Goal: Task Accomplishment & Management: Complete application form

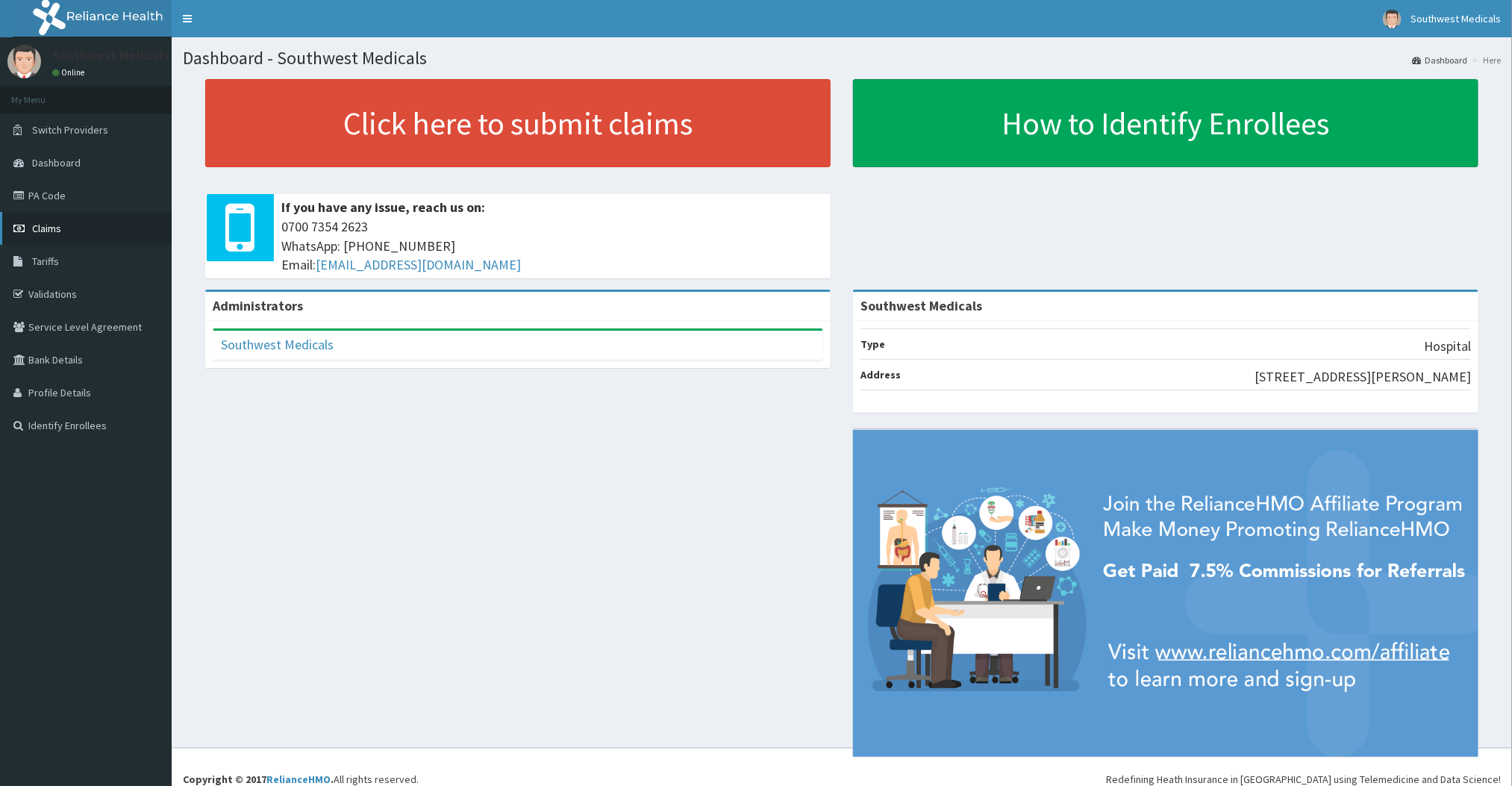
click at [52, 229] on span "Claims" at bounding box center [46, 229] width 29 height 13
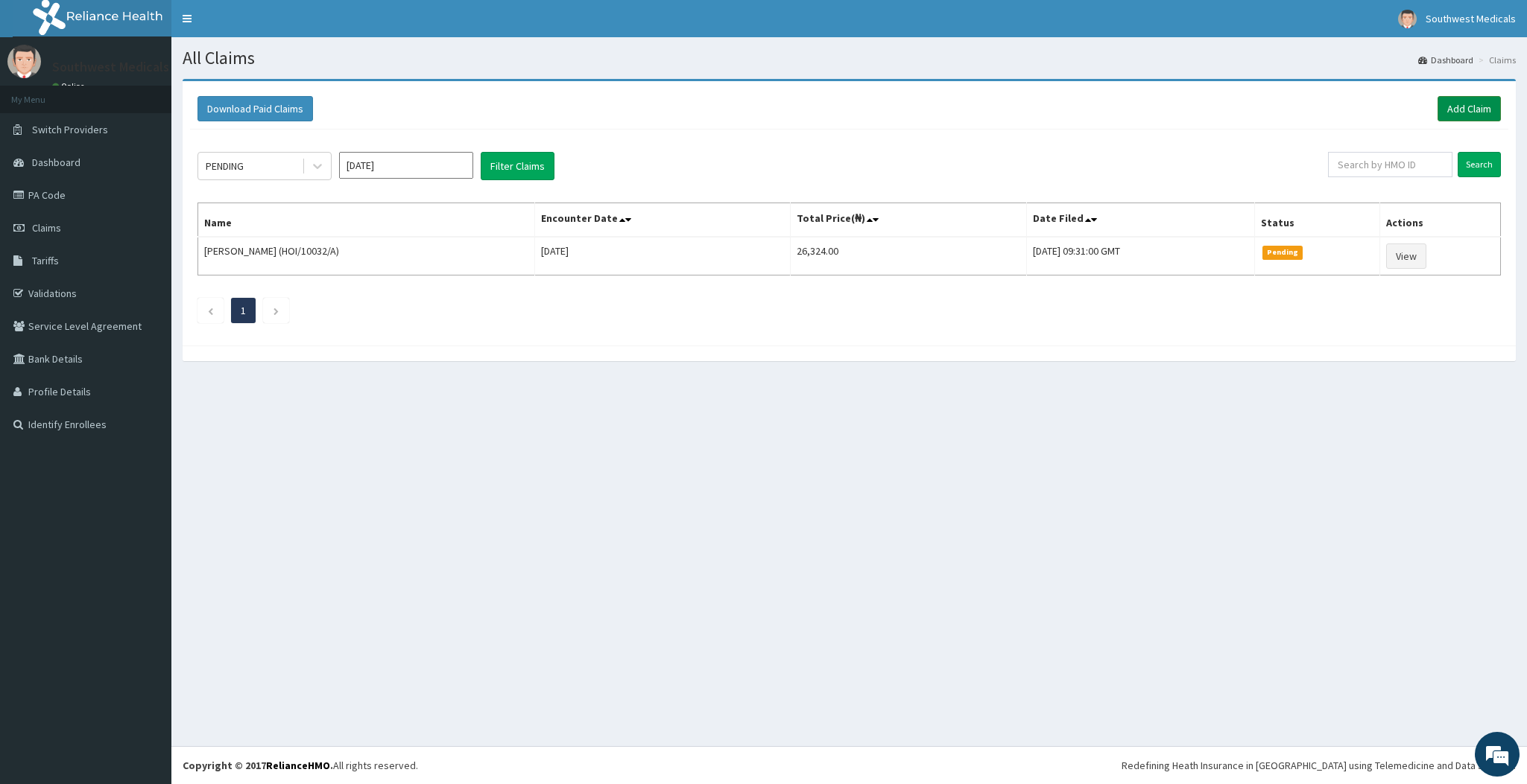
click at [1451, 103] on link "Add Claim" at bounding box center [1469, 109] width 63 height 25
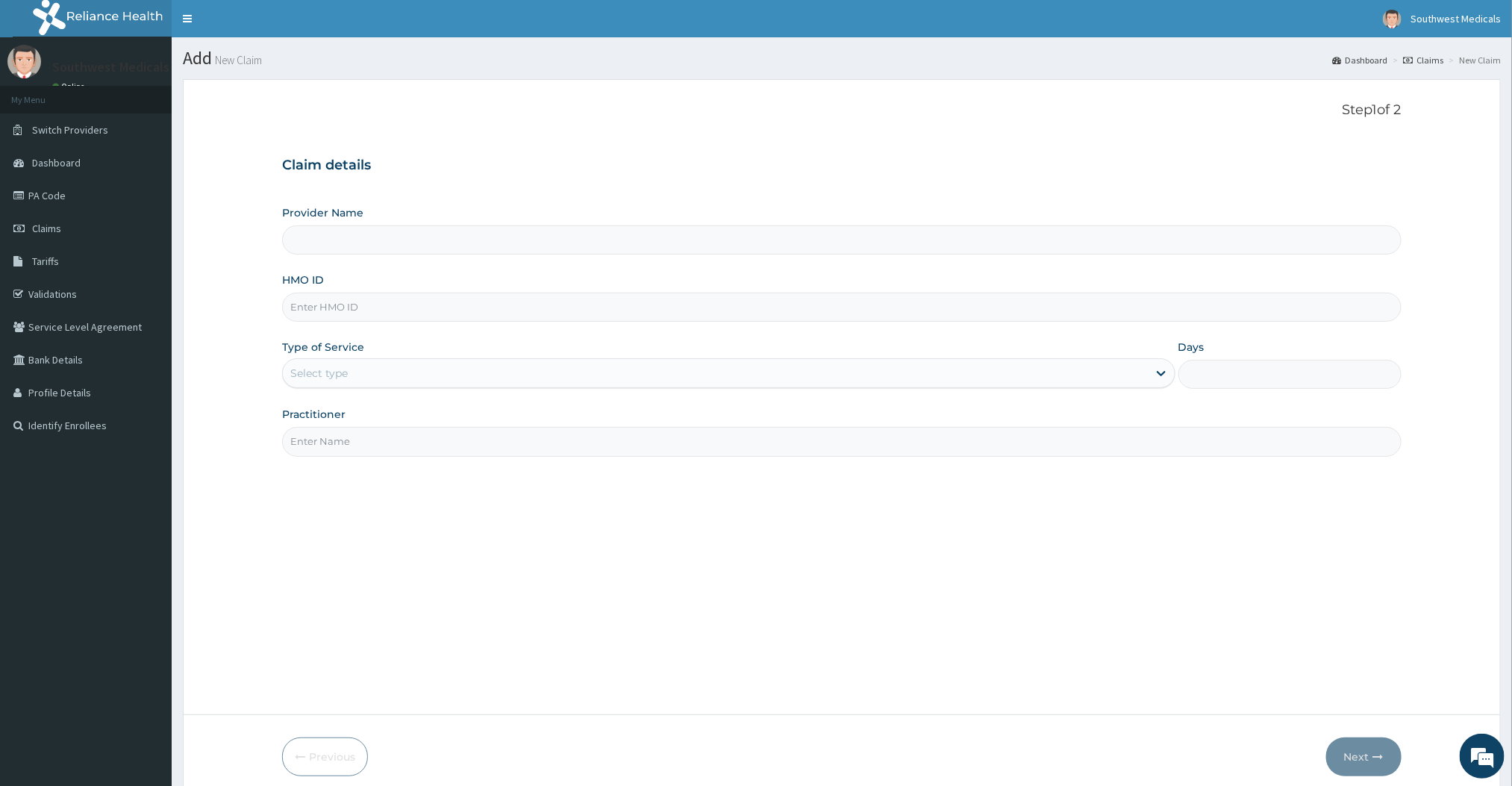
type input "Southwest Medicals"
click at [988, 312] on input "HMO ID" at bounding box center [841, 307] width 1119 height 29
type input "ELF/10067/A"
click at [959, 372] on div "Select type" at bounding box center [715, 373] width 864 height 24
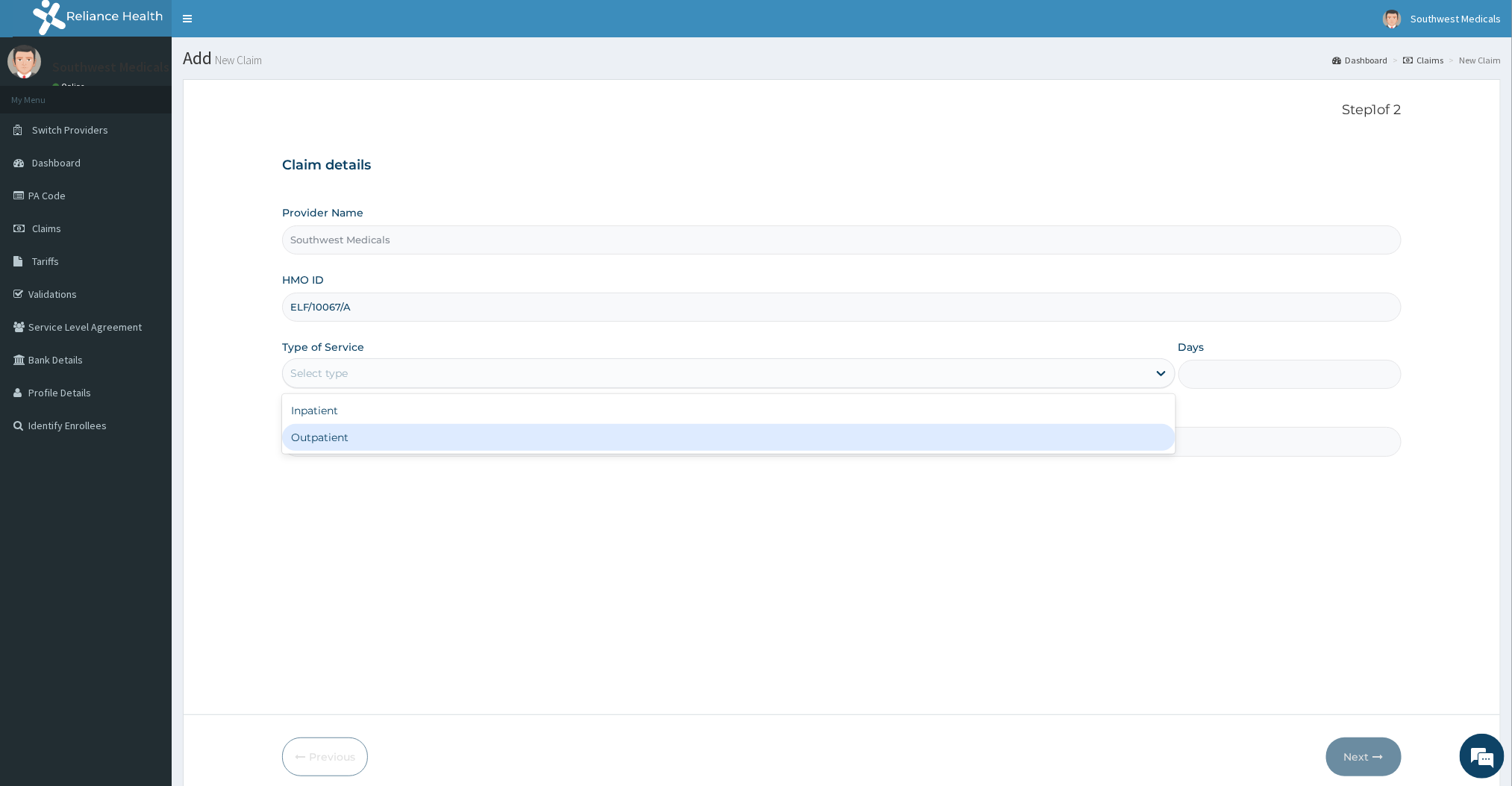
click at [931, 439] on div "Outpatient" at bounding box center [728, 438] width 893 height 27
type input "1"
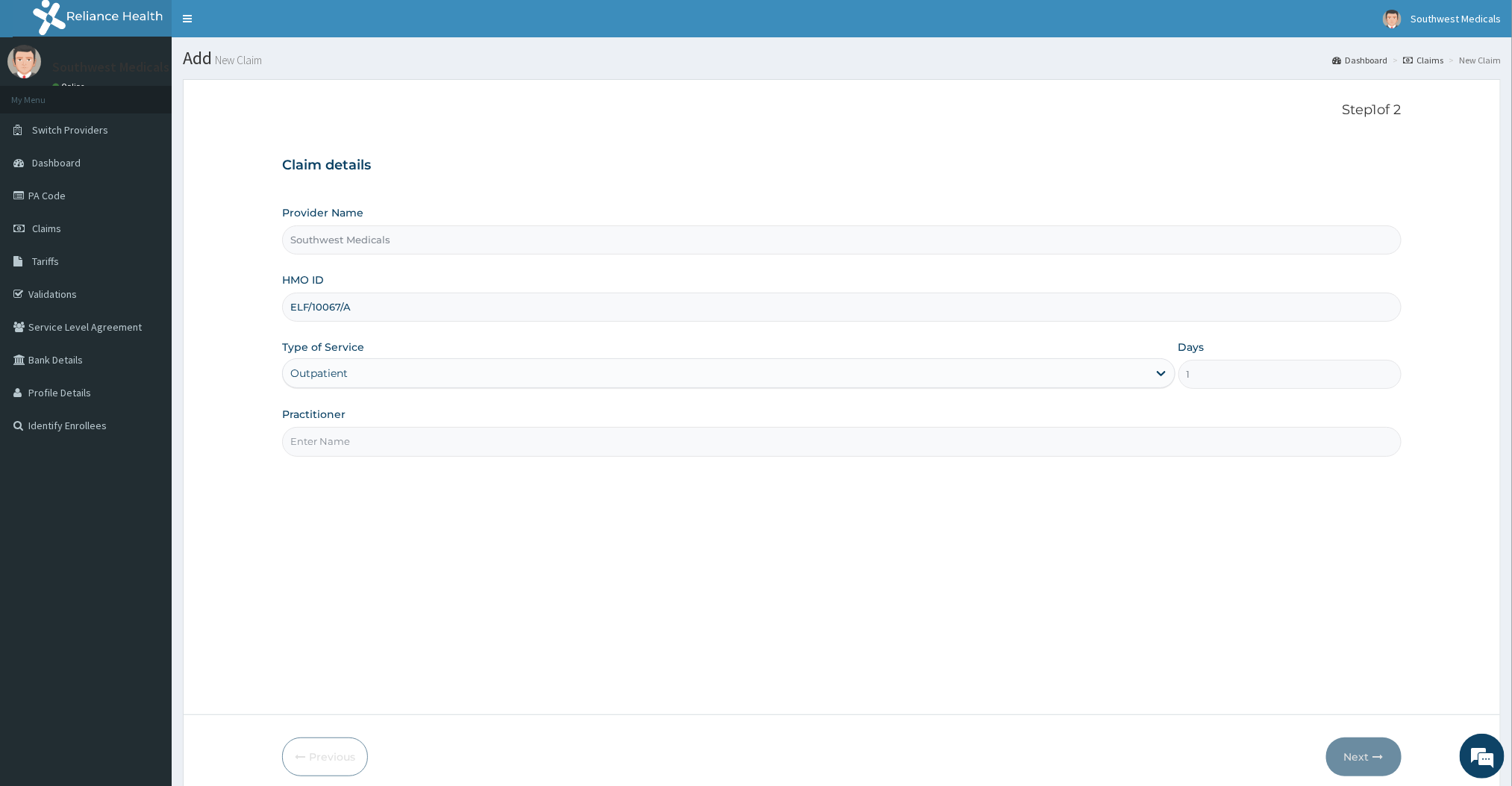
click at [882, 453] on input "Practitioner" at bounding box center [841, 441] width 1119 height 29
type input "DR MERCY"
click at [1379, 766] on button "Next" at bounding box center [1364, 757] width 75 height 39
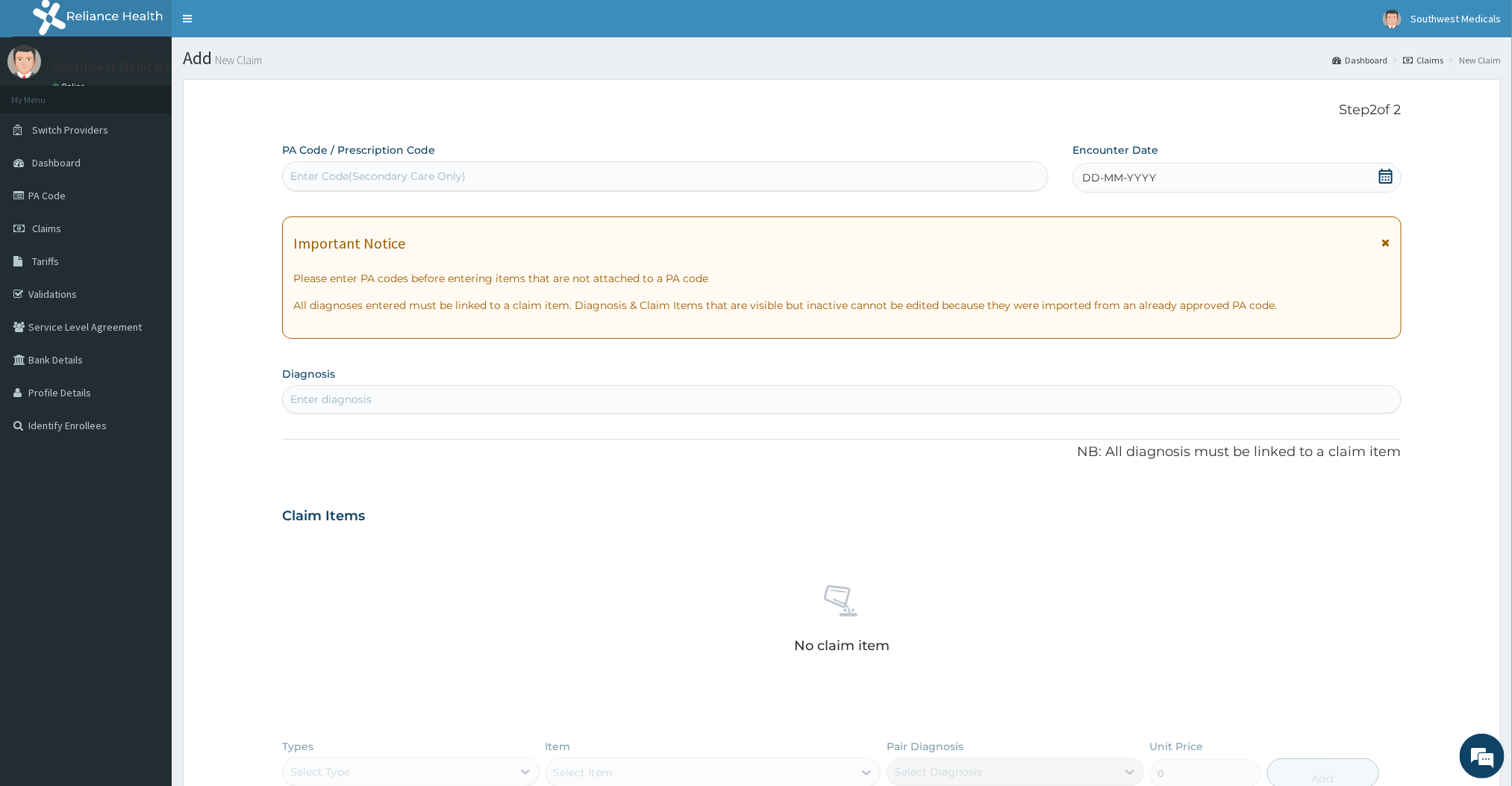
click at [1391, 176] on icon at bounding box center [1386, 177] width 15 height 15
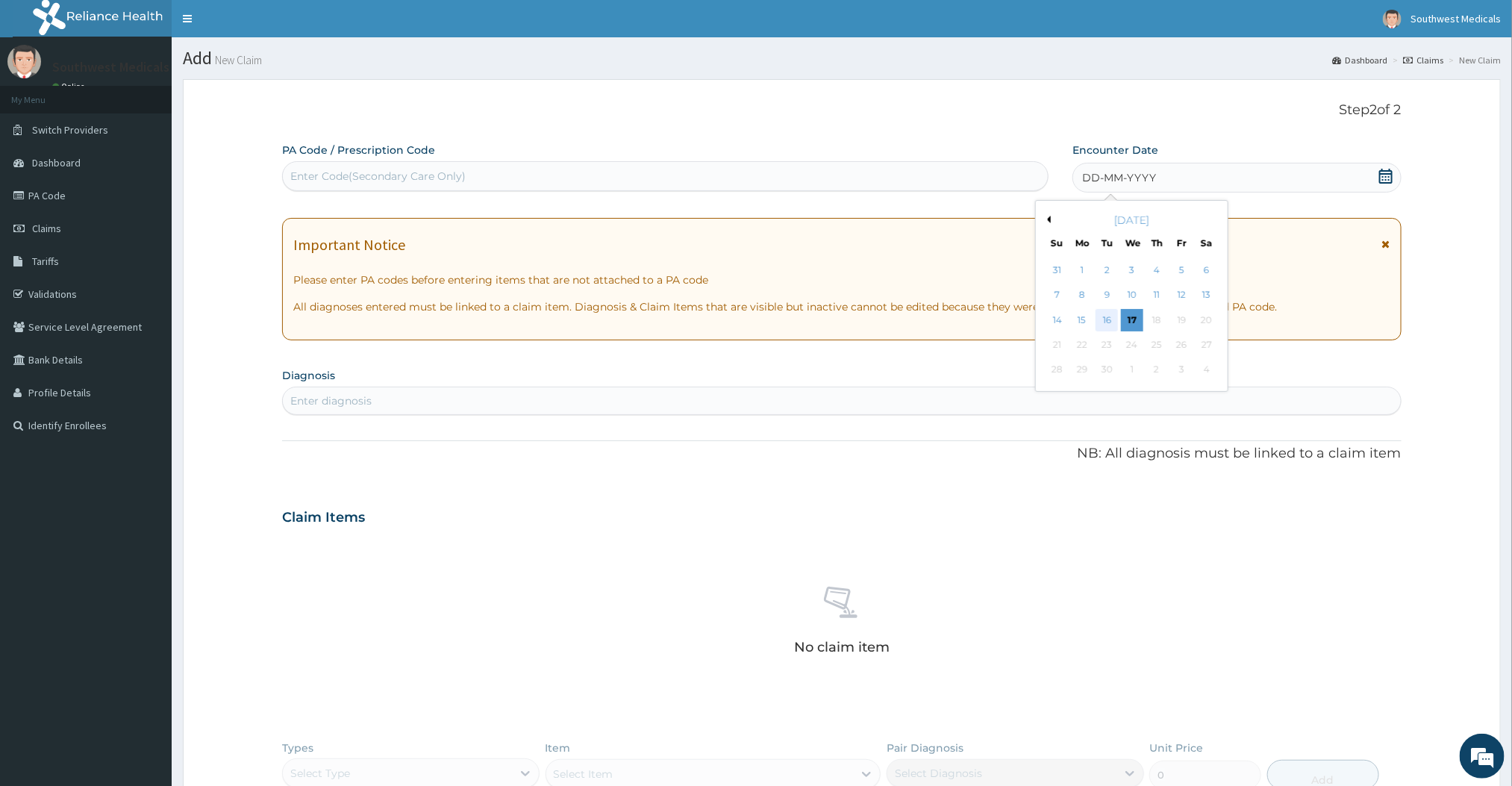
click at [1107, 312] on div "16" at bounding box center [1107, 320] width 23 height 23
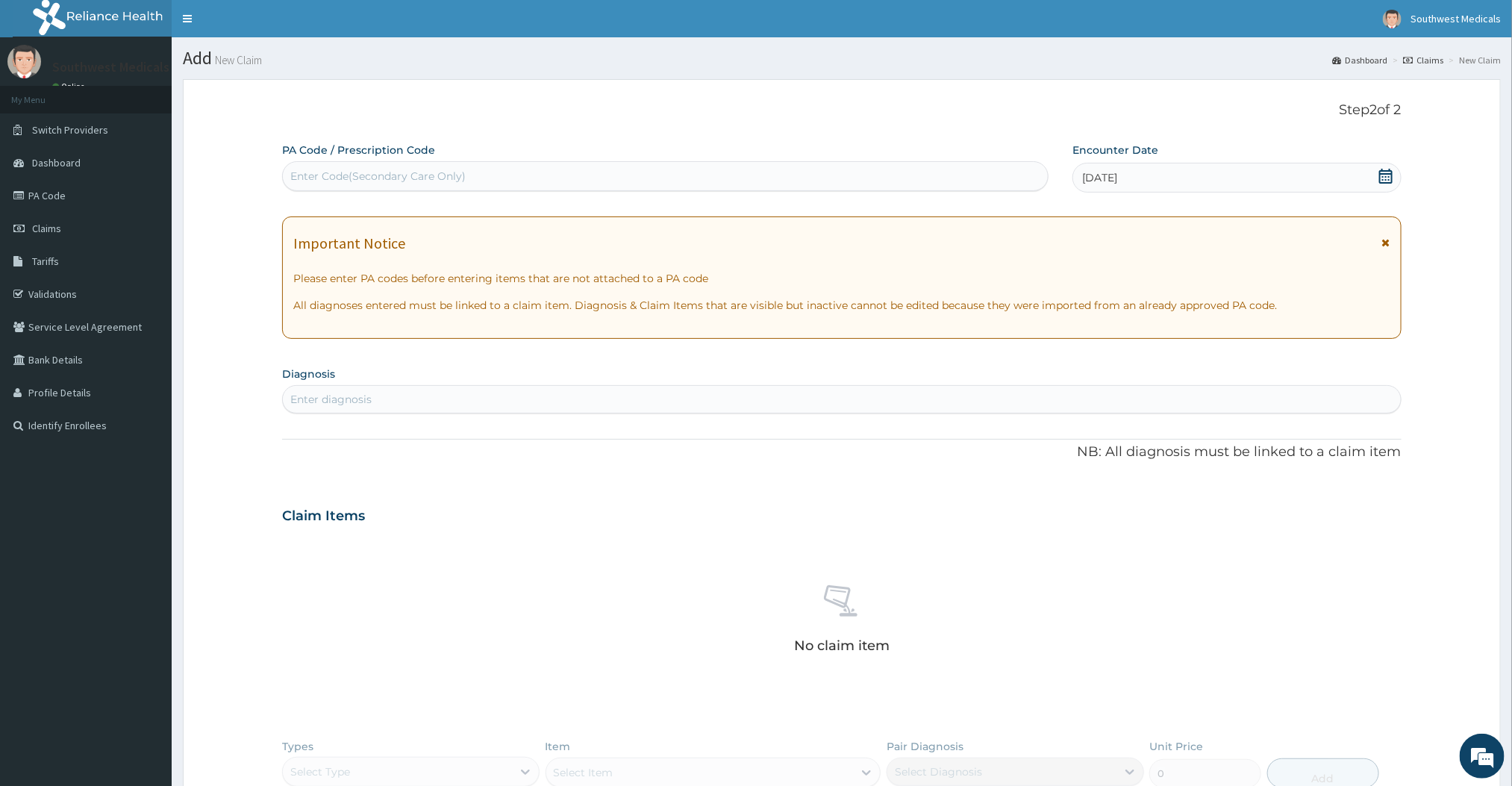
click at [961, 397] on div "Enter diagnosis" at bounding box center [841, 399] width 1117 height 24
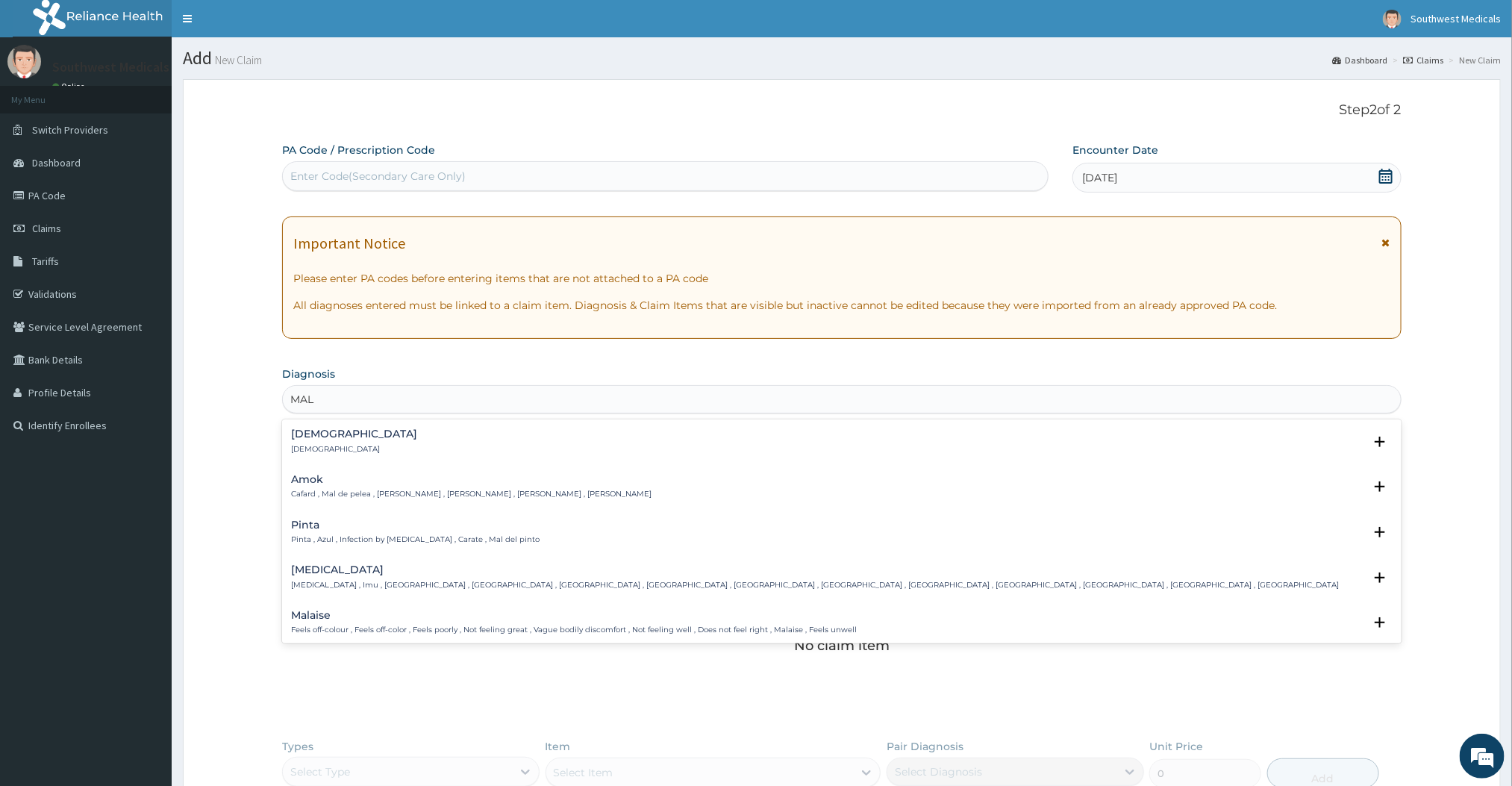
type input "MALARIA"
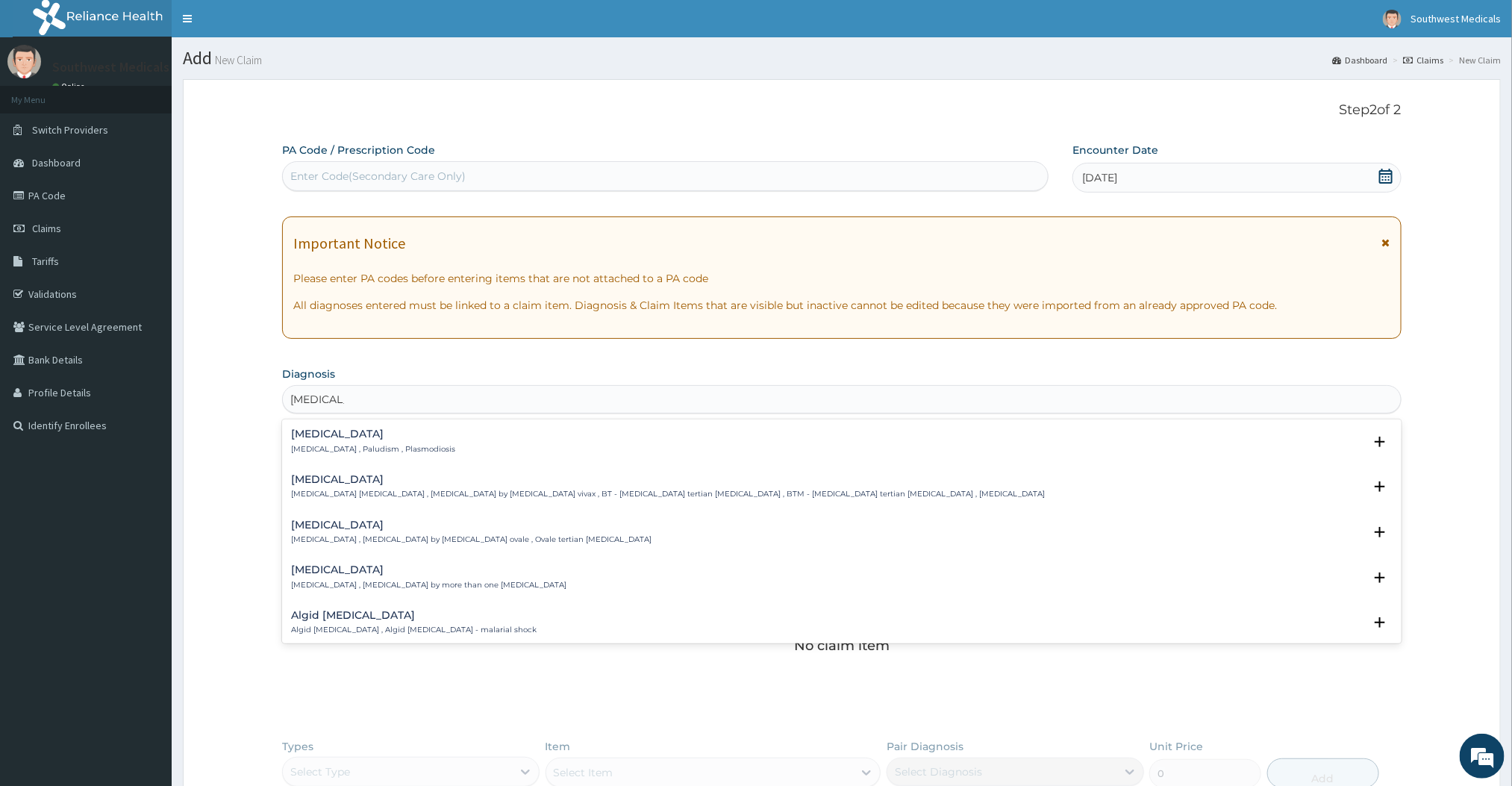
click at [354, 439] on h4 "Malaria" at bounding box center [373, 434] width 164 height 11
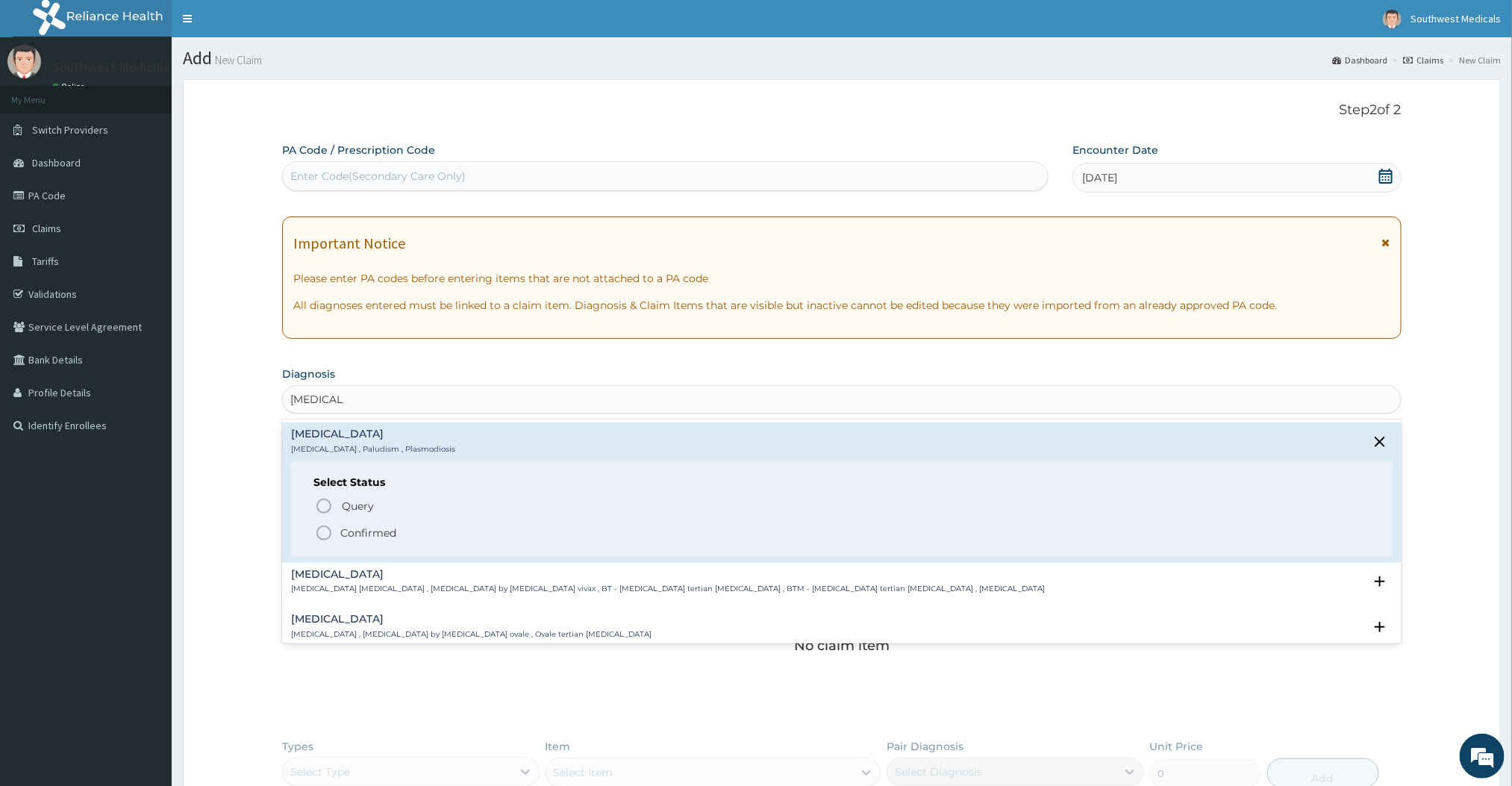
click at [322, 540] on circle "status option filled" at bounding box center [324, 533] width 13 height 13
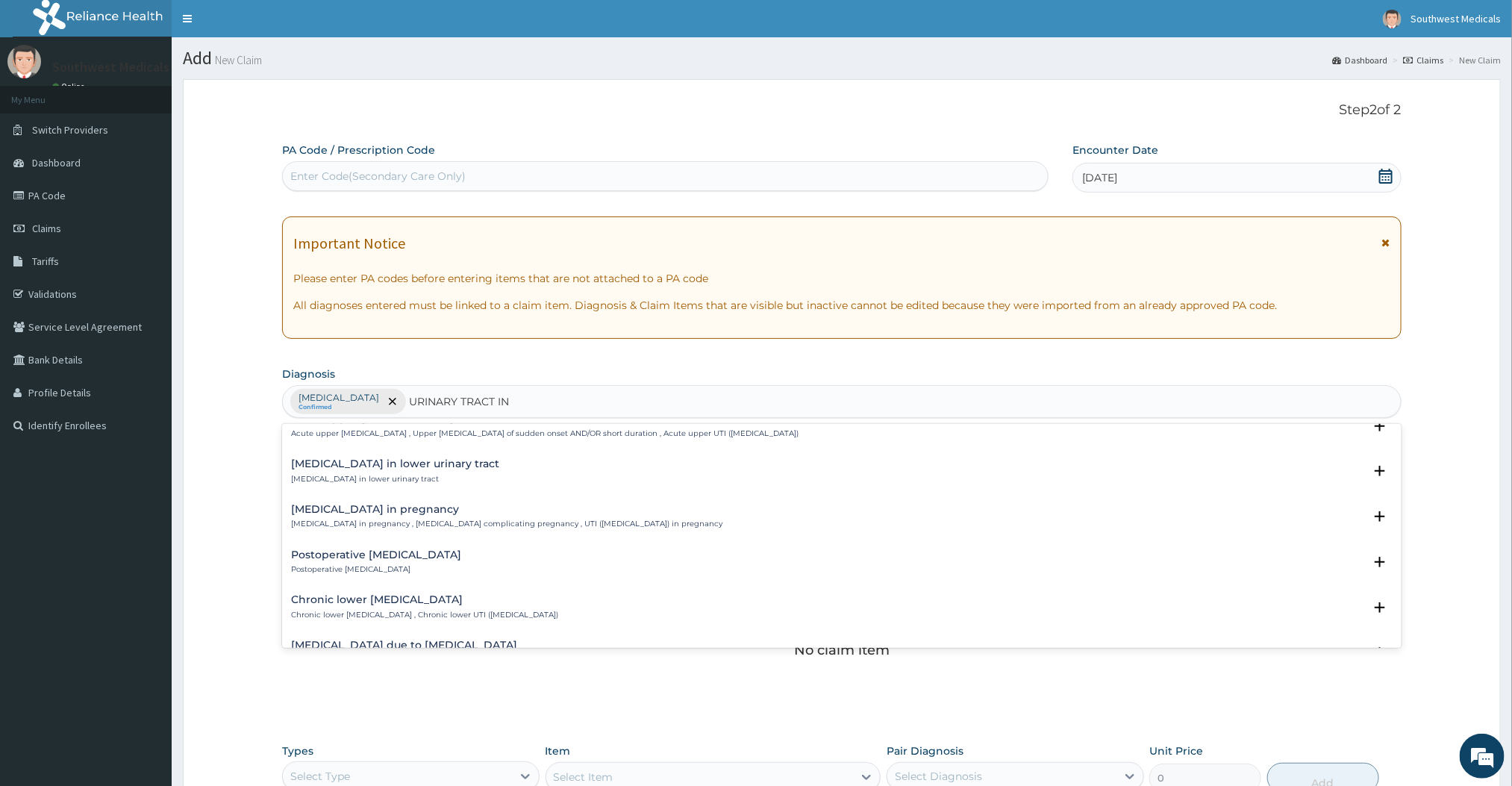
scroll to position [629, 0]
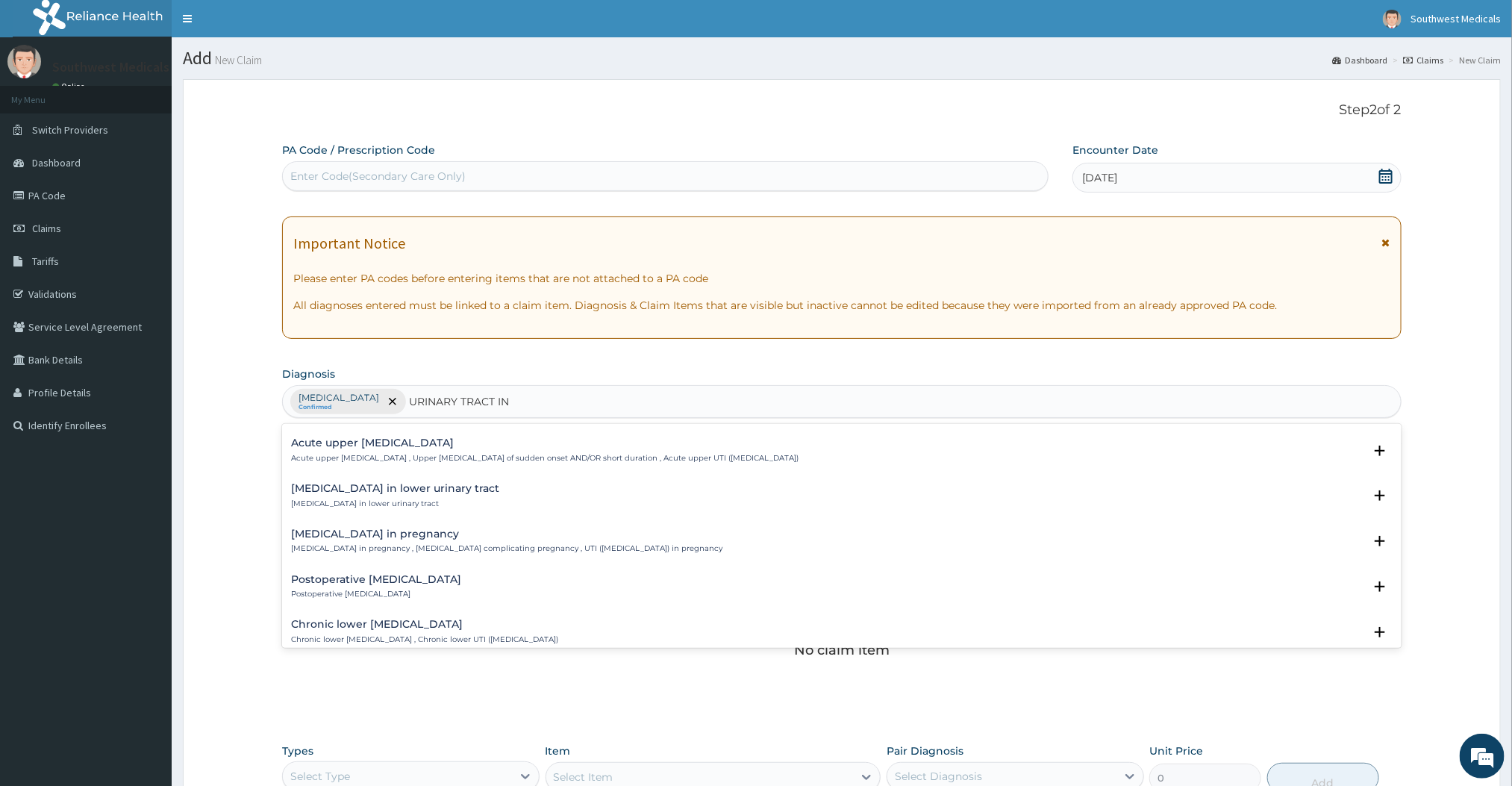
type input "URINARY TRACT INFECTION"
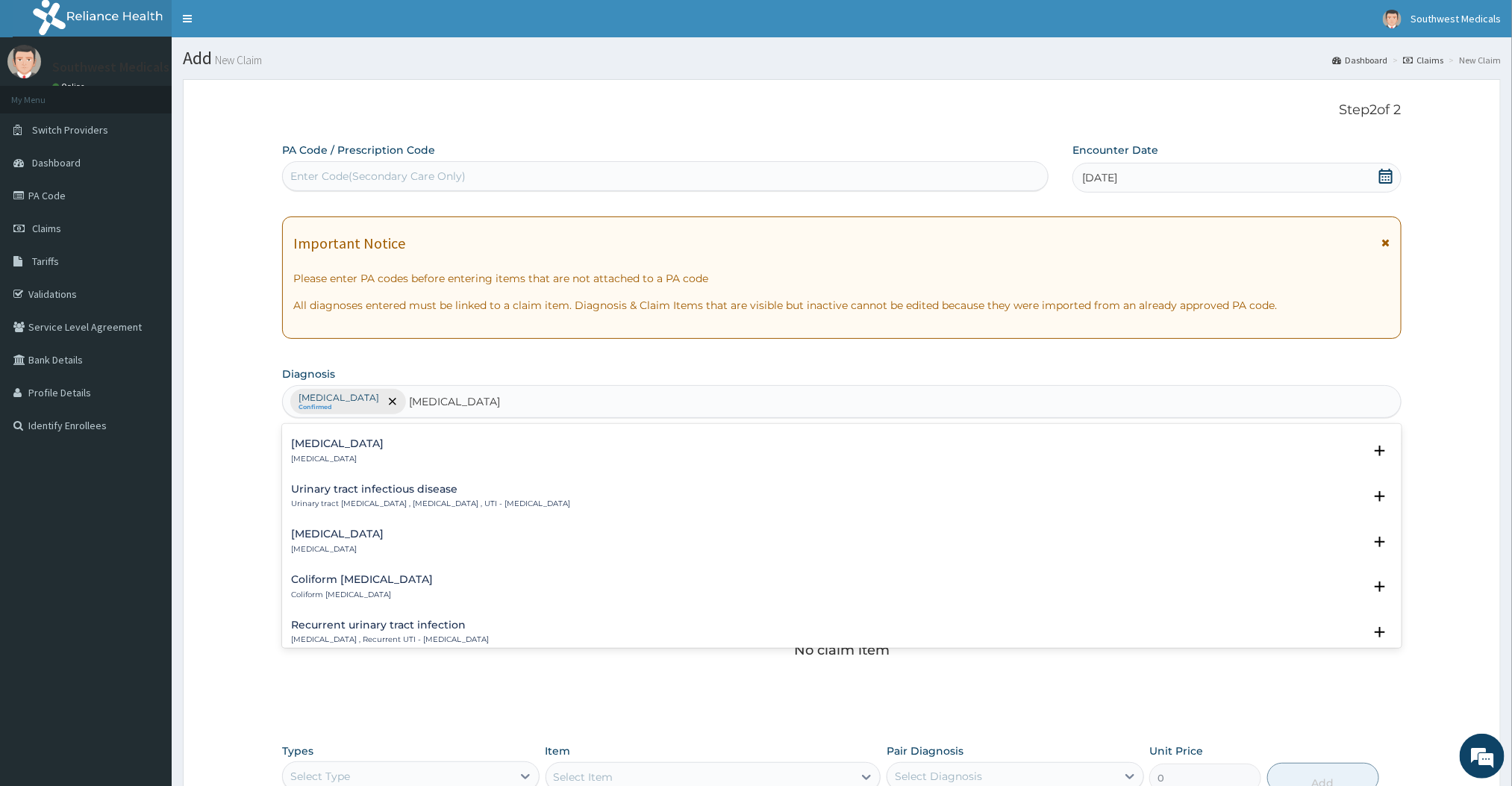
scroll to position [265, 0]
click at [457, 501] on p "Urinary tract infectious disease , Urinary tract infection , UTI - Urinary trac…" at bounding box center [431, 506] width 279 height 10
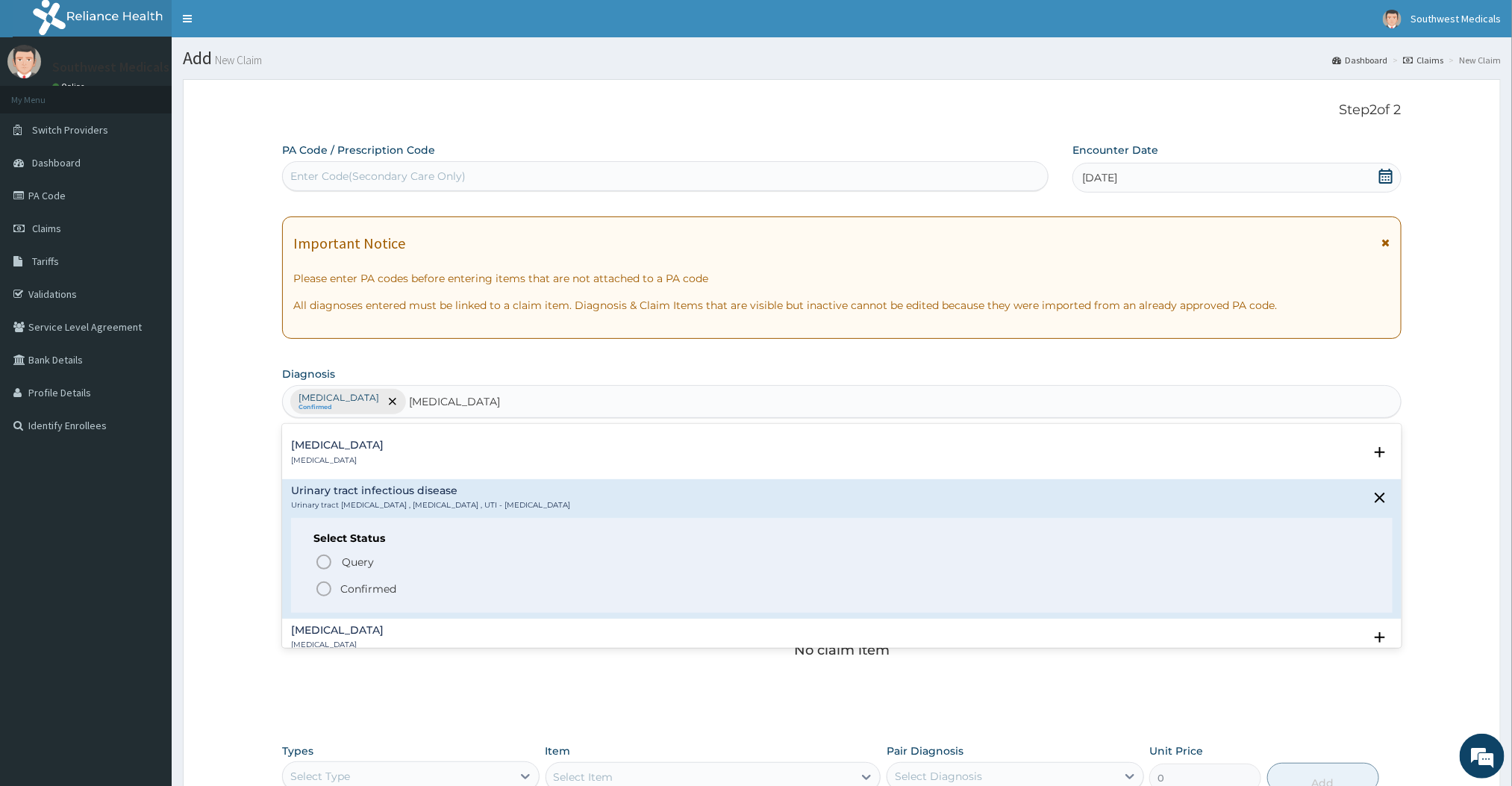
click at [328, 583] on circle "status option filled" at bounding box center [324, 589] width 13 height 13
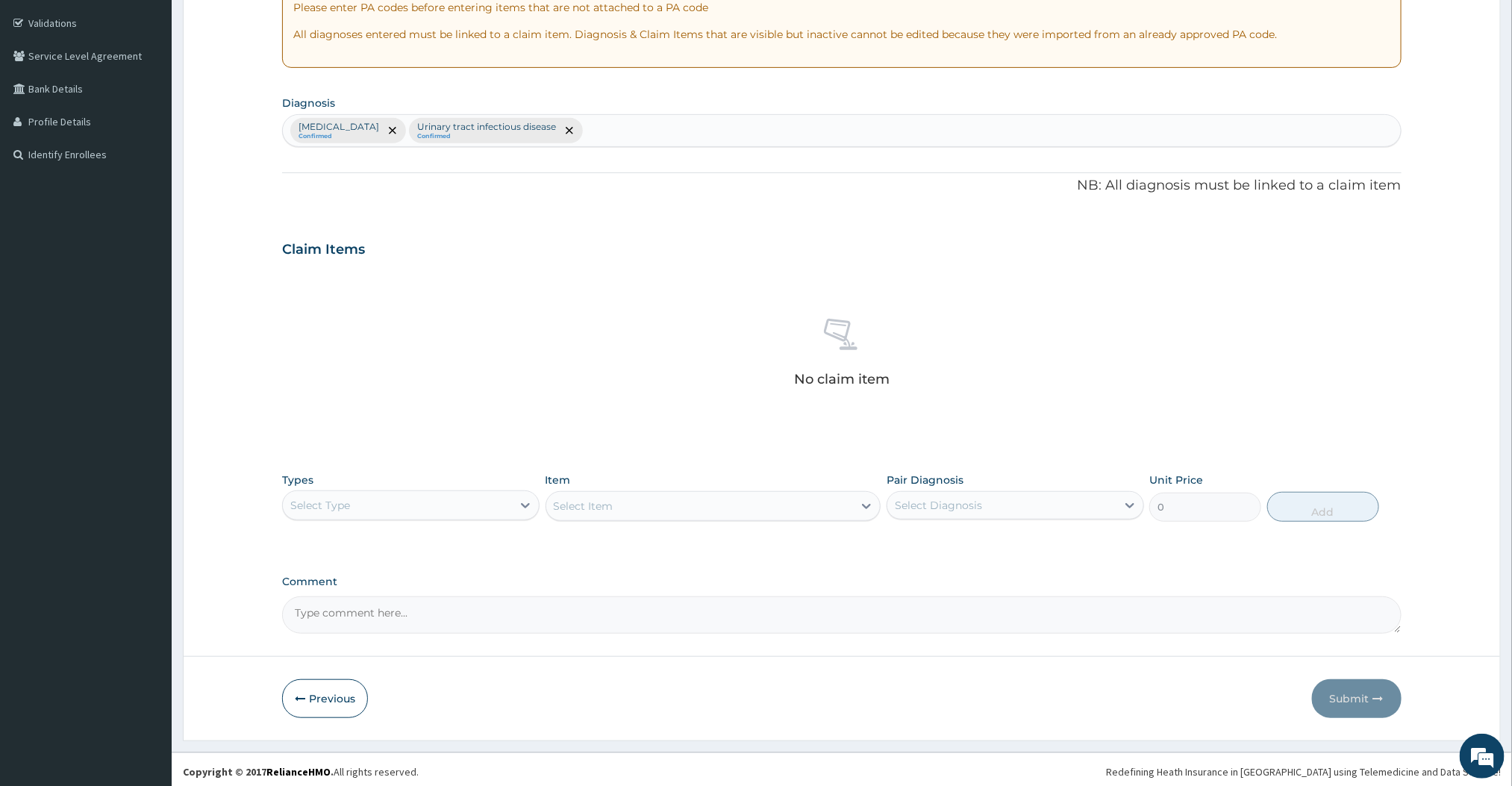
scroll to position [278, 0]
click at [504, 491] on div "Select Type" at bounding box center [397, 501] width 229 height 24
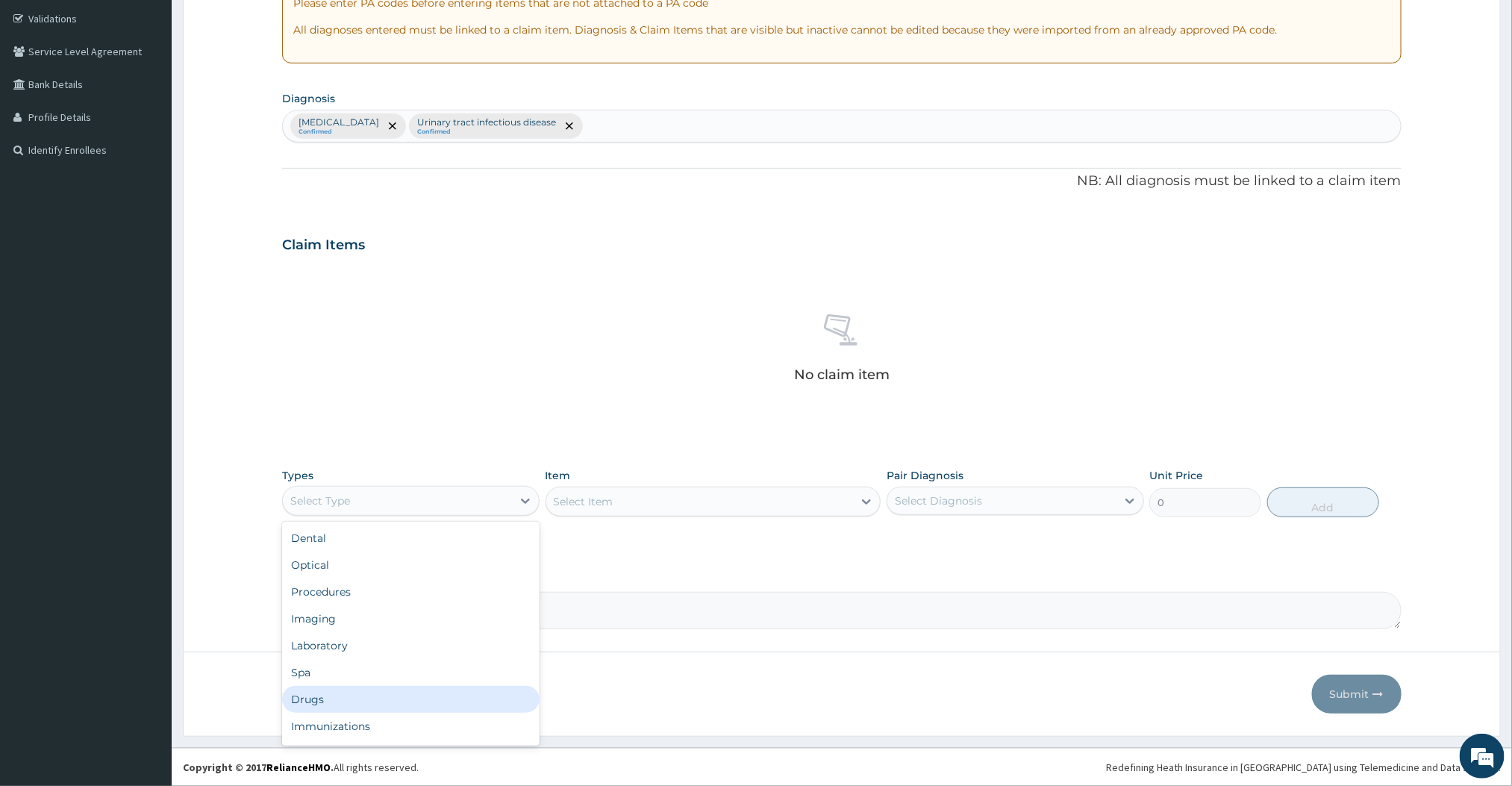
click at [365, 704] on div "Drugs" at bounding box center [411, 700] width 258 height 27
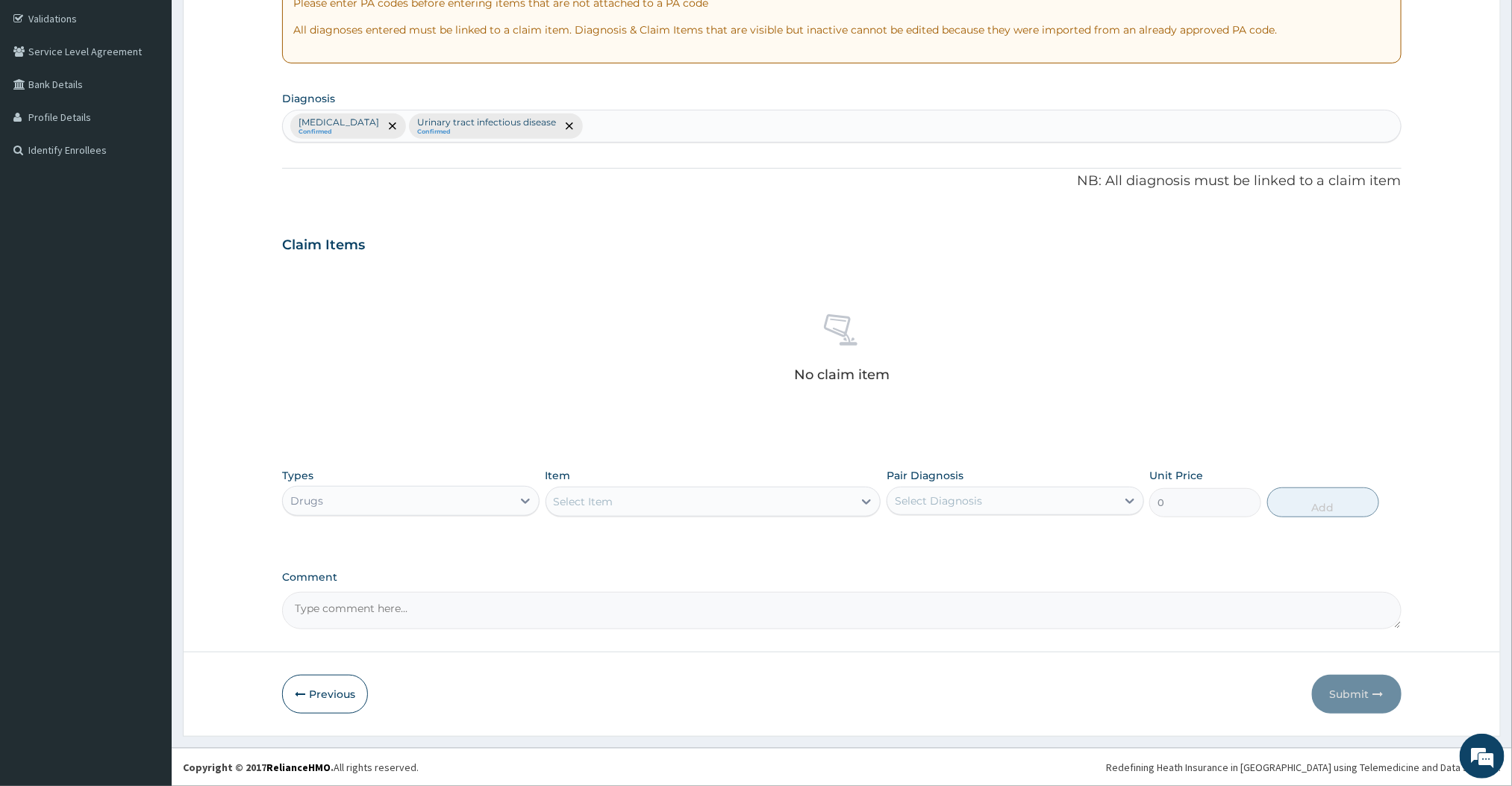
click at [859, 497] on icon at bounding box center [867, 501] width 15 height 15
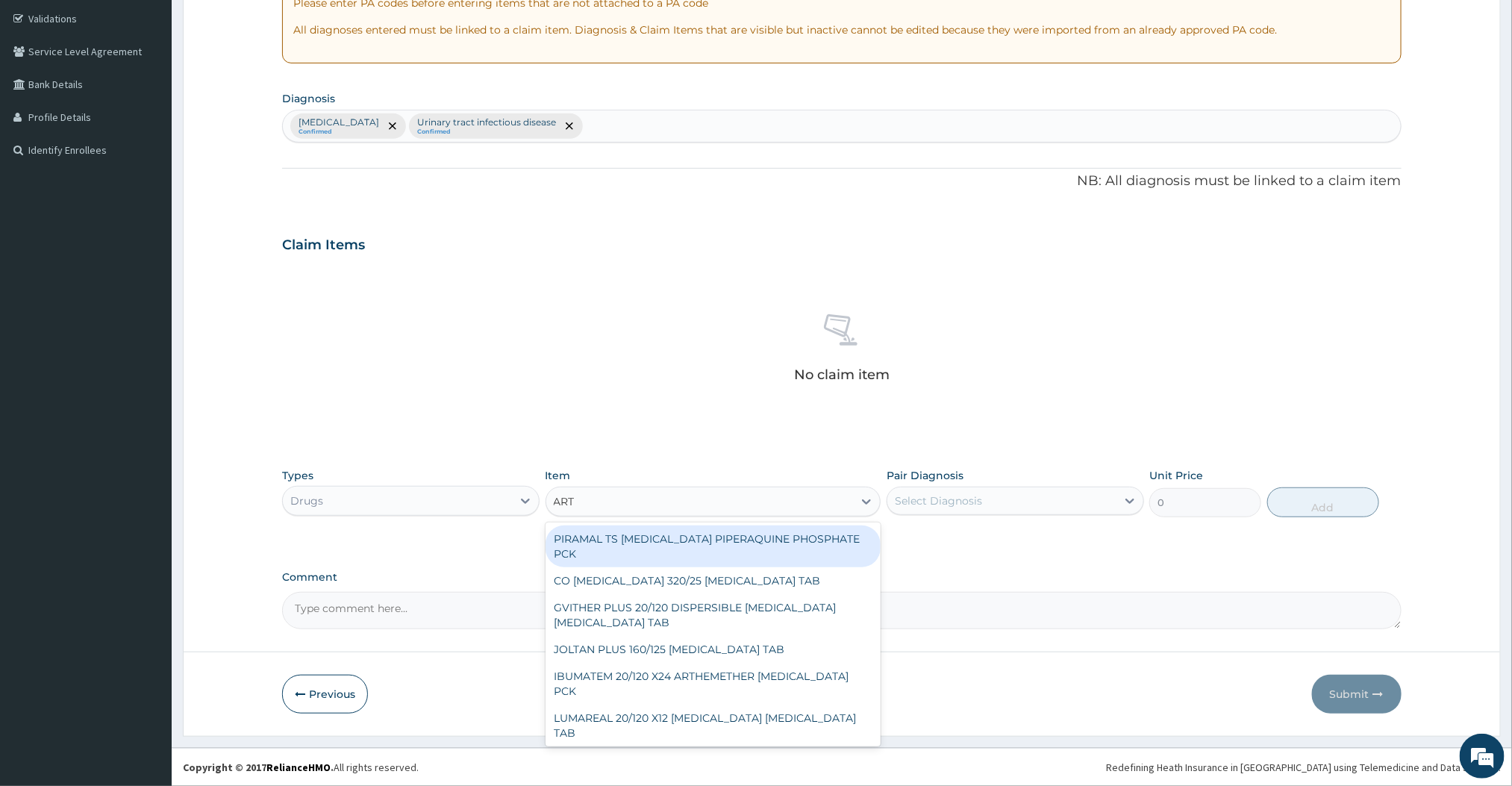
type input "ARTEMETHER"
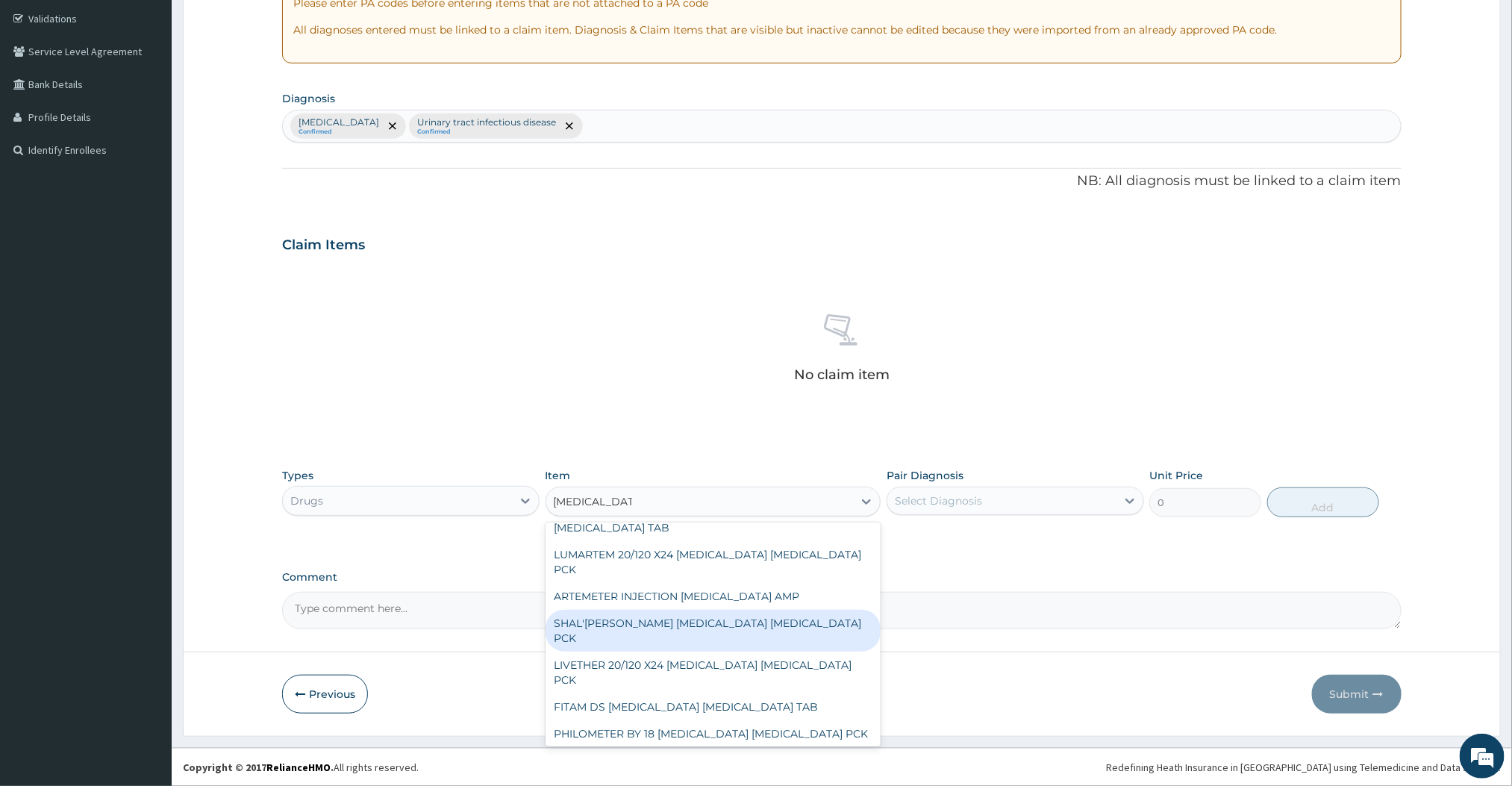
scroll to position [813, 0]
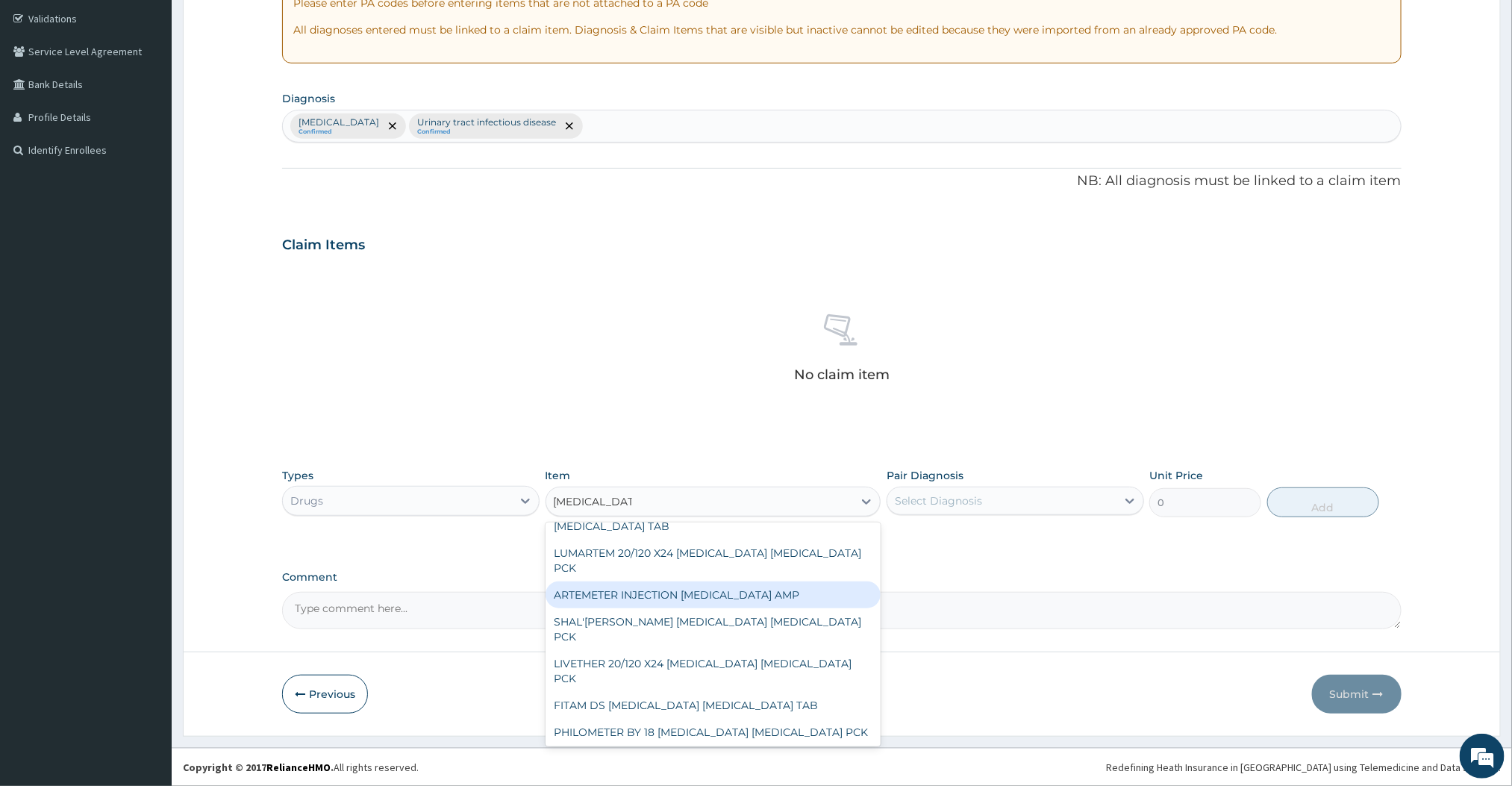
click at [674, 582] on div "ARTEMETER INJECTION [MEDICAL_DATA] AMP" at bounding box center [713, 595] width 336 height 27
type input "360"
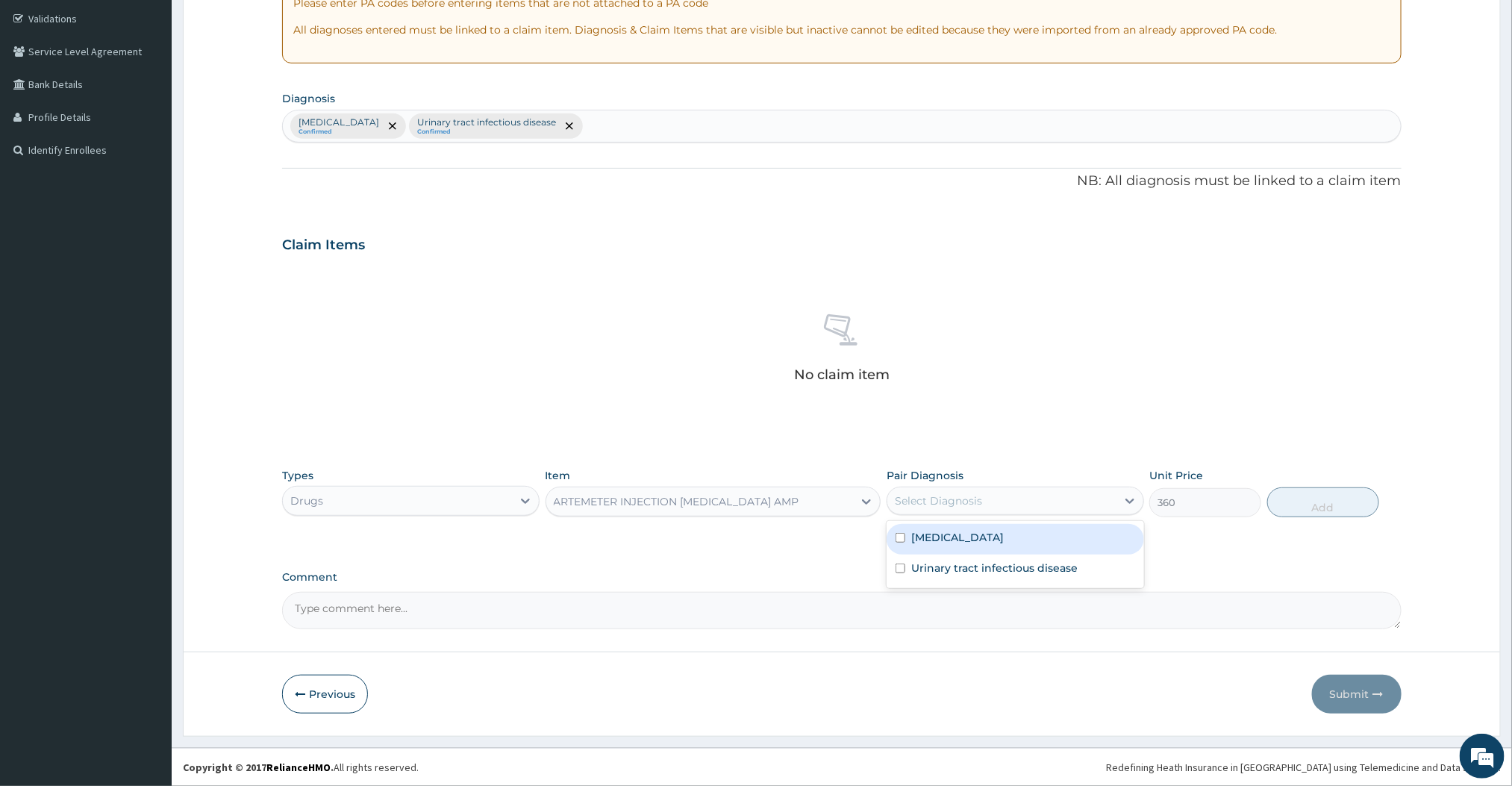
click at [934, 500] on div "Select Diagnosis" at bounding box center [938, 501] width 87 height 15
click at [936, 527] on div "Malaria" at bounding box center [1016, 539] width 258 height 31
click at [983, 532] on div "Malaria" at bounding box center [1016, 539] width 258 height 31
checkbox input "true"
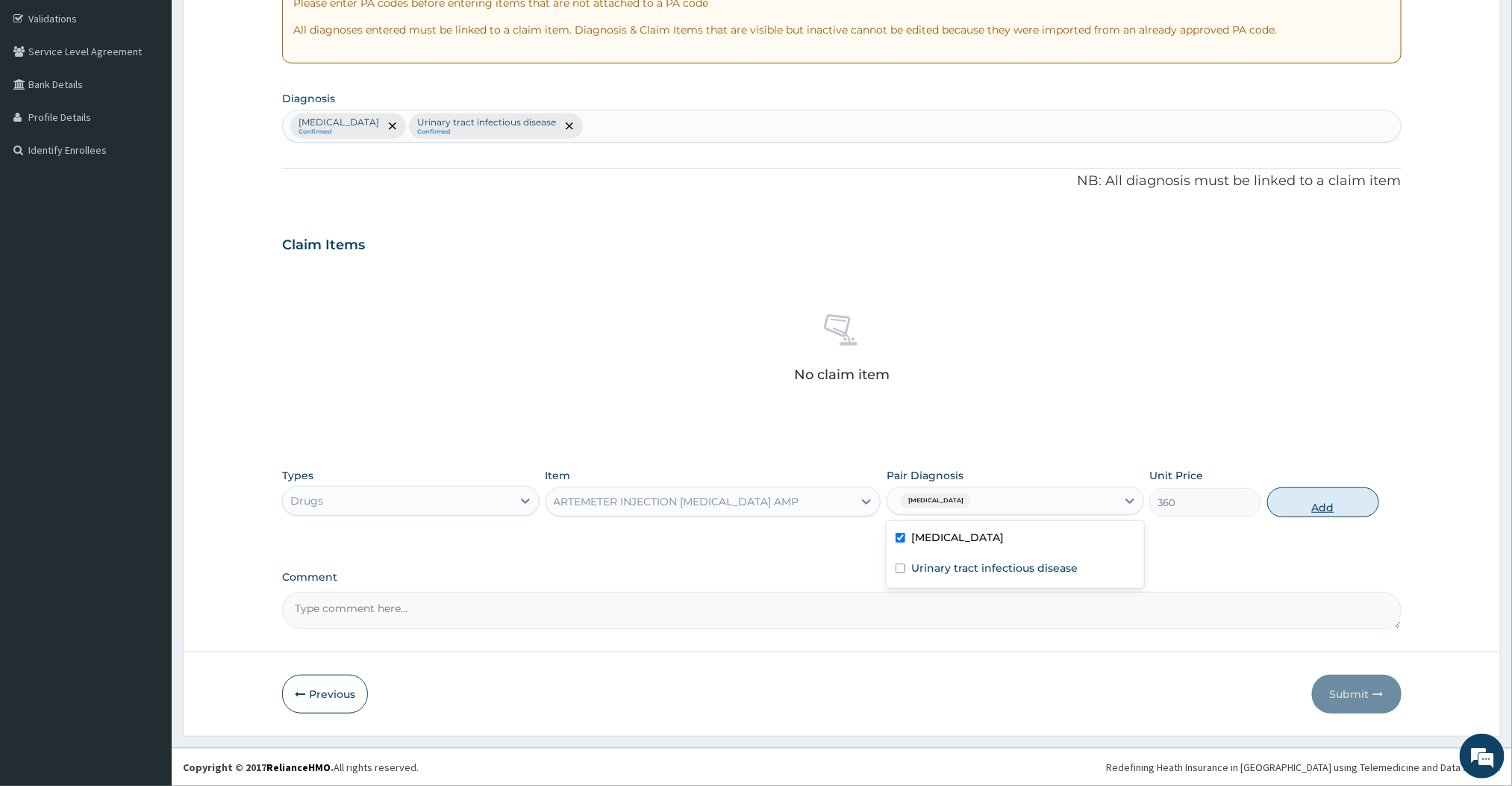
click at [1277, 508] on button "Add" at bounding box center [1324, 502] width 112 height 30
type input "0"
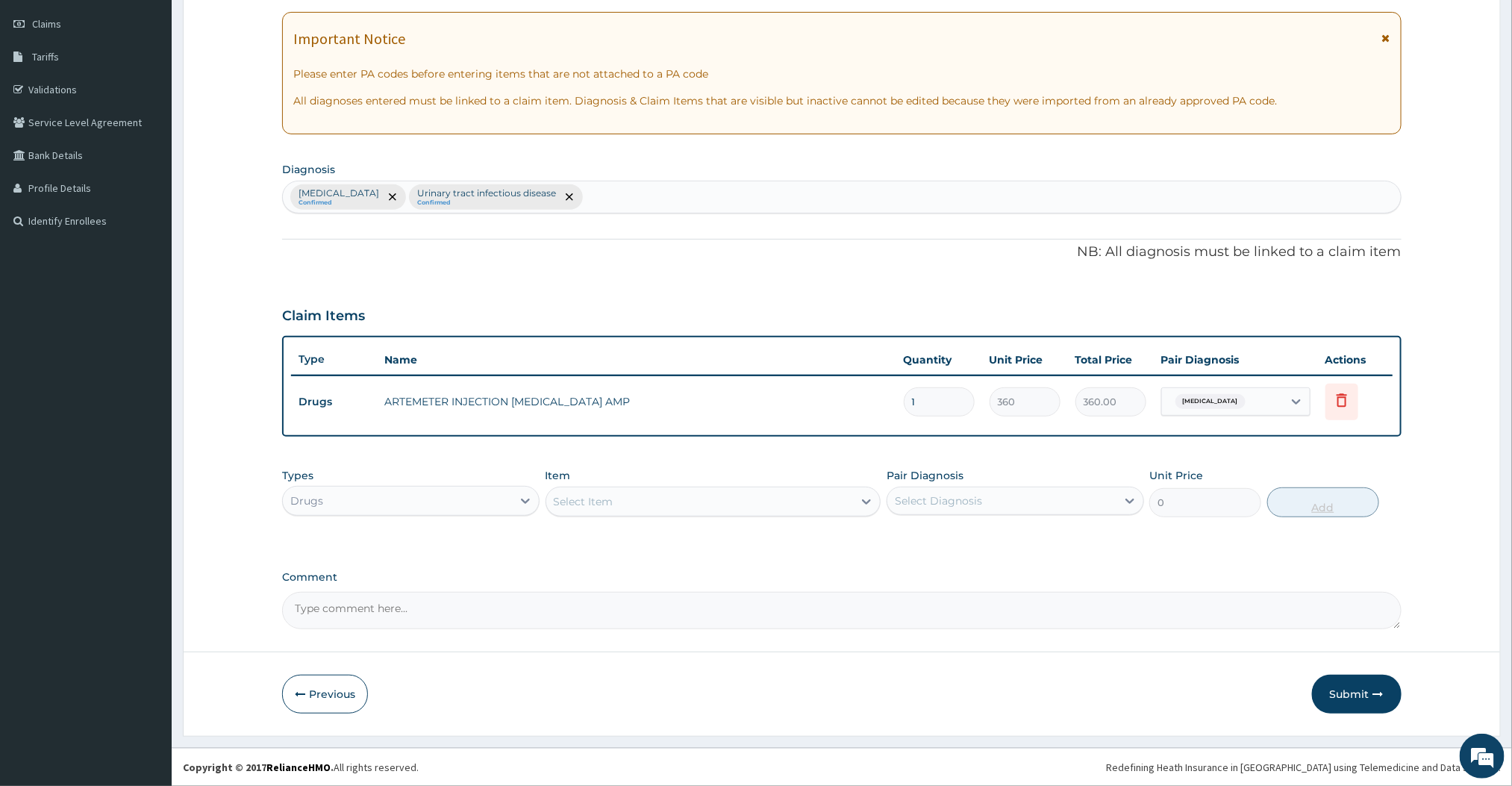
scroll to position [206, 0]
type input "0.00"
type input "3"
type input "1080.00"
type input "3"
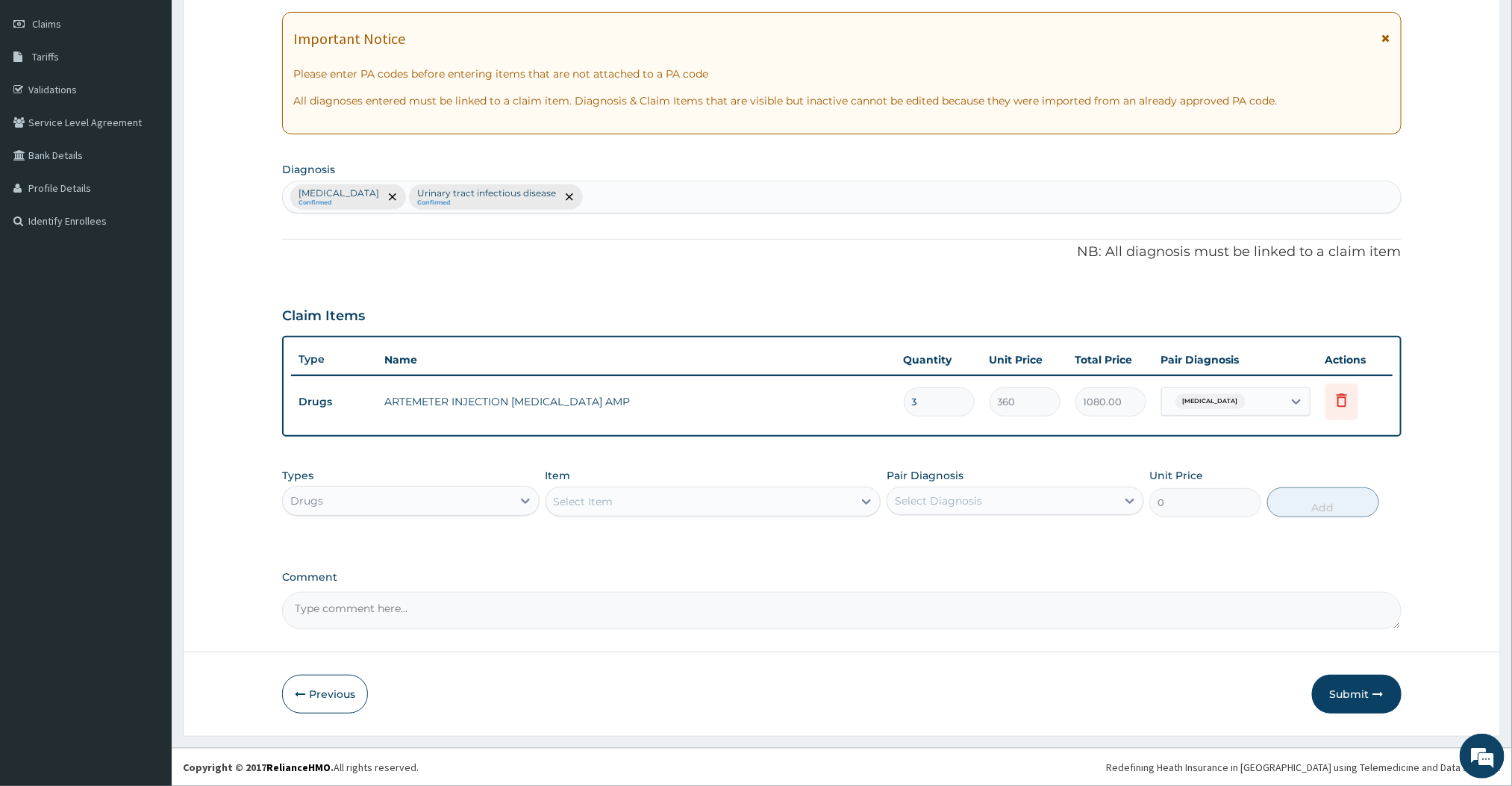
click at [576, 500] on div "Select Item" at bounding box center [583, 501] width 59 height 15
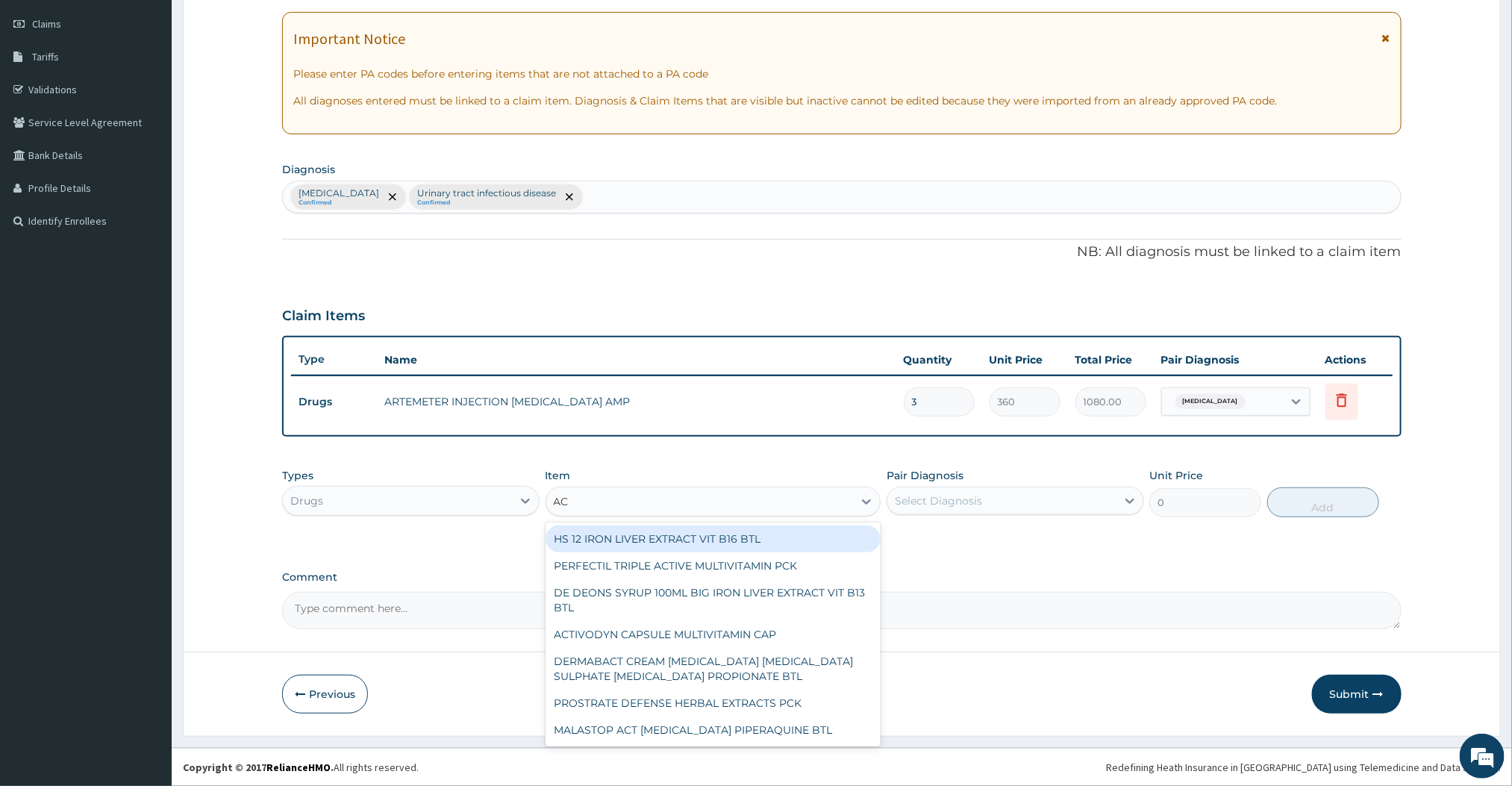
type input "A"
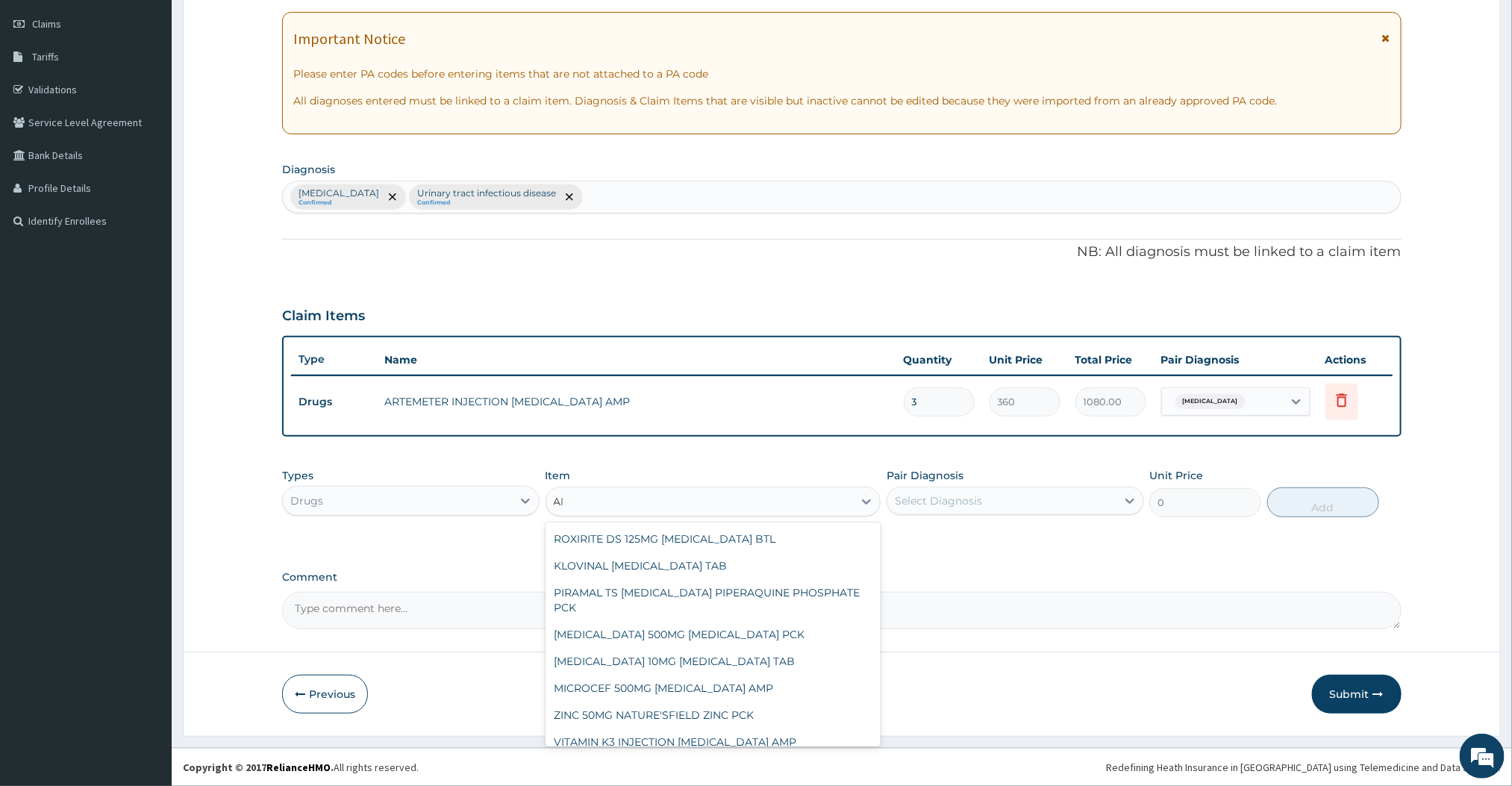
type input "ART"
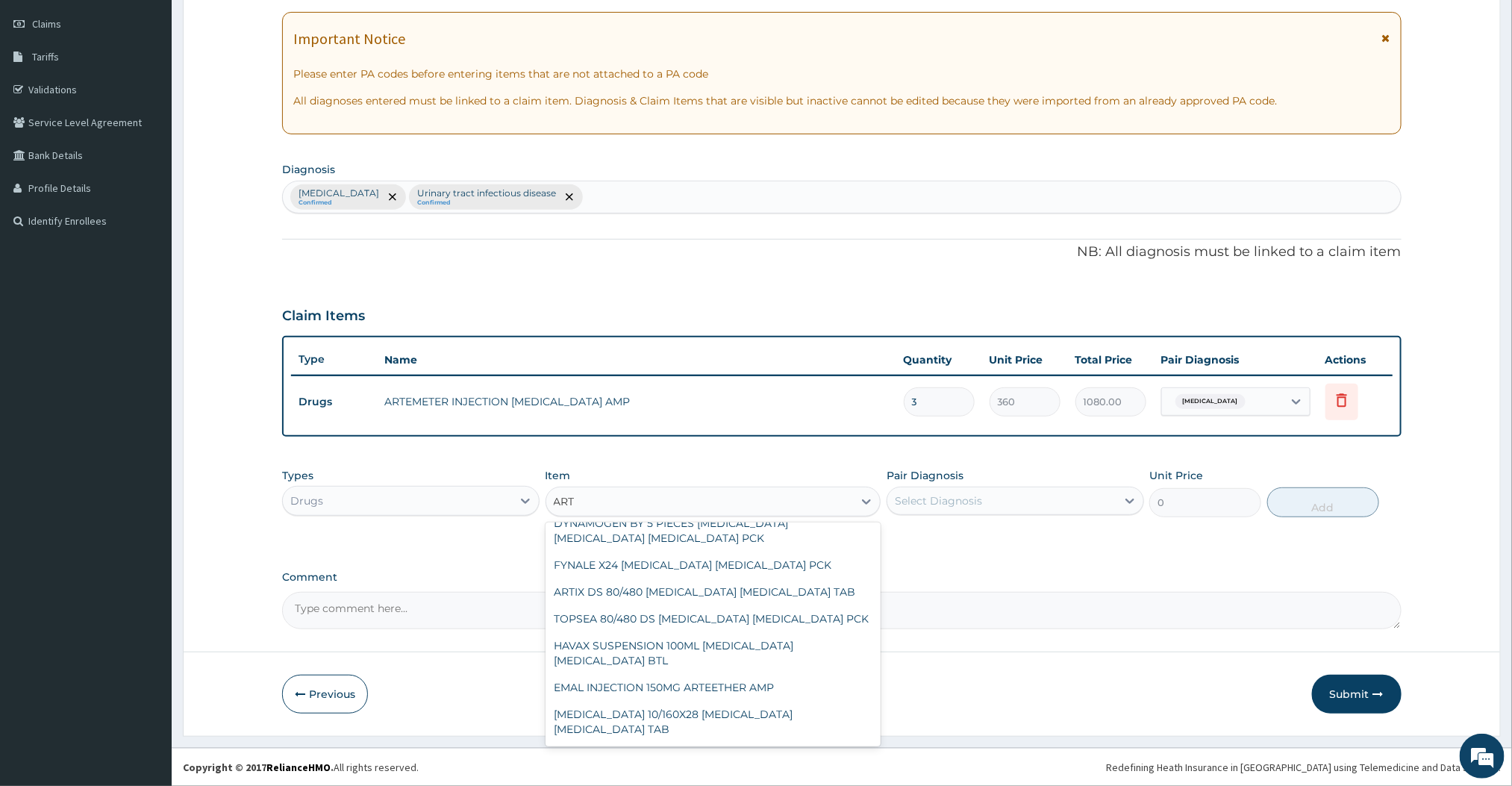
scroll to position [895, 0]
click at [670, 605] on div "ARTIX DS 80/480 [MEDICAL_DATA] [MEDICAL_DATA] TAB" at bounding box center [713, 591] width 336 height 27
type input "420"
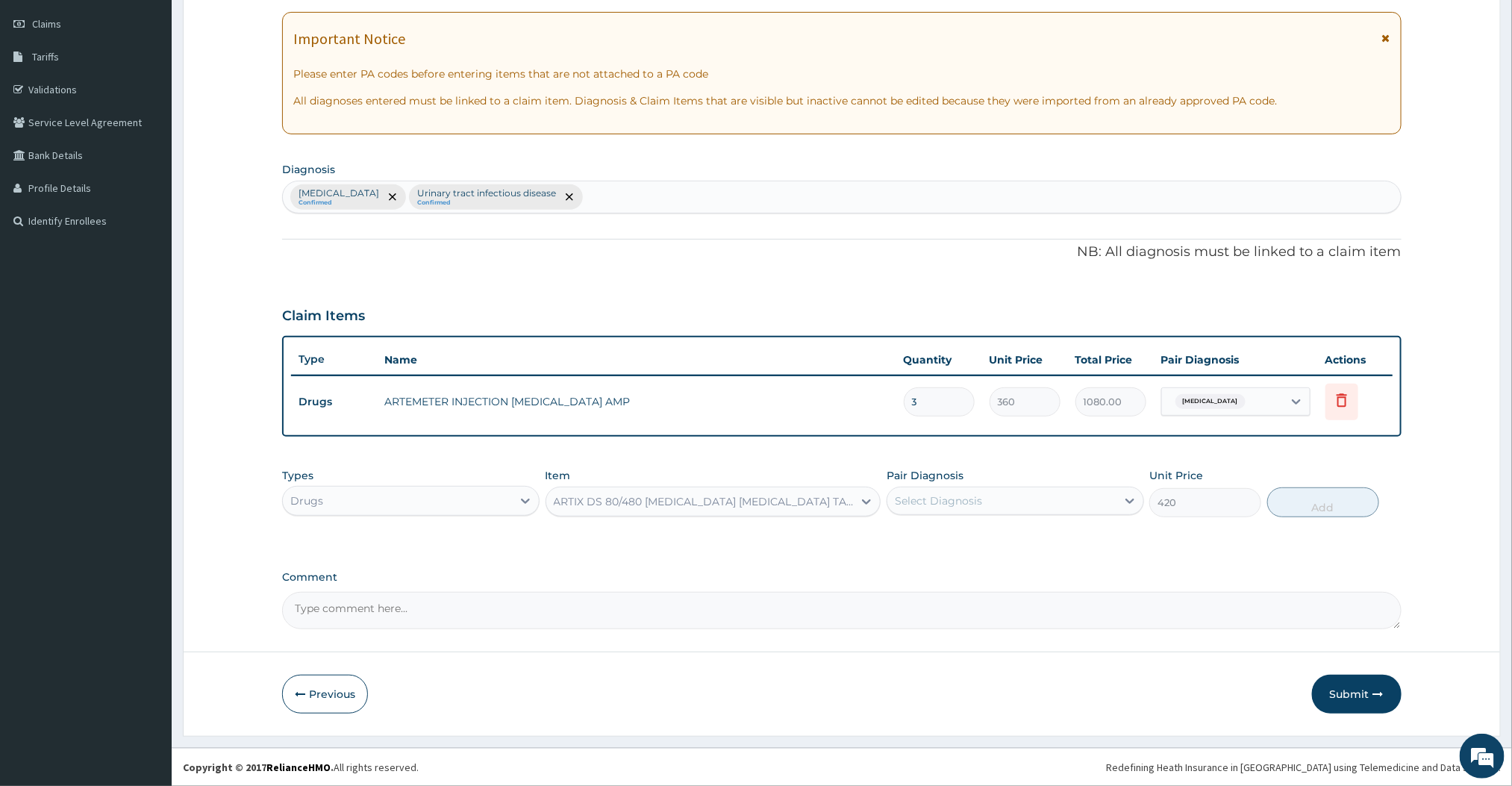
click at [932, 494] on div "Select Diagnosis" at bounding box center [938, 501] width 87 height 15
click at [934, 532] on label "Malaria" at bounding box center [957, 537] width 93 height 15
checkbox input "true"
click at [1346, 501] on button "Add" at bounding box center [1324, 502] width 112 height 30
type input "0"
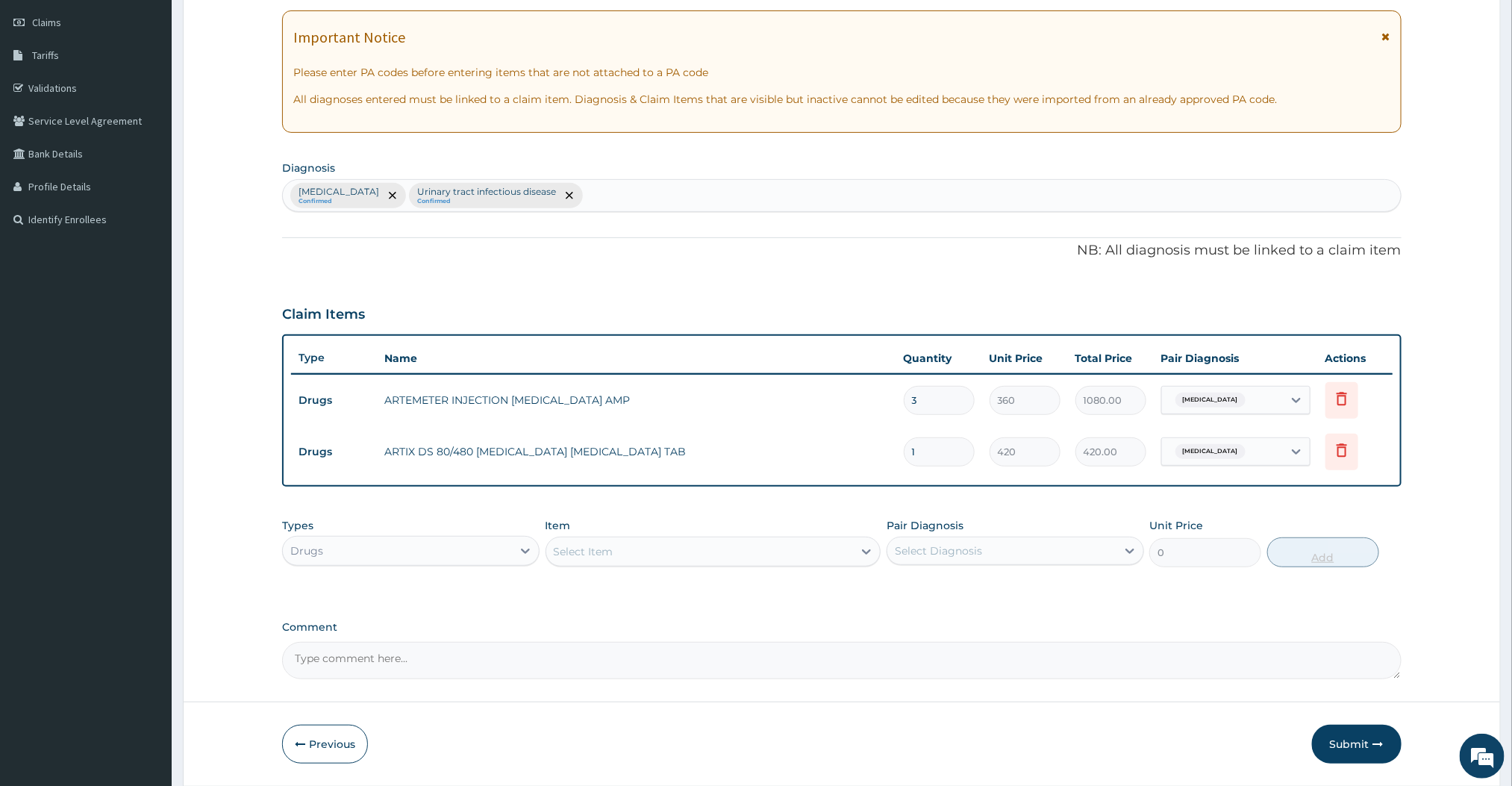
type input "0.00"
type input "6"
type input "2520.00"
type input "6"
click at [788, 556] on div "Select Item" at bounding box center [700, 552] width 307 height 24
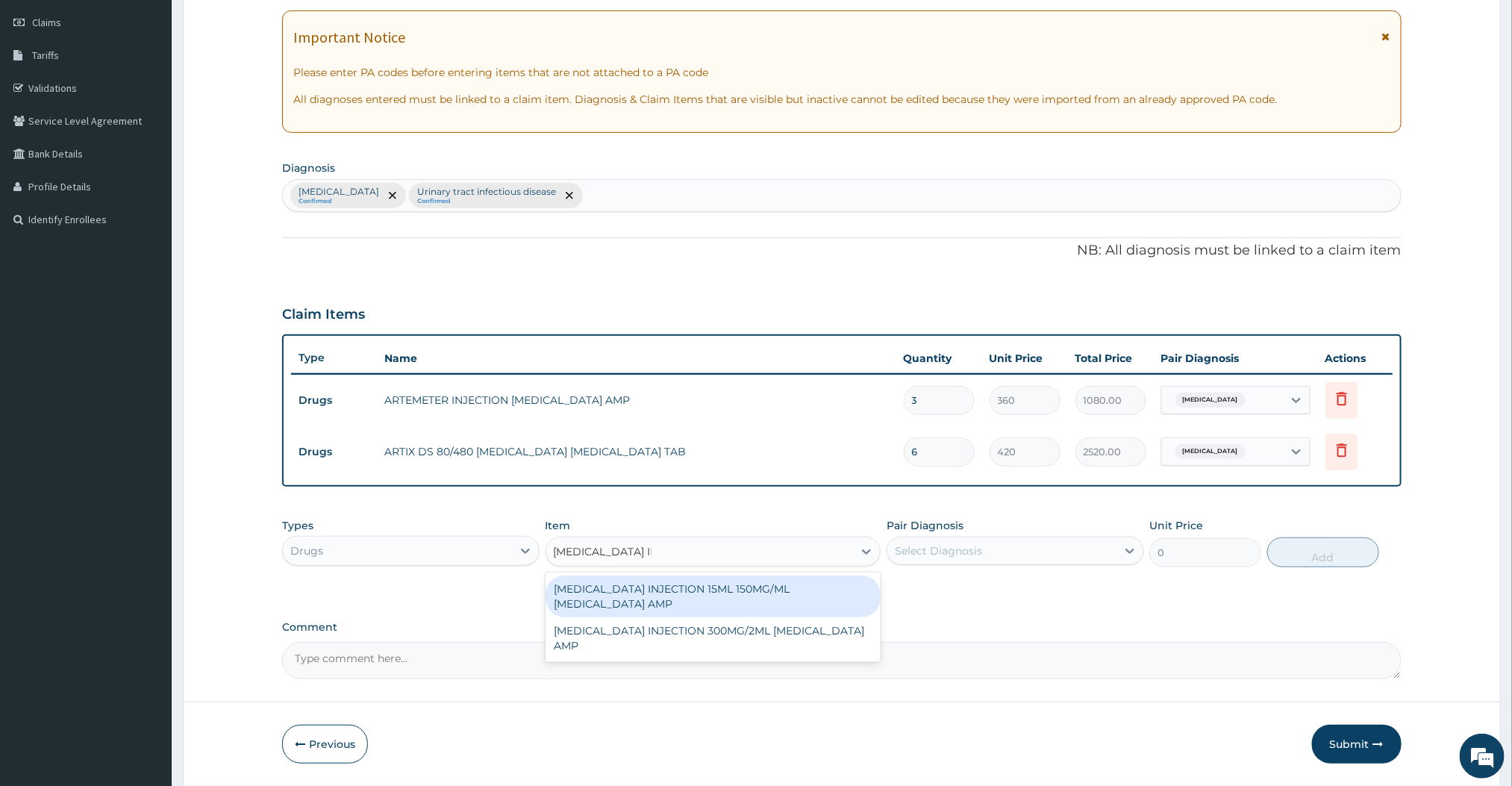
type input "PARACETAMOL INJ"
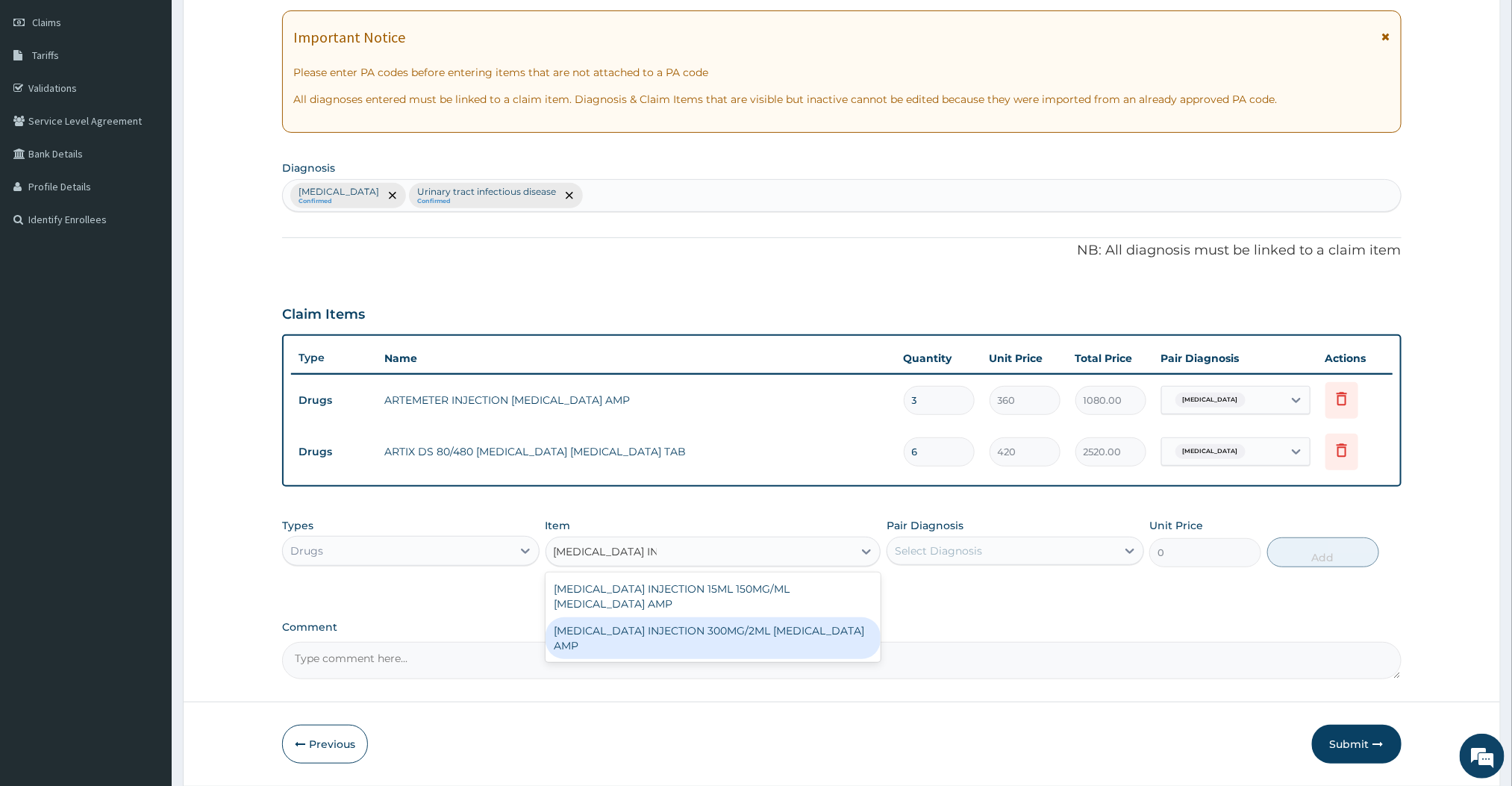
click at [683, 619] on div "[MEDICAL_DATA] INJECTION 300MG/2ML [MEDICAL_DATA] AMP" at bounding box center [713, 639] width 336 height 42
type input "180"
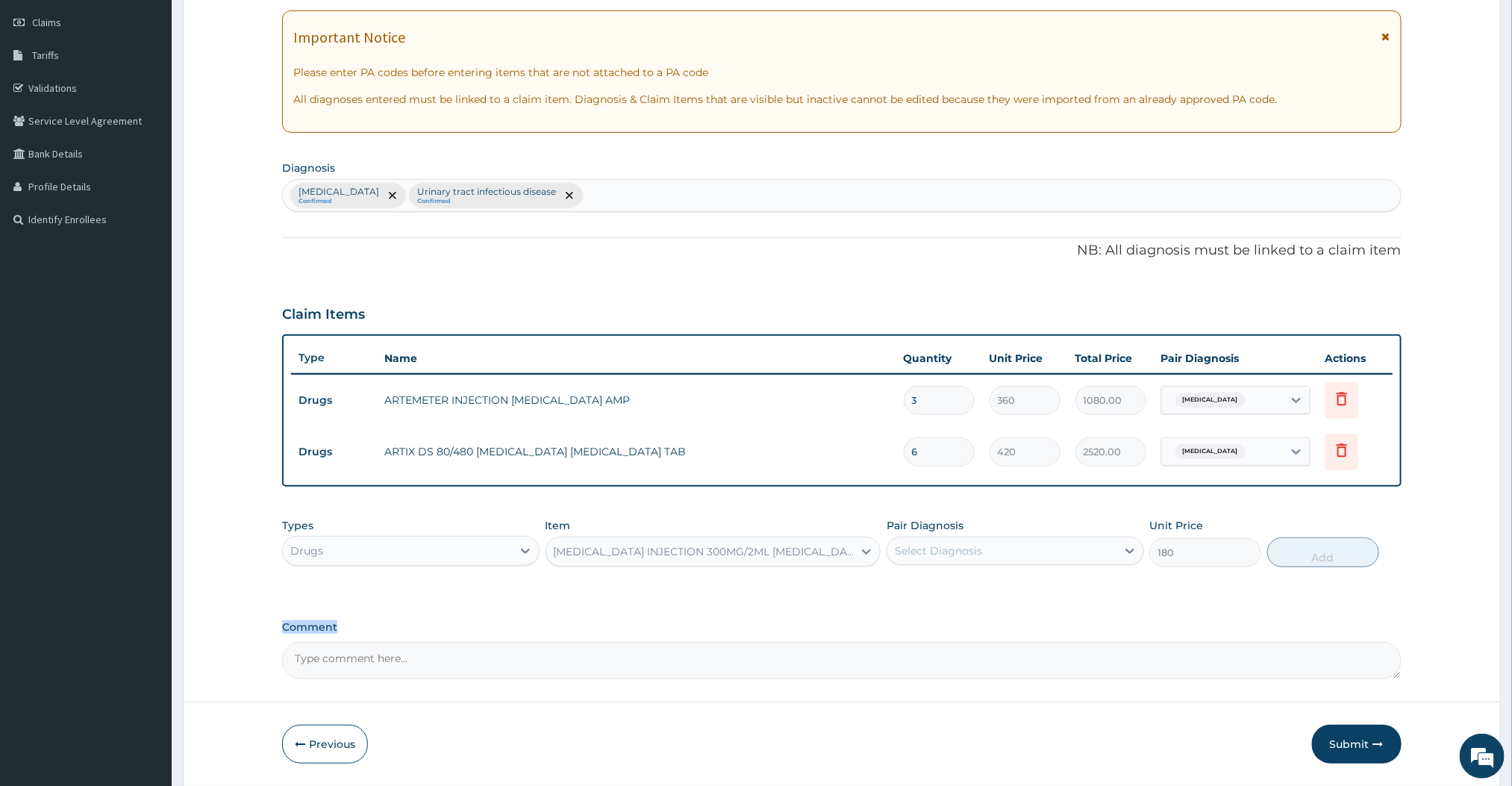
click at [683, 619] on div "PA Code / Prescription Code Enter Code(Secondary Care Only) Encounter Date 16-0…" at bounding box center [841, 308] width 1119 height 743
click at [1047, 549] on div "Select Diagnosis" at bounding box center [1002, 551] width 229 height 24
click at [1030, 592] on div "[MEDICAL_DATA]" at bounding box center [1016, 589] width 258 height 31
checkbox input "true"
click at [1315, 561] on button "Add" at bounding box center [1324, 552] width 112 height 30
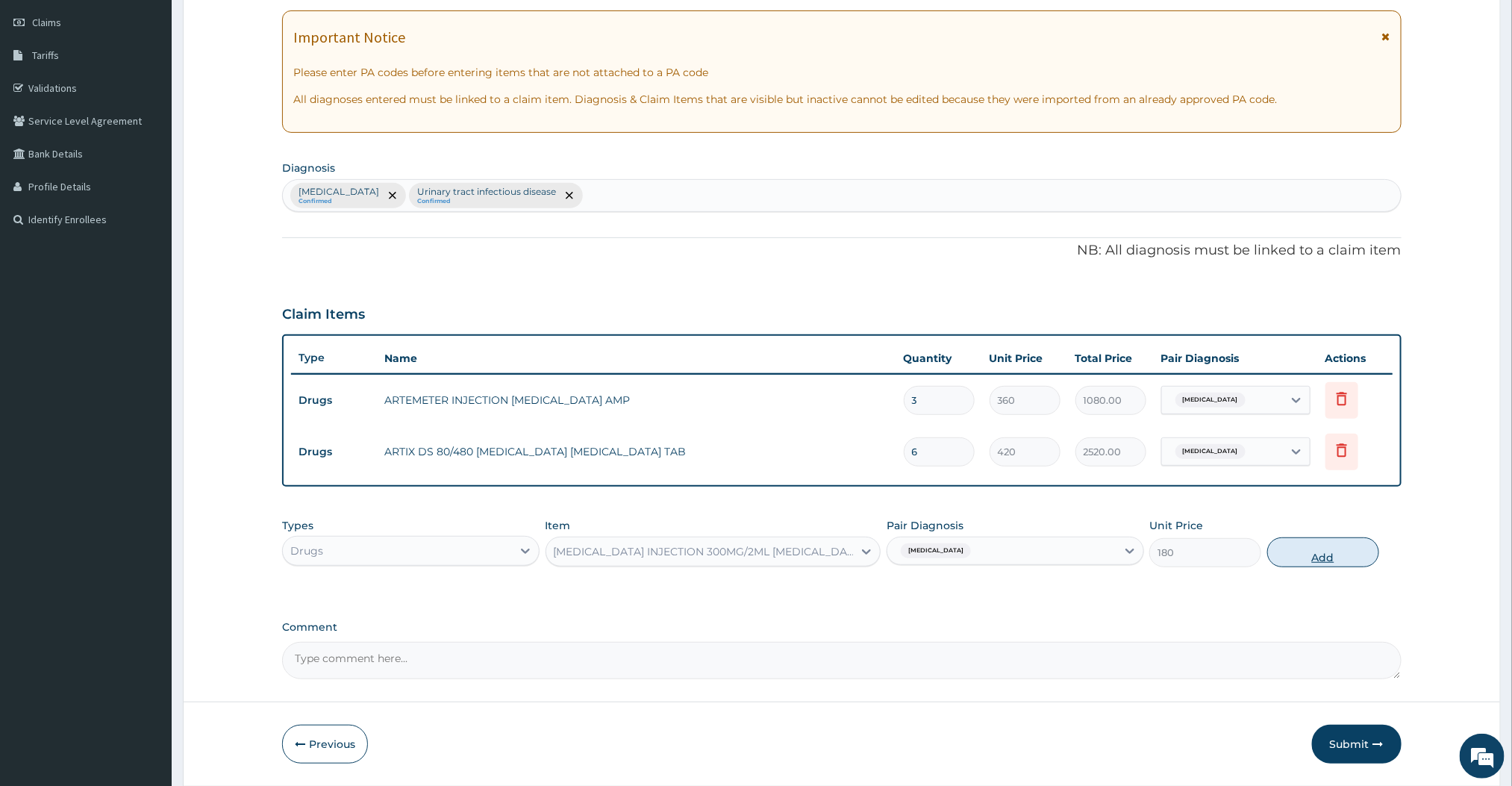
type input "0"
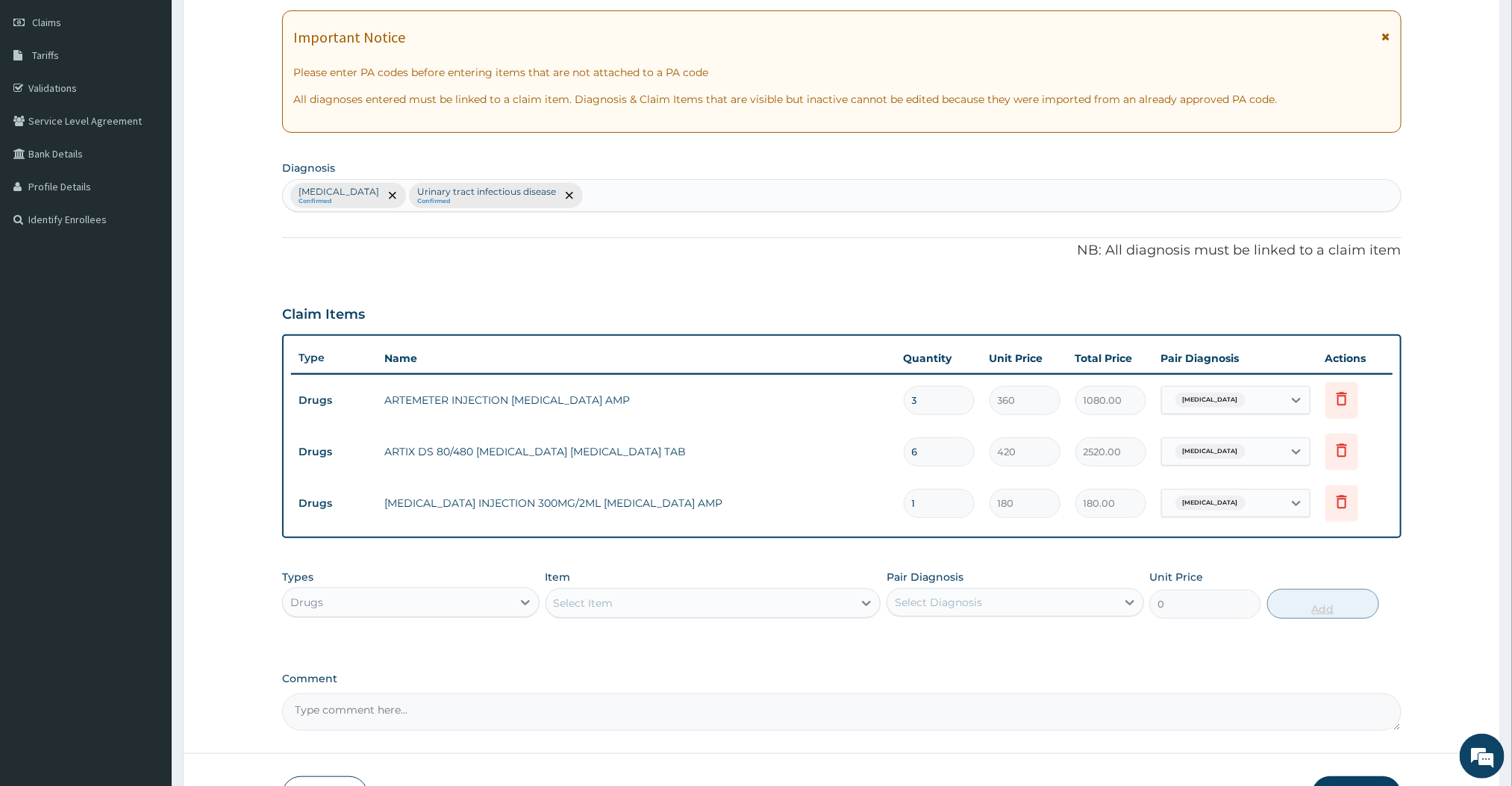
type input "0.00"
type input "3"
type input "540.00"
type input "3"
click at [741, 605] on div "Select Item" at bounding box center [700, 603] width 307 height 24
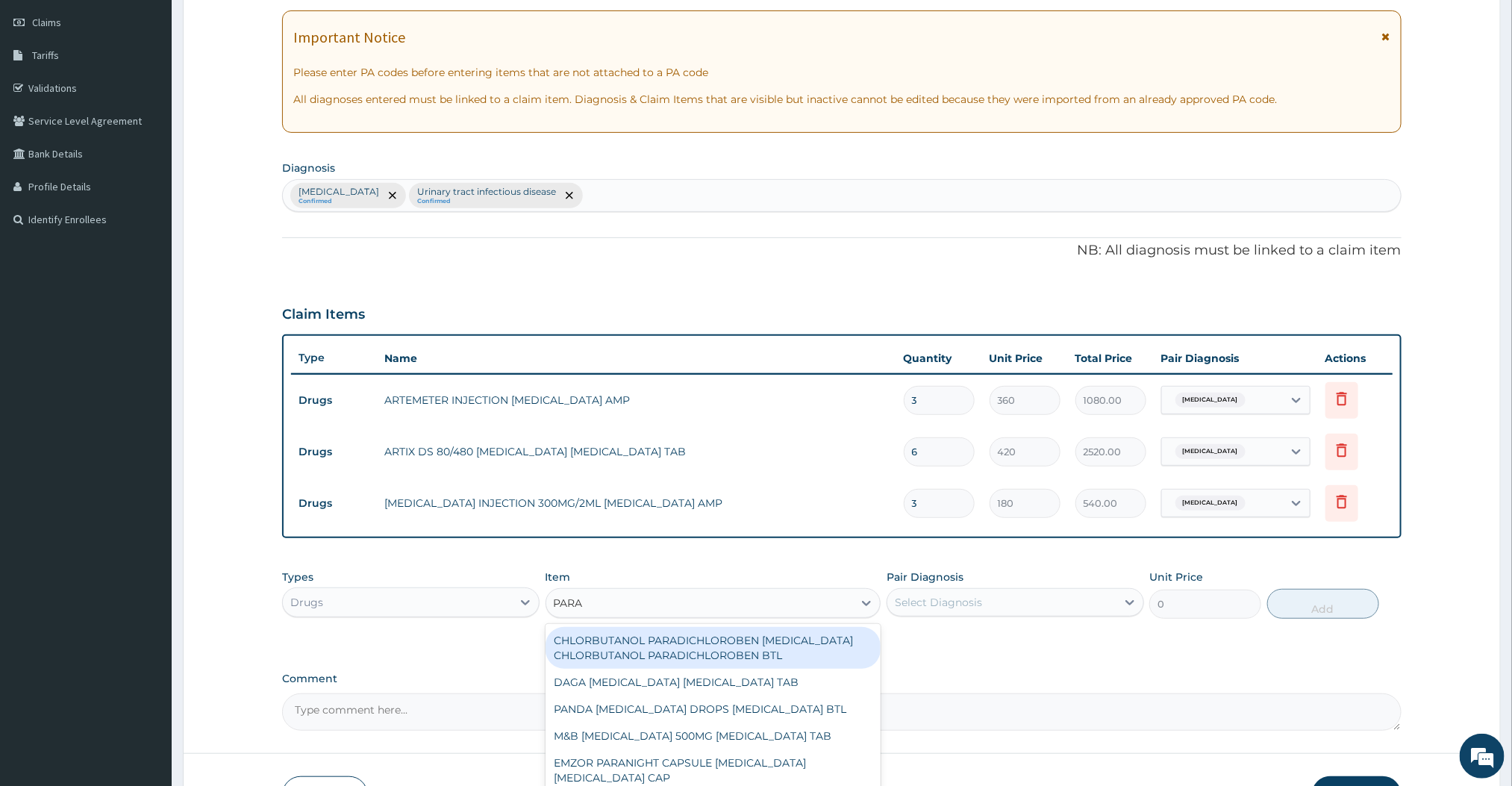
type input "PARACETAMOL"
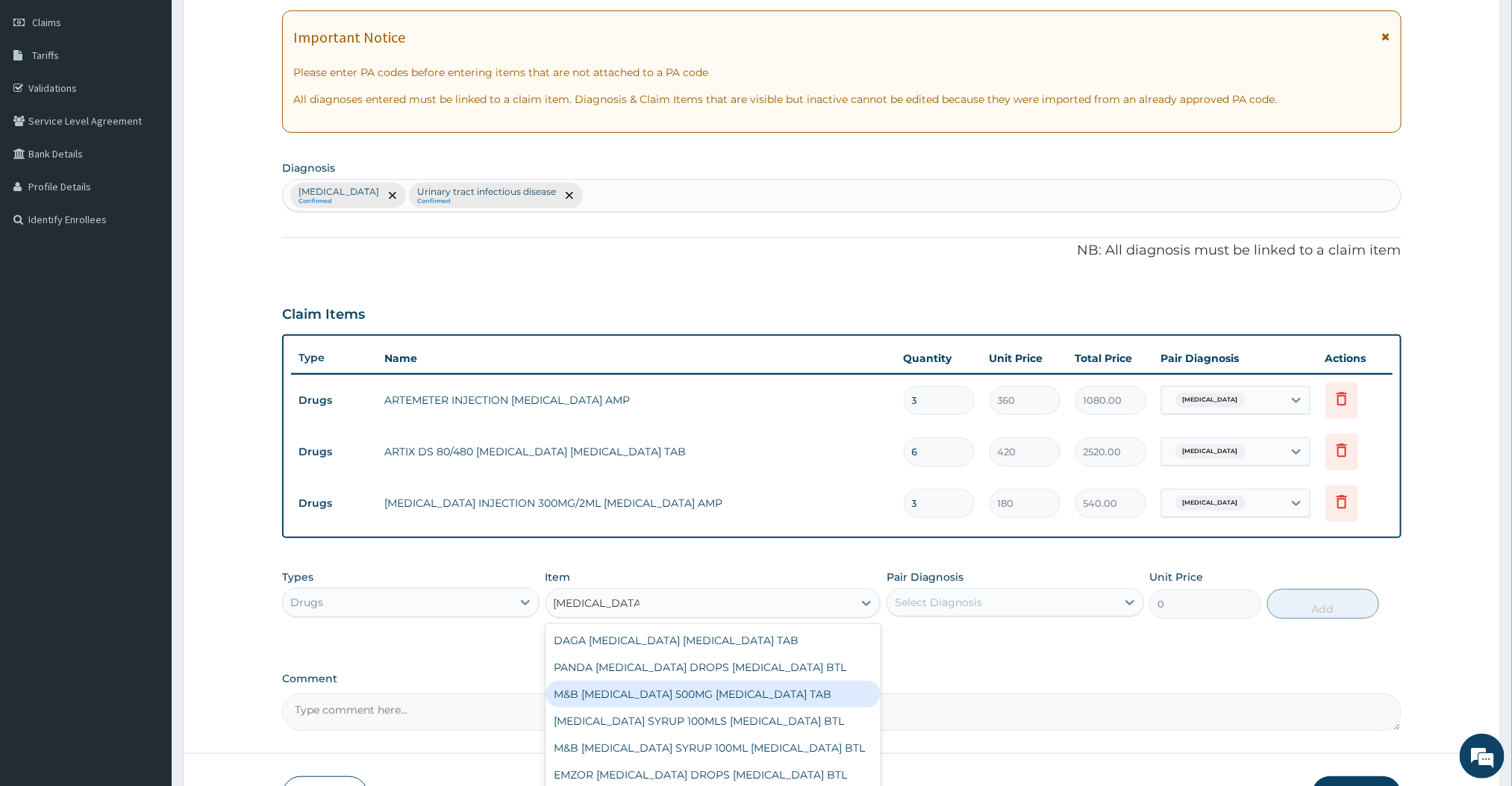
click at [688, 701] on div "M&B [MEDICAL_DATA] 500MG [MEDICAL_DATA] TAB" at bounding box center [713, 694] width 336 height 27
type input "12"
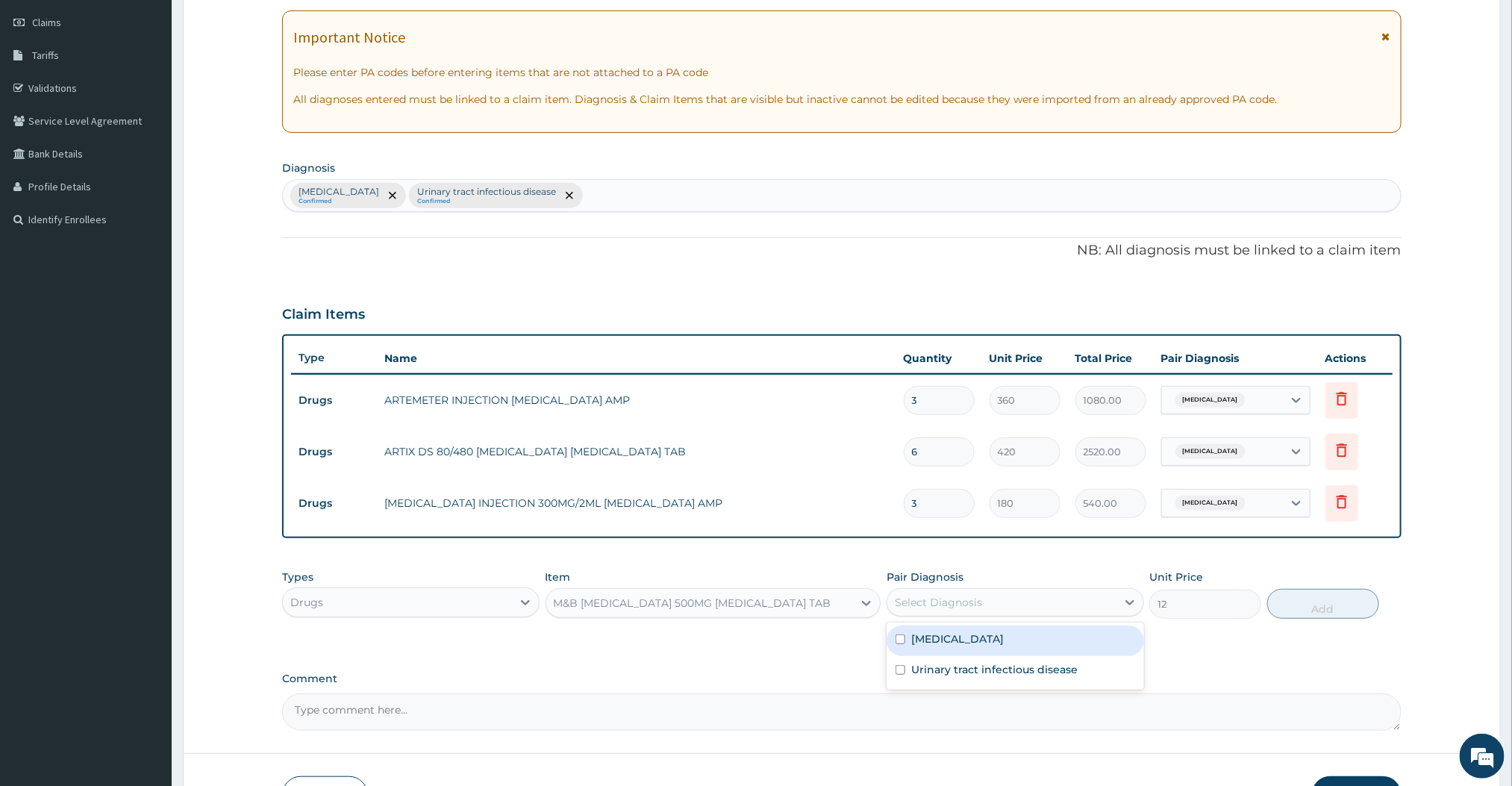
click at [910, 595] on div "Select Diagnosis" at bounding box center [938, 603] width 87 height 15
click at [915, 650] on div "[MEDICAL_DATA]" at bounding box center [1016, 640] width 258 height 31
checkbox input "true"
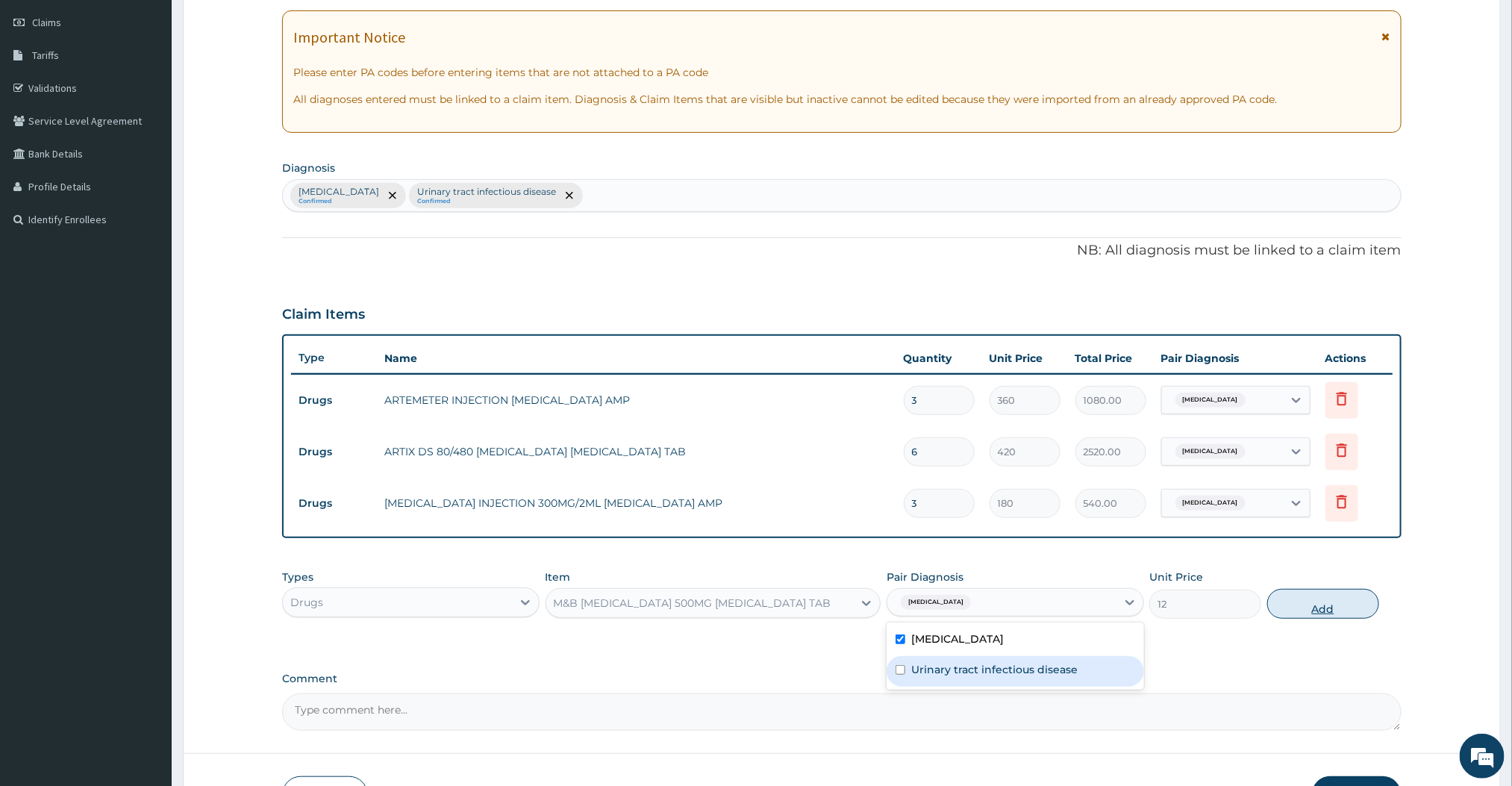
click at [1313, 600] on button "Add" at bounding box center [1324, 604] width 112 height 30
type input "0"
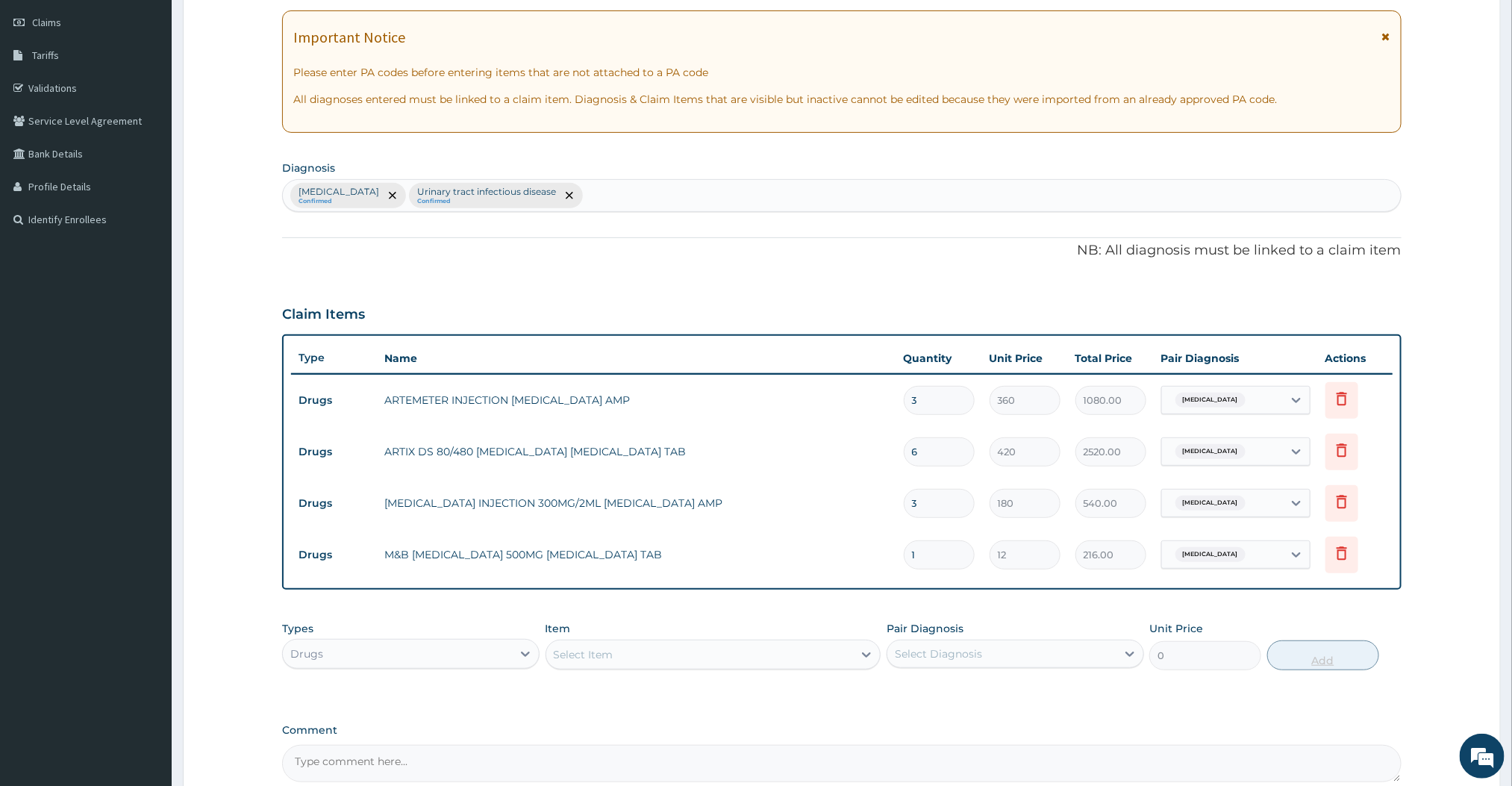
type input "18"
type input "216.00"
type input "18"
click at [739, 653] on div "Select Item" at bounding box center [700, 655] width 307 height 24
click at [524, 666] on div at bounding box center [525, 654] width 27 height 27
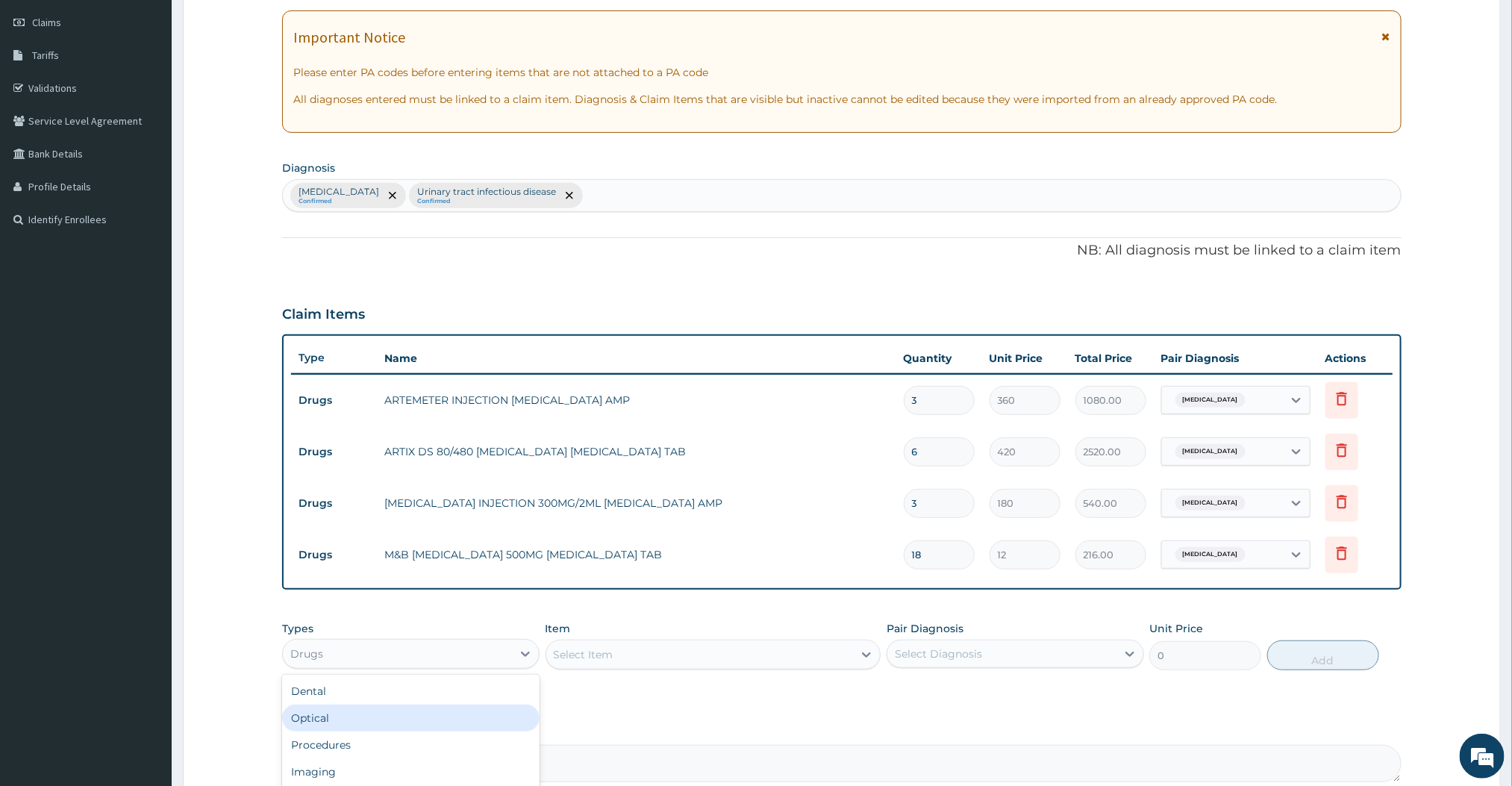
scroll to position [50, 0]
click at [450, 750] on div "Laboratory" at bounding box center [411, 749] width 258 height 27
click at [762, 656] on div "Select Item" at bounding box center [700, 655] width 307 height 24
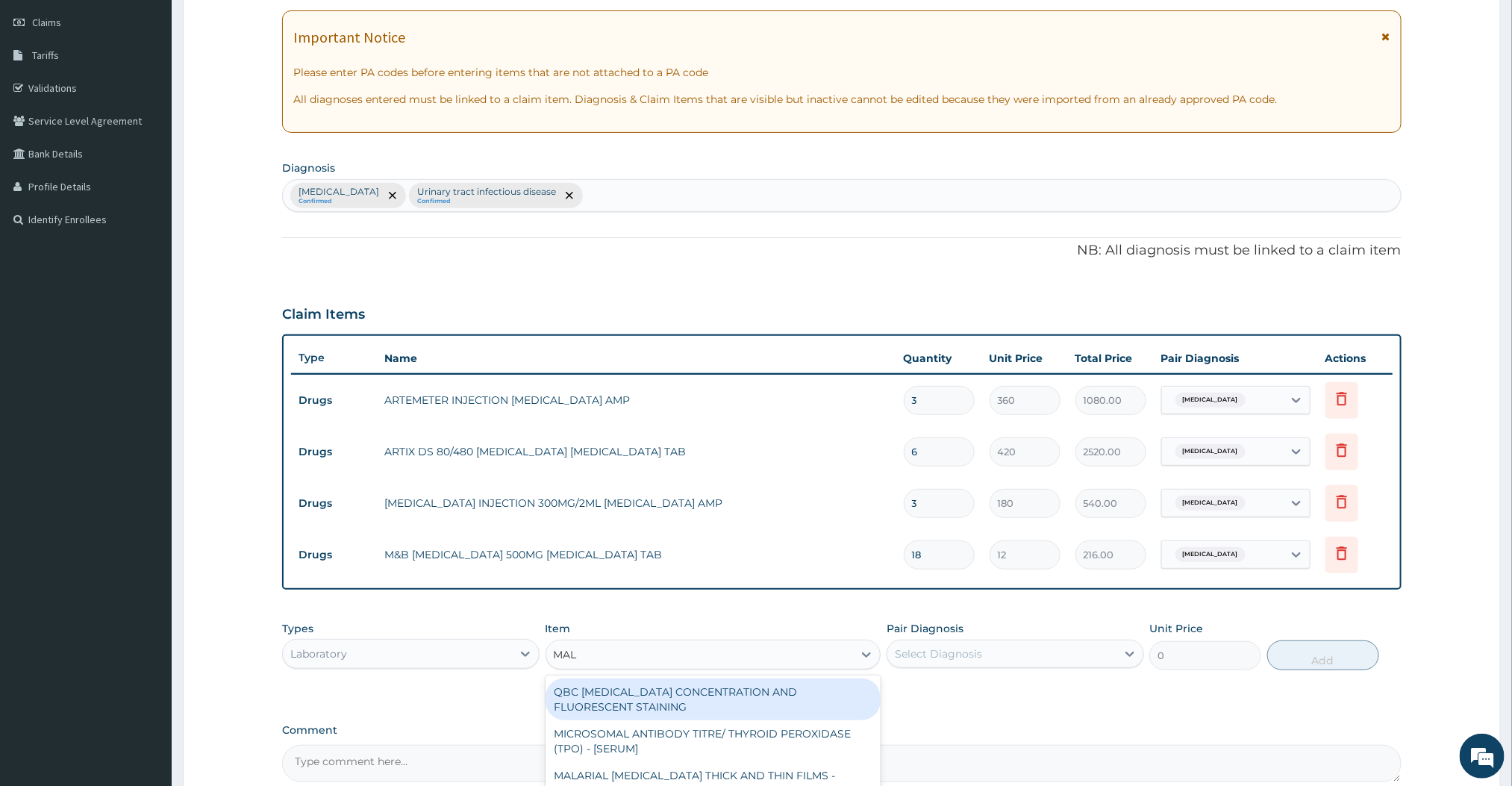
type input "MALARIA"
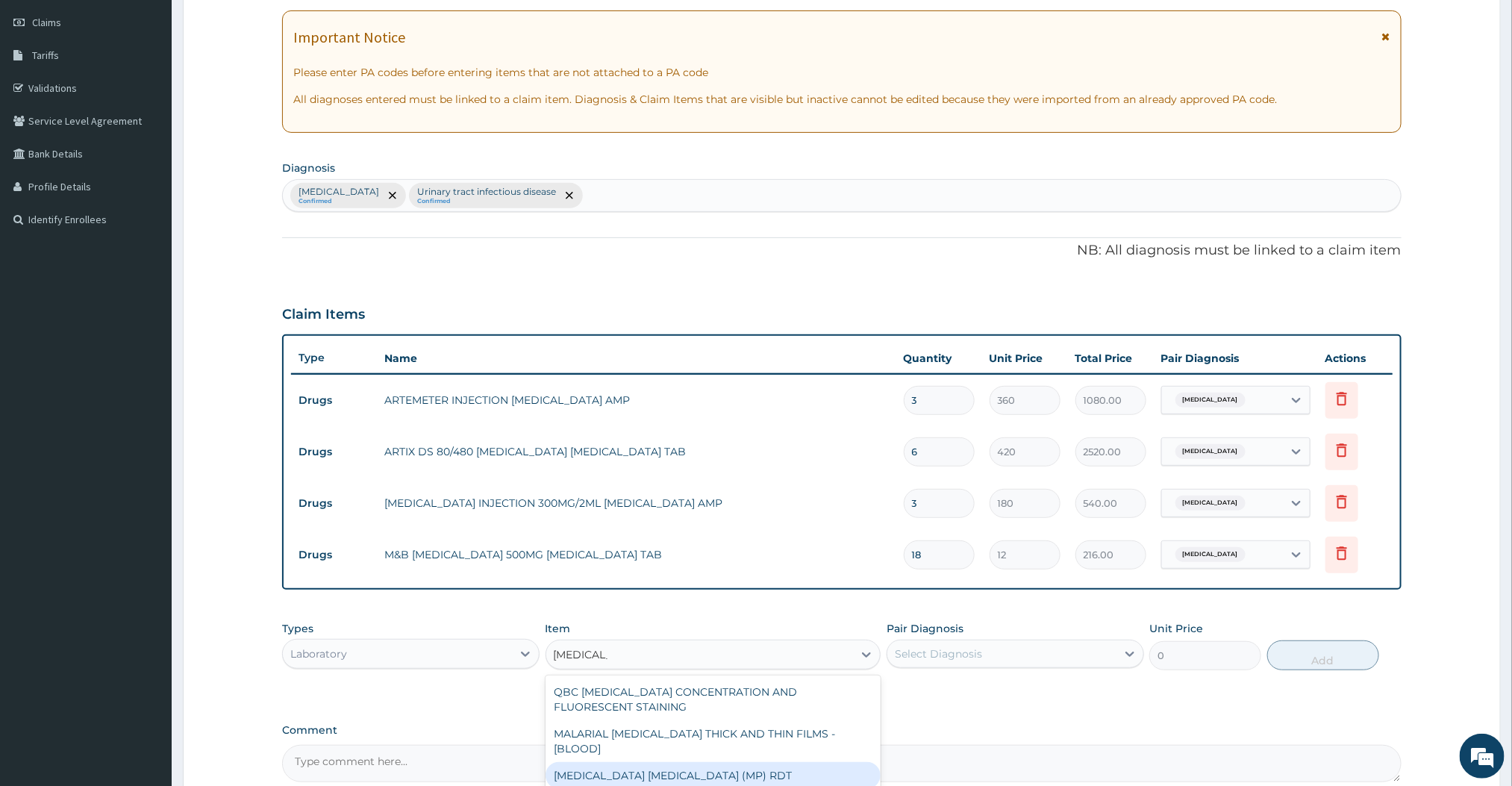
click at [663, 764] on div "[MEDICAL_DATA] [MEDICAL_DATA] (MP) RDT" at bounding box center [713, 776] width 336 height 27
type input "1500"
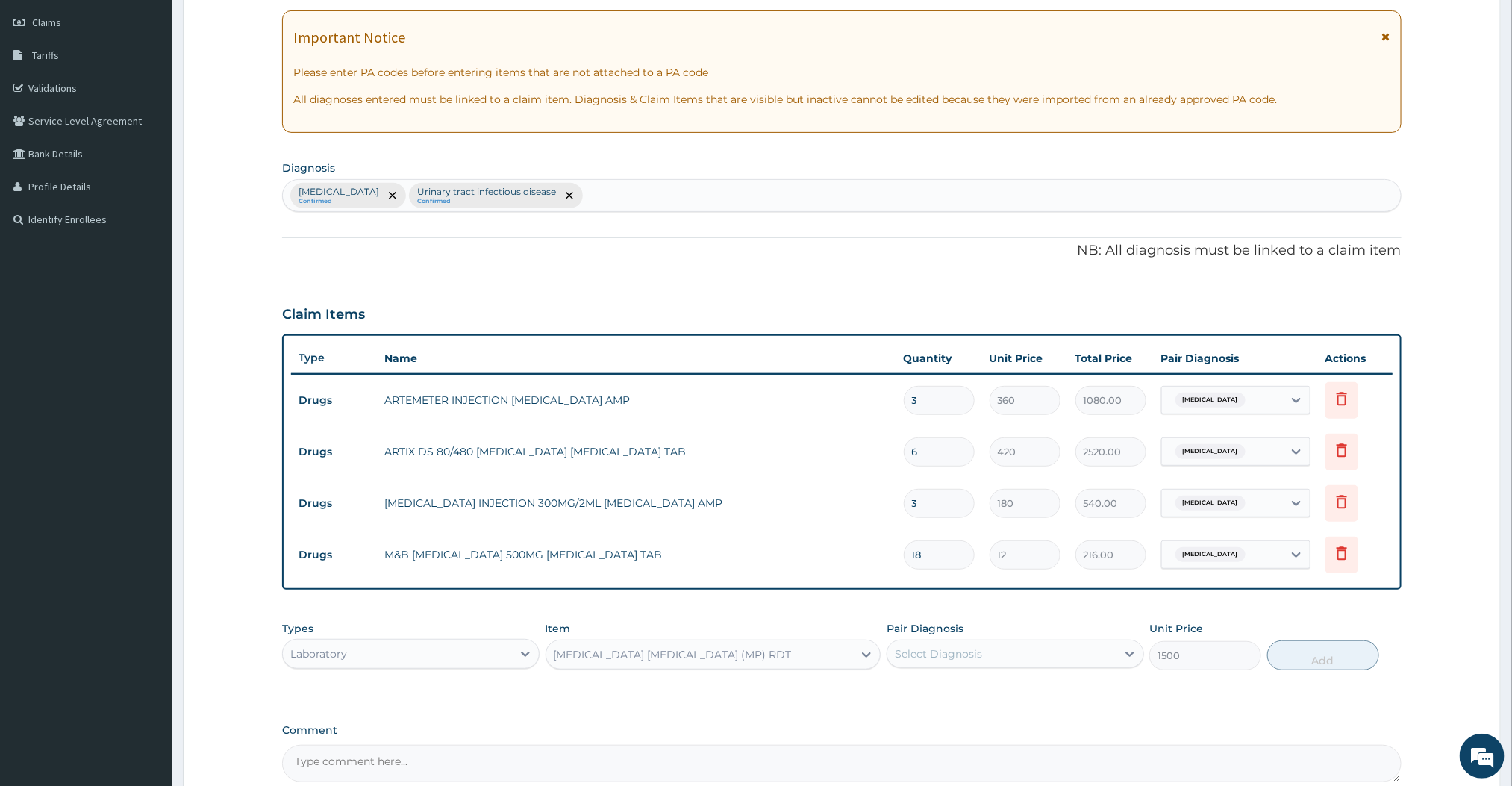
click at [1012, 661] on div "Select Diagnosis" at bounding box center [1002, 654] width 229 height 24
click at [1012, 688] on div "[MEDICAL_DATA]" at bounding box center [1016, 692] width 258 height 31
checkbox input "true"
click at [1328, 663] on button "Add" at bounding box center [1324, 655] width 112 height 30
type input "0"
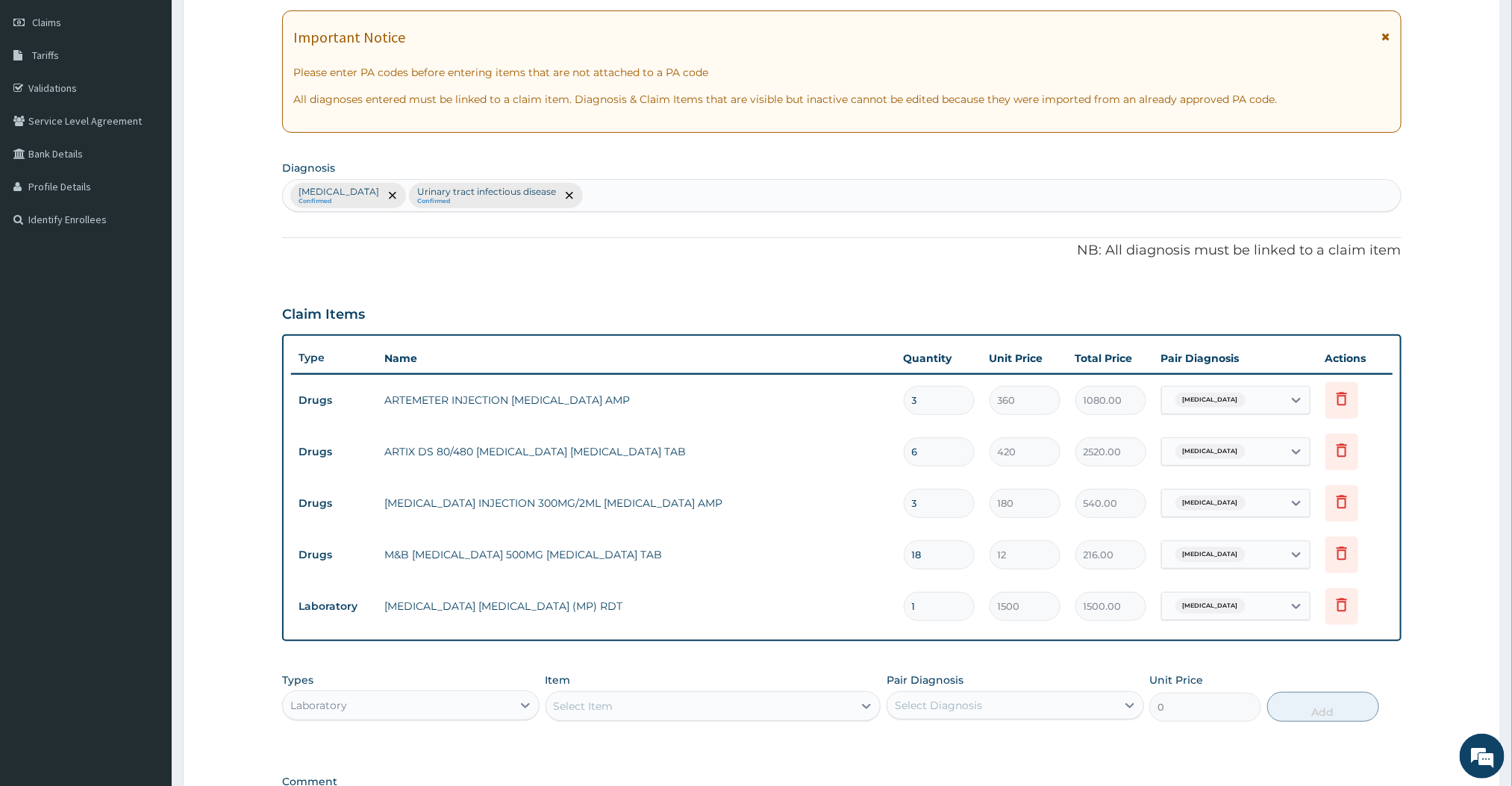
click at [809, 715] on div "Select Item" at bounding box center [700, 706] width 307 height 24
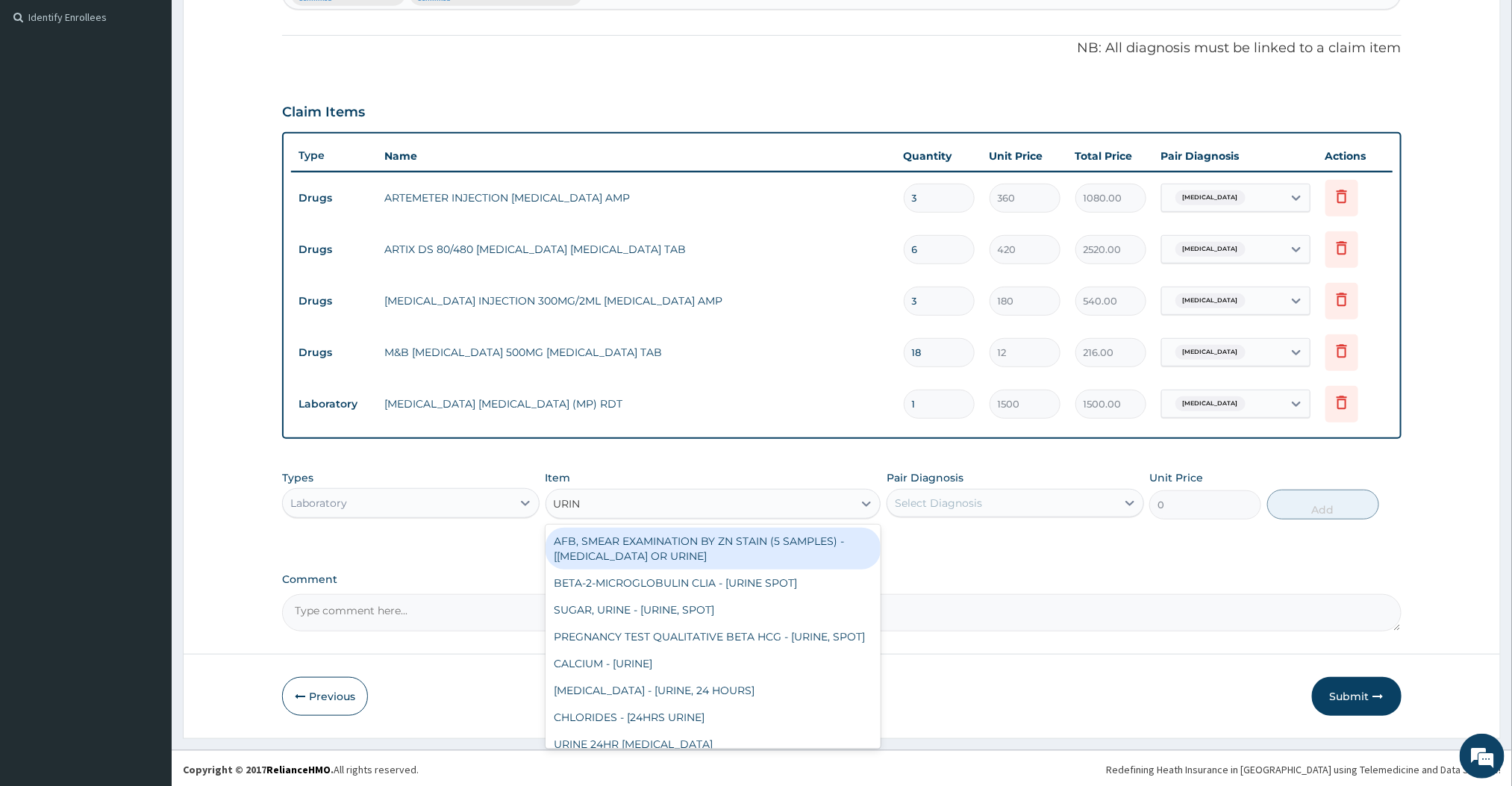
scroll to position [410, 0]
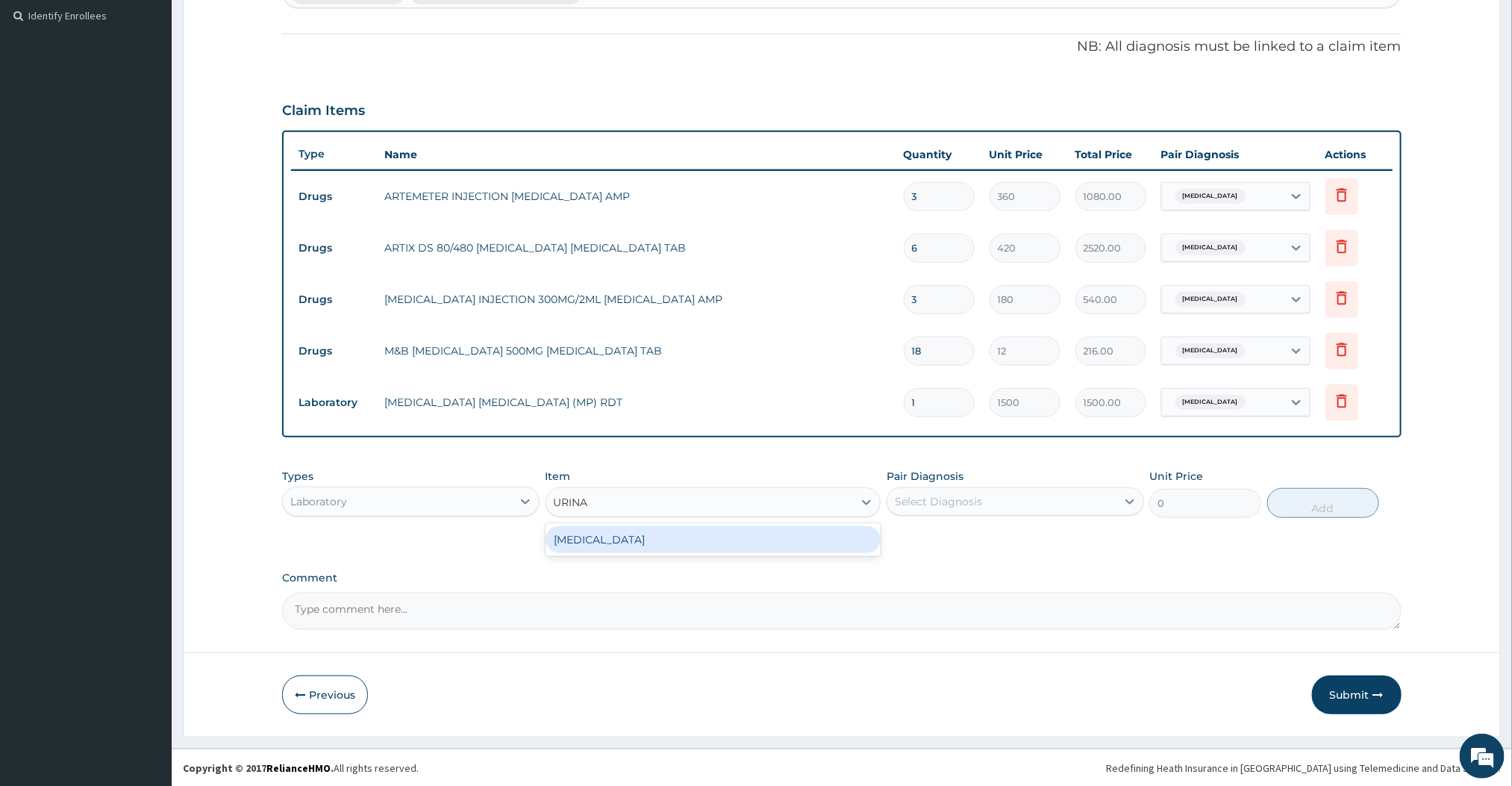
type input "URINAL"
click at [753, 541] on div "[MEDICAL_DATA]" at bounding box center [713, 540] width 336 height 27
type input "2000"
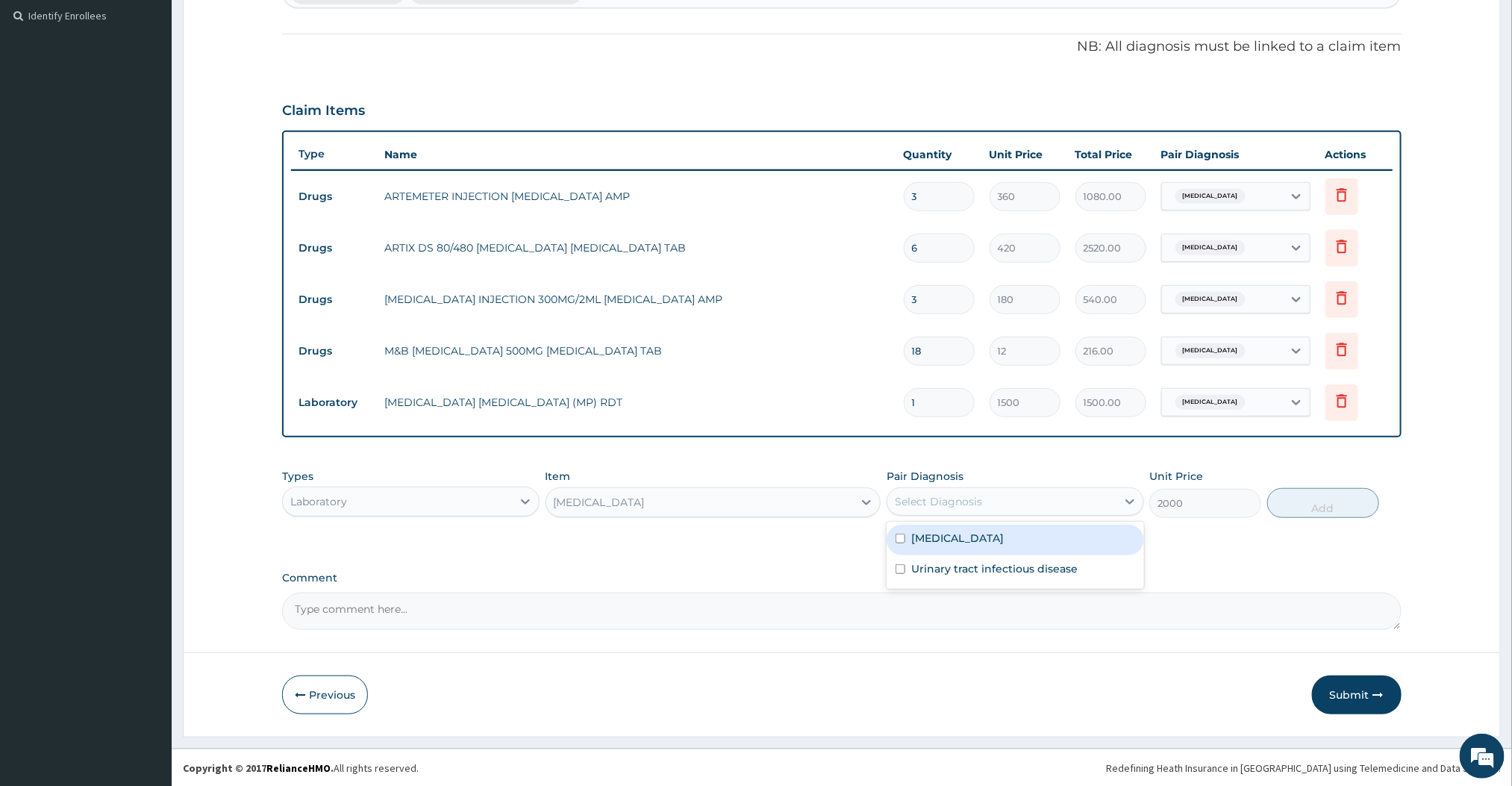
click at [958, 500] on div "Select Diagnosis" at bounding box center [938, 501] width 87 height 15
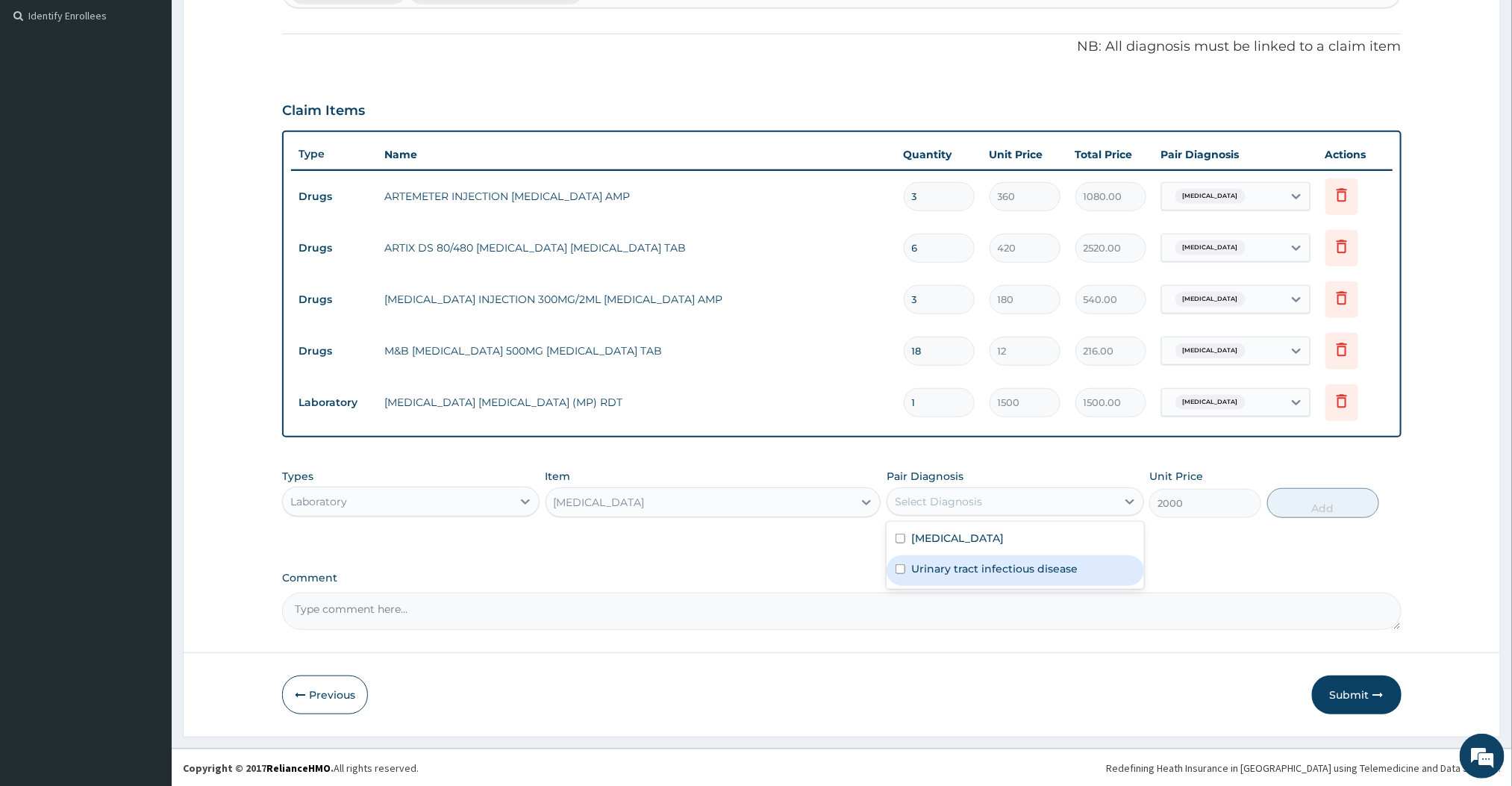
click at [958, 563] on label "Urinary tract infectious disease" at bounding box center [994, 569] width 167 height 15
checkbox input "true"
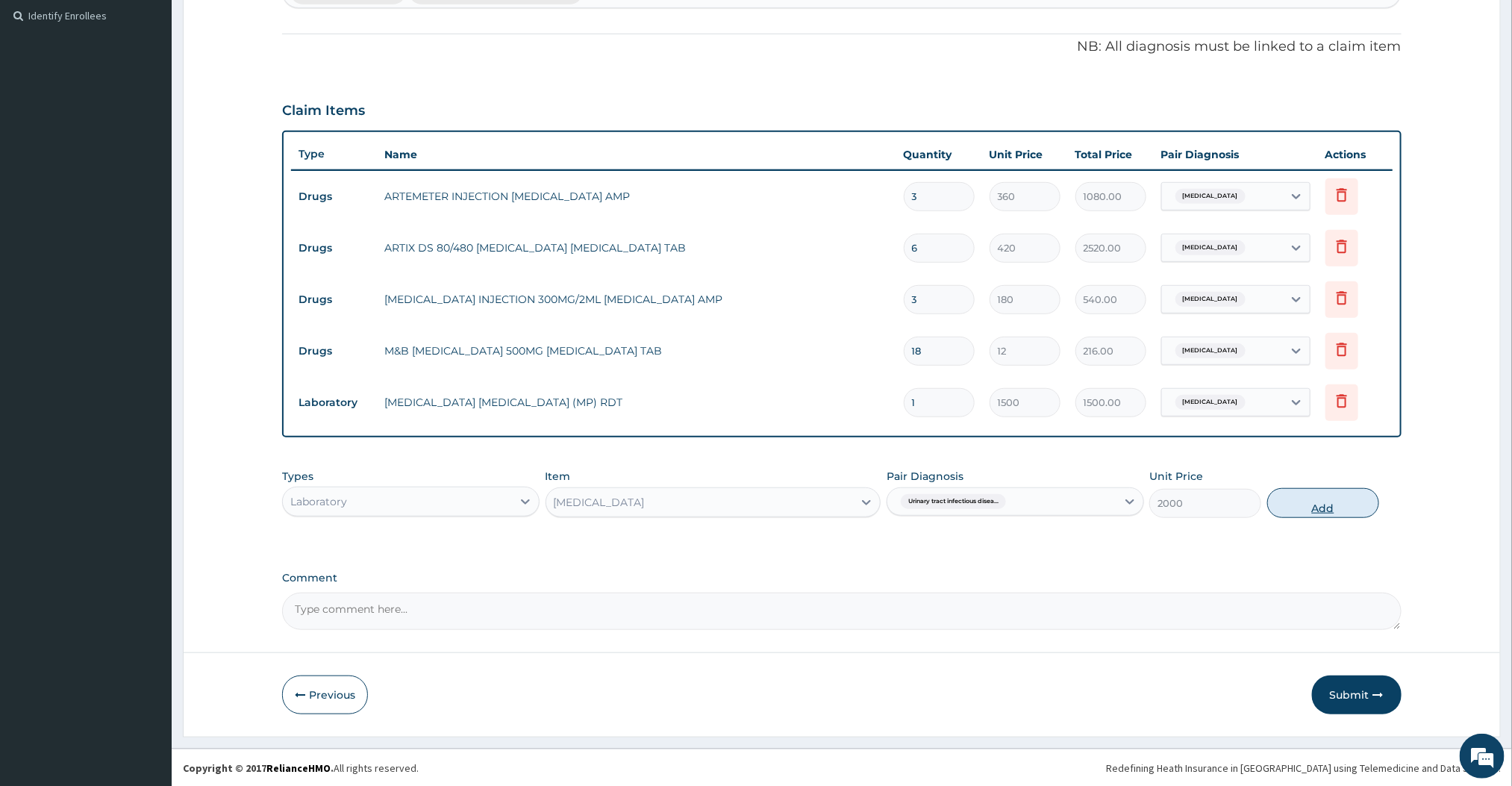
click at [1328, 498] on button "Add" at bounding box center [1324, 503] width 112 height 30
type input "0"
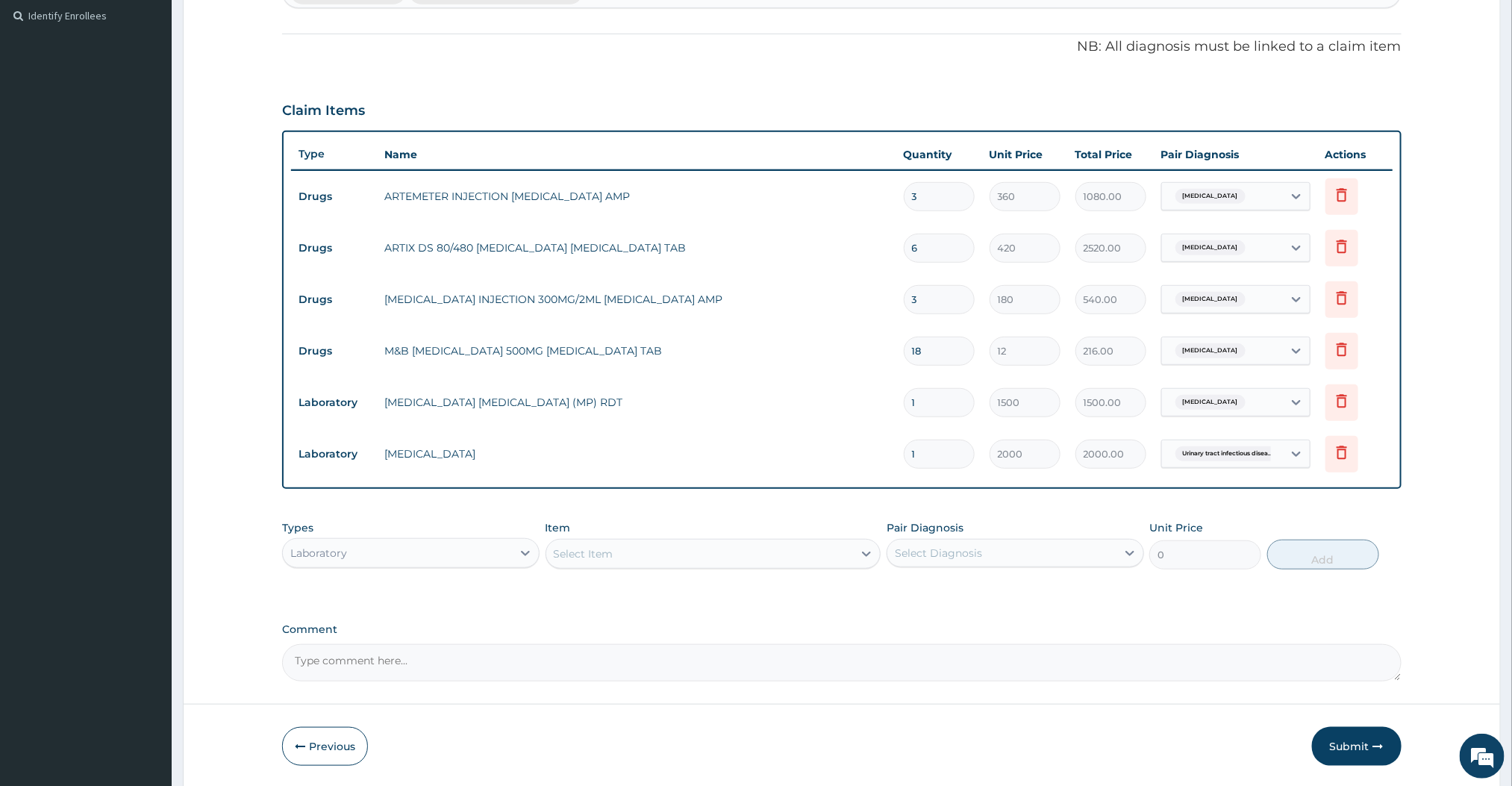
click at [752, 542] on div "Select Item" at bounding box center [700, 554] width 307 height 24
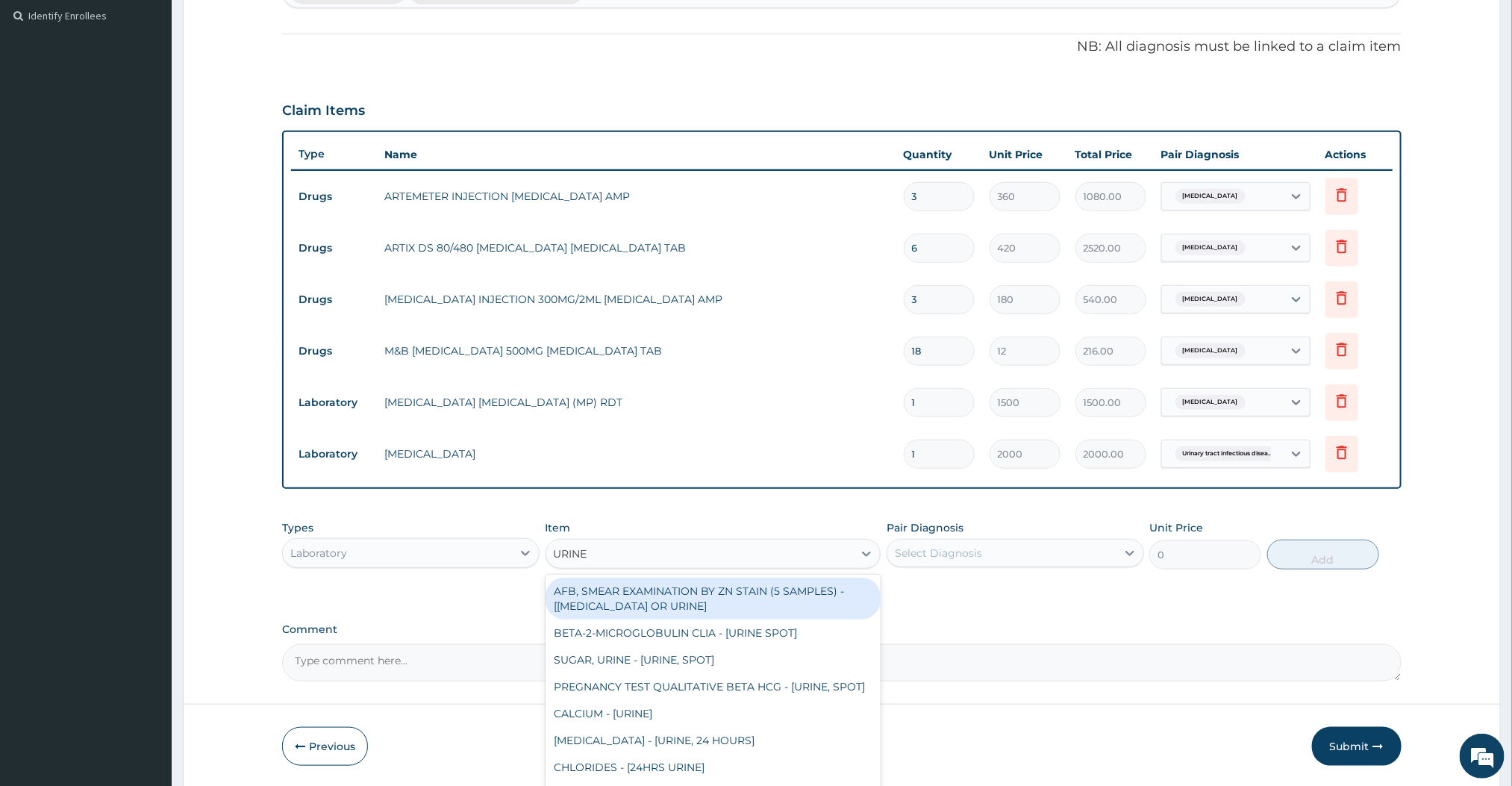
type input "URINE M"
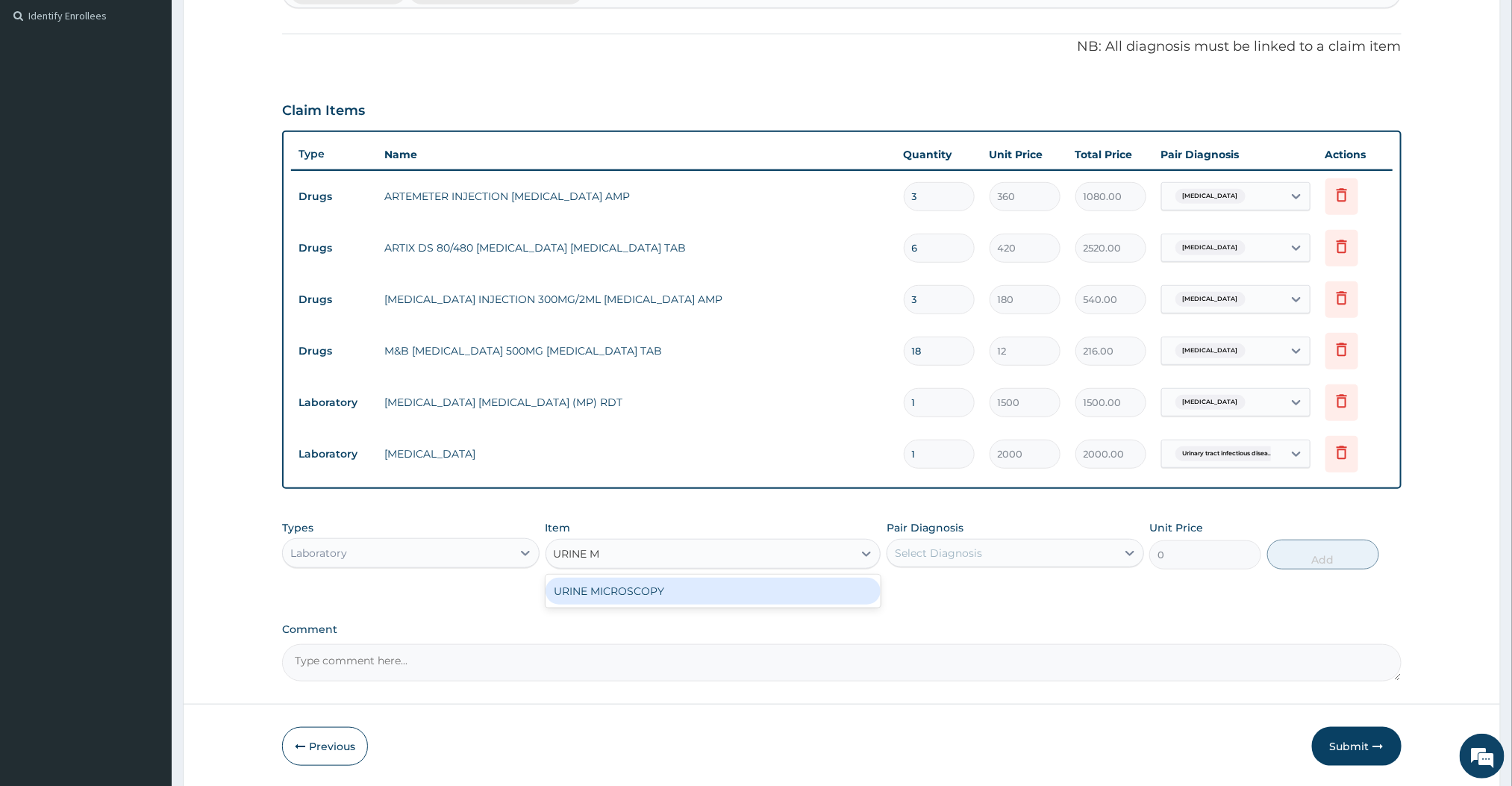
click at [713, 592] on div "URINE MICROSCOPY" at bounding box center [713, 591] width 336 height 27
type input "2000"
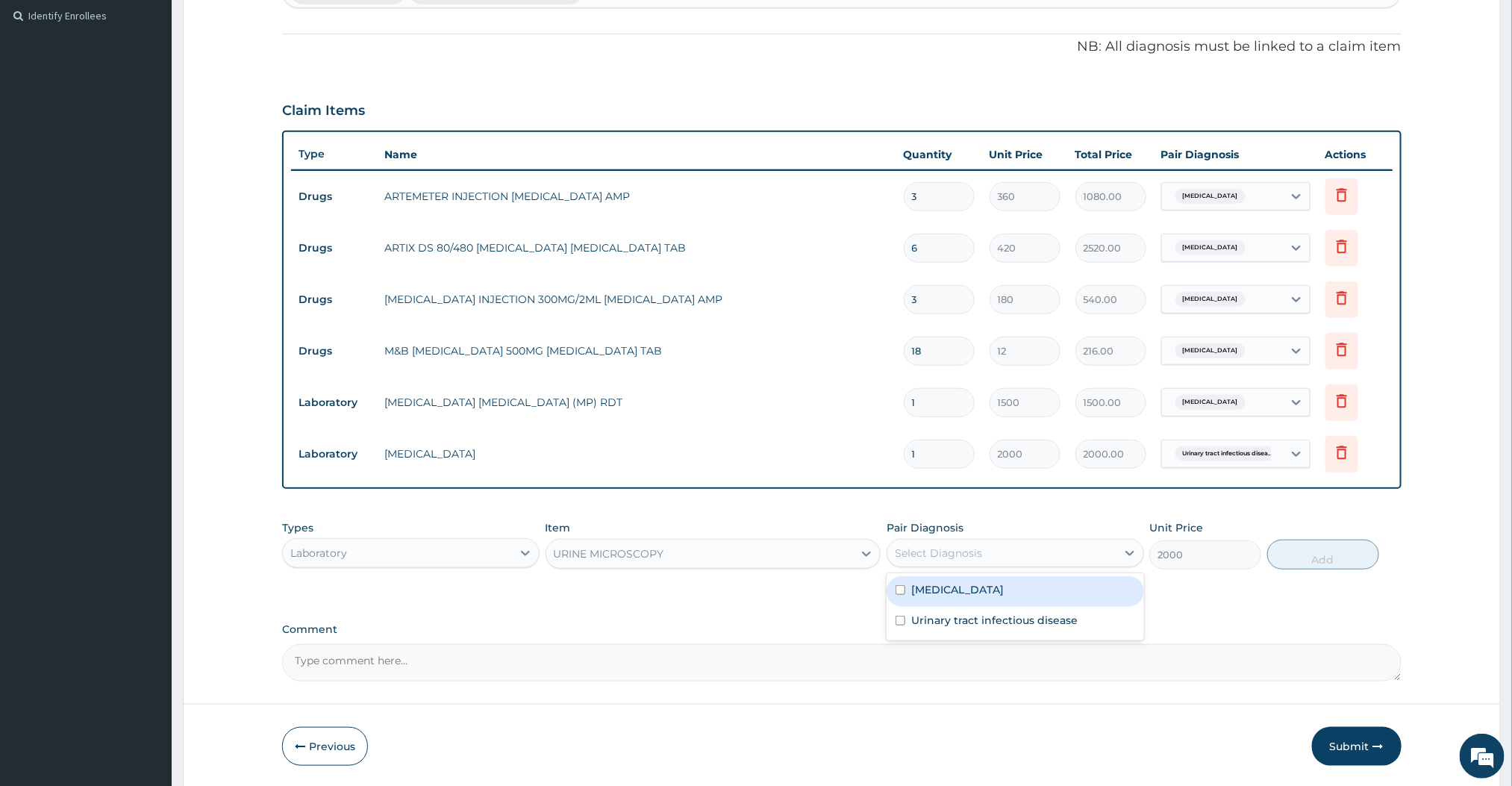
click at [1019, 560] on div "Select Diagnosis" at bounding box center [1002, 553] width 229 height 24
click at [1008, 627] on label "Urinary tract infectious disease" at bounding box center [994, 620] width 167 height 15
checkbox input "true"
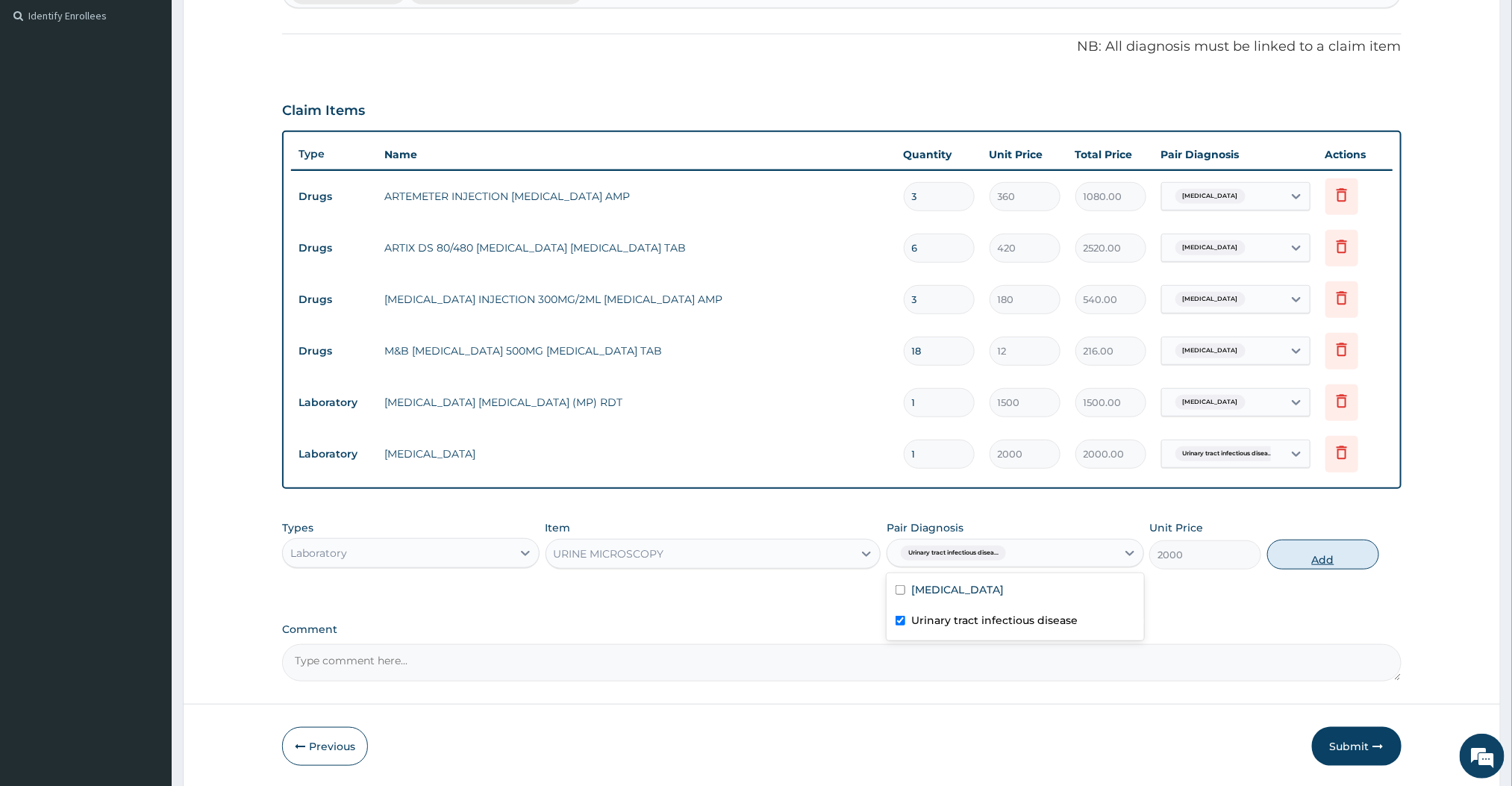
click at [1341, 558] on button "Add" at bounding box center [1324, 555] width 112 height 30
type input "0"
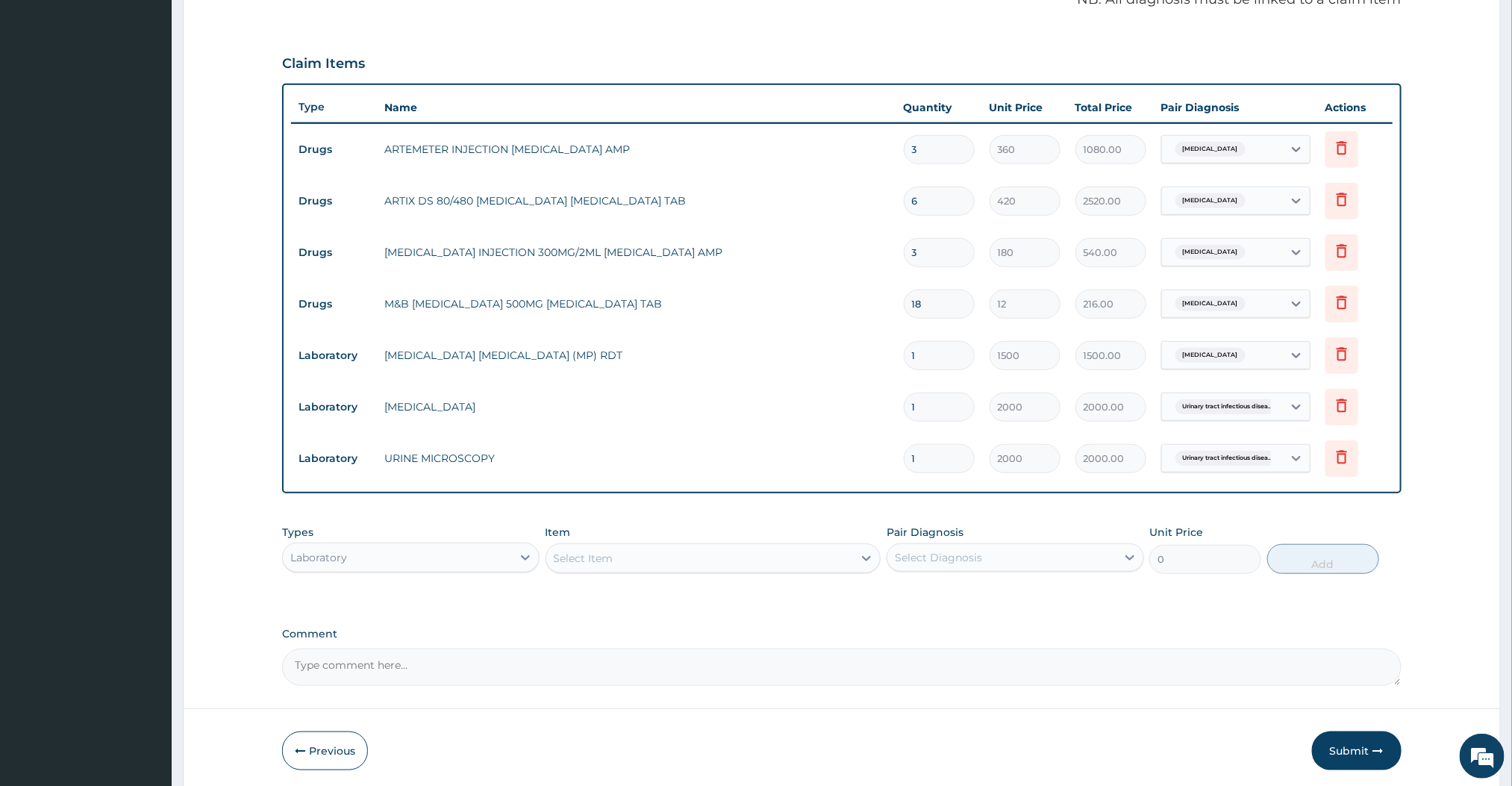
scroll to position [515, 0]
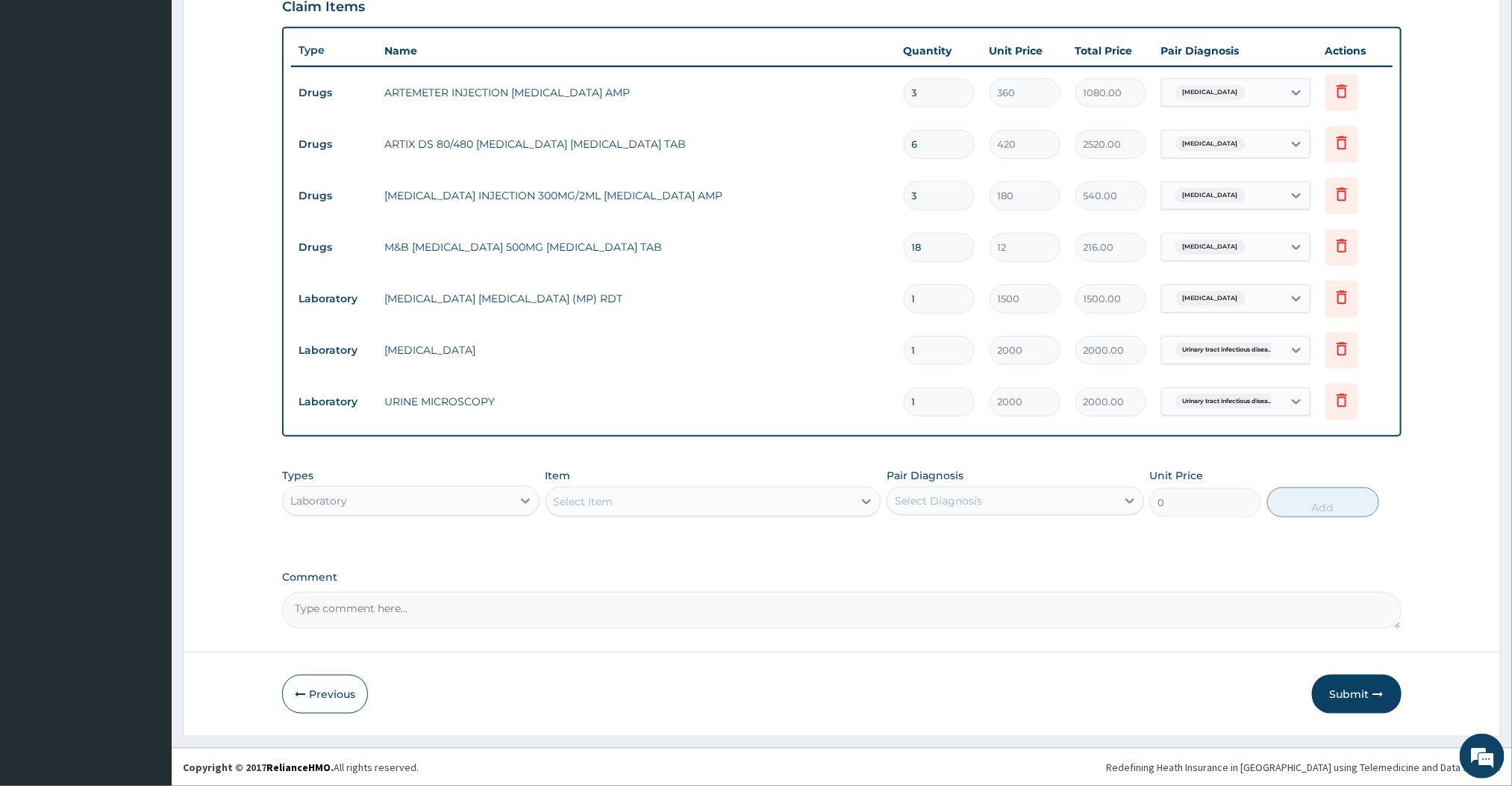
click at [1452, 560] on form "Step 2 of 2 PA Code / Prescription Code Enter Code(Secondary Care Only) Encount…" at bounding box center [842, 151] width 1318 height 1171
click at [1360, 691] on button "Submit" at bounding box center [1356, 694] width 90 height 39
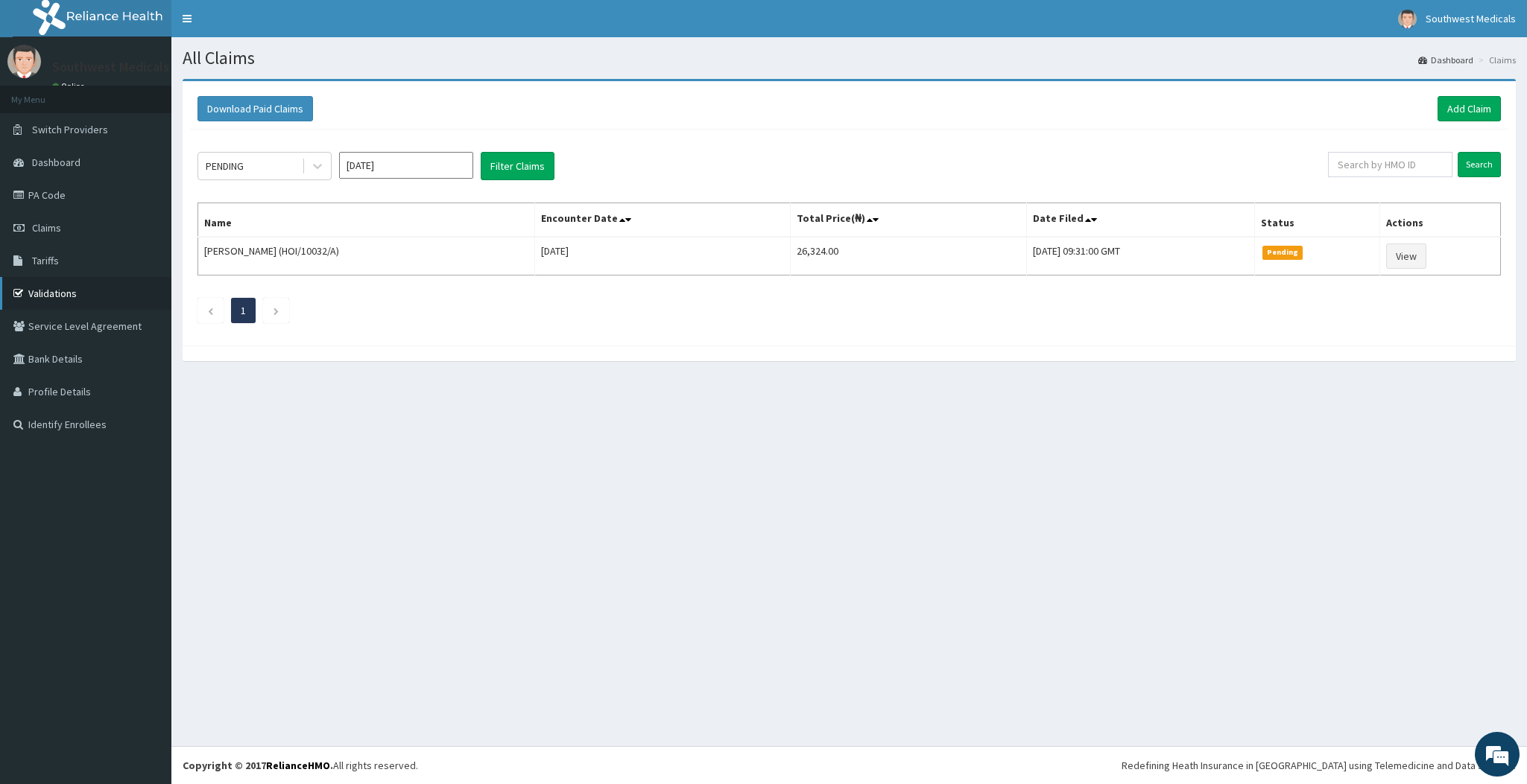
click at [86, 296] on link "Validations" at bounding box center [85, 293] width 171 height 33
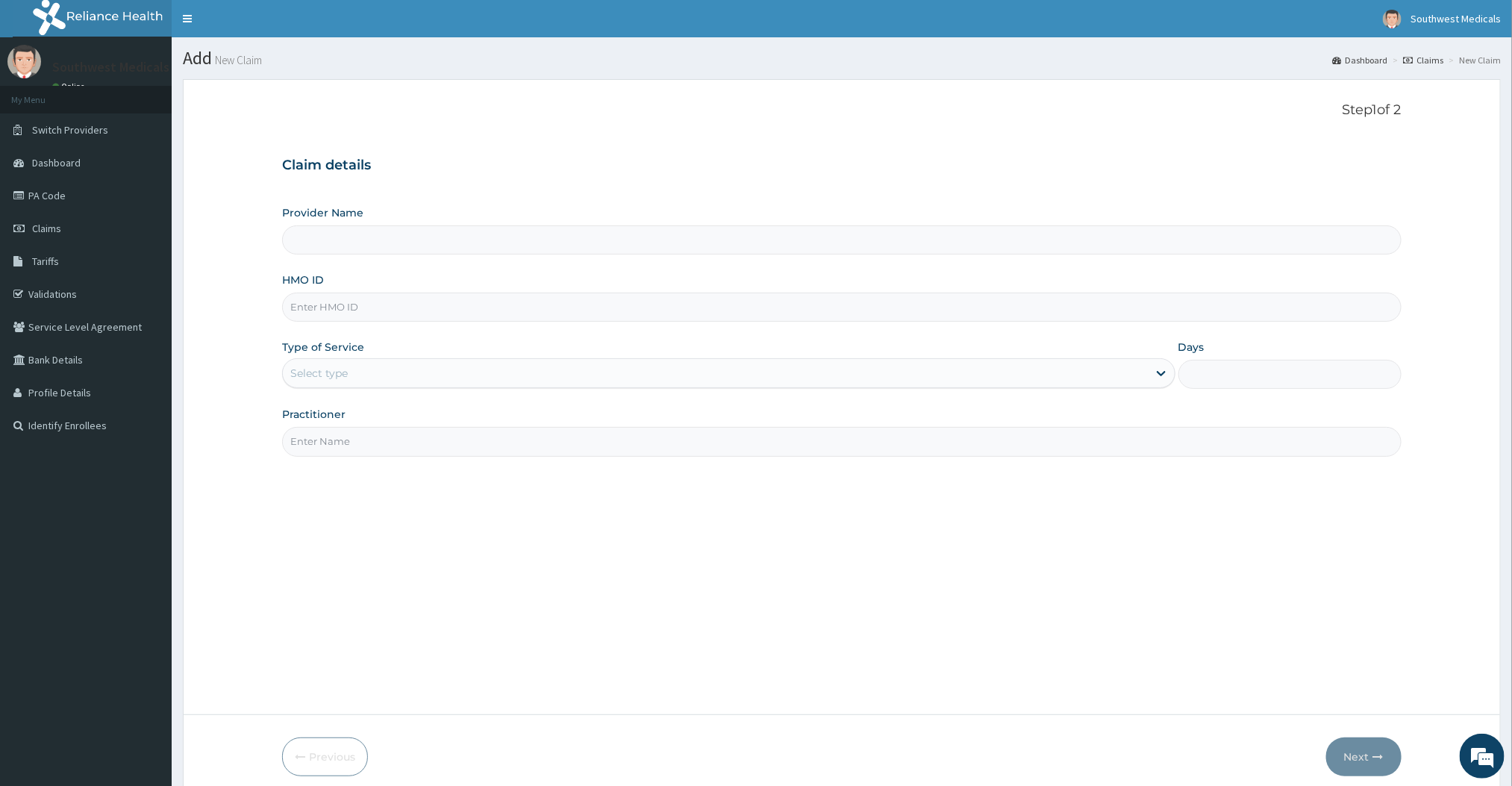
type input "Southwest Medicals"
click at [498, 321] on input "HMO ID" at bounding box center [841, 307] width 1119 height 29
type input "ILA/10076/A"
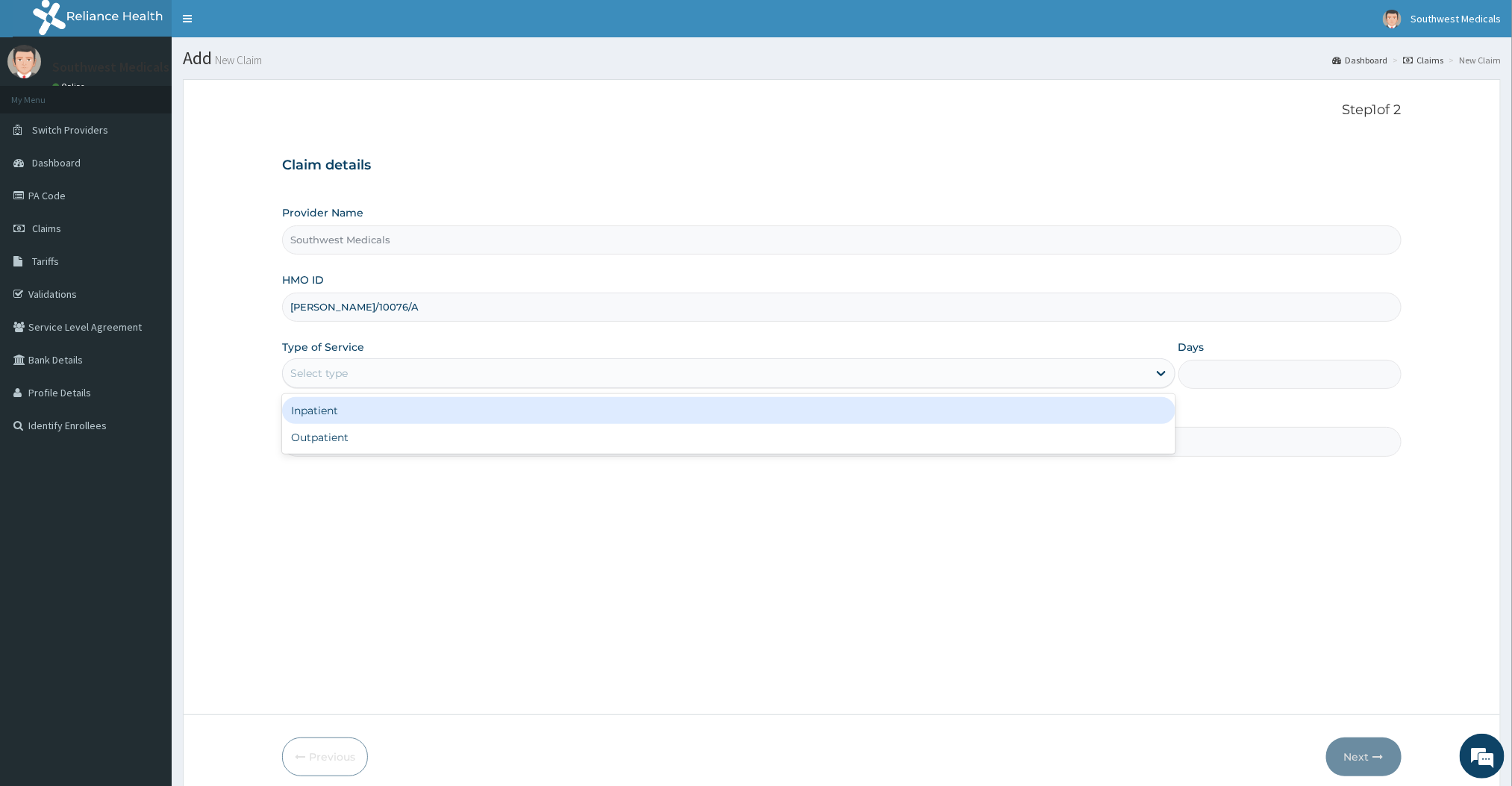
click at [430, 372] on div "Select type" at bounding box center [715, 373] width 864 height 24
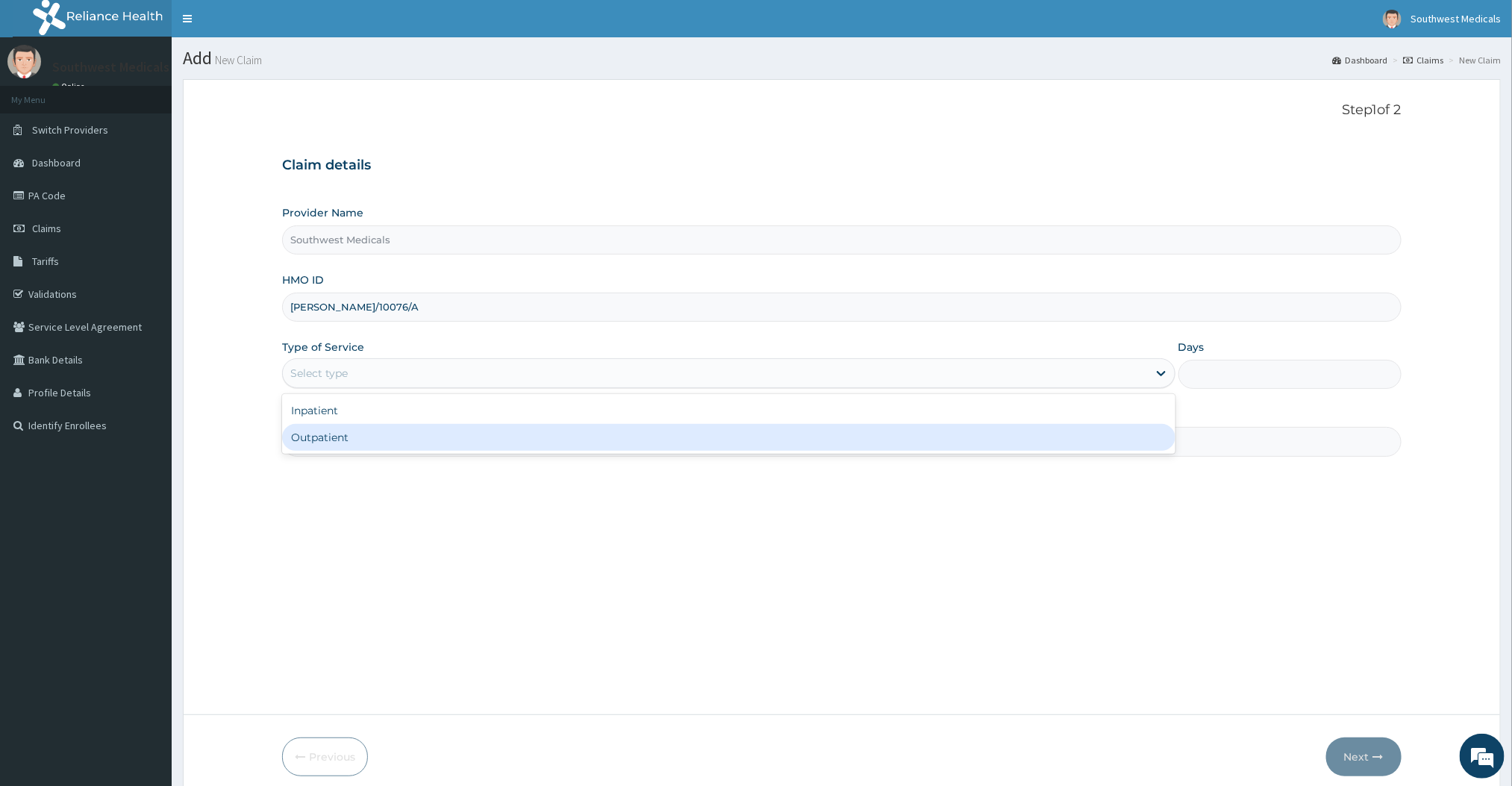
click at [343, 429] on div "Outpatient" at bounding box center [728, 438] width 893 height 27
type input "1"
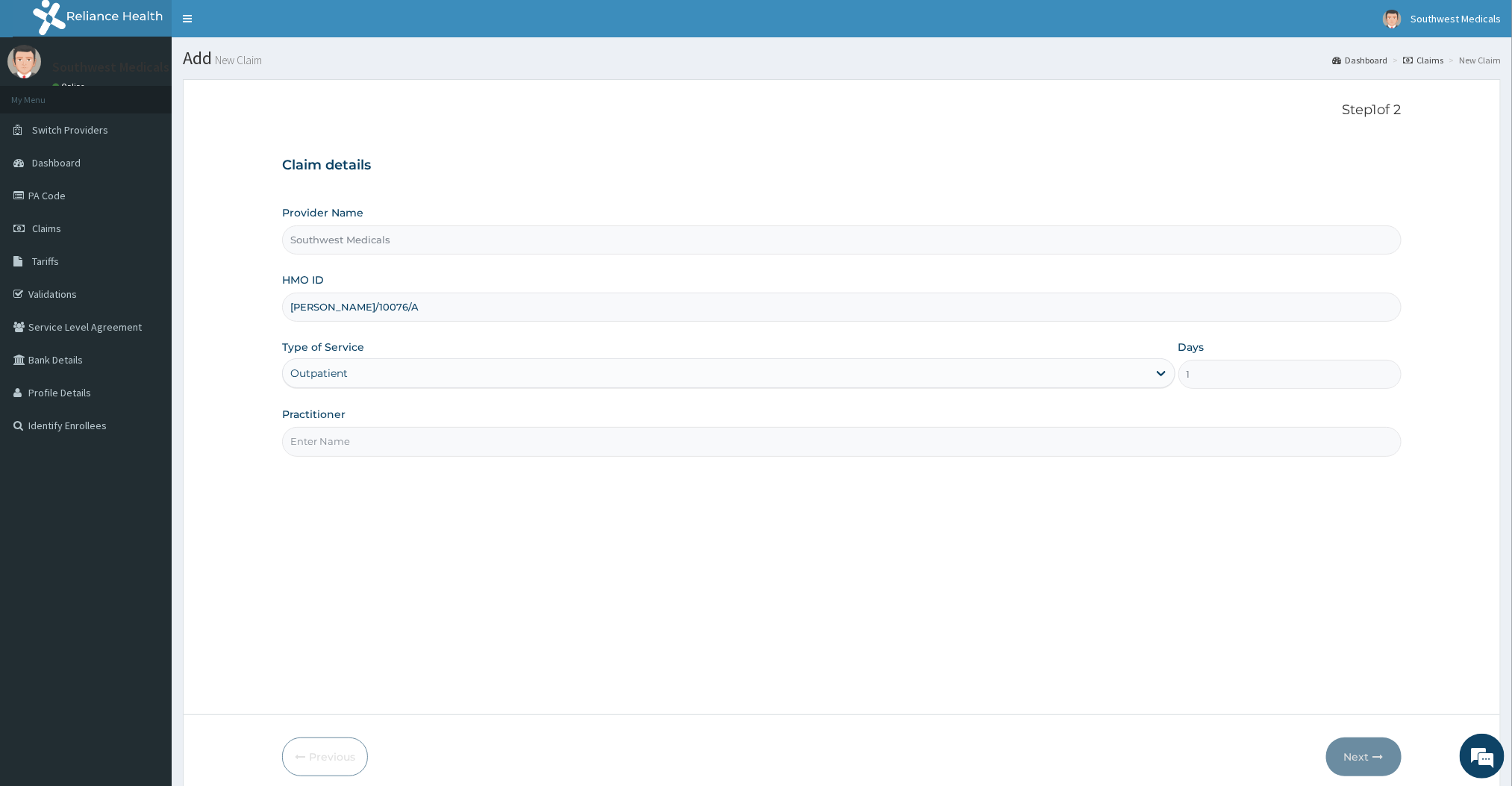
click at [336, 433] on input "Practitioner" at bounding box center [841, 441] width 1119 height 29
type input "DOCTOR MERCY"
click at [1357, 767] on button "Next" at bounding box center [1364, 757] width 75 height 39
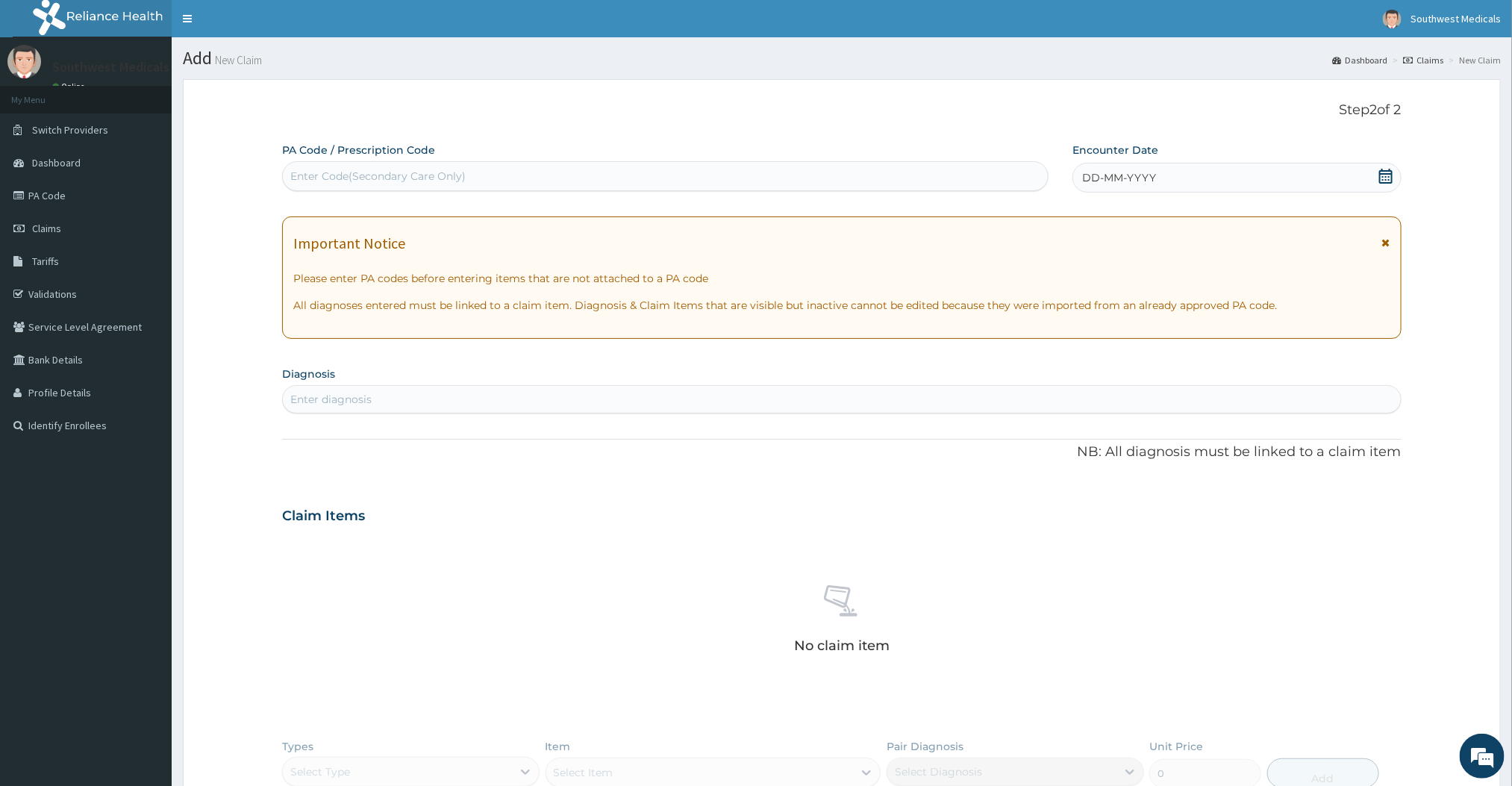
click at [1120, 183] on span "DD-MM-YYYY" at bounding box center [1119, 177] width 74 height 15
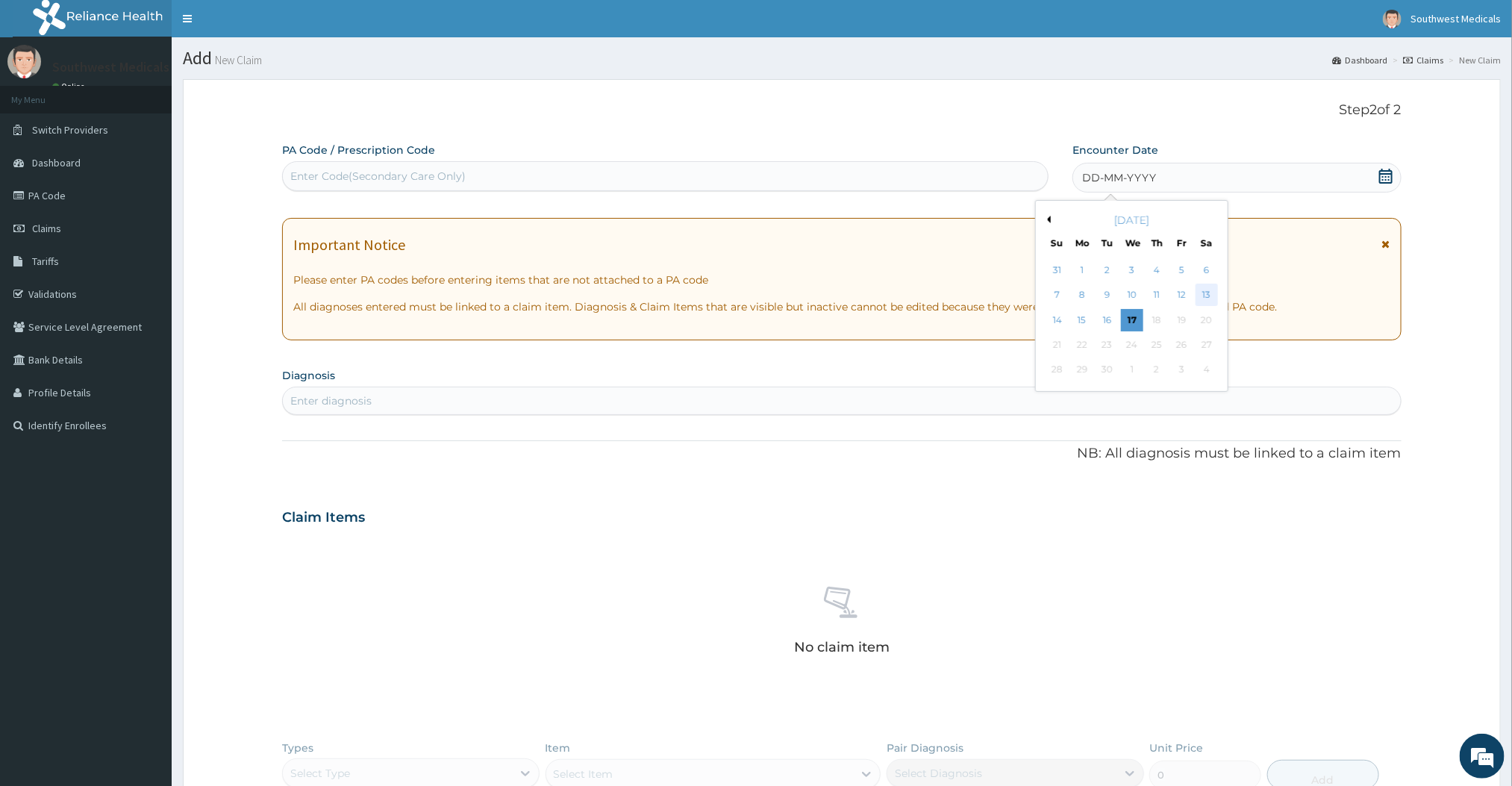
click at [1201, 294] on div "13" at bounding box center [1207, 295] width 23 height 23
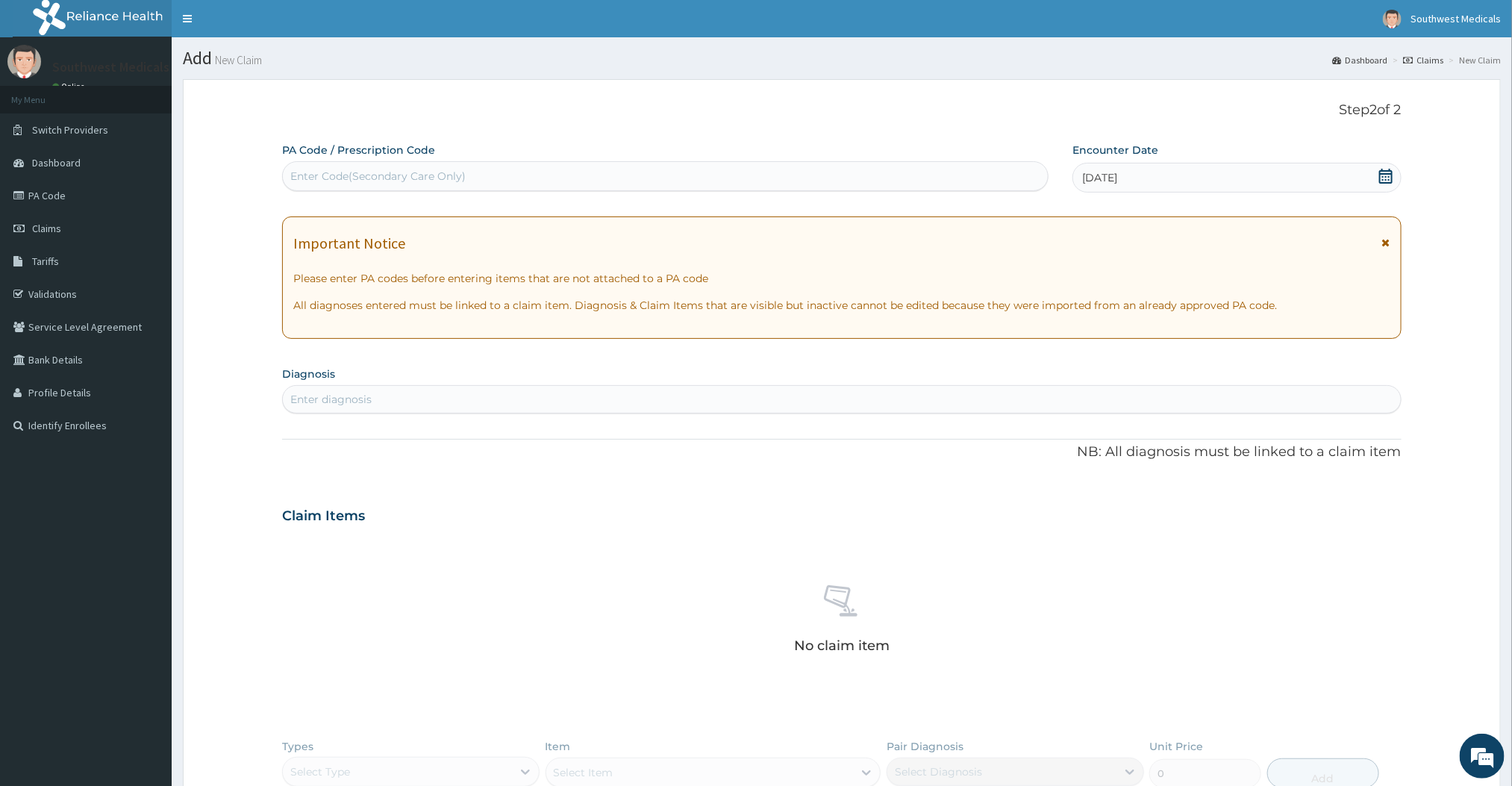
click at [348, 405] on div "Enter diagnosis" at bounding box center [331, 399] width 81 height 15
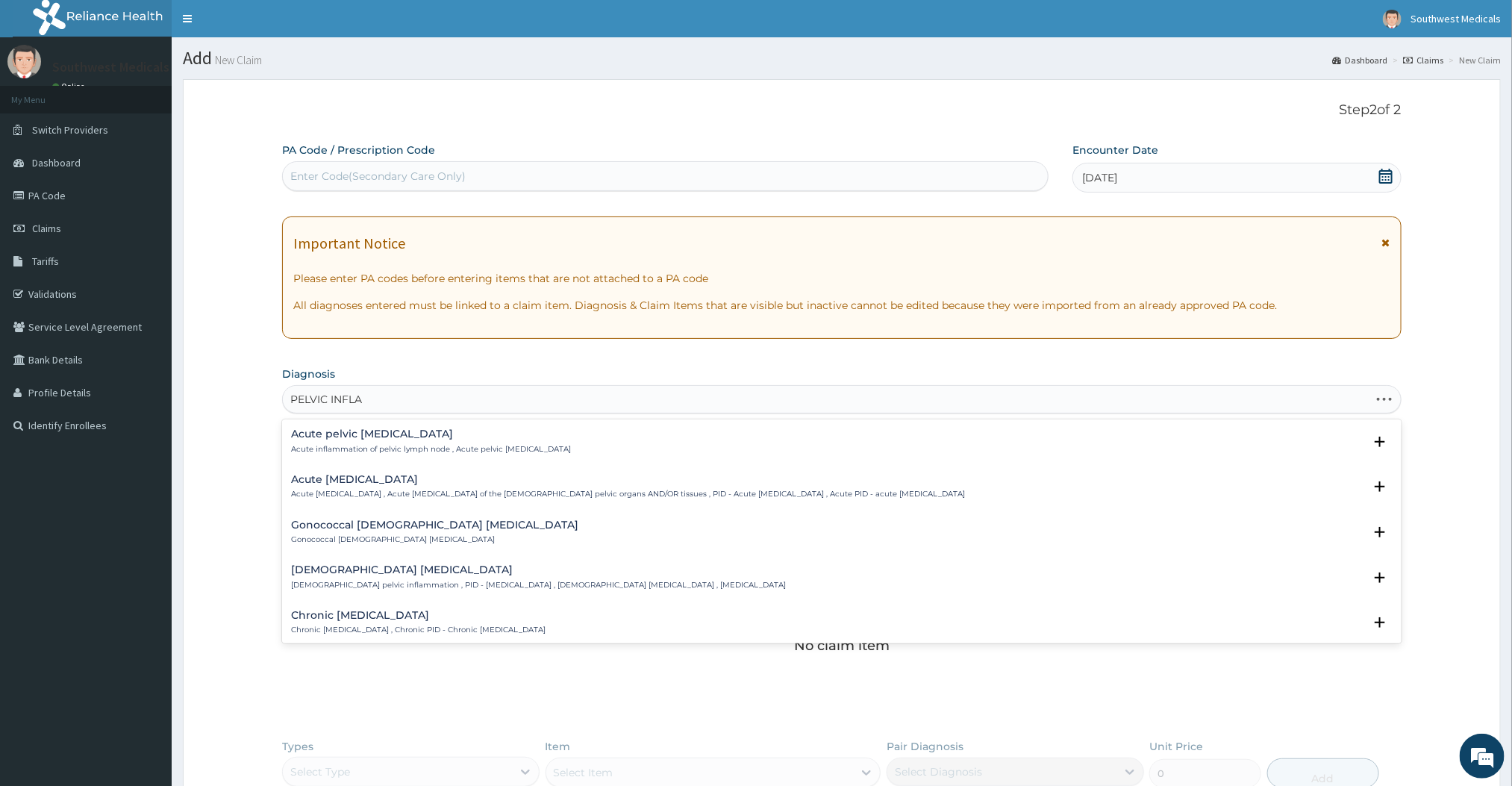
type input "PELVIC INFLAMMATORY"
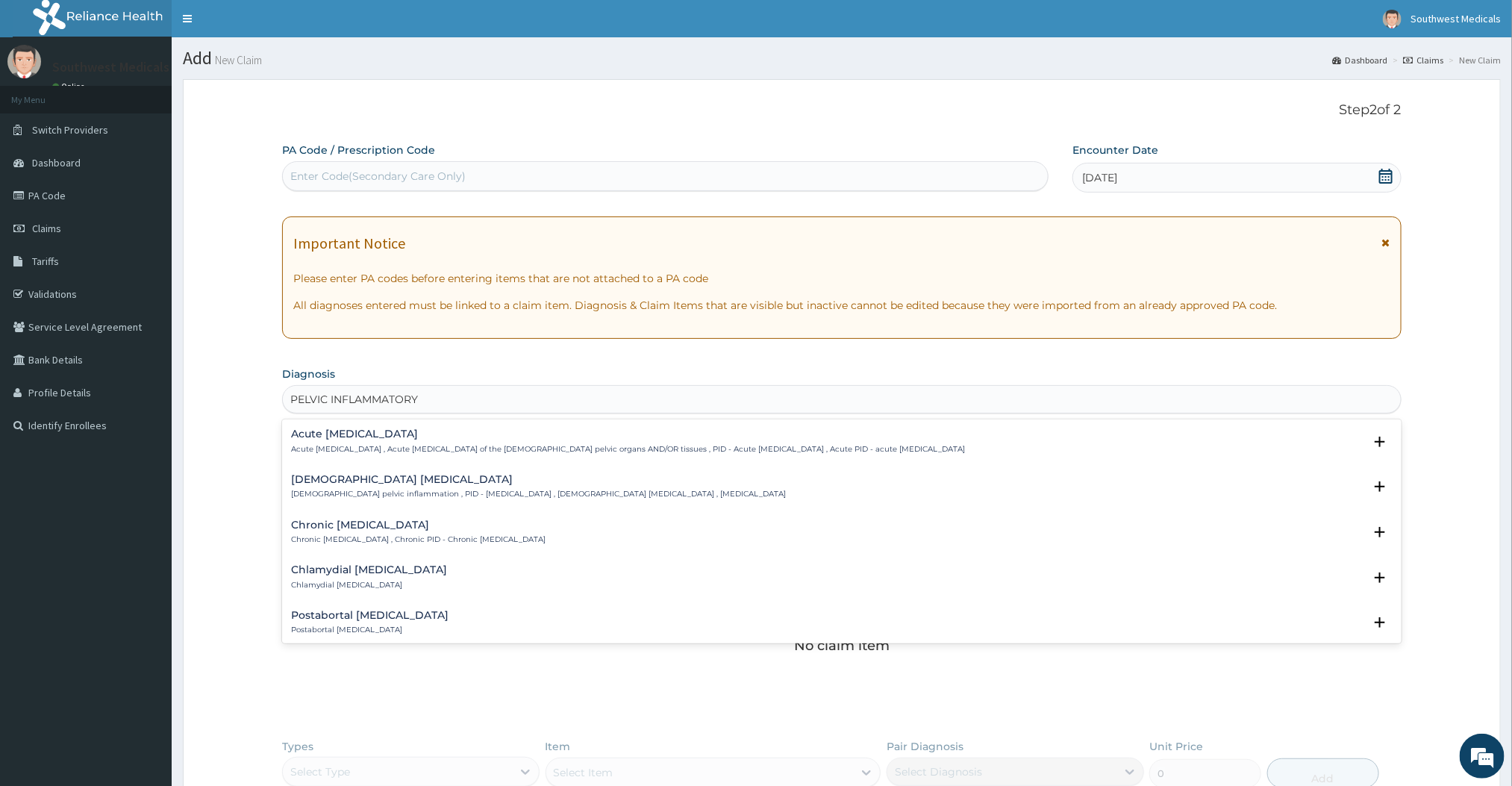
click at [383, 475] on h4 "Female pelvic inflammatory disease" at bounding box center [538, 479] width 495 height 11
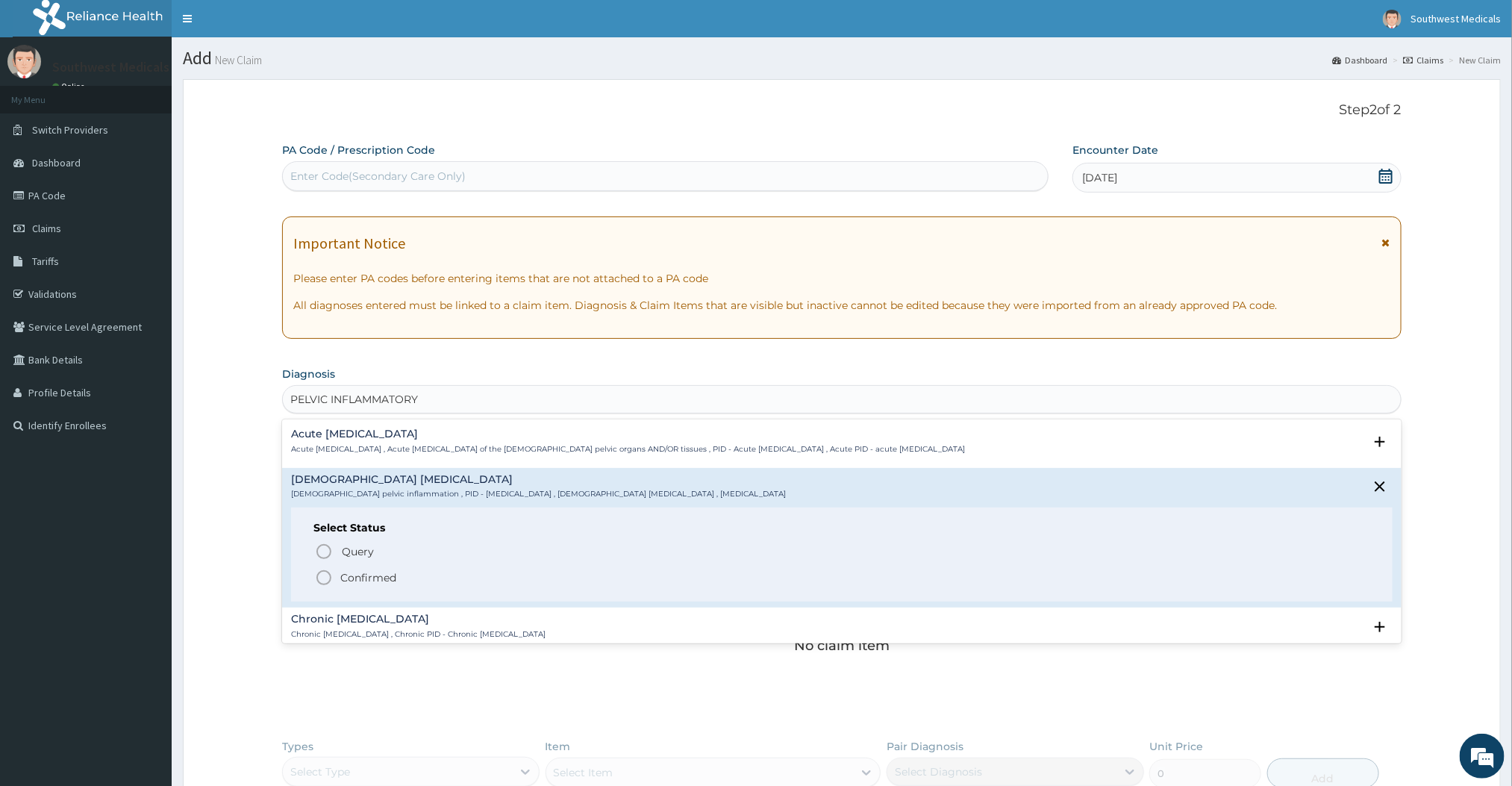
click at [325, 581] on icon "status option filled" at bounding box center [323, 578] width 18 height 18
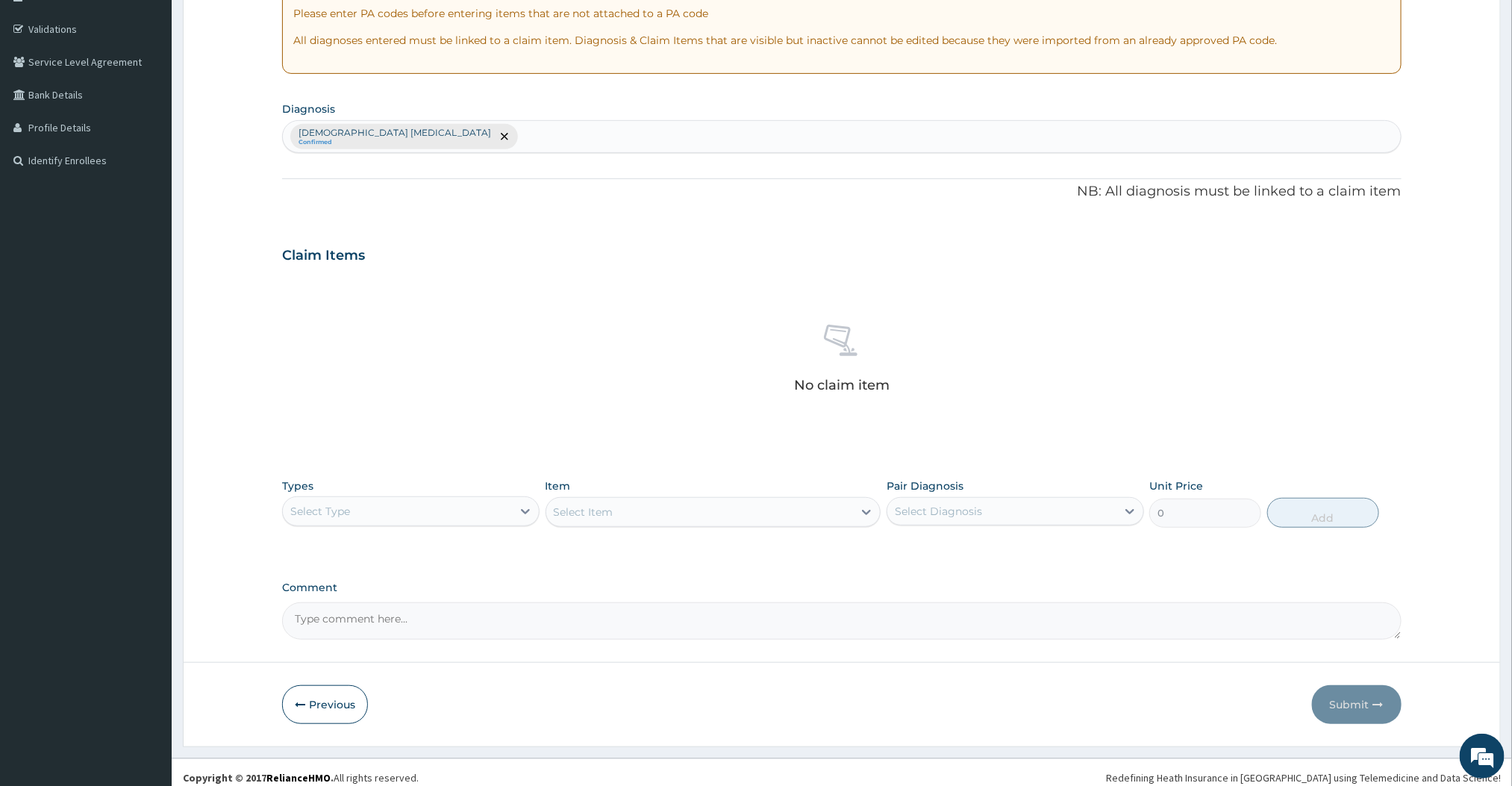
scroll to position [278, 0]
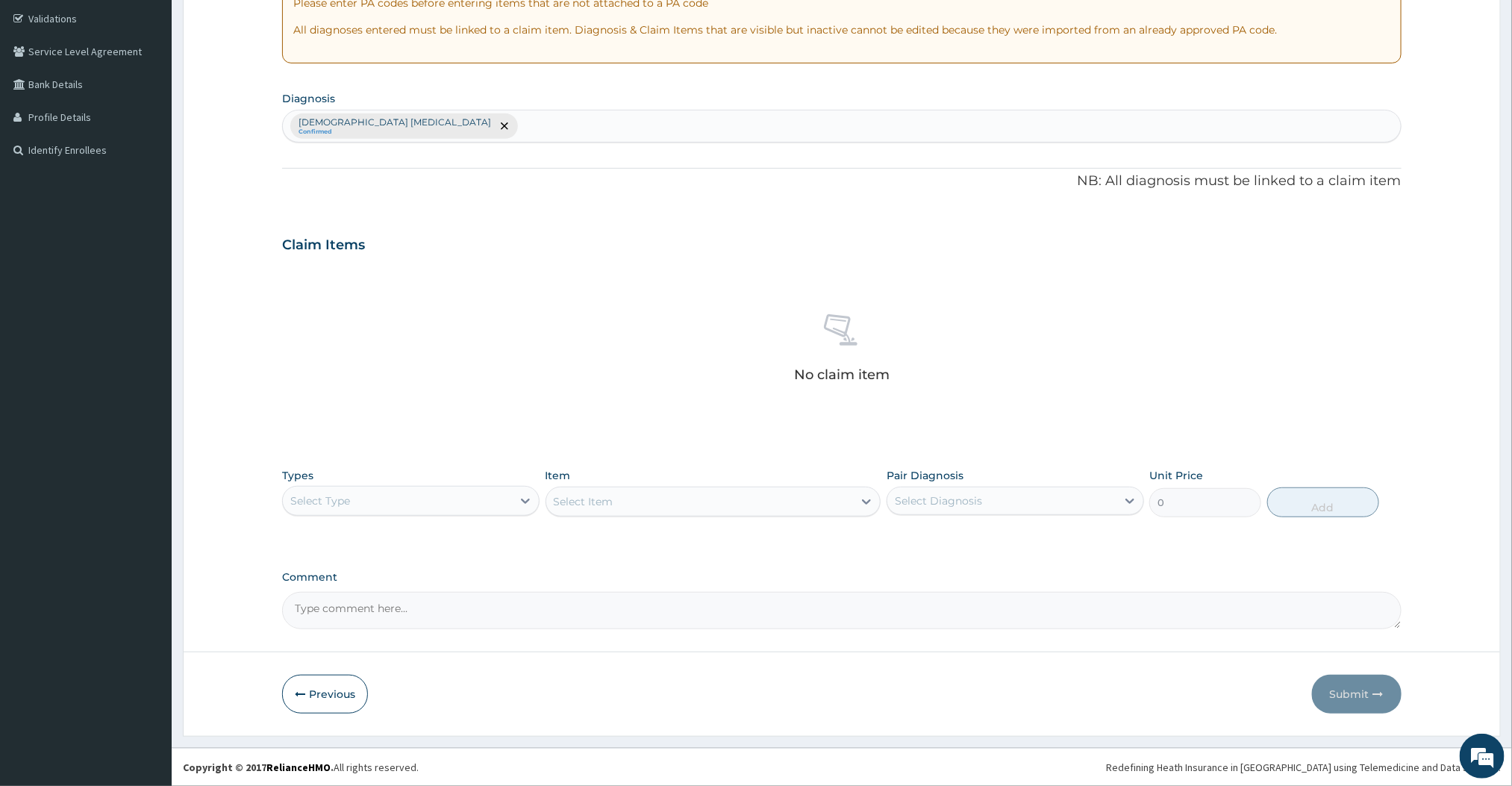
click at [540, 501] on div "Select Type" at bounding box center [411, 501] width 258 height 30
click at [529, 501] on icon at bounding box center [525, 501] width 15 height 15
click at [338, 598] on div "Procedures" at bounding box center [411, 592] width 258 height 27
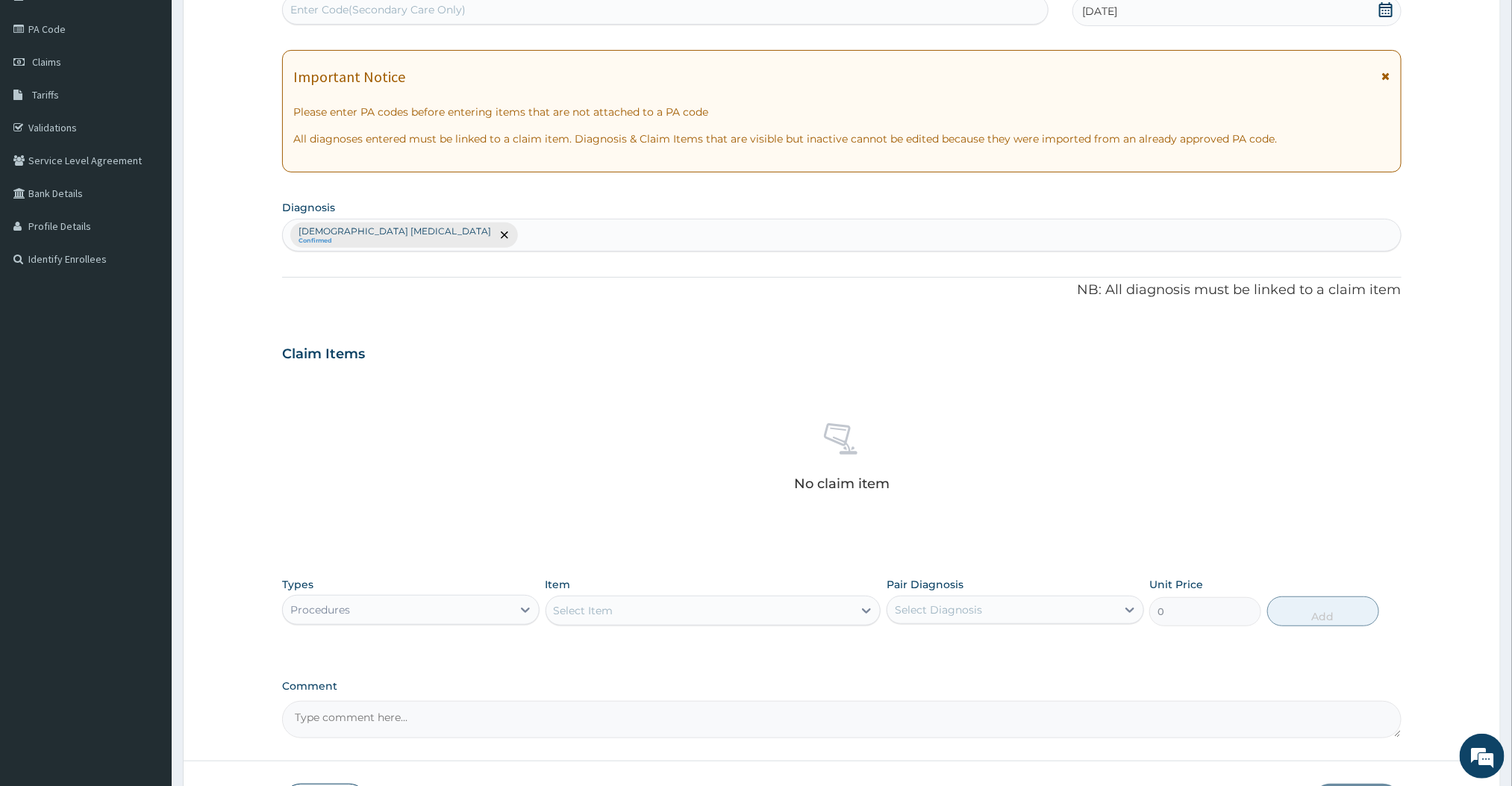
scroll to position [176, 0]
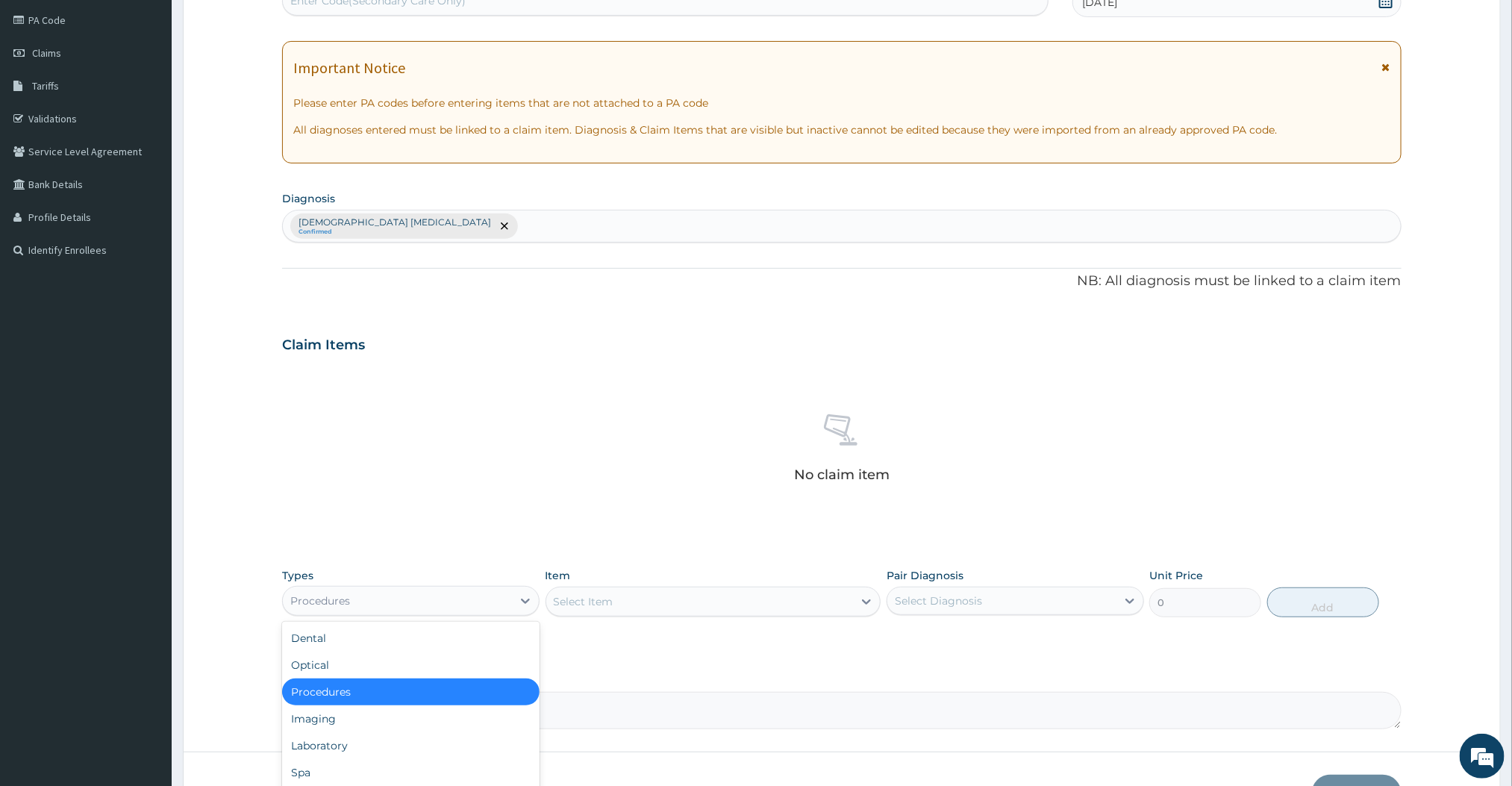
click at [506, 609] on div "Procedures" at bounding box center [397, 601] width 229 height 24
click at [742, 609] on div "Select Item" at bounding box center [700, 602] width 307 height 24
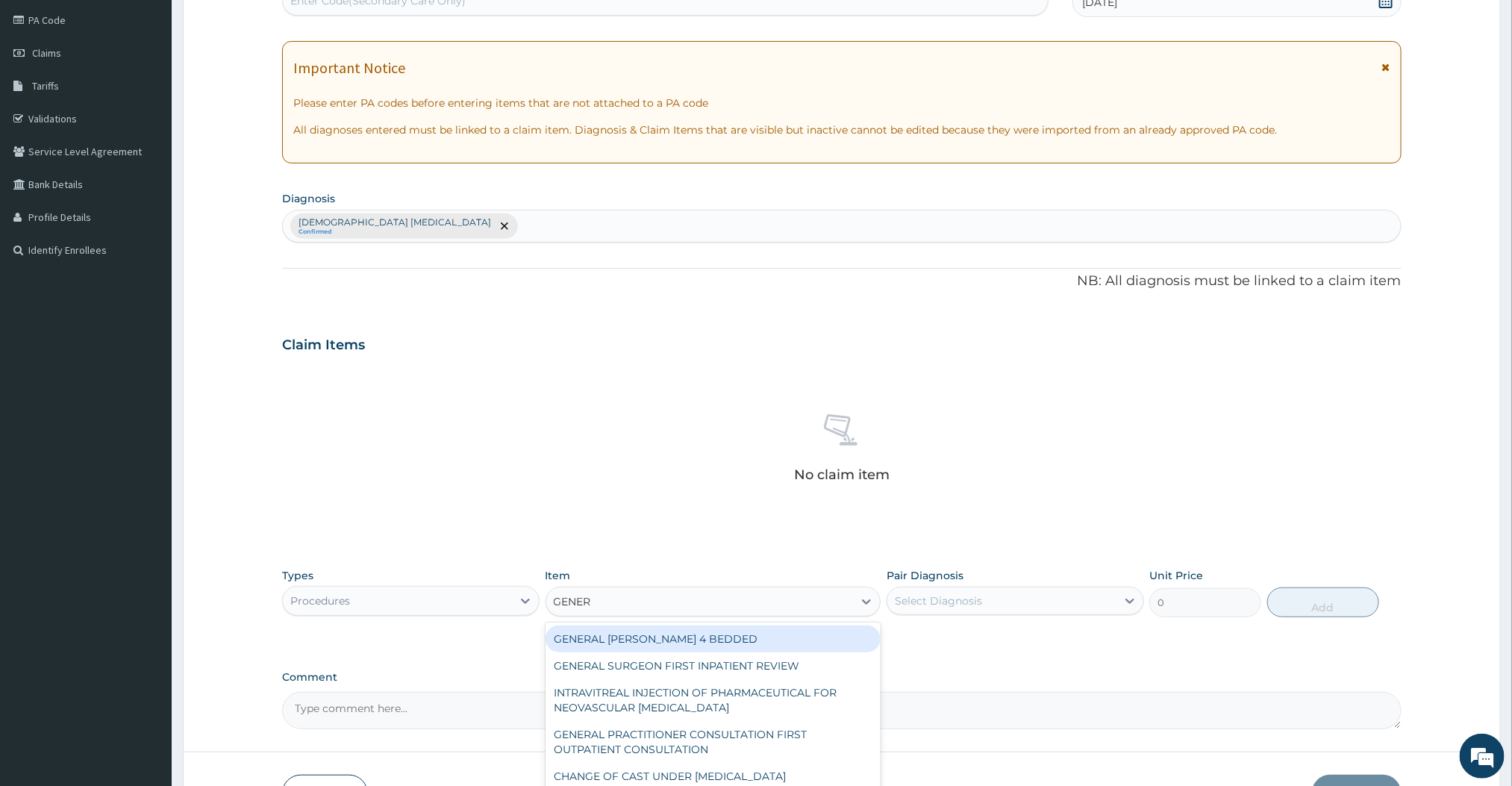
type input "GENERA"
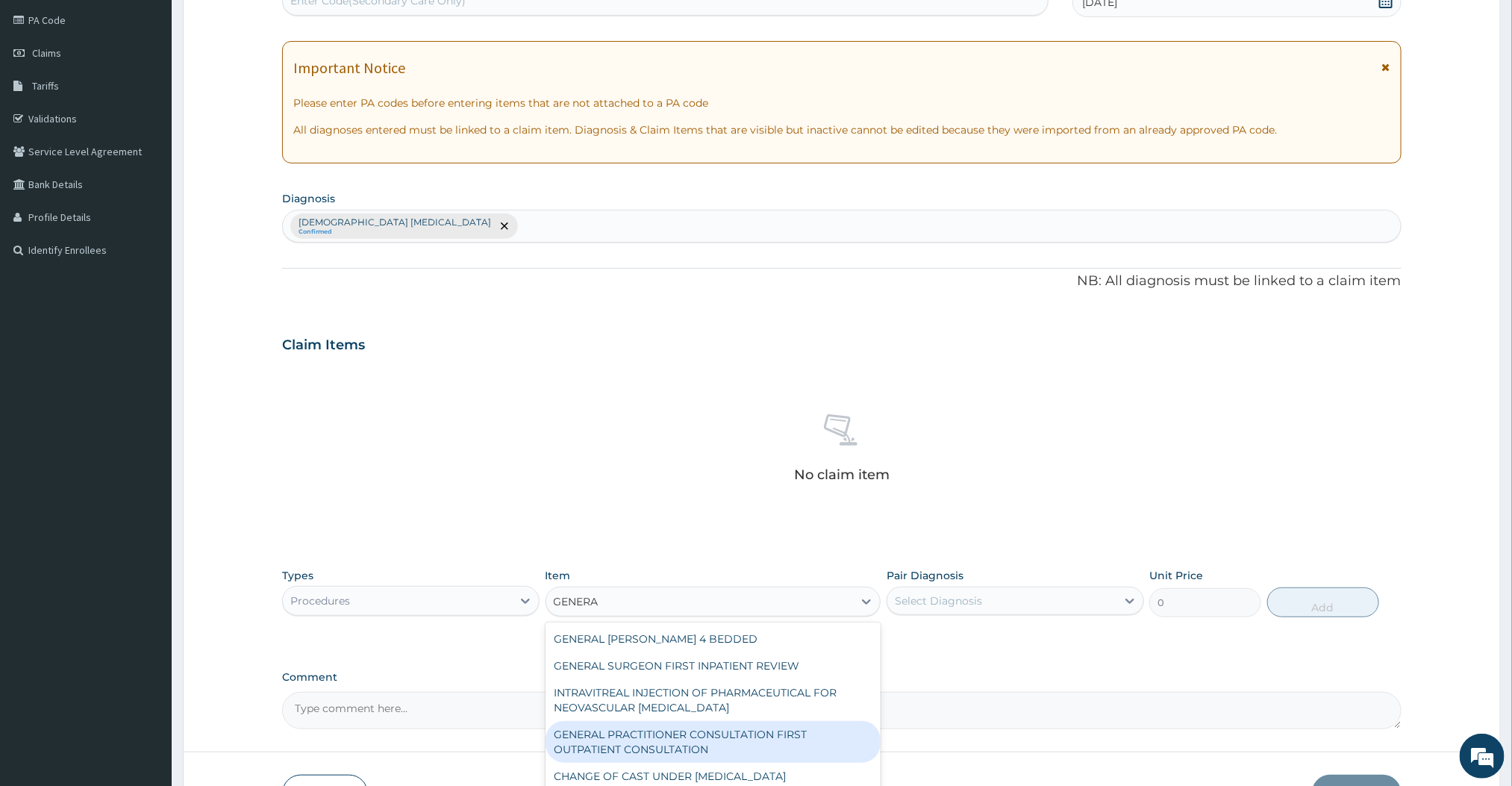
click at [701, 758] on div "GENERAL PRACTITIONER CONSULTATION FIRST OUTPATIENT CONSULTATION" at bounding box center [713, 742] width 336 height 42
type input "3000"
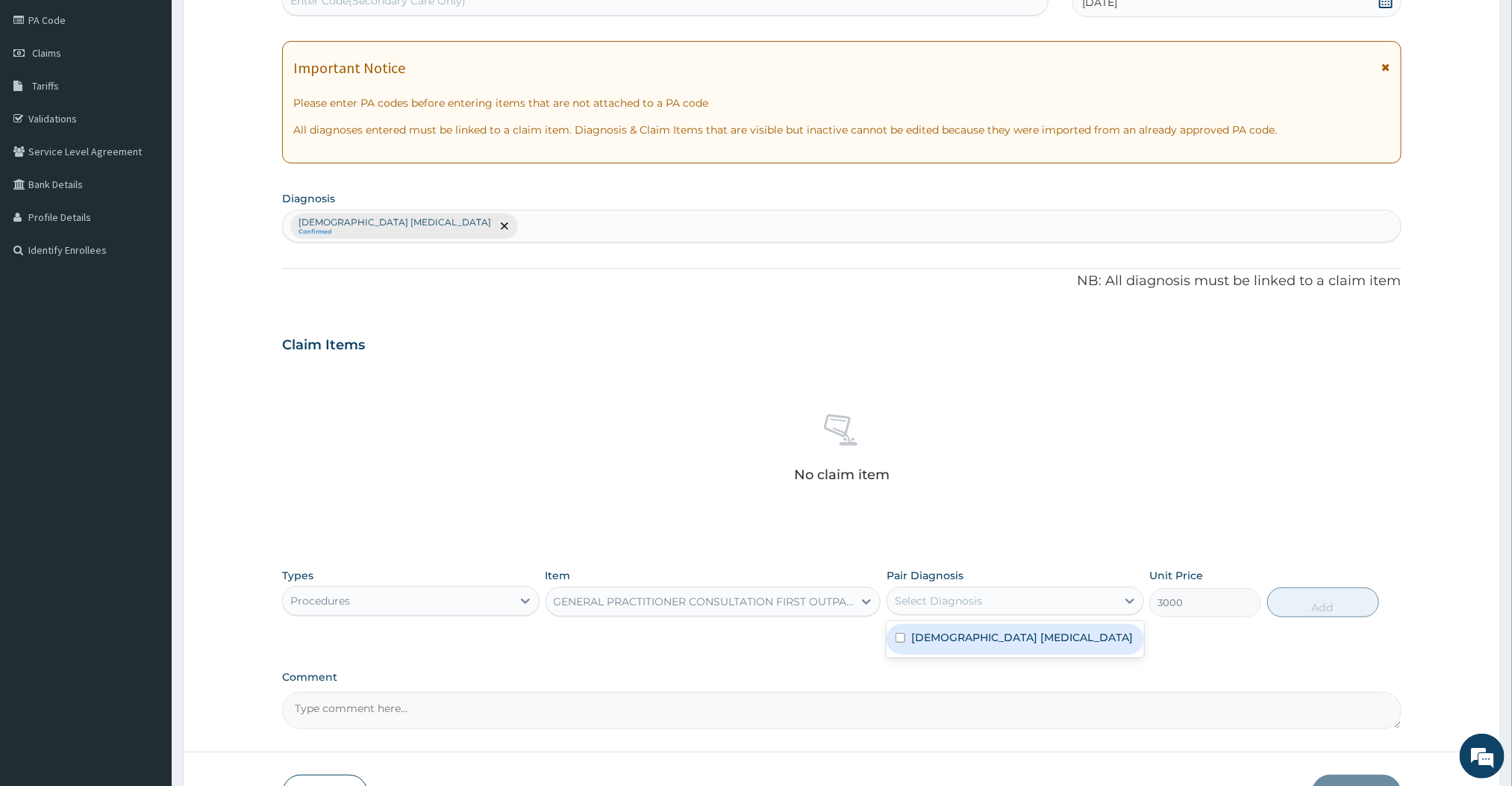
click at [1011, 598] on div "Select Diagnosis" at bounding box center [1002, 601] width 229 height 24
click at [967, 636] on label "Female pelvic inflammatory disease" at bounding box center [1022, 638] width 222 height 15
checkbox input "true"
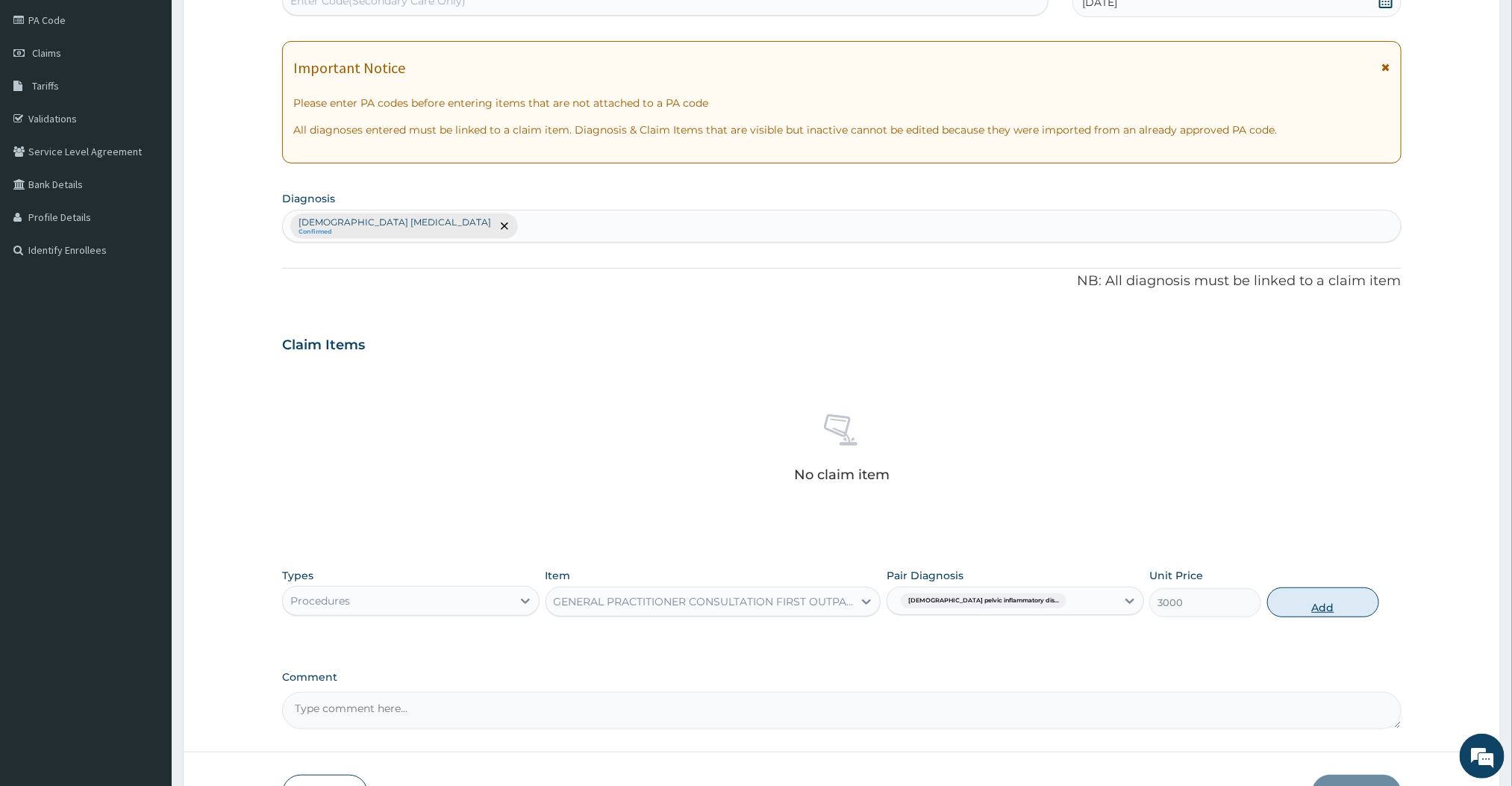
click at [1299, 598] on button "Add" at bounding box center [1324, 603] width 112 height 30
type input "0"
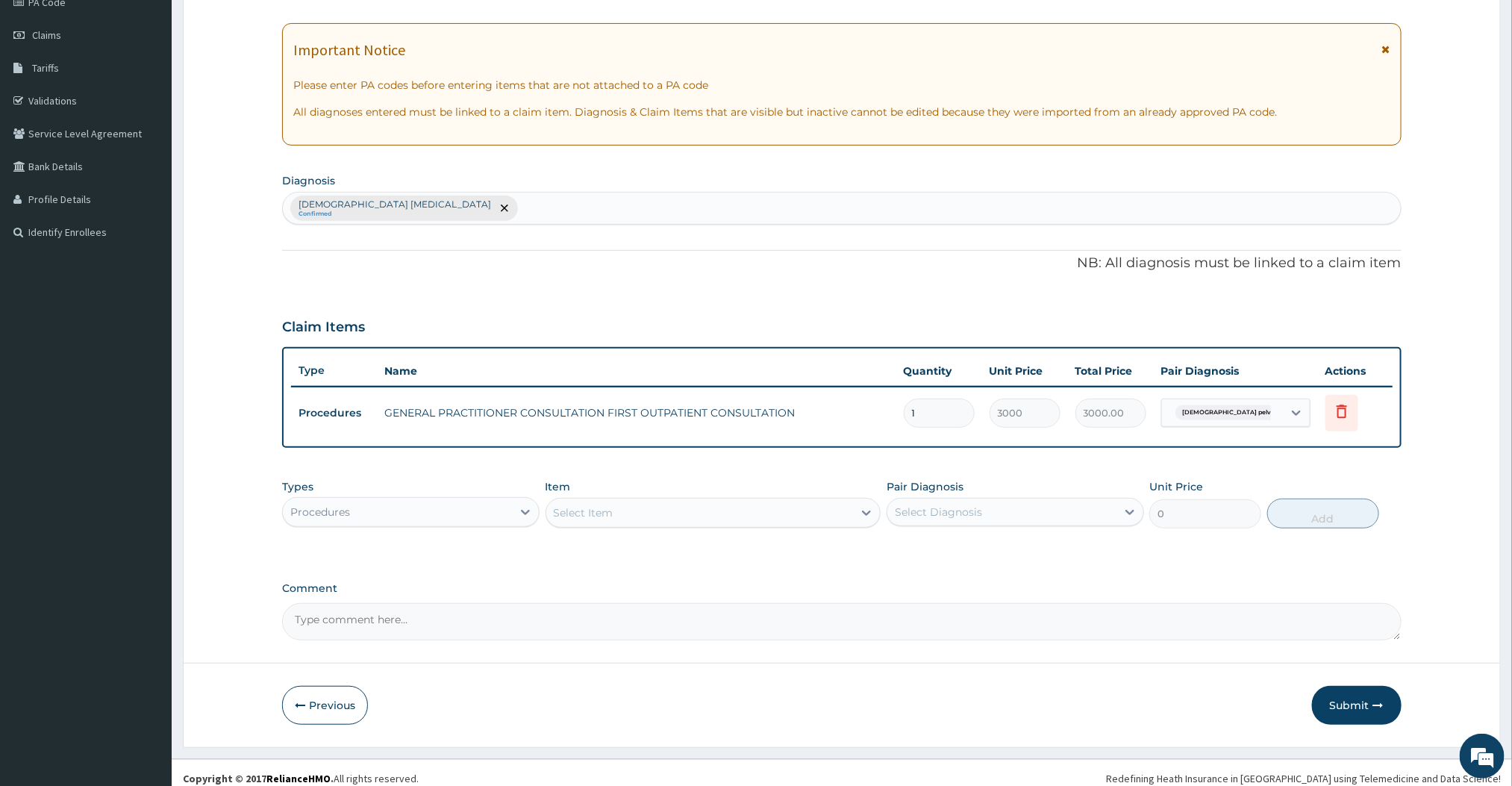
scroll to position [206, 0]
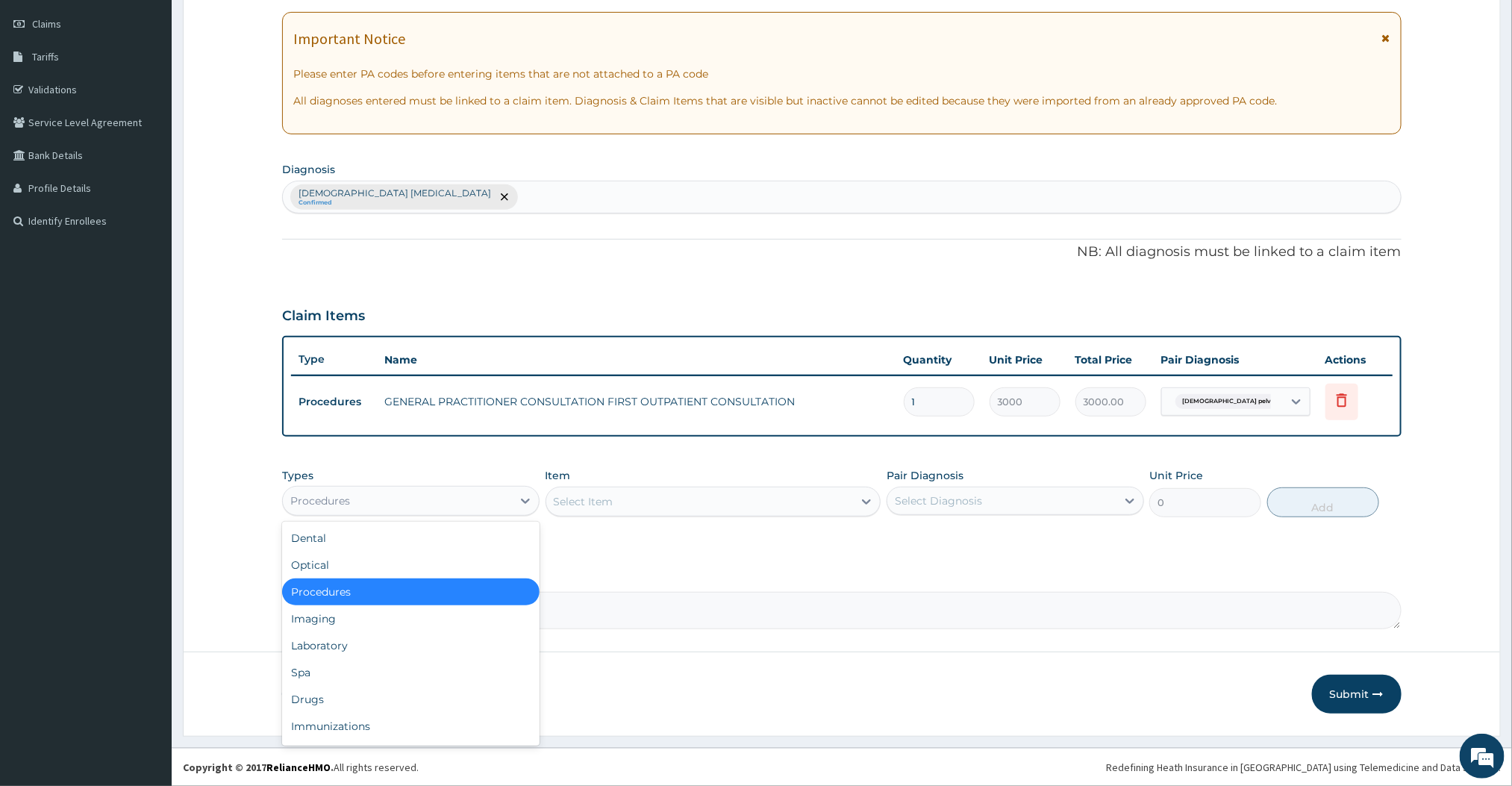
click at [491, 506] on div "Procedures" at bounding box center [397, 501] width 229 height 24
click at [331, 650] on div "Laboratory" at bounding box center [411, 646] width 258 height 27
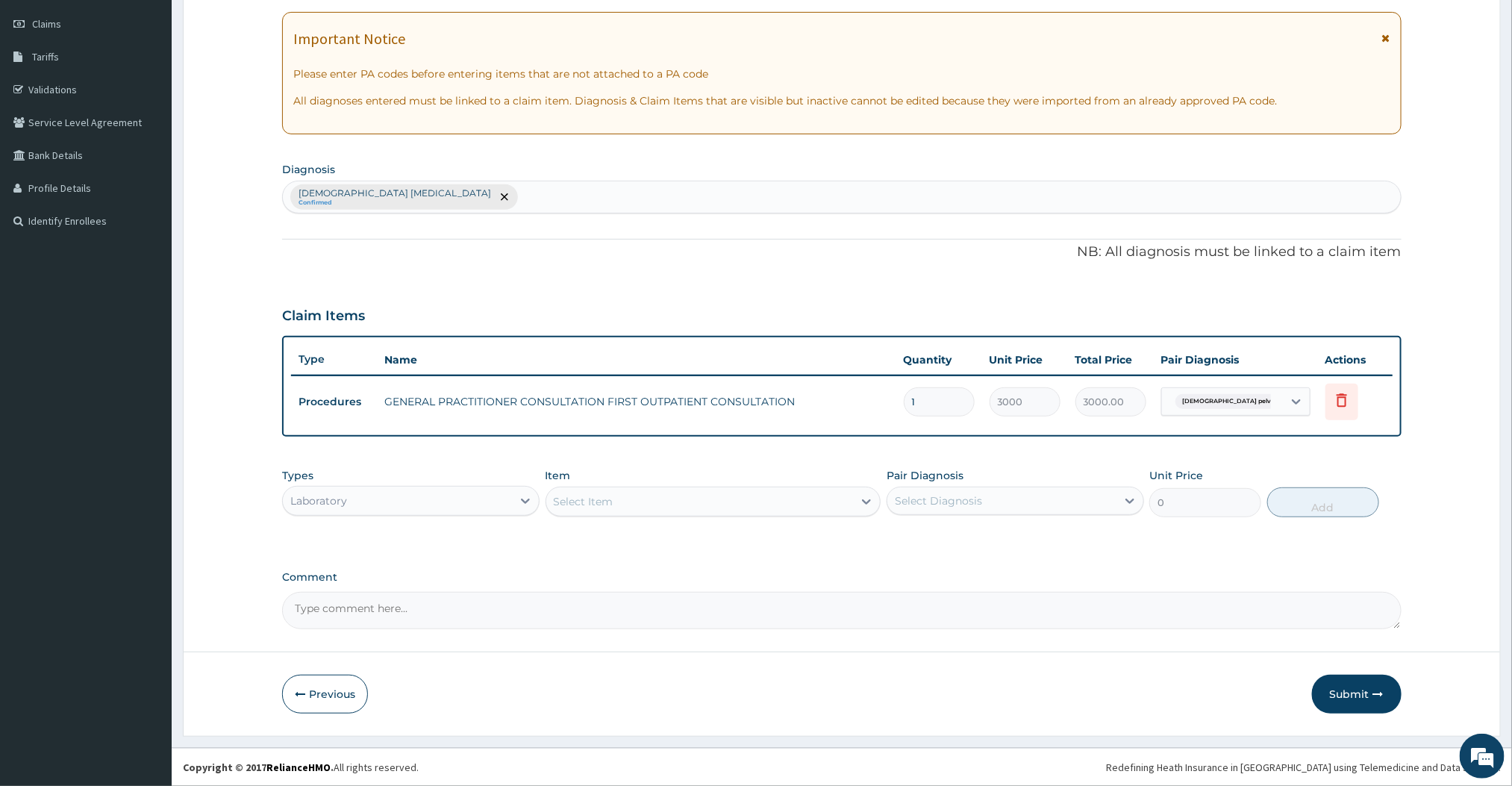
click at [764, 506] on div "Select Item" at bounding box center [700, 501] width 307 height 24
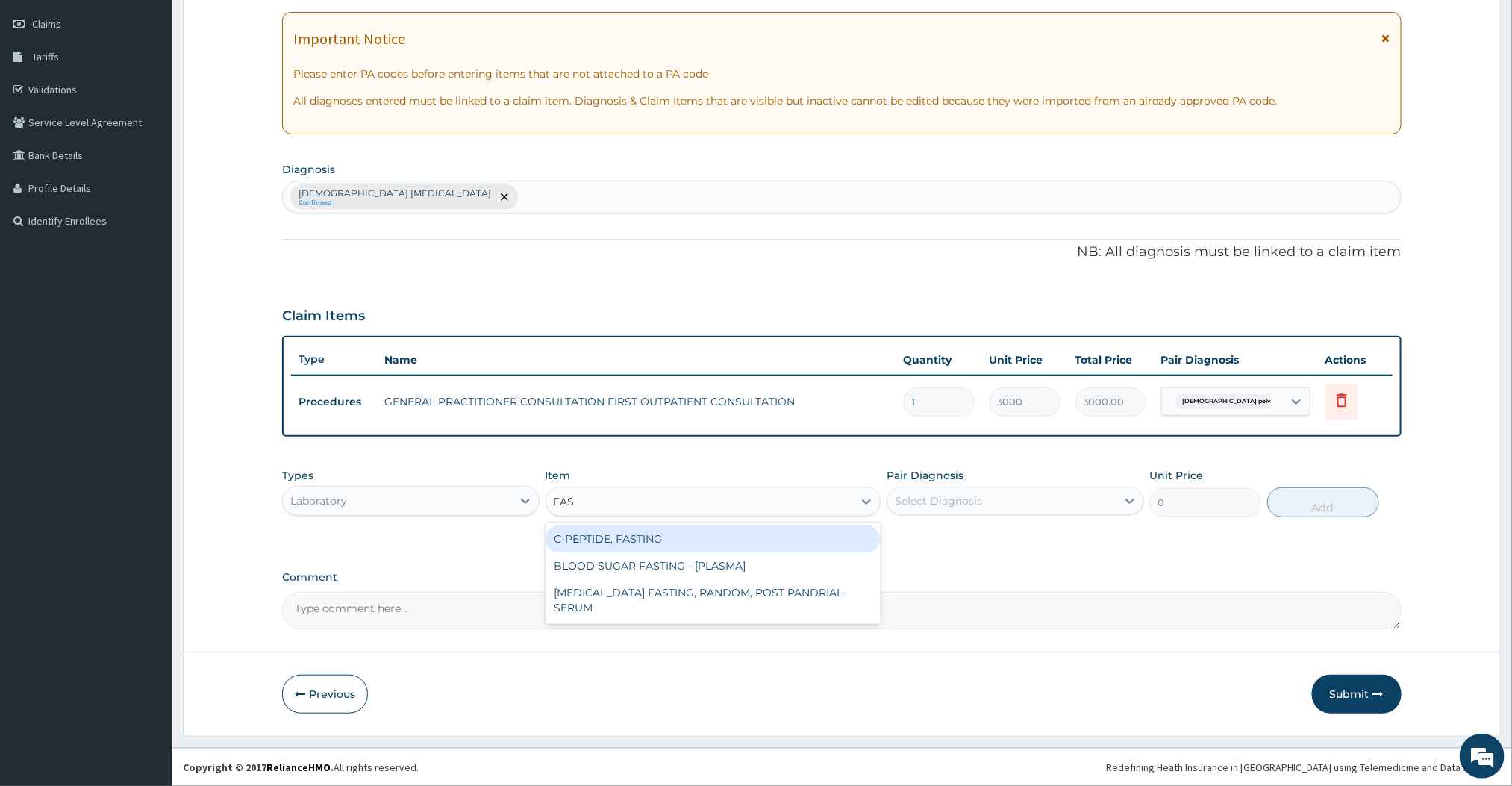
type input "FAST"
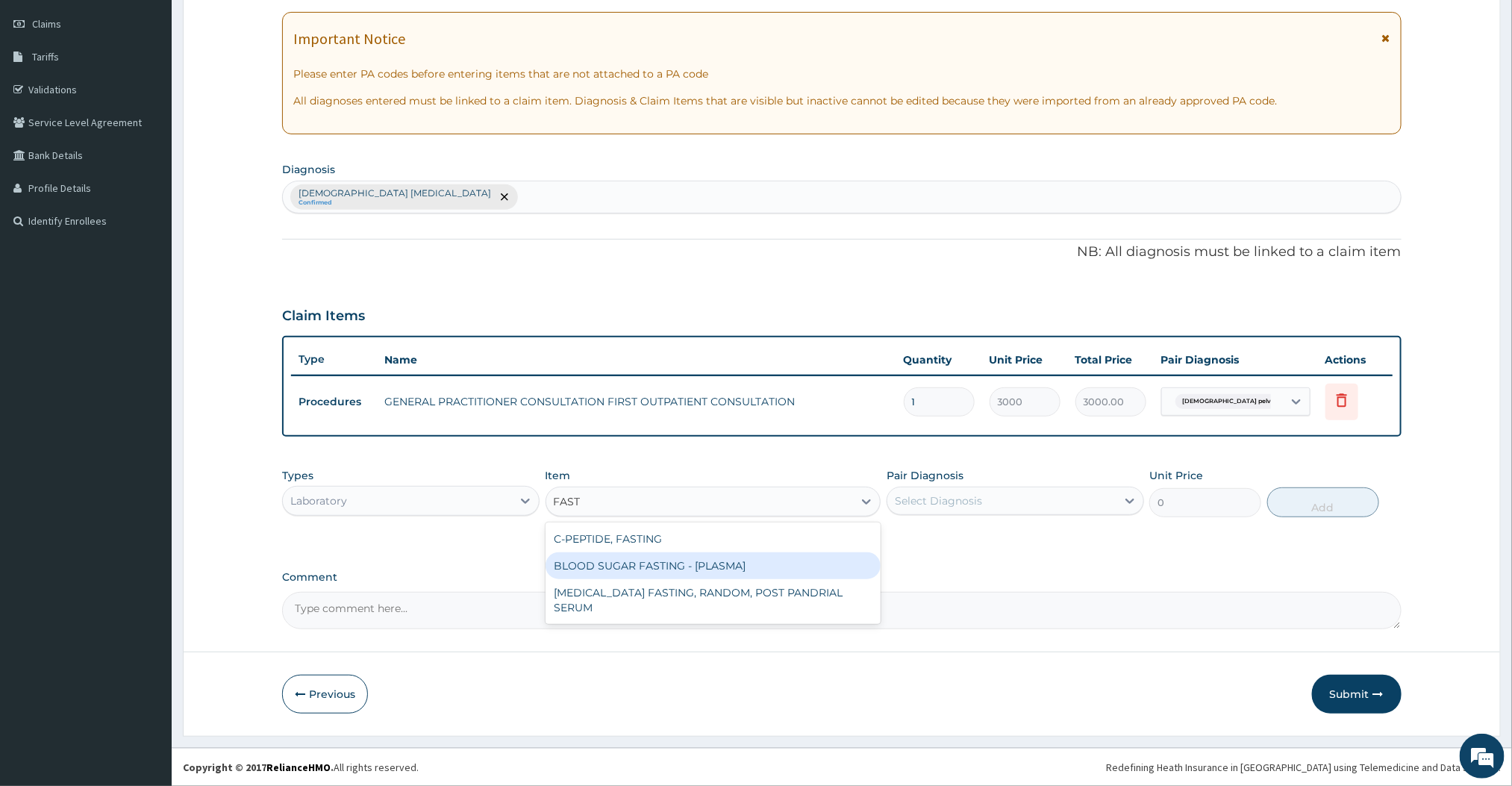
click at [633, 557] on div "BLOOD SUGAR FASTING - [PLASMA]" at bounding box center [713, 566] width 336 height 27
type input "1500"
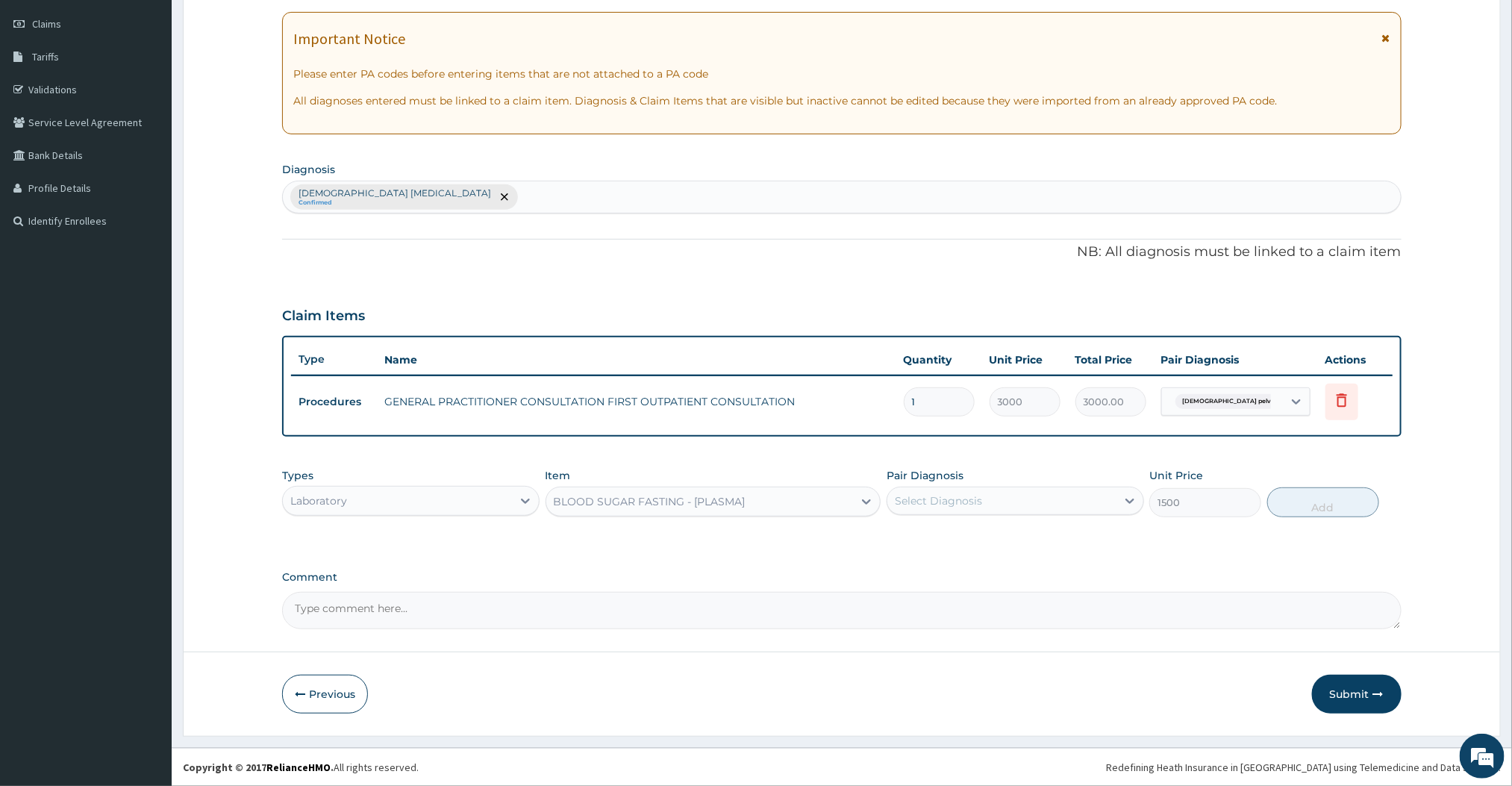
click at [699, 507] on div "BLOOD SUGAR FASTING - [PLASMA]" at bounding box center [649, 501] width 192 height 15
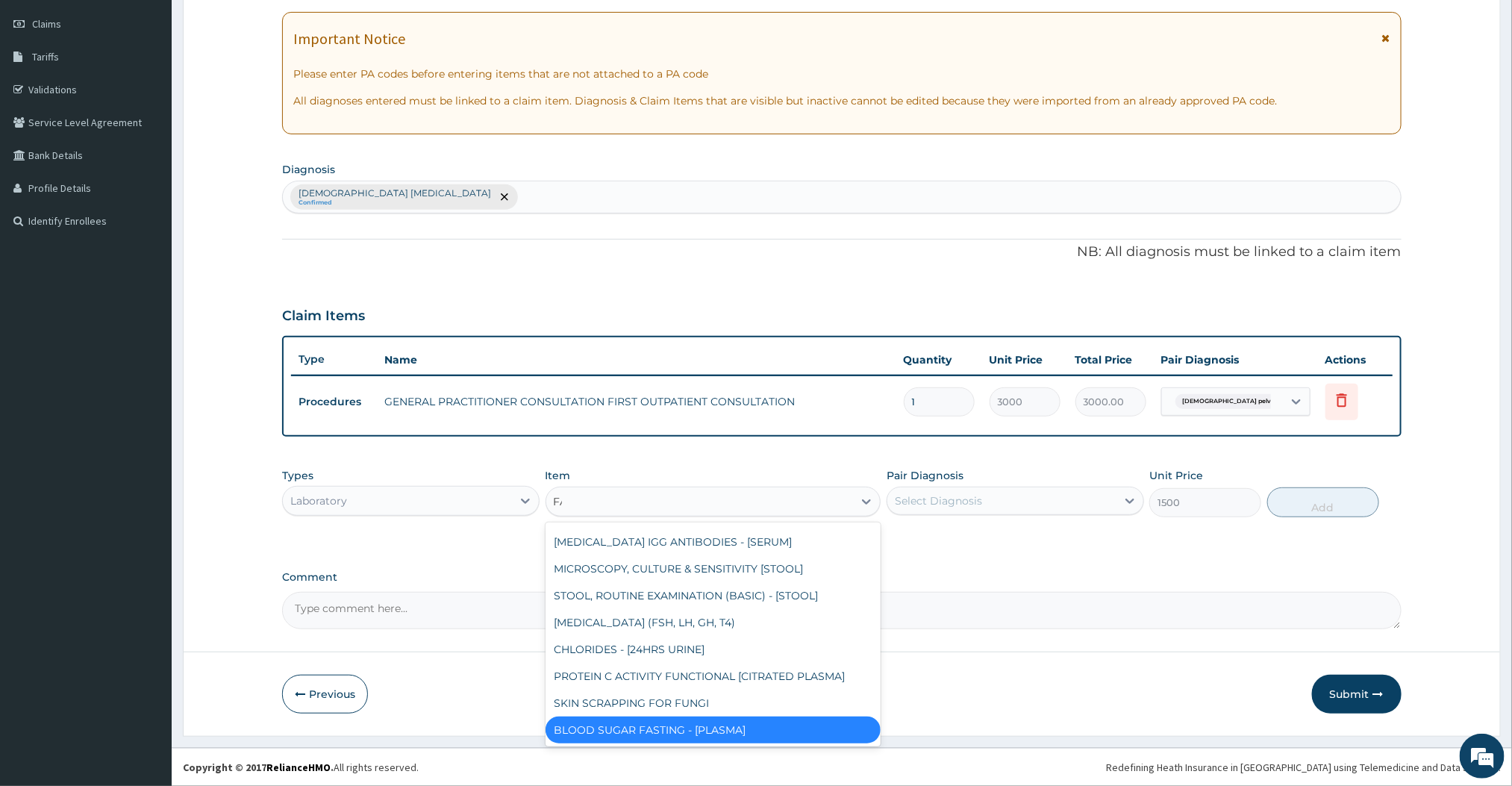
scroll to position [83, 0]
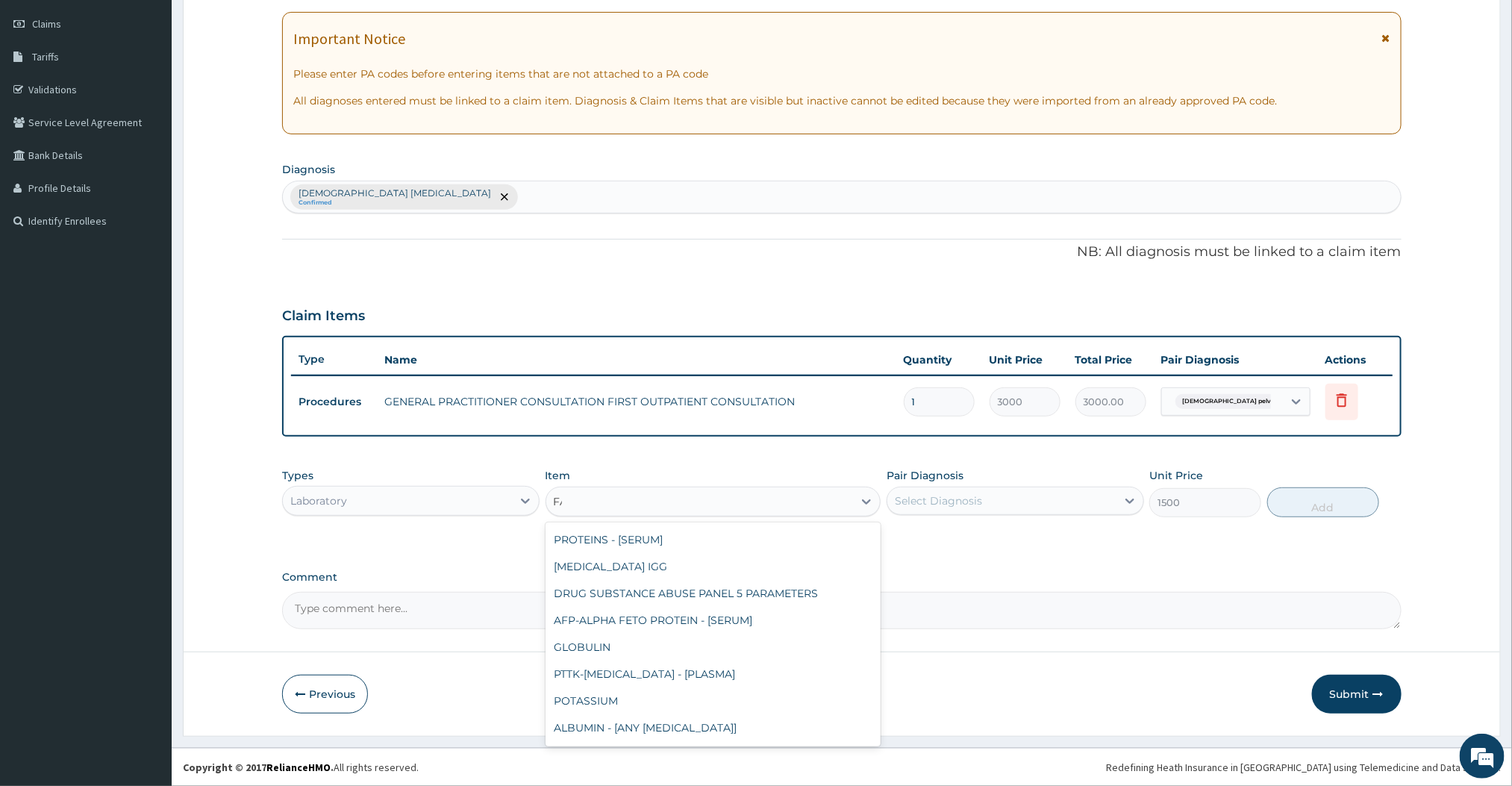
type input "FAS"
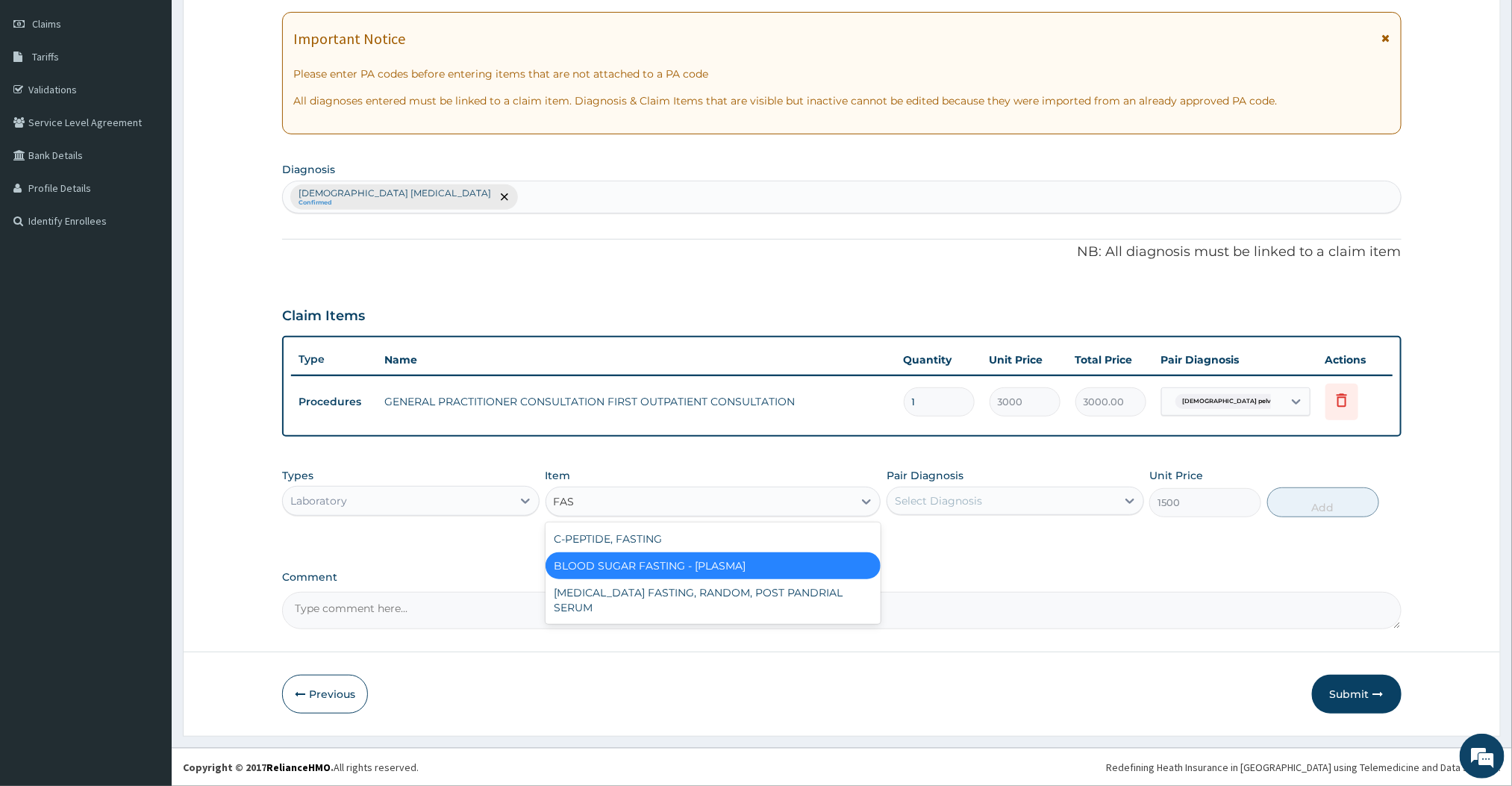
scroll to position [0, 0]
click at [679, 560] on div "BLOOD SUGAR FASTING - [PLASMA]" at bounding box center [713, 566] width 336 height 27
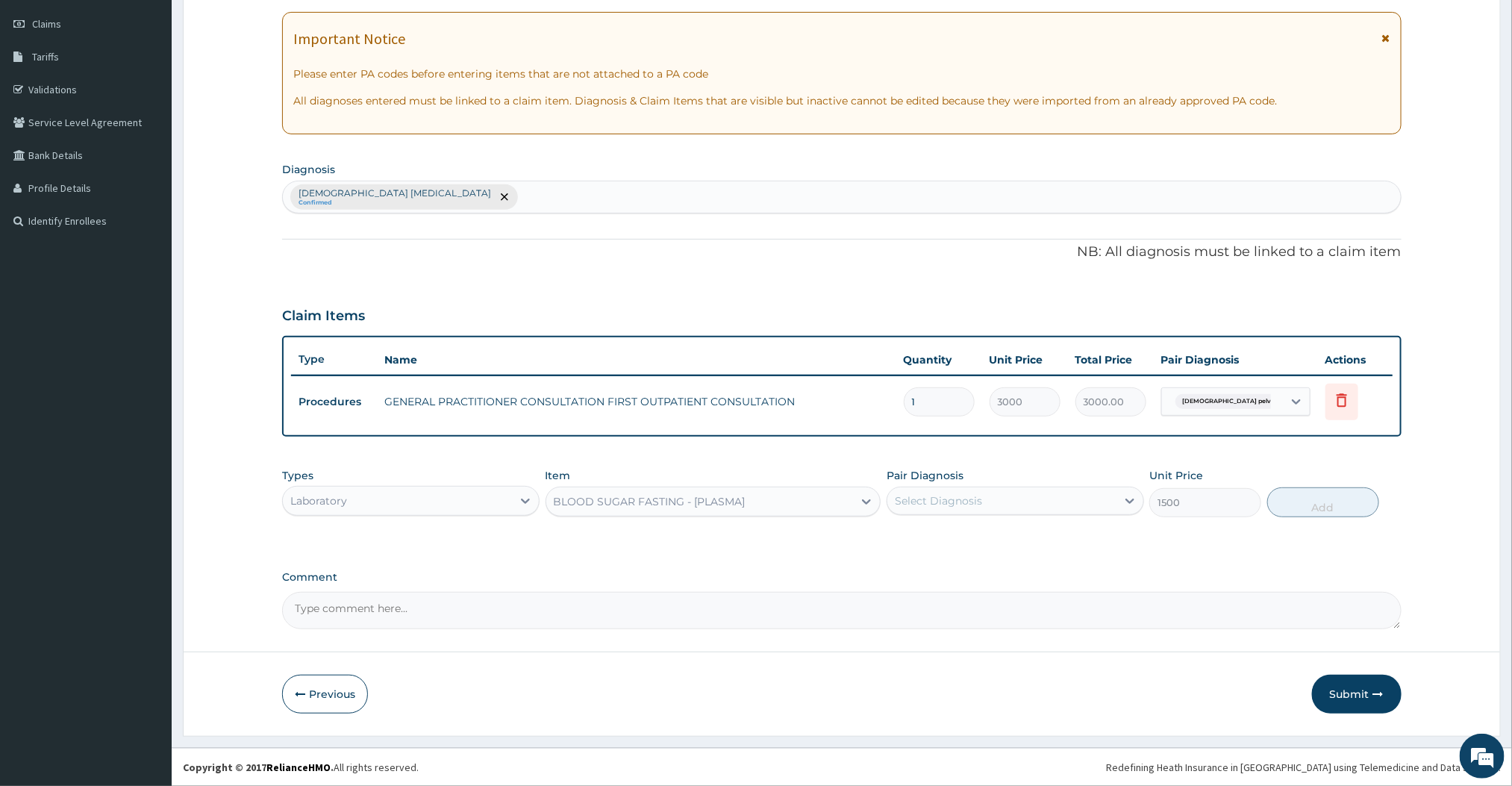
click at [1089, 504] on div "Select Diagnosis" at bounding box center [1002, 501] width 229 height 24
click at [941, 541] on label "Female pelvic inflammatory disease" at bounding box center [1022, 537] width 222 height 15
checkbox input "true"
click at [1335, 506] on button "Add" at bounding box center [1324, 502] width 112 height 30
type input "0"
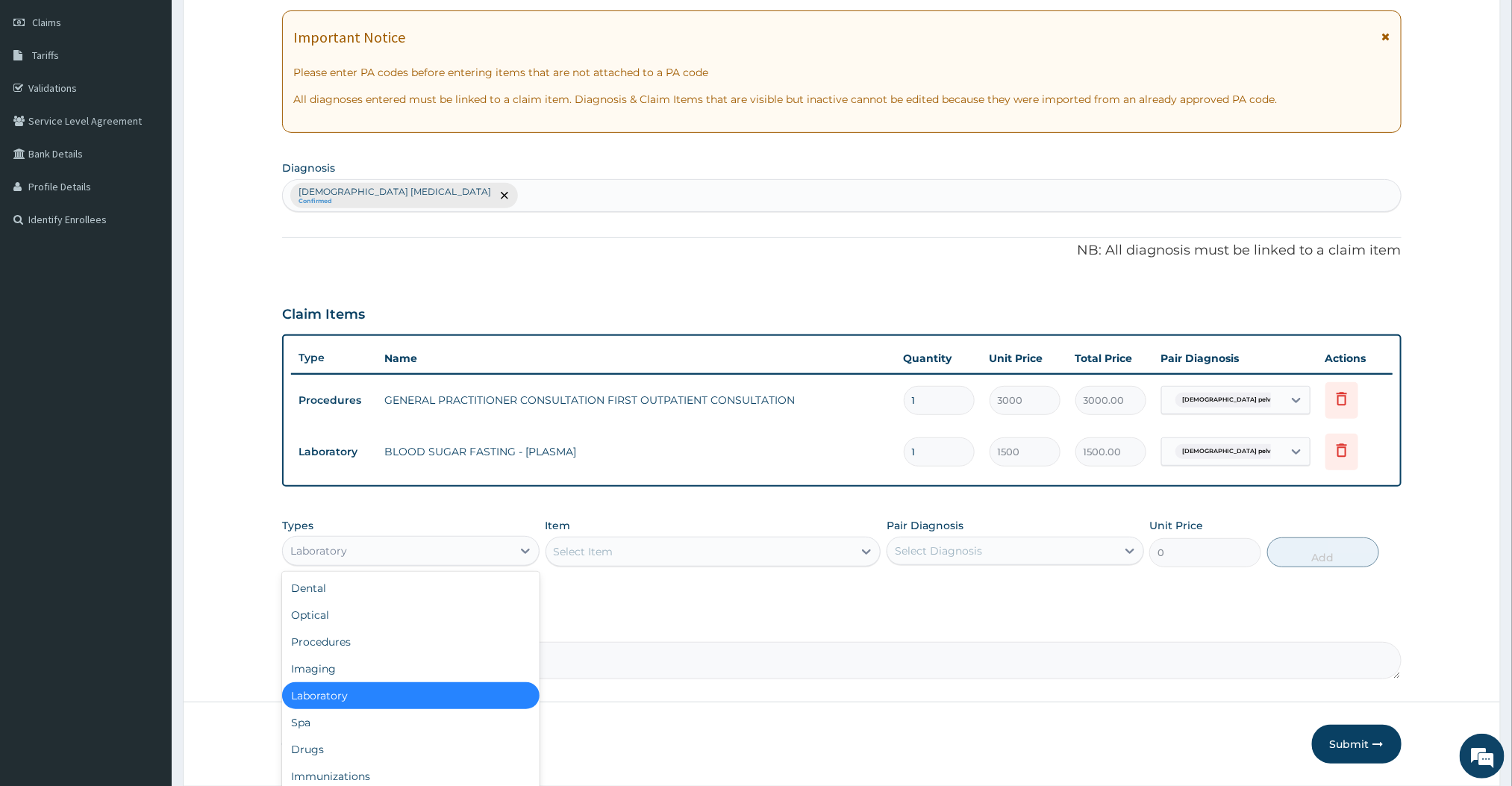
click at [493, 557] on div "Laboratory" at bounding box center [397, 551] width 229 height 24
click at [319, 739] on div "Drugs" at bounding box center [411, 749] width 258 height 27
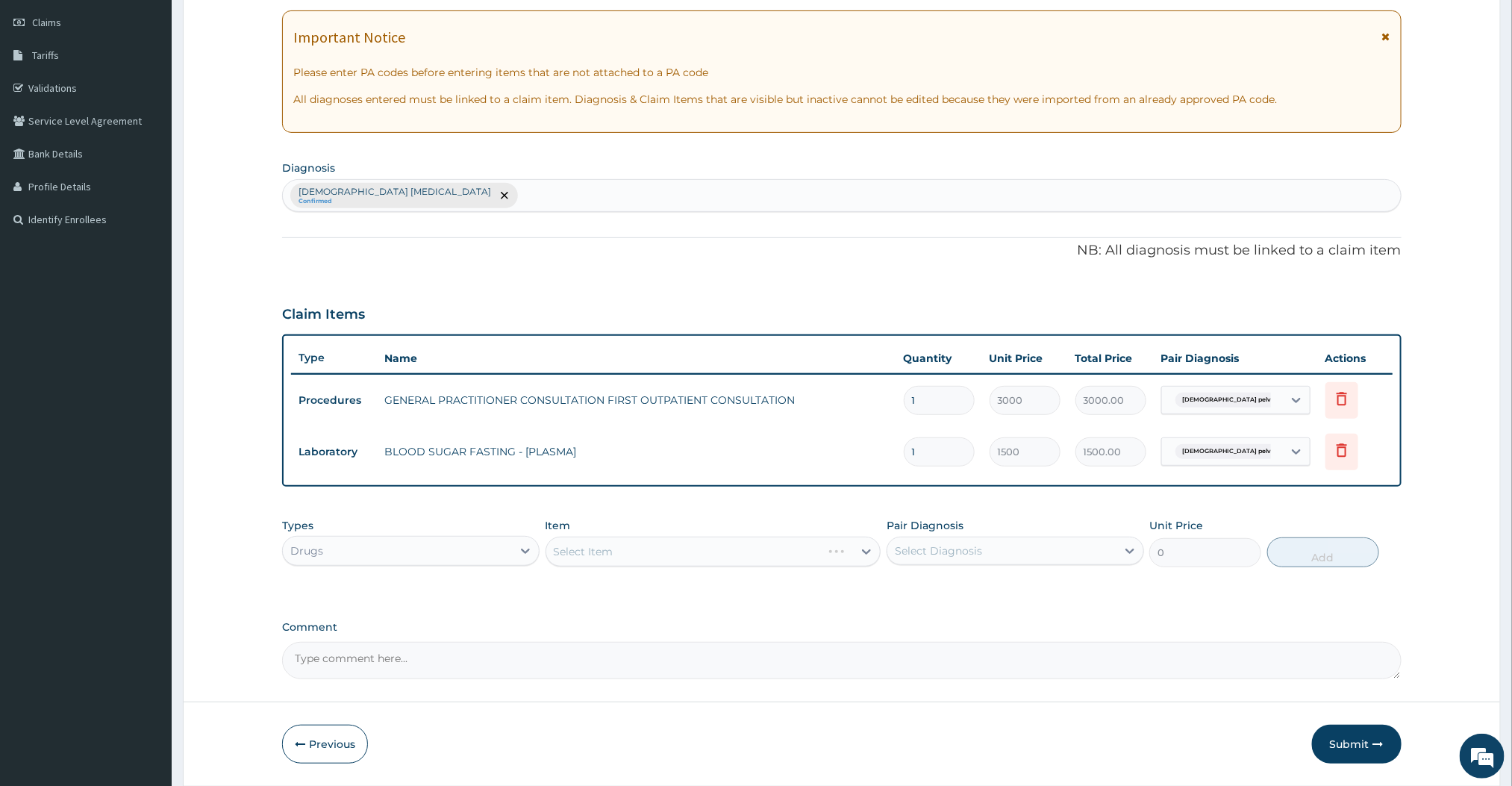
scroll to position [258, 0]
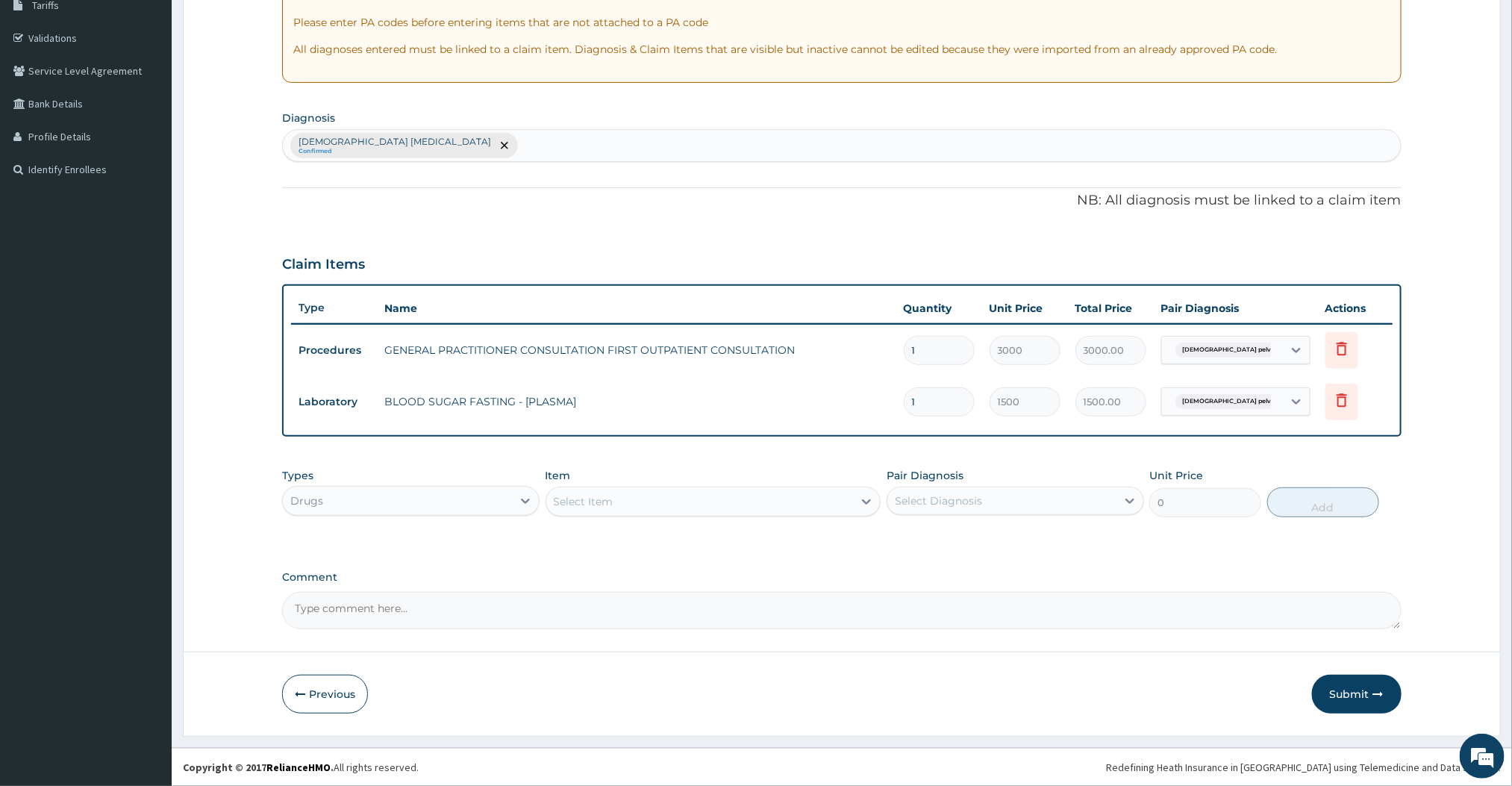
click at [732, 506] on div "Select Item" at bounding box center [700, 501] width 307 height 24
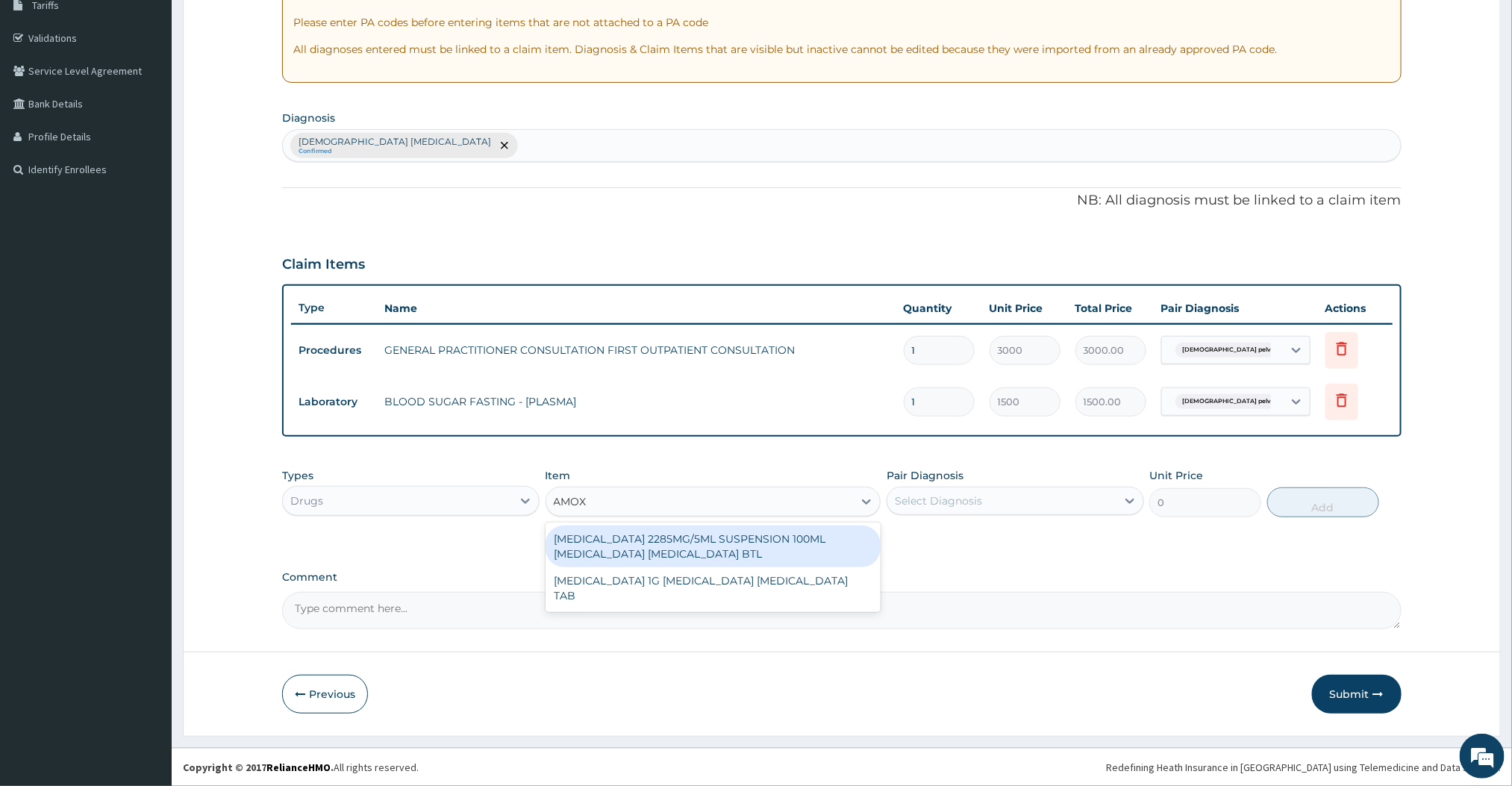
type input "AMOXICL"
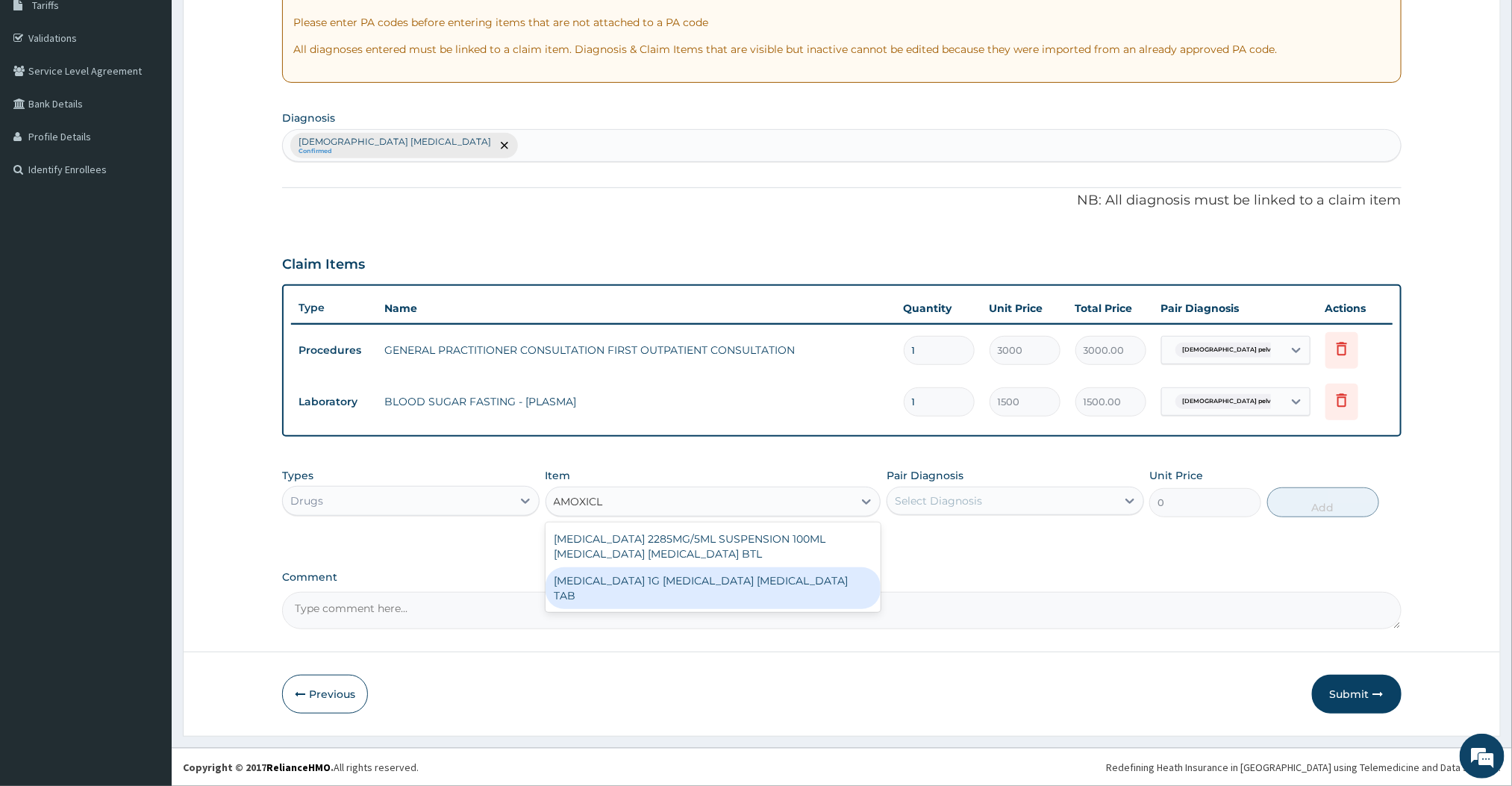
click at [659, 573] on div "CO AMOXICLAV 1G AMOXICILLIN CLAVULANIC ACID TAB" at bounding box center [713, 588] width 336 height 42
type input "156"
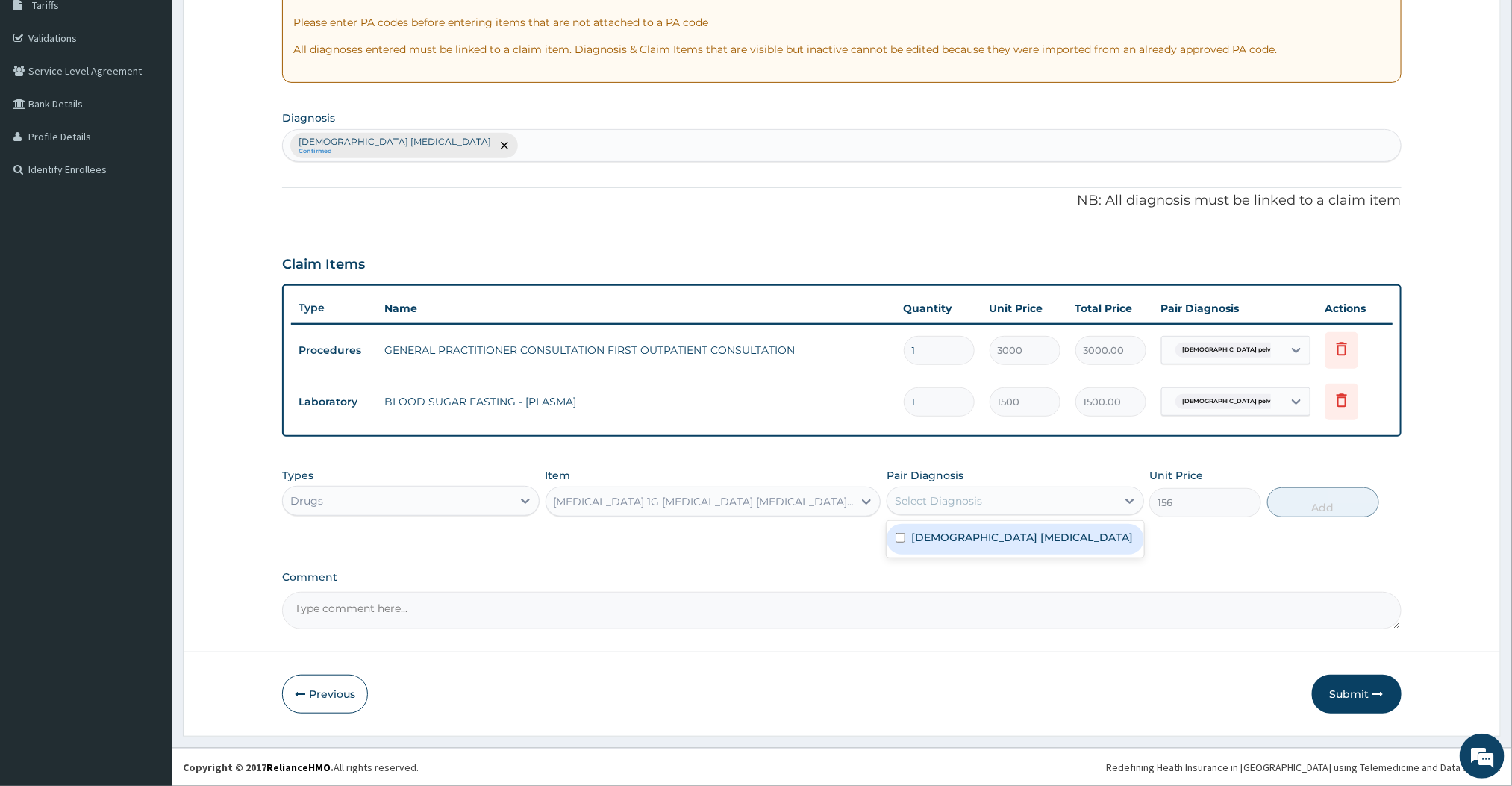
click at [968, 496] on div "Select Diagnosis" at bounding box center [938, 501] width 87 height 15
click at [919, 538] on label "Female pelvic inflammatory disease" at bounding box center [1022, 537] width 222 height 15
checkbox input "true"
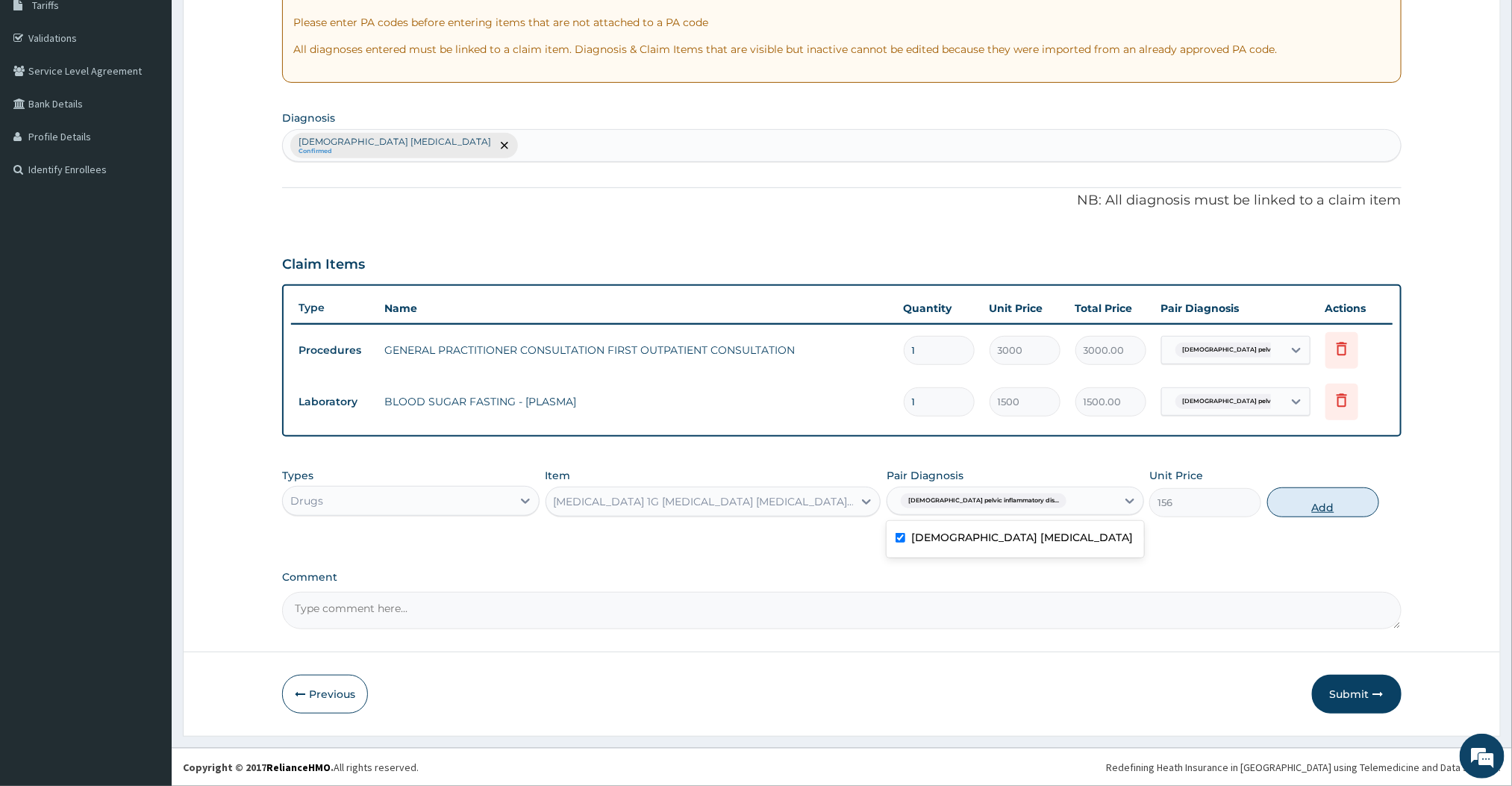
click at [1289, 496] on button "Add" at bounding box center [1324, 502] width 112 height 30
type input "0"
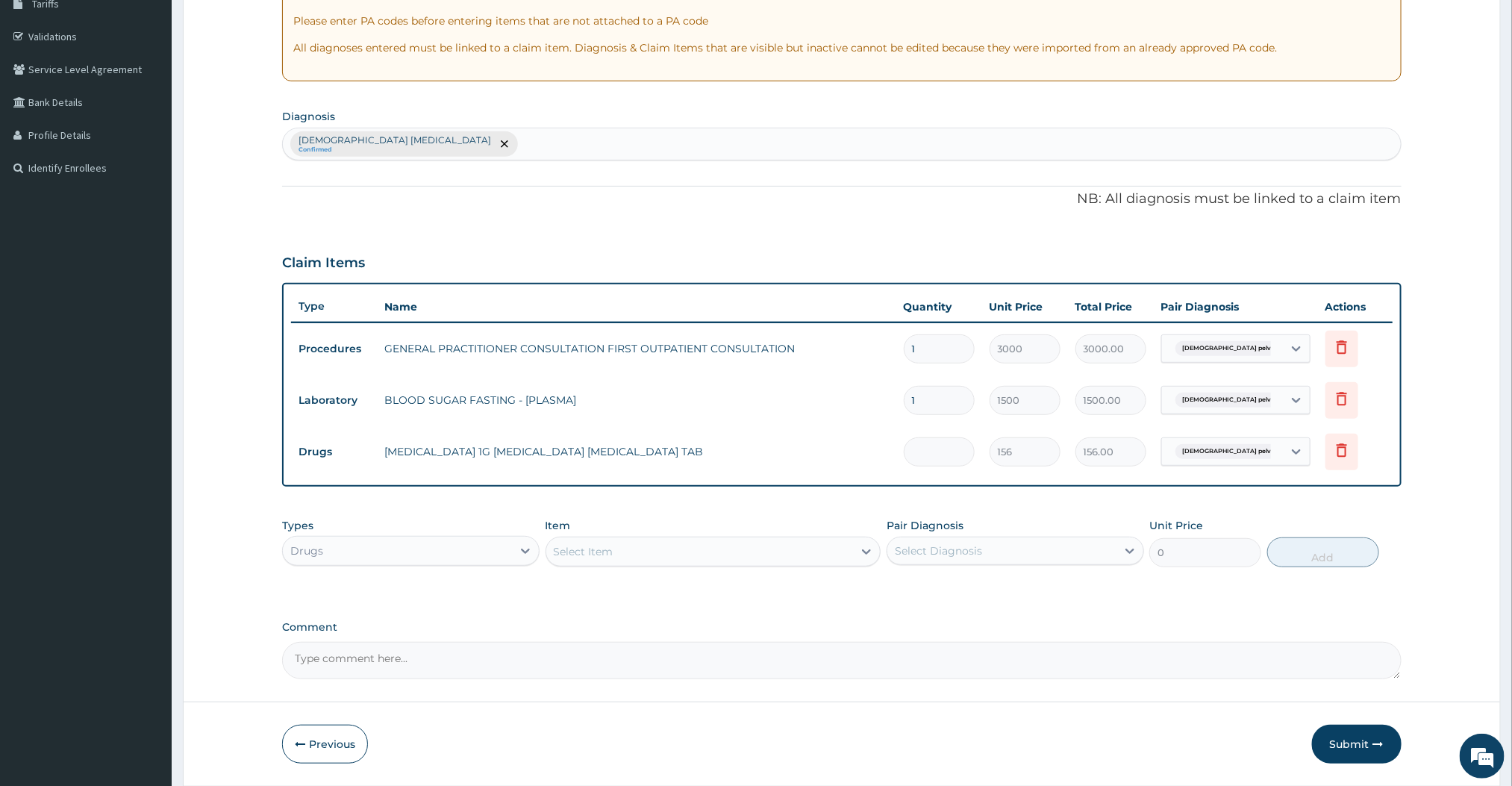
type input "0.00"
type input "2"
type input "312.00"
type input "2"
click at [784, 496] on div "PA Code / Prescription Code Enter Code(Secondary Care Only) Encounter Date 13-0…" at bounding box center [841, 282] width 1119 height 794
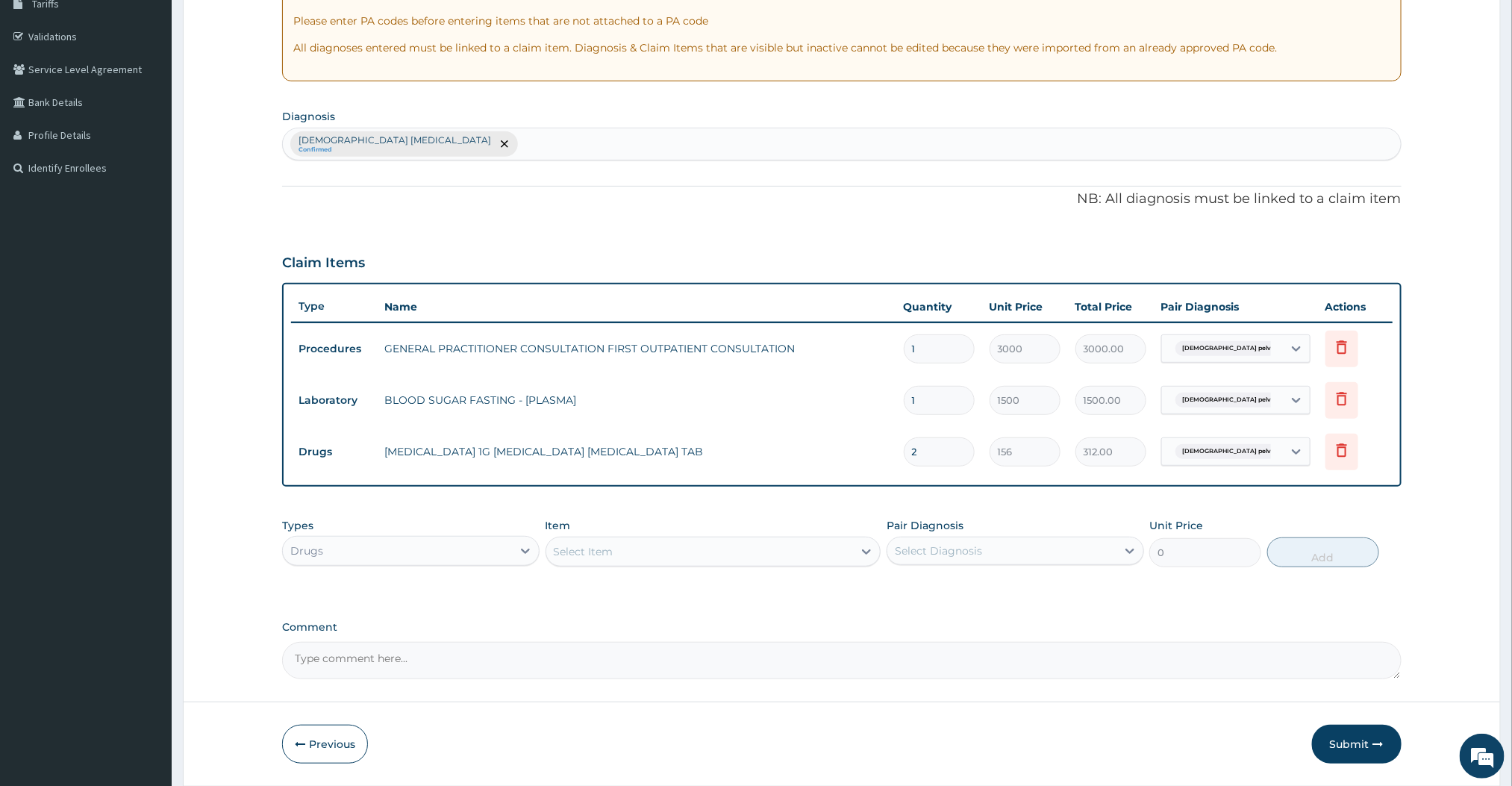
click at [788, 554] on div "Select Item" at bounding box center [700, 552] width 307 height 24
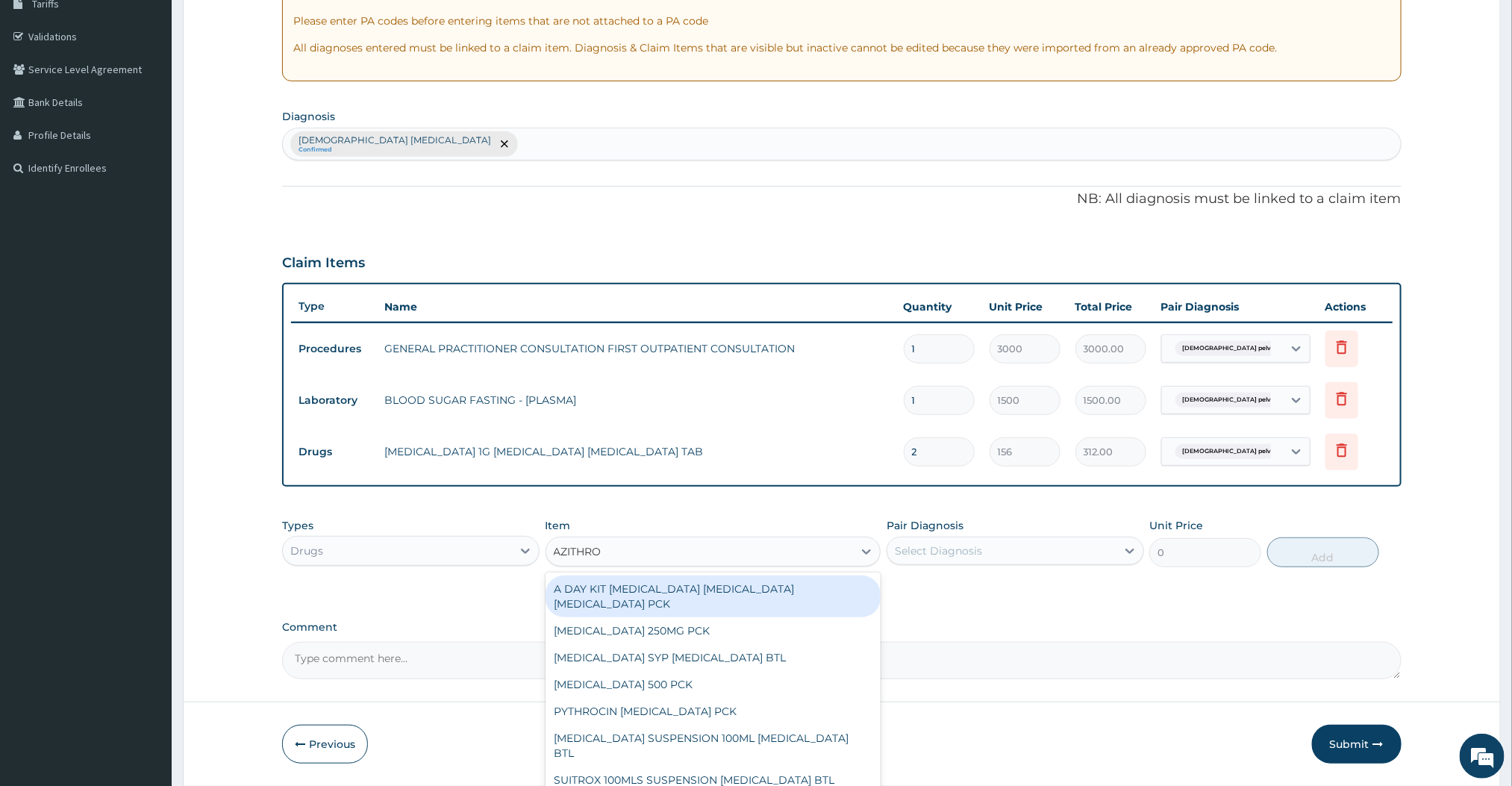
type input "AZITHROM"
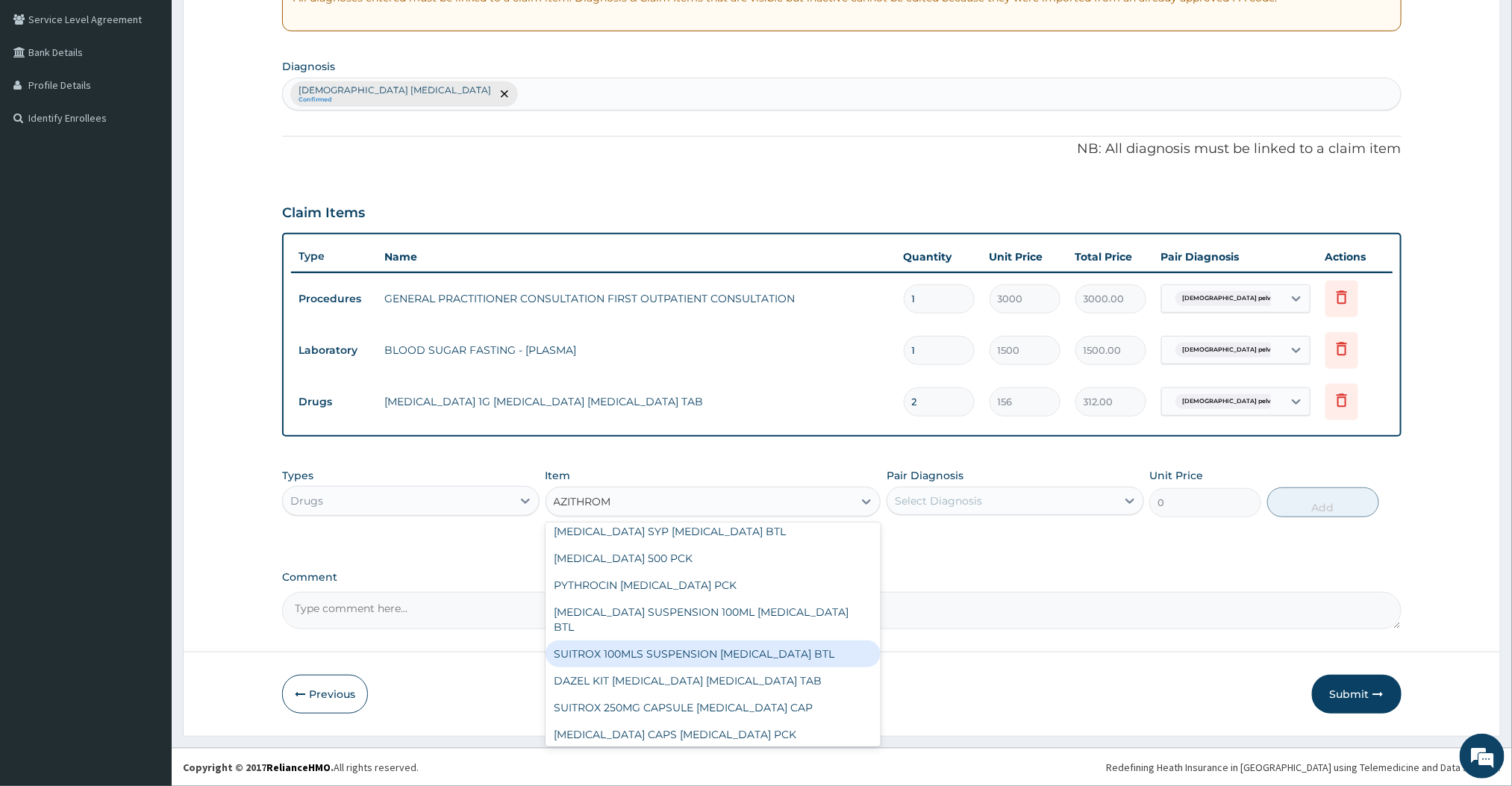
scroll to position [74, 0]
click at [677, 680] on div "DAZEL KIT AZITHROMYCIN FLUCONAZOLE TAB" at bounding box center [713, 682] width 336 height 27
type input "2400"
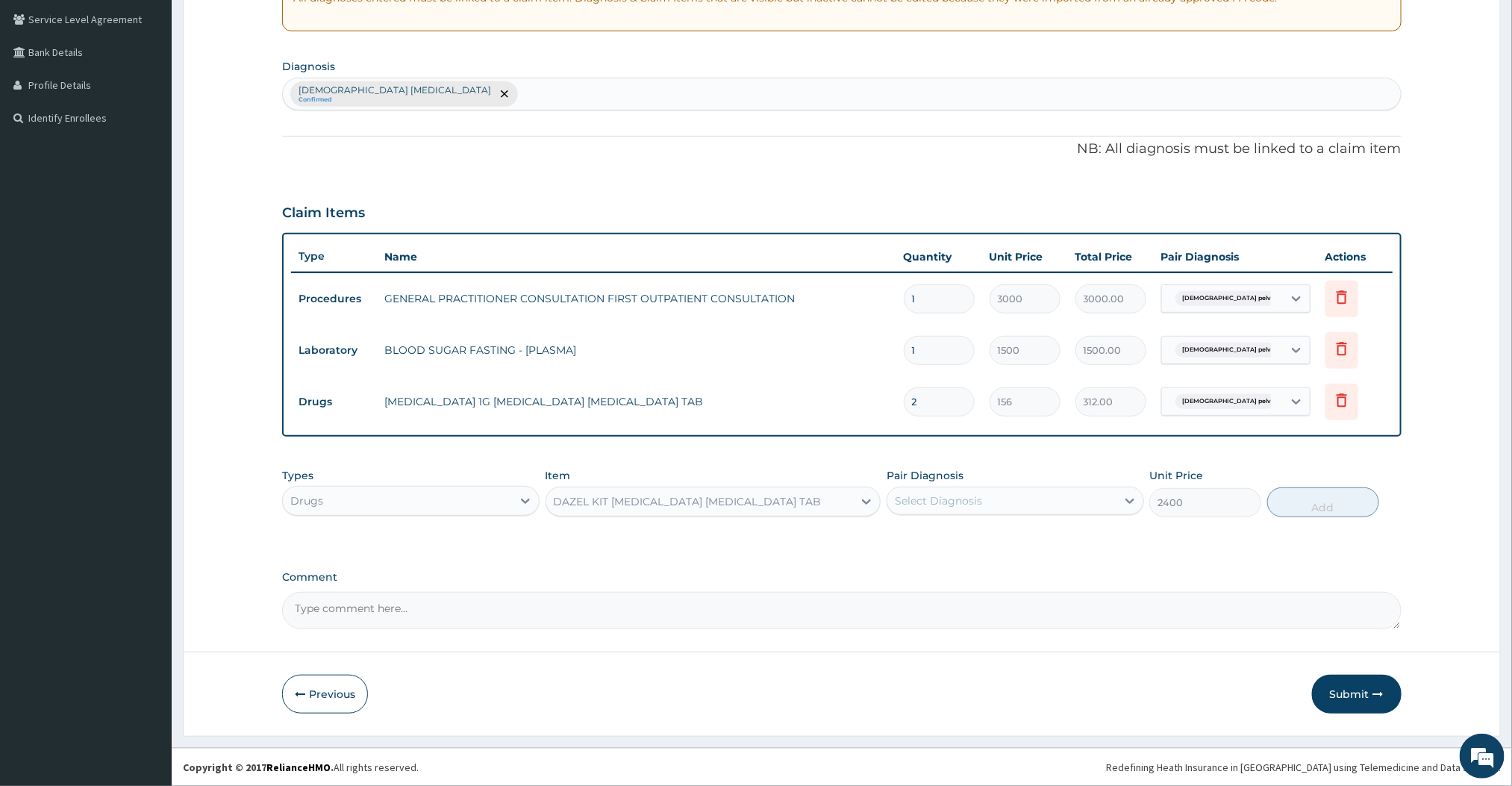
click at [1237, 544] on div "Types Drugs Item option DAZEL KIT AZITHROMYCIN FLUCONAZOLE TAB, selected. Selec…" at bounding box center [841, 503] width 1119 height 86
click at [1026, 507] on div "Select Diagnosis" at bounding box center [1002, 501] width 229 height 24
click at [964, 551] on div "Female pelvic inflammatory disease" at bounding box center [1016, 539] width 258 height 31
checkbox input "true"
click at [1344, 507] on button "Add" at bounding box center [1324, 502] width 112 height 30
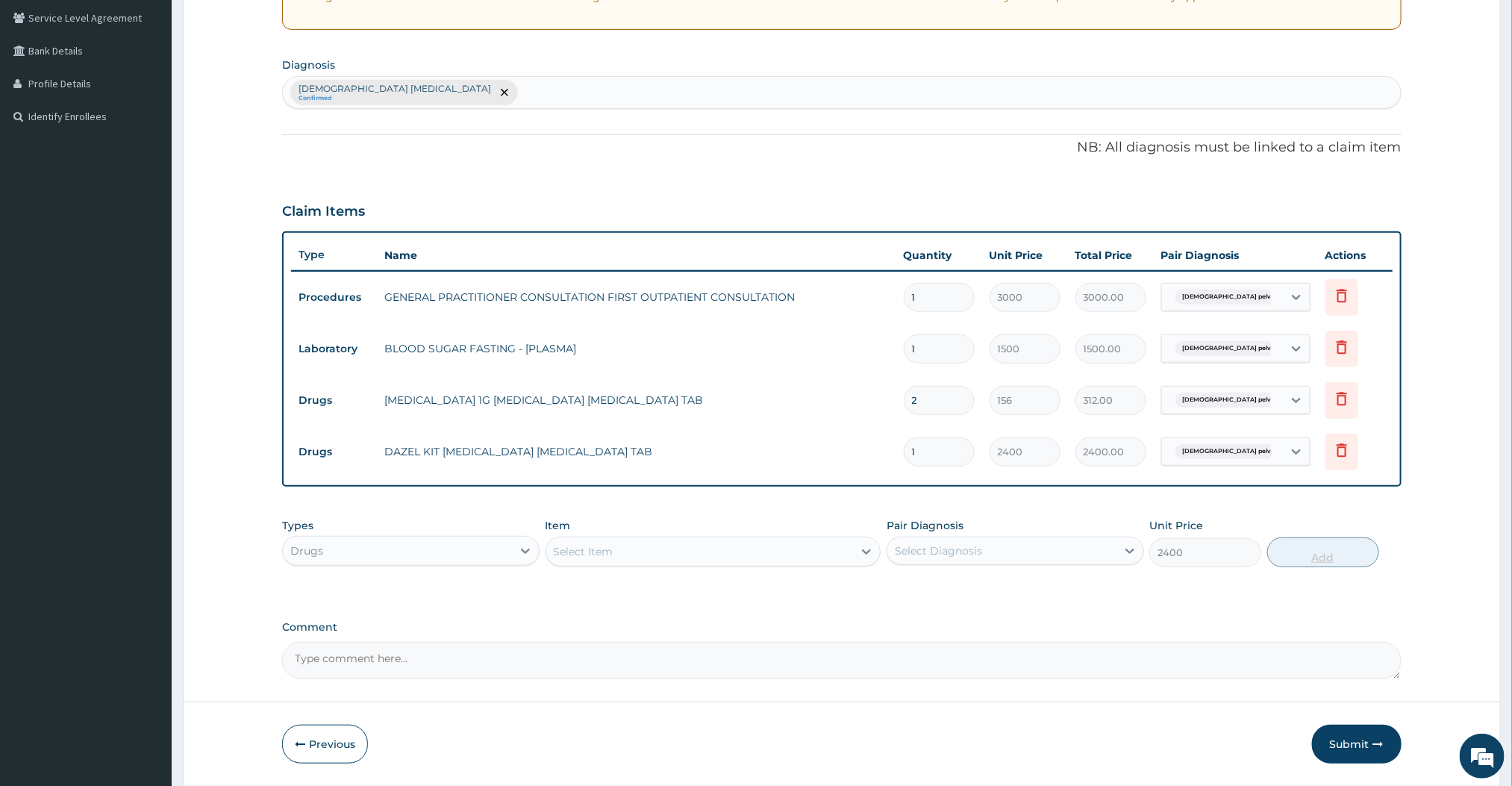
type input "0"
click at [869, 557] on icon at bounding box center [867, 552] width 15 height 15
type input "O"
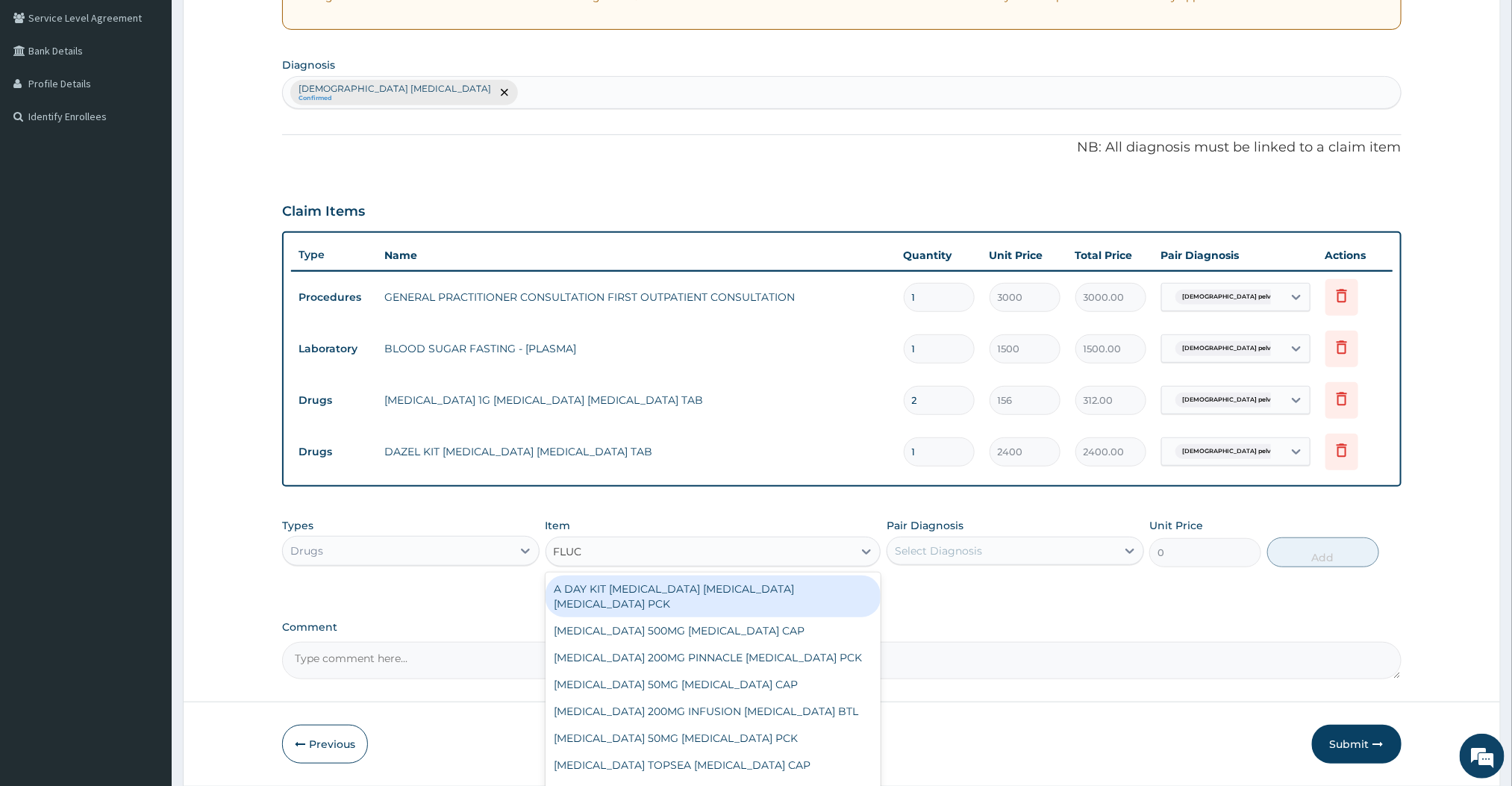
type input "FLUCO"
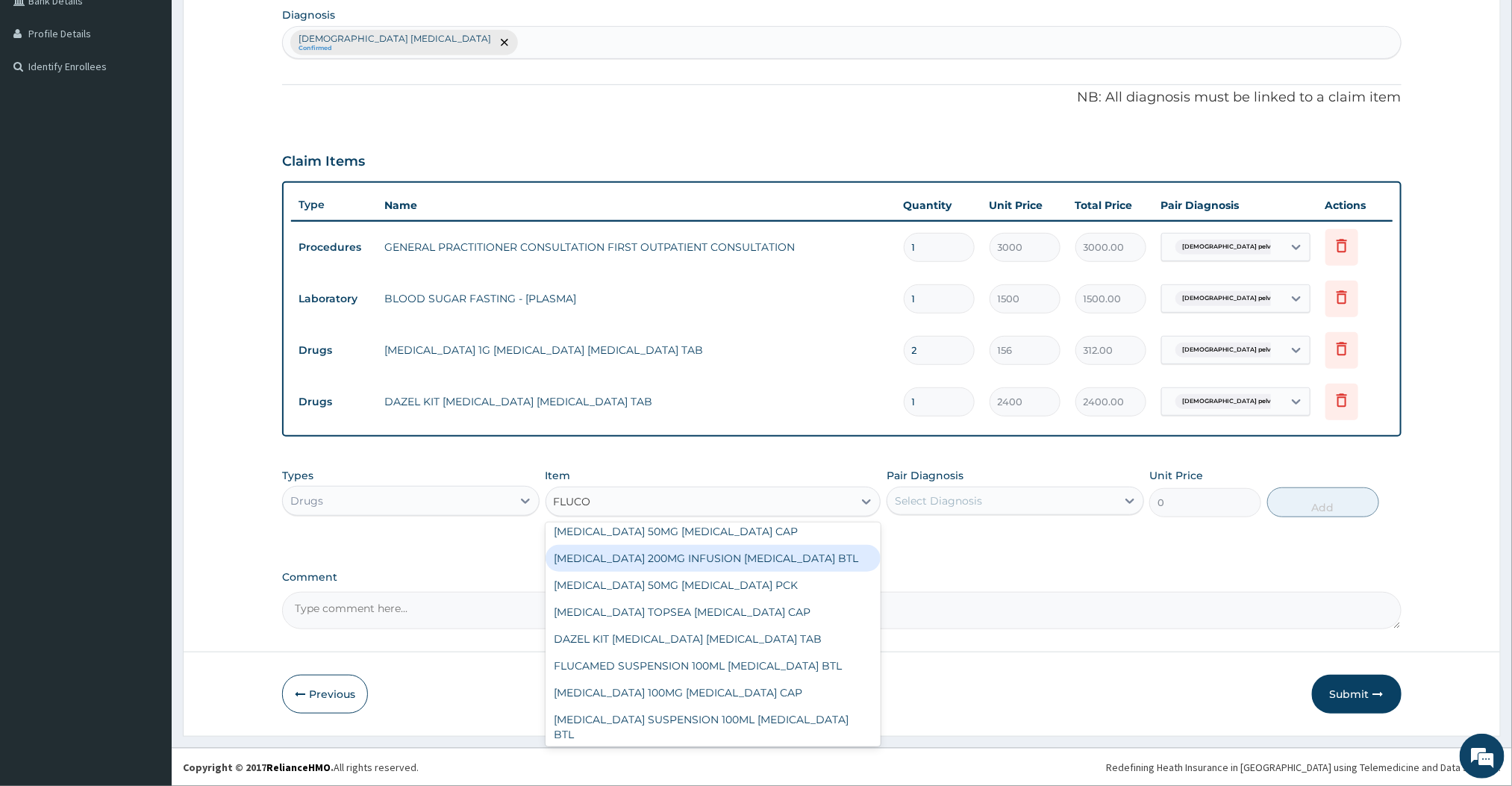
scroll to position [92, 0]
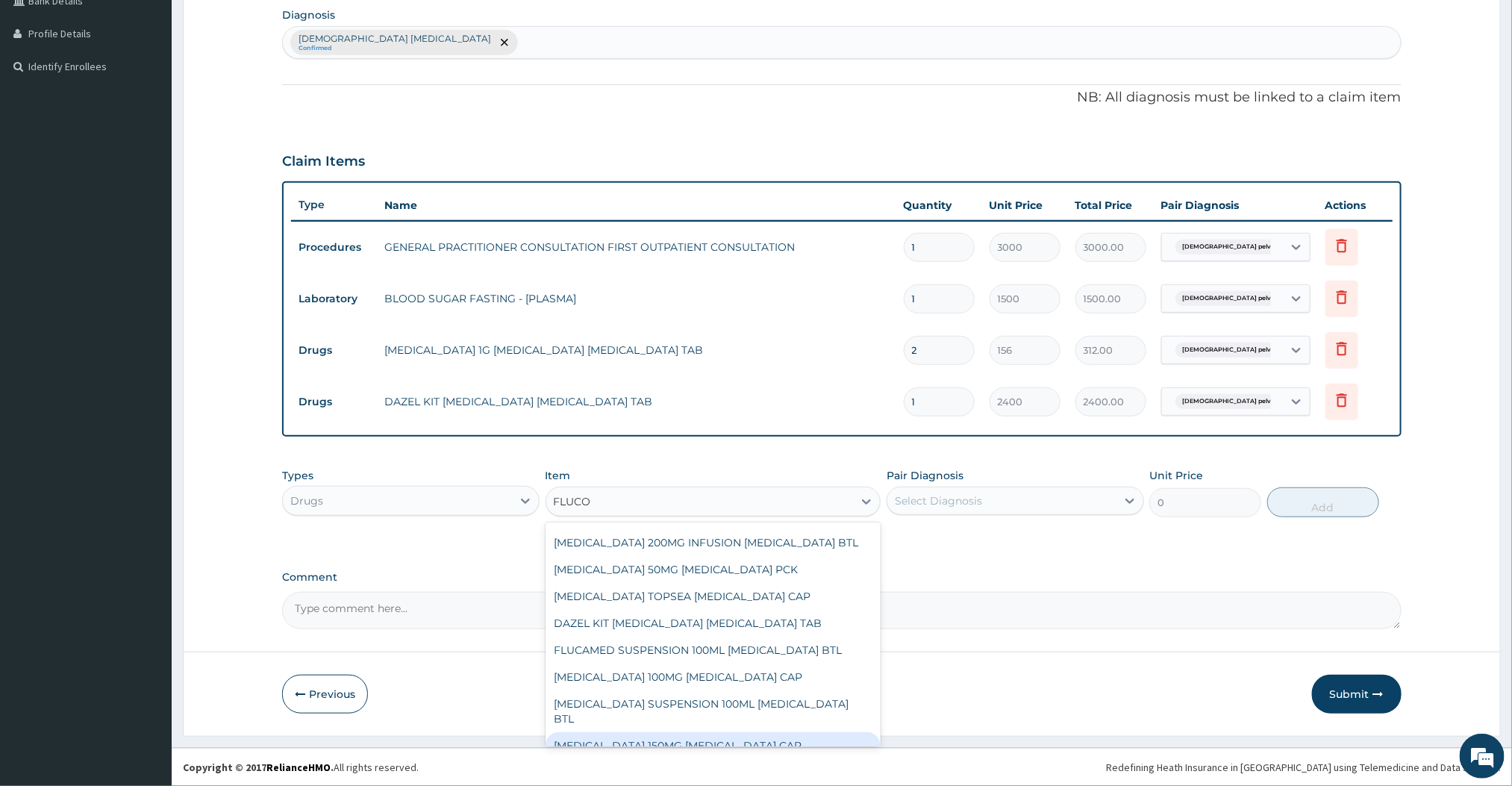
click at [689, 732] on div "FLUCONAZOLE 150MG FLUCONAZOLE CAP" at bounding box center [713, 746] width 336 height 27
type input "876"
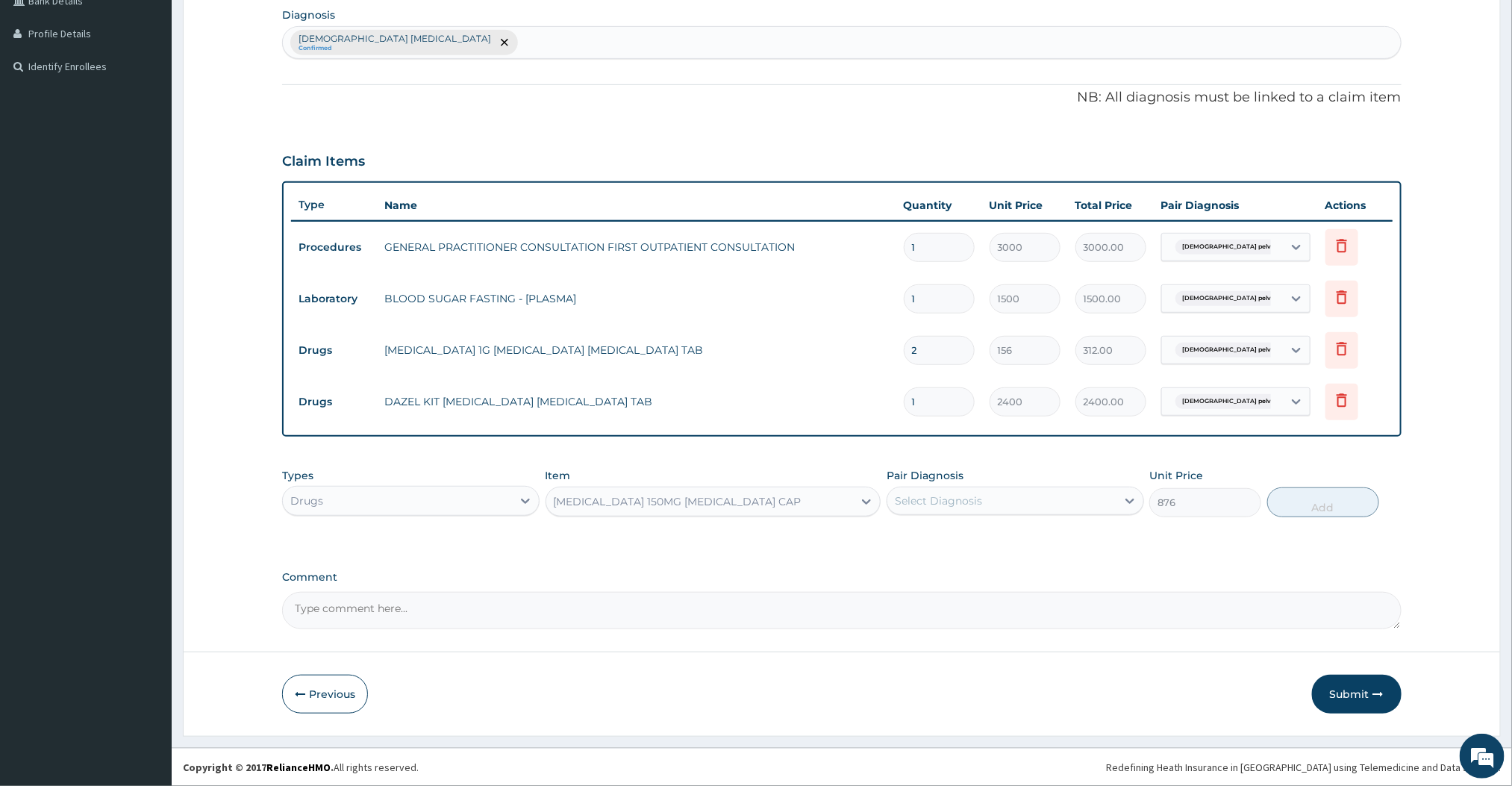
click at [1030, 498] on div "Select Diagnosis" at bounding box center [1002, 501] width 229 height 24
click at [976, 547] on div "Female pelvic inflammatory disease" at bounding box center [1016, 539] width 258 height 31
checkbox input "true"
click at [1317, 506] on button "Add" at bounding box center [1324, 502] width 112 height 30
type input "0"
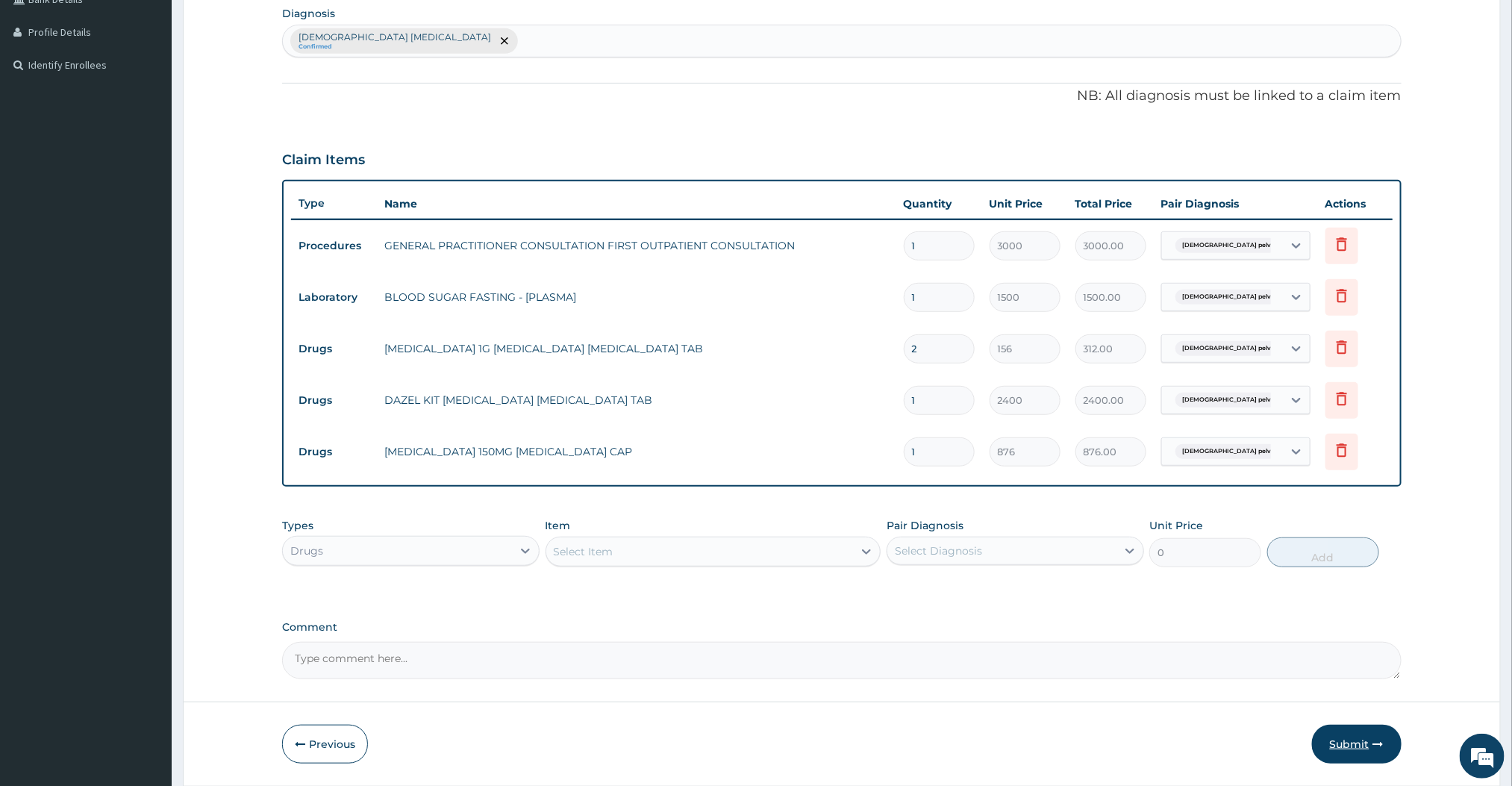
click at [1355, 743] on button "Submit" at bounding box center [1356, 744] width 90 height 39
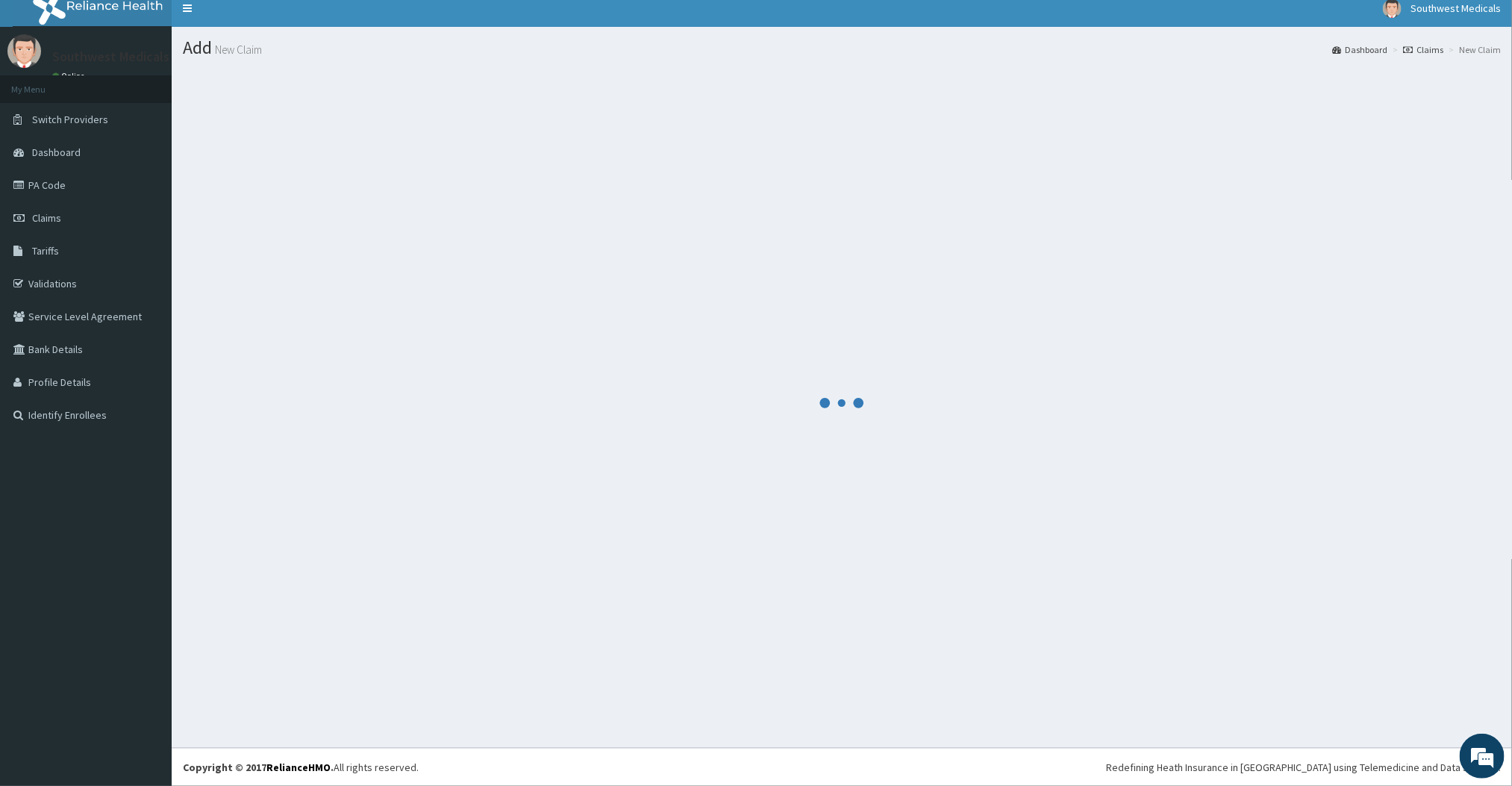
scroll to position [361, 0]
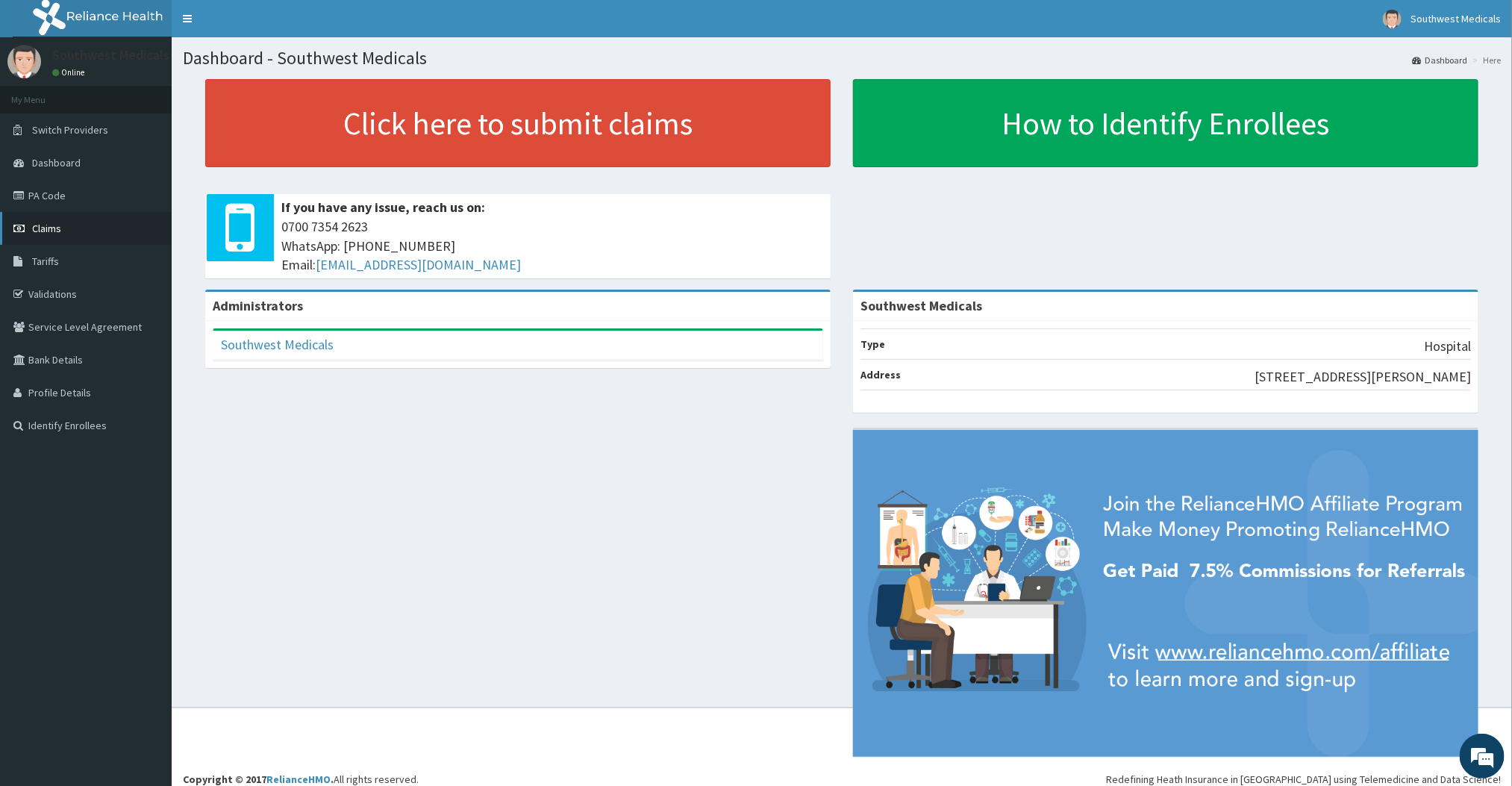
click at [25, 215] on link "Claims" at bounding box center [85, 228] width 172 height 33
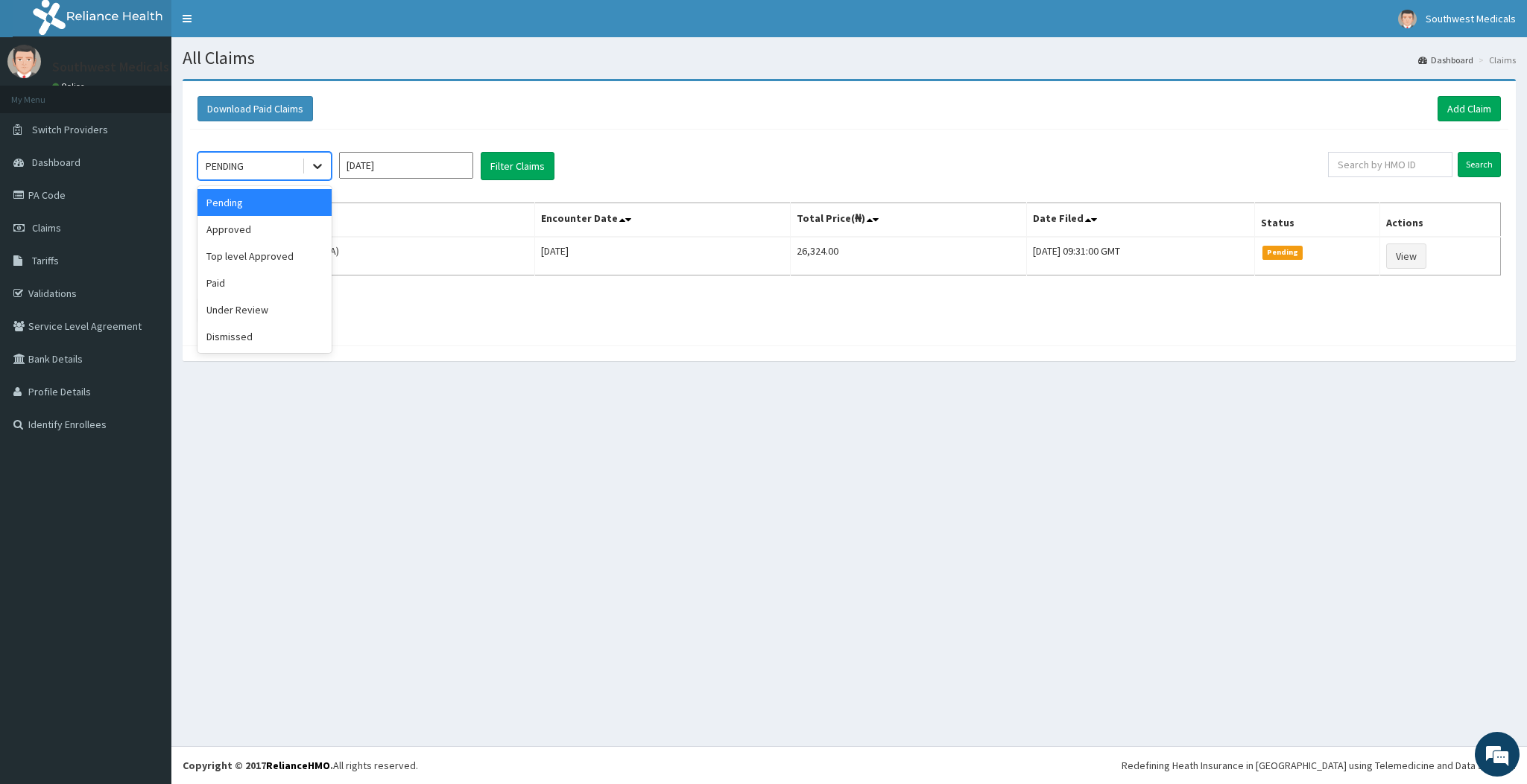
click at [322, 172] on icon at bounding box center [317, 166] width 15 height 15
click at [253, 241] on div "Approved" at bounding box center [264, 230] width 134 height 27
click at [497, 175] on button "Filter Claims" at bounding box center [517, 166] width 74 height 28
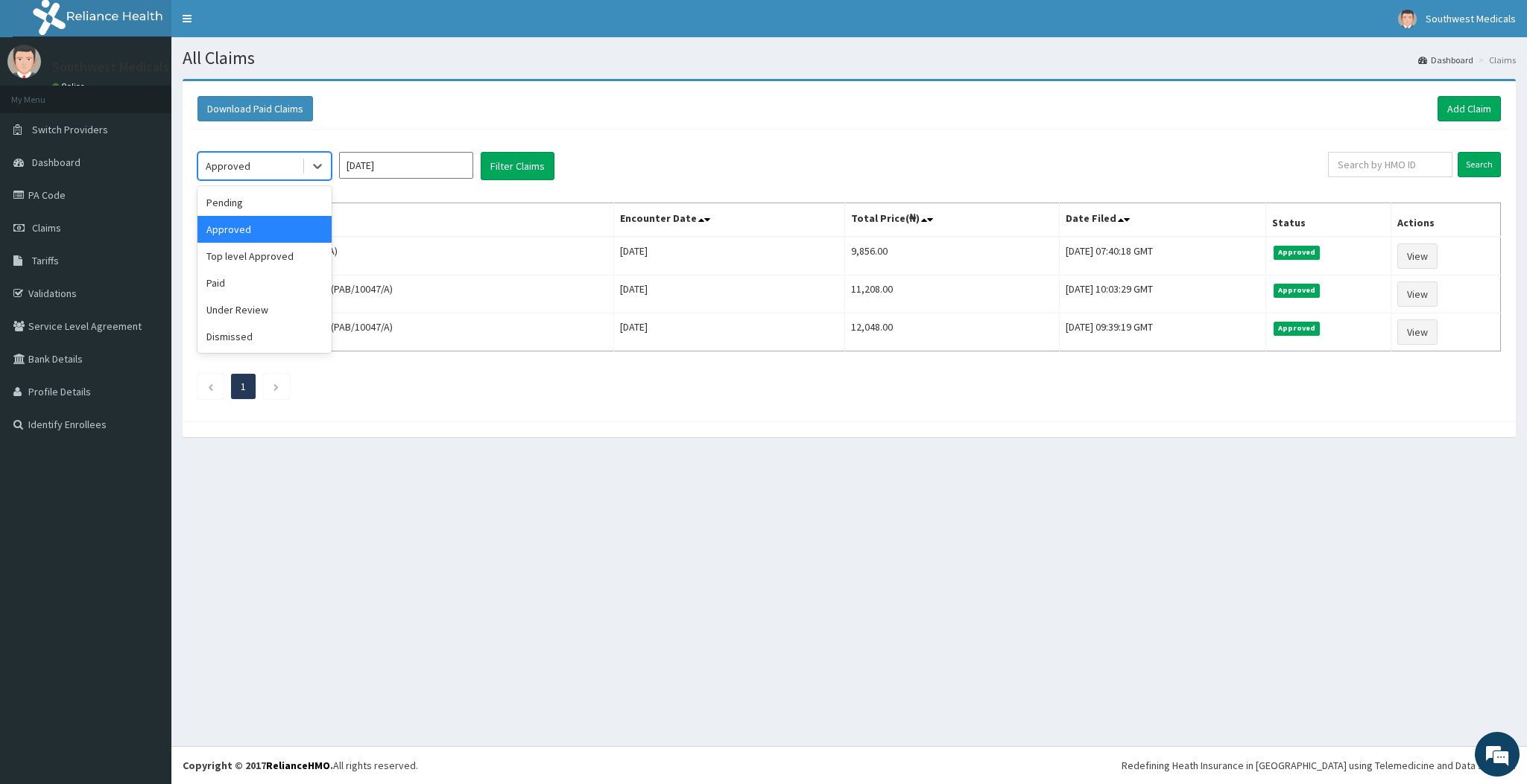
click at [292, 165] on div "Approved" at bounding box center [250, 166] width 104 height 24
click at [244, 216] on div "Pending" at bounding box center [264, 203] width 134 height 27
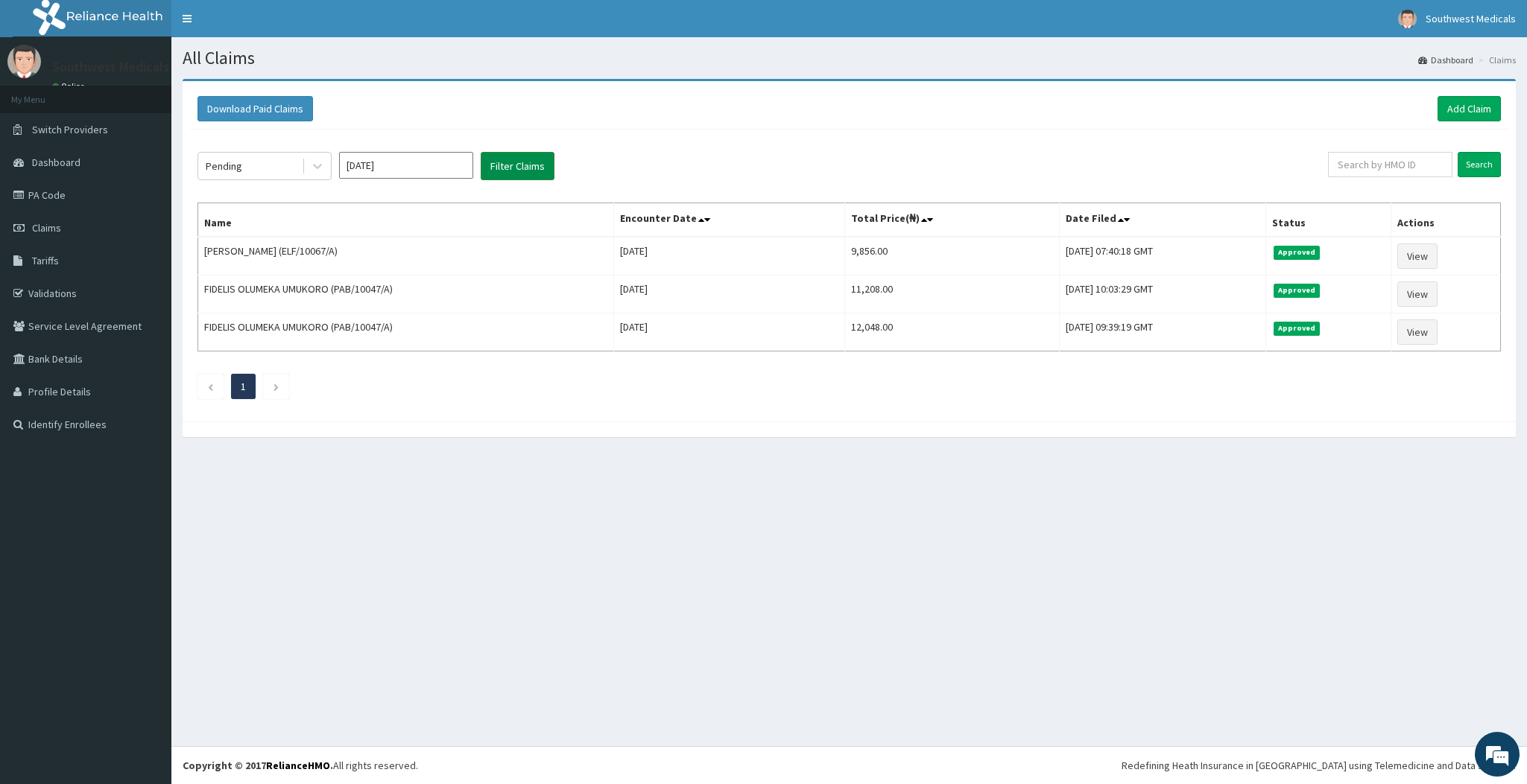
click at [526, 161] on button "Filter Claims" at bounding box center [517, 166] width 74 height 28
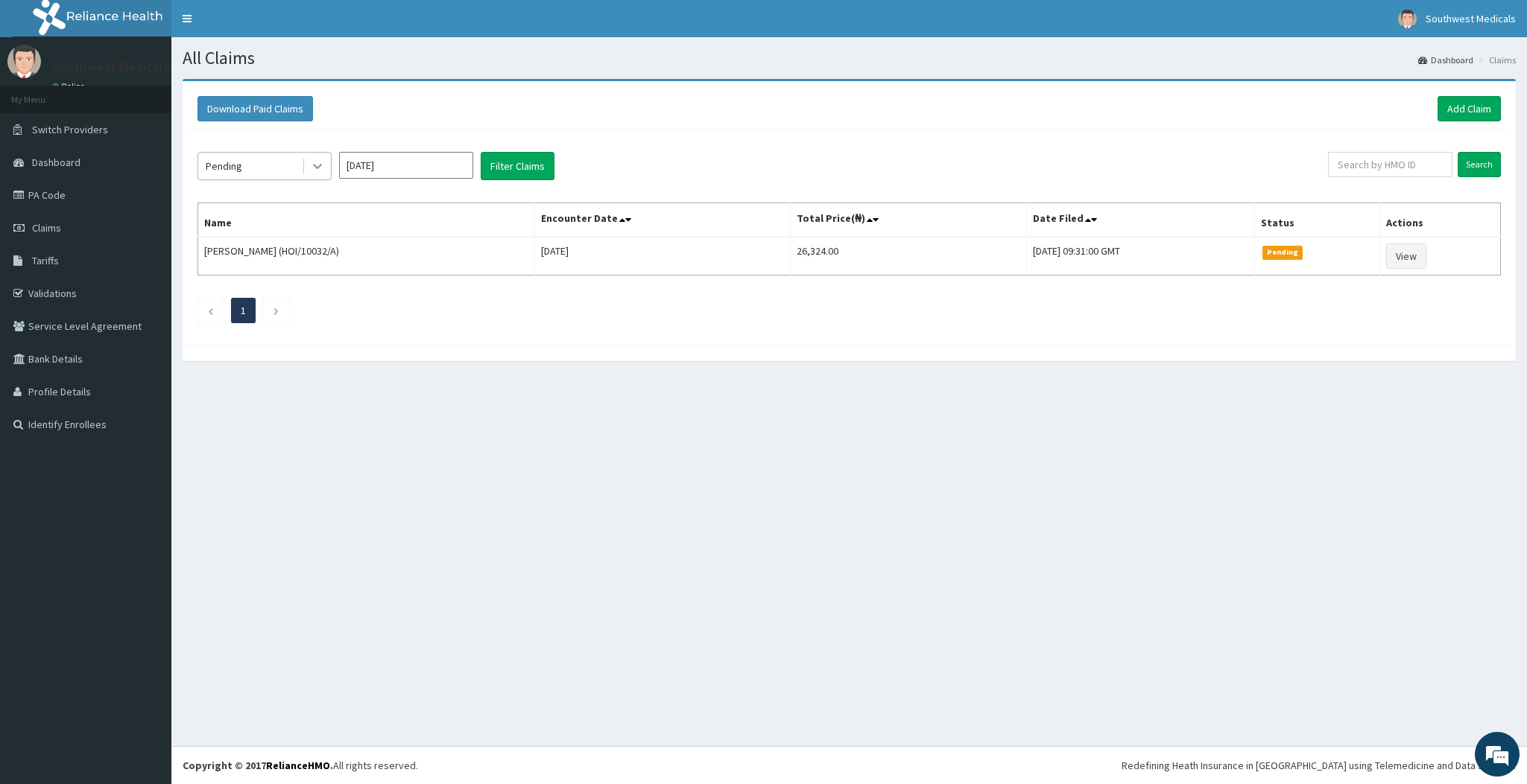
click at [308, 154] on div at bounding box center [317, 166] width 27 height 27
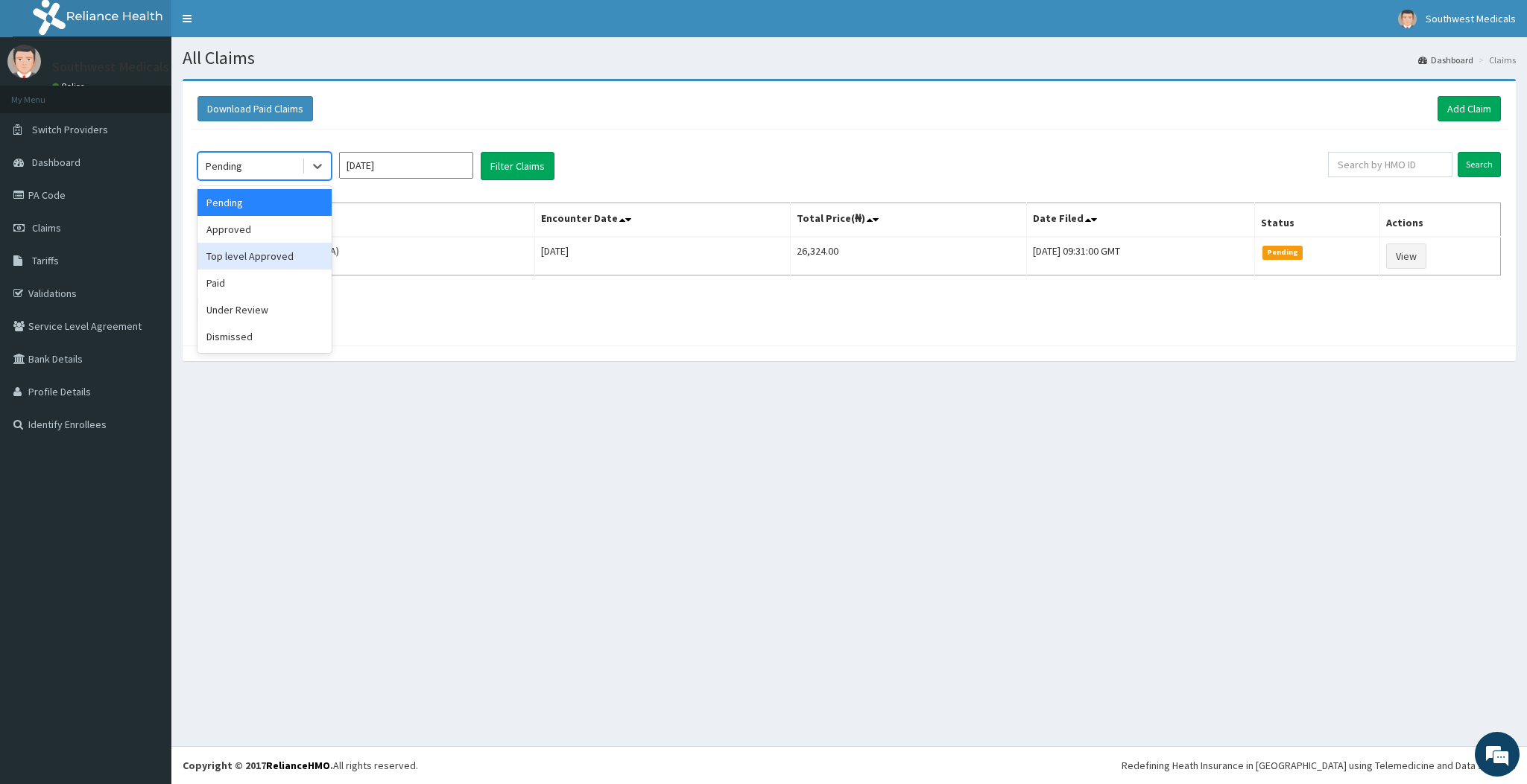
click at [253, 257] on div "Top level Approved" at bounding box center [264, 256] width 134 height 27
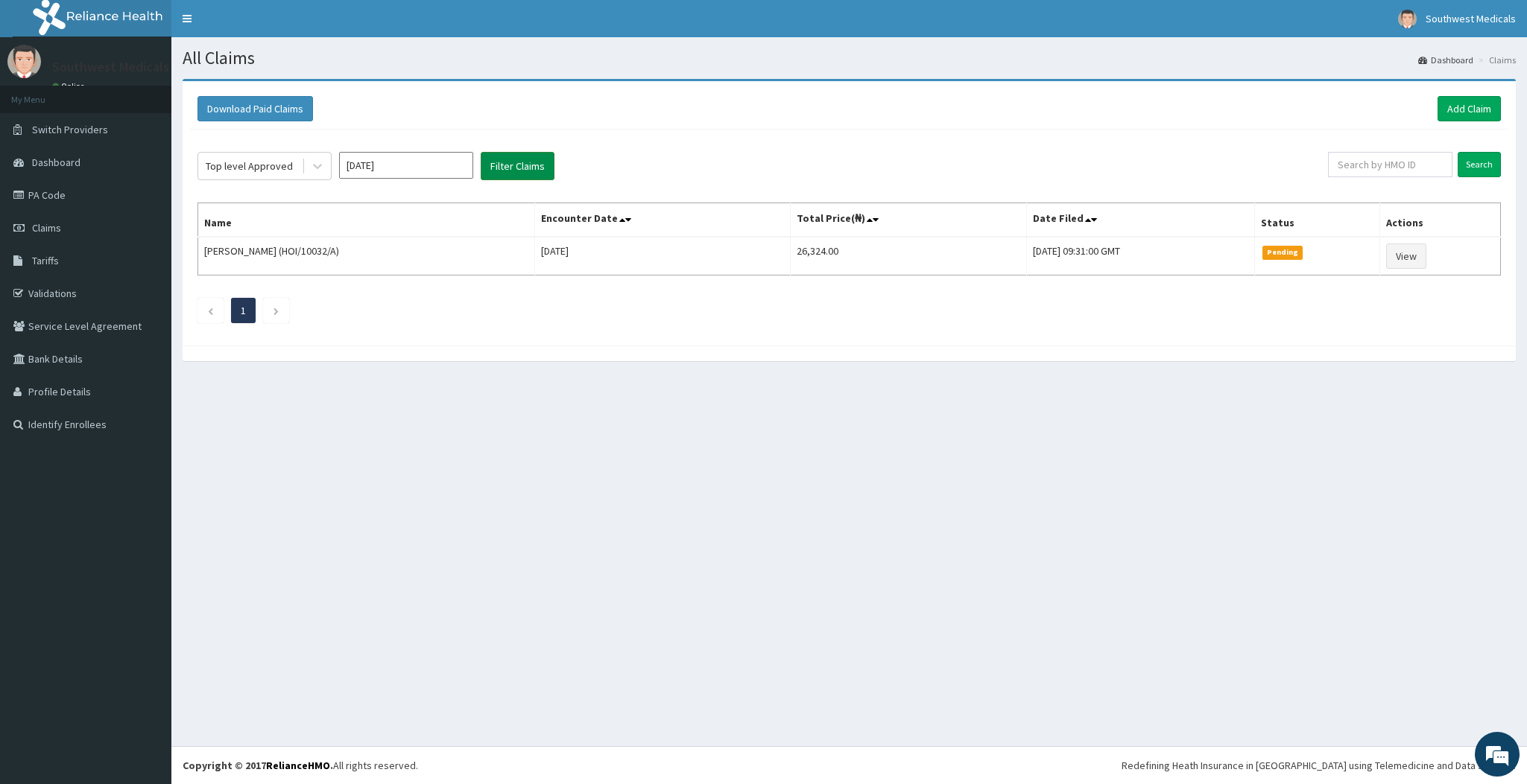
click at [552, 172] on button "Filter Claims" at bounding box center [517, 166] width 74 height 28
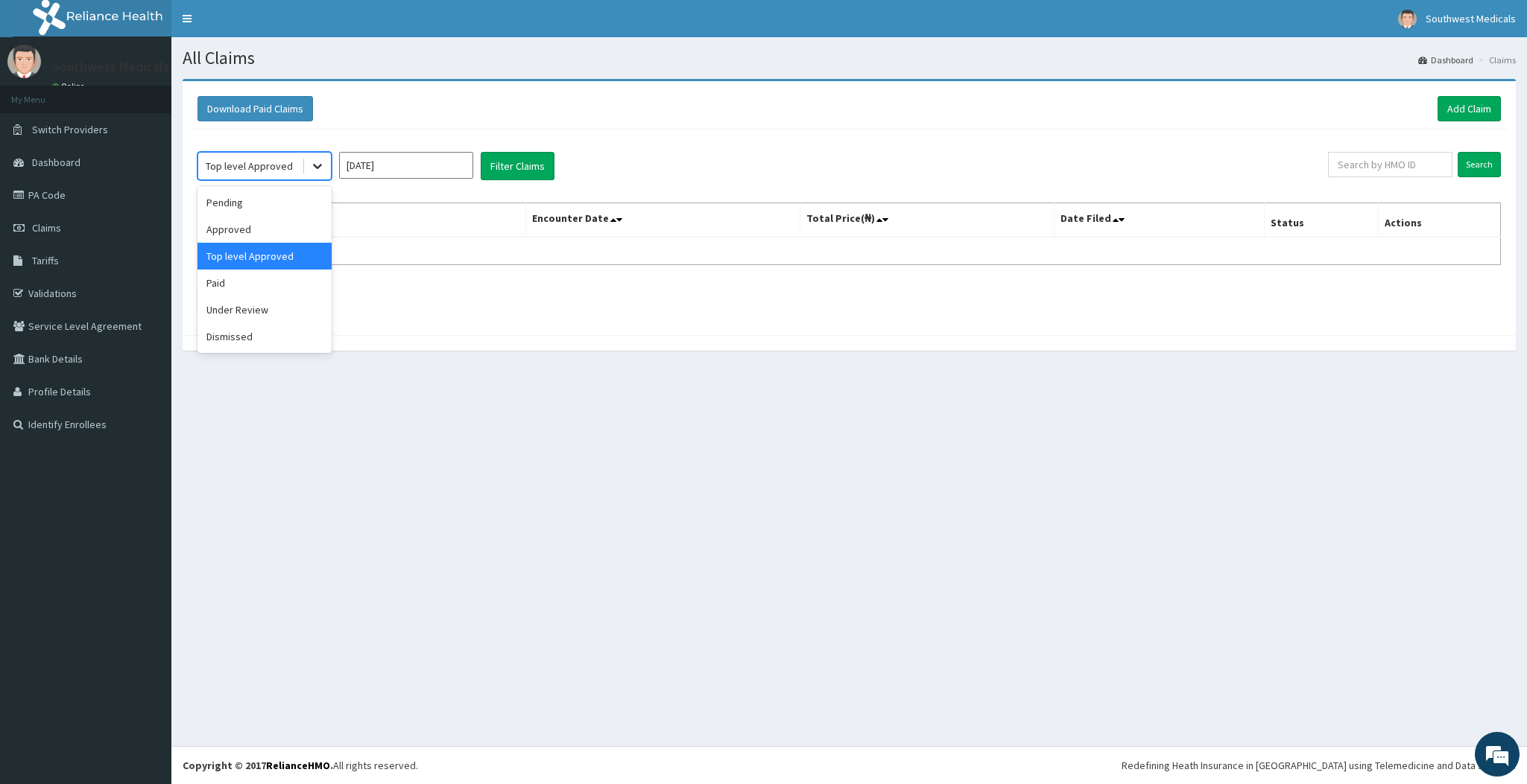
click at [328, 177] on div at bounding box center [317, 166] width 27 height 27
click at [229, 291] on div "Paid" at bounding box center [264, 283] width 134 height 27
click at [528, 173] on button "Filter Claims" at bounding box center [517, 166] width 74 height 28
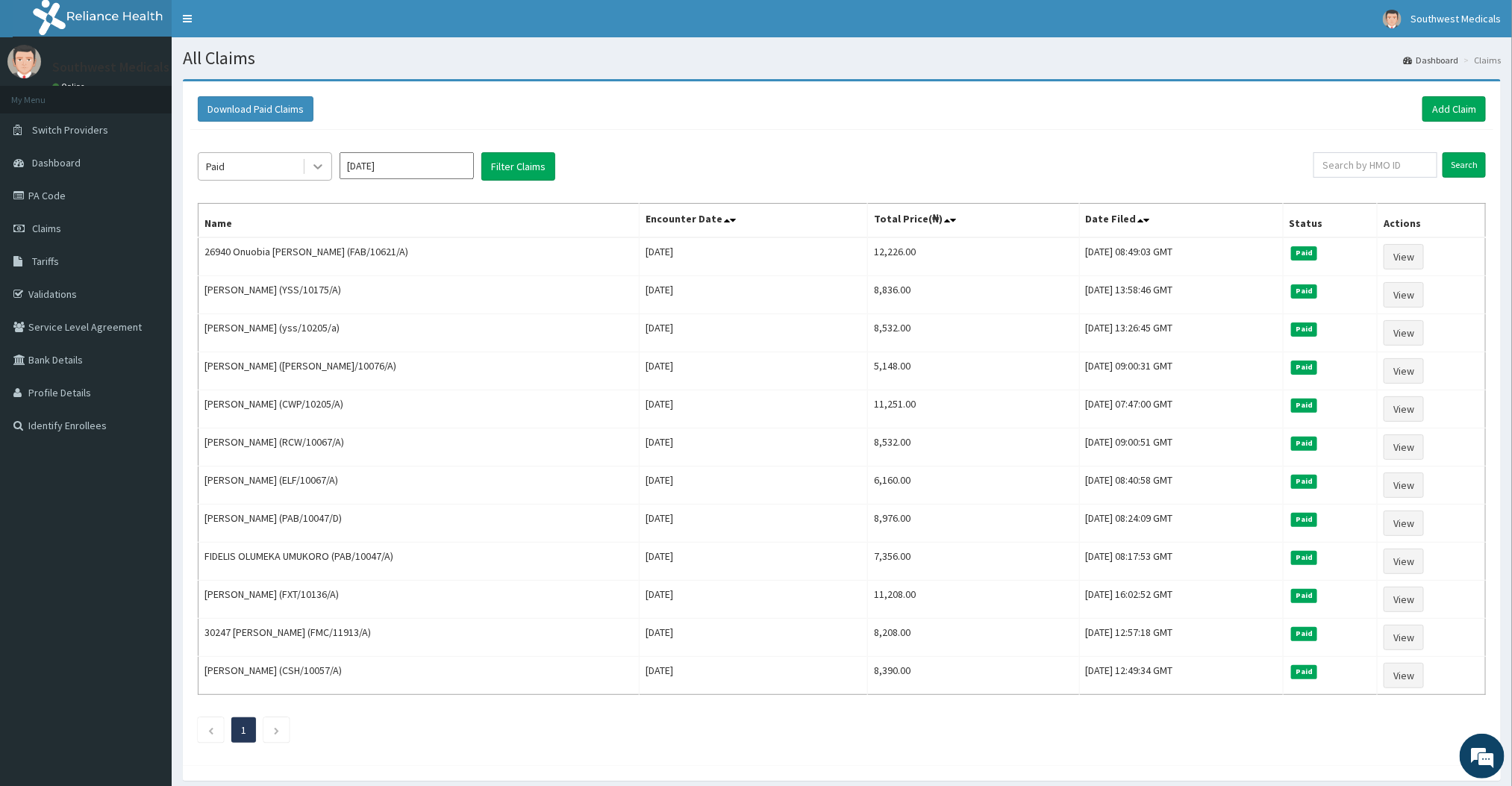
click at [323, 166] on icon at bounding box center [318, 167] width 15 height 15
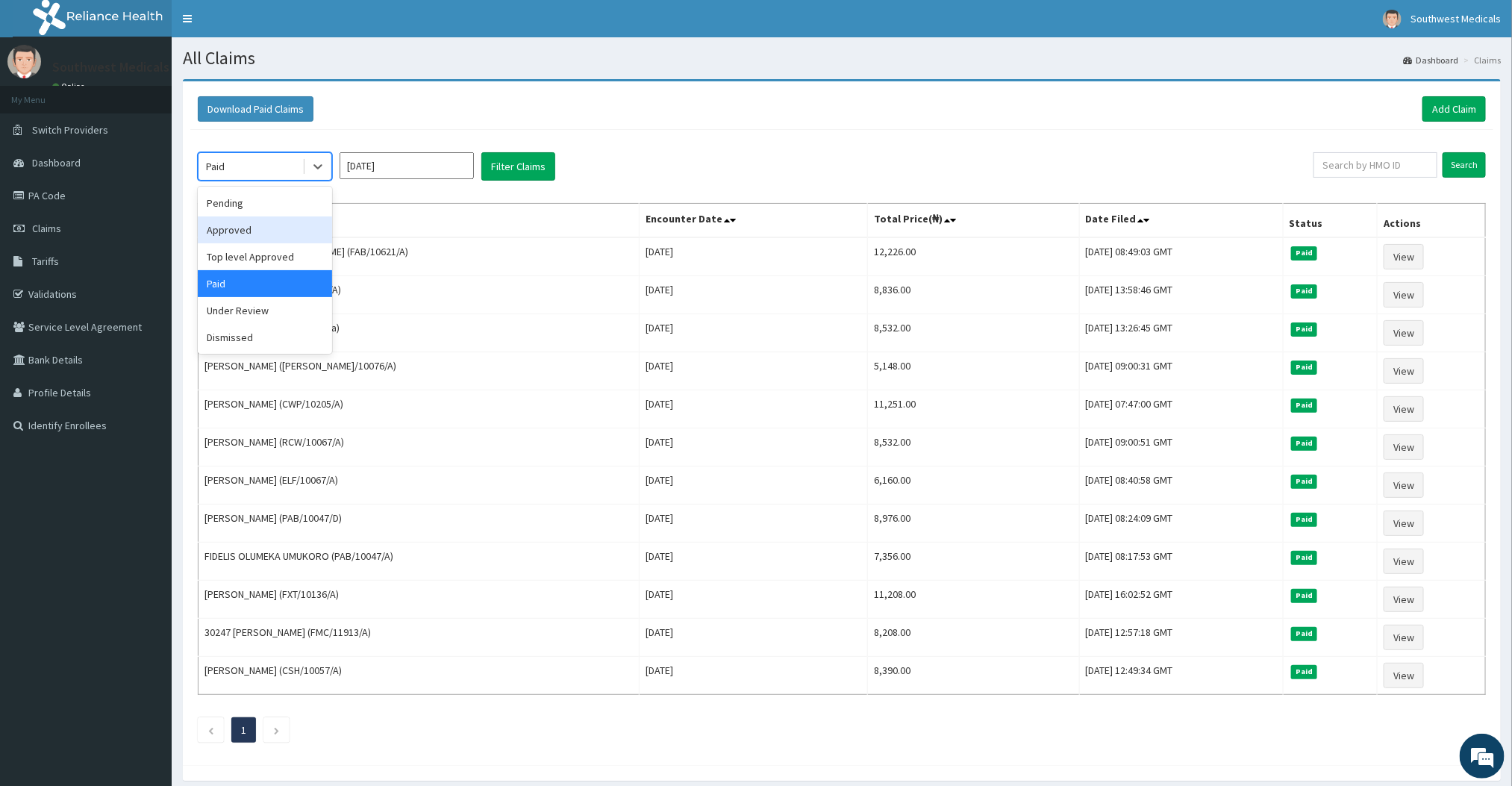
click at [258, 233] on div "Approved" at bounding box center [264, 230] width 135 height 27
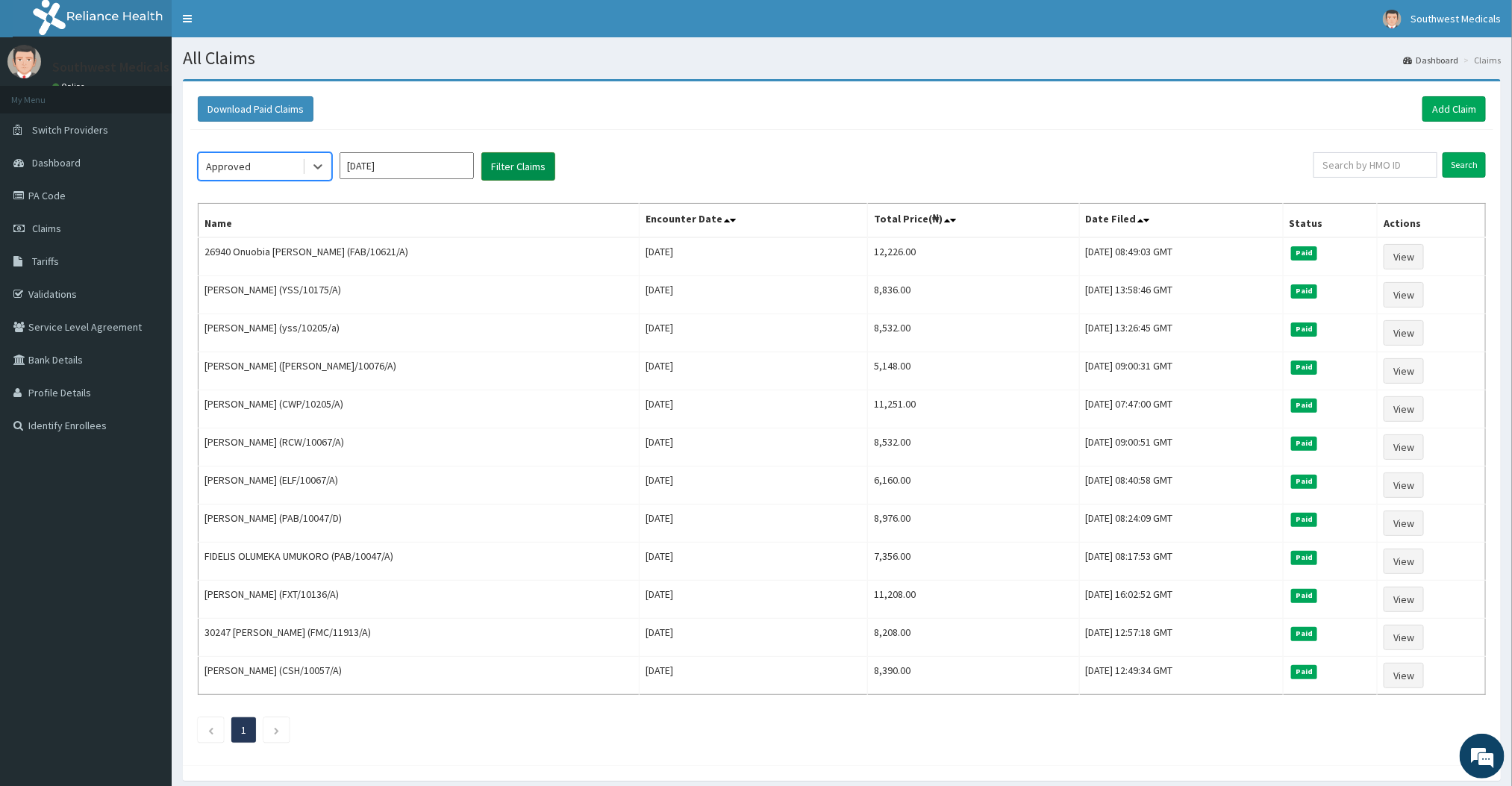
click at [538, 164] on button "Filter Claims" at bounding box center [518, 167] width 74 height 28
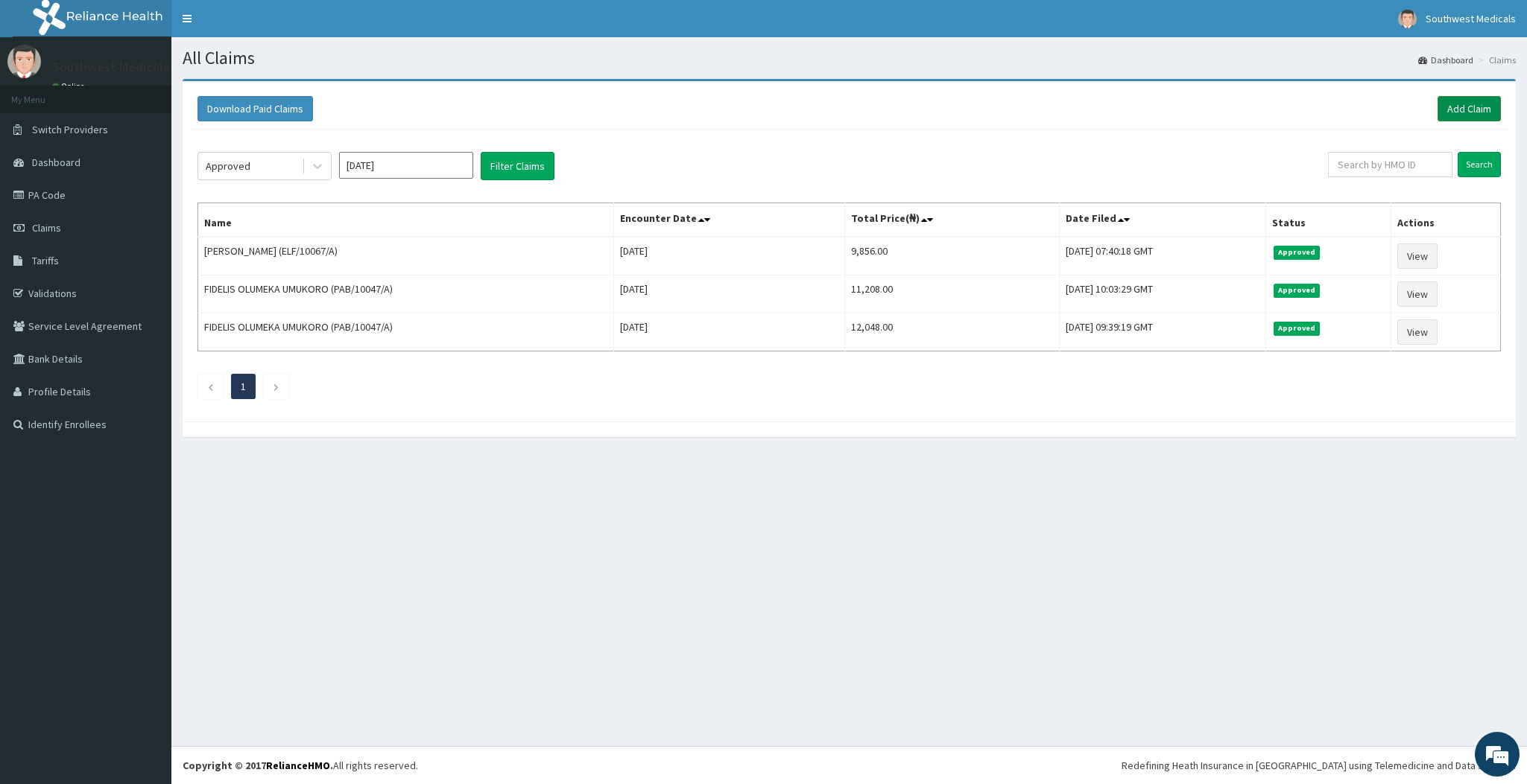
click at [1458, 119] on link "Add Claim" at bounding box center [1469, 109] width 63 height 25
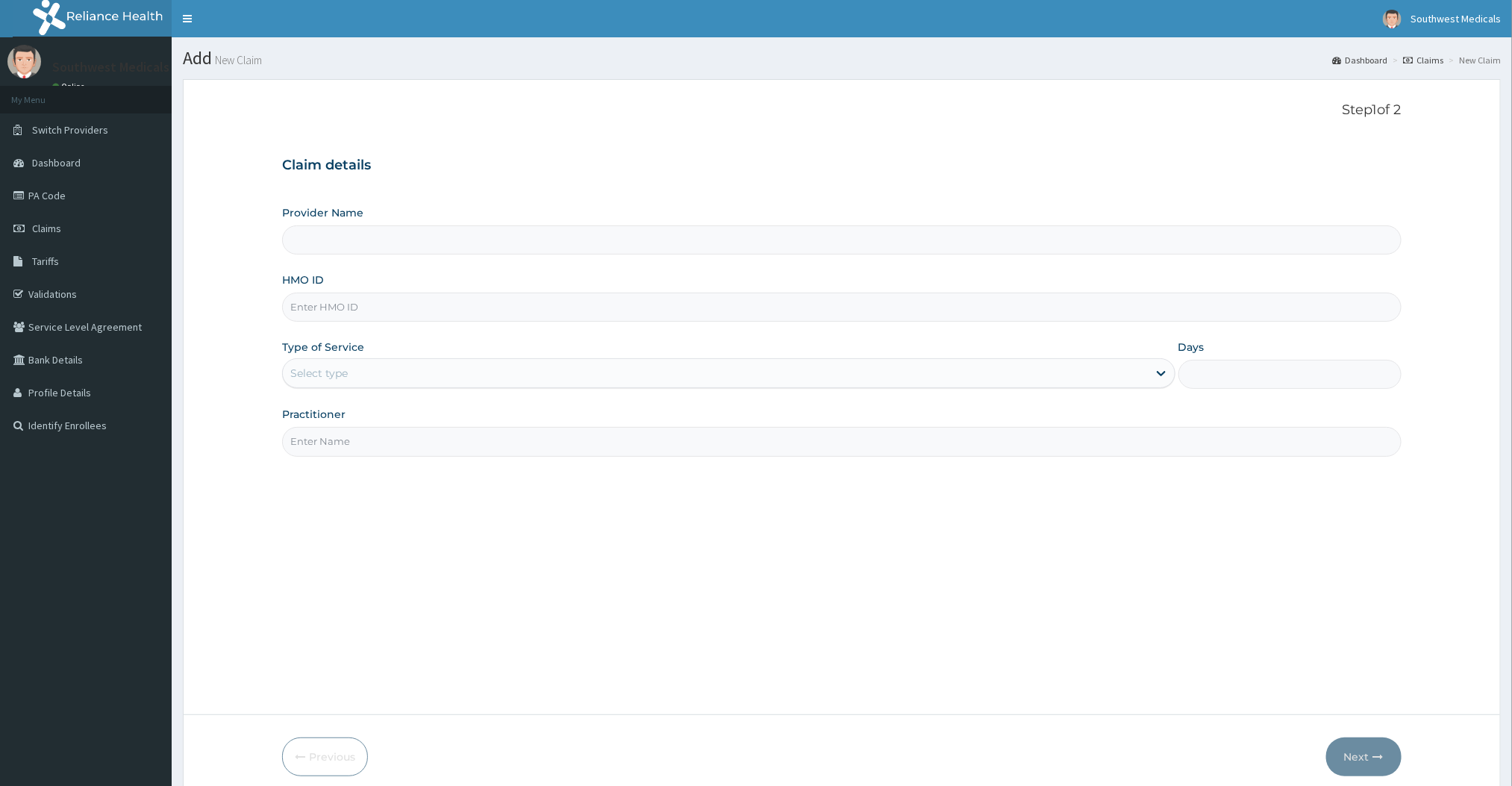
click at [397, 321] on input "HMO ID" at bounding box center [841, 307] width 1119 height 29
type input "FAB"
type input "Southwest Medicals"
type input "FAB/10578/A"
click at [334, 370] on div "Select type" at bounding box center [319, 373] width 58 height 15
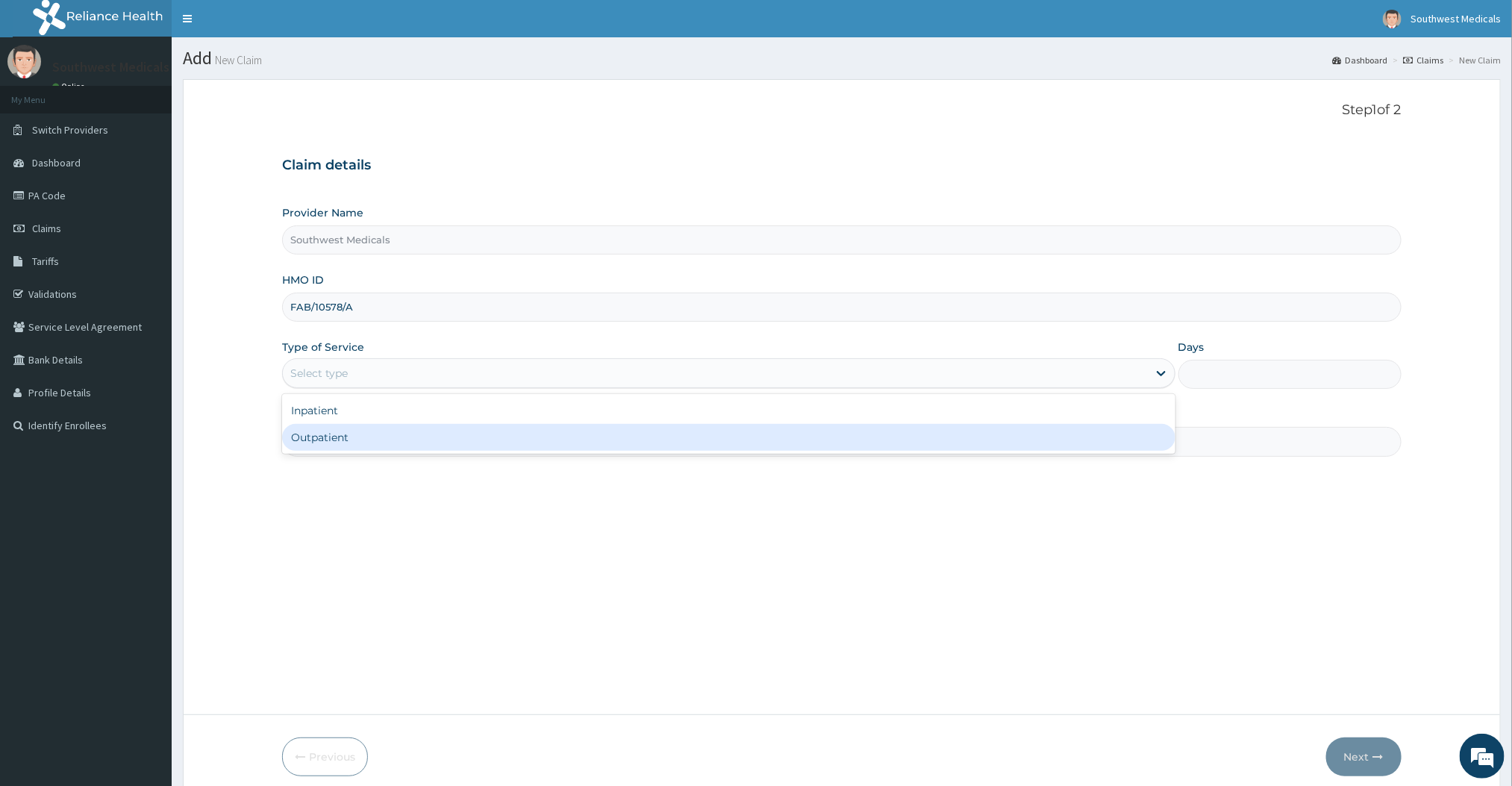
click at [327, 451] on div "Outpatient" at bounding box center [728, 438] width 893 height 27
type input "1"
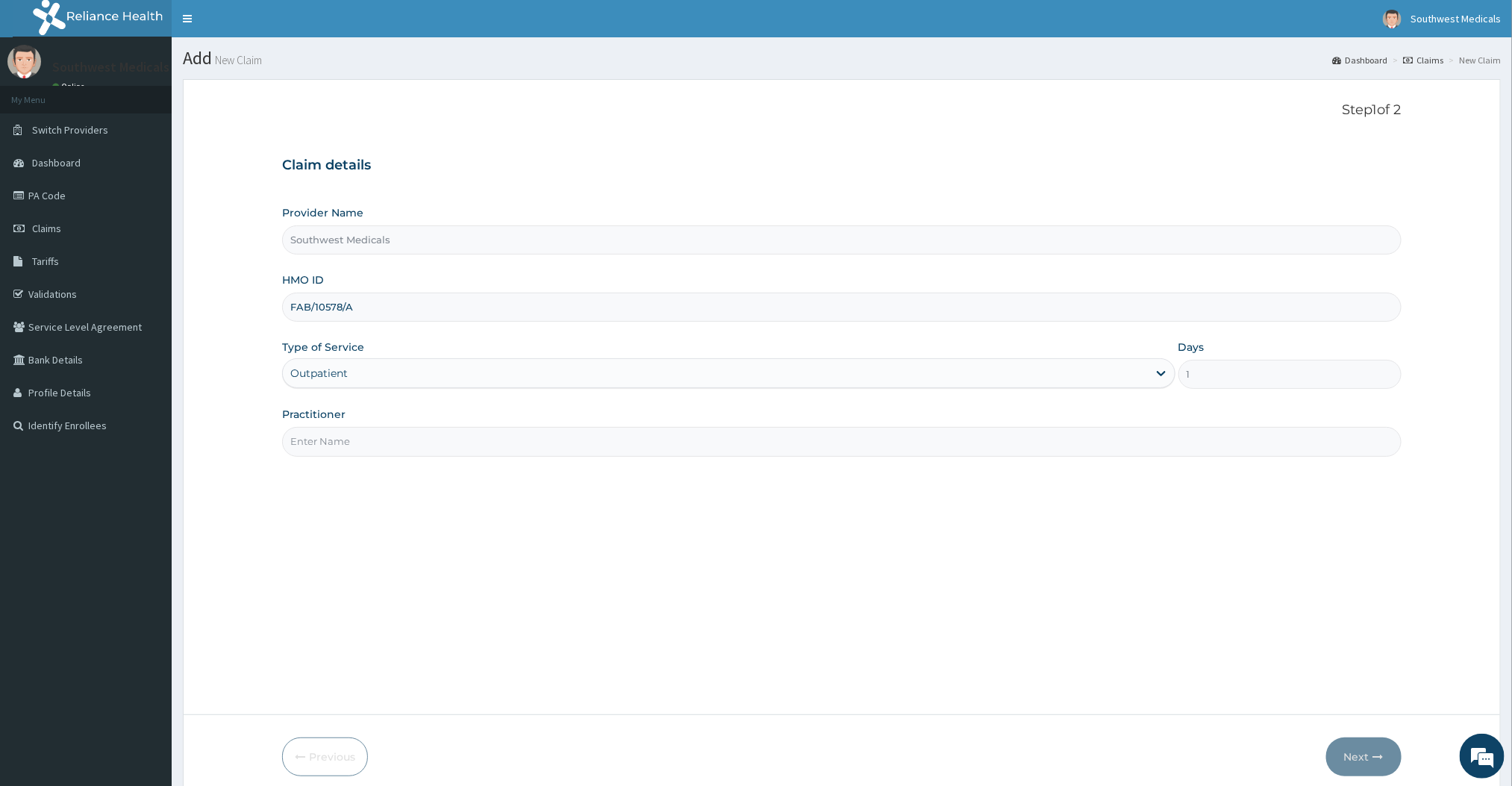
click at [327, 453] on input "Practitioner" at bounding box center [841, 441] width 1119 height 29
type input "DOCTOR [PERSON_NAME]"
click at [1337, 749] on button "Next" at bounding box center [1364, 757] width 75 height 39
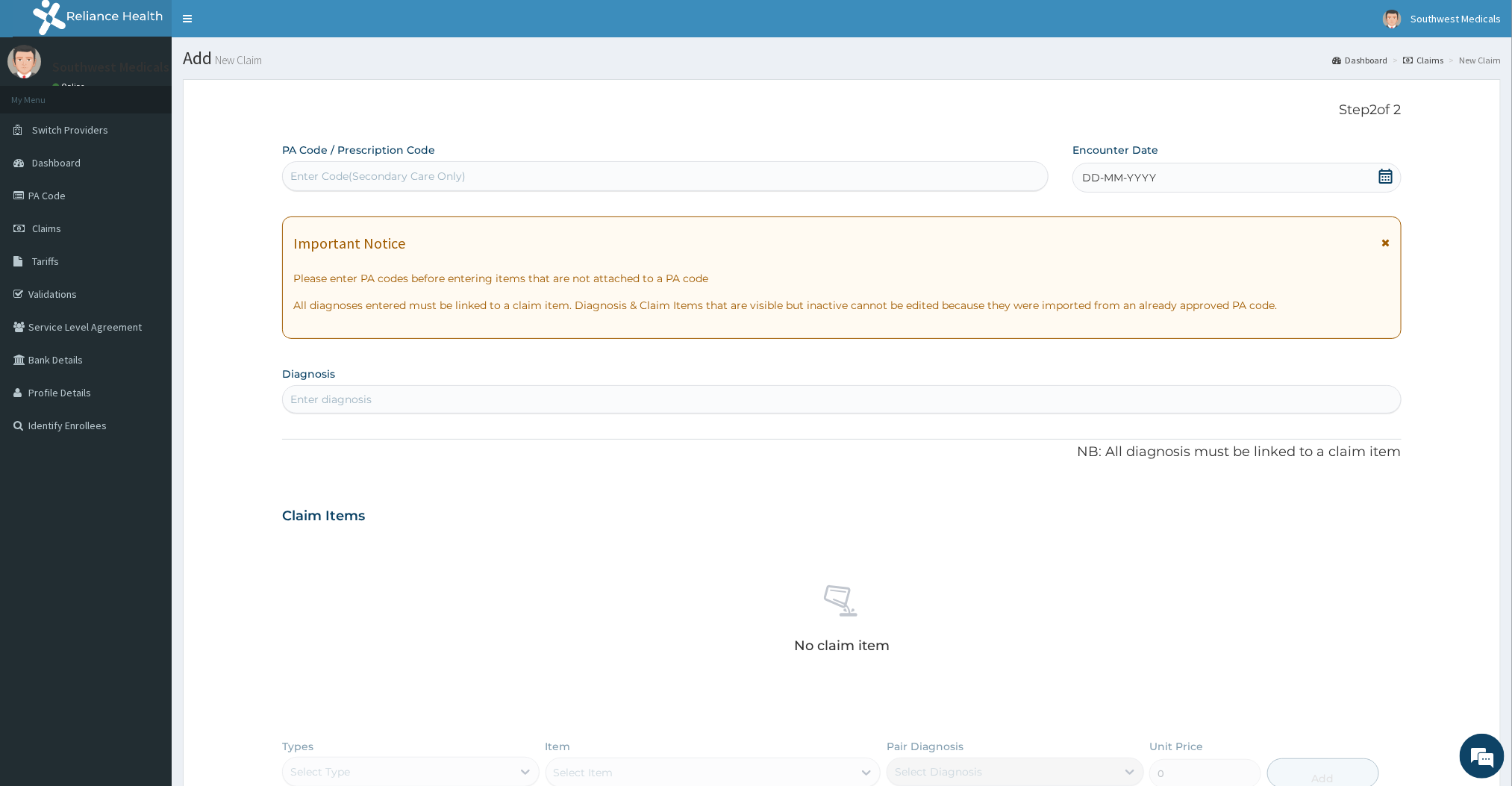
click at [1151, 183] on span "DD-MM-YYYY" at bounding box center [1119, 177] width 74 height 15
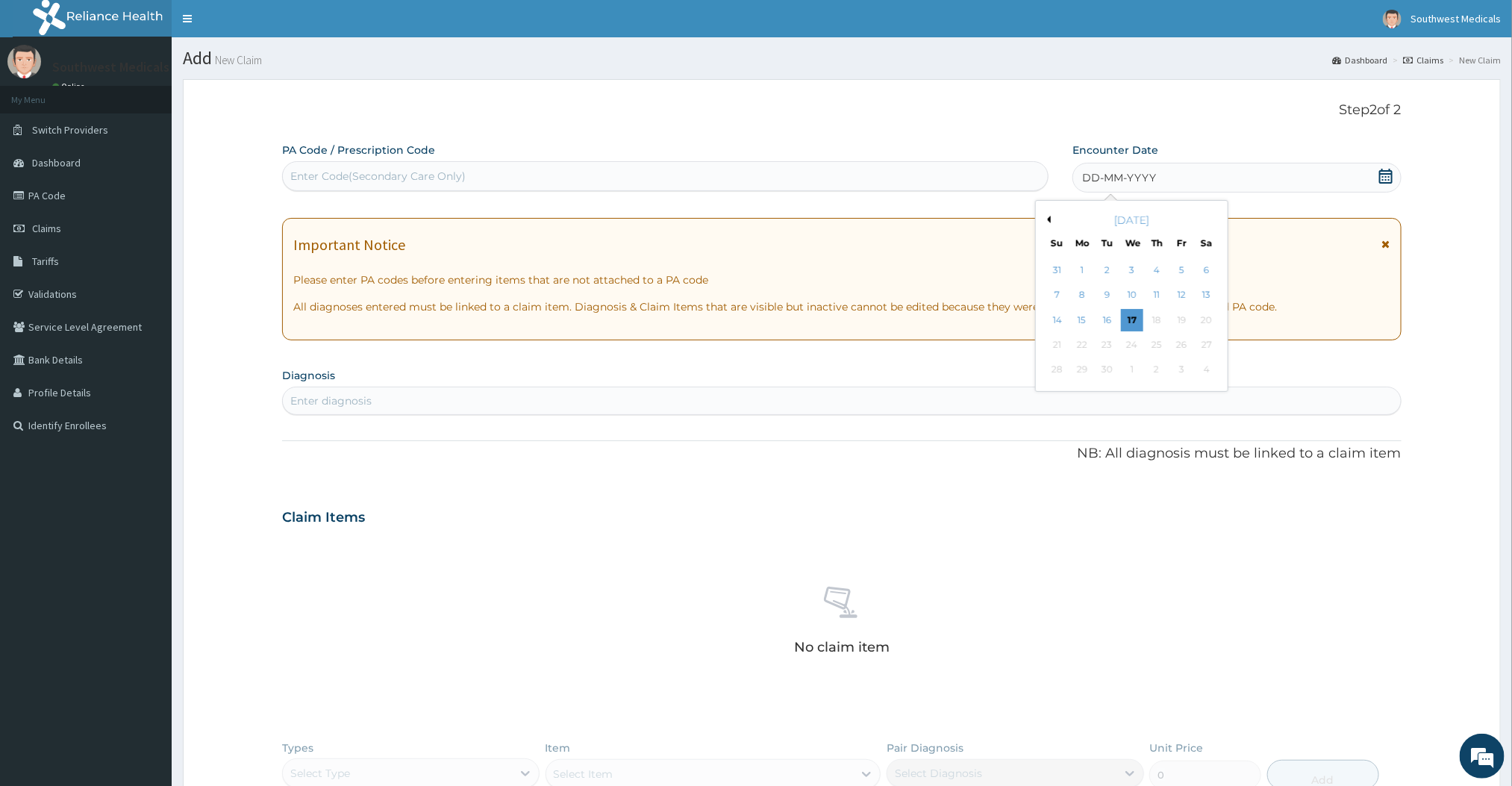
click at [1151, 183] on span "DD-MM-YYYY" at bounding box center [1119, 177] width 74 height 15
click at [1212, 296] on div "13" at bounding box center [1207, 295] width 23 height 23
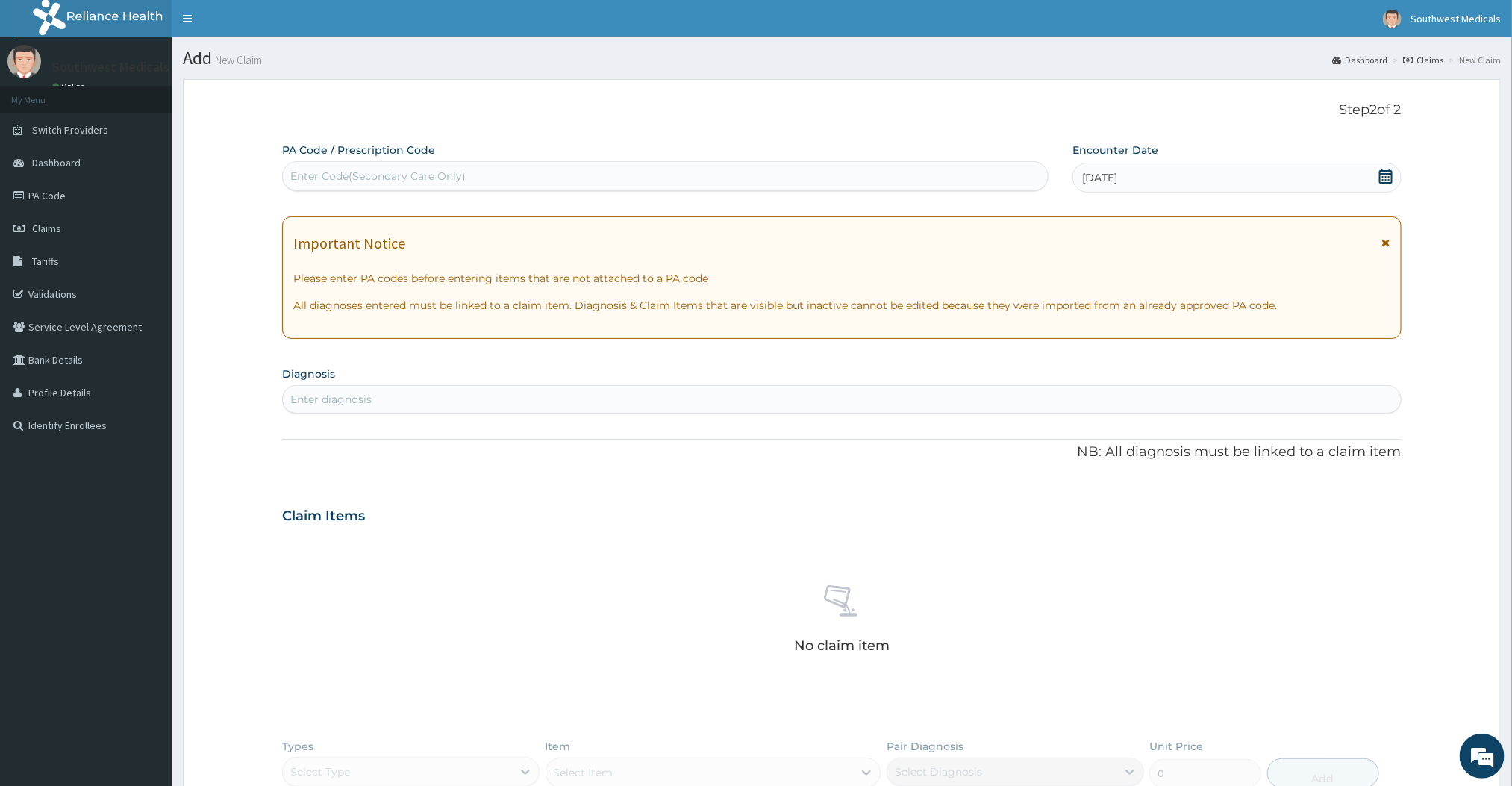
click at [415, 404] on div "Enter diagnosis" at bounding box center [841, 399] width 1117 height 24
type input "MALAR"
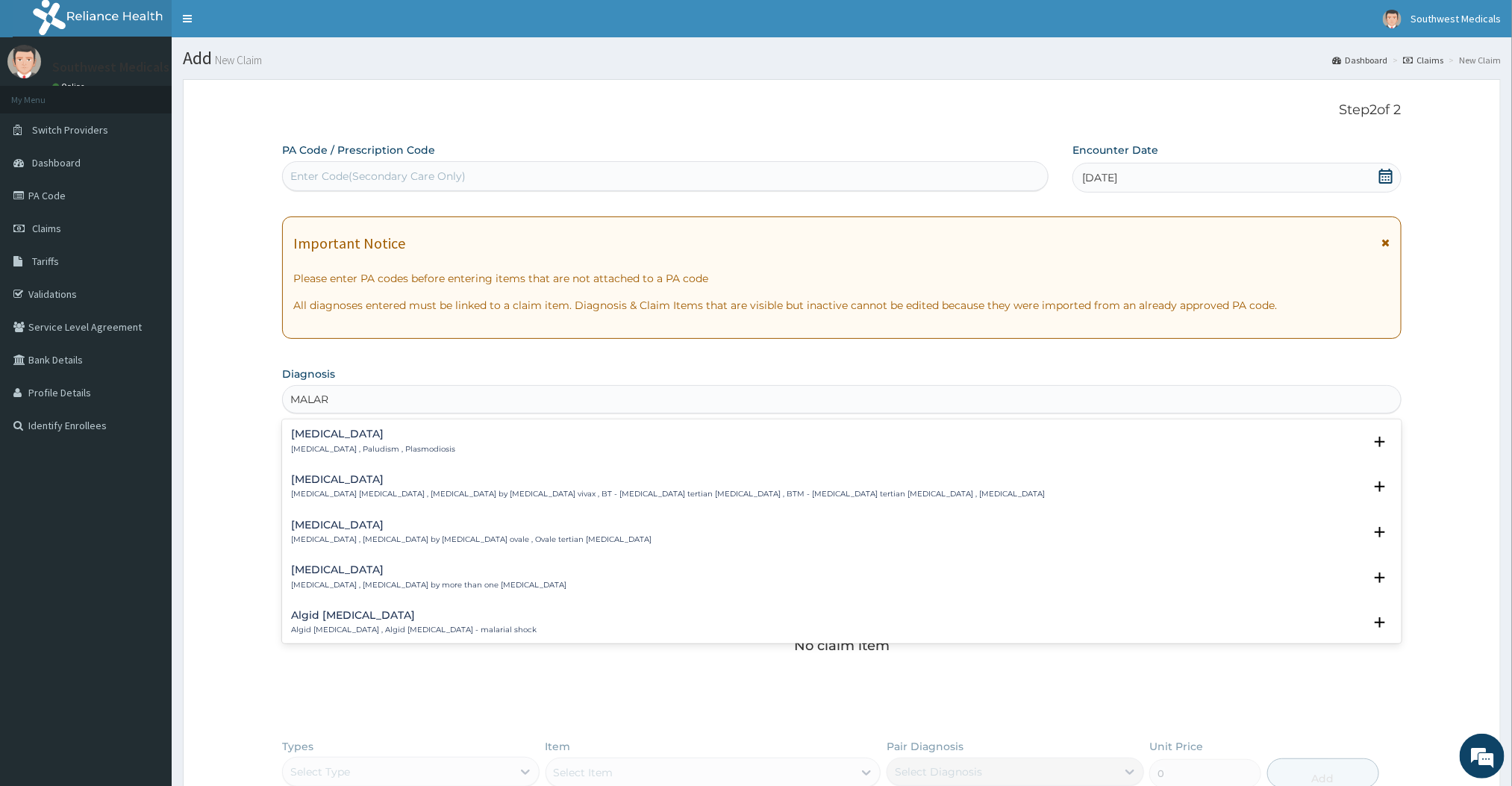
click at [348, 451] on p "[MEDICAL_DATA] , Paludism , Plasmodiosis" at bounding box center [373, 450] width 164 height 10
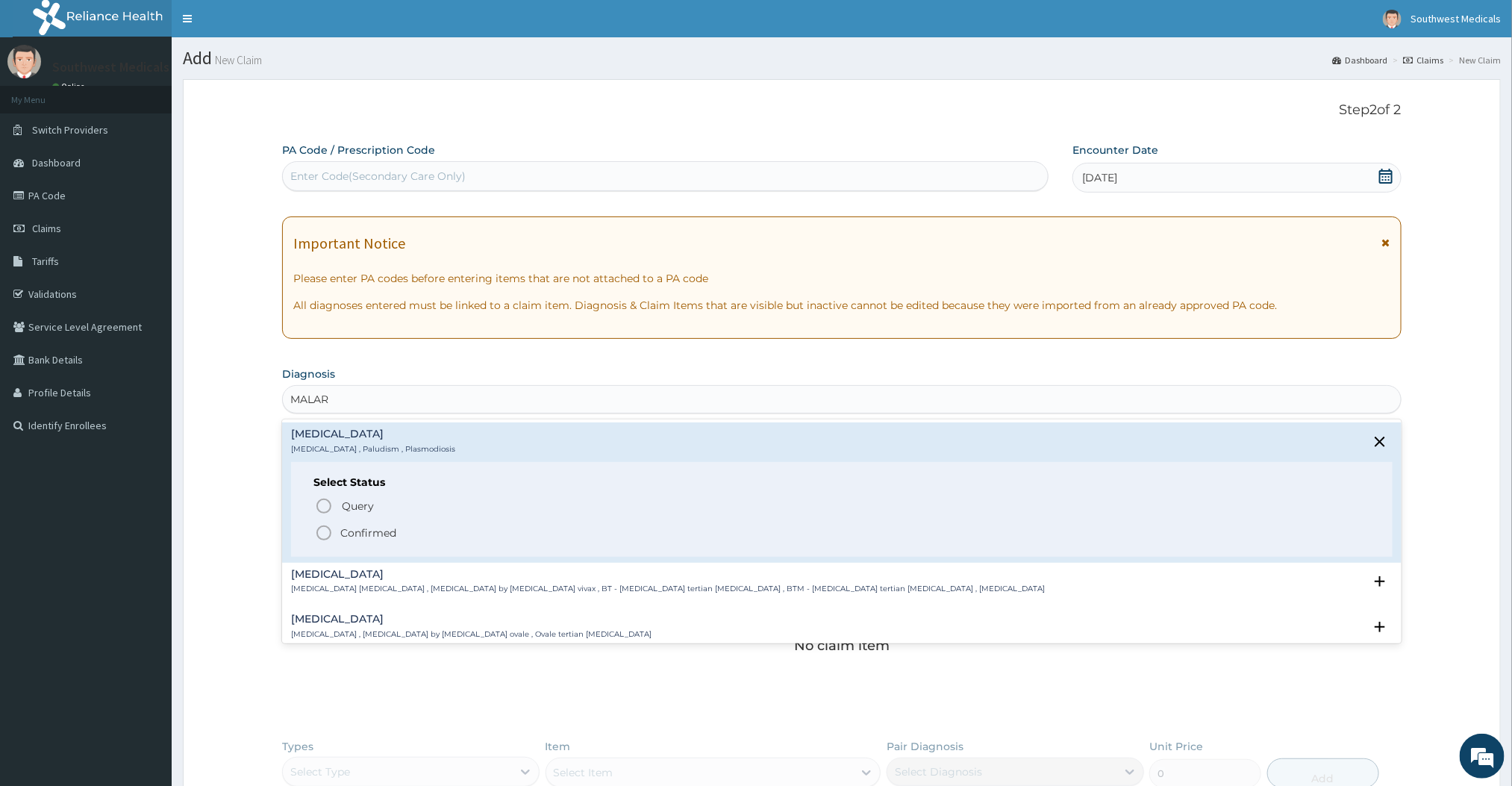
click at [323, 527] on circle "status option filled" at bounding box center [324, 533] width 13 height 13
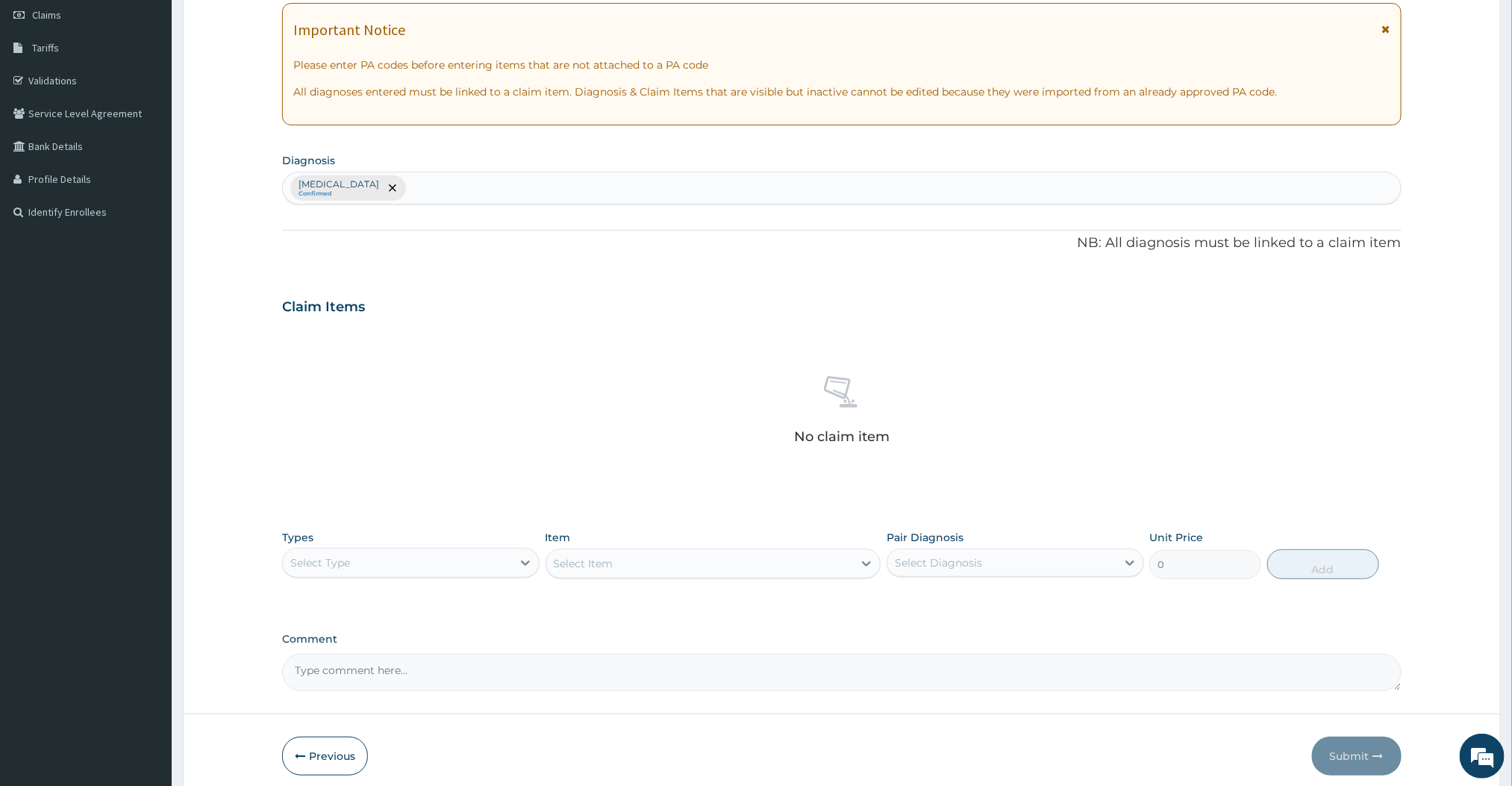
scroll to position [220, 0]
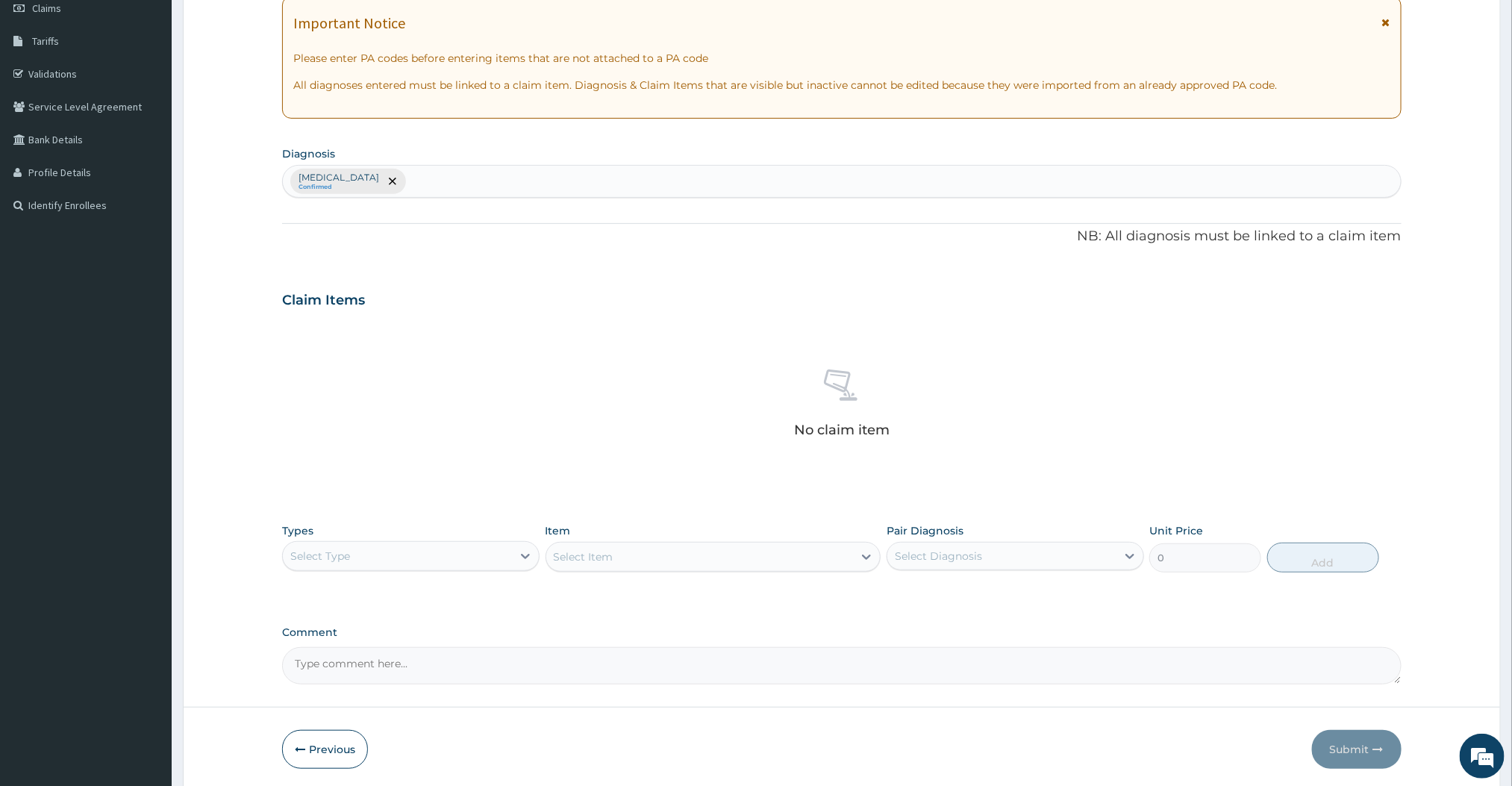
click at [438, 556] on div "Select Type" at bounding box center [397, 556] width 229 height 24
click at [370, 637] on div "Procedures" at bounding box center [411, 647] width 258 height 27
click at [715, 560] on div "Select Item" at bounding box center [700, 557] width 307 height 24
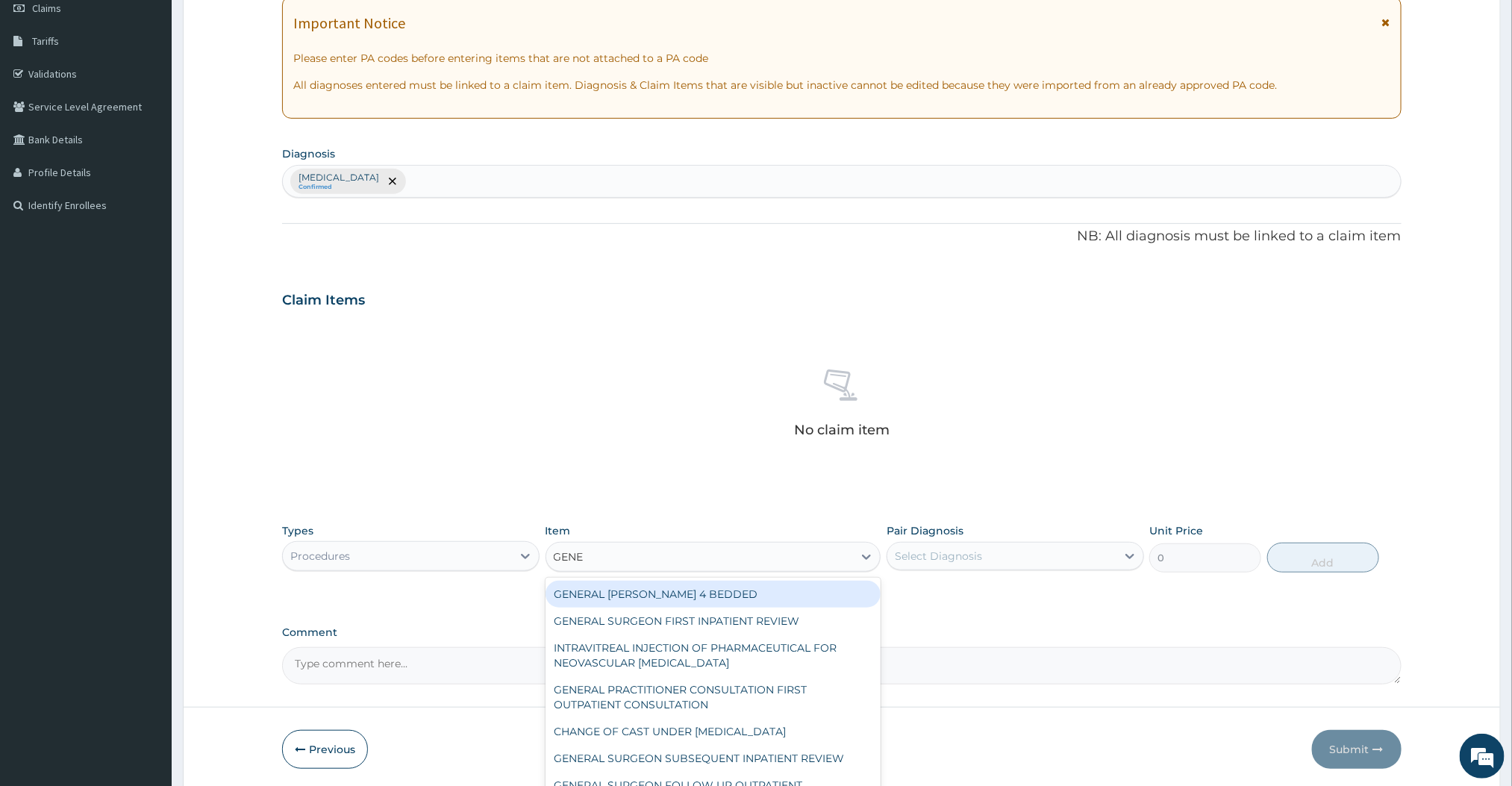
type input "GENER"
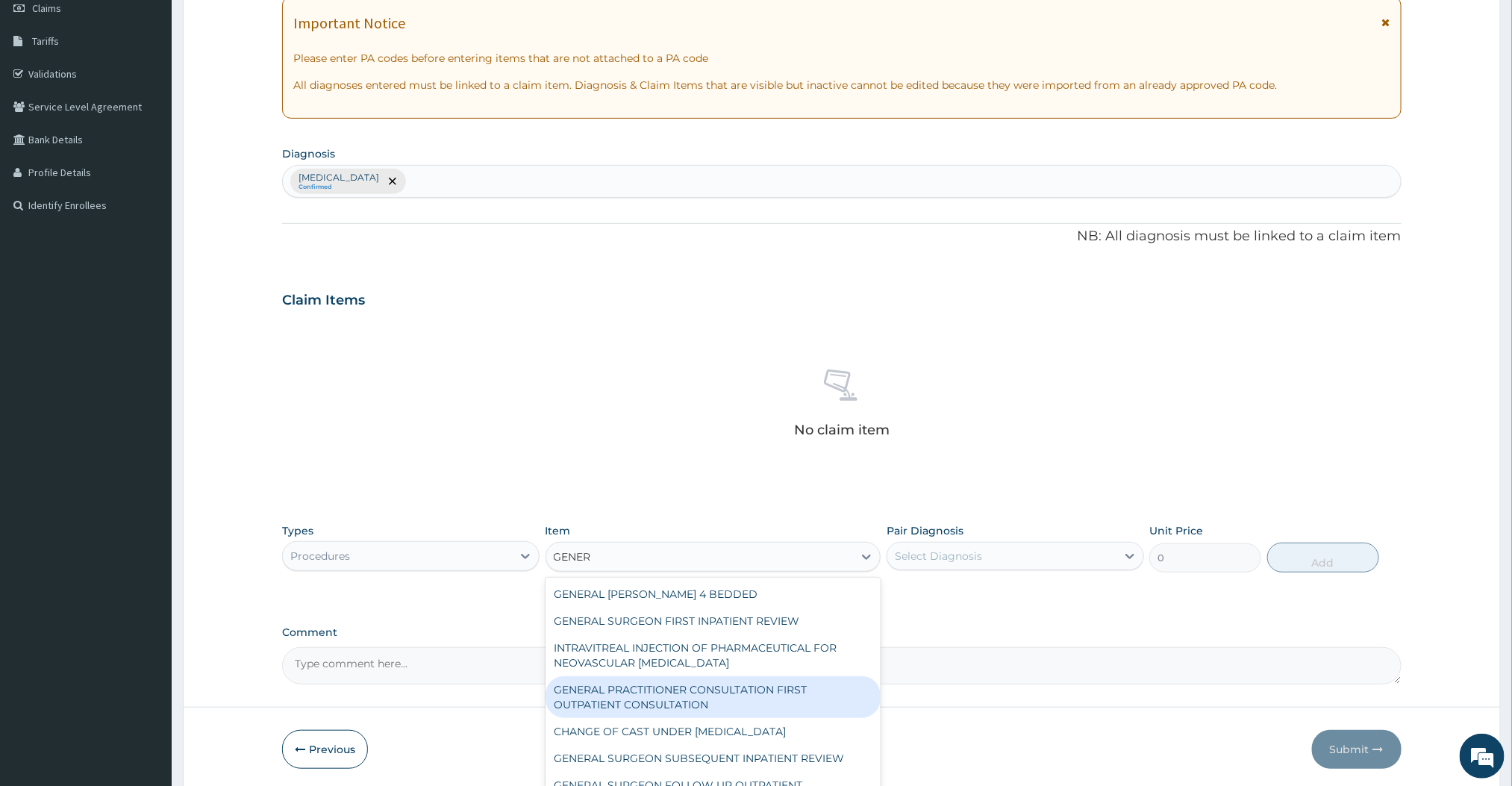
click at [716, 708] on div "GENERAL PRACTITIONER CONSULTATION FIRST OUTPATIENT CONSULTATION" at bounding box center [713, 697] width 336 height 42
type input "3000"
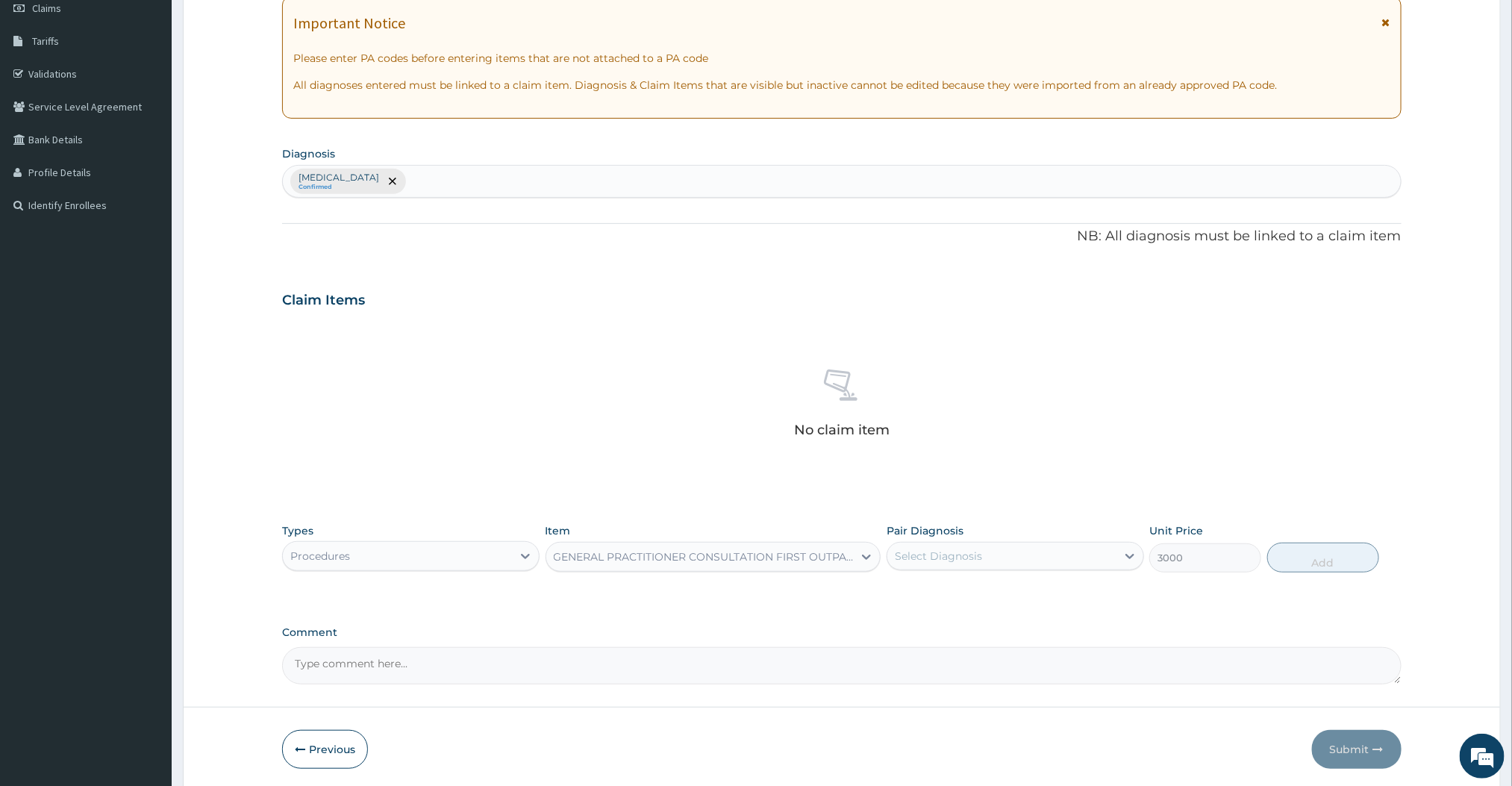
click at [1037, 553] on div "Select Diagnosis" at bounding box center [1002, 556] width 229 height 24
click at [925, 593] on label "[MEDICAL_DATA]" at bounding box center [957, 593] width 93 height 15
checkbox input "true"
click at [1329, 560] on button "Add" at bounding box center [1324, 557] width 112 height 30
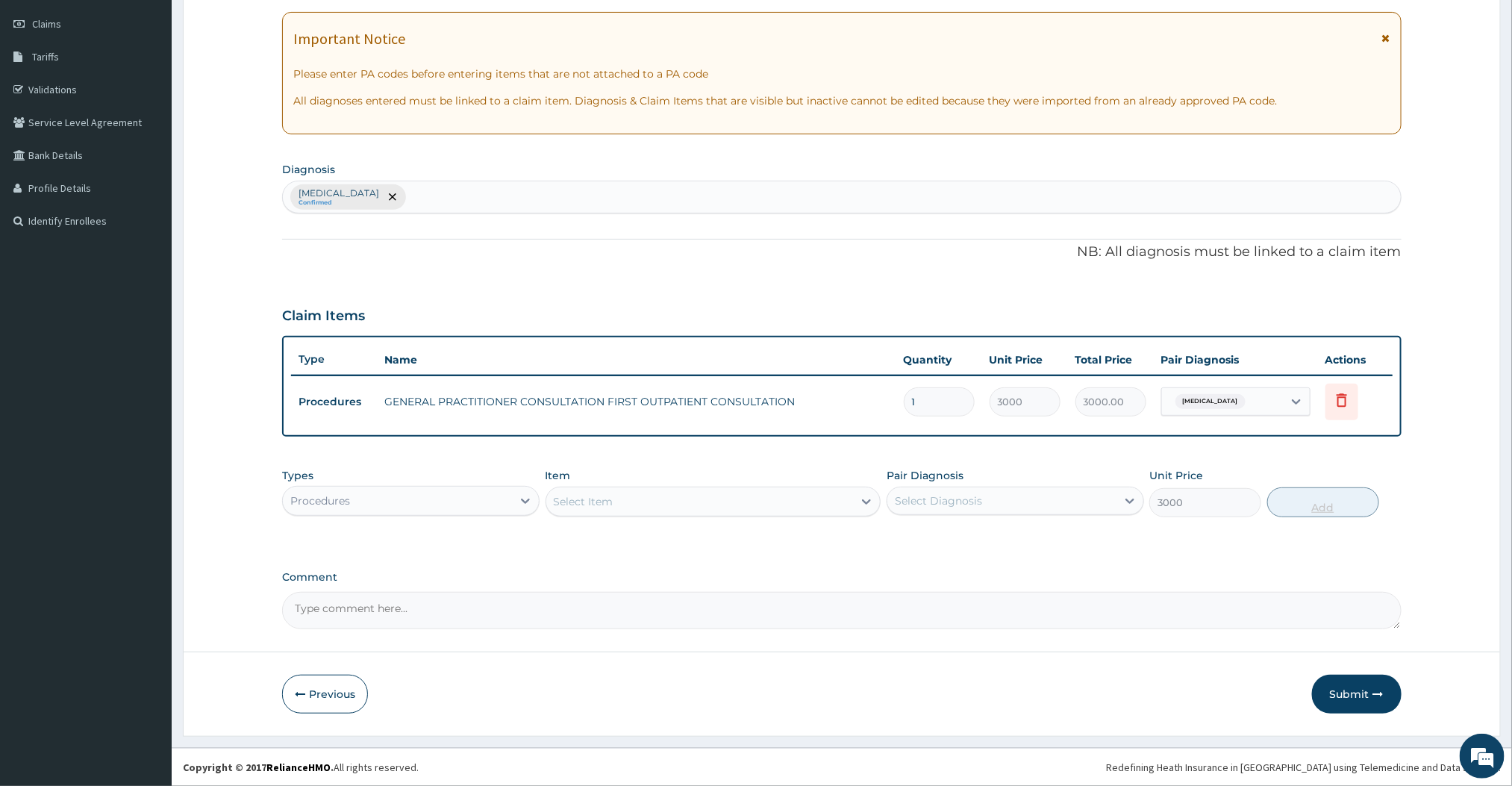
type input "0"
click at [690, 500] on div "Select Item" at bounding box center [700, 501] width 307 height 24
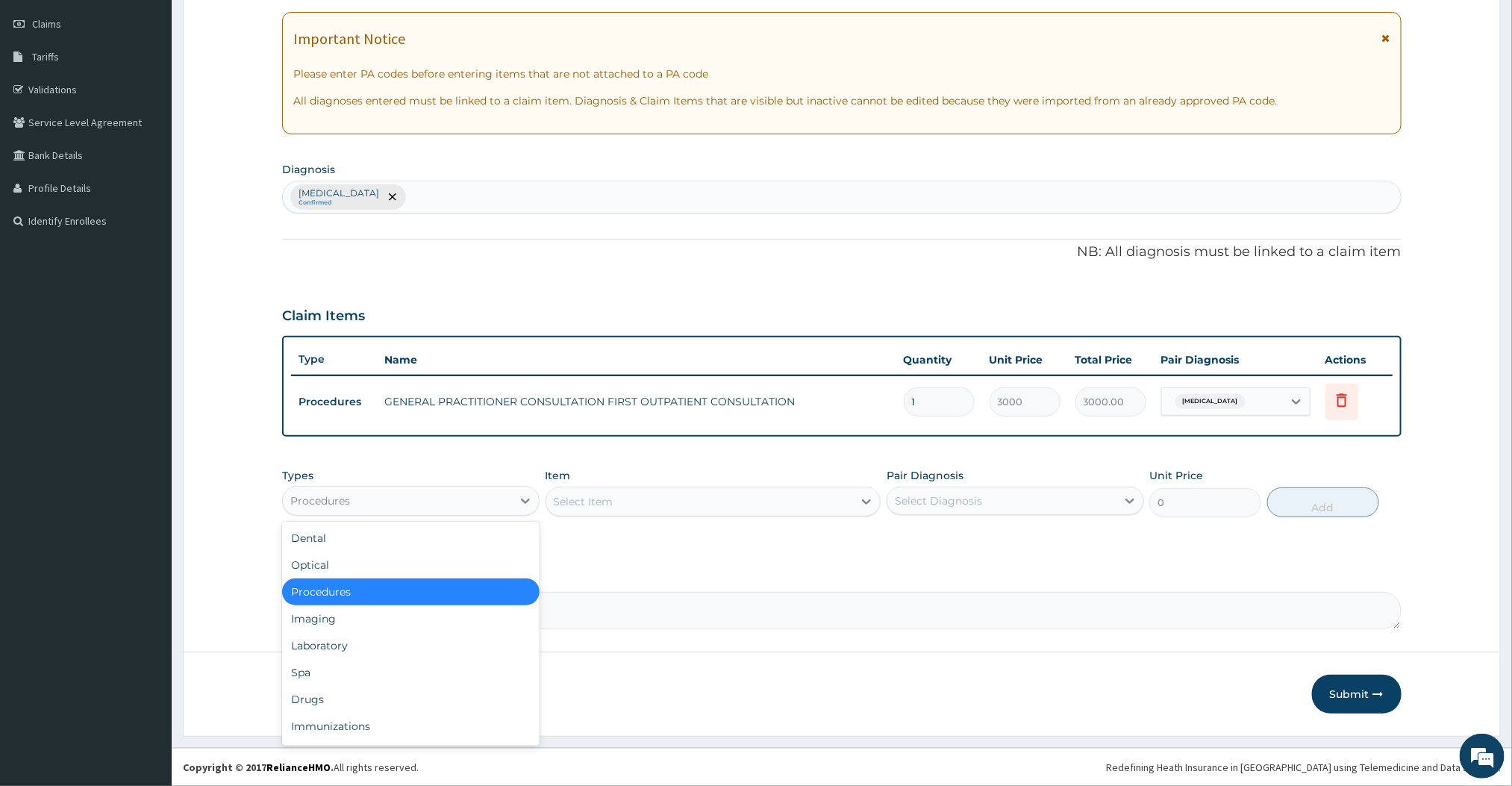
click at [500, 507] on div "Procedures" at bounding box center [397, 501] width 229 height 24
click at [315, 640] on div "Laboratory" at bounding box center [411, 646] width 258 height 27
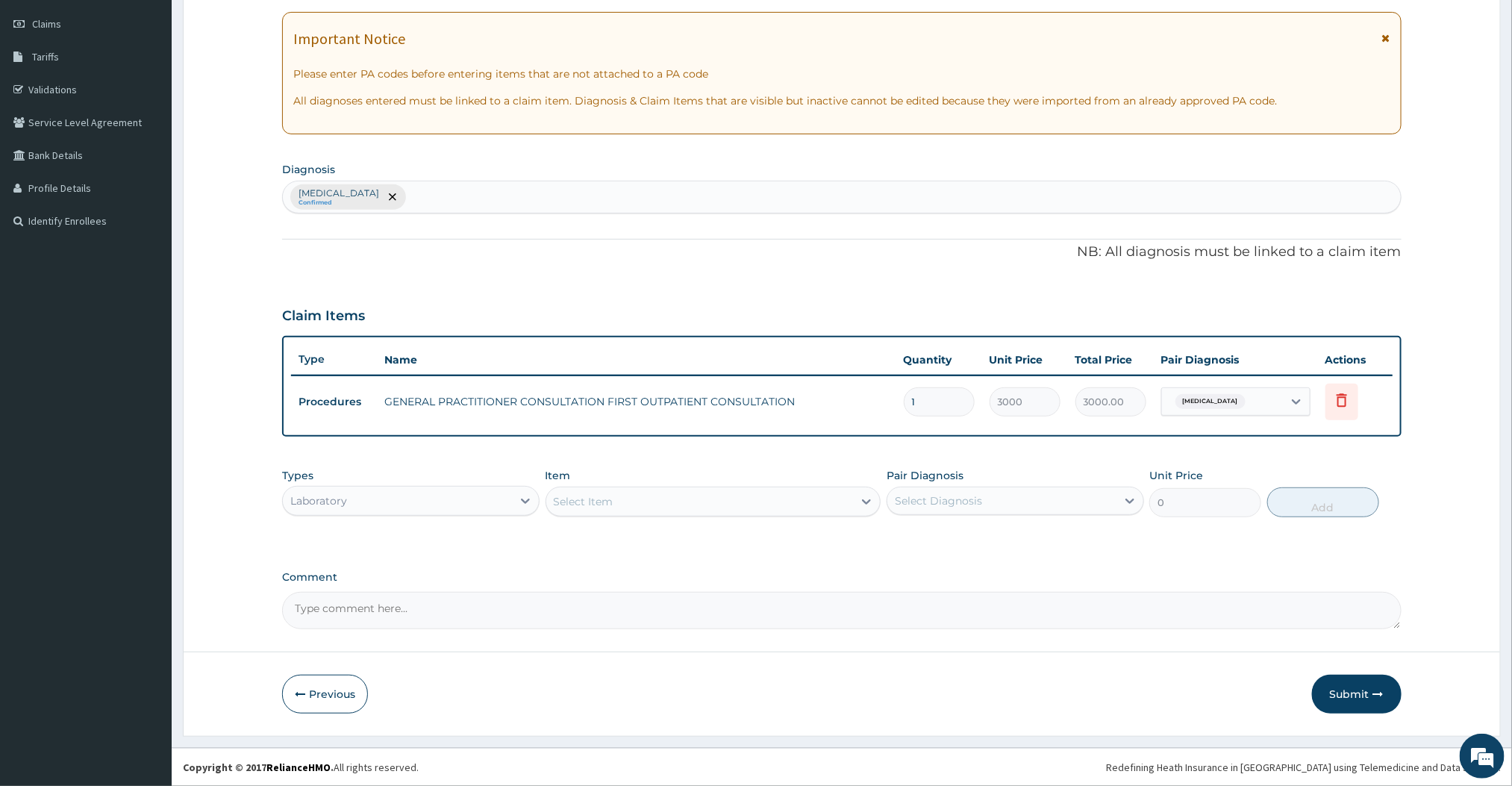
click at [684, 498] on div "Select Item" at bounding box center [700, 501] width 307 height 24
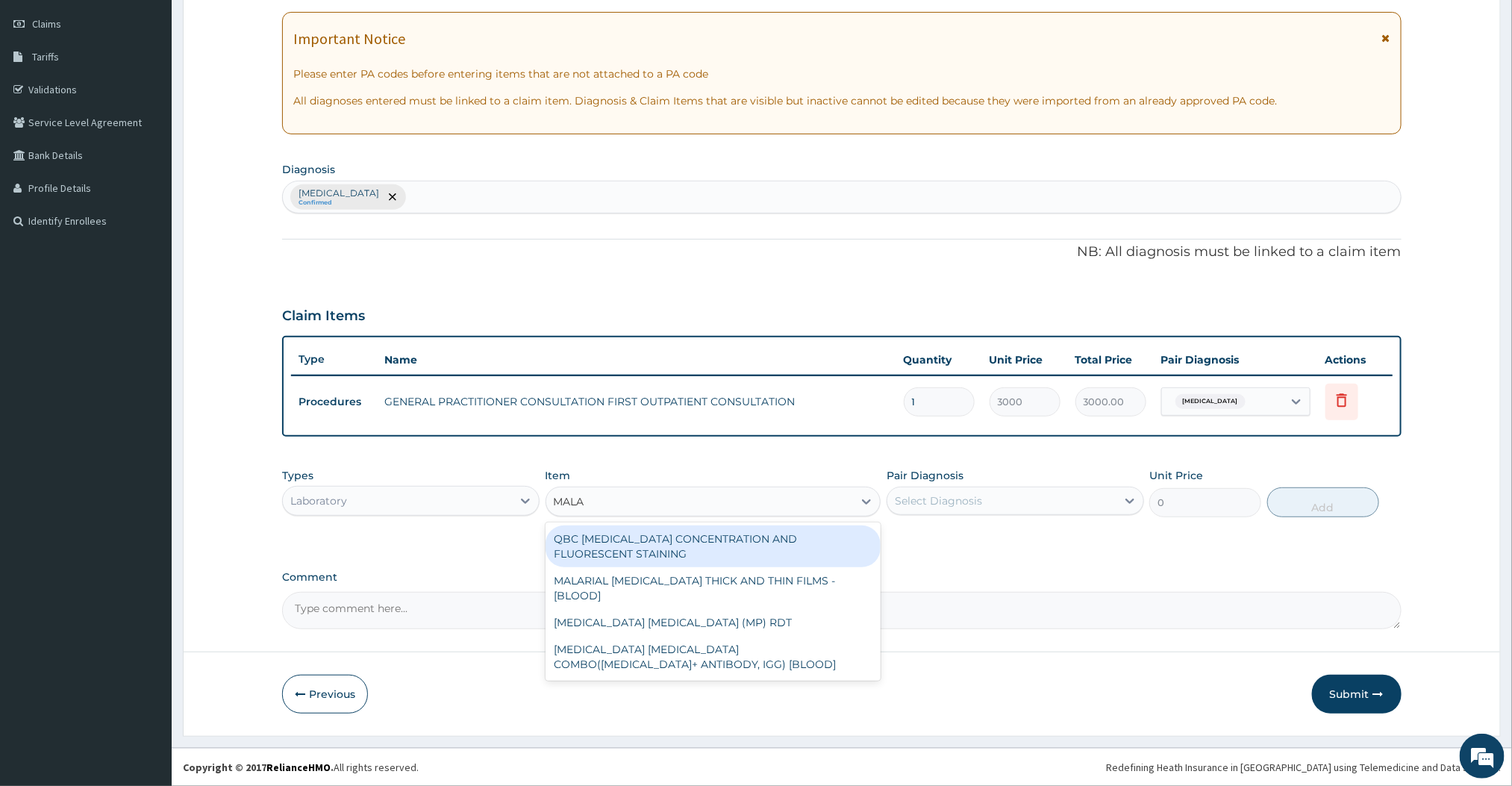
type input "MALAR"
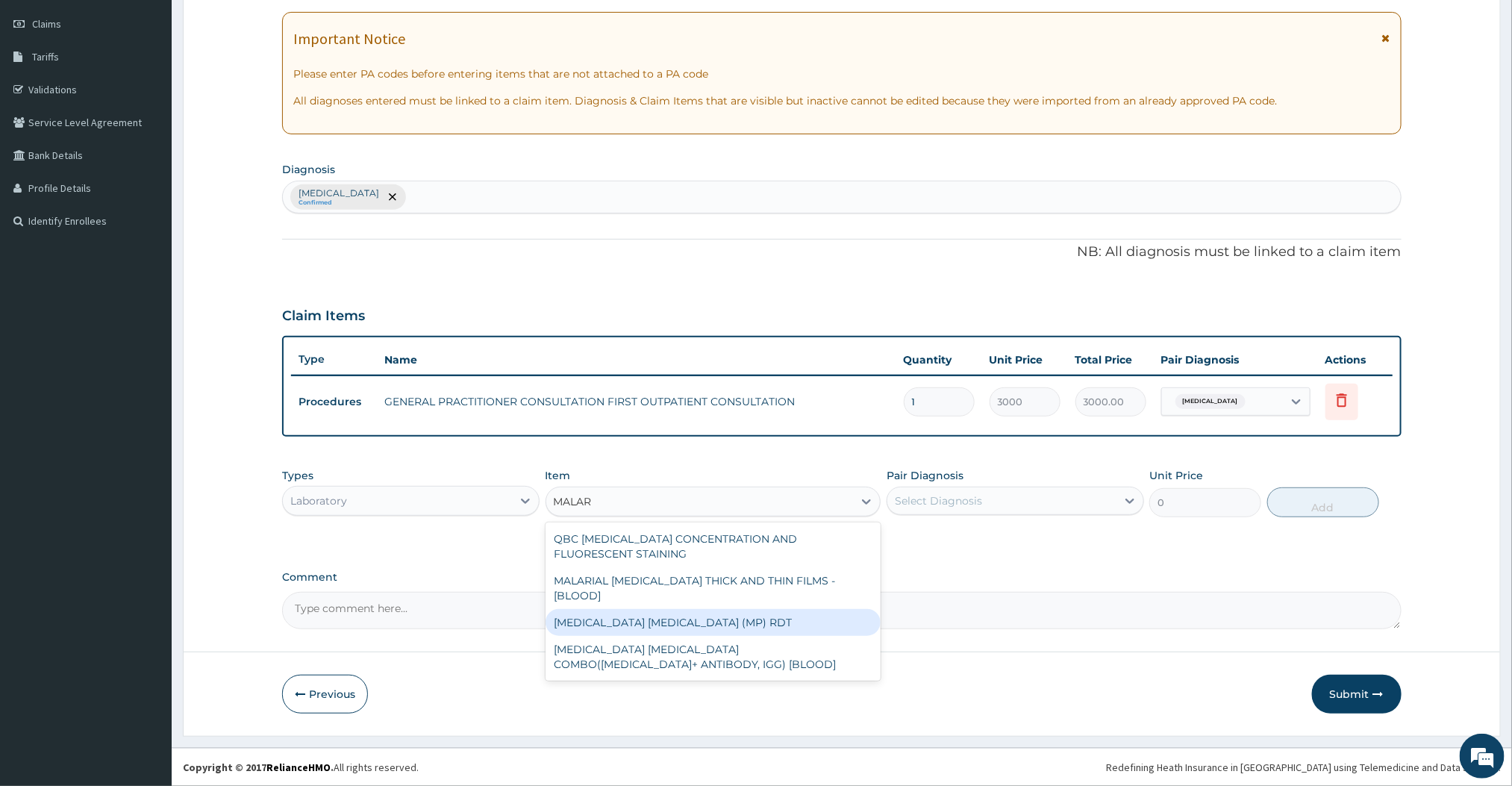
click at [610, 609] on div "MALARIA PARASITE (MP) RDT" at bounding box center [713, 623] width 336 height 27
type input "1500"
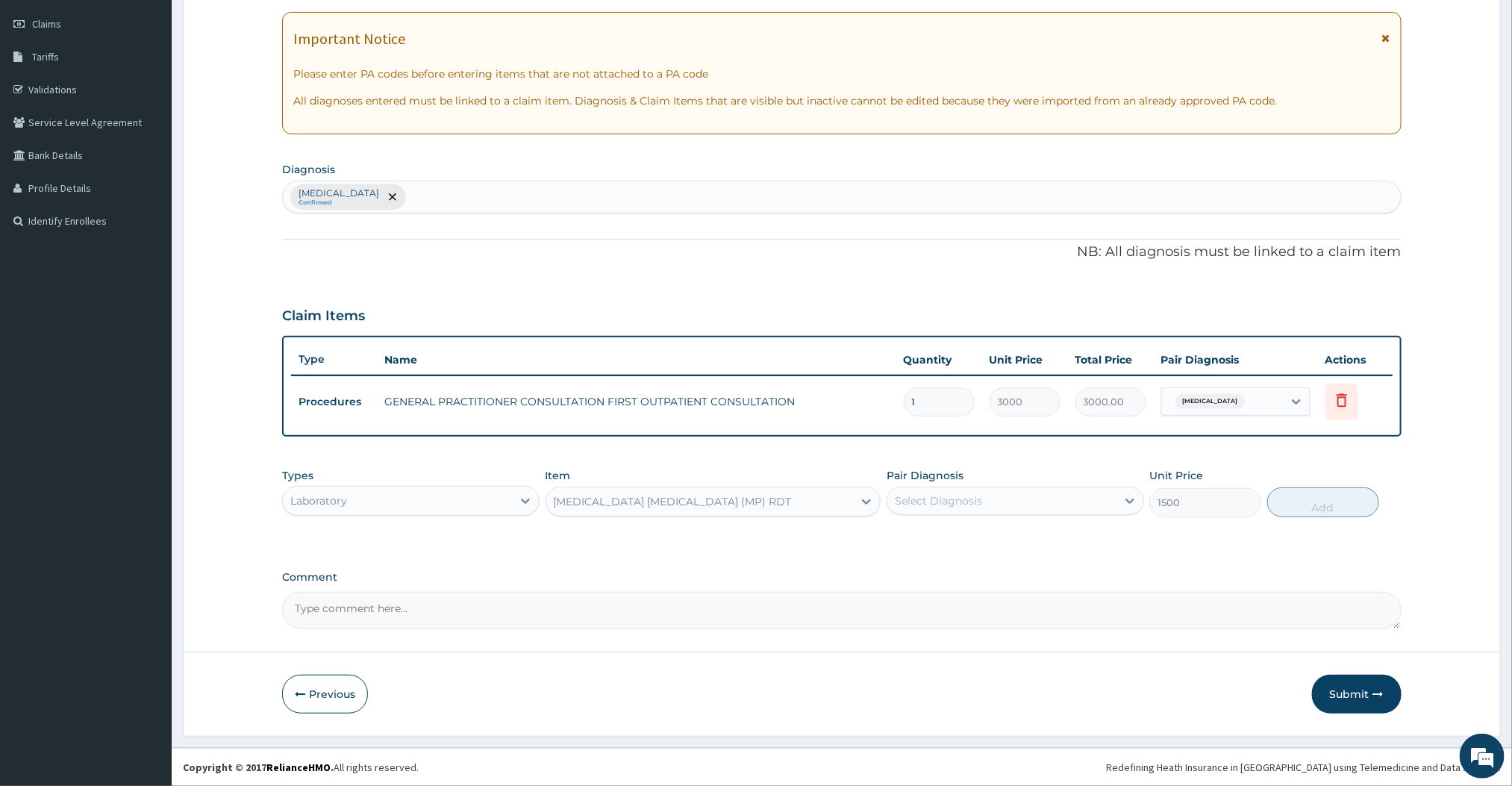
click at [1030, 501] on div "Select Diagnosis" at bounding box center [1002, 501] width 229 height 24
click at [935, 547] on div "Malaria" at bounding box center [1016, 539] width 258 height 31
checkbox input "true"
click at [1326, 509] on button "Add" at bounding box center [1324, 502] width 112 height 30
type input "0"
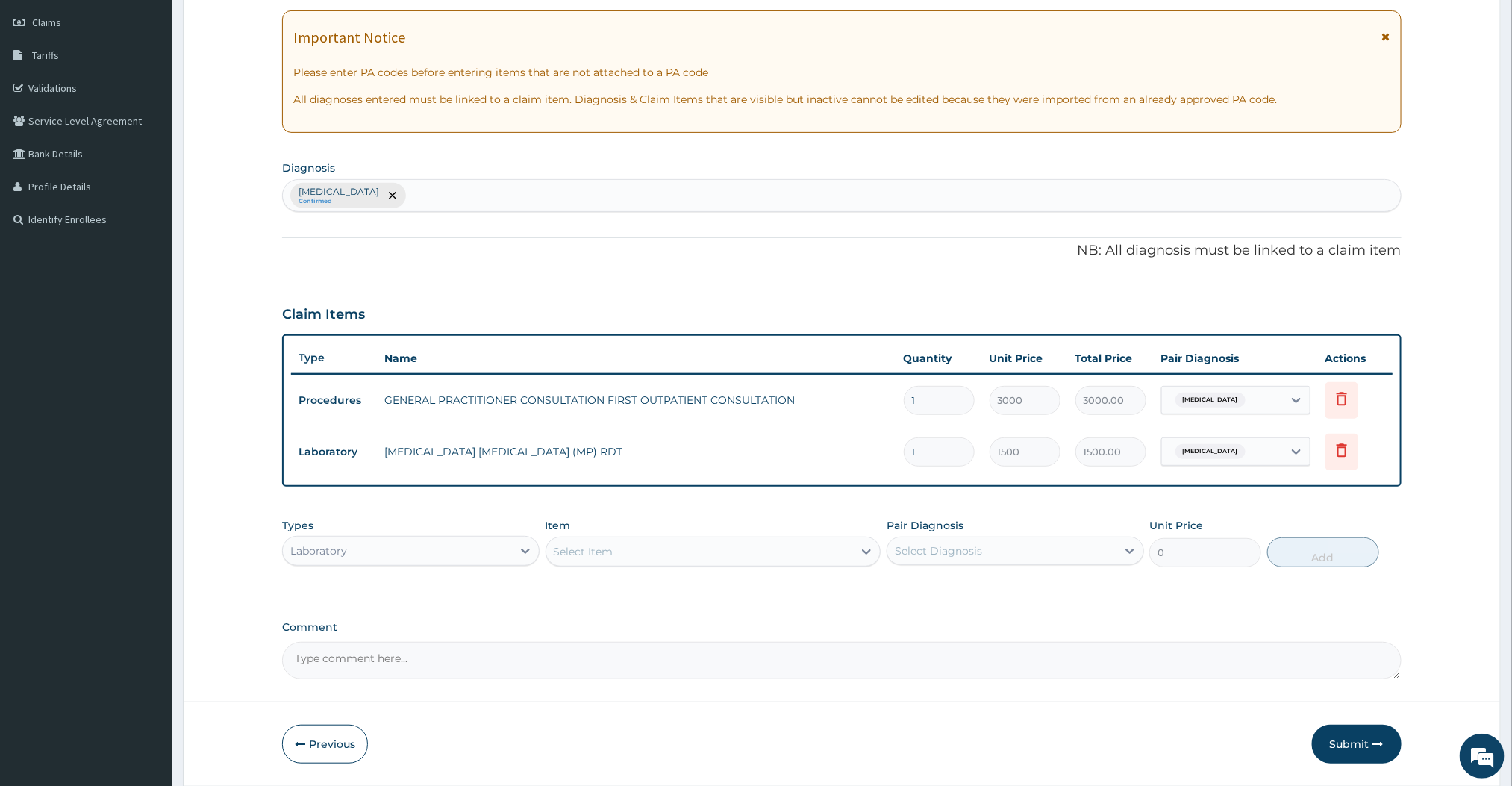
click at [815, 545] on div "Select Item" at bounding box center [700, 552] width 307 height 24
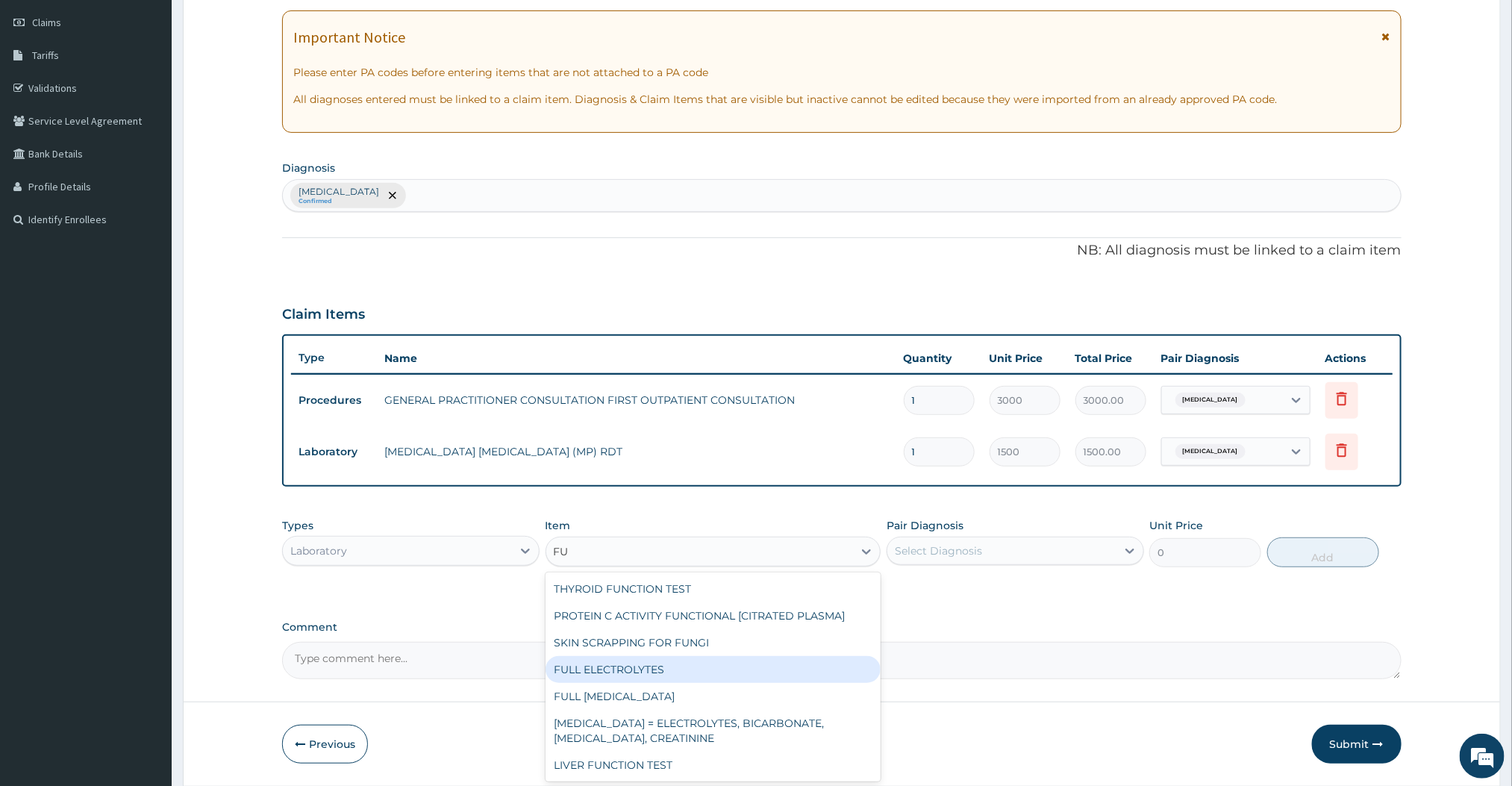
type input "F"
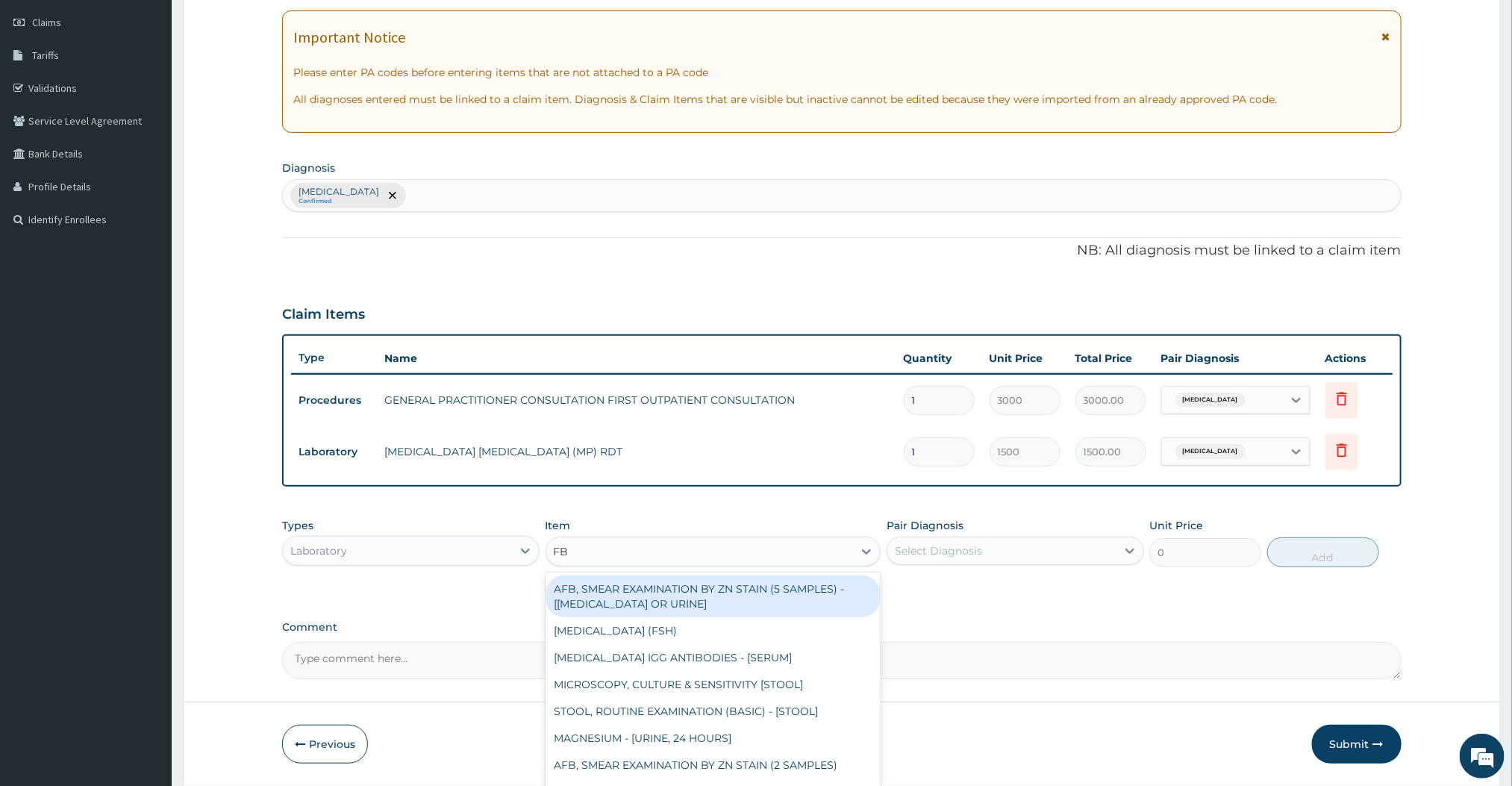
type input "FBC"
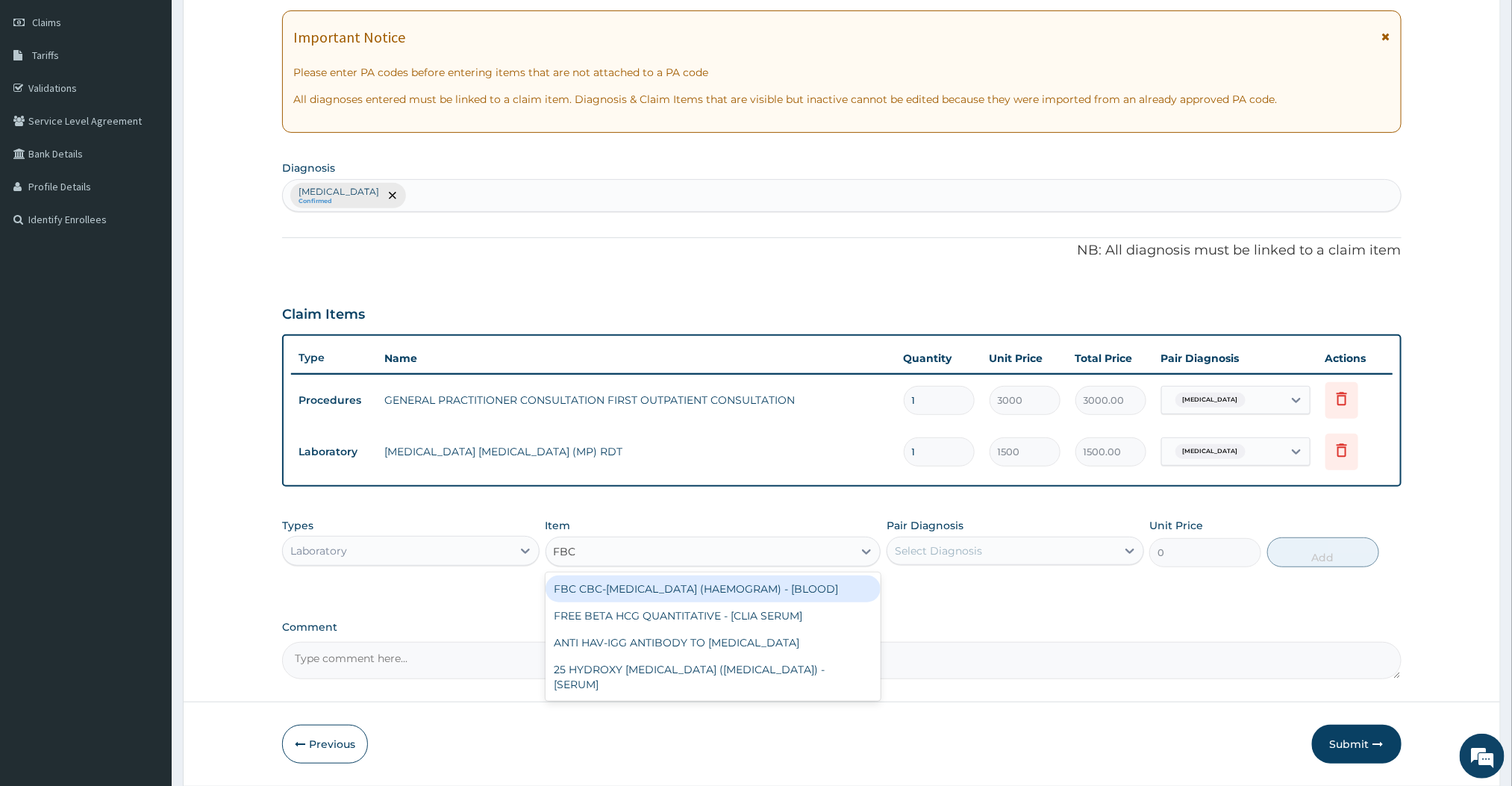
click at [664, 591] on div "FBC CBC-COMPLETE BLOOD COUNT (HAEMOGRAM) - [BLOOD]" at bounding box center [713, 589] width 336 height 27
type input "3000"
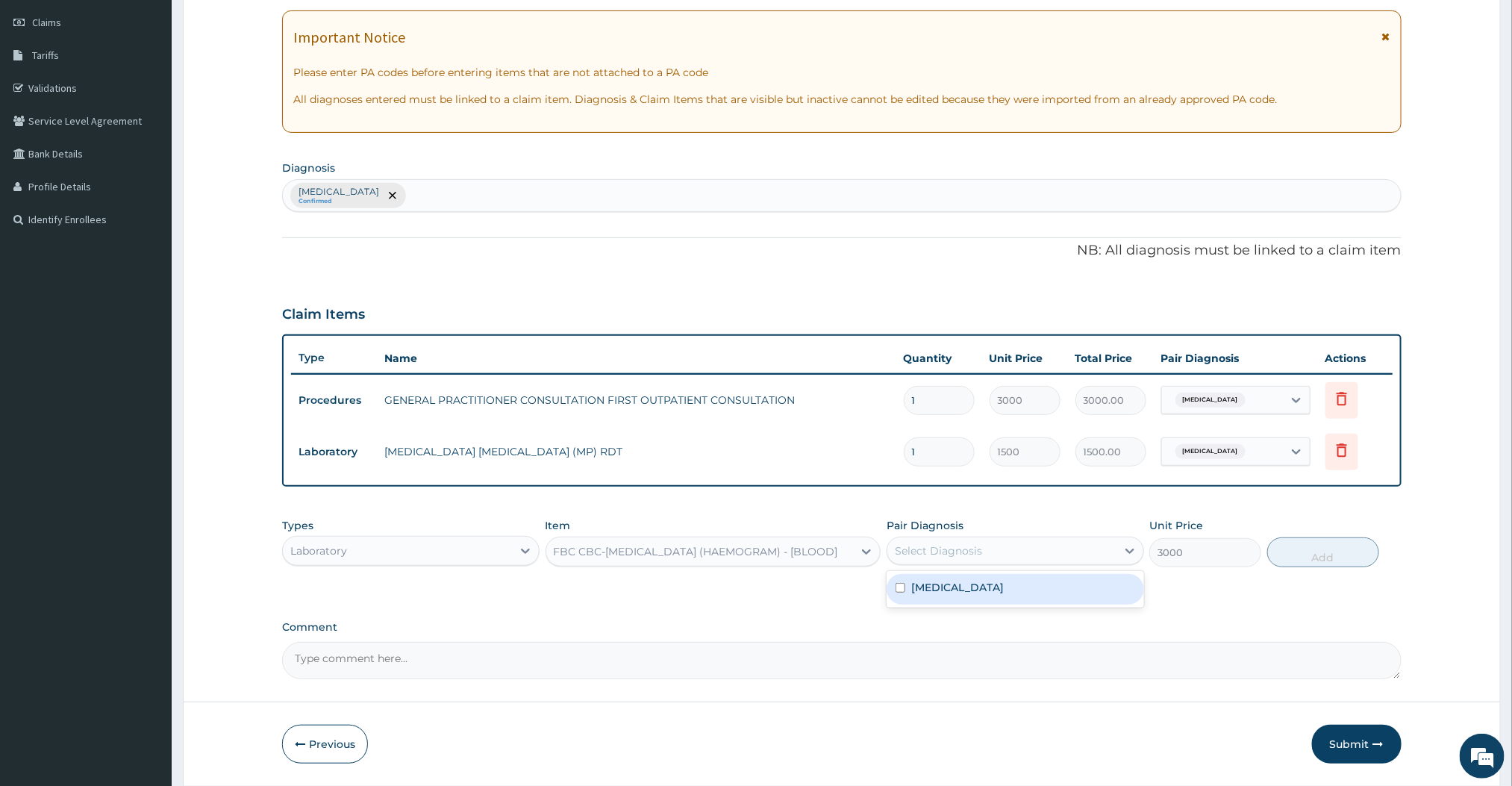
click at [959, 552] on div "Select Diagnosis" at bounding box center [938, 551] width 87 height 15
click at [909, 581] on div "Malaria" at bounding box center [1016, 589] width 258 height 31
checkbox input "true"
click at [1330, 563] on button "Add" at bounding box center [1324, 552] width 112 height 30
type input "0"
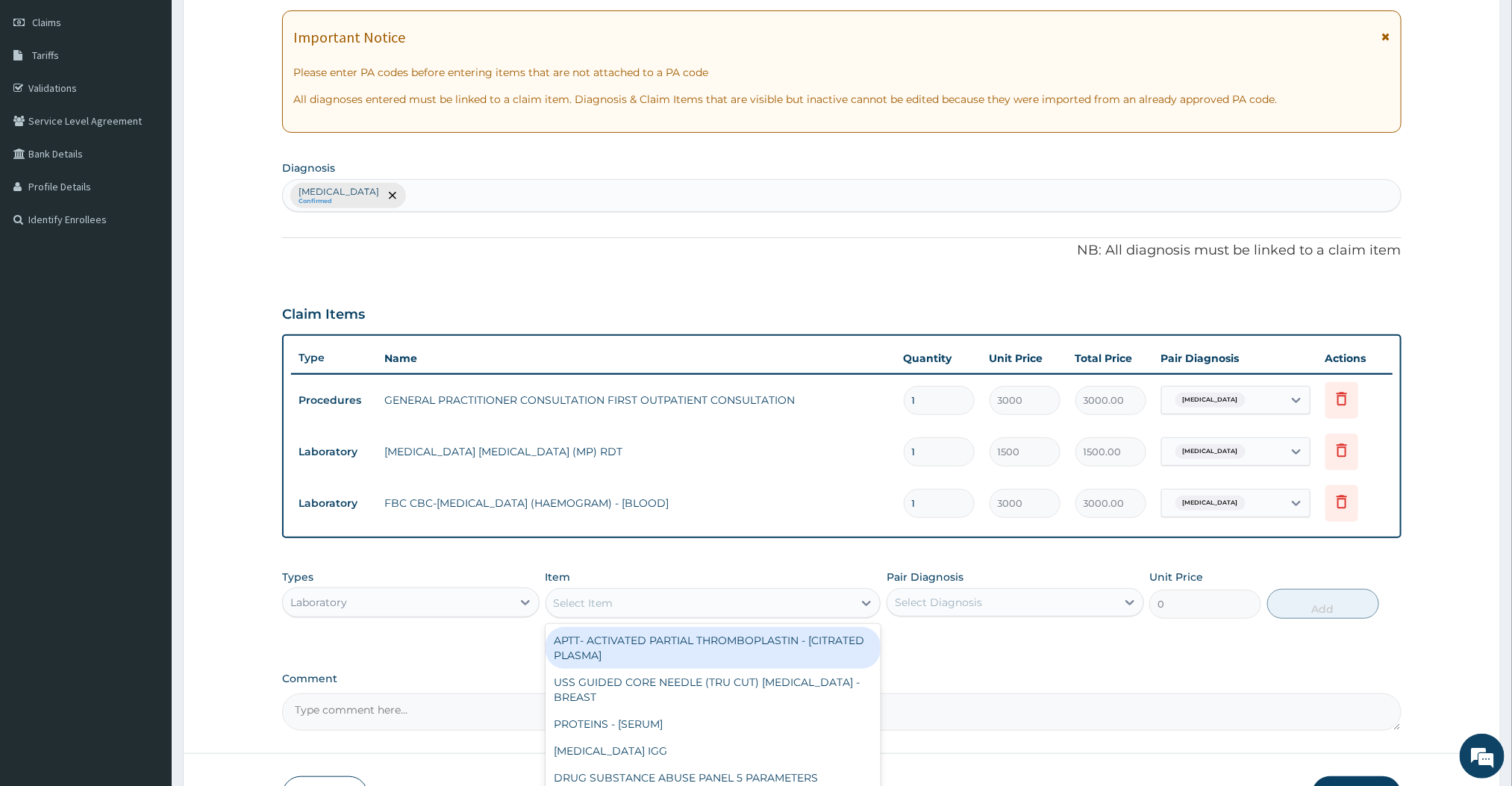
click at [833, 604] on div "Select Item" at bounding box center [700, 603] width 307 height 24
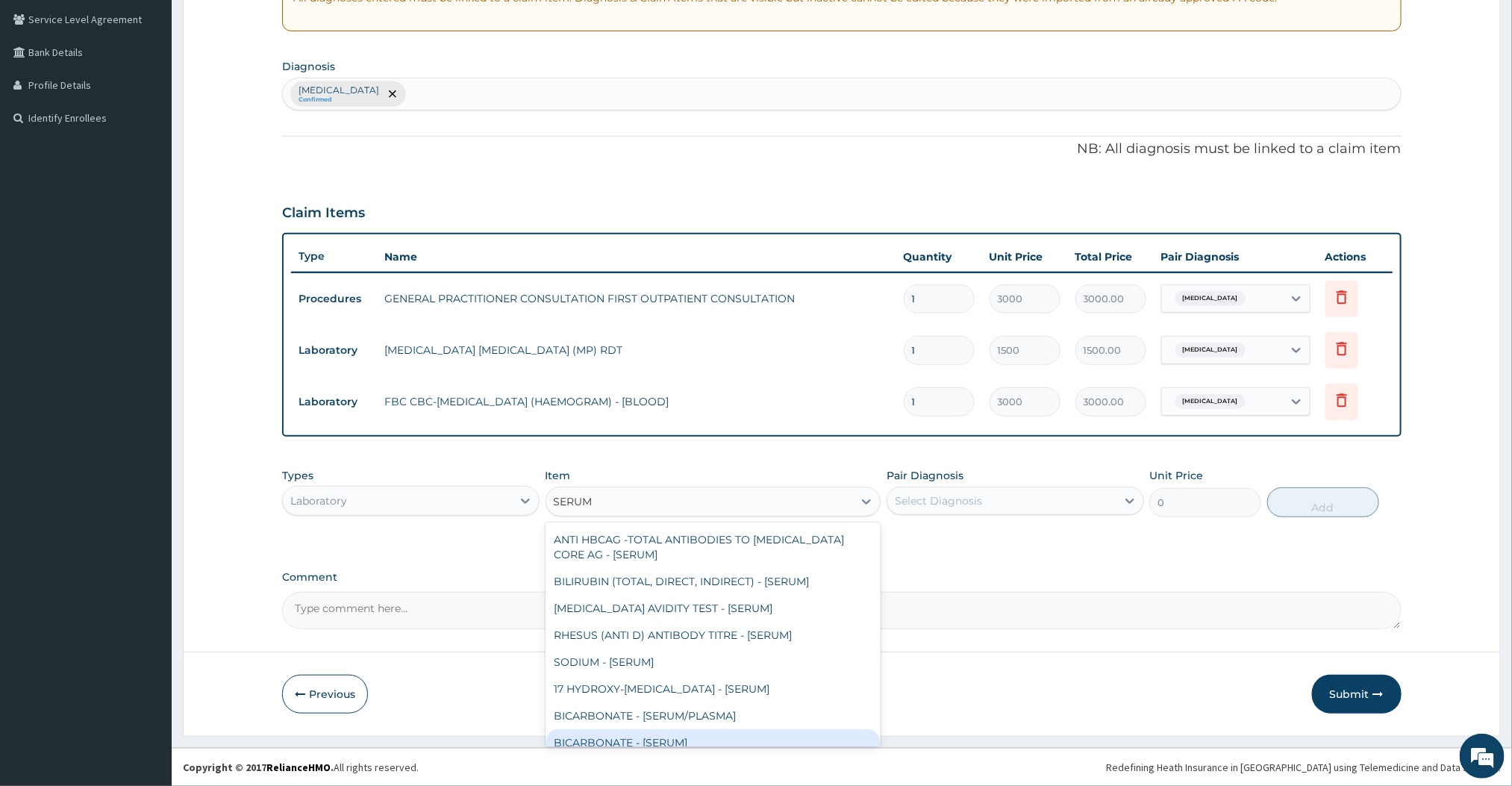
scroll to position [0, 0]
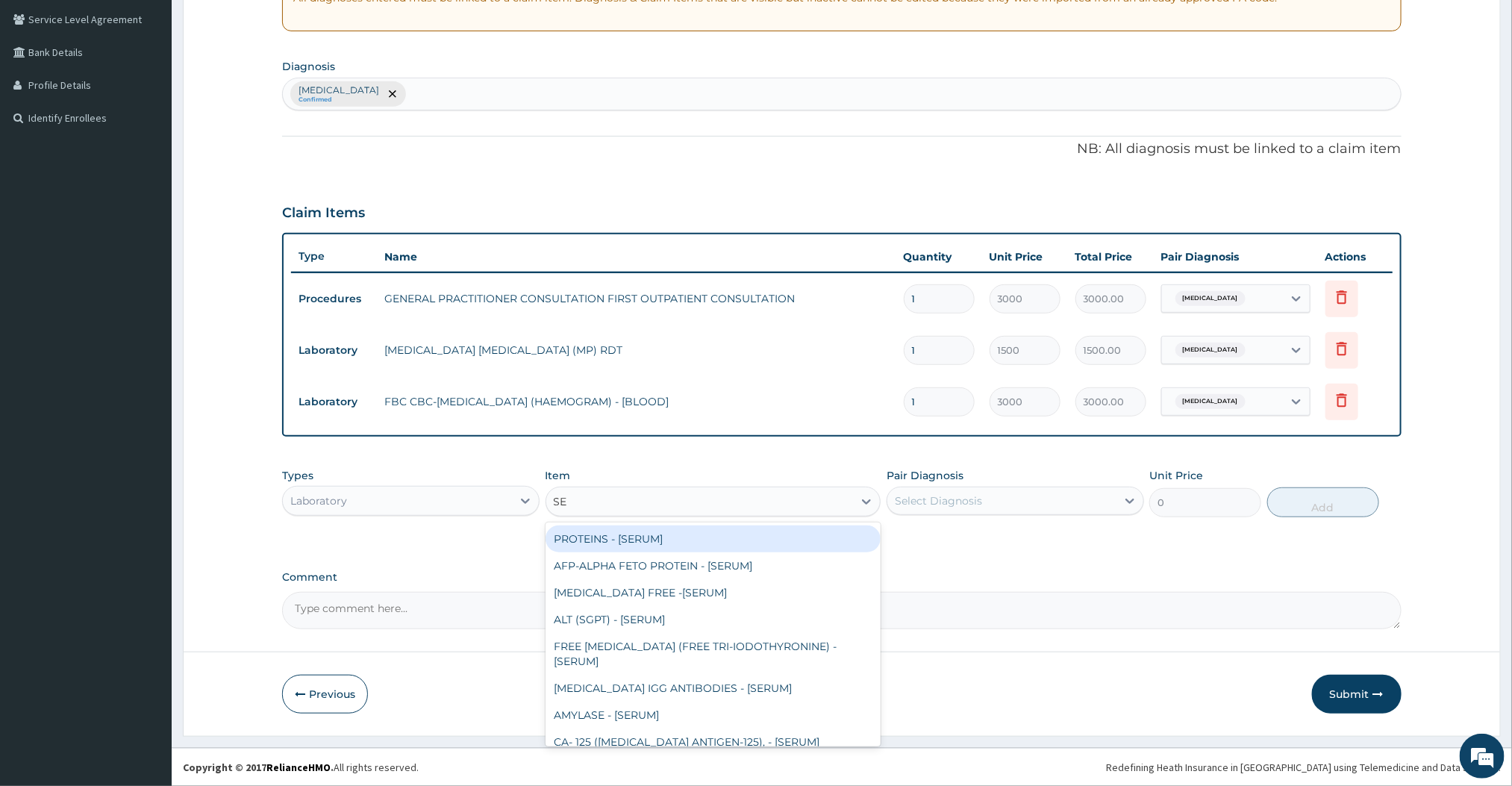
type input "S"
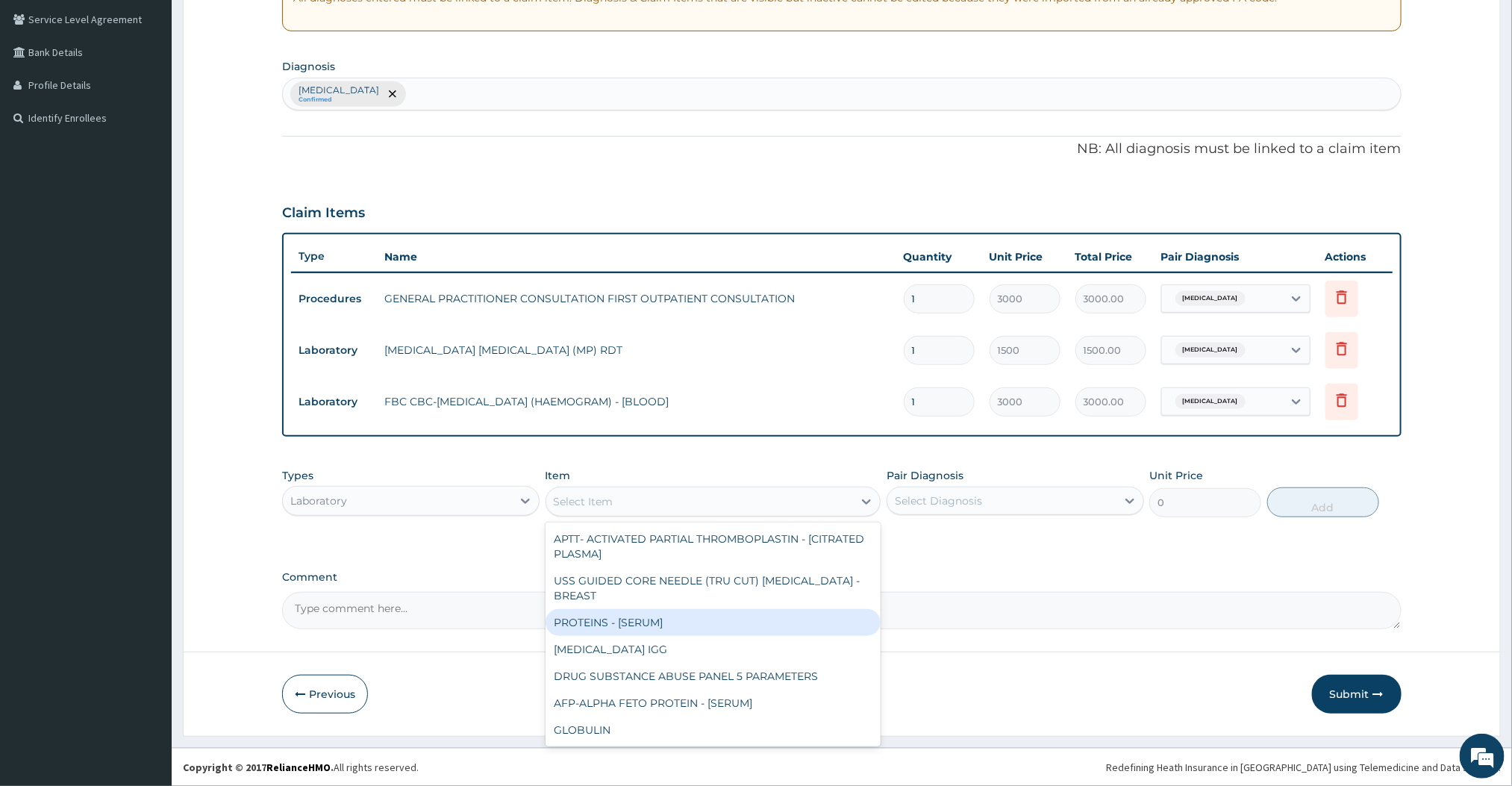
type input "O"
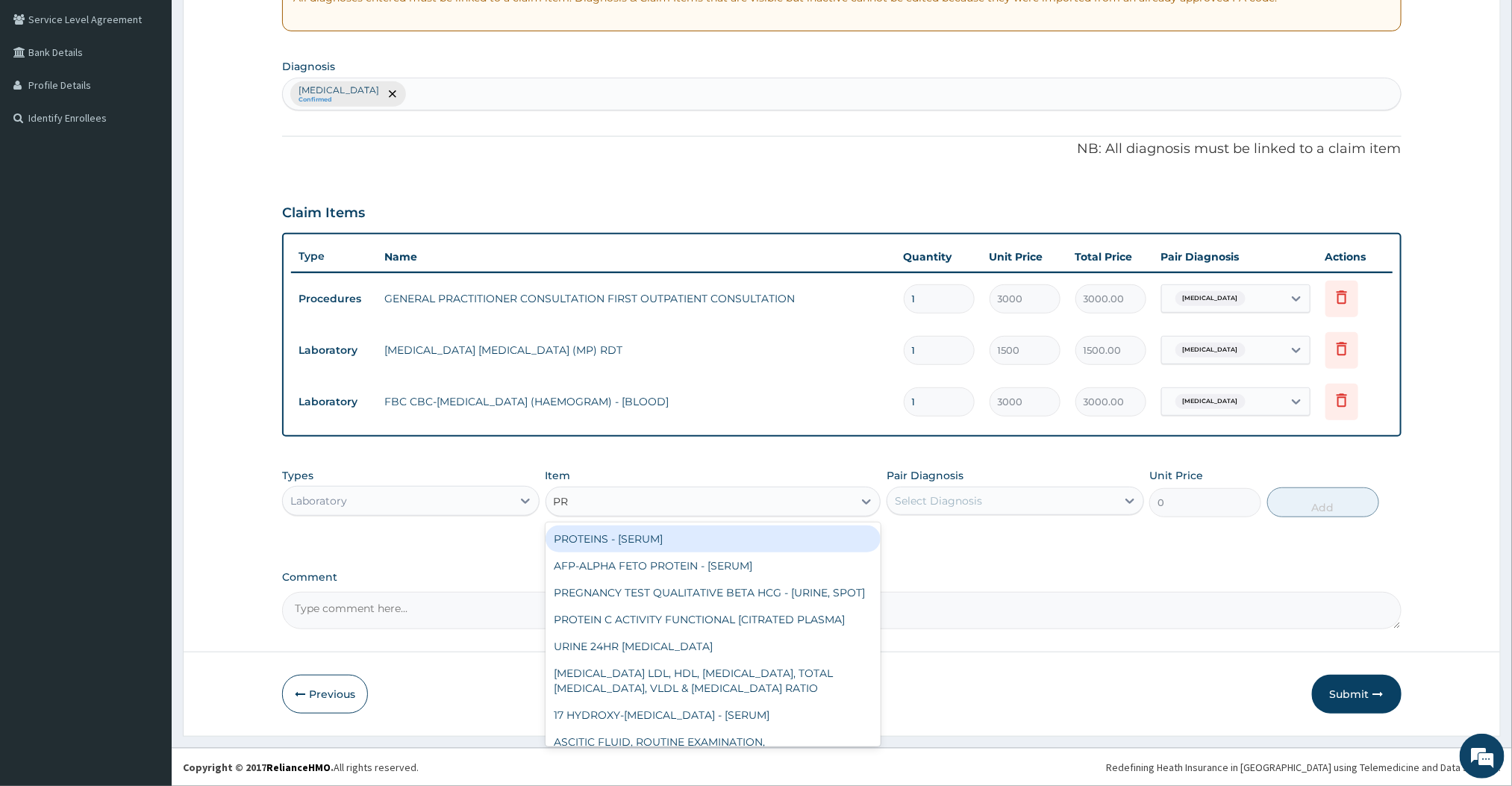
type input "PRE"
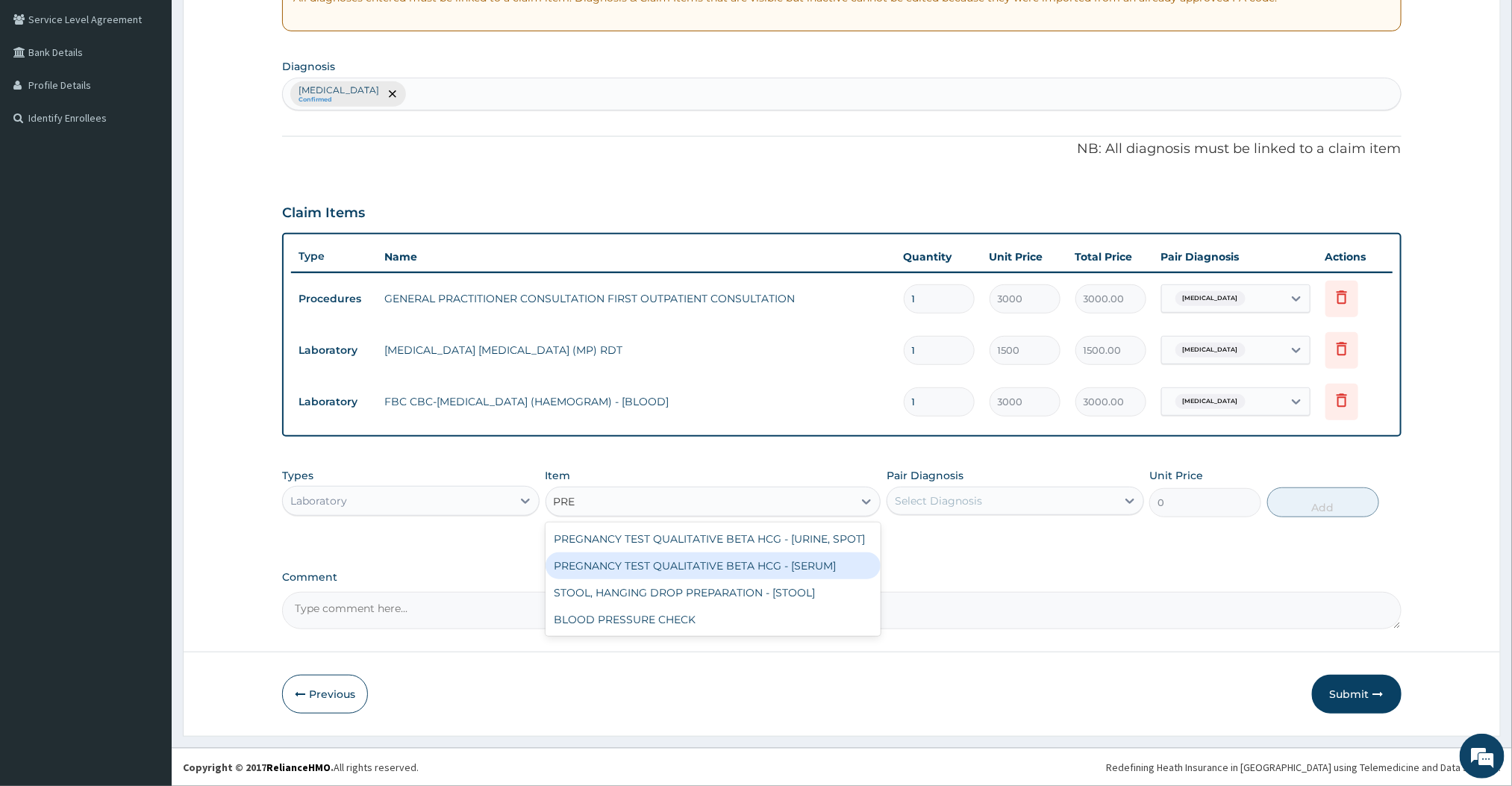
click at [673, 558] on div "PREGNANCY TEST QUALITATIVE BETA HCG - [SERUM]" at bounding box center [713, 566] width 336 height 27
type input "1200"
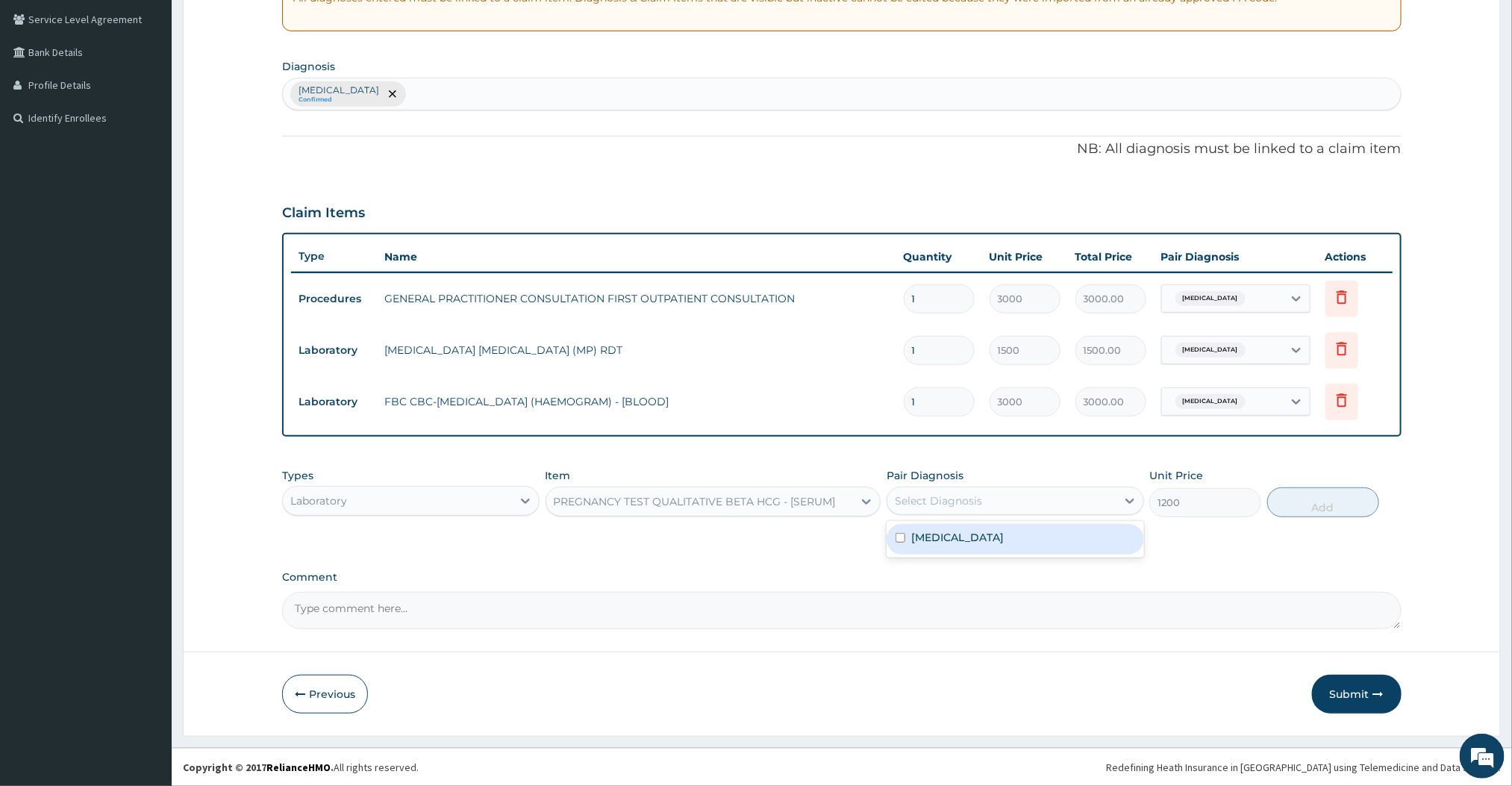
click at [1035, 495] on div "Select Diagnosis" at bounding box center [1002, 501] width 229 height 24
click at [961, 542] on div "[MEDICAL_DATA]" at bounding box center [1016, 539] width 258 height 31
checkbox input "true"
click at [1341, 501] on button "Add" at bounding box center [1324, 502] width 112 height 30
type input "0"
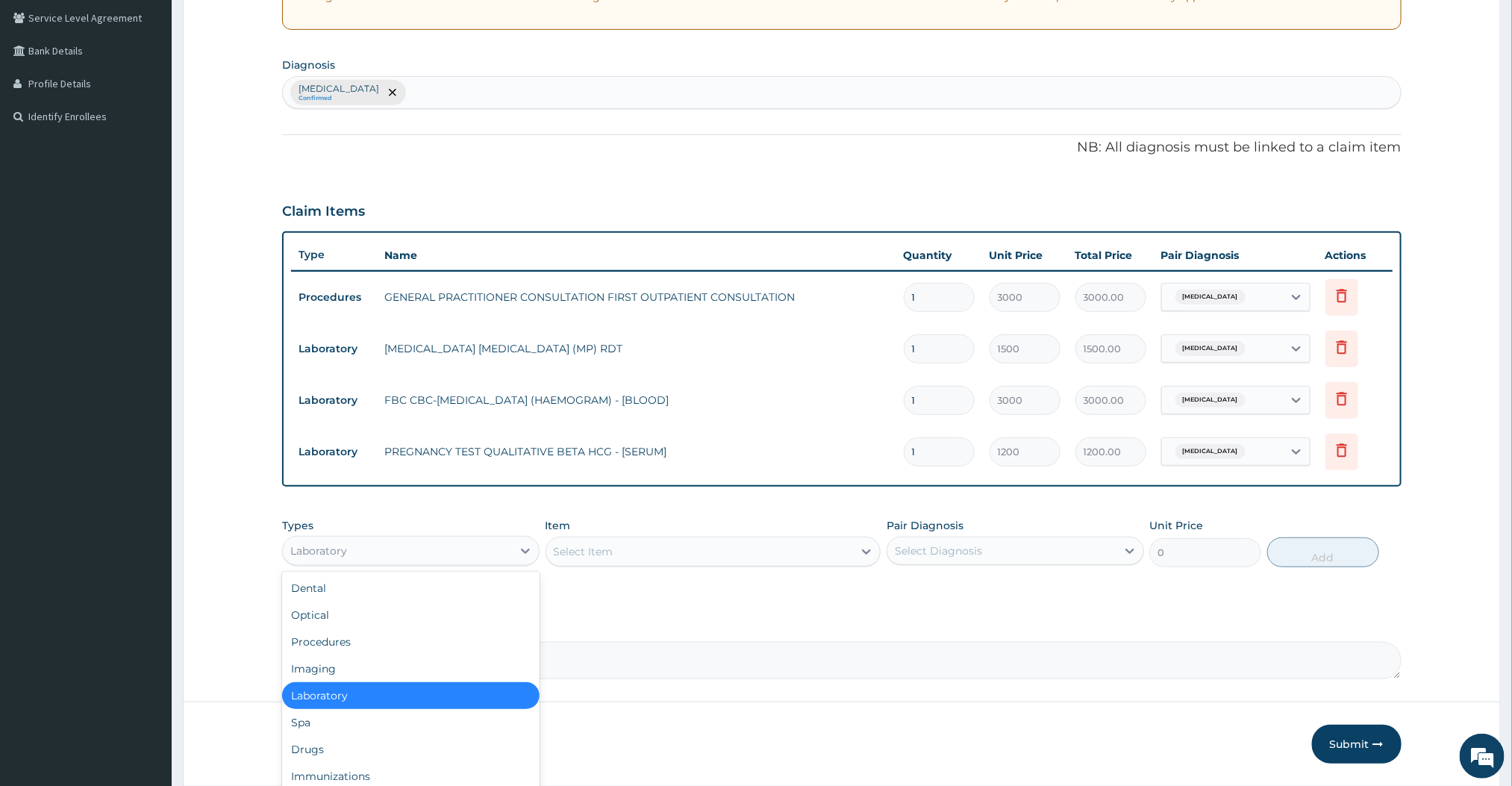
click at [486, 544] on div "Laboratory" at bounding box center [397, 551] width 229 height 24
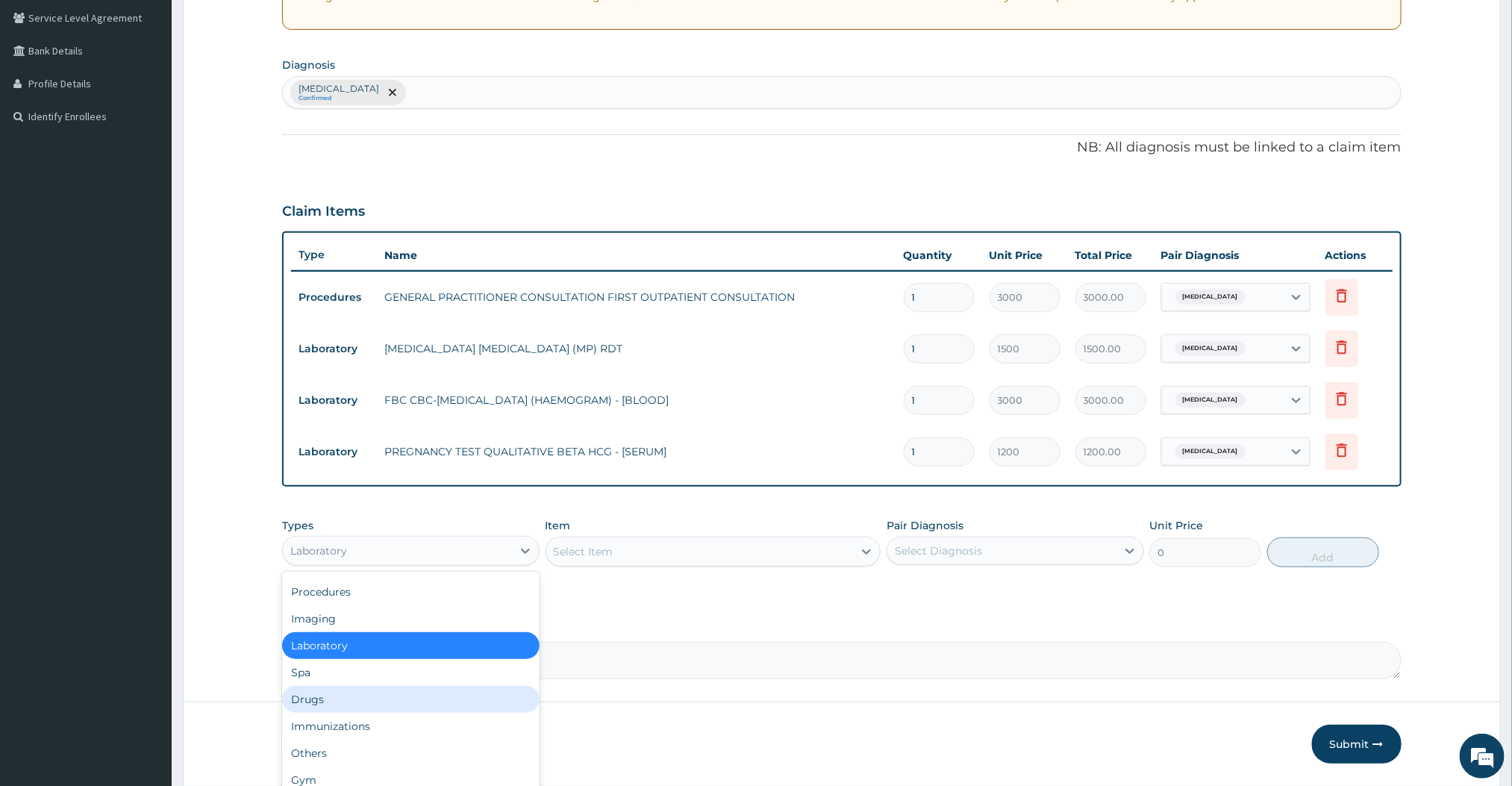
click at [336, 695] on div "Drugs" at bounding box center [411, 700] width 258 height 27
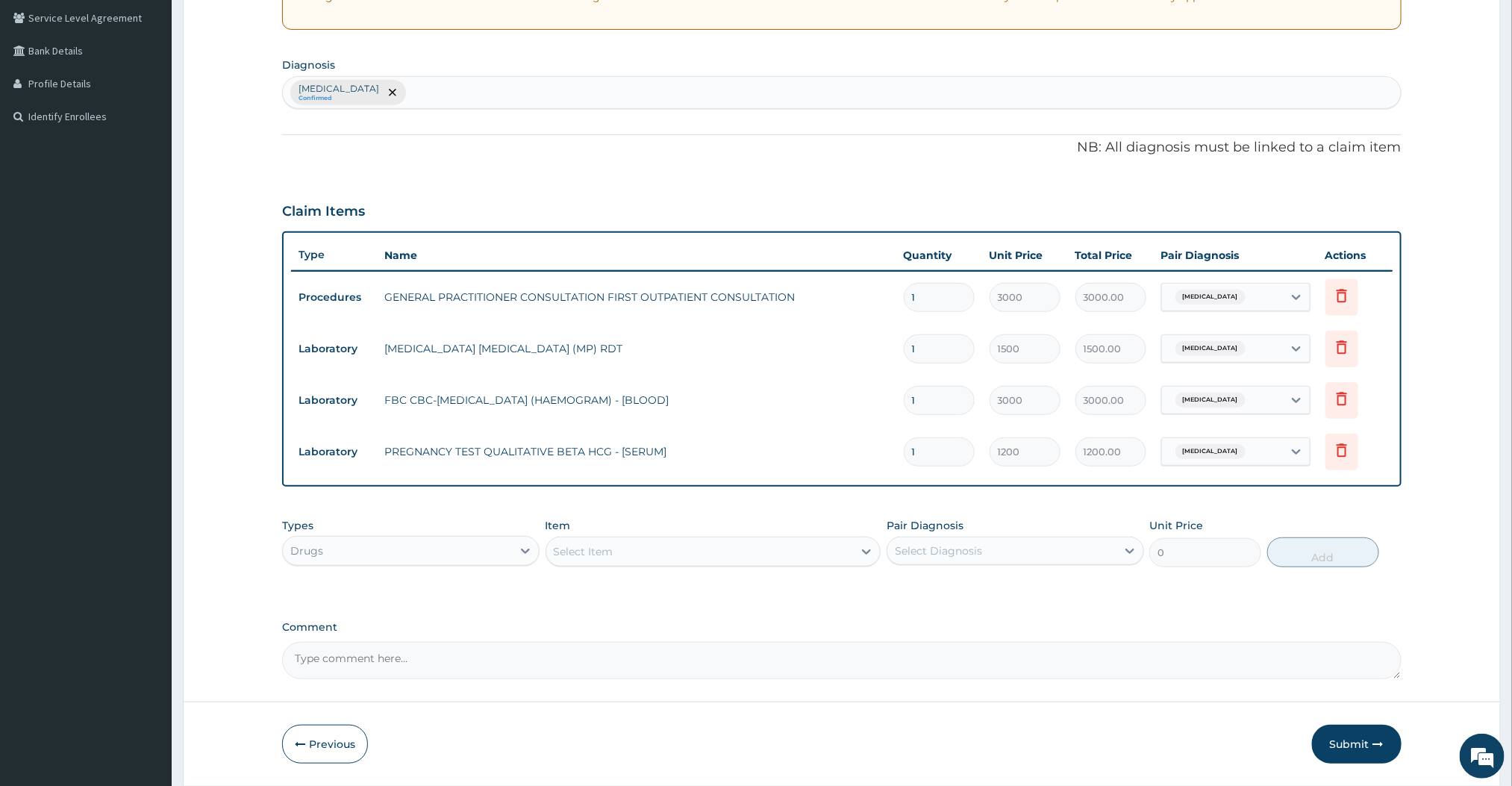
click at [659, 547] on div "Select Item" at bounding box center [700, 552] width 307 height 24
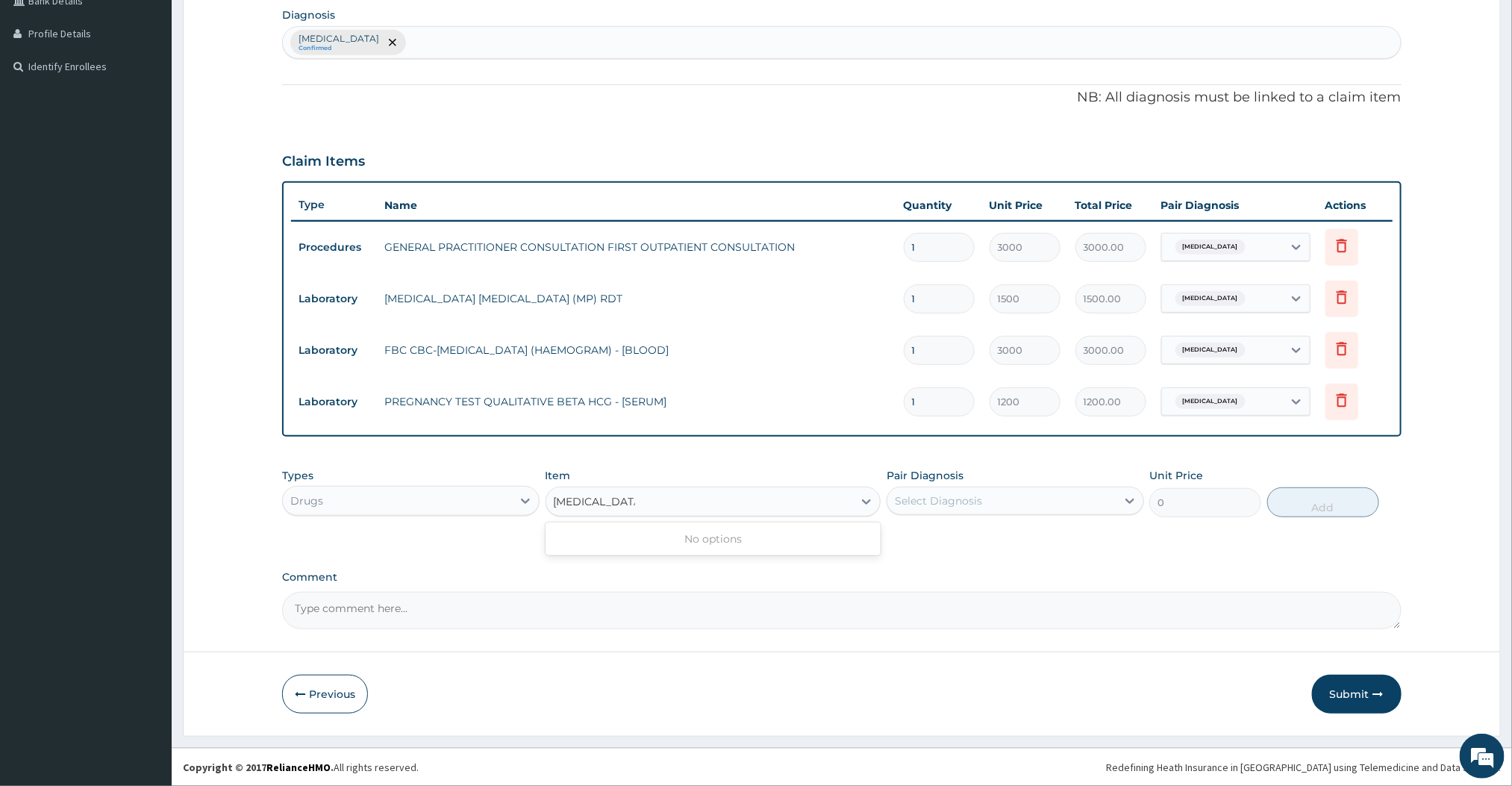
scroll to position [0, 0]
type input "ARTEMETHER"
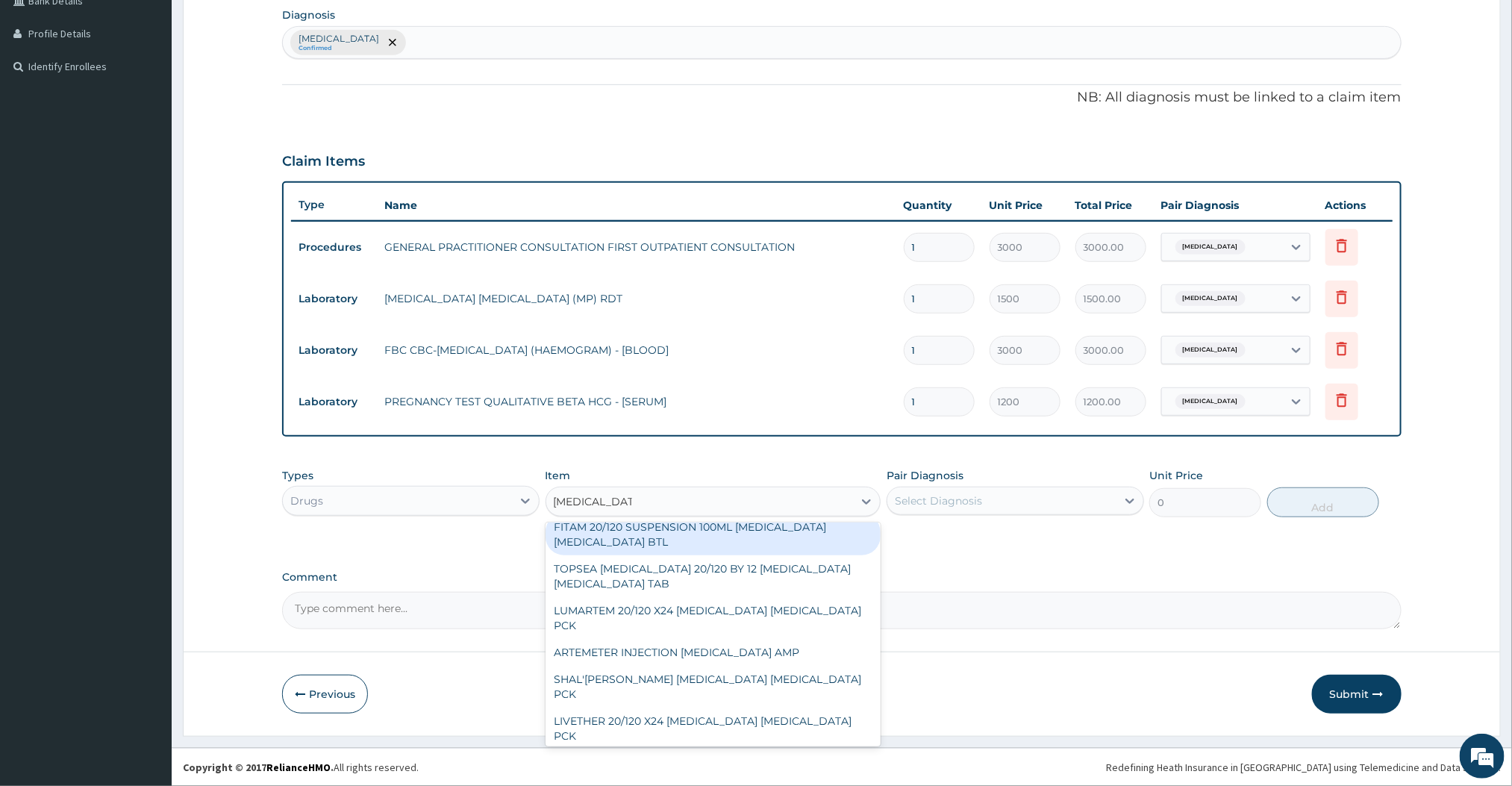
scroll to position [759, 0]
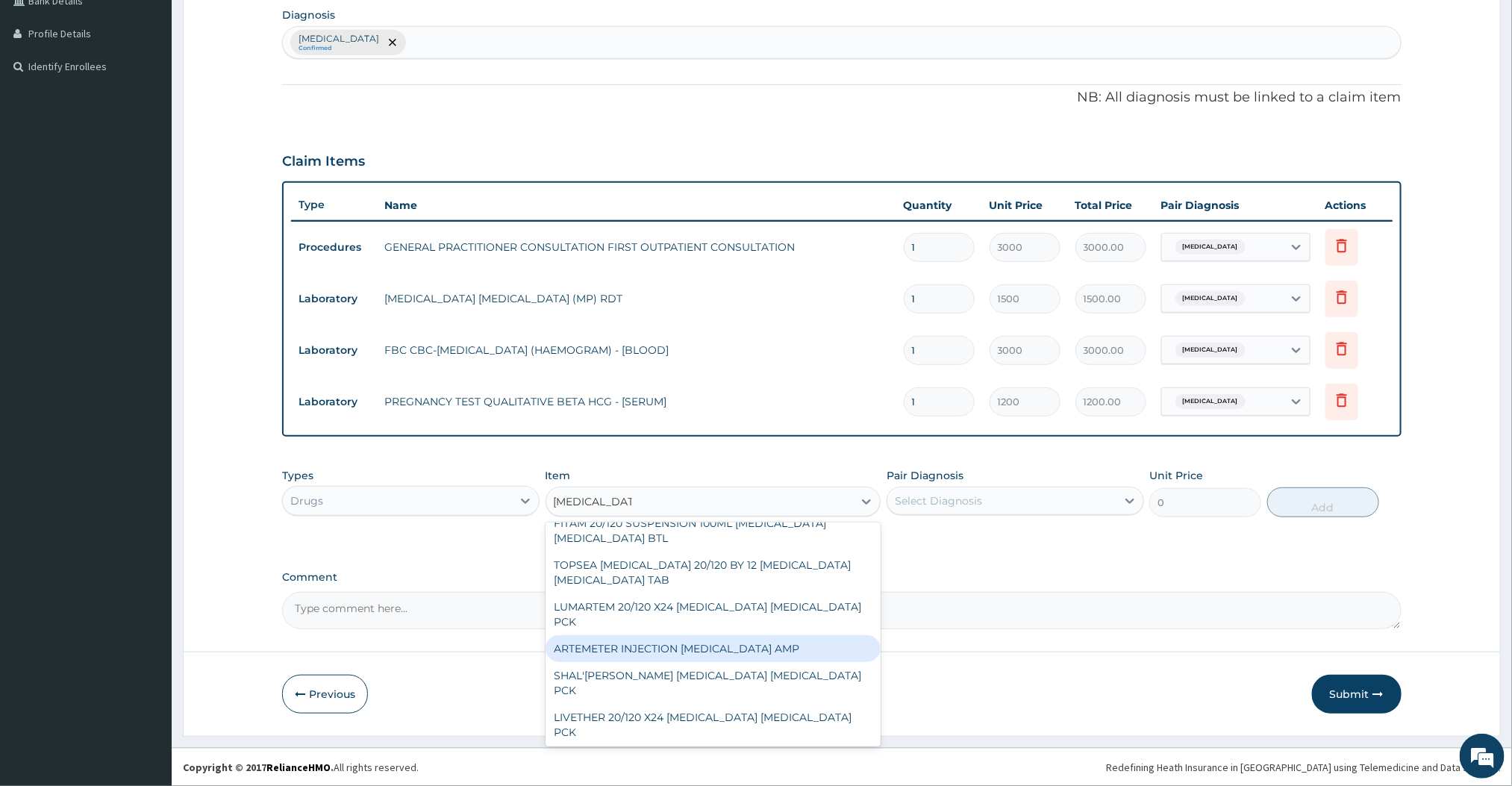
click at [666, 640] on div "ARTEMETER INJECTION ARTEMETHER AMP" at bounding box center [713, 649] width 336 height 27
type input "360"
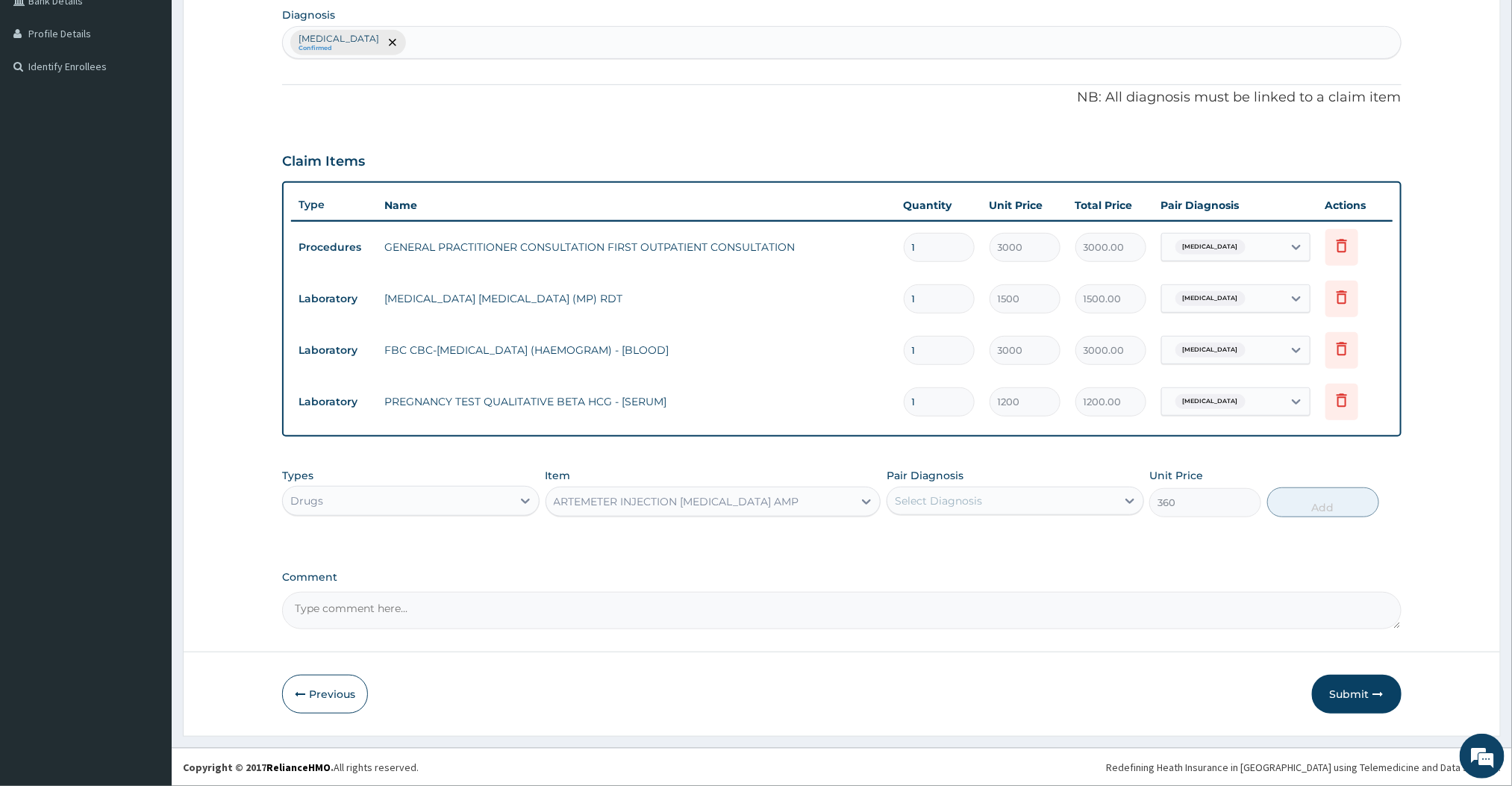
click at [1014, 497] on div "Select Diagnosis" at bounding box center [1002, 501] width 229 height 24
click at [948, 541] on label "[MEDICAL_DATA]" at bounding box center [957, 537] width 93 height 15
checkbox input "true"
click at [1315, 497] on button "Add" at bounding box center [1324, 502] width 112 height 30
type input "0"
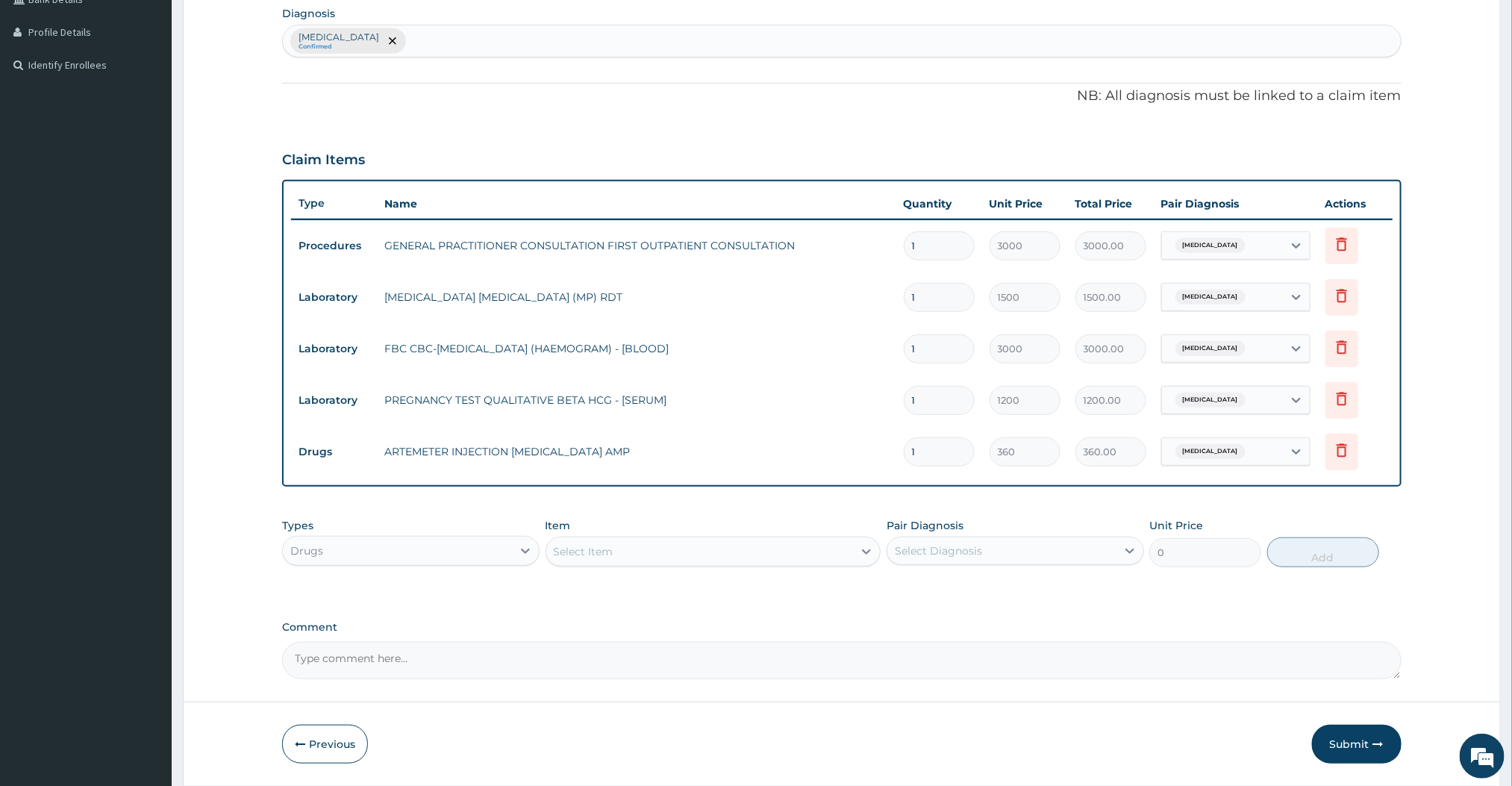
type input "0.00"
type input "2"
type input "720.00"
type input "2"
click at [925, 660] on textarea "Comment" at bounding box center [841, 660] width 1119 height 38
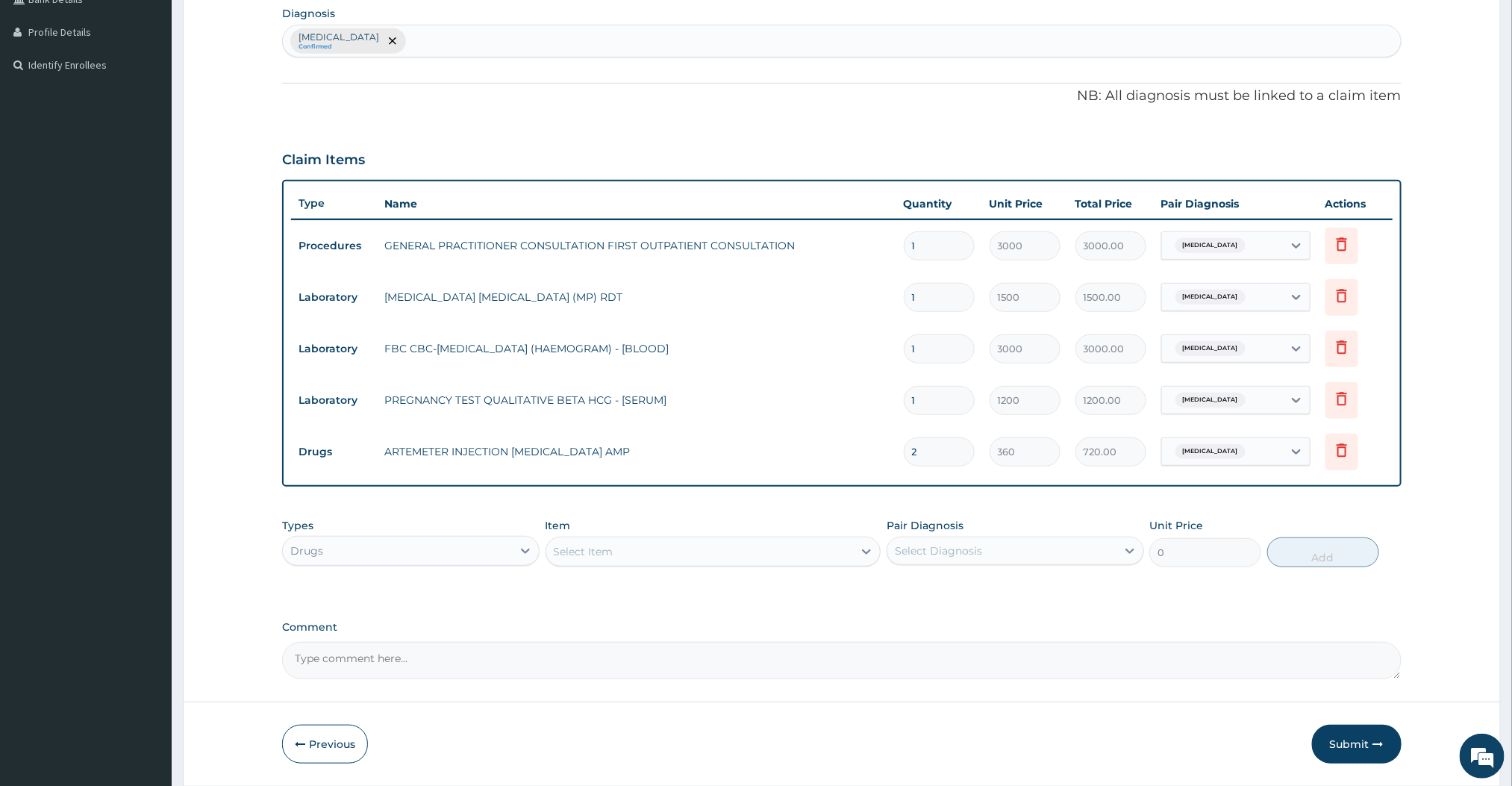
click at [685, 542] on div "Select Item" at bounding box center [700, 552] width 307 height 24
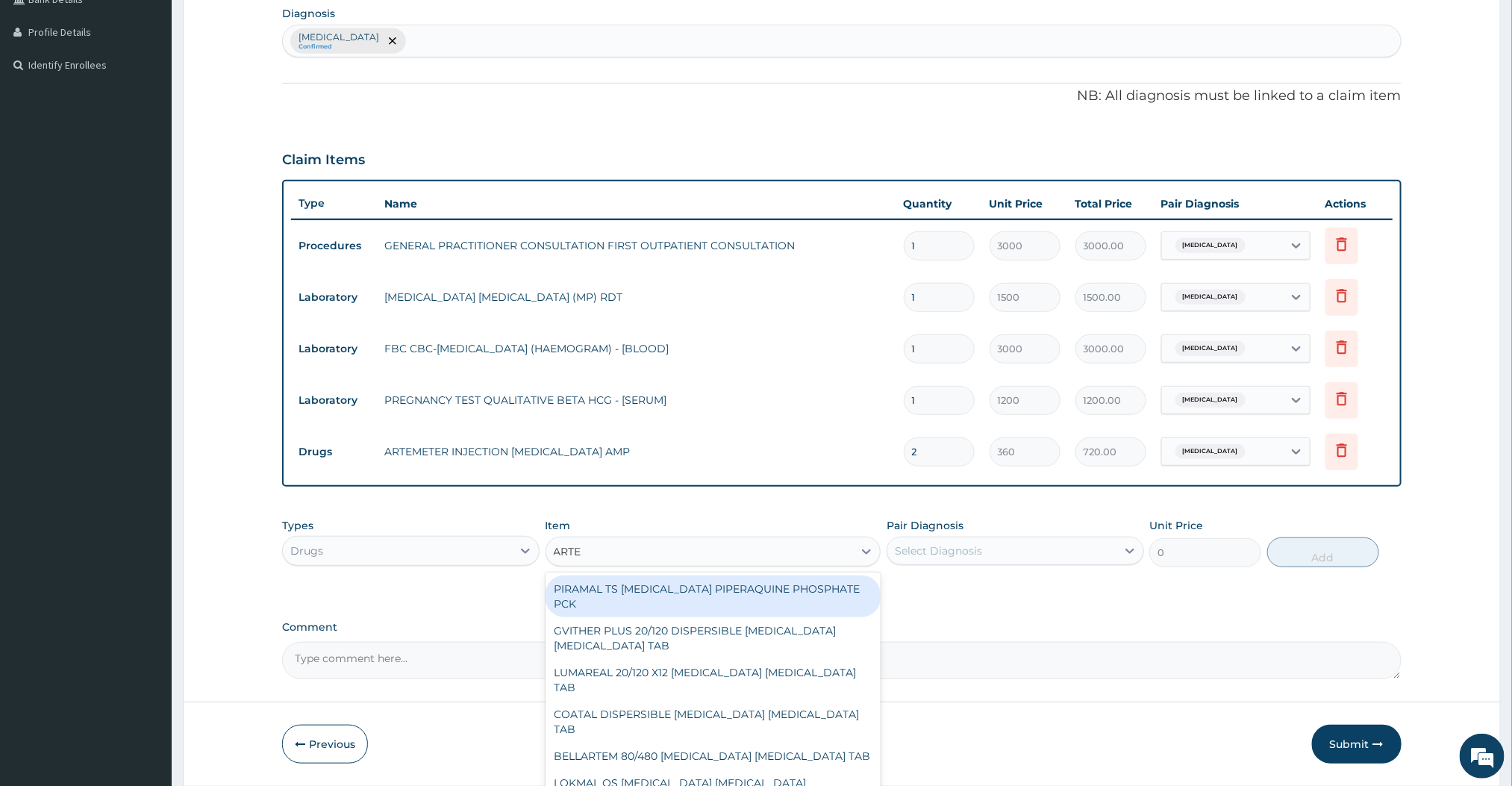
type input "ARTEMETHER"
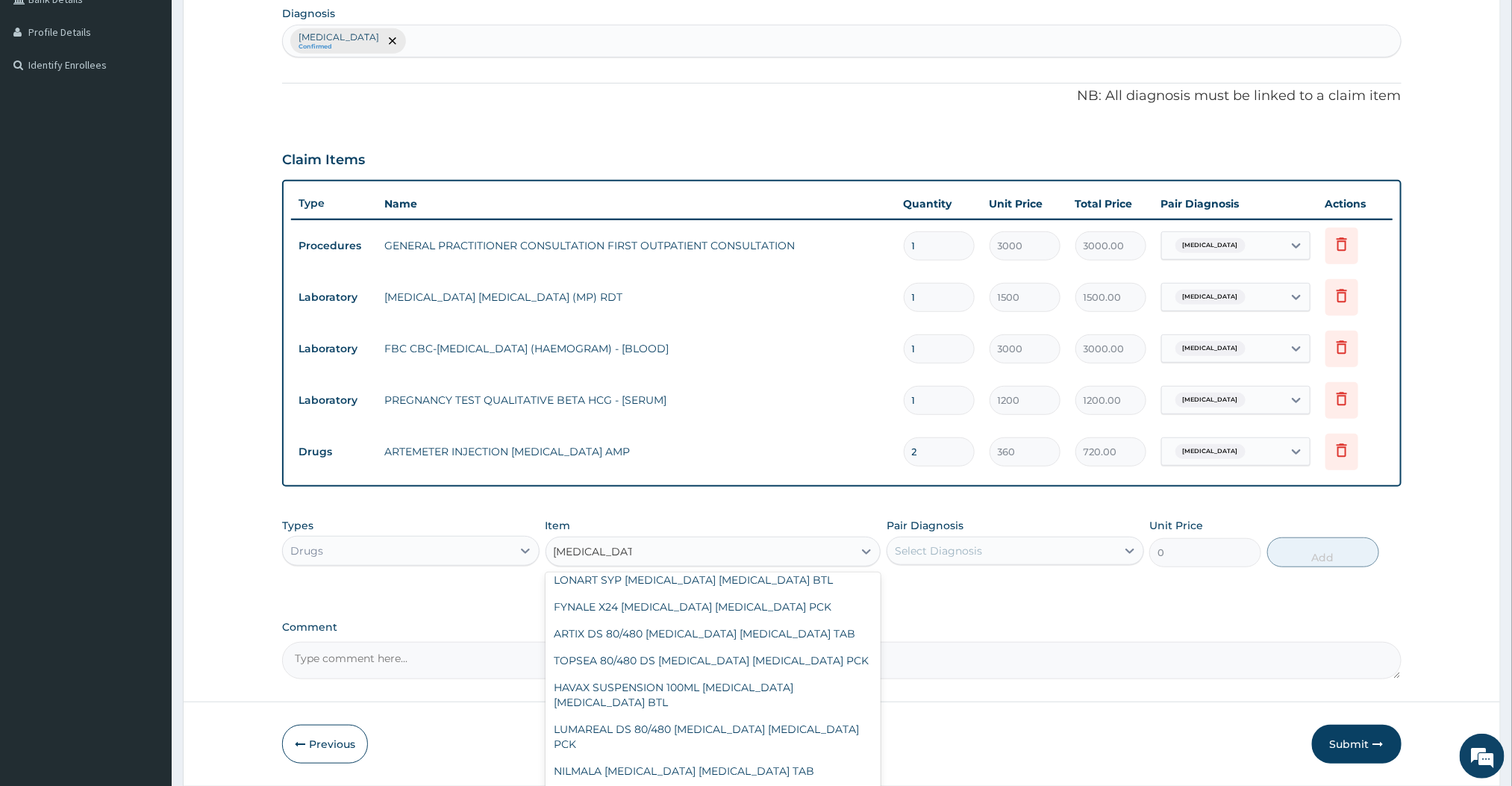
scroll to position [477, 0]
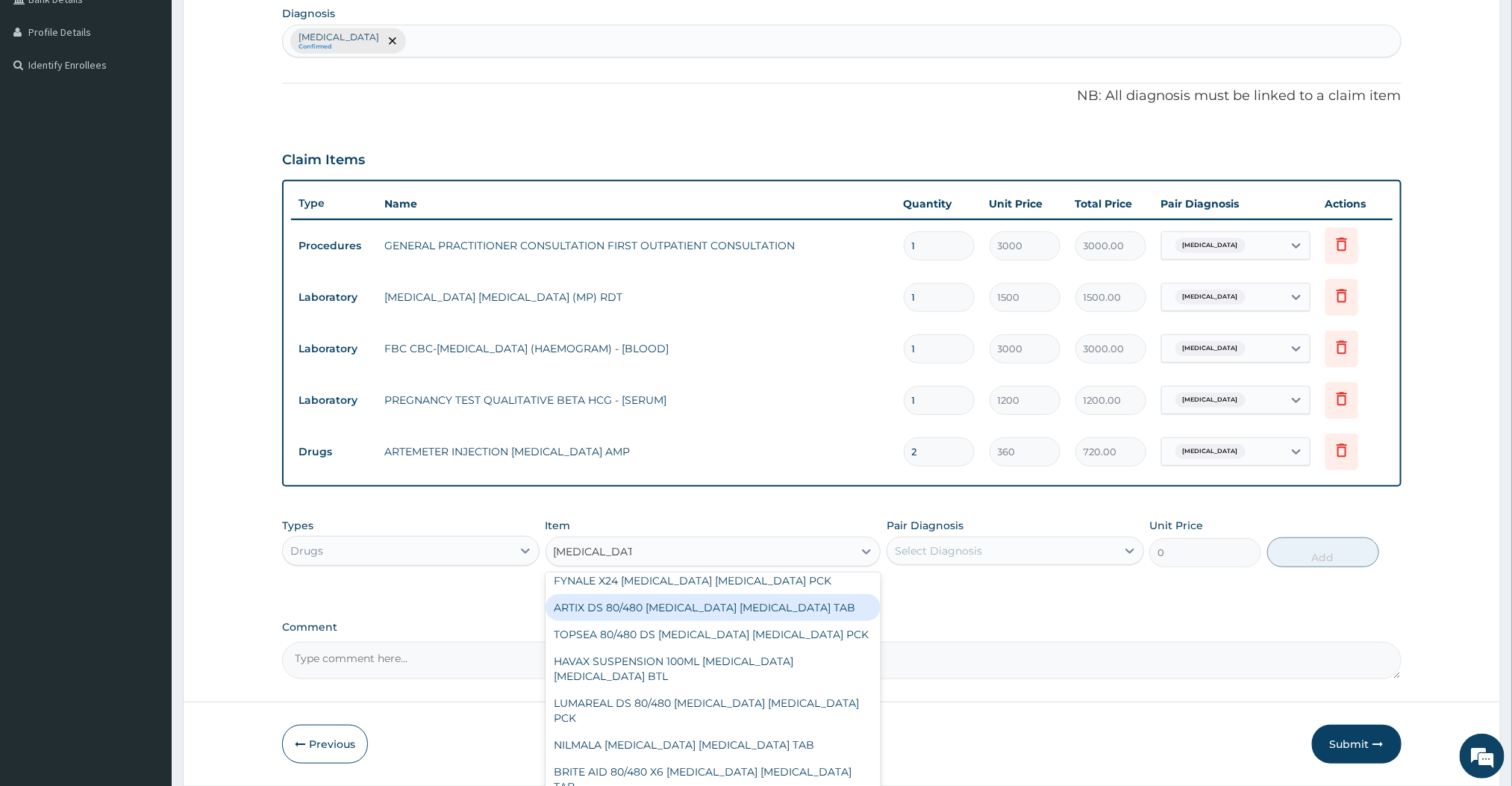
click at [620, 610] on div "ARTIX DS 80/480 ARTEMETHER LUMEFANTRINE TAB" at bounding box center [713, 608] width 336 height 27
type input "420"
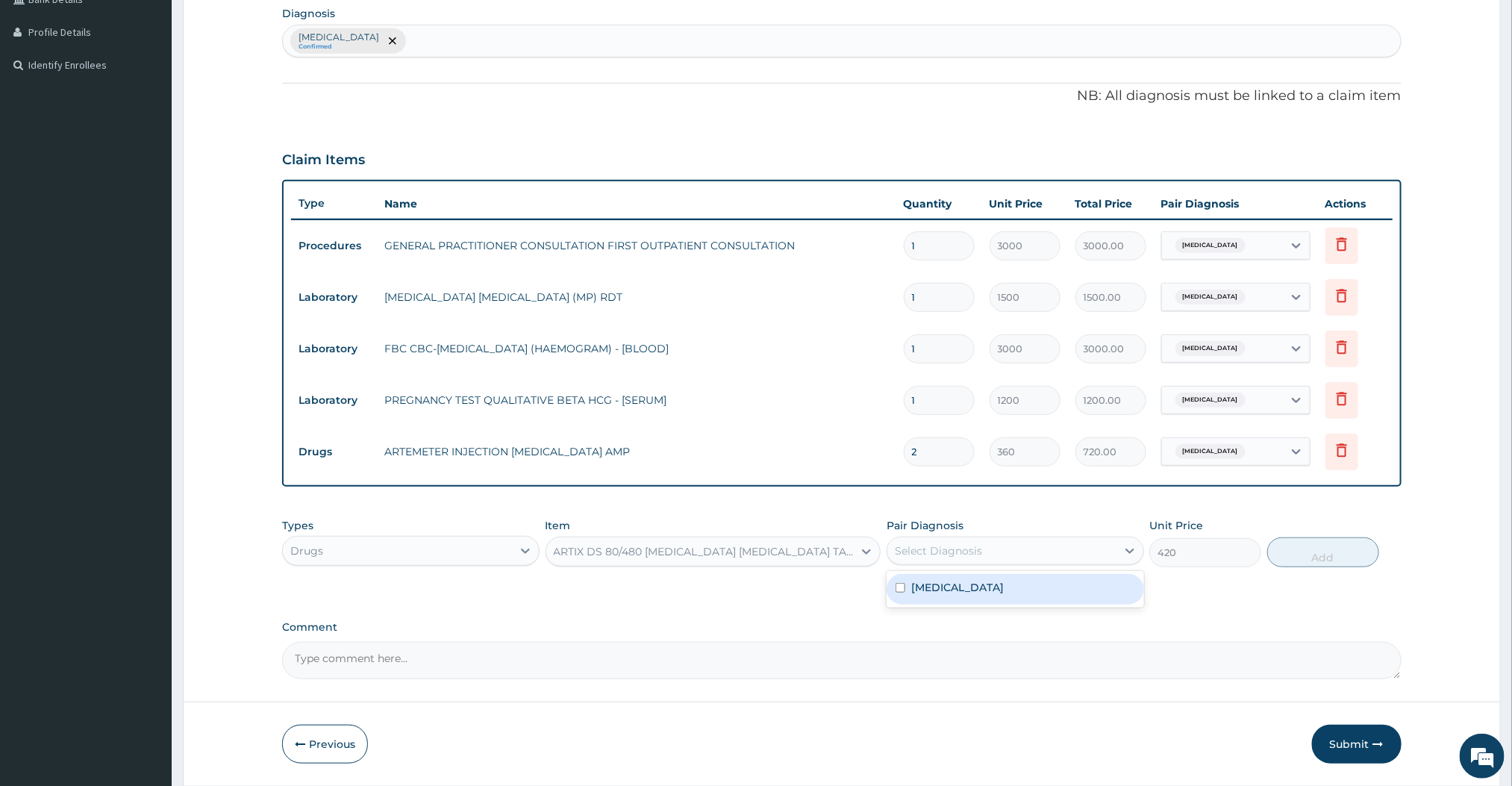
click at [932, 549] on div "Select Diagnosis" at bounding box center [938, 551] width 87 height 15
click at [905, 583] on input "checkbox" at bounding box center [900, 588] width 10 height 10
checkbox input "true"
click at [1296, 547] on button "Add" at bounding box center [1324, 552] width 112 height 30
type input "0"
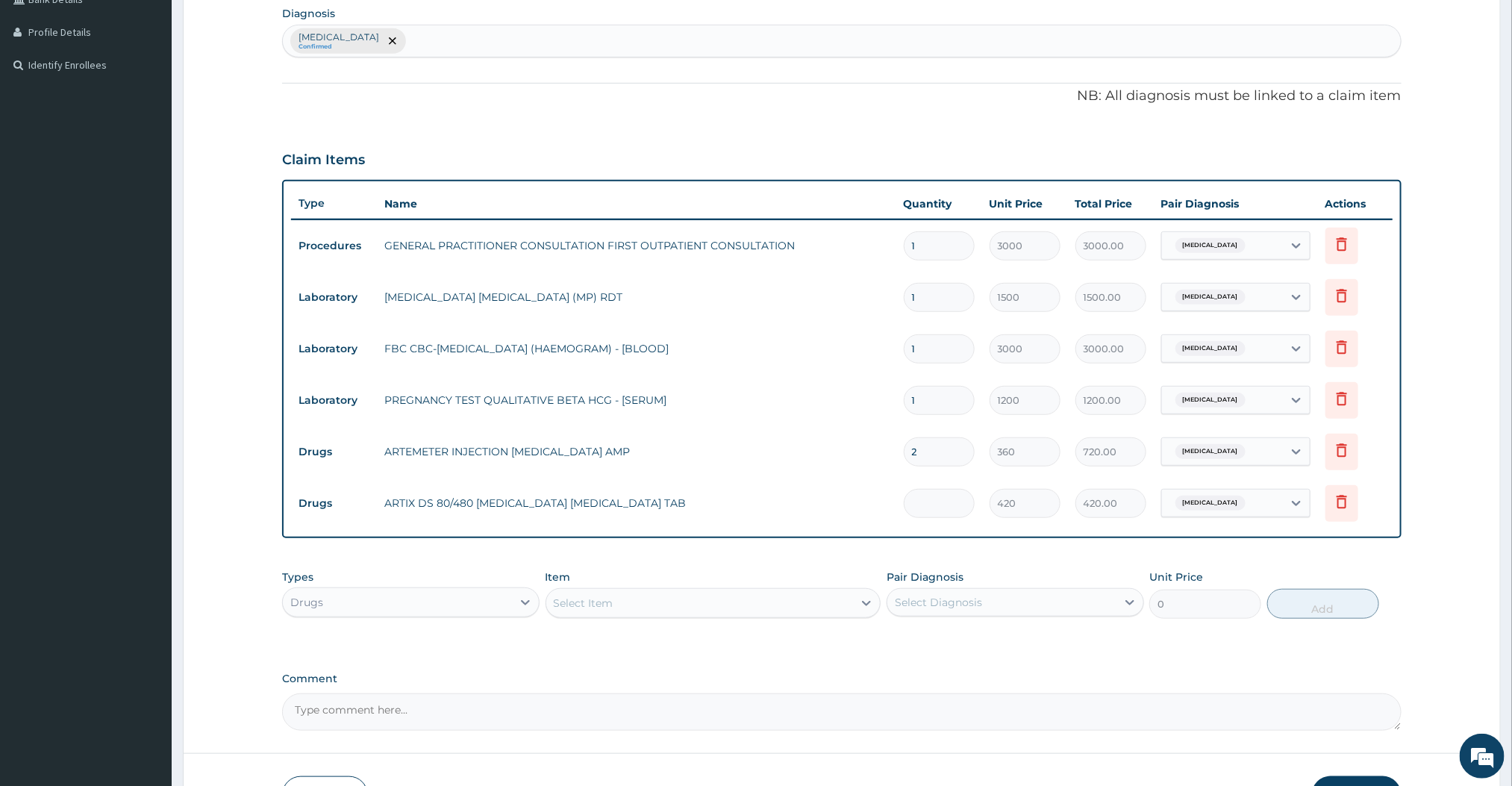
type input "0.00"
type input "6"
type input "2520.00"
type input "6"
click at [673, 608] on div "Select Item" at bounding box center [700, 603] width 307 height 24
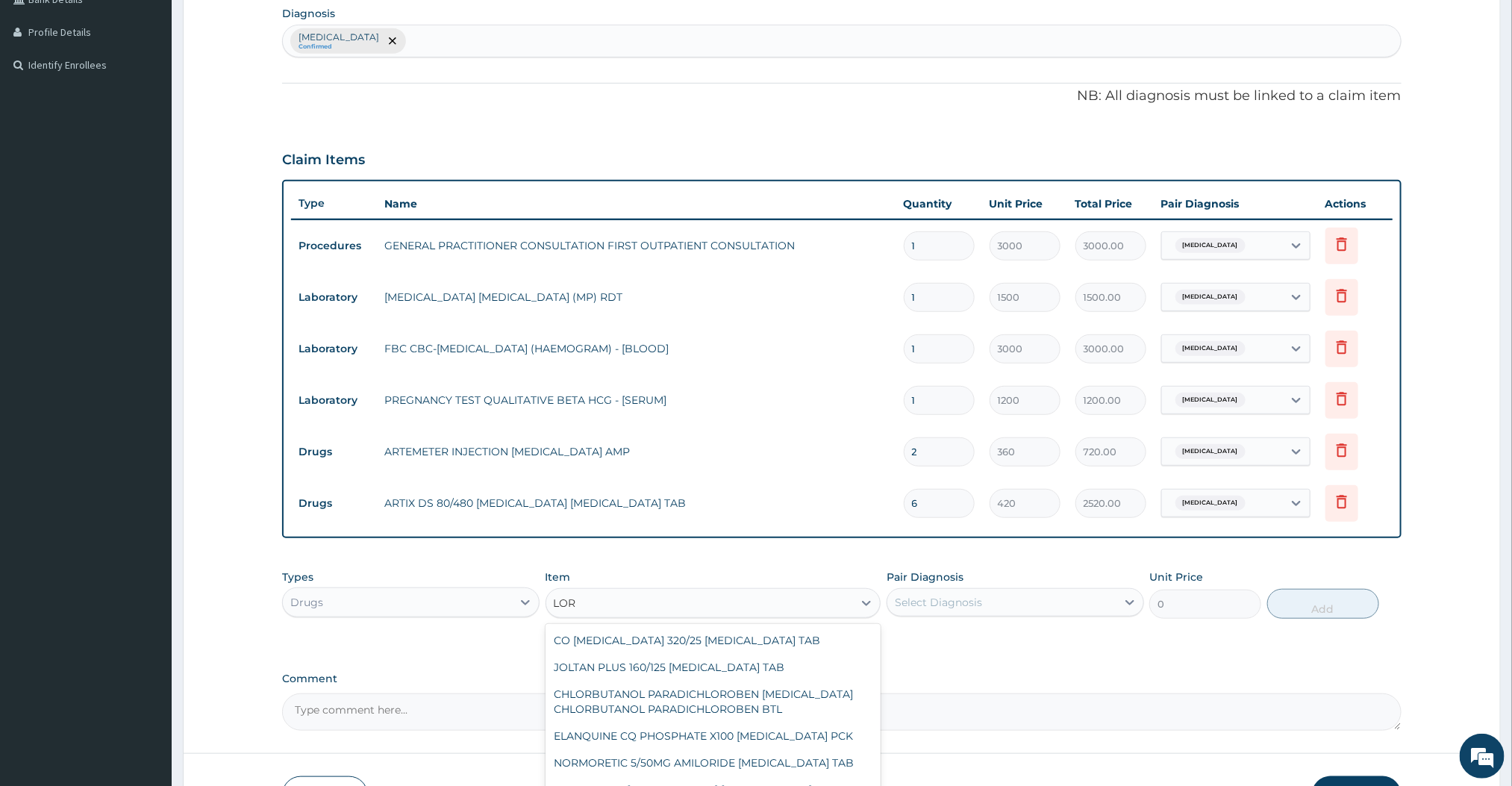
type input "LORA"
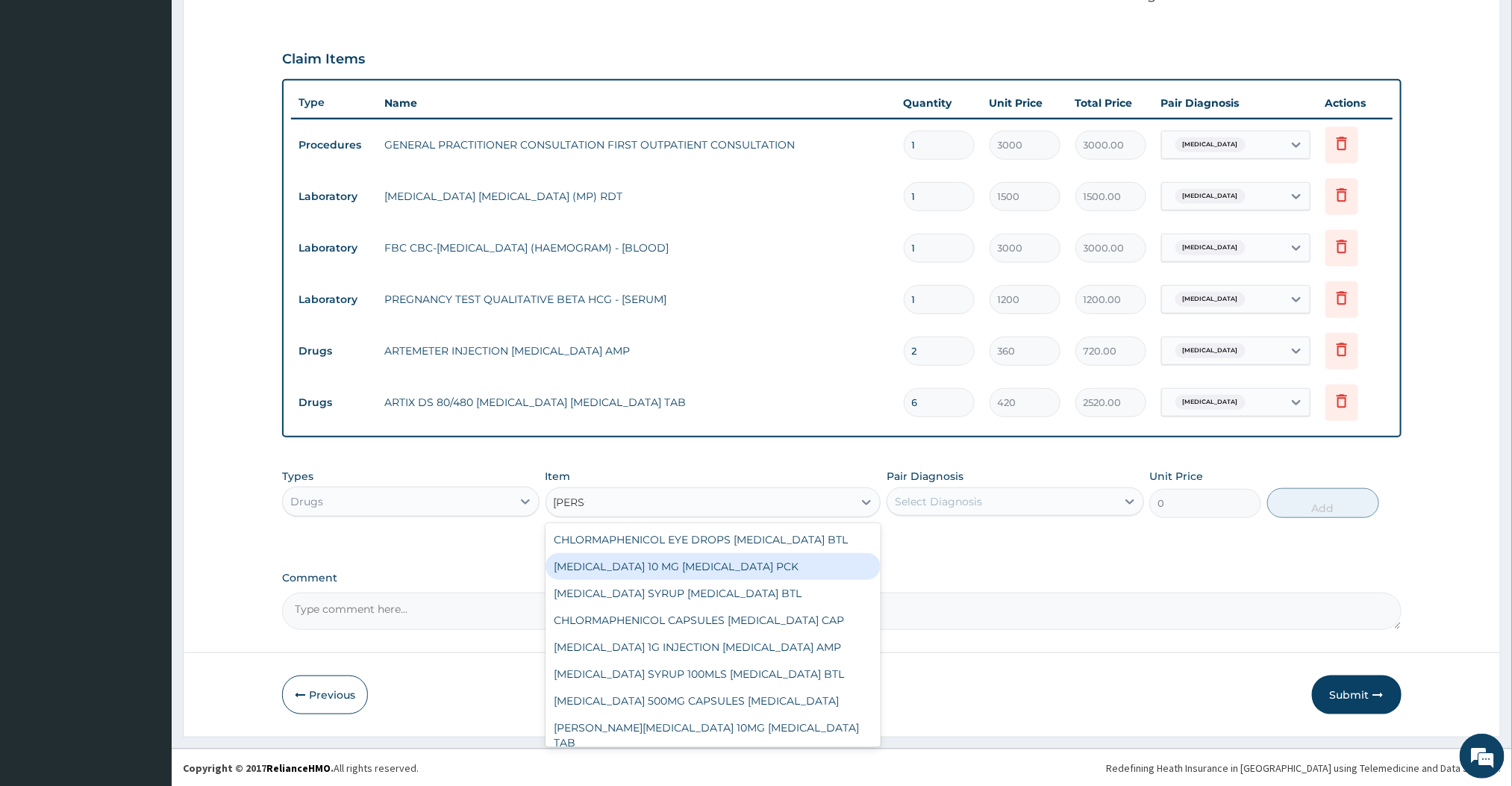
scroll to position [464, 0]
click at [694, 579] on div "LORATADINE 10 MG LORATADINE PCK" at bounding box center [713, 566] width 336 height 27
type input "840"
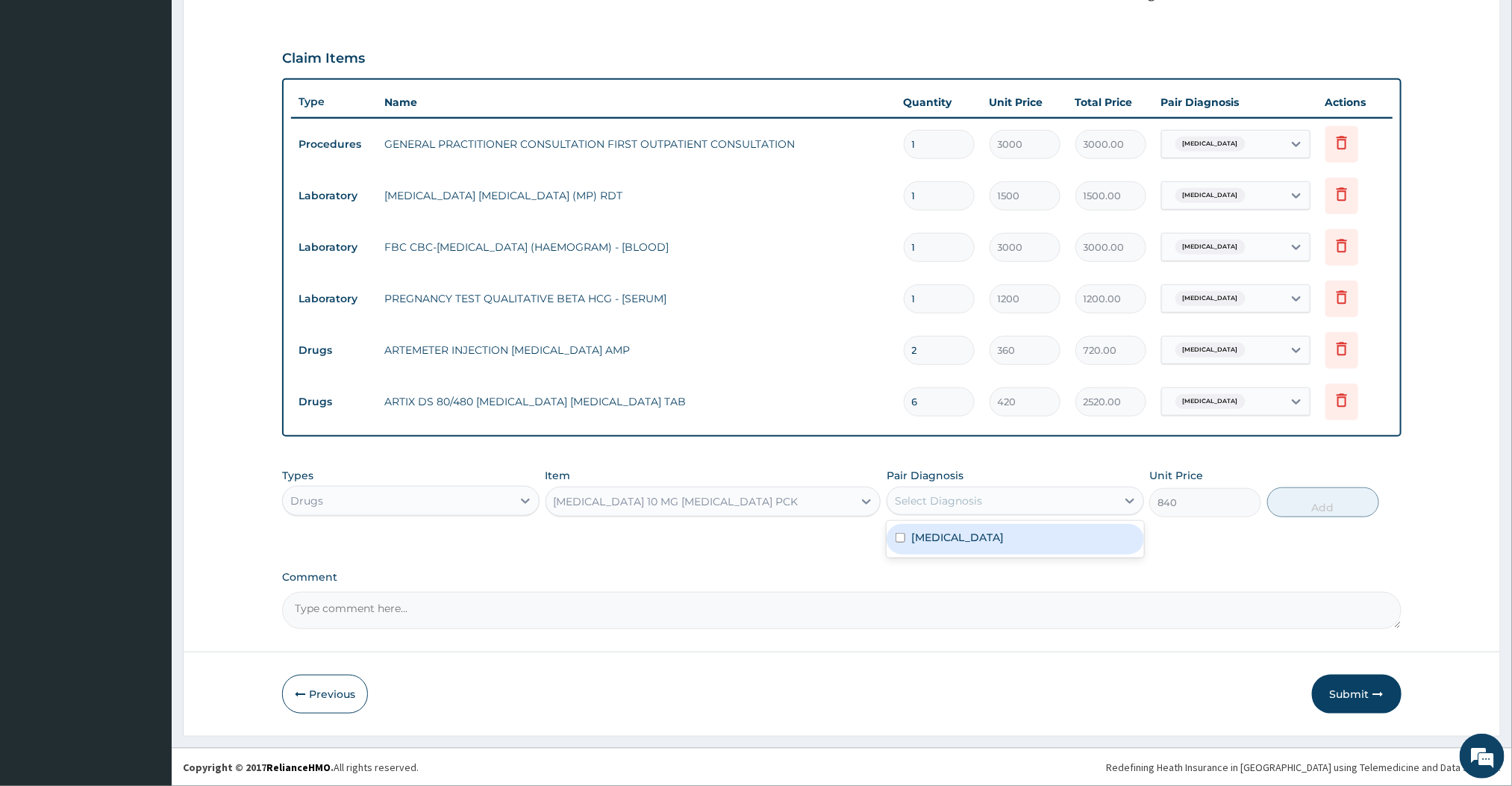
click at [978, 497] on div "Select Diagnosis" at bounding box center [938, 501] width 87 height 15
click at [934, 547] on div "Malaria" at bounding box center [1016, 539] width 258 height 31
checkbox input "true"
click at [1062, 592] on textarea "Comment" at bounding box center [841, 610] width 1119 height 38
click at [1313, 513] on button "Add" at bounding box center [1324, 502] width 112 height 30
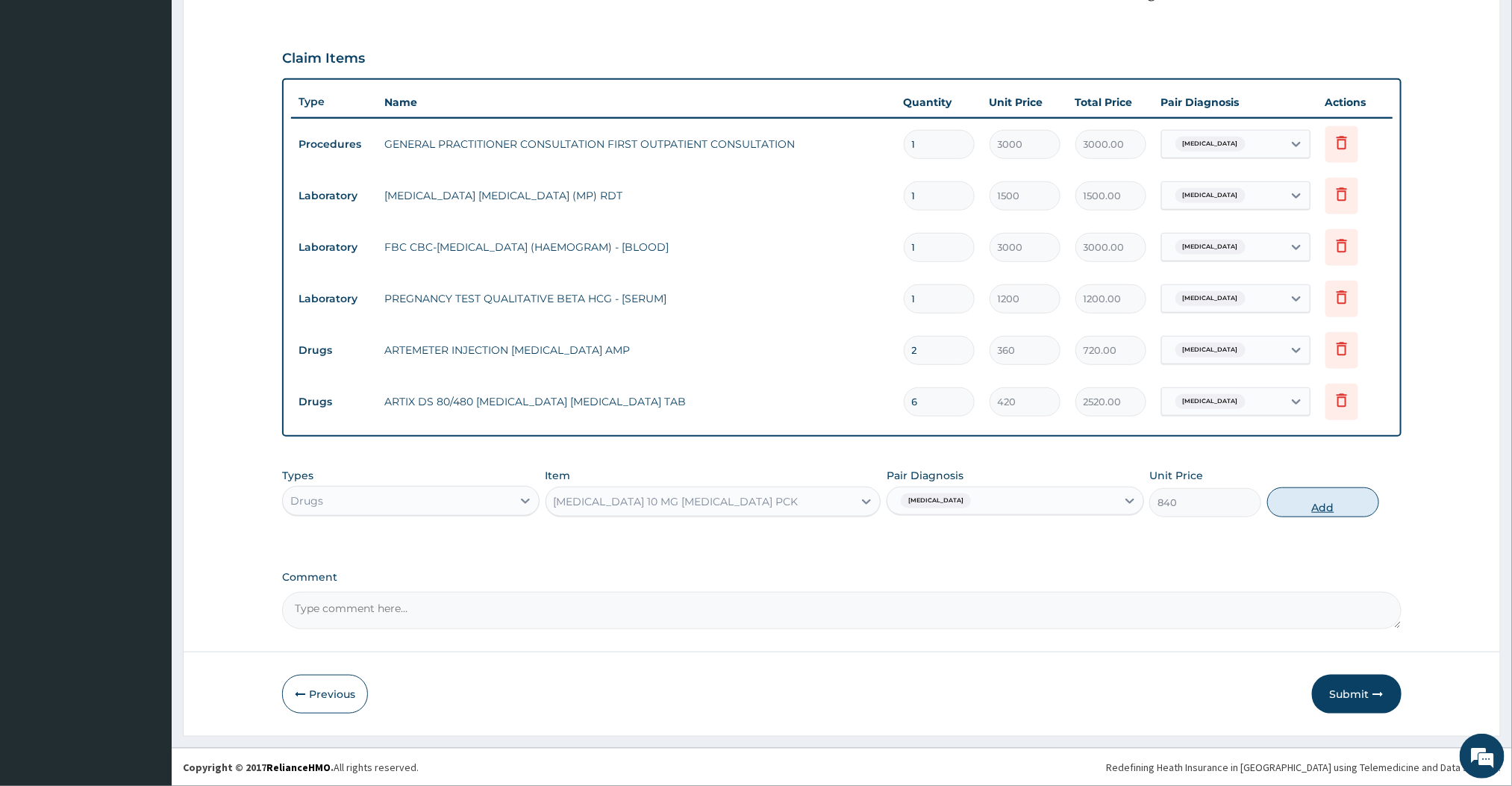
type input "0"
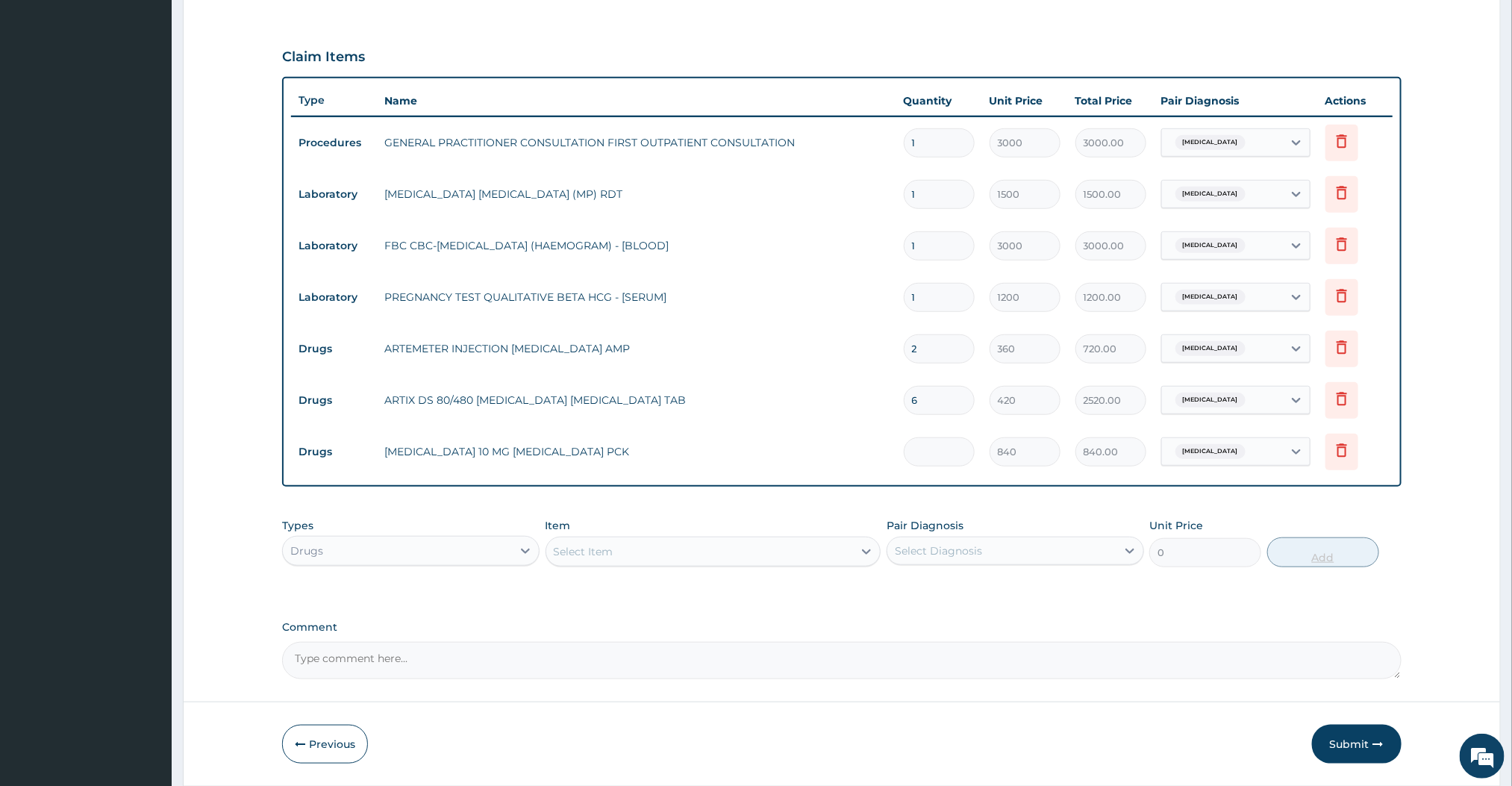
type input "0.00"
type input "3"
type input "2520.00"
type input "3"
click at [1114, 637] on div "Comment" at bounding box center [841, 650] width 1119 height 59
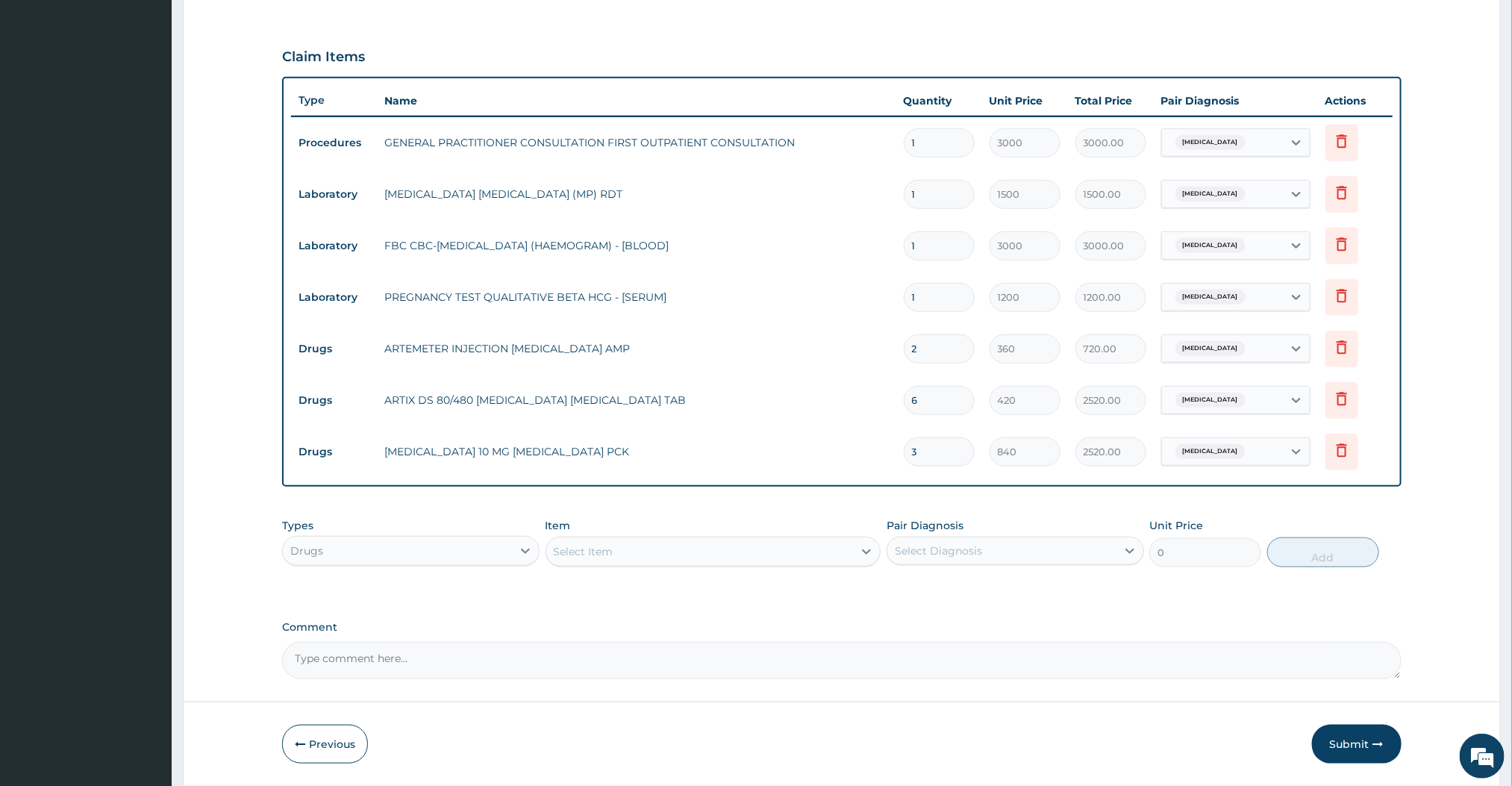
click at [836, 557] on div "Select Item" at bounding box center [700, 552] width 307 height 24
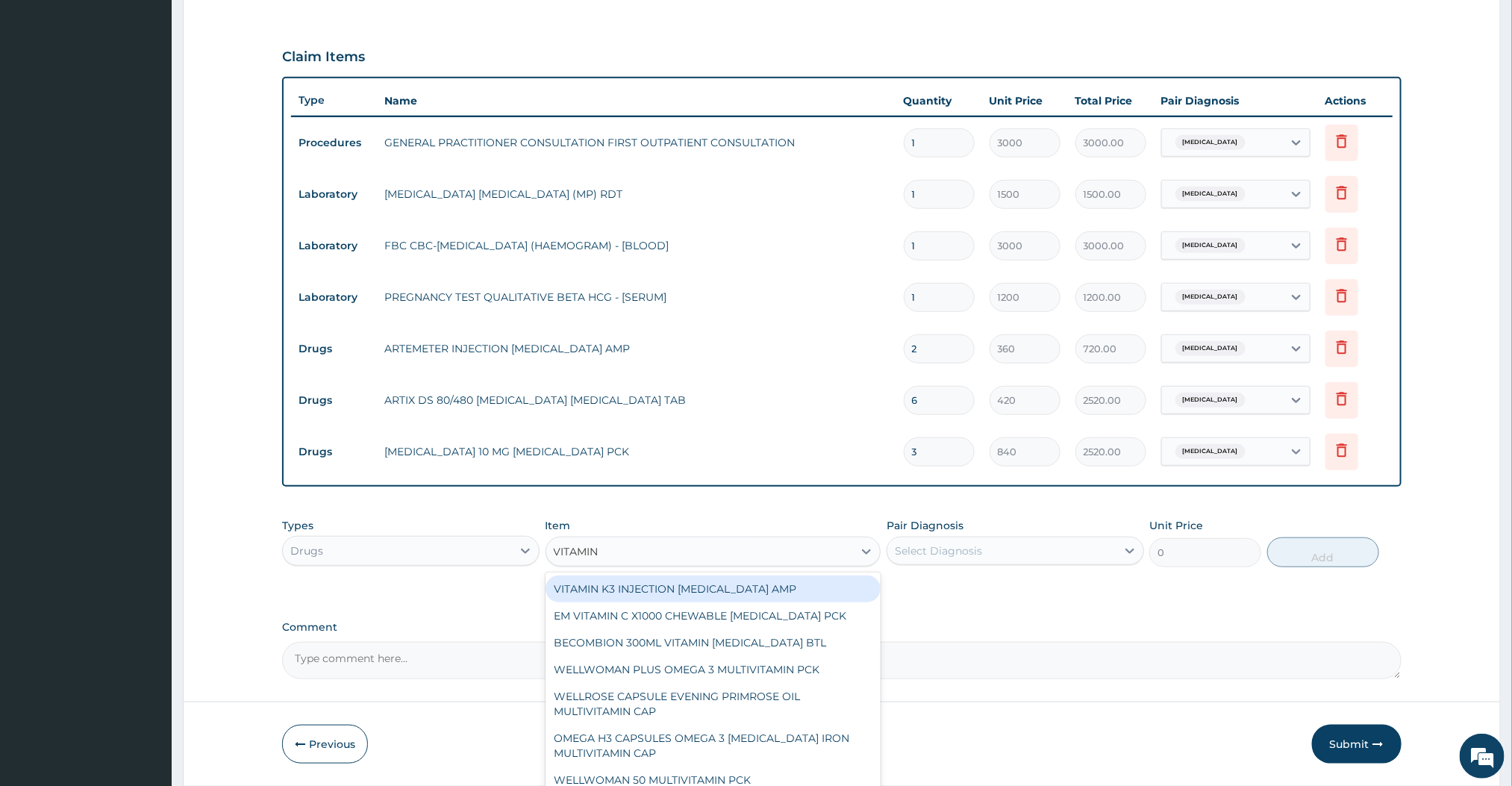
type input "VITAMIN C"
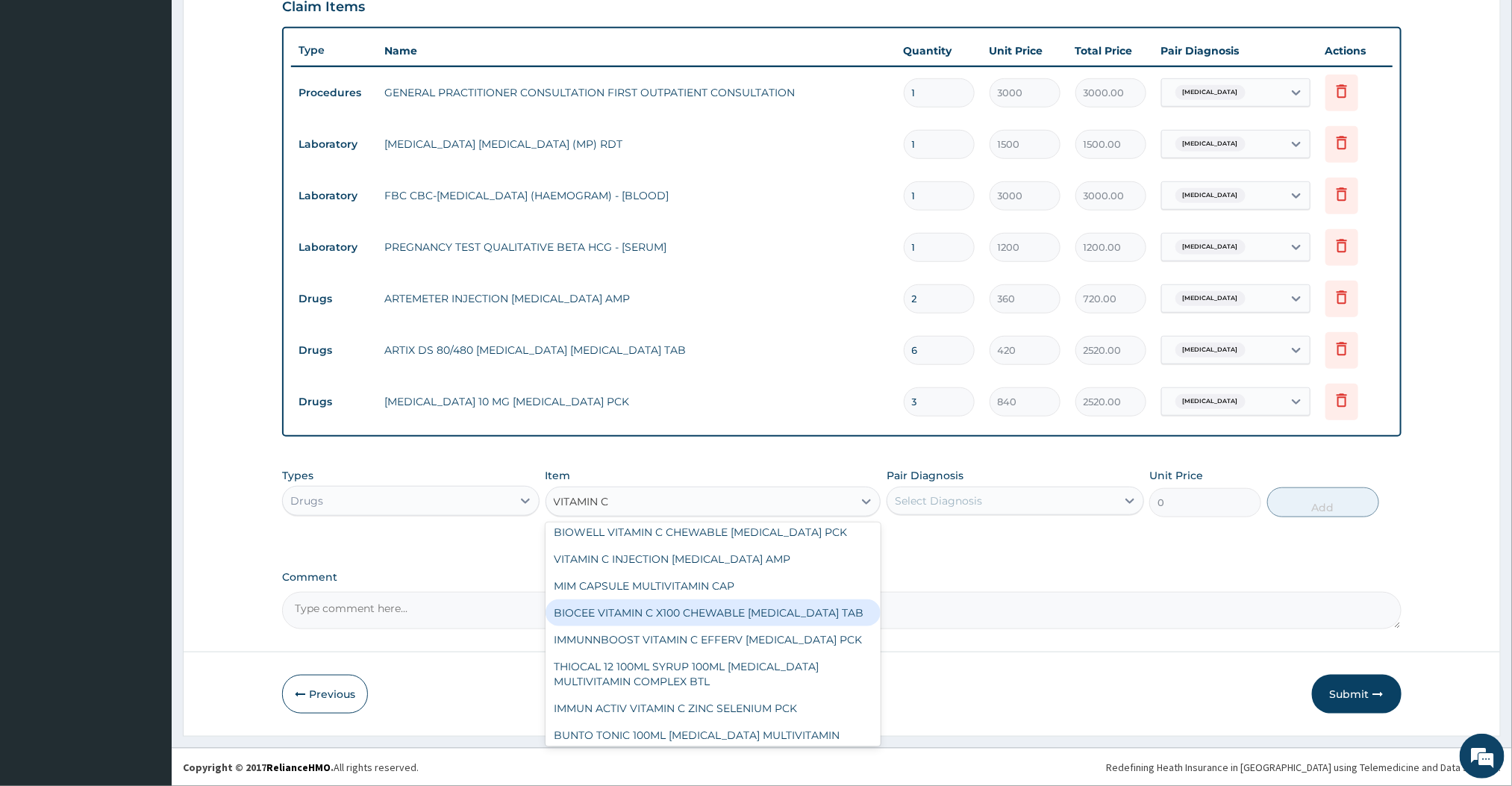
scroll to position [890, 0]
click at [656, 630] on div "BIOCEE VITAMIN C X100 CHEWABLE ASCORBIC ACID TAB" at bounding box center [713, 617] width 336 height 27
type input "335"
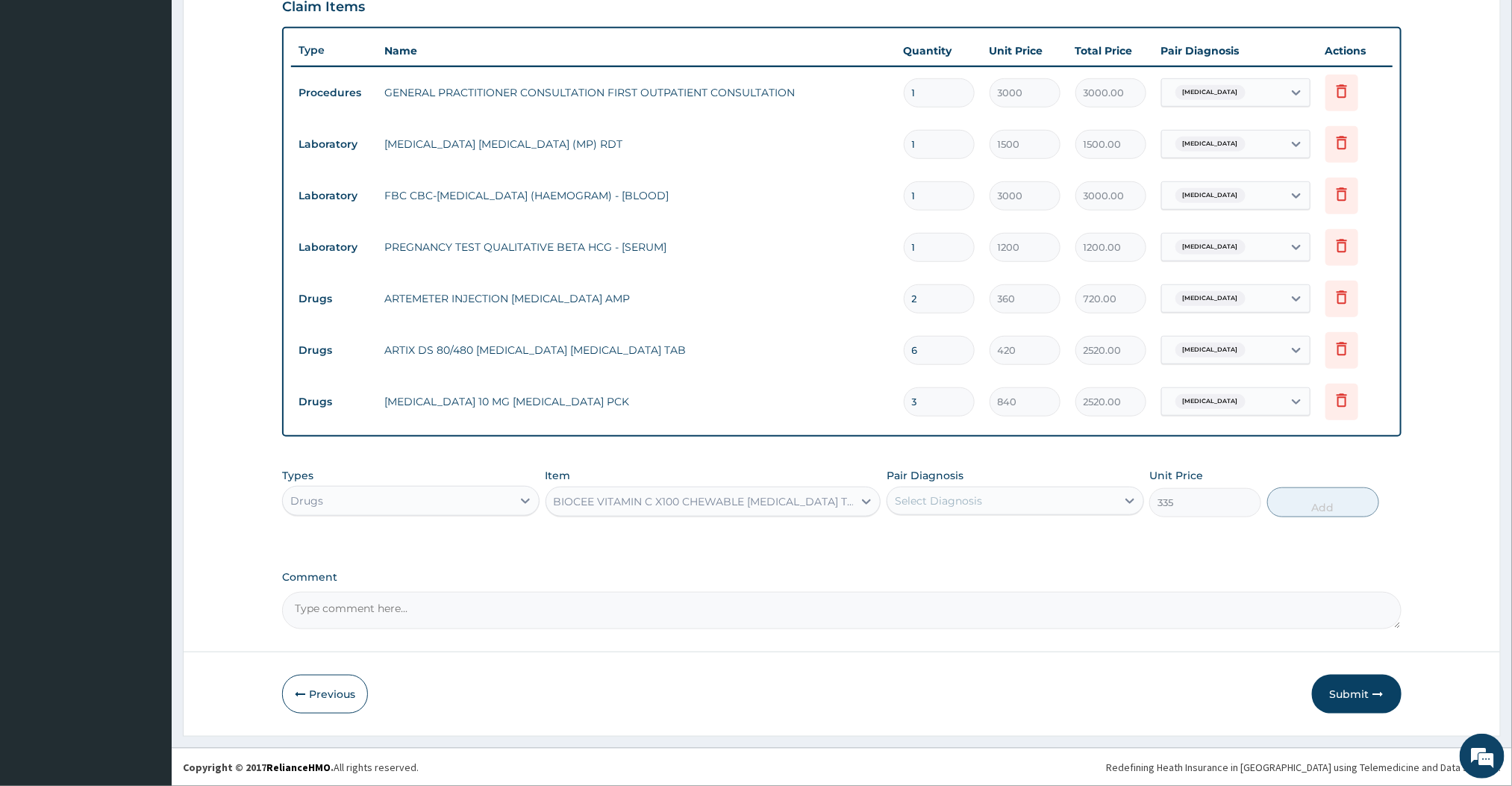
click at [930, 509] on div "Select Diagnosis" at bounding box center [1002, 501] width 229 height 24
click at [916, 531] on label "Malaria" at bounding box center [957, 537] width 93 height 15
checkbox input "true"
click at [1286, 488] on button "Add" at bounding box center [1324, 502] width 112 height 30
type input "0"
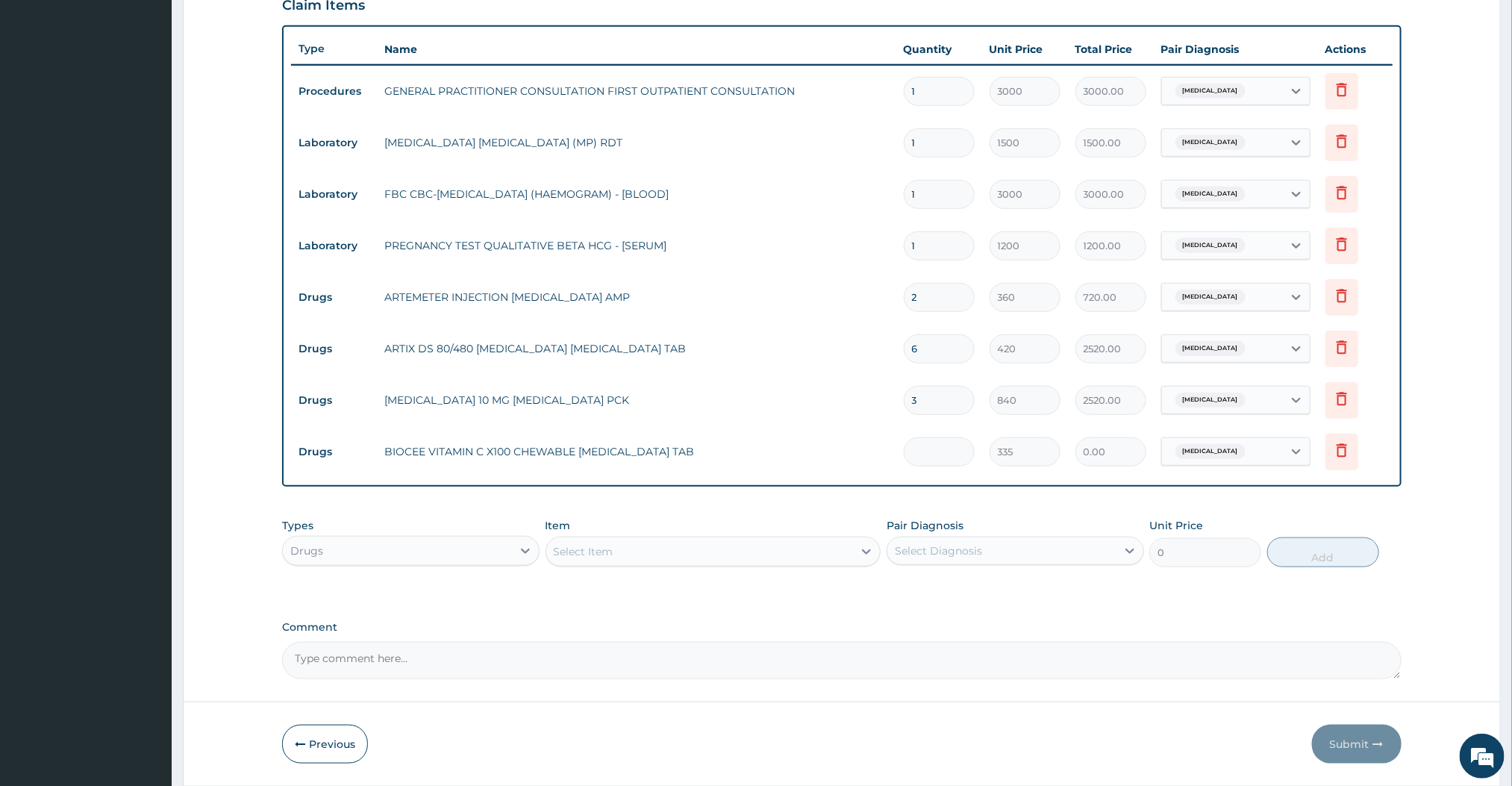
type input "0.00"
type input "2"
type input "670.00"
type input "2"
click at [777, 557] on div "Select Item" at bounding box center [700, 552] width 307 height 24
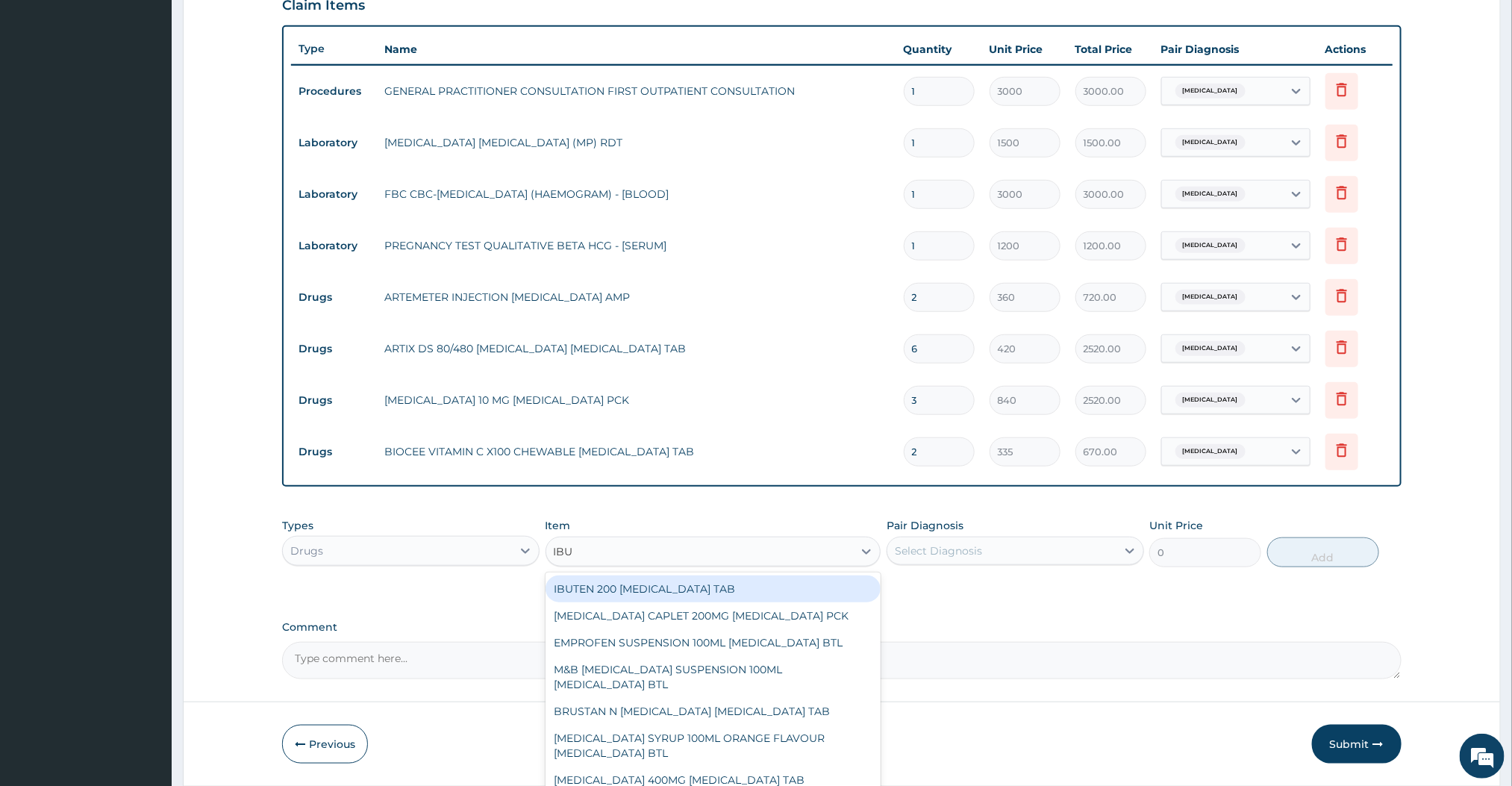
type input "IBUPROFEN"
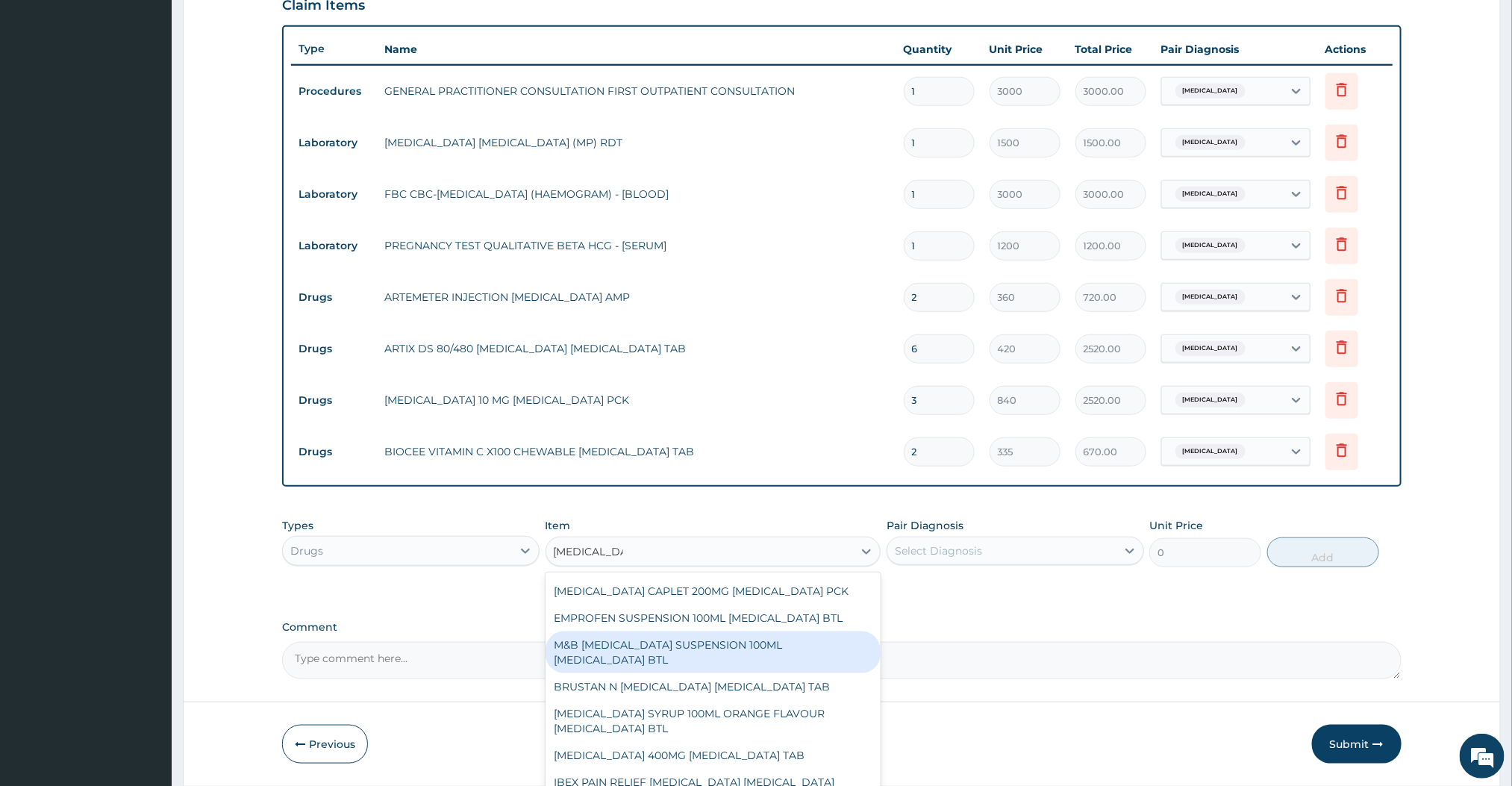
scroll to position [31, 0]
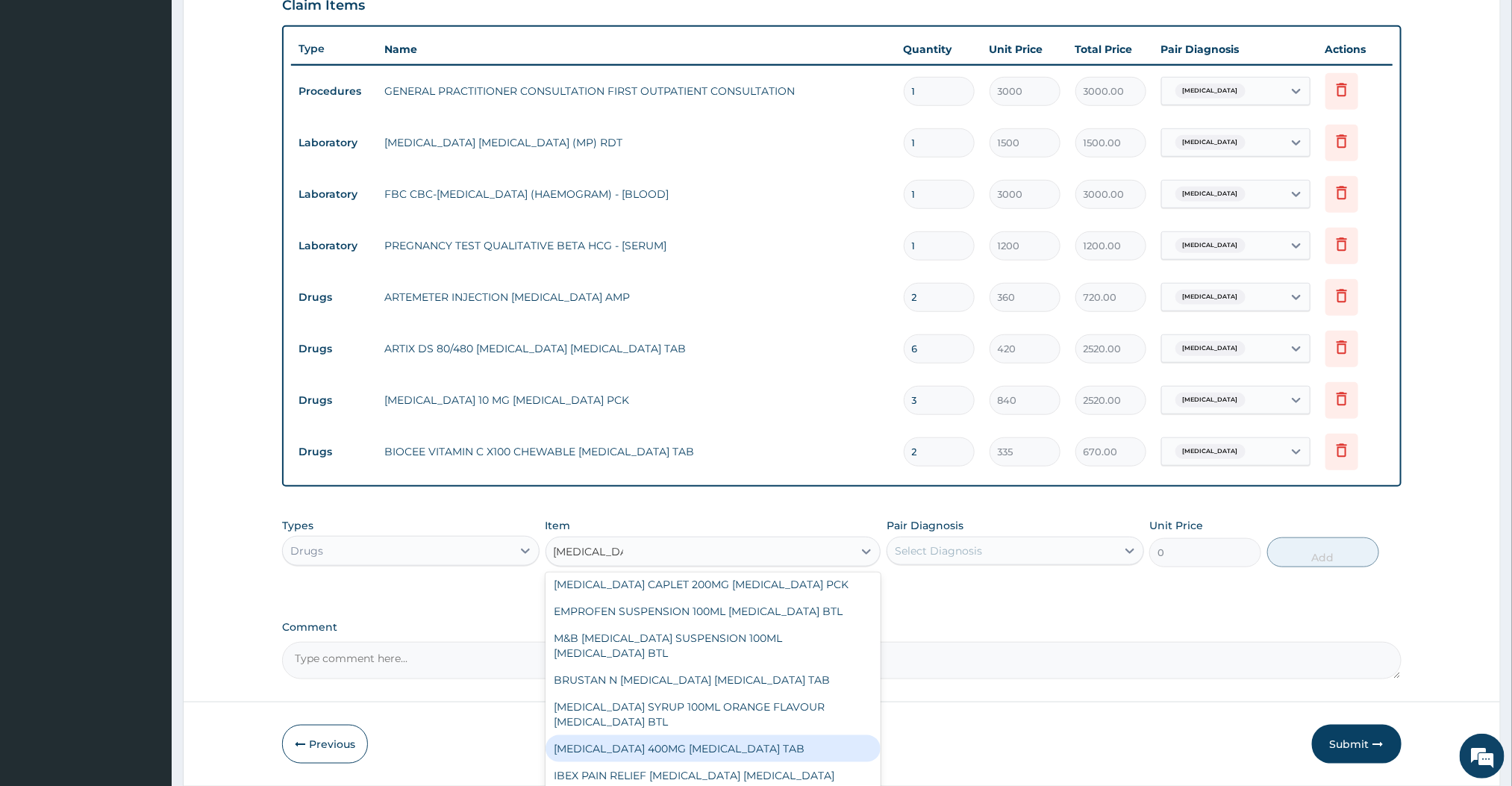
click at [652, 736] on div "IBUPROFEN 400MG IBUPROFEN TAB" at bounding box center [713, 749] width 336 height 27
type input "66"
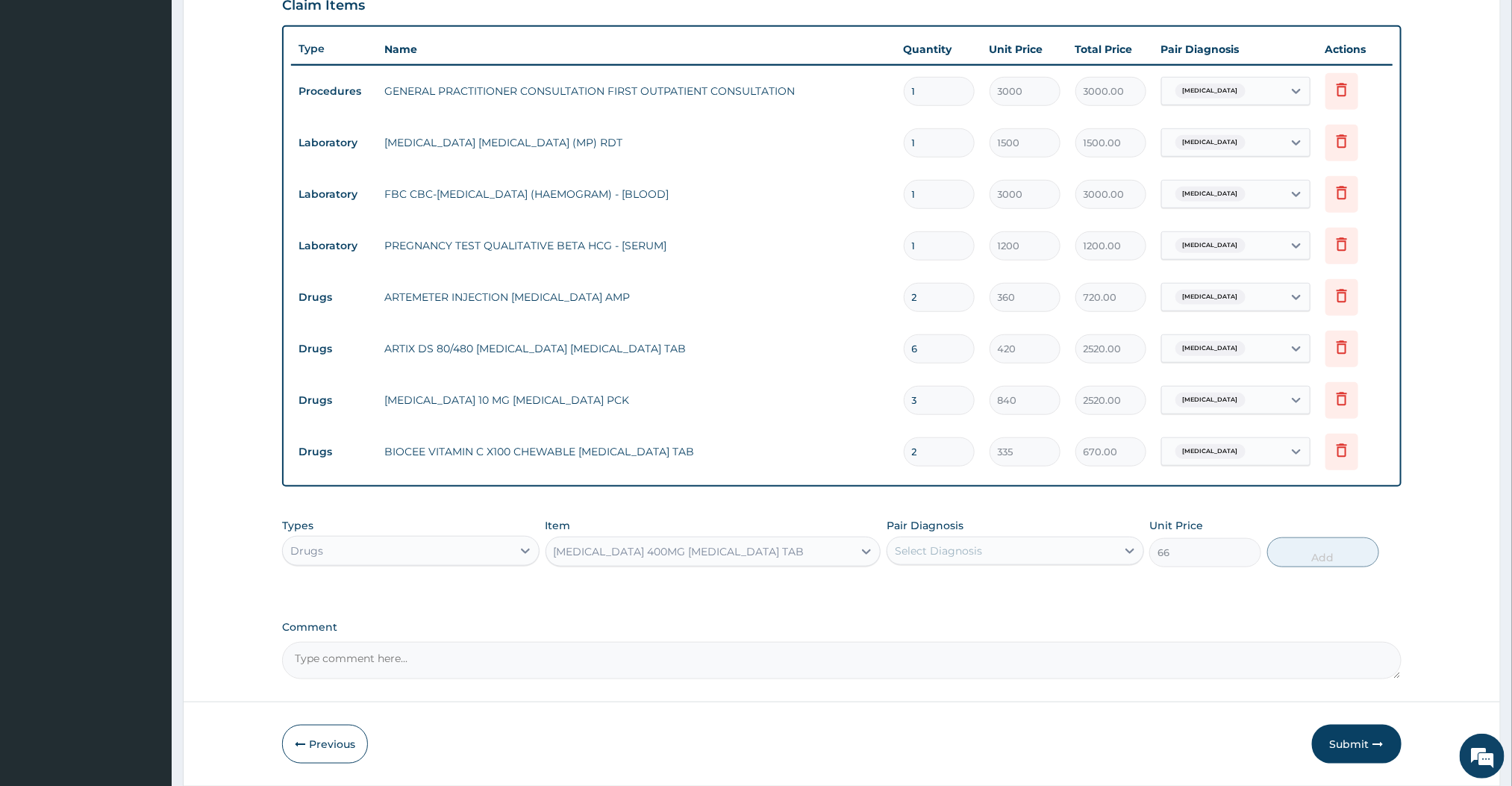
click at [931, 560] on div "Select Diagnosis" at bounding box center [1002, 551] width 229 height 24
click at [947, 584] on label "[MEDICAL_DATA]" at bounding box center [957, 588] width 93 height 15
checkbox input "true"
click at [1198, 601] on div "PA Code / Prescription Code Enter Code(Secondary Care Only) Encounter Date 13-0…" at bounding box center [841, 153] width 1119 height 1052
click at [1328, 554] on button "Add" at bounding box center [1324, 552] width 112 height 30
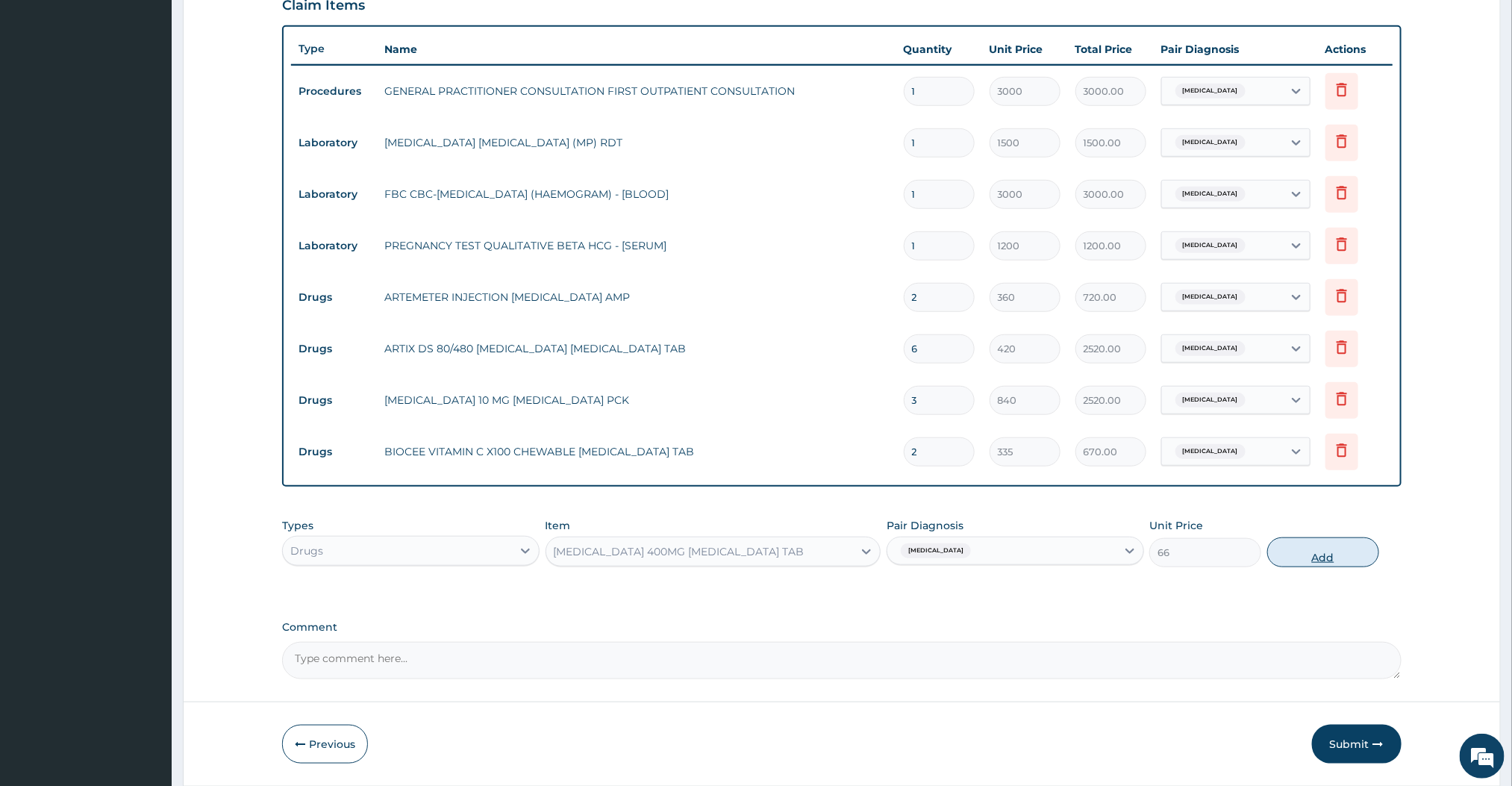
type input "0"
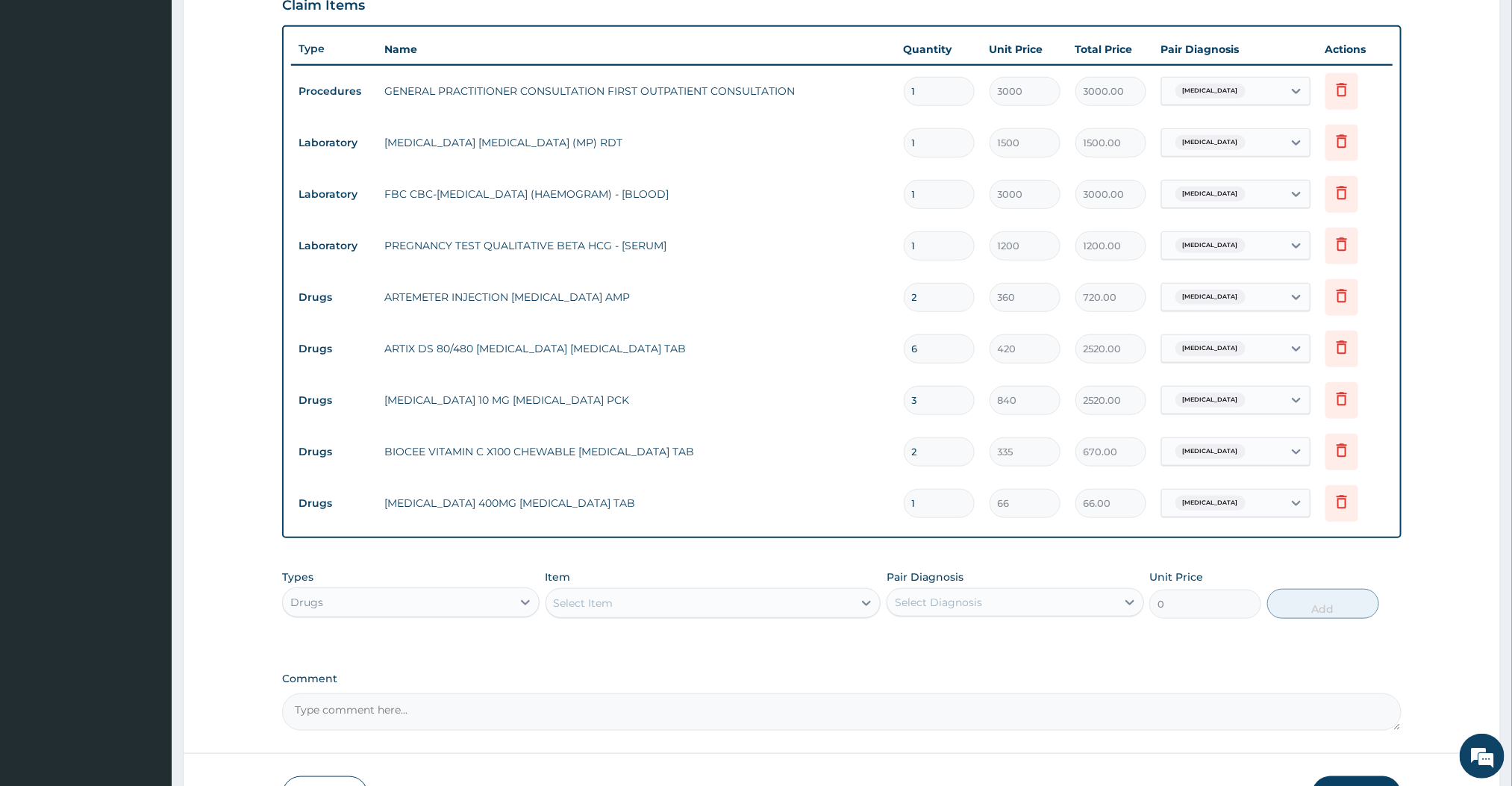
click at [1118, 542] on div "PA Code / Prescription Code Enter Code(Secondary Care Only) Encounter Date 13-0…" at bounding box center [841, 179] width 1119 height 1103
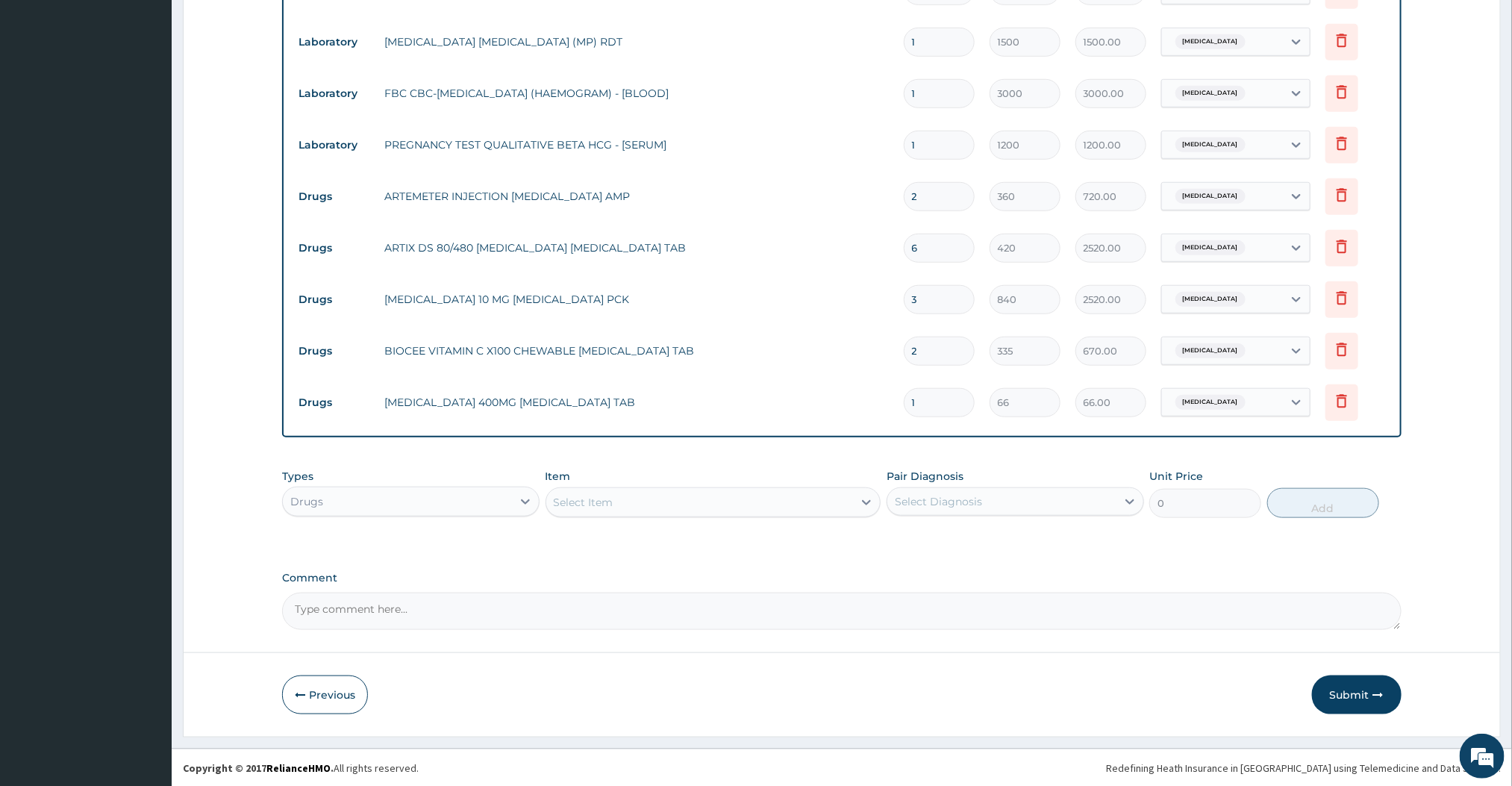
scroll to position [619, 0]
click at [1371, 684] on button "Submit" at bounding box center [1356, 694] width 90 height 39
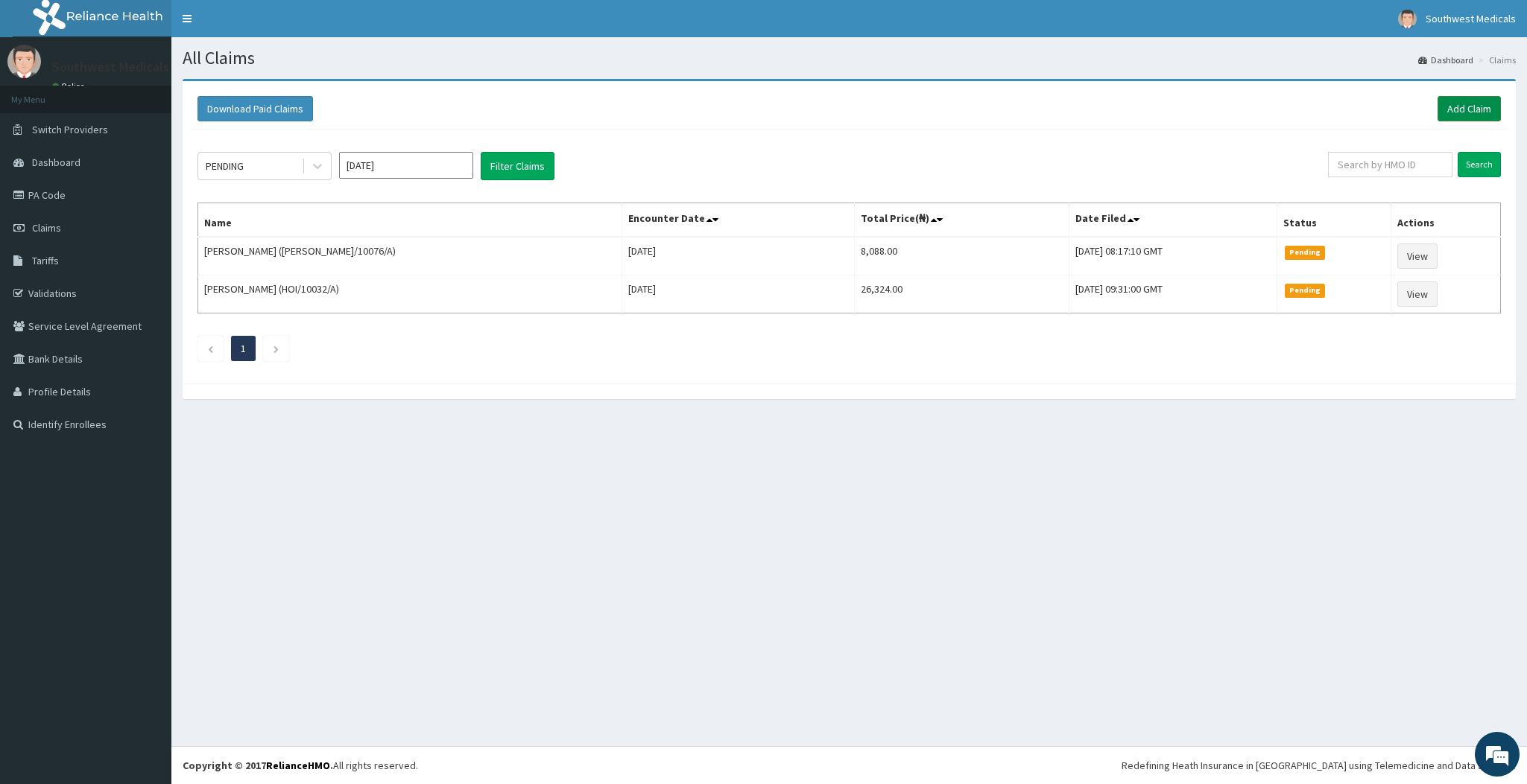
click at [1494, 103] on link "Add Claim" at bounding box center [1469, 109] width 63 height 25
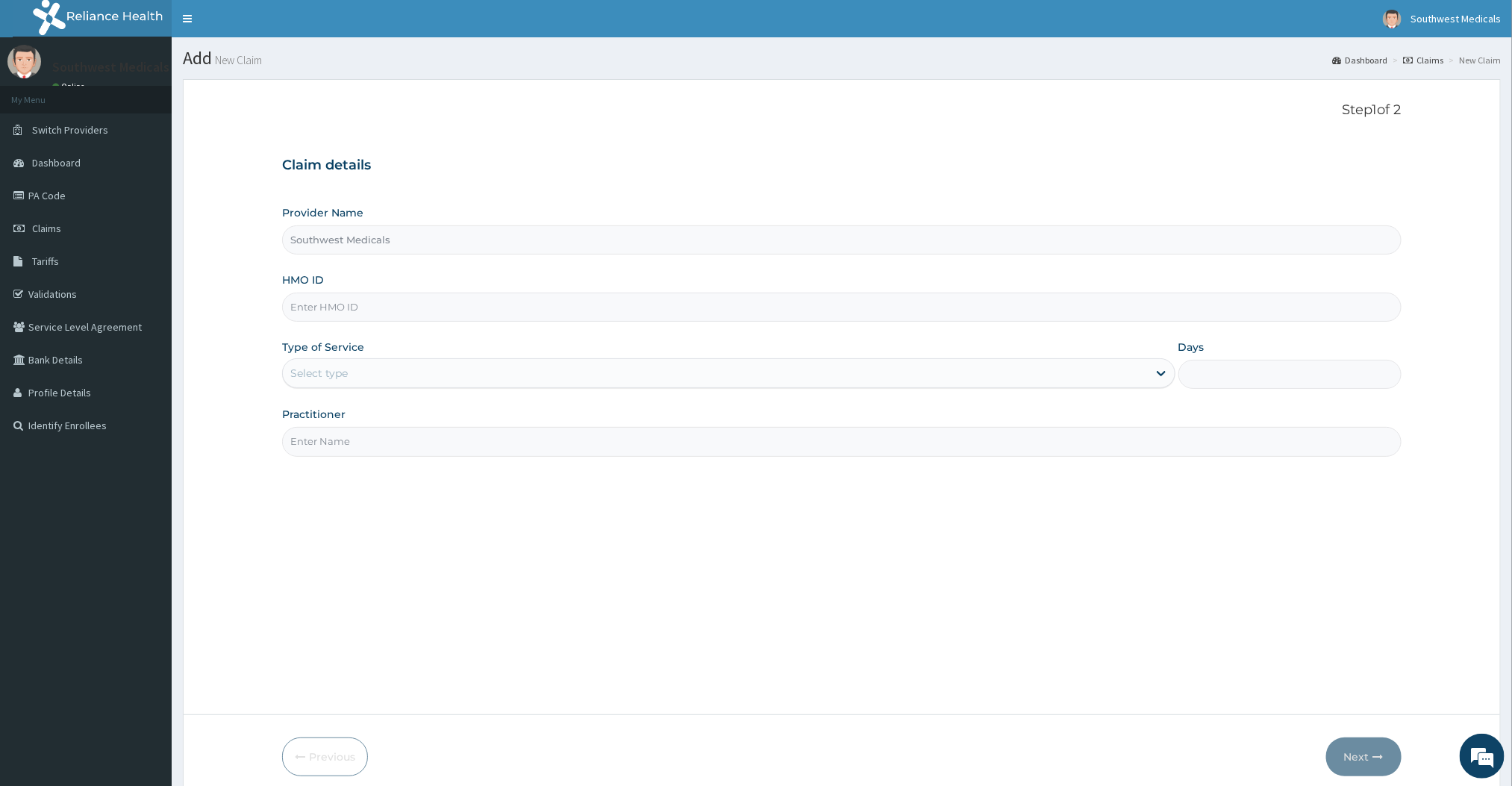
click at [397, 316] on input "HMO ID" at bounding box center [841, 307] width 1119 height 29
type input "PAB/10047/A"
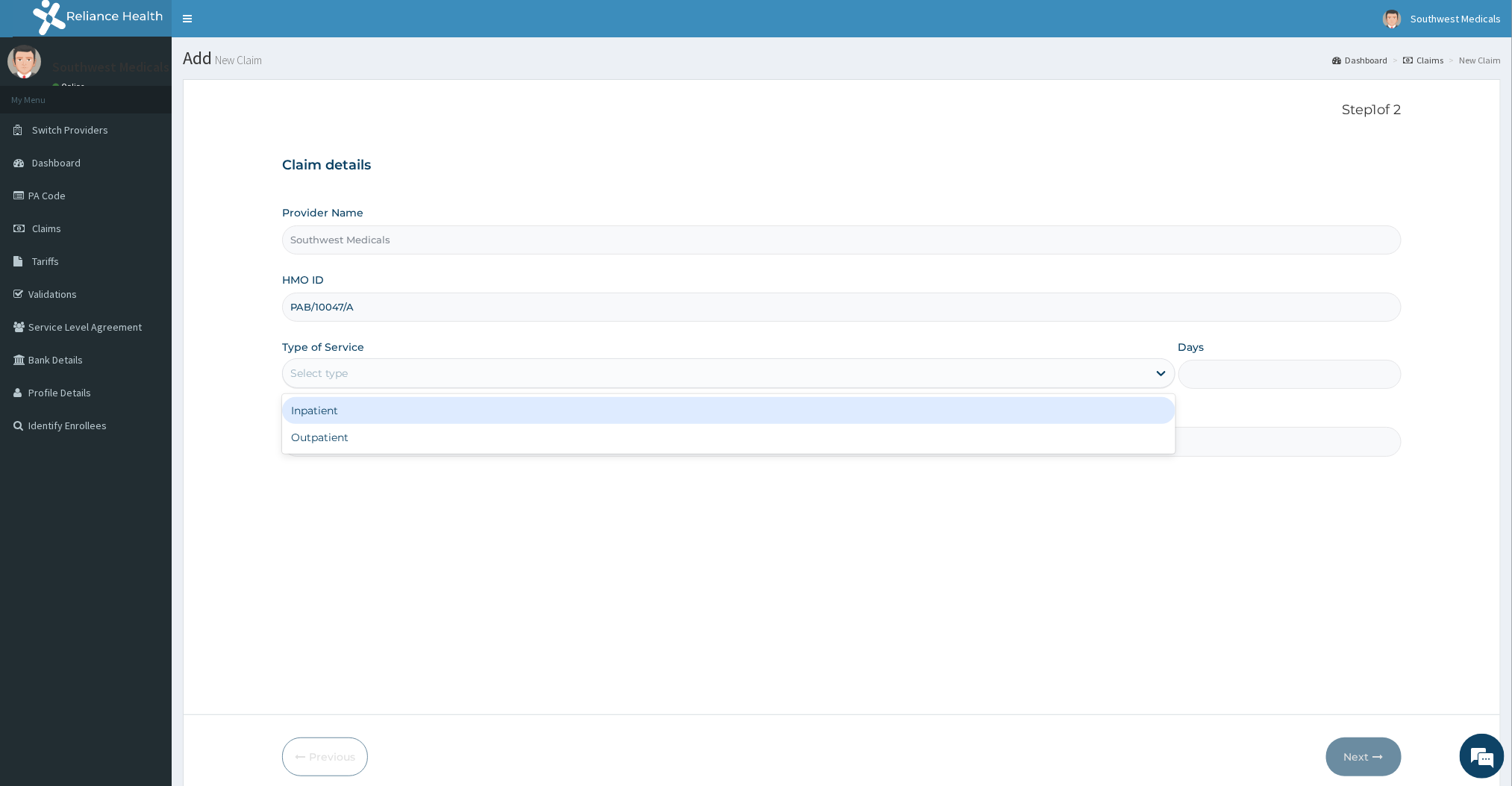
click at [358, 374] on div "Select type" at bounding box center [715, 373] width 864 height 24
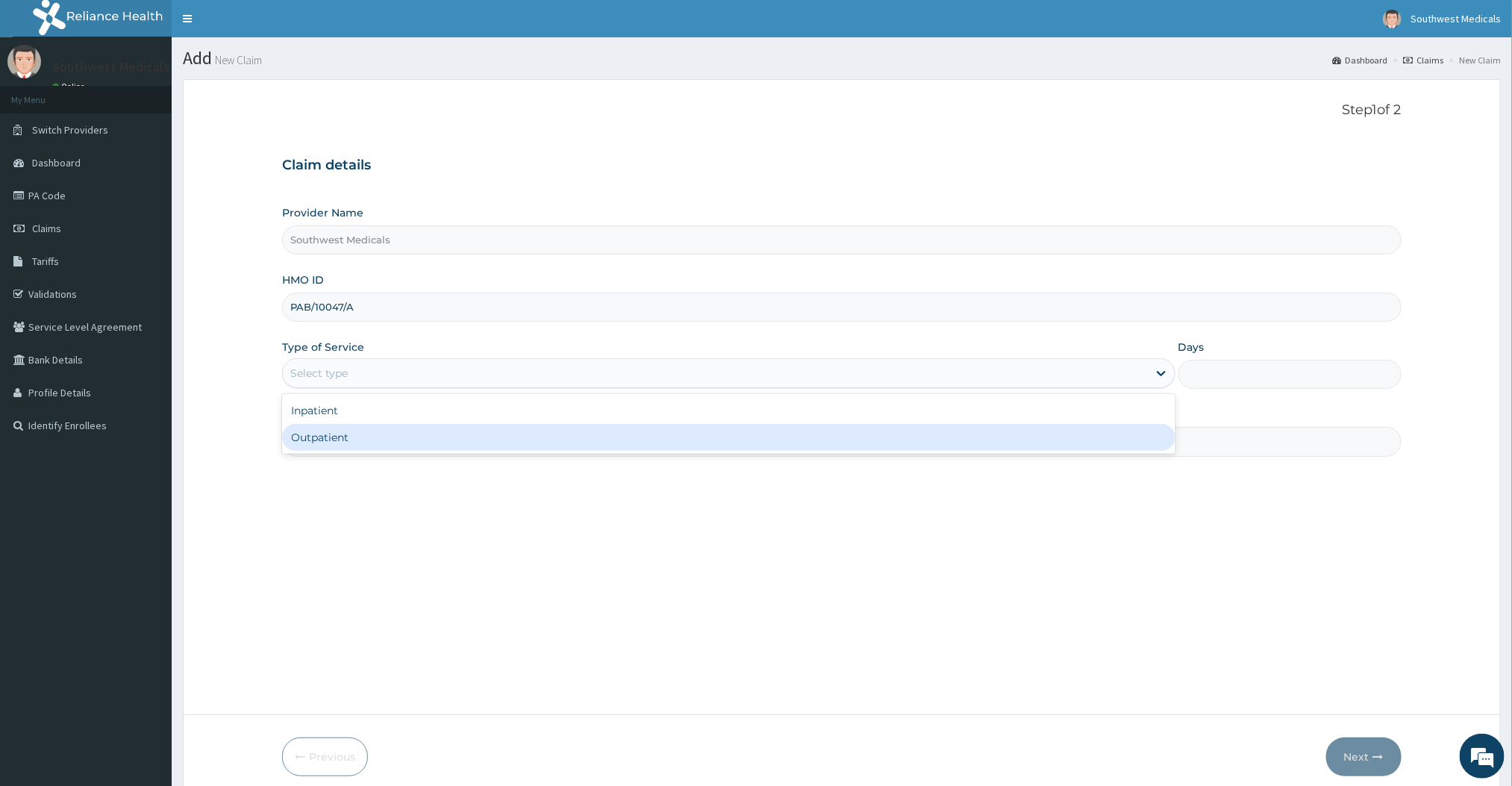
click at [341, 449] on div "Outpatient" at bounding box center [728, 438] width 893 height 27
type input "1"
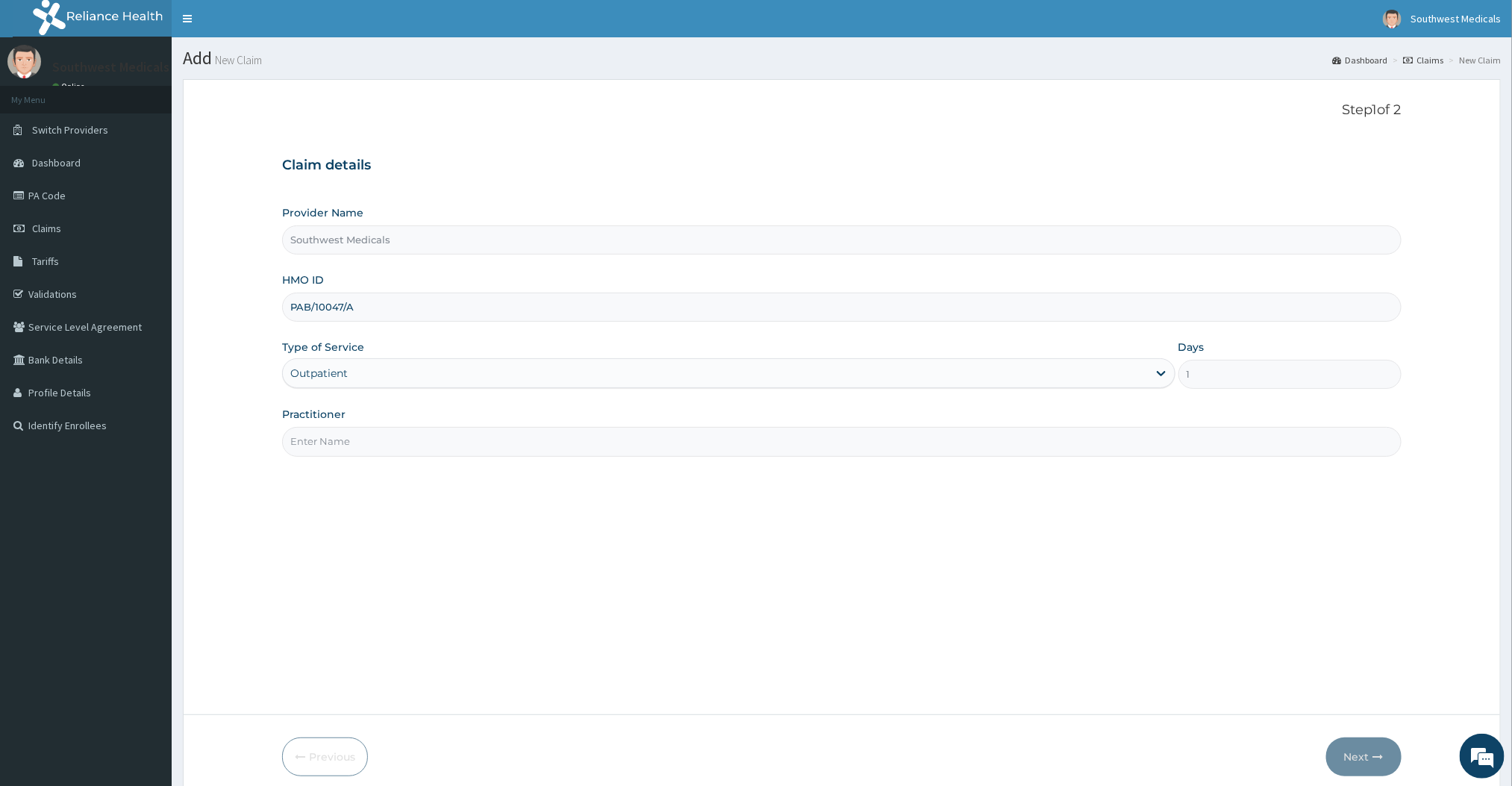
click at [345, 456] on input "Practitioner" at bounding box center [841, 441] width 1119 height 29
type input "DOCTOR [PERSON_NAME]"
click at [1376, 768] on button "Next" at bounding box center [1364, 757] width 75 height 39
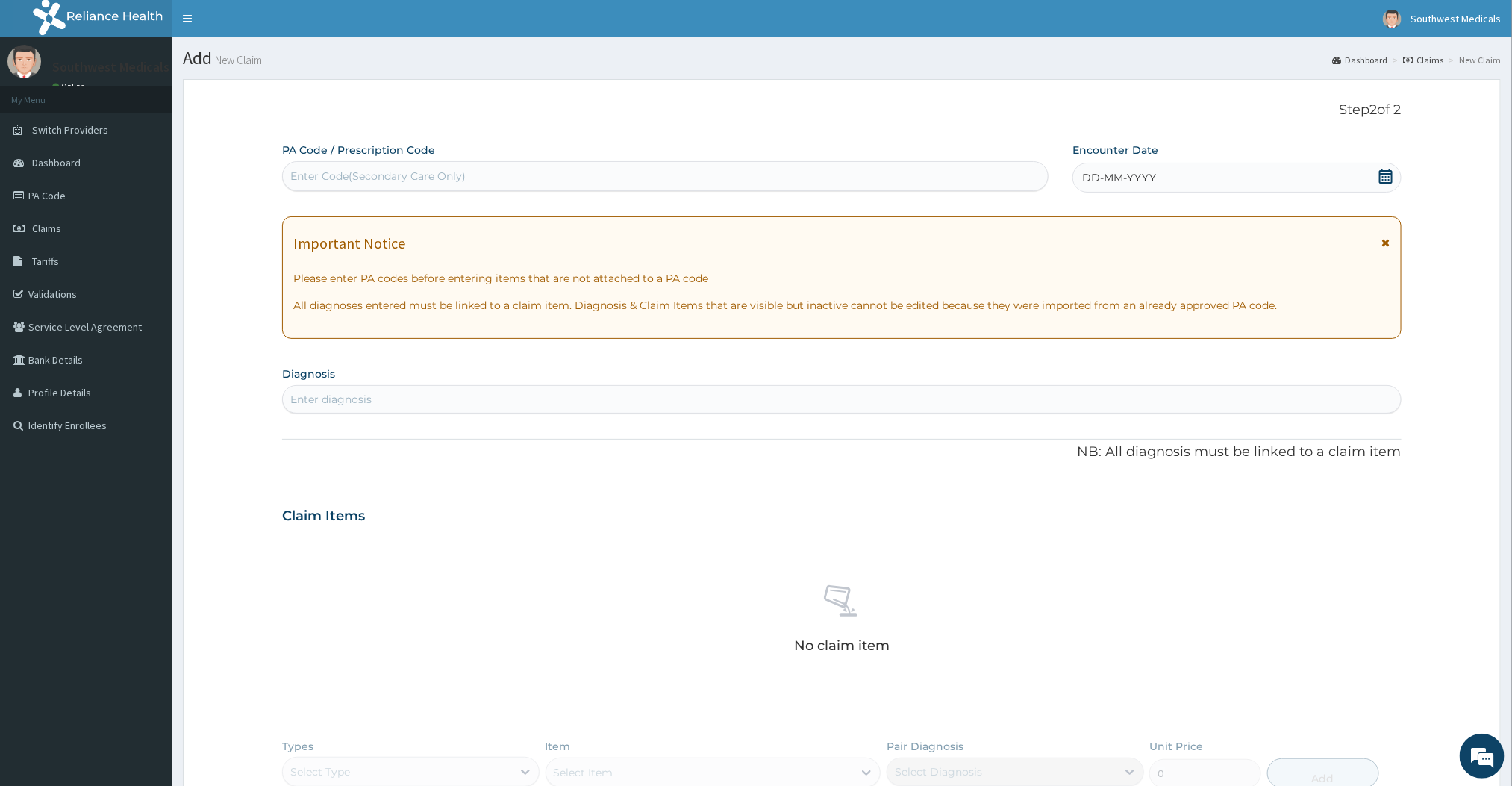
click at [1129, 177] on span "DD-MM-YYYY" at bounding box center [1119, 177] width 74 height 15
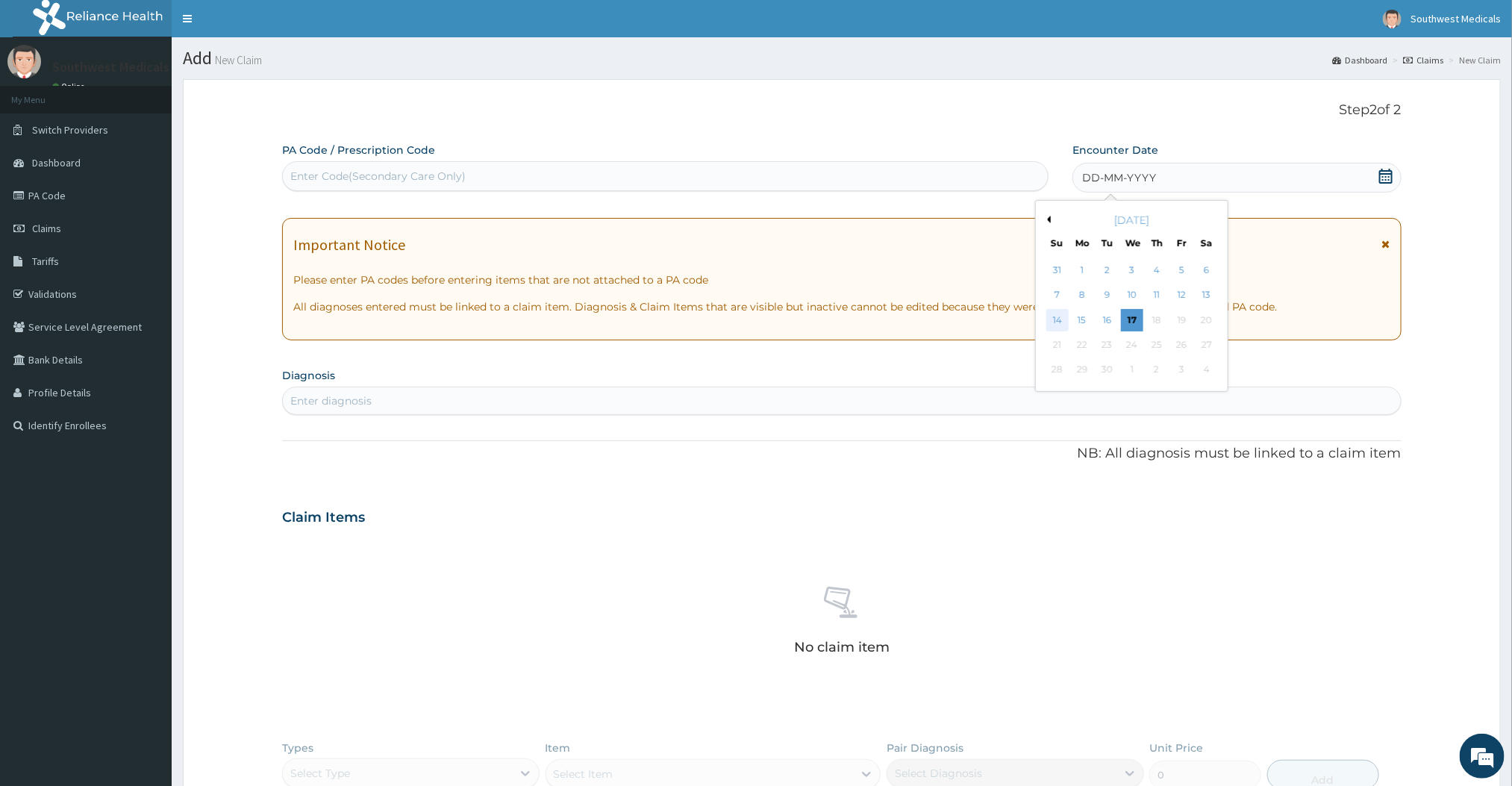
click at [1066, 323] on div "14" at bounding box center [1058, 320] width 23 height 23
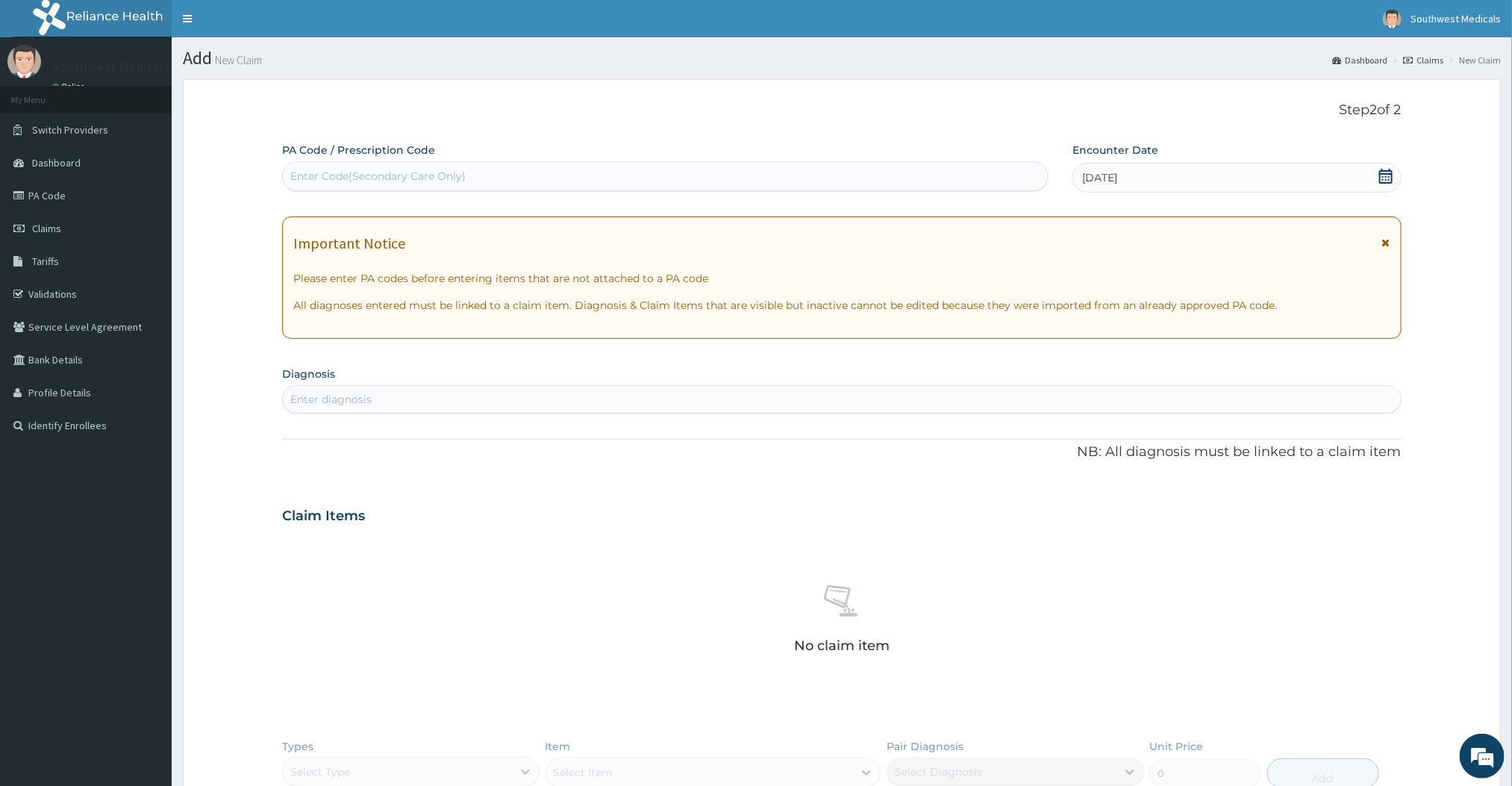
click at [517, 403] on div "Enter diagnosis" at bounding box center [841, 399] width 1117 height 24
type input "[MEDICAL_DATA]"
click at [618, 368] on section "Diagnosis Enter diagnosis" at bounding box center [841, 388] width 1119 height 51
click at [363, 403] on div "Enter diagnosis" at bounding box center [331, 399] width 81 height 15
type input "[MEDICAL_DATA]"
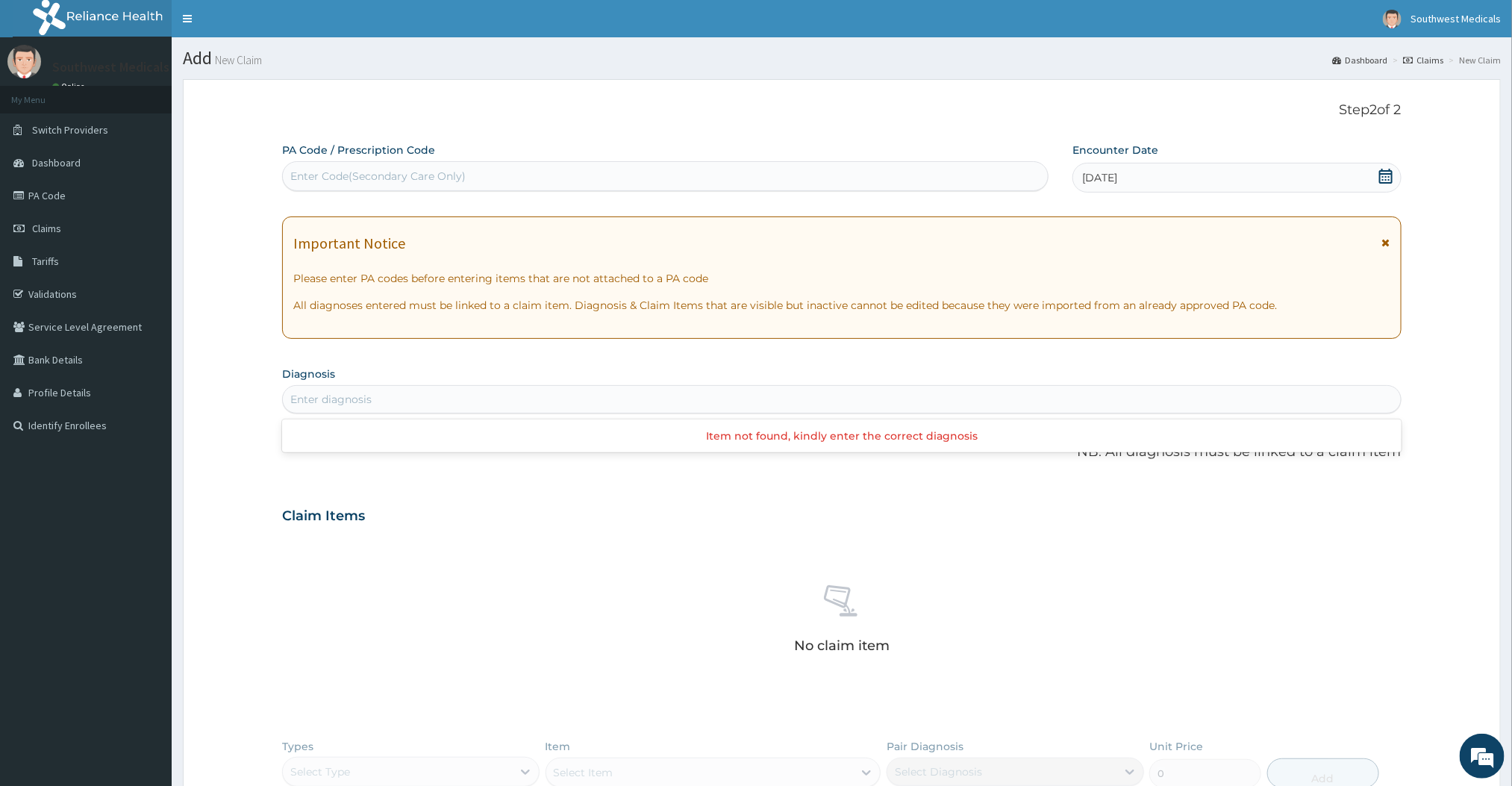
click at [574, 398] on div "Enter diagnosis" at bounding box center [841, 399] width 1117 height 24
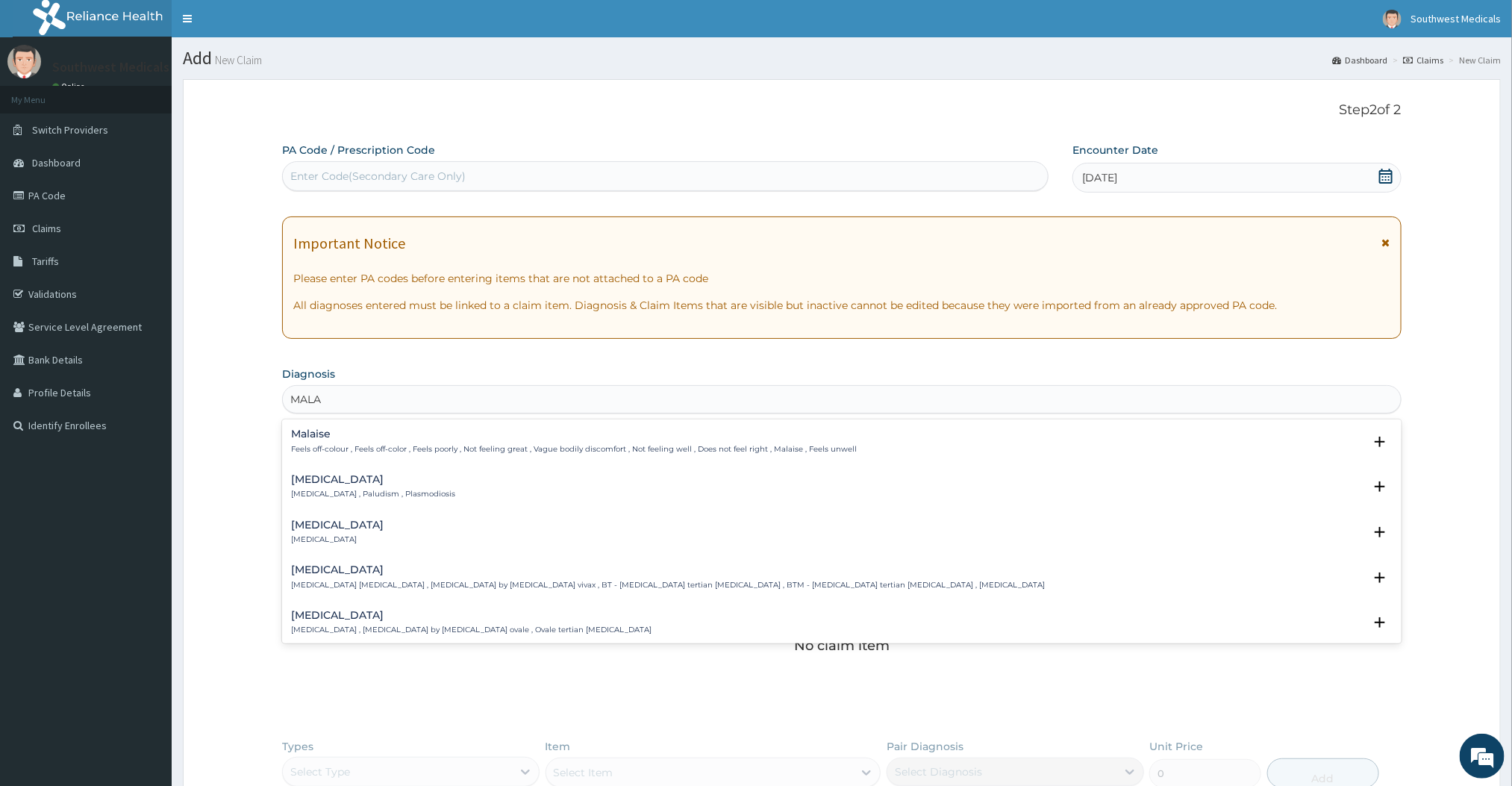
type input "[MEDICAL_DATA]"
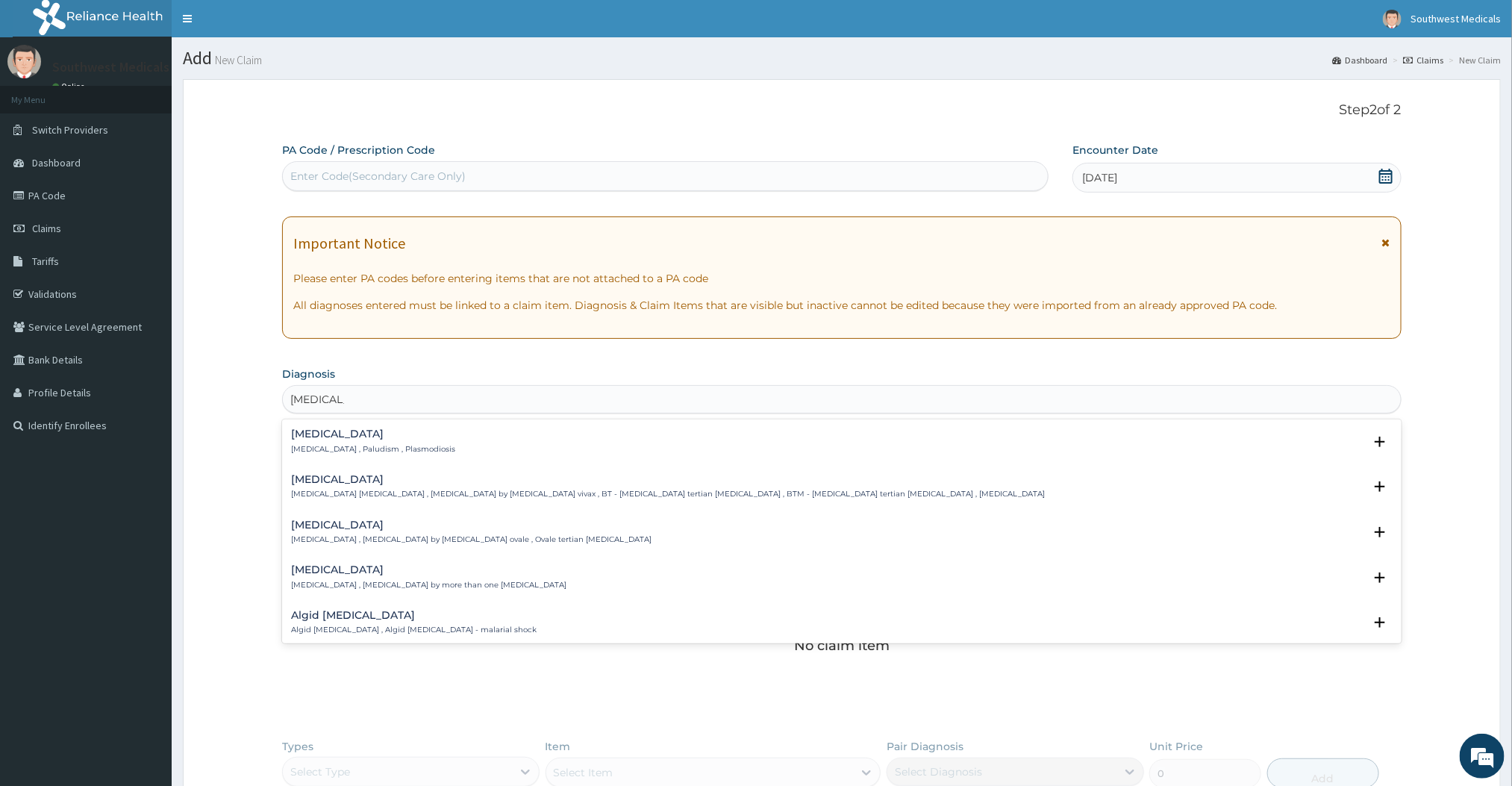
click at [351, 449] on p "[MEDICAL_DATA] , Paludism , Plasmodiosis" at bounding box center [373, 450] width 164 height 10
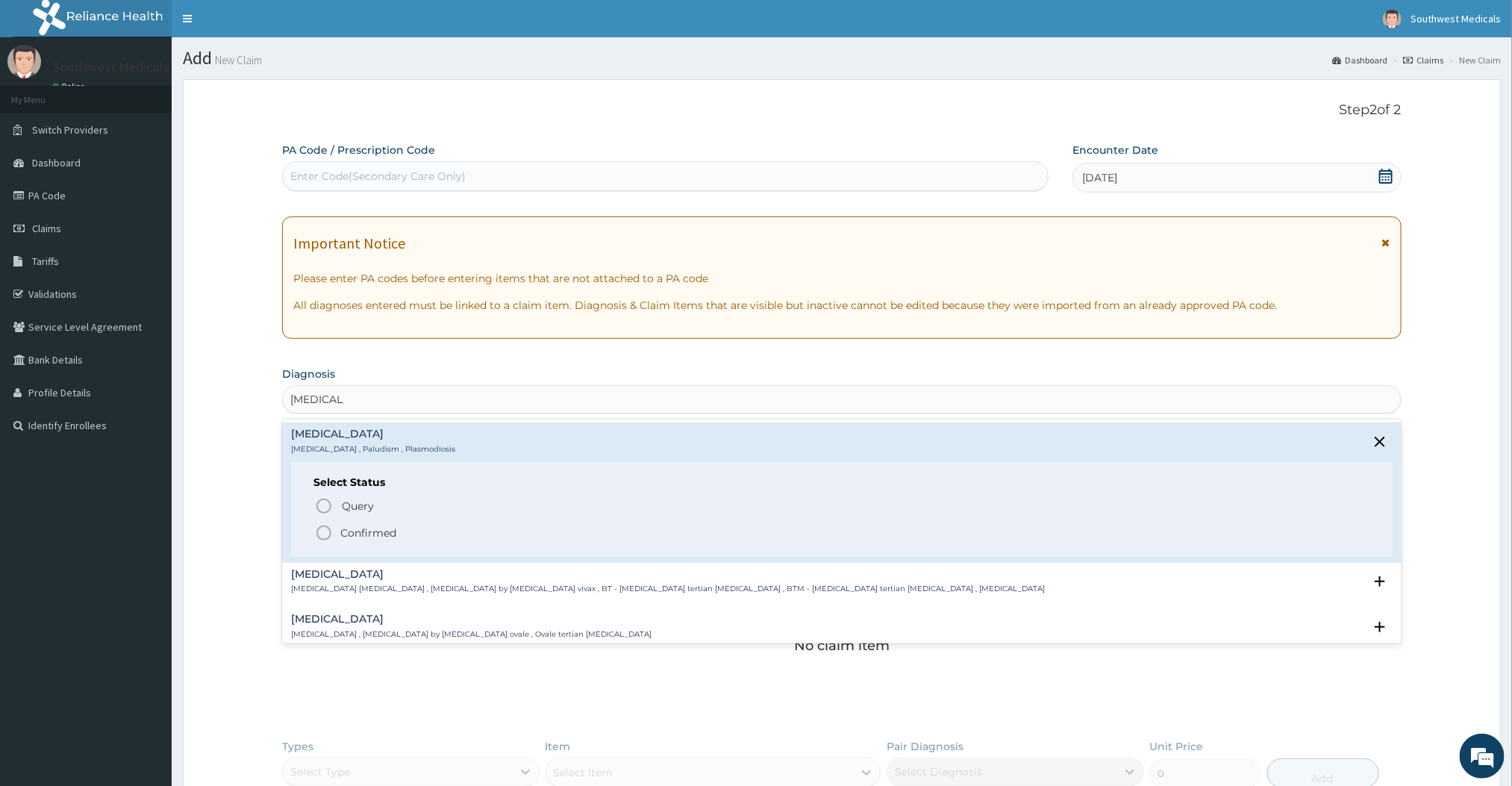
click at [335, 529] on span "Confirmed" at bounding box center [842, 532] width 1054 height 18
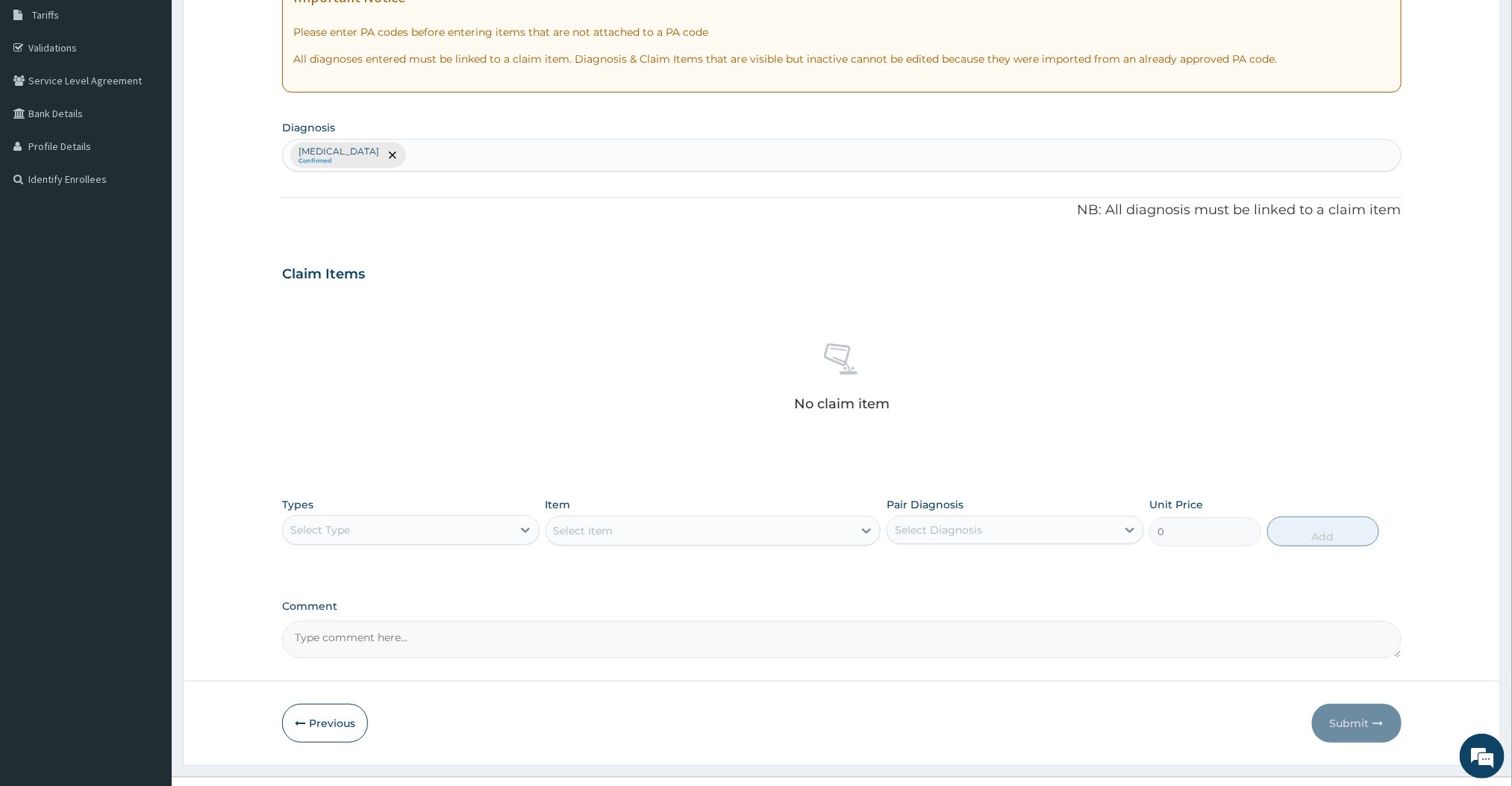
scroll to position [278, 0]
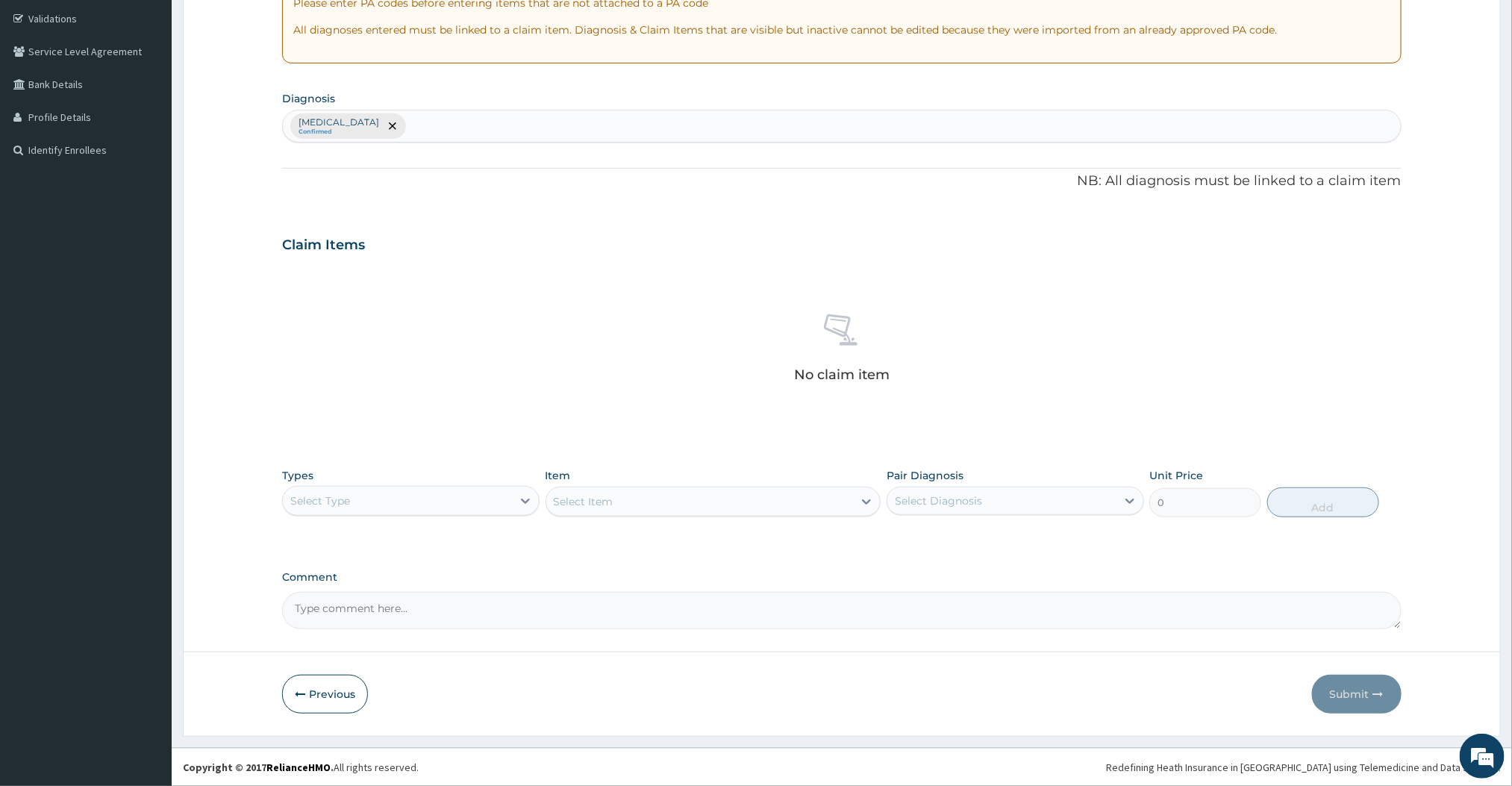
click at [511, 495] on div "Select Type" at bounding box center [397, 501] width 229 height 24
click at [349, 589] on div "Procedures" at bounding box center [411, 592] width 258 height 27
click at [811, 504] on div "Select Item" at bounding box center [713, 502] width 336 height 30
click at [847, 504] on div "Select Item" at bounding box center [713, 502] width 336 height 30
click at [840, 507] on div "Select Item" at bounding box center [713, 502] width 336 height 30
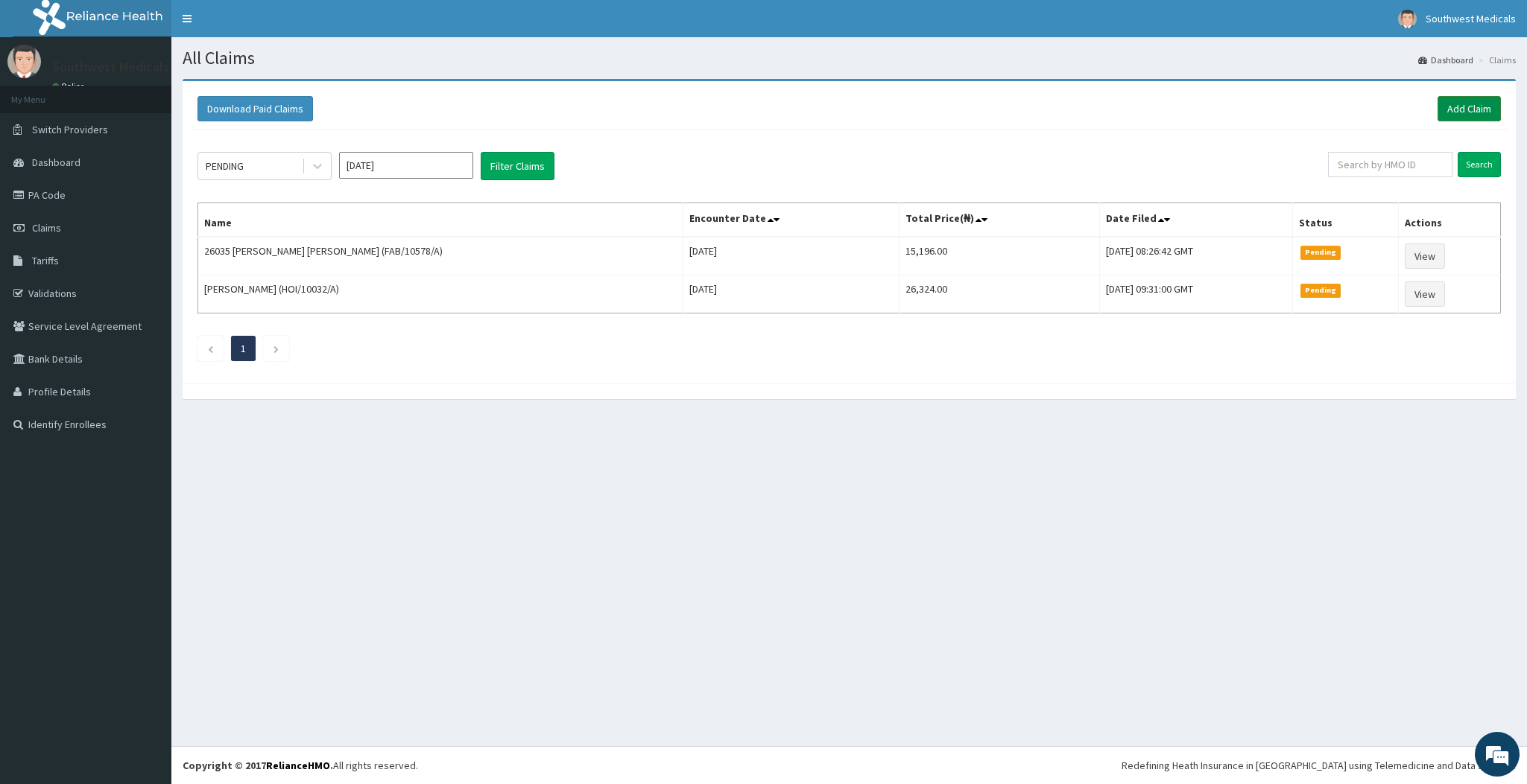
click at [1480, 99] on link "Add Claim" at bounding box center [1469, 109] width 63 height 25
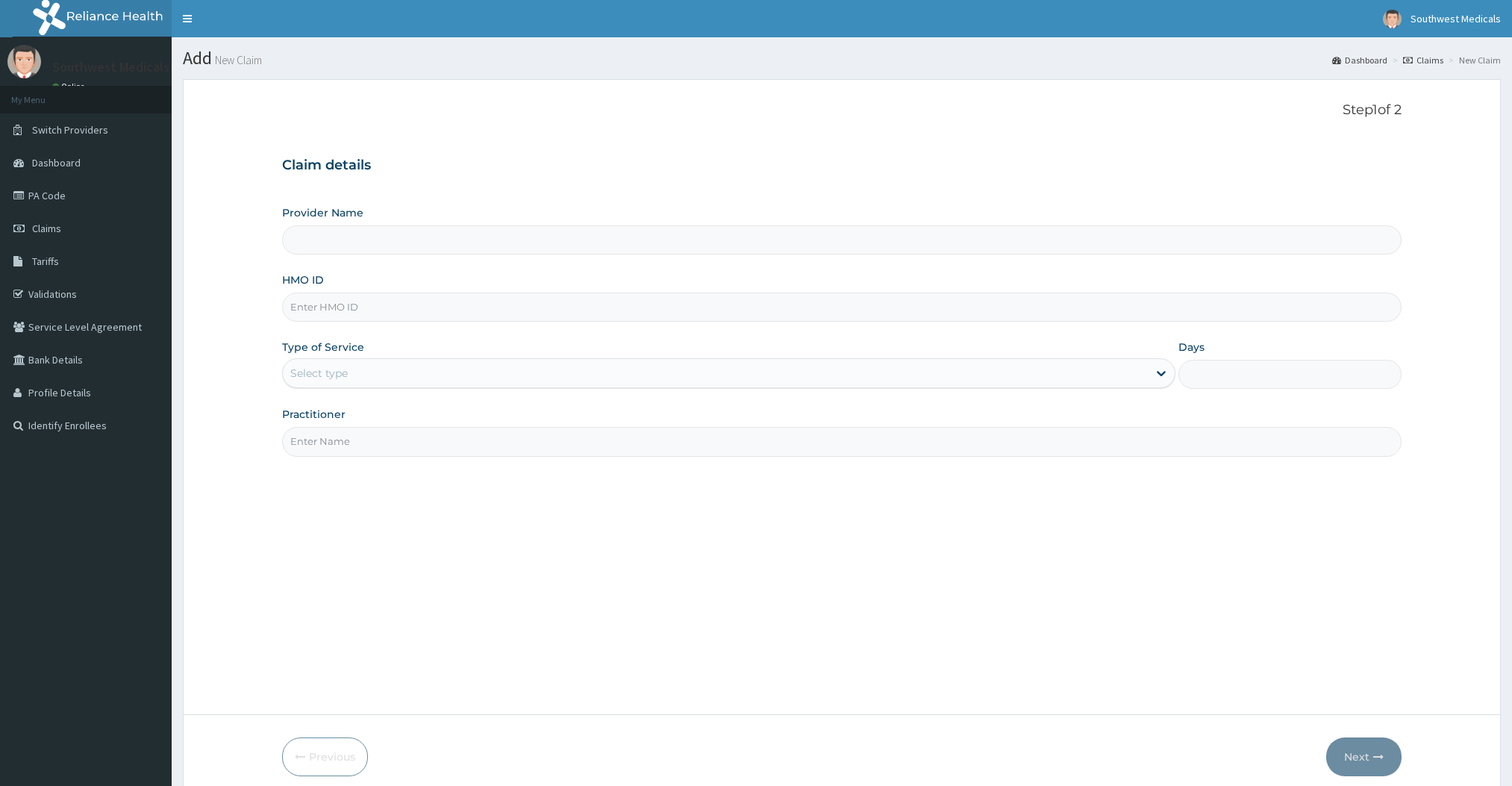
type input "Southwest Medicals"
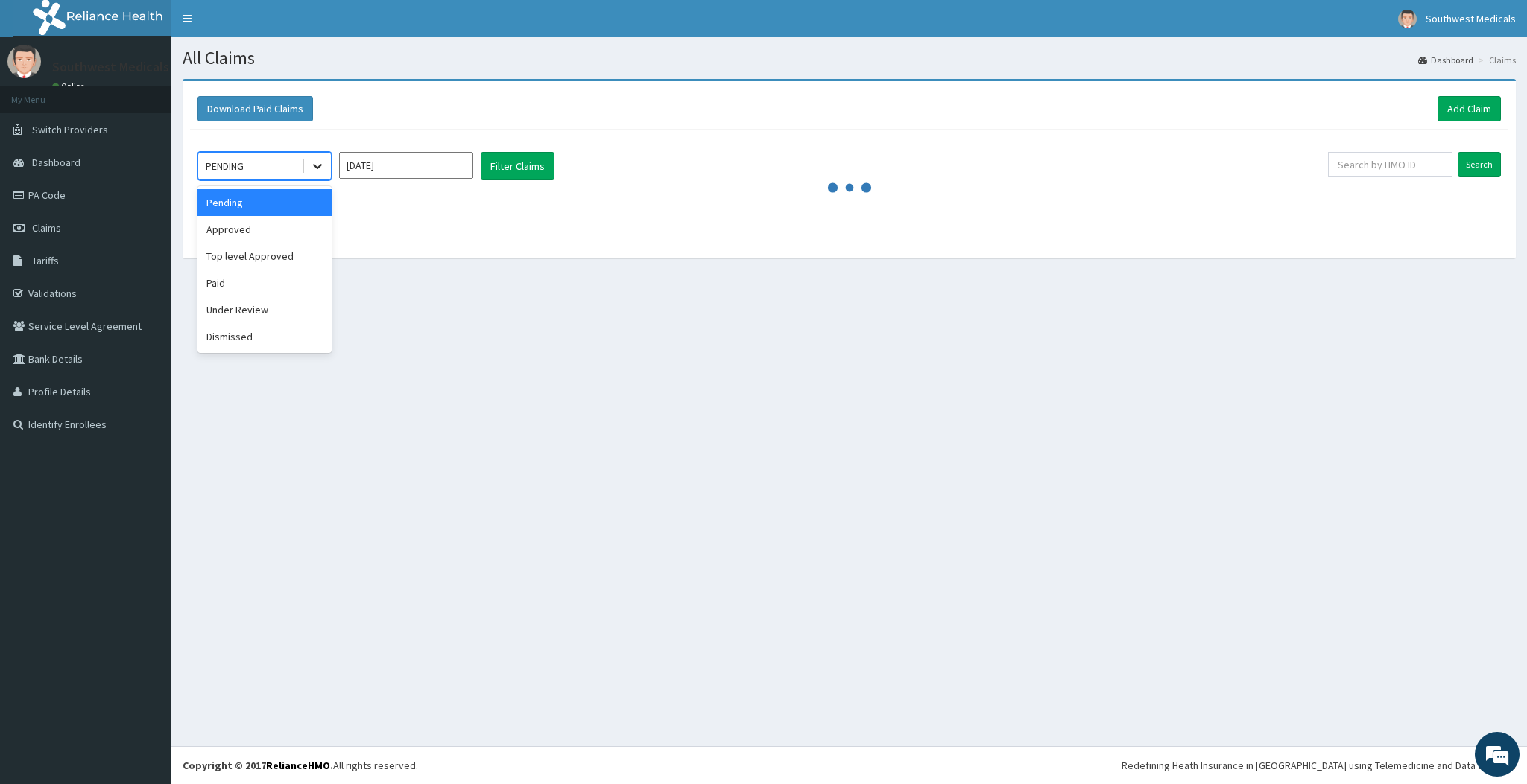
click at [321, 173] on icon at bounding box center [317, 166] width 15 height 15
click at [271, 238] on div "Approved" at bounding box center [264, 230] width 134 height 27
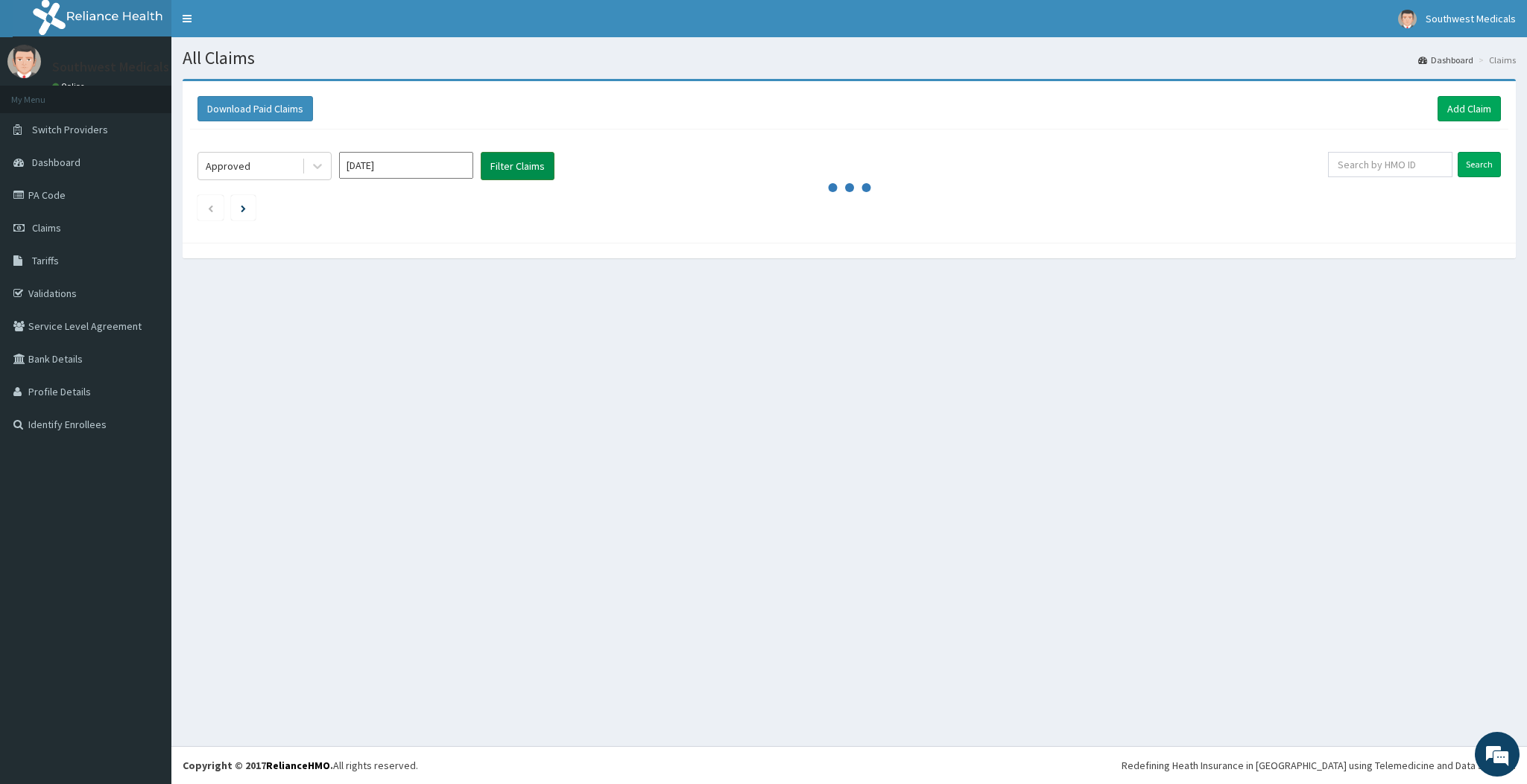
click at [497, 159] on button "Filter Claims" at bounding box center [517, 166] width 74 height 28
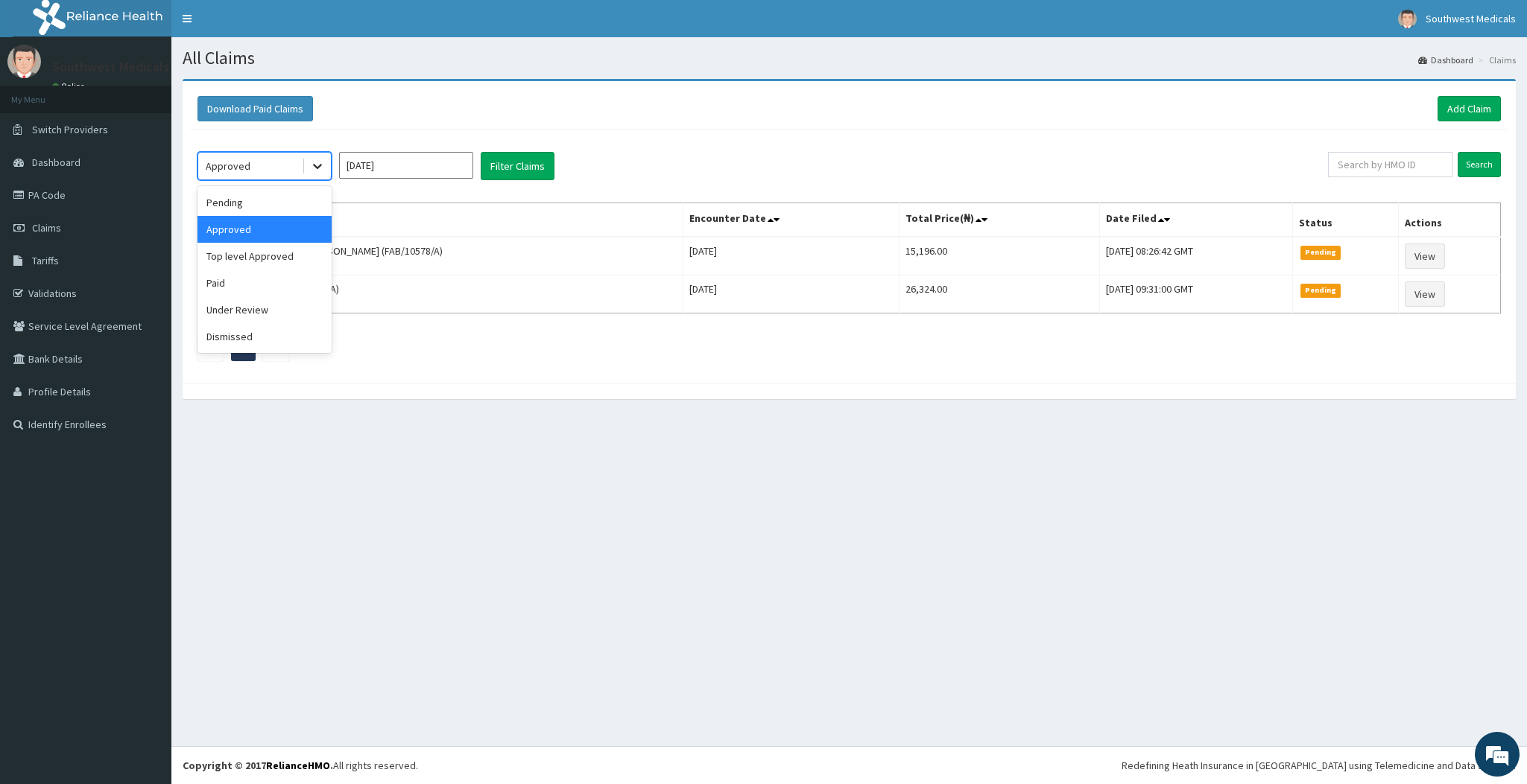
click at [324, 169] on icon at bounding box center [317, 166] width 15 height 15
click at [499, 52] on h1 "All Claims" at bounding box center [850, 58] width 1333 height 19
click at [320, 176] on div at bounding box center [317, 166] width 27 height 27
click at [255, 286] on div "Paid" at bounding box center [264, 283] width 134 height 27
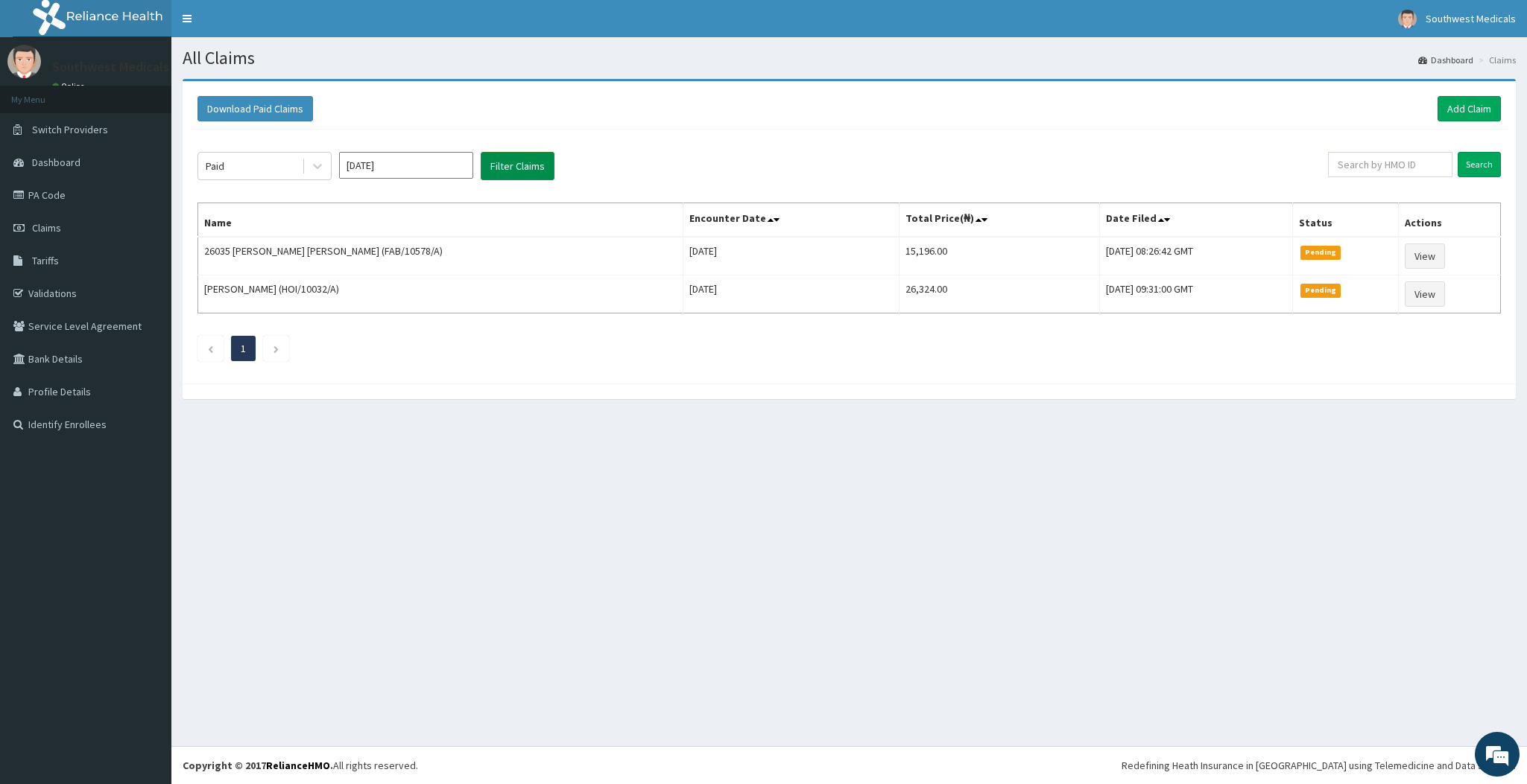
click at [515, 170] on button "Filter Claims" at bounding box center [517, 166] width 74 height 28
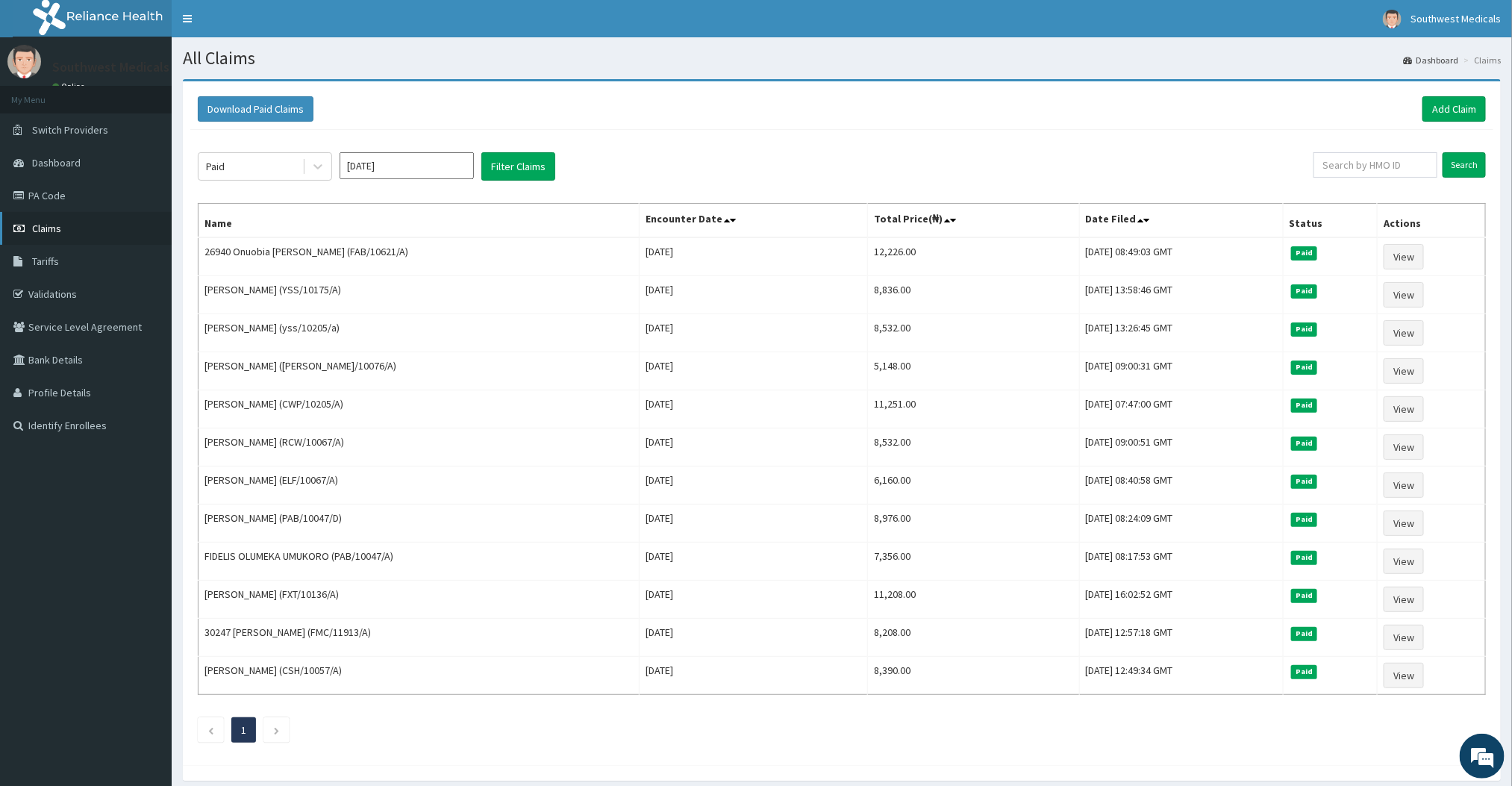
click at [49, 238] on link "Claims" at bounding box center [85, 228] width 172 height 33
click at [1474, 101] on link "Add Claim" at bounding box center [1454, 109] width 64 height 25
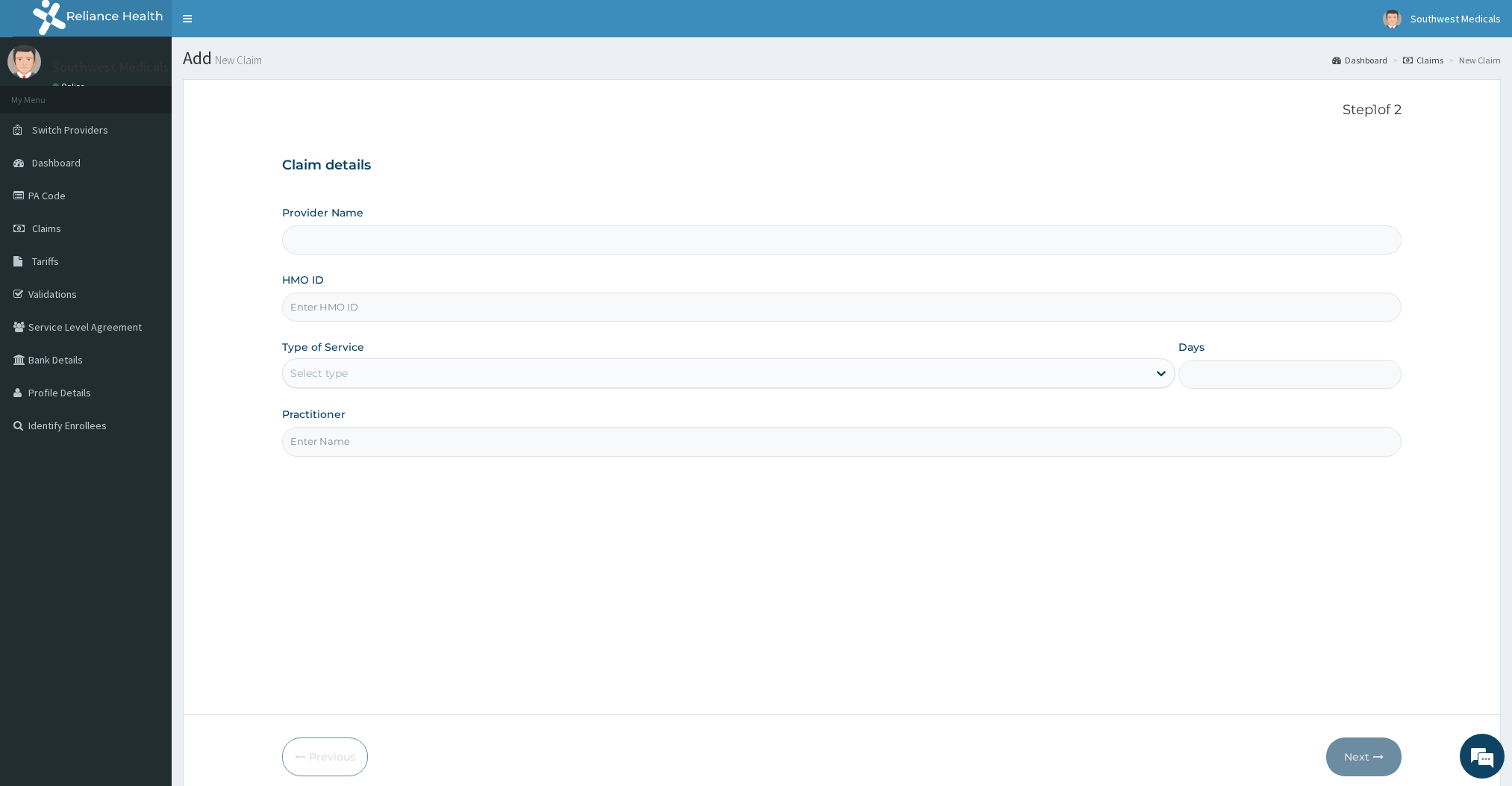
type input "Southwest Medicals"
click at [434, 302] on input "HMO ID" at bounding box center [841, 307] width 1119 height 29
click at [474, 242] on input "Southwest Medicals" at bounding box center [841, 239] width 1119 height 29
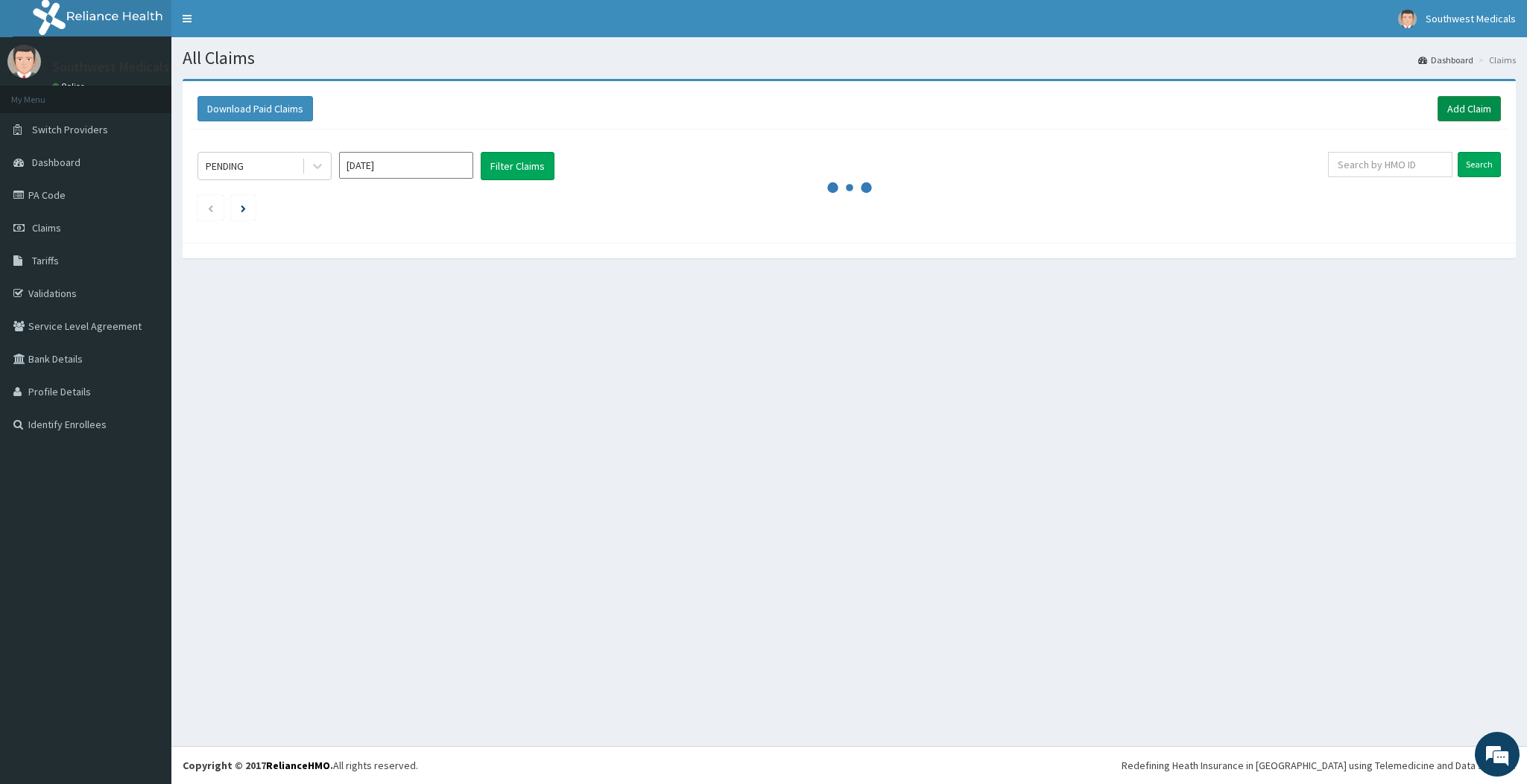
click at [1485, 100] on link "Add Claim" at bounding box center [1469, 109] width 63 height 25
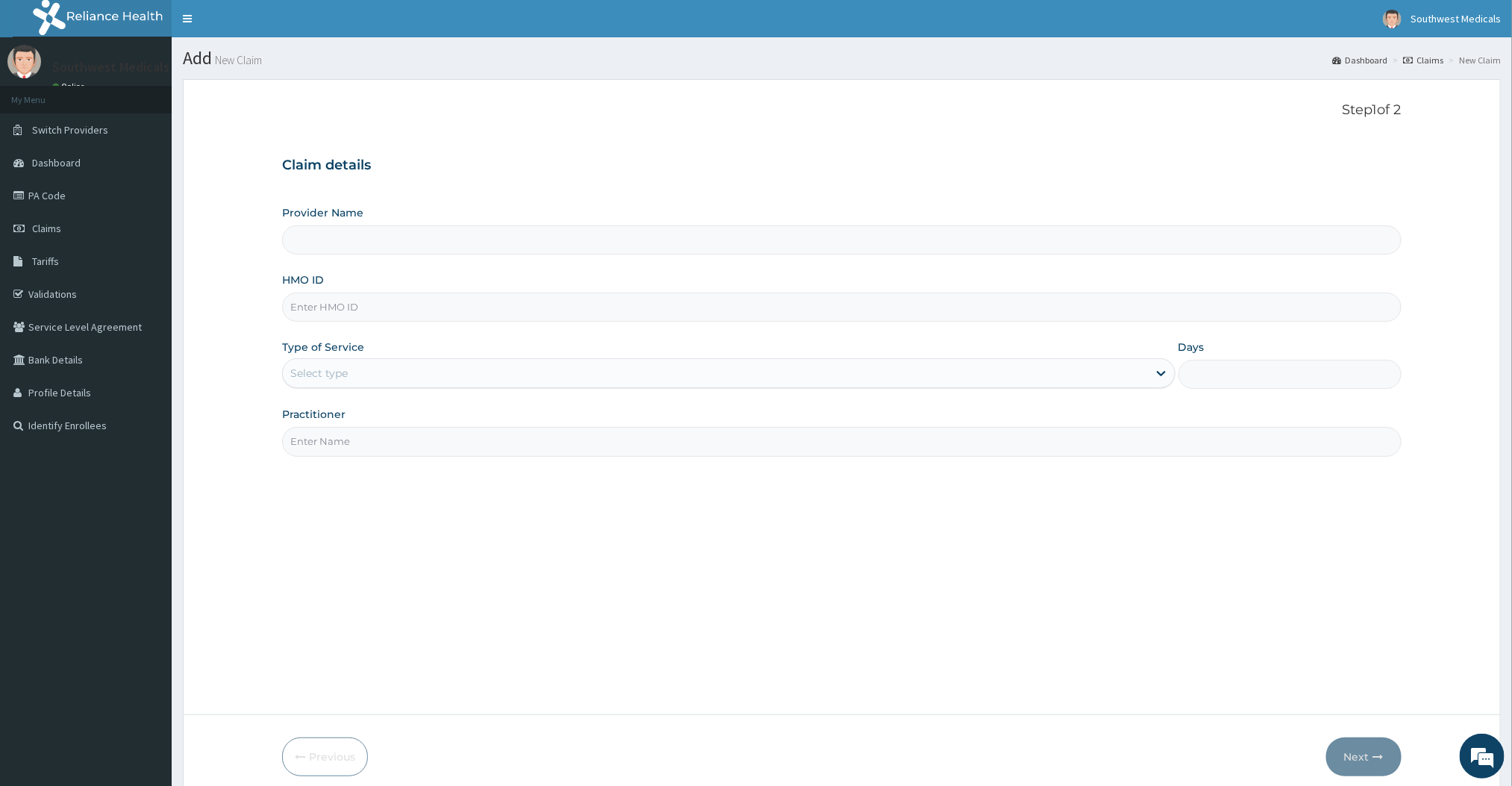
type input "Southwest Medicals"
click at [637, 301] on input "HMO ID" at bounding box center [841, 307] width 1119 height 29
type input "p"
type input "PAB/10047/A"
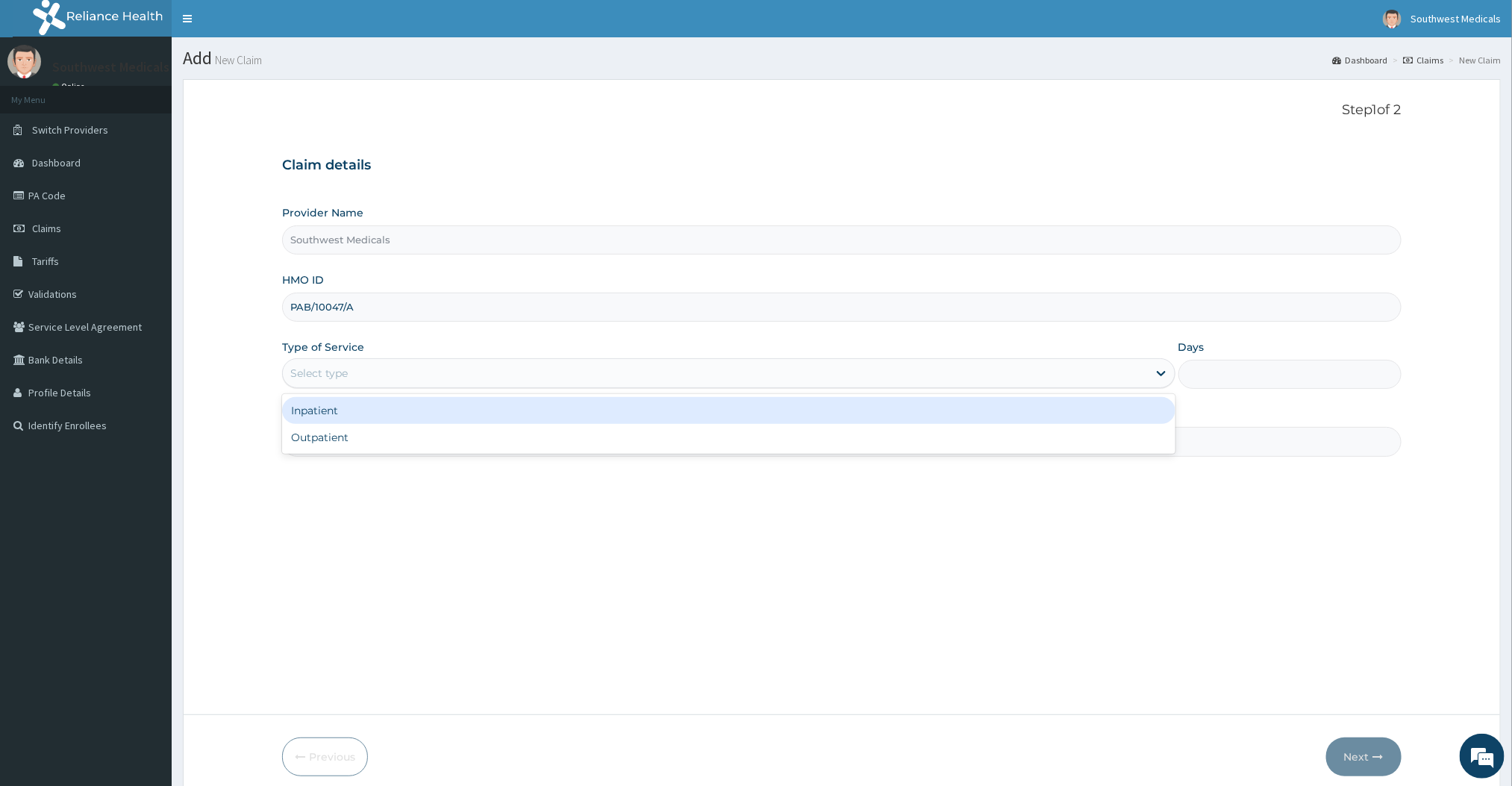
click at [495, 370] on div "Select type" at bounding box center [715, 373] width 864 height 24
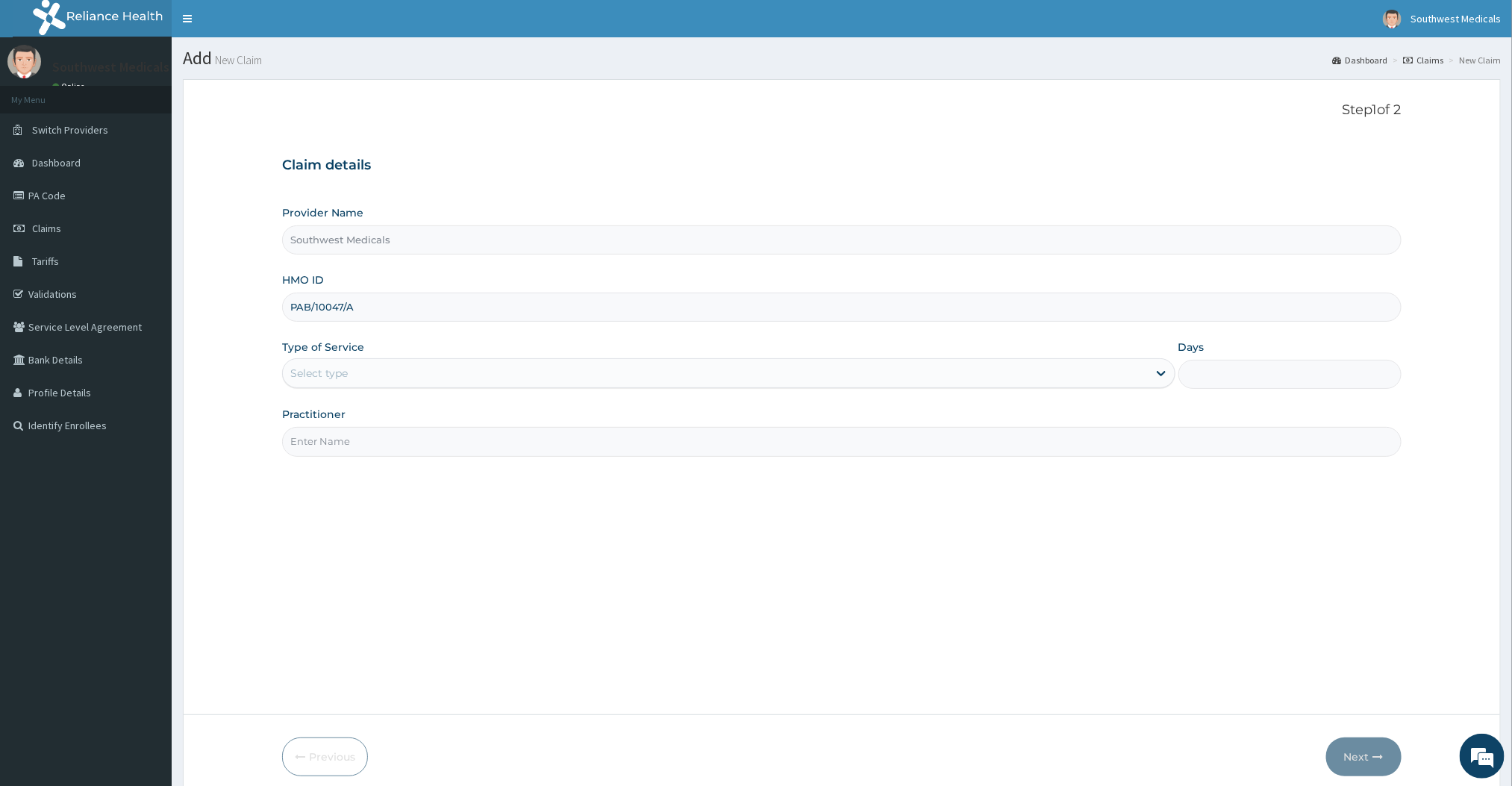
click at [374, 455] on input "Practitioner" at bounding box center [841, 441] width 1119 height 29
type input "DOCTOR [PERSON_NAME]"
click at [901, 578] on div "Step 1 of 2 Claim details Provider Name Southwest Medicals HMO ID PAB/10047/A T…" at bounding box center [841, 397] width 1119 height 590
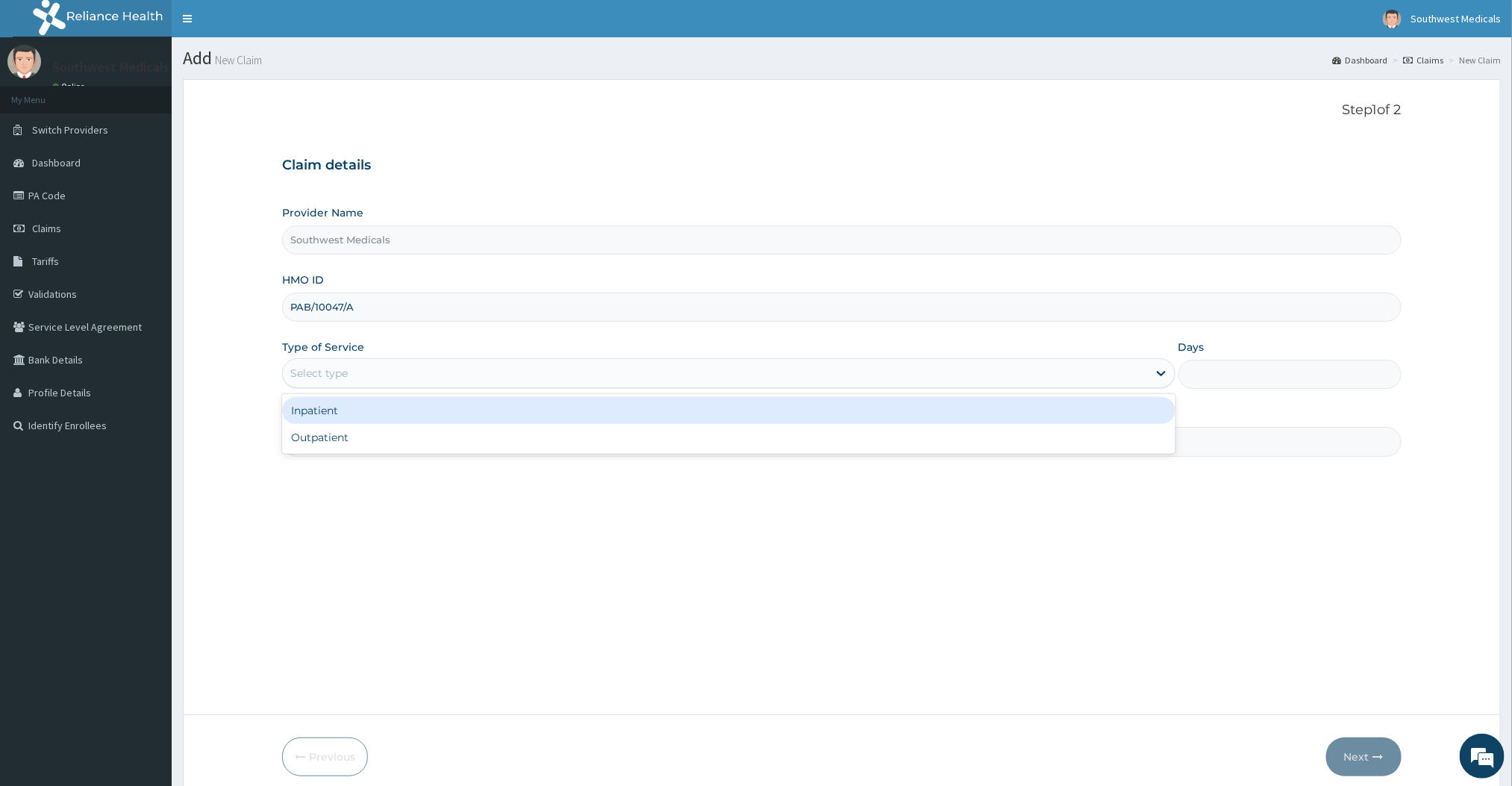
click at [529, 385] on div "Select type" at bounding box center [715, 373] width 864 height 24
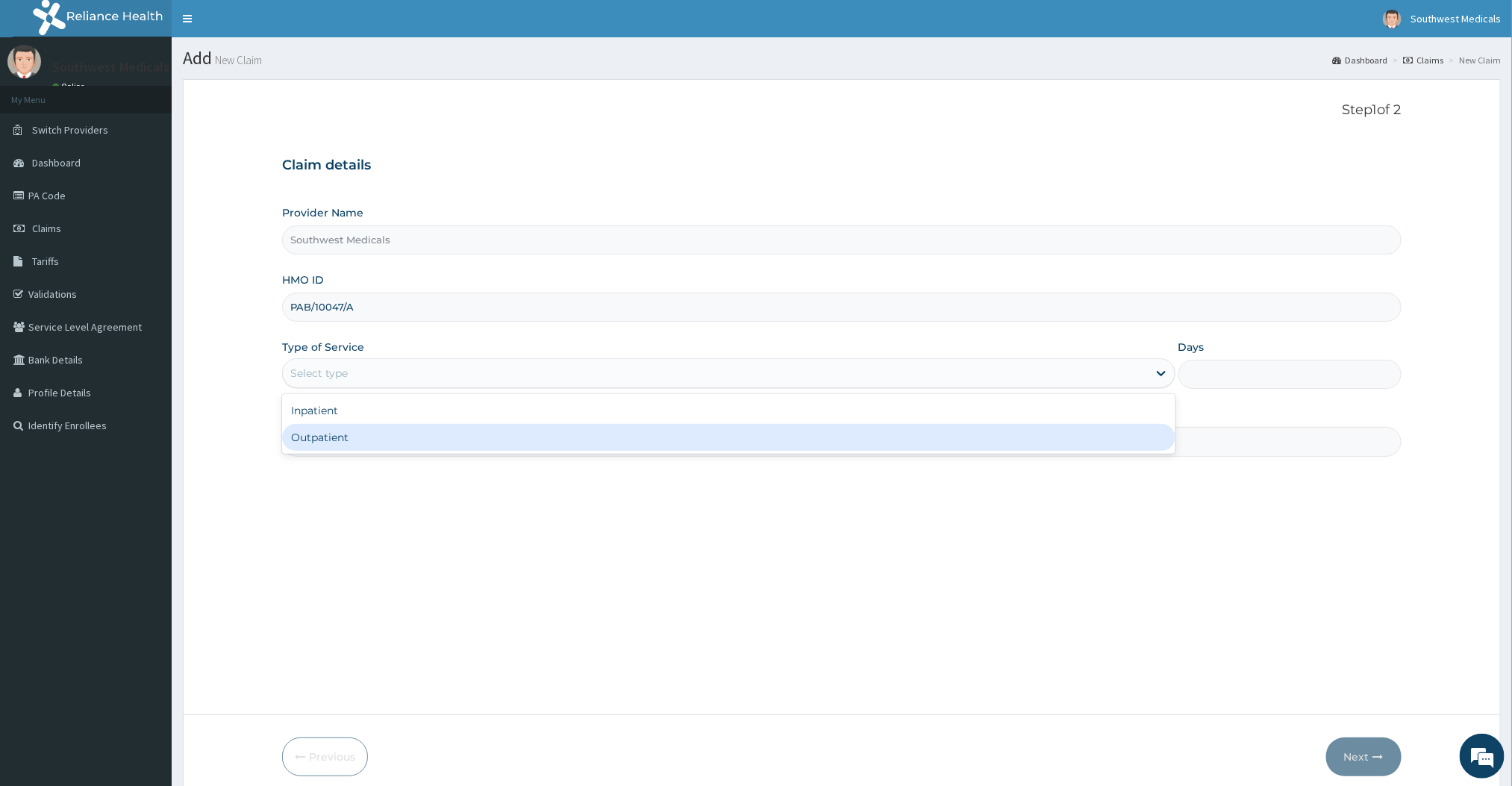
click at [418, 441] on div "Outpatient" at bounding box center [728, 438] width 893 height 27
type input "1"
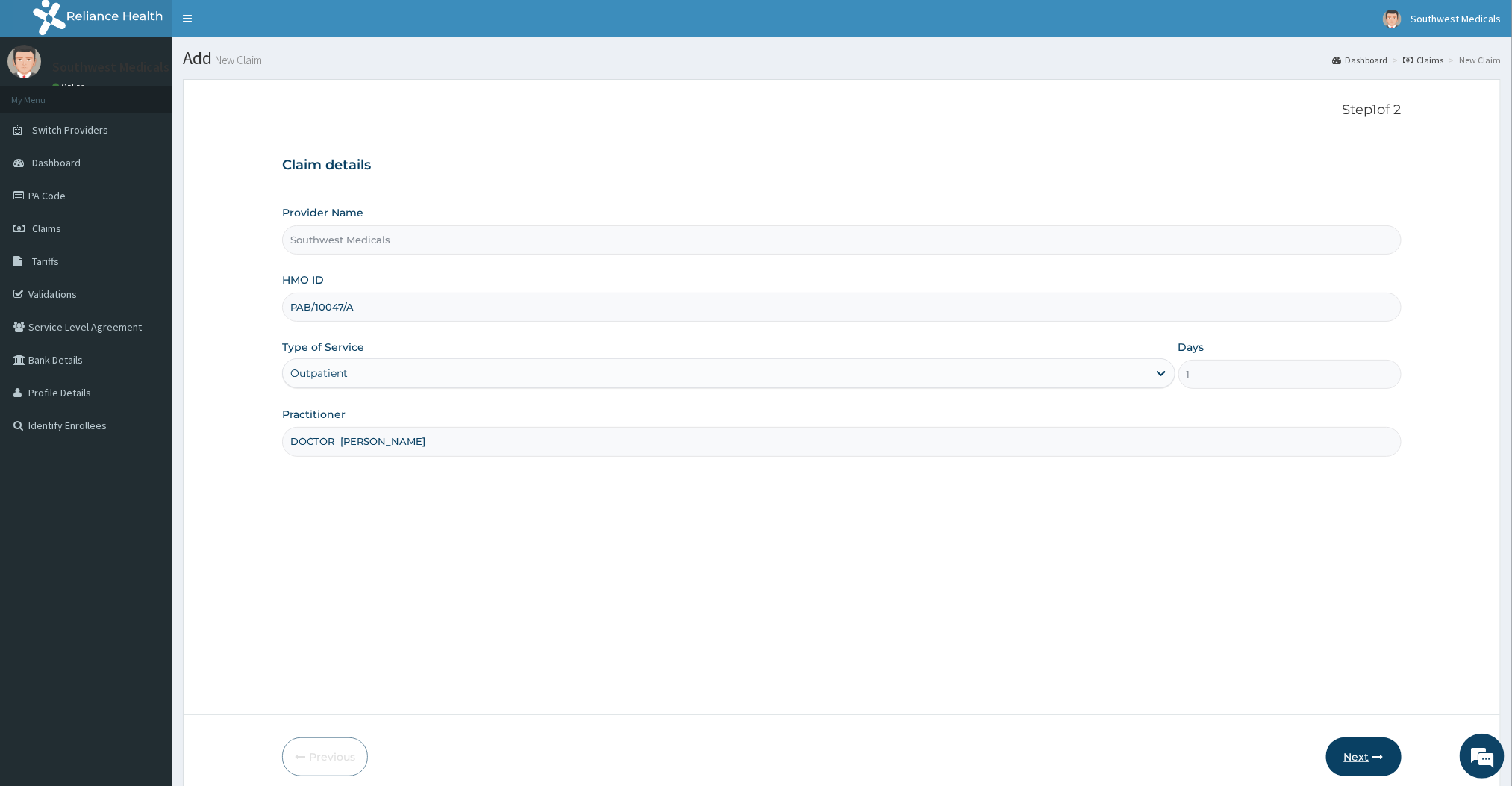
click at [1380, 762] on icon "button" at bounding box center [1378, 757] width 10 height 10
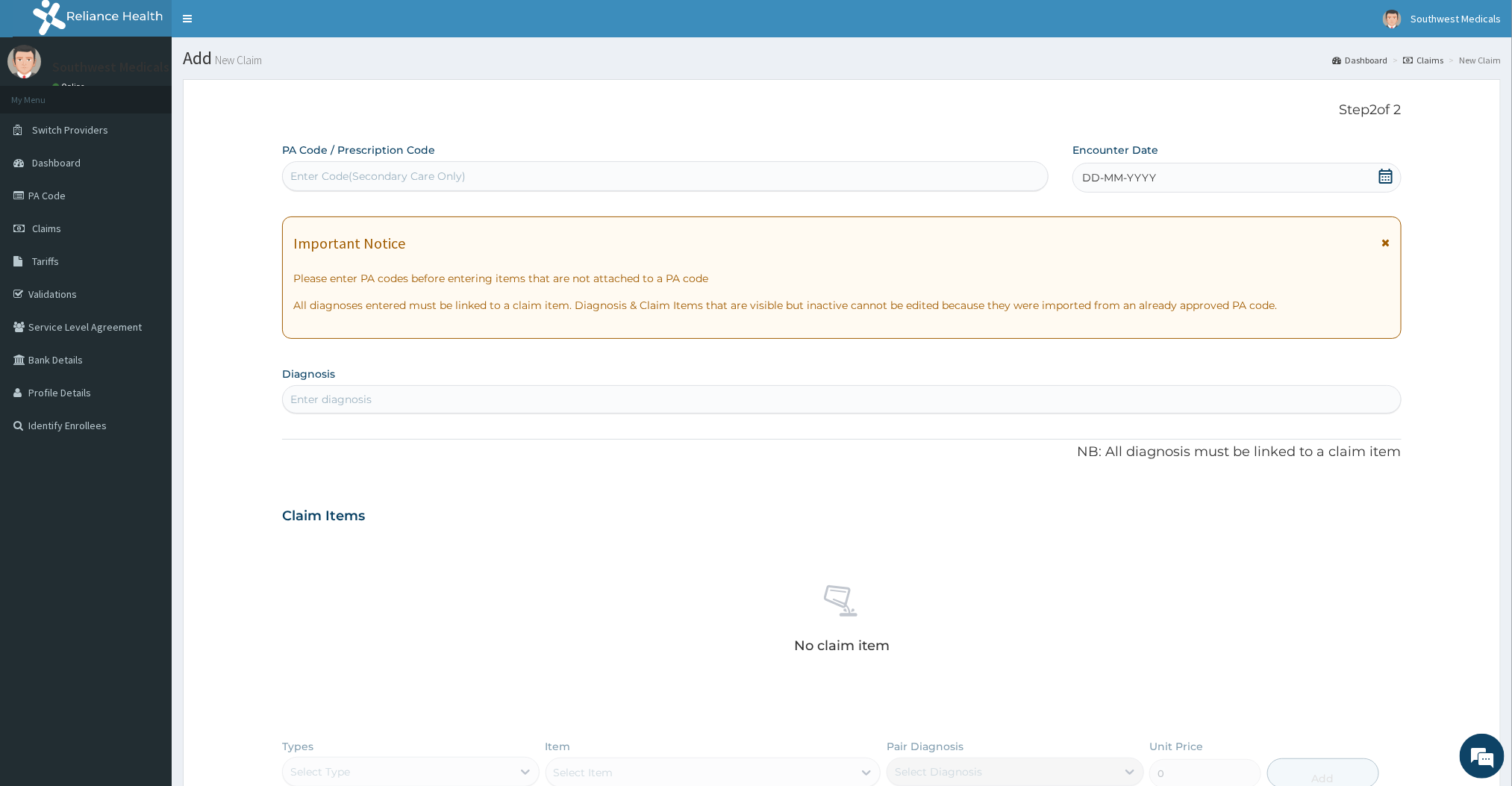
click at [1196, 189] on div "DD-MM-YYYY" at bounding box center [1237, 177] width 328 height 30
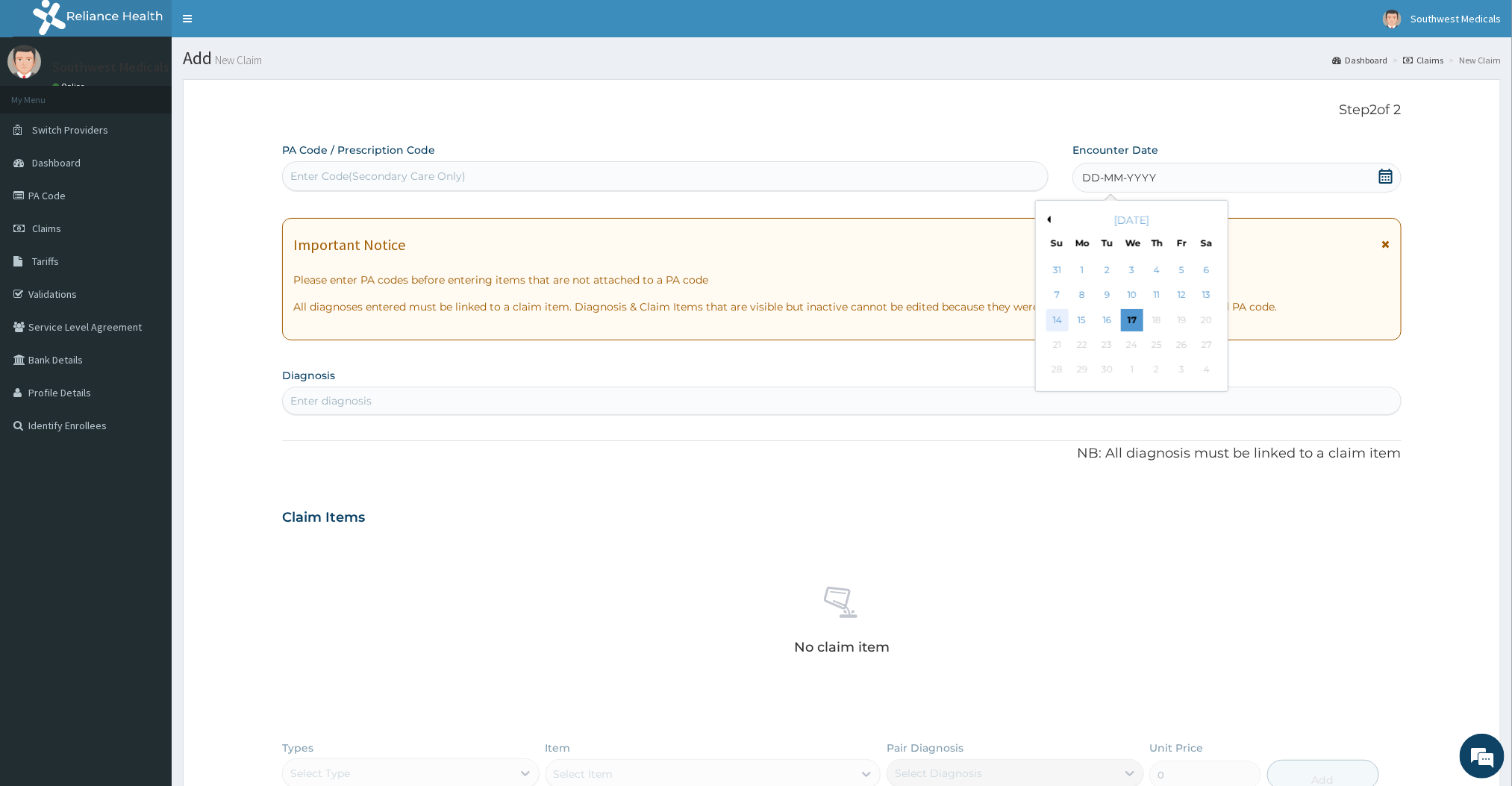
click at [1066, 326] on div "14" at bounding box center [1058, 320] width 23 height 23
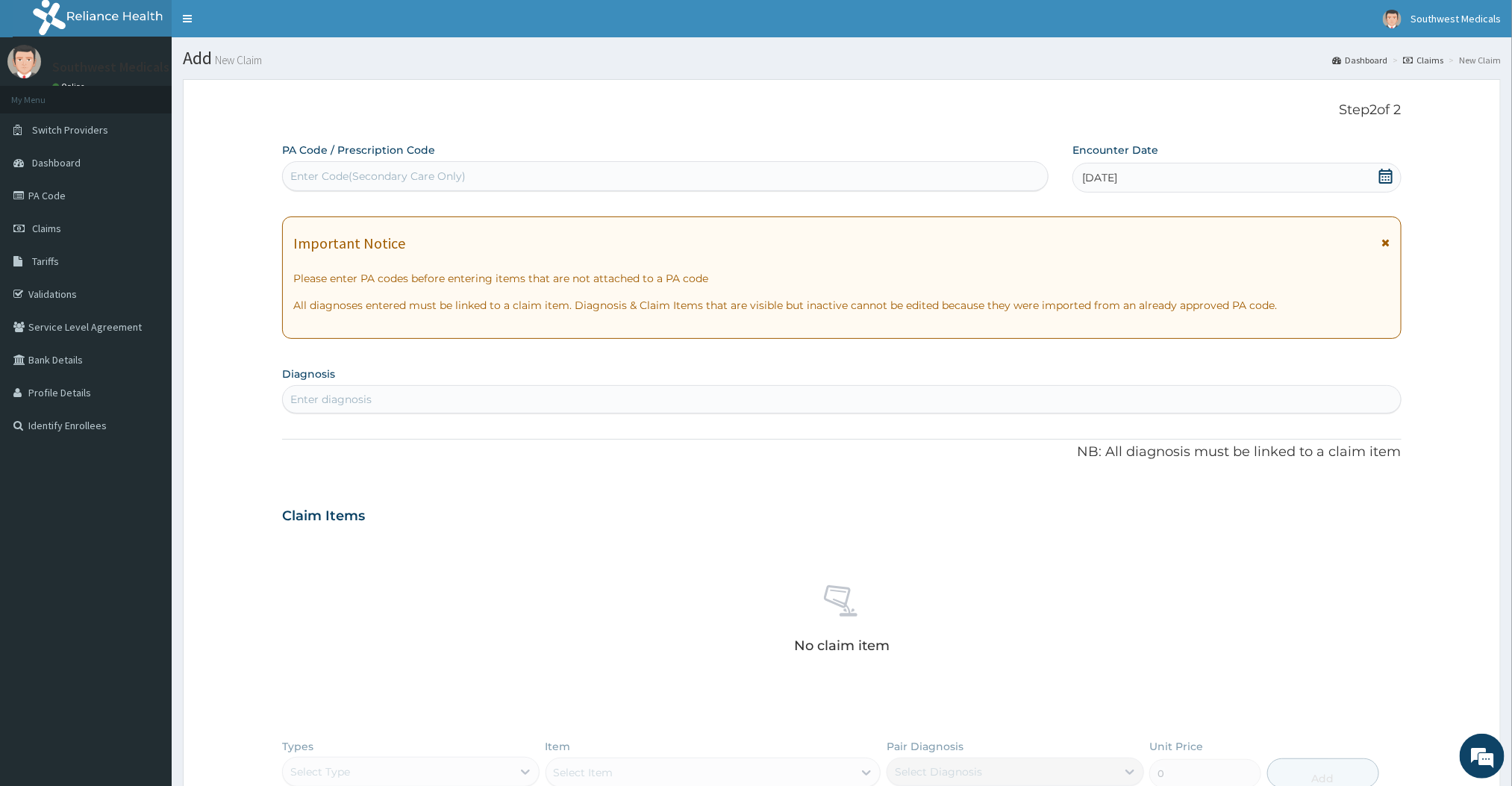
click at [637, 398] on div "Enter diagnosis" at bounding box center [841, 399] width 1117 height 24
type input "MALARIA"
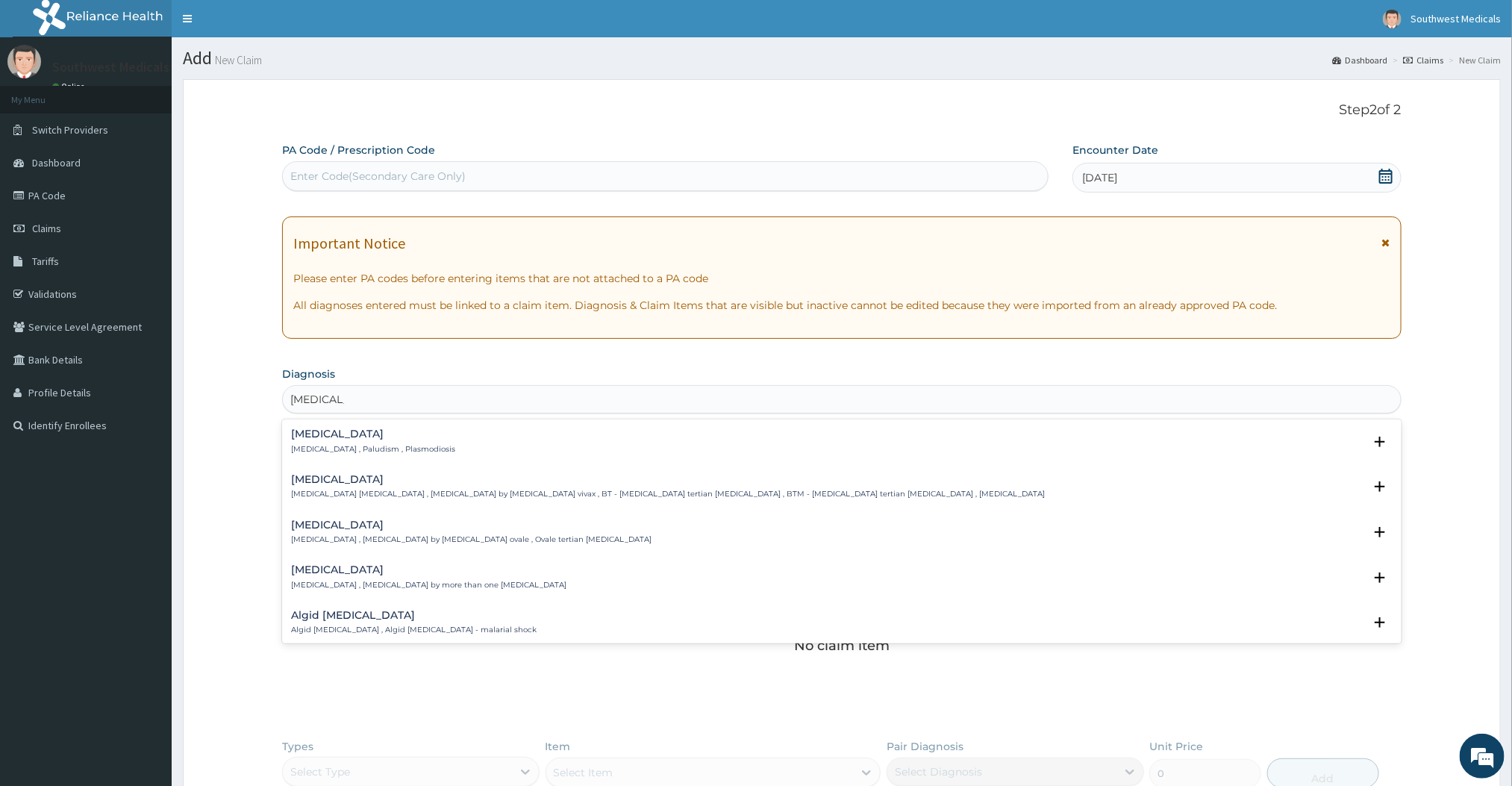
click at [330, 450] on p "Malaria , Paludism , Plasmodiosis" at bounding box center [373, 450] width 164 height 10
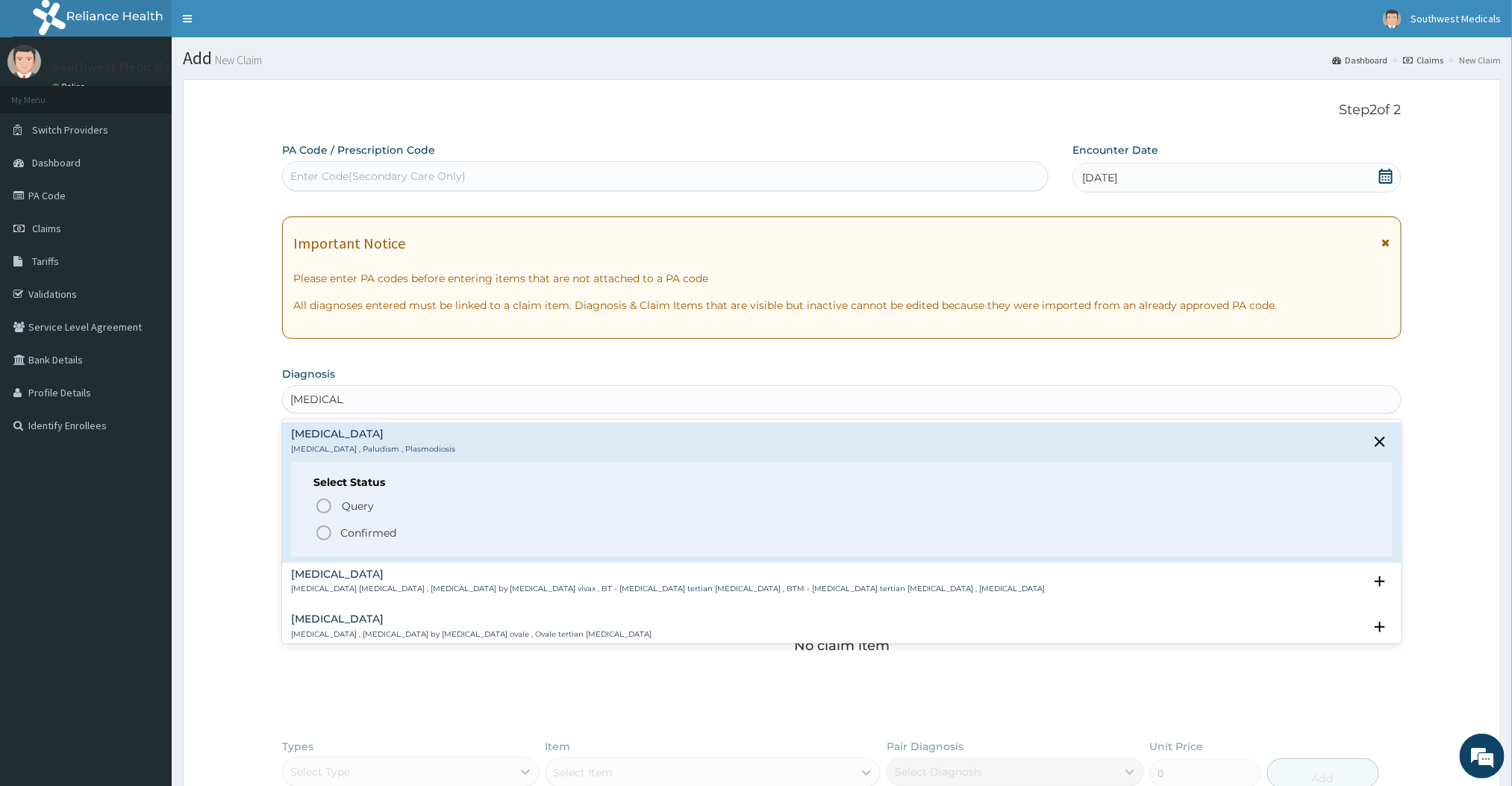
click at [329, 536] on icon "status option filled" at bounding box center [323, 532] width 18 height 18
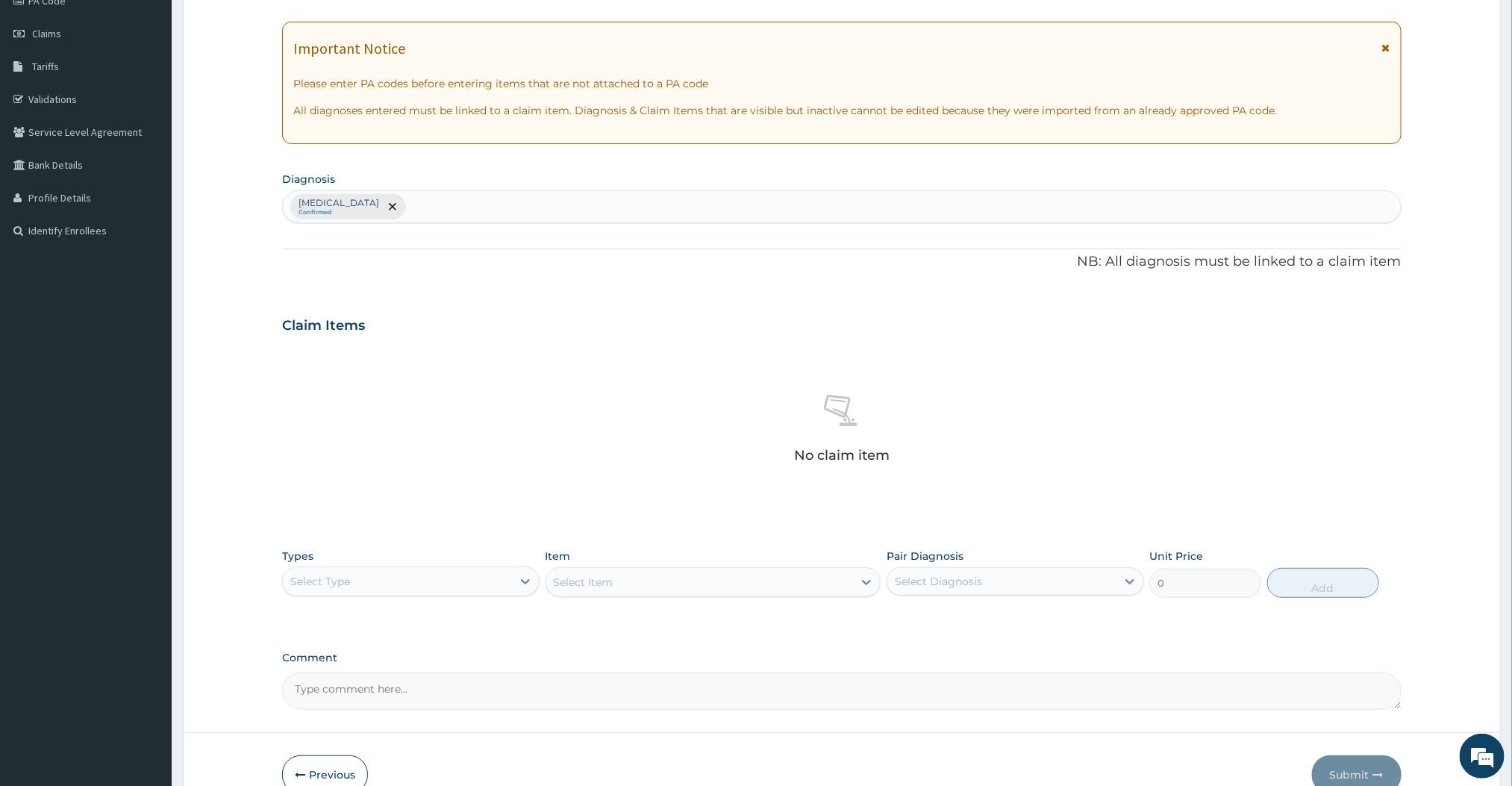
scroll to position [246, 0]
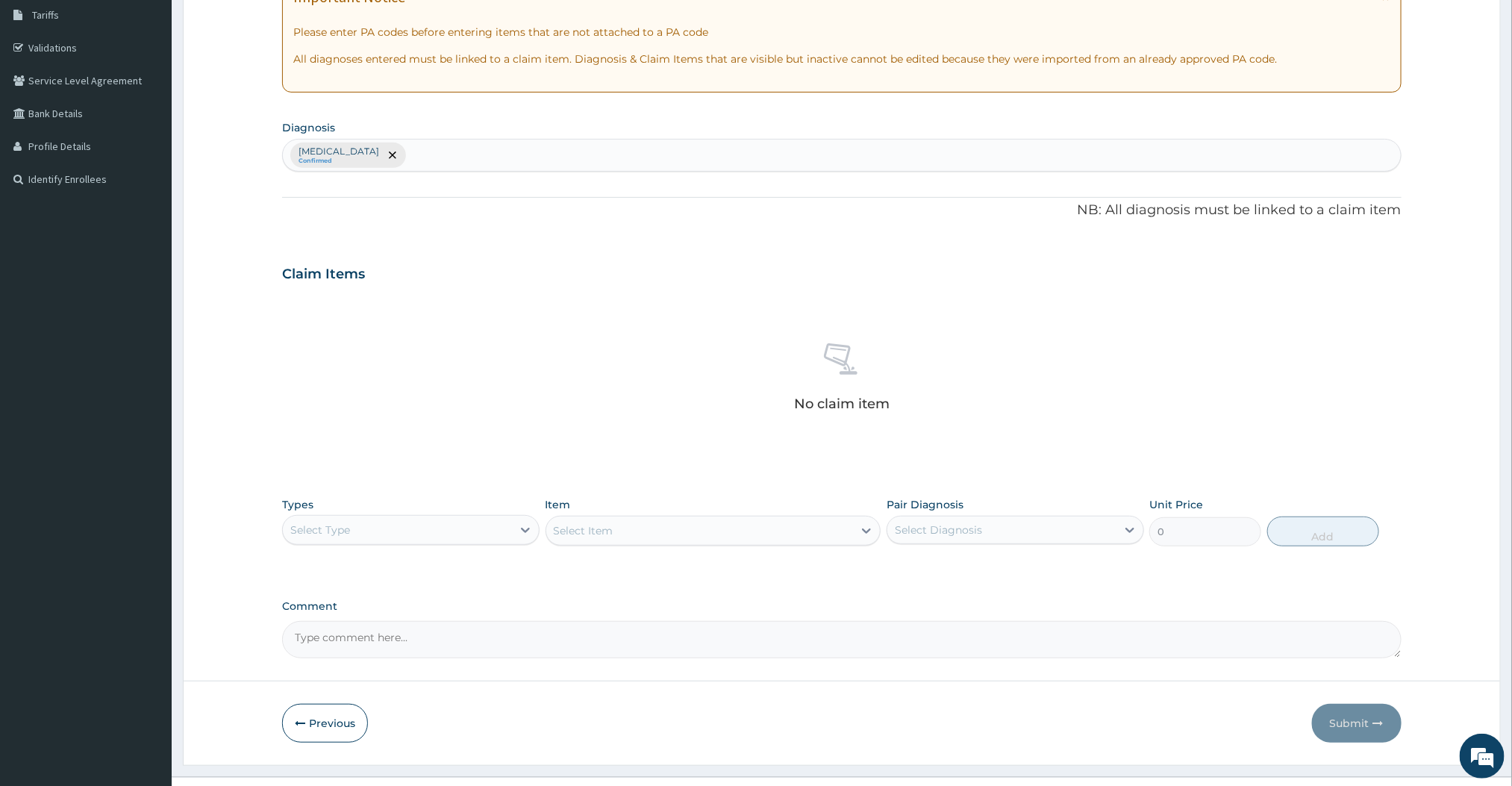
click at [459, 547] on div "Types Select Type" at bounding box center [411, 521] width 258 height 49
click at [437, 540] on div "Select Type" at bounding box center [397, 530] width 229 height 24
click at [349, 616] on div "Procedures" at bounding box center [411, 621] width 258 height 27
click at [820, 532] on div "Select Item" at bounding box center [713, 531] width 336 height 30
click at [820, 532] on div "Select Item" at bounding box center [700, 531] width 307 height 24
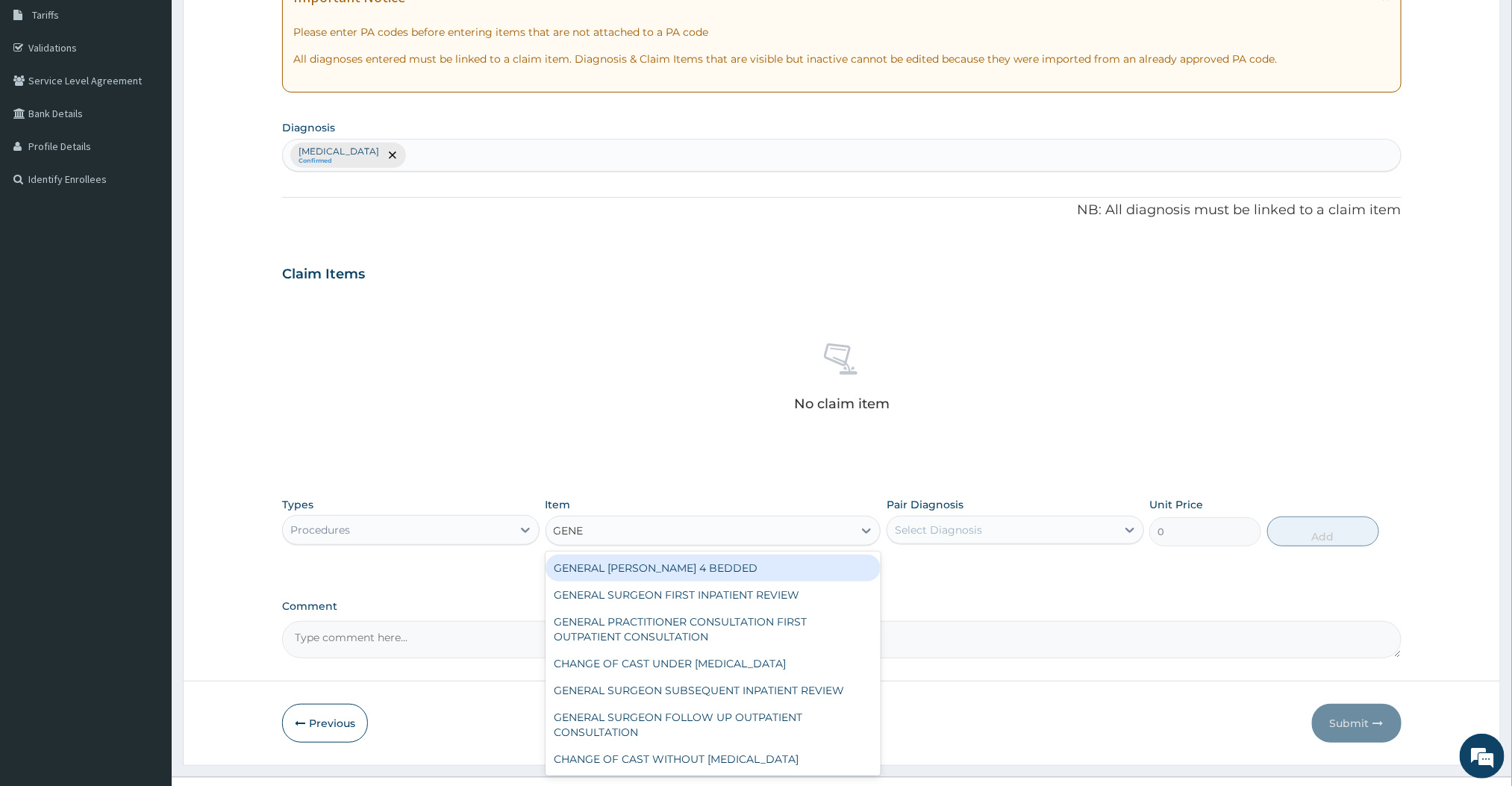
type input "GENERAL"
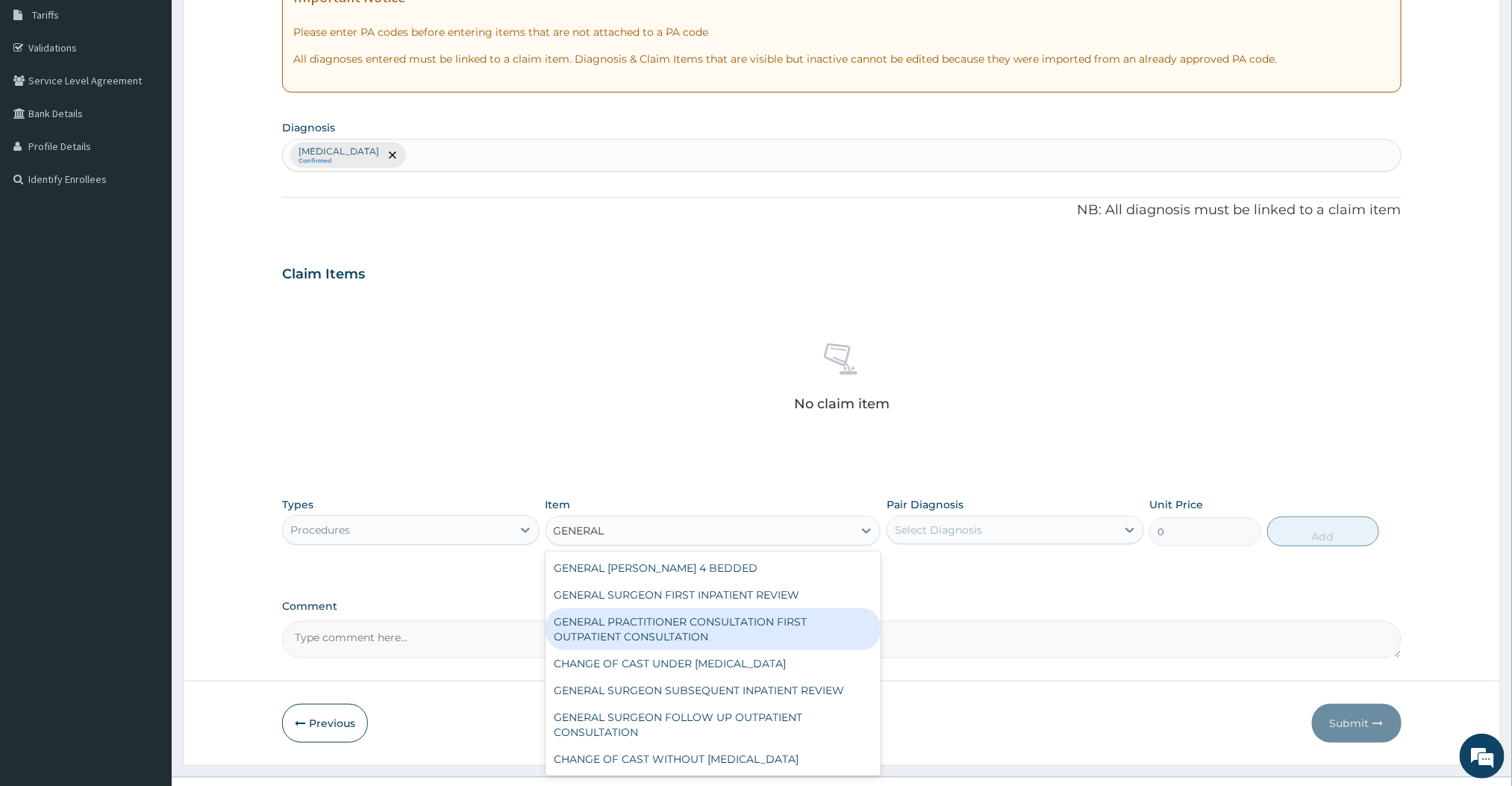
click at [697, 636] on div "GENERAL PRACTITIONER CONSULTATION FIRST OUTPATIENT CONSULTATION" at bounding box center [713, 629] width 336 height 42
type input "3000"
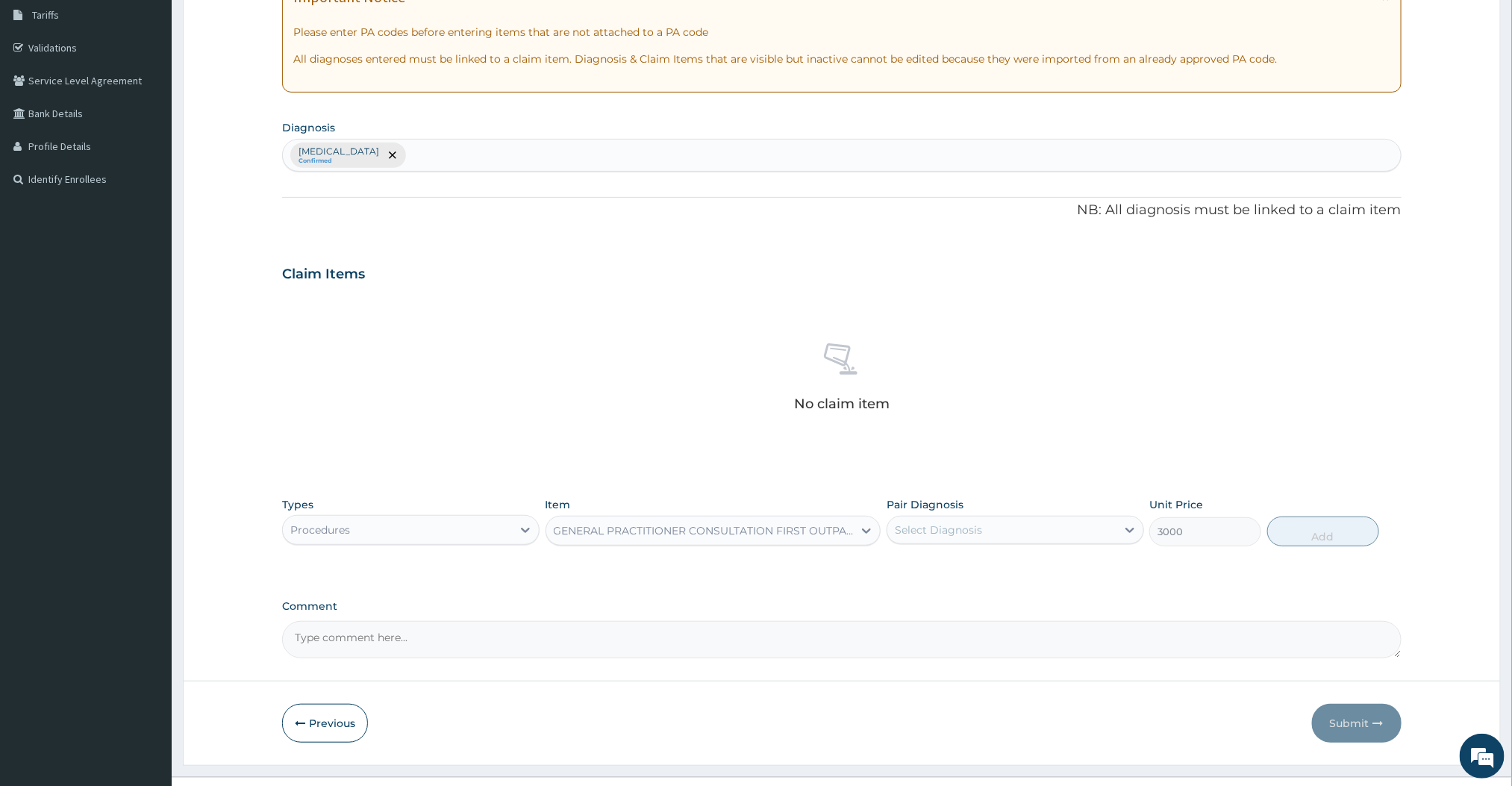
click at [1059, 534] on div "Select Diagnosis" at bounding box center [1002, 530] width 229 height 24
click at [992, 580] on div "Malaria" at bounding box center [1016, 568] width 258 height 31
checkbox input "true"
click at [1310, 522] on button "Add" at bounding box center [1324, 532] width 112 height 30
type input "0"
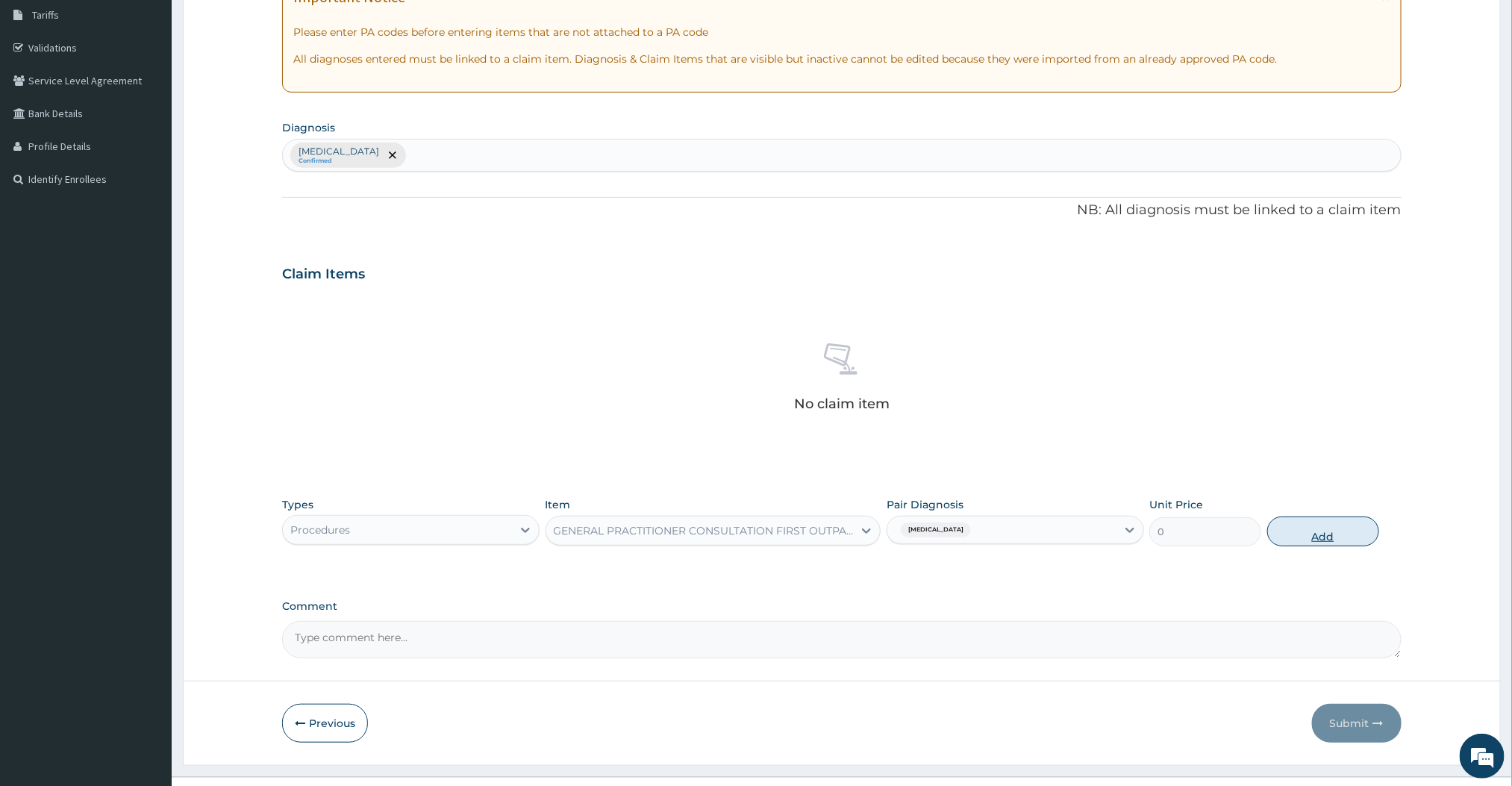
scroll to position [206, 0]
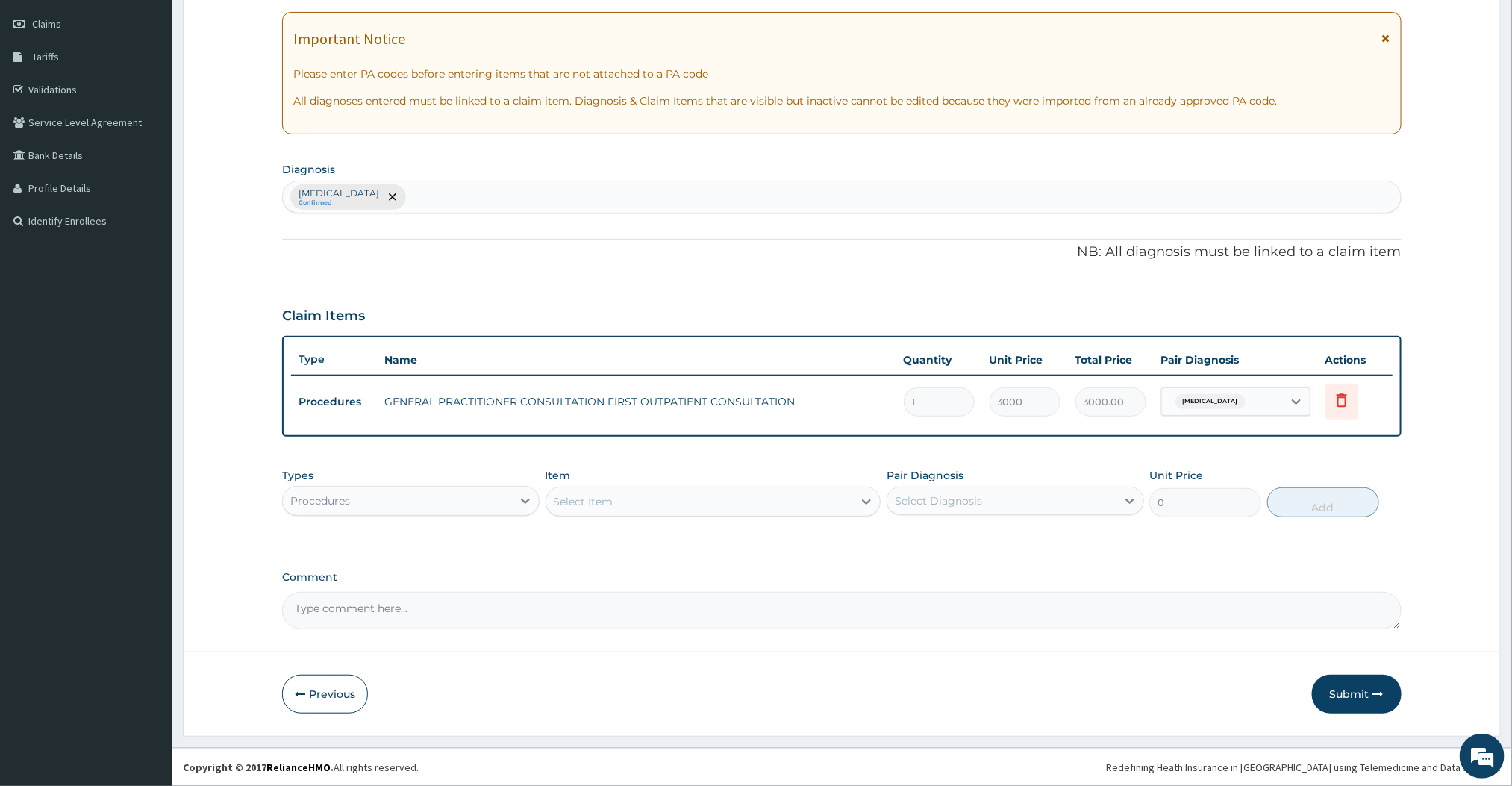
click at [491, 507] on div "Procedures" at bounding box center [397, 501] width 229 height 24
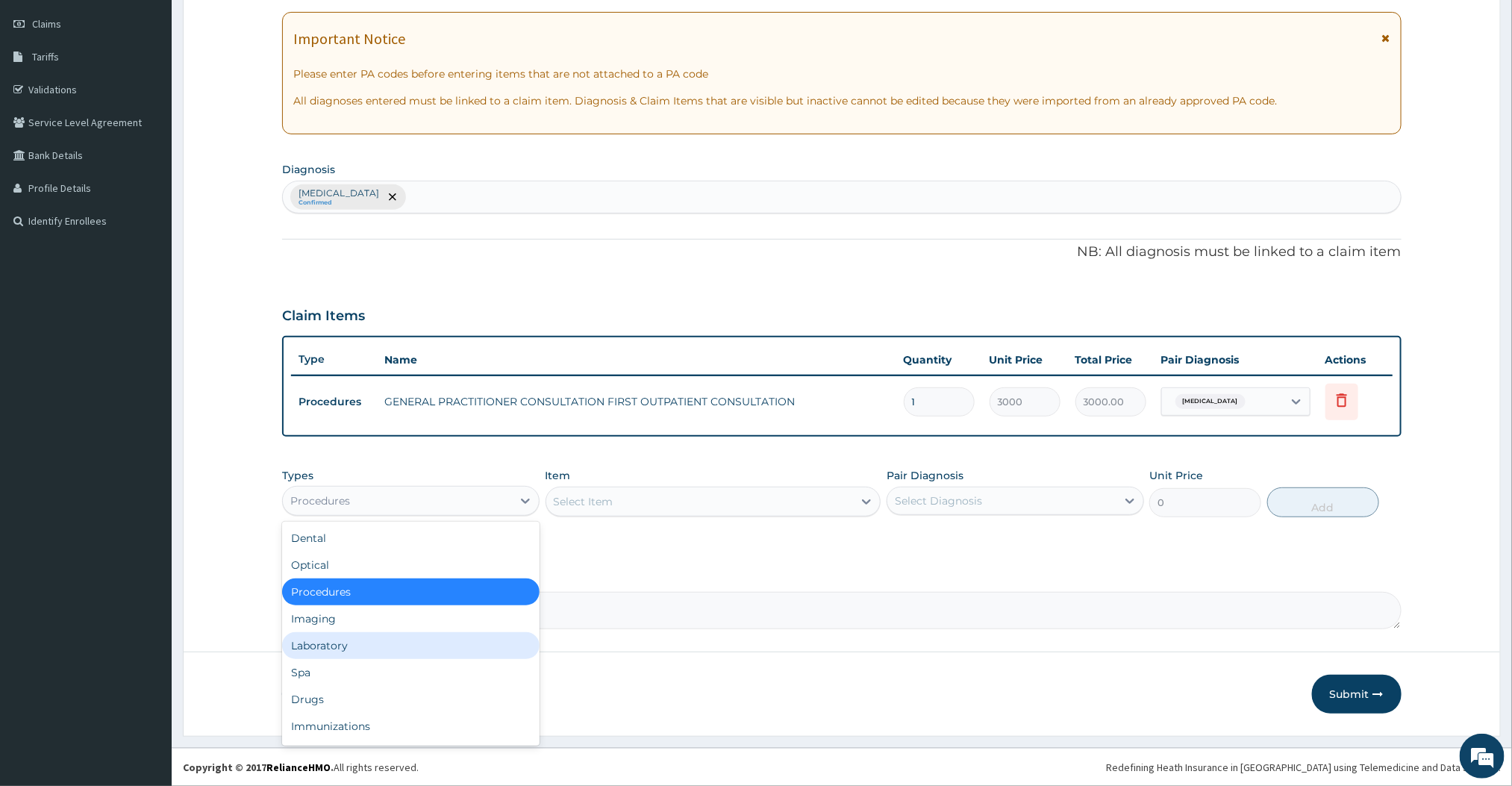
click at [315, 641] on div "Laboratory" at bounding box center [411, 646] width 258 height 27
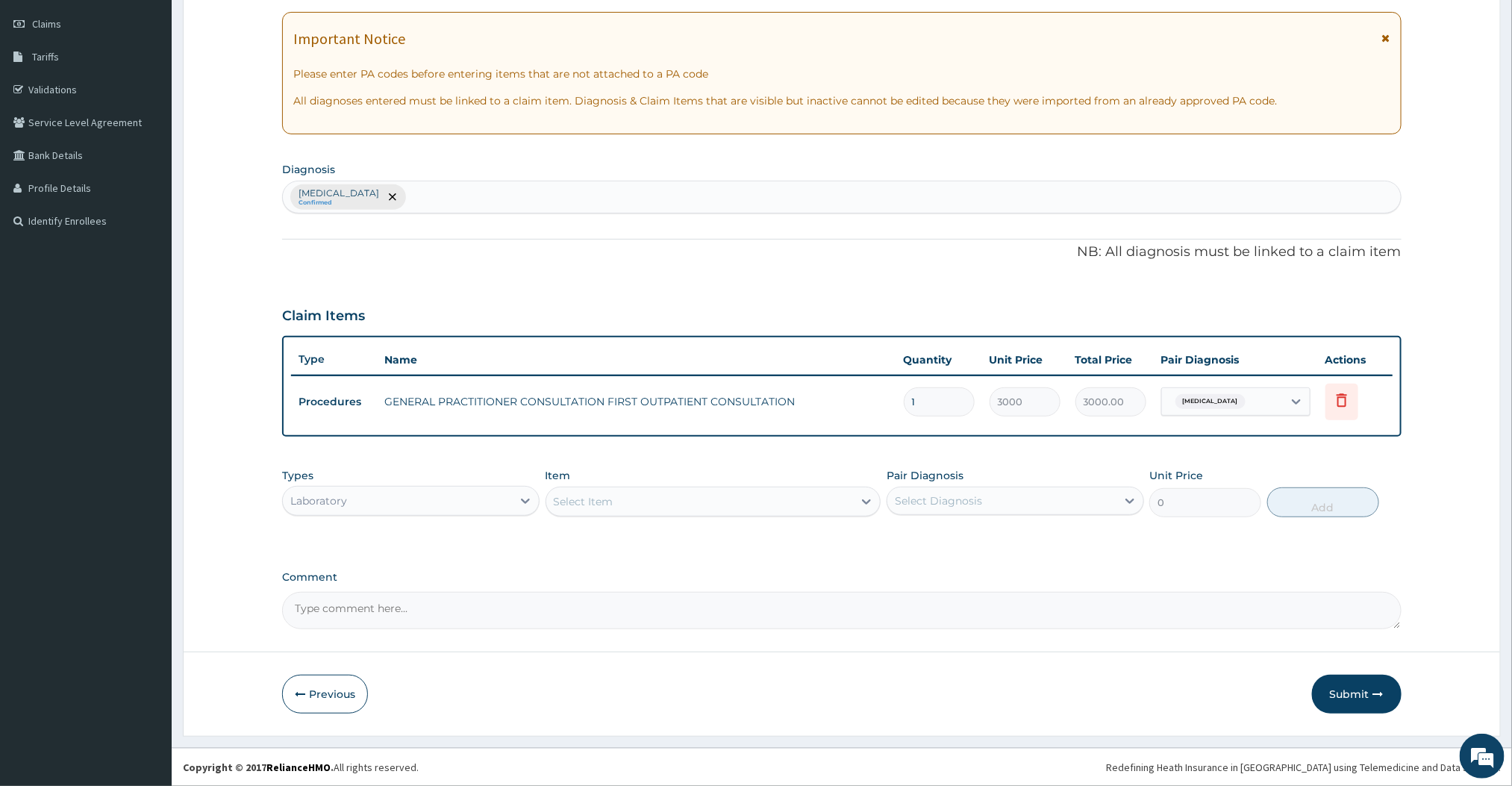
click at [728, 504] on div "Select Item" at bounding box center [700, 501] width 307 height 24
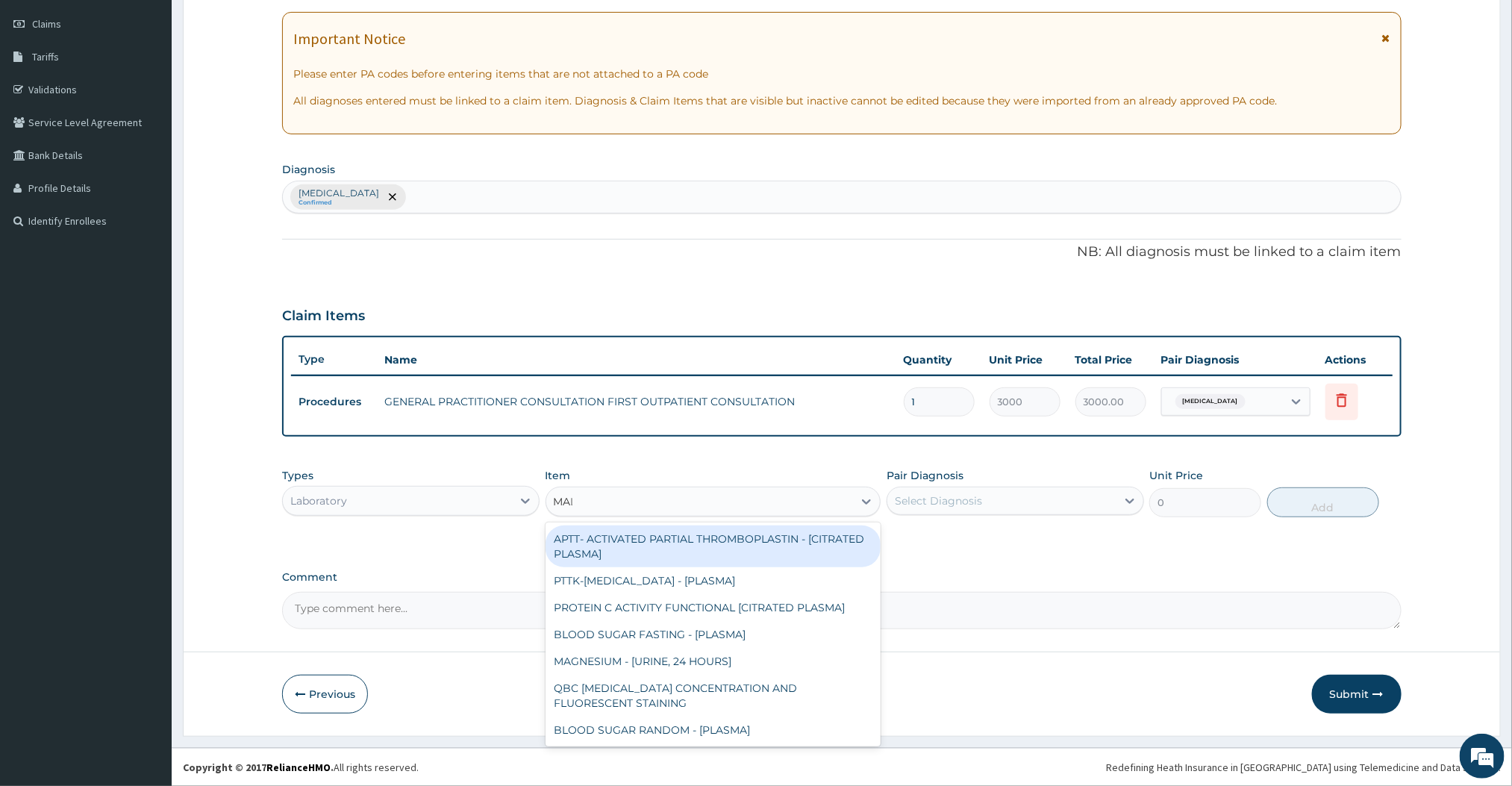
type input "MALA"
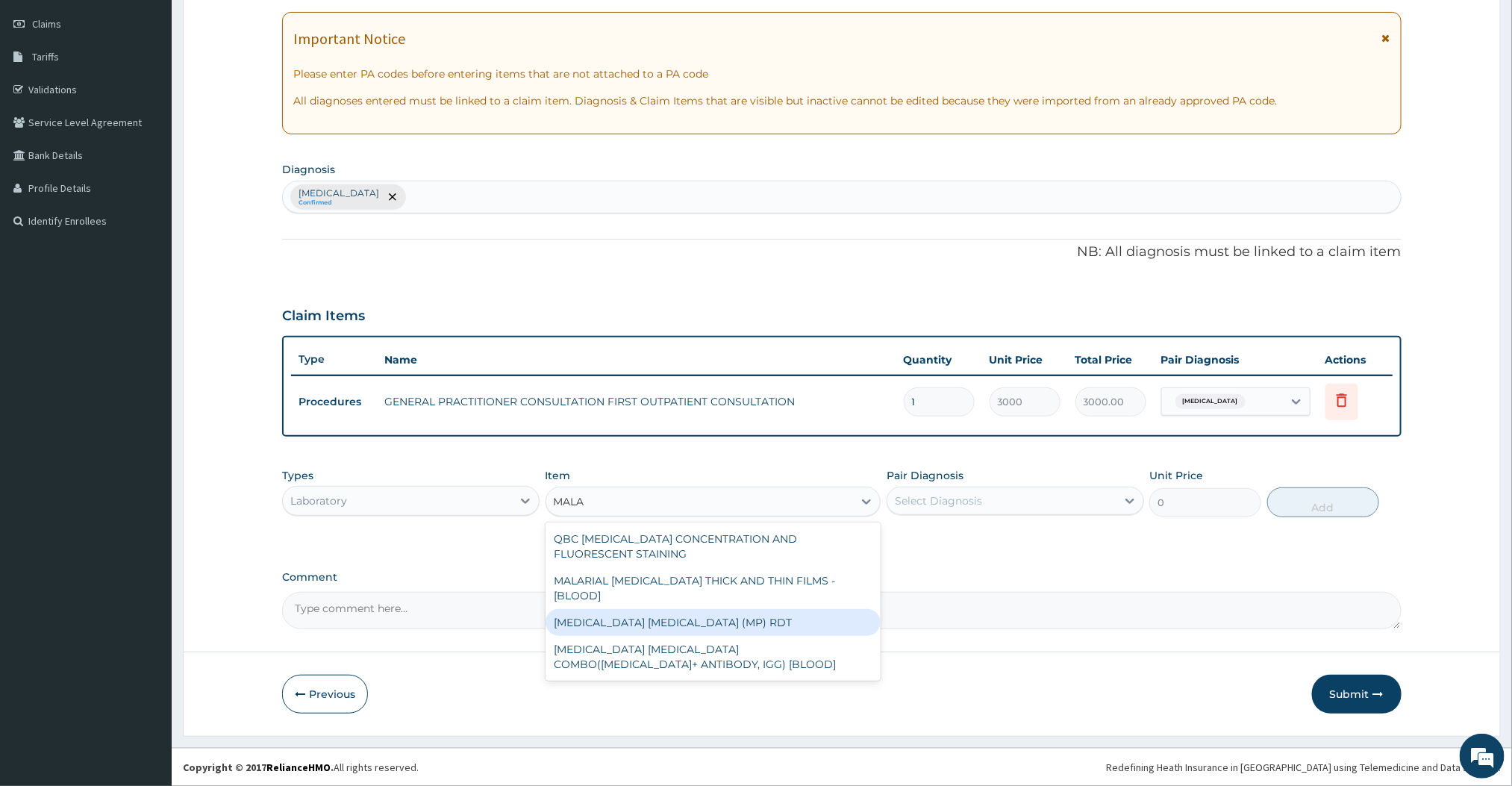
click at [663, 609] on div "MALARIA PARASITE (MP) RDT" at bounding box center [713, 623] width 336 height 27
type input "1500"
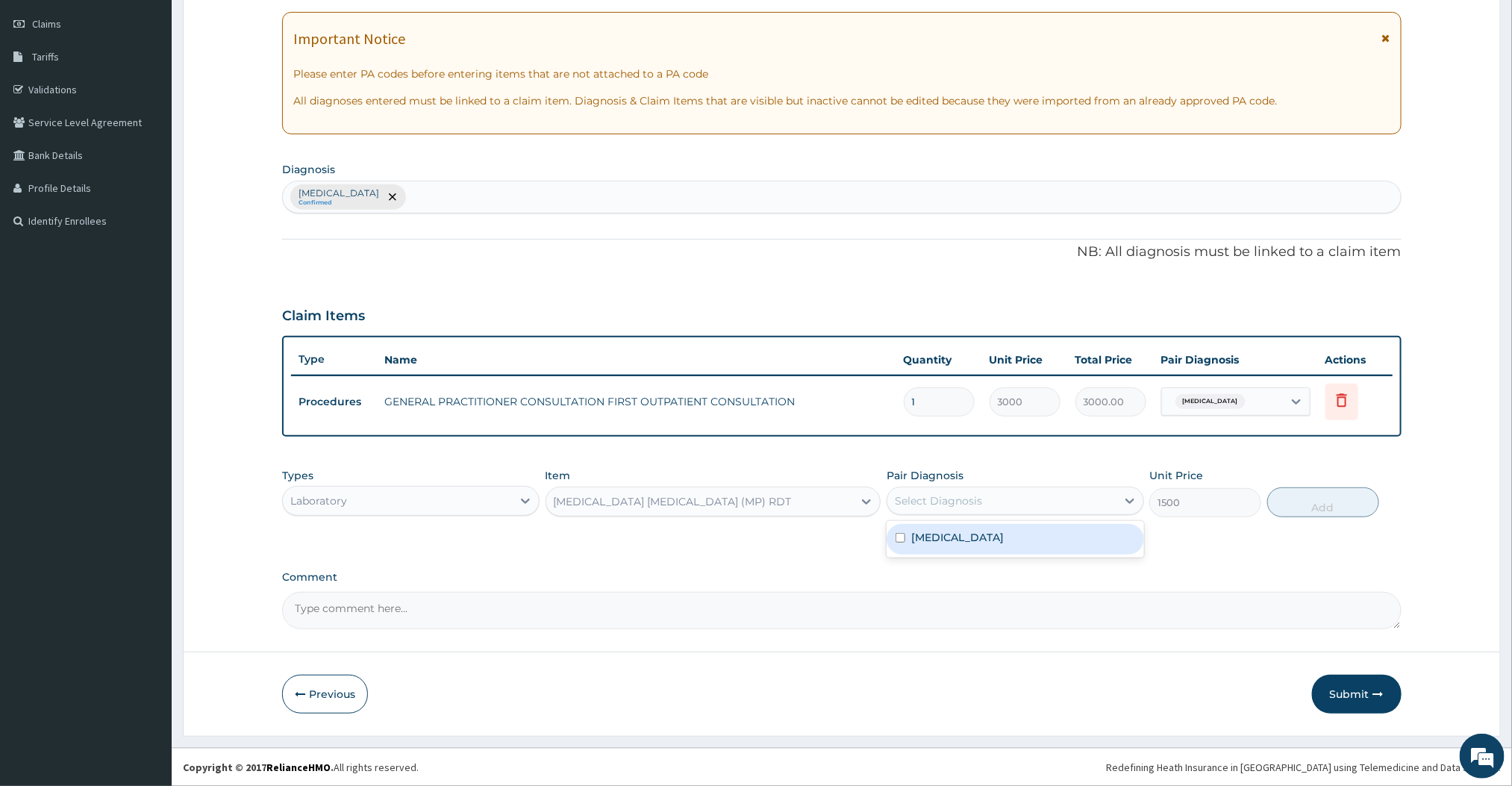
click at [1048, 497] on div "Select Diagnosis" at bounding box center [1002, 501] width 229 height 24
click at [984, 538] on div "Malaria" at bounding box center [1016, 539] width 258 height 31
checkbox input "true"
click at [1339, 500] on button "Add" at bounding box center [1324, 502] width 112 height 30
type input "0"
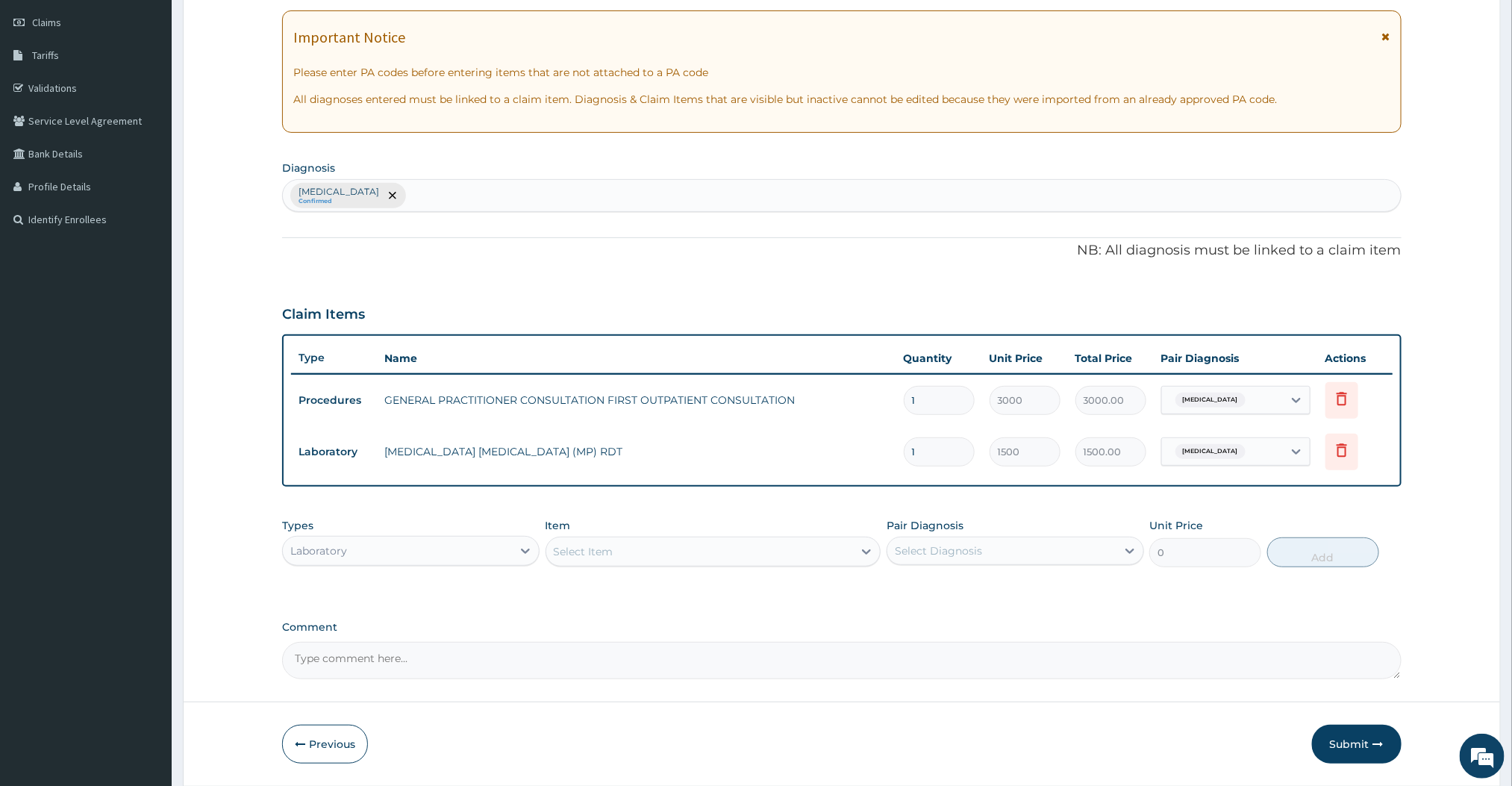
click at [809, 558] on div "Select Item" at bounding box center [700, 552] width 307 height 24
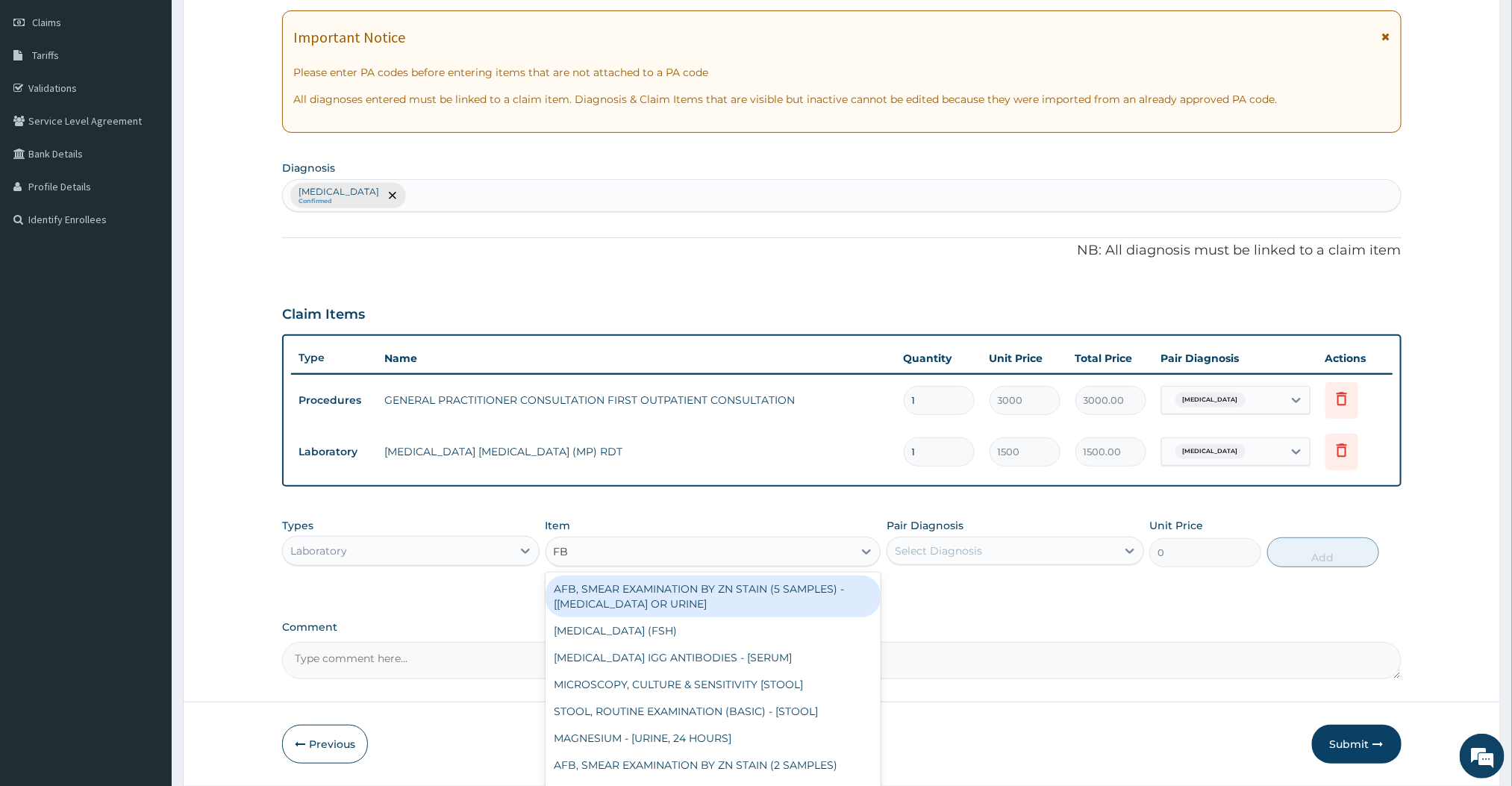
type input "FBC"
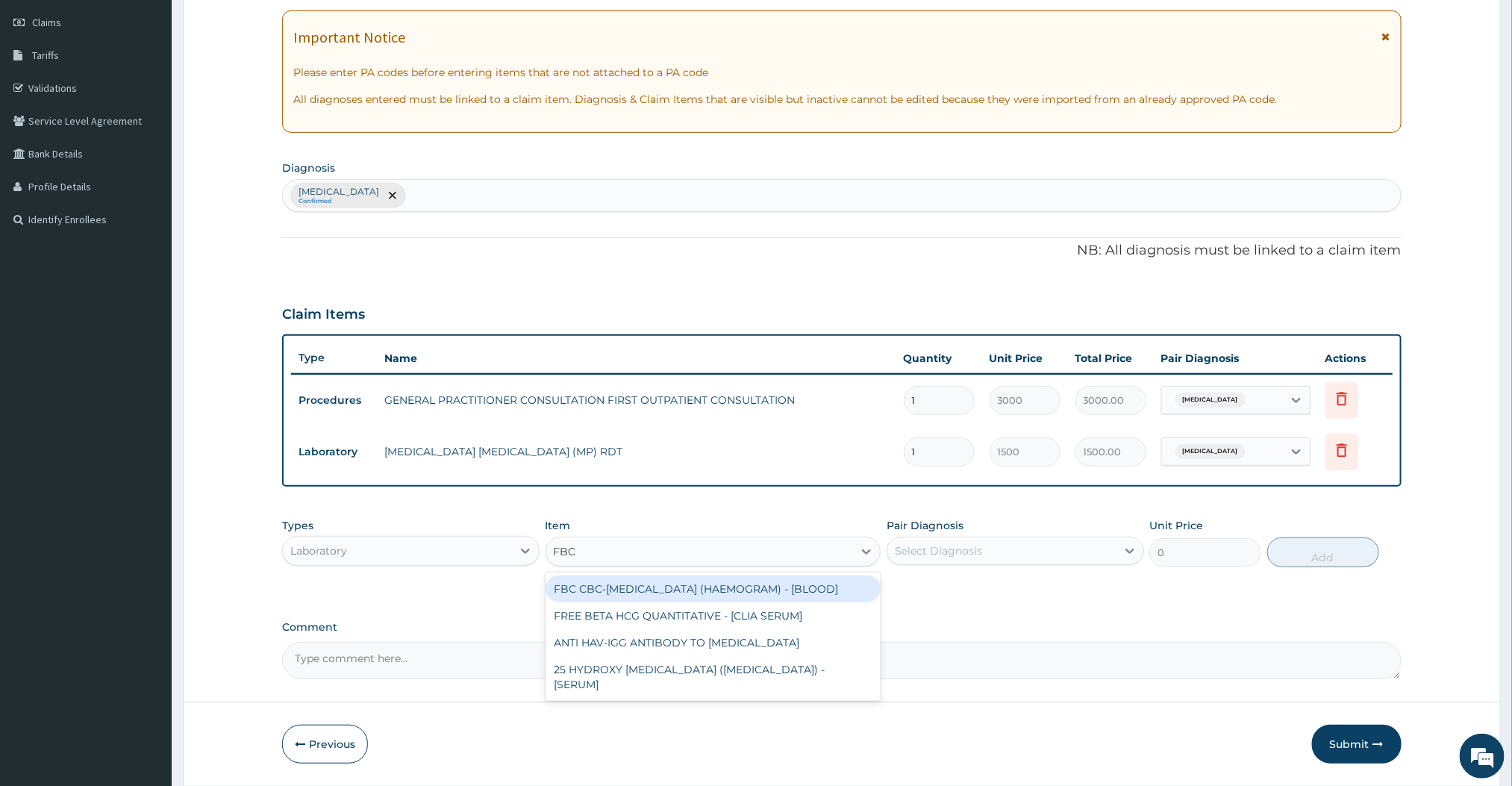
click at [744, 583] on div "FBC CBC-COMPLETE BLOOD COUNT (HAEMOGRAM) - [BLOOD]" at bounding box center [713, 589] width 336 height 27
type input "3000"
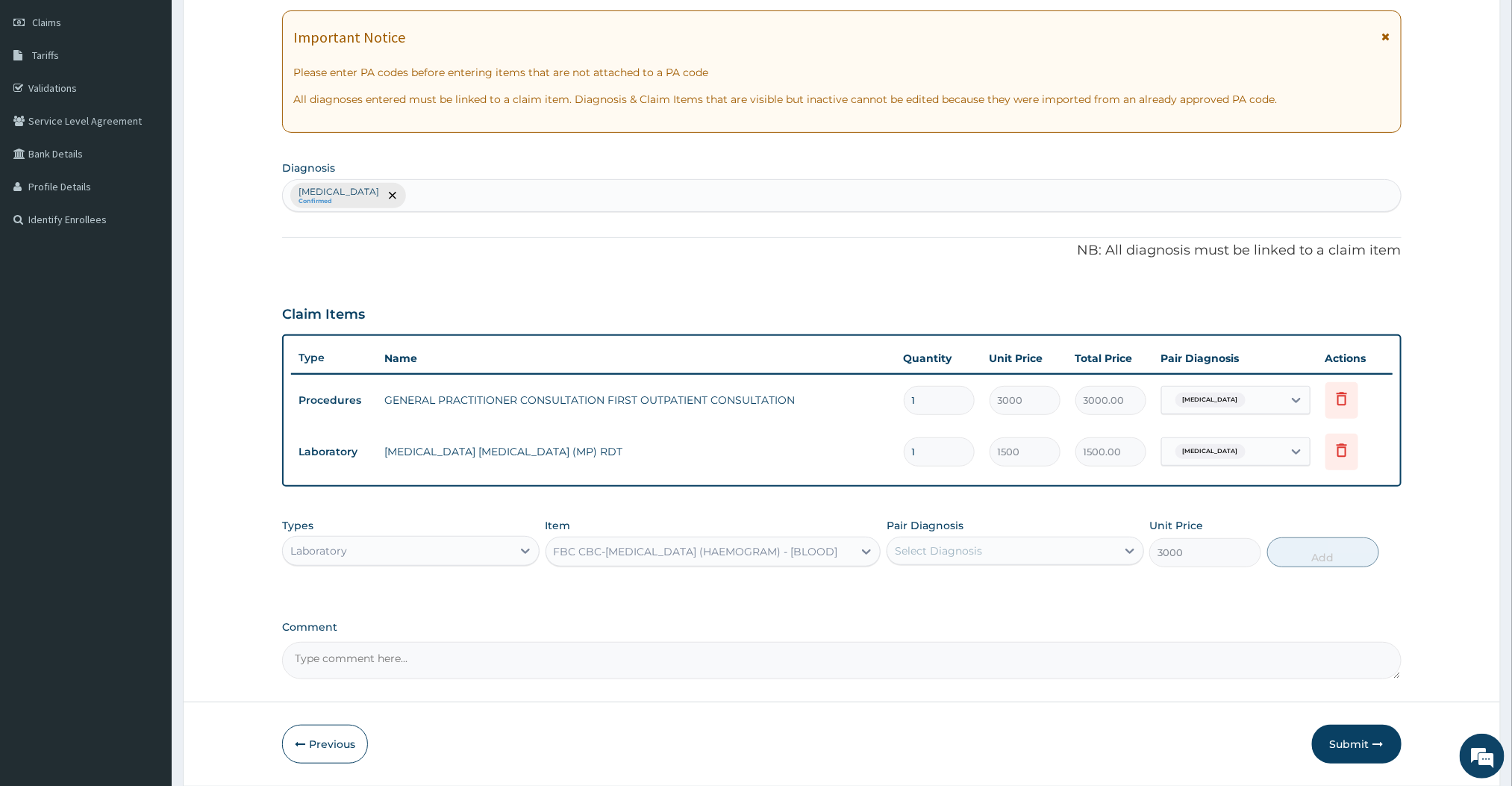
click at [991, 557] on div "Select Diagnosis" at bounding box center [1002, 551] width 229 height 24
click at [925, 597] on div "Malaria" at bounding box center [1016, 589] width 258 height 31
checkbox input "true"
click at [1340, 551] on button "Add" at bounding box center [1324, 552] width 112 height 30
type input "0"
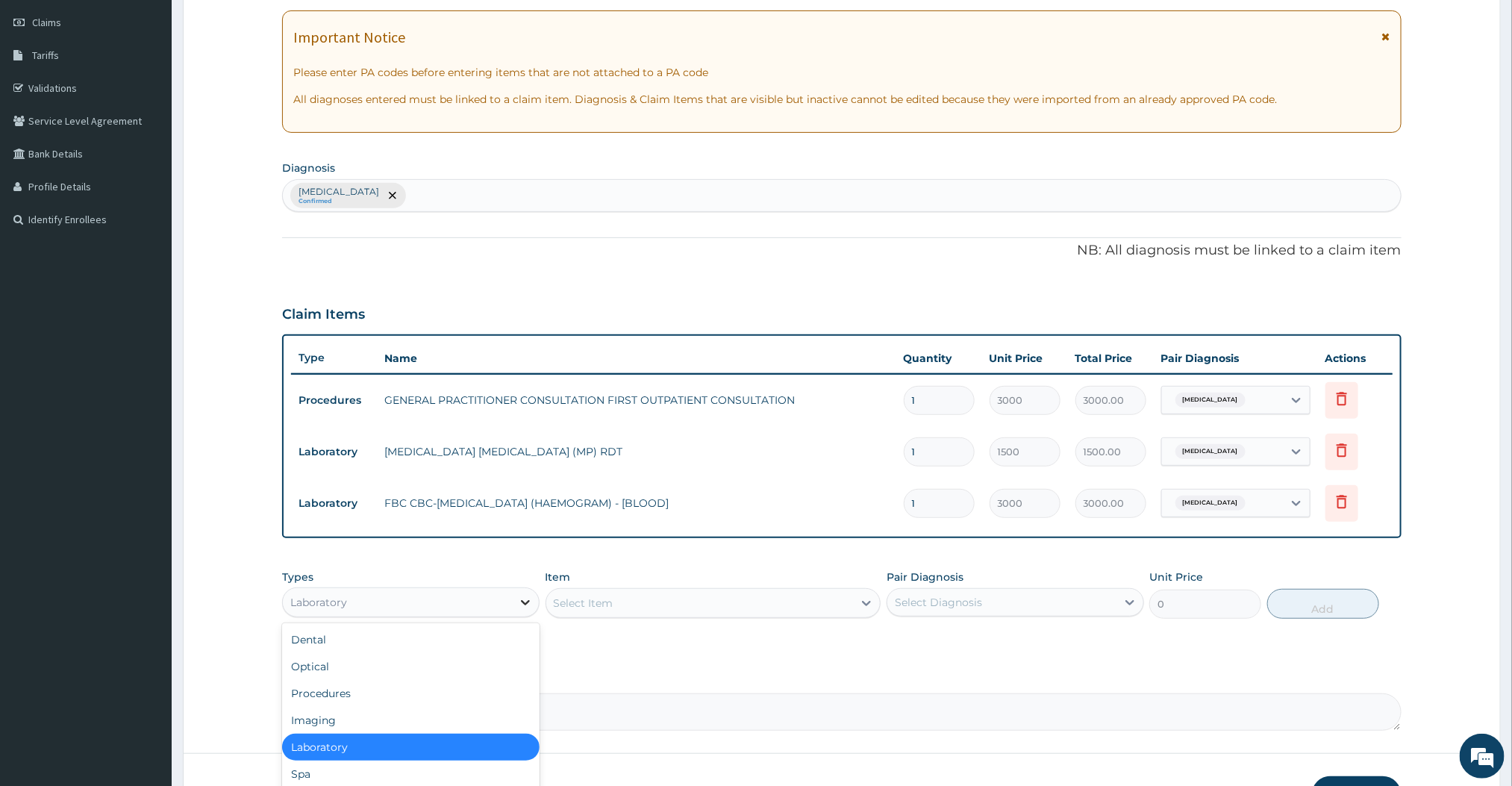
click at [530, 601] on icon at bounding box center [525, 603] width 15 height 15
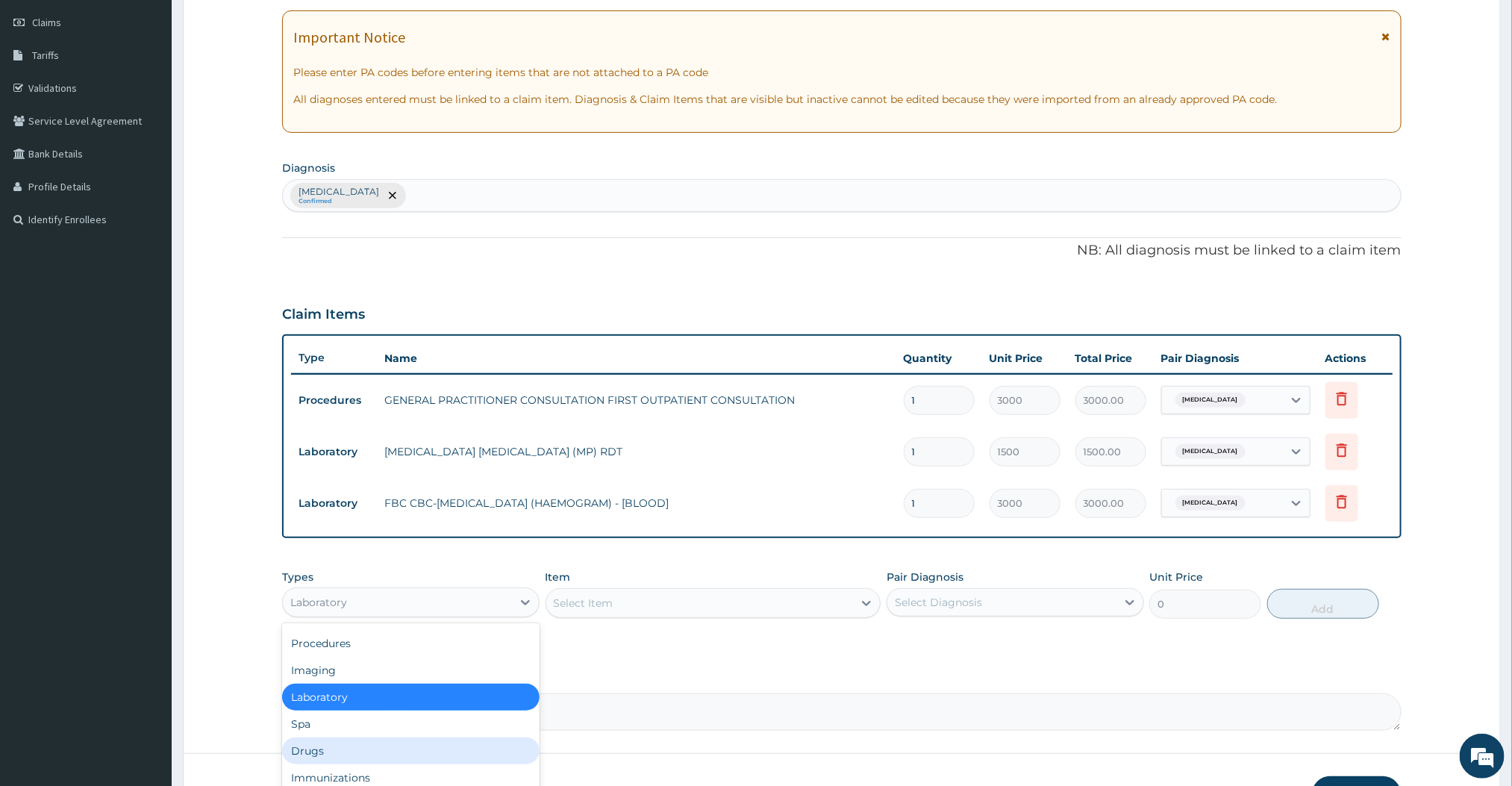
click at [325, 742] on div "Drugs" at bounding box center [411, 751] width 258 height 27
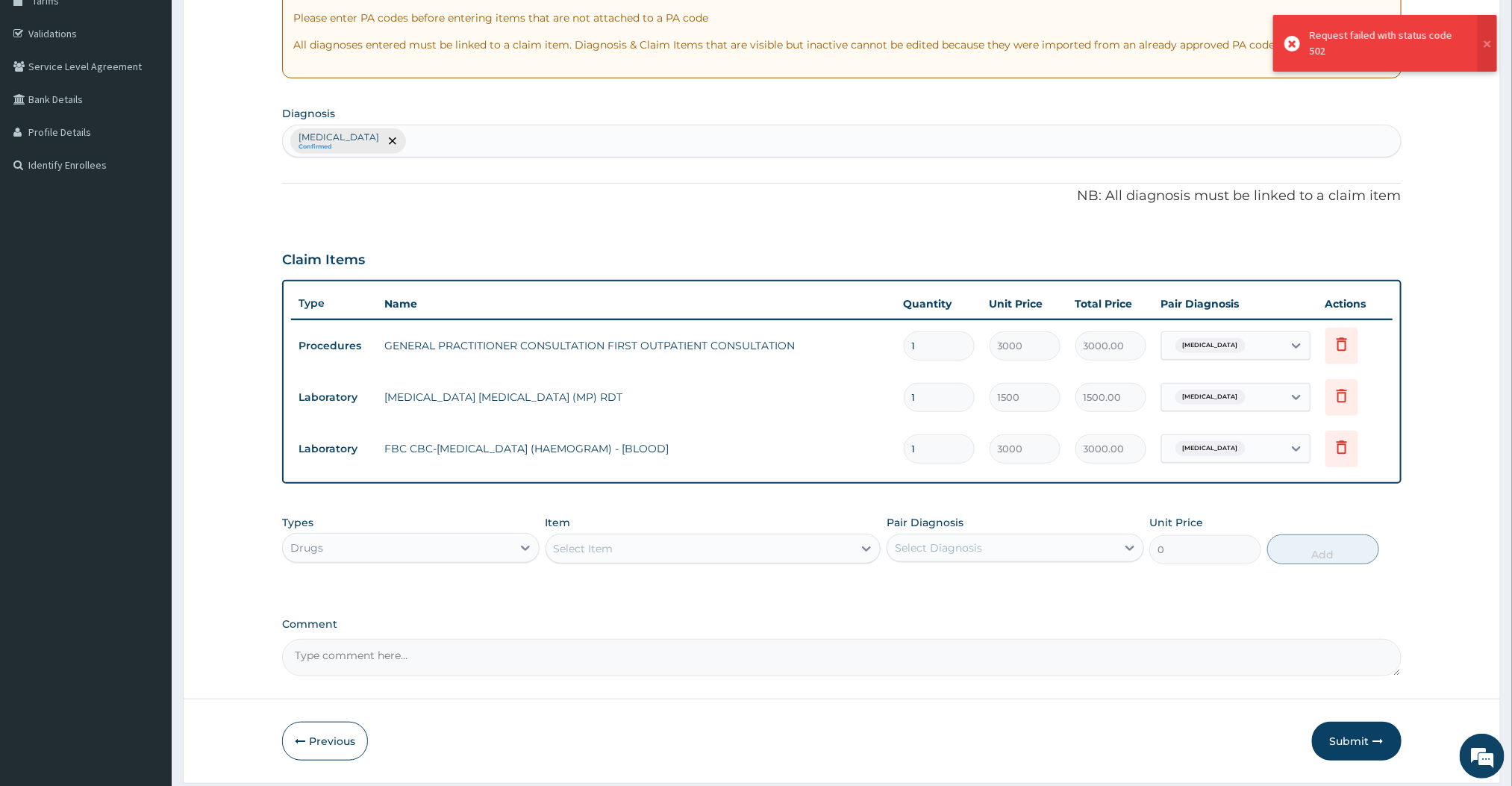
scroll to position [309, 0]
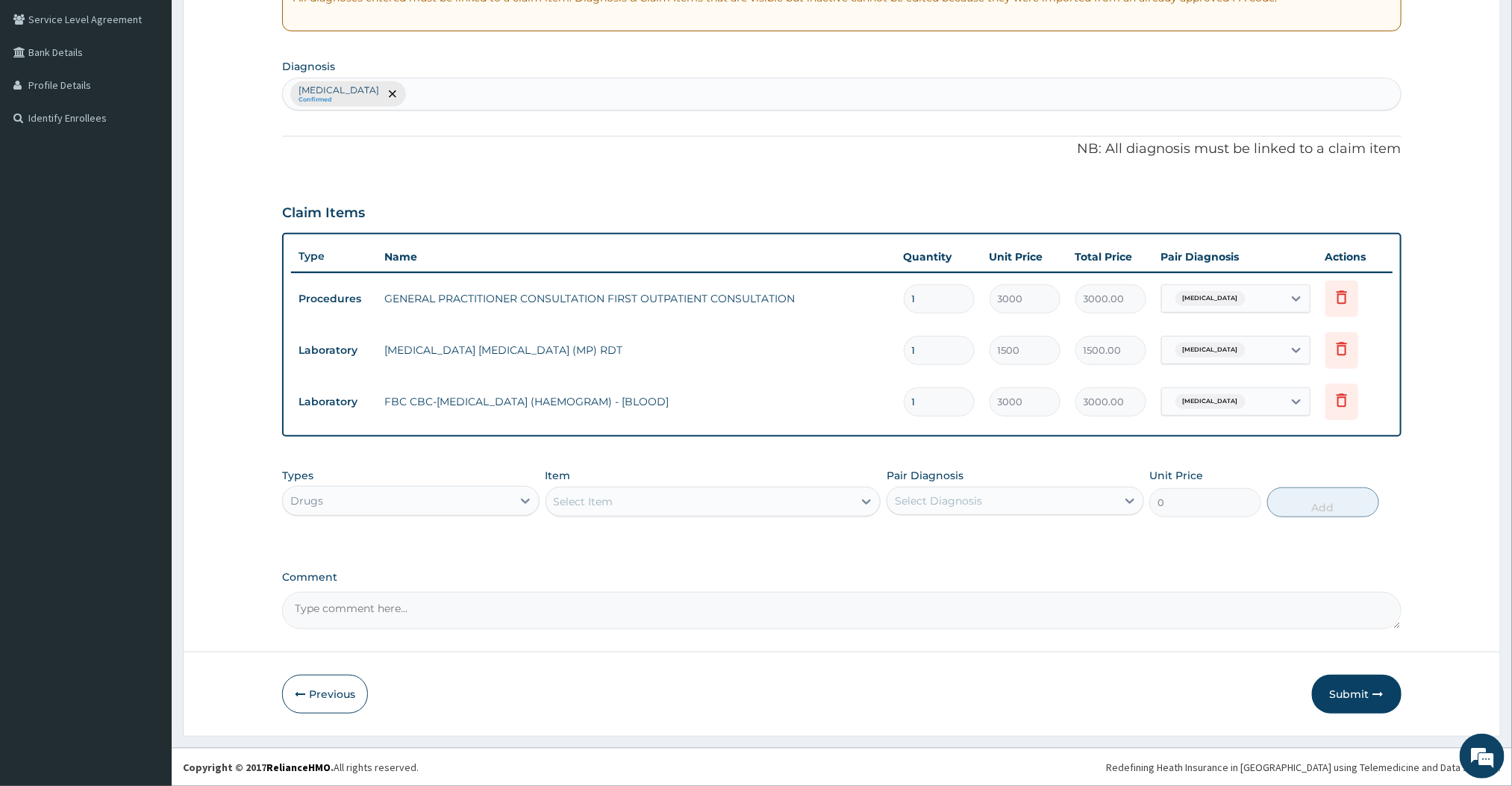
click at [840, 581] on label "Comment" at bounding box center [841, 577] width 1119 height 13
click at [840, 592] on textarea "Comment" at bounding box center [841, 610] width 1119 height 38
click at [828, 509] on div "Select Item" at bounding box center [700, 501] width 307 height 24
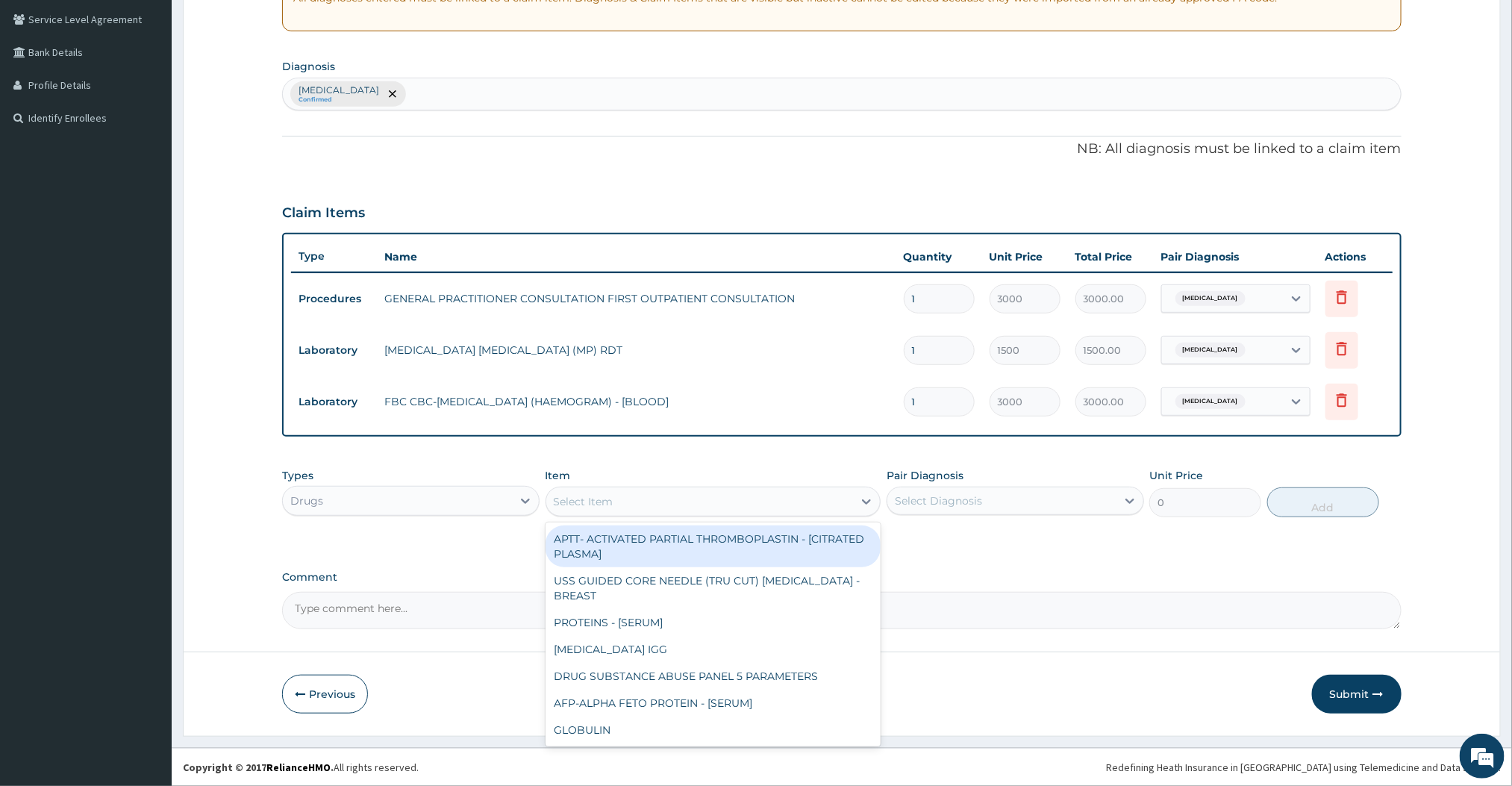
click at [951, 554] on div "PA Code / Prescription Code Enter Code(Secondary Care Only) Encounter Date 14-0…" at bounding box center [841, 232] width 1119 height 794
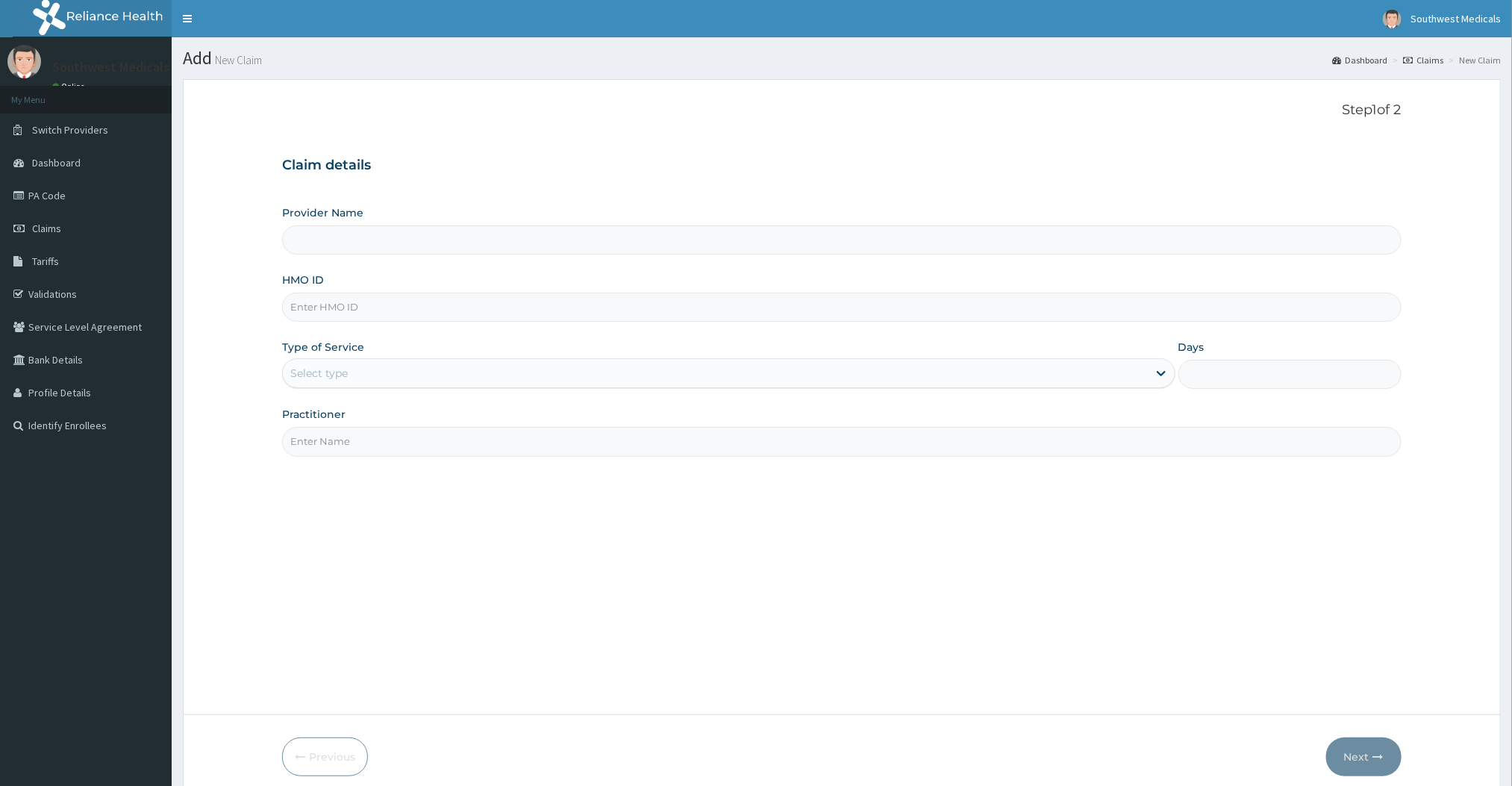
type input "Southwest Medicals"
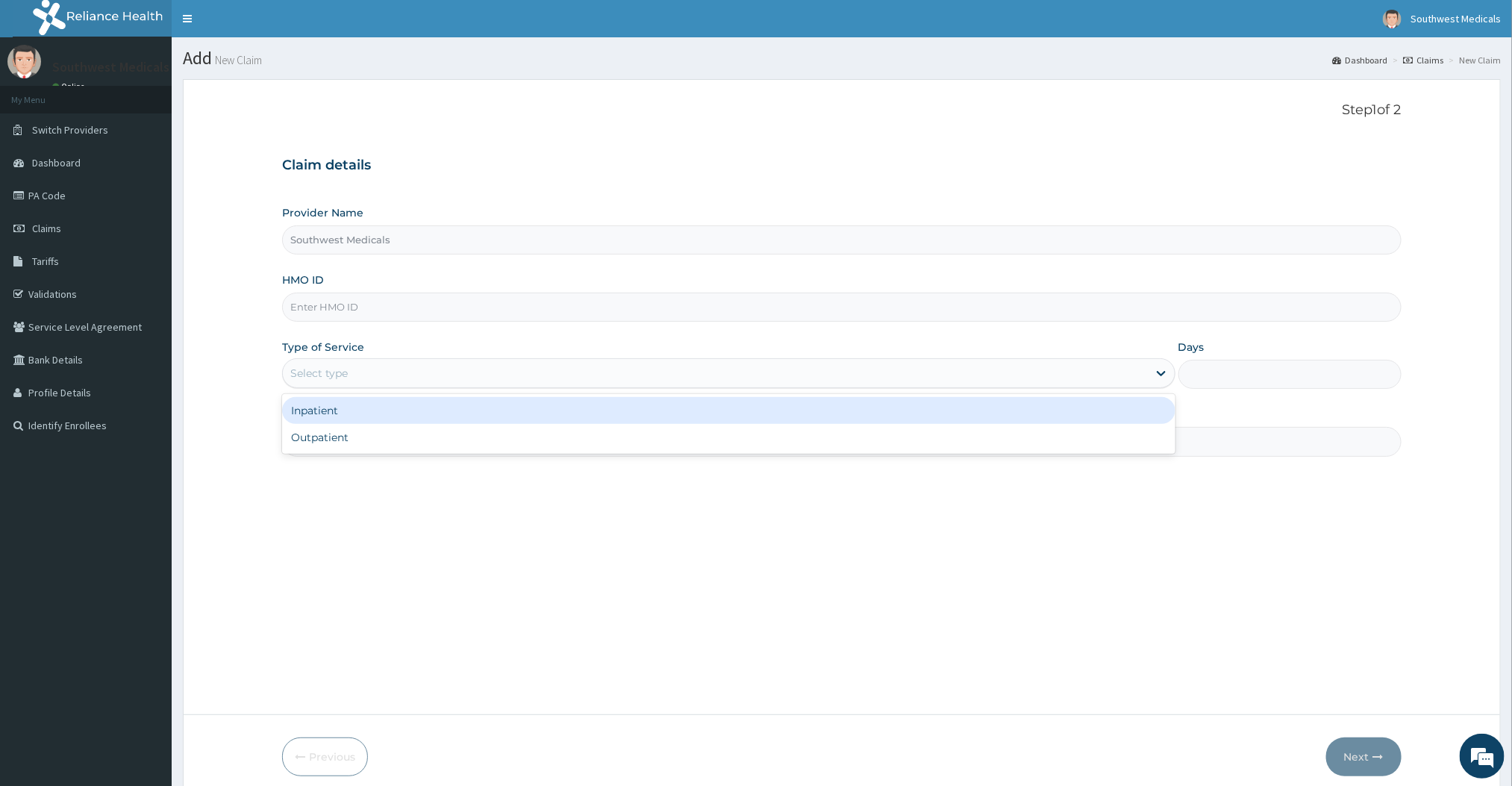
click at [438, 362] on div "Select type" at bounding box center [715, 373] width 864 height 24
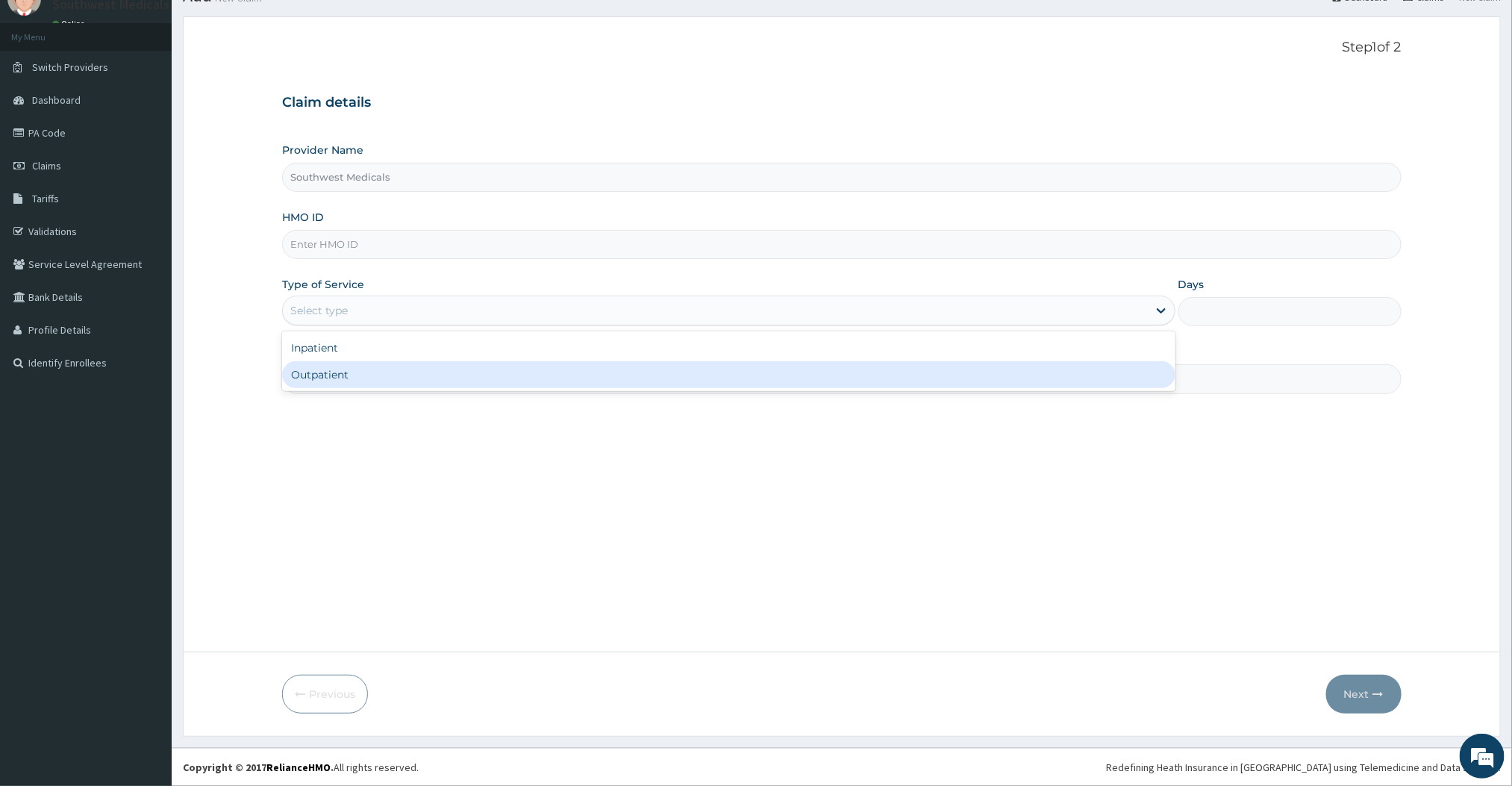
click at [330, 370] on div "Outpatient" at bounding box center [728, 375] width 893 height 27
type input "1"
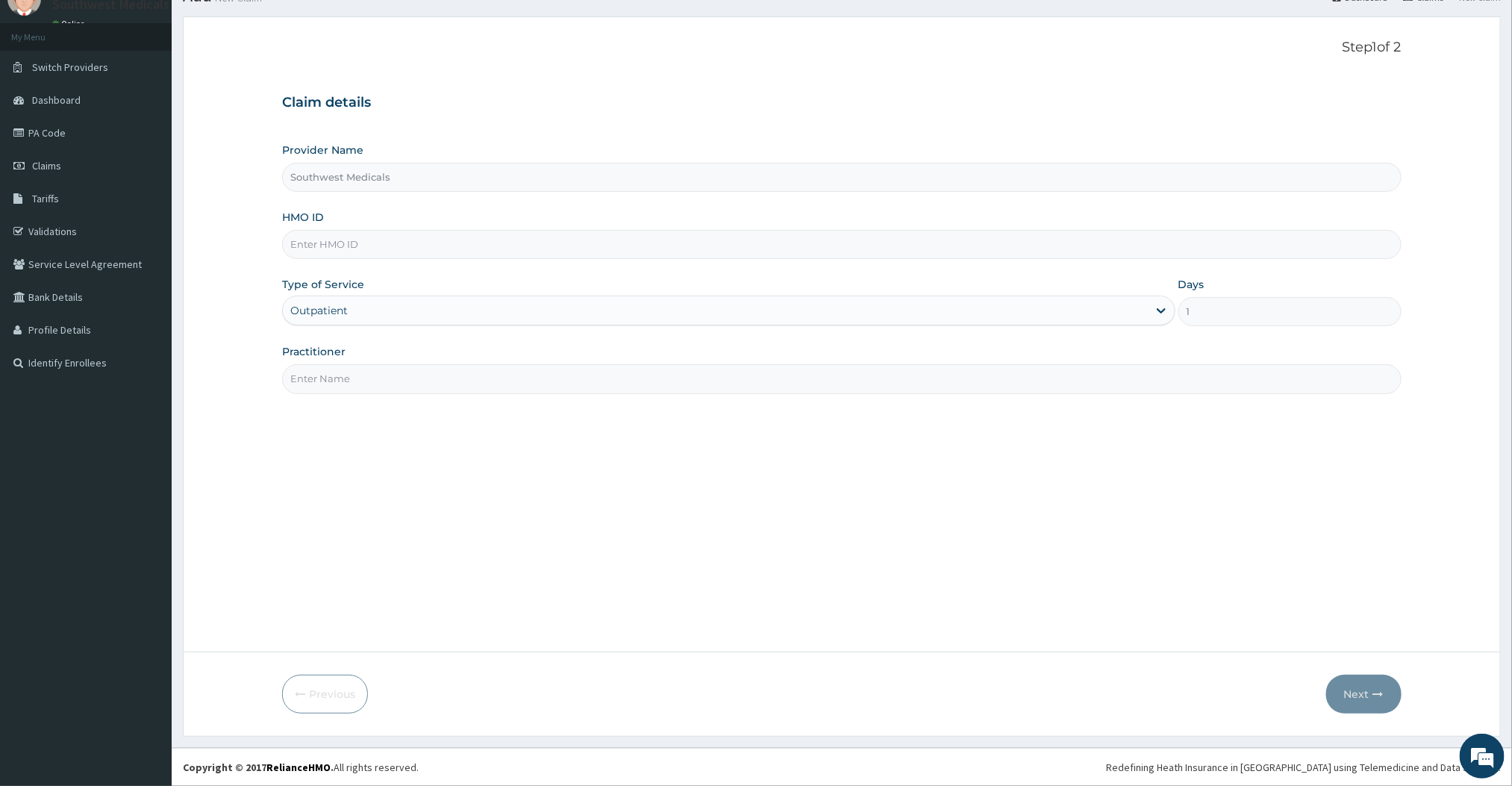
click at [331, 251] on input "HMO ID" at bounding box center [841, 244] width 1119 height 29
type input "PAB/10047/A"
click at [352, 377] on input "Practitioner" at bounding box center [841, 378] width 1119 height 29
type input "DOCTOR BENJAMIN"
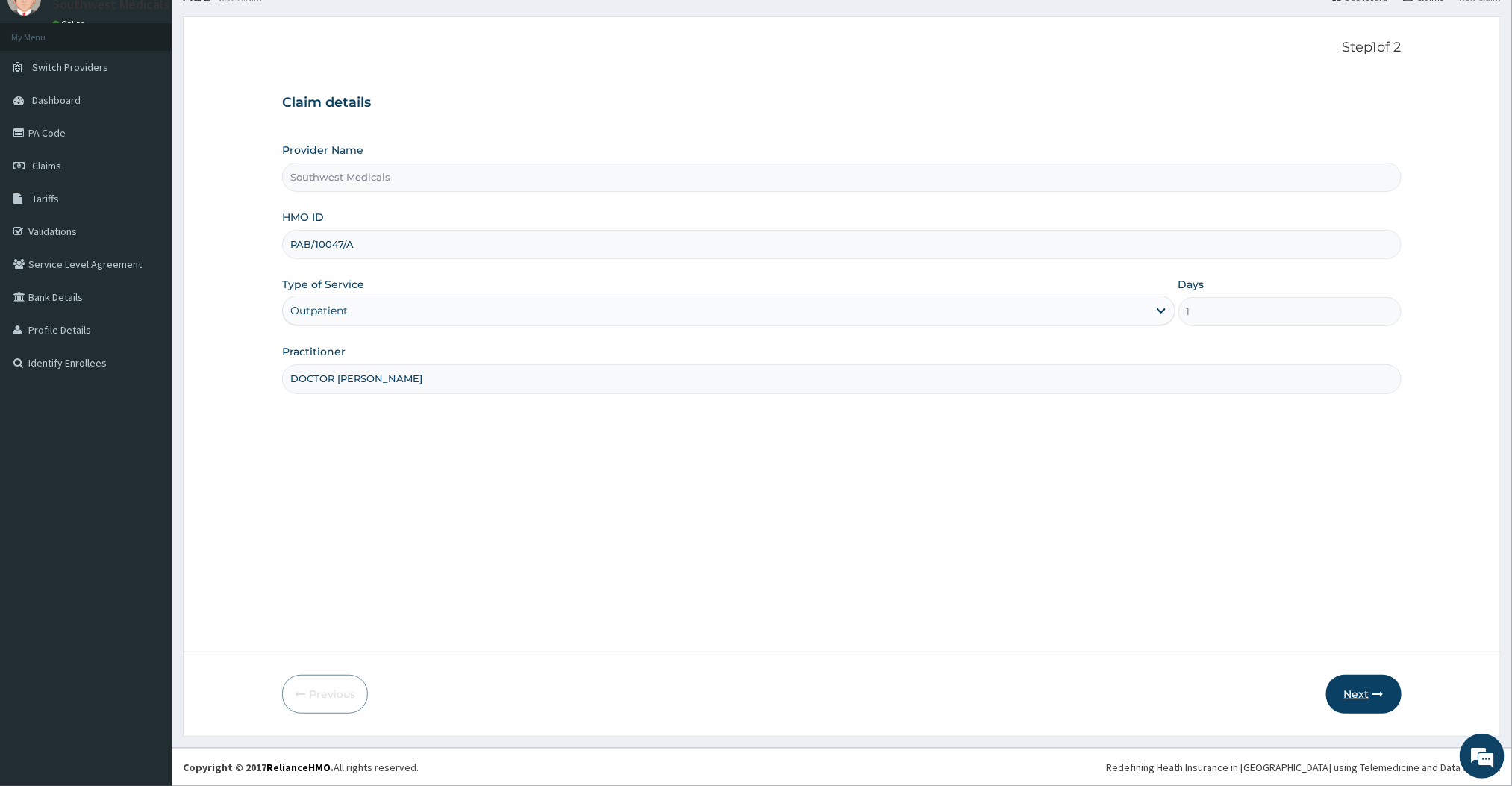
click at [1372, 701] on button "Next" at bounding box center [1364, 694] width 75 height 39
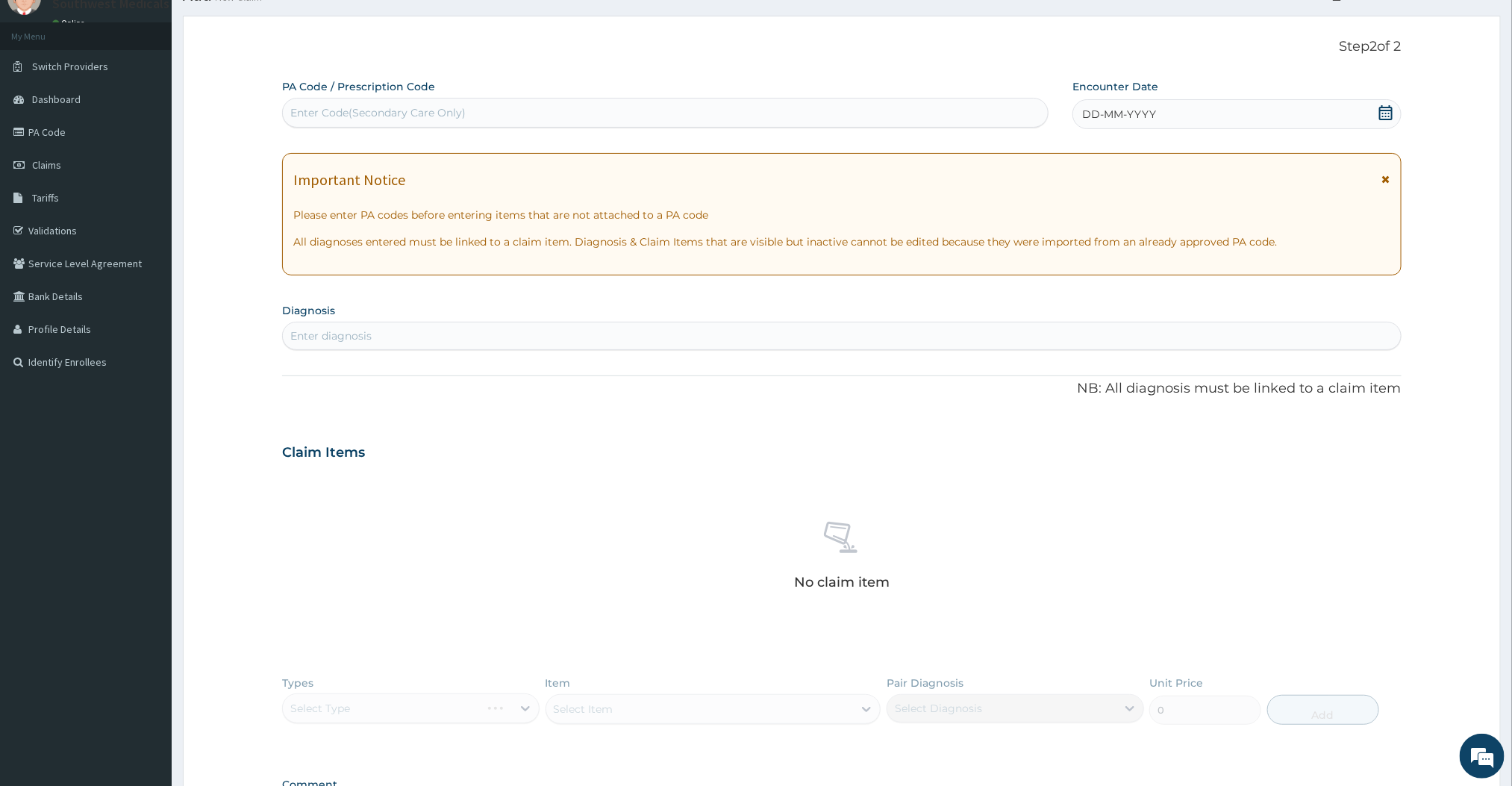
click at [1131, 112] on span "DD-MM-YYYY" at bounding box center [1119, 115] width 74 height 15
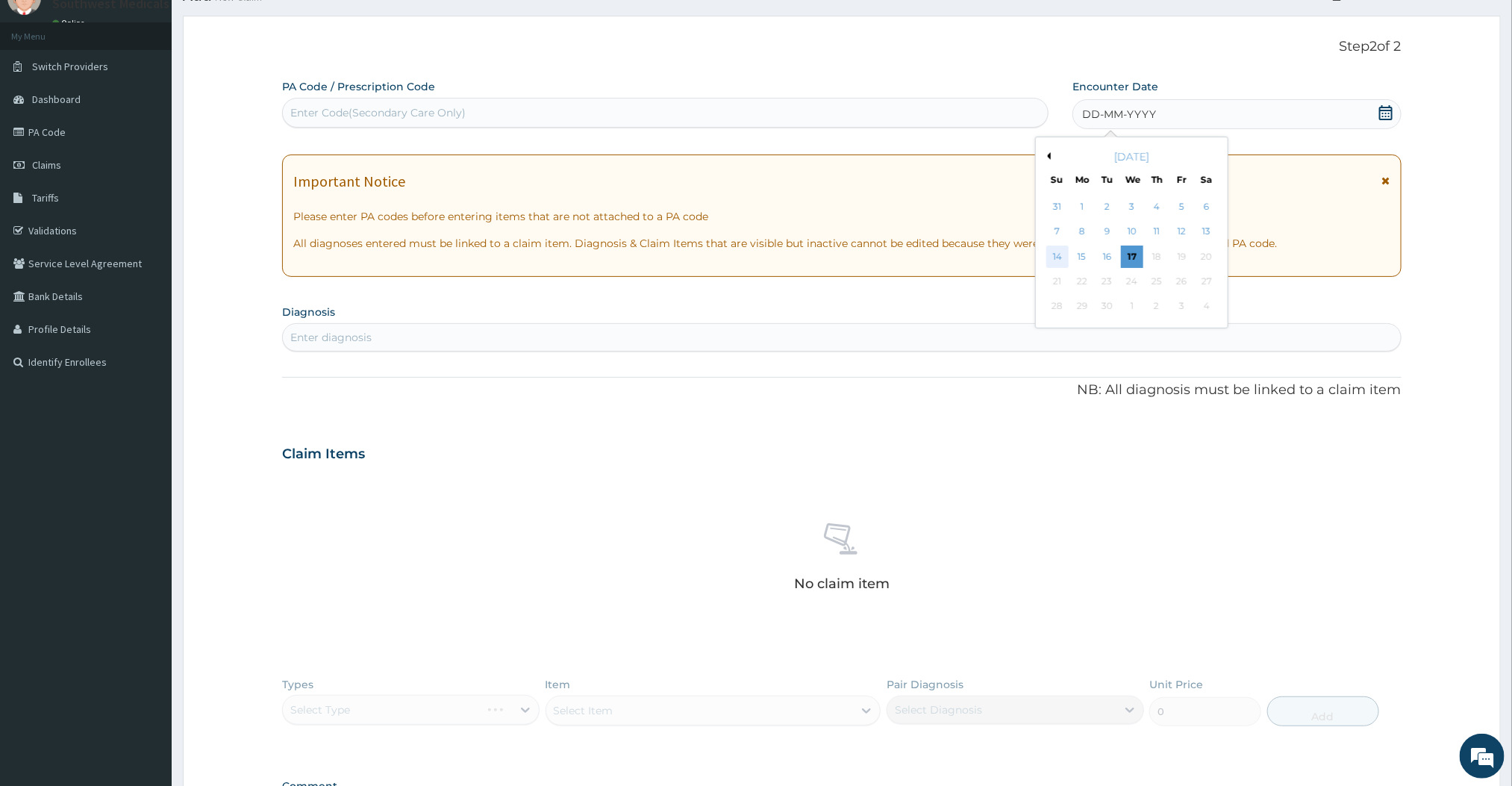
click at [1064, 254] on div "14" at bounding box center [1058, 256] width 23 height 23
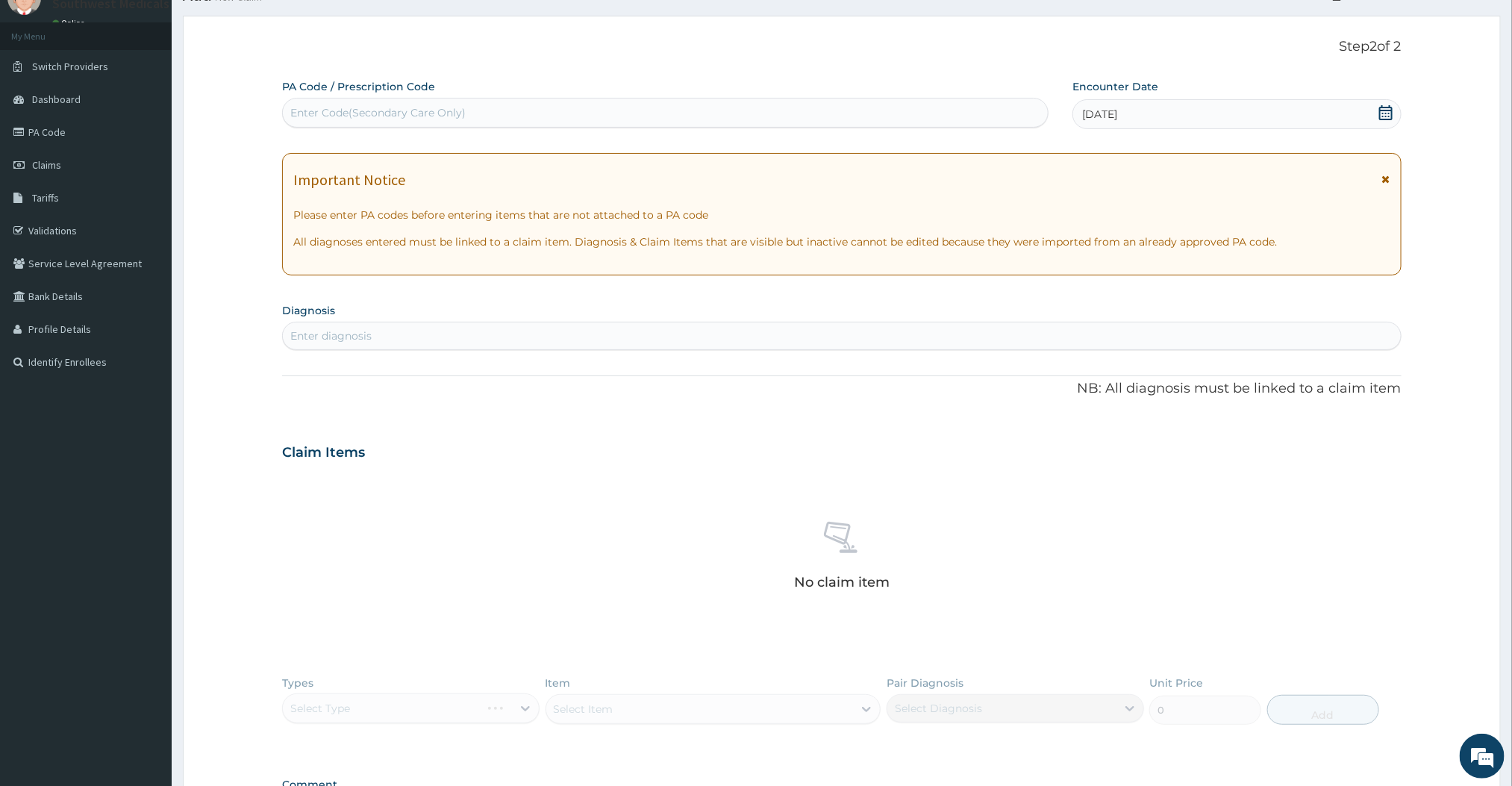
click at [845, 330] on div "Enter diagnosis" at bounding box center [841, 336] width 1117 height 24
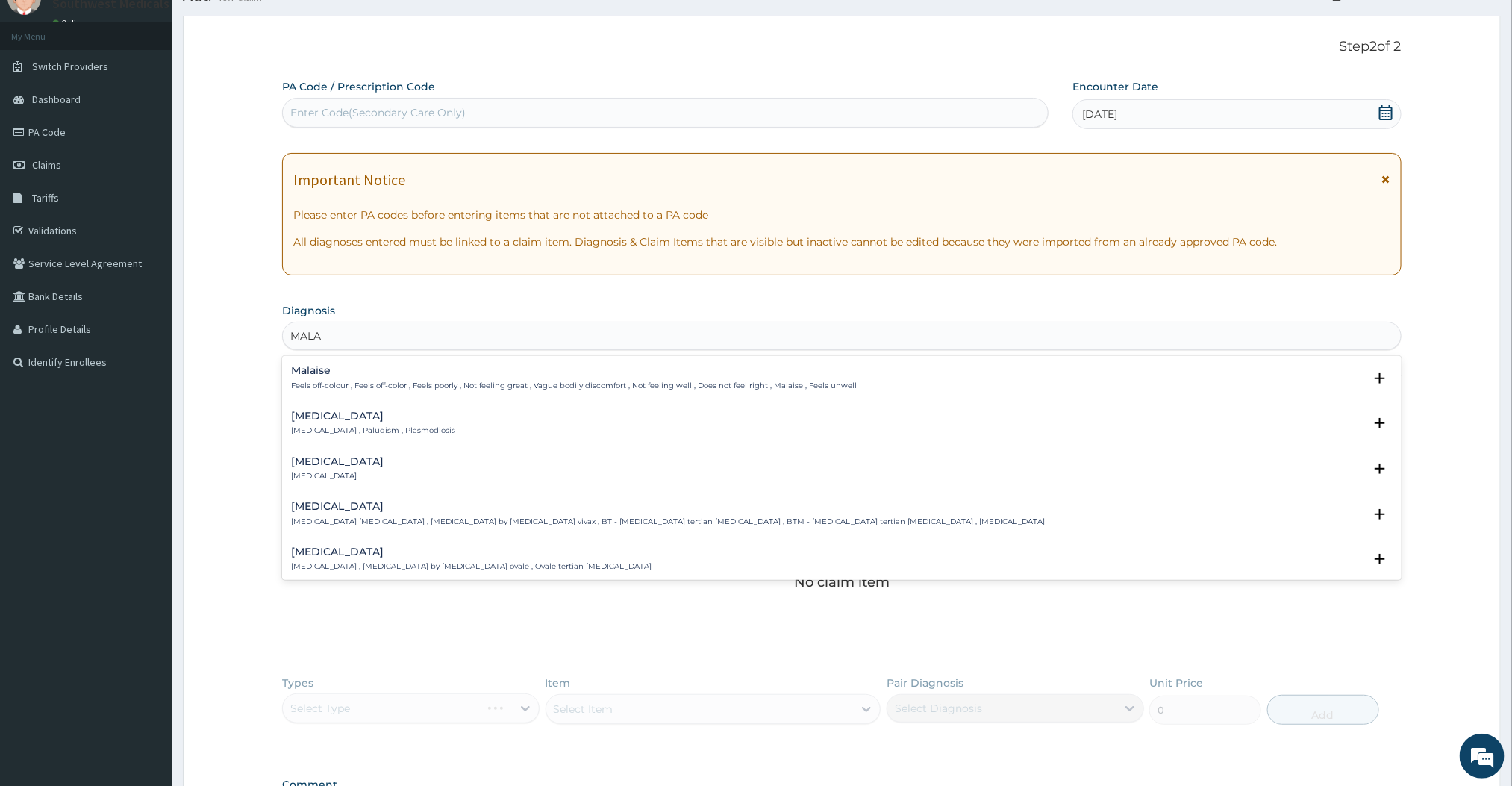
type input "[MEDICAL_DATA]"
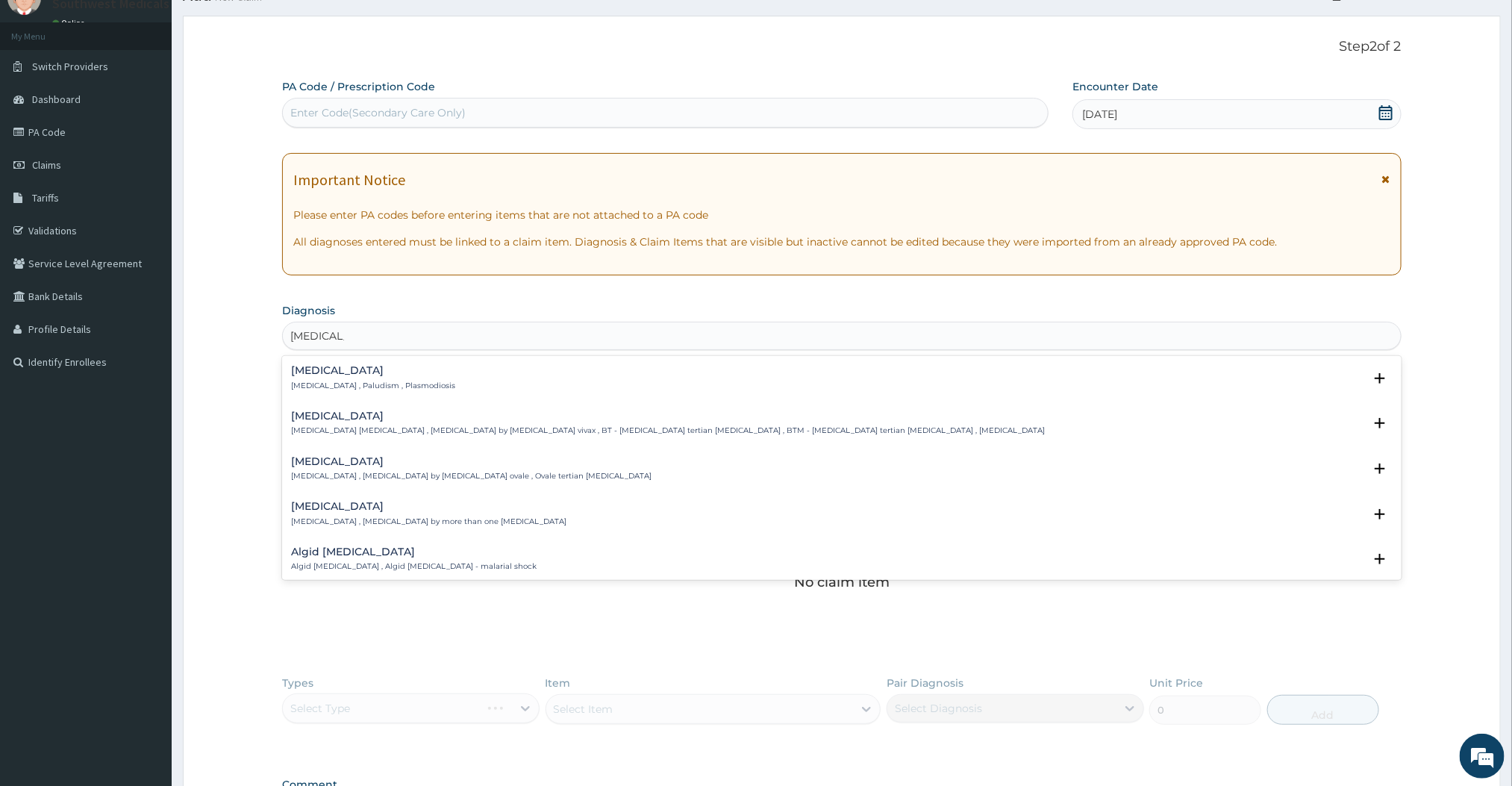
click at [370, 375] on h4 "[MEDICAL_DATA]" at bounding box center [373, 370] width 164 height 11
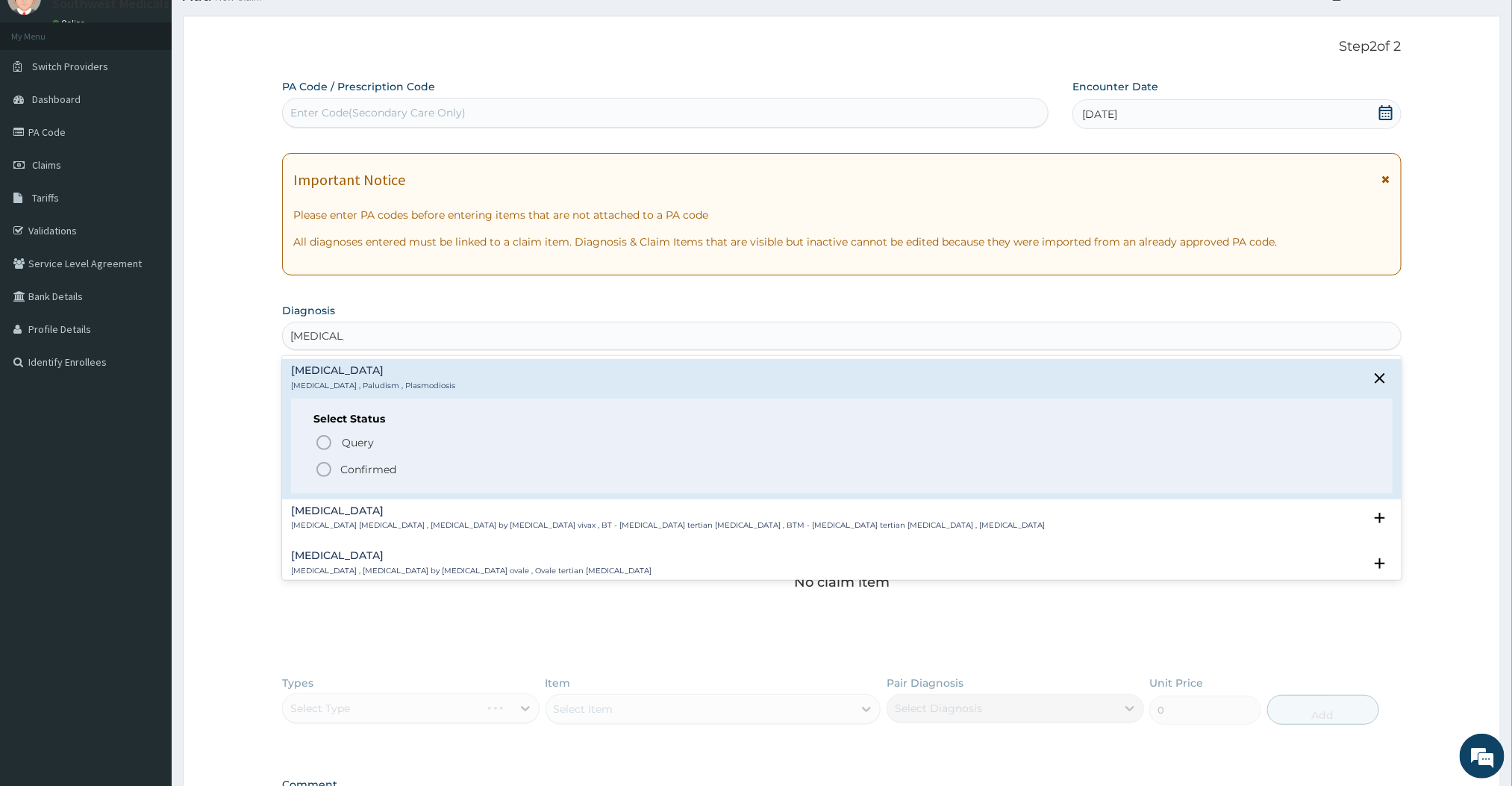
click at [328, 475] on circle "status option filled" at bounding box center [324, 470] width 13 height 13
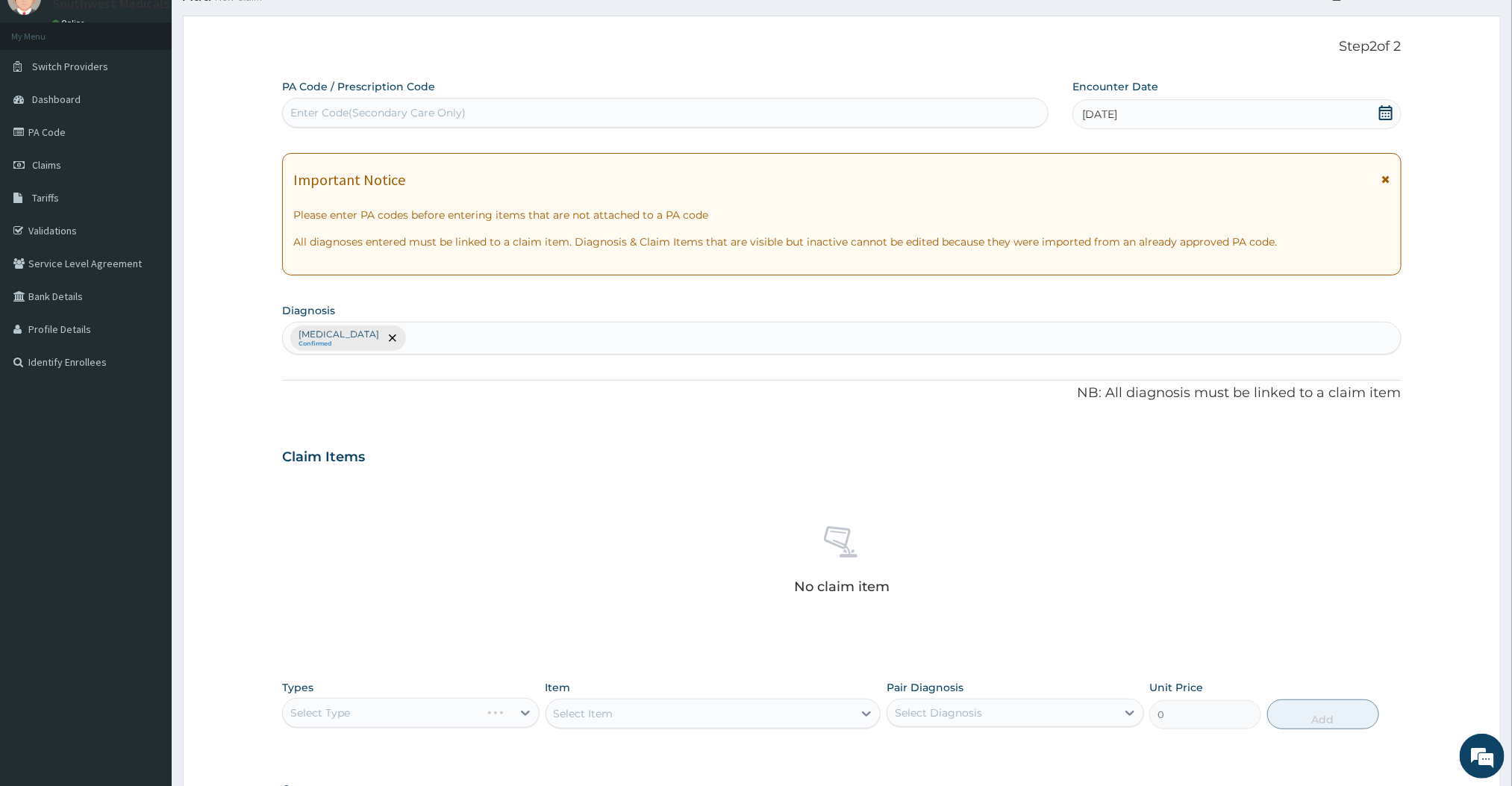
click at [386, 708] on div "Select Type" at bounding box center [411, 713] width 258 height 30
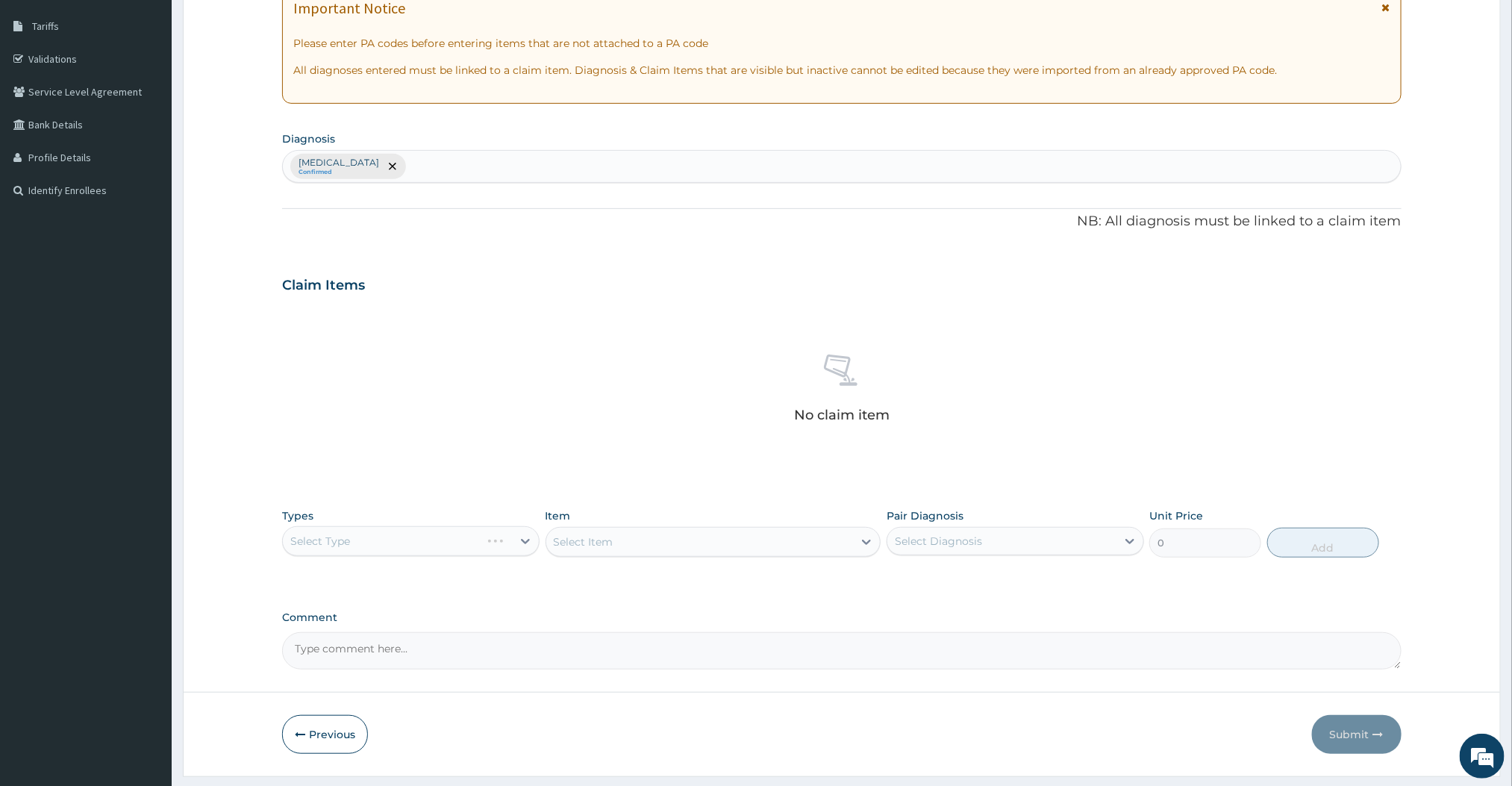
scroll to position [242, 0]
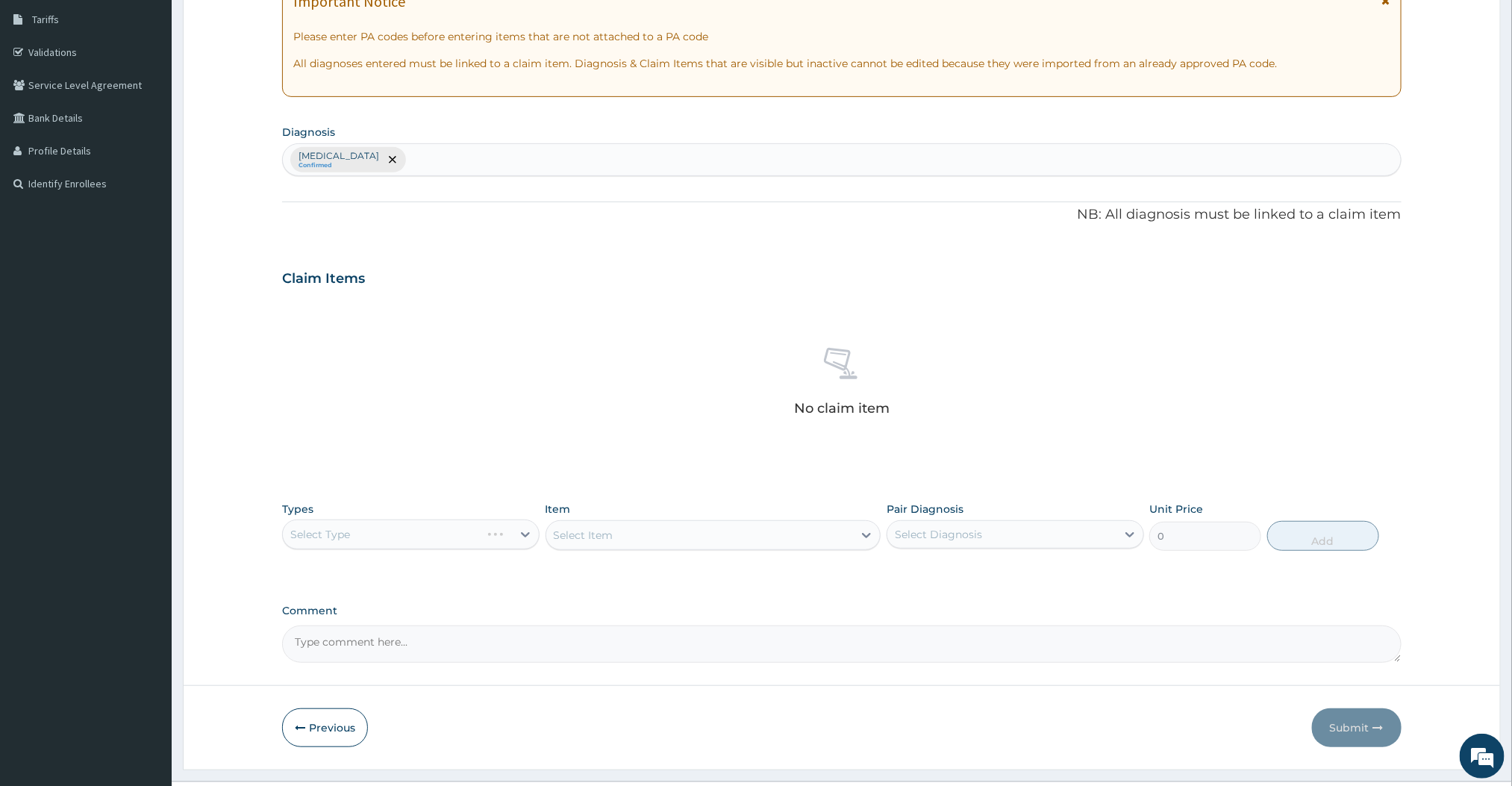
click at [701, 529] on div "Select Item" at bounding box center [713, 536] width 336 height 30
click at [484, 533] on div "Select Type" at bounding box center [397, 534] width 229 height 24
click at [349, 629] on div "Procedures" at bounding box center [411, 625] width 258 height 27
click at [832, 542] on div "Select Item" at bounding box center [700, 535] width 307 height 24
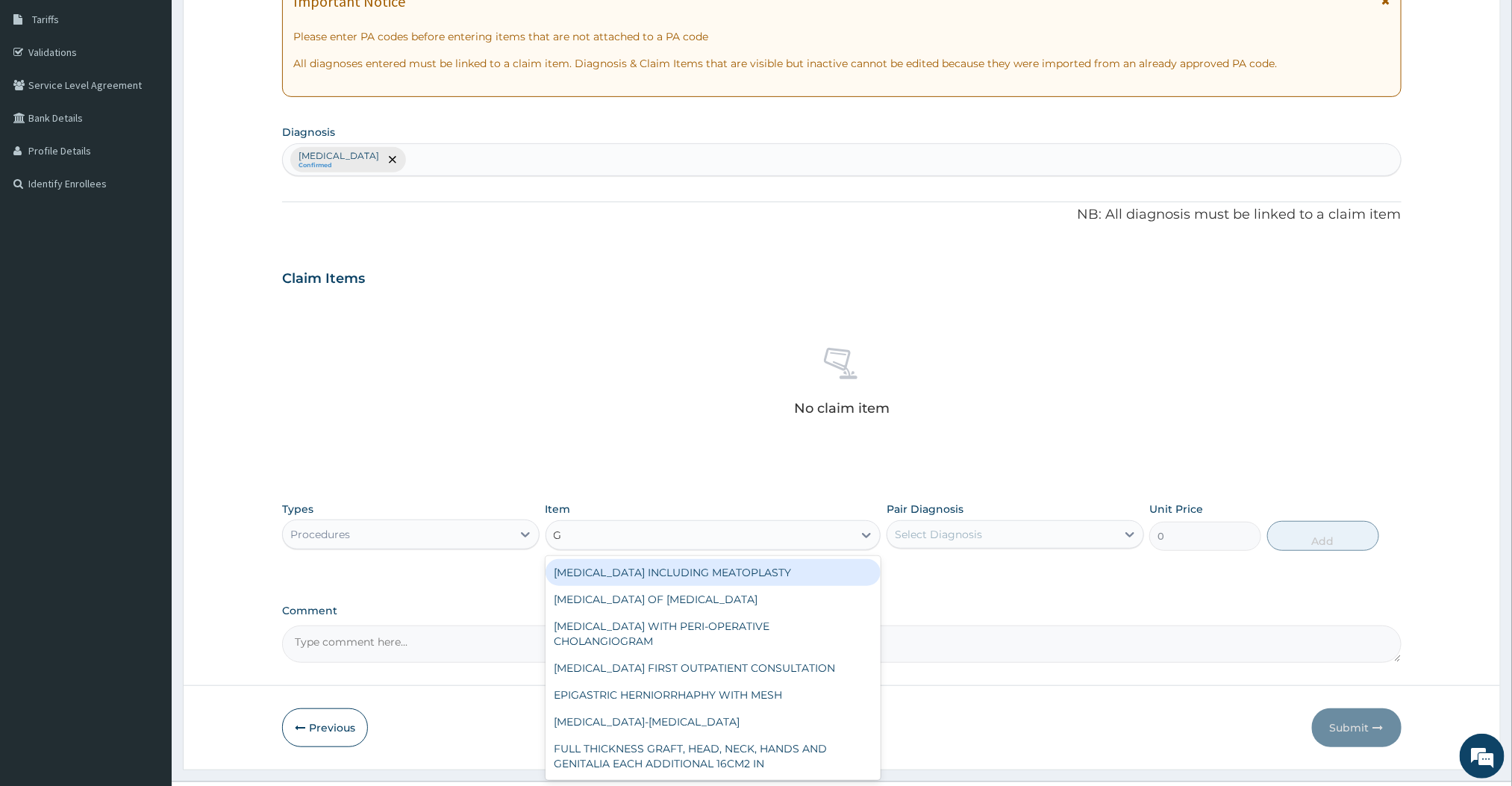
type input "GENERAL"
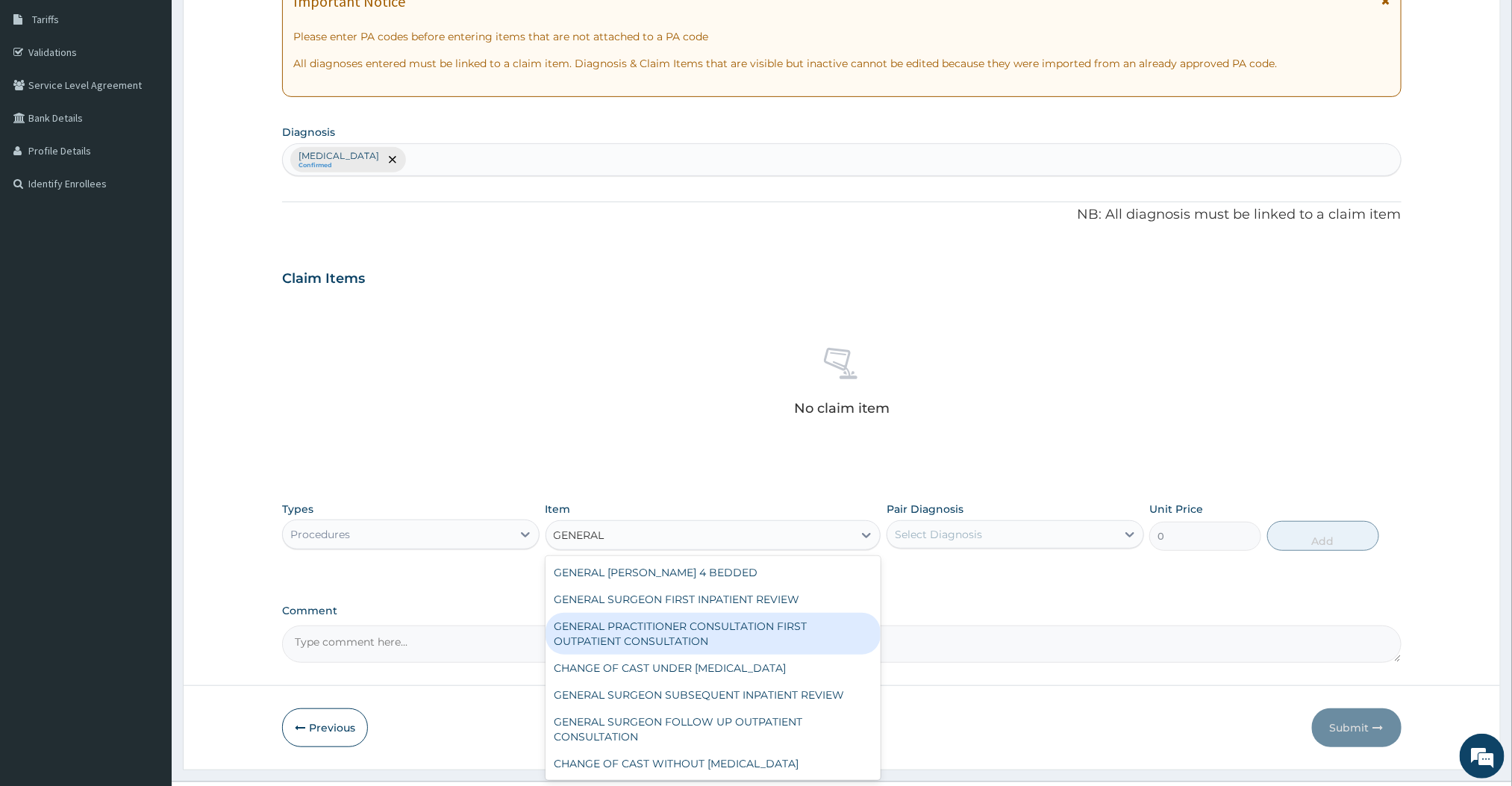
click at [725, 640] on div "GENERAL PRACTITIONER CONSULTATION FIRST OUTPATIENT CONSULTATION" at bounding box center [713, 634] width 336 height 42
type input "3000"
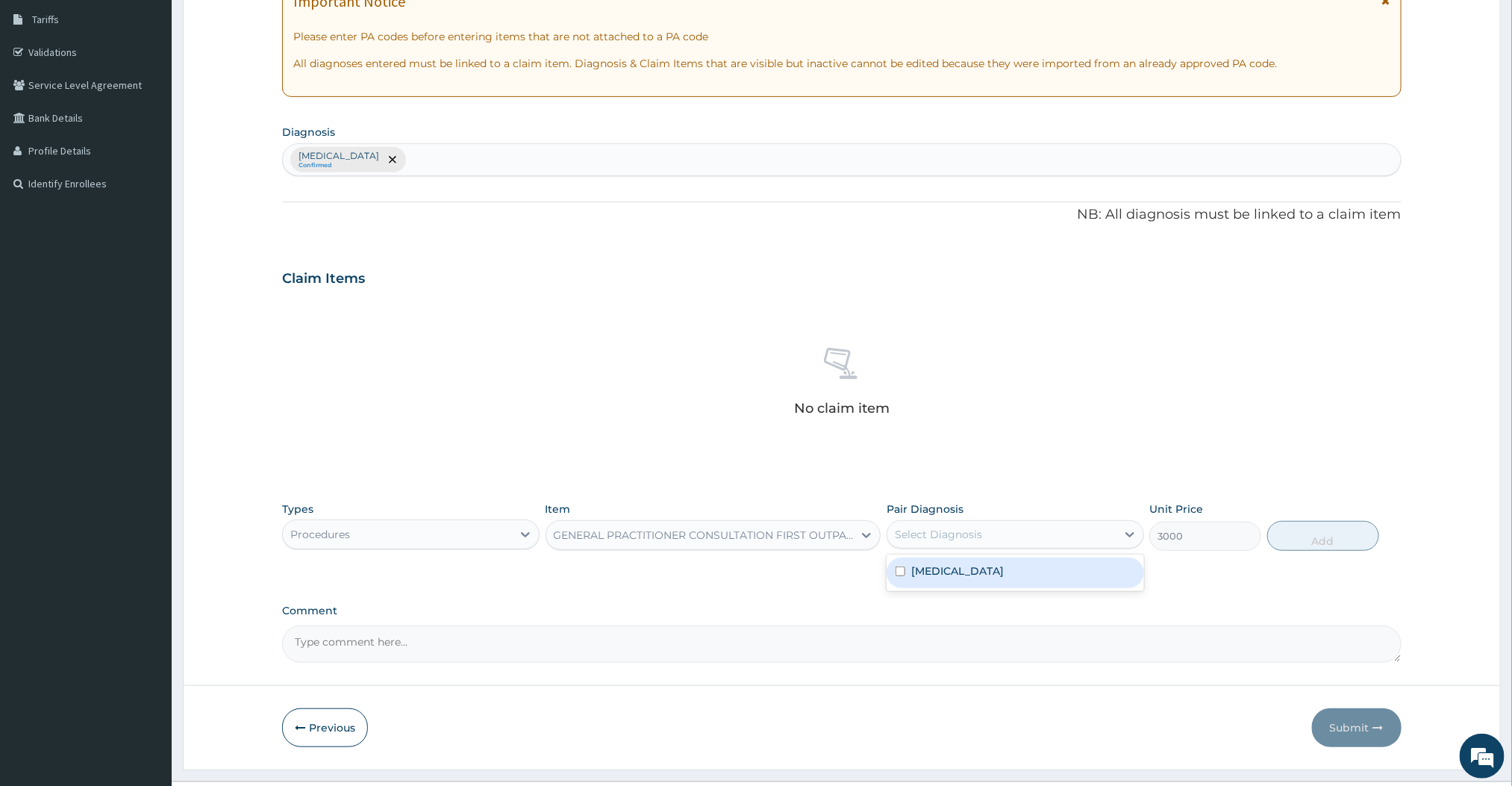
click at [1033, 538] on div "Select Diagnosis" at bounding box center [1002, 534] width 229 height 24
click at [965, 583] on div "Malaria" at bounding box center [1016, 573] width 258 height 31
checkbox input "true"
click at [1345, 549] on button "Add" at bounding box center [1324, 537] width 112 height 30
type input "0"
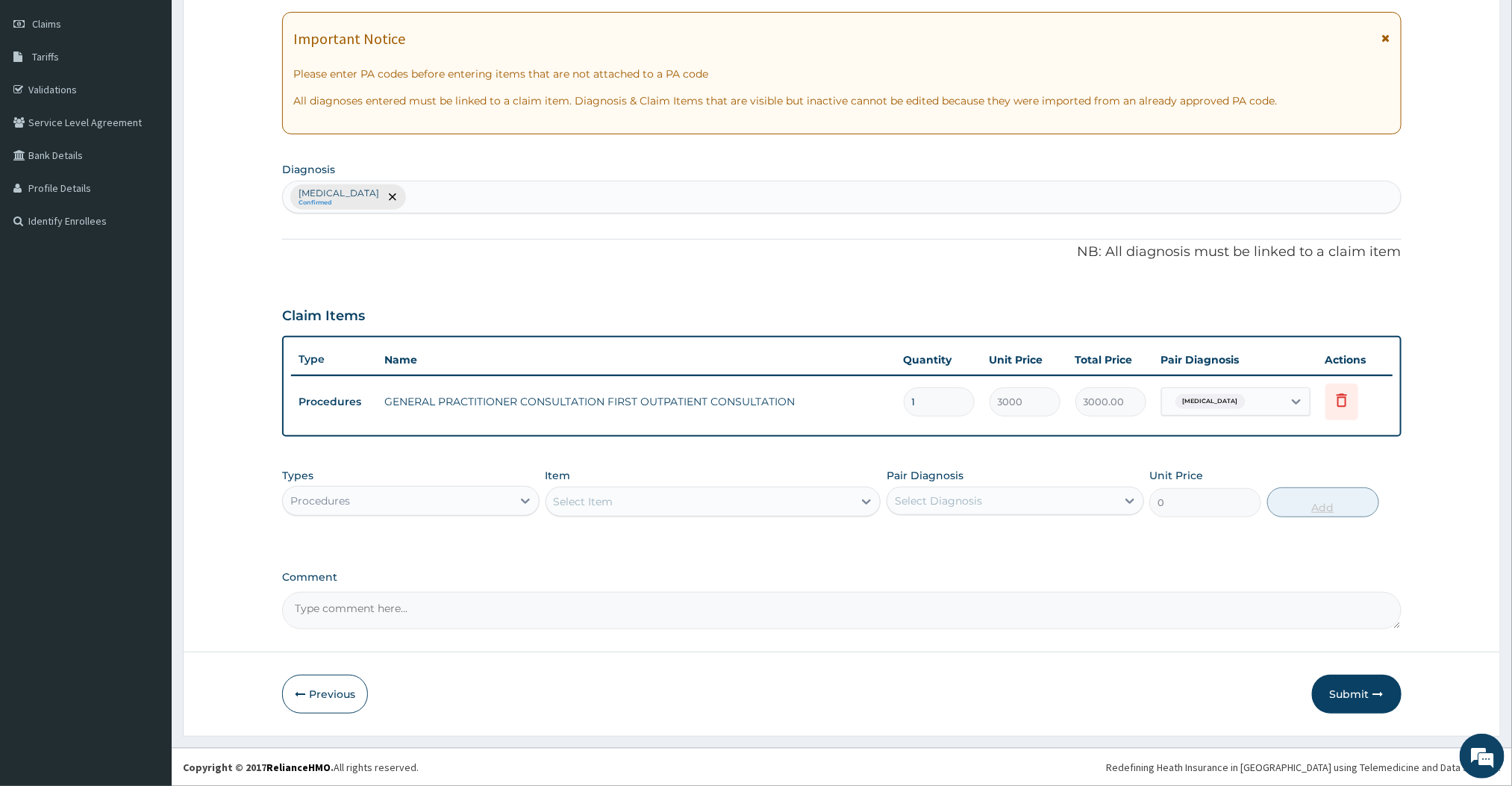
scroll to position [206, 0]
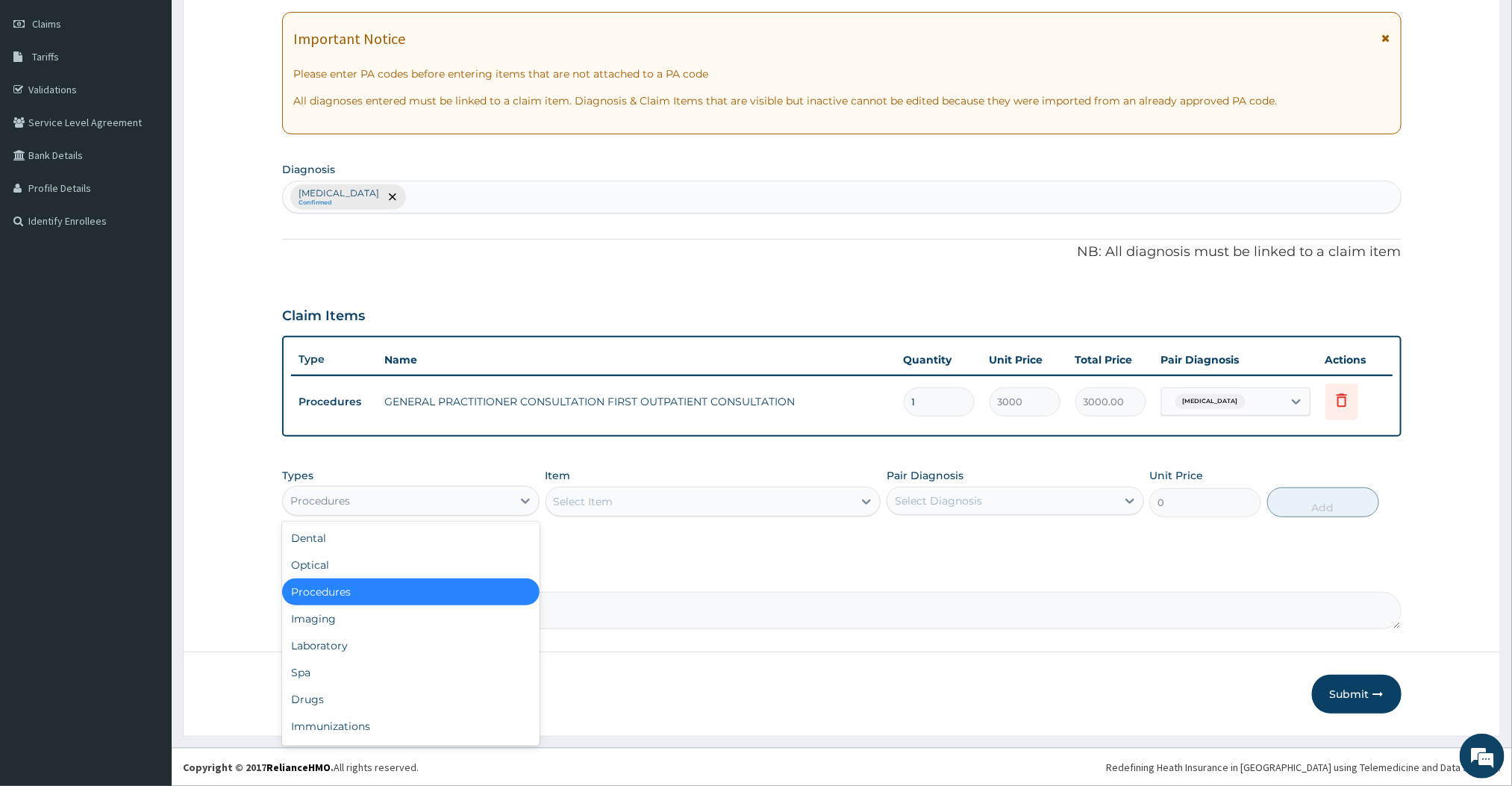
click at [404, 502] on div "Procedures" at bounding box center [397, 501] width 229 height 24
click at [325, 634] on div "Laboratory" at bounding box center [411, 646] width 258 height 27
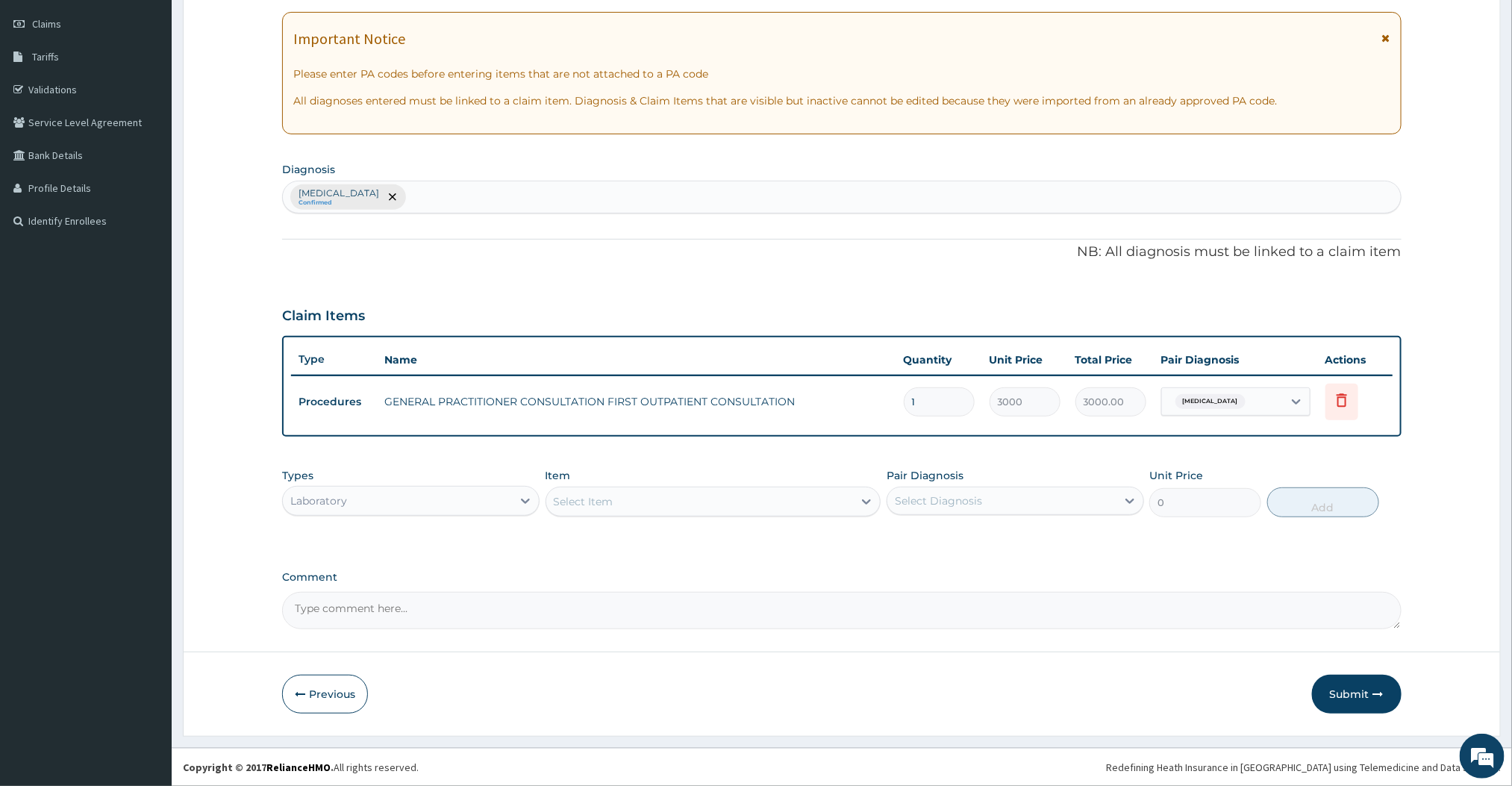
click at [848, 506] on div "Select Item" at bounding box center [700, 501] width 307 height 24
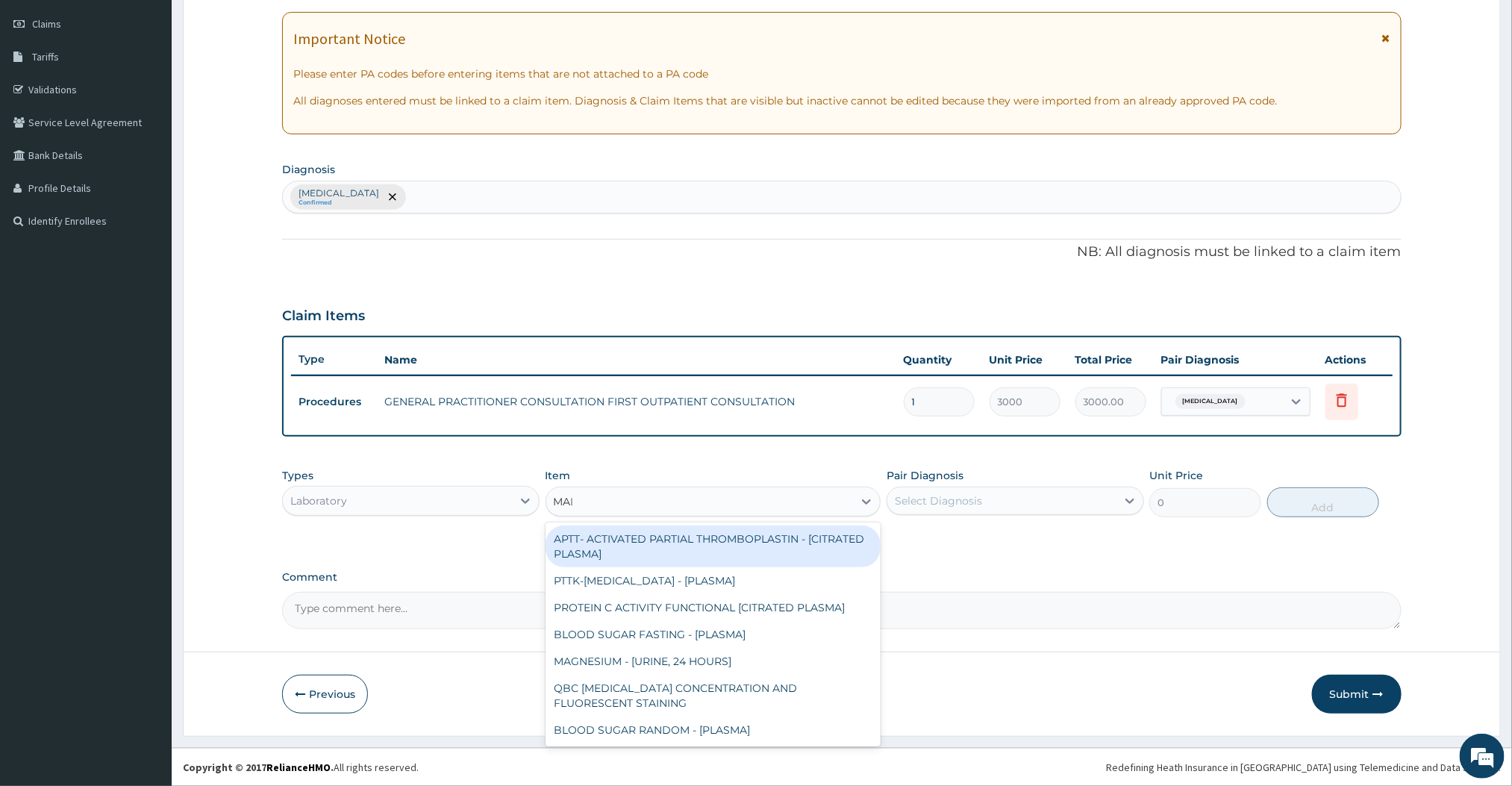
type input "MALA"
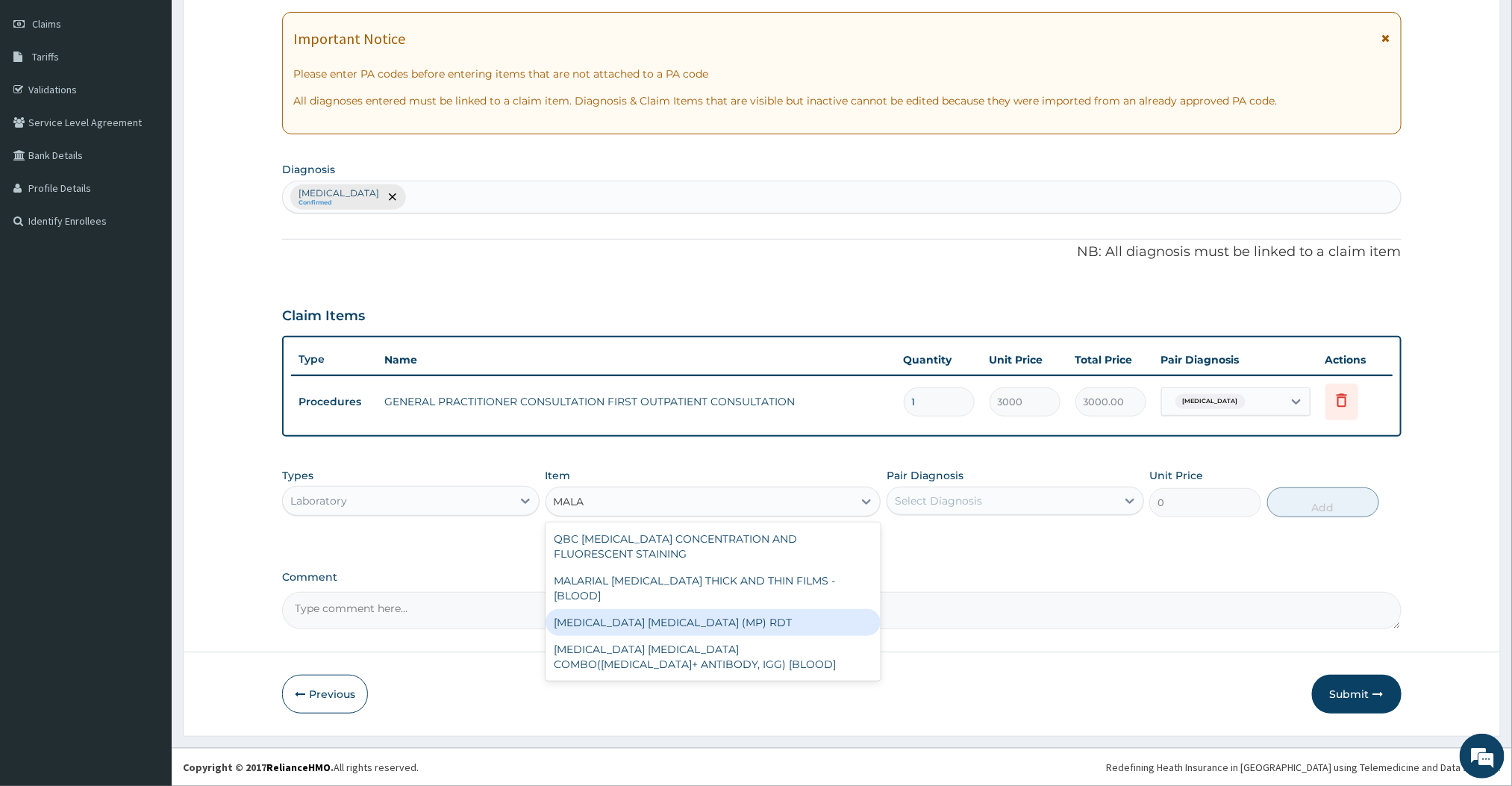
click at [646, 609] on div "MALARIA PARASITE (MP) RDT" at bounding box center [713, 623] width 336 height 27
type input "1500"
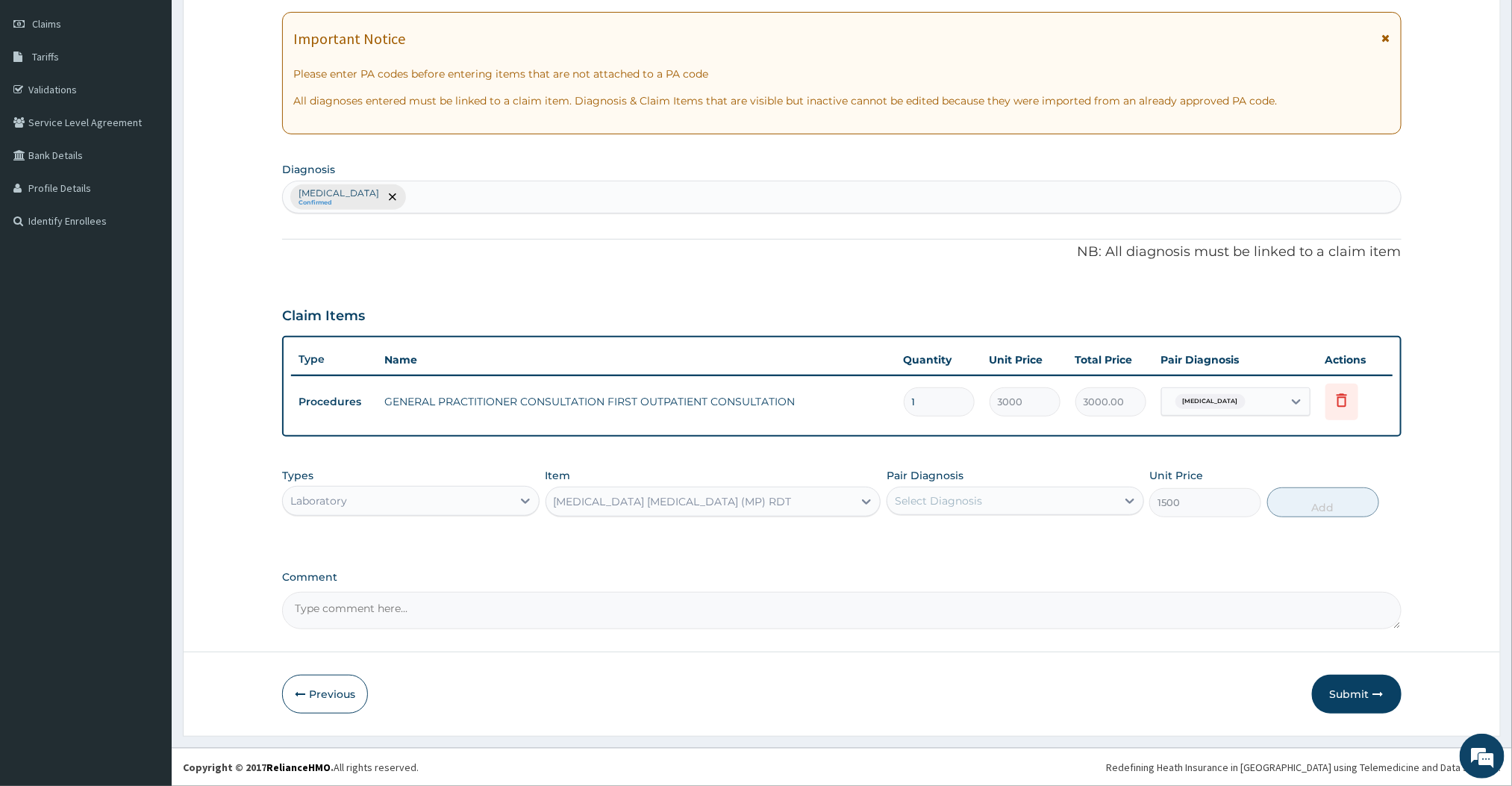
click at [1053, 504] on div "Select Diagnosis" at bounding box center [1002, 501] width 229 height 24
click at [999, 531] on div "Malaria" at bounding box center [1016, 539] width 258 height 31
checkbox input "true"
click at [1335, 506] on button "Add" at bounding box center [1324, 502] width 112 height 30
type input "0"
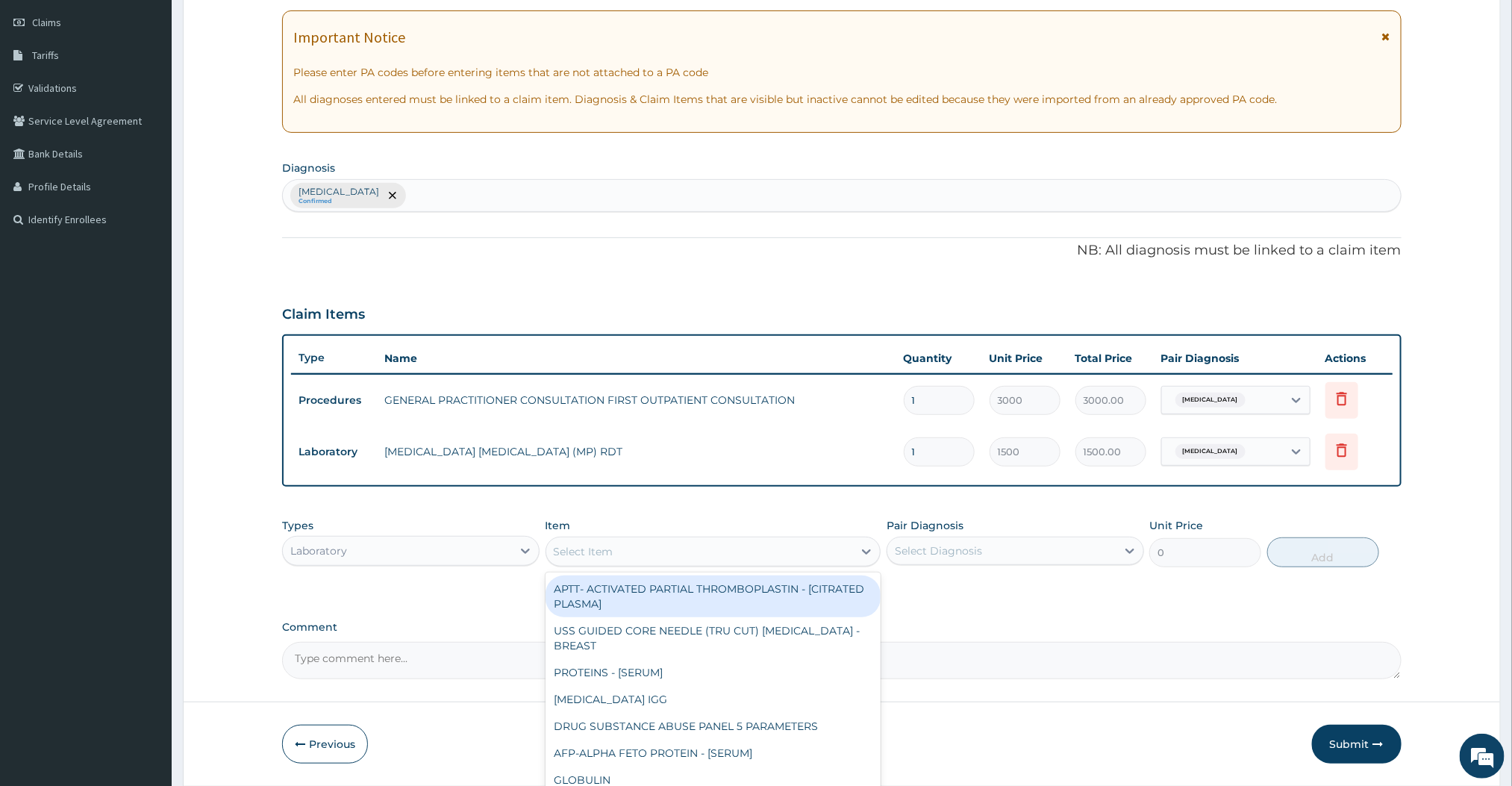
click at [715, 551] on div "Select Item" at bounding box center [700, 552] width 307 height 24
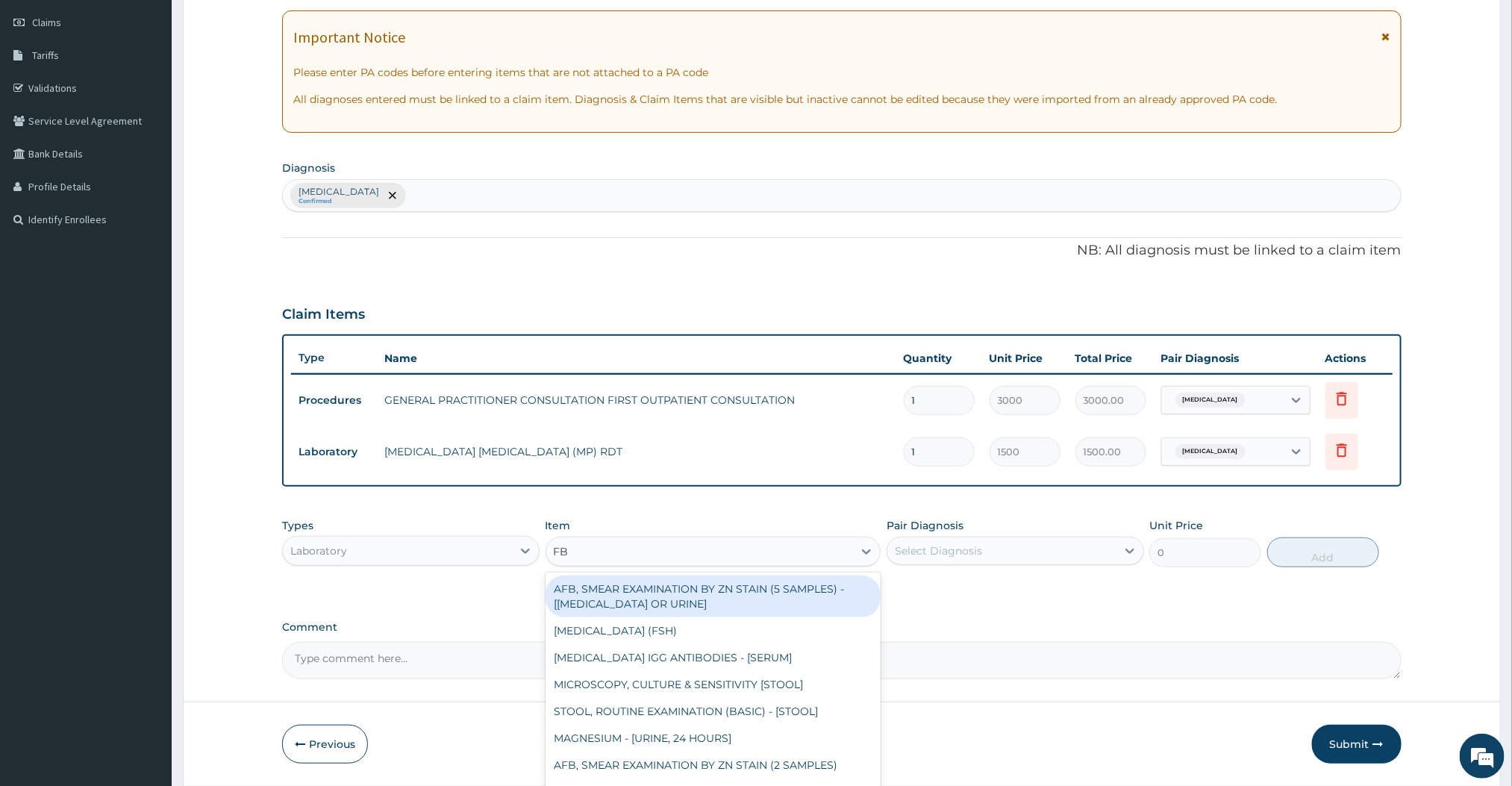
type input "FBC"
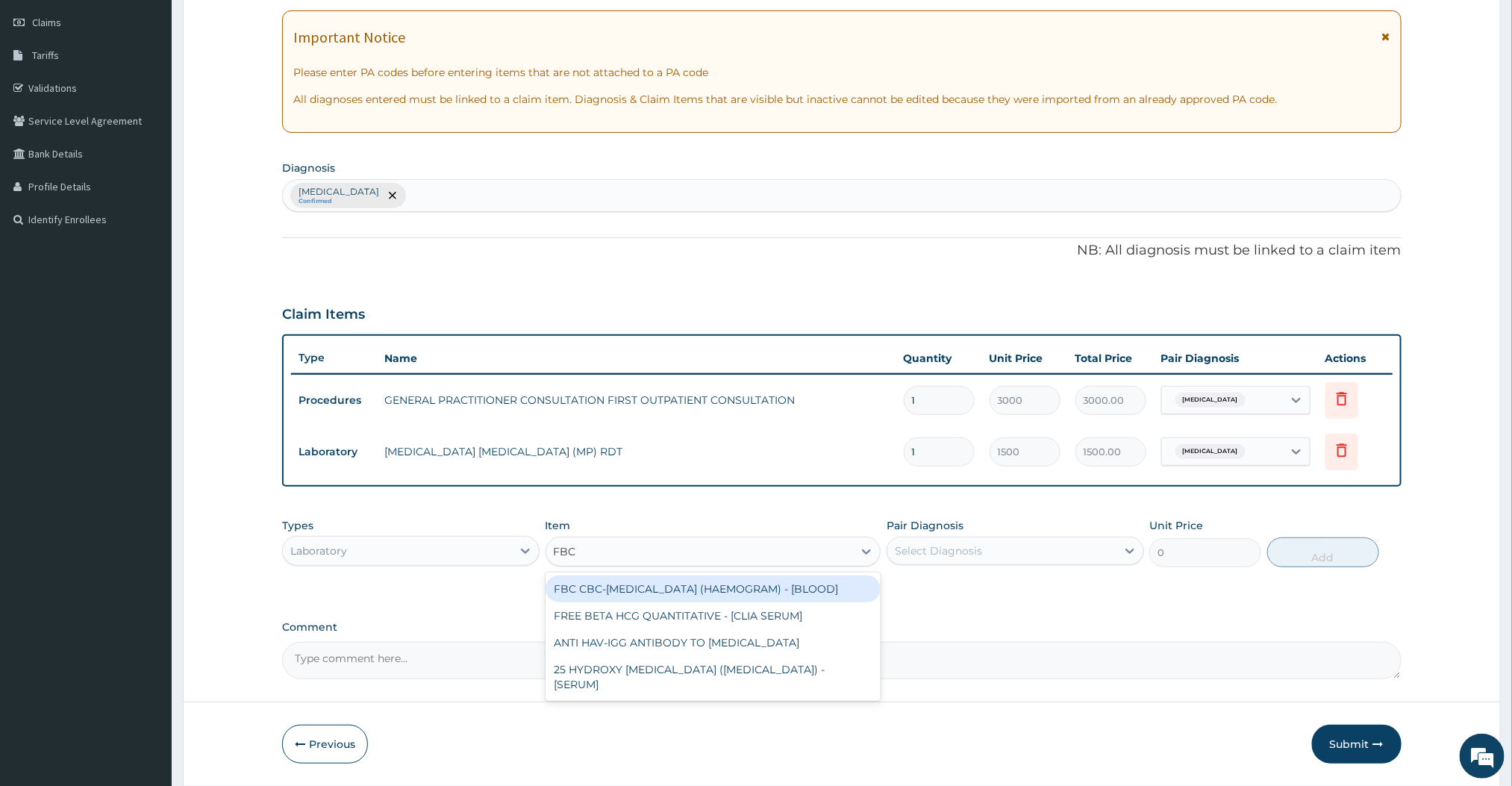
click at [665, 593] on div "FBC CBC-COMPLETE BLOOD COUNT (HAEMOGRAM) - [BLOOD]" at bounding box center [713, 589] width 336 height 27
type input "3000"
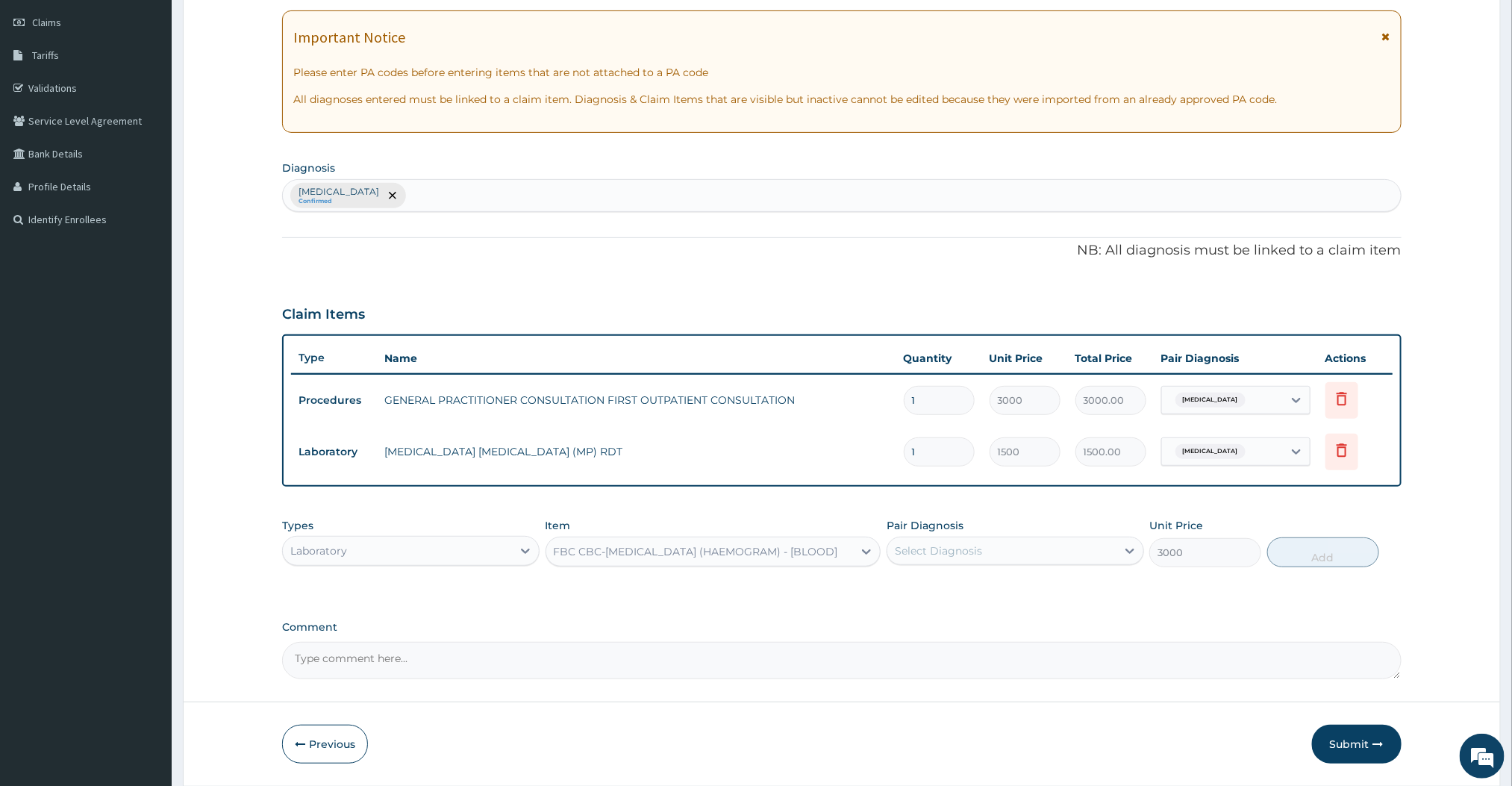
click at [1066, 550] on div "Select Diagnosis" at bounding box center [1002, 551] width 229 height 24
click at [963, 601] on div "Malaria" at bounding box center [1016, 589] width 258 height 31
checkbox input "true"
click at [1352, 564] on button "Add" at bounding box center [1324, 552] width 112 height 30
type input "0"
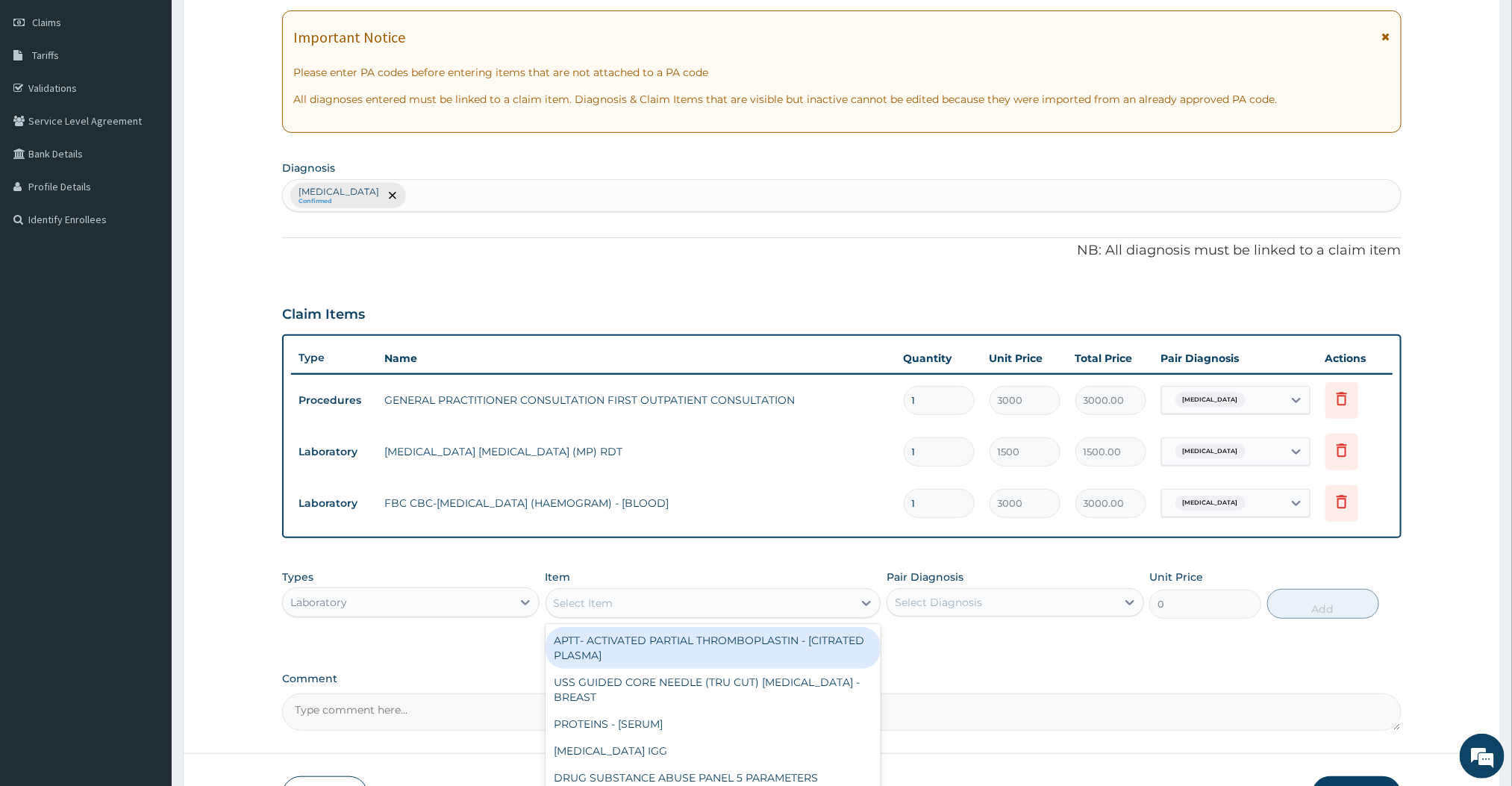
click at [732, 593] on div "Select Item" at bounding box center [700, 603] width 307 height 24
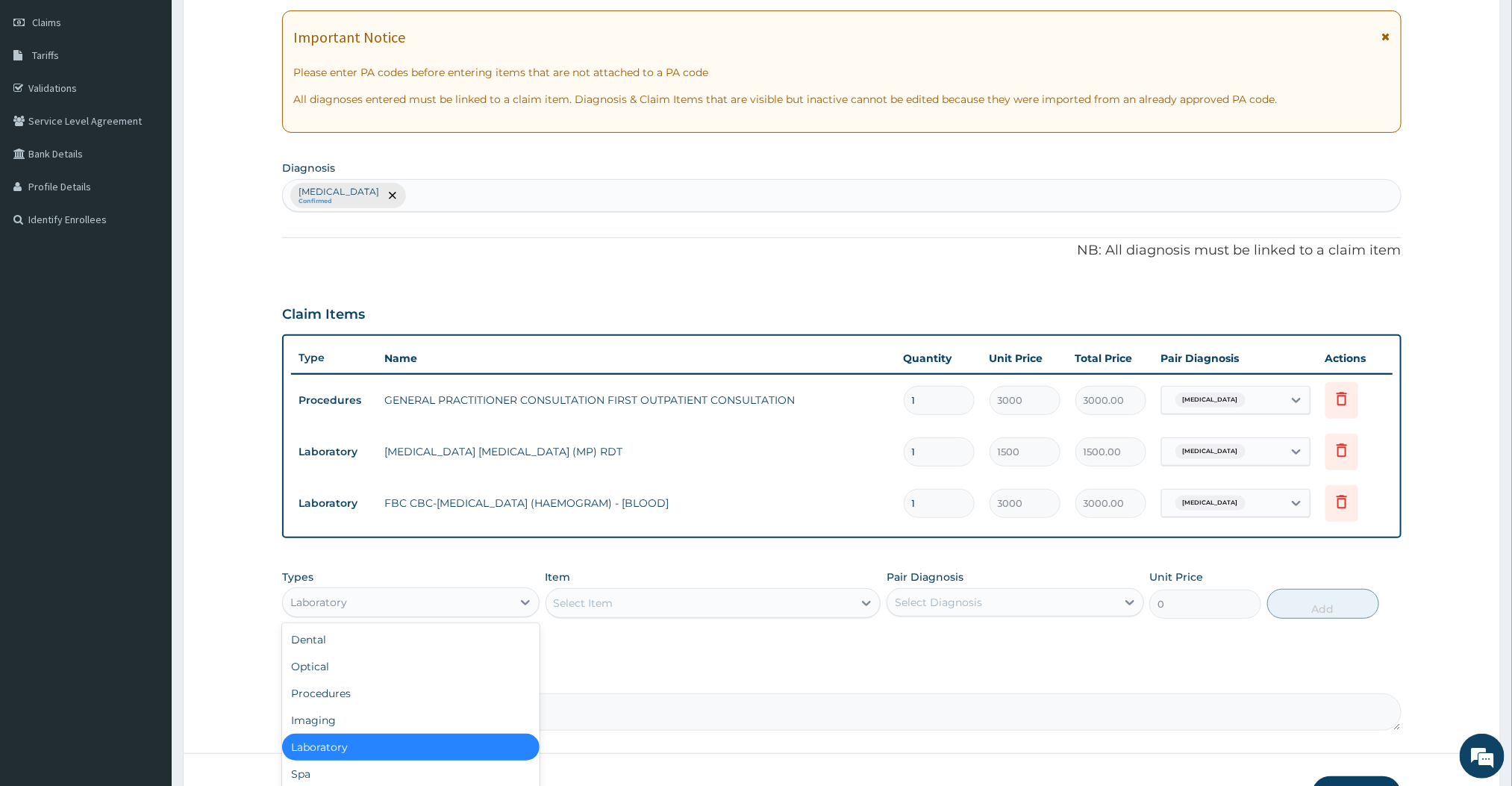
click at [451, 614] on div "Laboratory" at bounding box center [411, 603] width 258 height 30
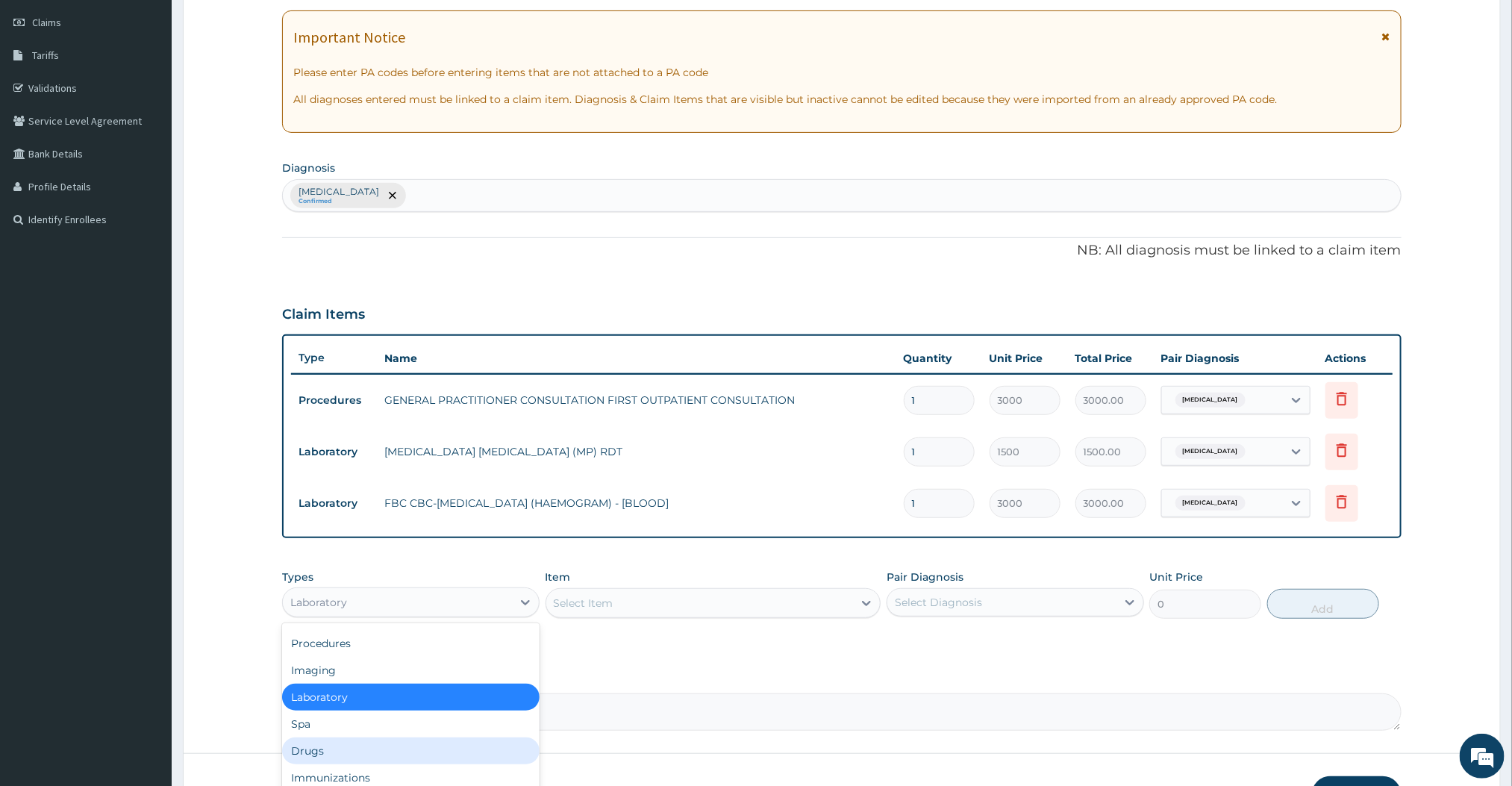
click at [318, 750] on div "Drugs" at bounding box center [411, 751] width 258 height 27
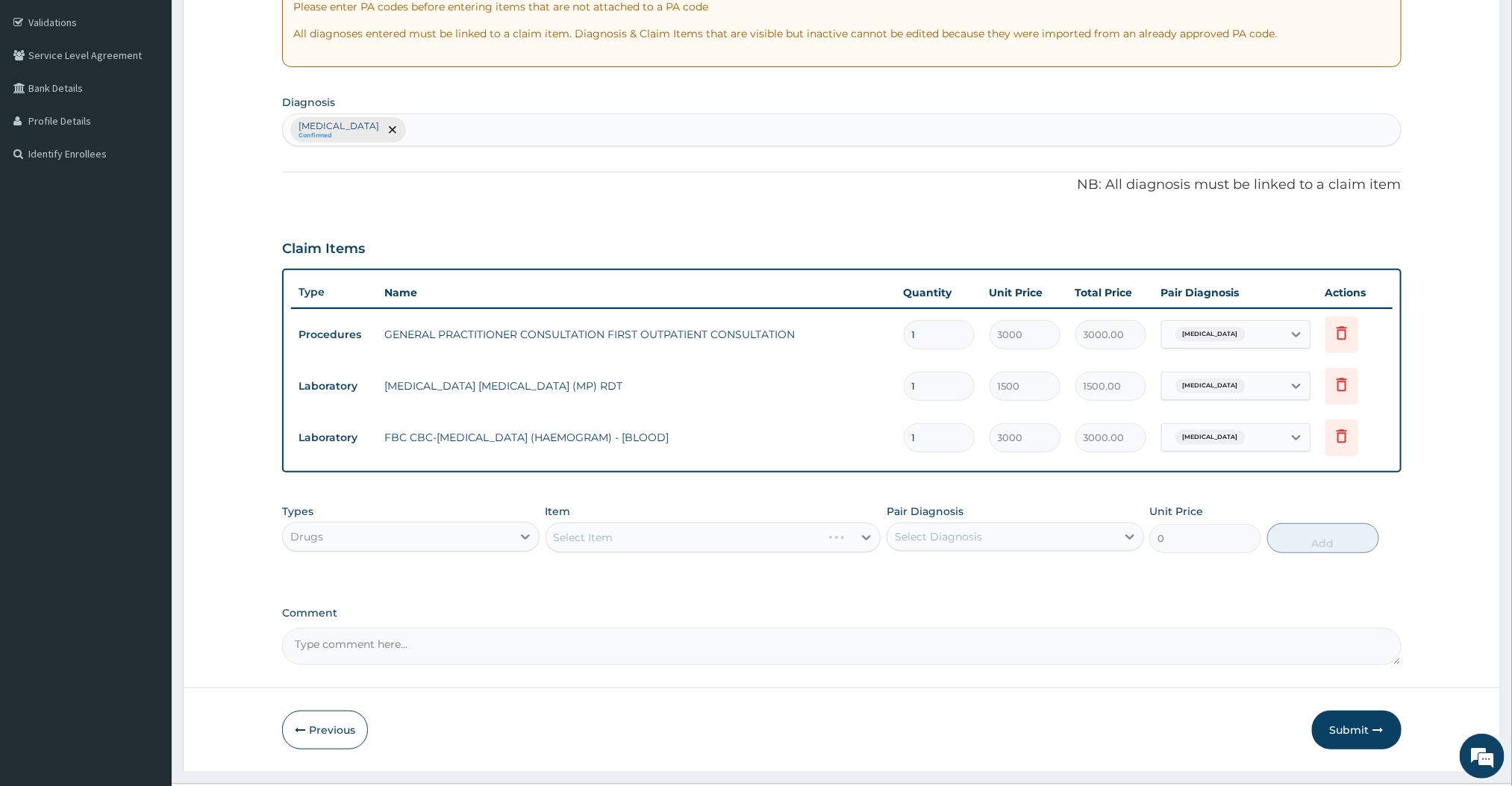
scroll to position [309, 0]
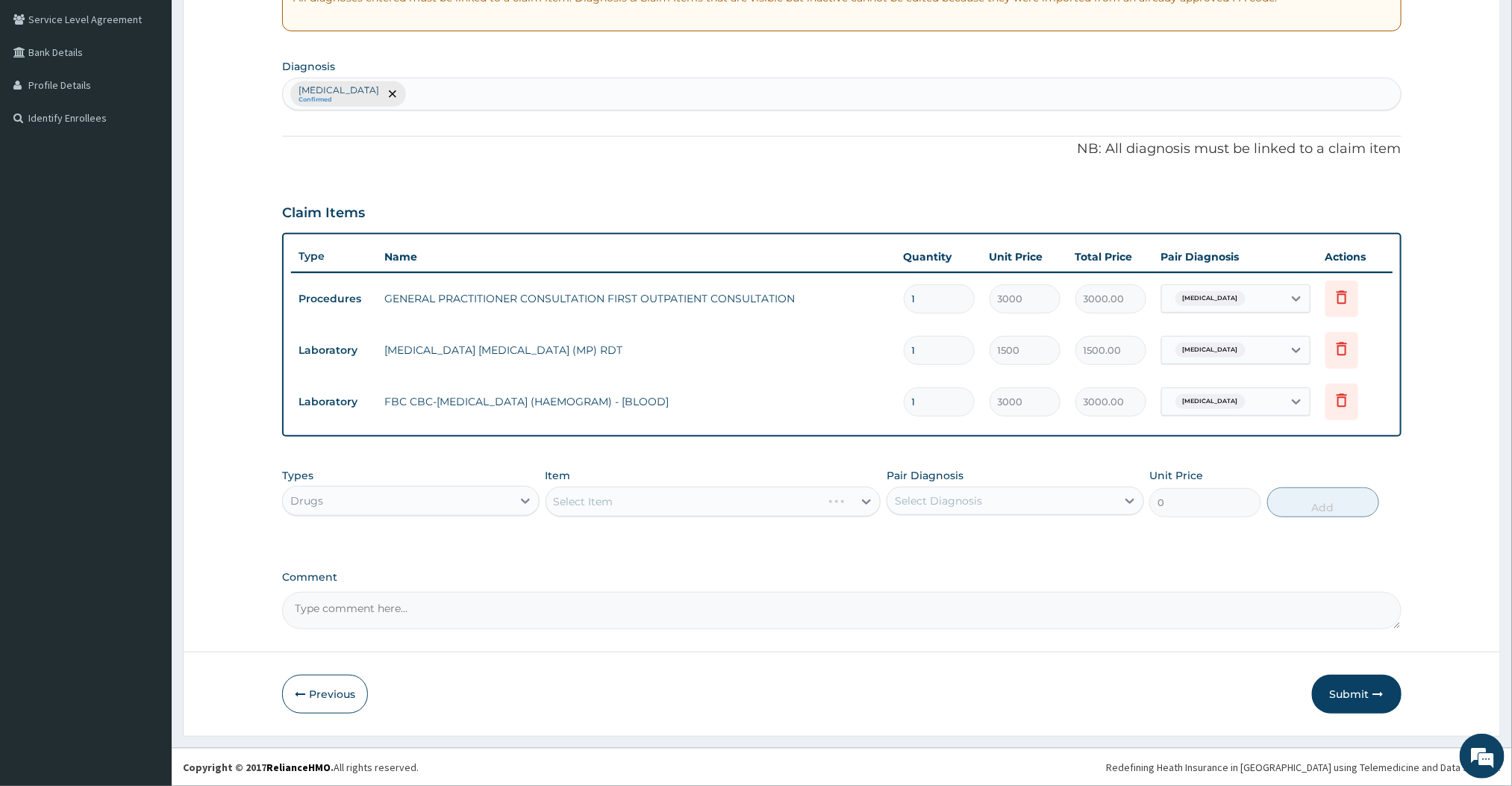
click at [847, 496] on div "Select Item" at bounding box center [713, 502] width 336 height 30
click at [859, 508] on div at bounding box center [867, 501] width 27 height 27
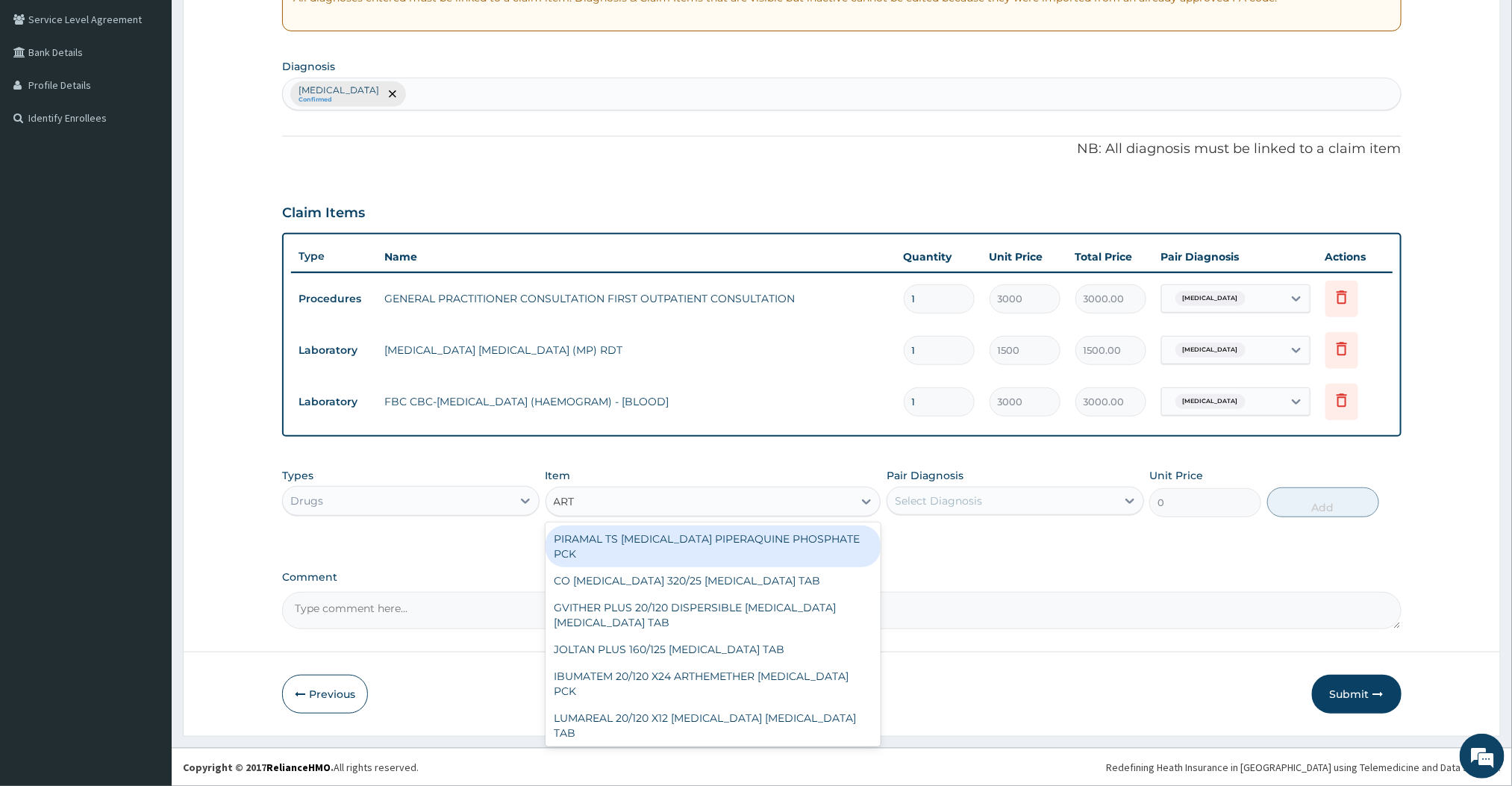
type input "ARTEMETHER"
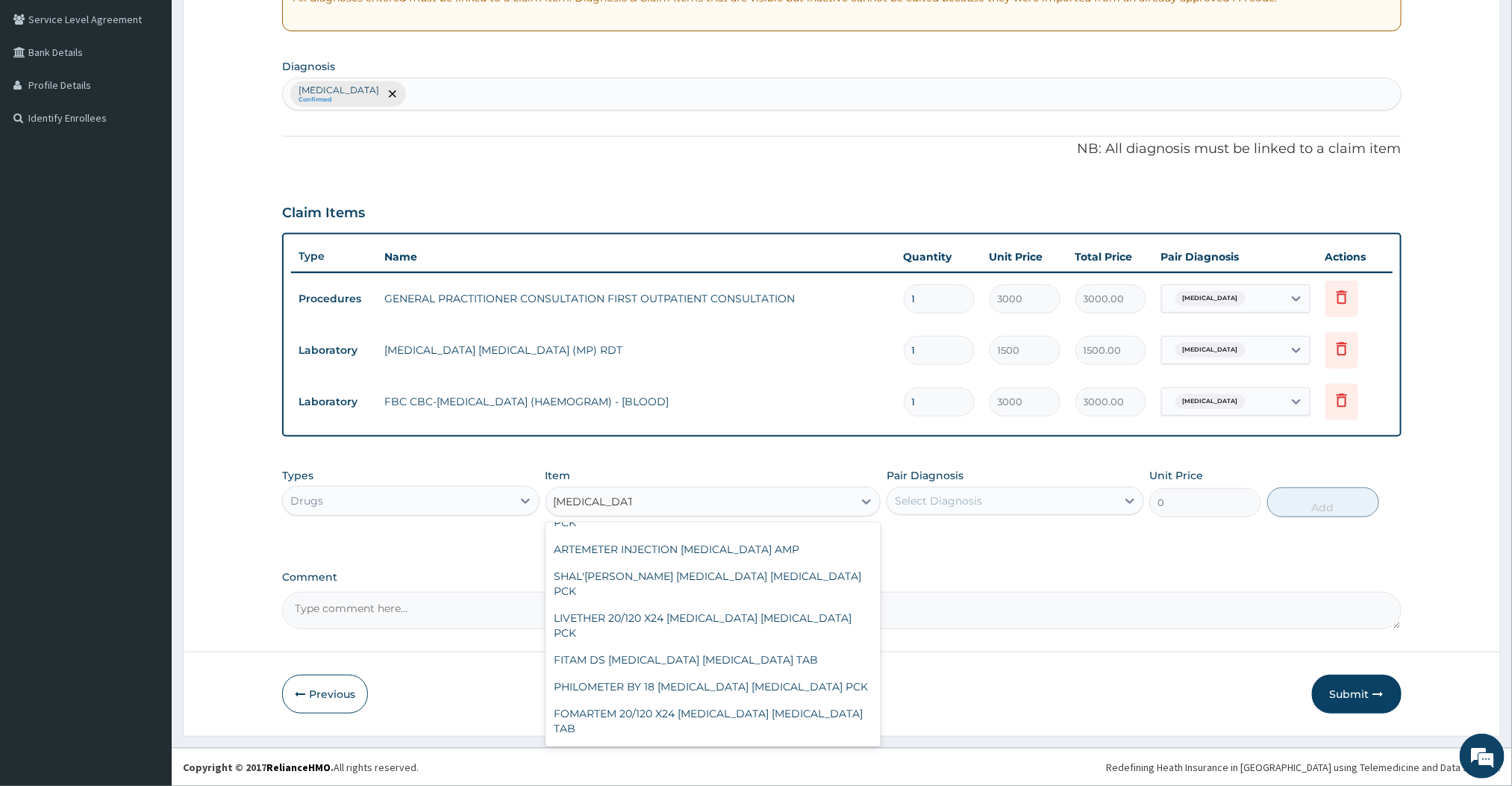
scroll to position [778, 0]
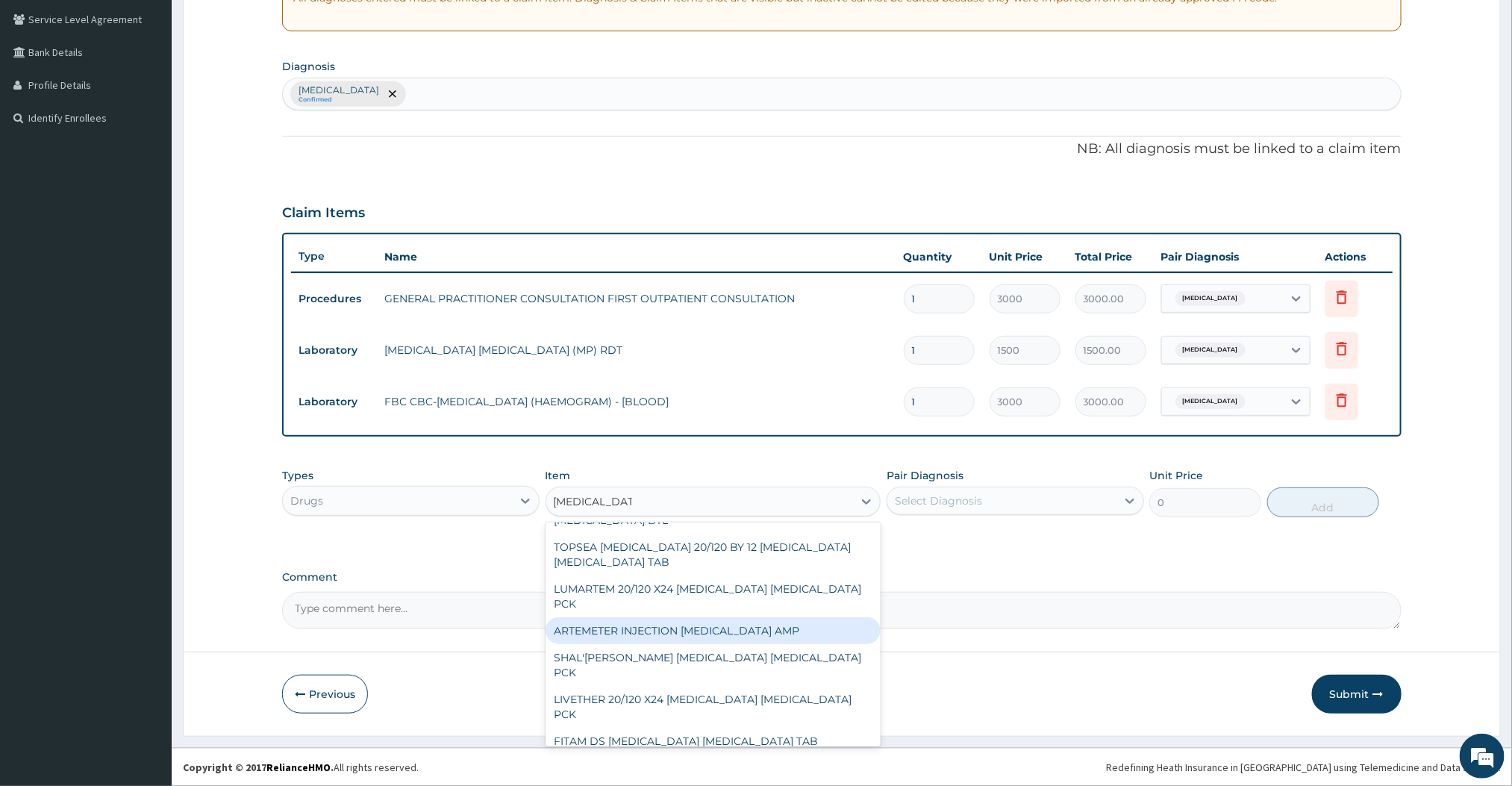
click at [653, 623] on div "ARTEMETER INJECTION ARTEMETHER AMP" at bounding box center [713, 631] width 336 height 27
type input "360"
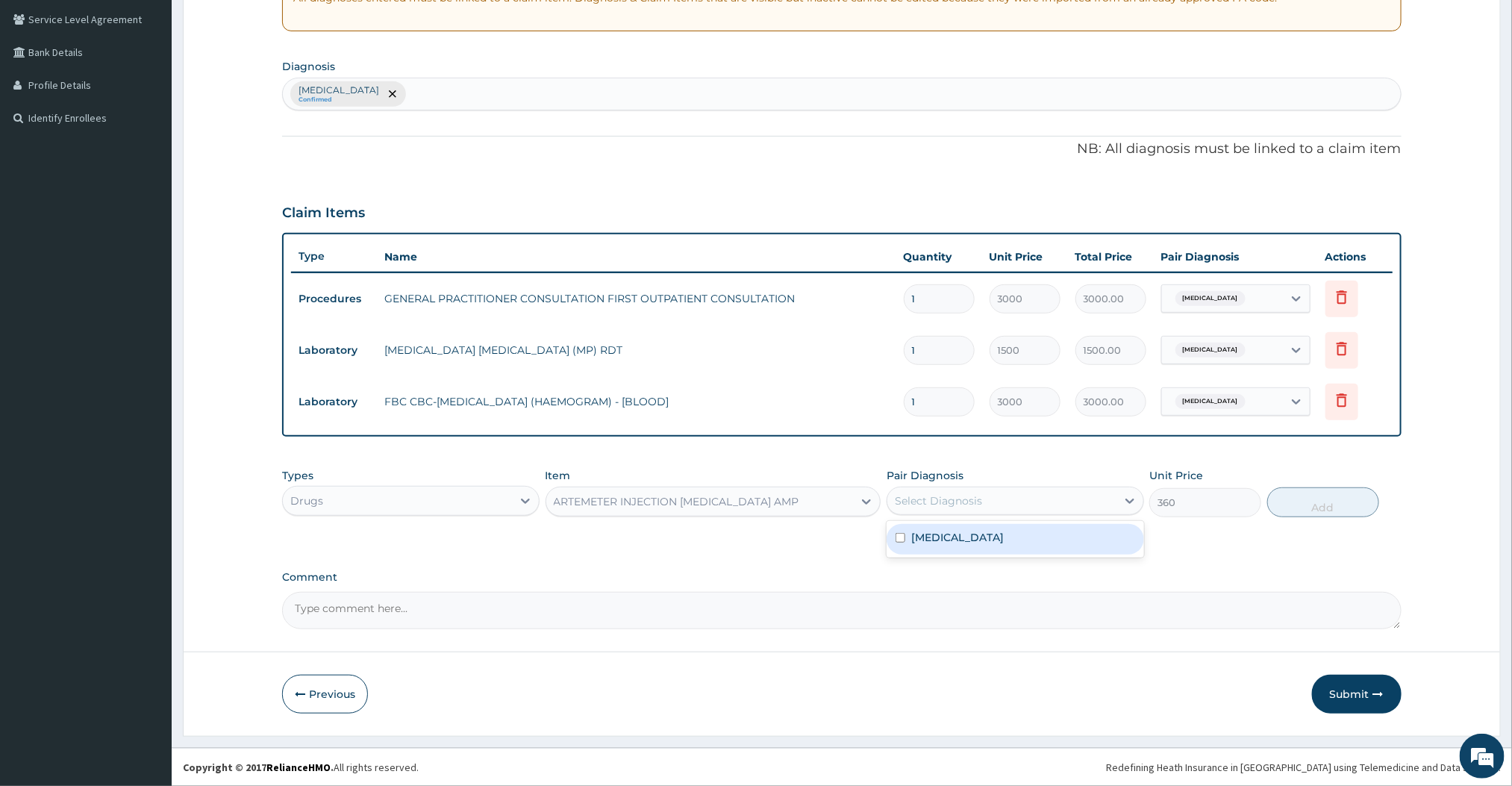
click at [948, 511] on div "Select Diagnosis" at bounding box center [1002, 501] width 229 height 24
click at [925, 533] on label "Malaria" at bounding box center [957, 537] width 93 height 15
checkbox input "true"
click at [1274, 495] on button "Add" at bounding box center [1324, 502] width 112 height 30
type input "0"
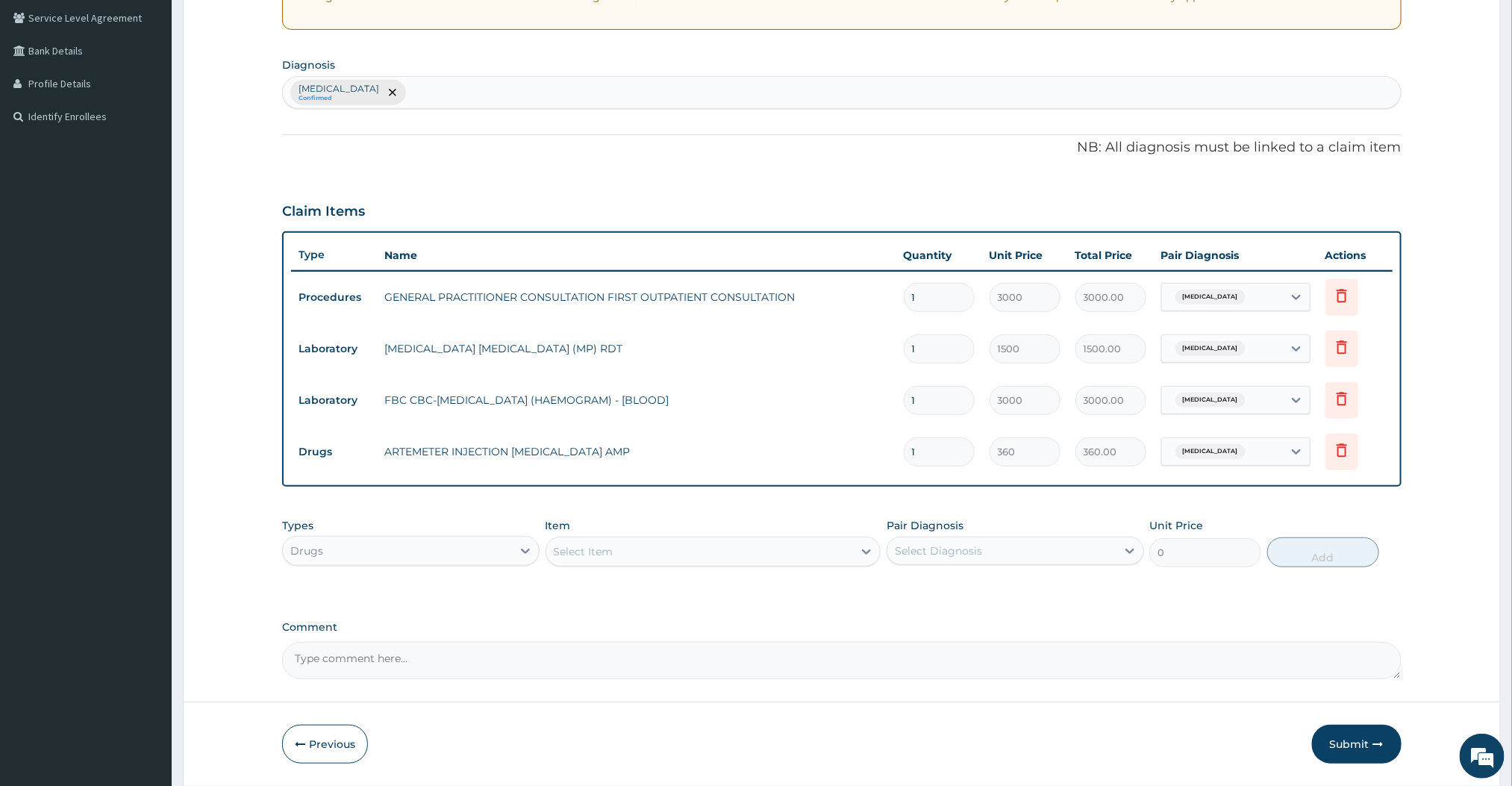
click at [954, 453] on input "1" at bounding box center [939, 452] width 71 height 29
type input "0.00"
type input "2"
type input "720.00"
type input "2"
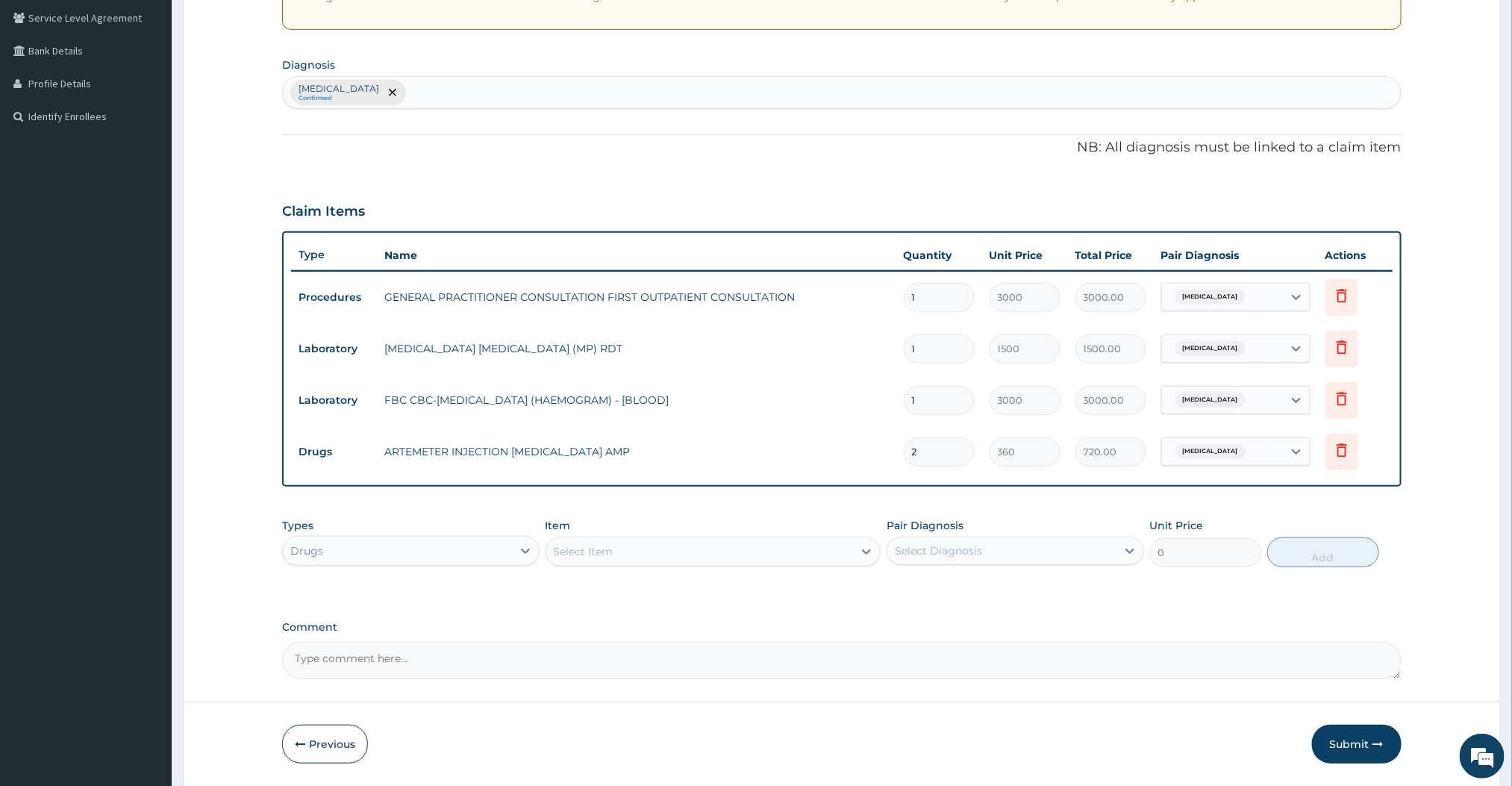
click at [931, 505] on div "PA Code / Prescription Code Enter Code(Secondary Care Only) Encounter Date 14-0…" at bounding box center [841, 256] width 1119 height 846
click at [766, 545] on div "Select Item" at bounding box center [700, 552] width 307 height 24
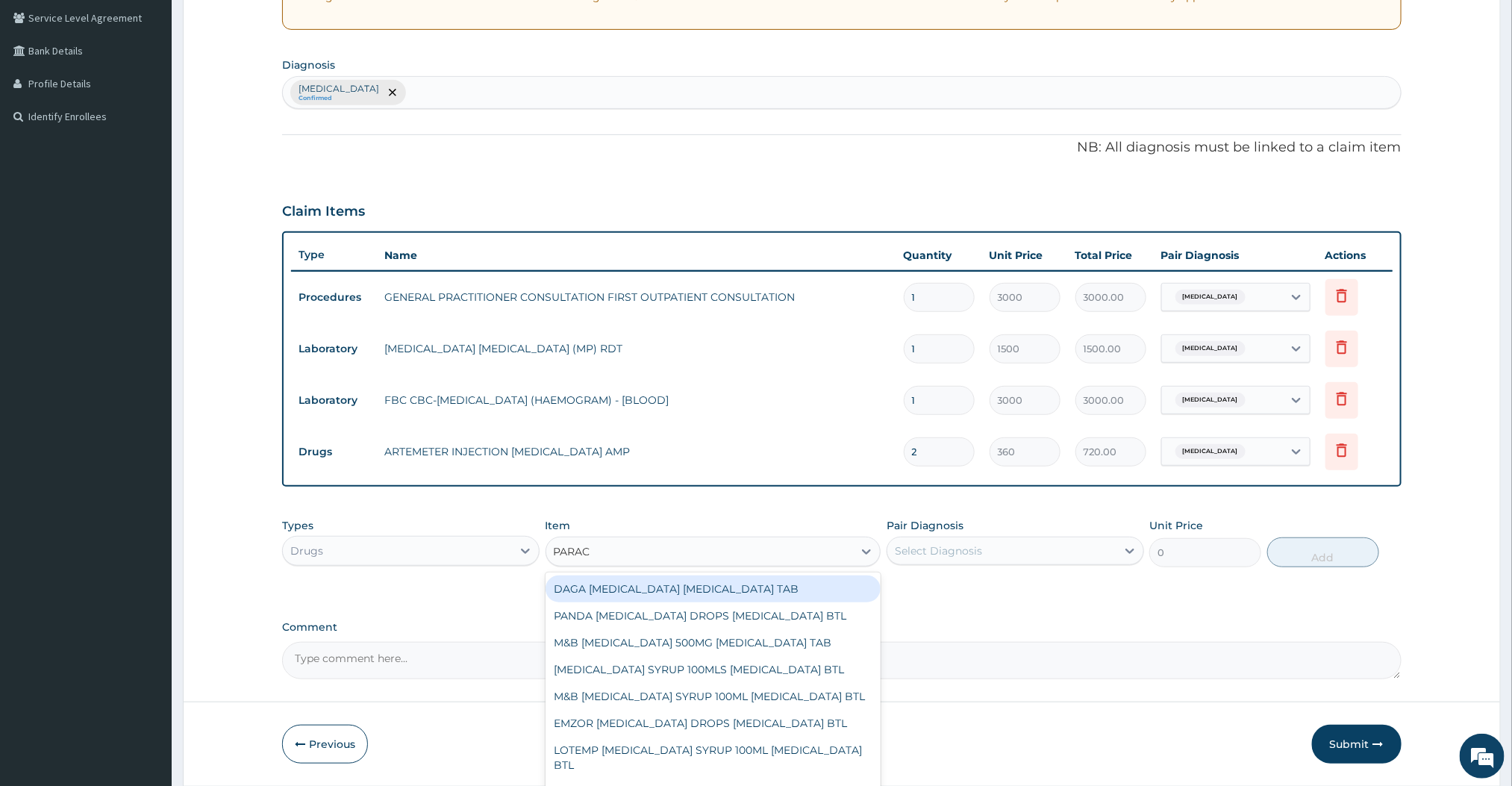
type input "PARACETAMOL"
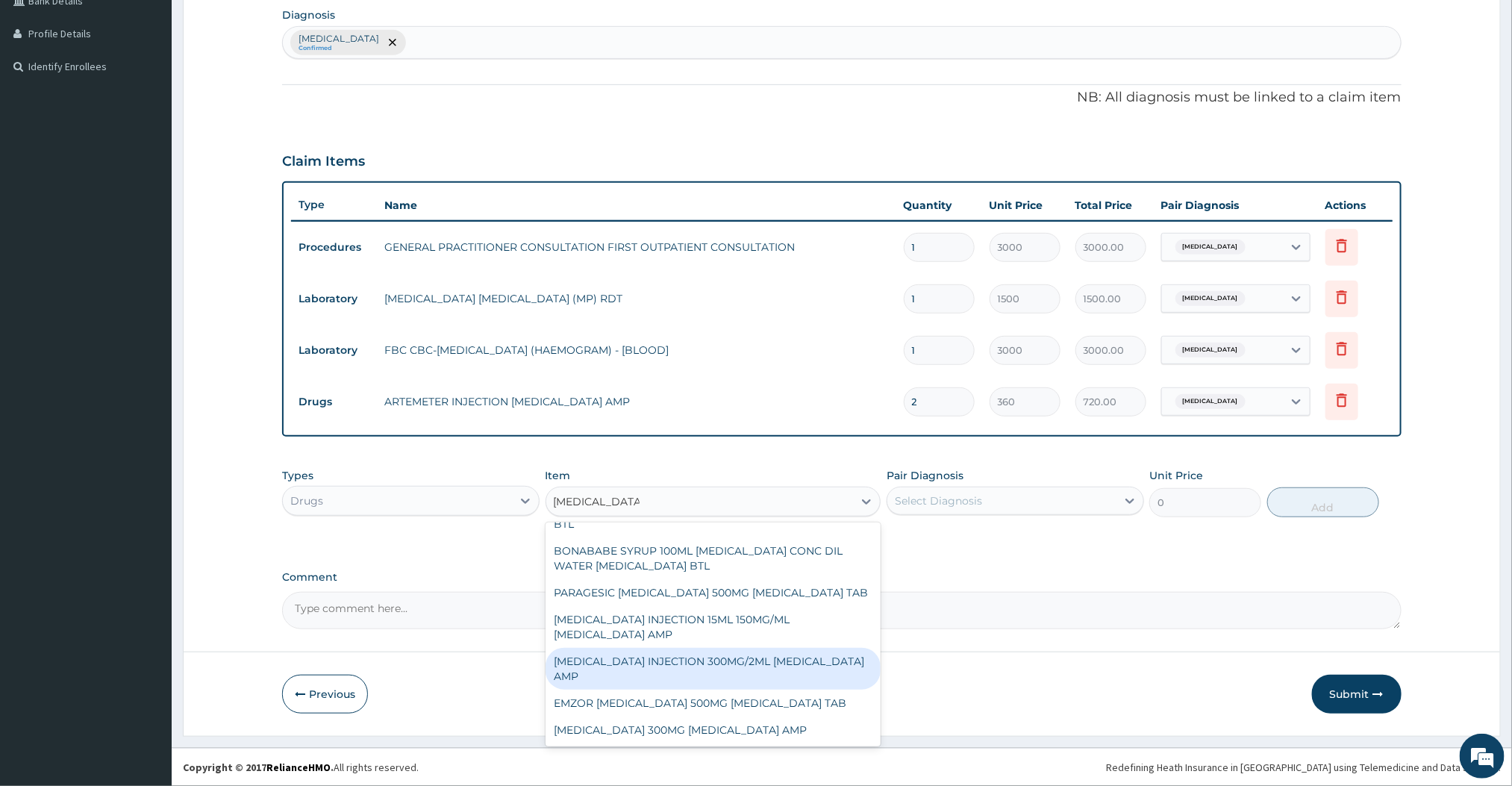
scroll to position [388, 0]
click at [618, 683] on div "PARACETAMOL INJECTION 300MG/2ML ACETAMINOPHEN AMP" at bounding box center [713, 669] width 336 height 42
type input "180"
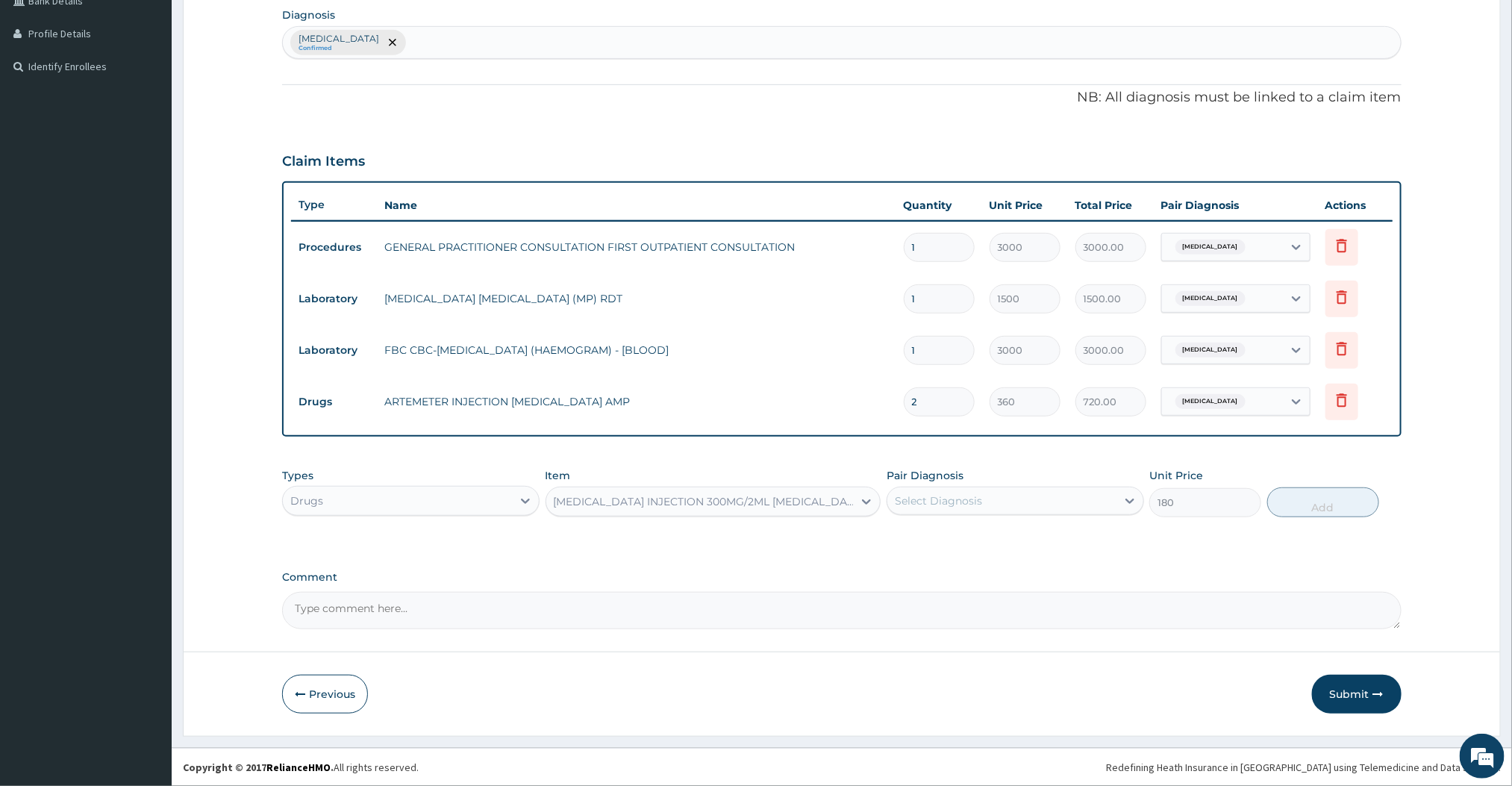
click at [1006, 495] on div "Select Diagnosis" at bounding box center [1002, 501] width 229 height 24
click at [919, 544] on div "Malaria" at bounding box center [1016, 539] width 258 height 31
checkbox input "true"
click at [1296, 501] on button "Add" at bounding box center [1324, 502] width 112 height 30
type input "0"
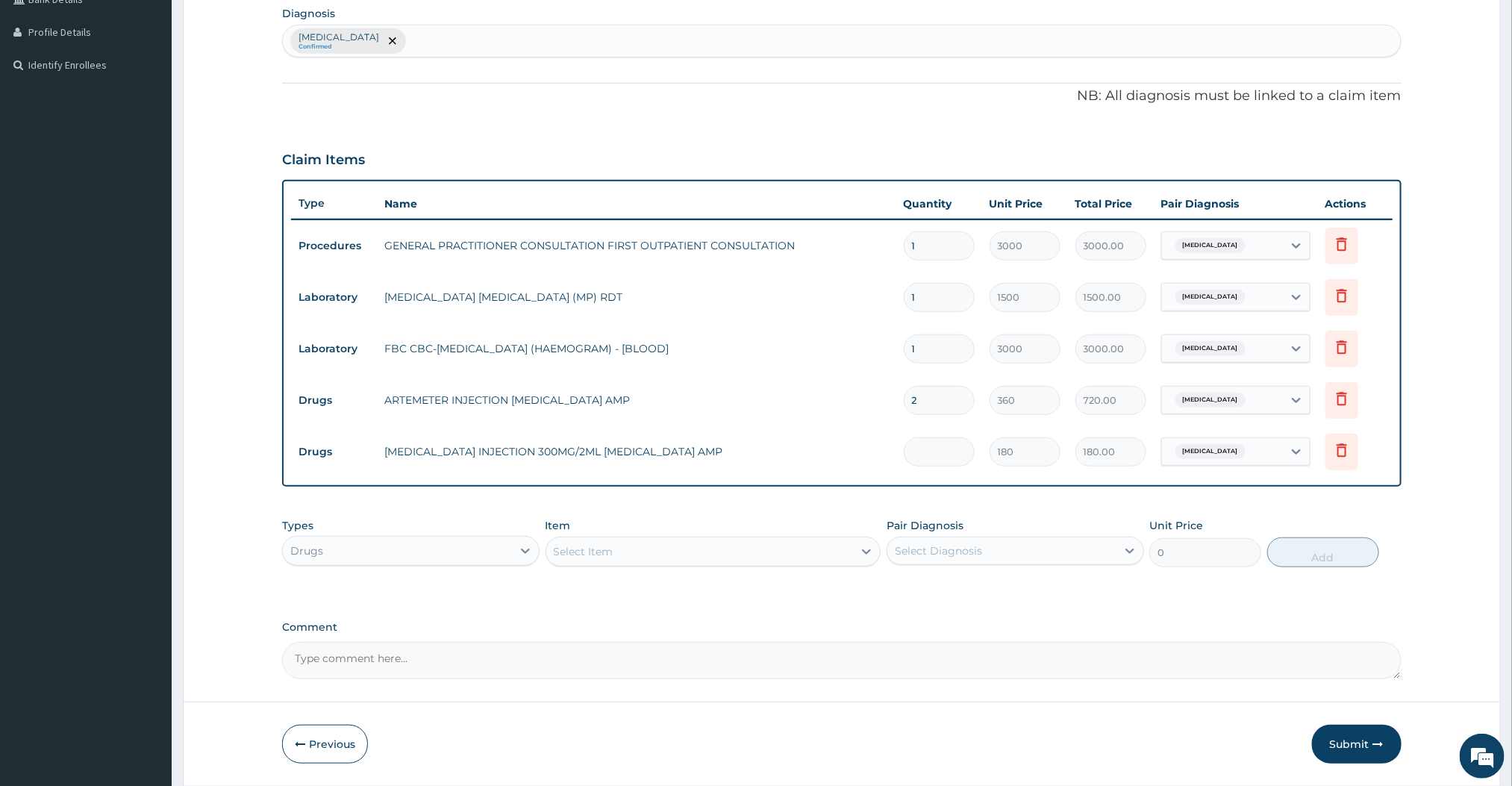
type input "0.00"
type input "2"
type input "360.00"
type input "2"
click at [791, 545] on div "Select Item" at bounding box center [700, 552] width 307 height 24
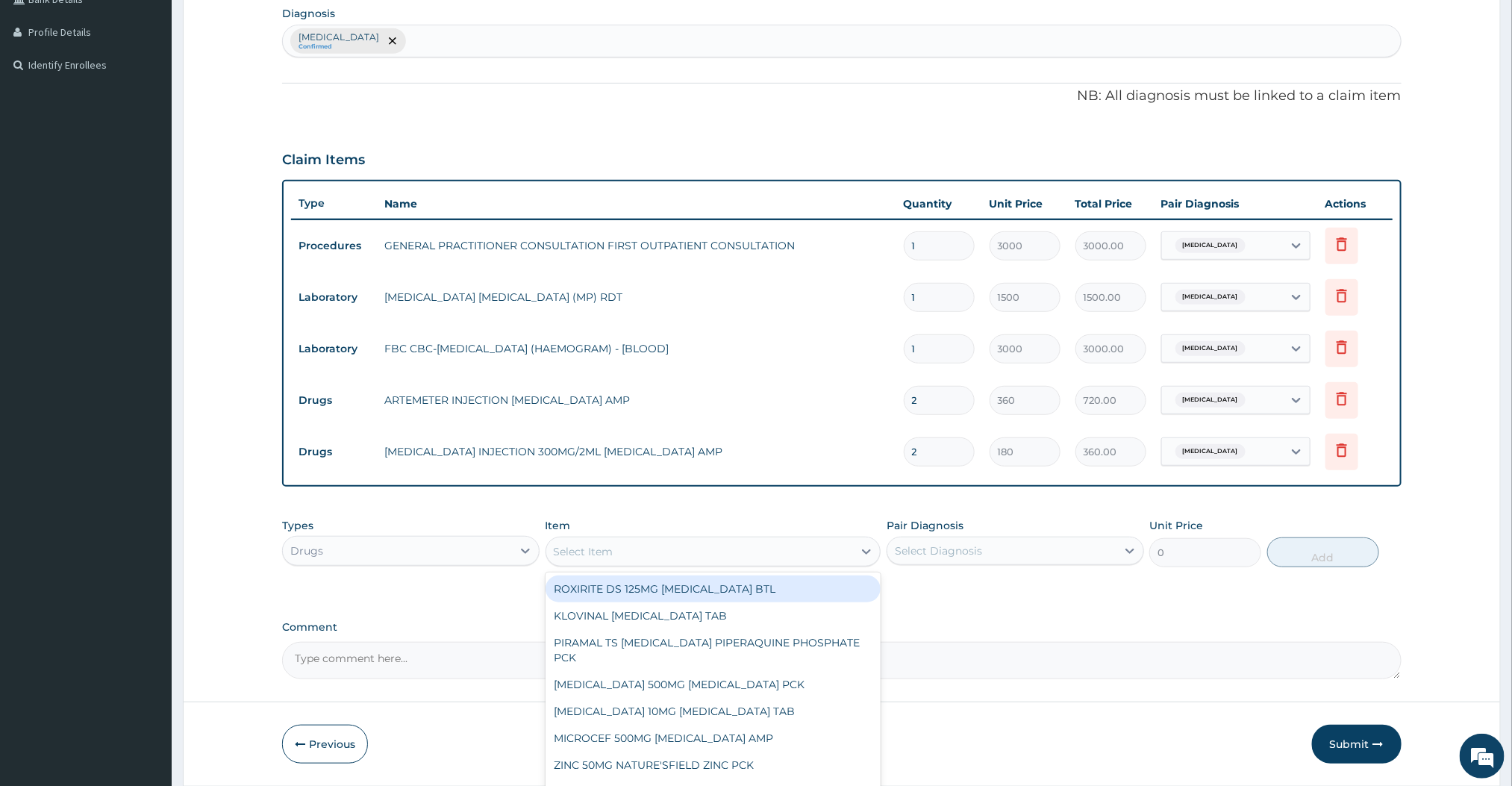
click at [716, 544] on div "Select Item" at bounding box center [700, 552] width 307 height 24
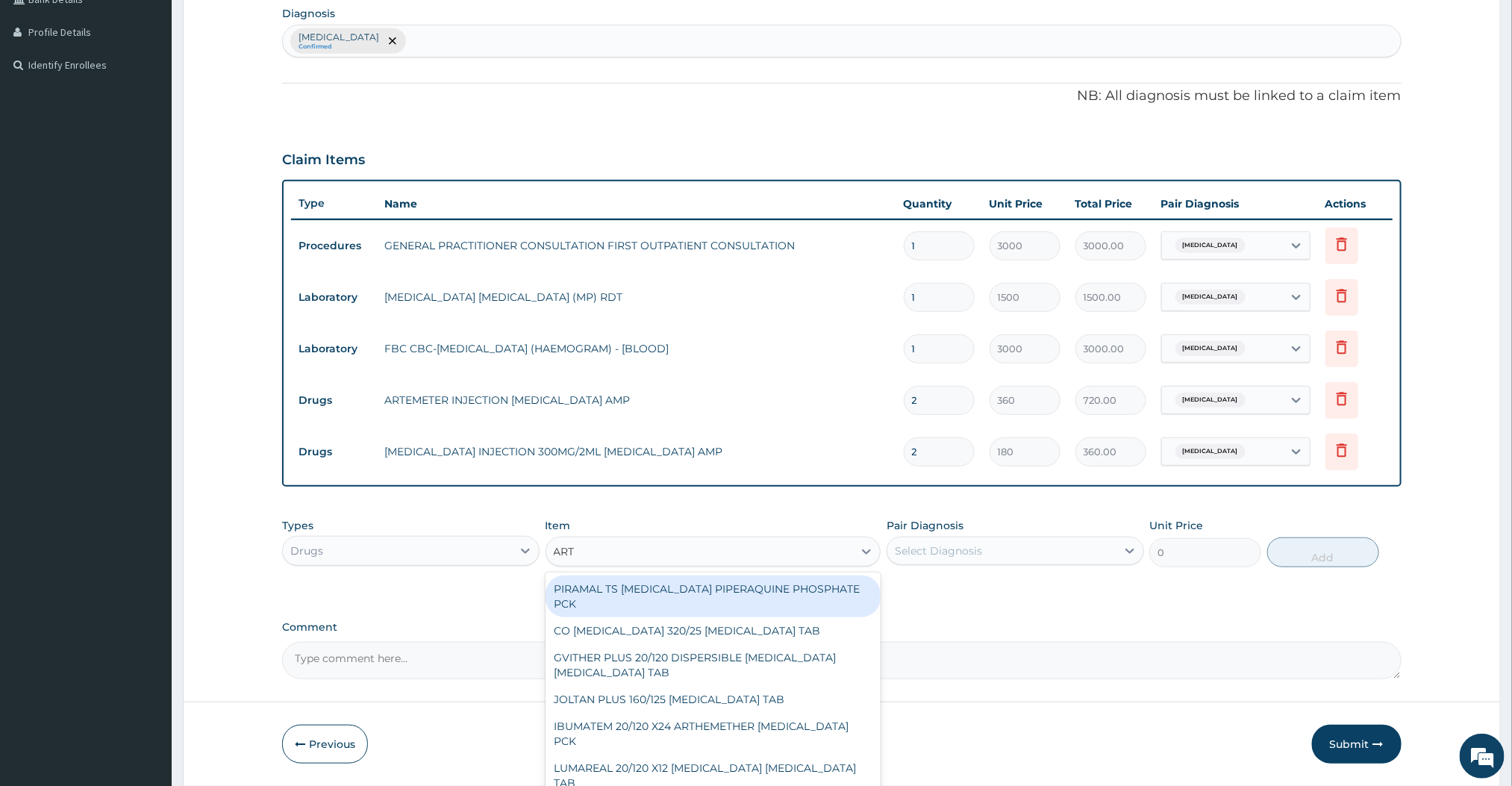
type input "ARTEMETHER"
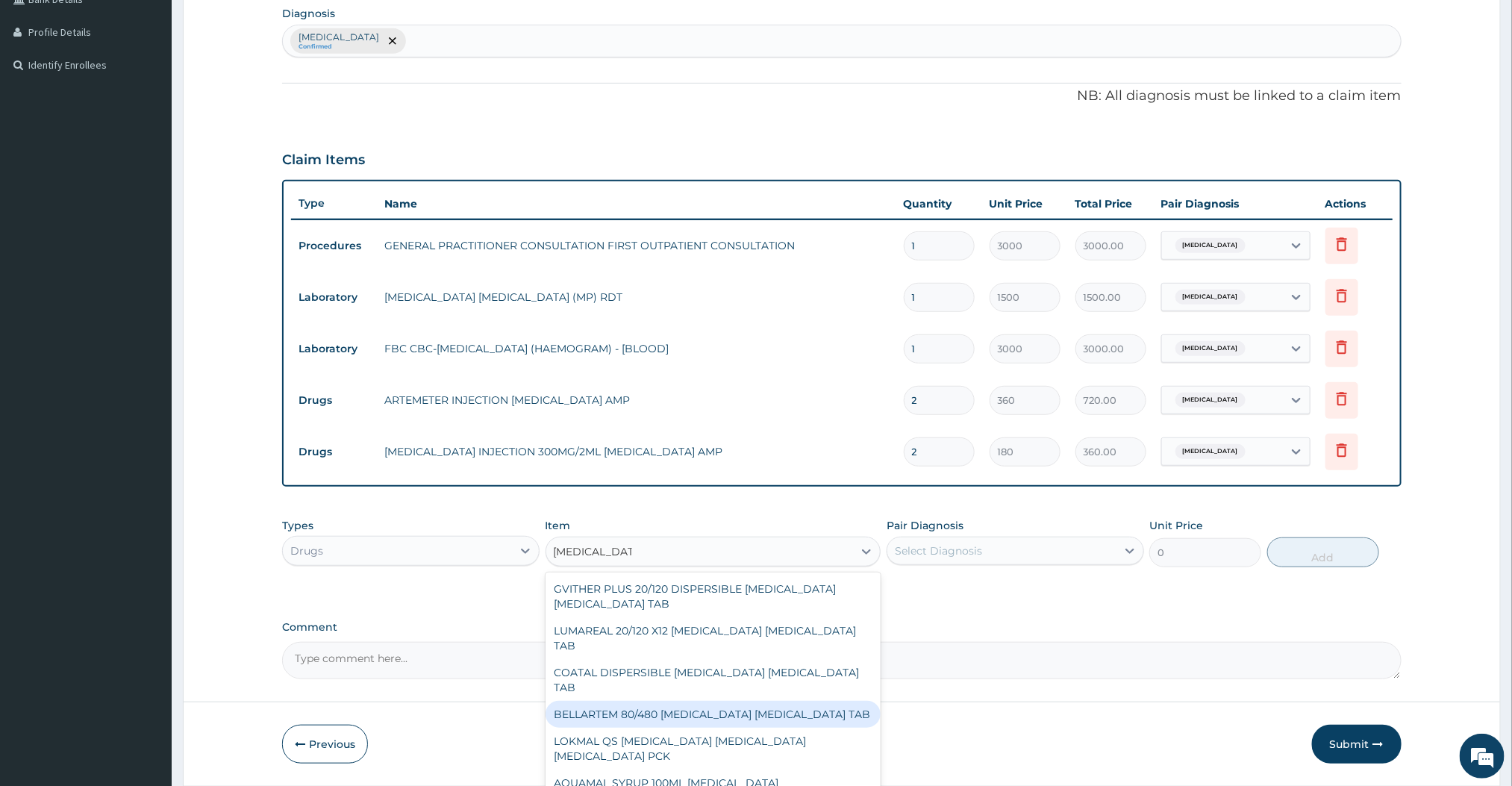
click at [672, 708] on div "BELLARTEM 80/480 ARTEMETHER LUMEFANTRINE TAB" at bounding box center [713, 715] width 336 height 27
type input "396"
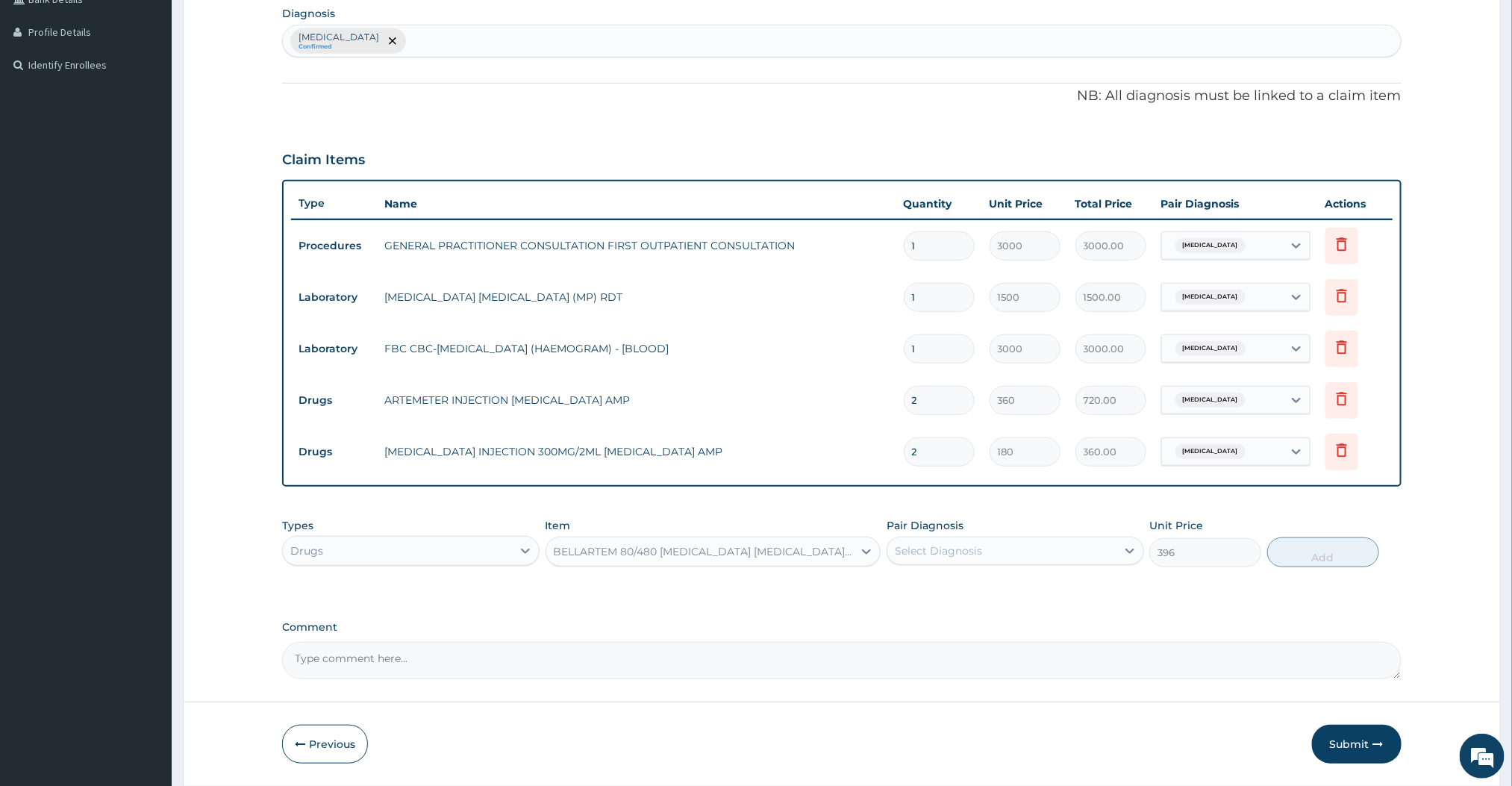
click at [905, 556] on div "Select Diagnosis" at bounding box center [938, 551] width 87 height 15
click at [891, 594] on div "Malaria" at bounding box center [1016, 589] width 258 height 31
checkbox input "true"
click at [1337, 550] on button "Add" at bounding box center [1324, 552] width 112 height 30
type input "0"
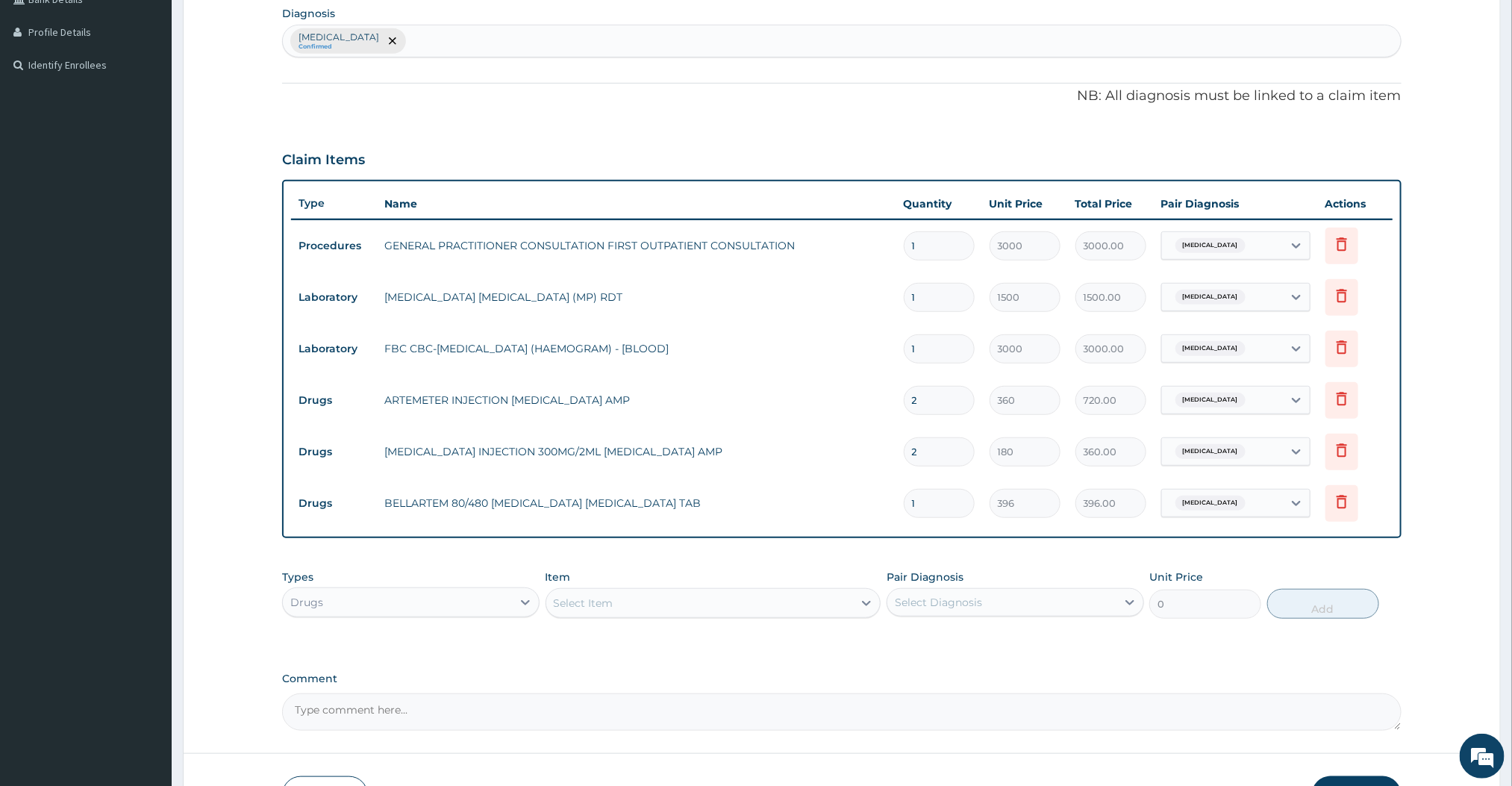
type input "0.00"
type input "6"
type input "2376.00"
type input "6"
click at [1070, 549] on div "PA Code / Prescription Code Enter Code(Secondary Care Only) Encounter Date 14-0…" at bounding box center [841, 257] width 1119 height 949
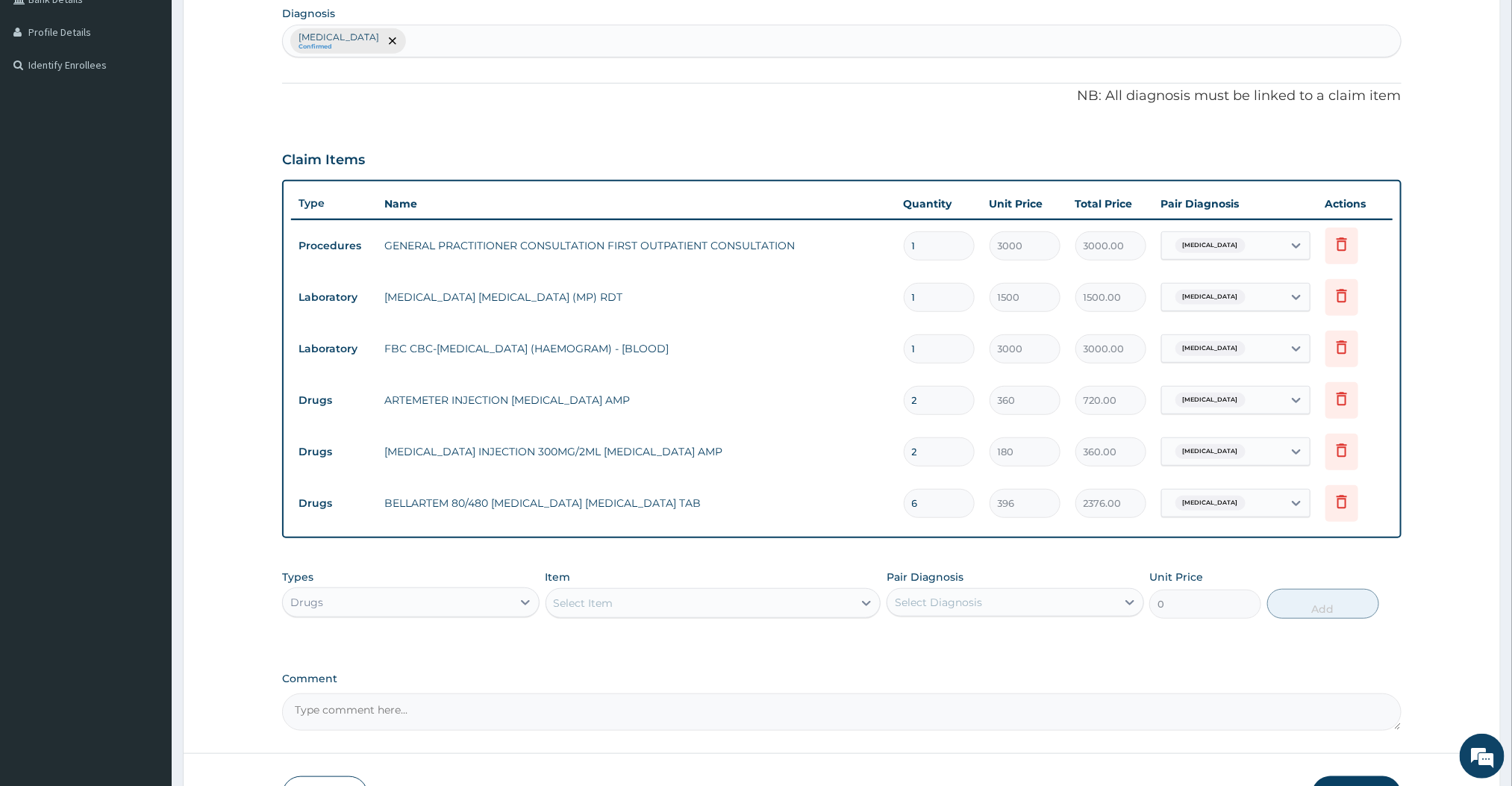
click at [771, 610] on div "Select Item" at bounding box center [700, 603] width 307 height 24
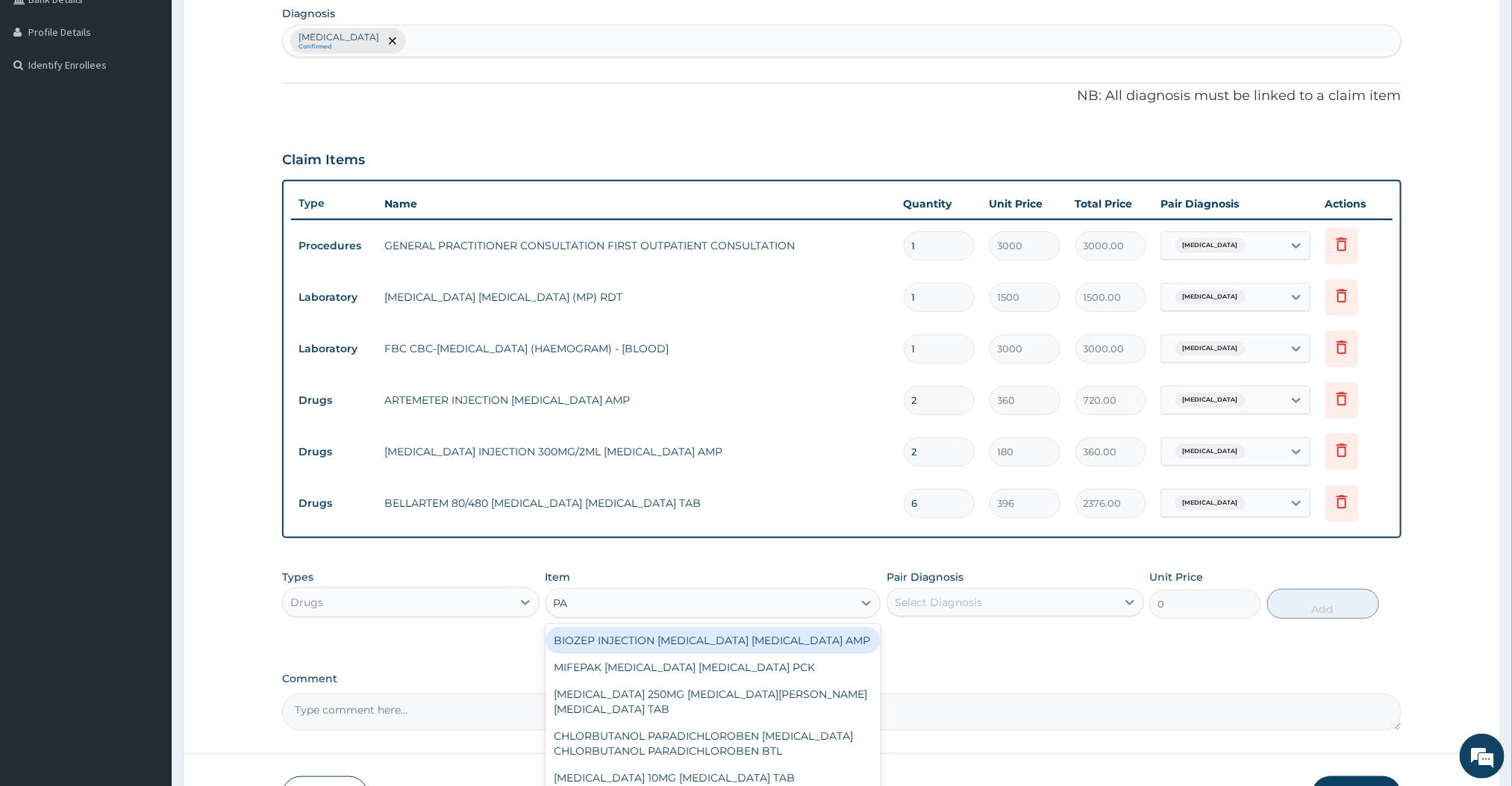
type input "PARACETAMOL"
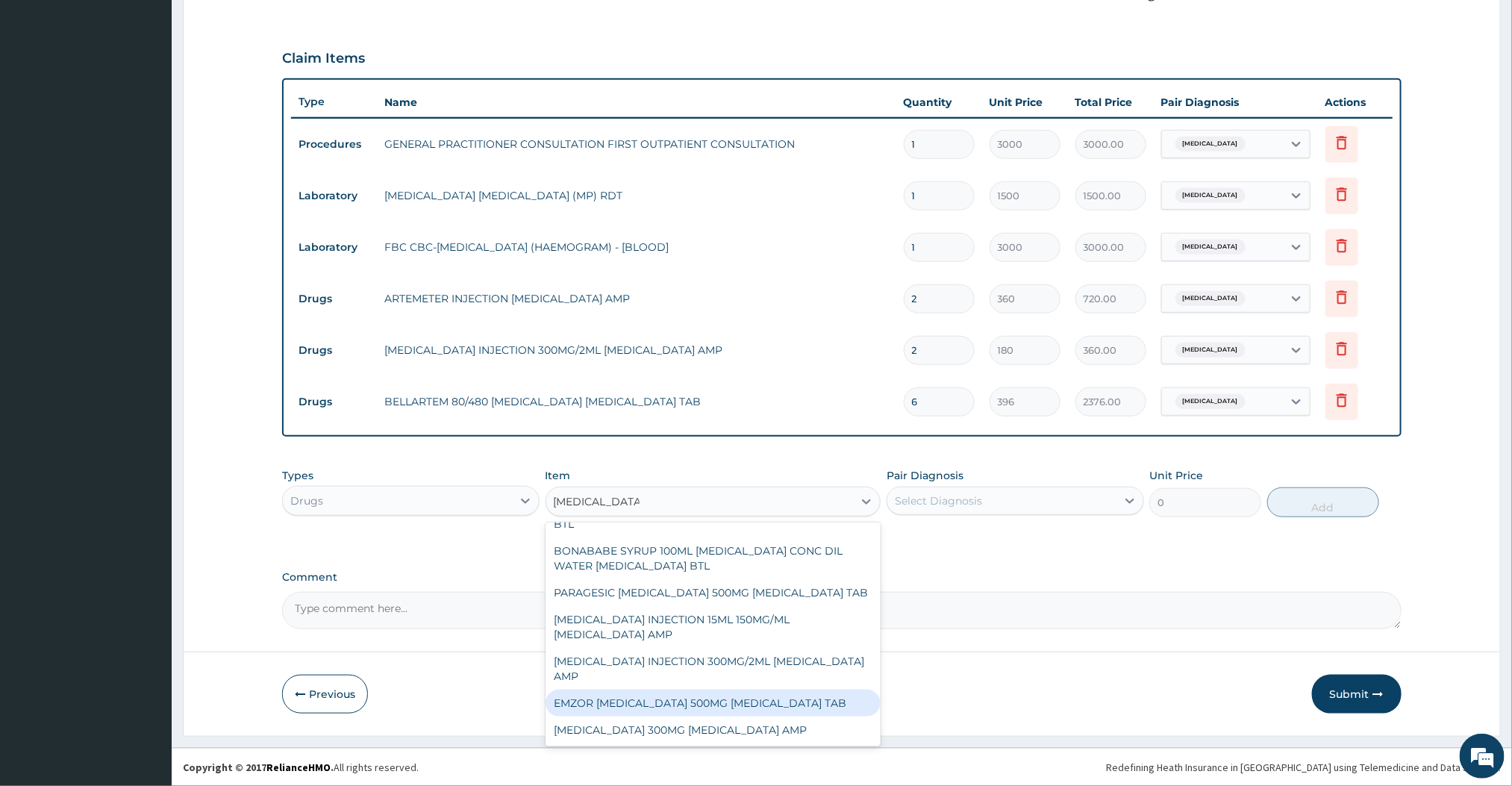
click at [730, 700] on div "EMZOR PARACETAMOL 500MG ACETAMINOPHEN TAB" at bounding box center [713, 703] width 336 height 27
type input "12"
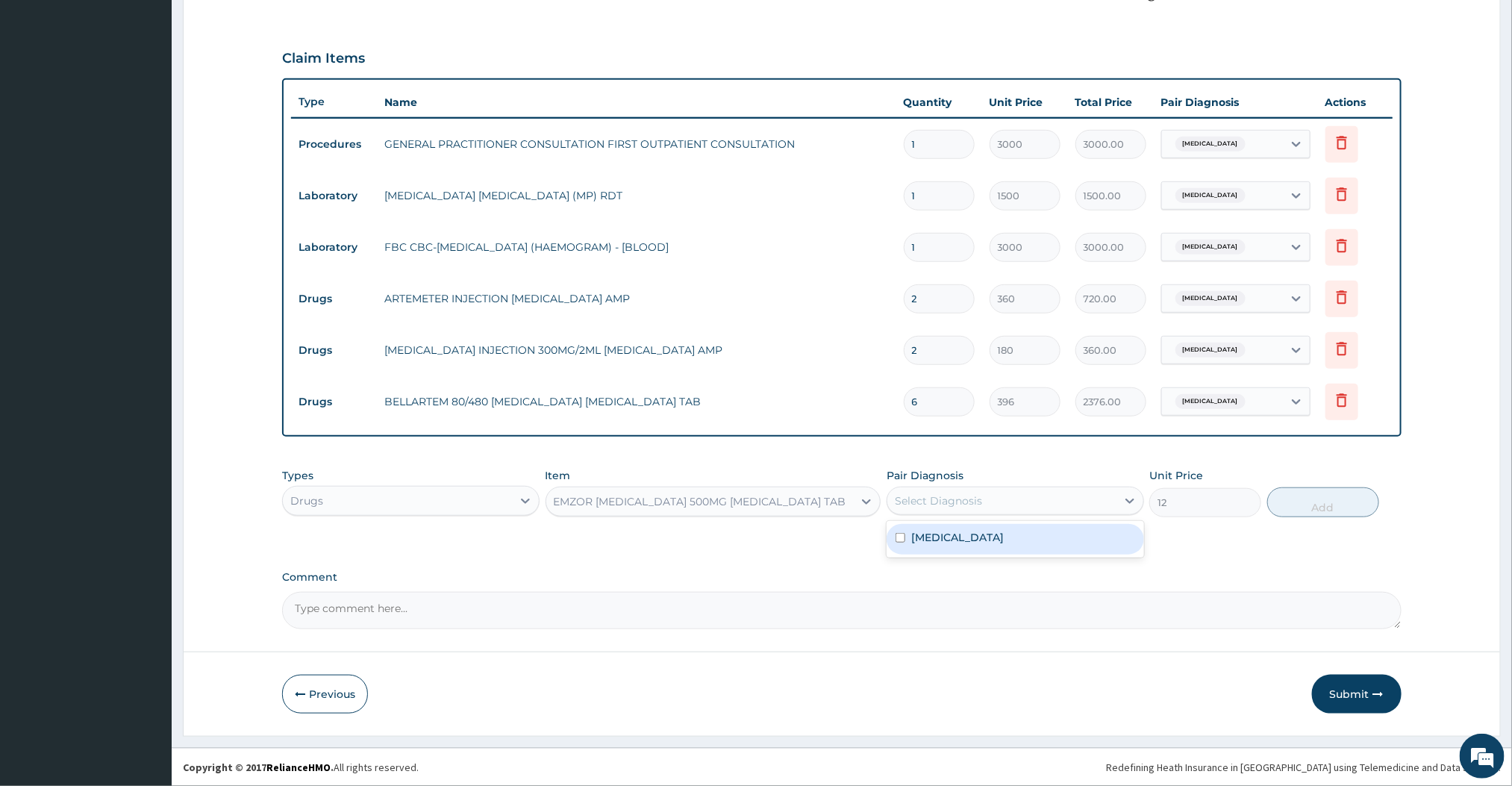
click at [995, 496] on div "Select Diagnosis" at bounding box center [1002, 501] width 229 height 24
click at [965, 533] on div "Malaria" at bounding box center [1016, 539] width 258 height 31
checkbox input "true"
click at [1294, 506] on button "Add" at bounding box center [1324, 502] width 112 height 30
type input "0"
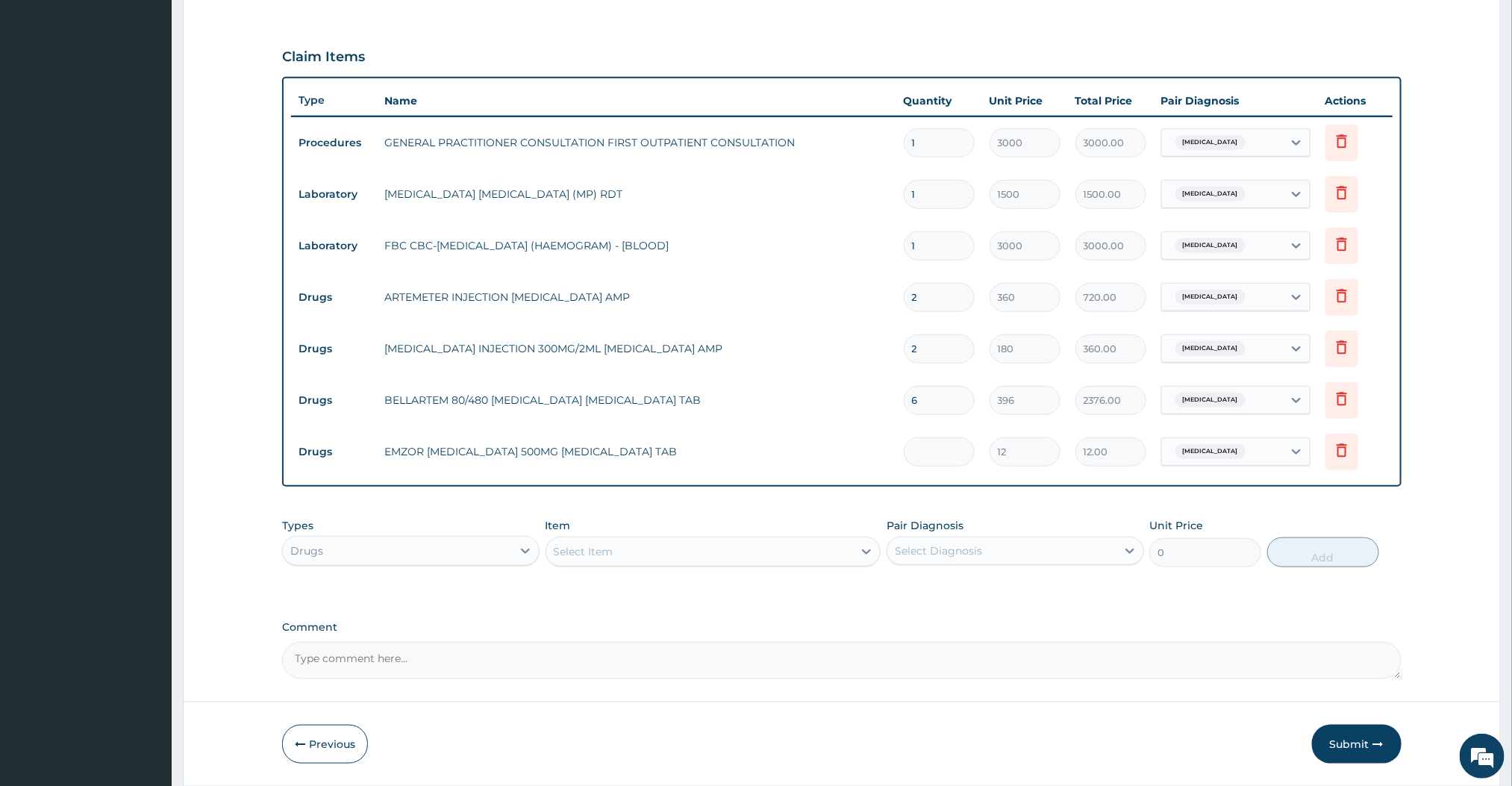
type input "0.00"
type input "9"
type input "108.00"
type input "9"
click at [876, 482] on div "Type Name Quantity Unit Price Total Price Pair Diagnosis Actions Procedures GEN…" at bounding box center [841, 282] width 1119 height 410
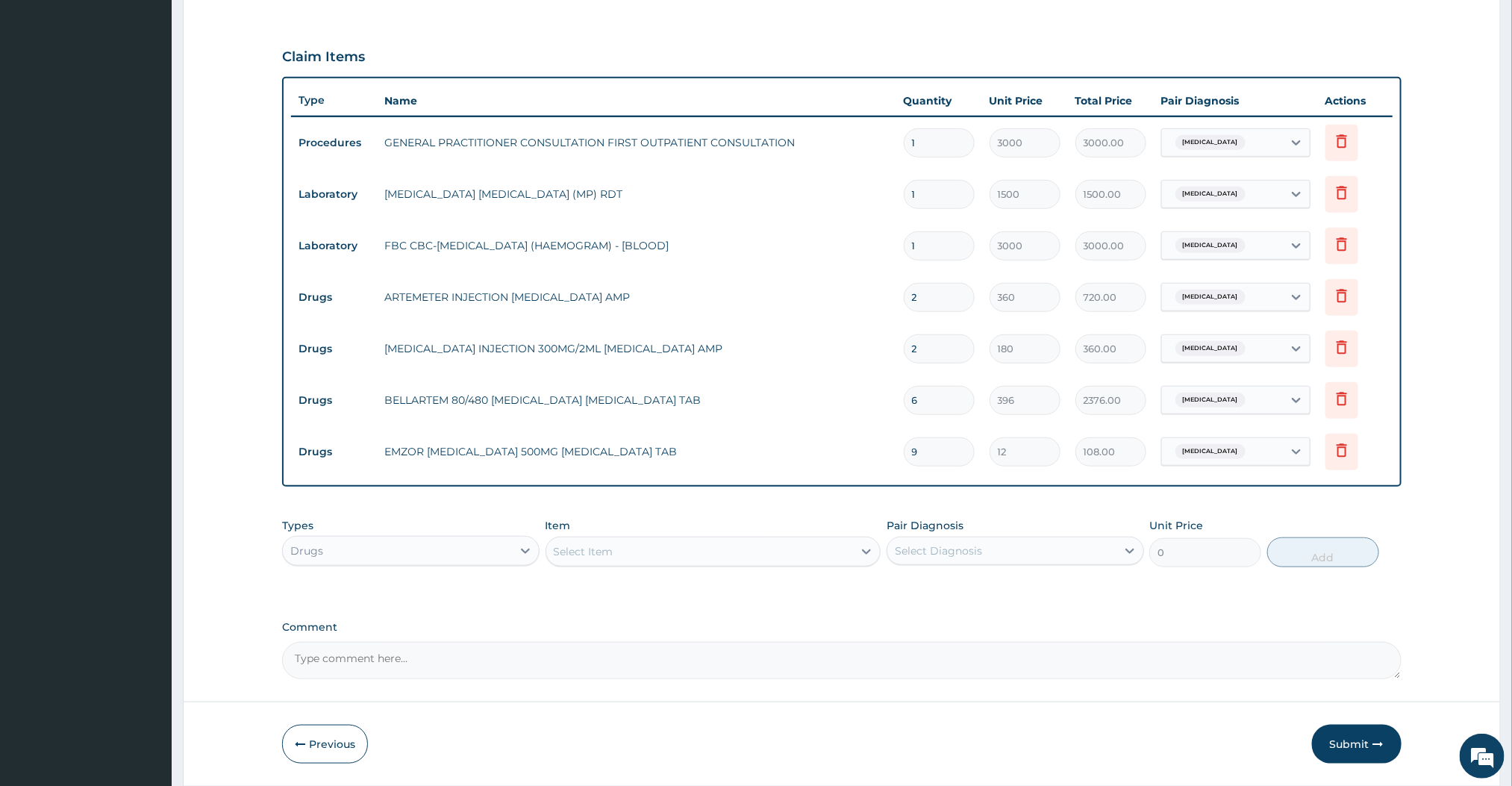
click at [829, 549] on div "Select Item" at bounding box center [700, 552] width 307 height 24
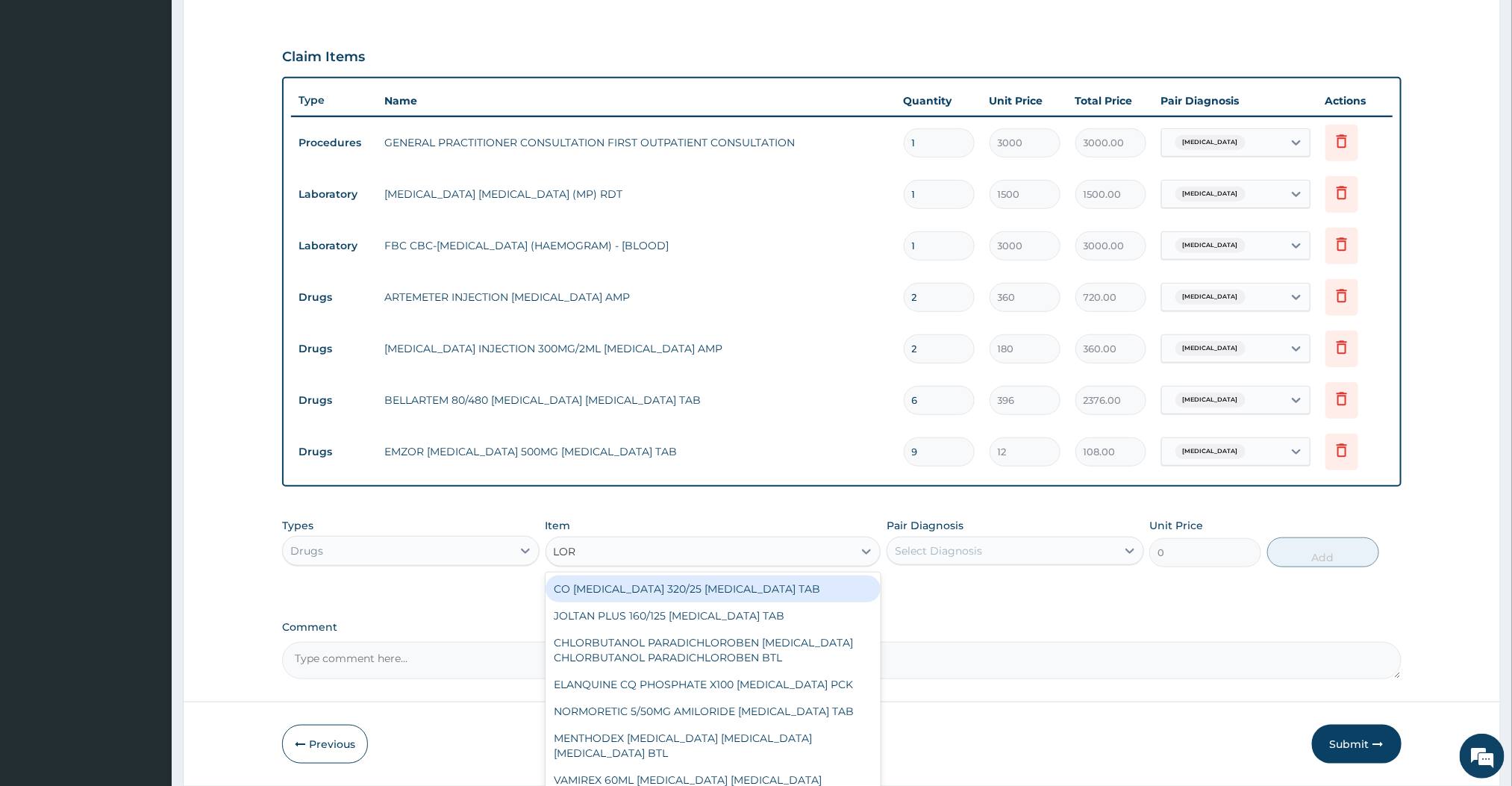
type input "LORA"
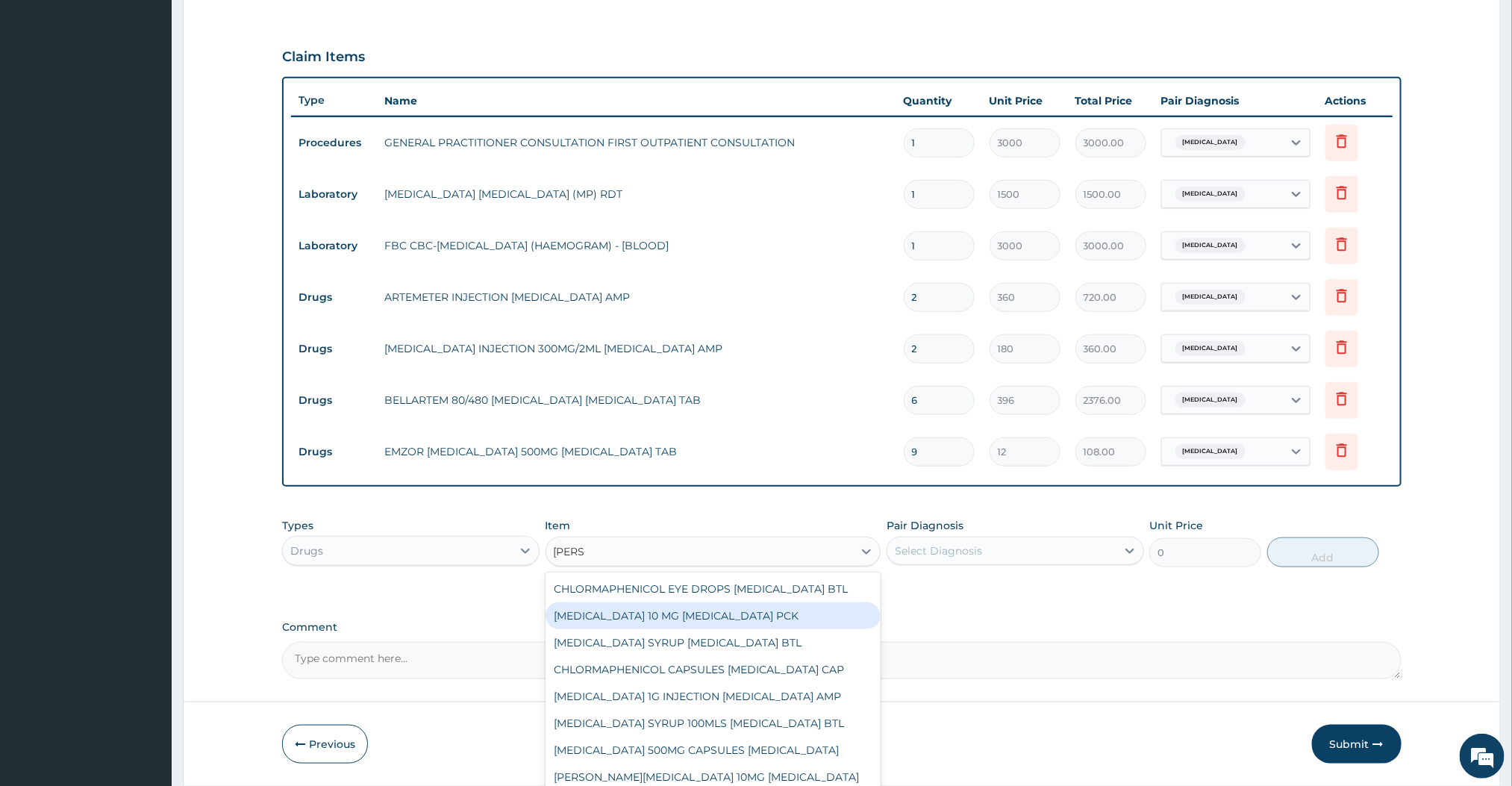
click at [670, 625] on div "LORATADINE 10 MG LORATADINE PCK" at bounding box center [713, 616] width 336 height 27
type input "840"
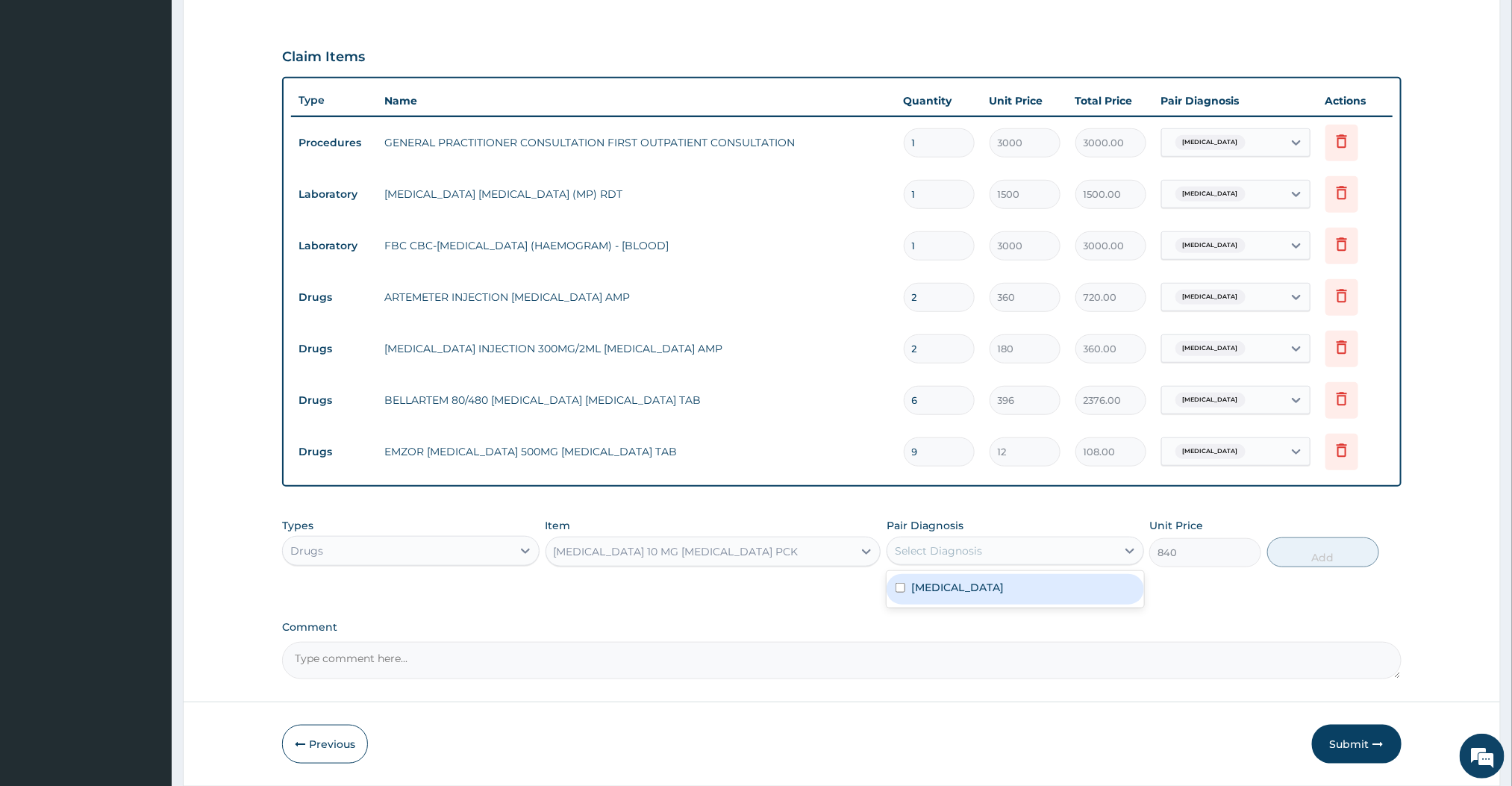
click at [984, 552] on div "Select Diagnosis" at bounding box center [1002, 551] width 229 height 24
click at [947, 583] on label "Malaria" at bounding box center [957, 588] width 93 height 15
checkbox input "true"
click at [1290, 558] on button "Add" at bounding box center [1324, 552] width 112 height 30
type input "0"
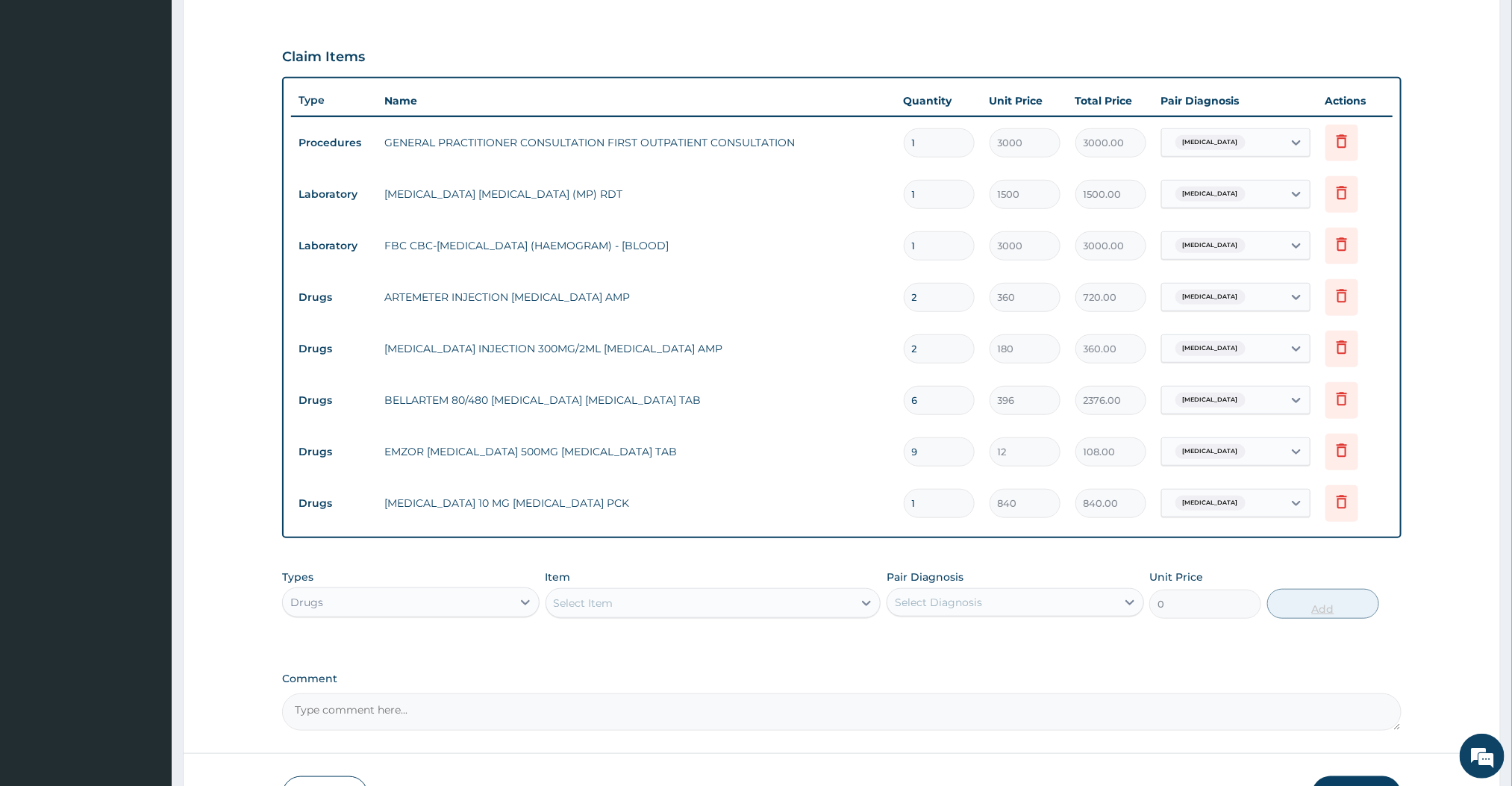
type input "0.00"
type input "3"
type input "2520.00"
type input "3"
click at [1150, 570] on label "Unit Price" at bounding box center [1176, 578] width 54 height 15
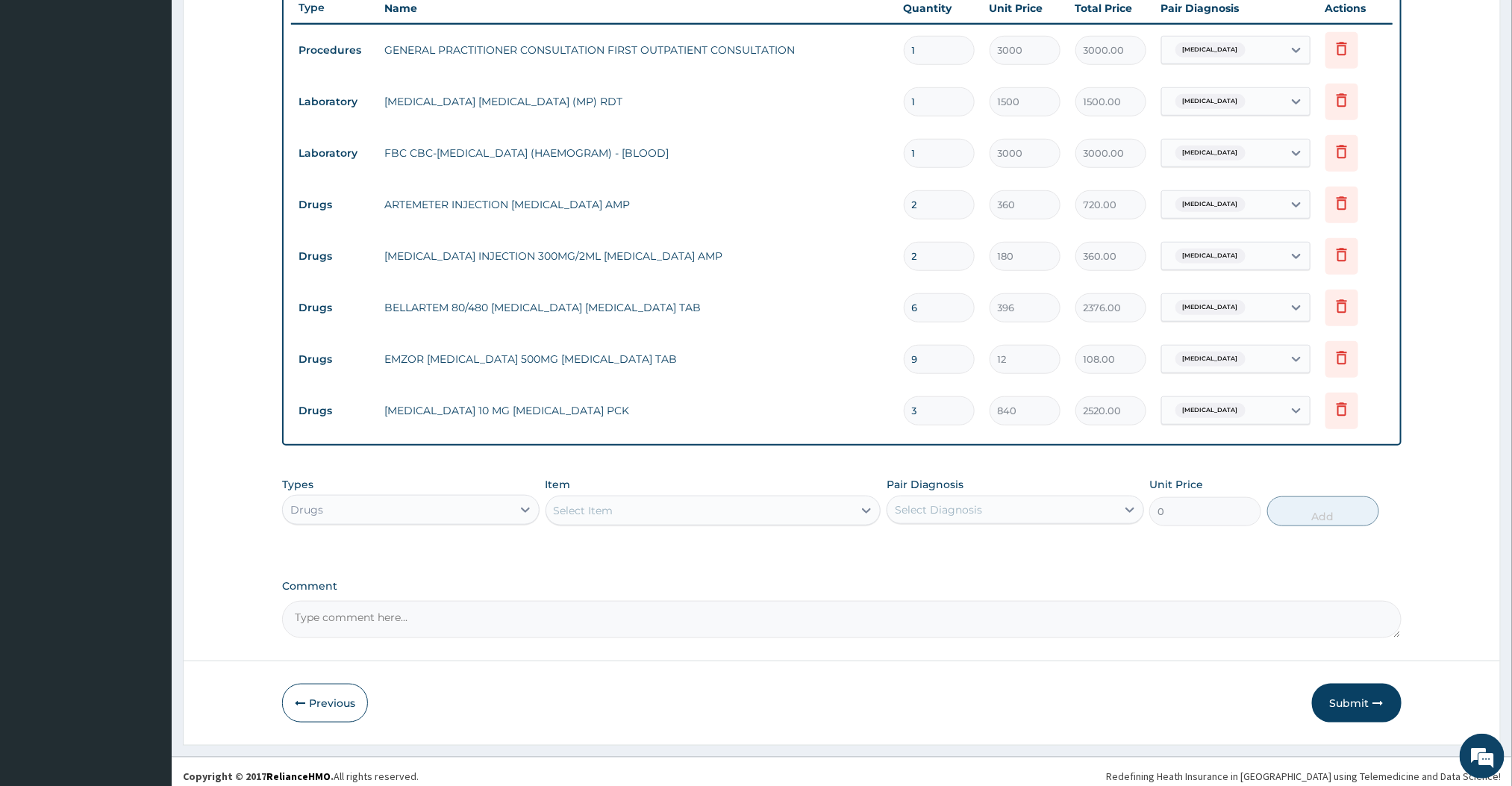
scroll to position [567, 0]
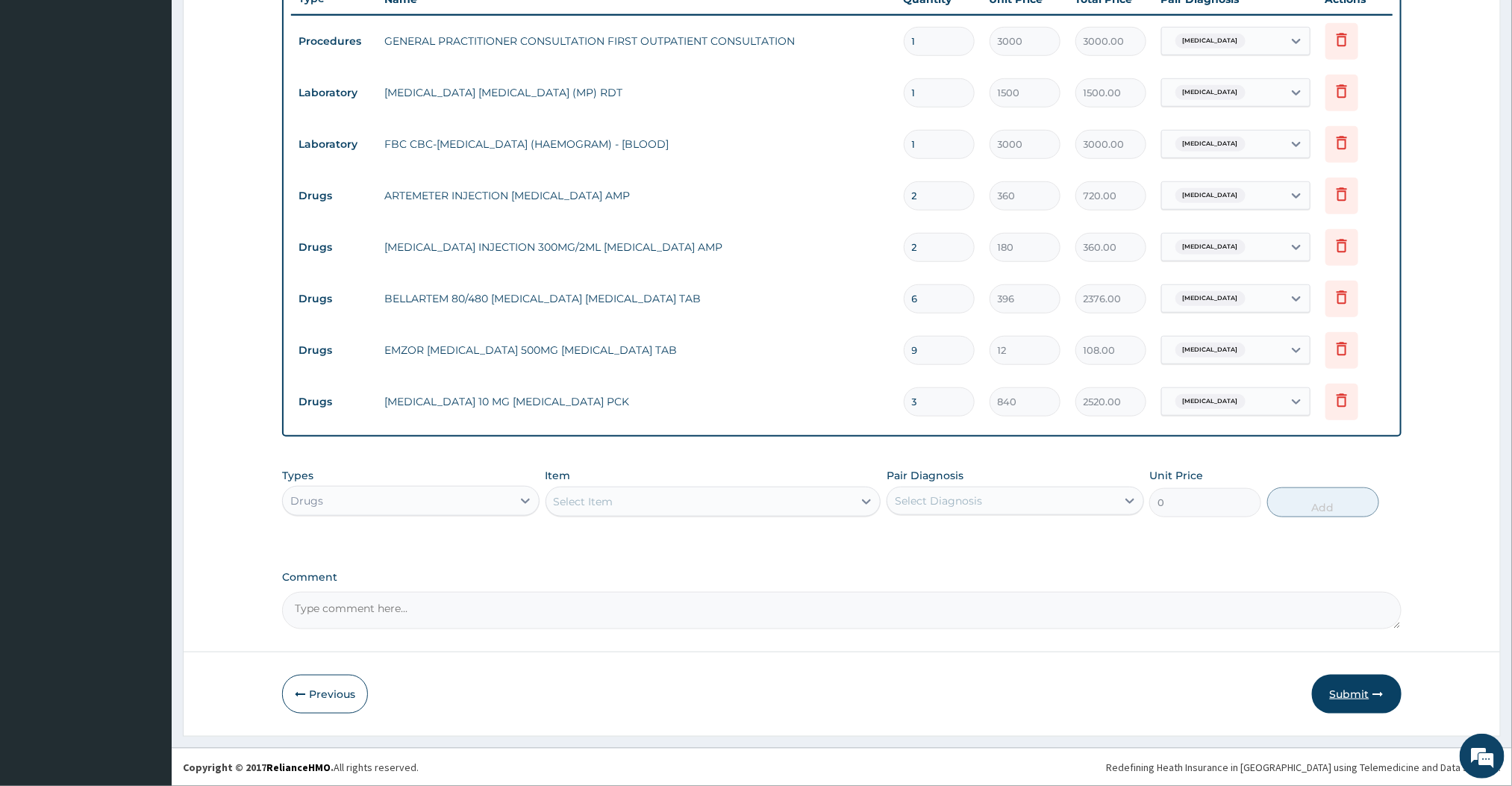
click at [1366, 701] on button "Submit" at bounding box center [1356, 694] width 90 height 39
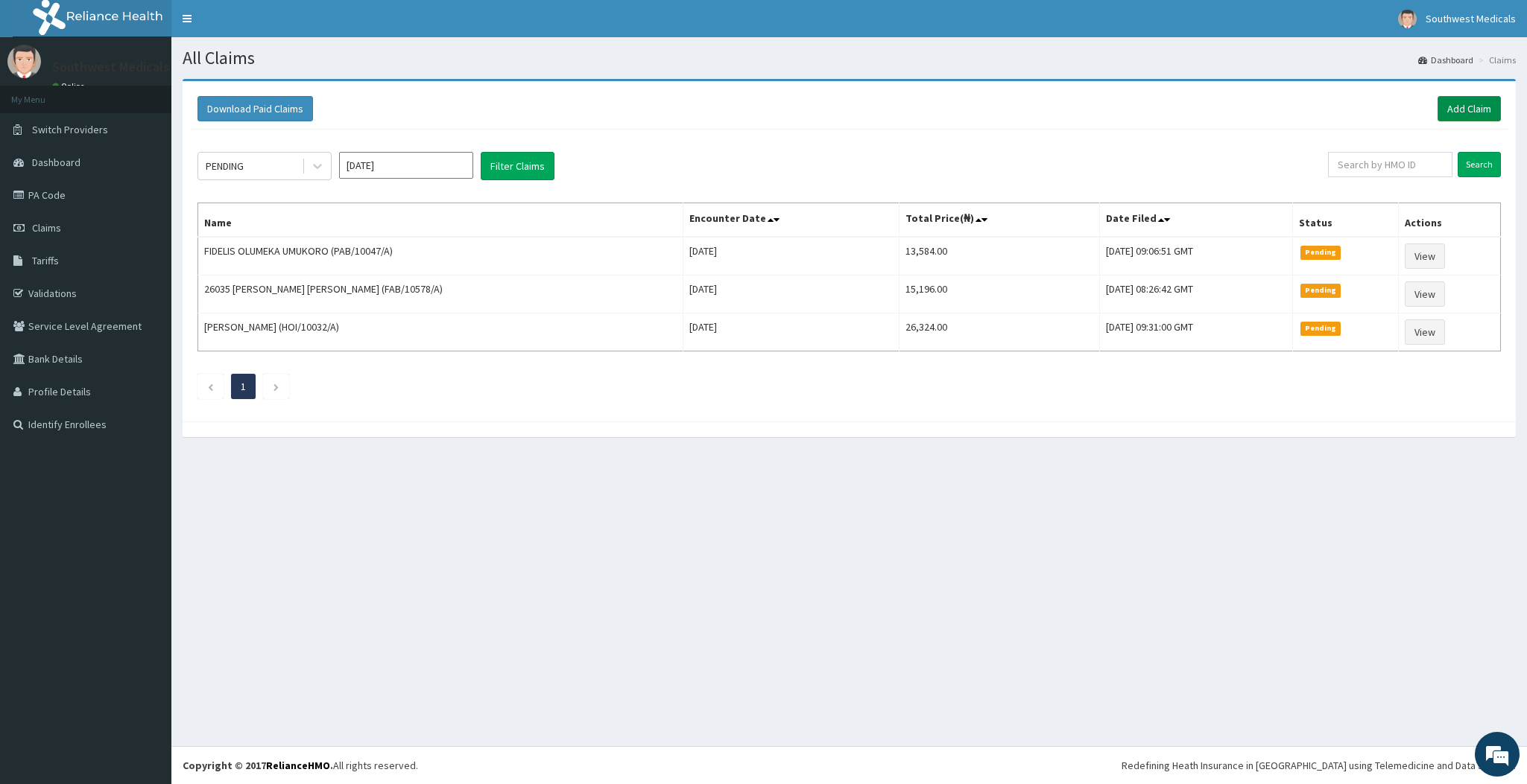
click at [1482, 106] on link "Add Claim" at bounding box center [1469, 109] width 63 height 25
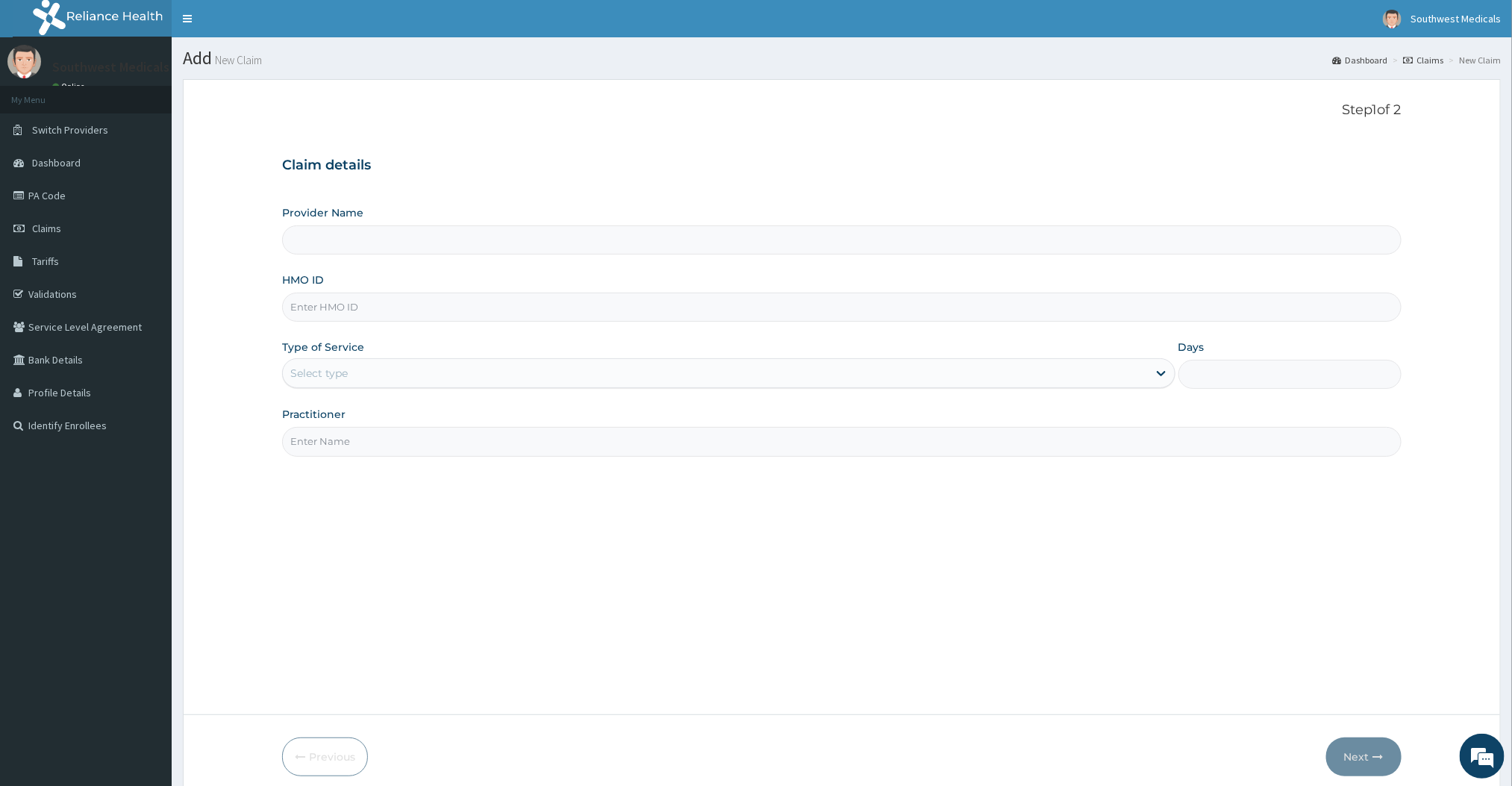
type input "Southwest Medicals"
click at [347, 301] on input "HMO ID" at bounding box center [841, 307] width 1119 height 29
type input "YSS/10131/A"
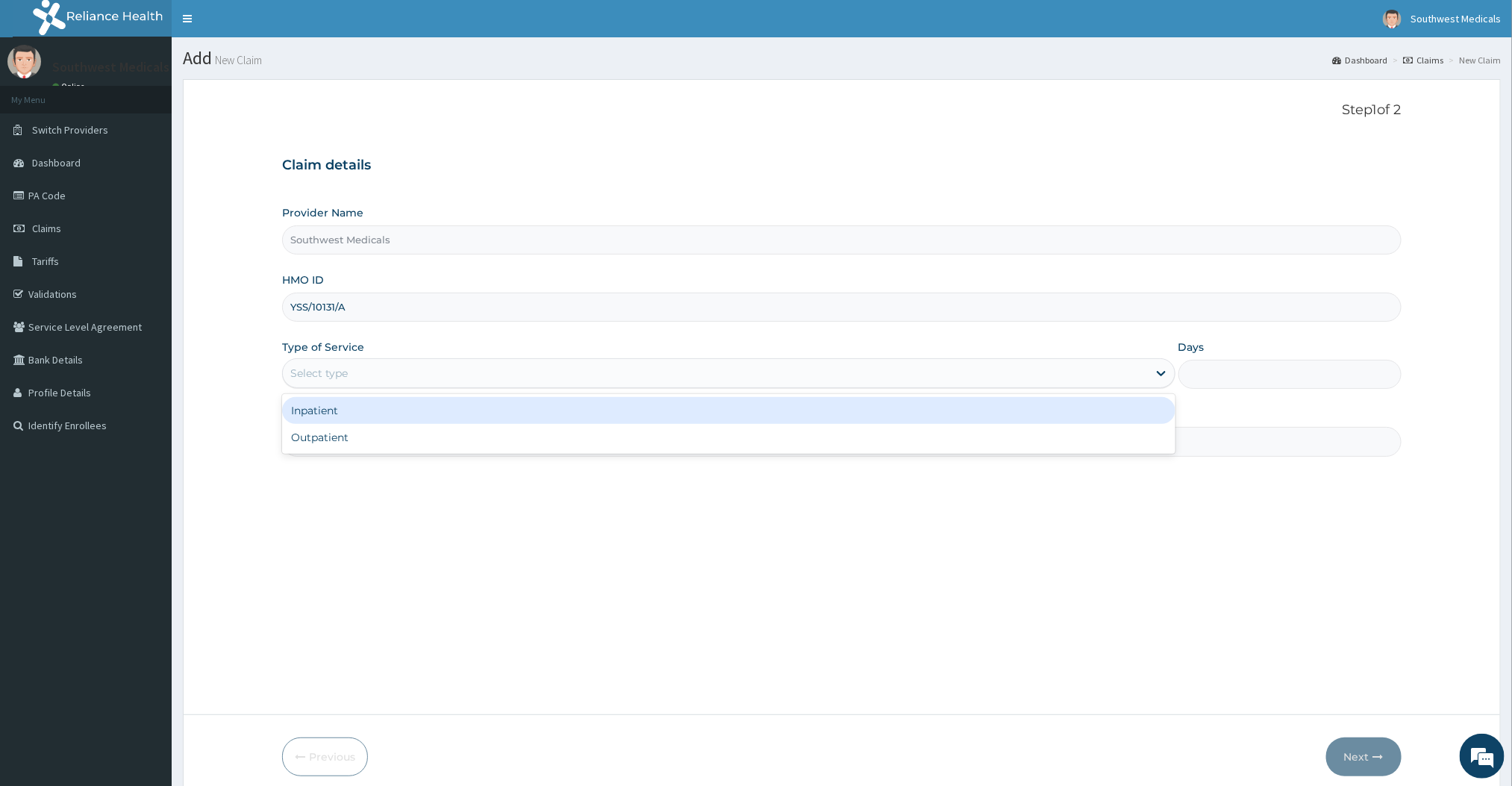
click at [413, 370] on div "Select type" at bounding box center [715, 373] width 864 height 24
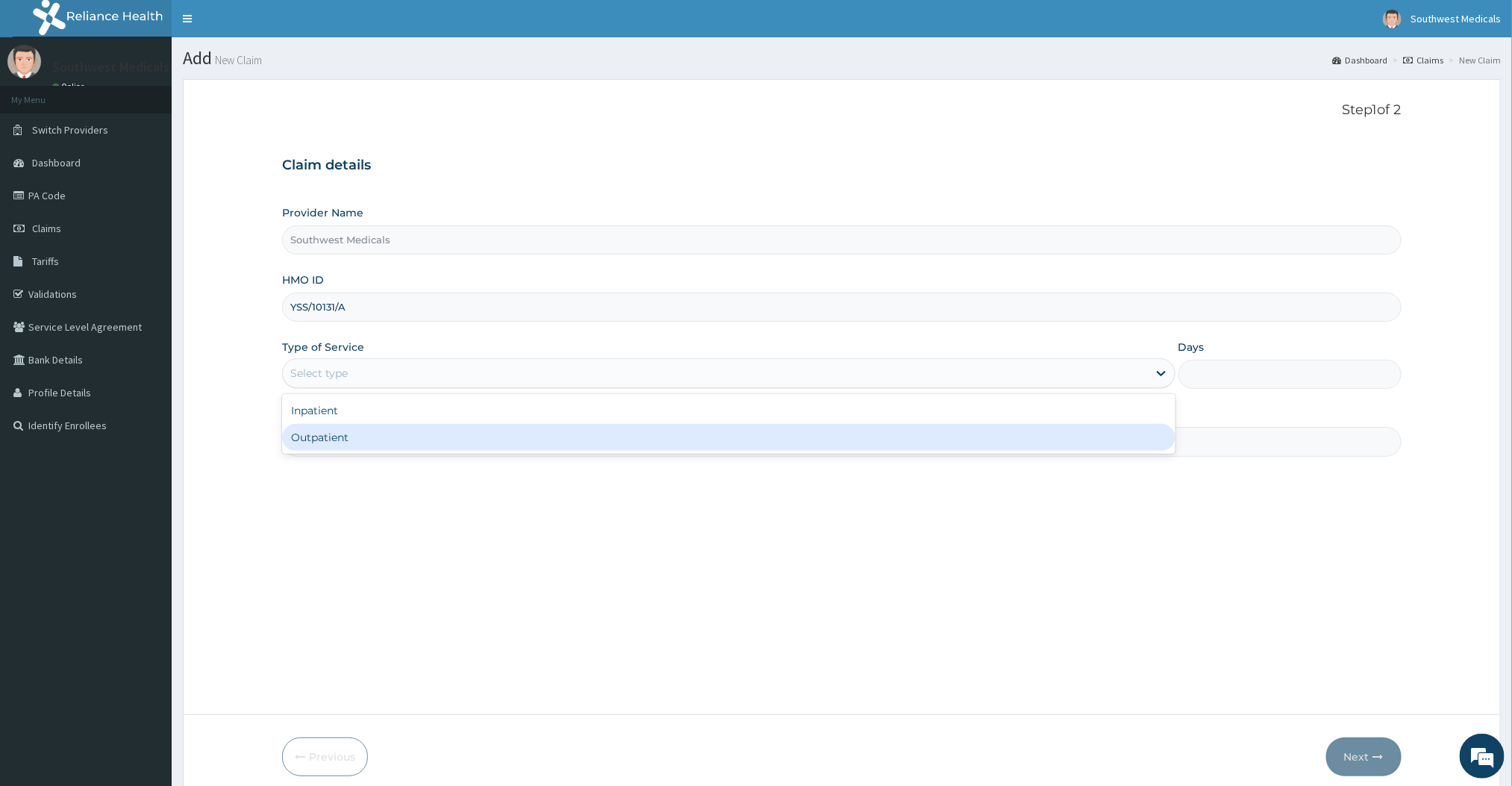
click at [332, 433] on div "Outpatient" at bounding box center [728, 438] width 893 height 27
type input "1"
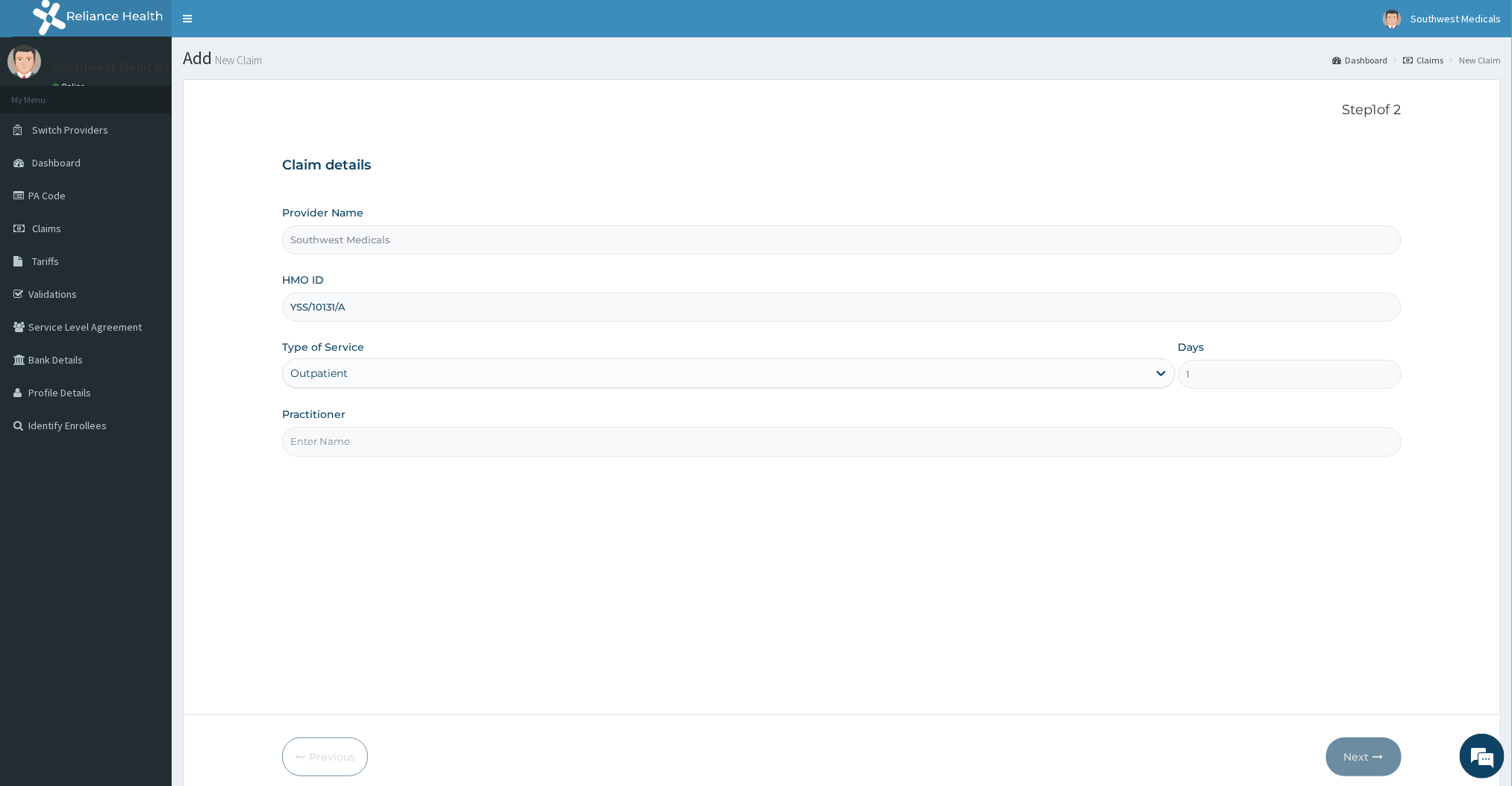
click at [318, 448] on input "Practitioner" at bounding box center [841, 441] width 1119 height 29
type input "DOCTOR [PERSON_NAME]"
click at [1375, 747] on button "Next" at bounding box center [1364, 757] width 75 height 39
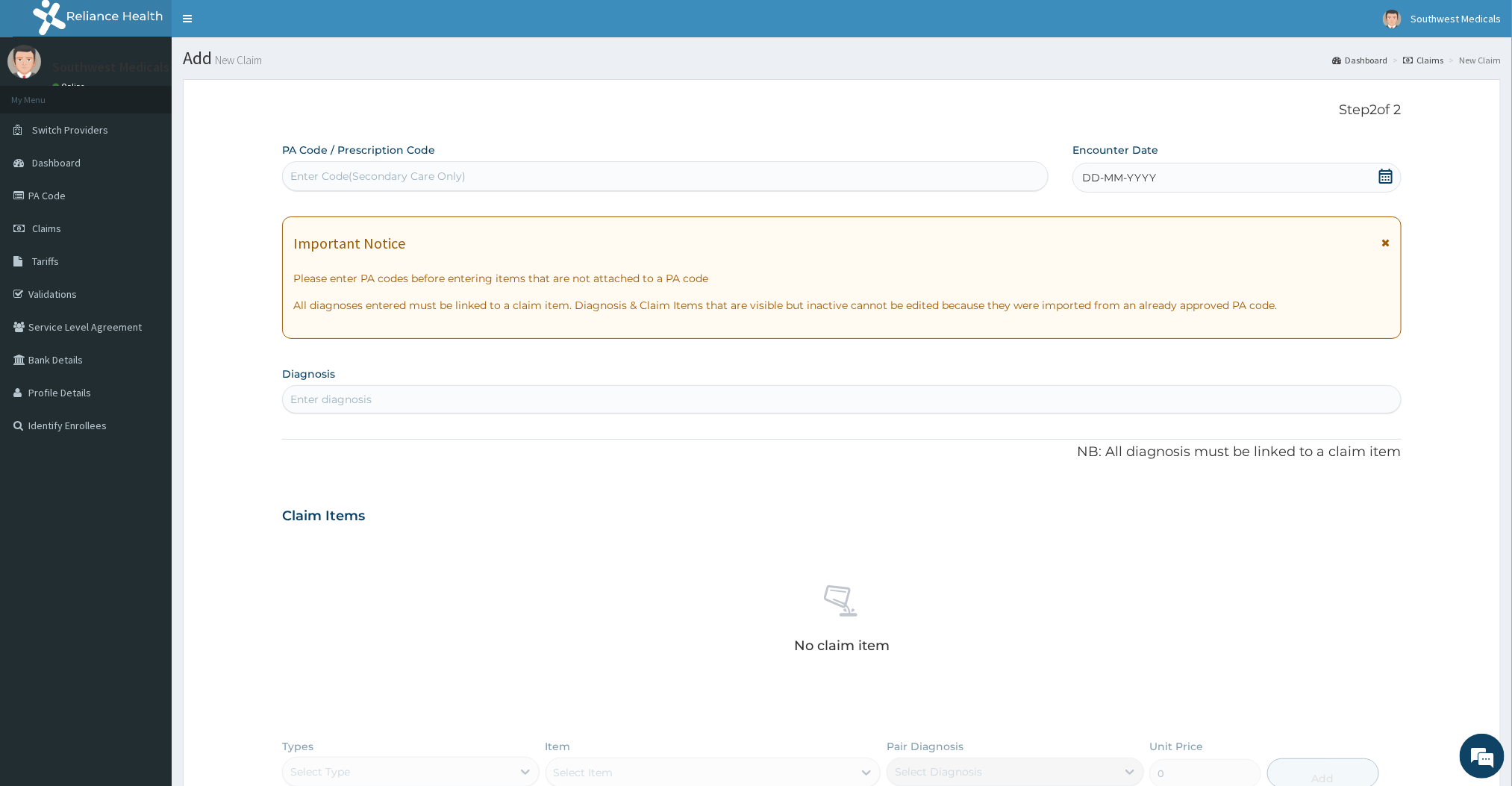
click at [1151, 186] on div "DD-MM-YYYY" at bounding box center [1237, 177] width 328 height 30
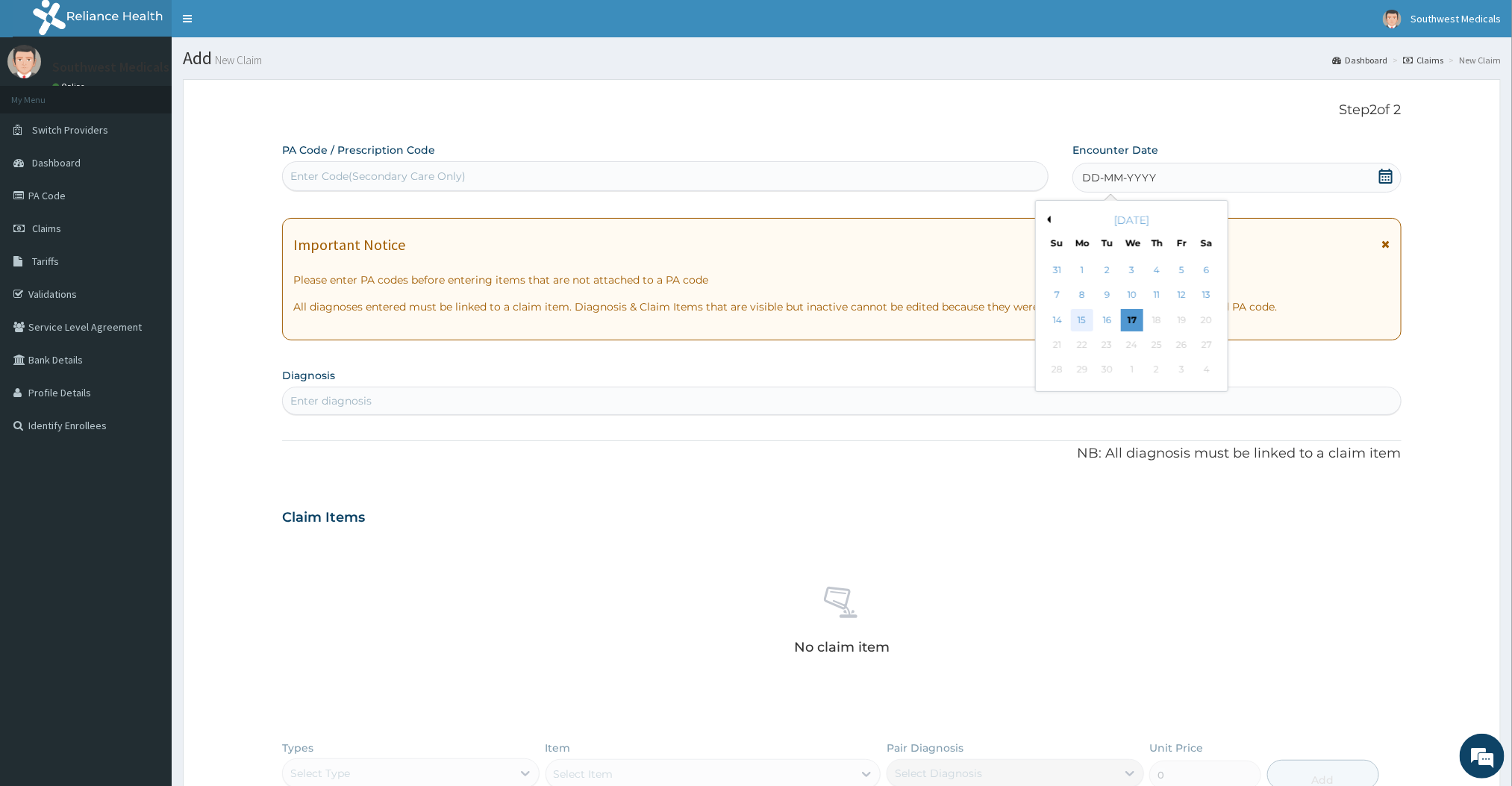
click at [1084, 322] on div "15" at bounding box center [1082, 320] width 23 height 23
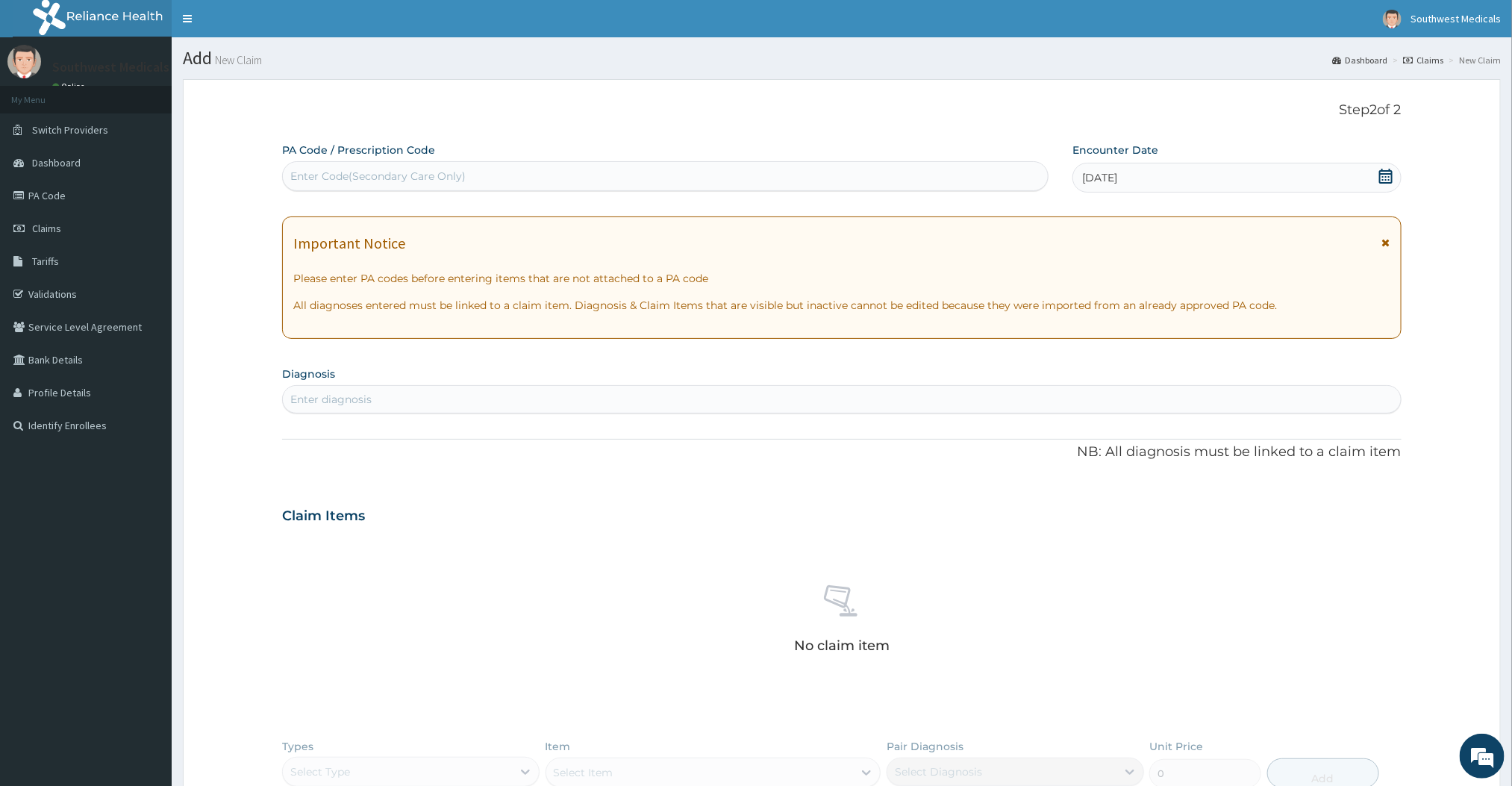
click at [708, 405] on div "Enter diagnosis" at bounding box center [841, 399] width 1117 height 24
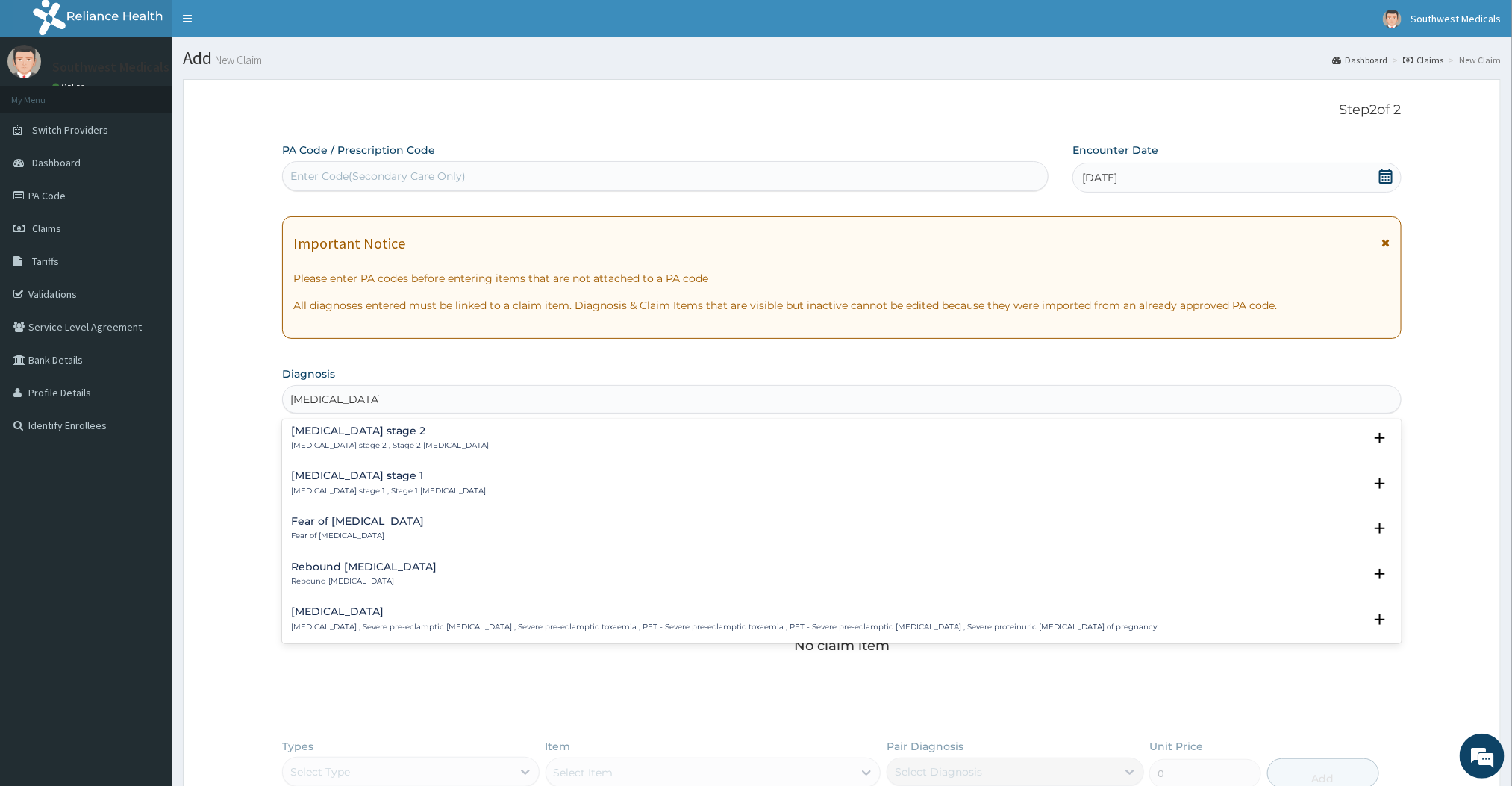
scroll to position [563, 0]
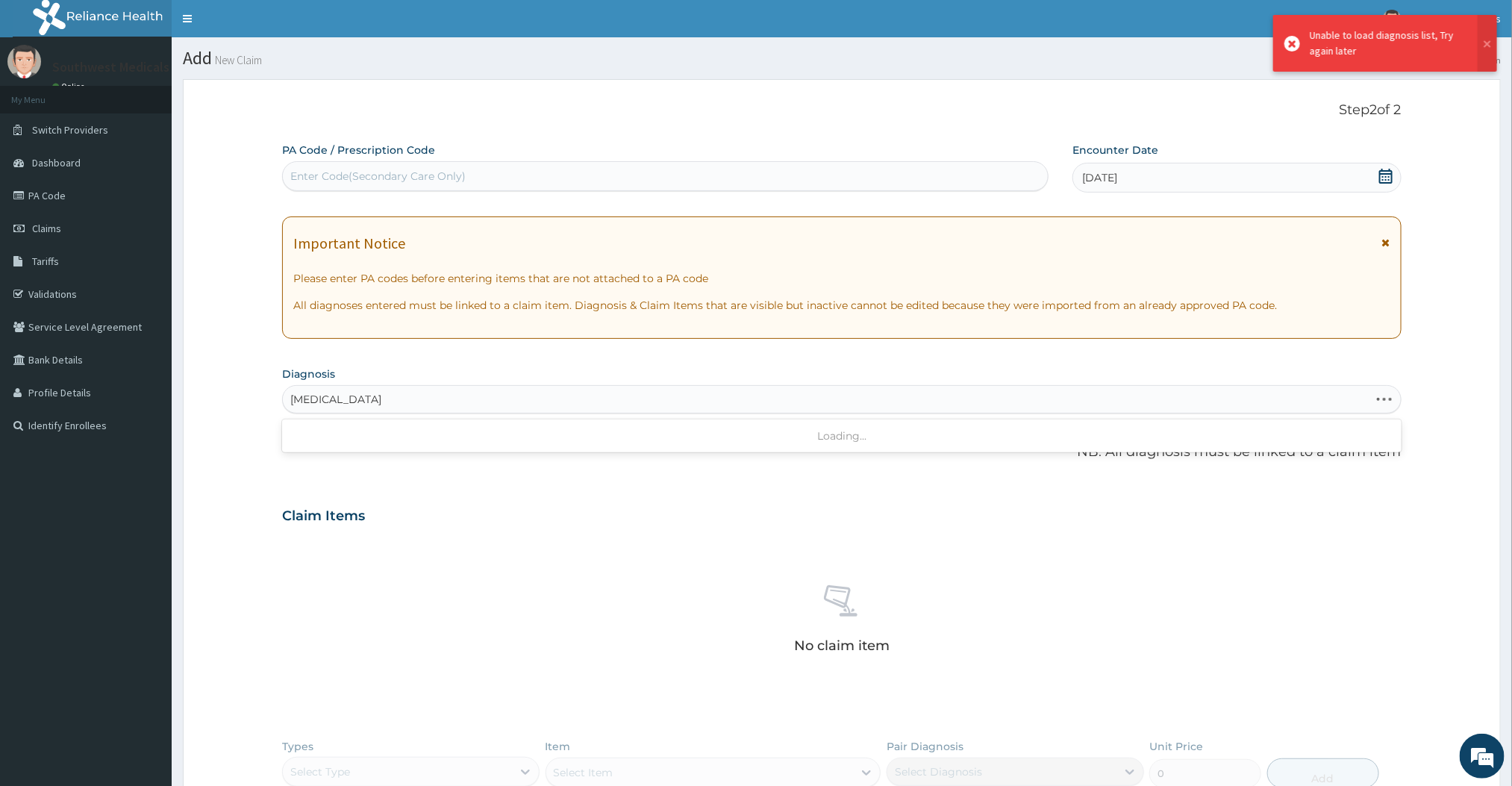
type input "[MEDICAL_DATA]"
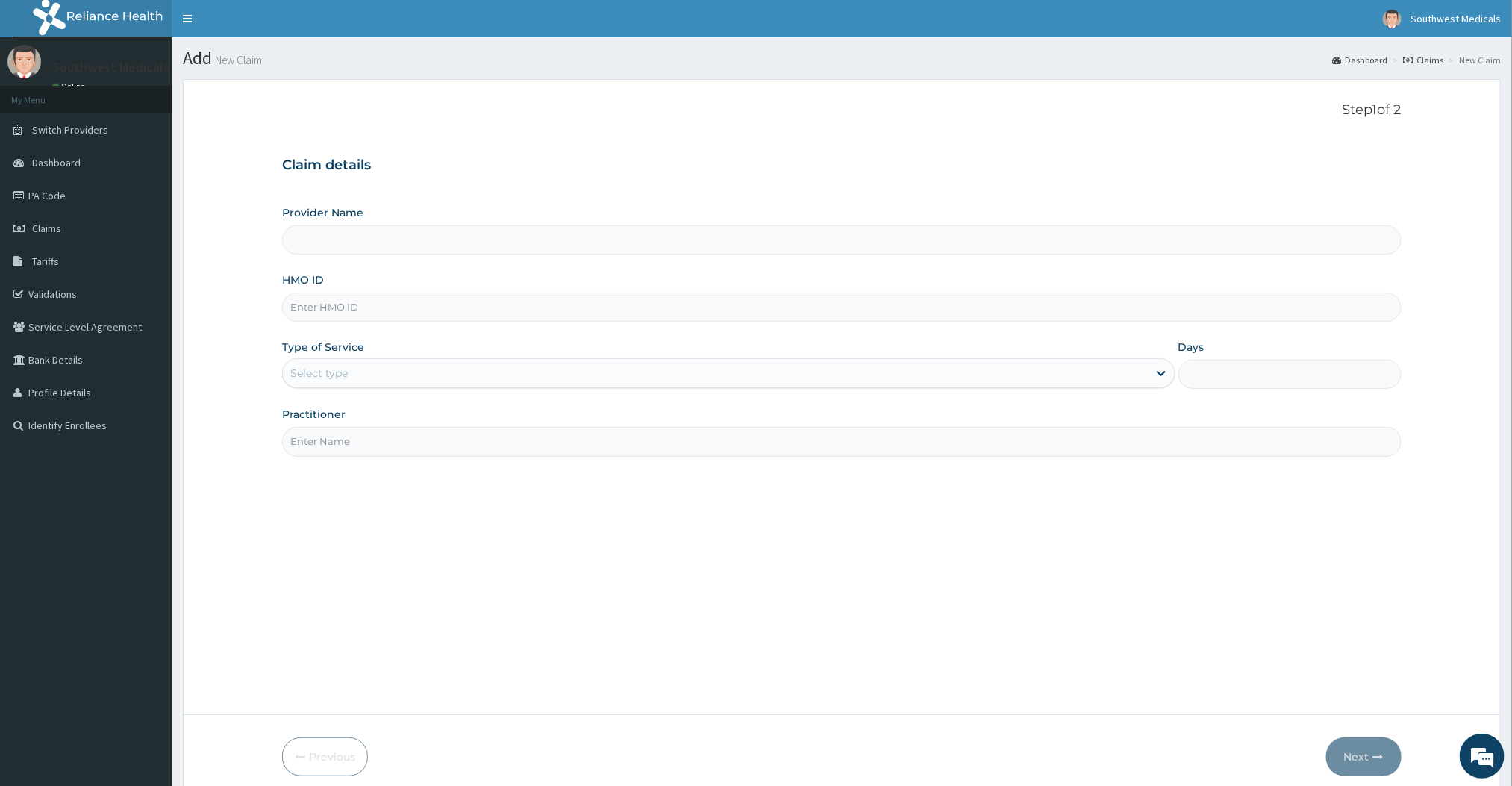
type input "Southwest Medicals"
click at [355, 305] on input "HMO ID" at bounding box center [841, 307] width 1119 height 29
type input "YSS/10217/A"
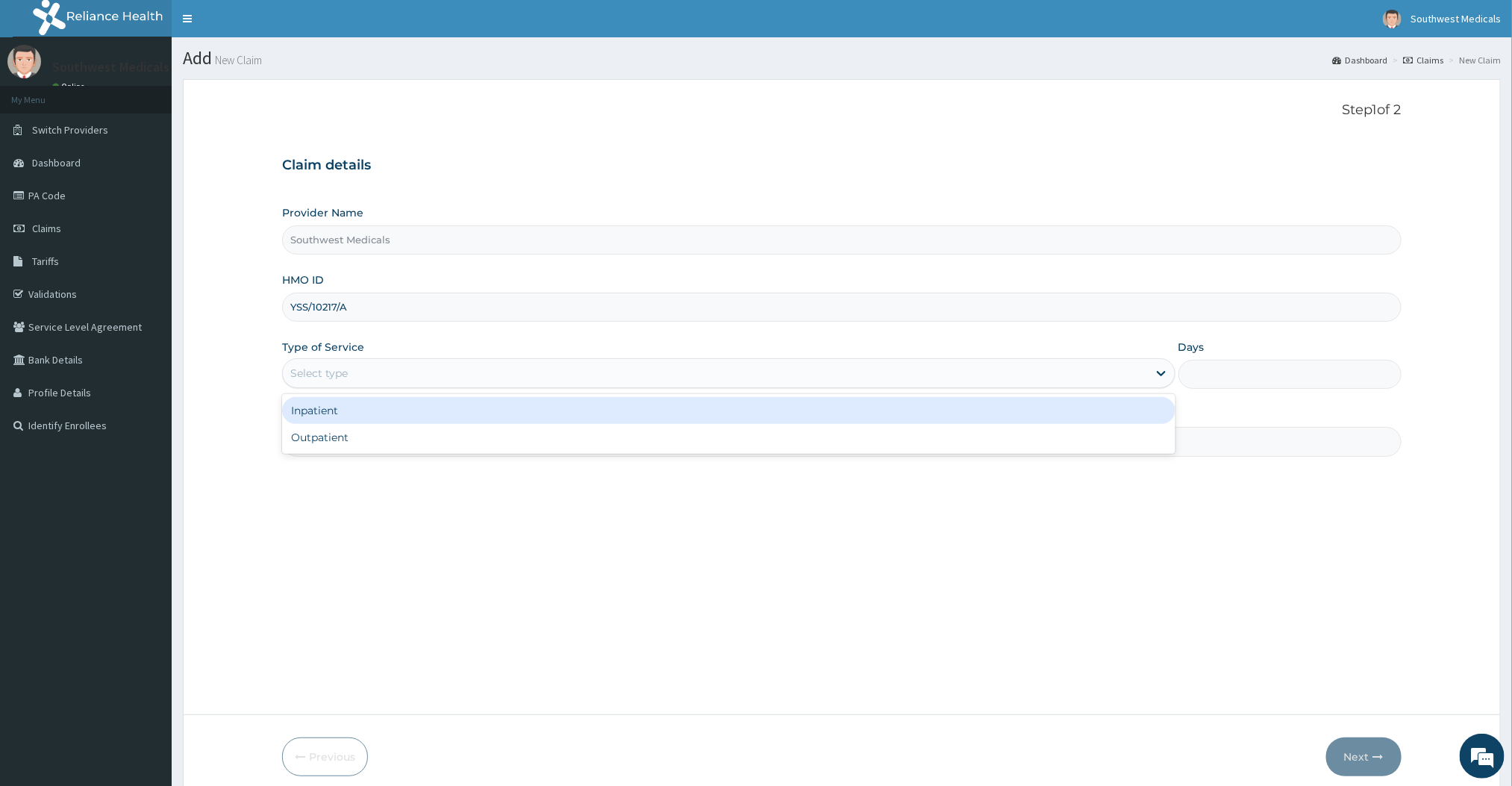
click at [351, 377] on div "Select type" at bounding box center [715, 373] width 864 height 24
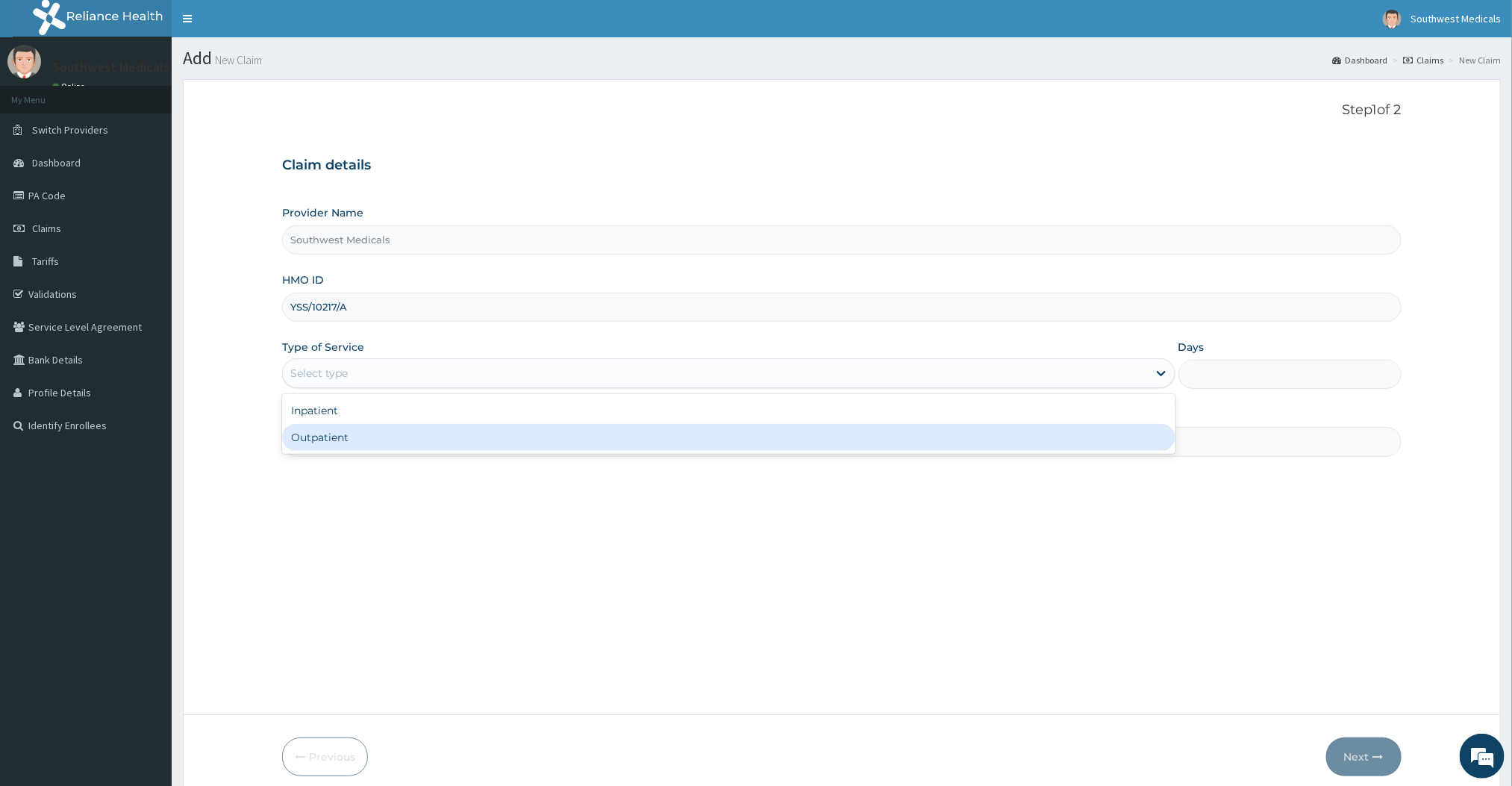
click at [328, 432] on div "Outpatient" at bounding box center [728, 438] width 893 height 27
type input "1"
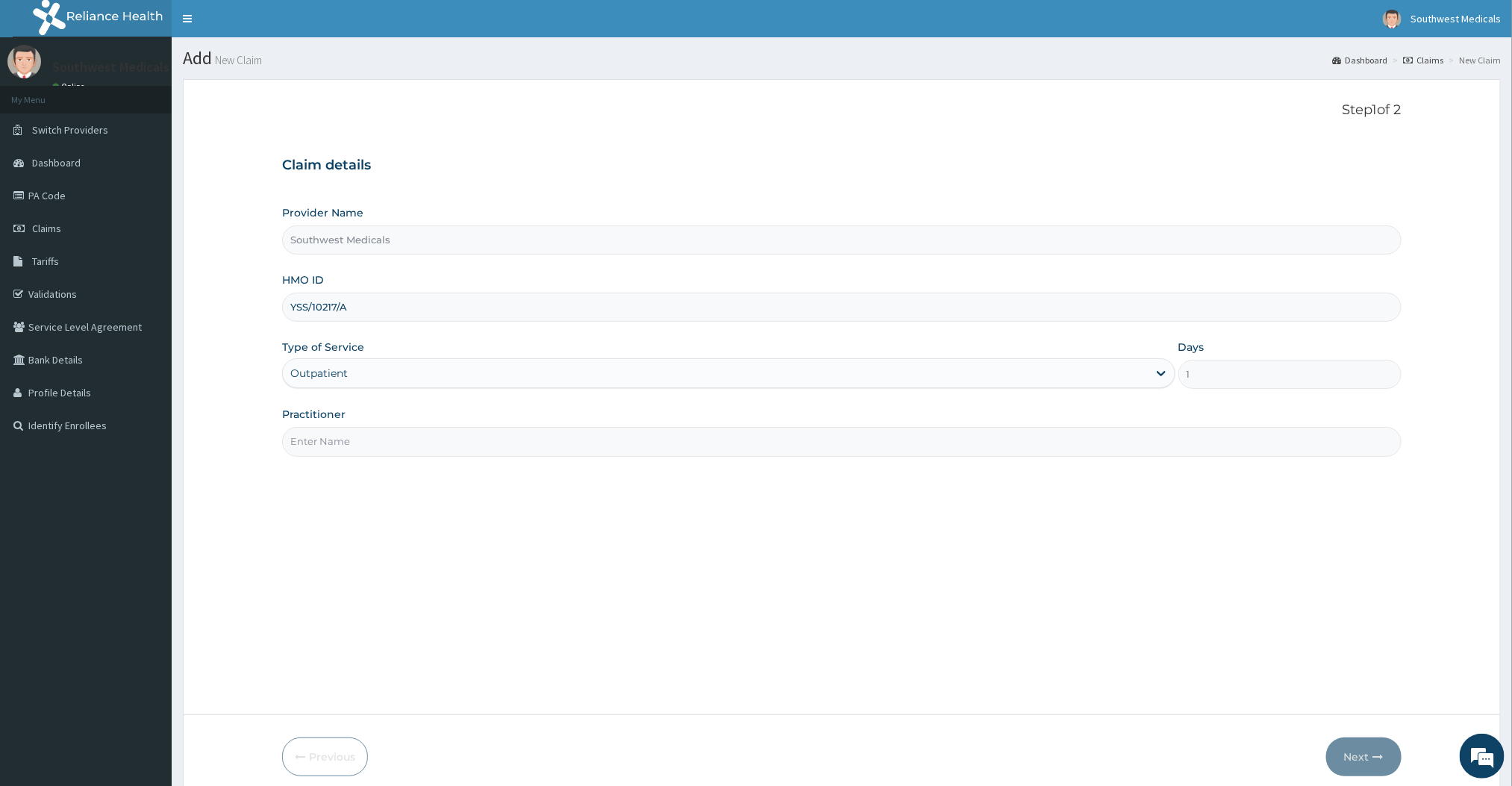
click at [315, 444] on input "Practitioner" at bounding box center [841, 441] width 1119 height 29
type input "DOCTOR [PERSON_NAME]"
click at [1371, 764] on button "Next" at bounding box center [1364, 757] width 75 height 39
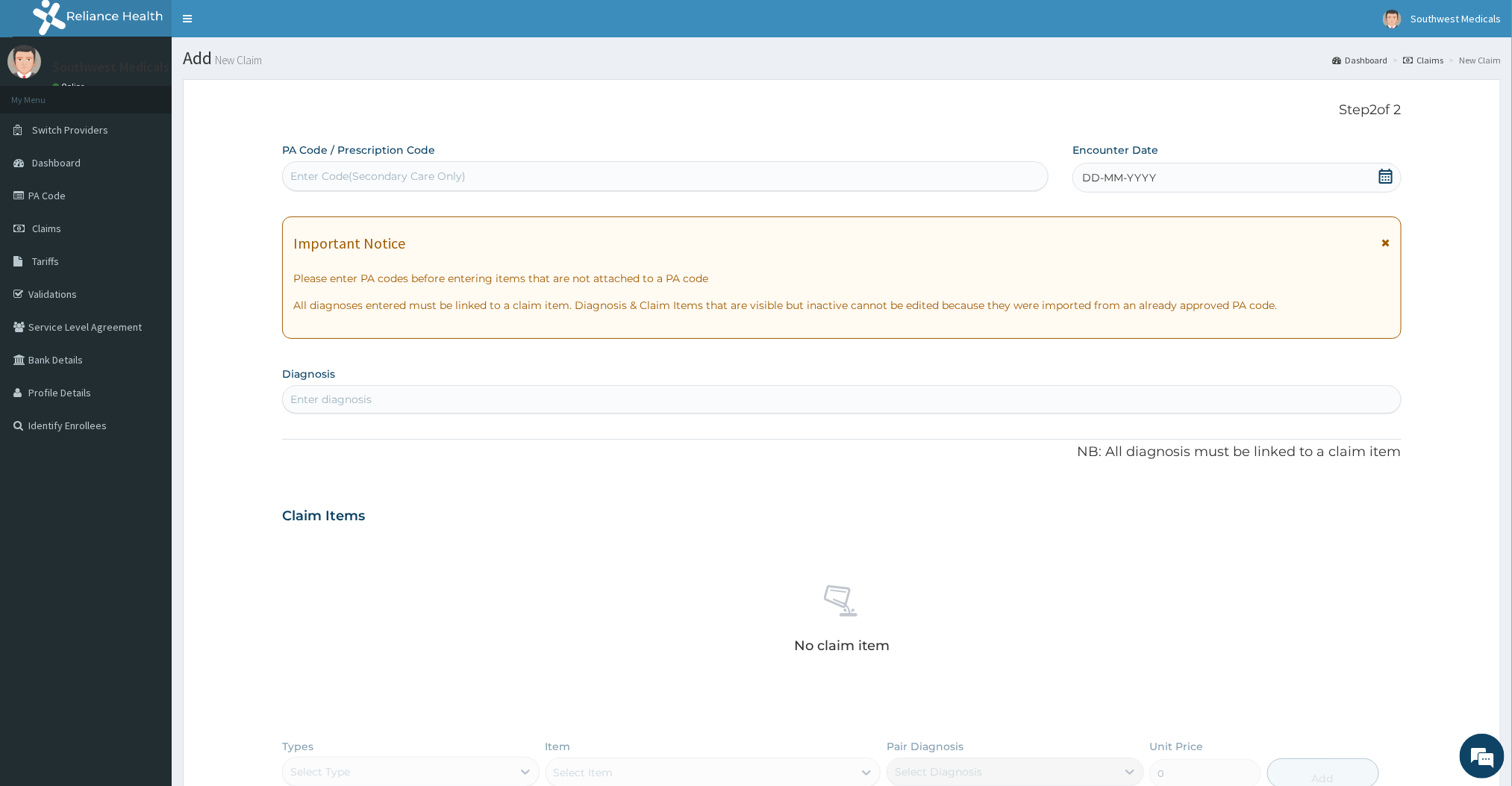
click at [1129, 193] on div "DD-MM-YYYY" at bounding box center [1237, 177] width 328 height 30
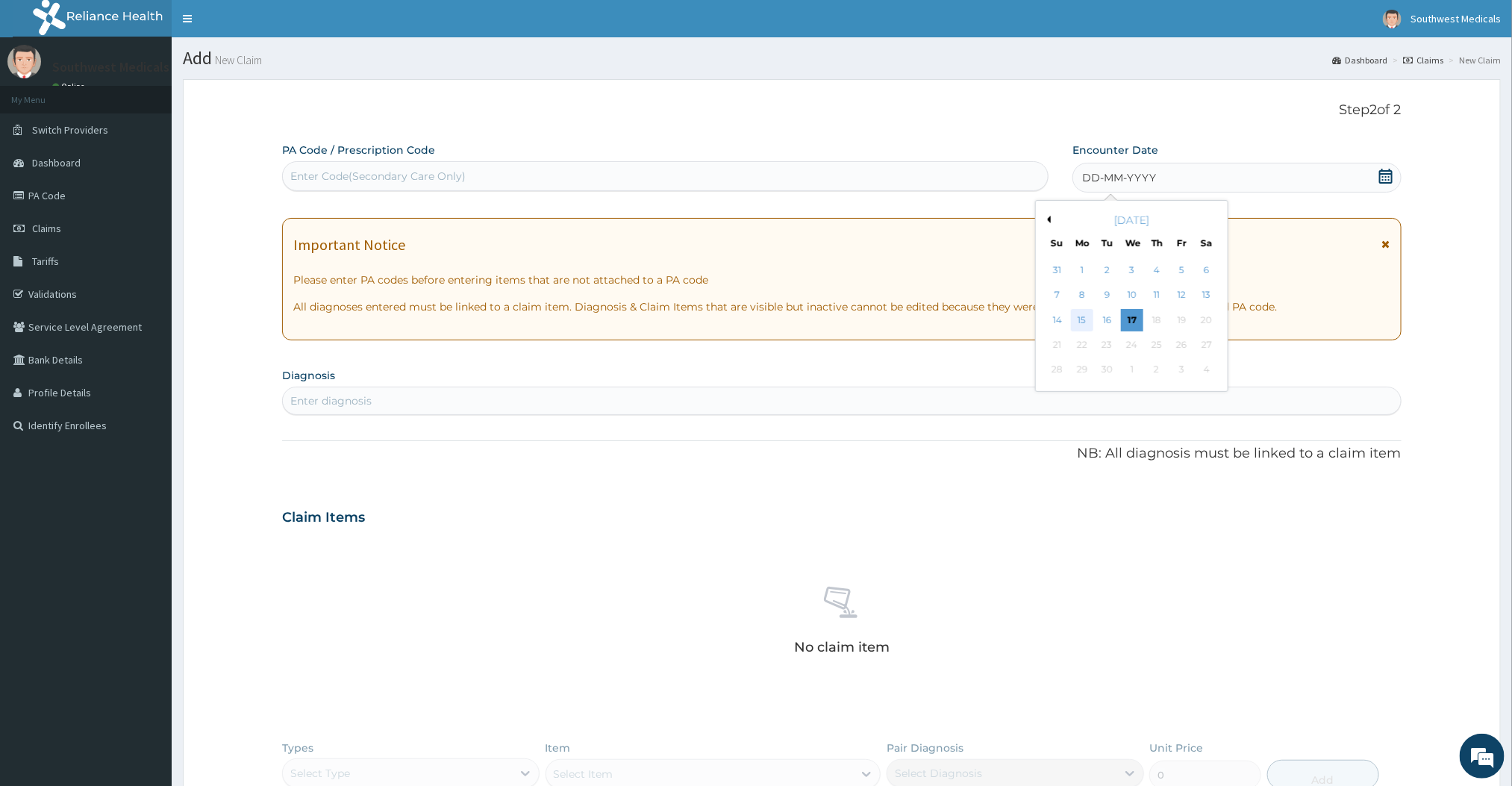
click at [1081, 327] on div "15" at bounding box center [1082, 320] width 23 height 23
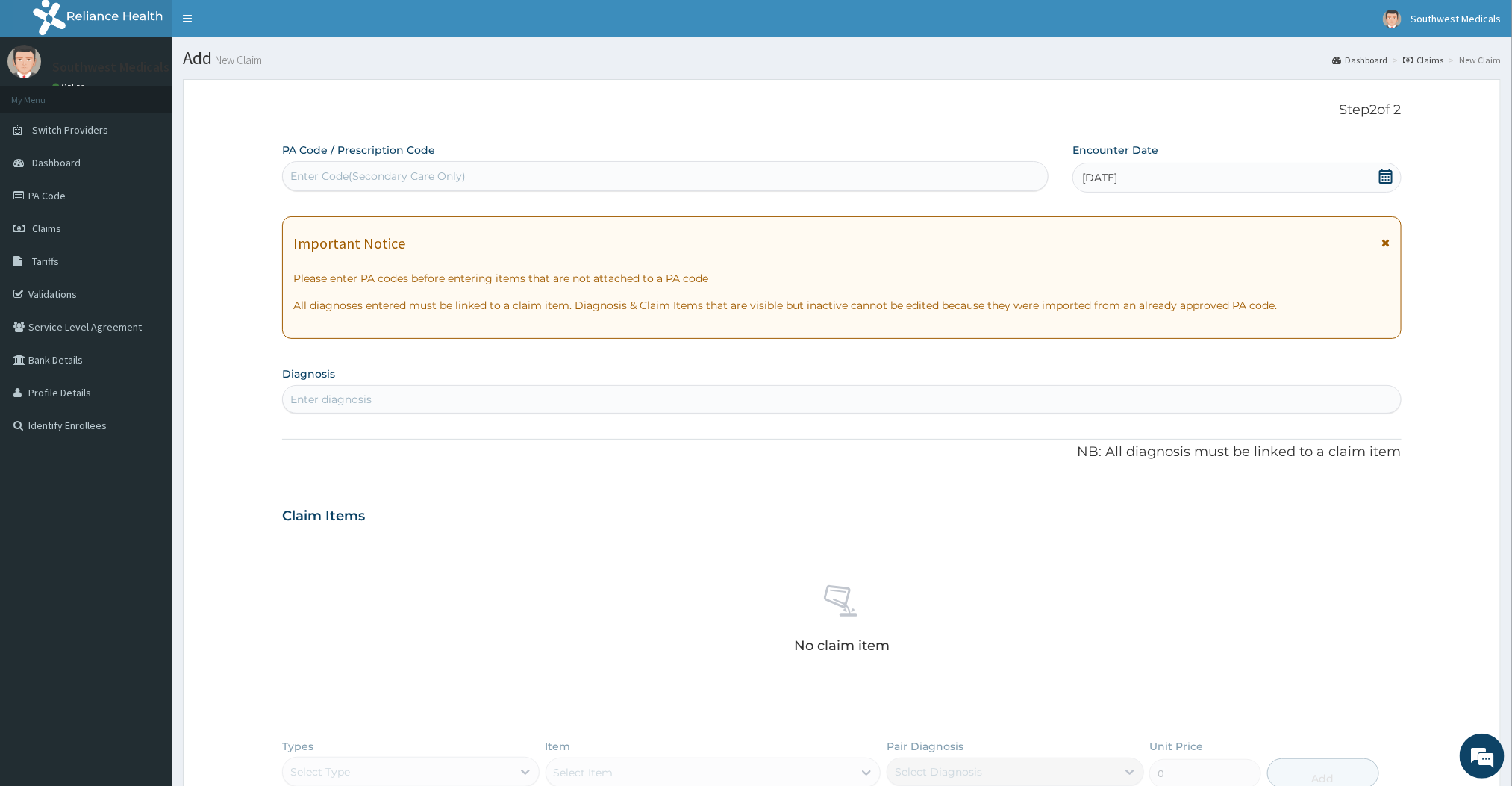
click at [752, 398] on div "Enter diagnosis" at bounding box center [841, 399] width 1117 height 24
type input "A"
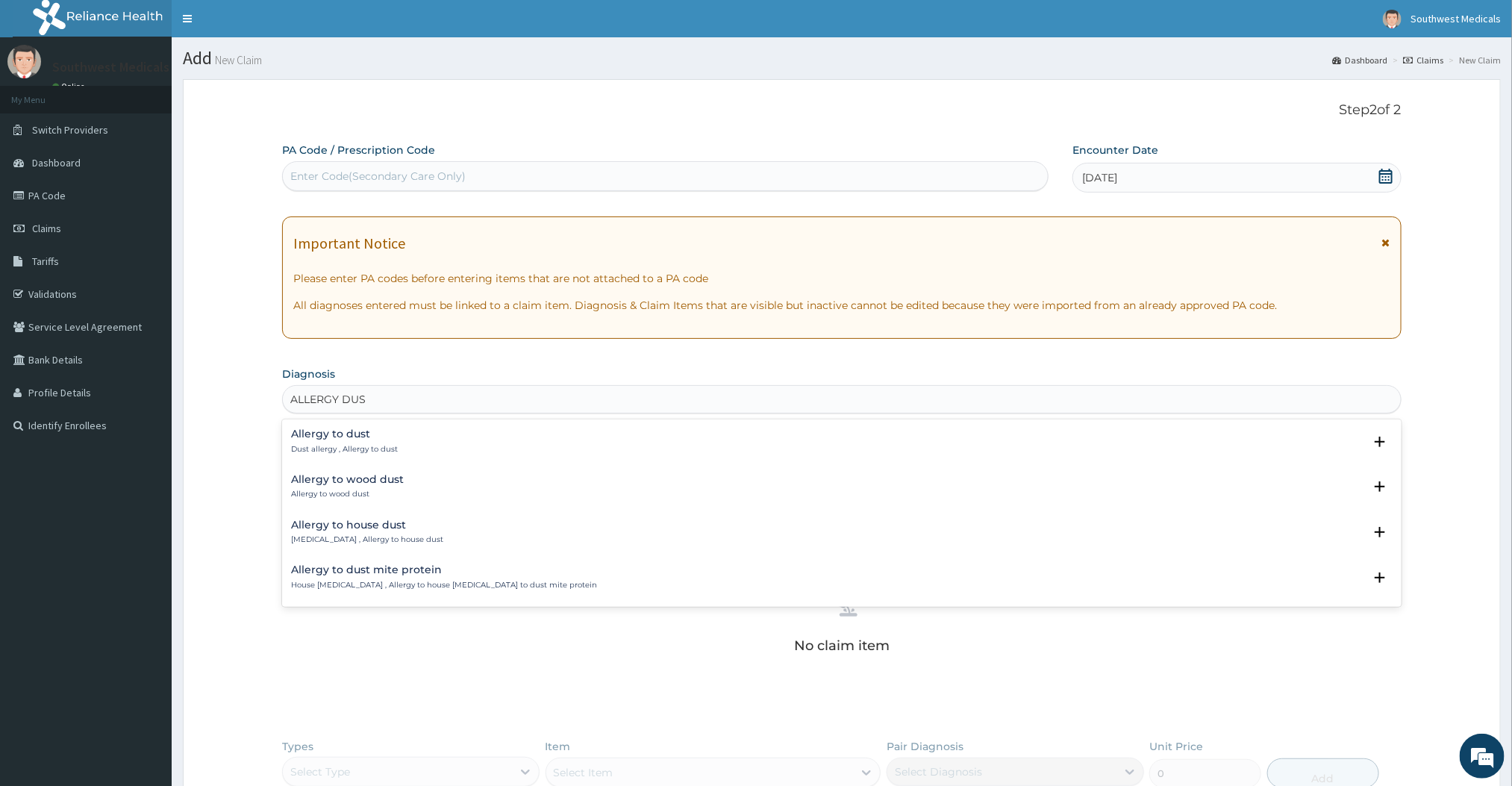
type input "ALLERGY DUST"
click at [349, 453] on p "Dust allergy , Allergy to dust" at bounding box center [345, 450] width 107 height 10
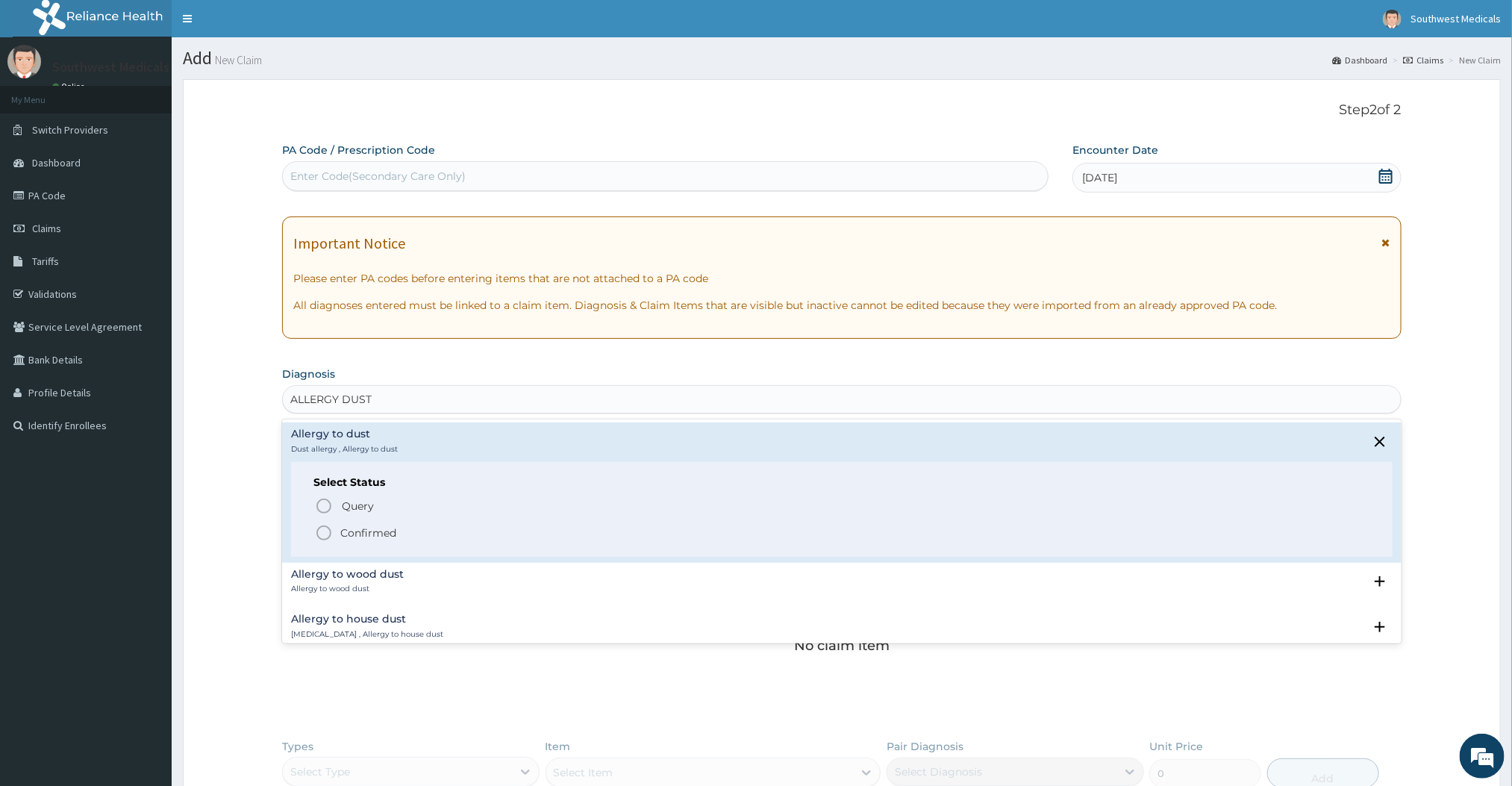
click at [325, 527] on circle "status option filled" at bounding box center [324, 533] width 13 height 13
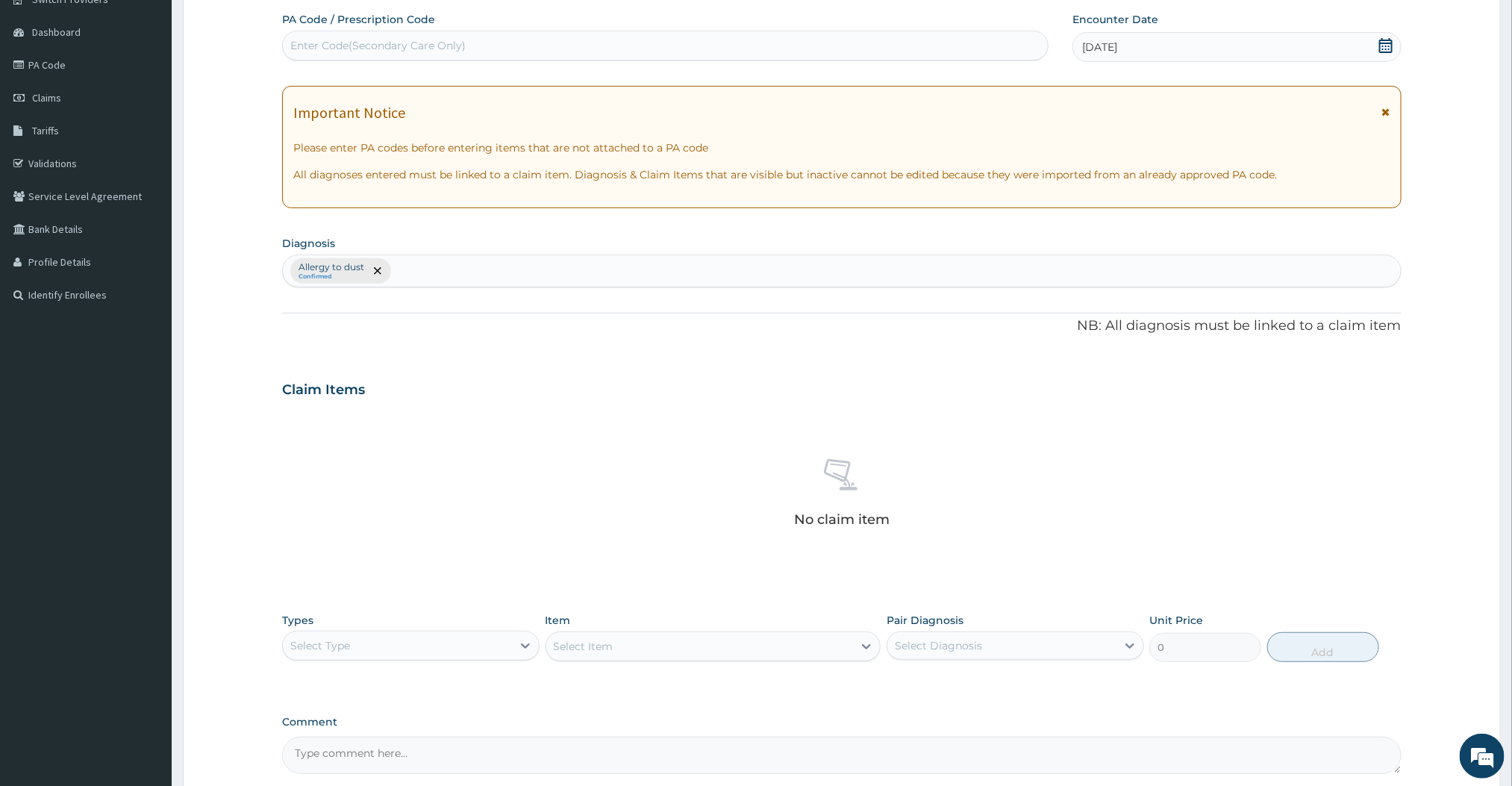
scroll to position [190, 0]
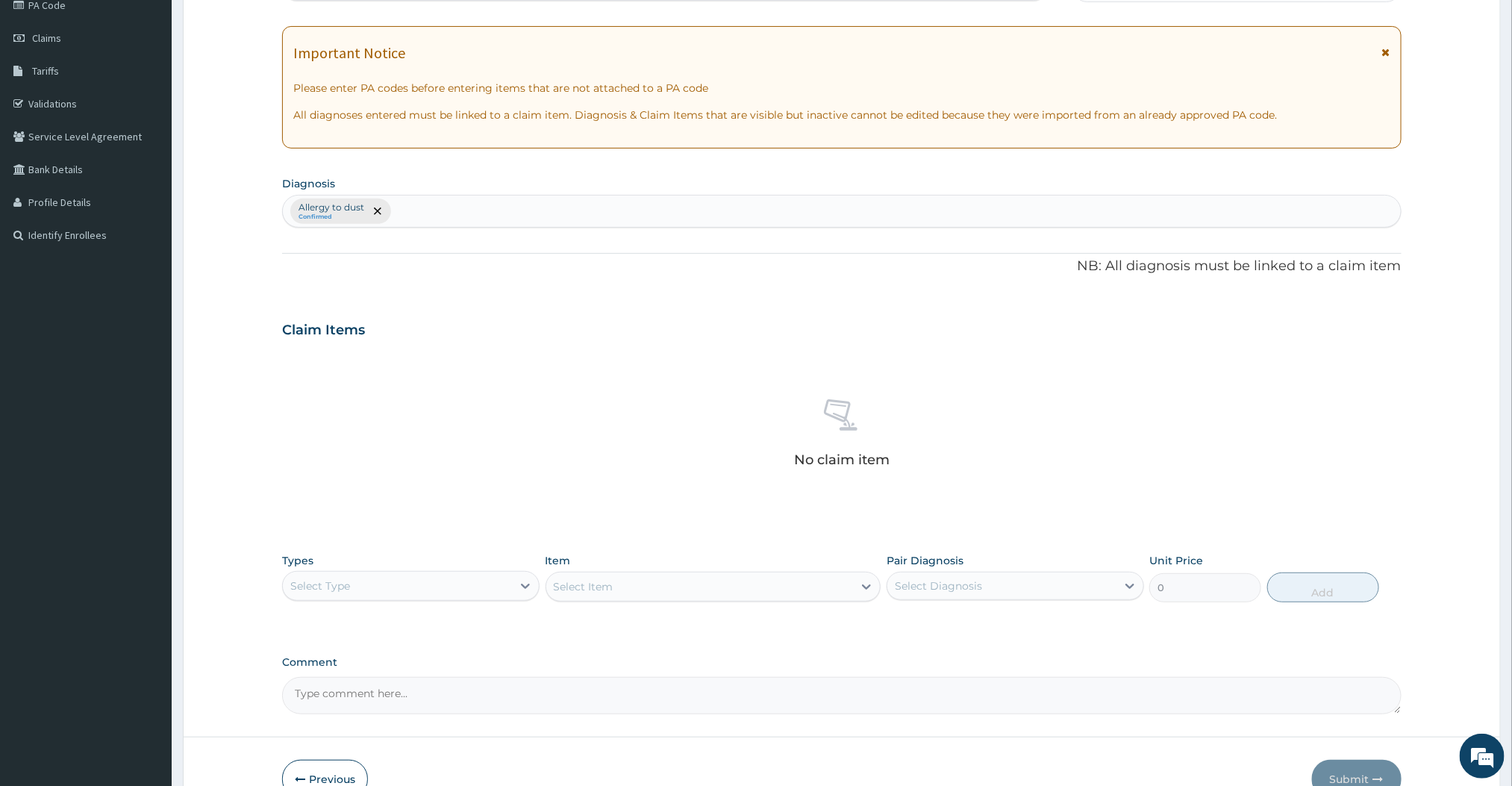
click at [507, 587] on div "Select Type" at bounding box center [397, 586] width 229 height 24
click at [332, 668] on div "Procedures" at bounding box center [411, 677] width 258 height 27
click at [815, 594] on div "Select Item" at bounding box center [700, 587] width 307 height 24
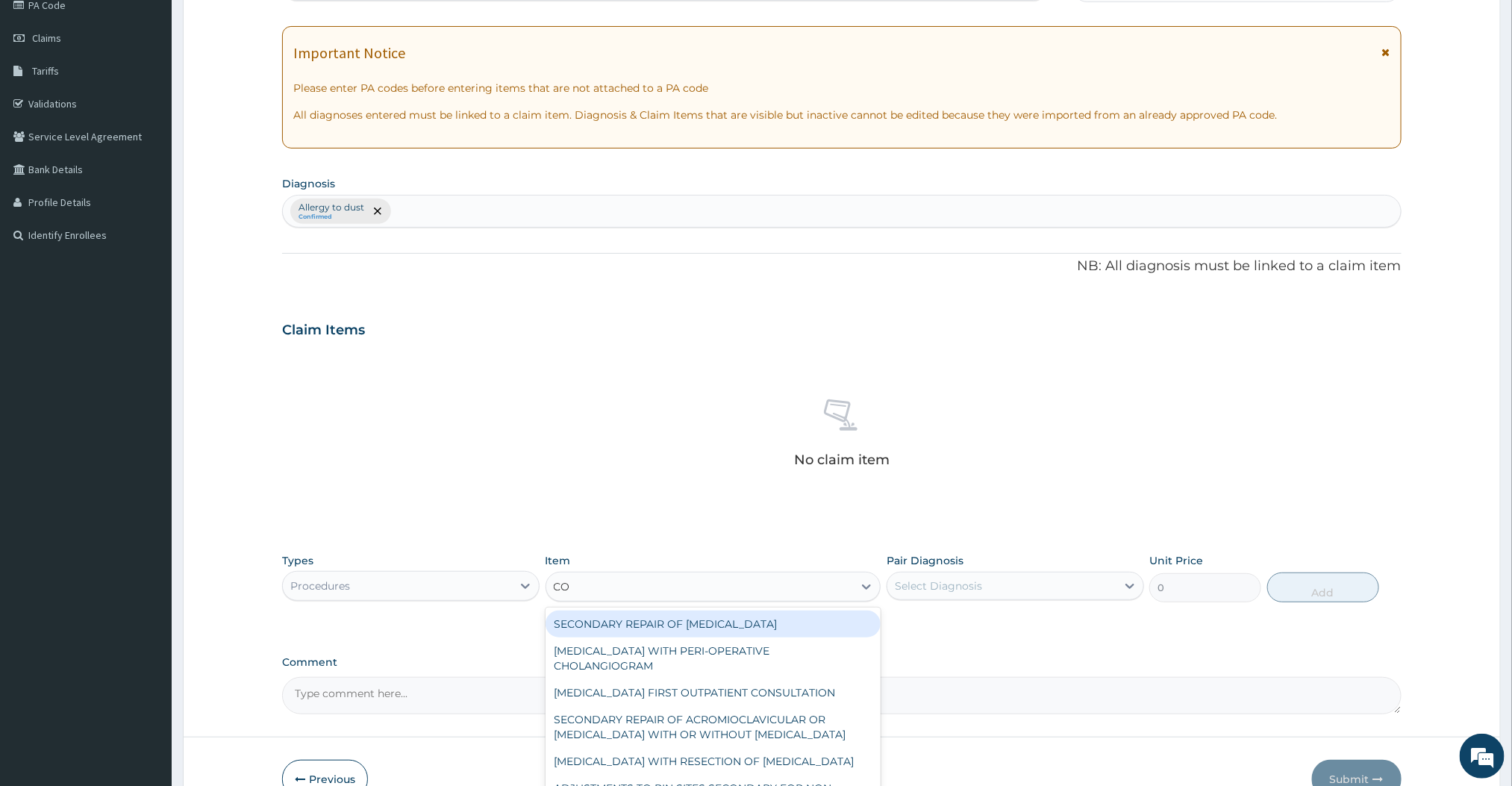
type input "C"
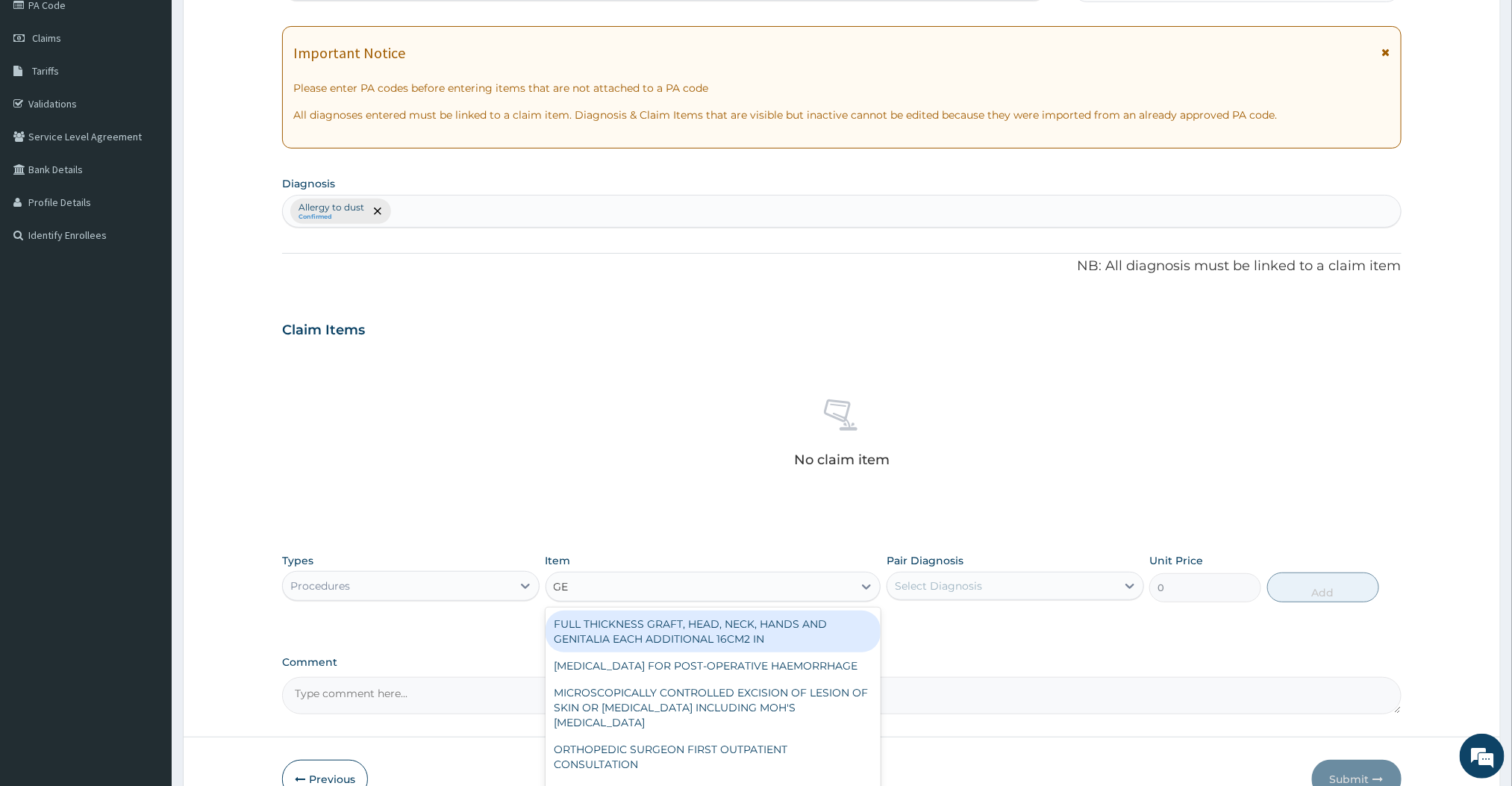
type input "GENERAL"
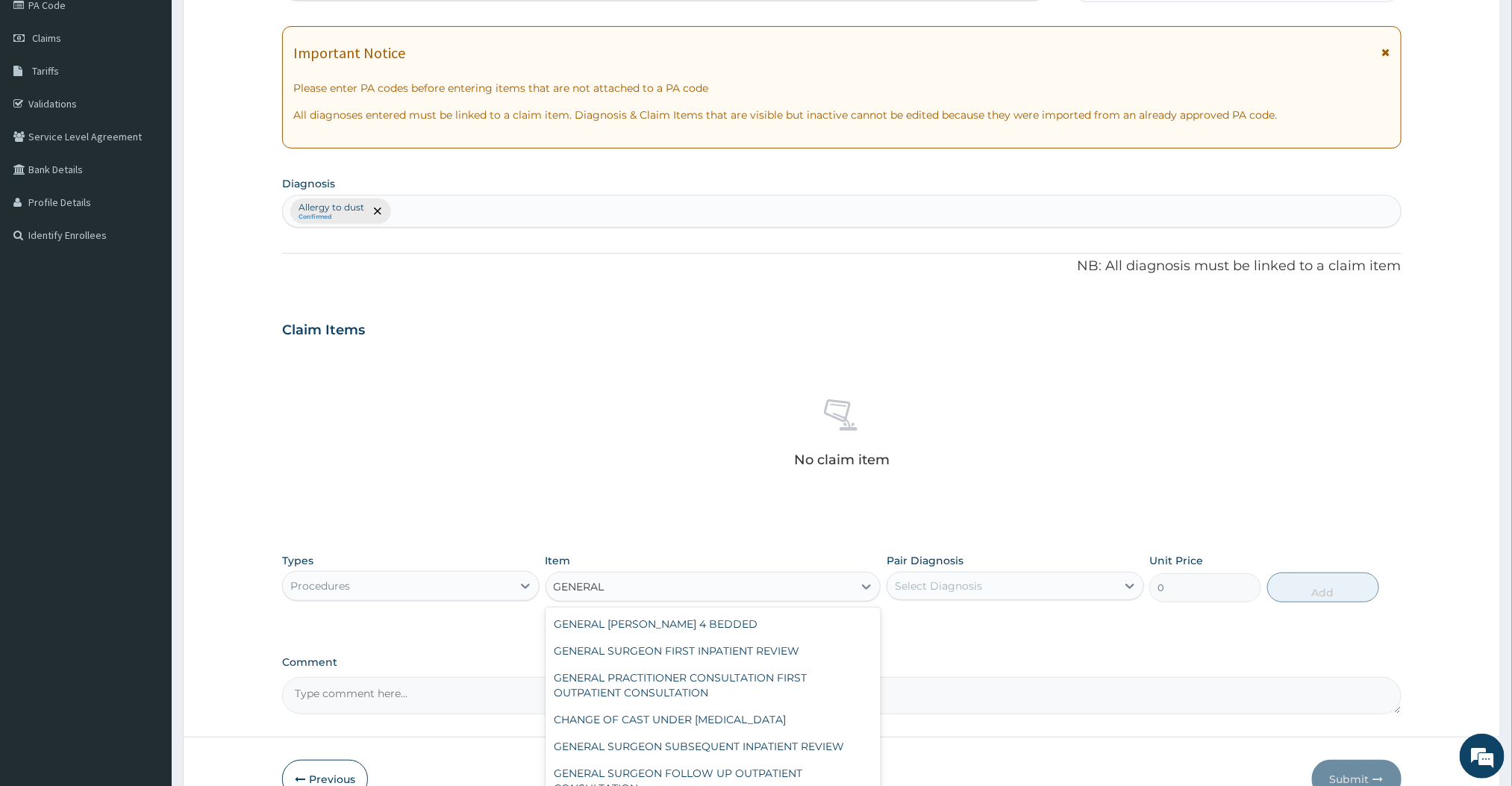
scroll to position [107, 0]
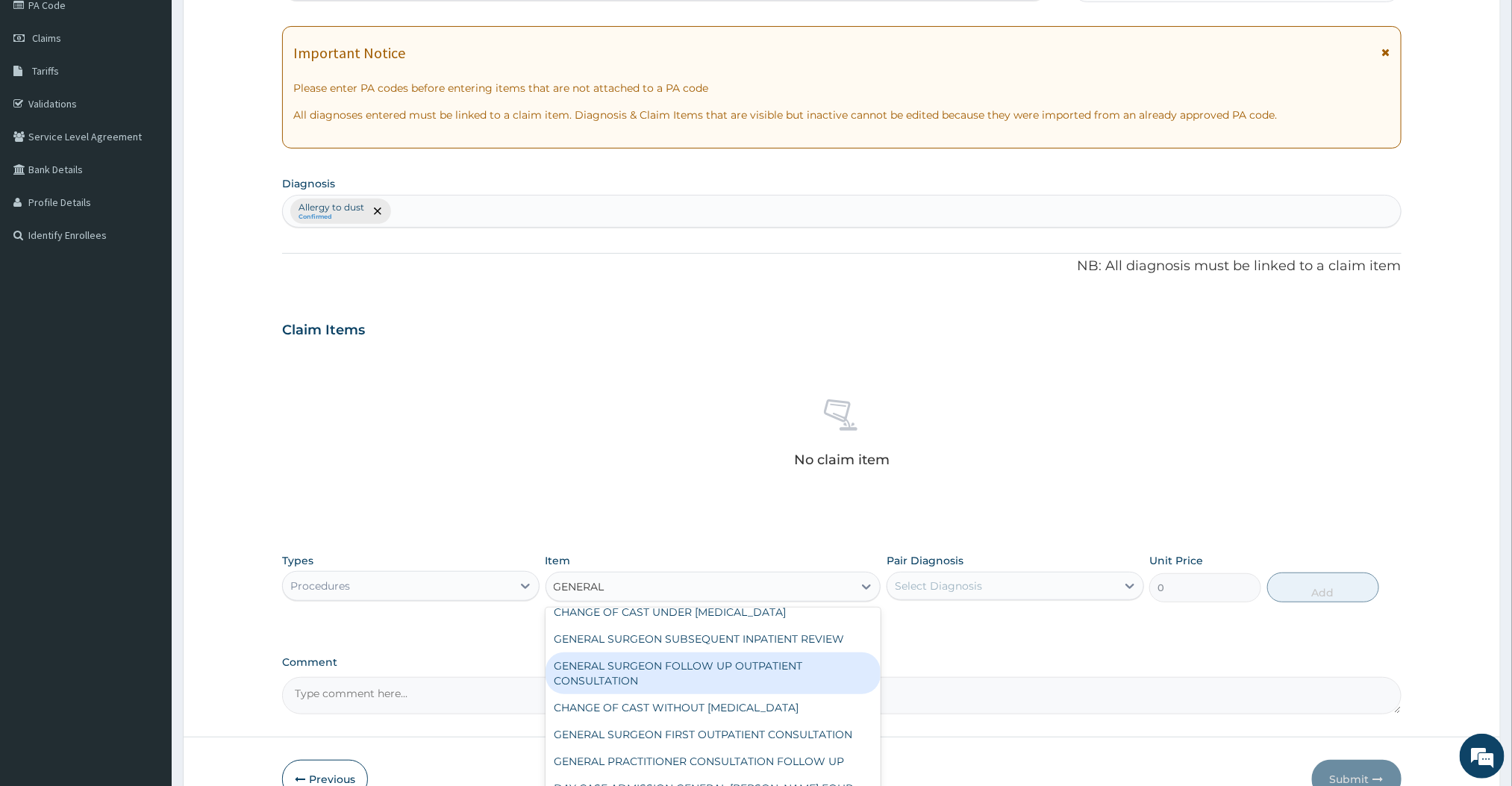
click at [726, 676] on div "GENERAL SURGEON FOLLOW UP OUTPATIENT CONSULTATION" at bounding box center [713, 674] width 336 height 42
type input "10500"
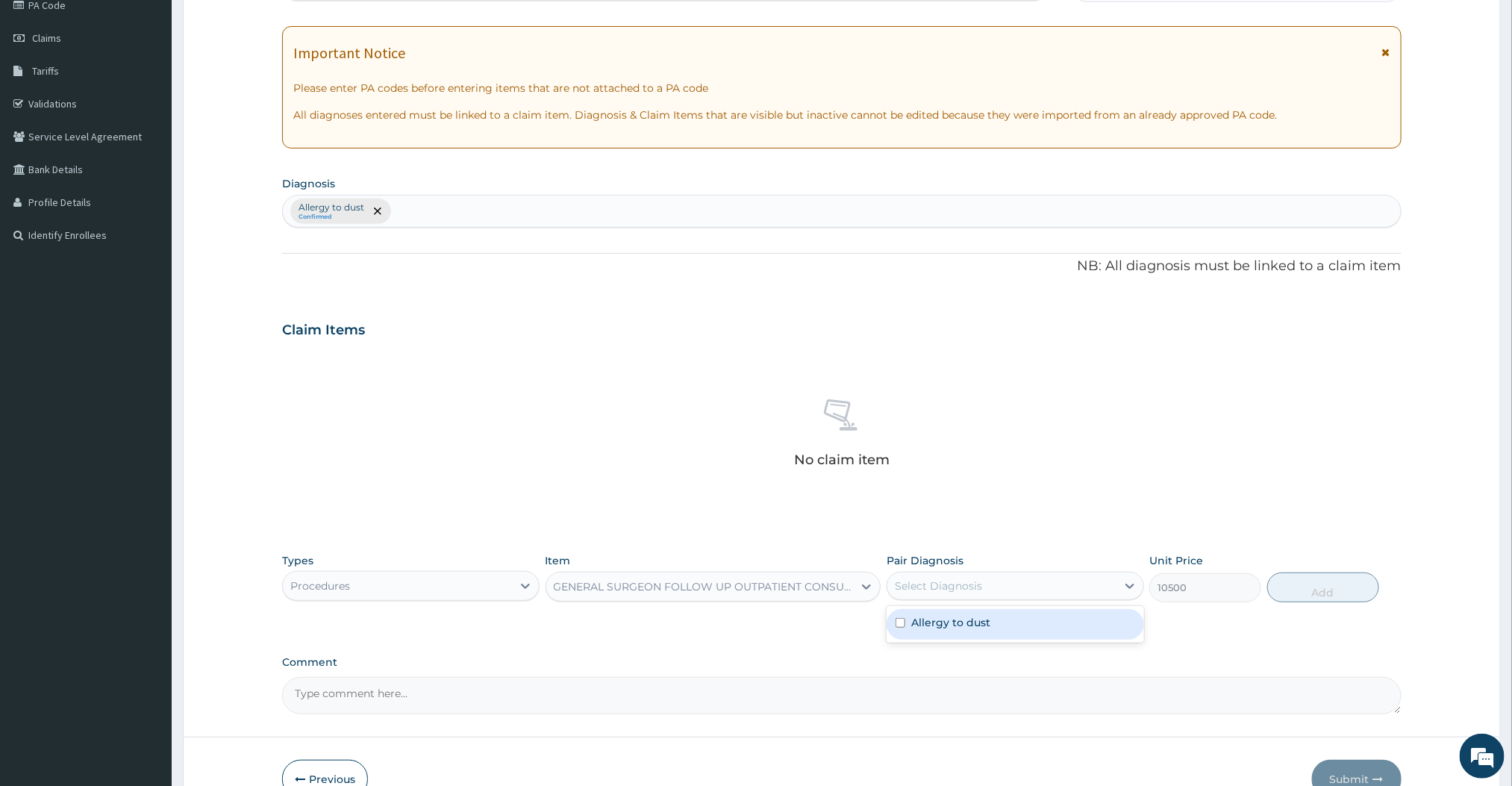
click at [1074, 584] on div "Select Diagnosis" at bounding box center [1002, 586] width 229 height 24
click at [852, 600] on div "GENERAL SURGEON FOLLOW UP OUTPATIENT CONSULTATION" at bounding box center [713, 587] width 336 height 30
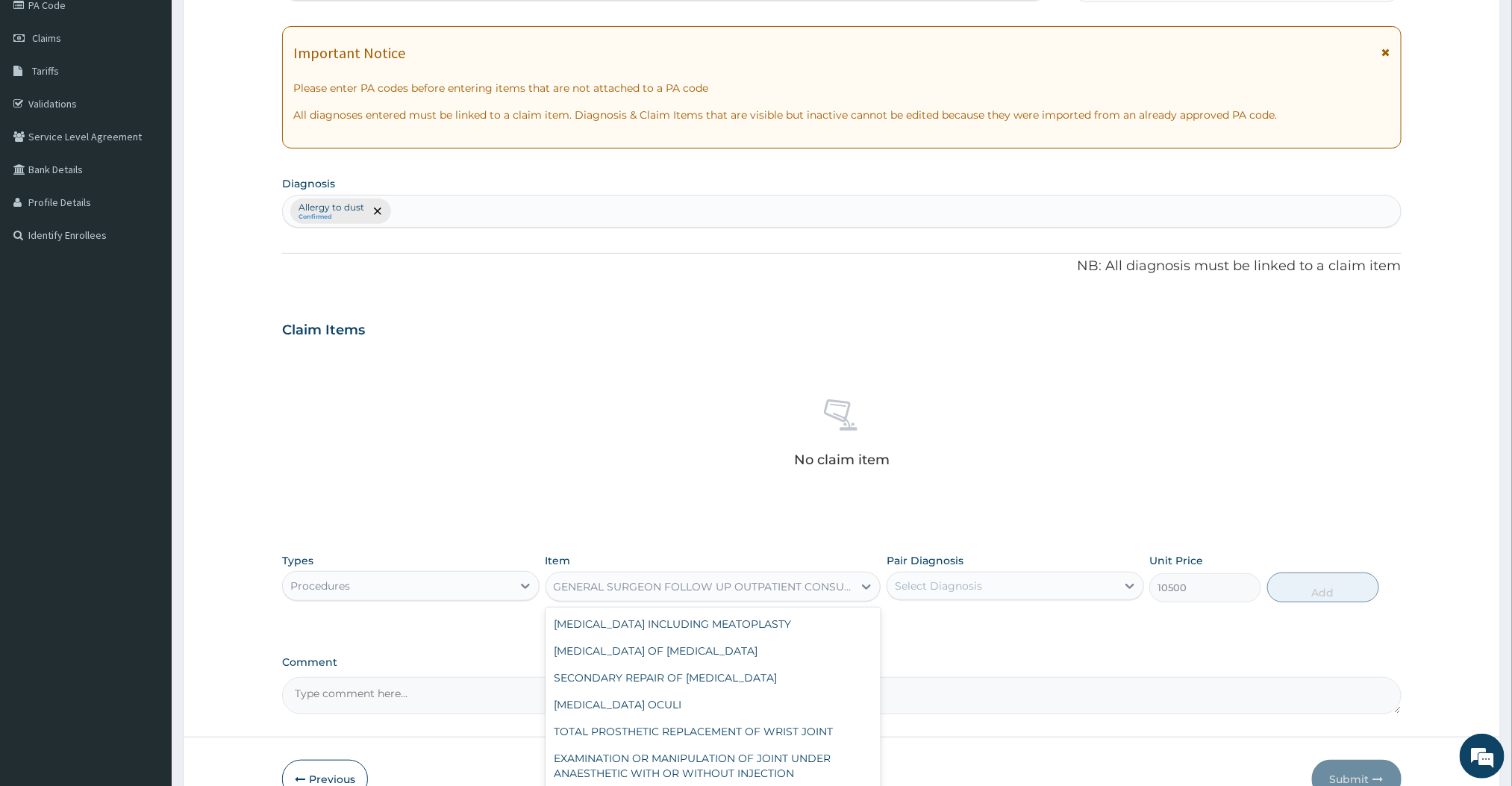
scroll to position [31879, 0]
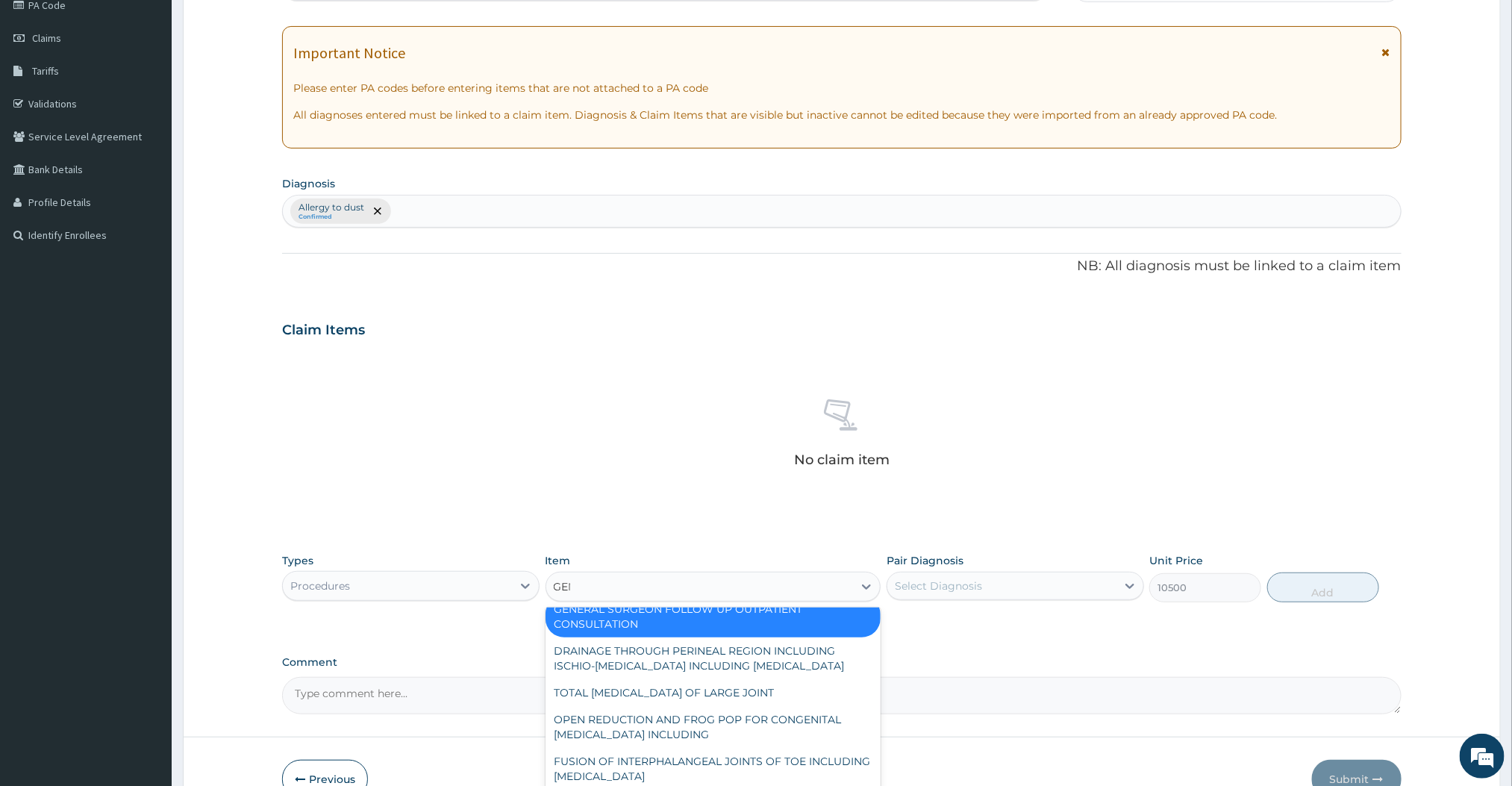
type input "GENE"
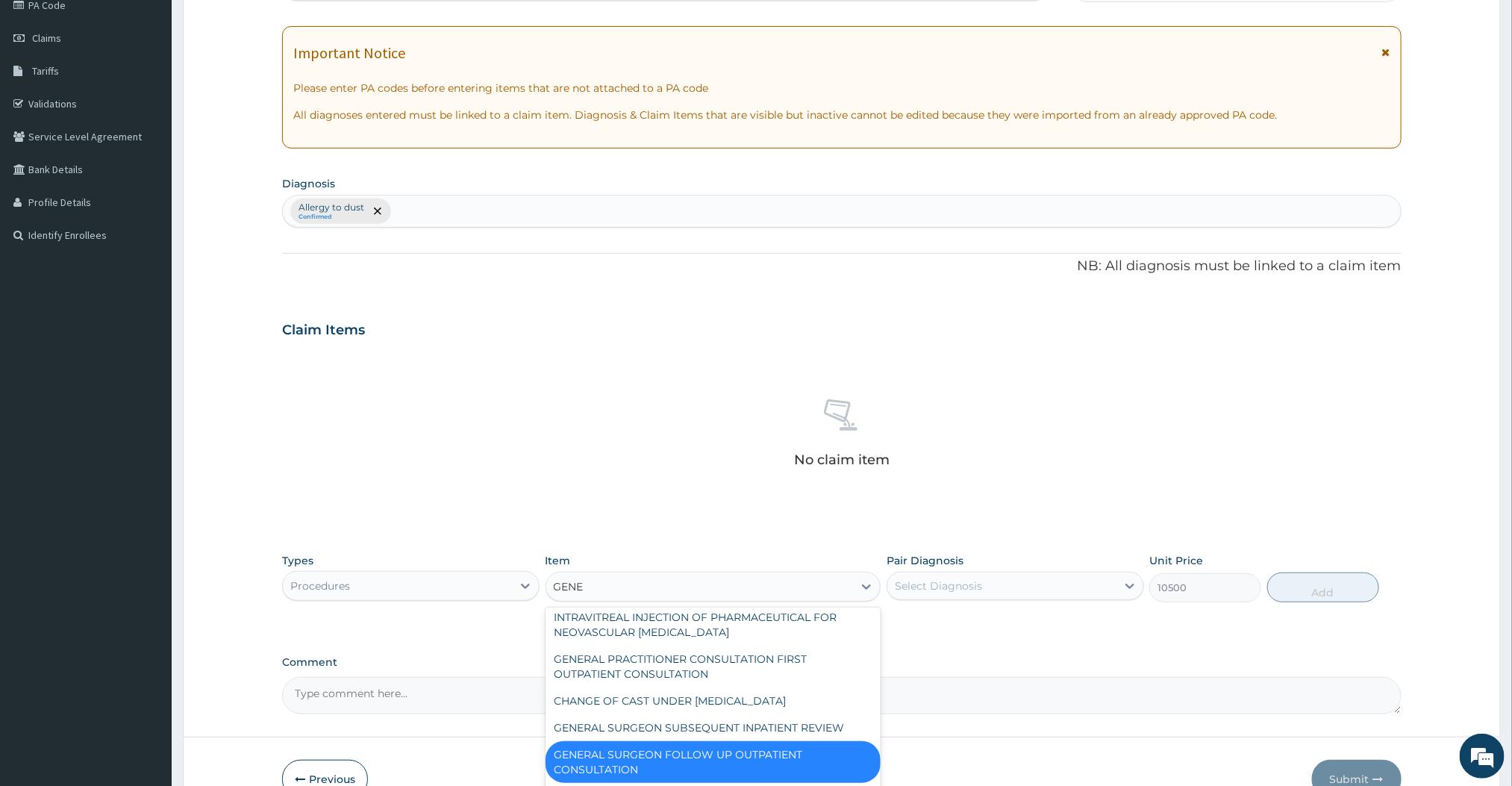
scroll to position [69, 0]
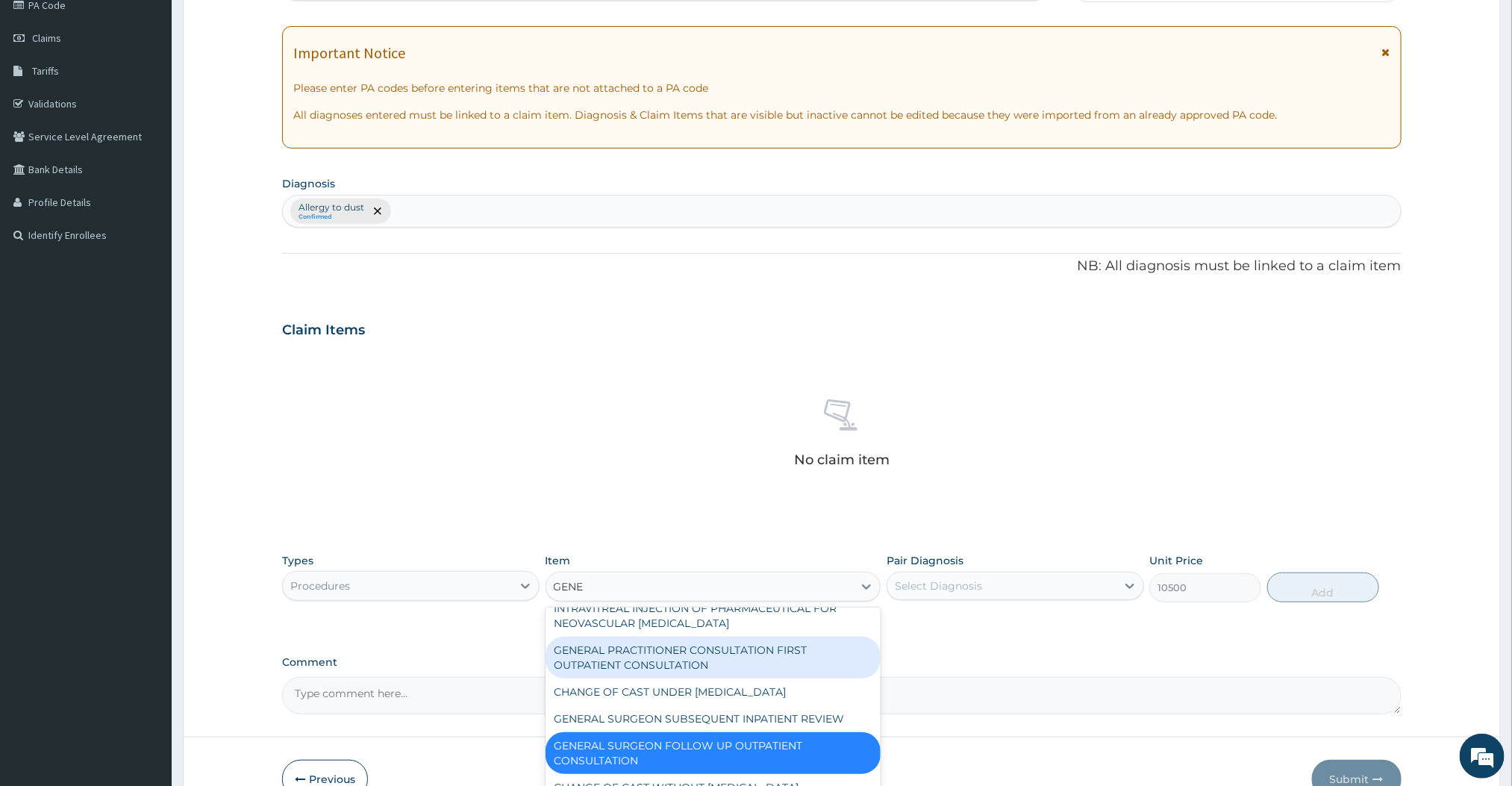
click at [620, 679] on div "GENERAL PRACTITIONER CONSULTATION FIRST OUTPATIENT CONSULTATION" at bounding box center [713, 658] width 336 height 42
type input "3000"
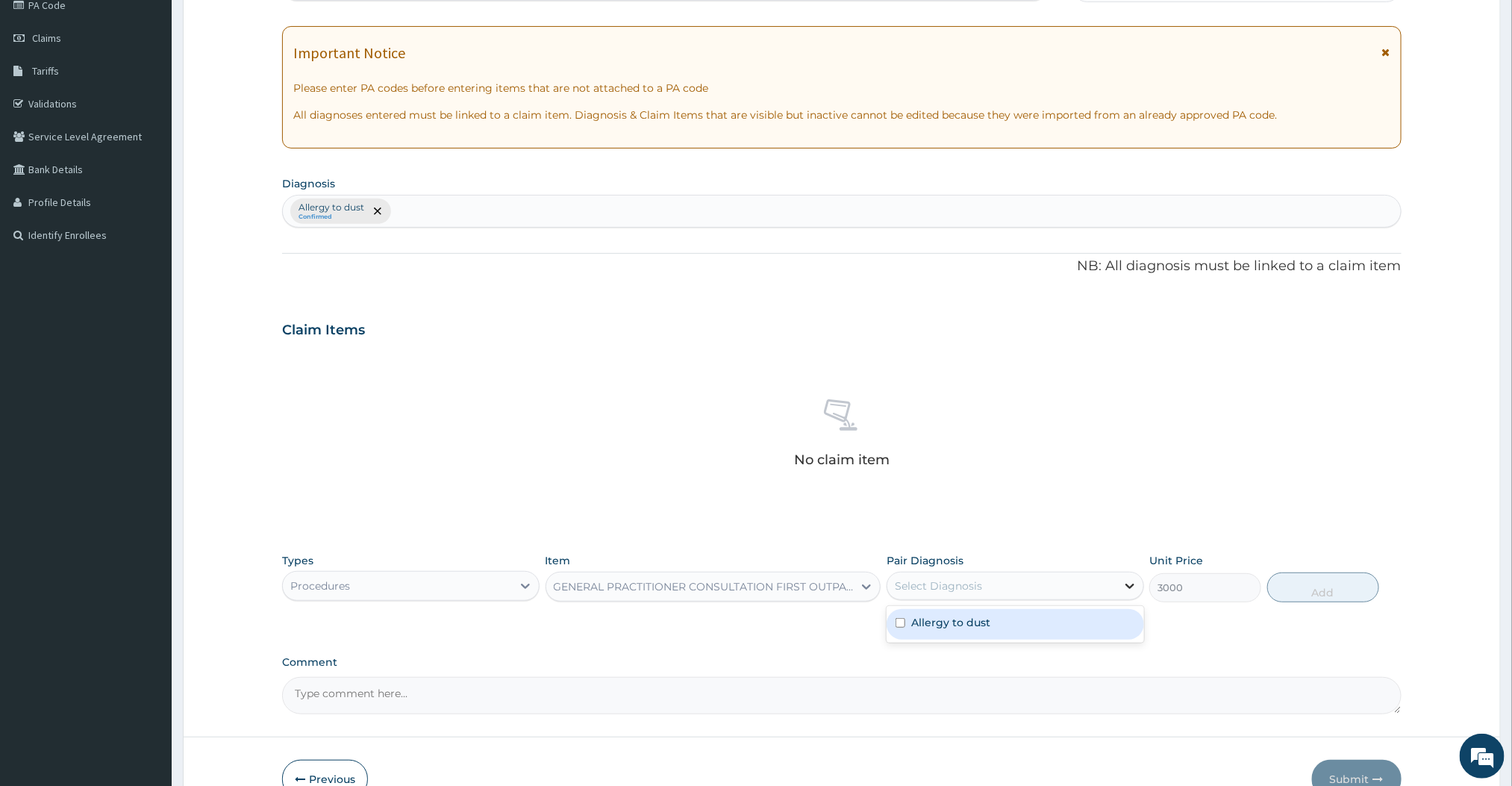
click at [1116, 583] on div at bounding box center [1130, 586] width 27 height 27
click at [1030, 624] on div "Allergy to dust" at bounding box center [1016, 624] width 258 height 31
checkbox input "true"
click at [1294, 601] on button "Add" at bounding box center [1324, 588] width 112 height 30
type input "0"
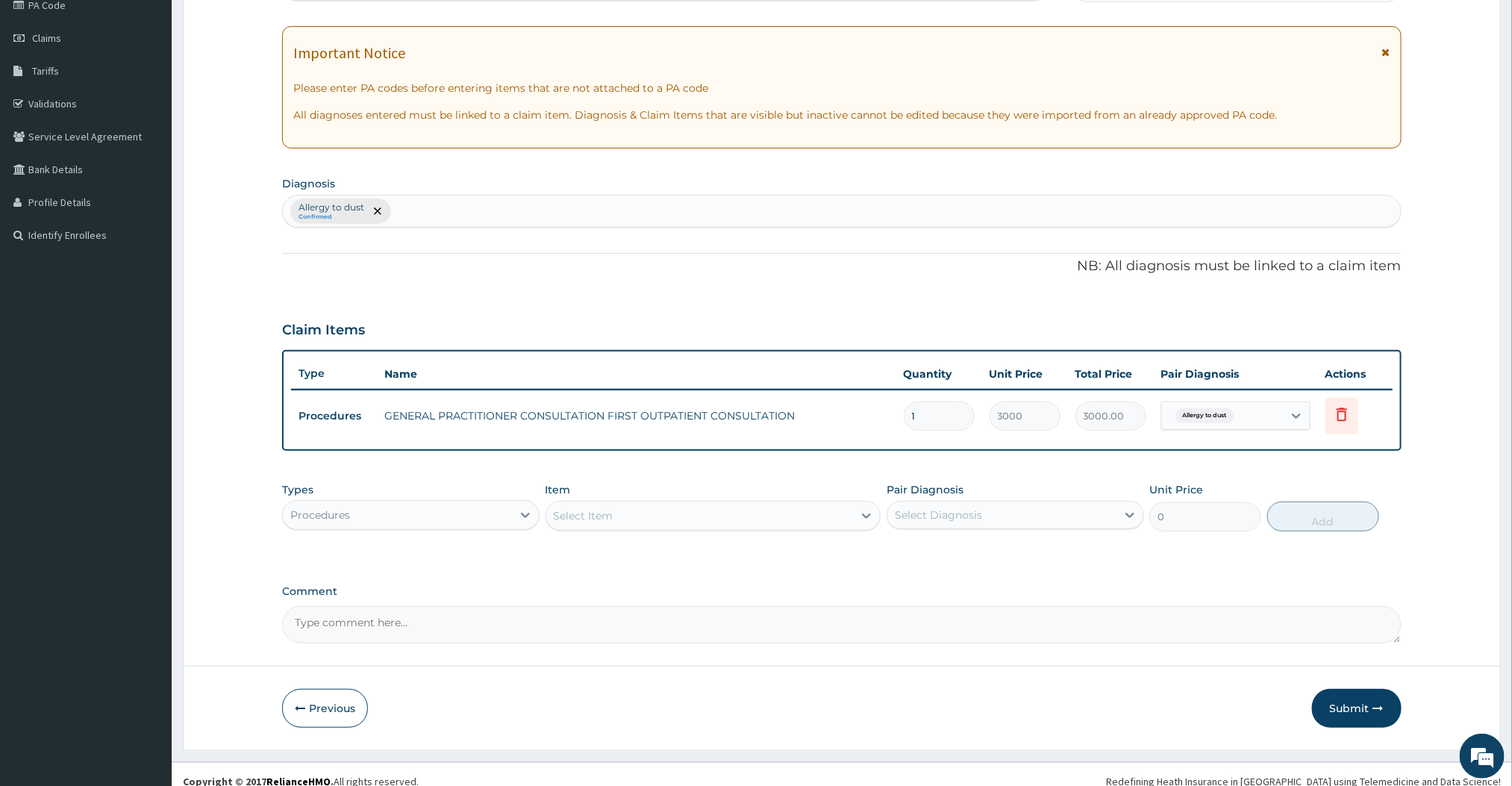
click at [939, 295] on div "PA Code / Prescription Code Enter Code(Secondary Care Only) Encounter Date [DAT…" at bounding box center [841, 298] width 1119 height 691
click at [1330, 712] on button "Submit" at bounding box center [1356, 708] width 90 height 39
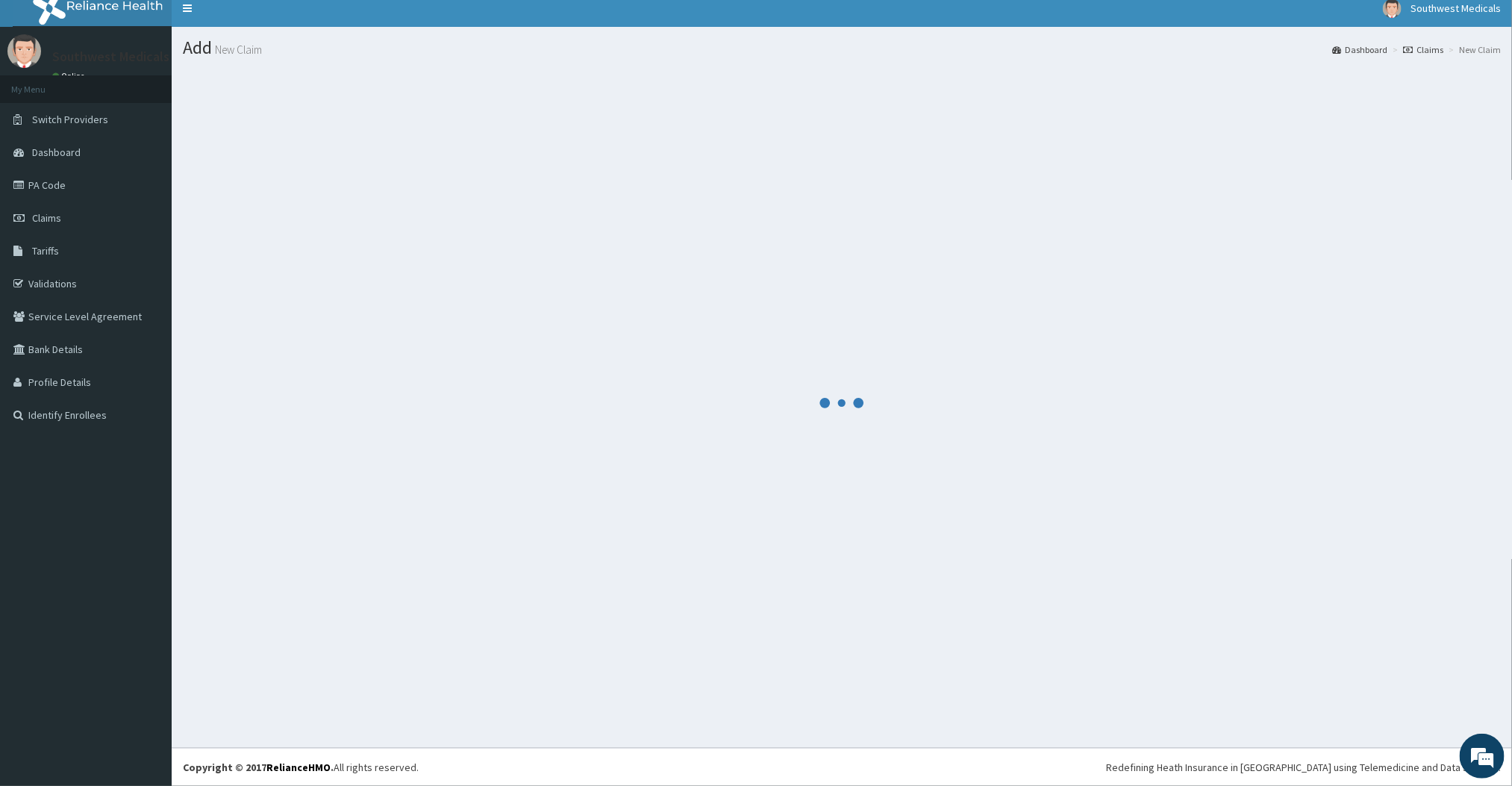
scroll to position [190, 0]
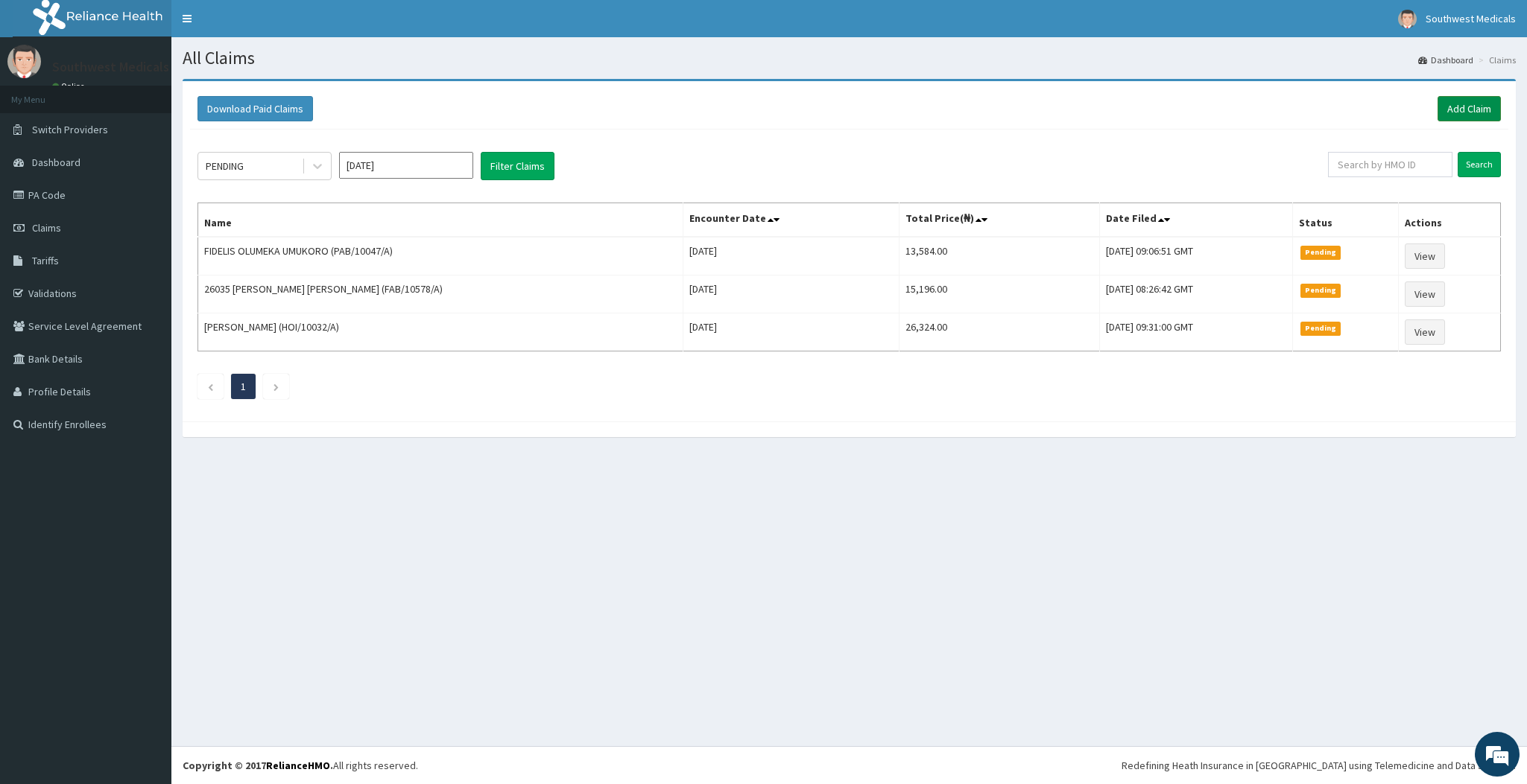
click at [1446, 114] on link "Add Claim" at bounding box center [1469, 109] width 63 height 25
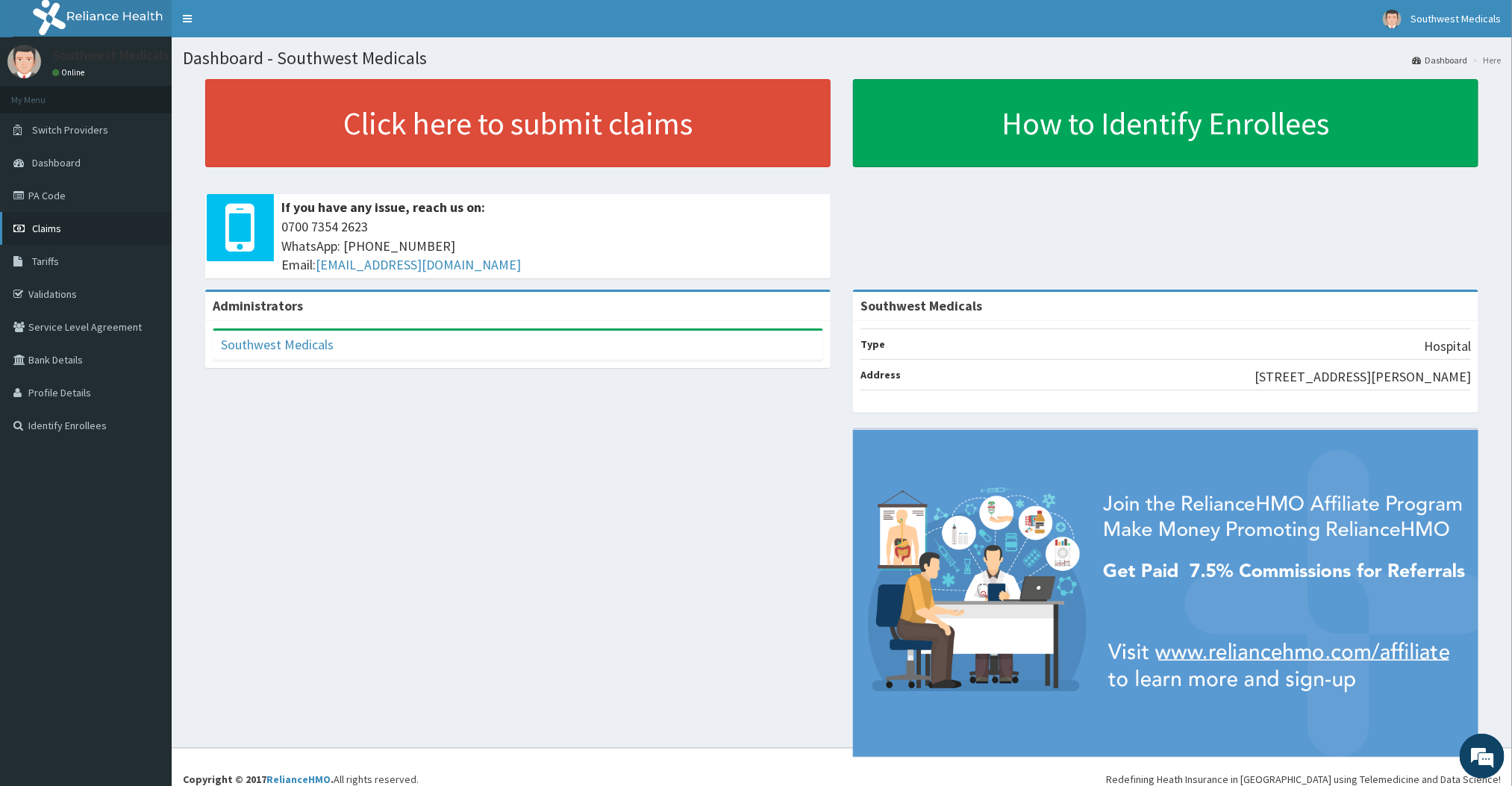
click at [77, 226] on link "Claims" at bounding box center [85, 228] width 172 height 33
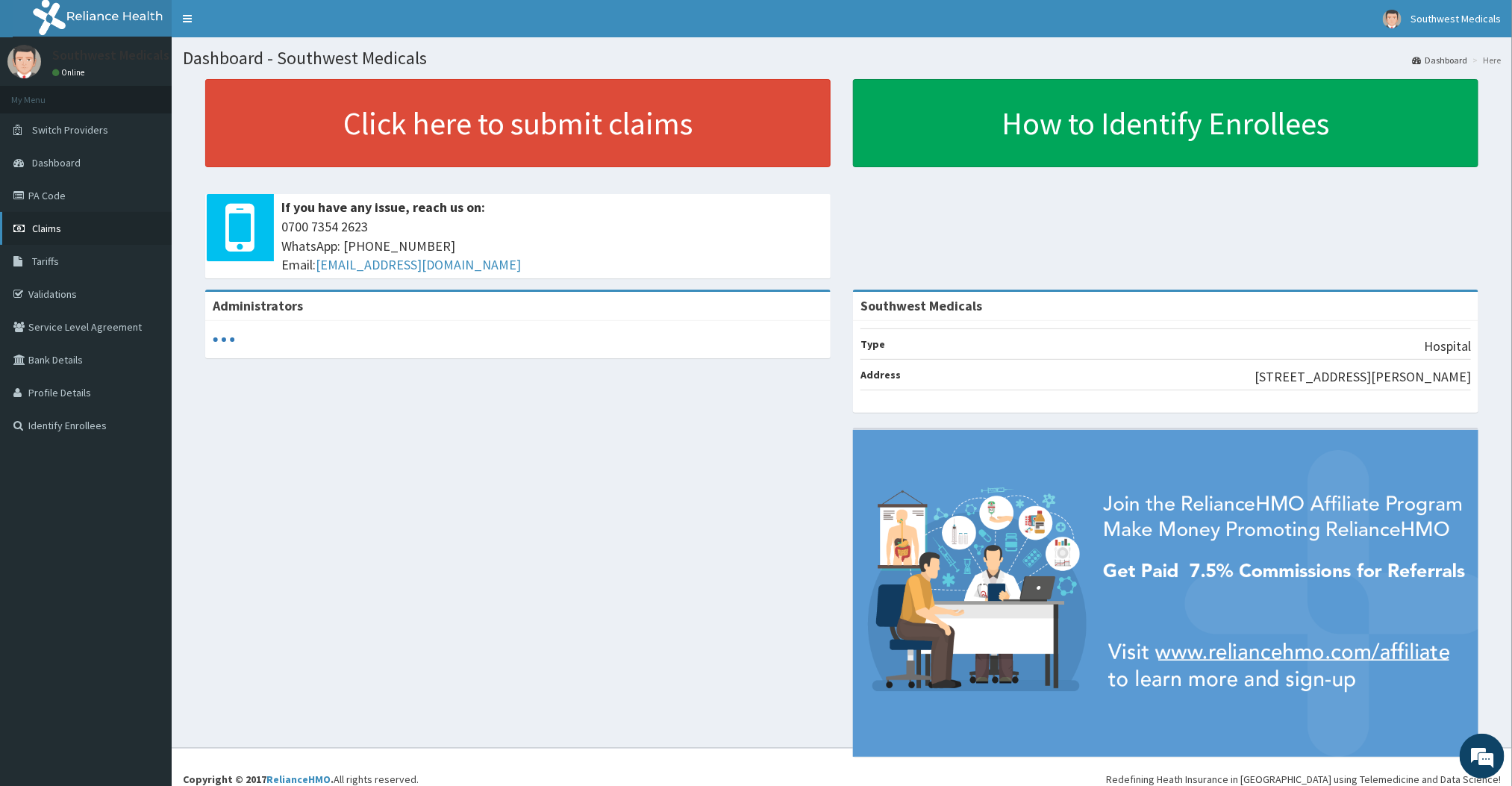
click at [60, 218] on link "Claims" at bounding box center [85, 228] width 172 height 33
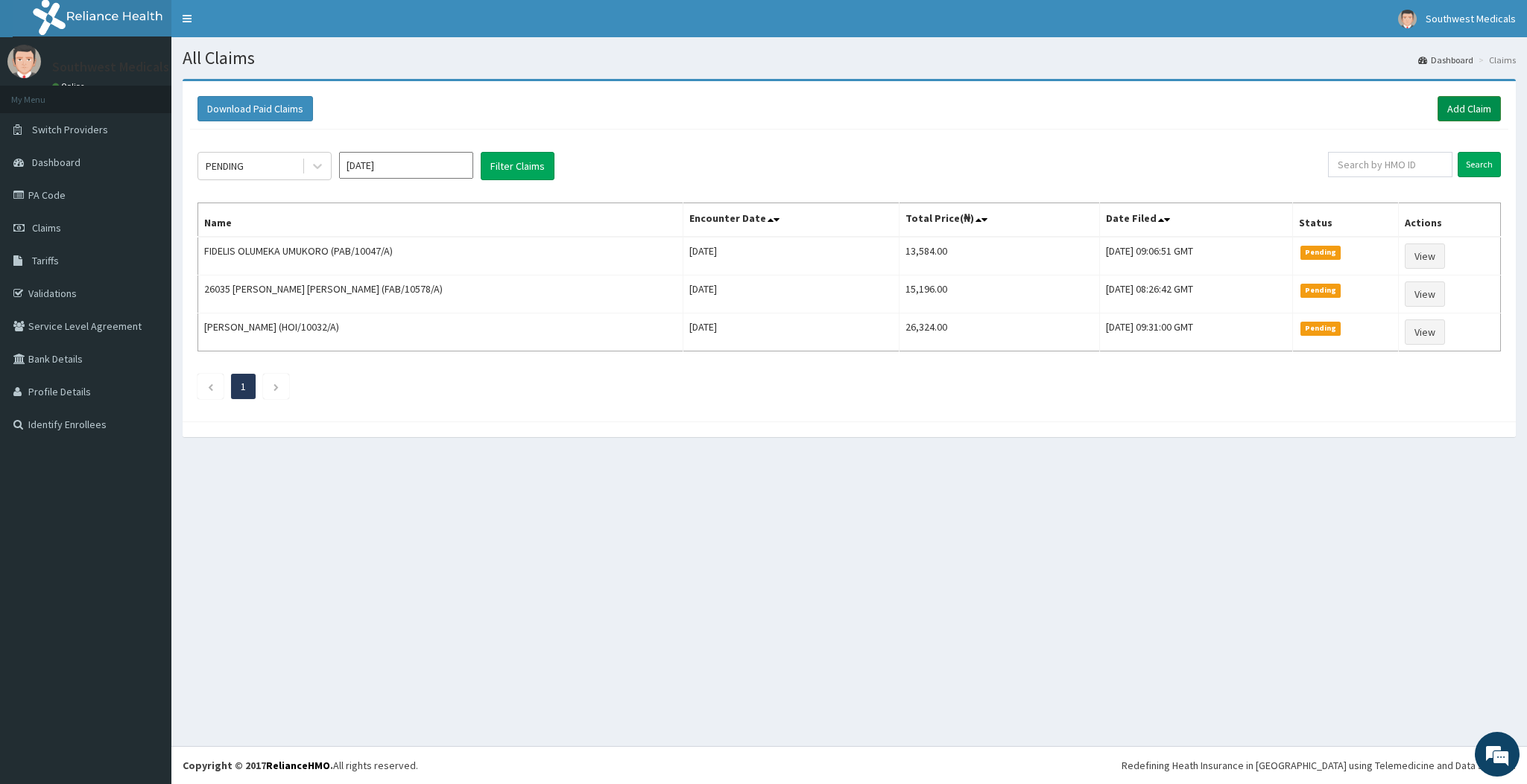
click at [1445, 113] on link "Add Claim" at bounding box center [1469, 109] width 63 height 25
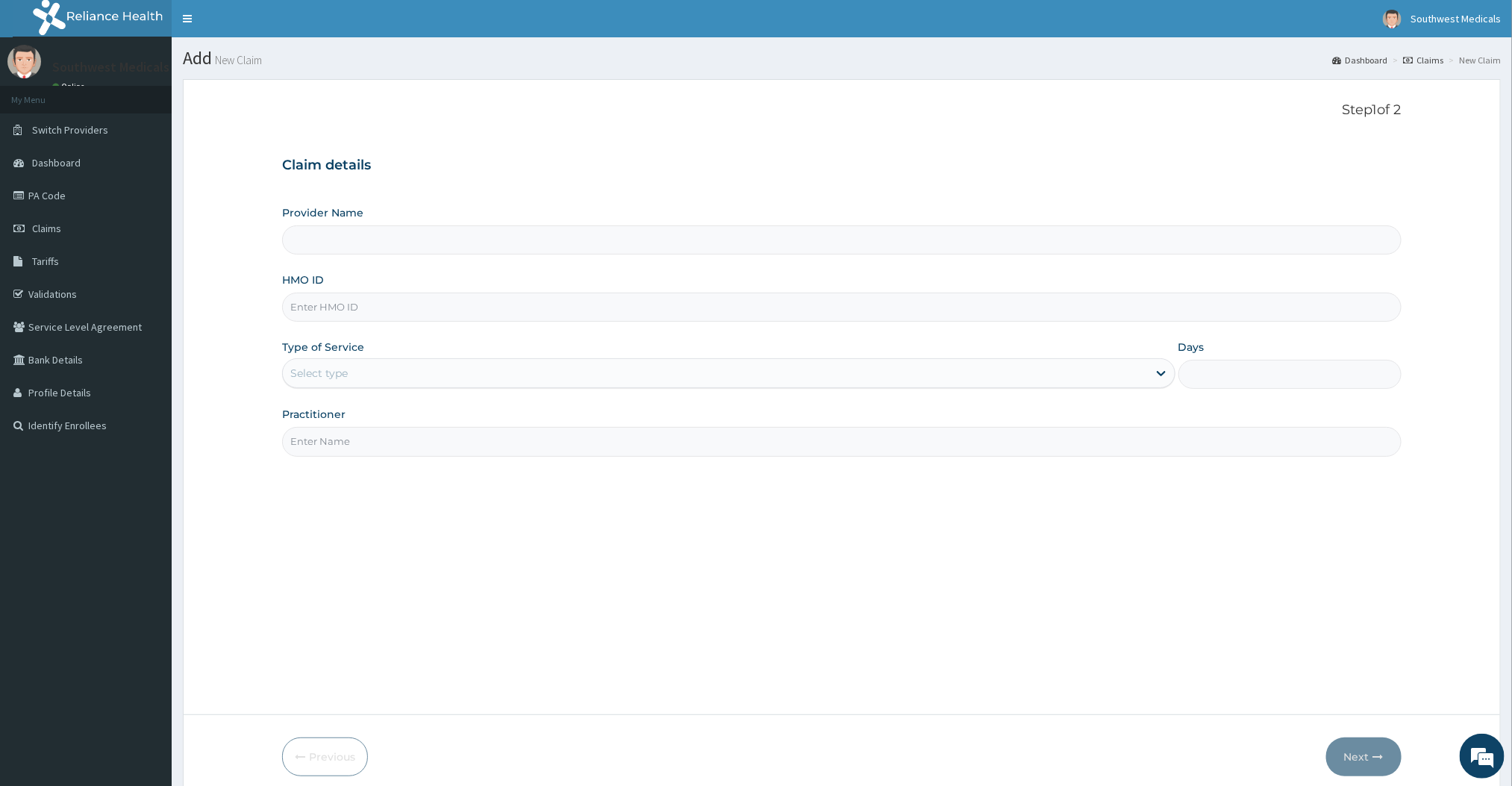
type input "Southwest Medicals"
click at [350, 303] on input "HMO ID" at bounding box center [841, 307] width 1119 height 29
type input "YSS/10131/A"
click at [347, 372] on div "Select type" at bounding box center [319, 373] width 58 height 15
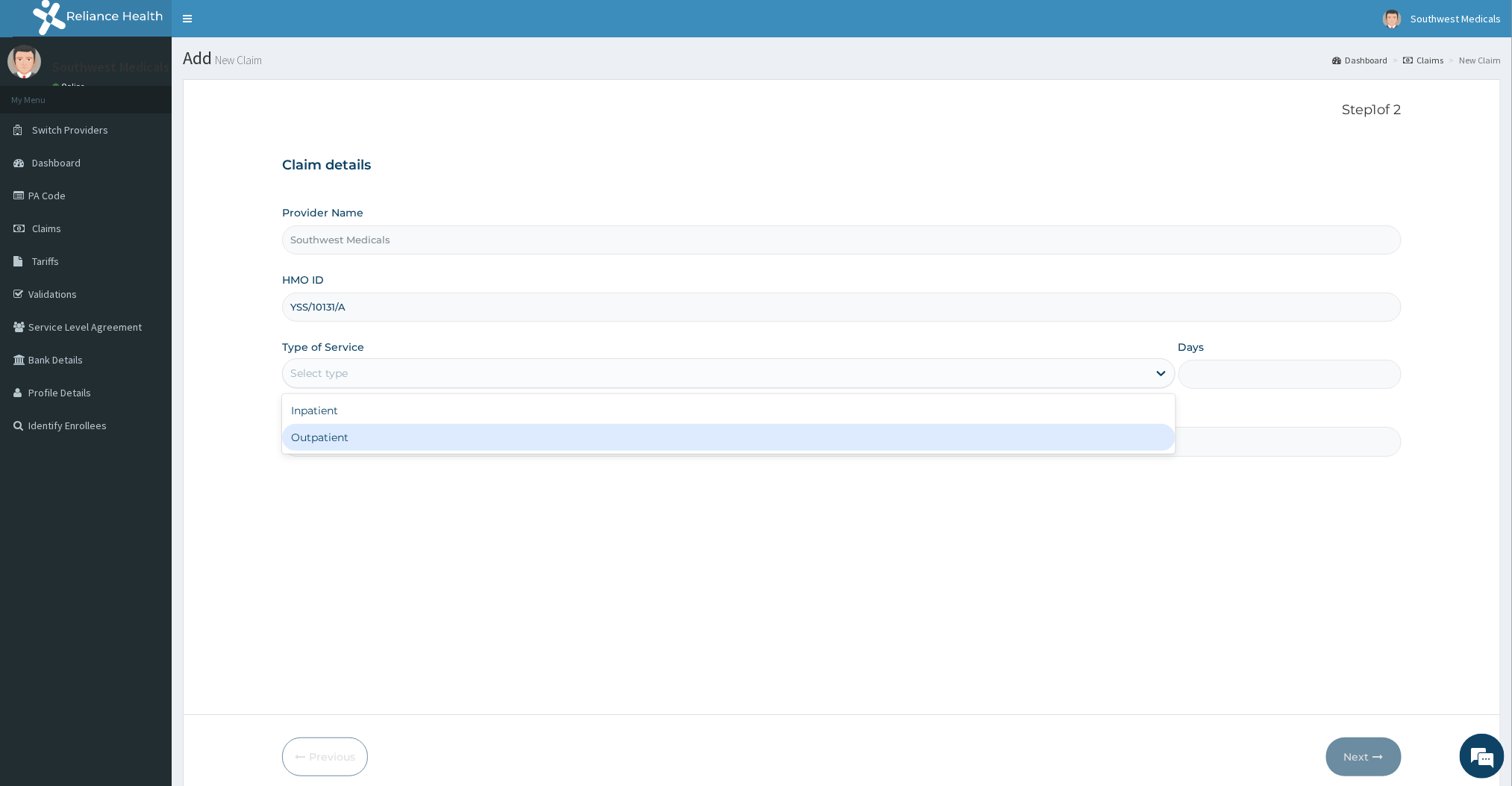
click at [312, 439] on div "Outpatient" at bounding box center [728, 438] width 893 height 27
type input "1"
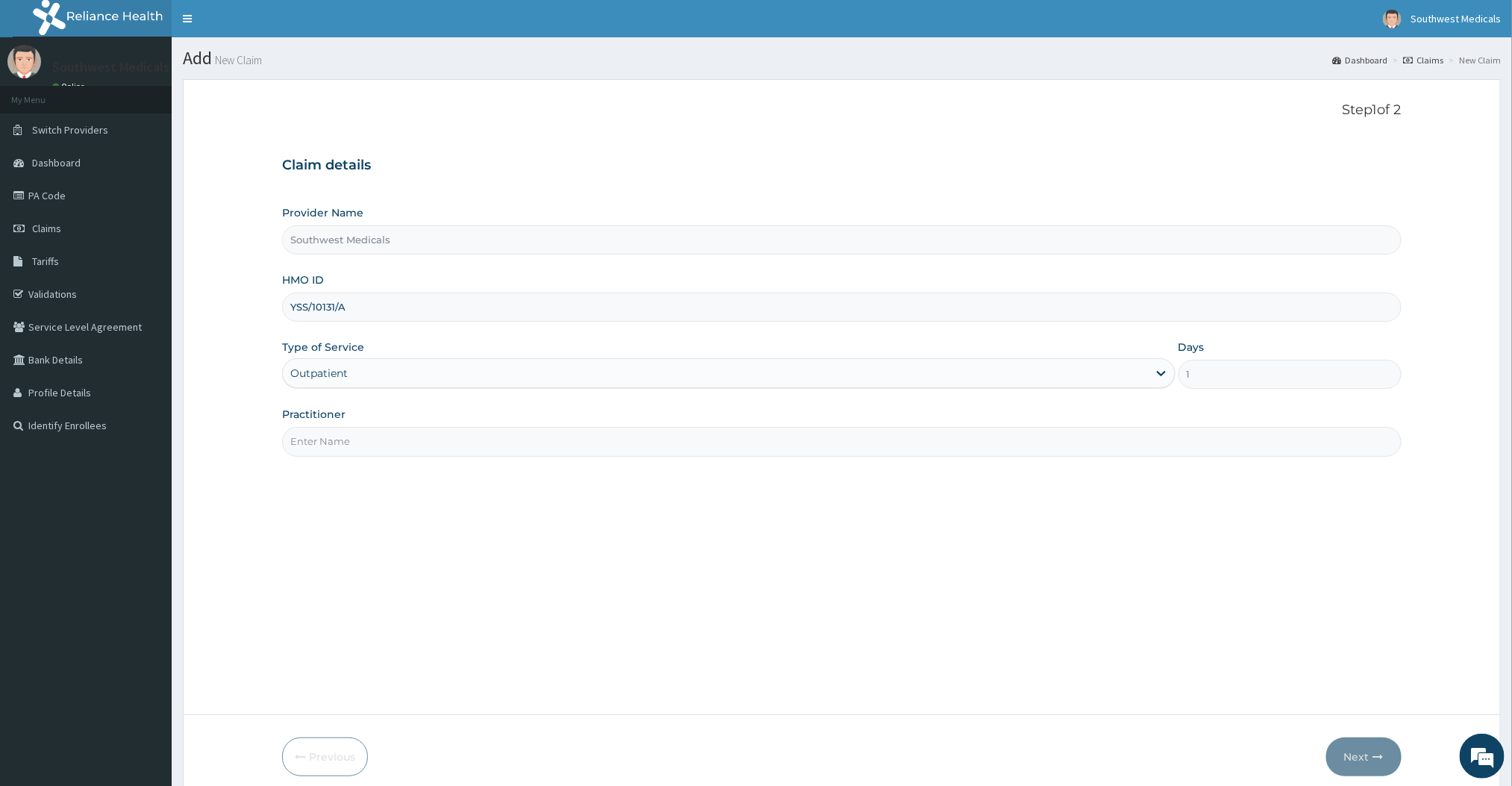
click at [336, 442] on input "Practitioner" at bounding box center [841, 441] width 1119 height 29
type input "DOCTOR [PERSON_NAME]"
click at [1385, 759] on button "Next" at bounding box center [1364, 757] width 75 height 39
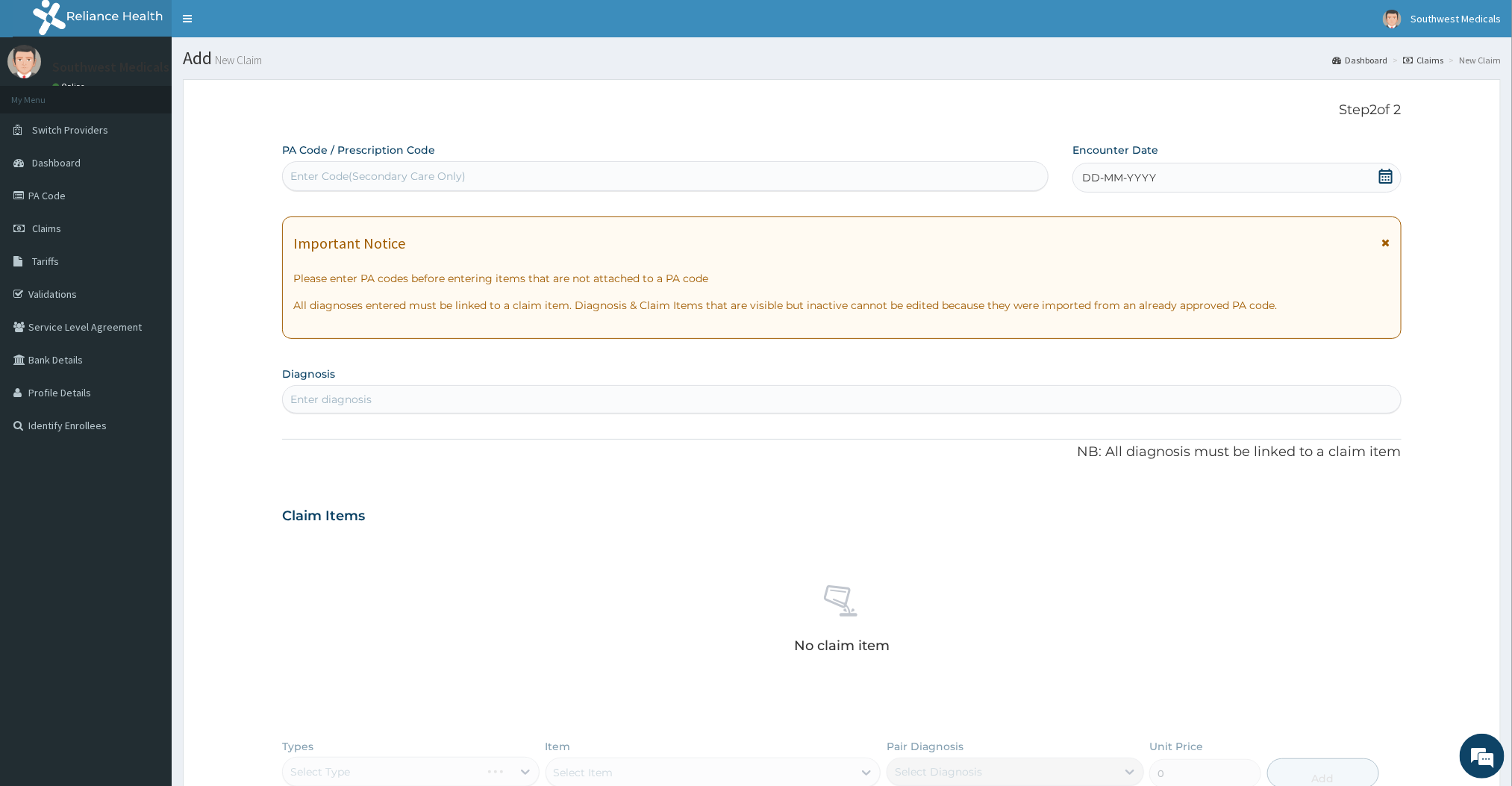
click at [1193, 171] on div "DD-MM-YYYY" at bounding box center [1237, 177] width 328 height 30
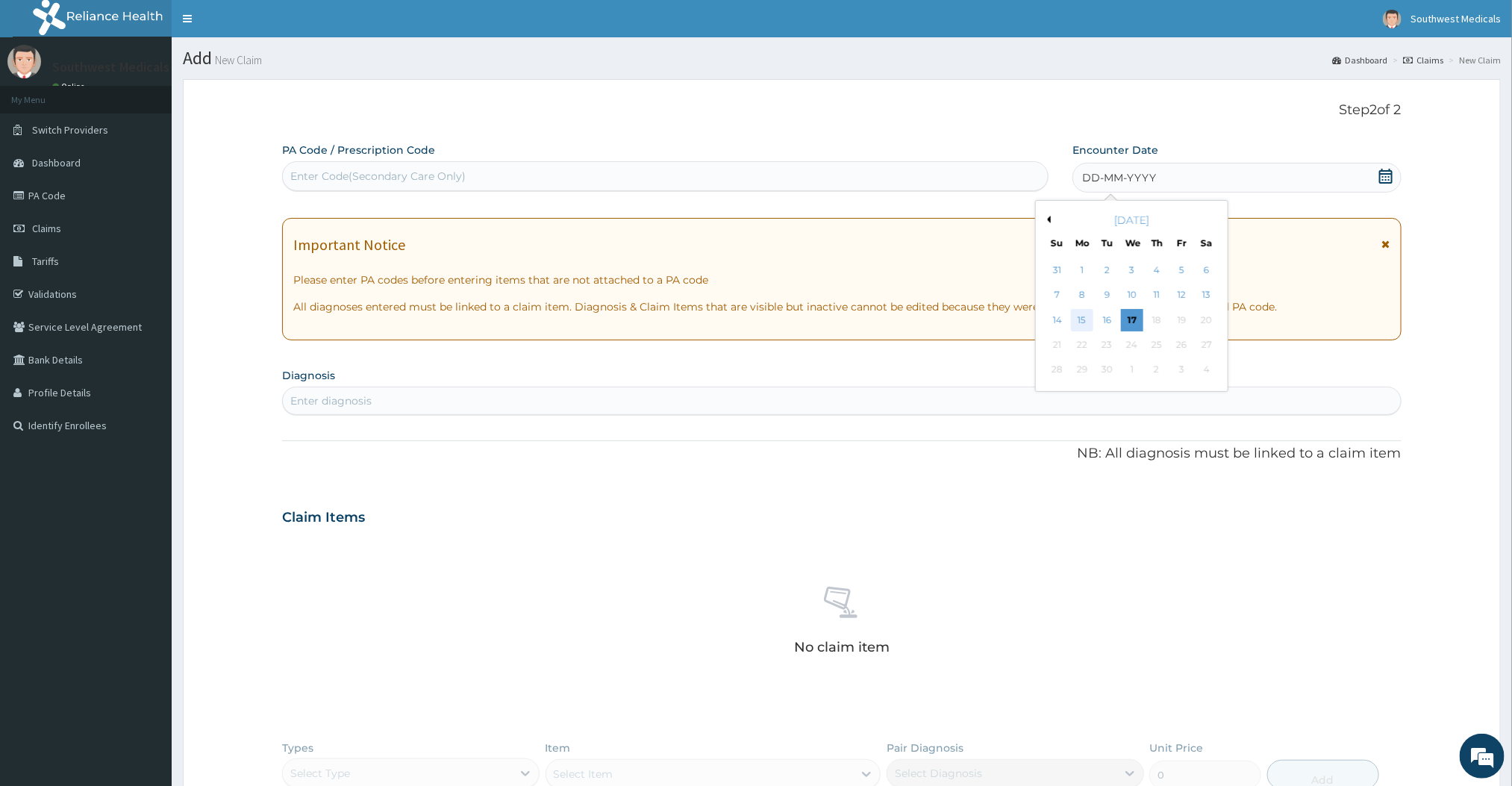
click at [1090, 328] on div "15" at bounding box center [1082, 320] width 23 height 23
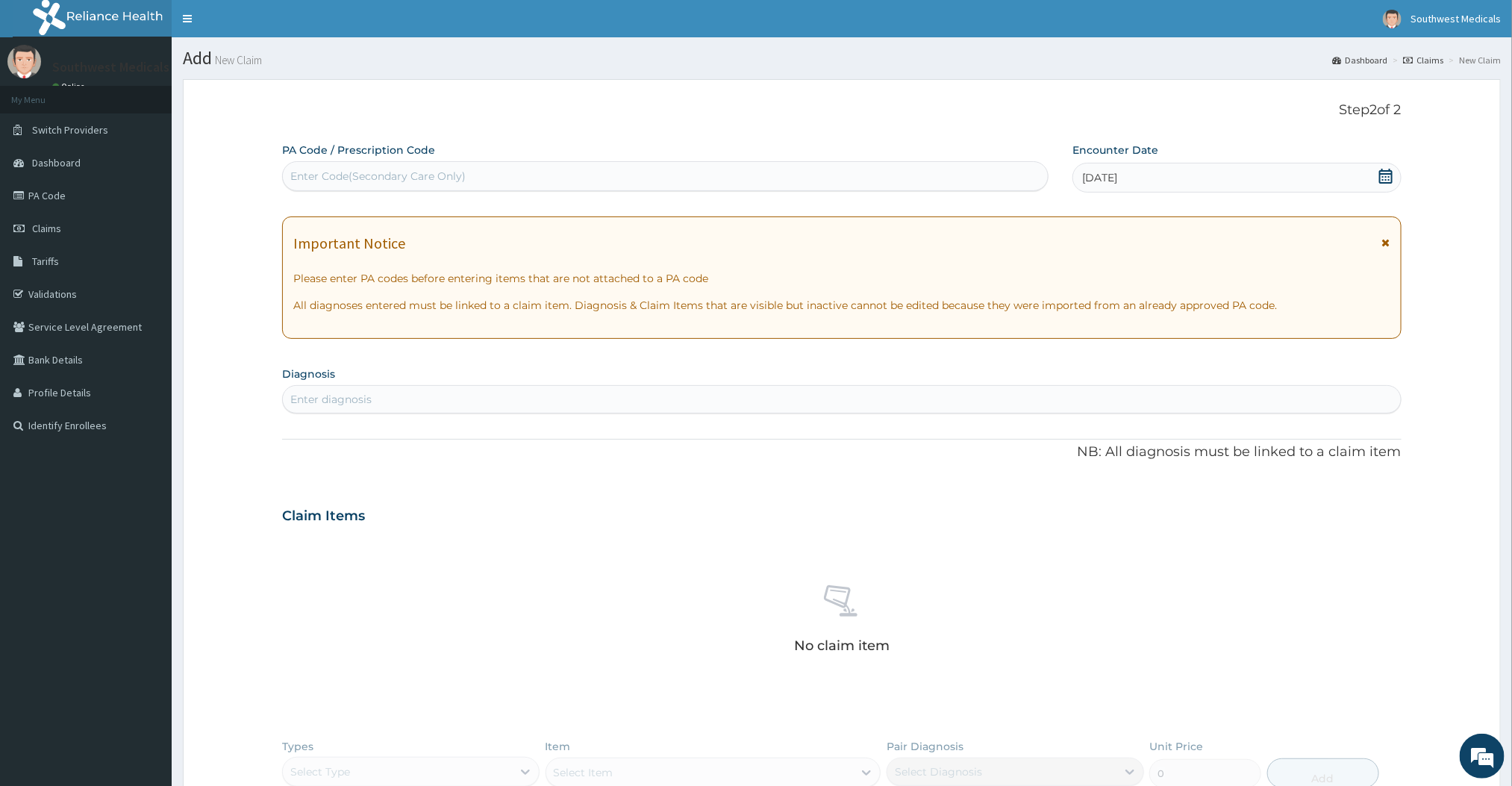
click at [657, 404] on div "Enter diagnosis" at bounding box center [841, 399] width 1117 height 24
type input "ESSENTIAL HYPER"
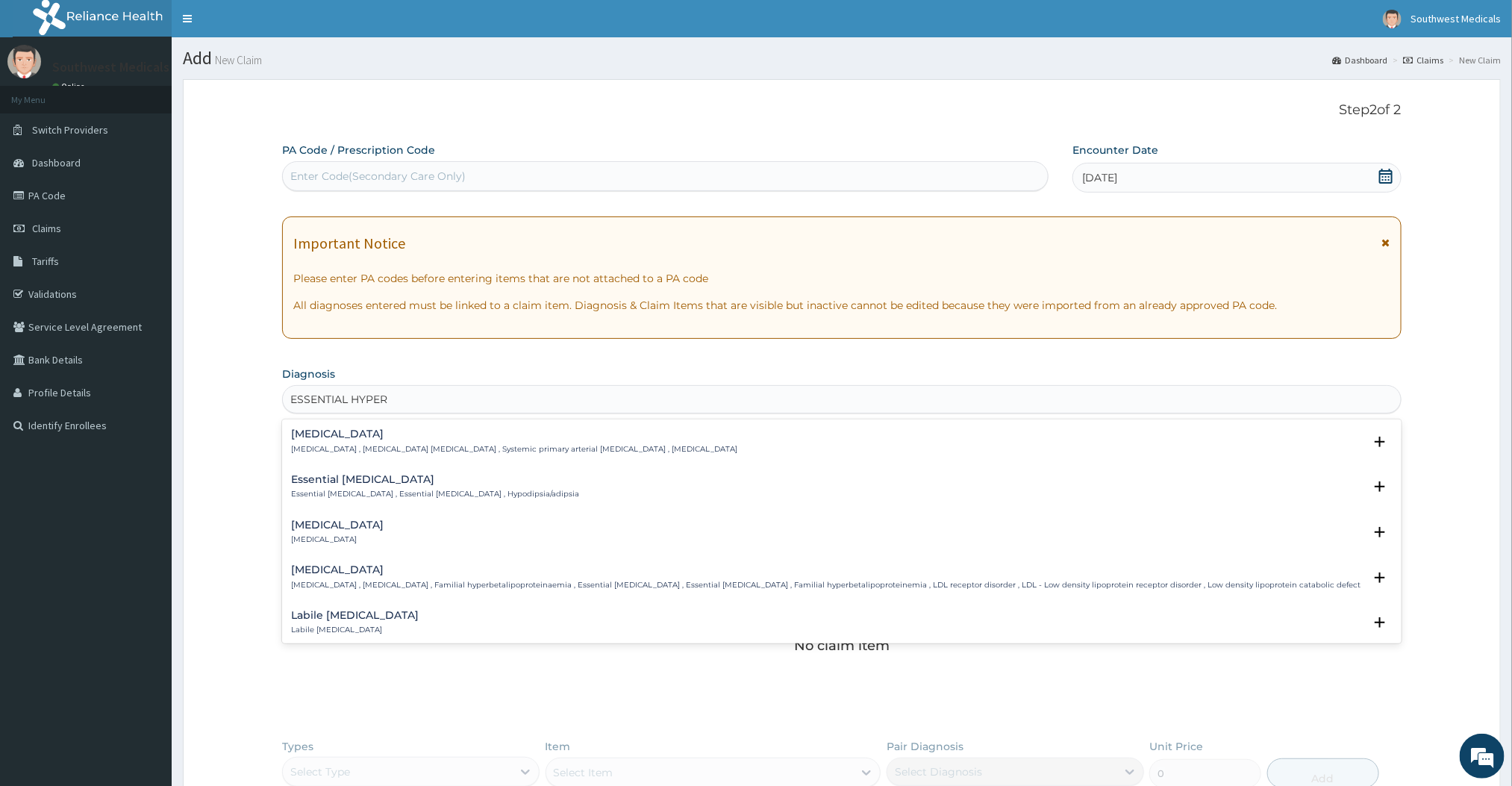
click at [395, 442] on div "[MEDICAL_DATA] [MEDICAL_DATA] , [MEDICAL_DATA] [MEDICAL_DATA] , Systemic primar…" at bounding box center [514, 441] width 446 height 26
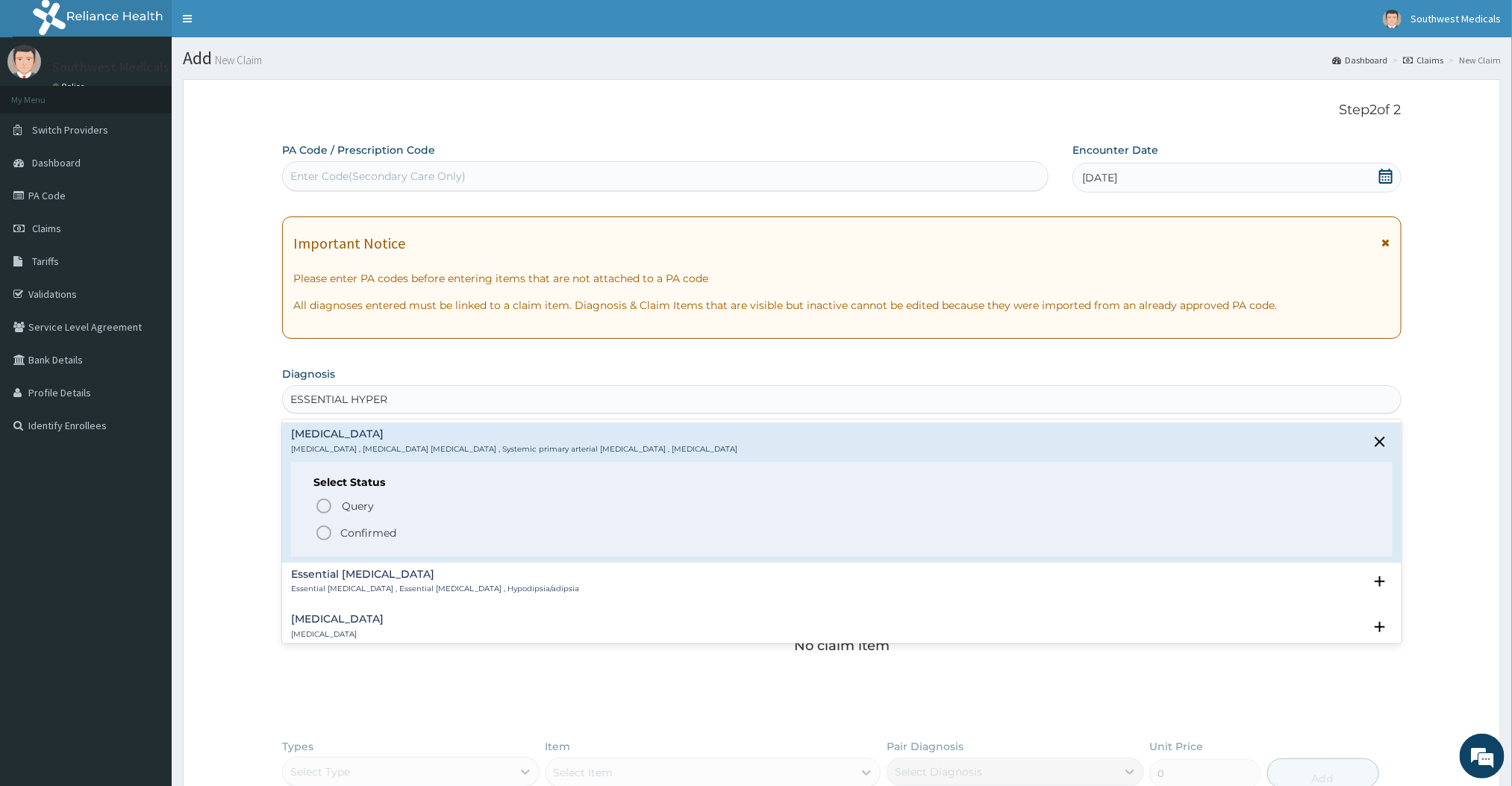
click at [327, 536] on icon "status option filled" at bounding box center [323, 532] width 18 height 18
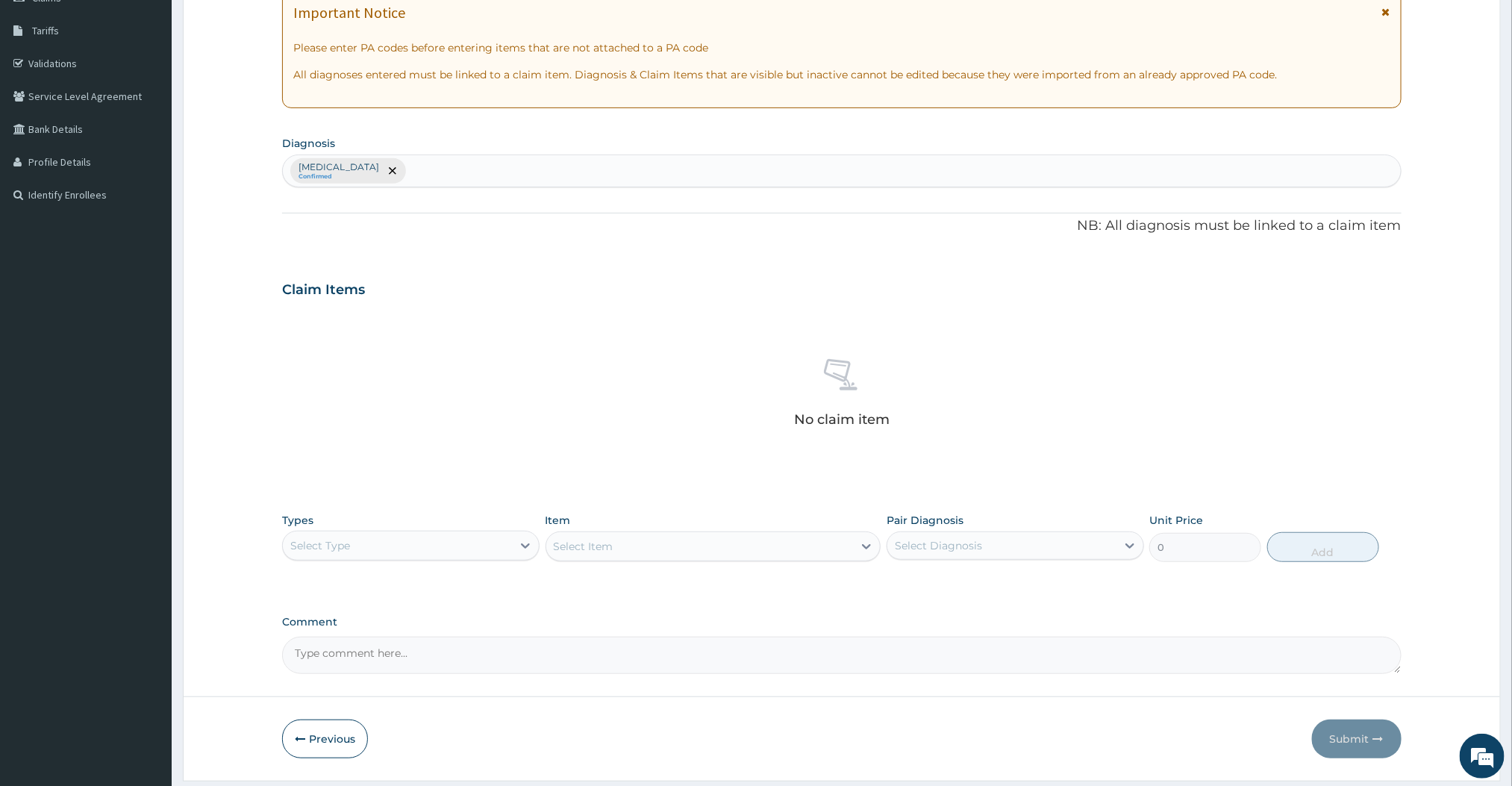
scroll to position [278, 0]
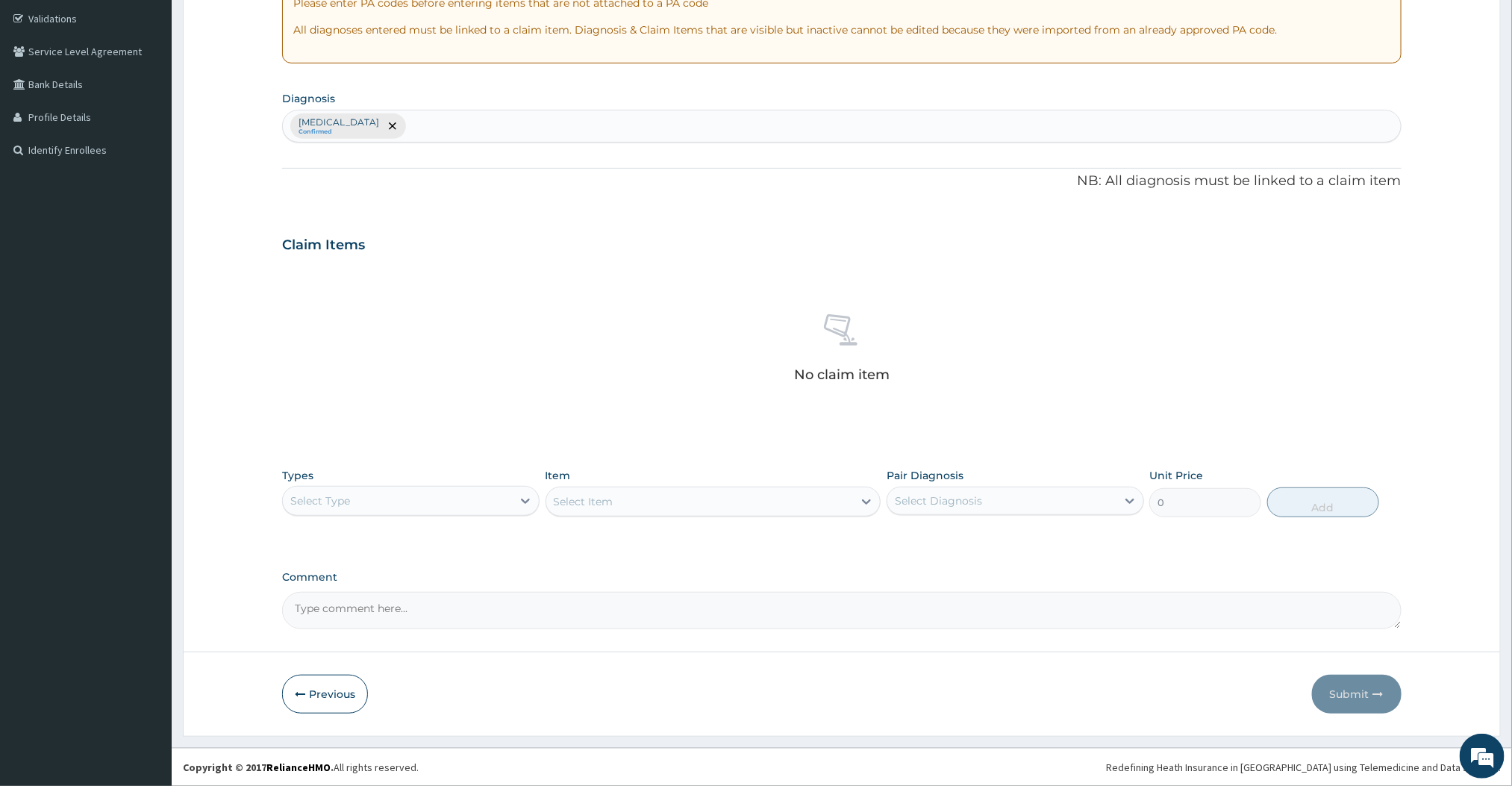
click at [489, 511] on div "Select Type" at bounding box center [411, 501] width 258 height 30
click at [358, 584] on div "Procedures" at bounding box center [411, 592] width 258 height 27
click at [831, 511] on div "Select Item" at bounding box center [713, 502] width 336 height 30
click at [852, 508] on div "Select Item" at bounding box center [700, 501] width 307 height 24
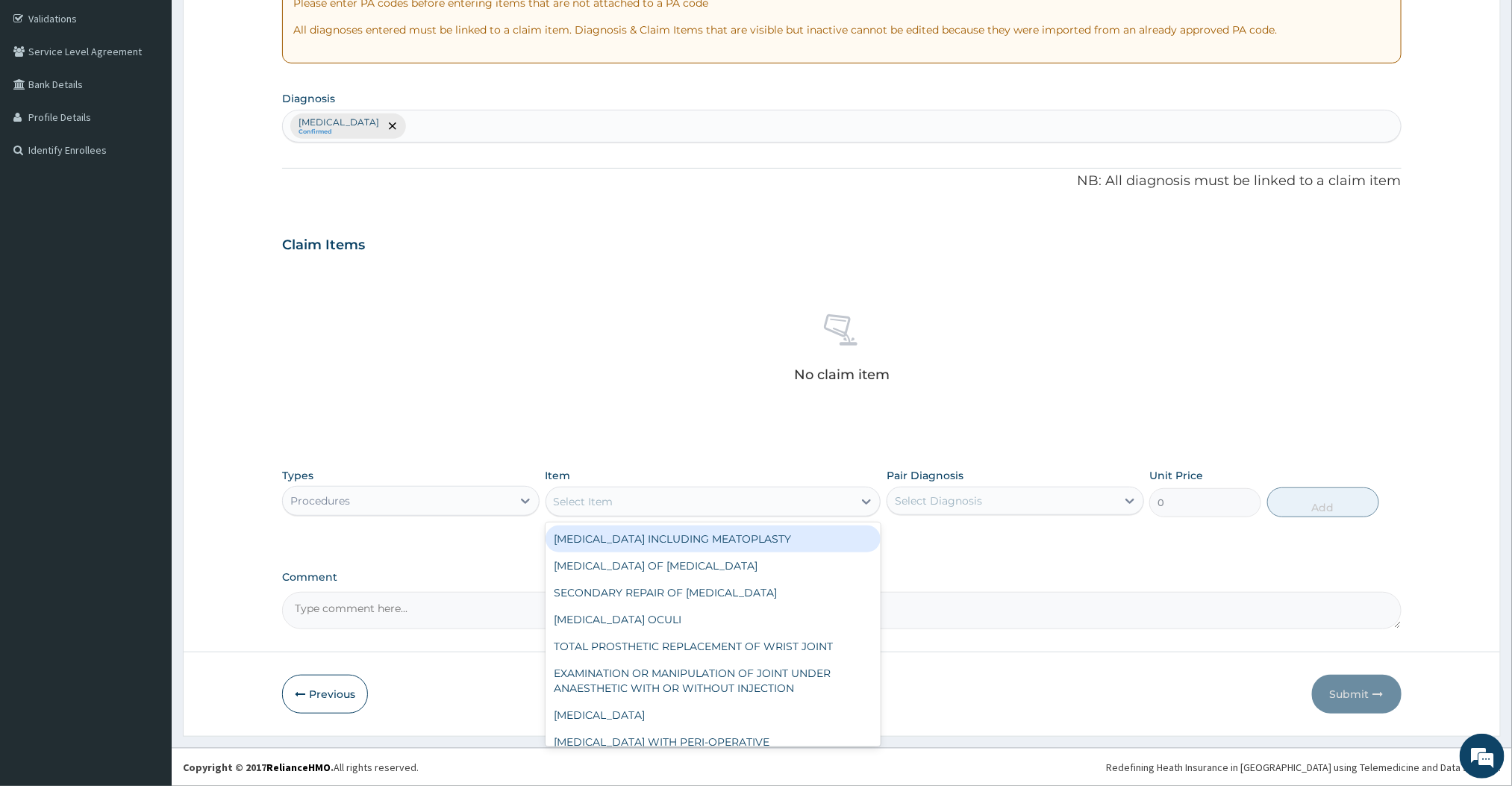
click at [812, 505] on div "Select Item" at bounding box center [700, 501] width 307 height 24
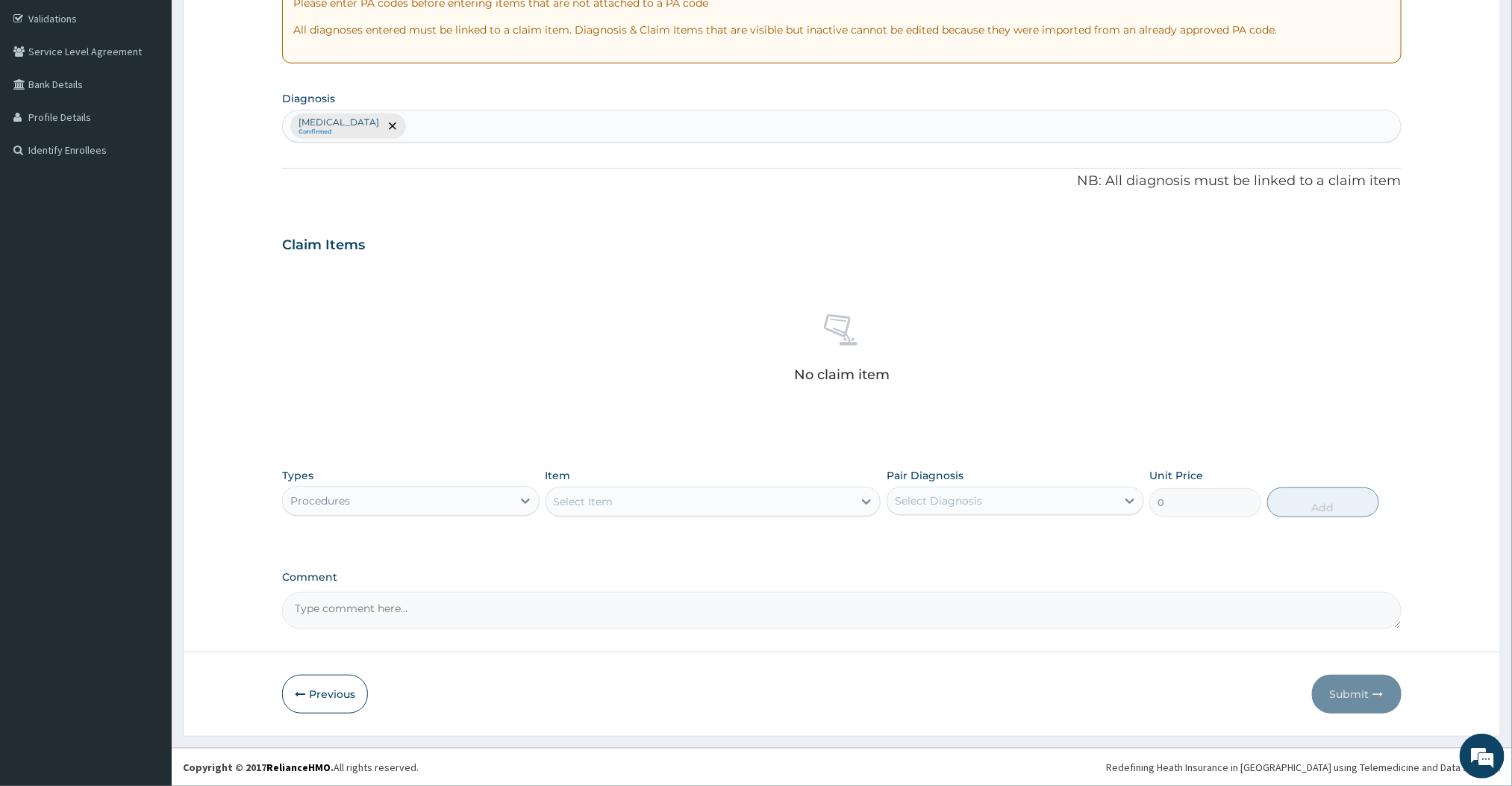
click at [791, 505] on div "Select Item" at bounding box center [700, 501] width 307 height 24
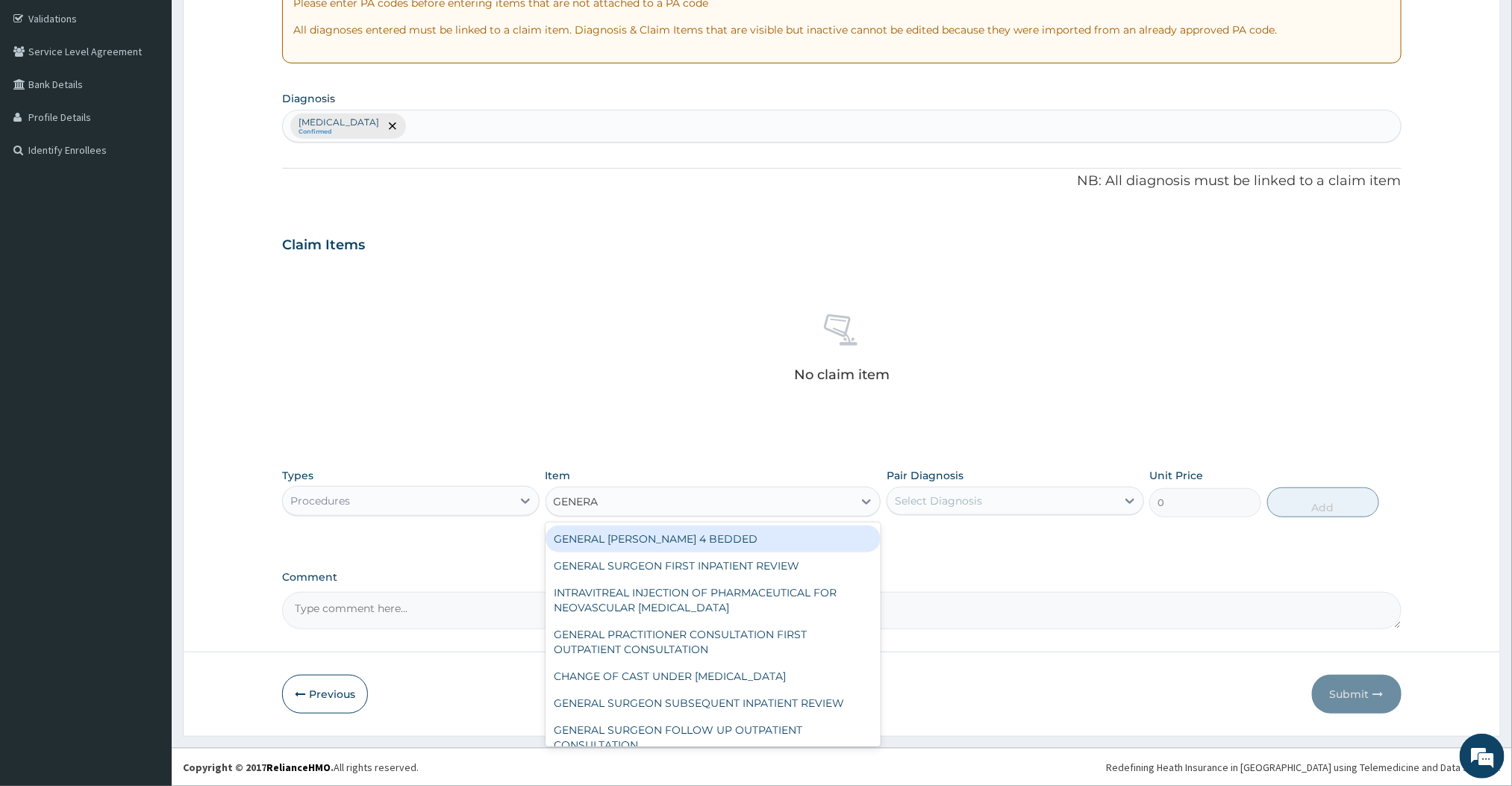
type input "GENERAL"
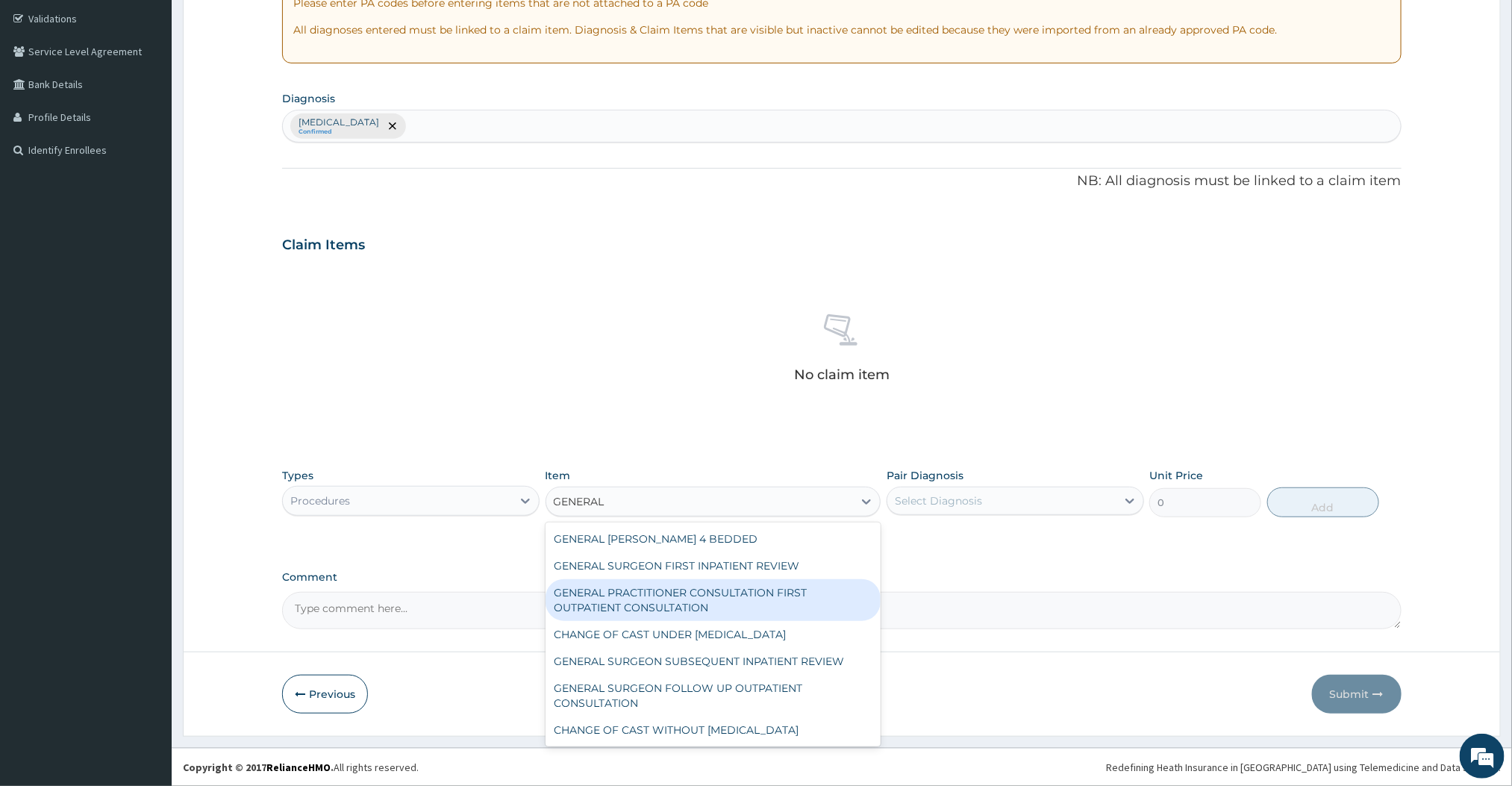
click at [683, 612] on div "GENERAL PRACTITIONER CONSULTATION FIRST OUTPATIENT CONSULTATION" at bounding box center [713, 600] width 336 height 42
type input "3000"
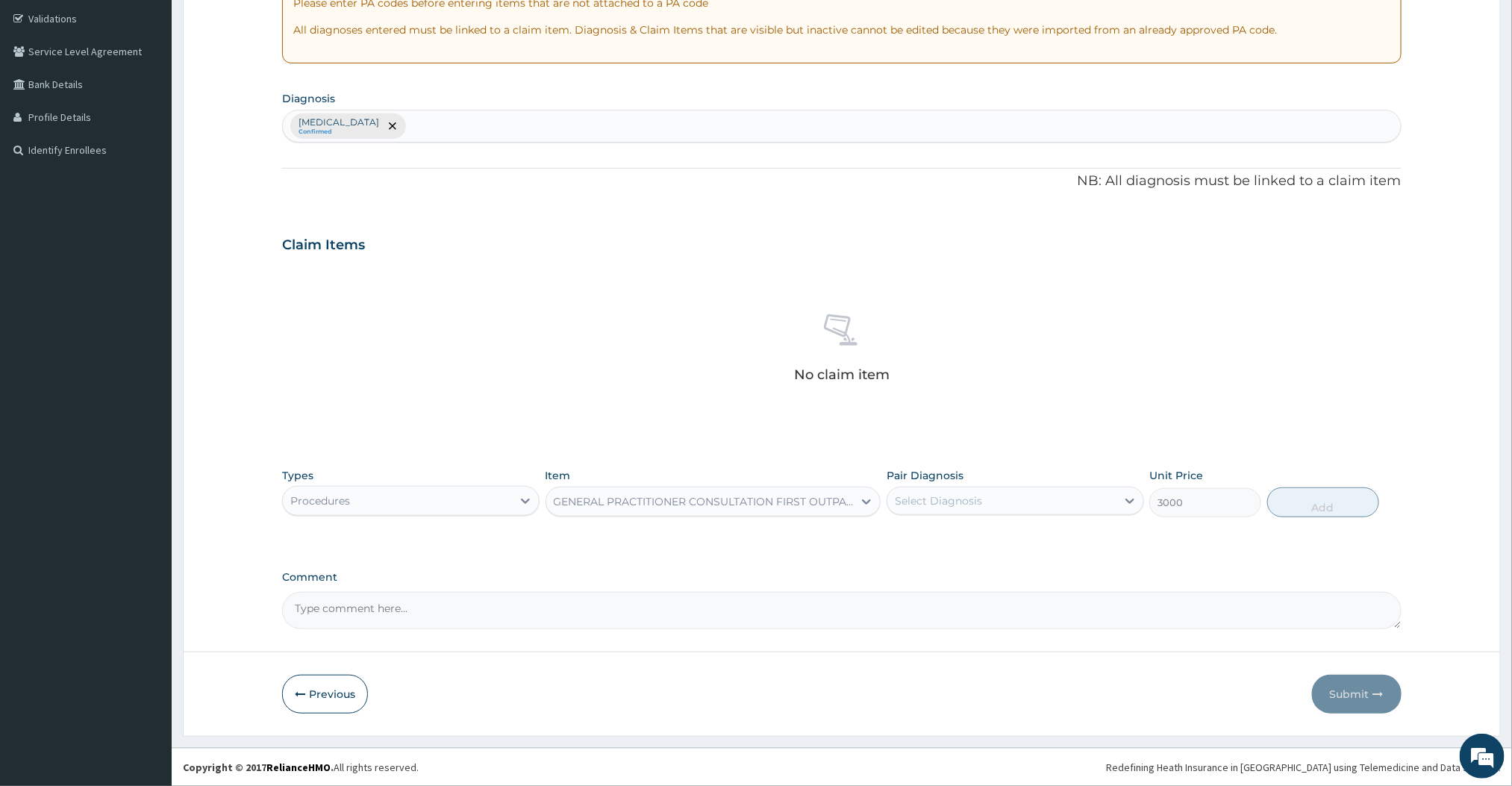
click at [988, 497] on div "Select Diagnosis" at bounding box center [1002, 501] width 229 height 24
click at [951, 544] on label "Essential hypertension" at bounding box center [957, 537] width 93 height 15
checkbox input "true"
click at [1332, 493] on button "Add" at bounding box center [1324, 502] width 112 height 30
type input "0"
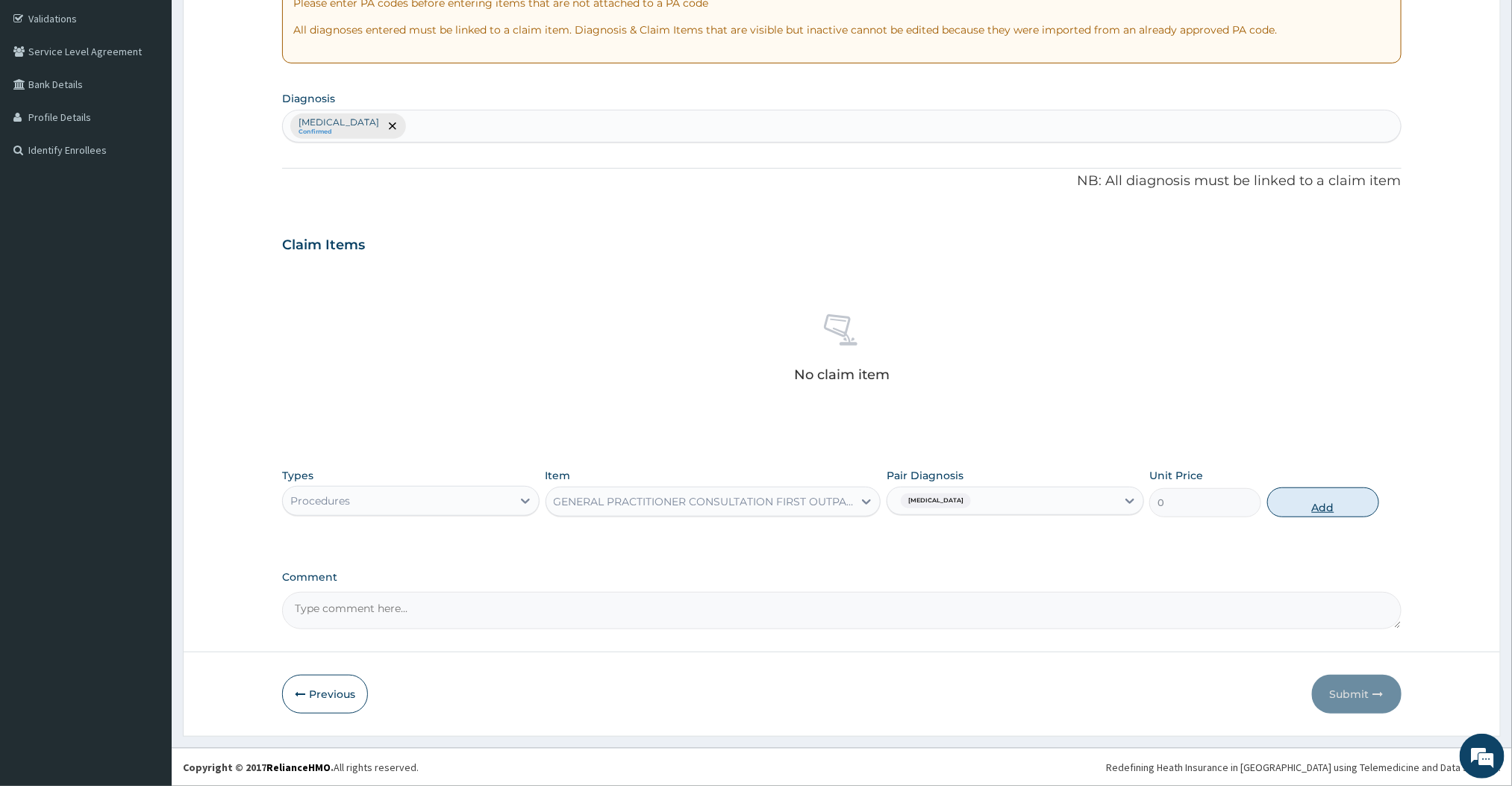
scroll to position [206, 0]
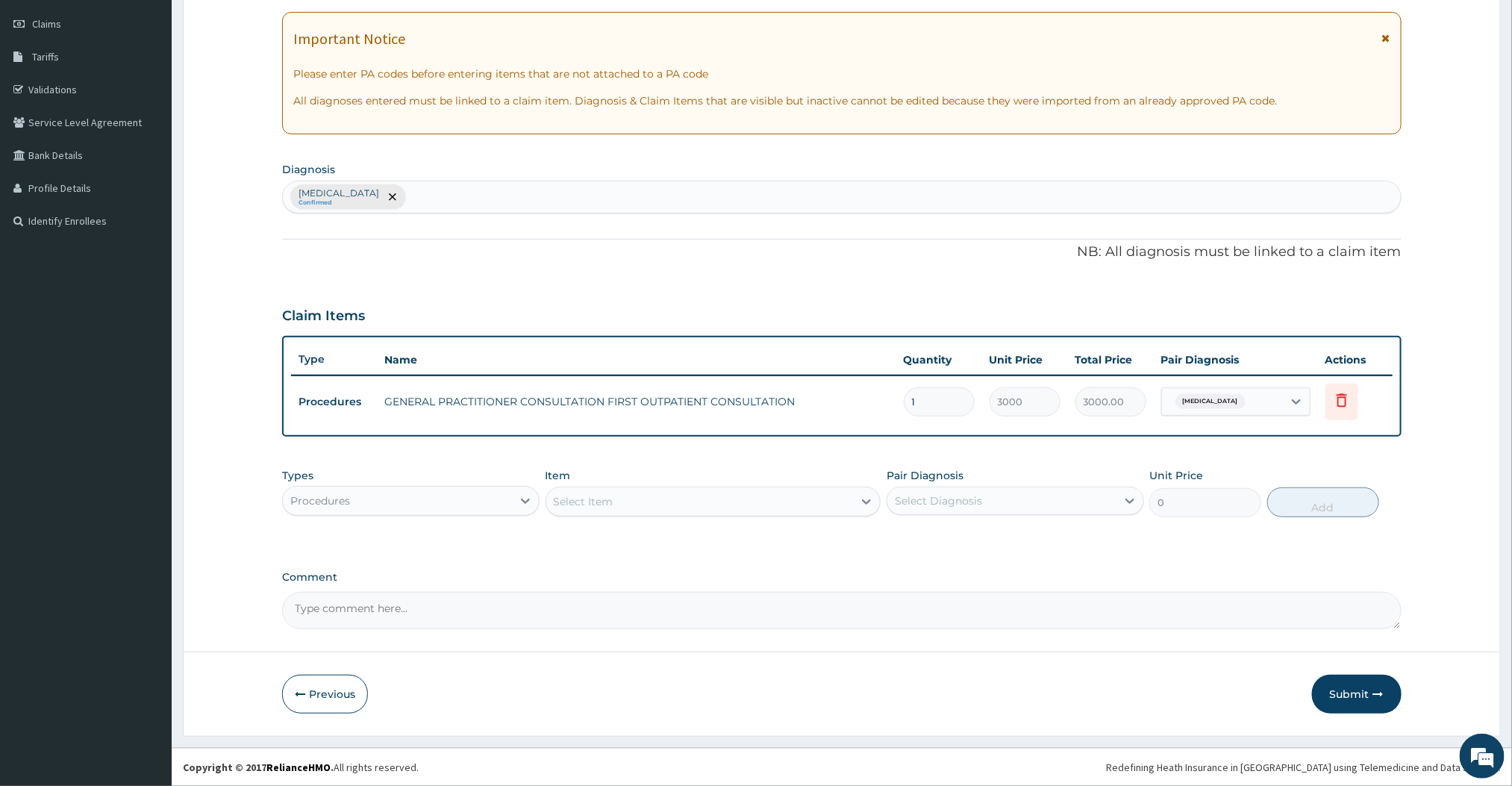
click at [457, 507] on div "Procedures" at bounding box center [397, 501] width 229 height 24
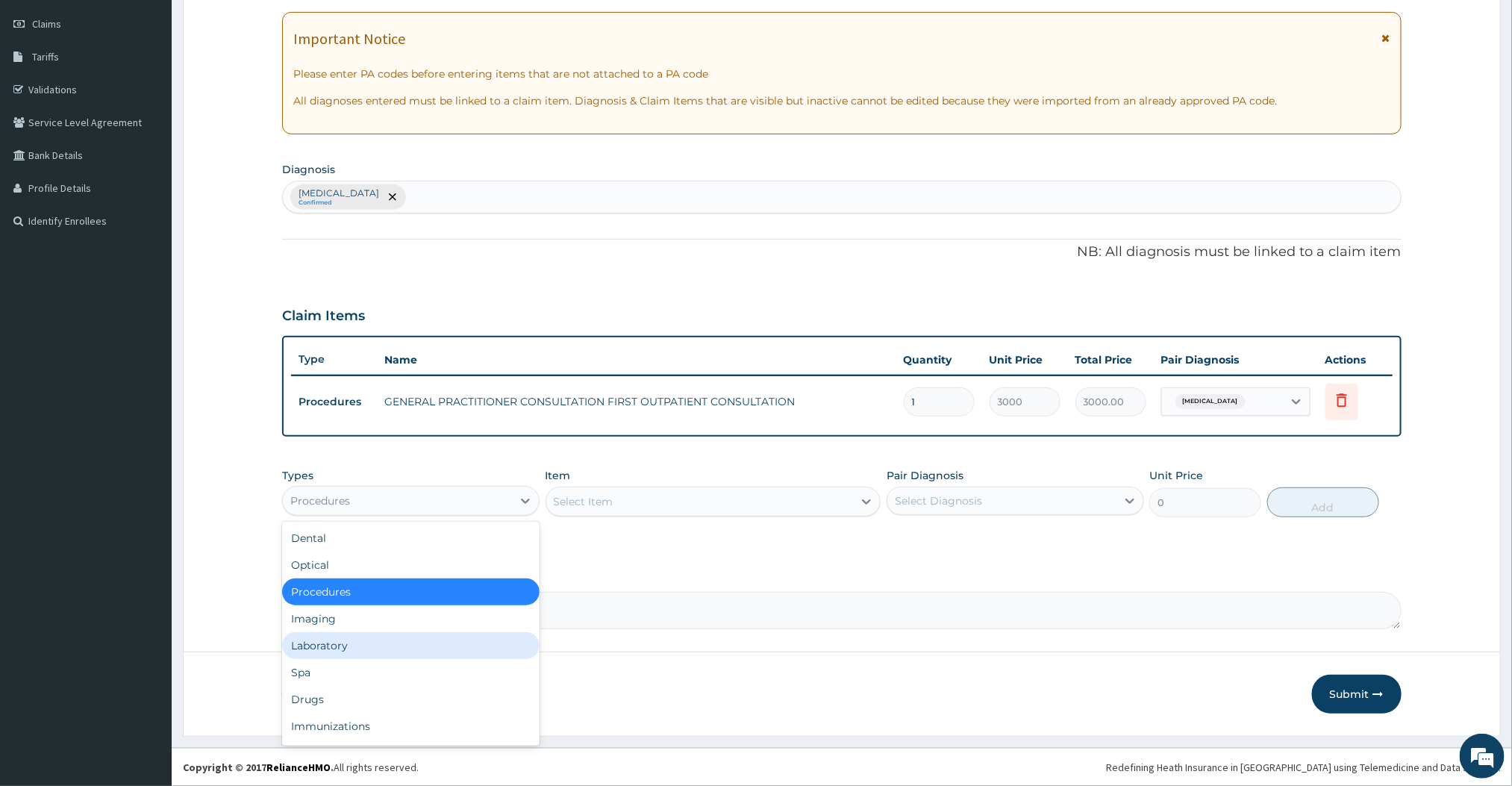
click at [331, 643] on div "Laboratory" at bounding box center [411, 646] width 258 height 27
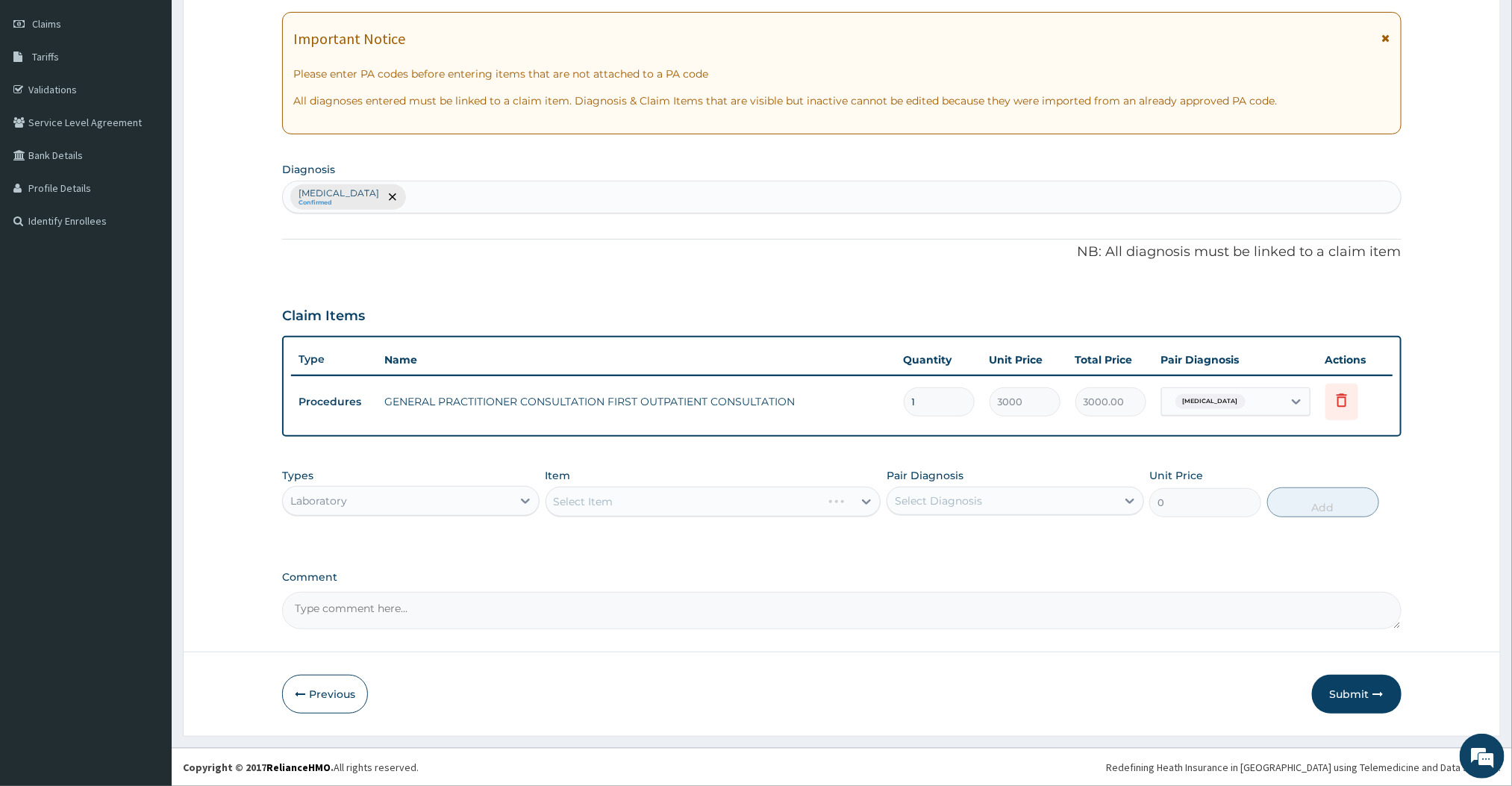
click at [784, 500] on div "Select Item" at bounding box center [713, 502] width 336 height 30
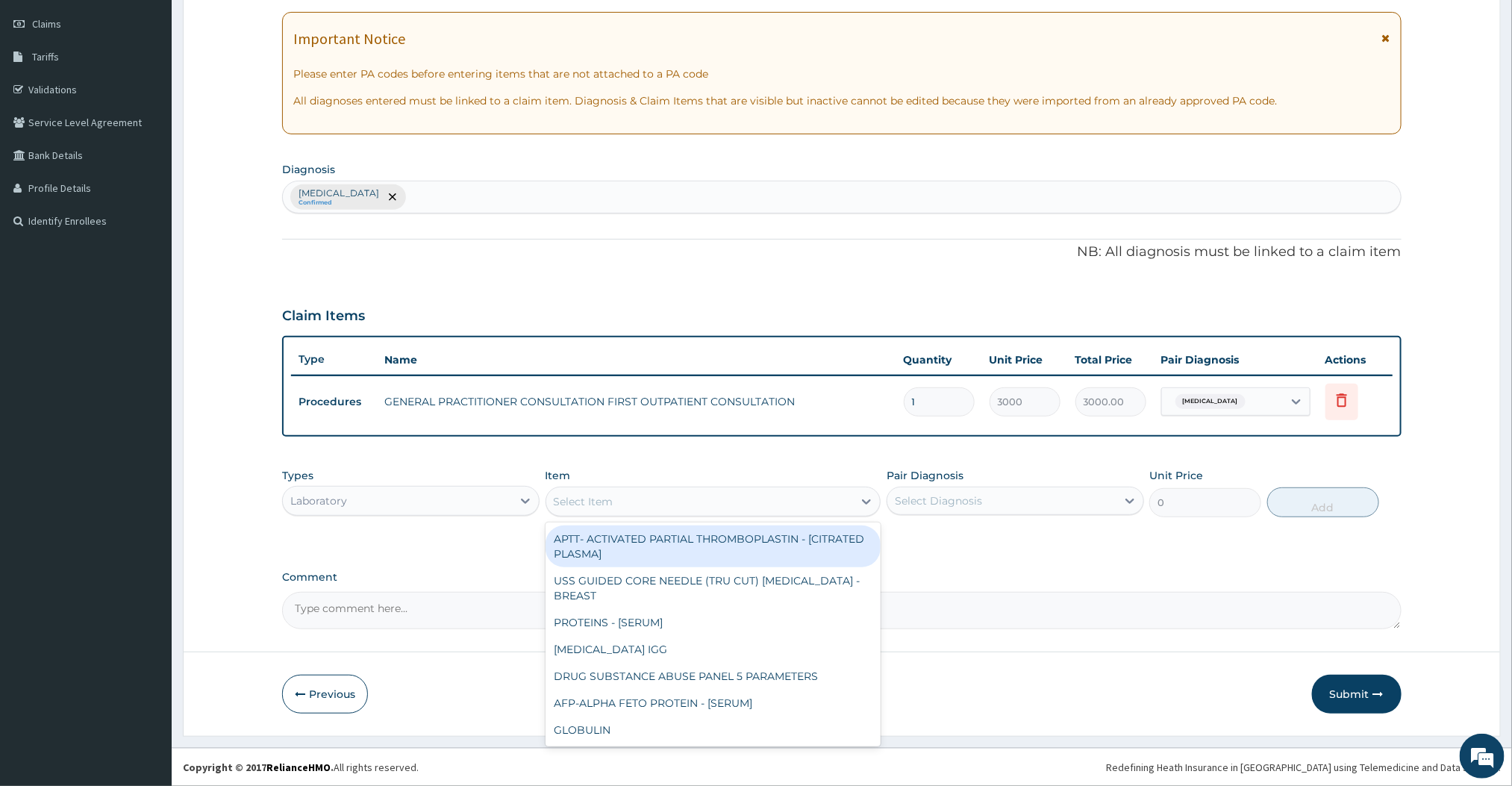
click at [750, 500] on div "Select Item" at bounding box center [700, 501] width 307 height 24
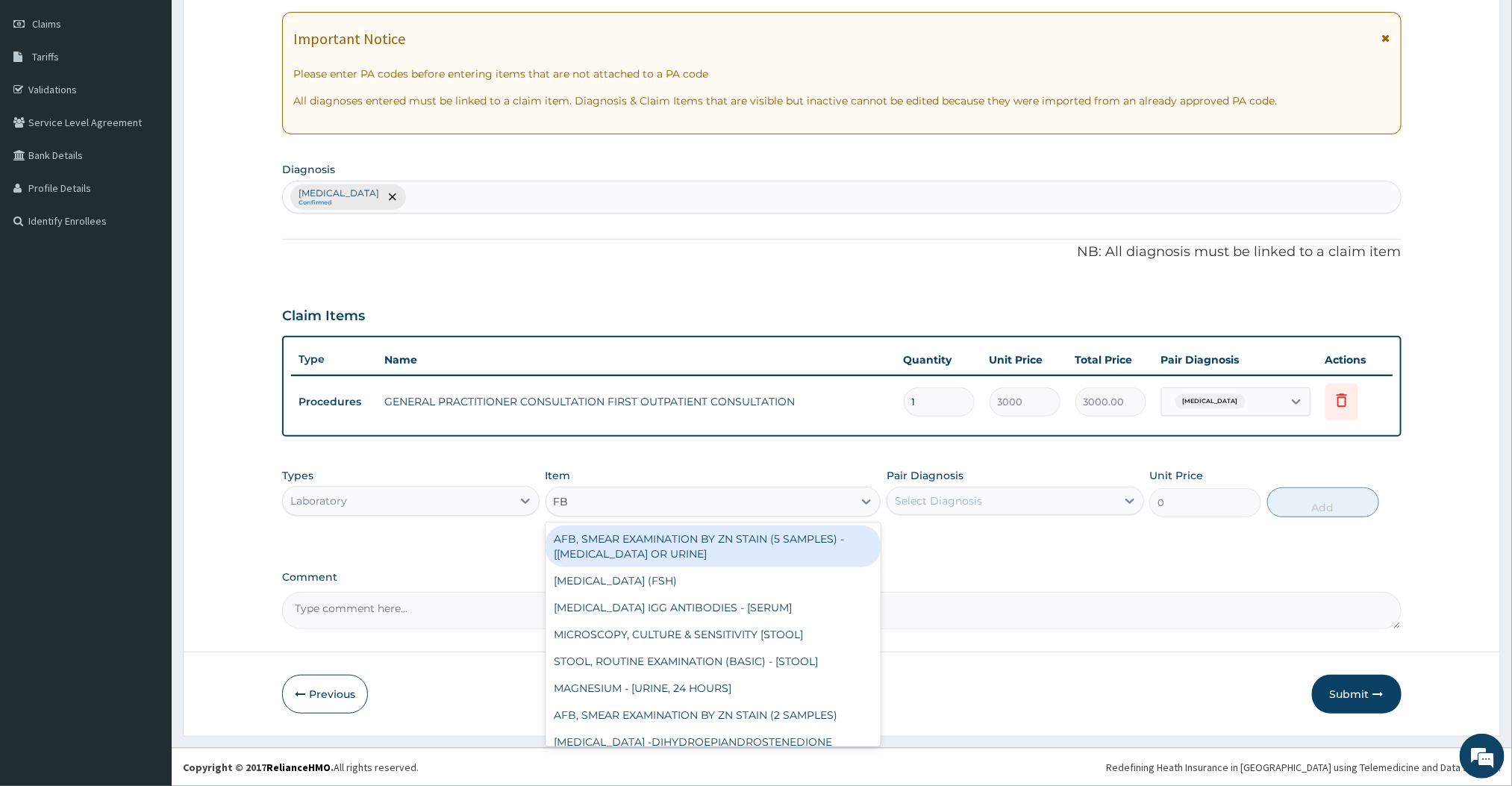
type input "FBC"
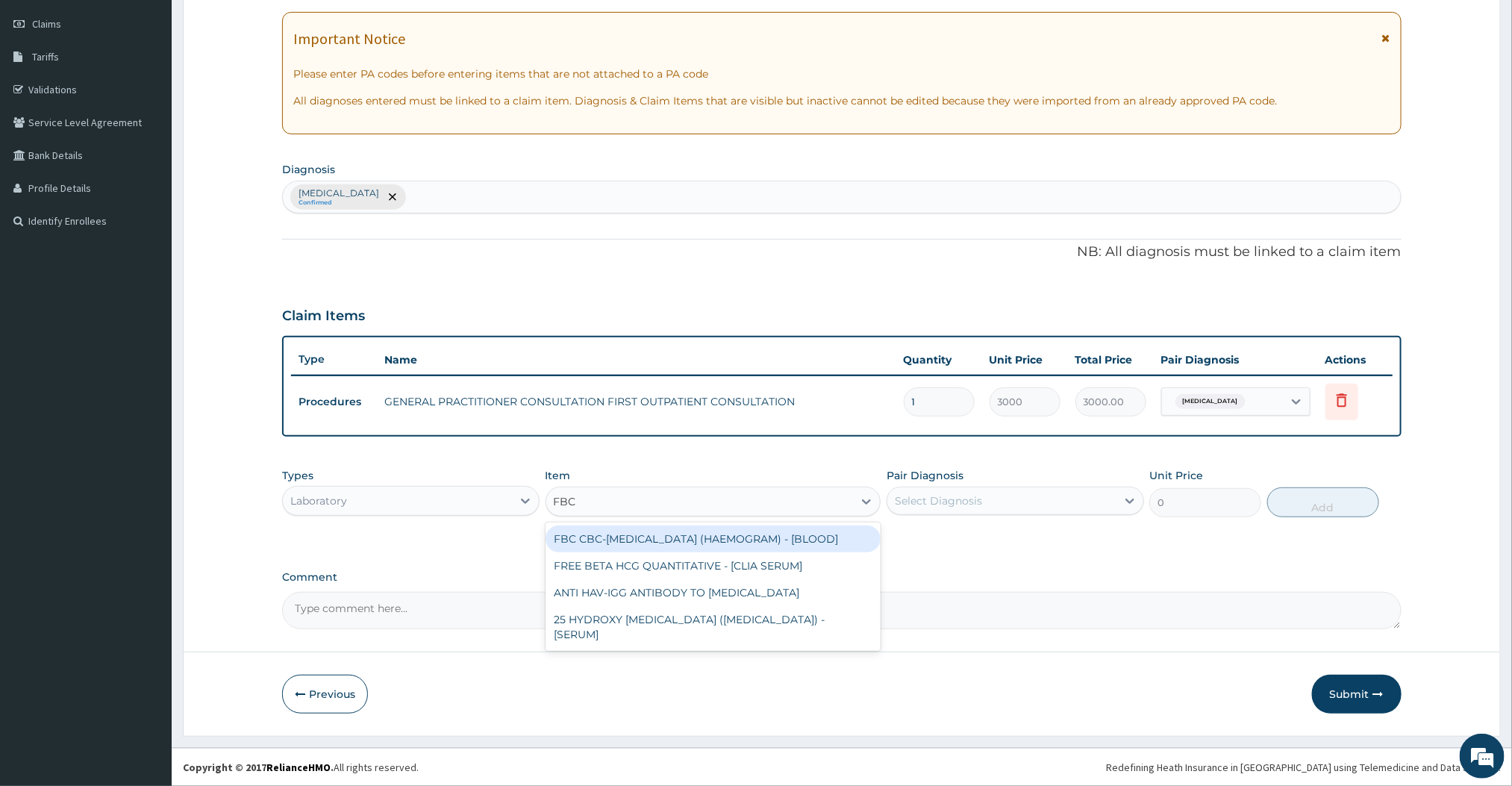
click at [720, 533] on div "FBC CBC-COMPLETE BLOOD COUNT (HAEMOGRAM) - [BLOOD]" at bounding box center [713, 539] width 336 height 27
type input "3000"
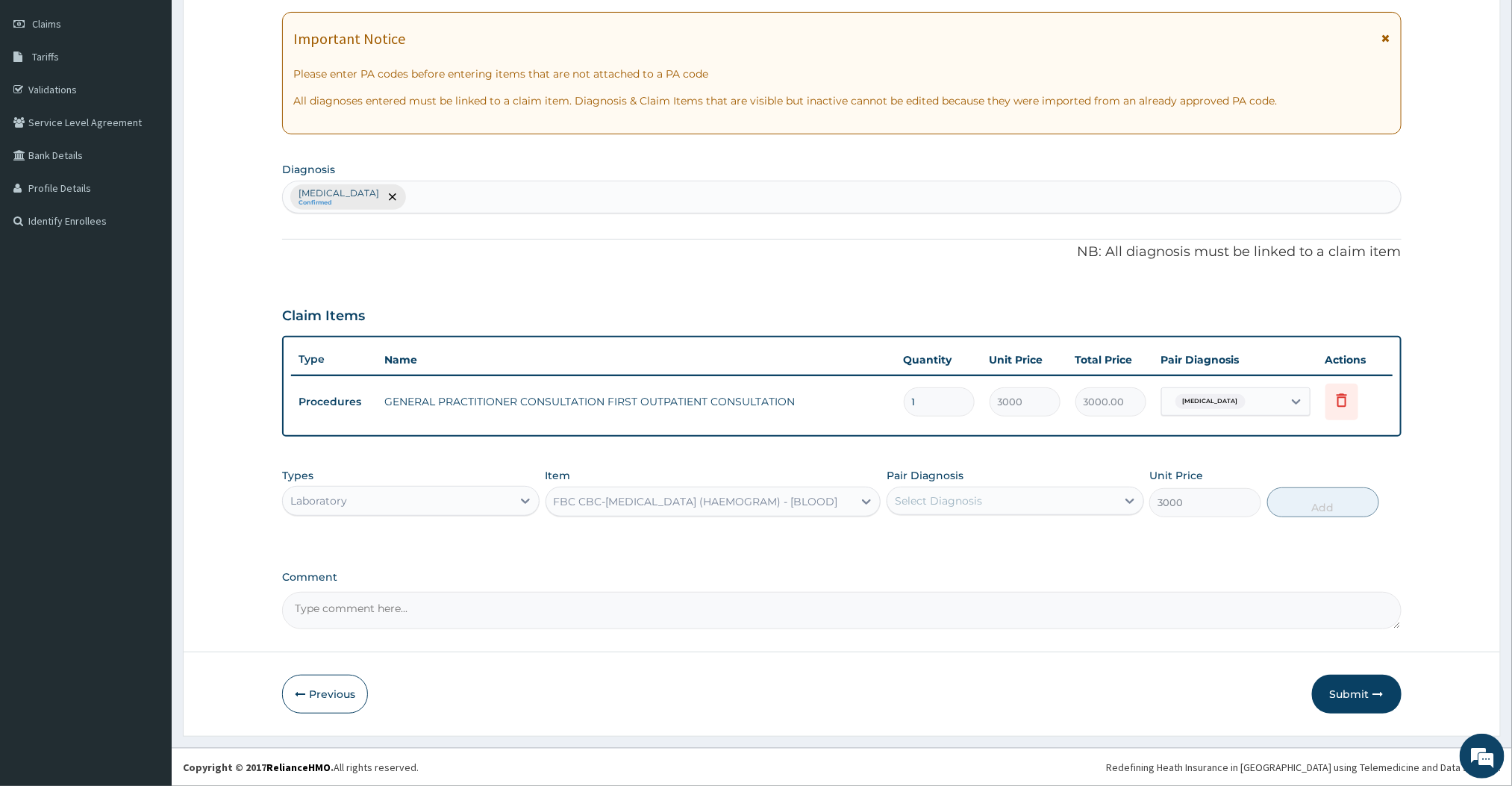
click at [972, 505] on div "Select Diagnosis" at bounding box center [938, 501] width 87 height 15
click at [976, 505] on div "Select Diagnosis" at bounding box center [938, 501] width 87 height 15
click at [966, 537] on label "Essential hypertension" at bounding box center [957, 537] width 93 height 15
checkbox input "true"
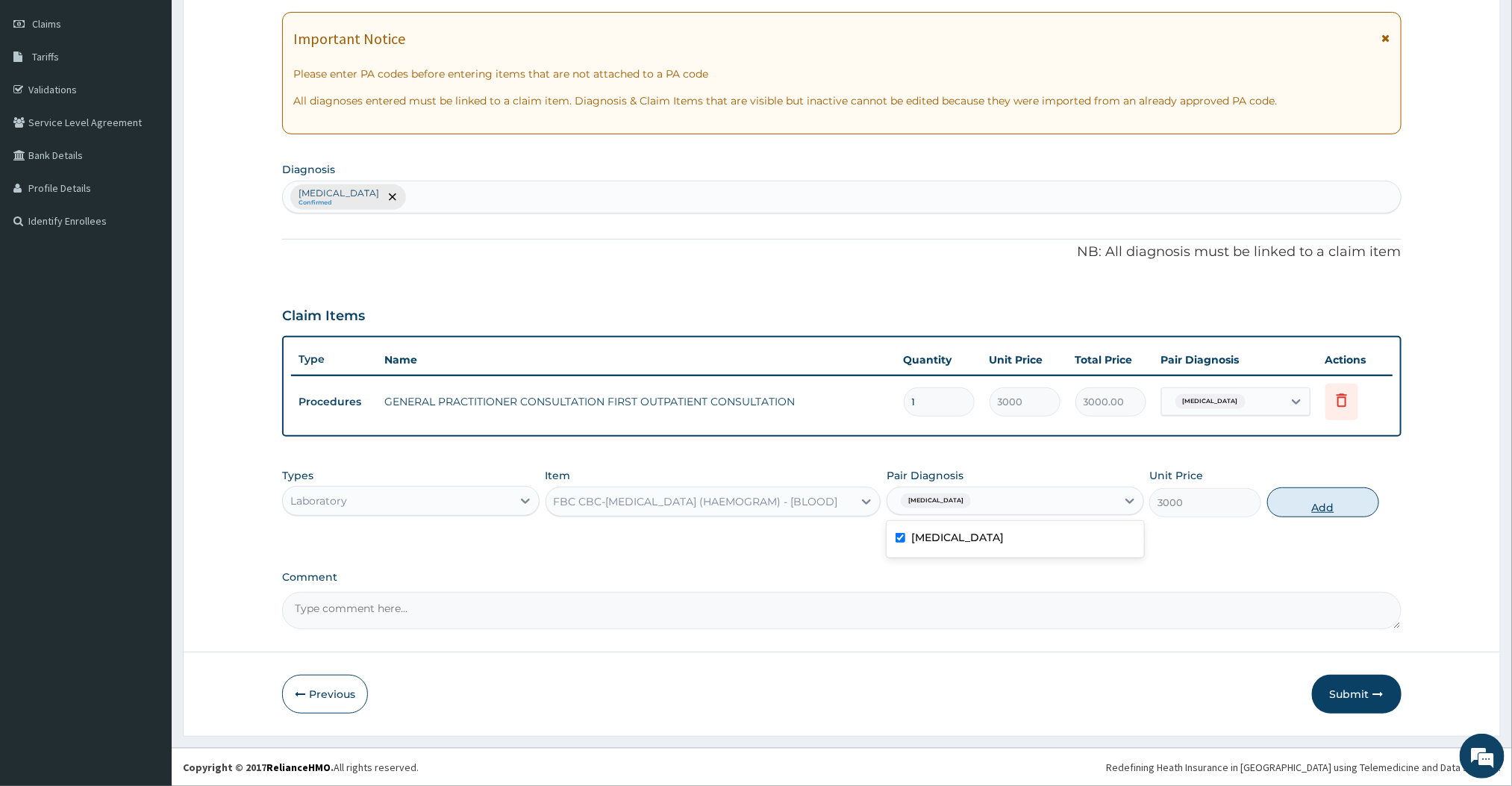
click at [1364, 504] on button "Add" at bounding box center [1324, 502] width 112 height 30
type input "0"
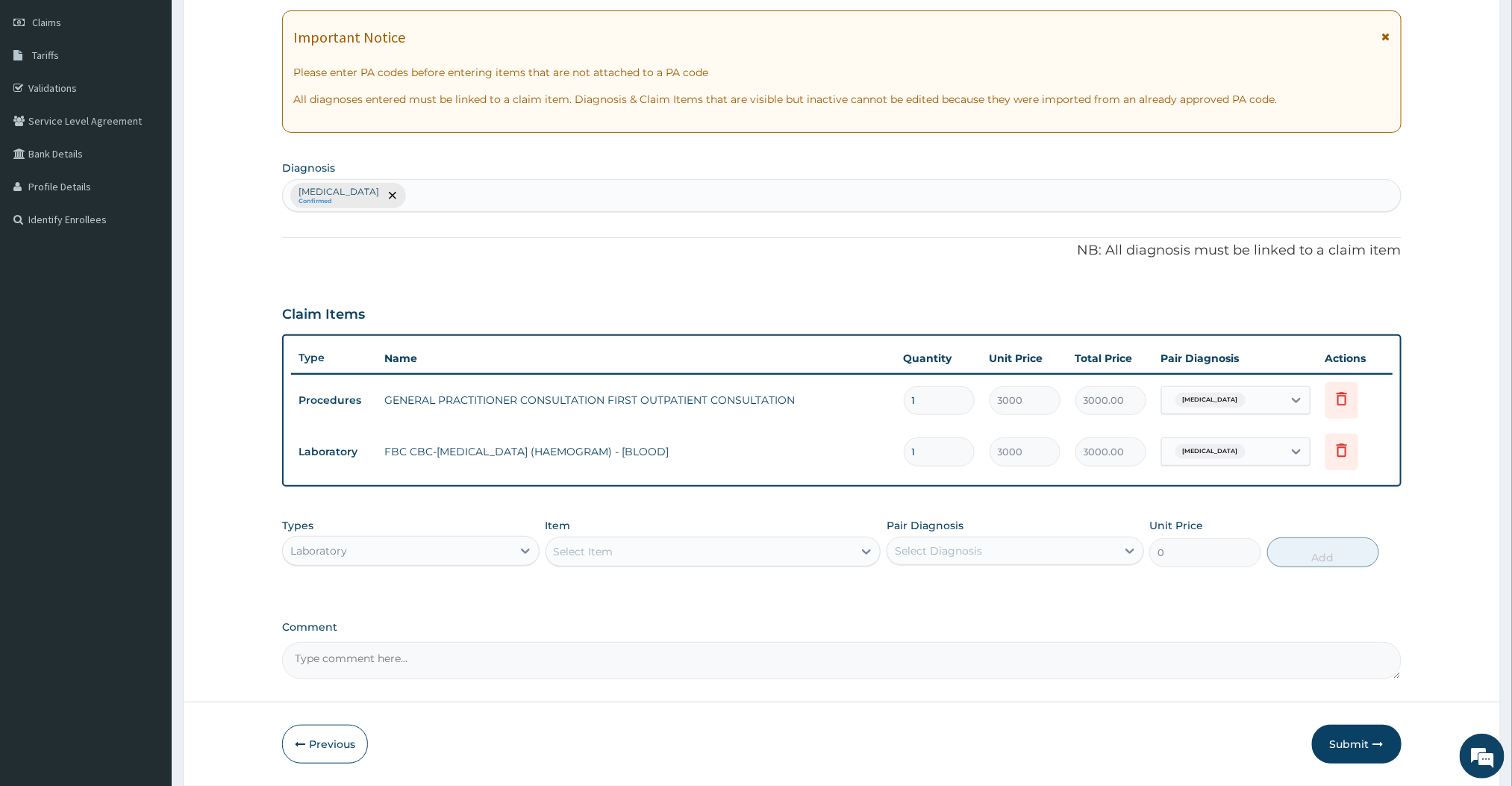
click at [802, 561] on div "Select Item" at bounding box center [700, 552] width 307 height 24
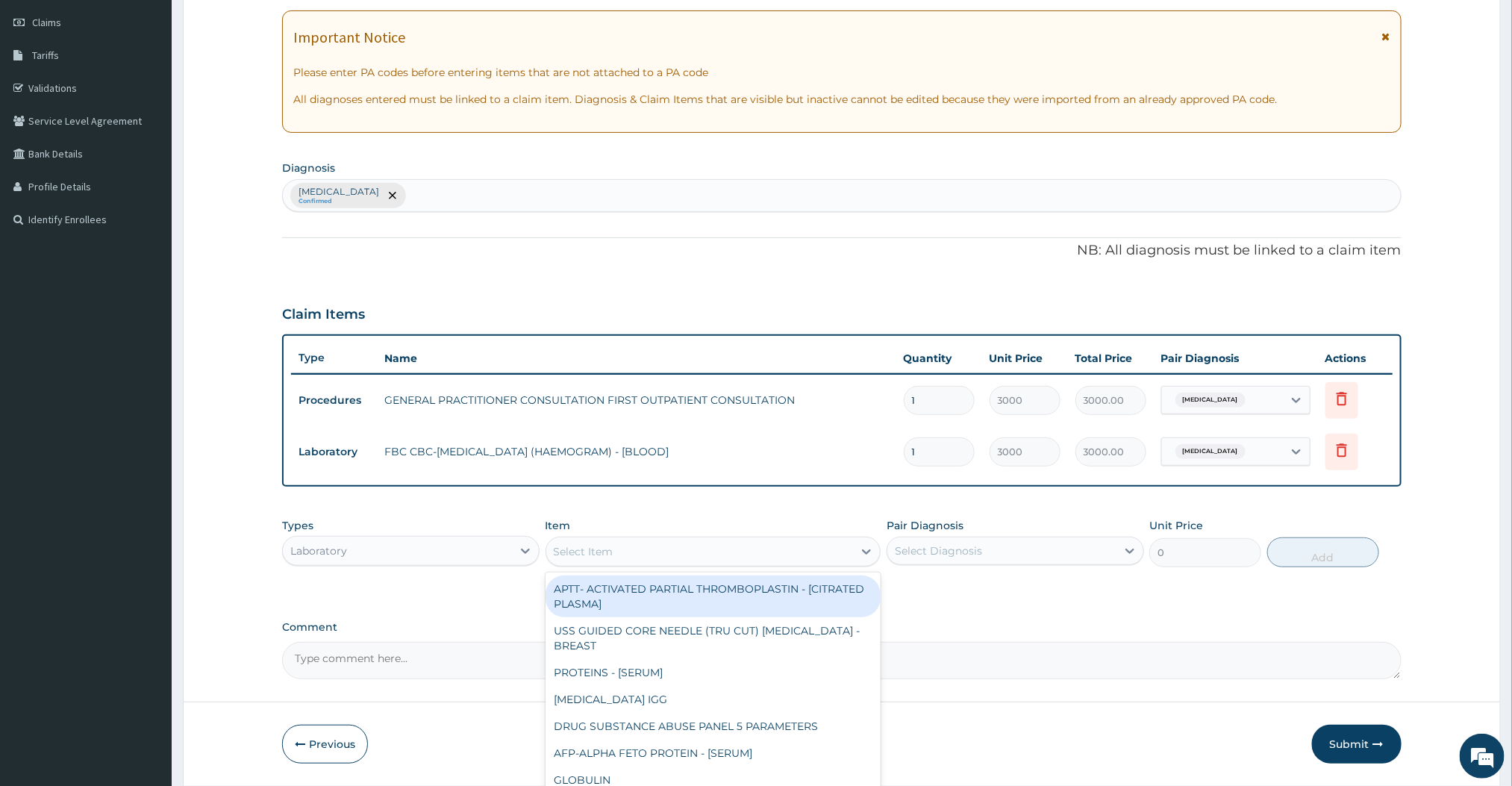
click at [668, 557] on div "Select Item" at bounding box center [700, 552] width 307 height 24
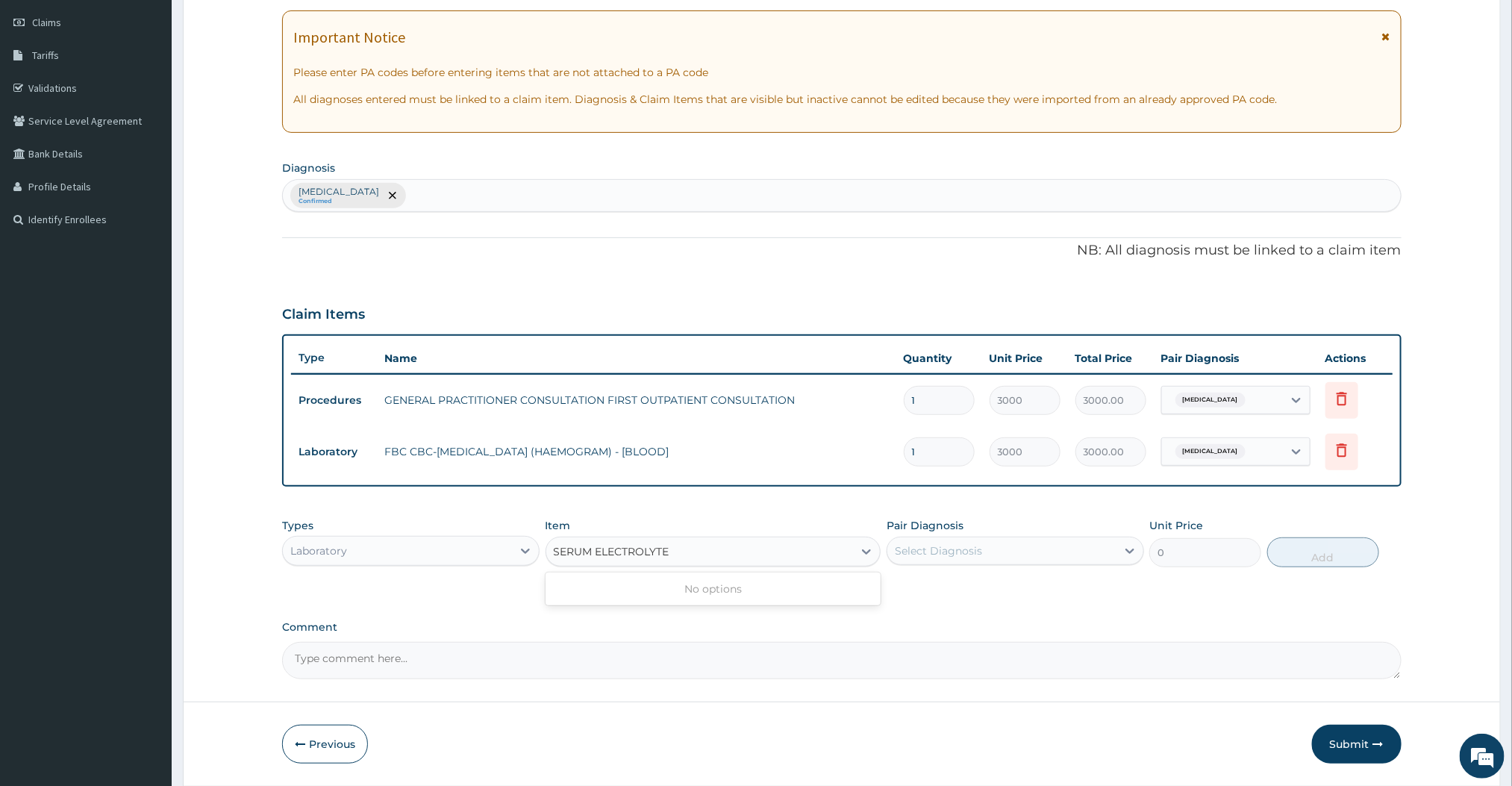
click at [594, 554] on input "SERUM ELECTROLYTE" at bounding box center [614, 552] width 121 height 15
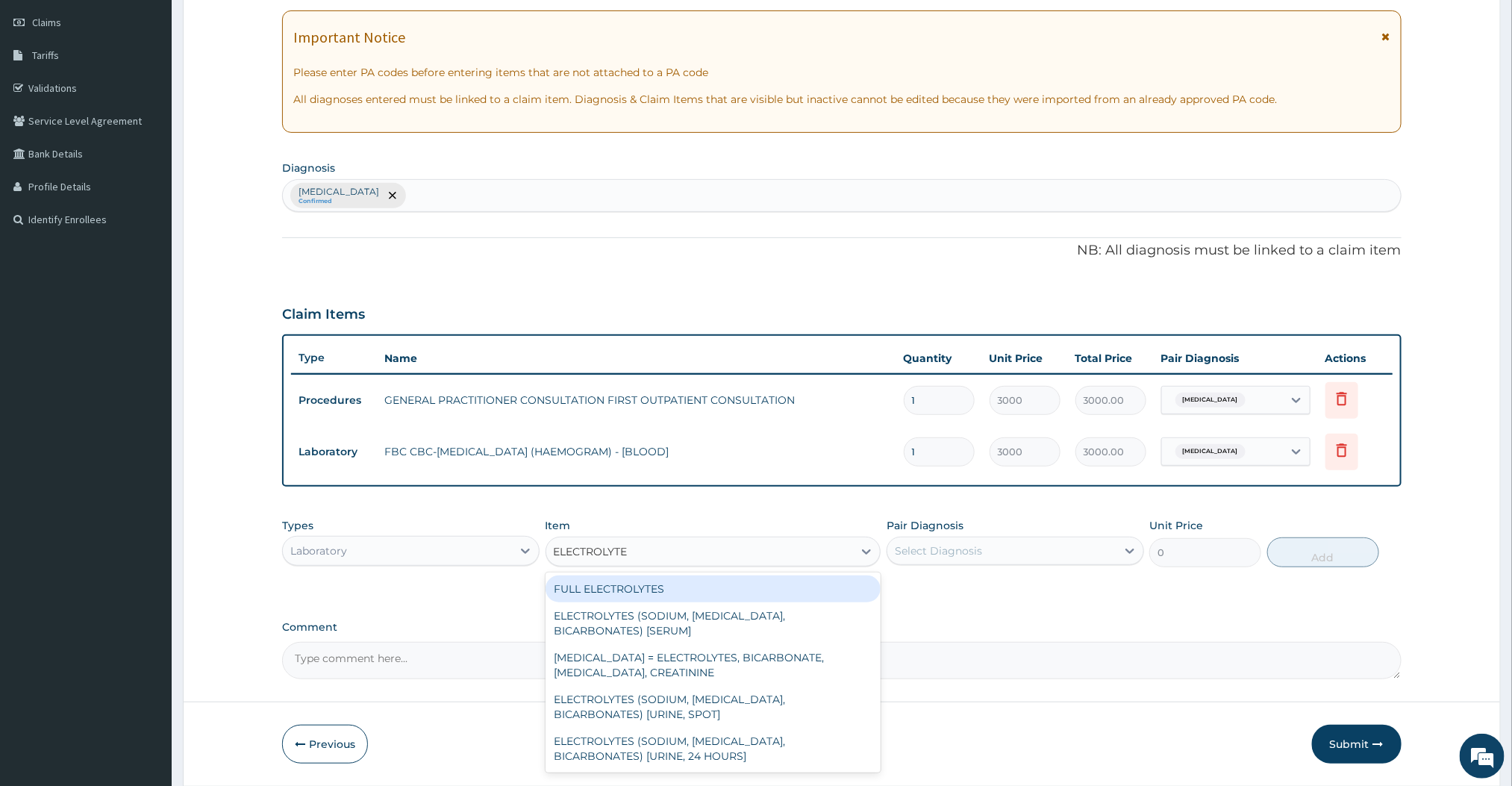
type input "ELECTROLYTE"
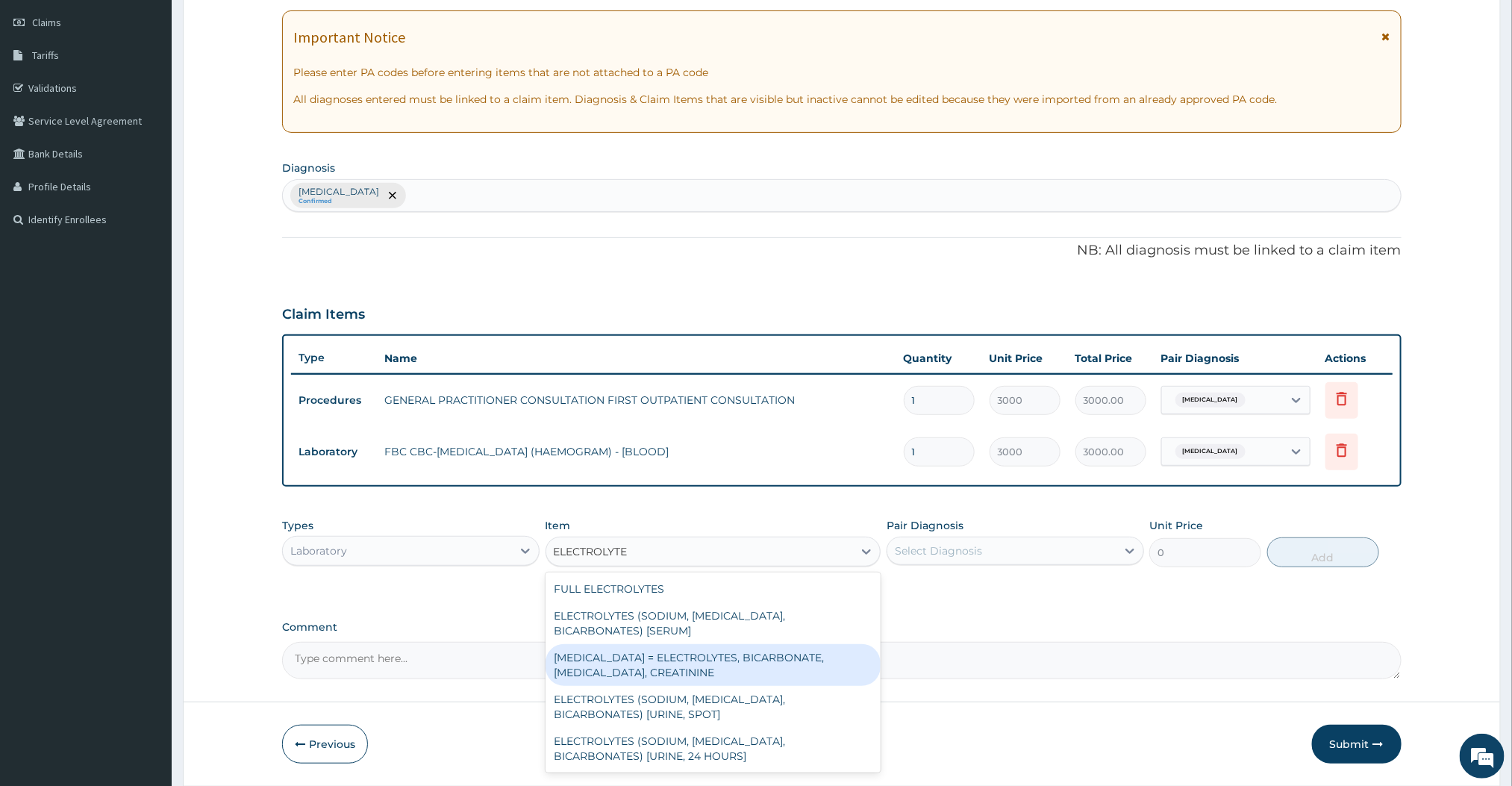
click at [743, 666] on div "RENAL FUNCTION TESTS = ELECTROLYTES, BICARBONATE, UREA, CREATININE" at bounding box center [713, 665] width 336 height 42
type input "4500"
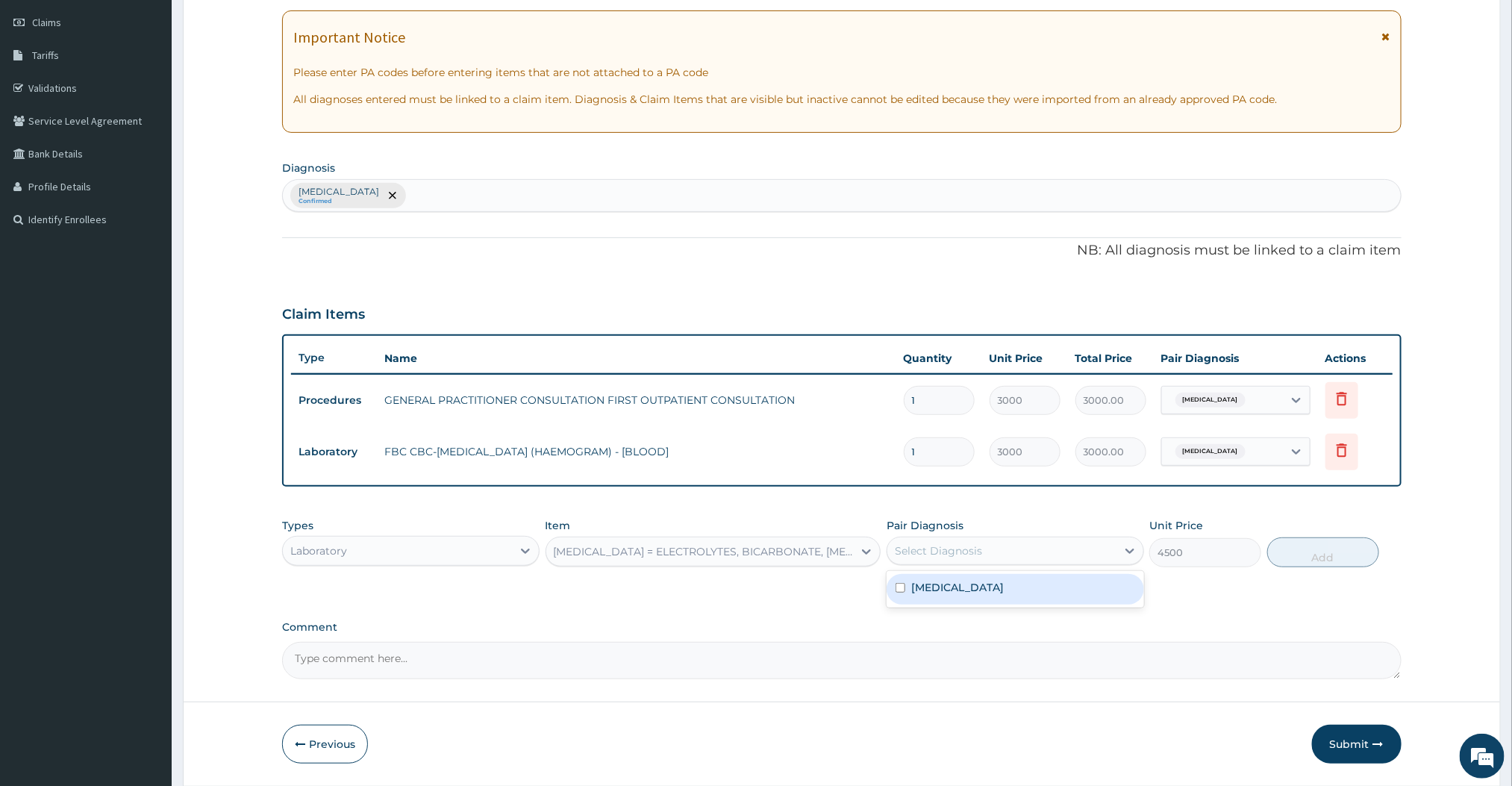
click at [1051, 557] on div "Select Diagnosis" at bounding box center [1002, 551] width 229 height 24
click at [994, 584] on label "Essential hypertension" at bounding box center [957, 588] width 93 height 15
checkbox input "true"
click at [1359, 547] on button "Add" at bounding box center [1324, 552] width 112 height 30
type input "0"
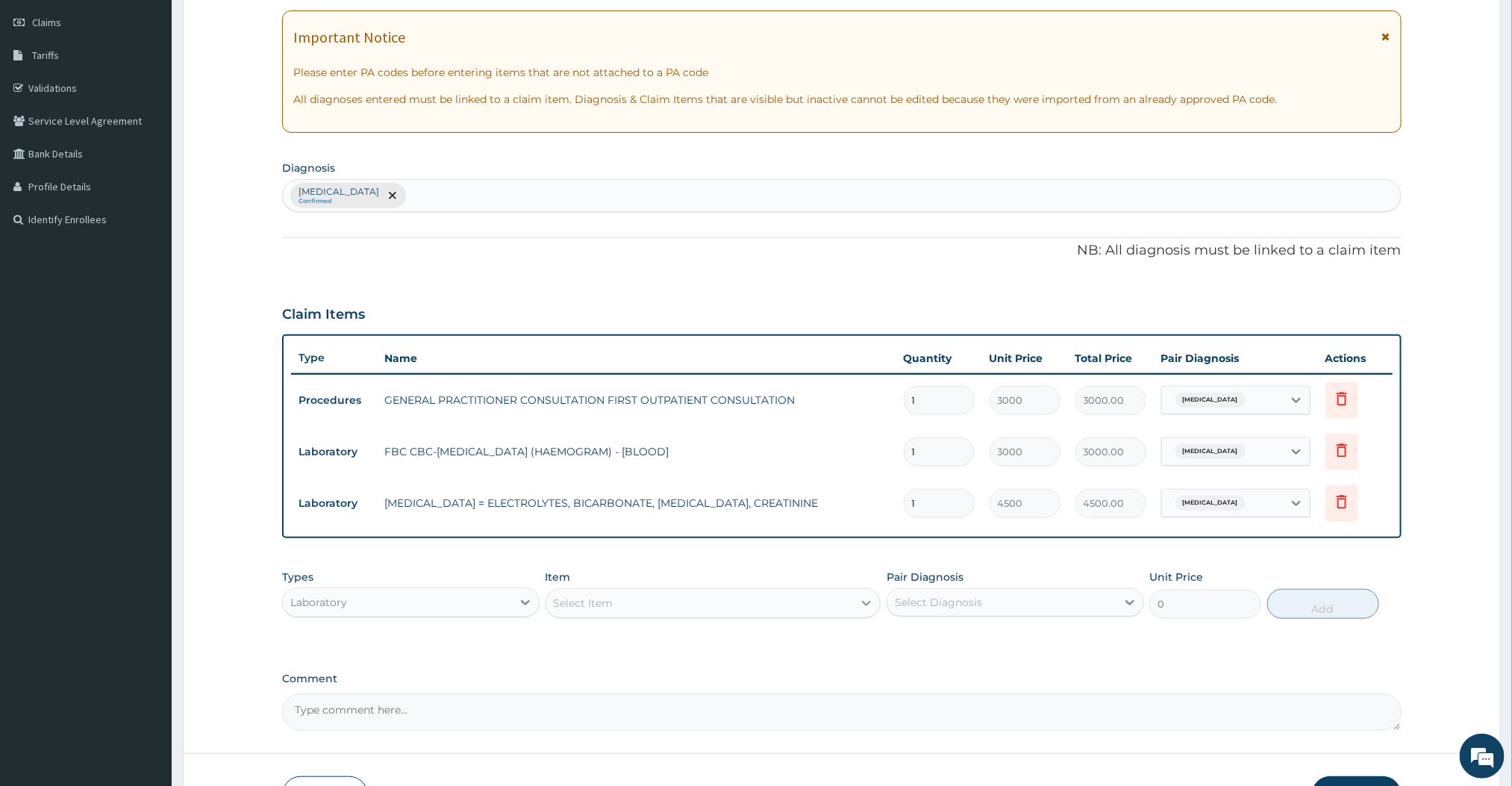
click at [860, 601] on icon at bounding box center [867, 604] width 15 height 15
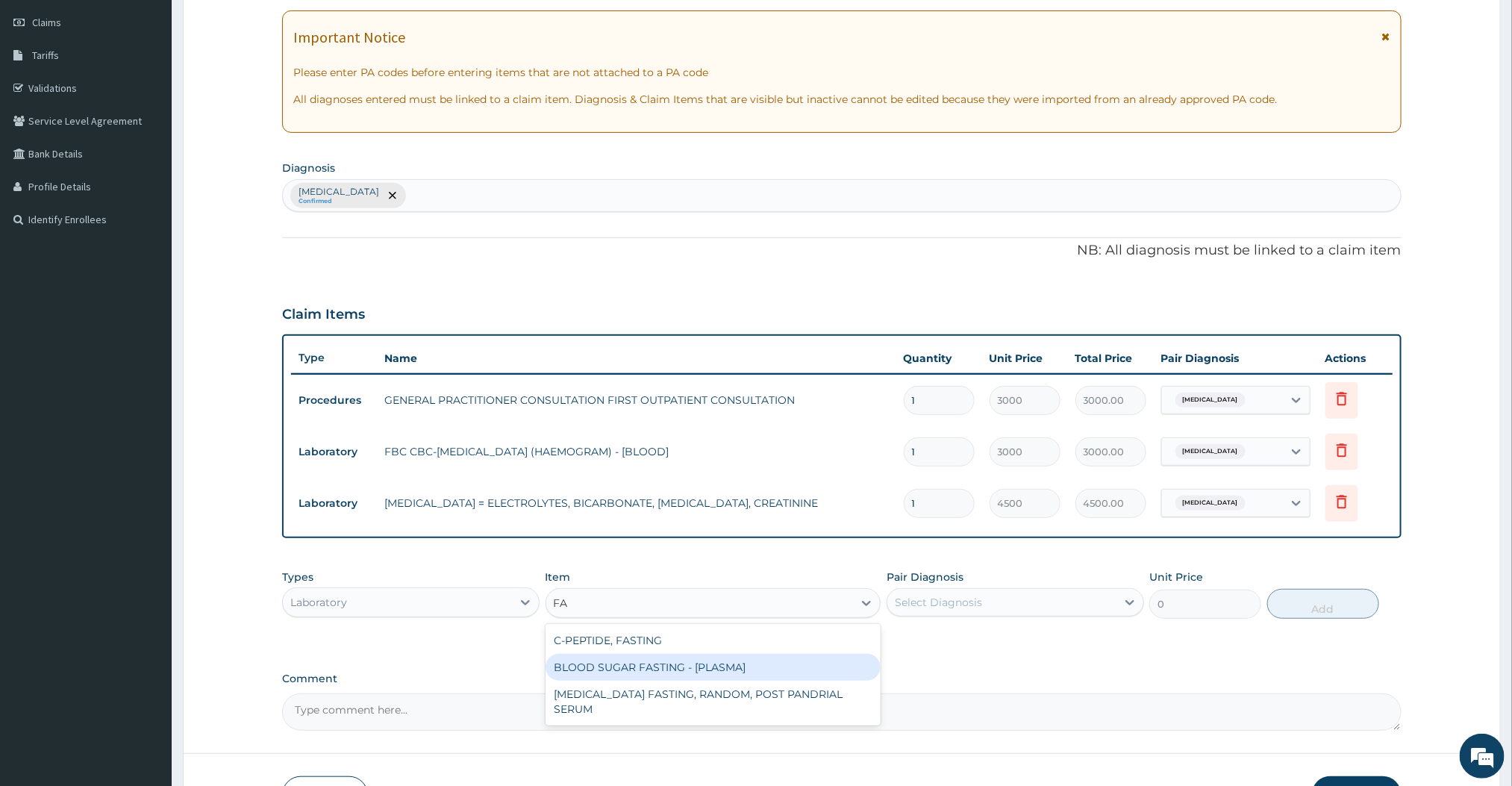
type input "F"
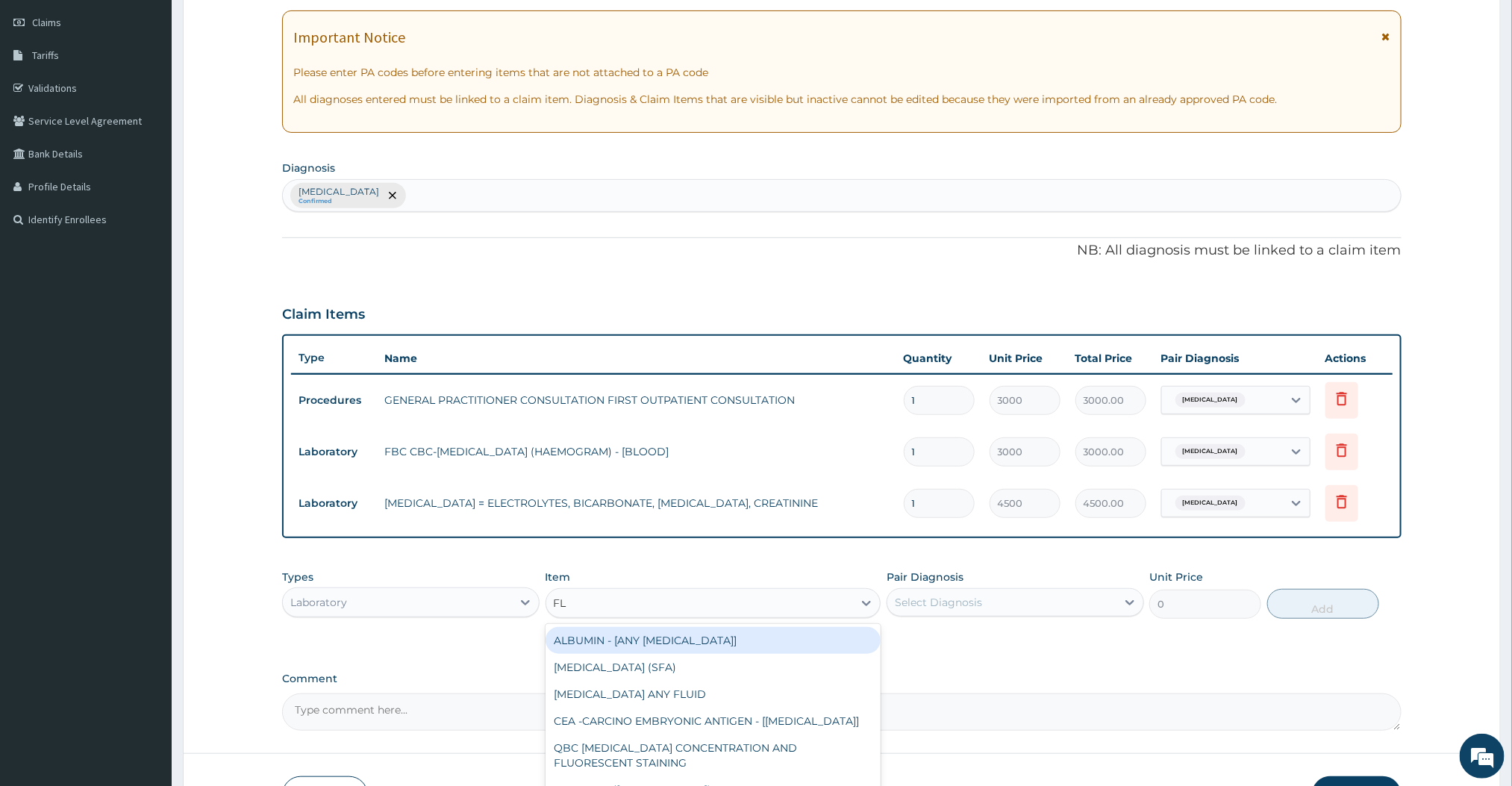
type input "F"
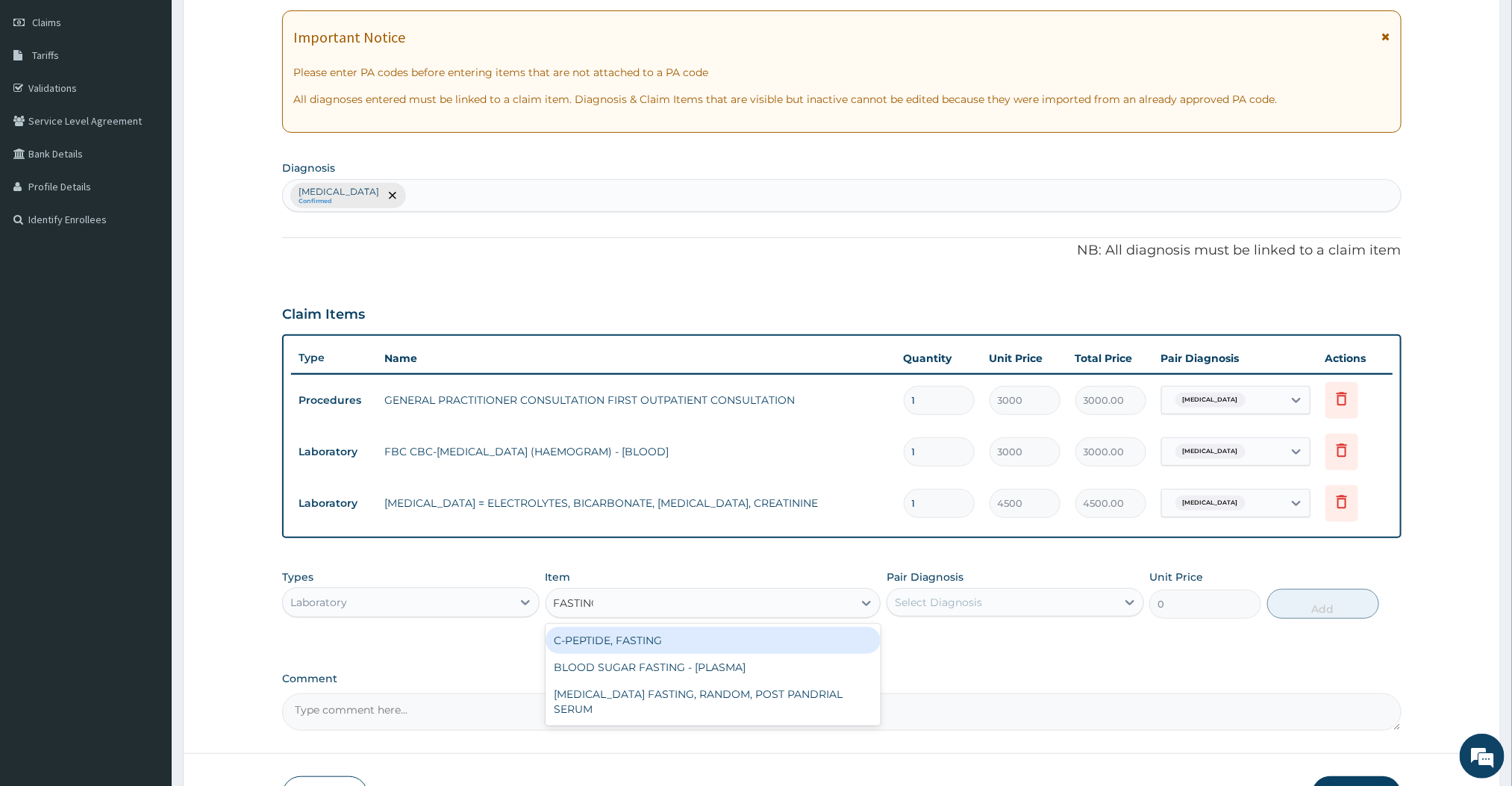
type input "FASTING"
click at [657, 674] on div "BLOOD SUGAR FASTING - [PLASMA]" at bounding box center [713, 667] width 336 height 27
type input "1500"
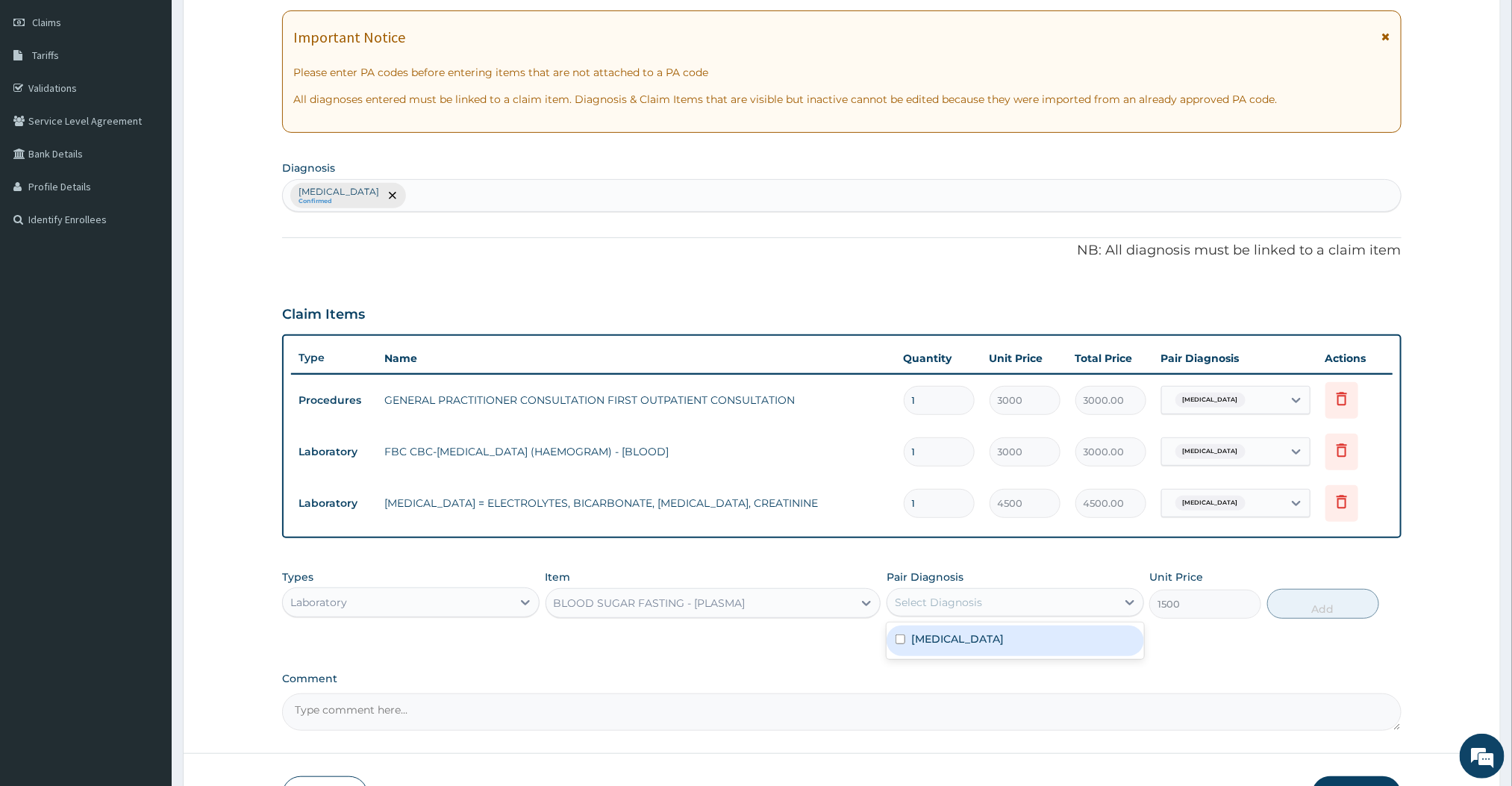
click at [941, 600] on div "Select Diagnosis" at bounding box center [938, 603] width 87 height 15
click at [915, 632] on label "Essential hypertension" at bounding box center [957, 640] width 93 height 15
checkbox input "true"
click at [1294, 605] on button "Add" at bounding box center [1324, 604] width 112 height 30
type input "0"
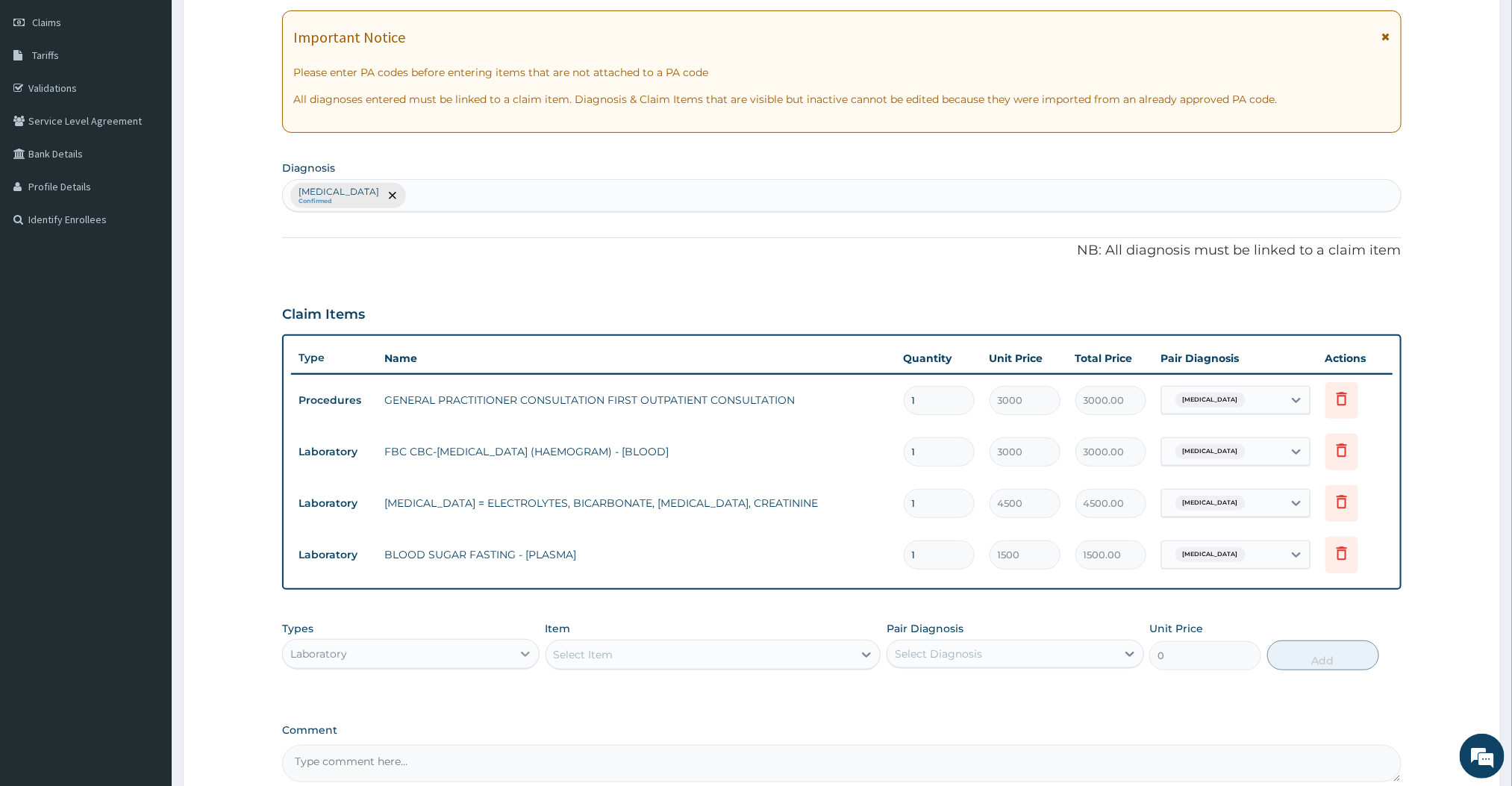
click at [513, 660] on div at bounding box center [525, 654] width 27 height 27
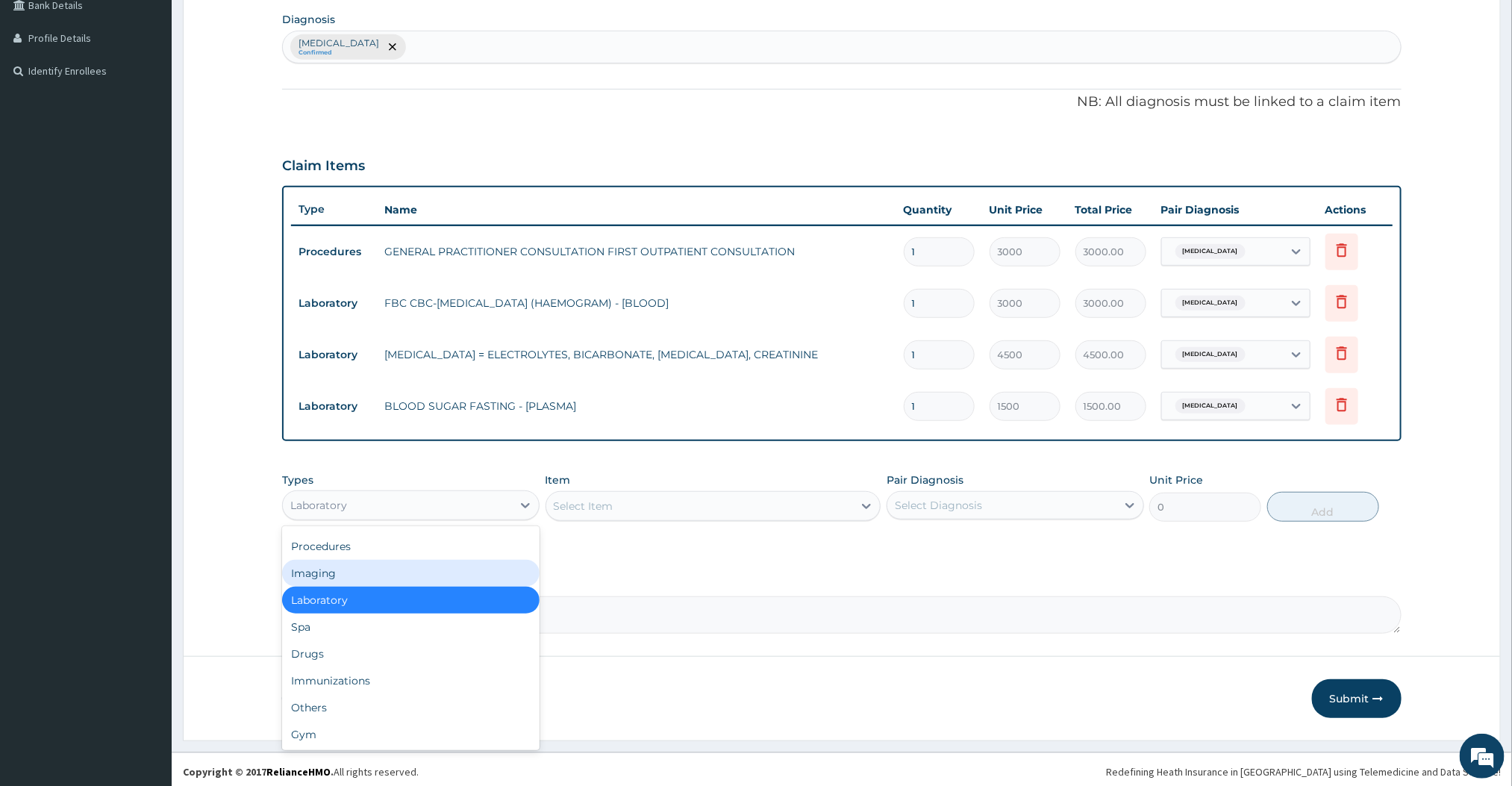
scroll to position [361, 0]
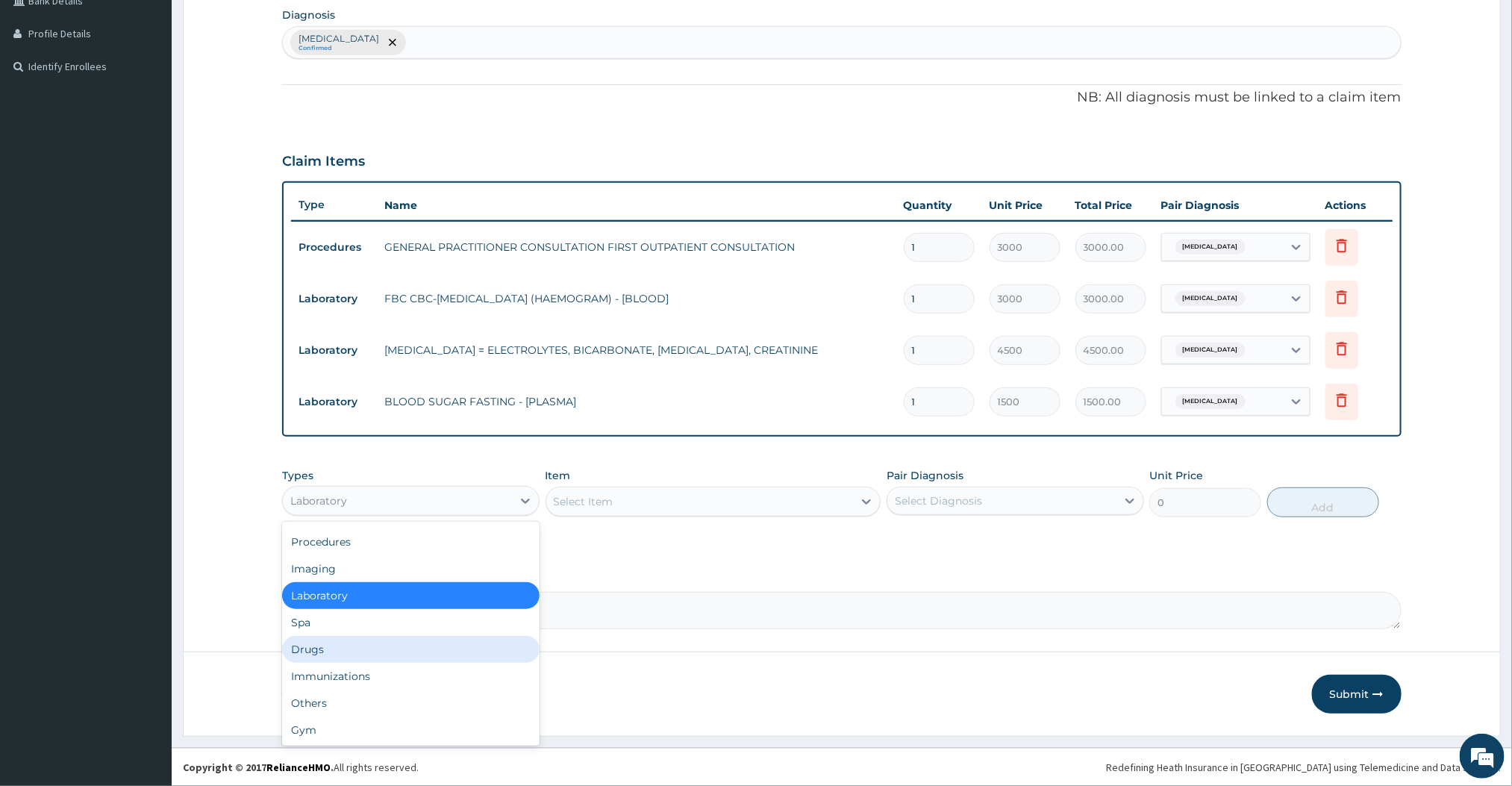
click at [356, 646] on div "Drugs" at bounding box center [411, 650] width 258 height 27
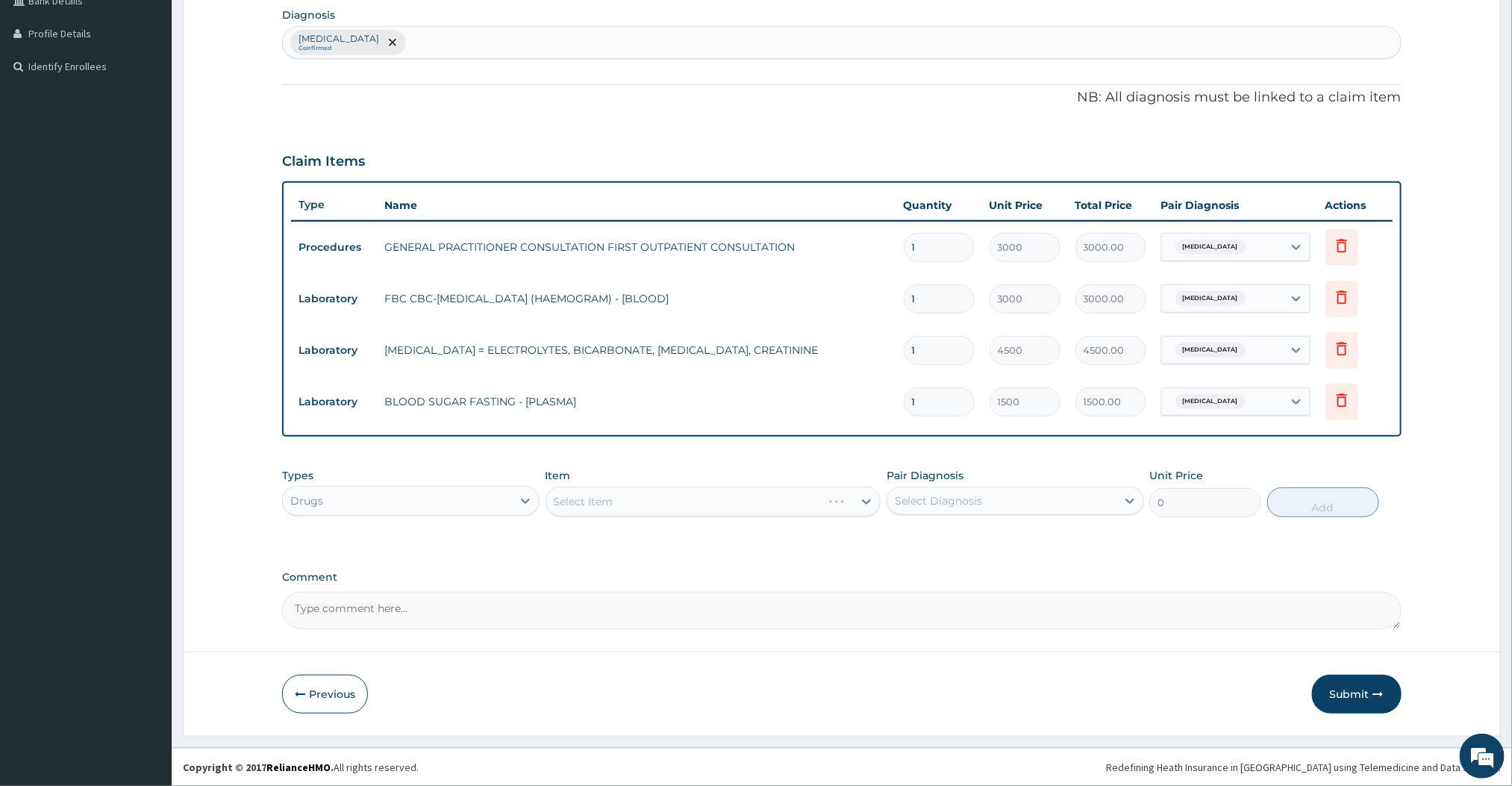
click at [812, 500] on div "Select Item" at bounding box center [713, 502] width 336 height 30
click at [826, 504] on div "Select Item" at bounding box center [713, 502] width 336 height 30
click at [826, 504] on div "Select Item" at bounding box center [700, 501] width 307 height 24
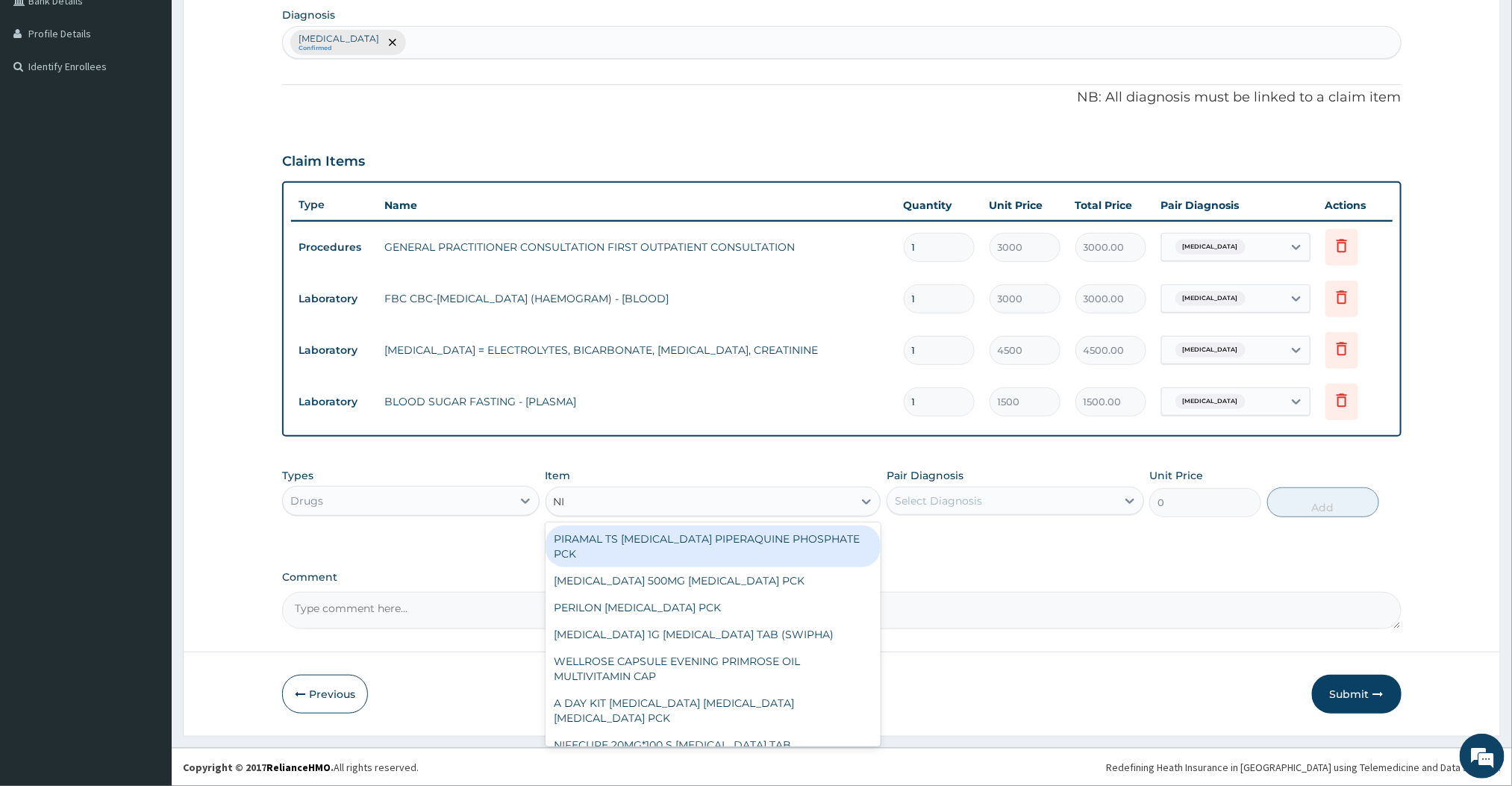
type input "NIF"
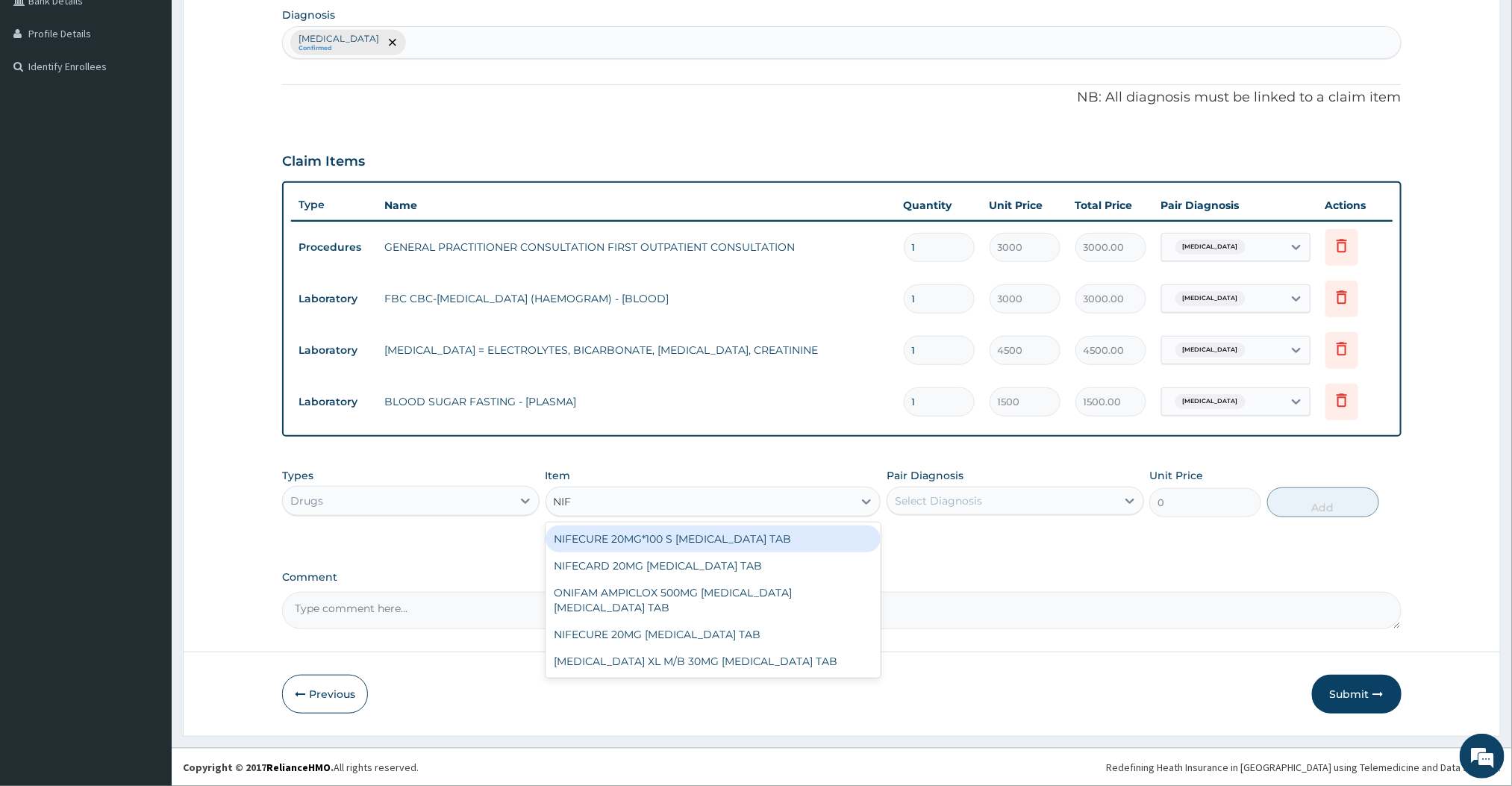
click at [700, 544] on div "NIFECURE 20MG*100 S NIFEDIPINE TAB" at bounding box center [713, 539] width 336 height 27
type input "360"
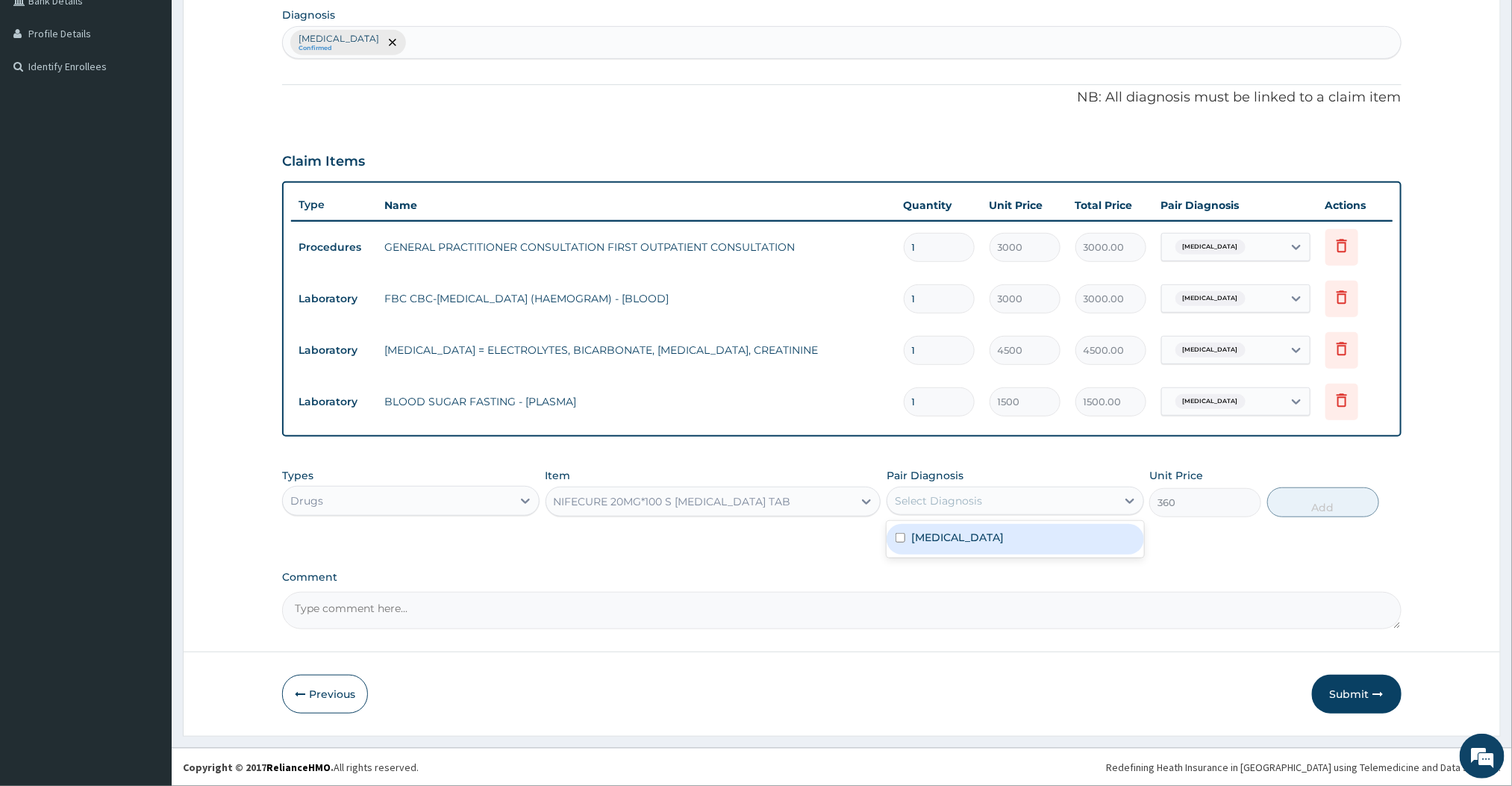
click at [976, 508] on div "Select Diagnosis" at bounding box center [1002, 501] width 229 height 24
click at [936, 541] on label "Essential hypertension" at bounding box center [957, 537] width 93 height 15
checkbox input "true"
click at [1003, 581] on label "Comment" at bounding box center [841, 577] width 1119 height 13
click at [1003, 592] on textarea "Comment" at bounding box center [841, 610] width 1119 height 38
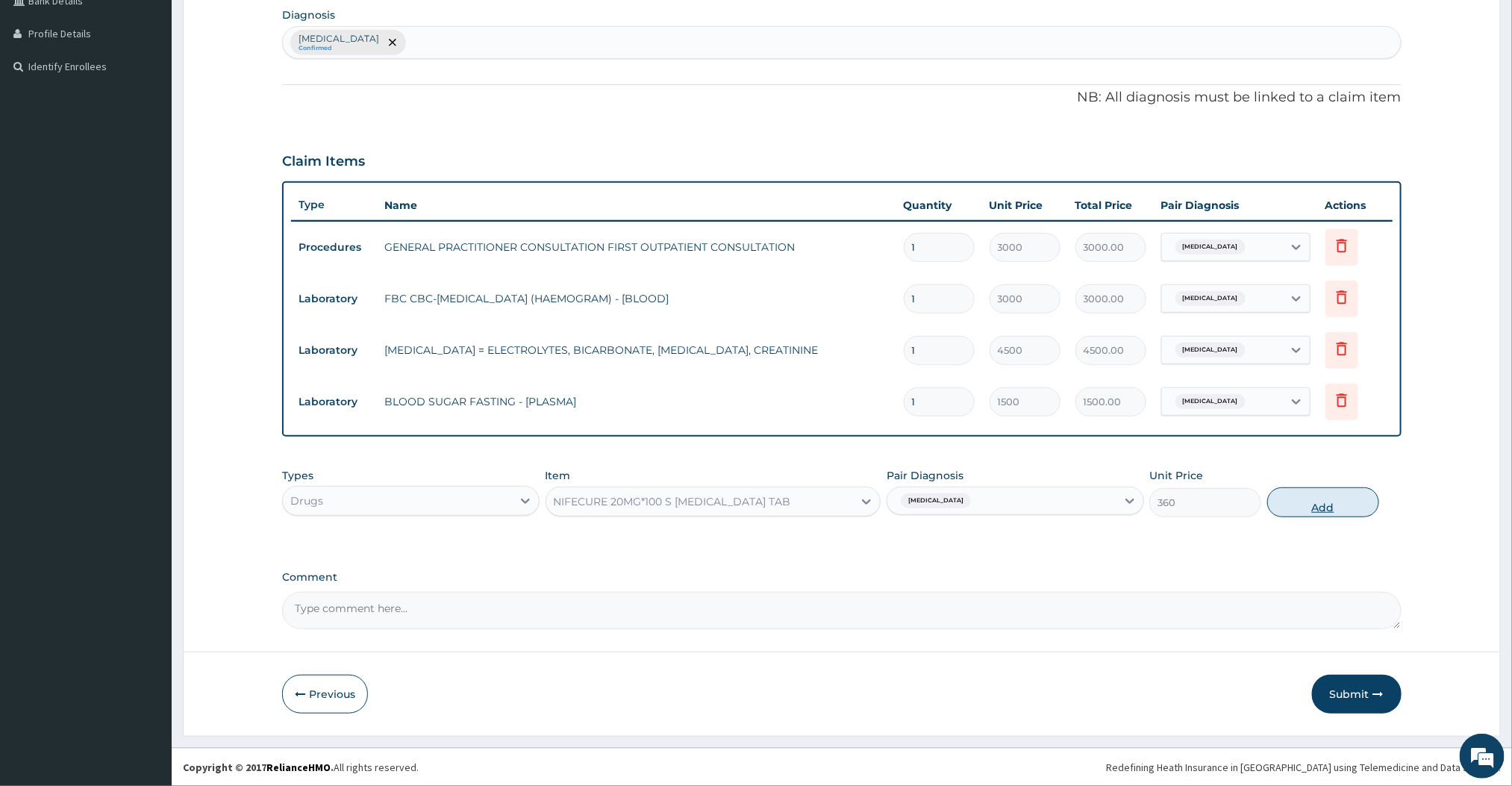
click at [1284, 506] on button "Add" at bounding box center [1324, 502] width 112 height 30
type input "0"
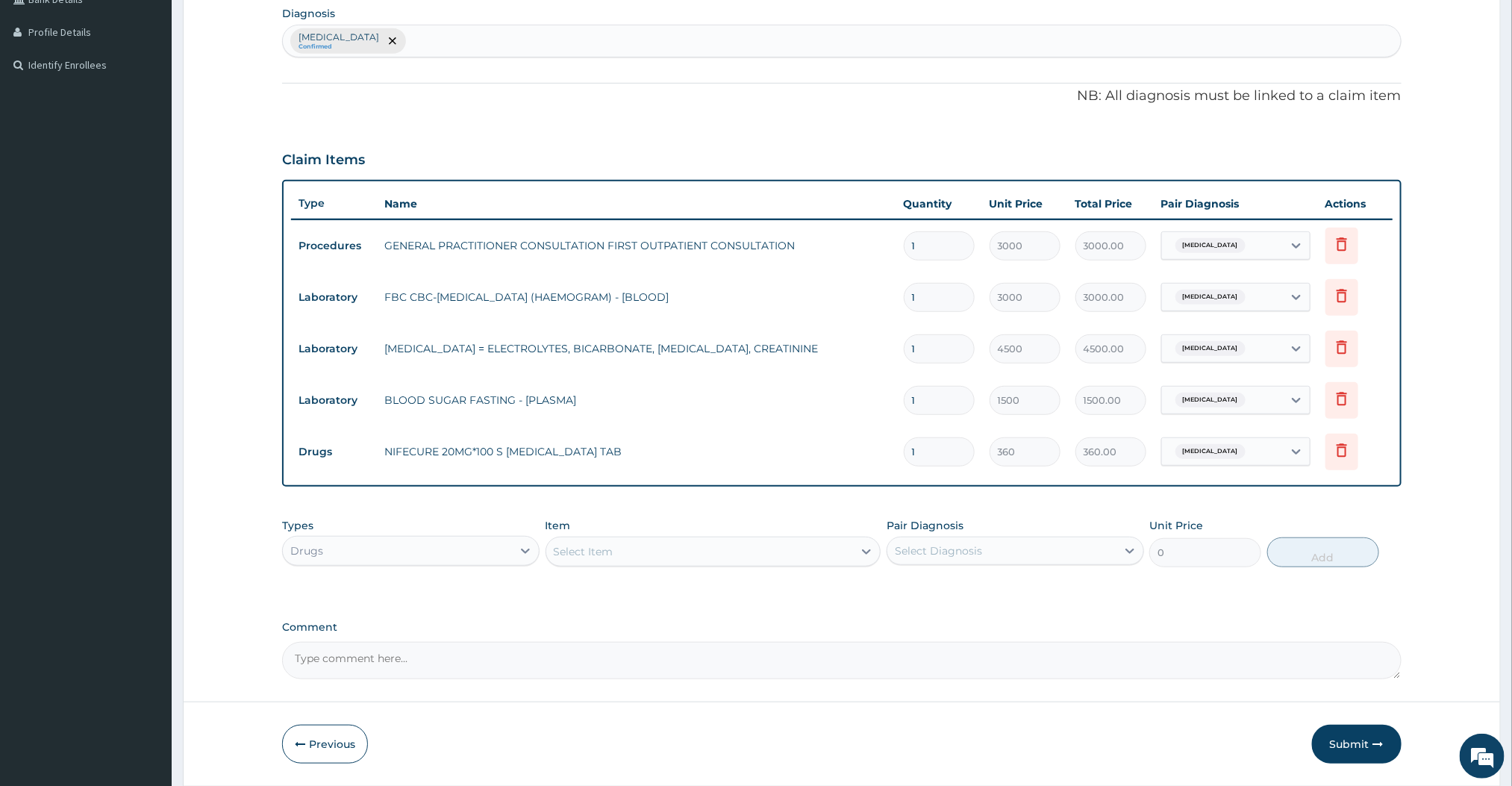
type input "14"
type input "5040.00"
type input "14"
click at [945, 486] on div "Type Name Quantity Unit Price Total Price Pair Diagnosis Actions Procedures GEN…" at bounding box center [841, 333] width 1119 height 307
click at [832, 545] on div "Select Item" at bounding box center [700, 552] width 307 height 24
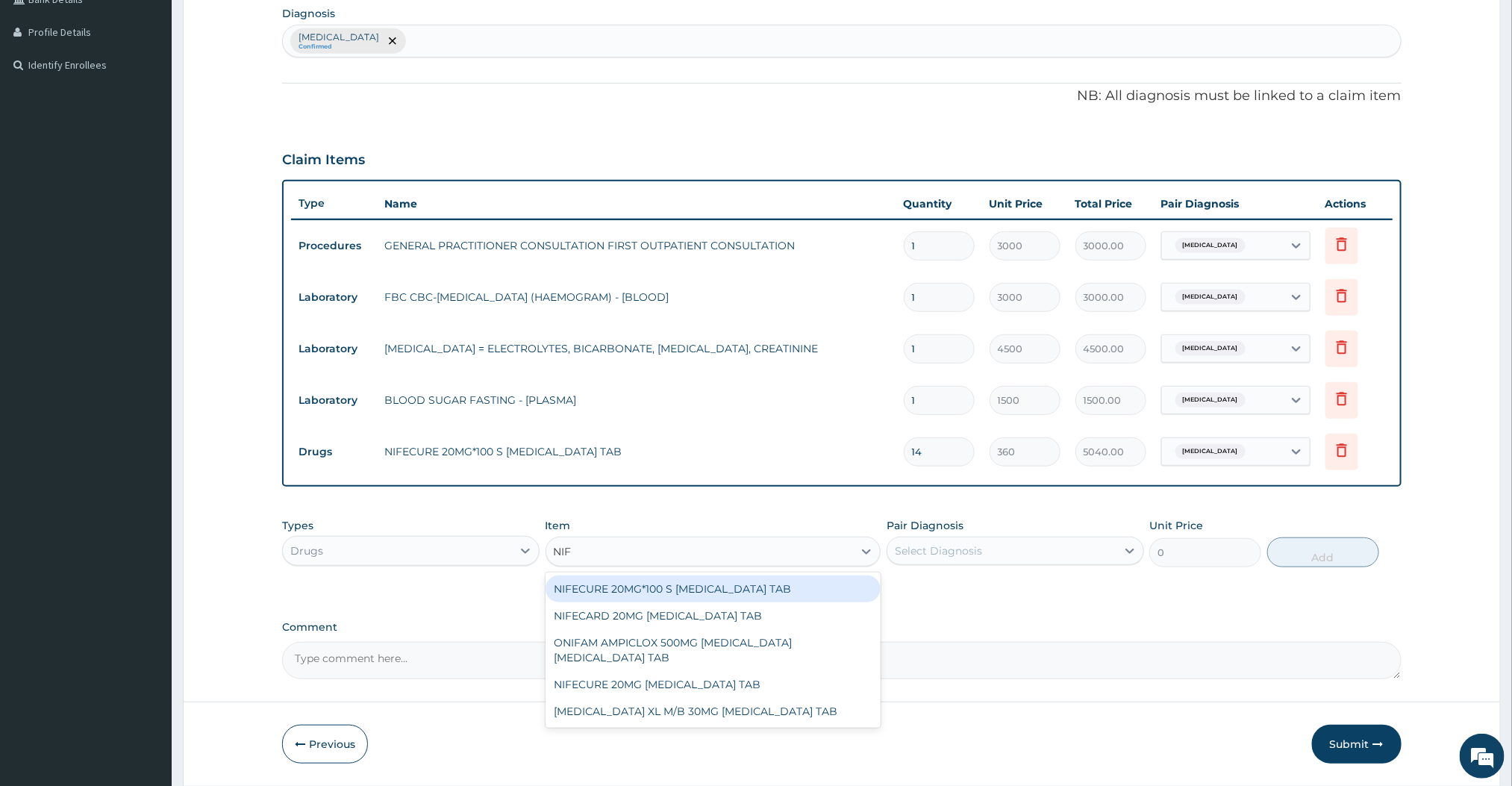
type input "NIFE"
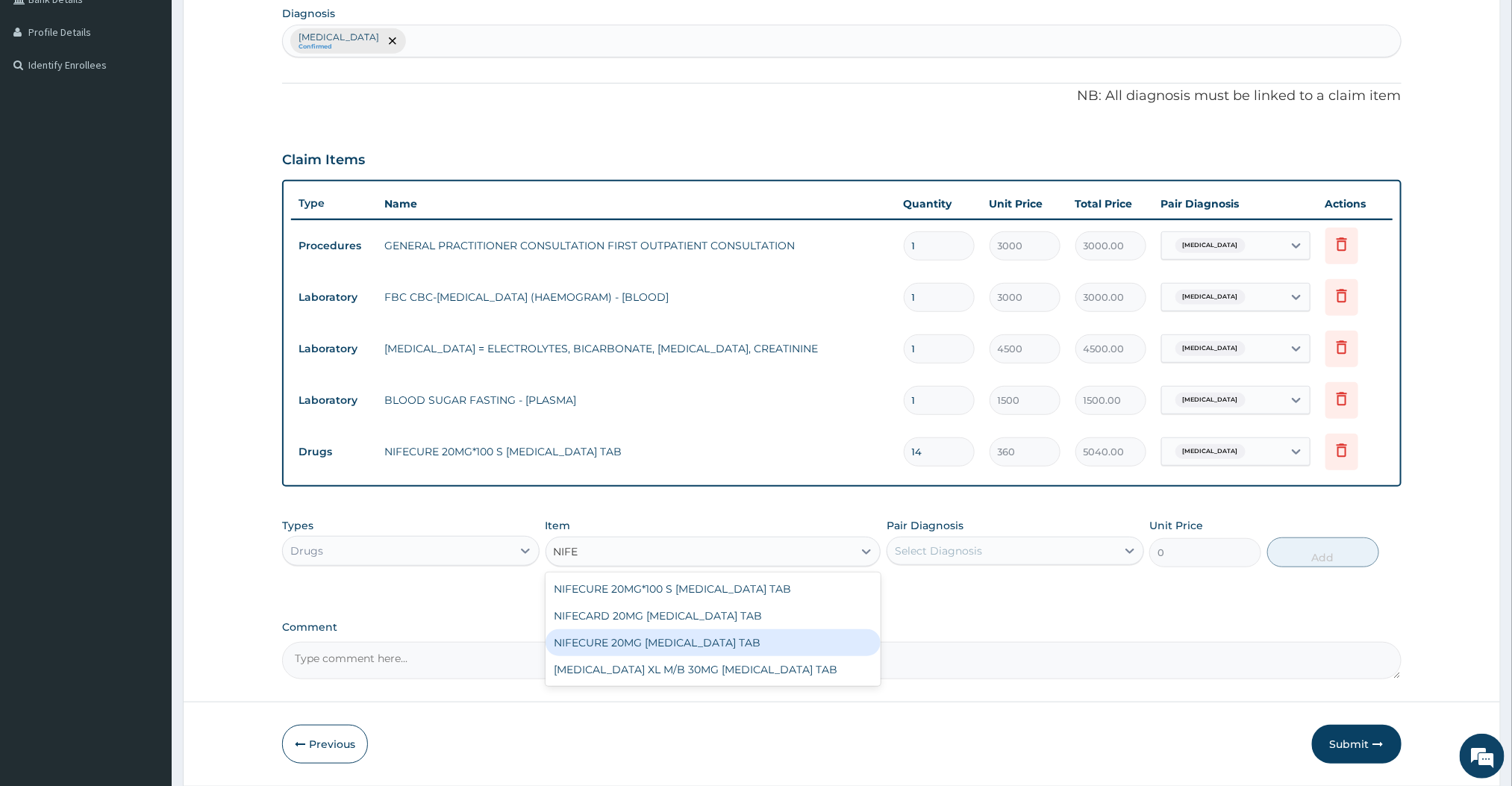
click at [609, 650] on div "NIFECURE 20MG NIFEDIPINE TAB" at bounding box center [713, 643] width 336 height 27
type input "396"
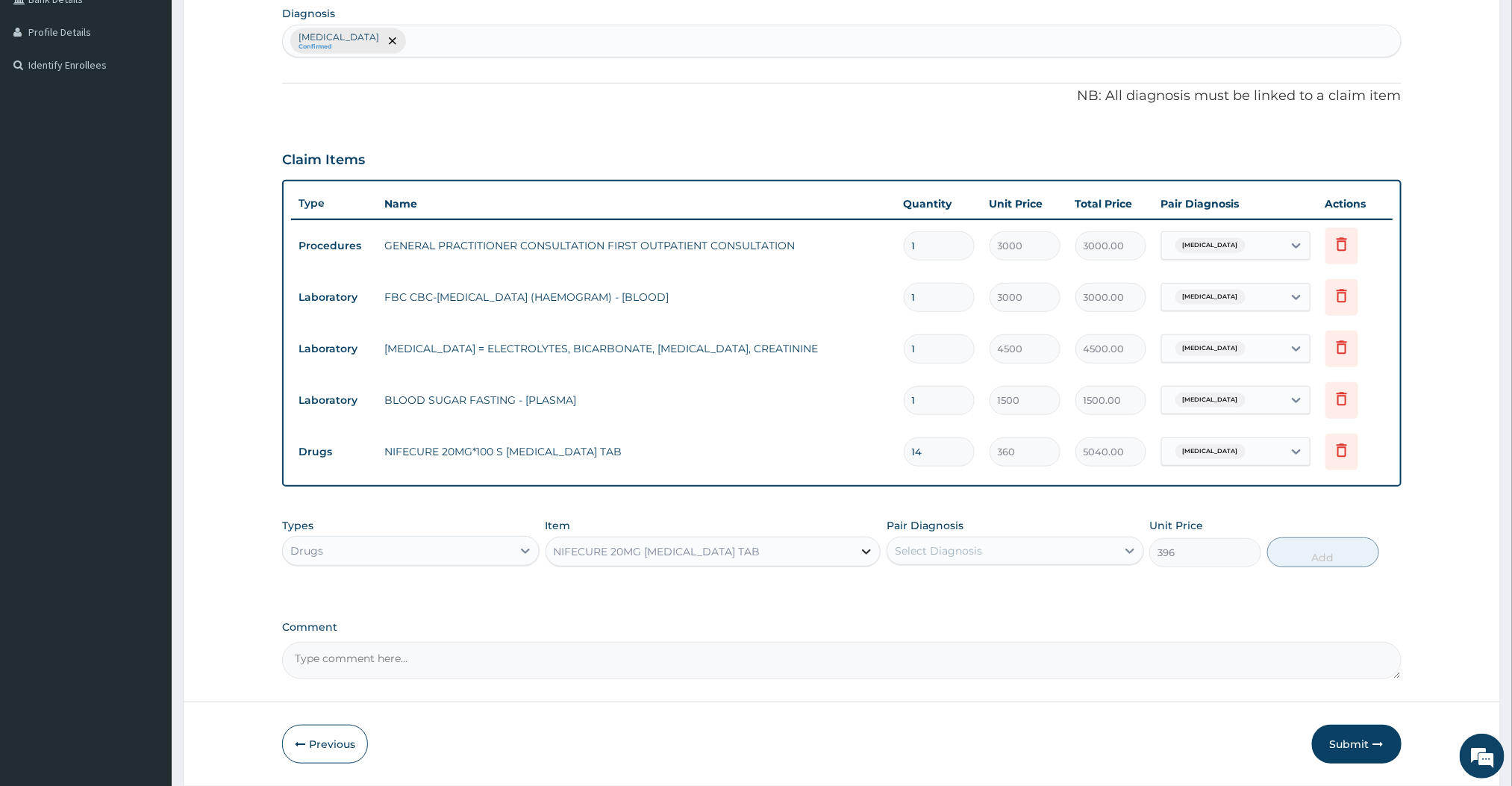
click at [862, 557] on icon at bounding box center [867, 552] width 15 height 15
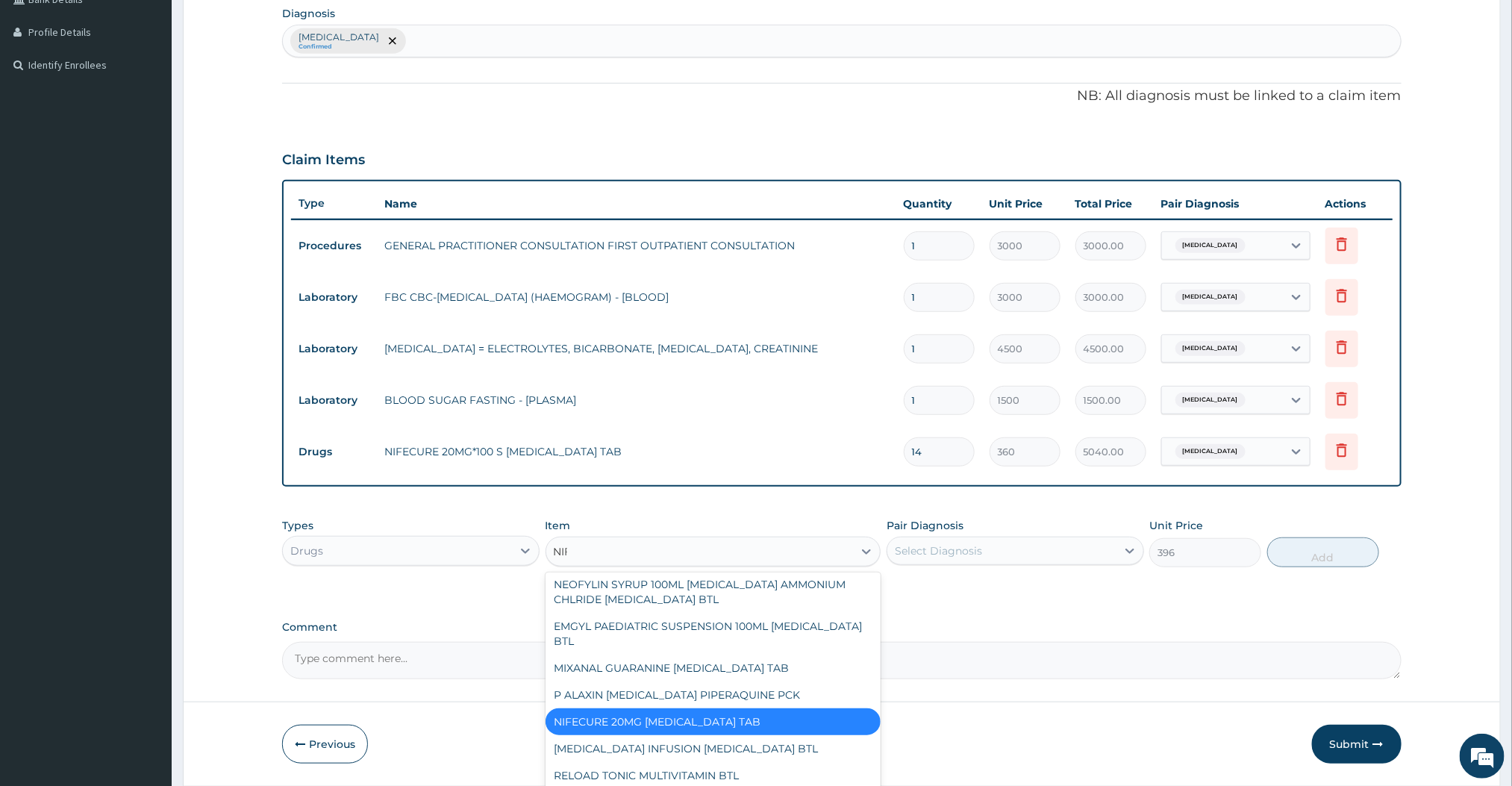
scroll to position [0, 0]
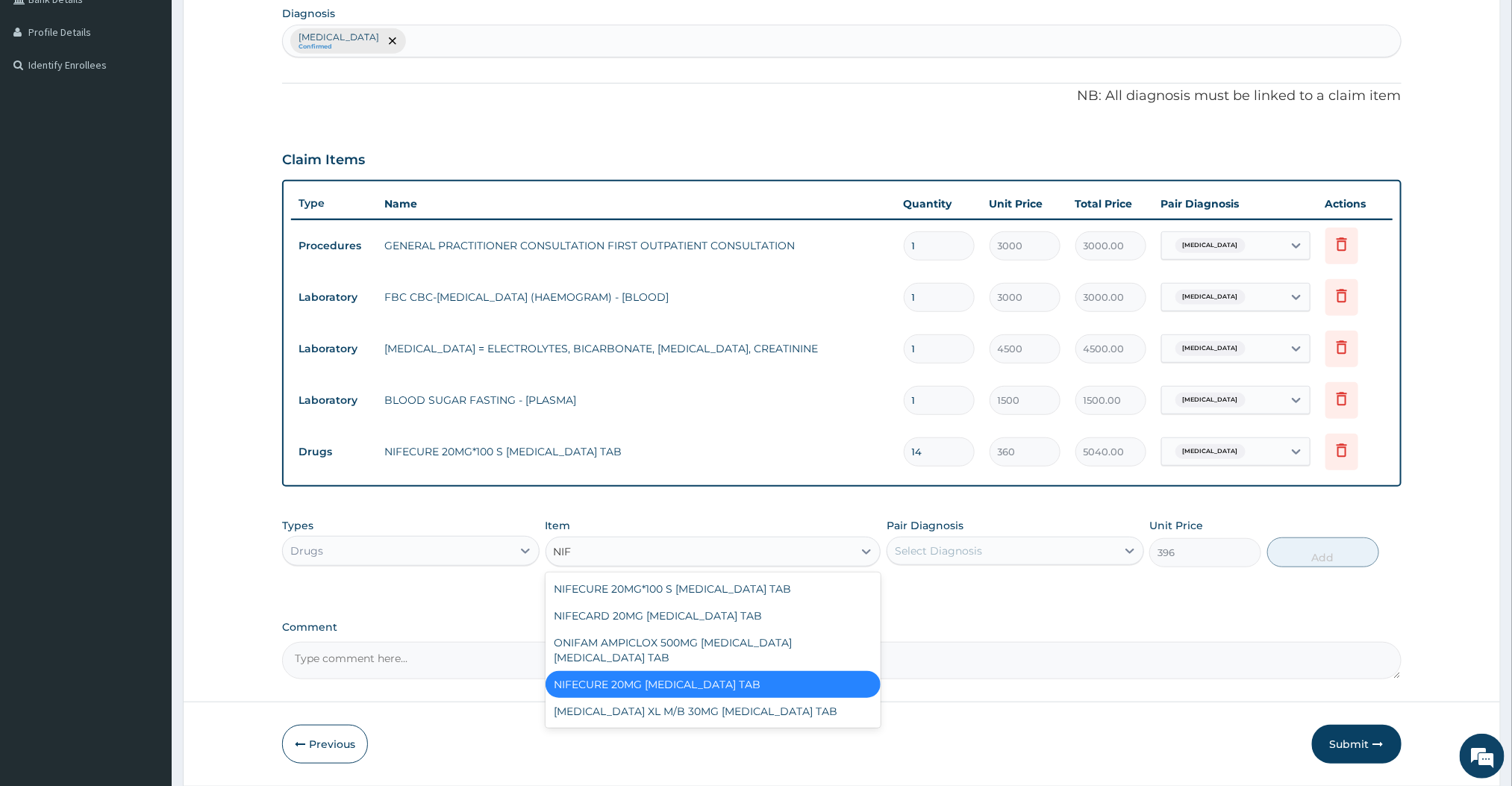
type input "NIFE"
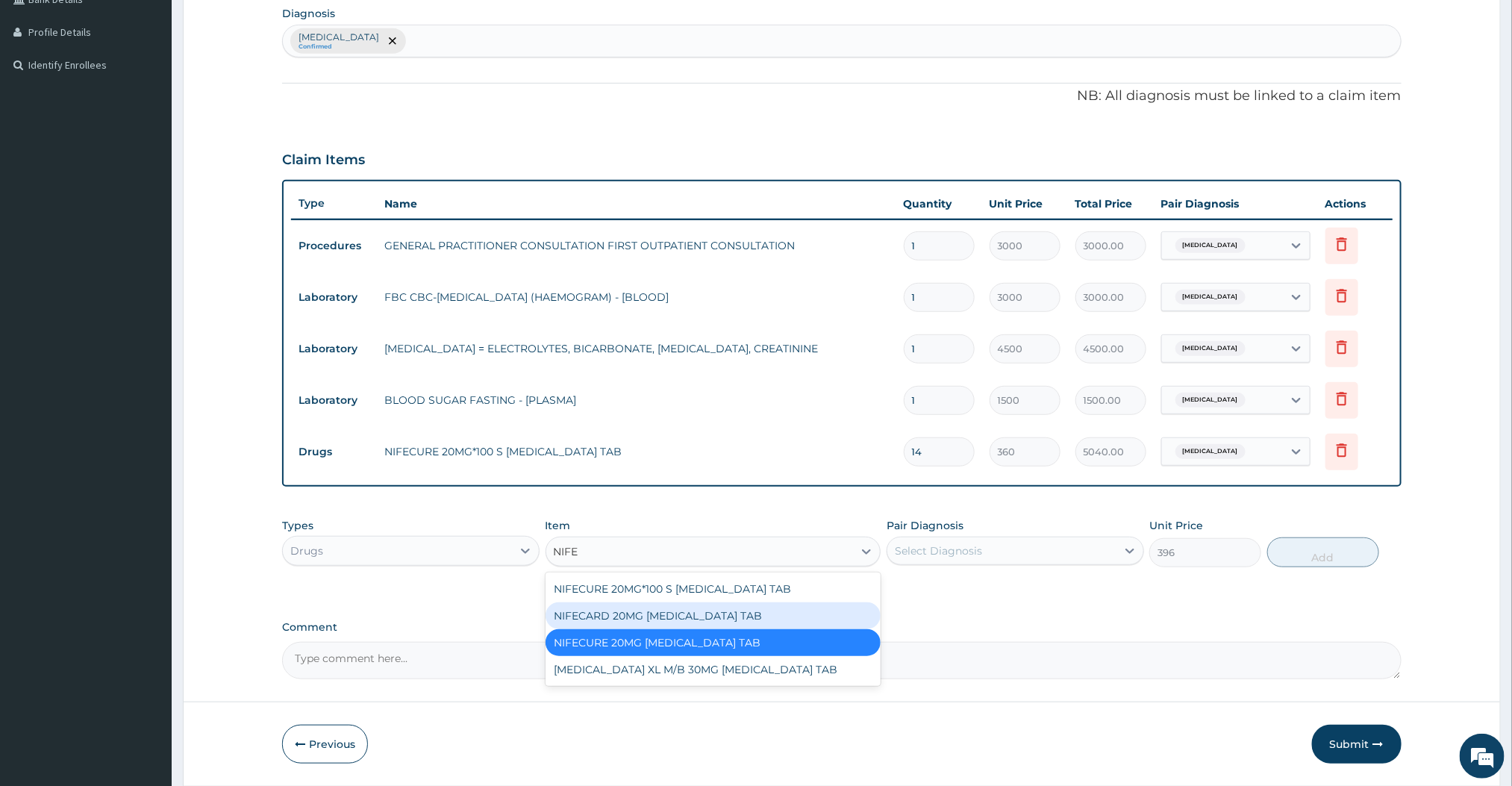
click at [712, 623] on div "NIFECARD 20MG NIFEDIPINE TAB" at bounding box center [713, 616] width 336 height 27
type input "1424.400024414062"
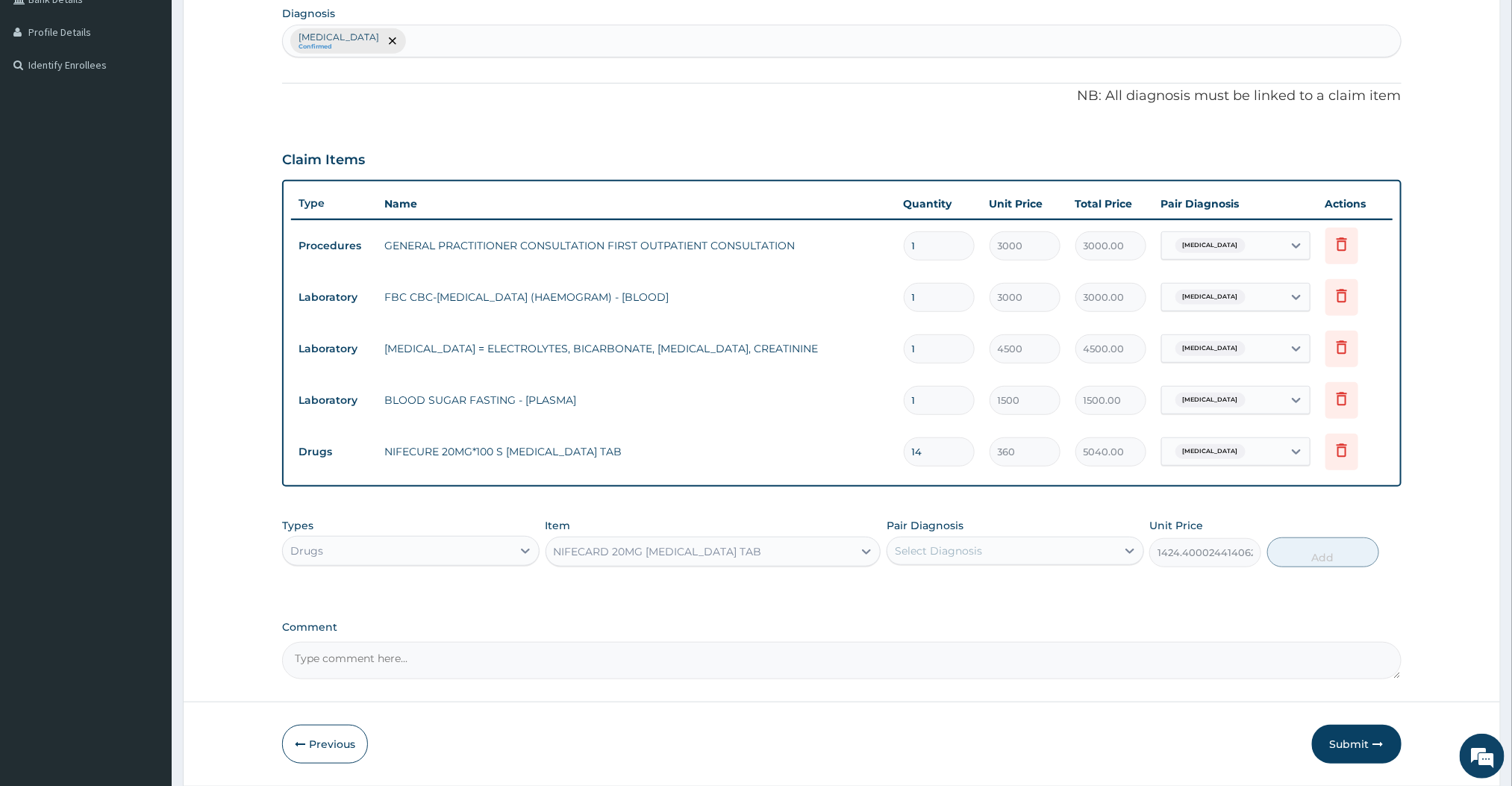
click at [776, 547] on div "NIFECARD 20MG NIFEDIPINE TAB" at bounding box center [700, 552] width 307 height 24
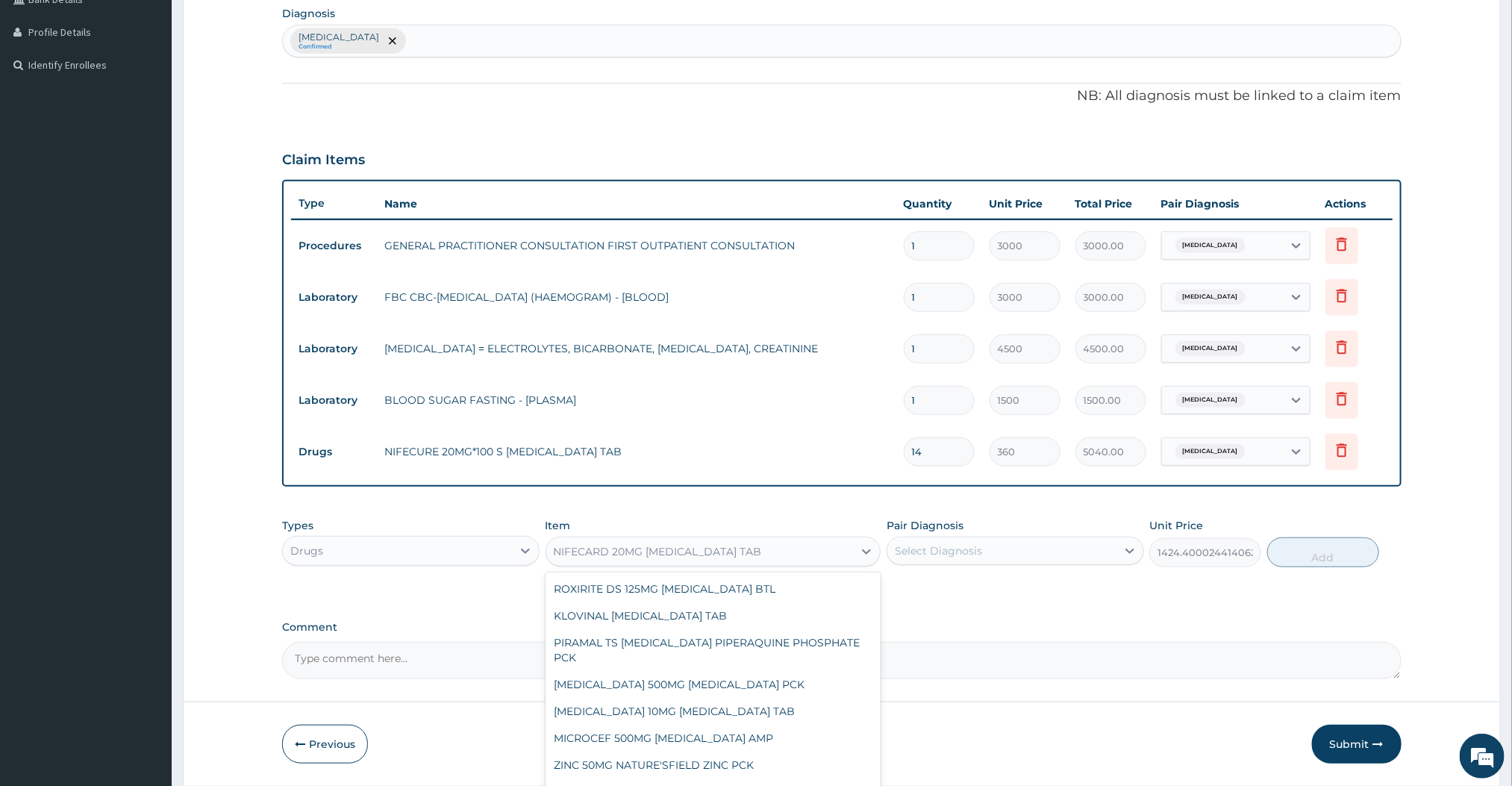
scroll to position [6081, 0]
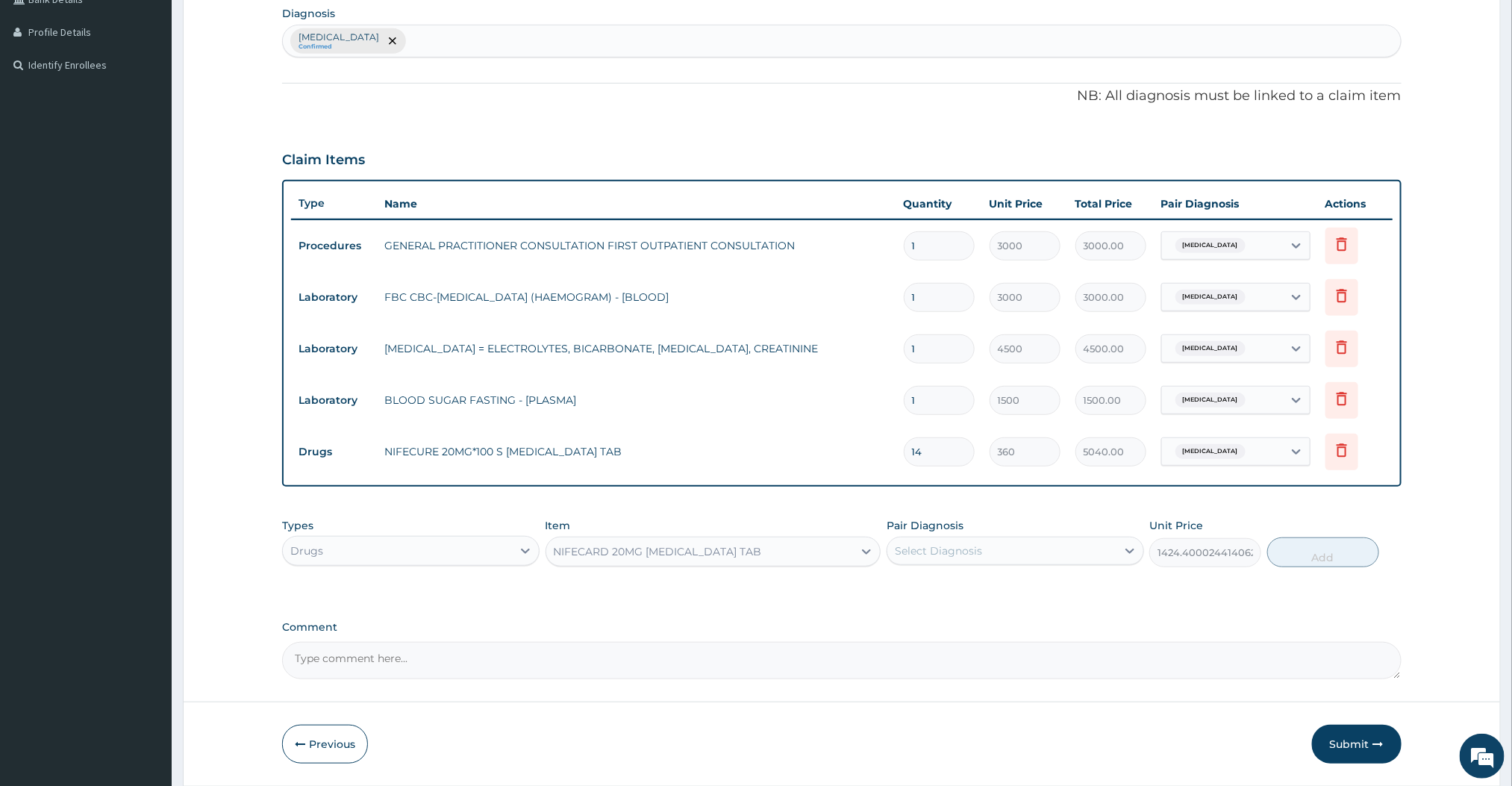
click at [909, 609] on div "PA Code / Prescription Code Enter Code(Secondary Care Only) Encounter Date 15-0…" at bounding box center [841, 231] width 1119 height 897
click at [674, 550] on div "NIFECARD 20MG NIFEDIPINE TAB" at bounding box center [658, 552] width 208 height 15
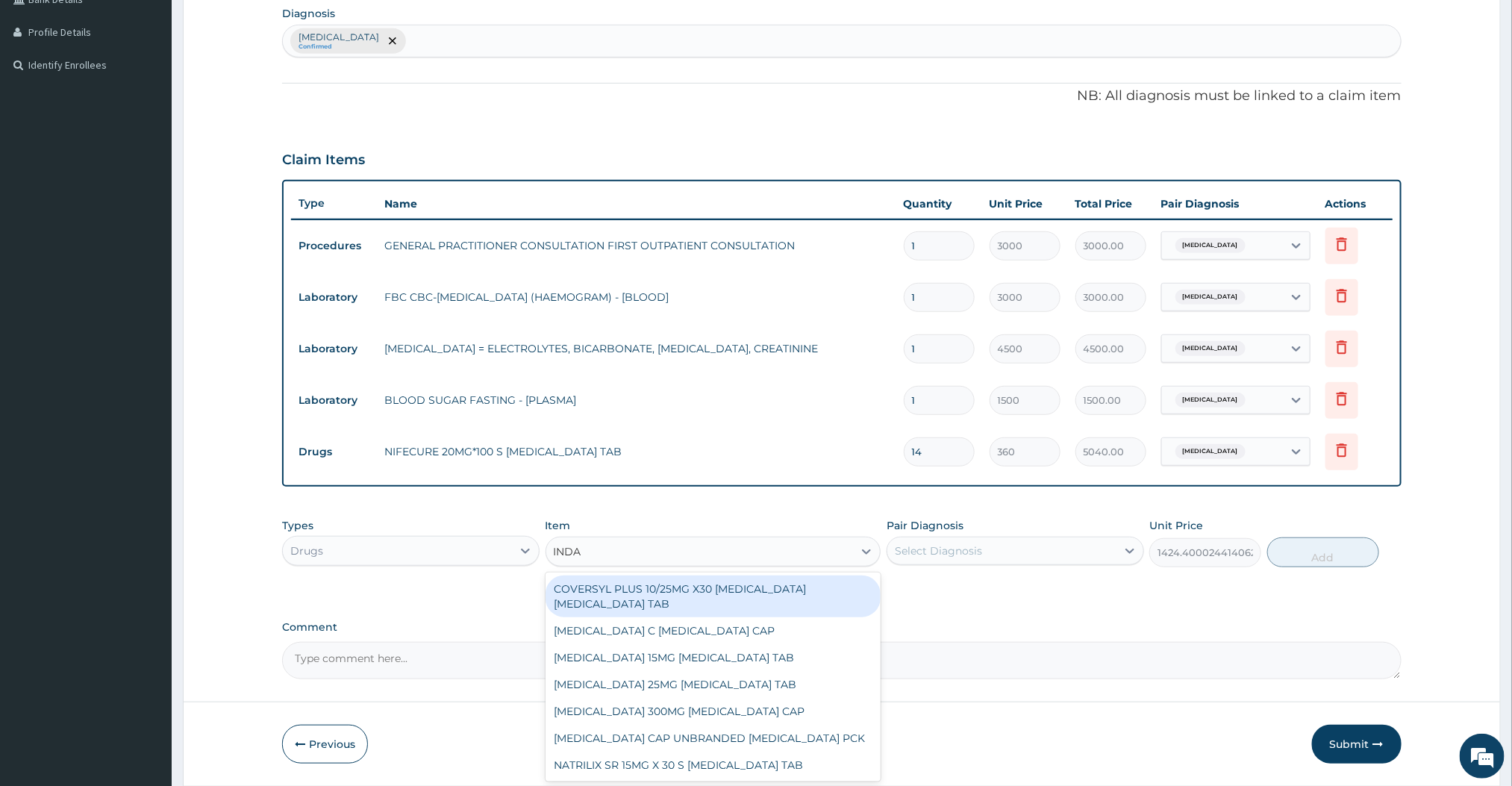
scroll to position [0, 0]
type input "INDAPA"
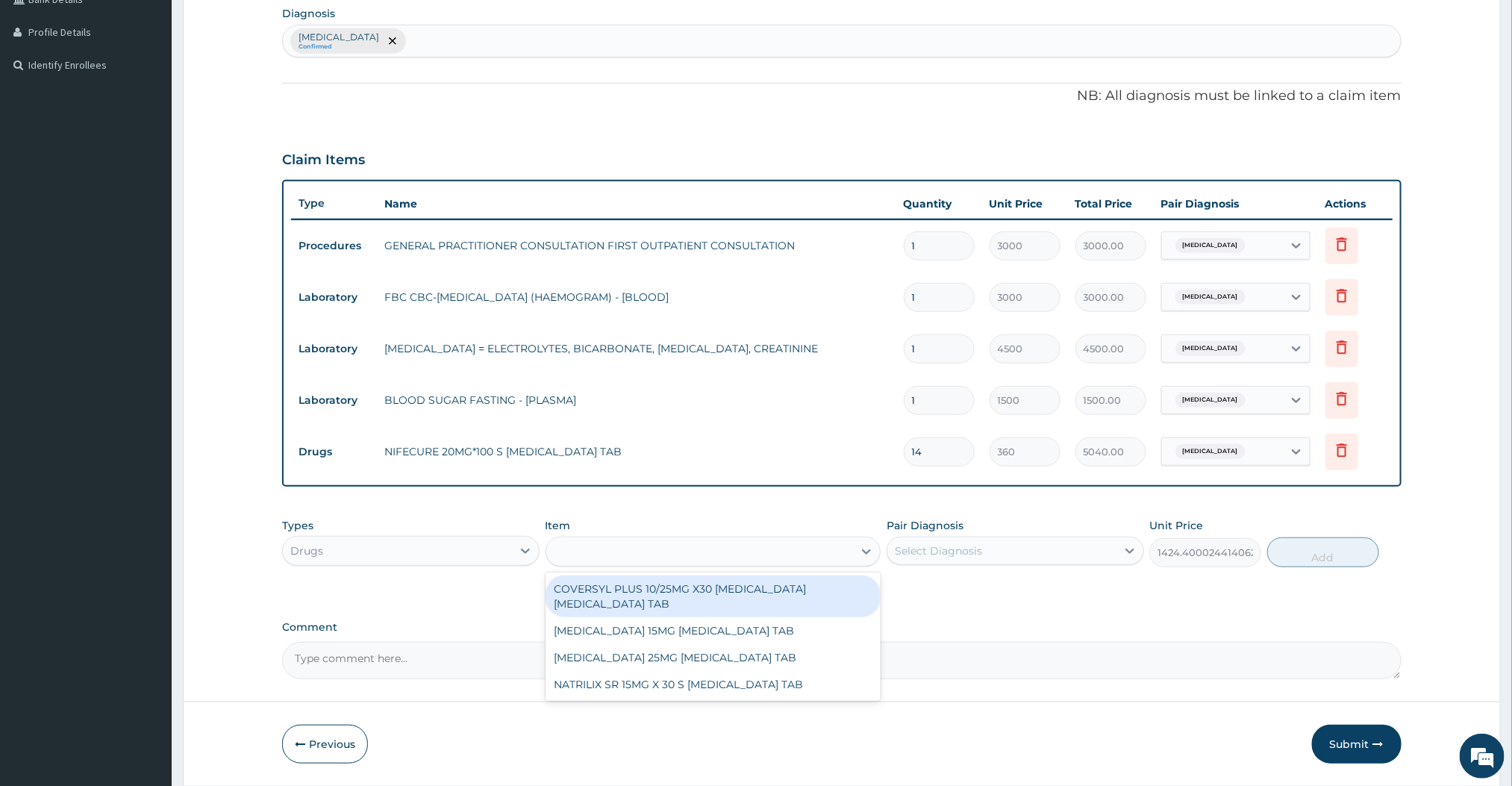
click at [706, 557] on div "INDAPA" at bounding box center [700, 552] width 307 height 24
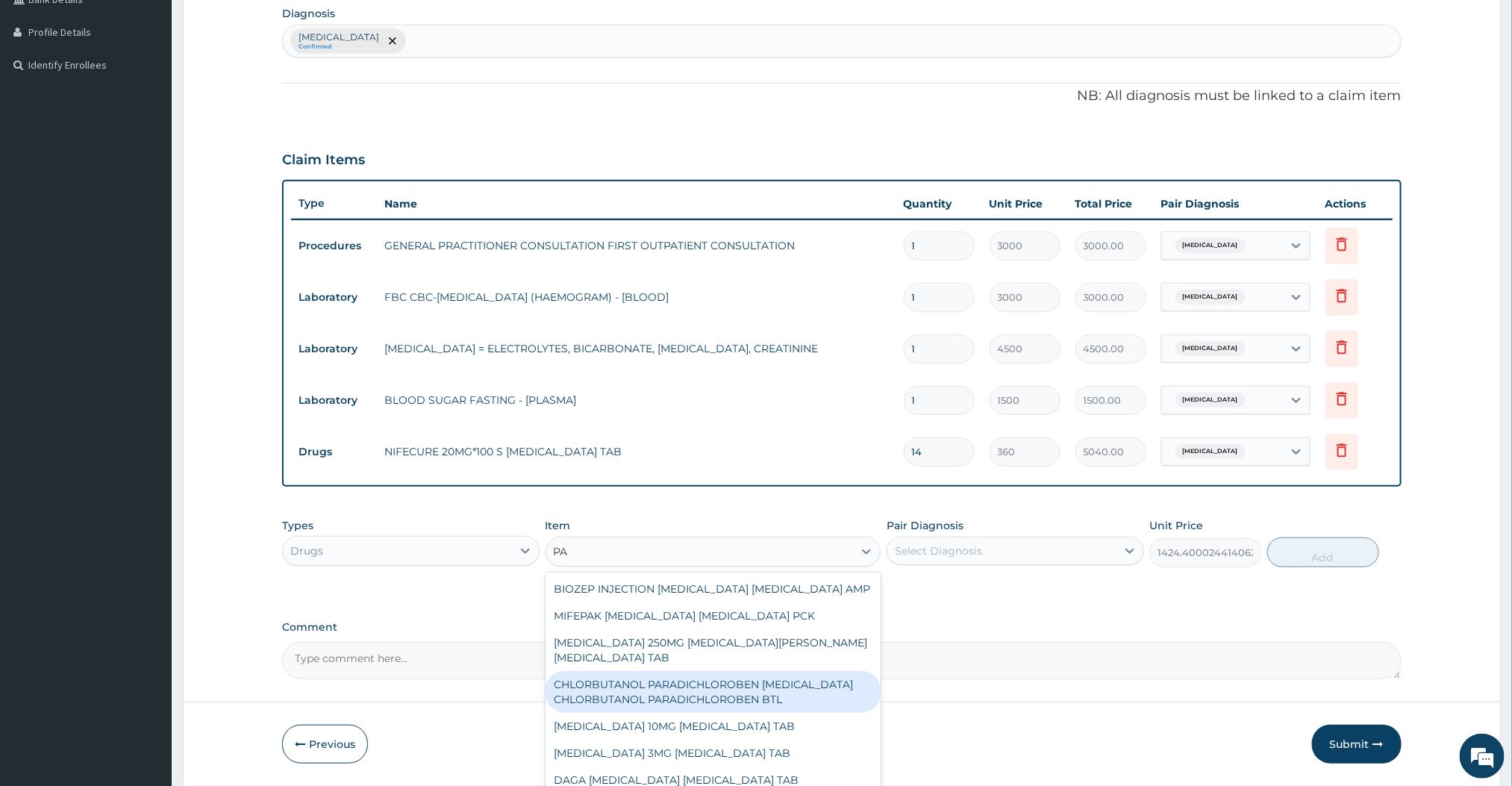
type input "P"
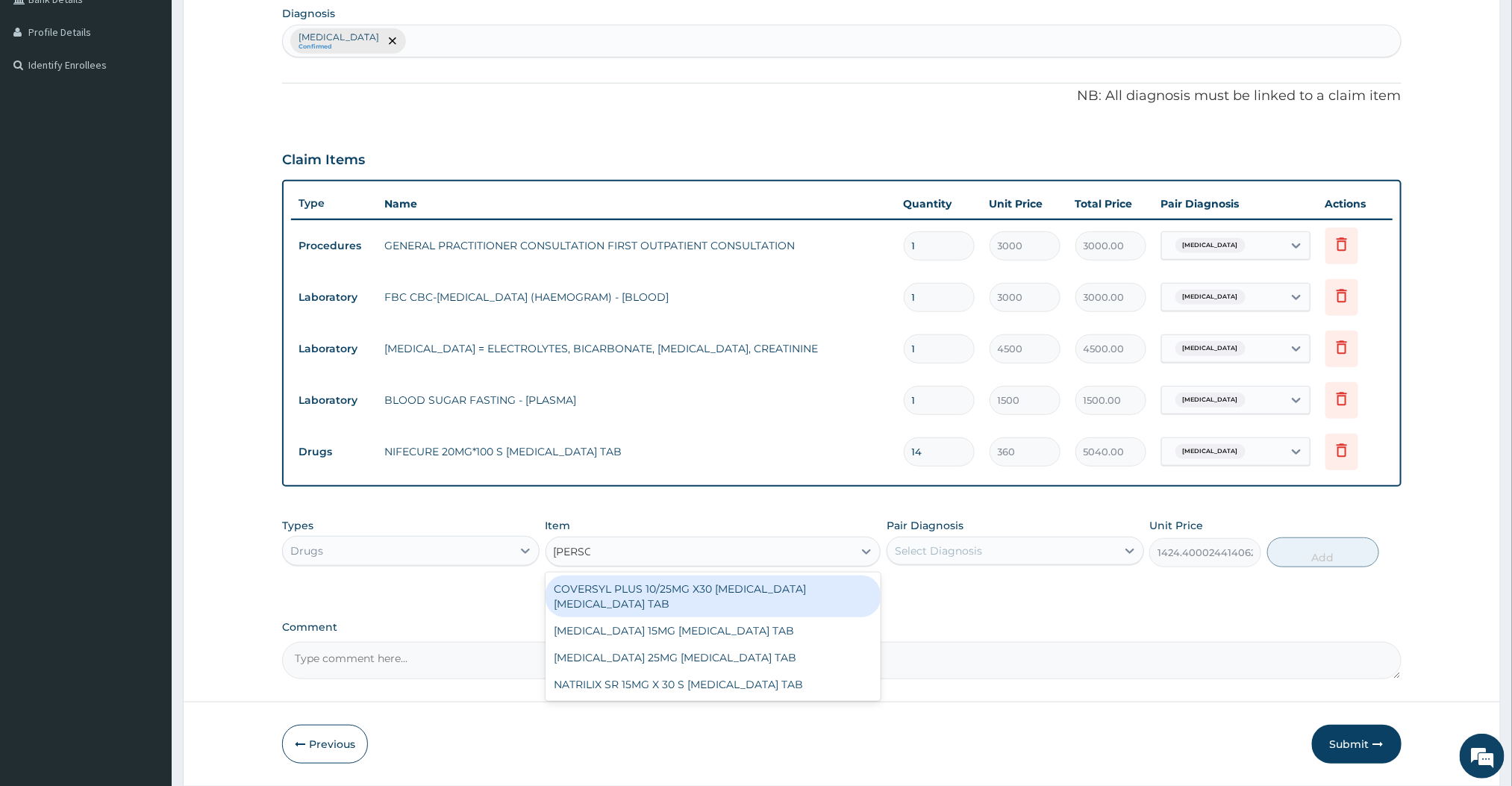
type input "INDAPA"
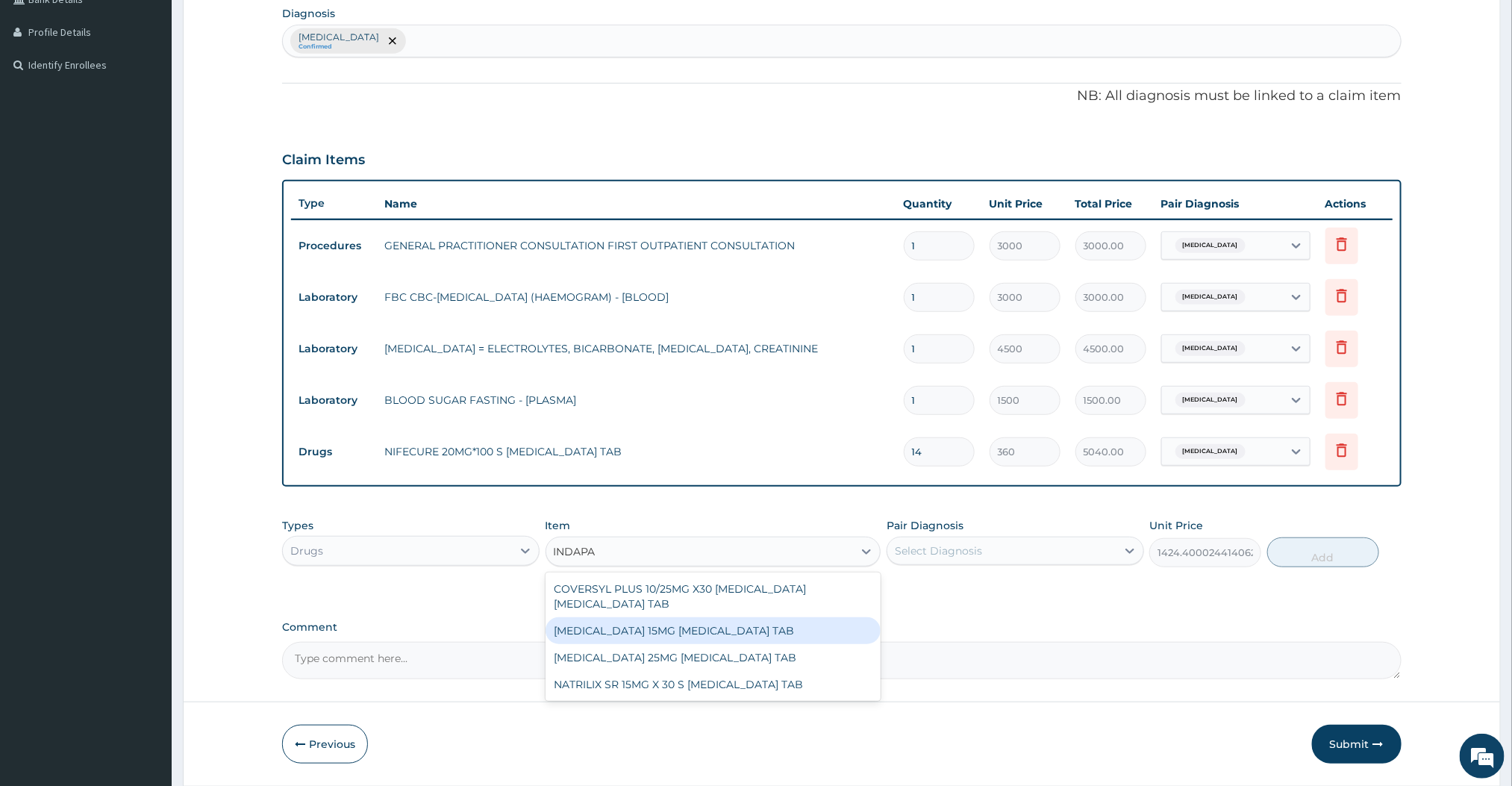
click at [673, 632] on div "INDAPAMIDE 15MG INDAPAMIDE TAB" at bounding box center [713, 631] width 336 height 27
type input "4980"
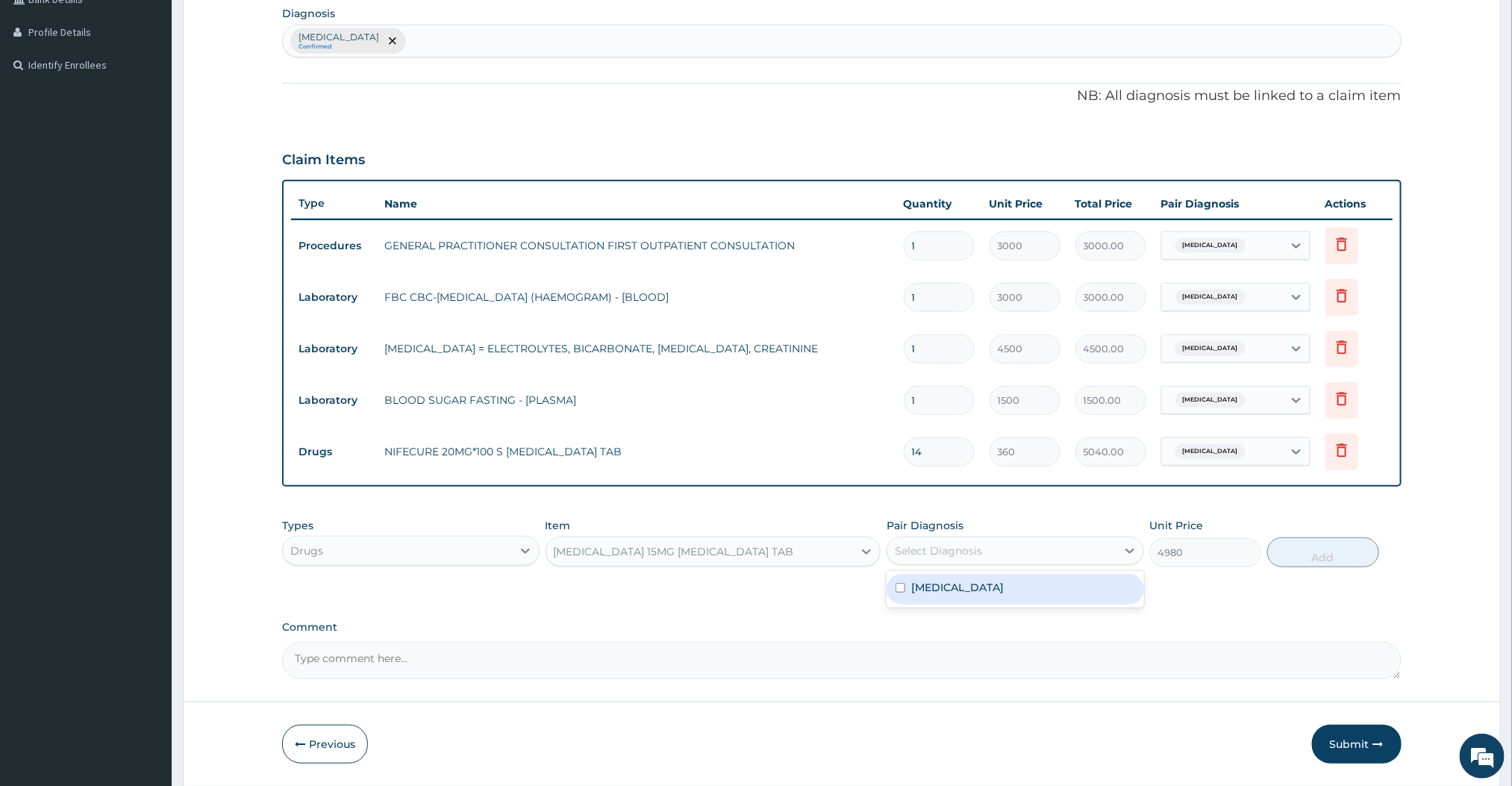
click at [950, 560] on div "Select Diagnosis" at bounding box center [1002, 551] width 229 height 24
click at [936, 583] on label "Essential hypertension" at bounding box center [957, 588] width 93 height 15
checkbox input "true"
click at [1218, 612] on div "PA Code / Prescription Code Enter Code(Secondary Care Only) Encounter Date 15-0…" at bounding box center [841, 231] width 1119 height 897
click at [1321, 552] on button "Add" at bounding box center [1324, 552] width 112 height 30
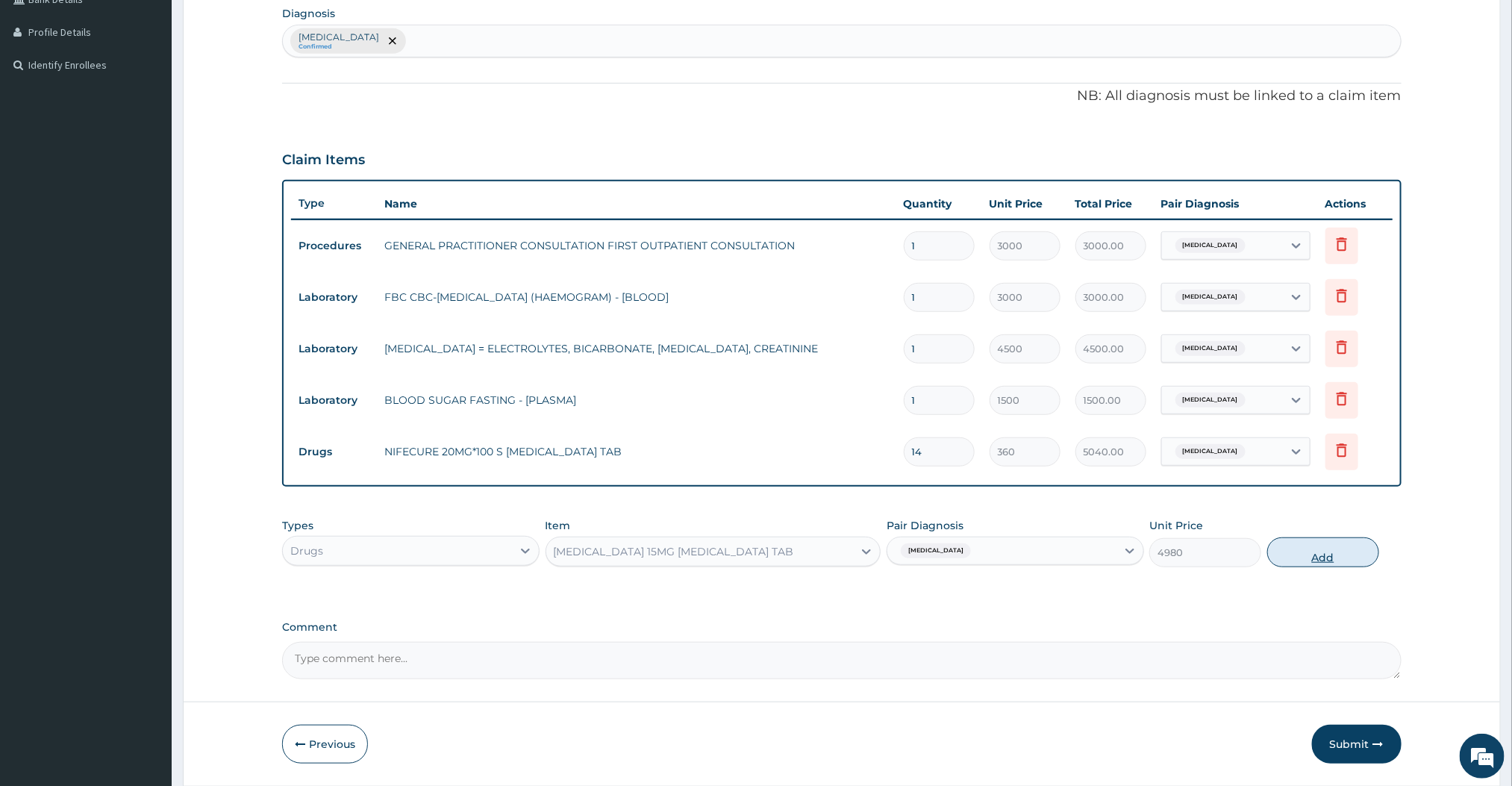
type input "0"
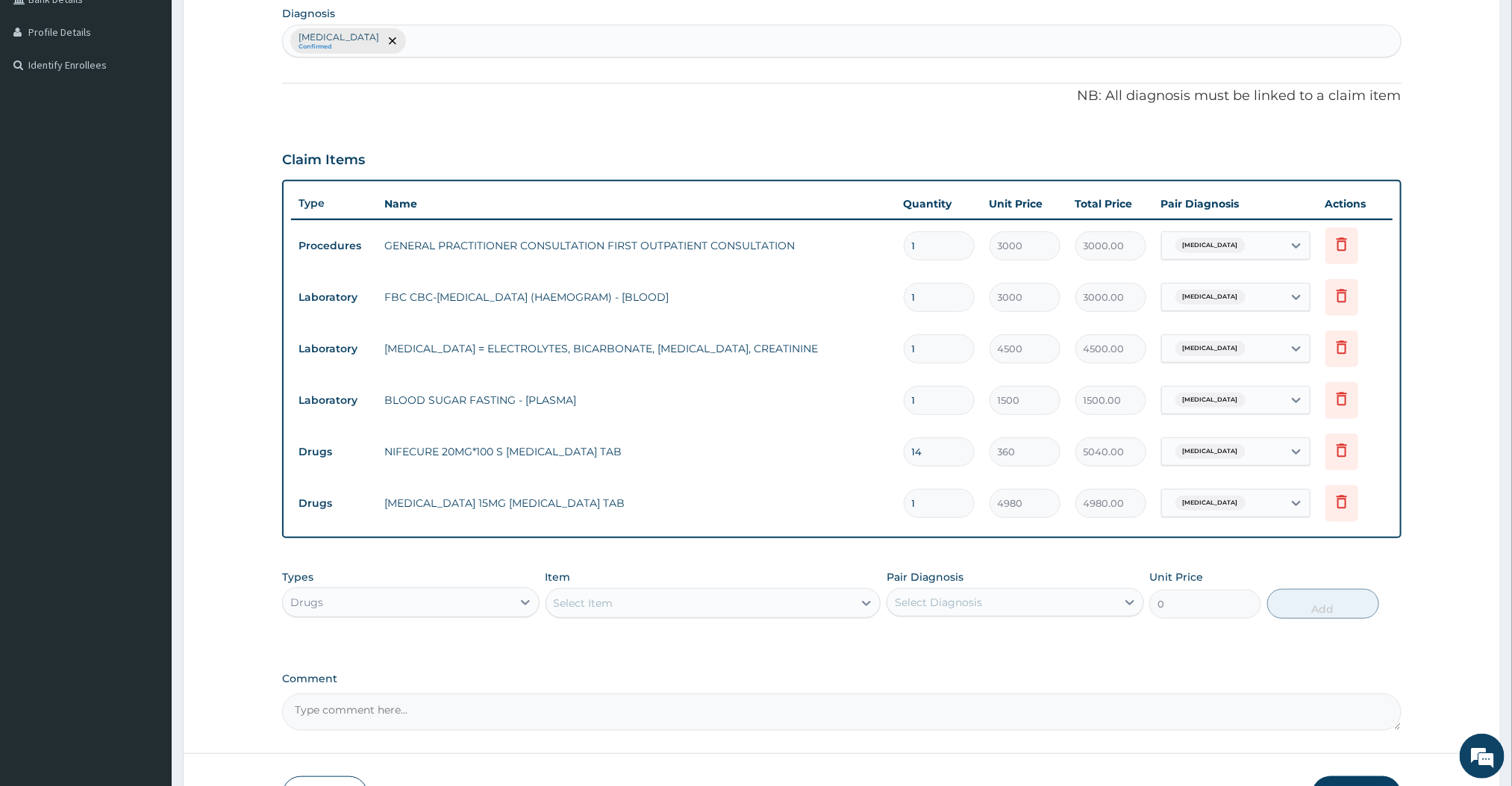
click at [771, 593] on div "Select Item" at bounding box center [700, 603] width 307 height 24
click at [661, 603] on div "Select Item" at bounding box center [700, 603] width 307 height 24
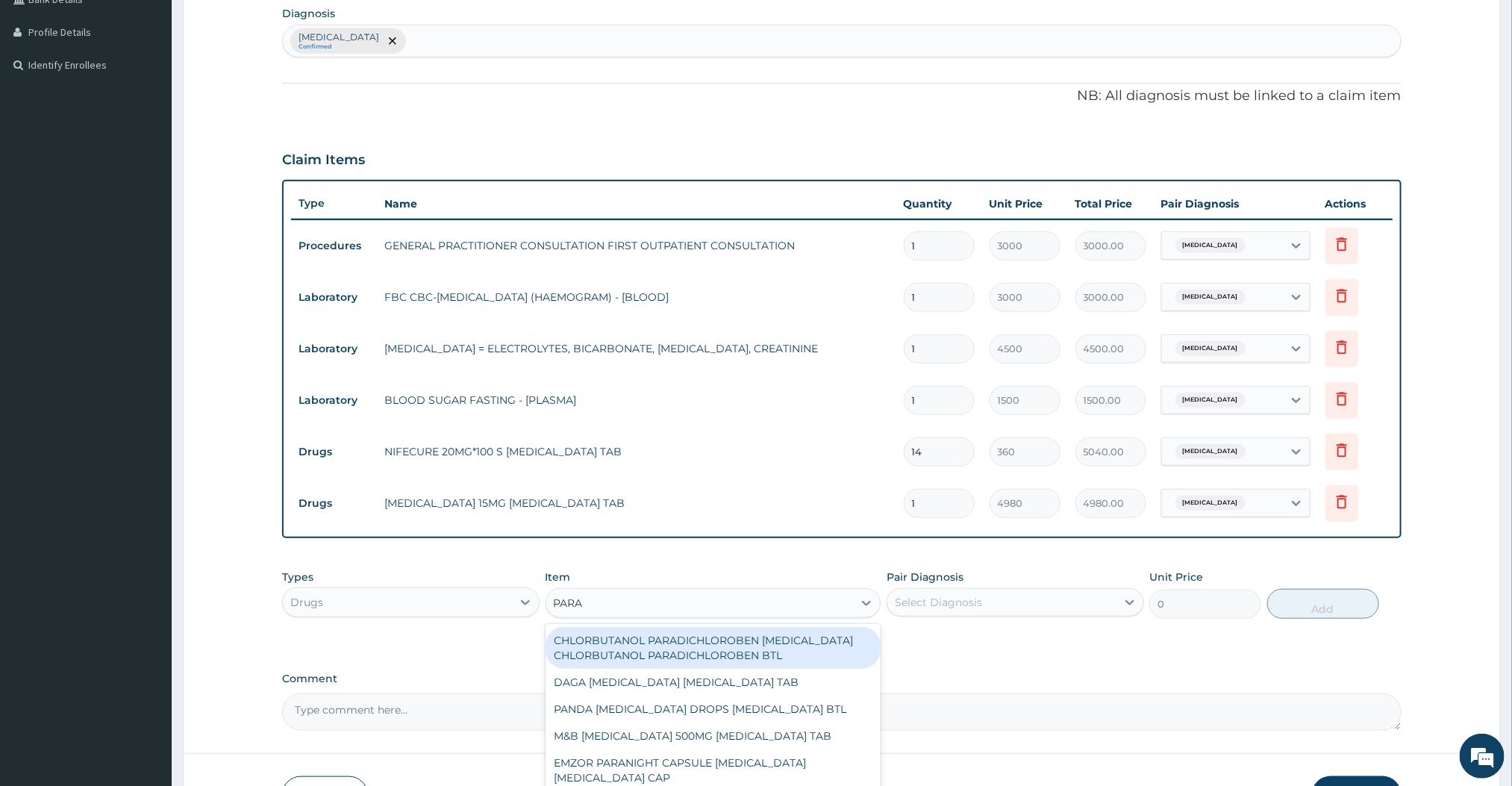
type input "PARACETAMOL"
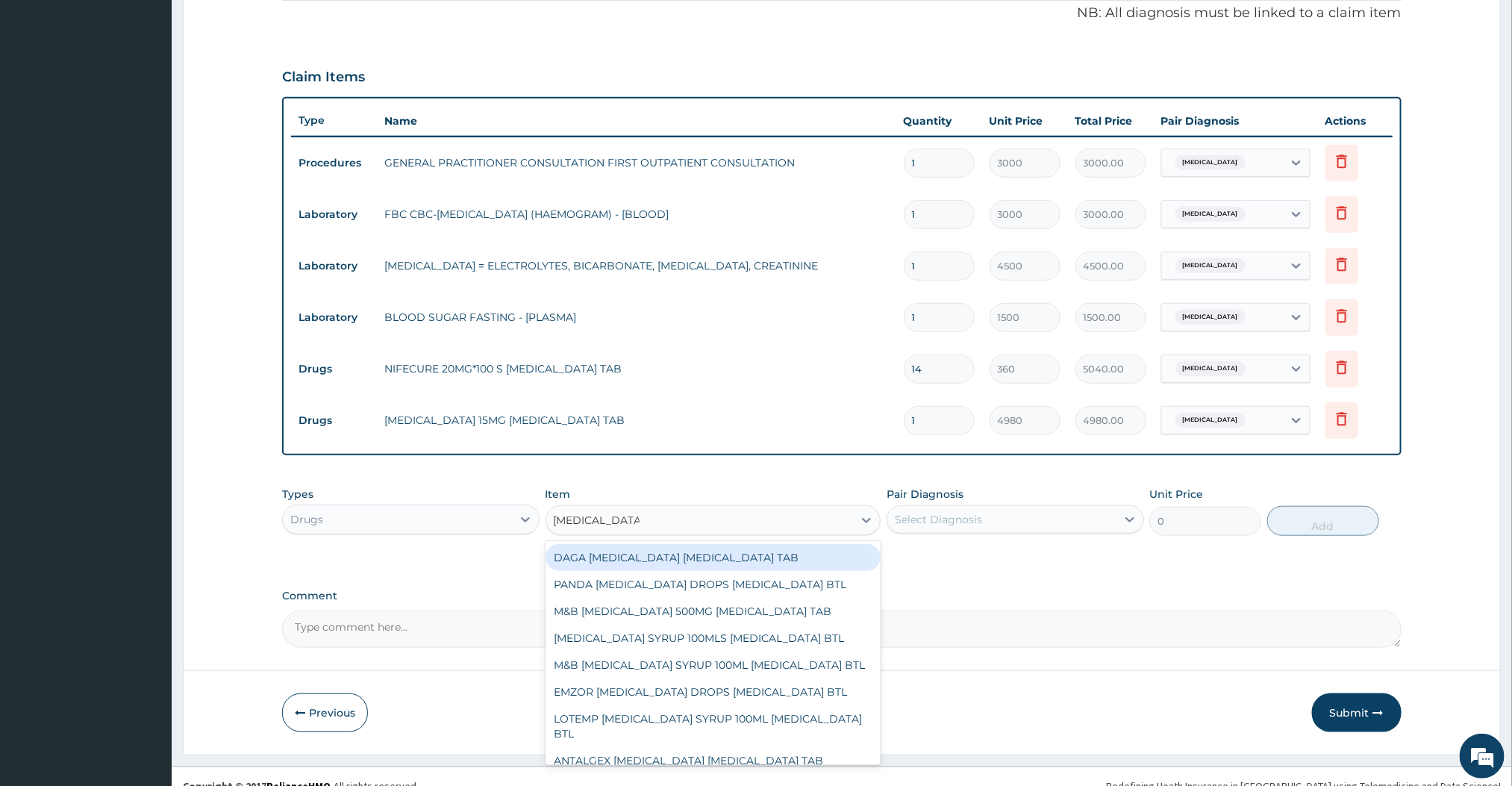
scroll to position [464, 0]
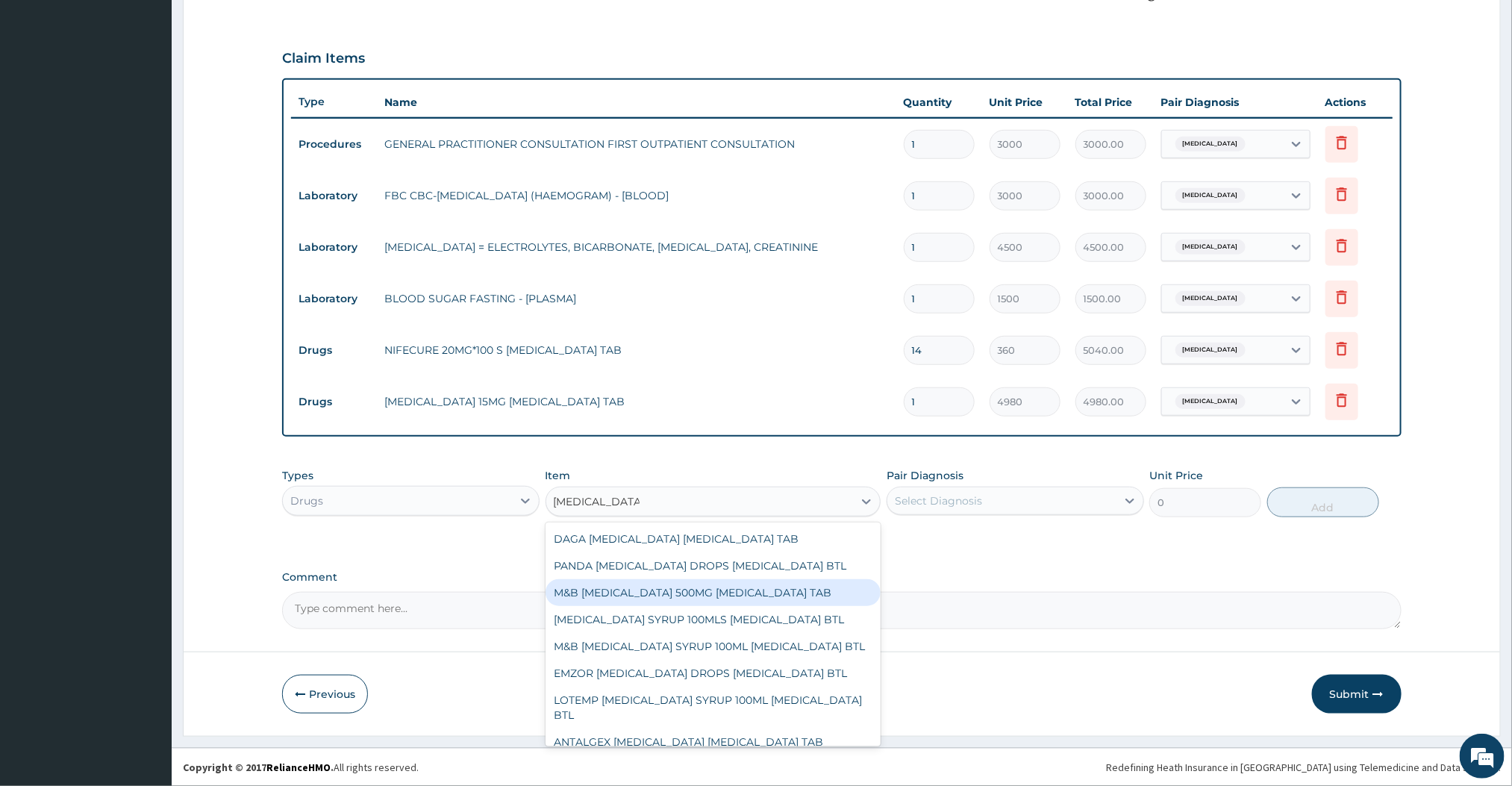
click at [683, 597] on div "M&B PARACETAMOL 500MG ACETAMINOPHEN TAB" at bounding box center [713, 593] width 336 height 27
type input "12"
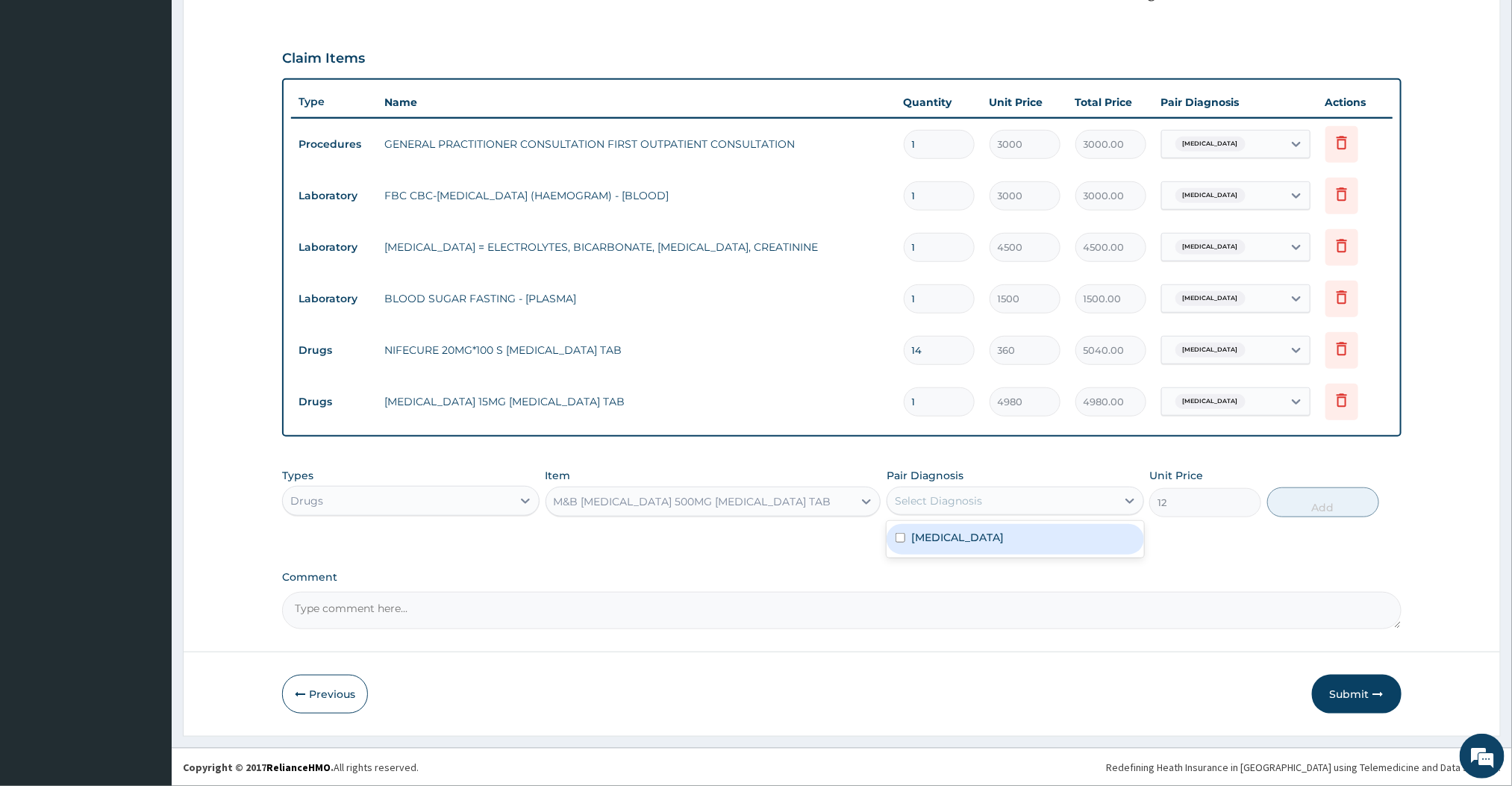
click at [971, 507] on div "Select Diagnosis" at bounding box center [1002, 501] width 229 height 24
click at [958, 527] on div "Essential hypertension" at bounding box center [1016, 539] width 258 height 31
checkbox input "true"
click at [1344, 509] on button "Add" at bounding box center [1324, 502] width 112 height 30
type input "0"
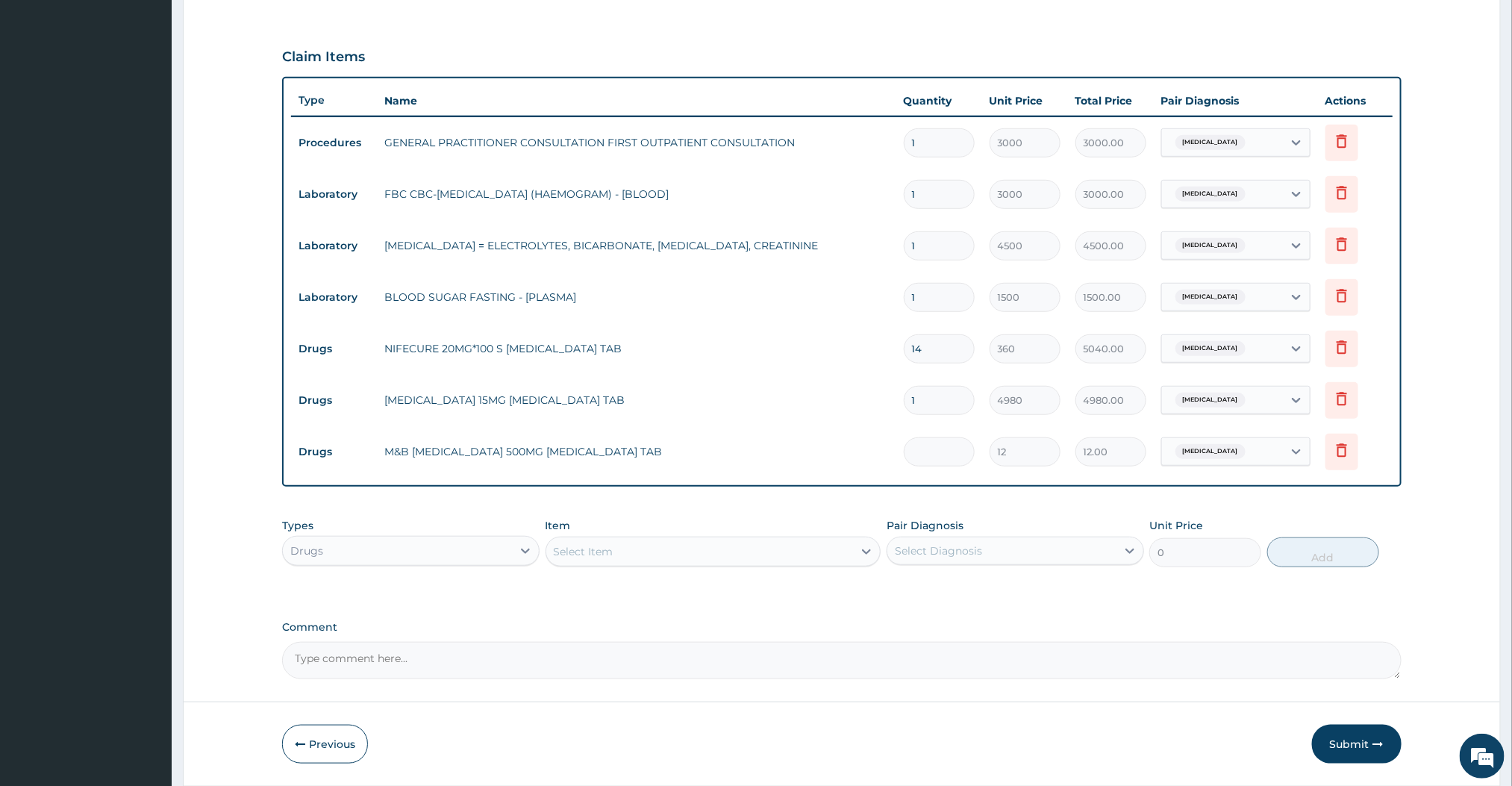
type input "0.00"
type input "9"
type input "108.00"
type input "9"
click at [833, 561] on div "Select Item" at bounding box center [700, 552] width 307 height 24
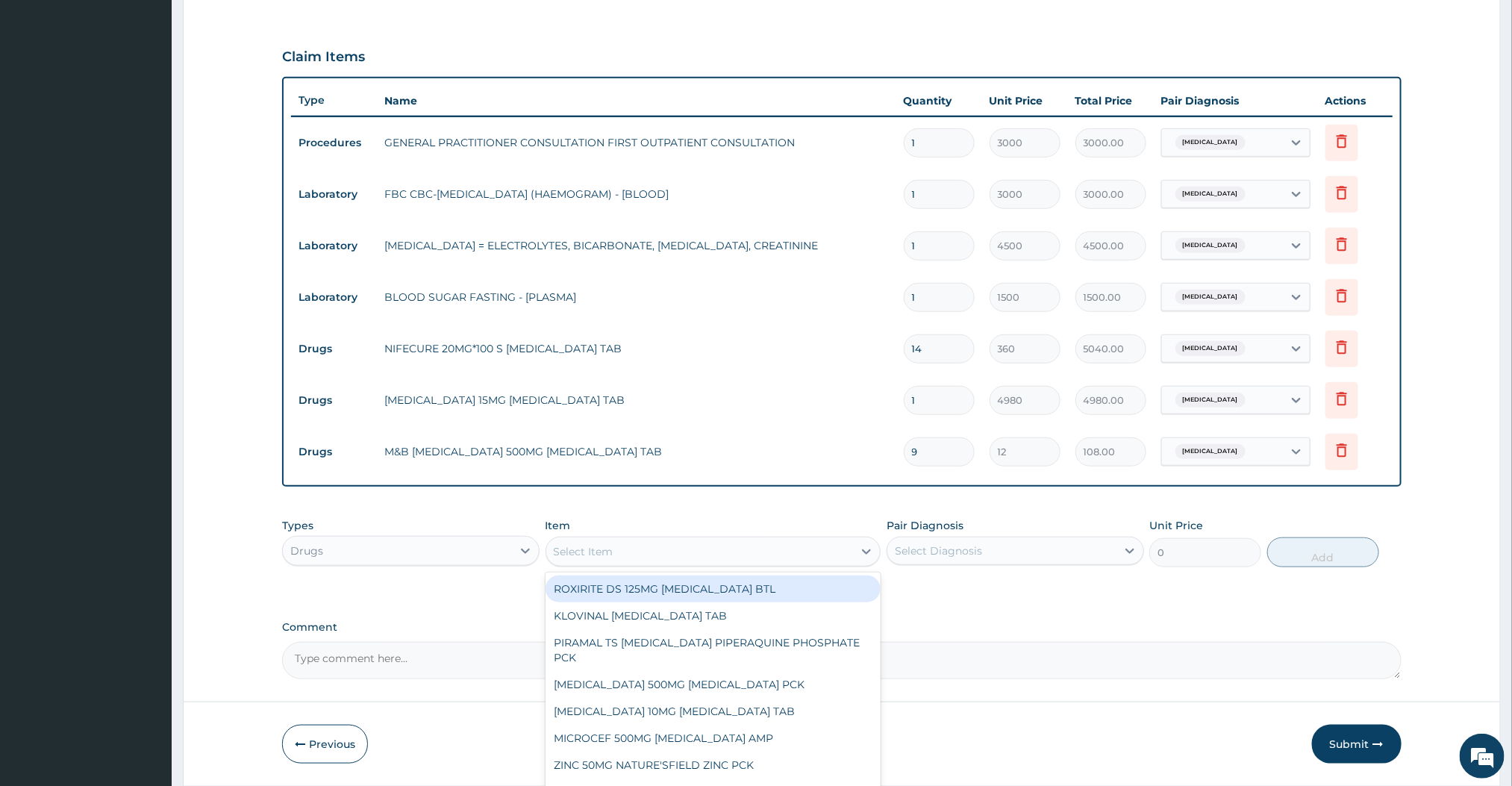
click at [930, 594] on div "Types Drugs Item option M&B PARACETAMOL 500MG ACETAMINOPHEN TAB, selected. opti…" at bounding box center [841, 553] width 1119 height 86
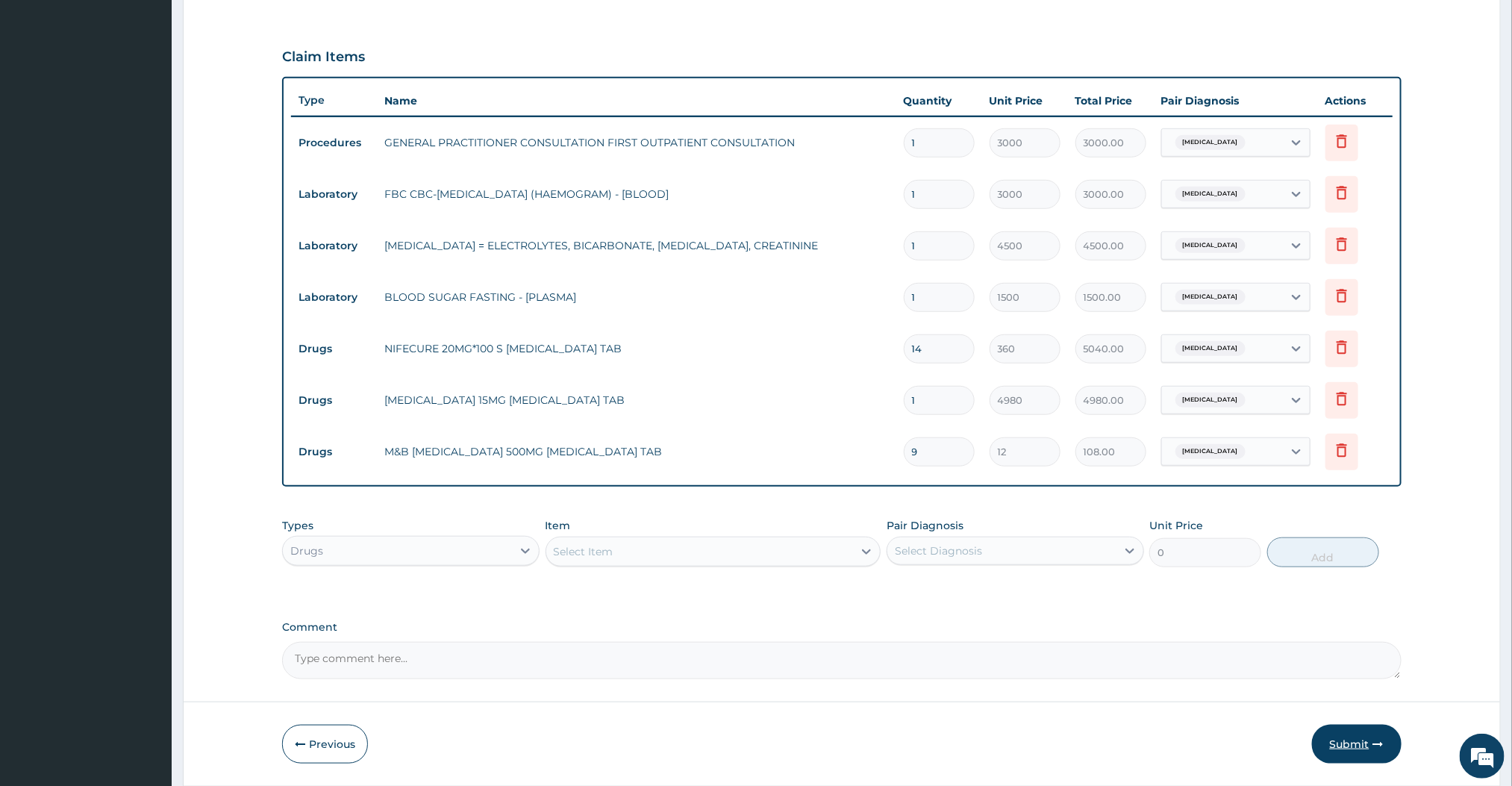
click at [1365, 729] on button "Submit" at bounding box center [1356, 744] width 90 height 39
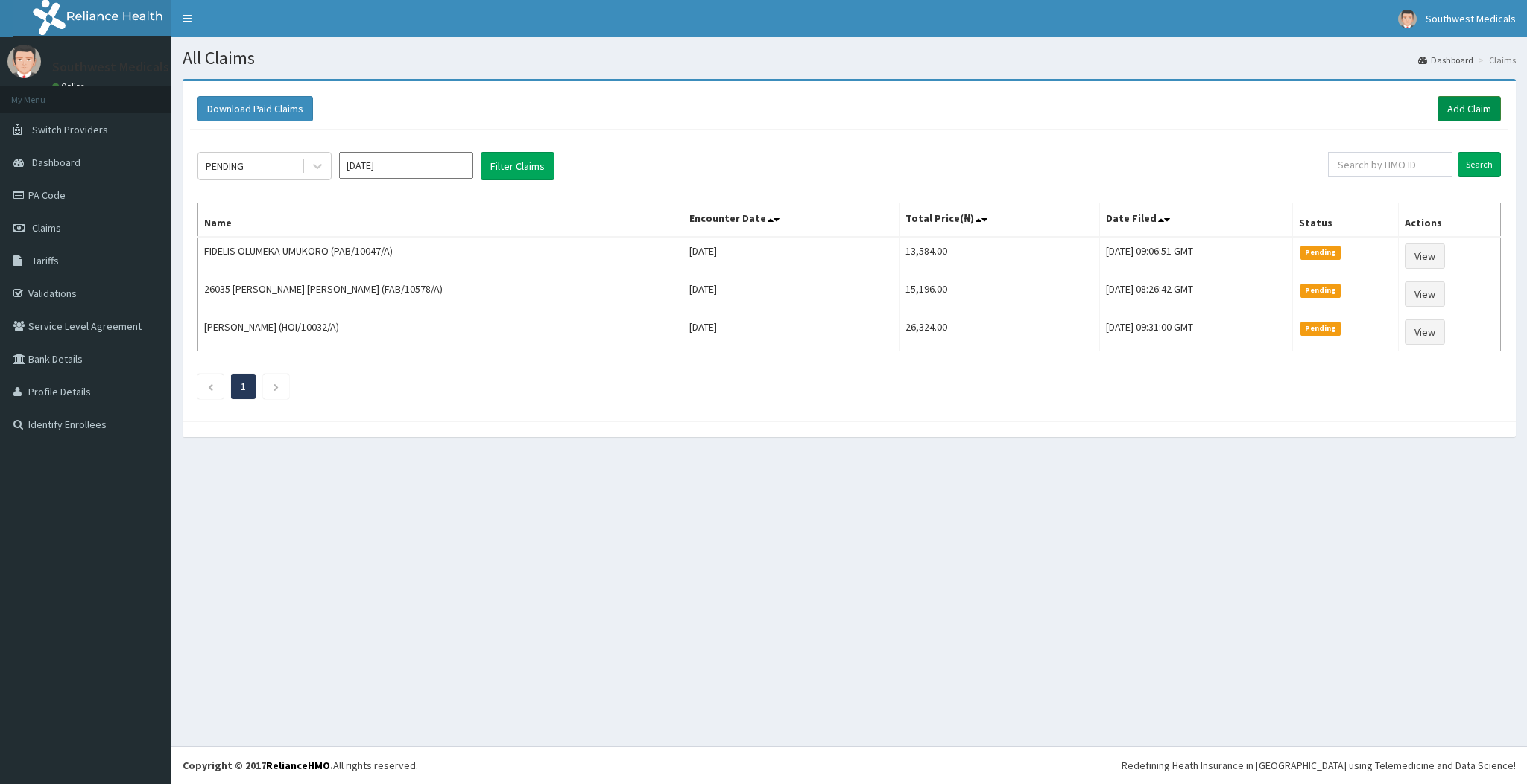
click at [1459, 100] on link "Add Claim" at bounding box center [1469, 109] width 63 height 25
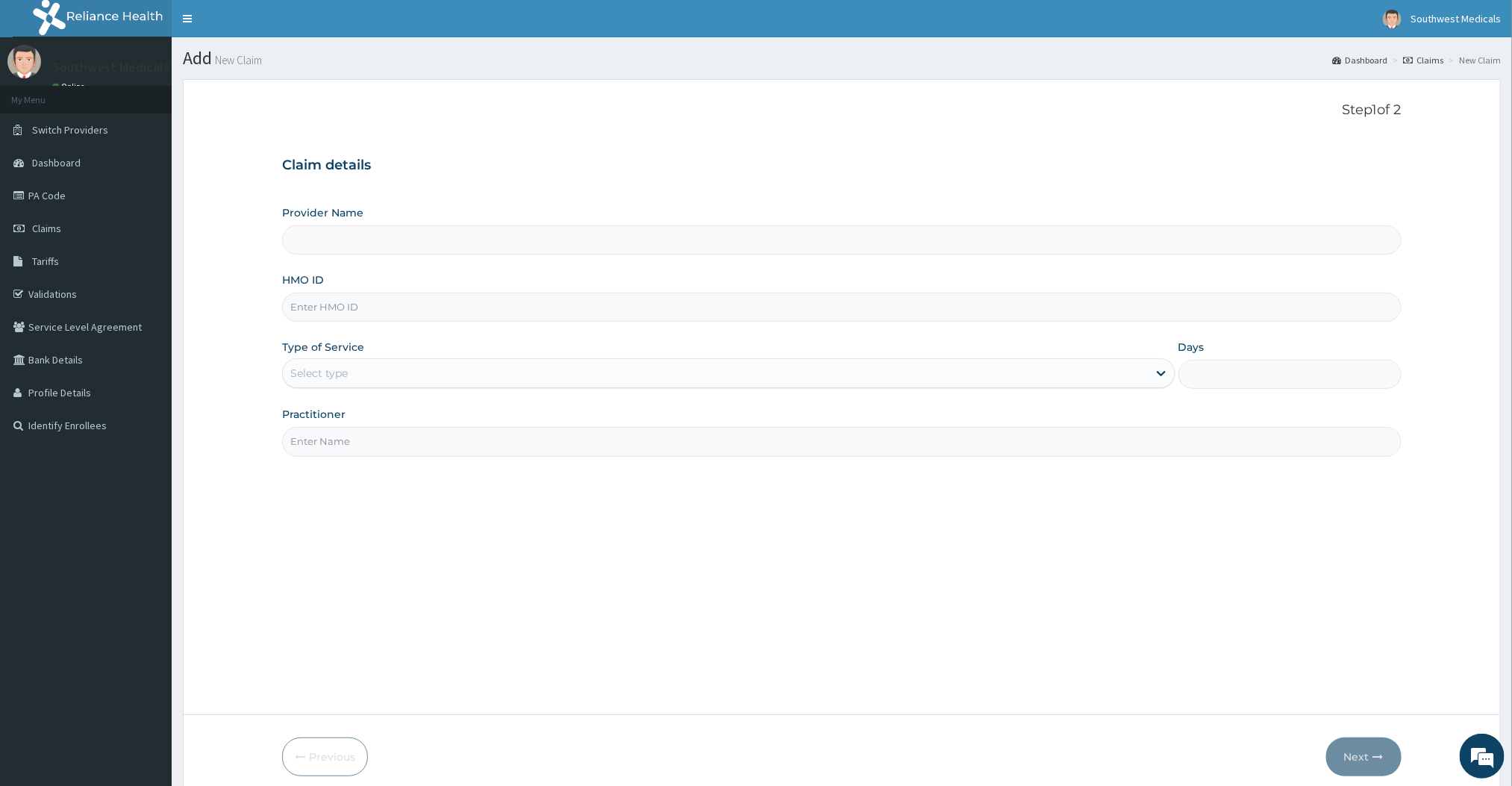
type input "Southwest Medicals"
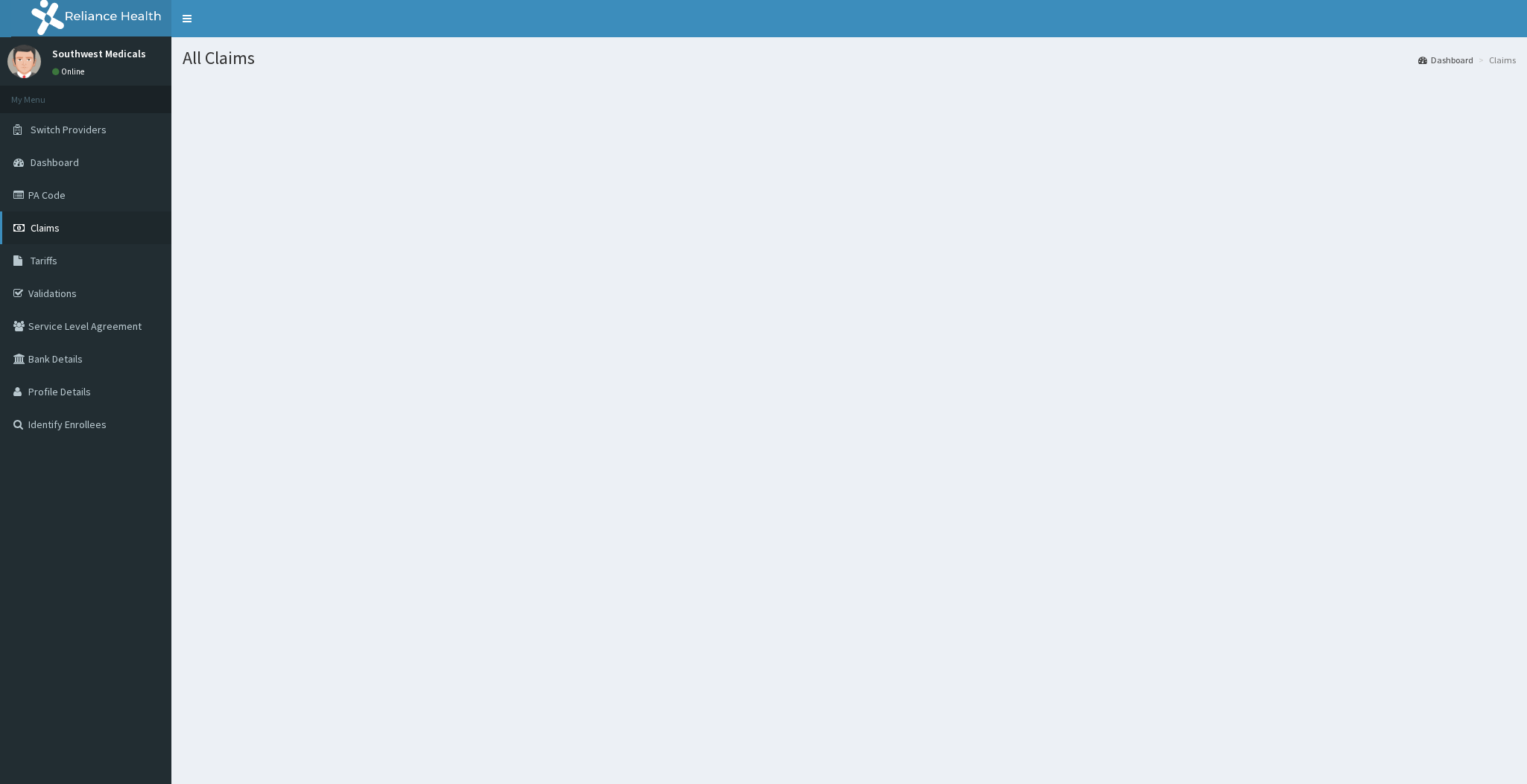
click at [38, 238] on link "Claims" at bounding box center [85, 227] width 171 height 33
click at [67, 235] on link "Claims" at bounding box center [85, 227] width 171 height 33
click at [935, 409] on div "Add New Claim Dashboard Claims New Claim" at bounding box center [849, 429] width 1356 height 784
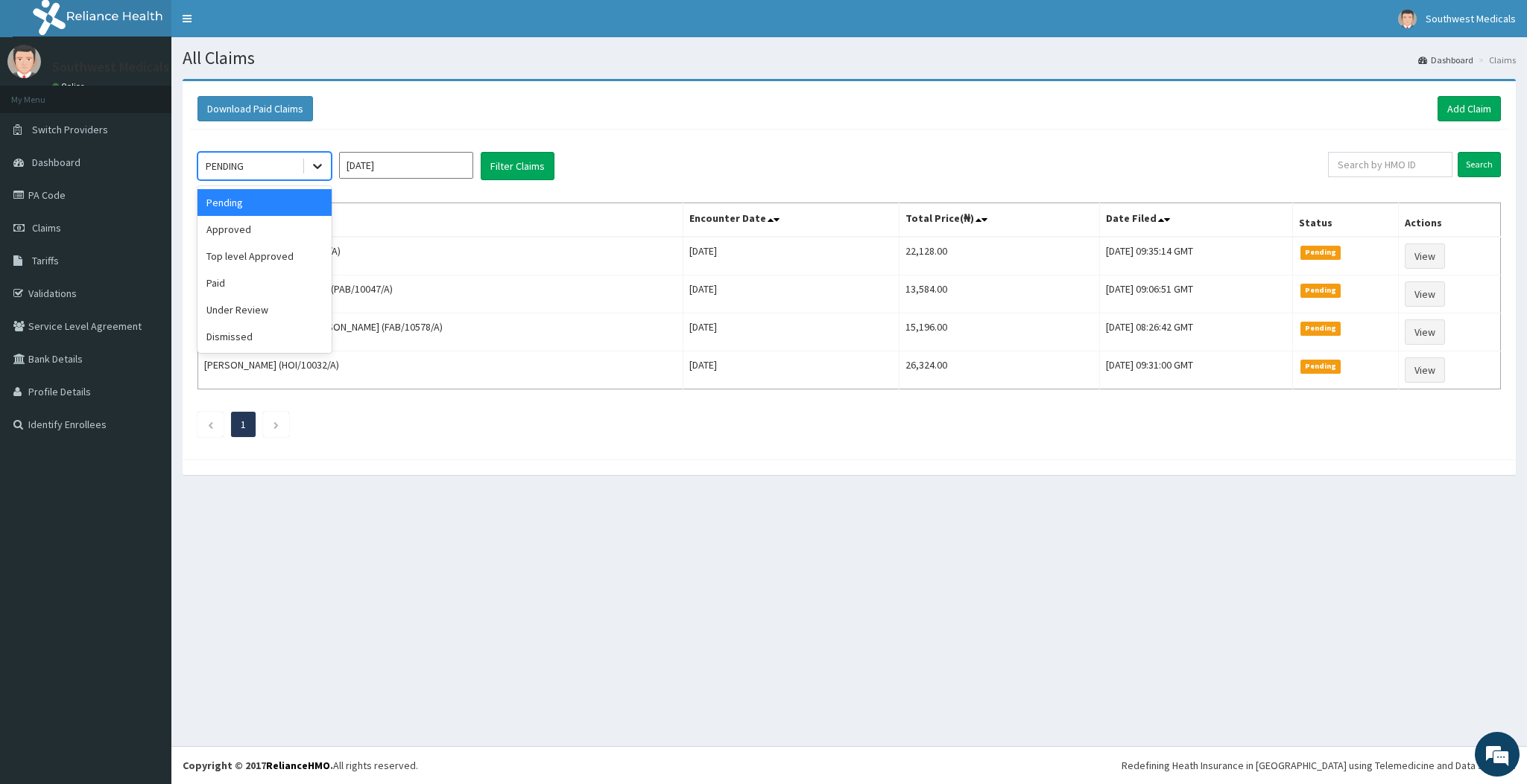
click at [324, 170] on icon at bounding box center [317, 166] width 15 height 15
click at [265, 232] on div "Approved" at bounding box center [264, 230] width 134 height 27
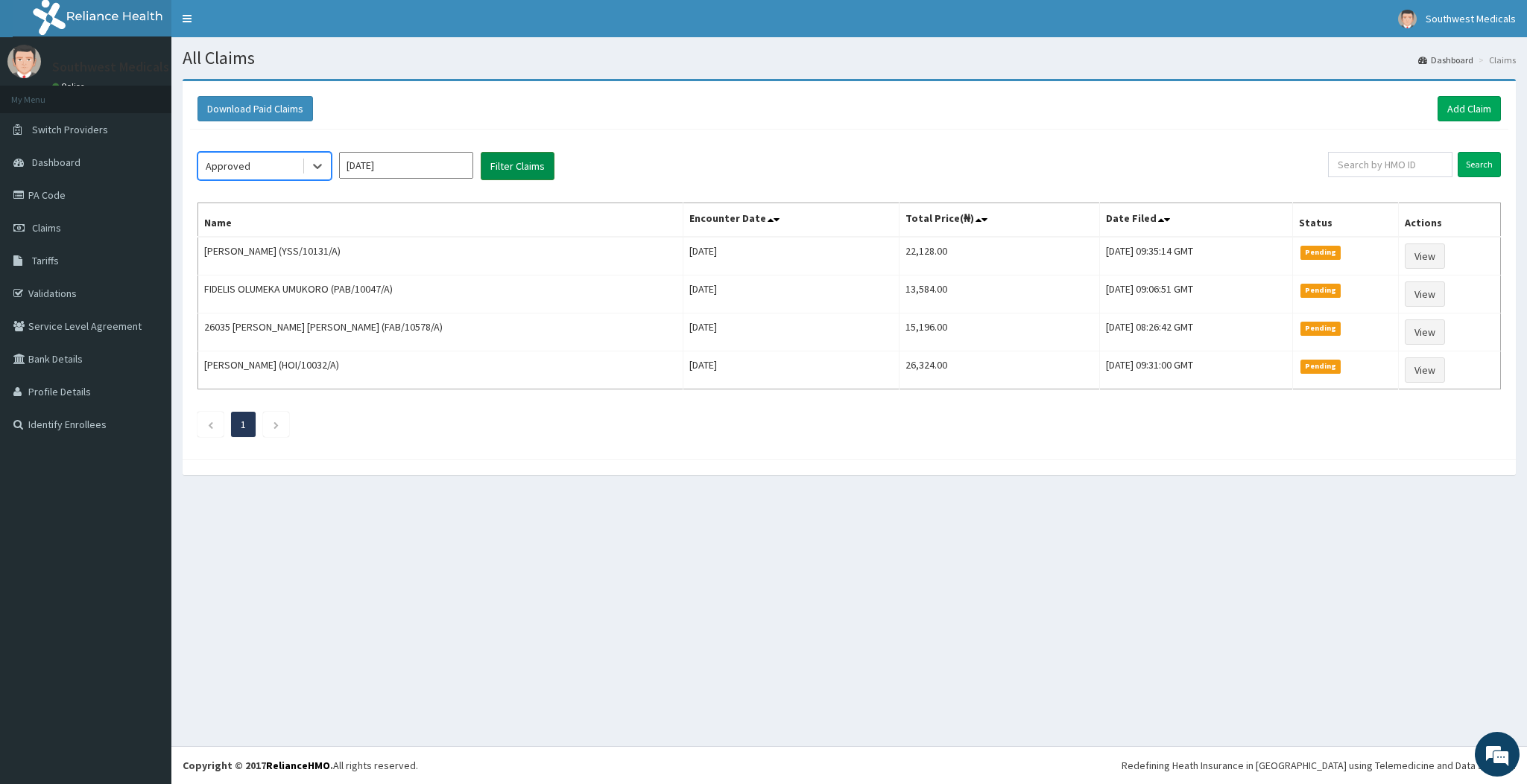
click at [513, 154] on button "Filter Claims" at bounding box center [517, 166] width 74 height 28
click at [499, 170] on button "Filter Claims" at bounding box center [517, 166] width 74 height 28
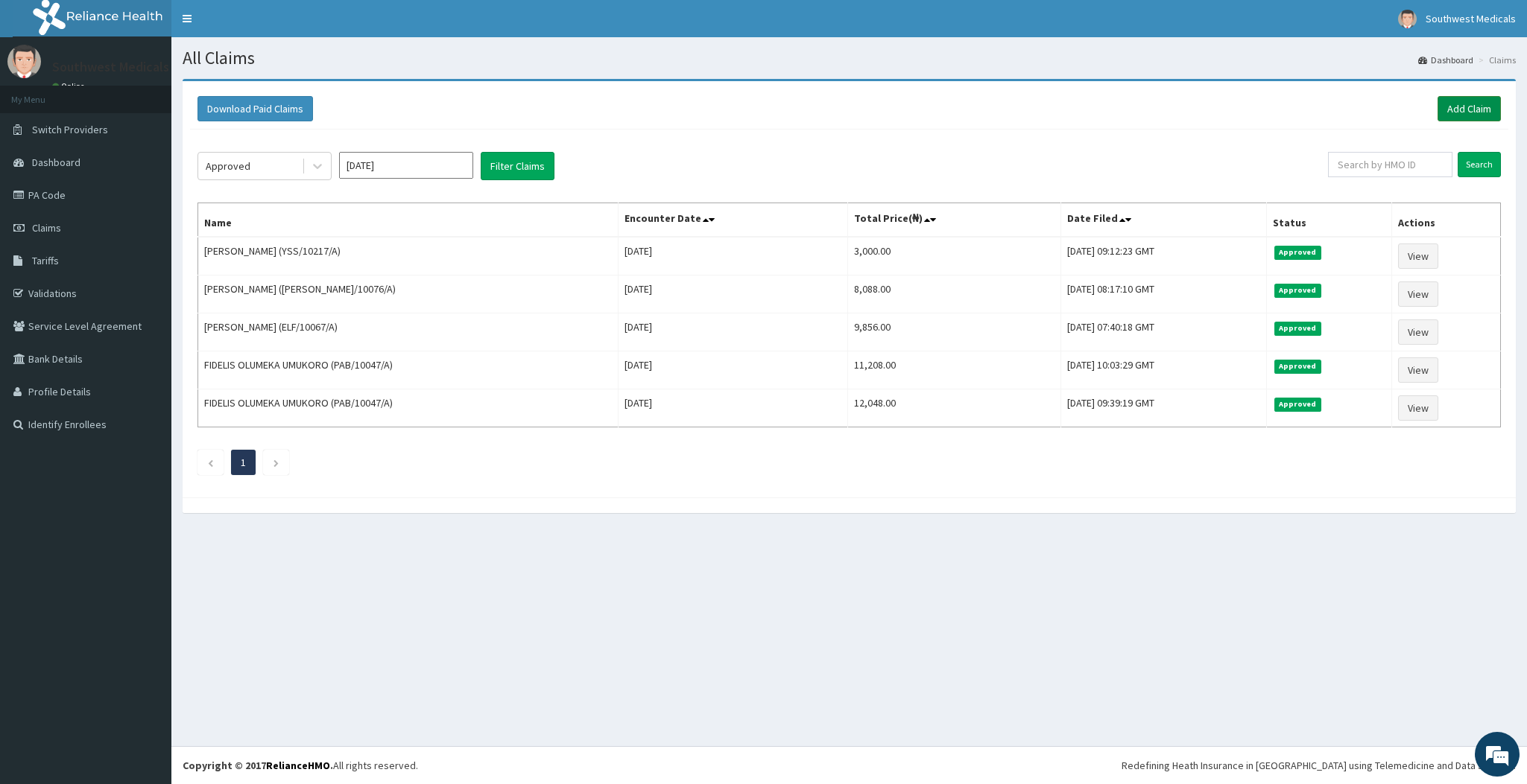
click at [1489, 110] on link "Add Claim" at bounding box center [1469, 109] width 63 height 25
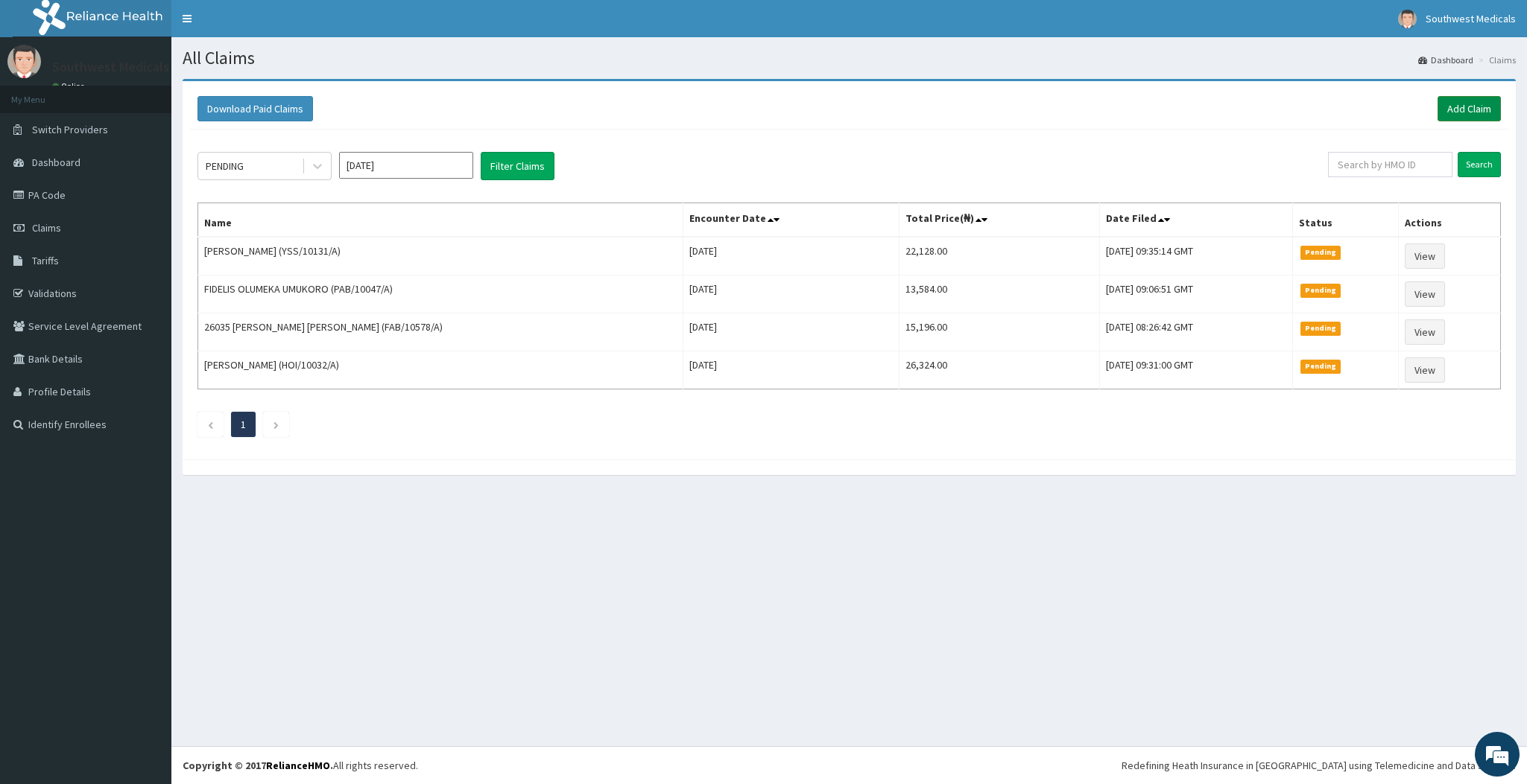
click at [1449, 114] on link "Add Claim" at bounding box center [1469, 109] width 63 height 25
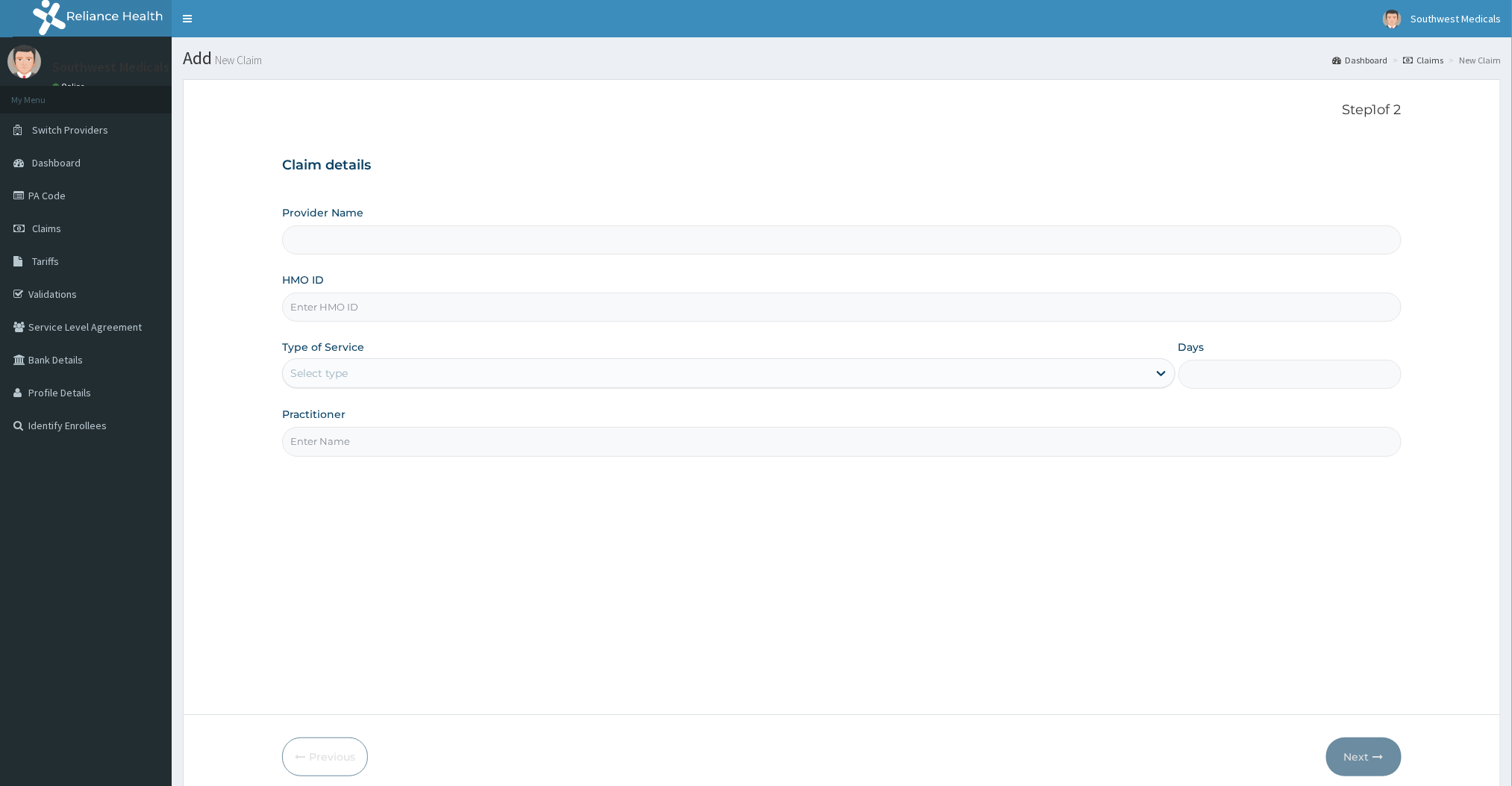
type input "Southwest Medicals"
click at [580, 299] on input "HMO ID" at bounding box center [841, 307] width 1119 height 29
type input "CRH/10021/A"
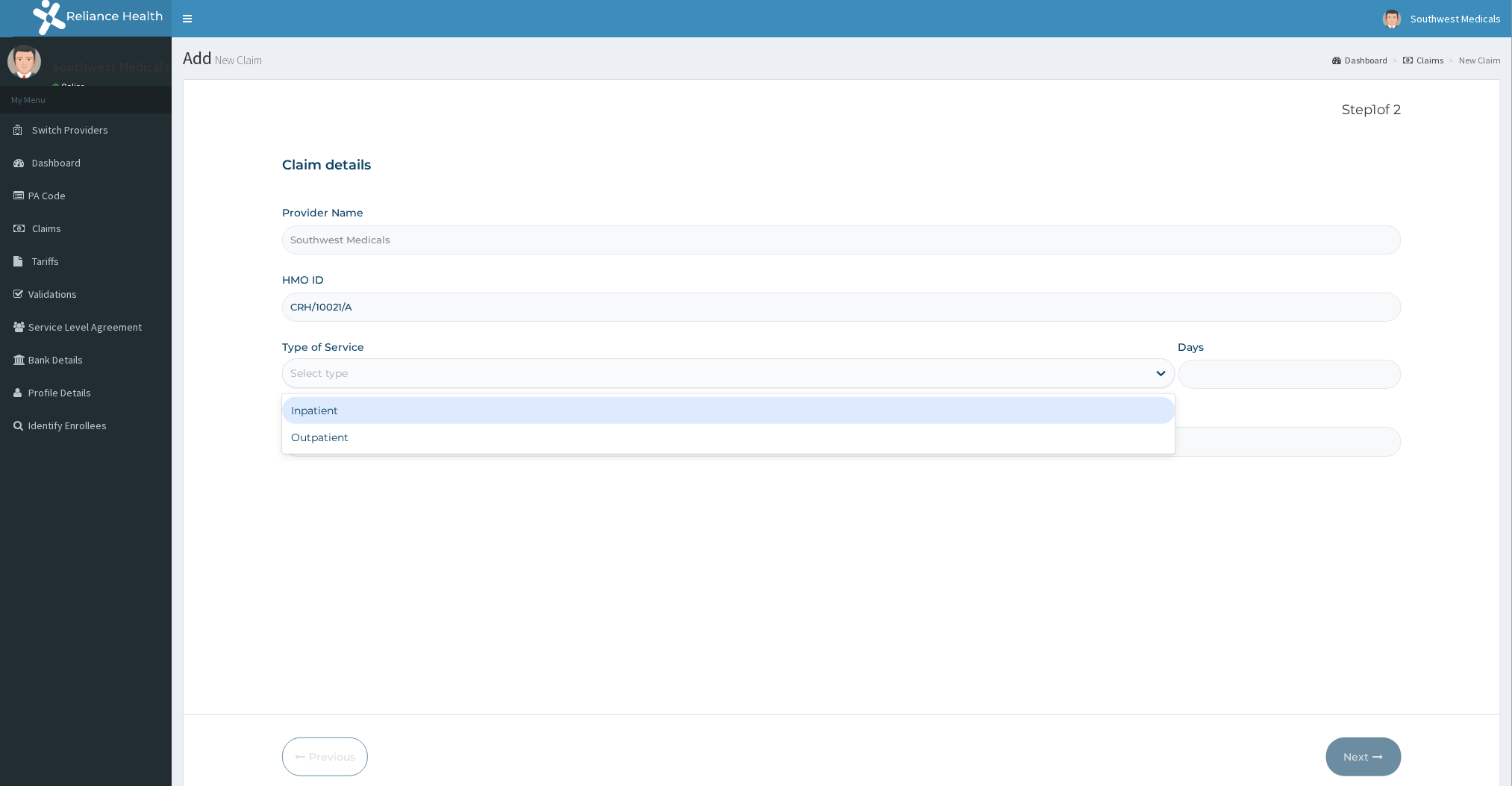
click at [381, 379] on div "Select type" at bounding box center [715, 373] width 864 height 24
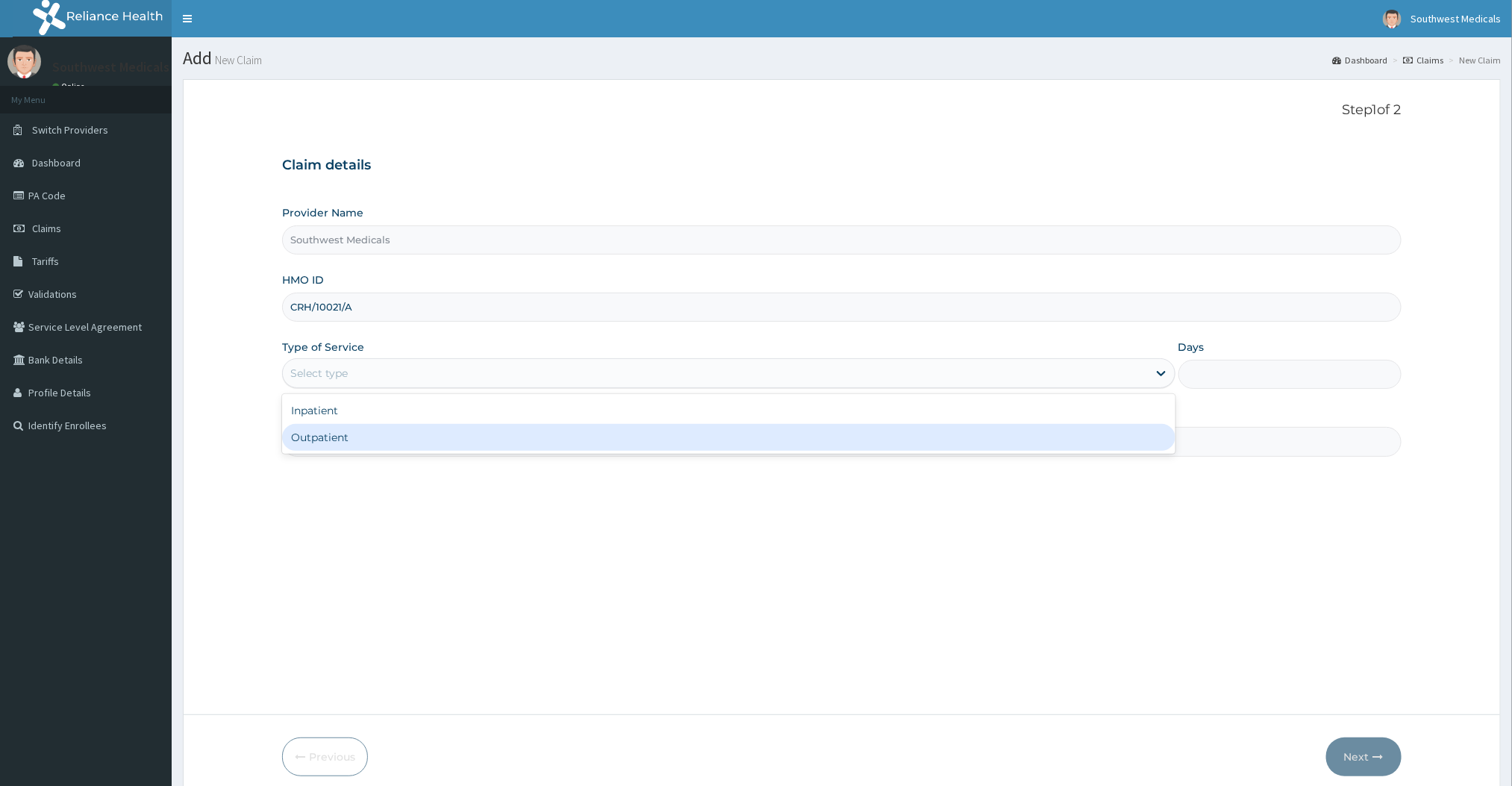
click at [325, 431] on div "Outpatient" at bounding box center [728, 438] width 893 height 27
type input "1"
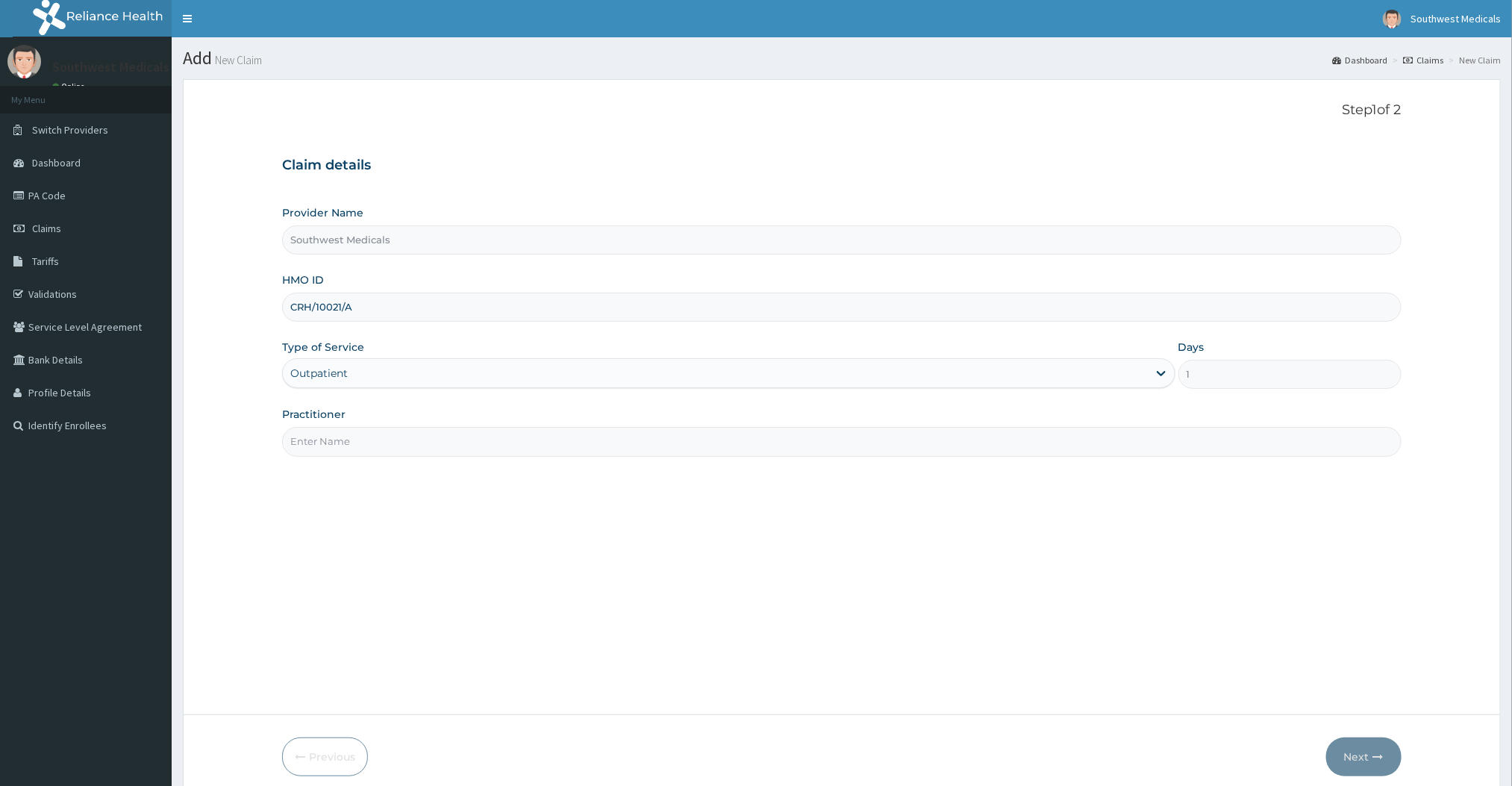
click at [323, 441] on input "Practitioner" at bounding box center [841, 441] width 1119 height 29
type input "DOCTOR [PERSON_NAME]"
click at [1359, 749] on button "Next" at bounding box center [1364, 757] width 75 height 39
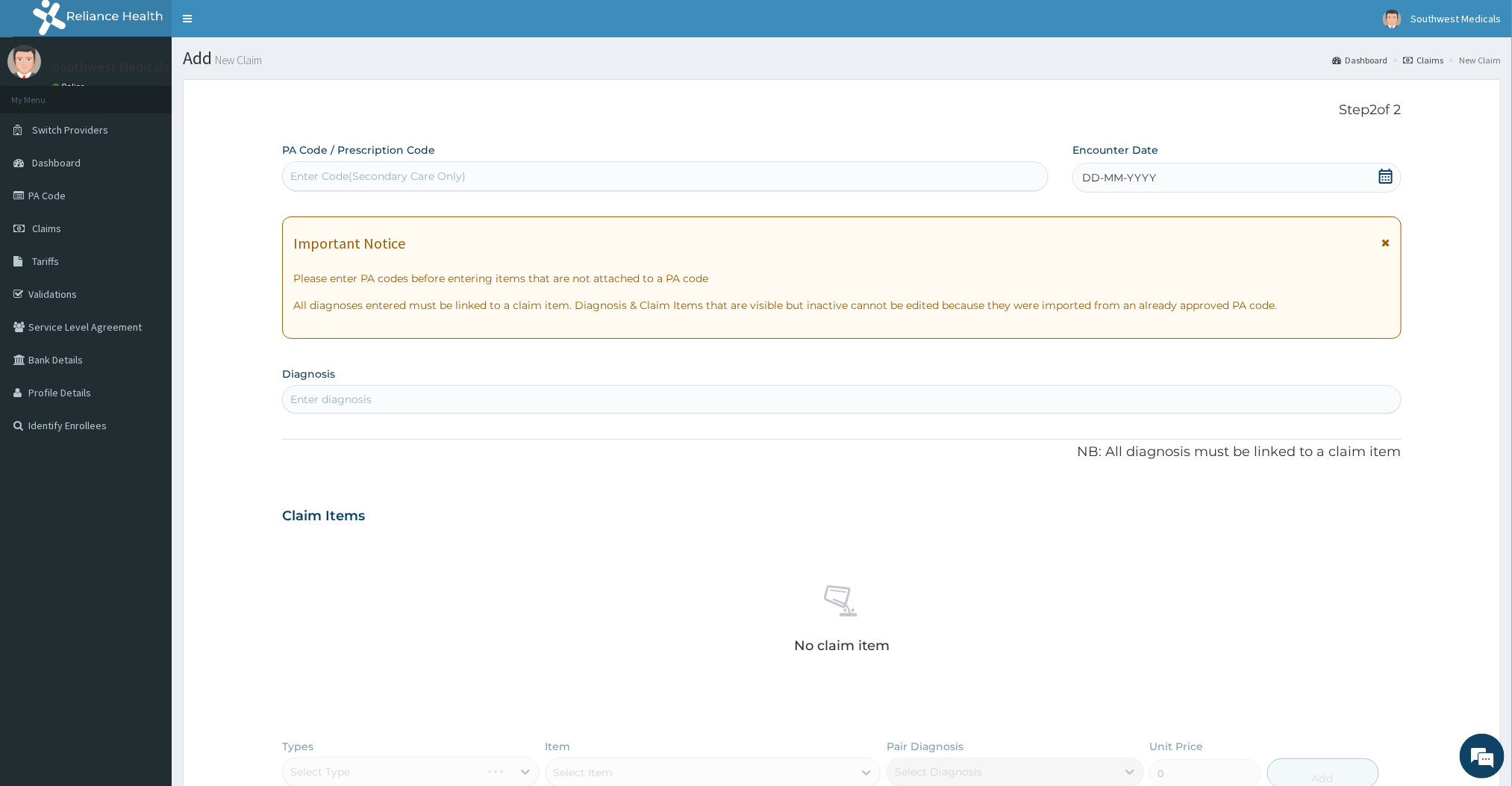
click at [1212, 188] on div "DD-MM-YYYY" at bounding box center [1237, 177] width 328 height 30
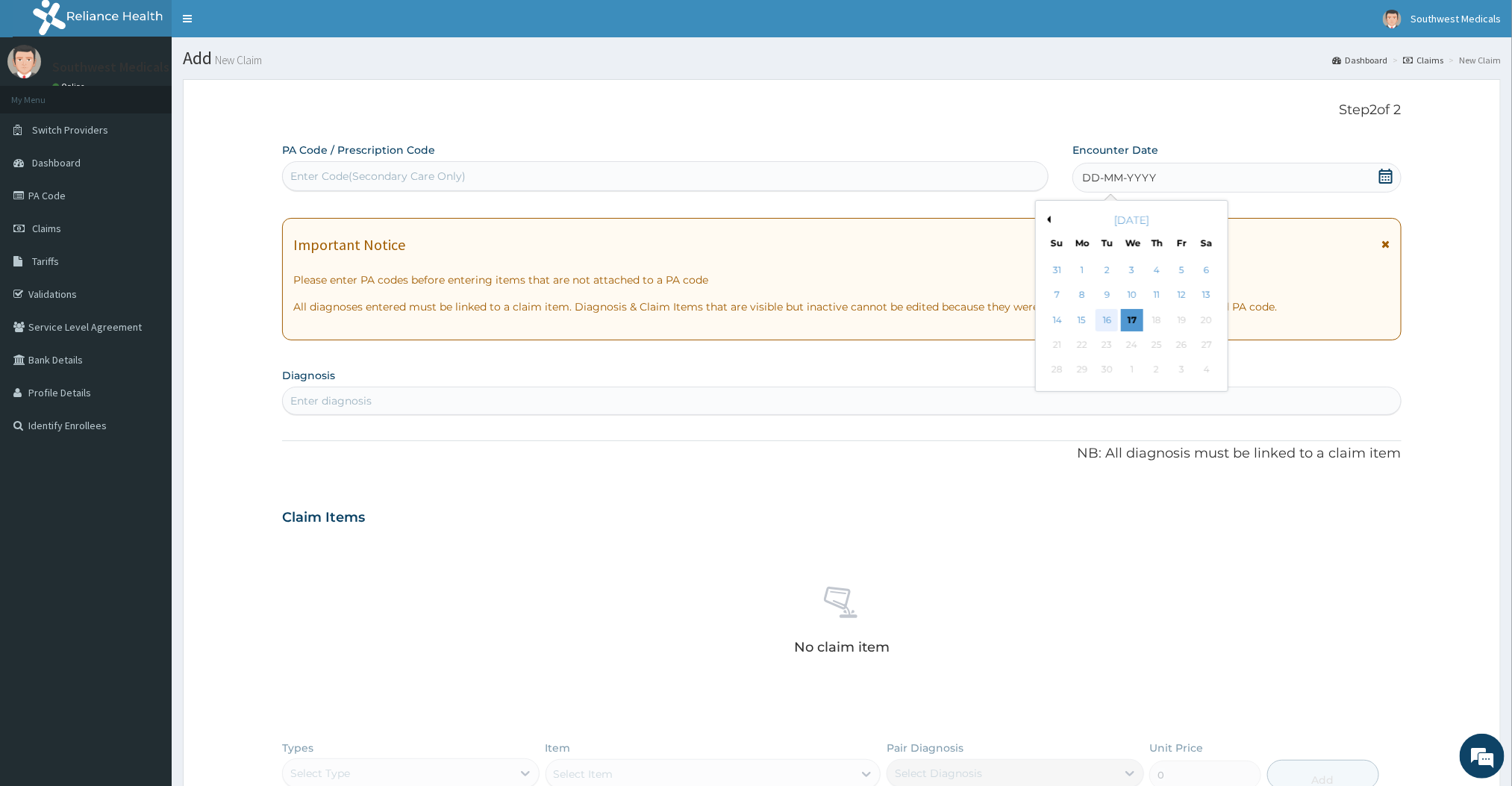
click at [1109, 319] on div "16" at bounding box center [1107, 320] width 23 height 23
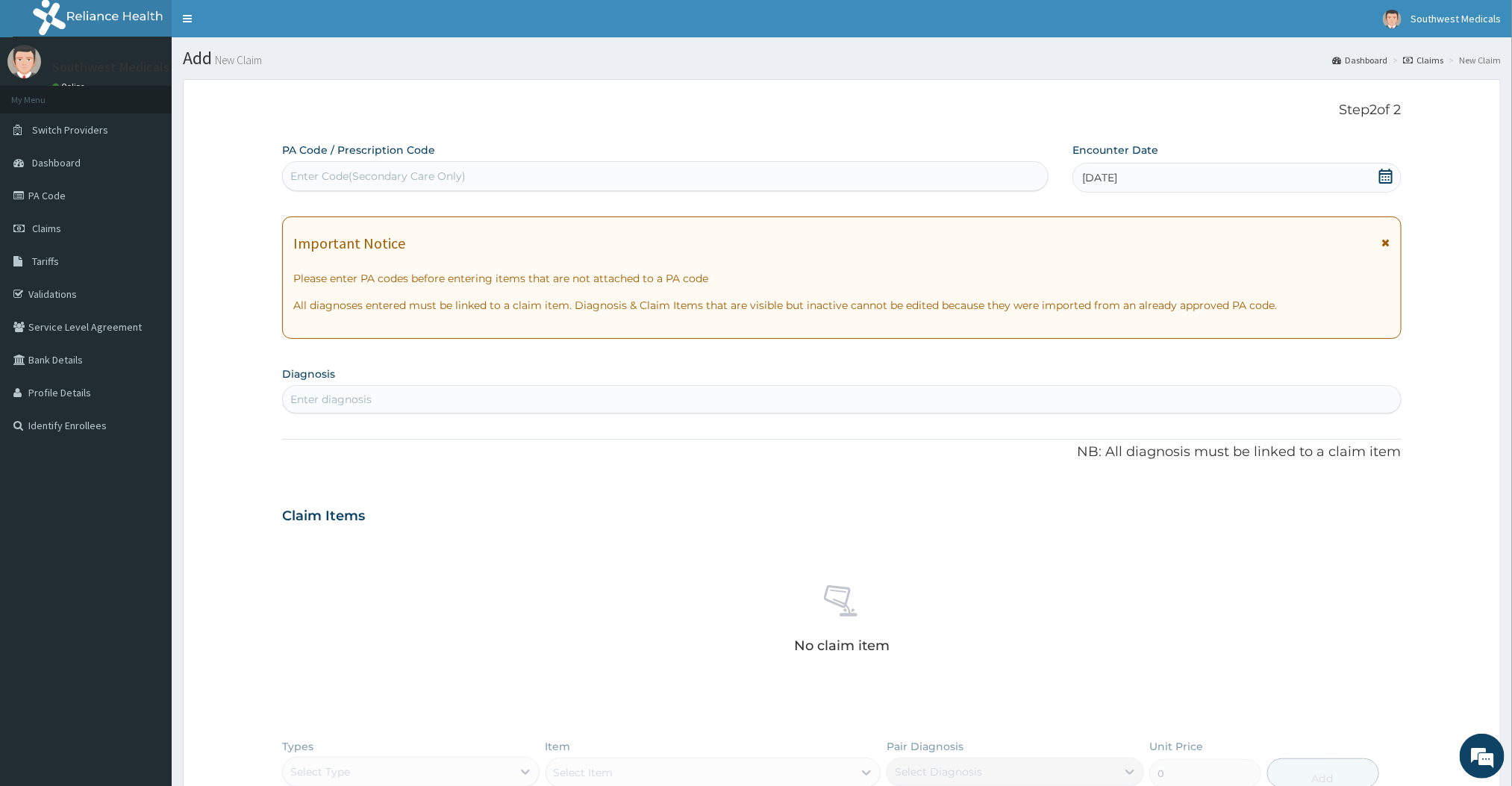
click at [680, 397] on div "Enter diagnosis" at bounding box center [841, 399] width 1117 height 24
type input "E"
type input "[MEDICAL_DATA]"
click at [587, 403] on div "Enter diagnosis" at bounding box center [841, 399] width 1117 height 24
click at [529, 398] on div "Enter diagnosis" at bounding box center [841, 399] width 1117 height 24
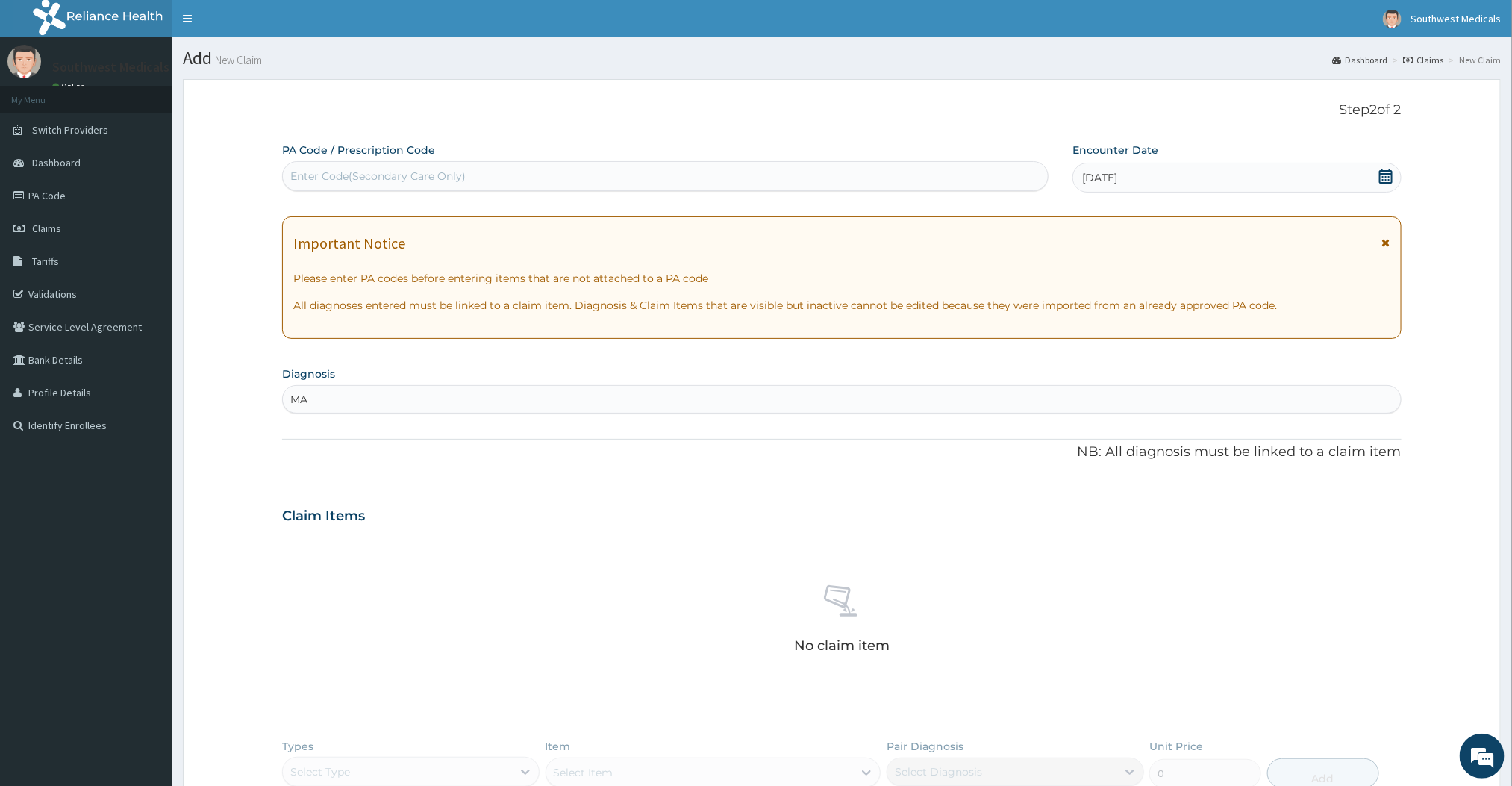
type input "[MEDICAL_DATA]"
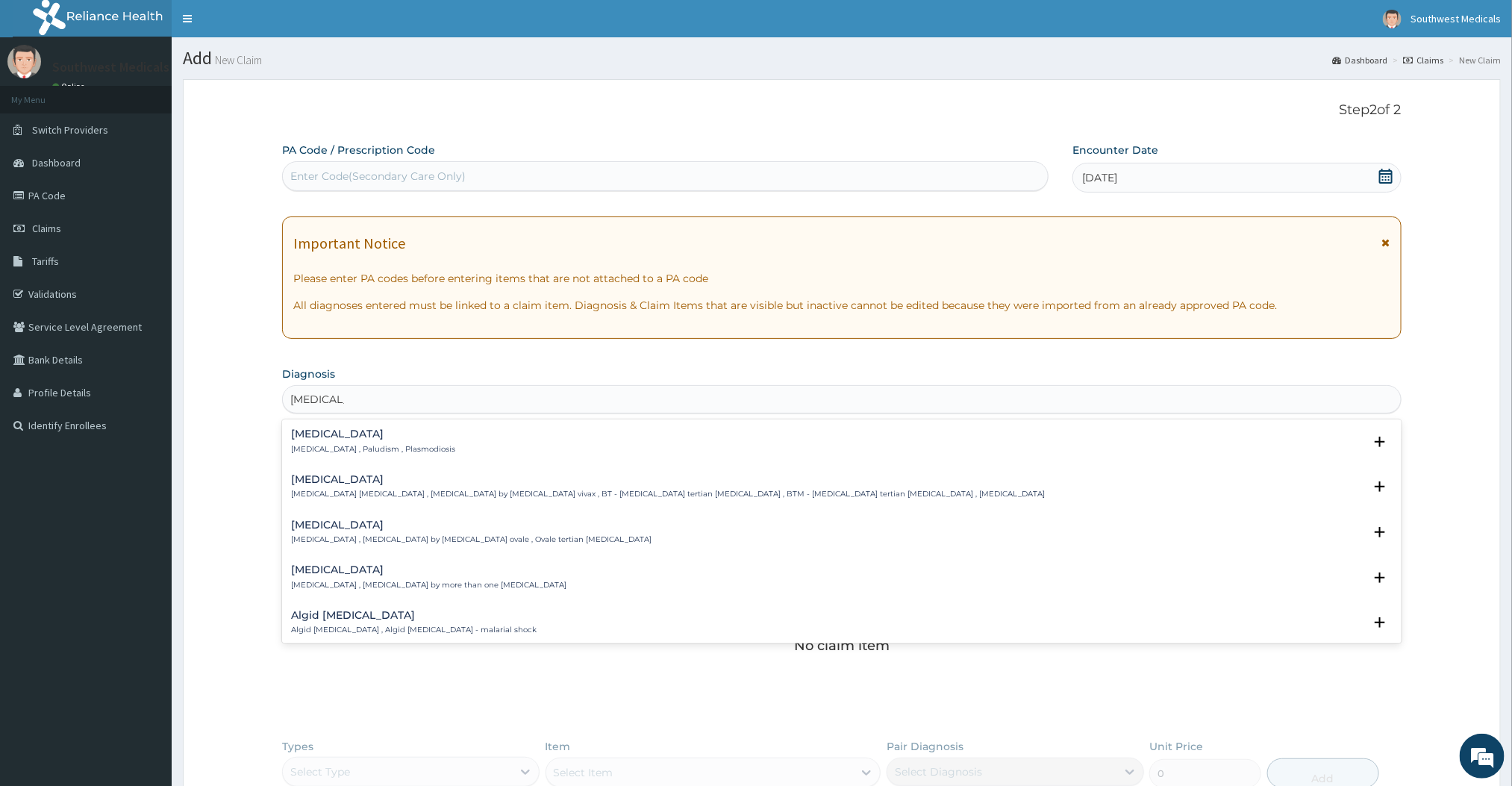
click at [322, 430] on h4 "[MEDICAL_DATA]" at bounding box center [373, 434] width 164 height 11
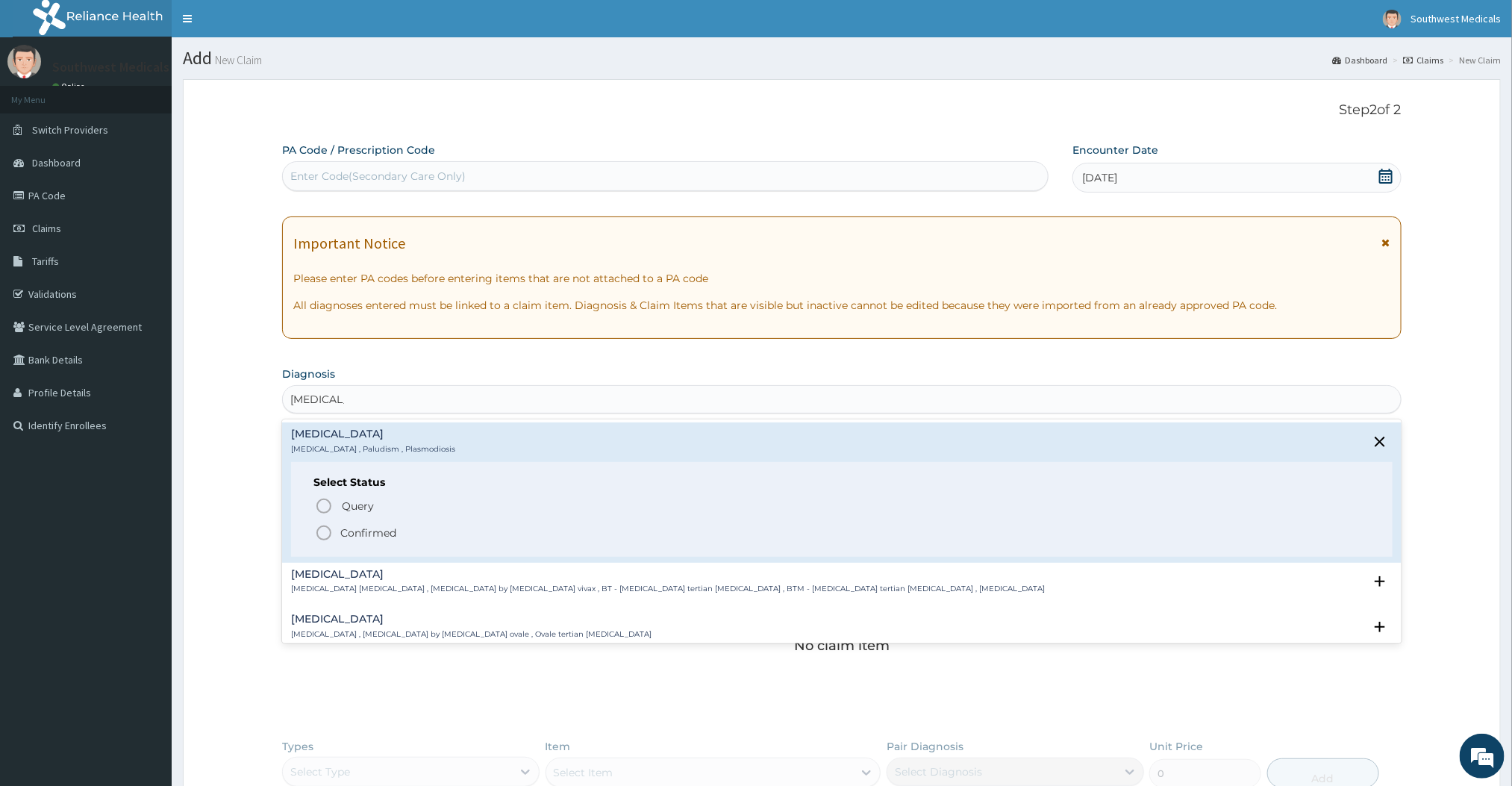
click at [327, 529] on icon "status option filled" at bounding box center [323, 532] width 18 height 18
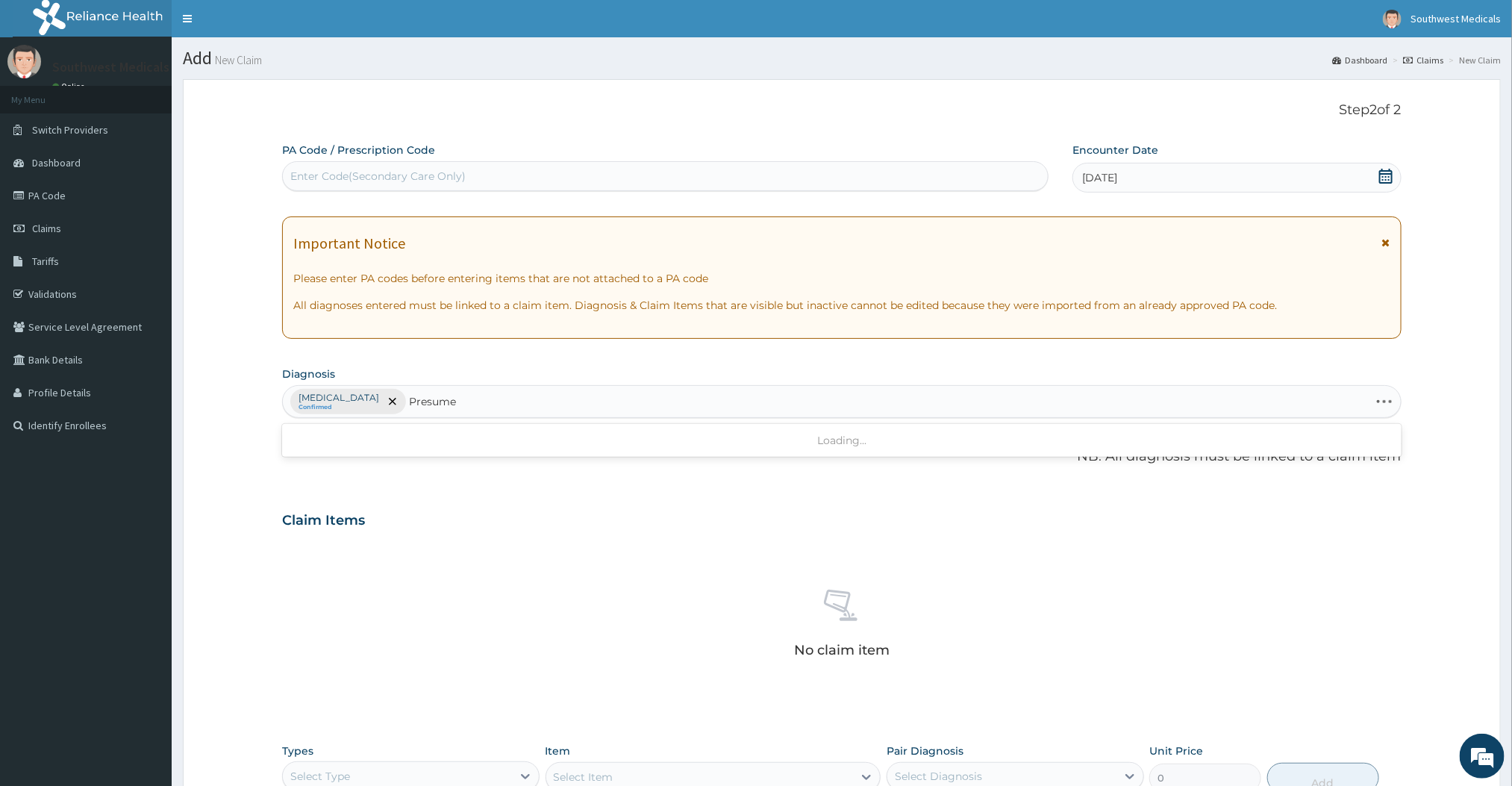
type input "Presumed"
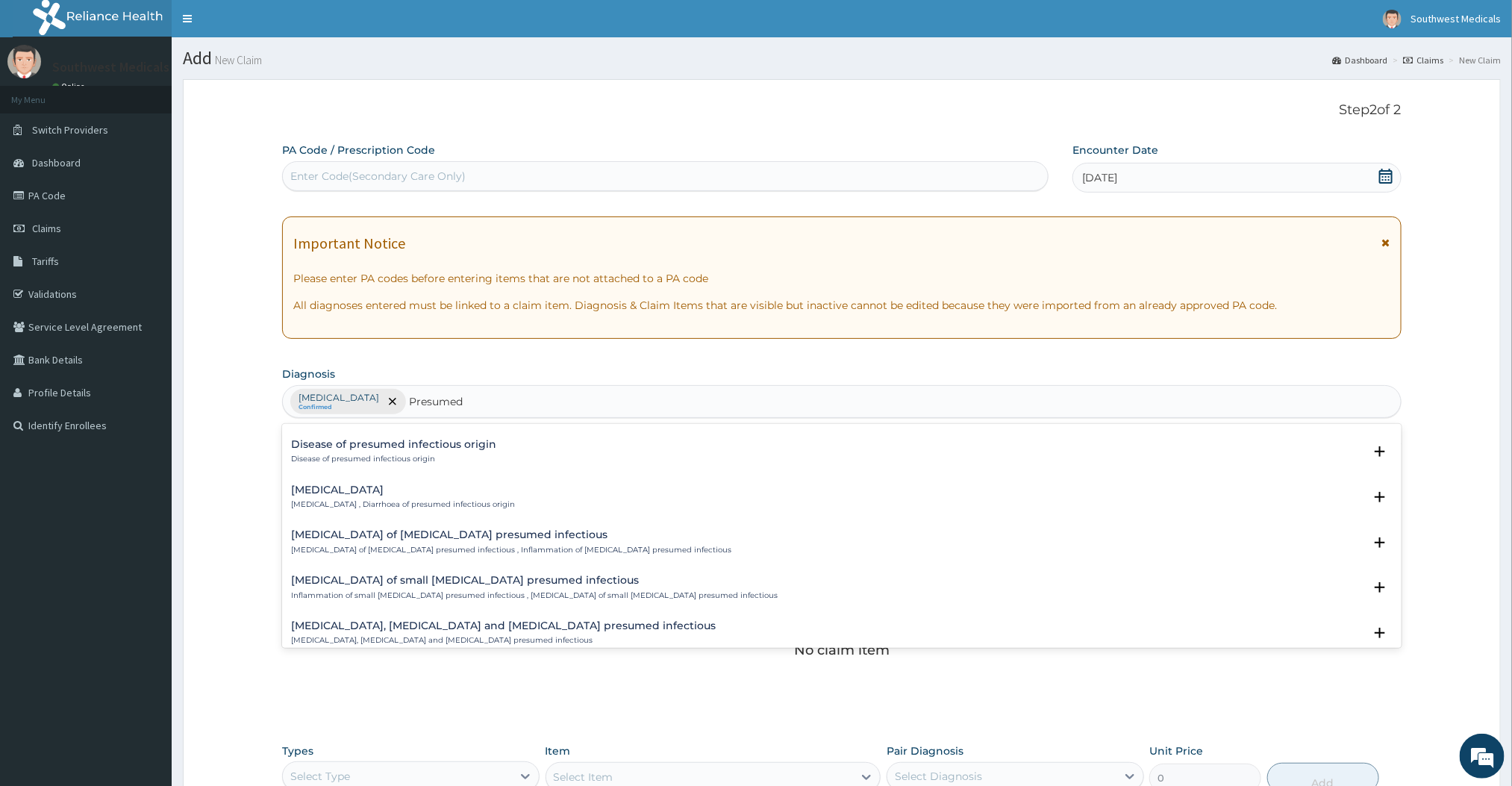
scroll to position [144, 0]
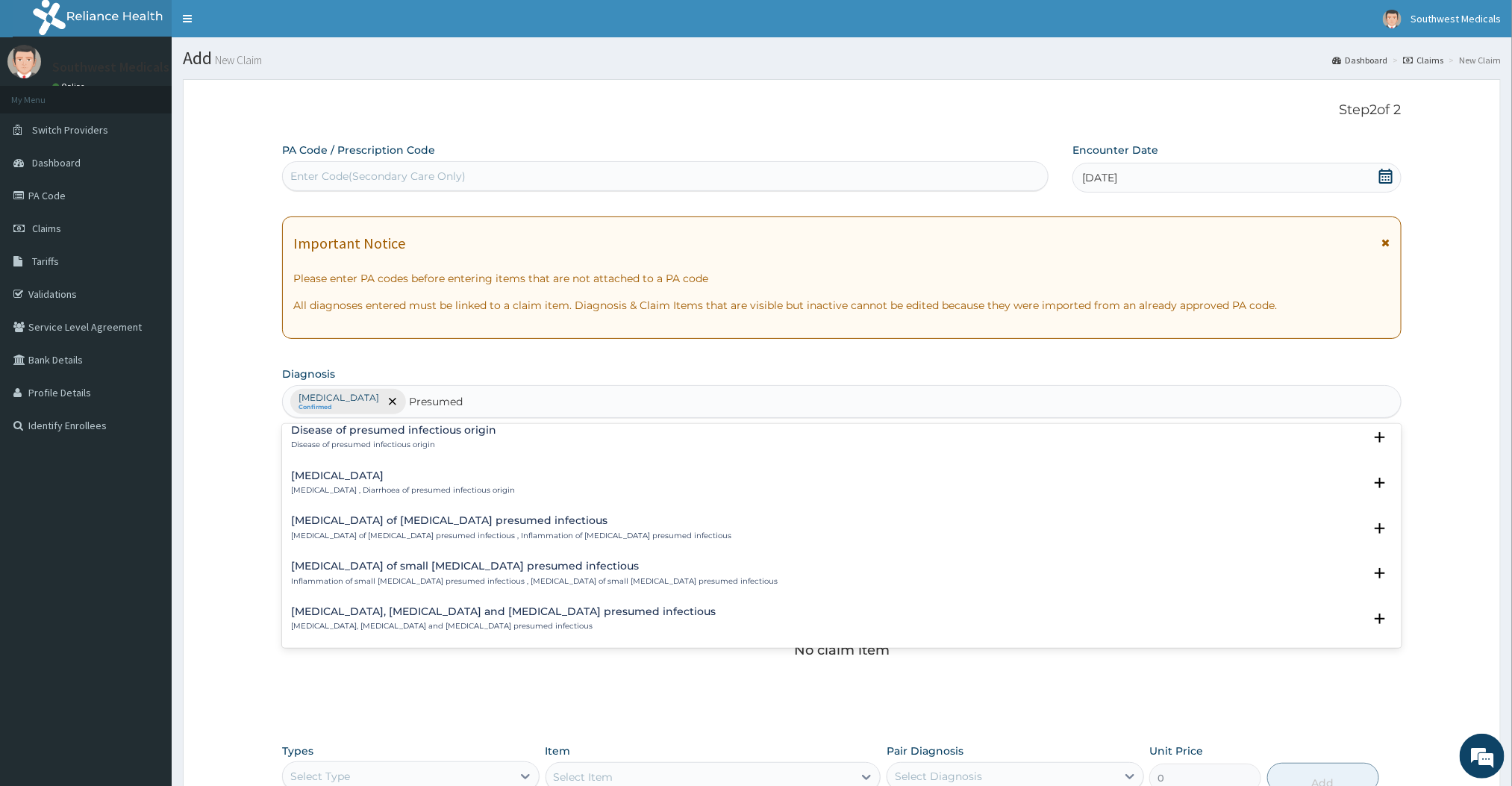
click at [343, 531] on p "[MEDICAL_DATA] of [MEDICAL_DATA] presumed infectious , Inflammation of [MEDICAL…" at bounding box center [511, 536] width 440 height 10
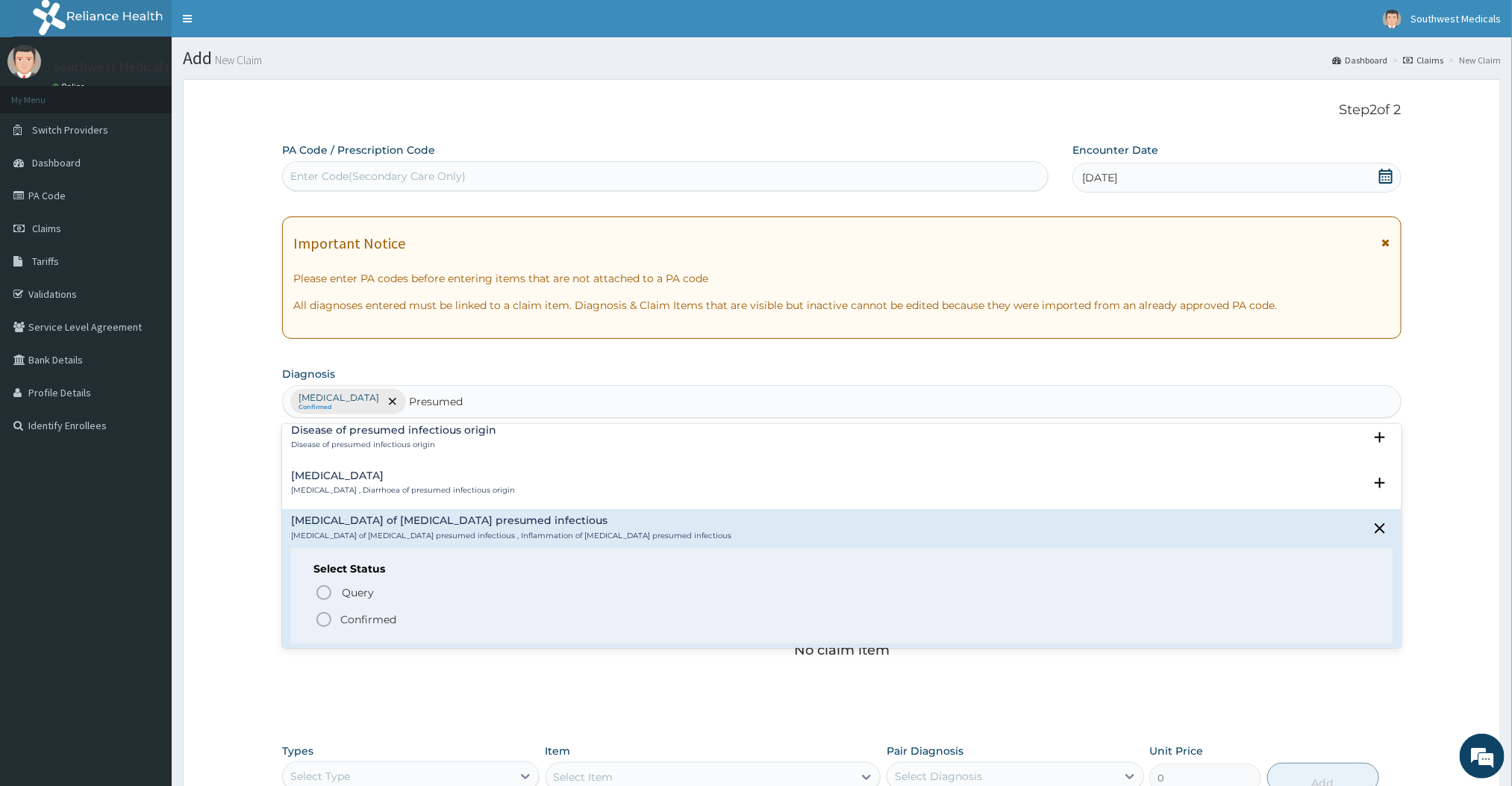
click at [328, 616] on icon "status option filled" at bounding box center [323, 619] width 18 height 18
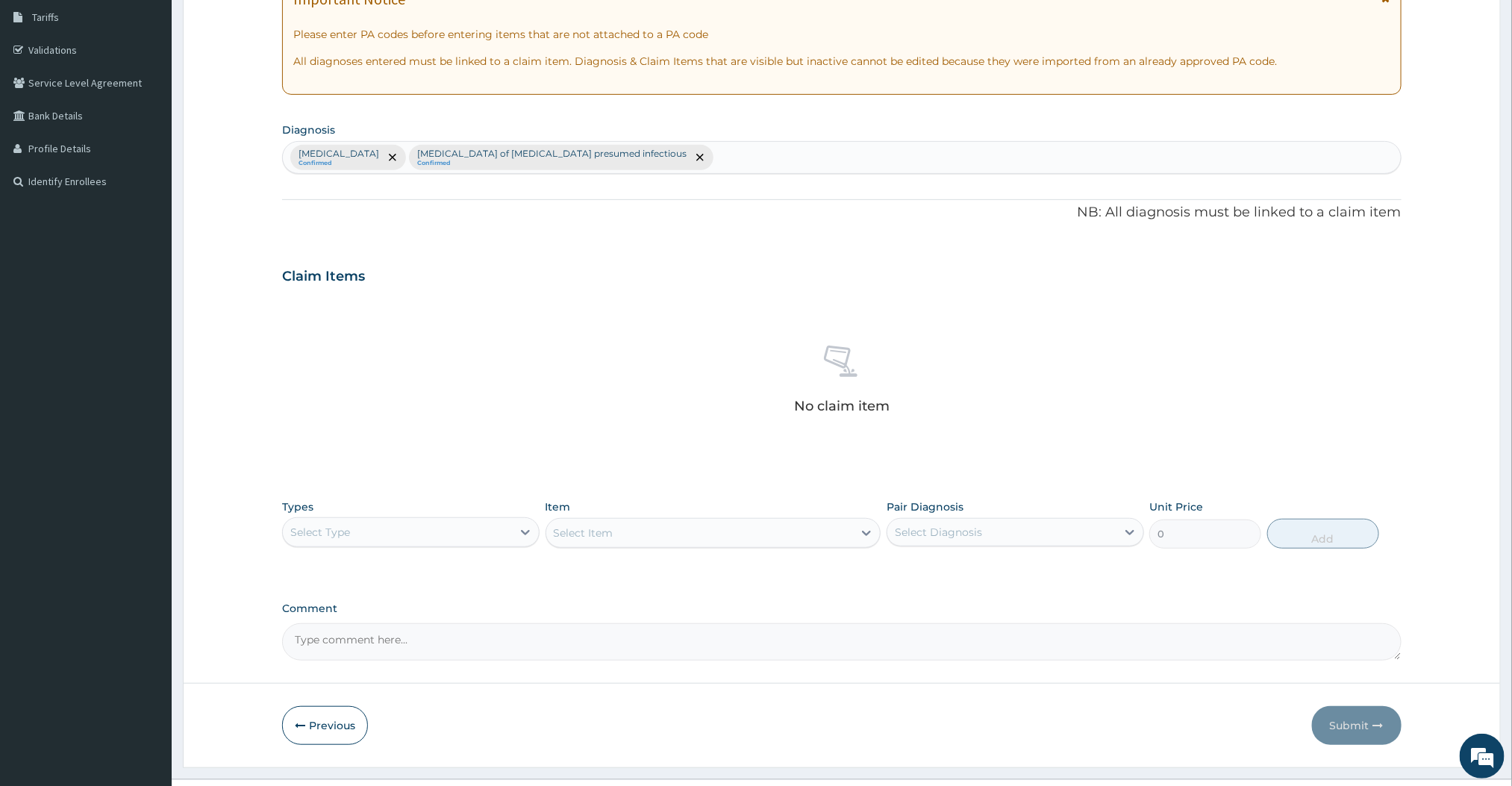
scroll to position [278, 0]
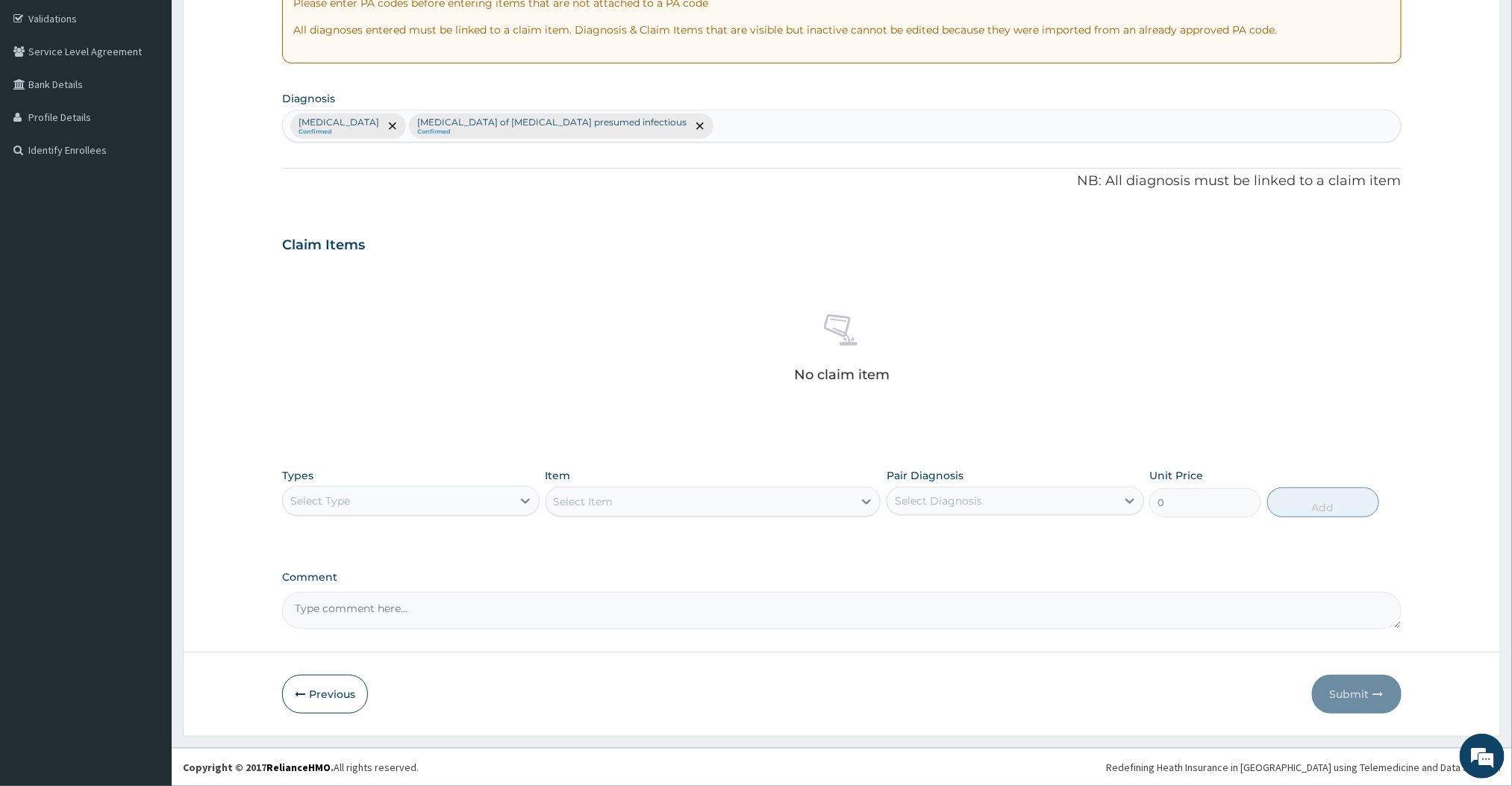
click at [487, 511] on div "Select Type" at bounding box center [411, 501] width 258 height 30
click at [370, 598] on div "Procedures" at bounding box center [411, 592] width 258 height 27
click at [828, 500] on div "Select Item" at bounding box center [713, 502] width 336 height 30
click at [761, 497] on div "Select Item" at bounding box center [713, 502] width 336 height 30
click at [755, 497] on div "Select Item" at bounding box center [713, 502] width 336 height 30
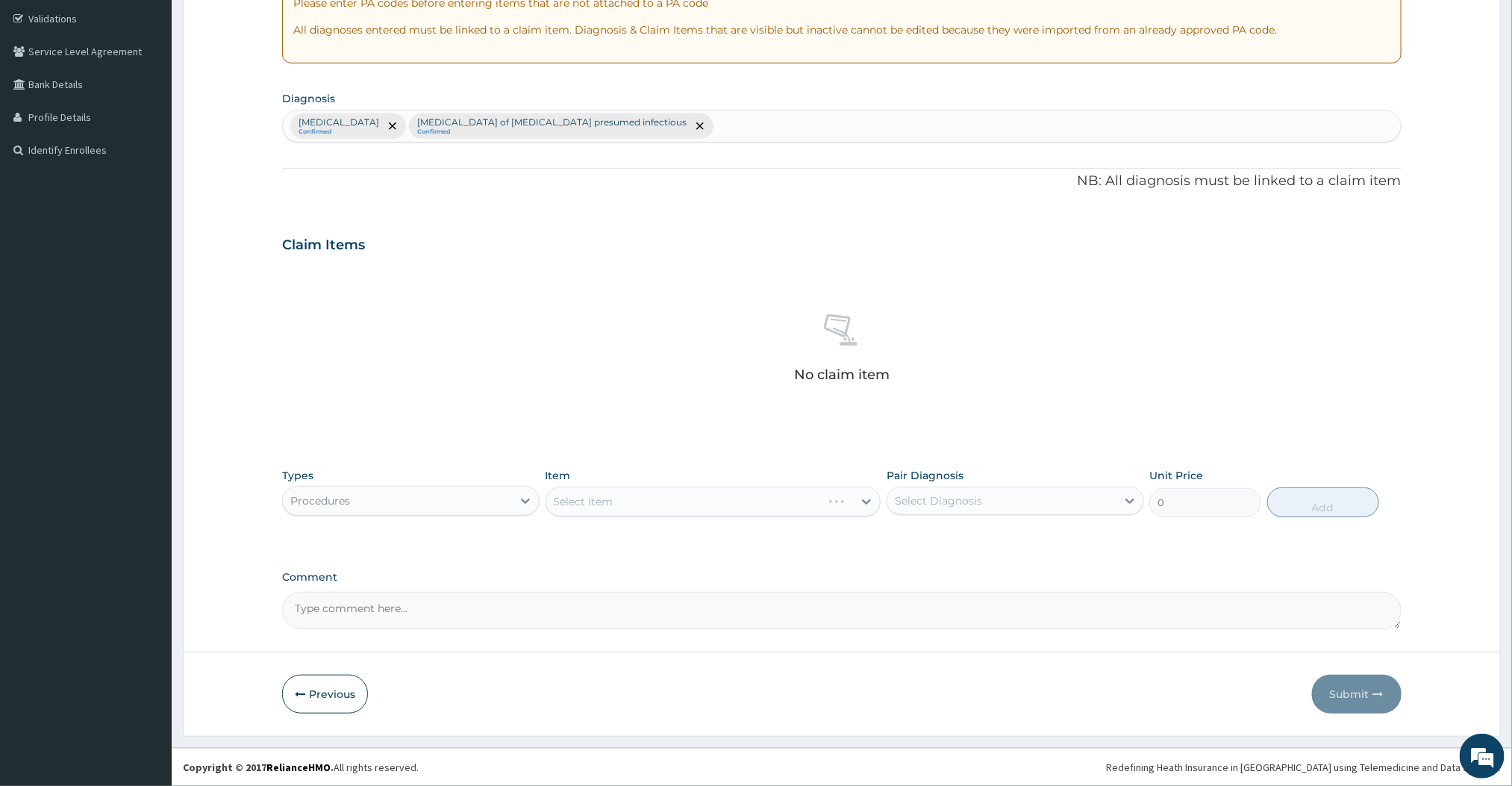
click at [755, 497] on div "Select Item" at bounding box center [713, 502] width 336 height 30
click at [520, 494] on icon at bounding box center [525, 501] width 15 height 15
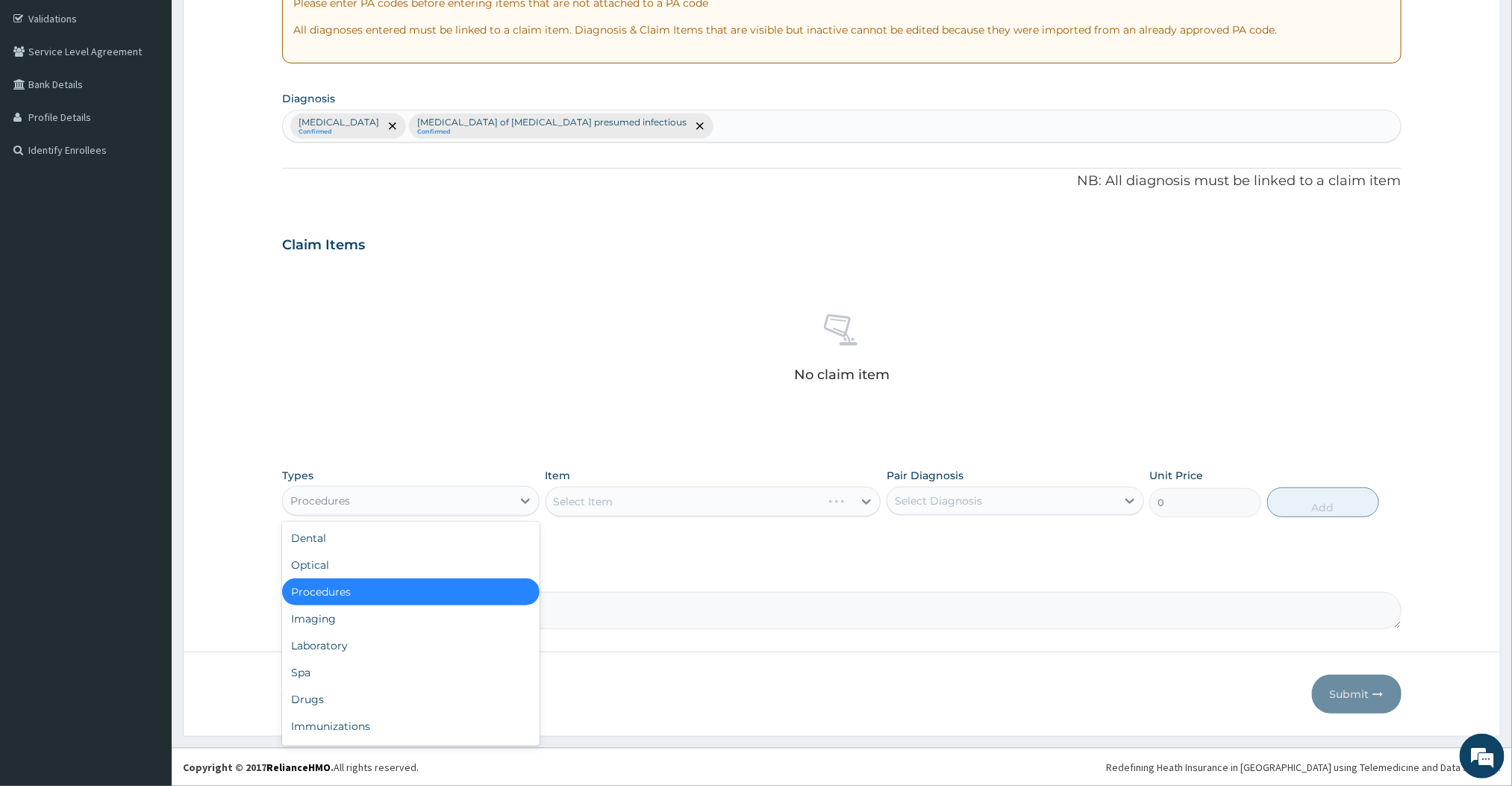
click at [363, 597] on div "Procedures" at bounding box center [411, 592] width 258 height 27
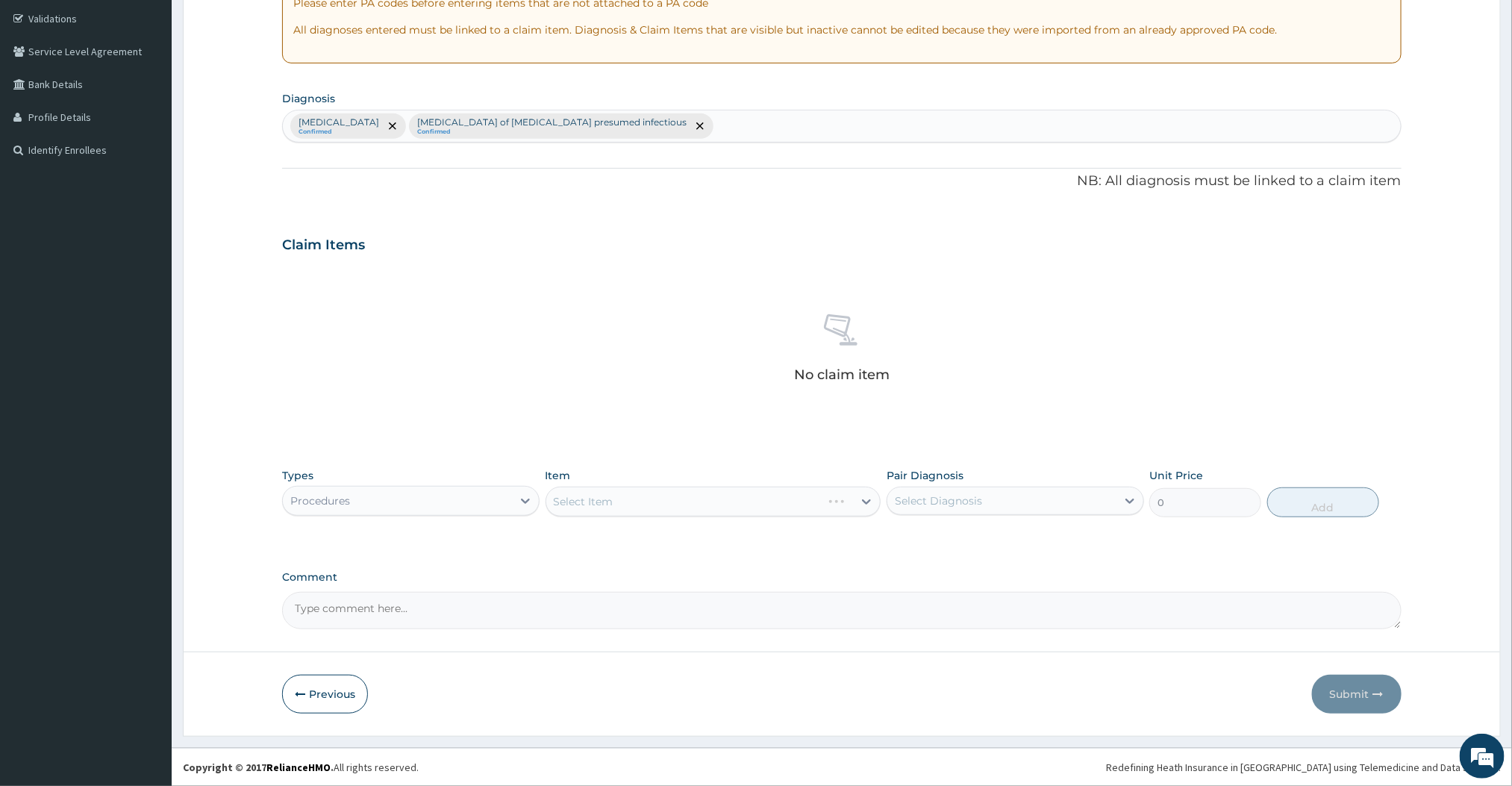
click at [862, 501] on div "Select Item" at bounding box center [713, 502] width 336 height 30
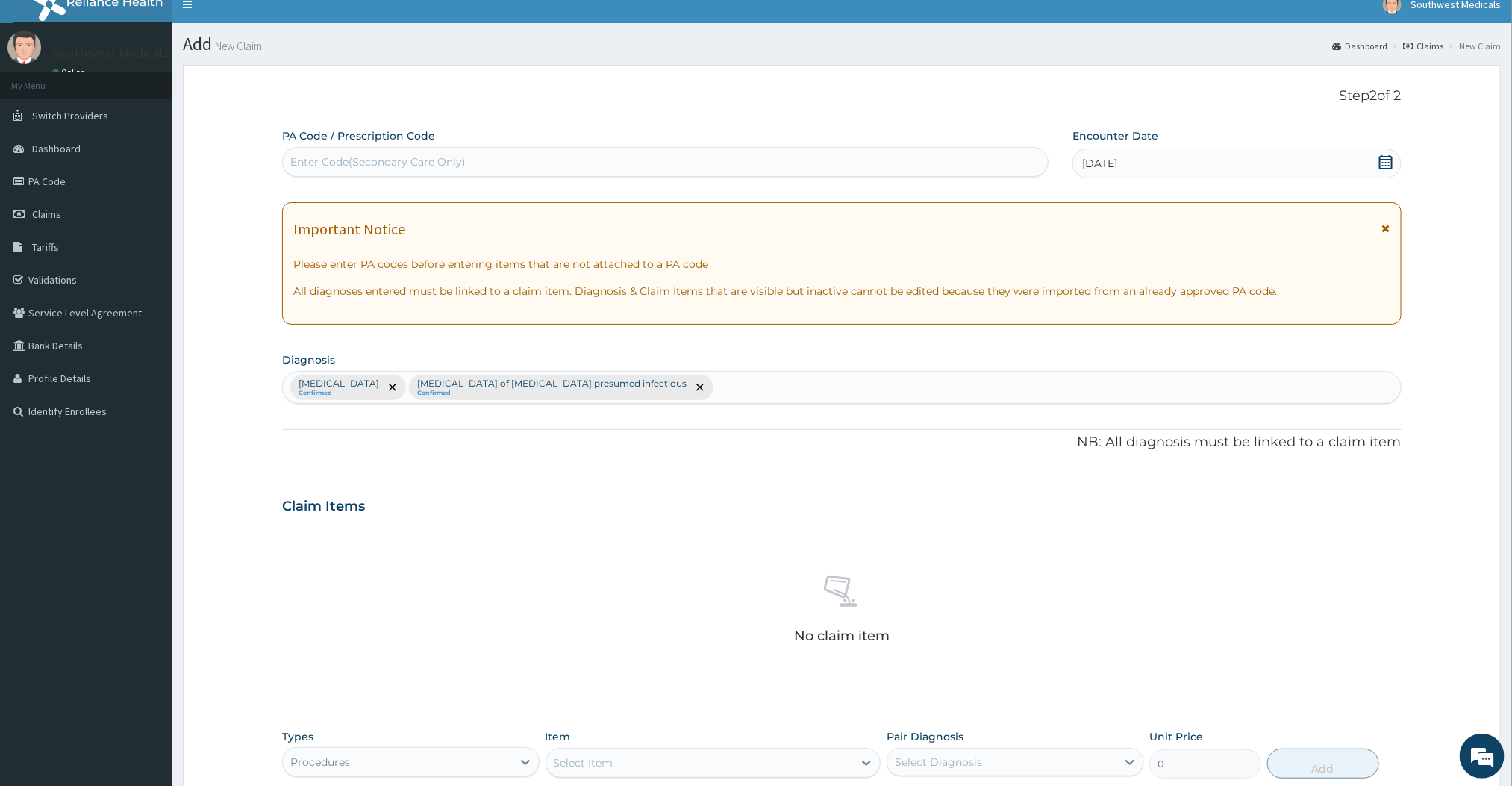
scroll to position [0, 0]
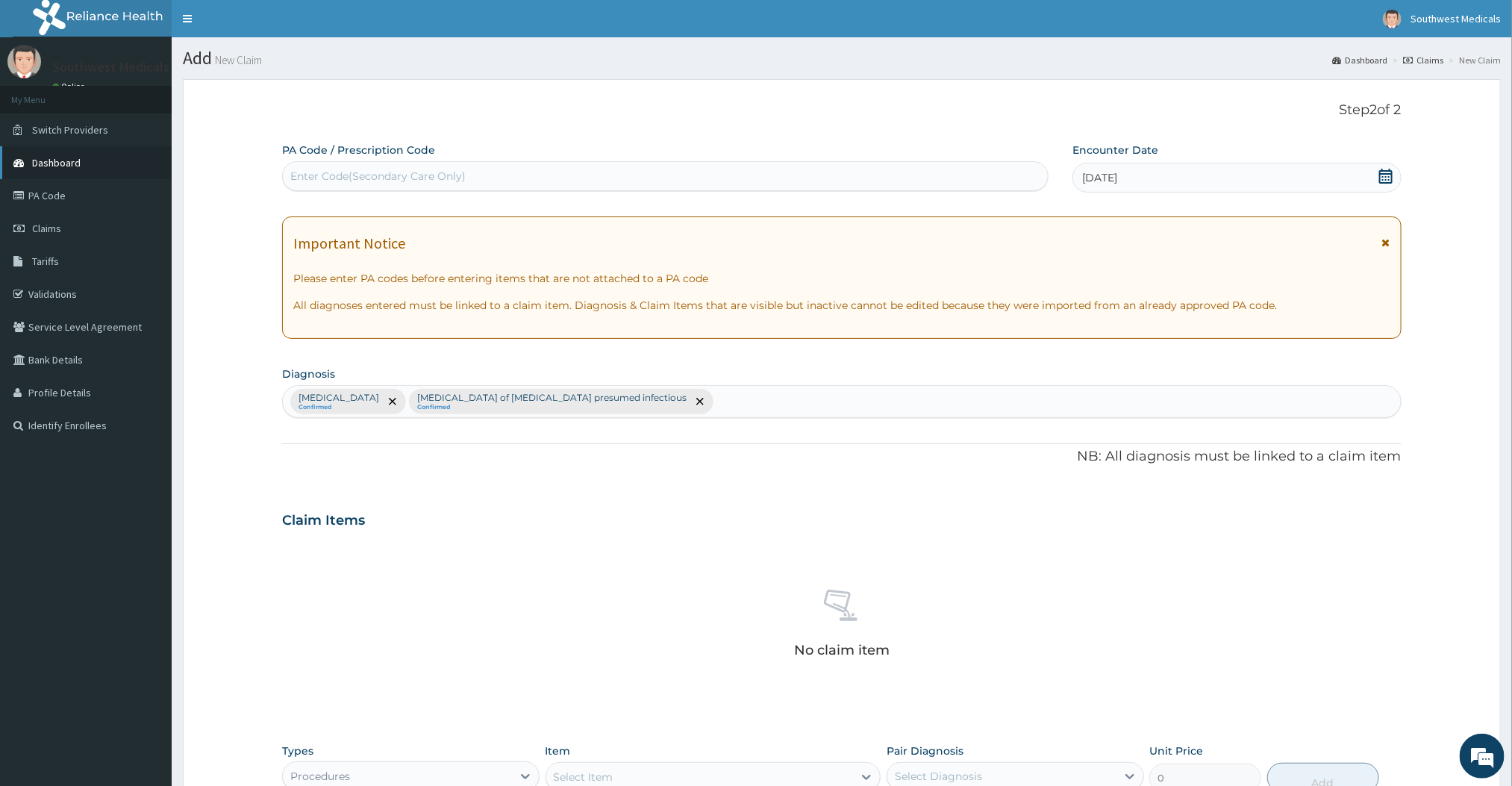
click at [64, 167] on span "Dashboard" at bounding box center [56, 162] width 49 height 13
click at [29, 152] on link "Dashboard" at bounding box center [85, 162] width 172 height 33
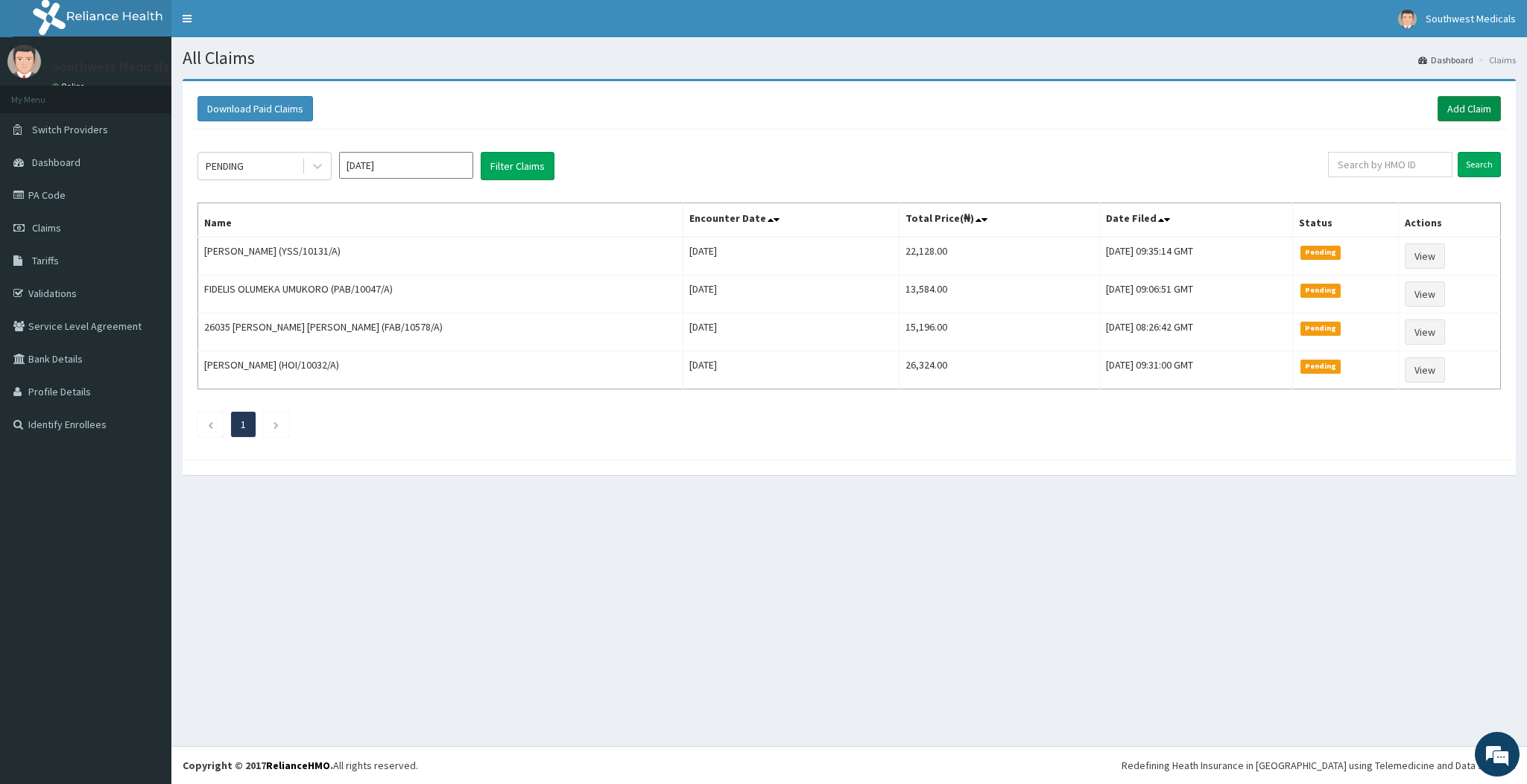
click at [1446, 121] on link "Add Claim" at bounding box center [1469, 109] width 63 height 25
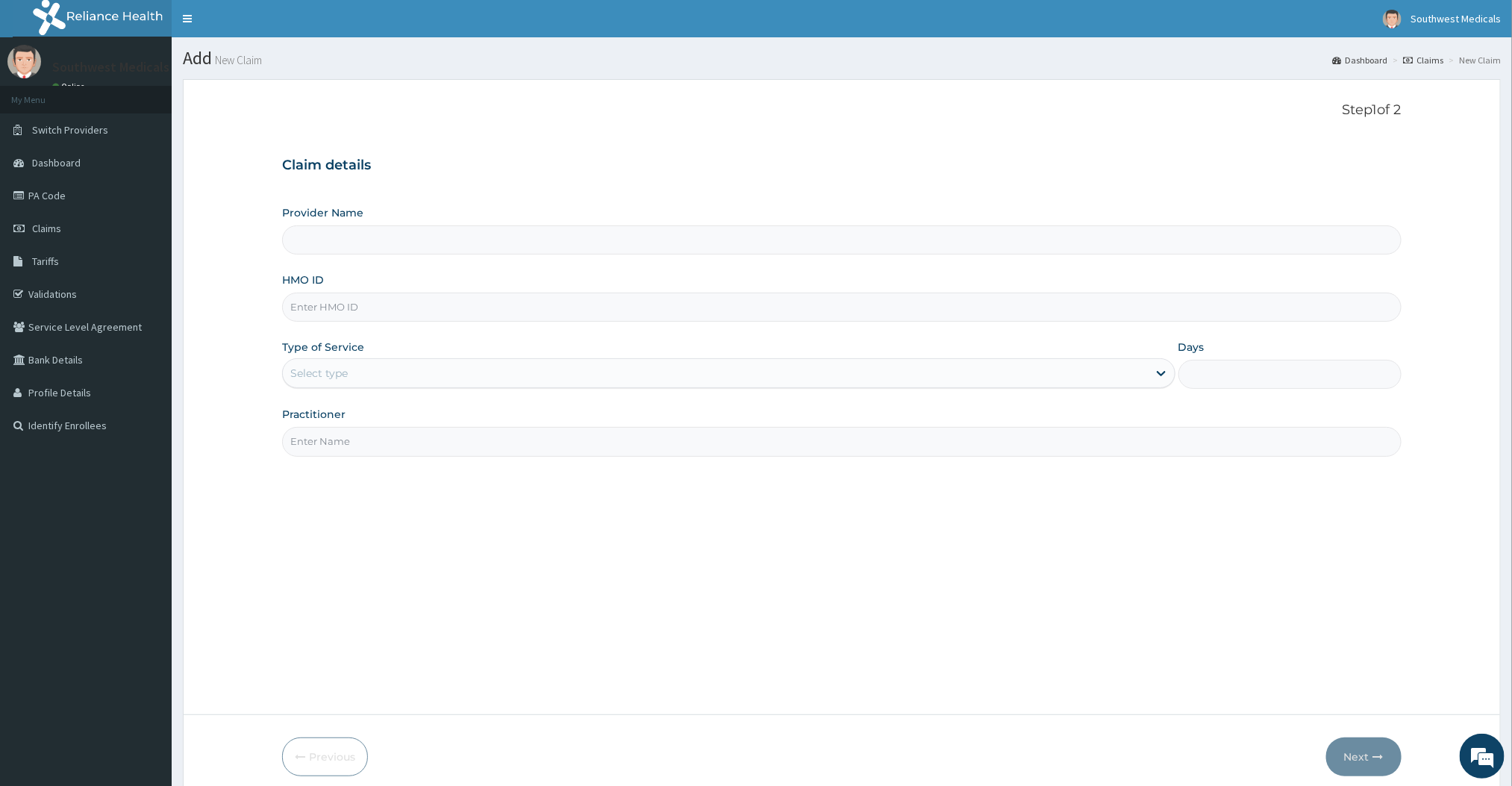
type input "Southwest Medicals"
click at [330, 316] on input "HMO ID" at bounding box center [841, 307] width 1119 height 29
type input "c"
type input "CRH/10021/A"
click at [370, 368] on div "Select type" at bounding box center [715, 373] width 864 height 24
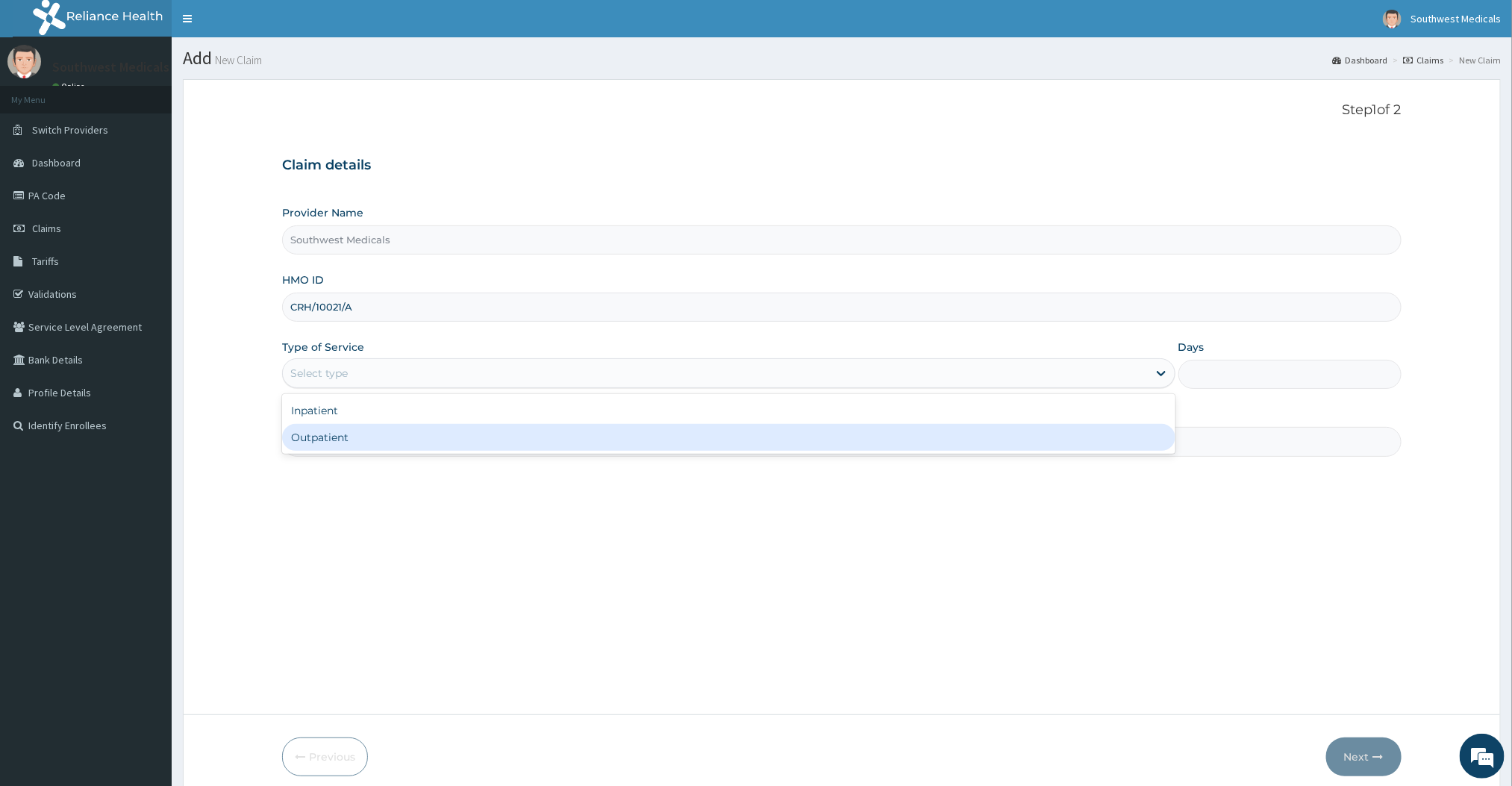
click at [315, 441] on div "Outpatient" at bounding box center [728, 438] width 893 height 27
type input "1"
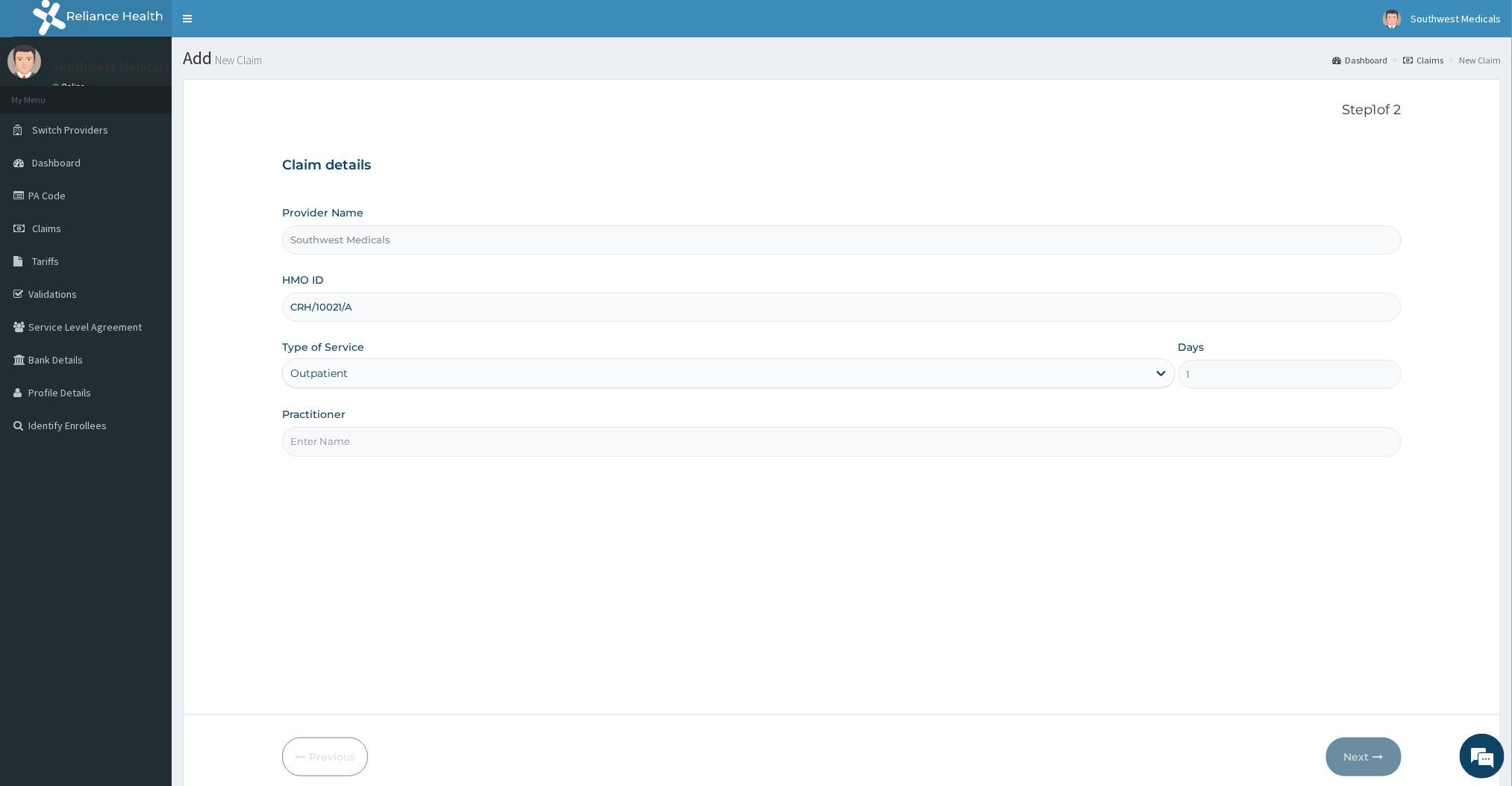
click at [402, 446] on input "Practitioner" at bounding box center [841, 441] width 1119 height 29
type input "DOCTOR [PERSON_NAME]"
click at [1344, 742] on button "Next" at bounding box center [1364, 757] width 75 height 39
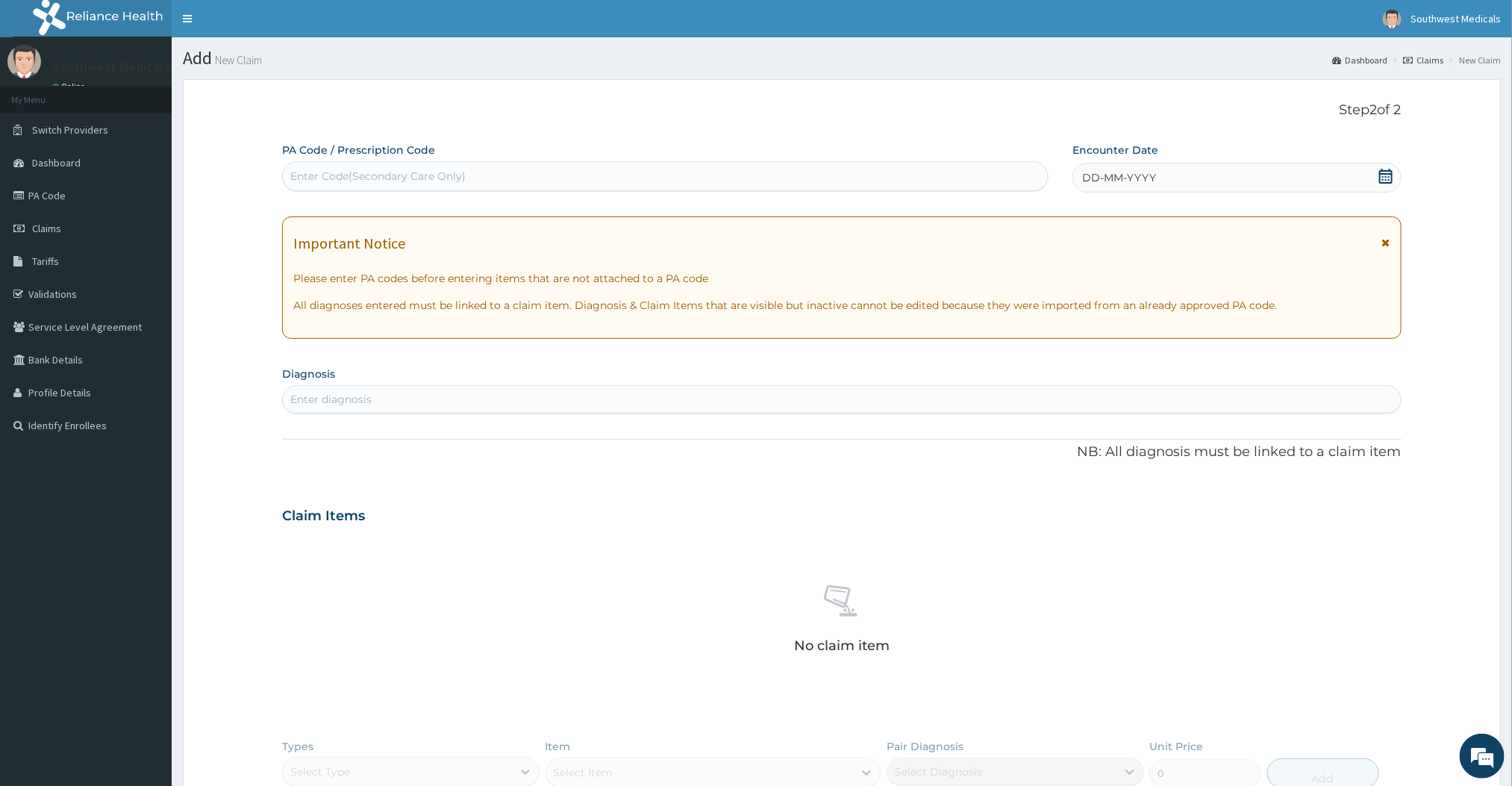
click at [1109, 193] on div "PA Code / Prescription Code Enter Code(Secondary Care Only) Encounter Date DD-M…" at bounding box center [841, 521] width 1119 height 758
click at [1102, 191] on div "DD-MM-YYYY" at bounding box center [1237, 177] width 328 height 30
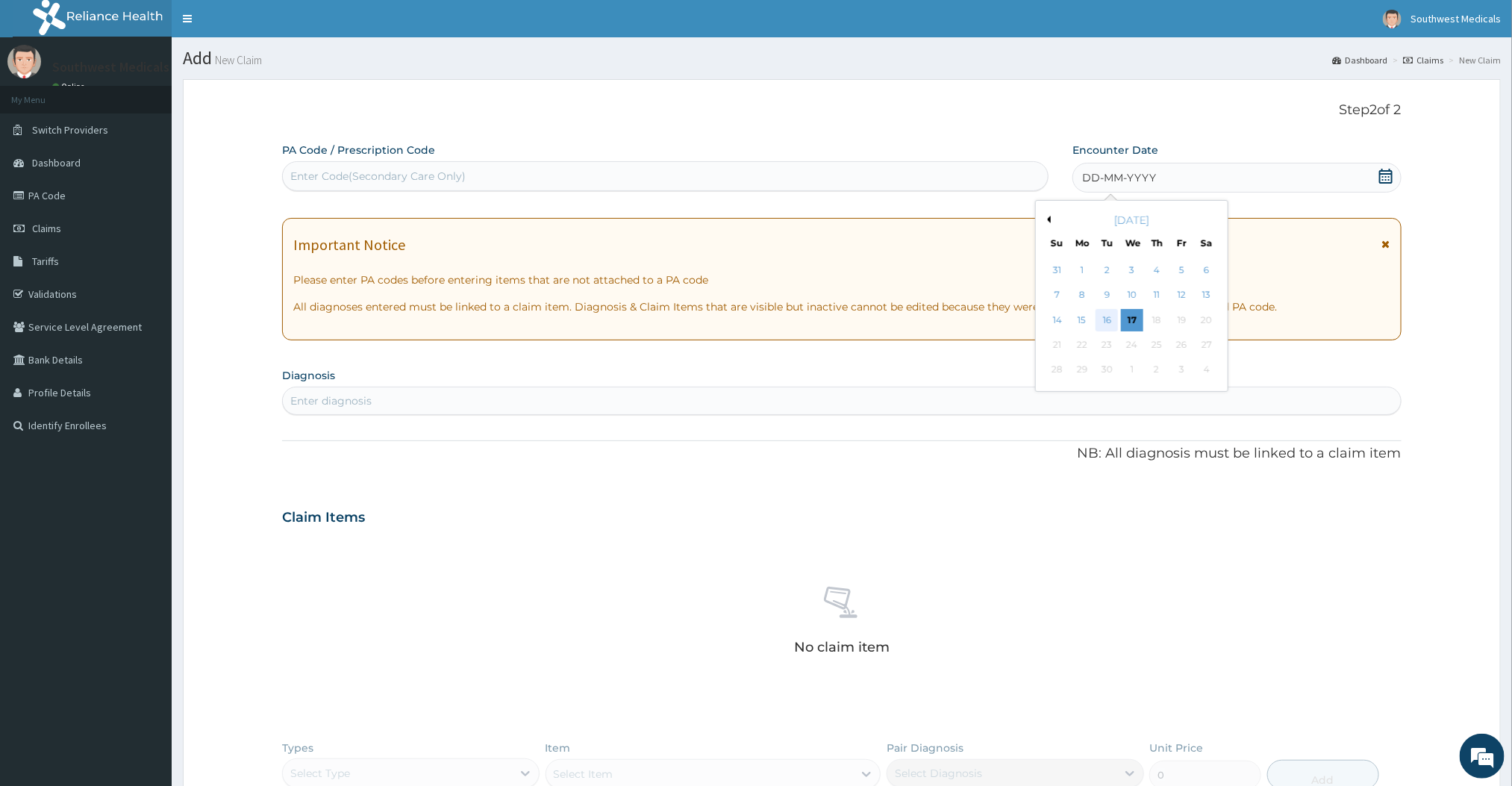
click at [1104, 315] on div "16" at bounding box center [1107, 320] width 23 height 23
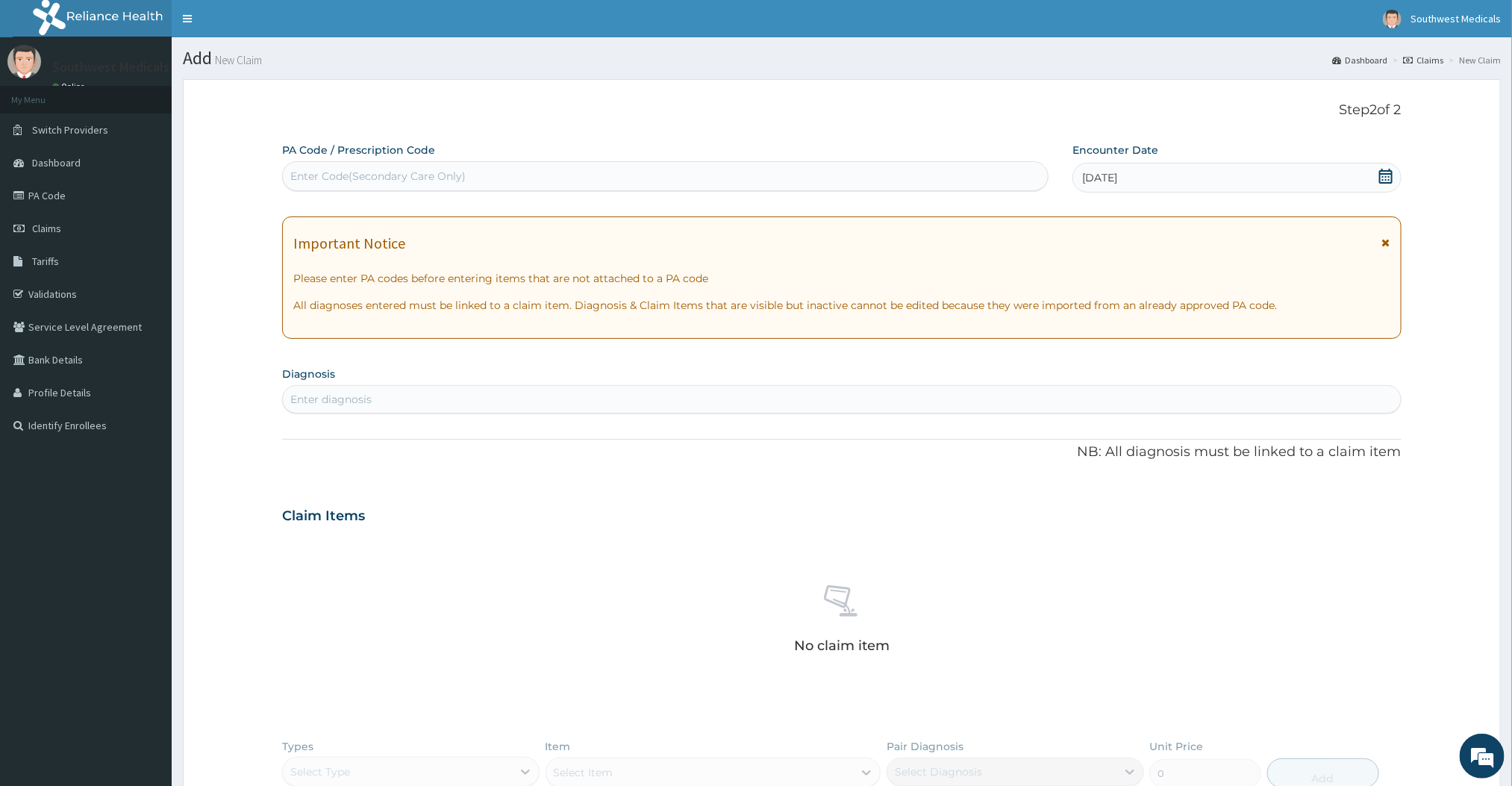
click at [791, 388] on div "Enter diagnosis" at bounding box center [841, 399] width 1117 height 24
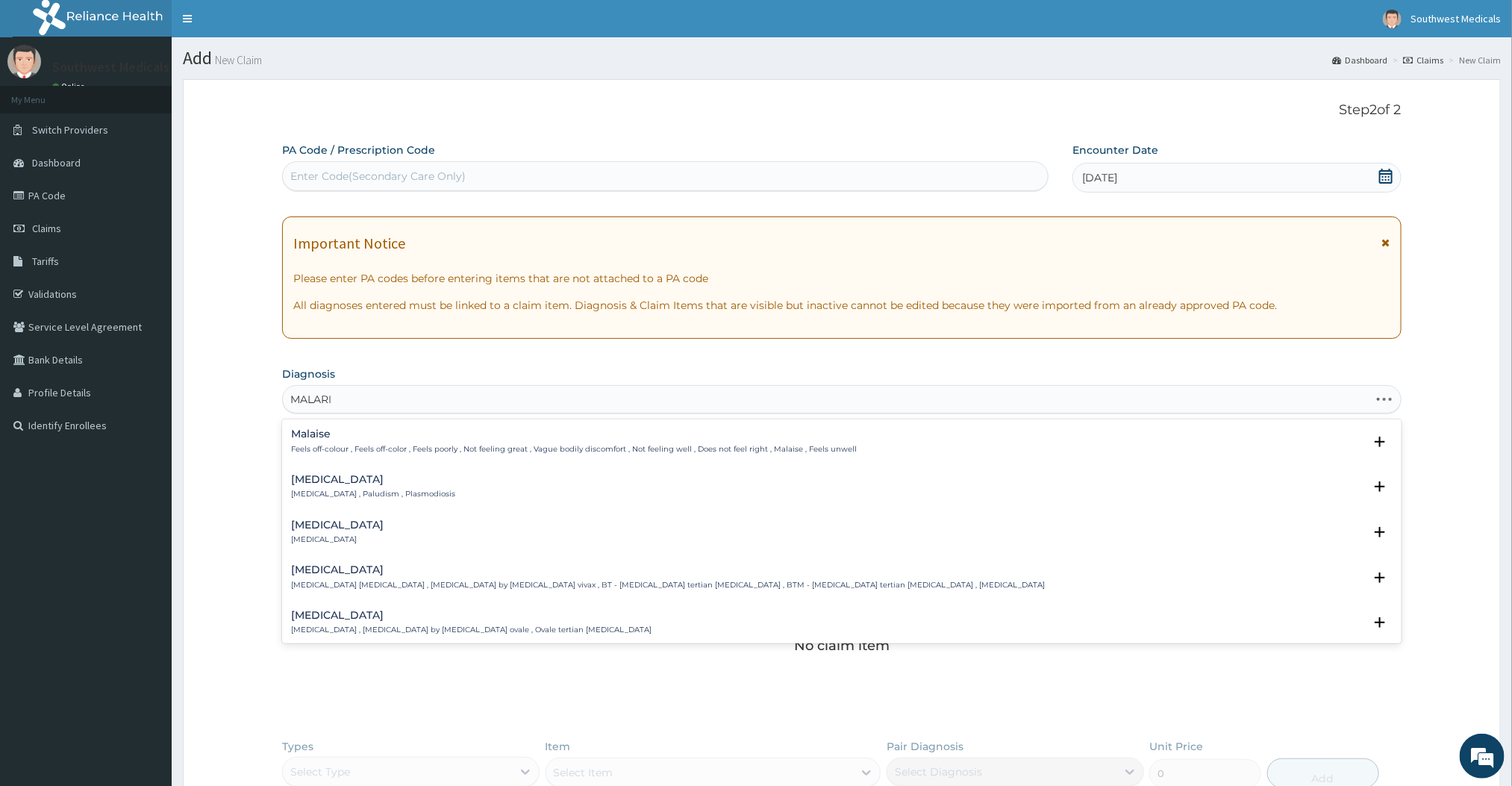
type input "[MEDICAL_DATA]"
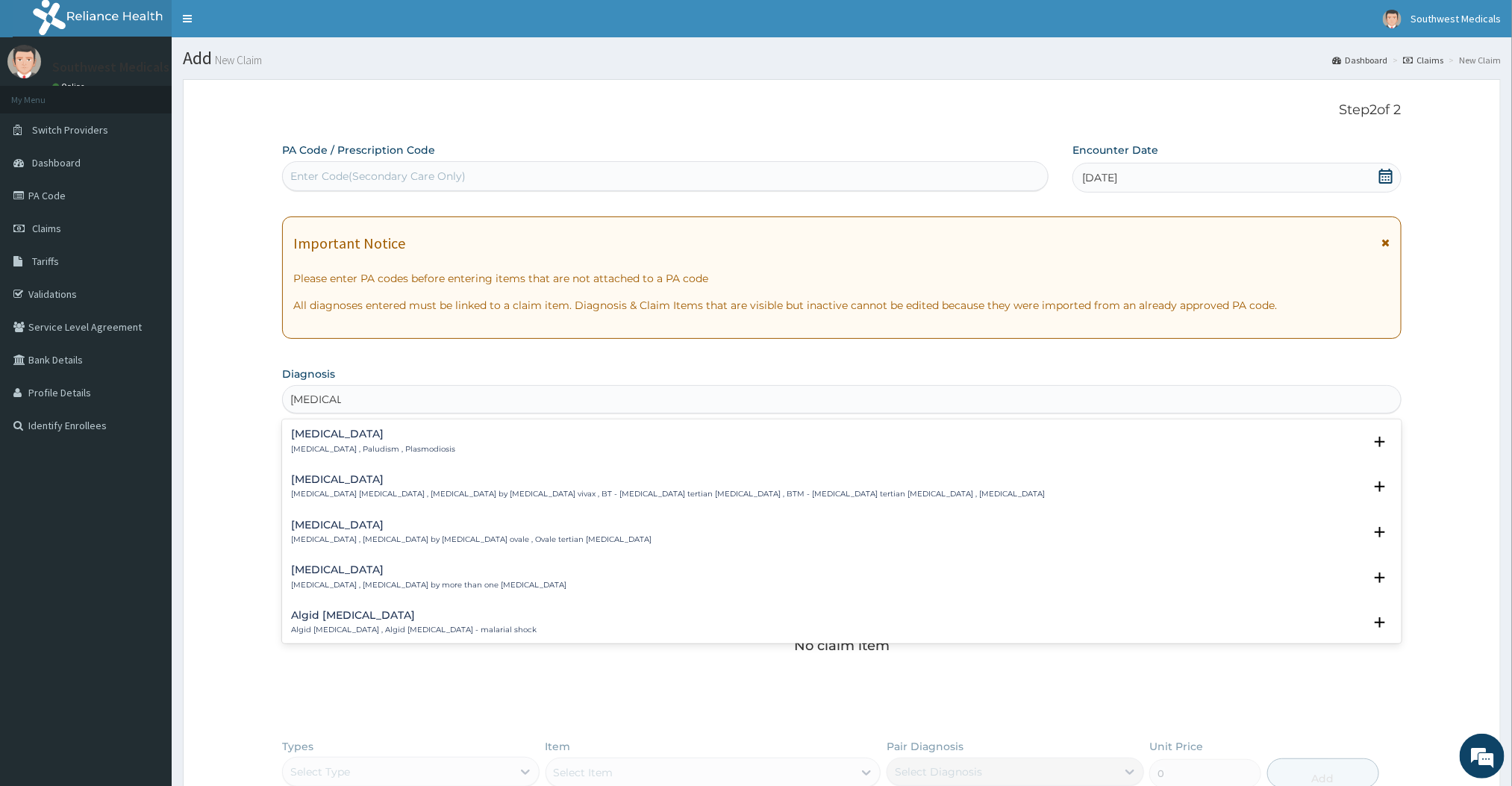
click at [338, 449] on p "[MEDICAL_DATA] , Paludism , Plasmodiosis" at bounding box center [373, 450] width 164 height 10
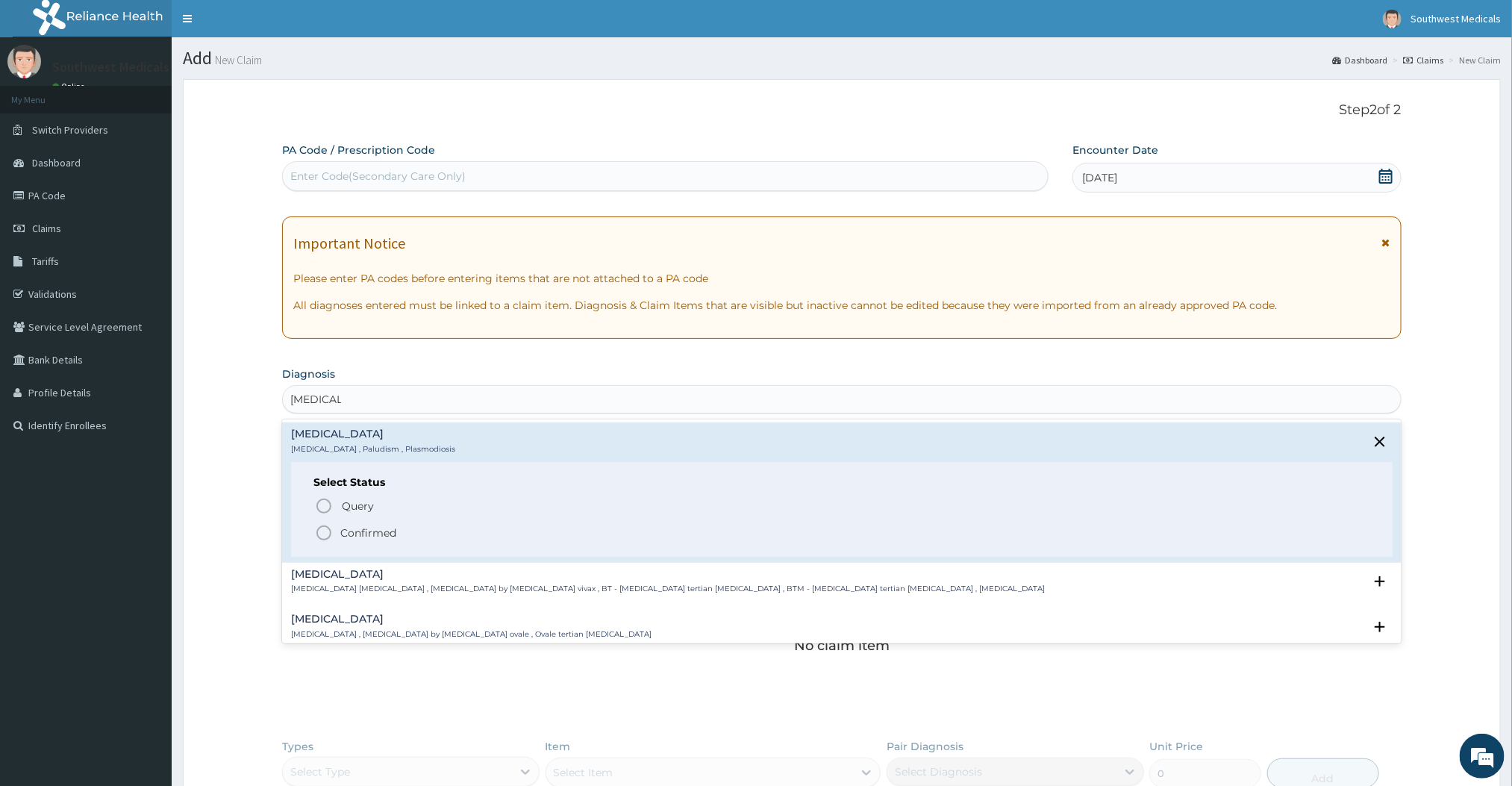
click at [329, 531] on icon "status option filled" at bounding box center [323, 532] width 18 height 18
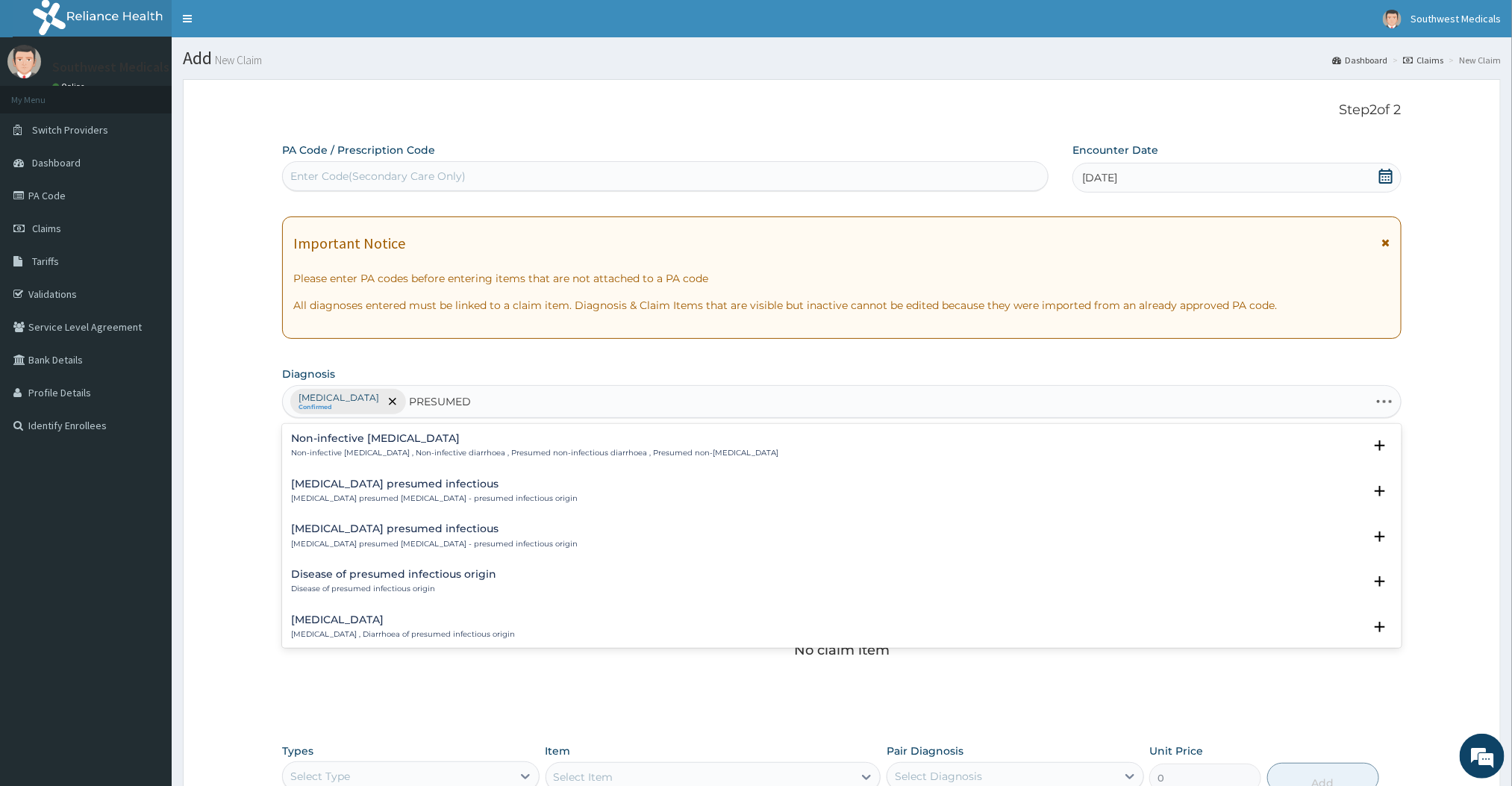
type input "PRESUMED"
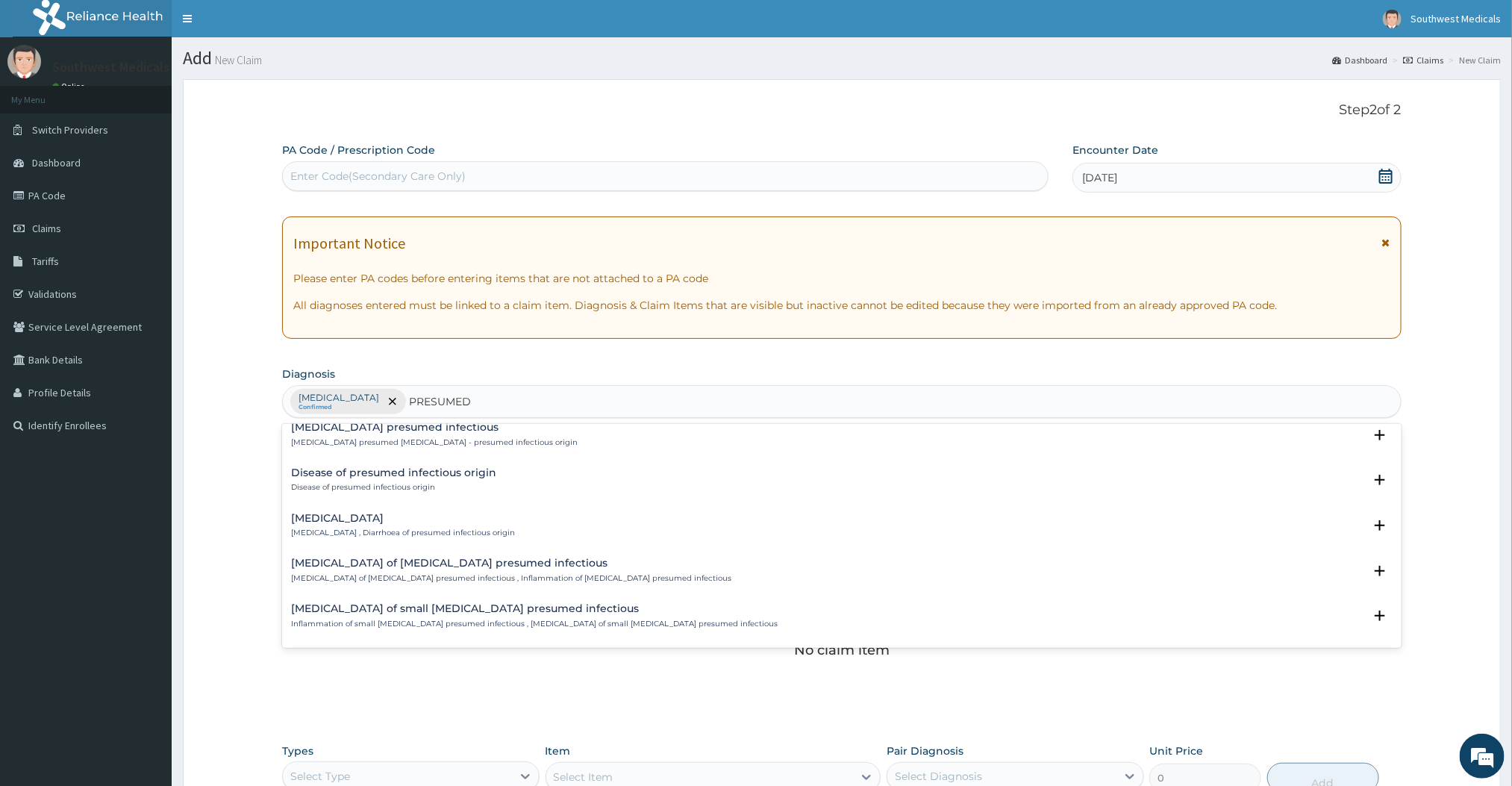
scroll to position [105, 0]
click at [363, 577] on p "[MEDICAL_DATA] of [MEDICAL_DATA] presumed infectious , Inflammation of [MEDICAL…" at bounding box center [511, 575] width 440 height 10
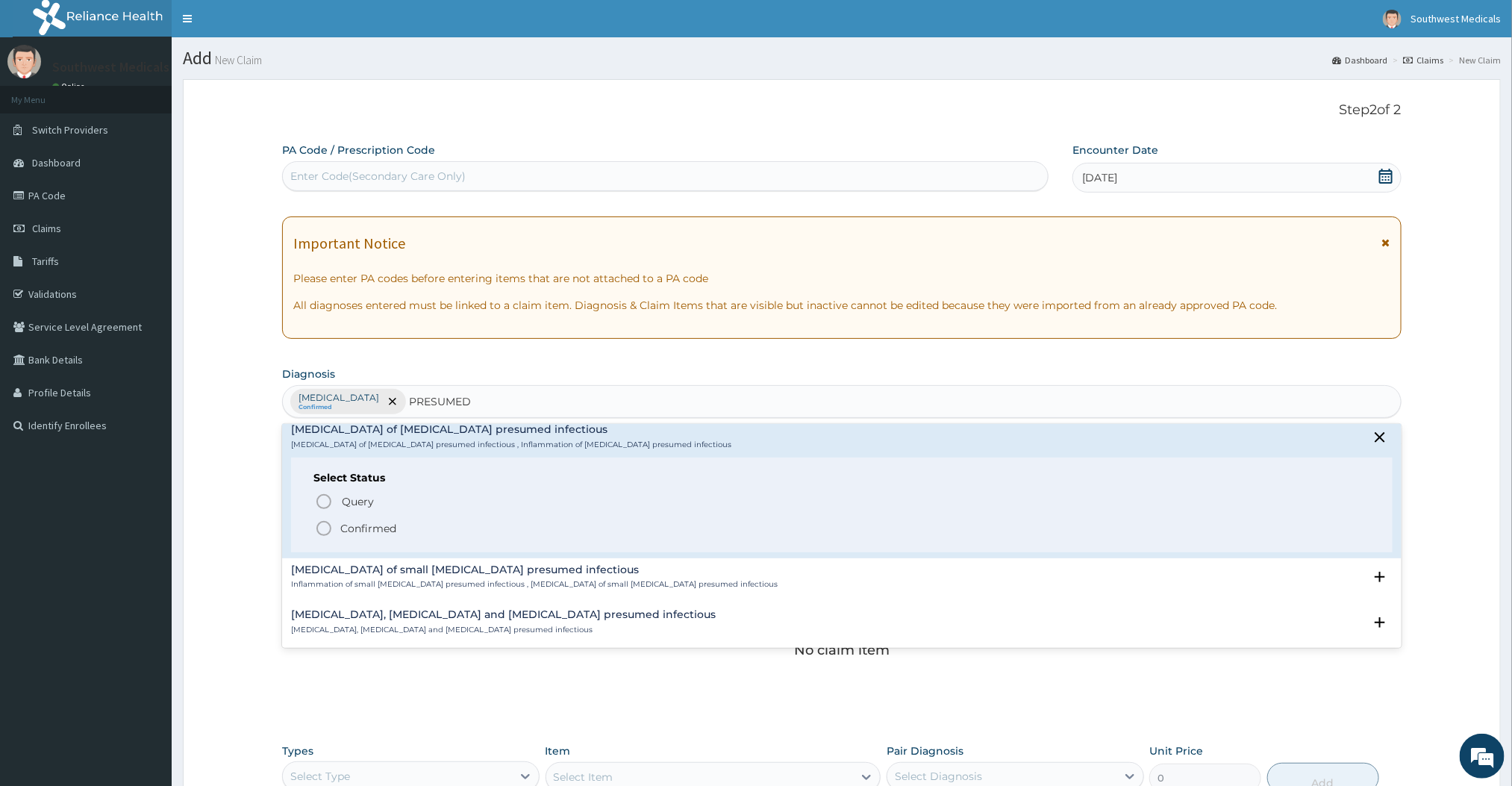
scroll to position [239, 0]
click at [323, 529] on icon "status option filled" at bounding box center [323, 525] width 18 height 18
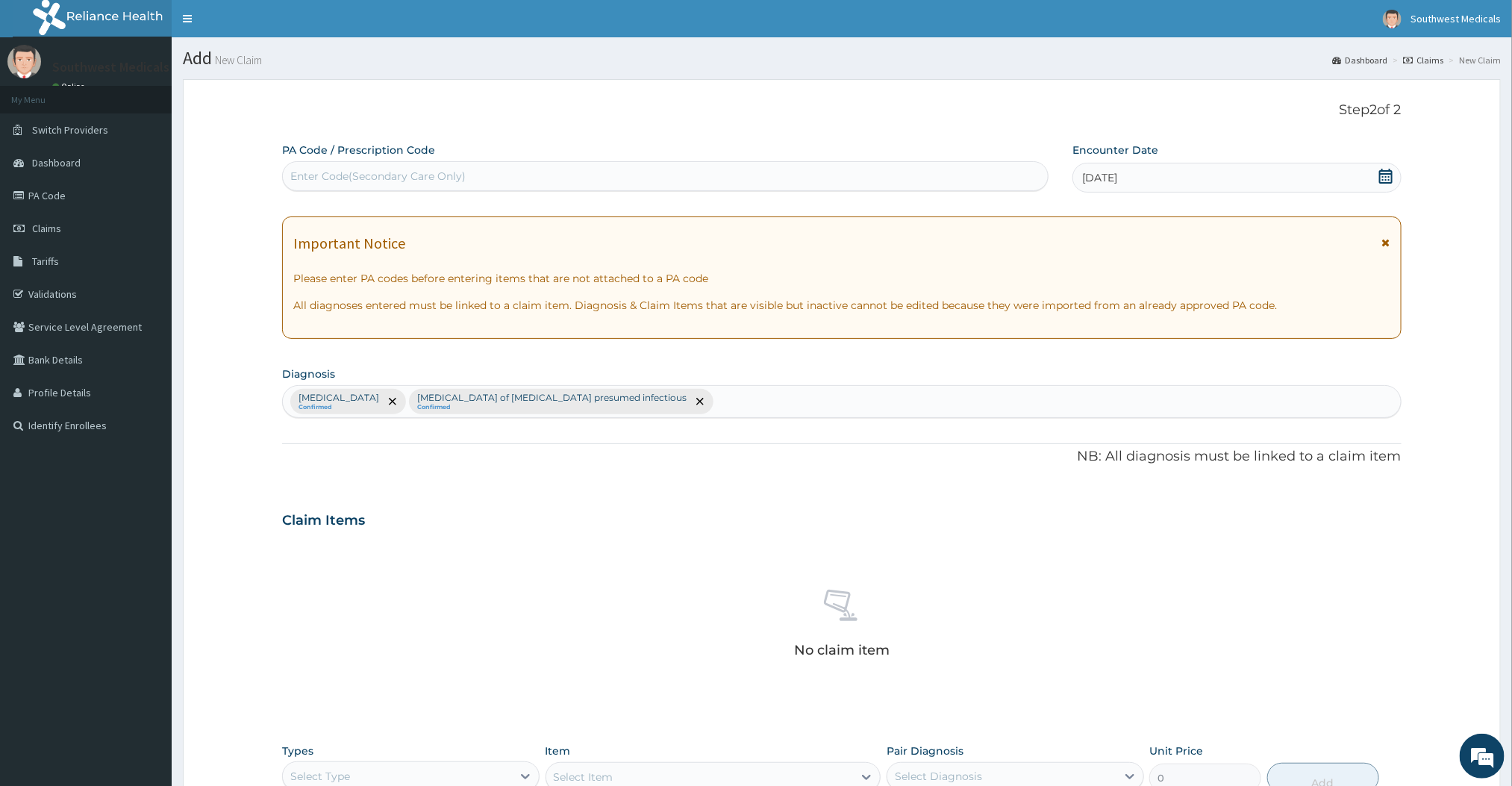
scroll to position [278, 0]
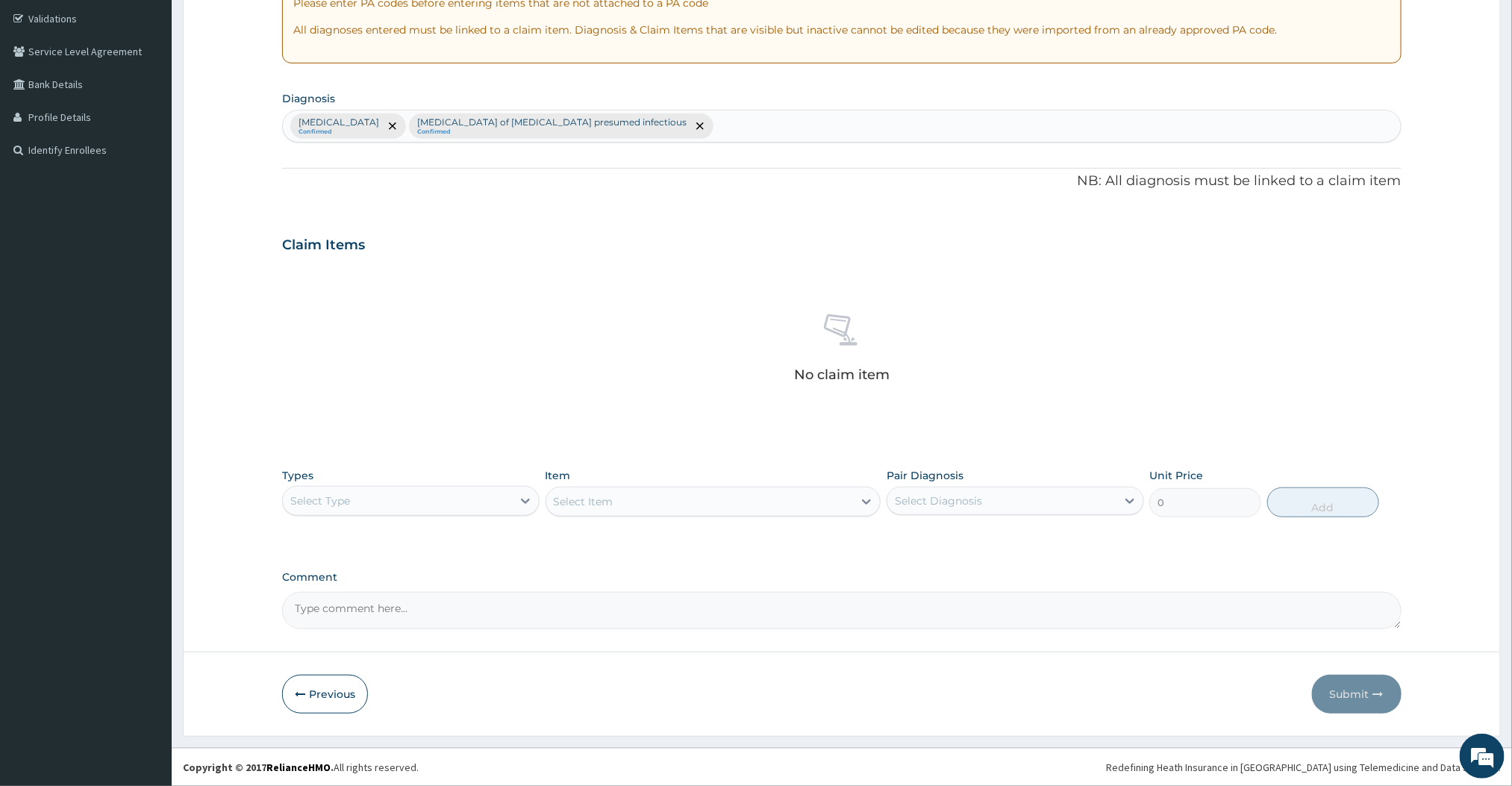
click at [453, 502] on div "Select Type" at bounding box center [397, 501] width 229 height 24
click at [359, 596] on div "Procedures" at bounding box center [411, 592] width 258 height 27
click at [851, 521] on div "Types Procedures Item Select Item Pair Diagnosis Select Diagnosis Unit Price 0 …" at bounding box center [841, 492] width 1119 height 64
click at [804, 498] on div "Select Item" at bounding box center [700, 501] width 307 height 24
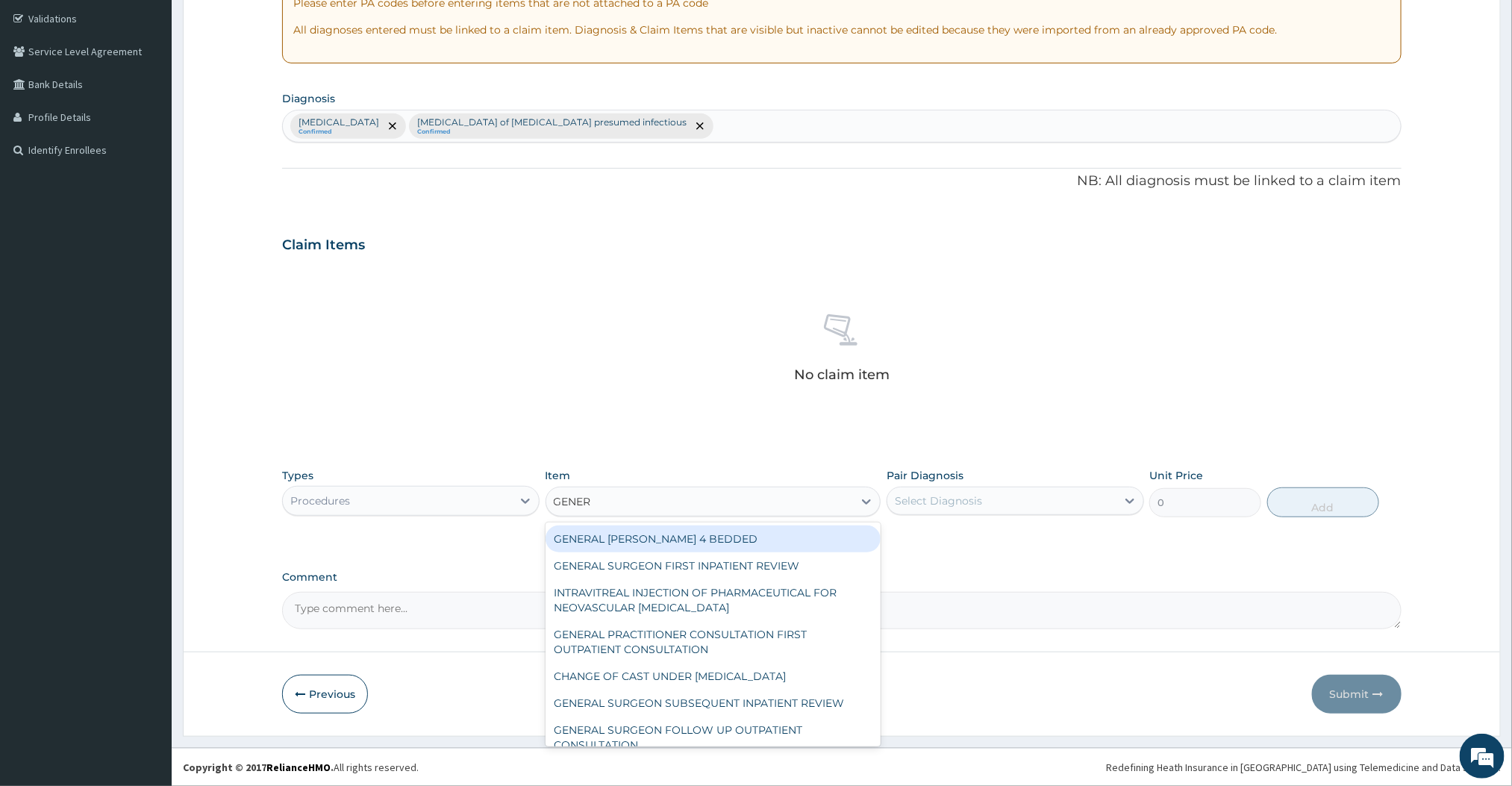
type input "GENERA"
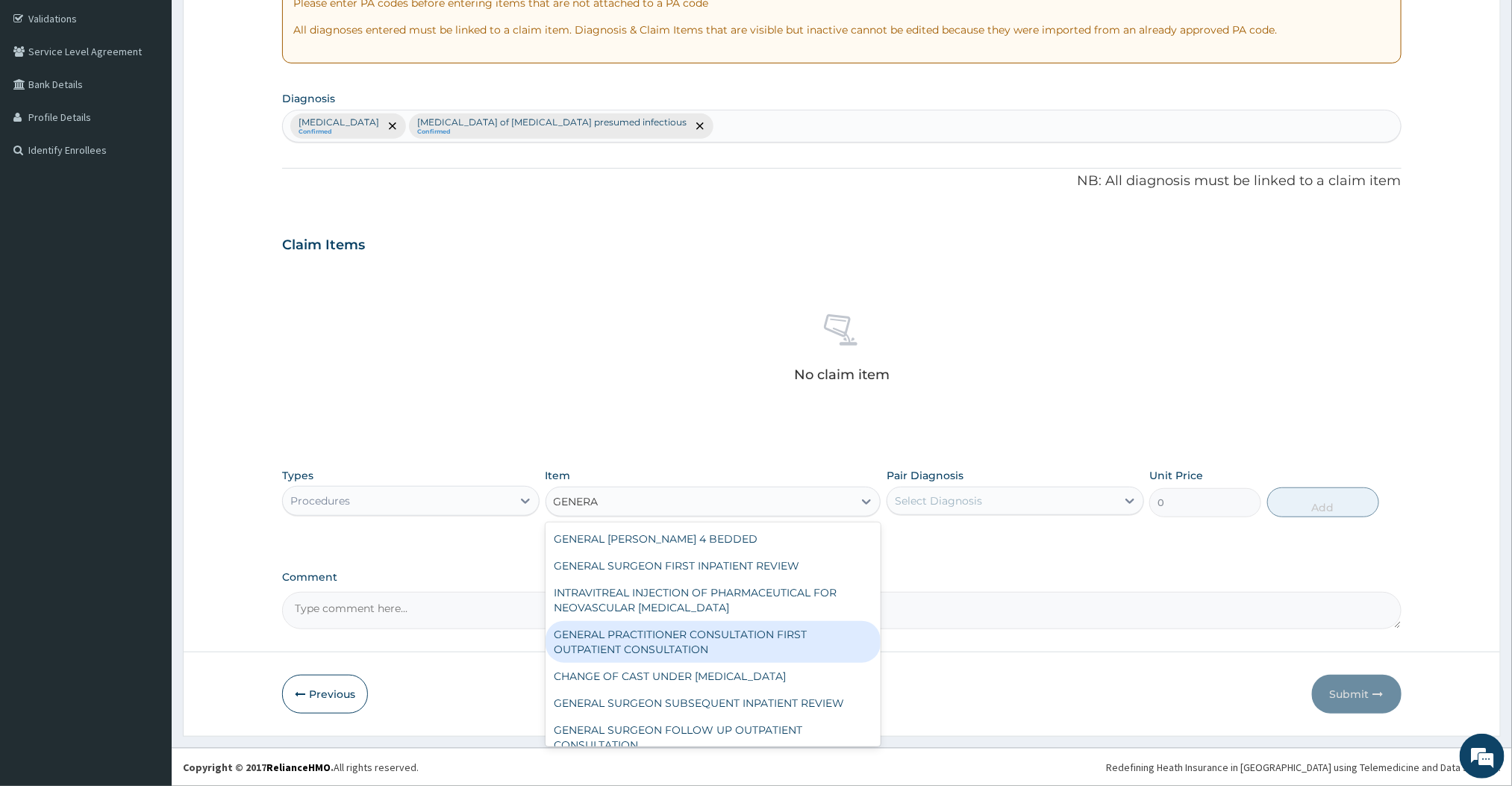
click at [693, 656] on div "GENERAL PRACTITIONER CONSULTATION FIRST OUTPATIENT CONSULTATION" at bounding box center [713, 642] width 336 height 42
type input "3000"
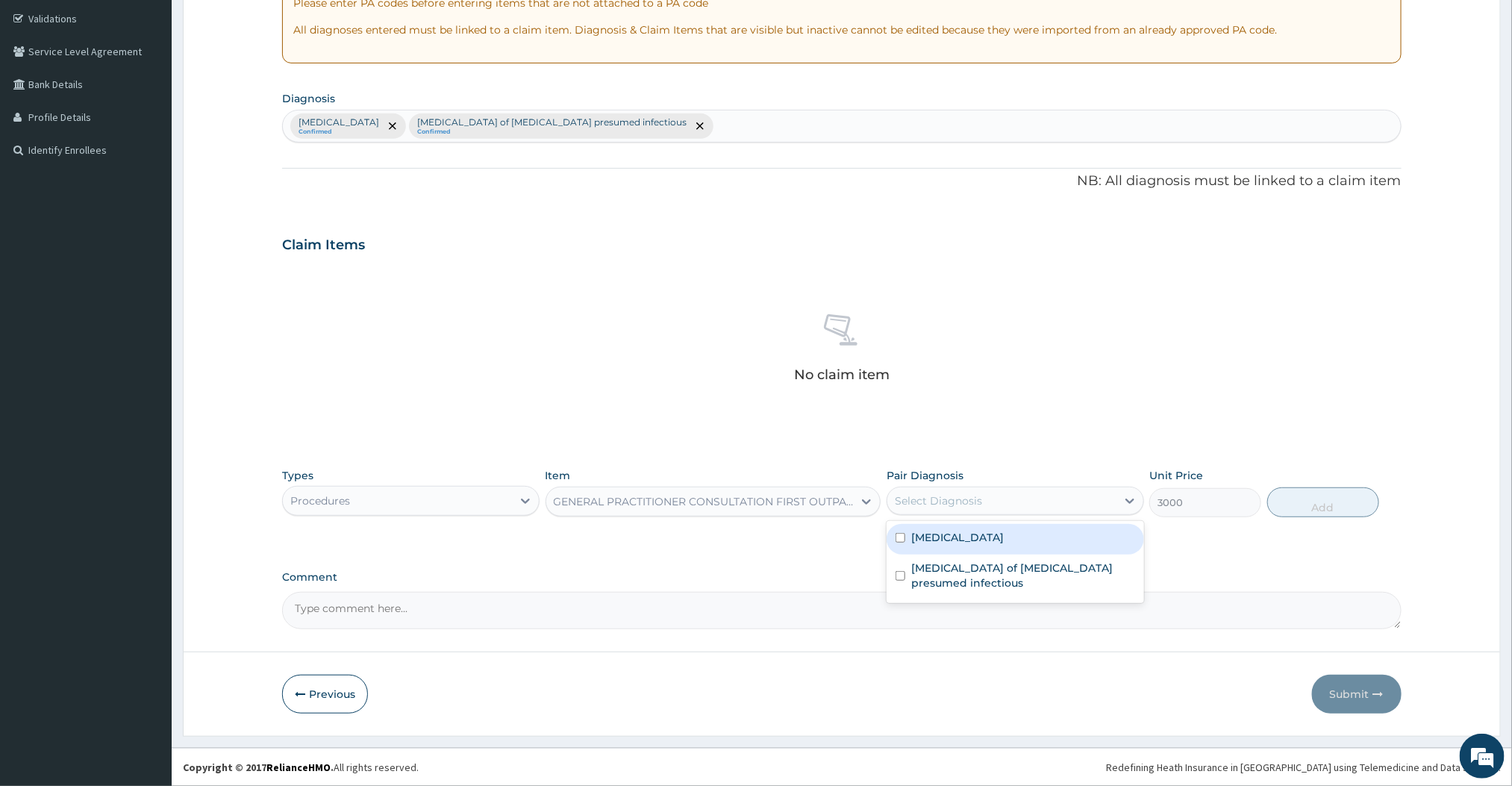
click at [1039, 507] on div "Select Diagnosis" at bounding box center [1002, 501] width 229 height 24
click at [976, 551] on div "[MEDICAL_DATA]" at bounding box center [1016, 539] width 258 height 31
checkbox input "true"
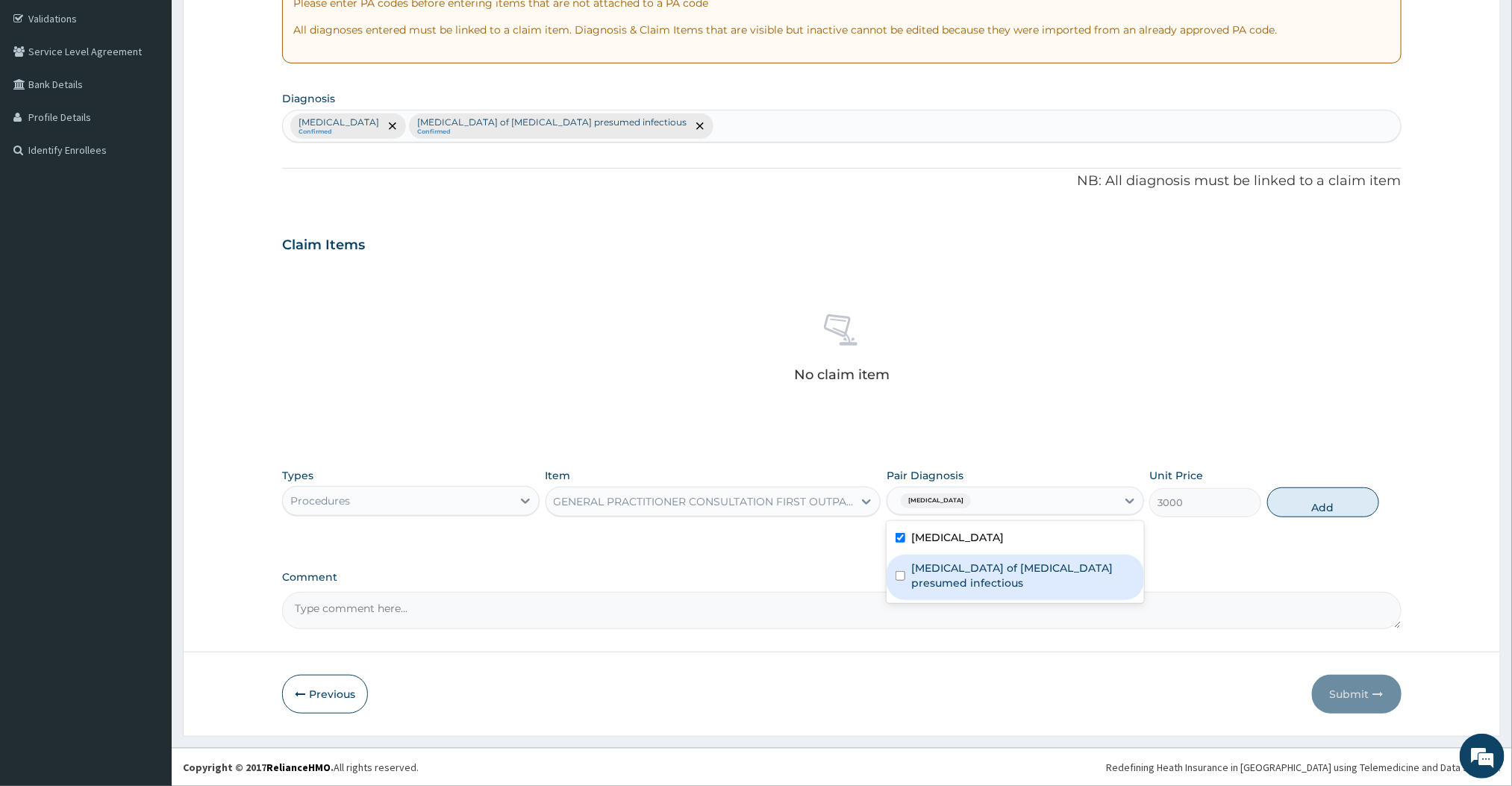
click at [961, 564] on label "[MEDICAL_DATA] of [MEDICAL_DATA] presumed infectious" at bounding box center [1023, 576] width 224 height 30
checkbox input "true"
click at [1332, 508] on button "Add" at bounding box center [1324, 502] width 112 height 30
type input "0"
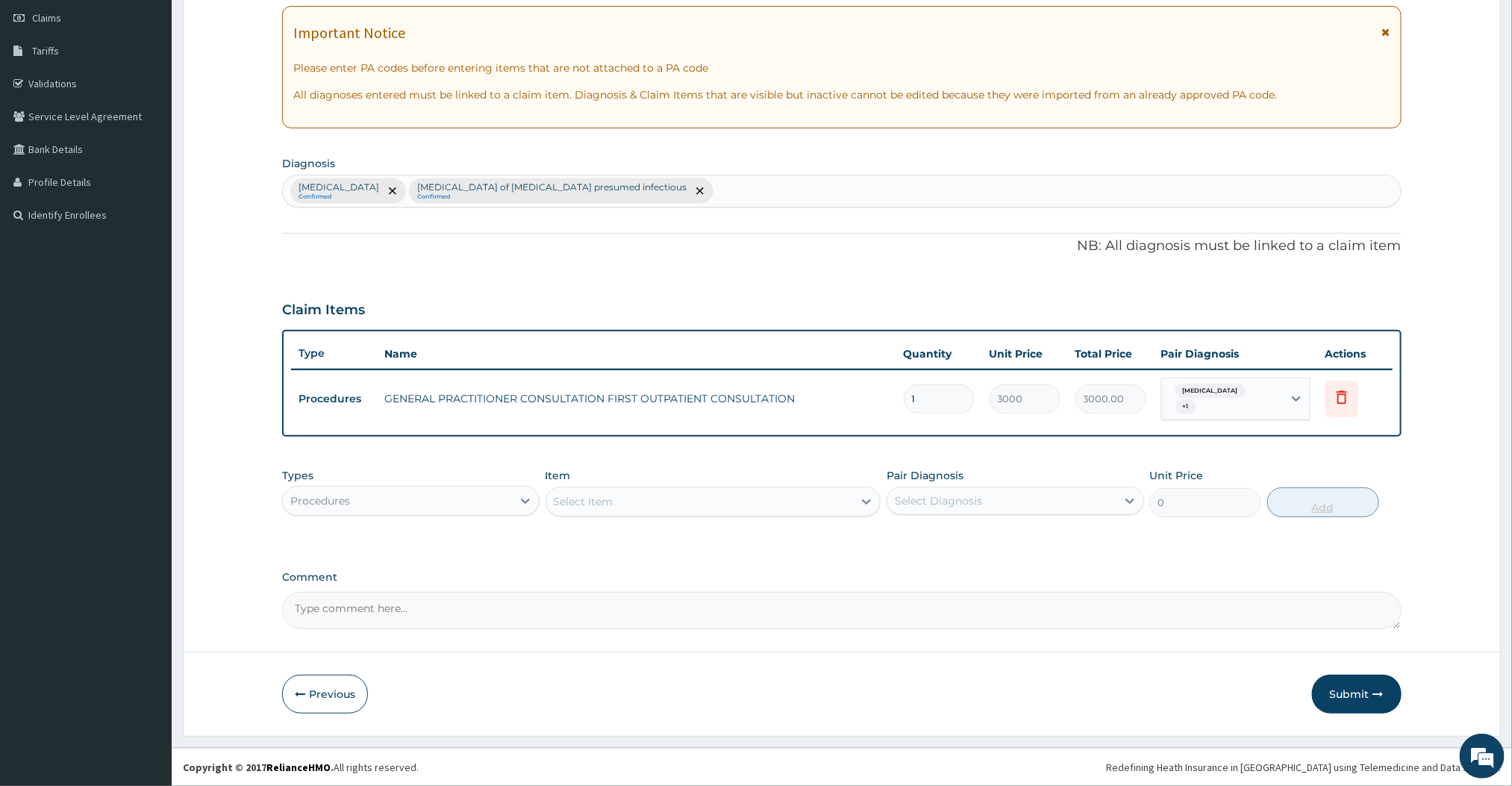
scroll to position [206, 0]
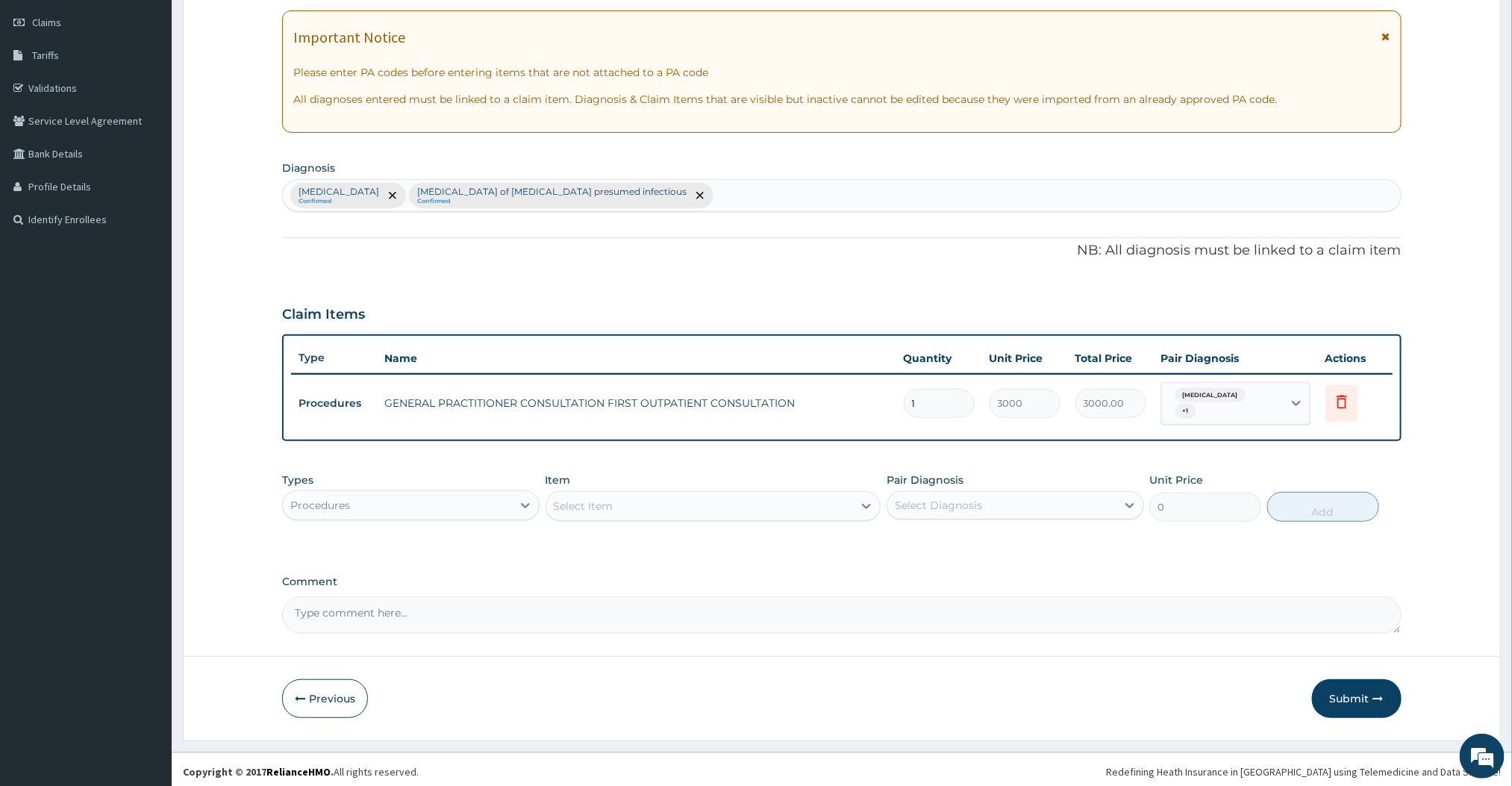
click at [502, 504] on div "Procedures" at bounding box center [397, 506] width 229 height 24
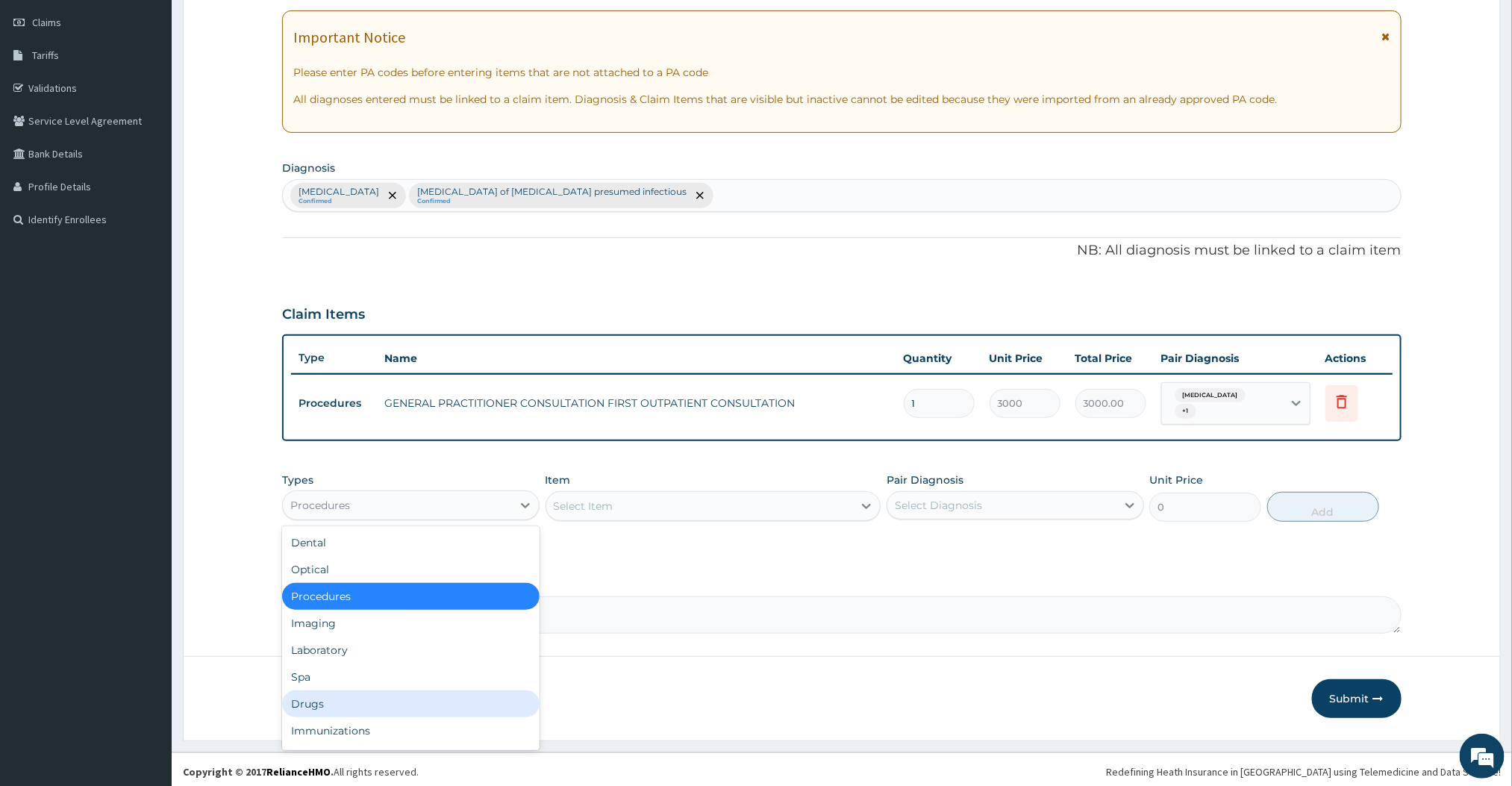
click at [323, 691] on div "Drugs" at bounding box center [411, 704] width 258 height 27
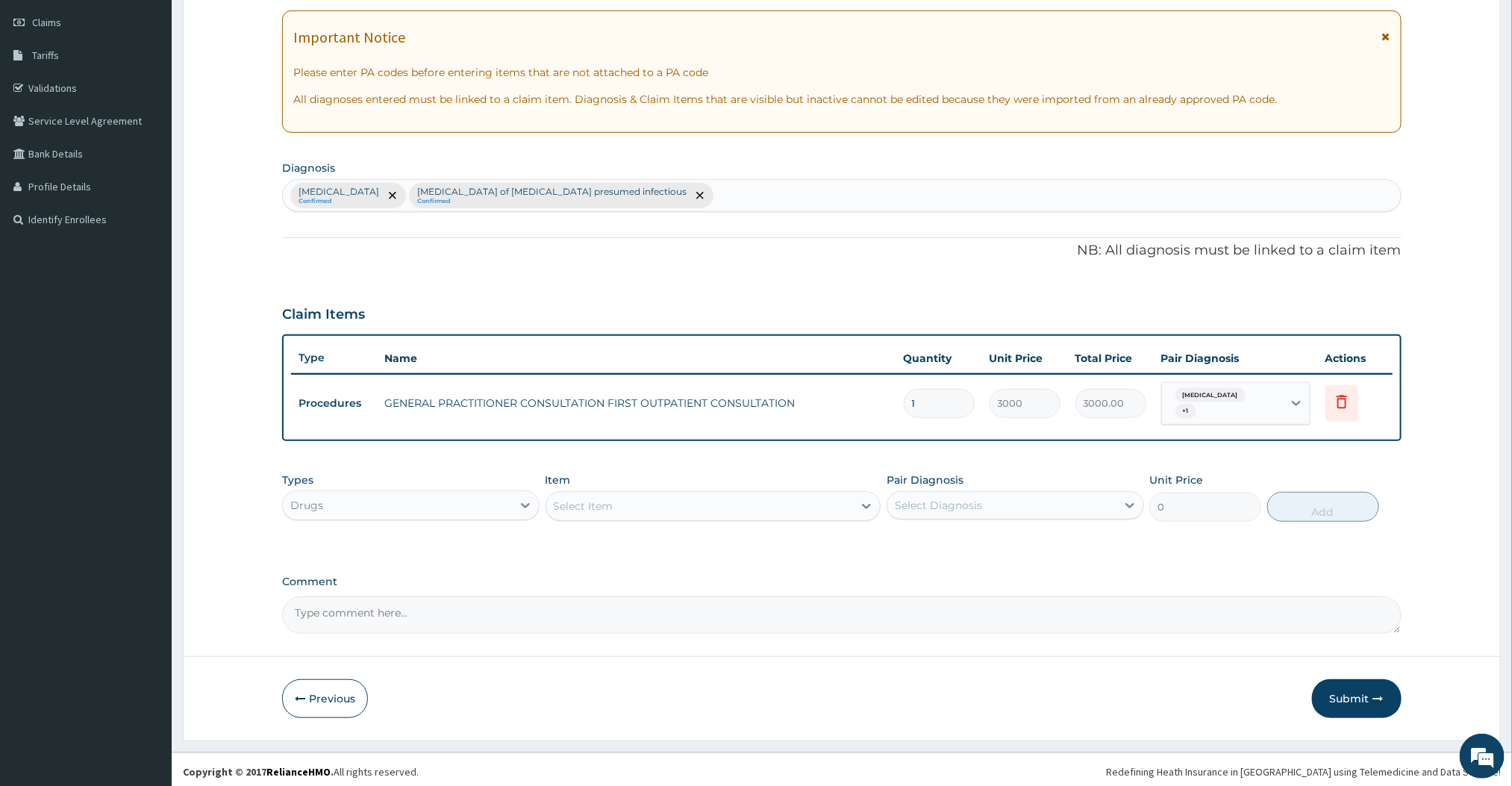
click at [847, 508] on div "Select Item" at bounding box center [700, 506] width 307 height 24
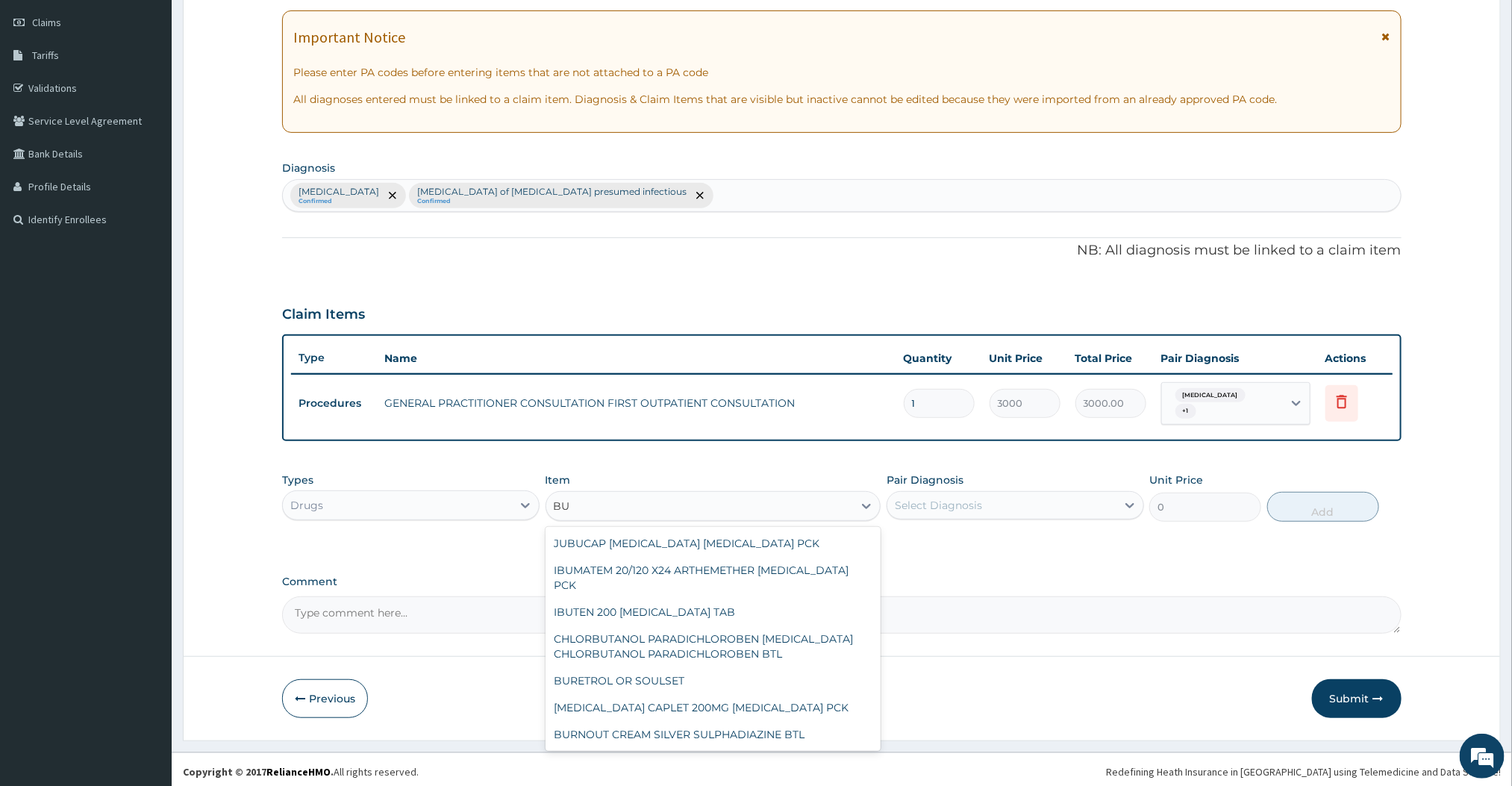
type input "B"
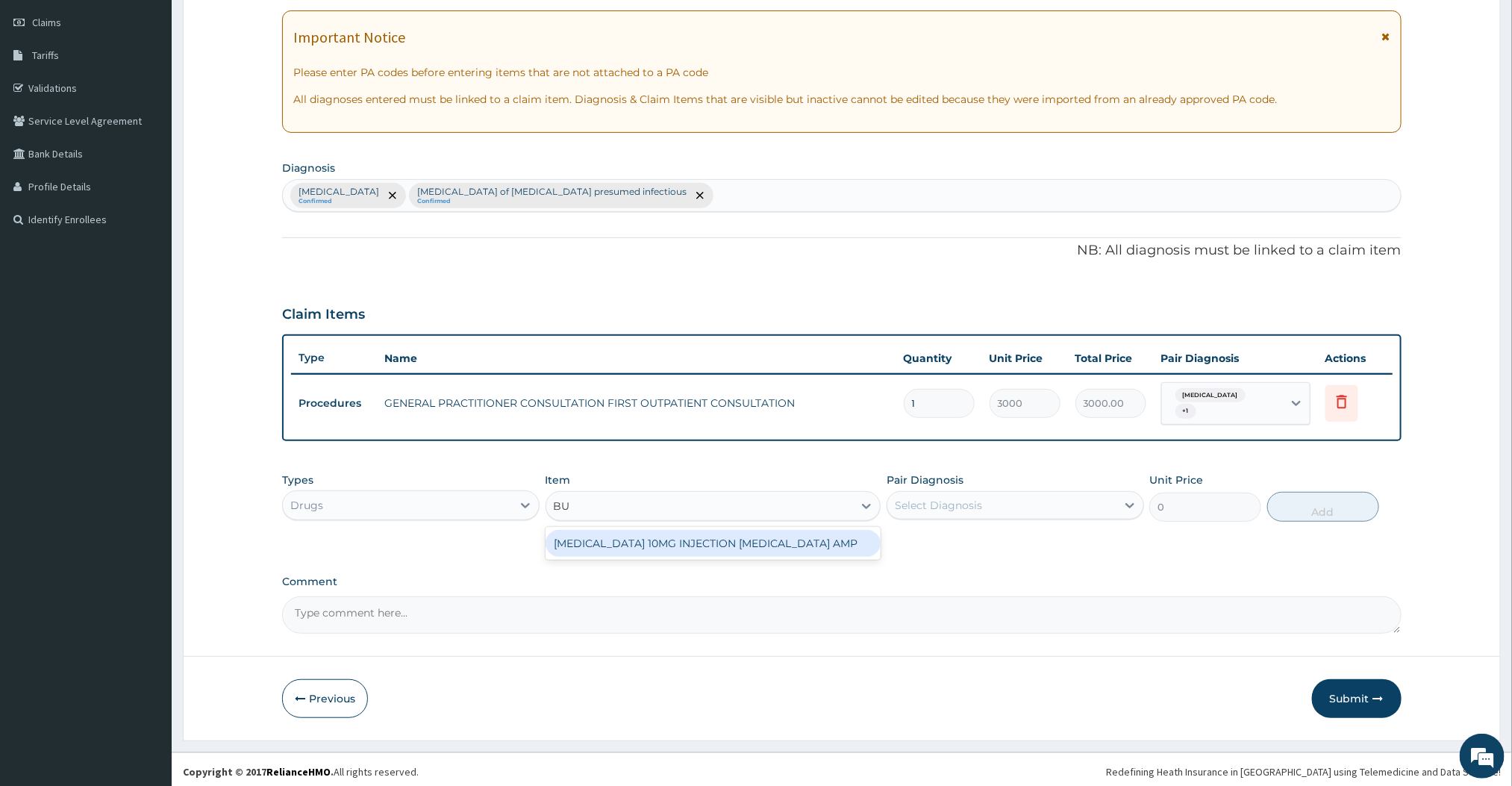
type input "B"
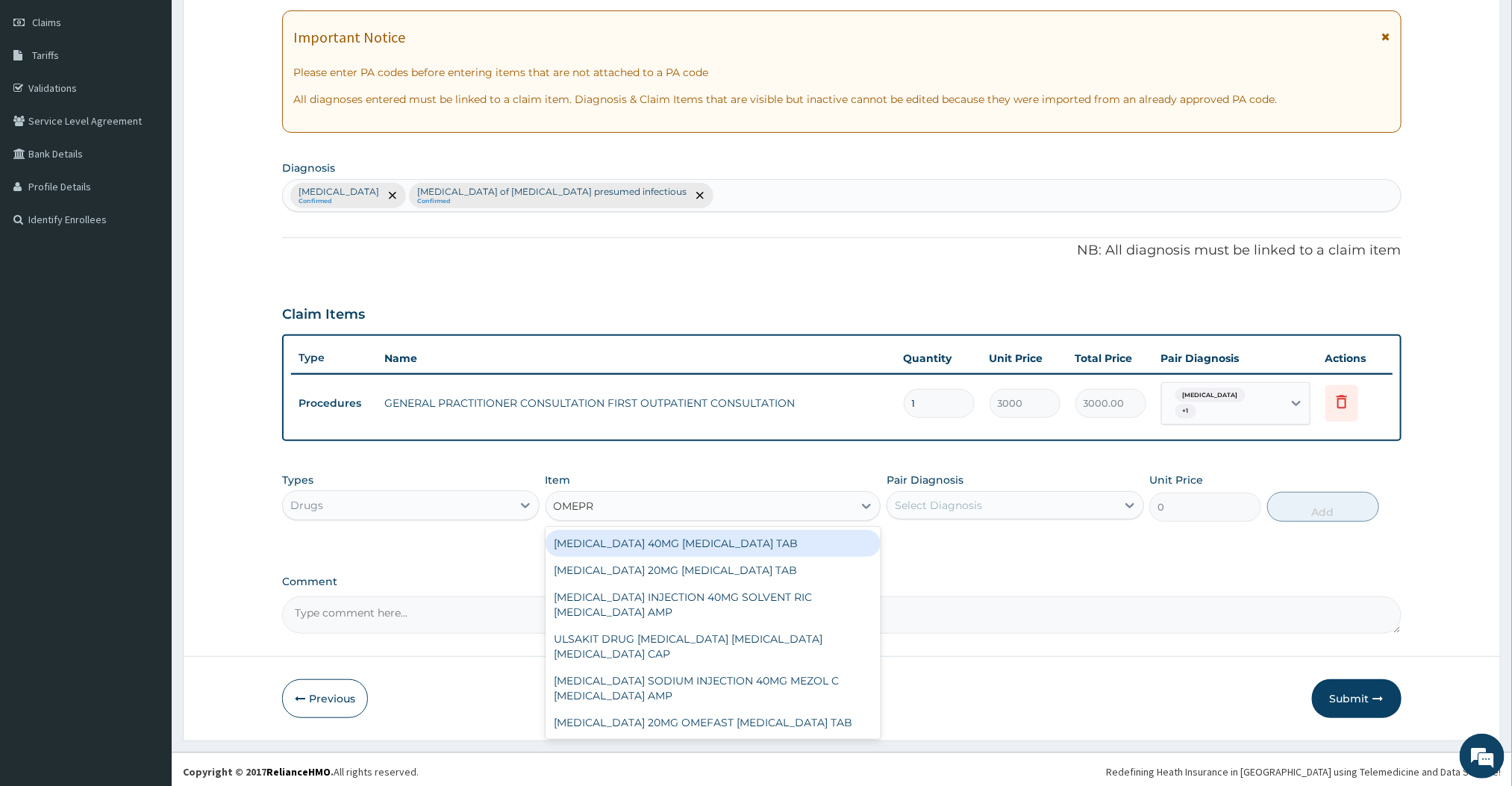
type input "OMEPRA"
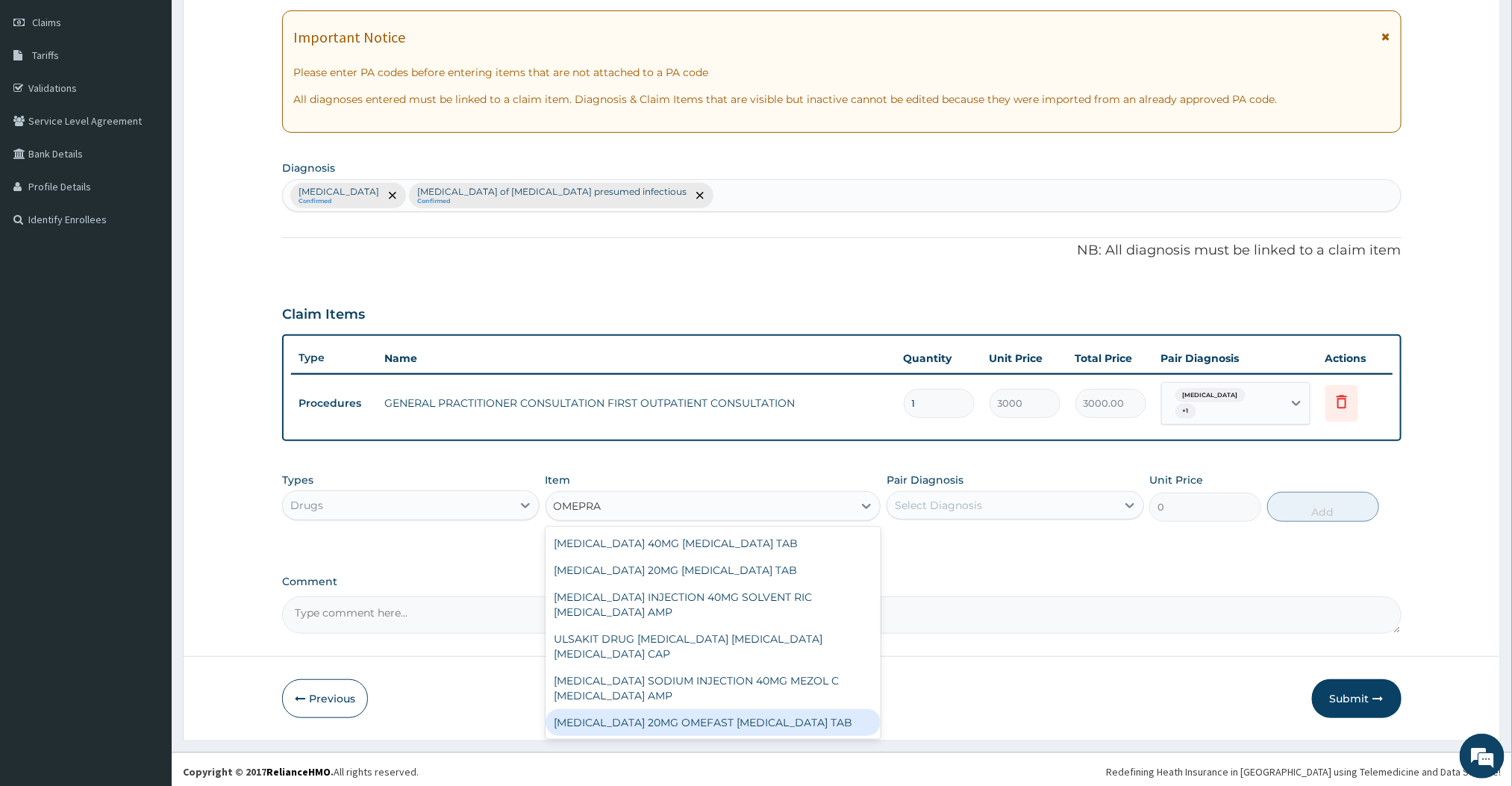
click at [669, 717] on div "[MEDICAL_DATA] 20MG OMEFAST [MEDICAL_DATA] TAB" at bounding box center [713, 722] width 336 height 27
type input "648"
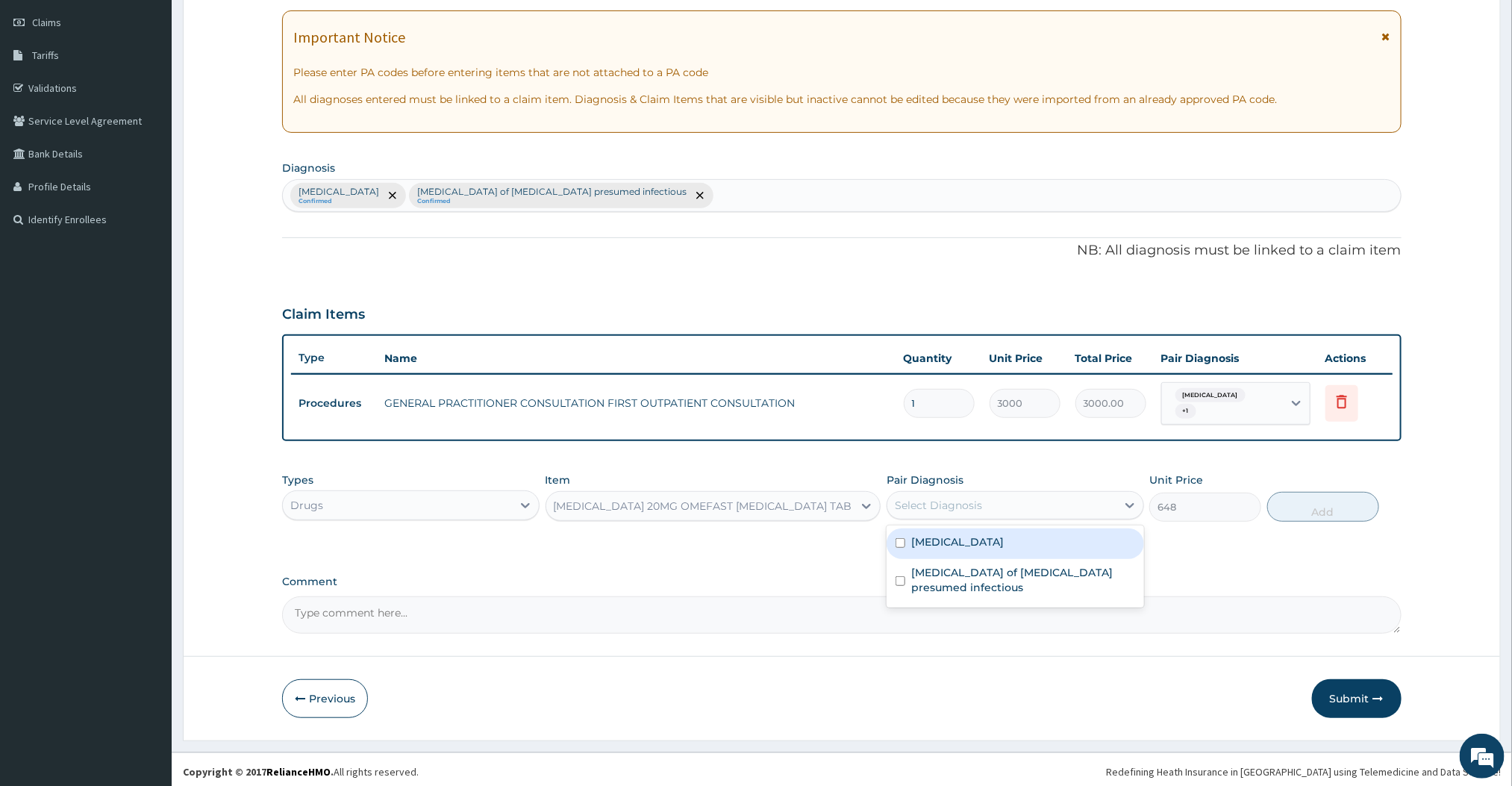
click at [932, 509] on div "Select Diagnosis" at bounding box center [1002, 506] width 229 height 24
click at [925, 542] on label "[MEDICAL_DATA]" at bounding box center [957, 542] width 93 height 15
checkbox input "true"
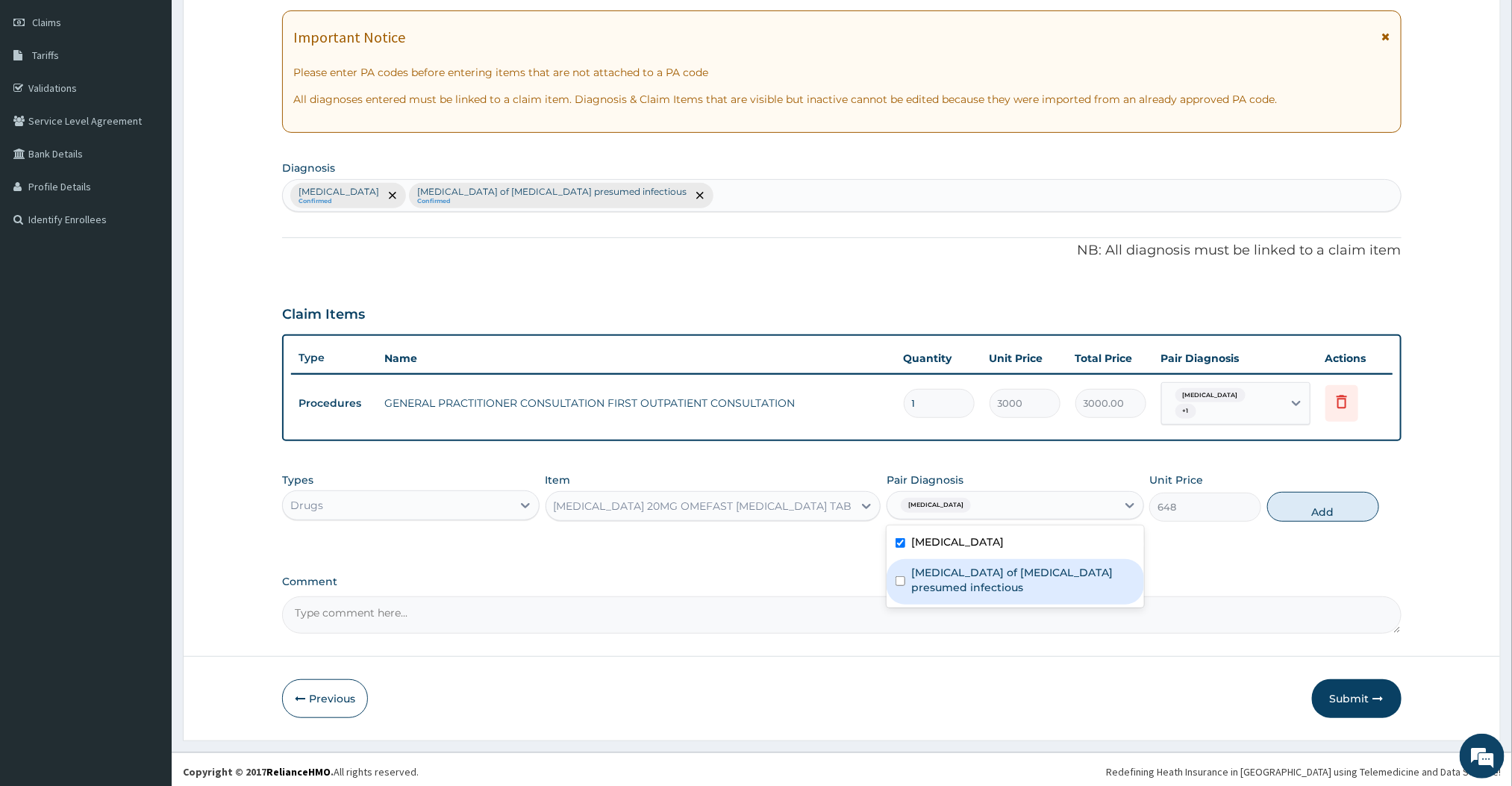
click at [920, 559] on div "[MEDICAL_DATA] of [MEDICAL_DATA] presumed infectious" at bounding box center [1016, 582] width 258 height 45
checkbox input "true"
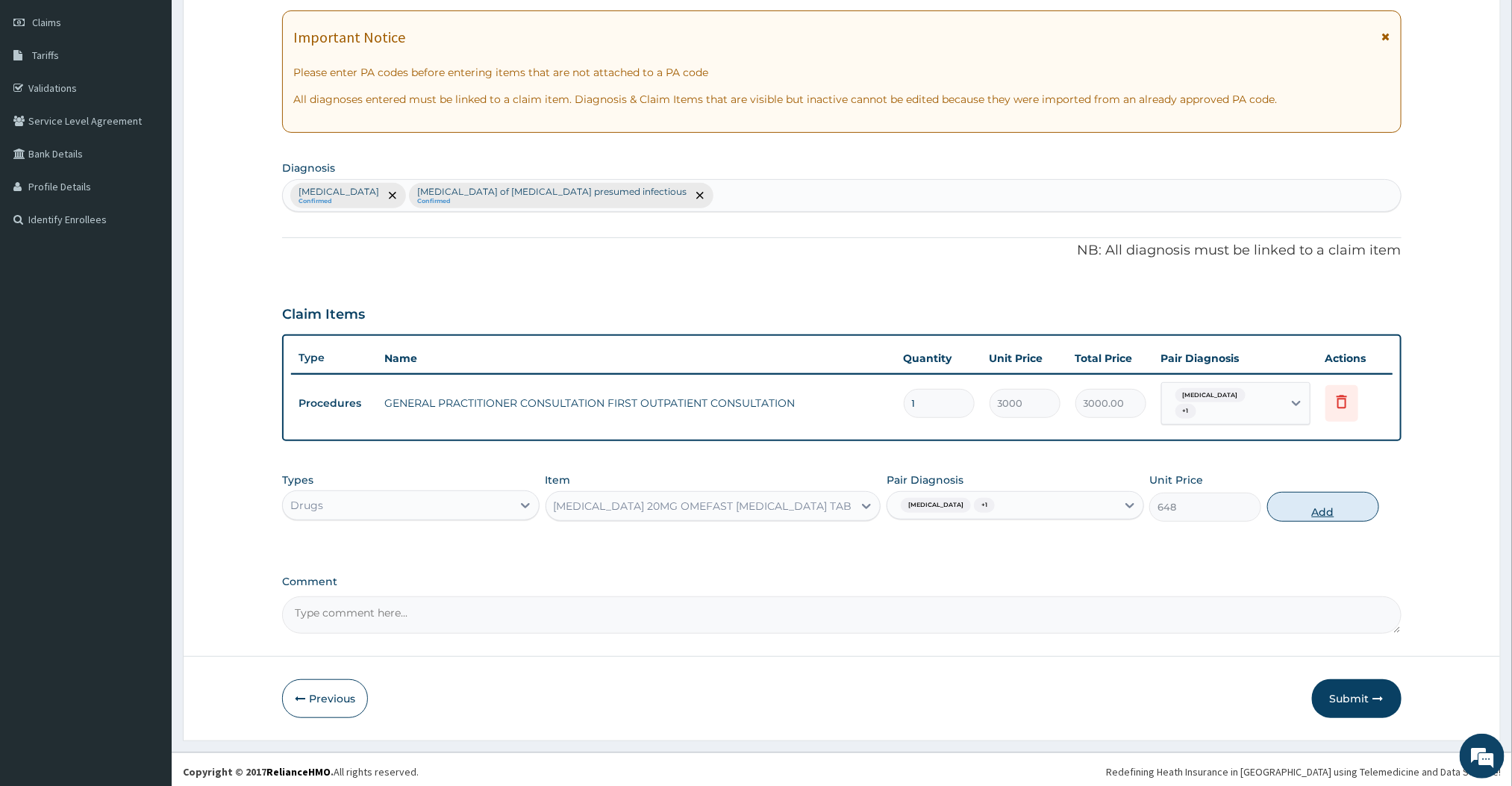
click at [1288, 501] on button "Add" at bounding box center [1324, 507] width 112 height 30
type input "0"
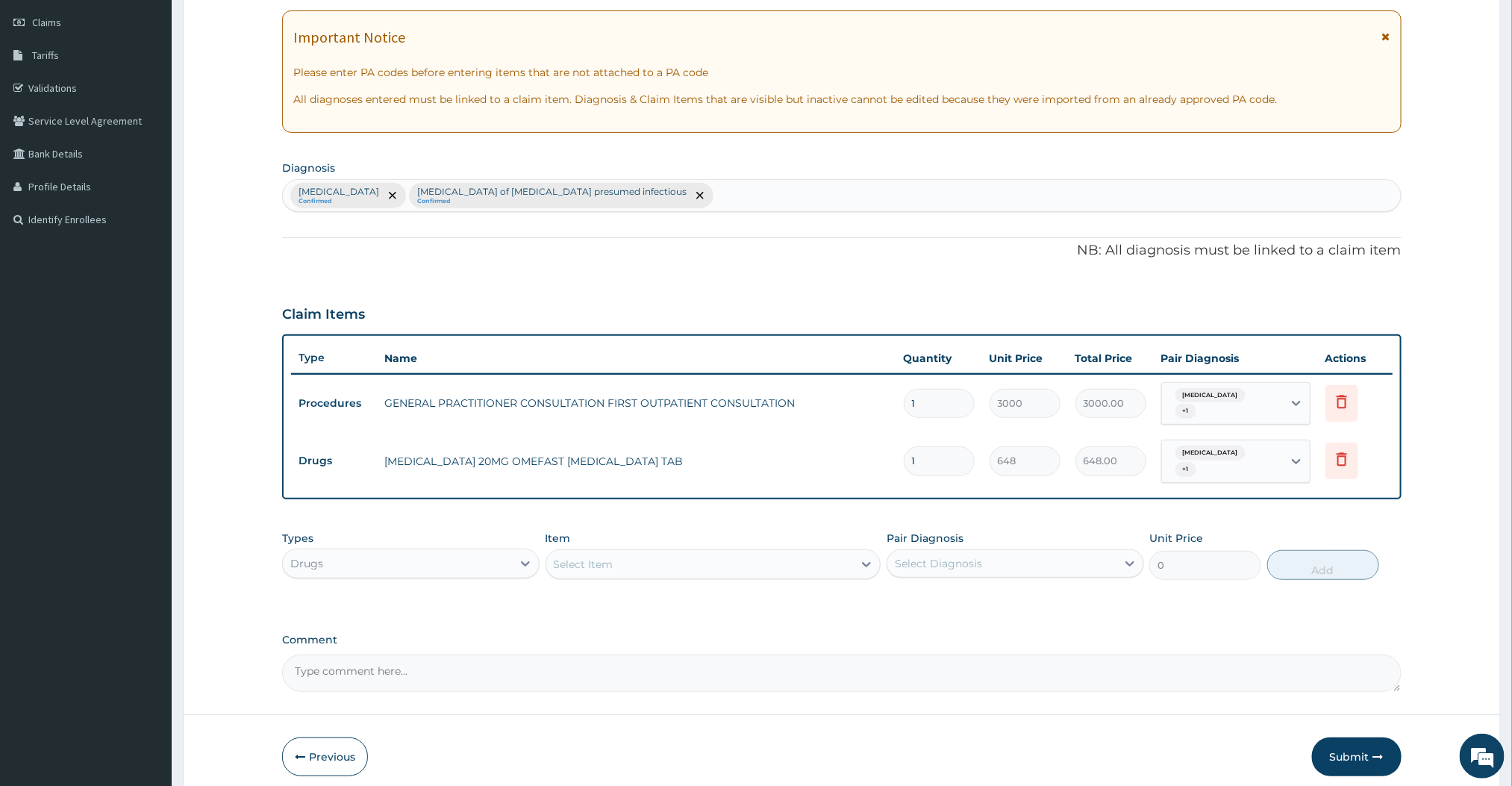
click at [755, 560] on div "Select Item" at bounding box center [700, 564] width 307 height 24
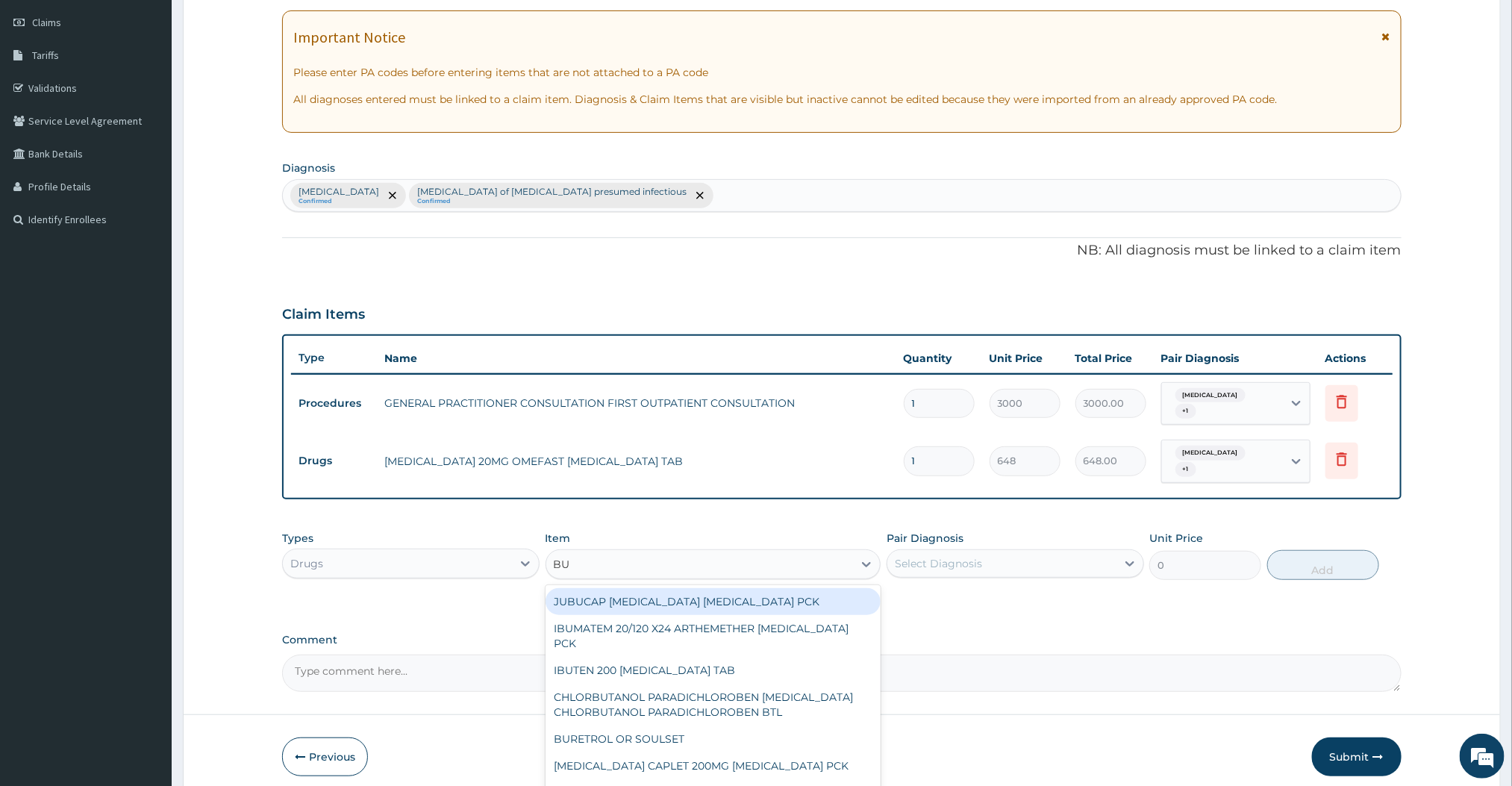
type input "BUS"
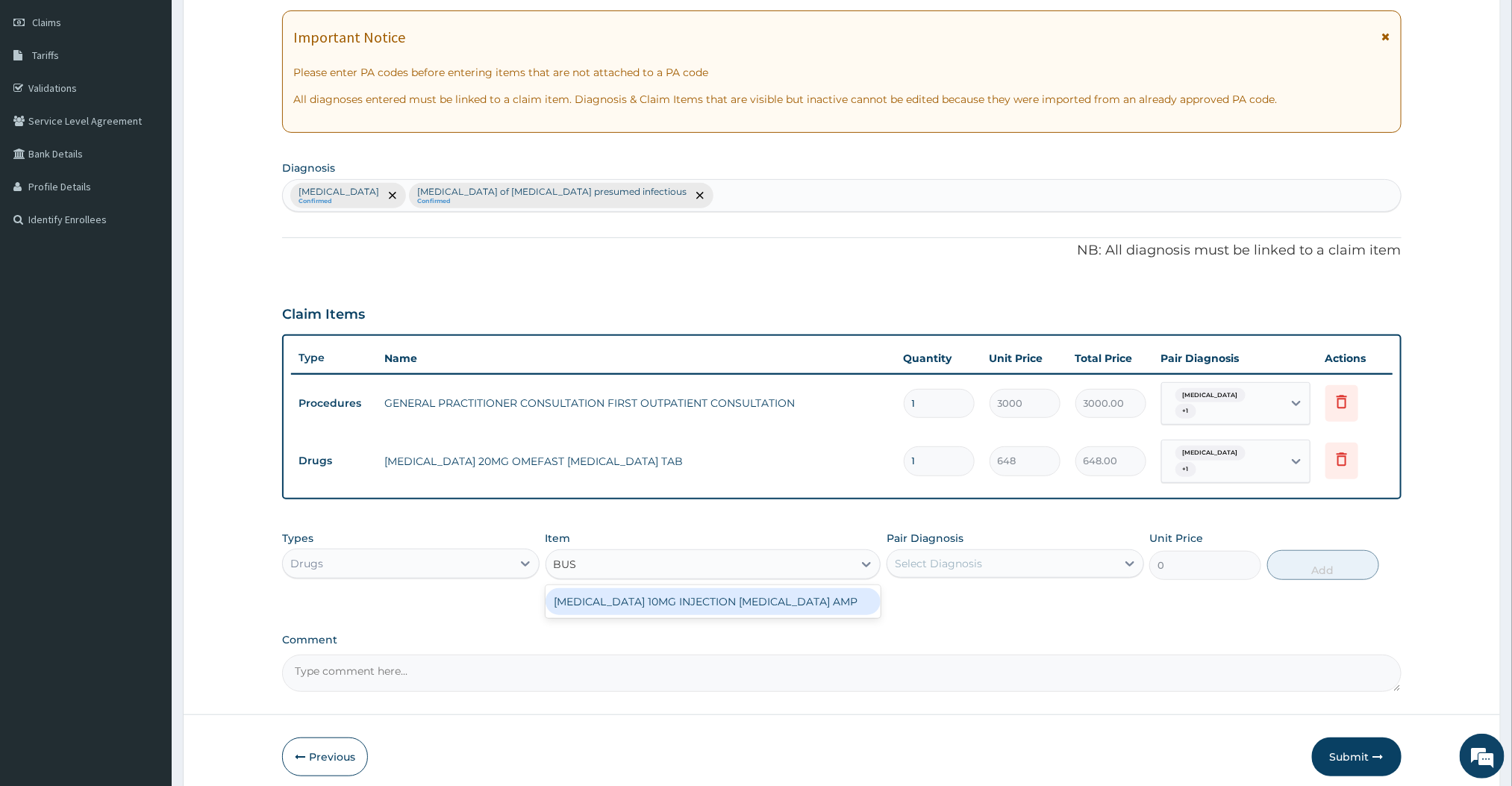
click at [664, 593] on div "[MEDICAL_DATA] 10MG INJECTION [MEDICAL_DATA] AMP" at bounding box center [713, 602] width 336 height 27
type input "180"
click at [1028, 552] on div "Select Diagnosis" at bounding box center [1002, 563] width 229 height 24
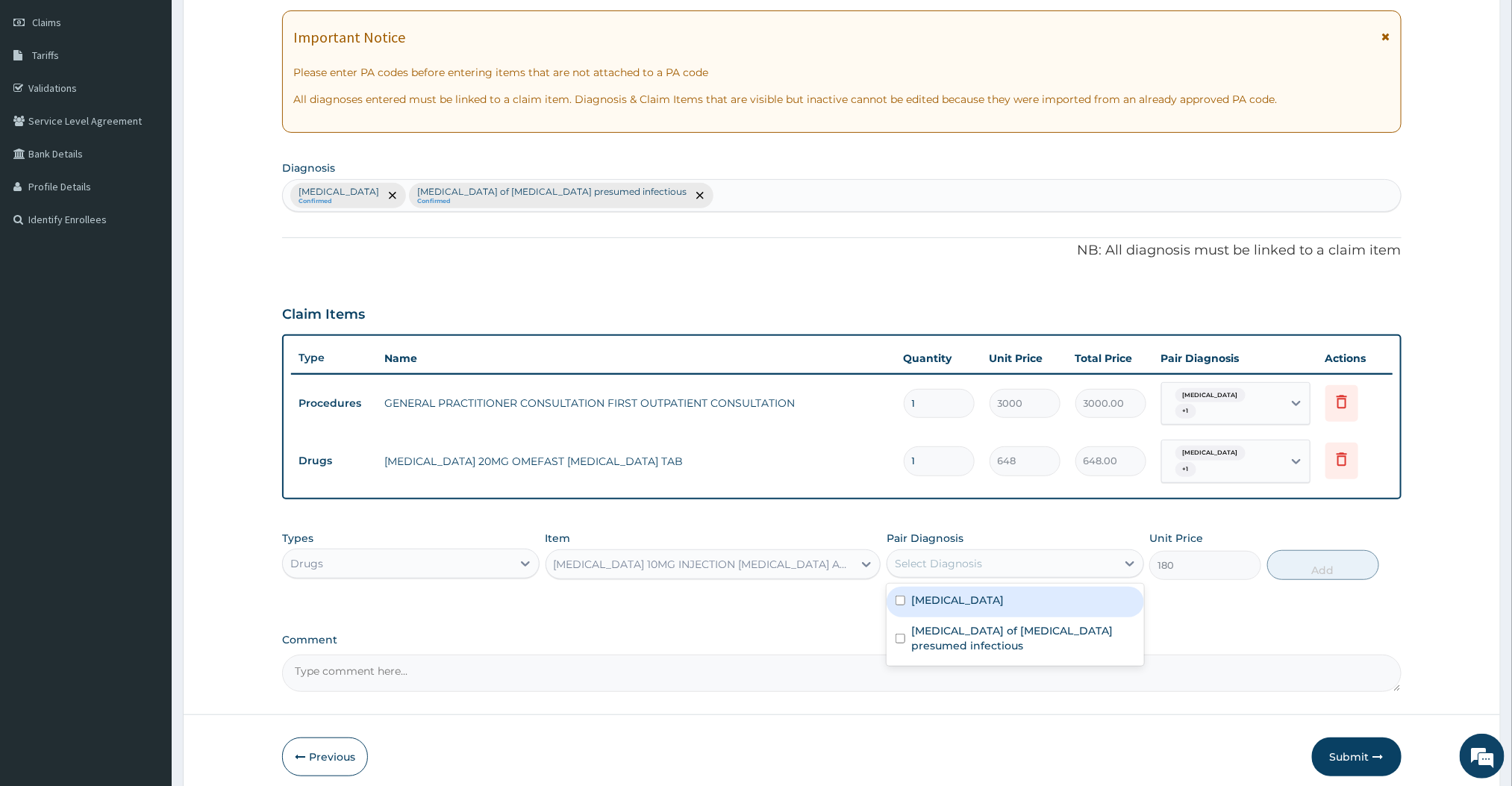
click at [936, 593] on label "[MEDICAL_DATA]" at bounding box center [957, 600] width 93 height 15
checkbox input "true"
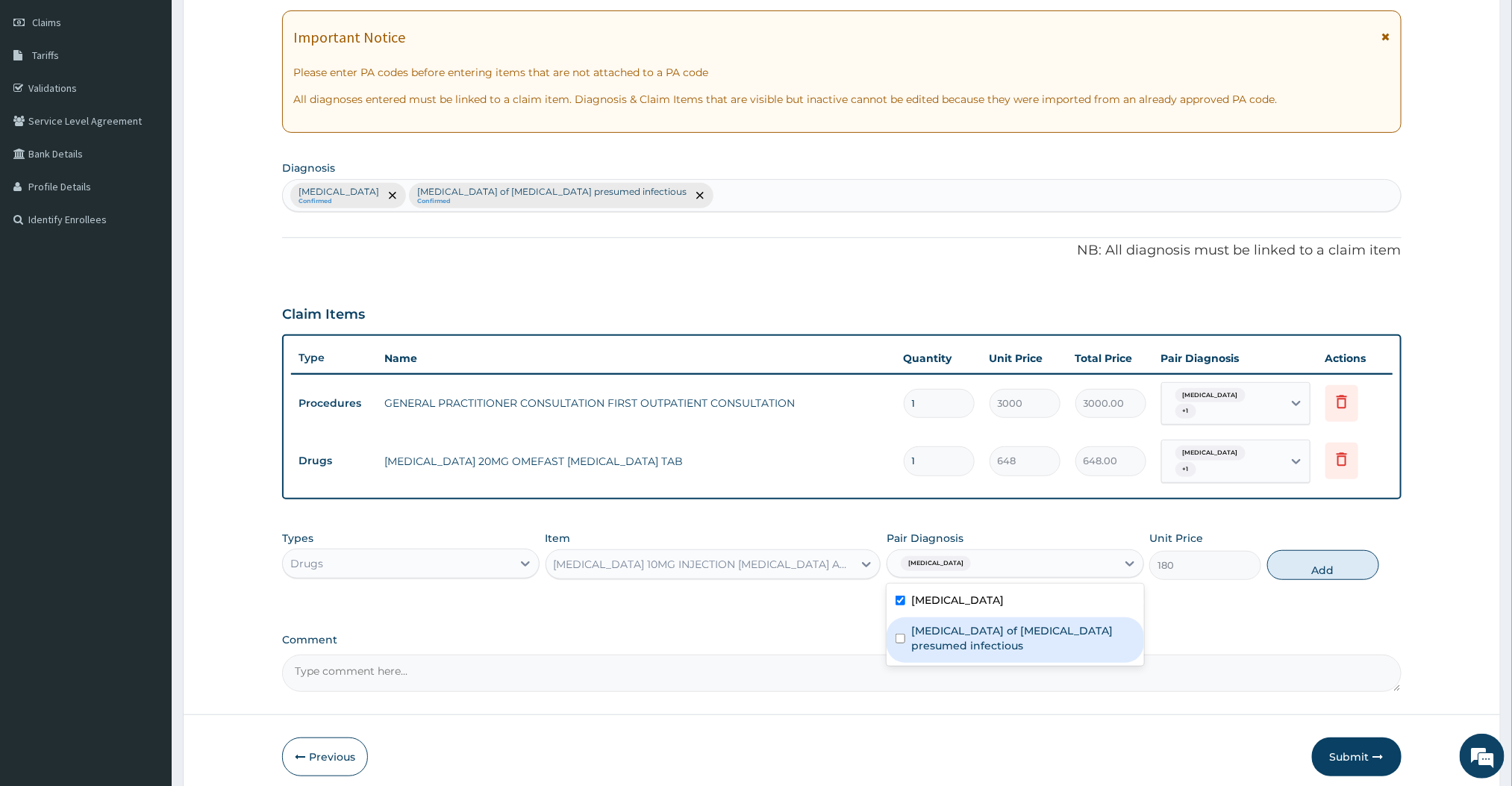
click at [915, 624] on label "[MEDICAL_DATA] of [MEDICAL_DATA] presumed infectious" at bounding box center [1023, 639] width 224 height 30
checkbox input "true"
click at [1312, 561] on button "Add" at bounding box center [1324, 565] width 112 height 30
type input "0"
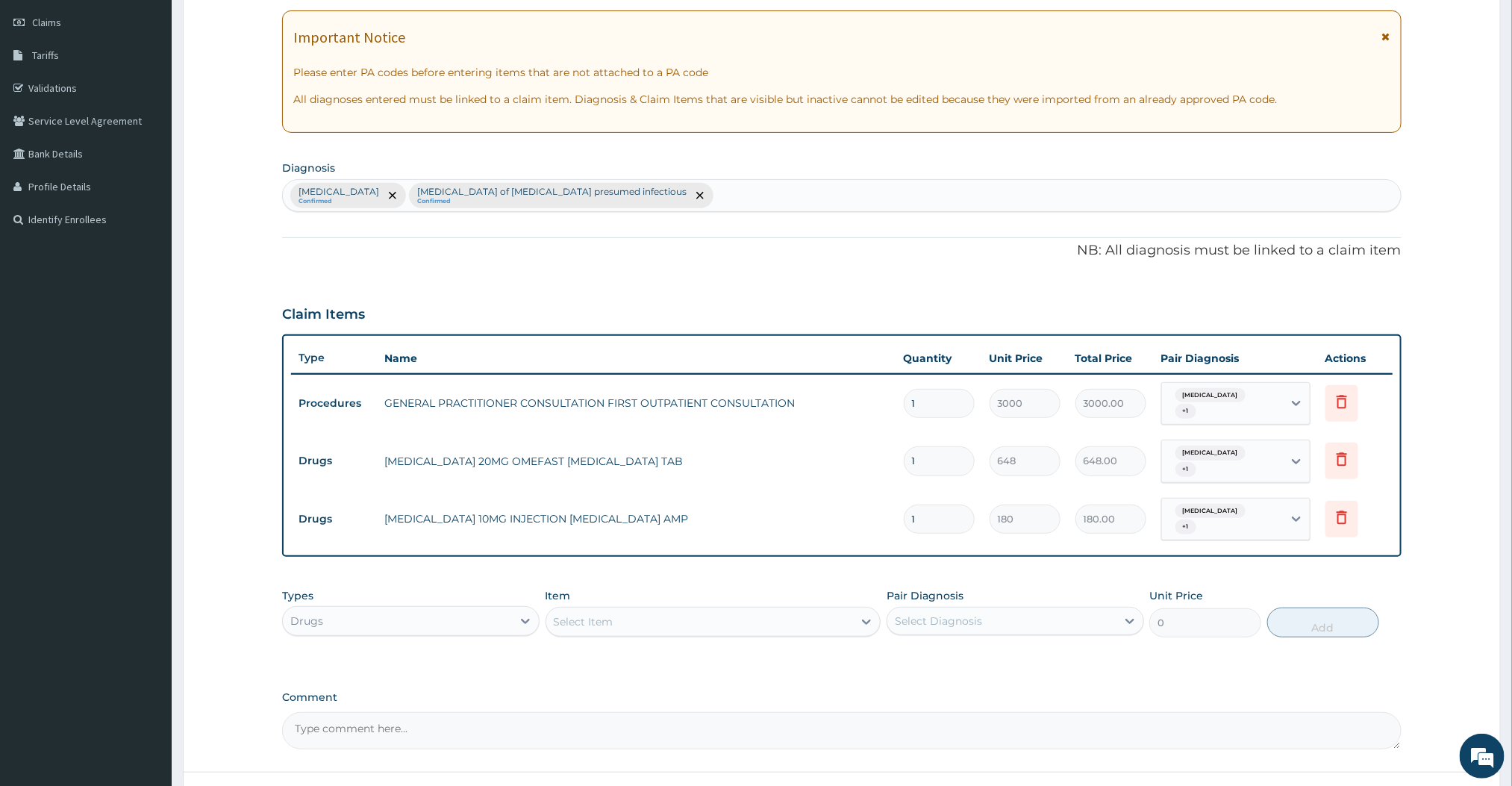
type input "0.00"
type input "3"
type input "540.00"
type input "3"
click at [914, 550] on div "PA Code / Prescription Code Enter Code(Secondary Care Only) Encounter Date [DAT…" at bounding box center [841, 342] width 1119 height 813
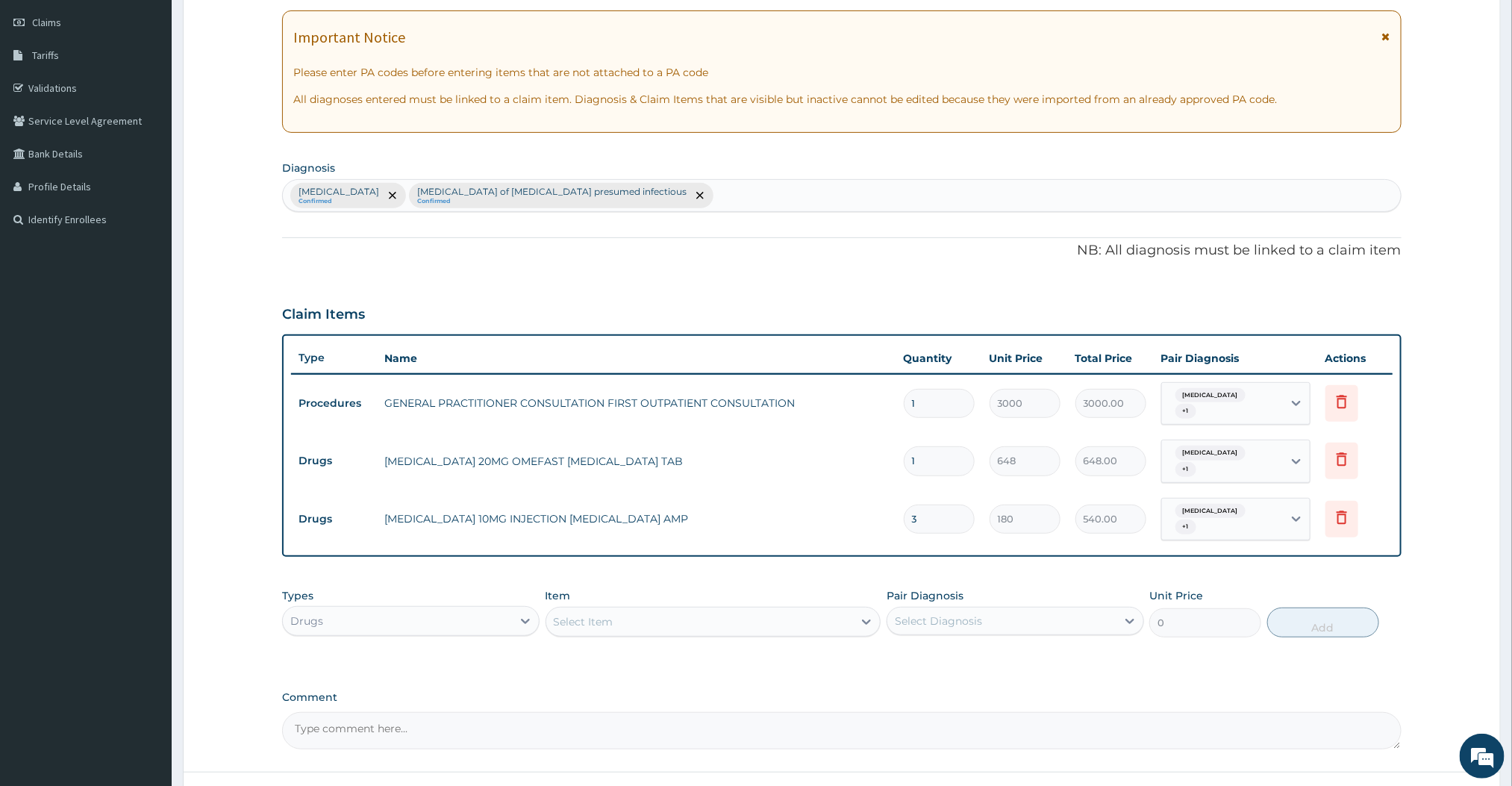
click at [766, 610] on div "Select Item" at bounding box center [700, 622] width 307 height 24
click at [939, 448] on input "1" at bounding box center [939, 460] width 71 height 29
type input "0.00"
type input "6"
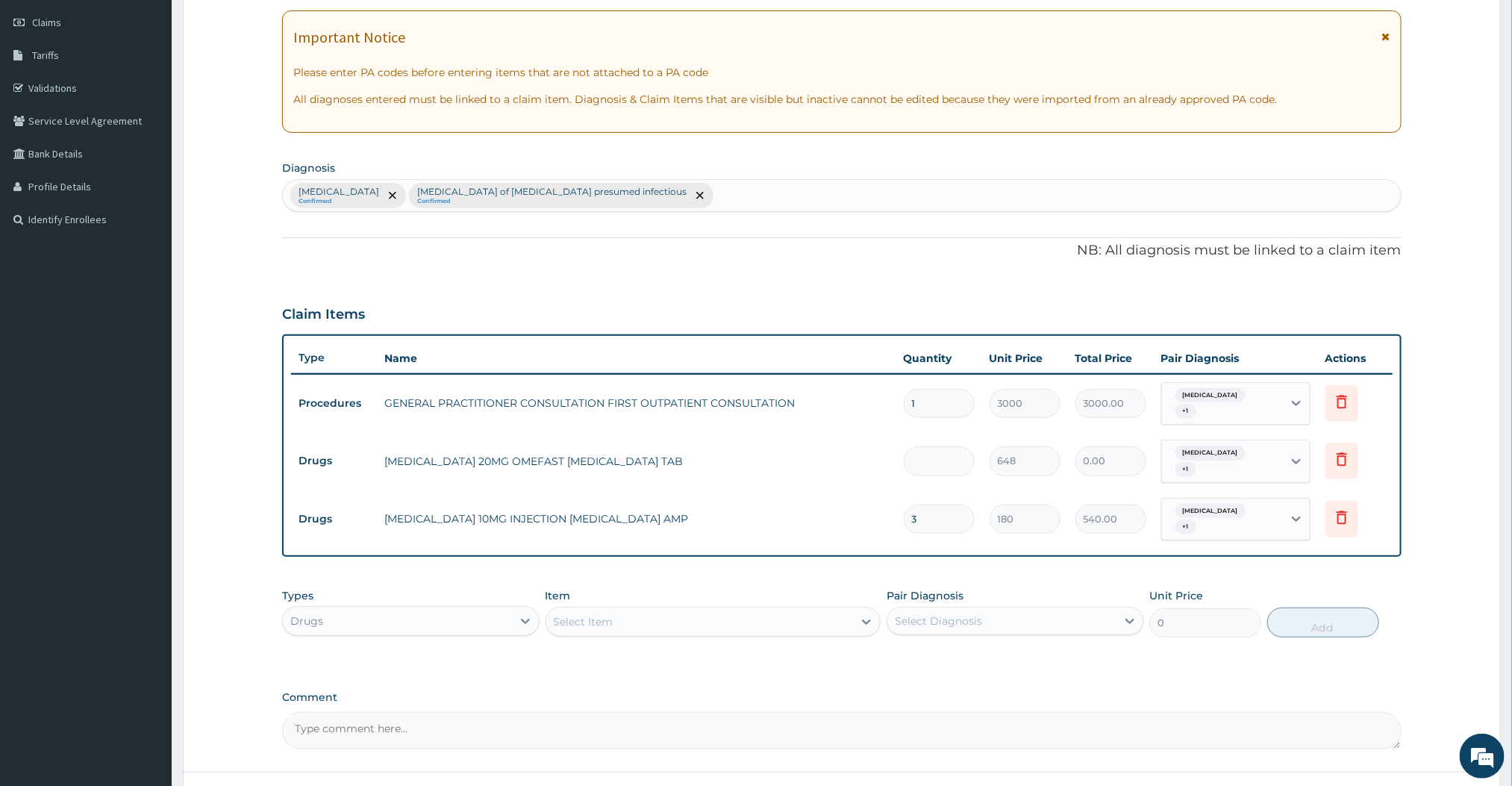
type input "3888.00"
type input "6"
click at [932, 505] on input "3" at bounding box center [939, 519] width 71 height 29
type input "0.00"
type input "9"
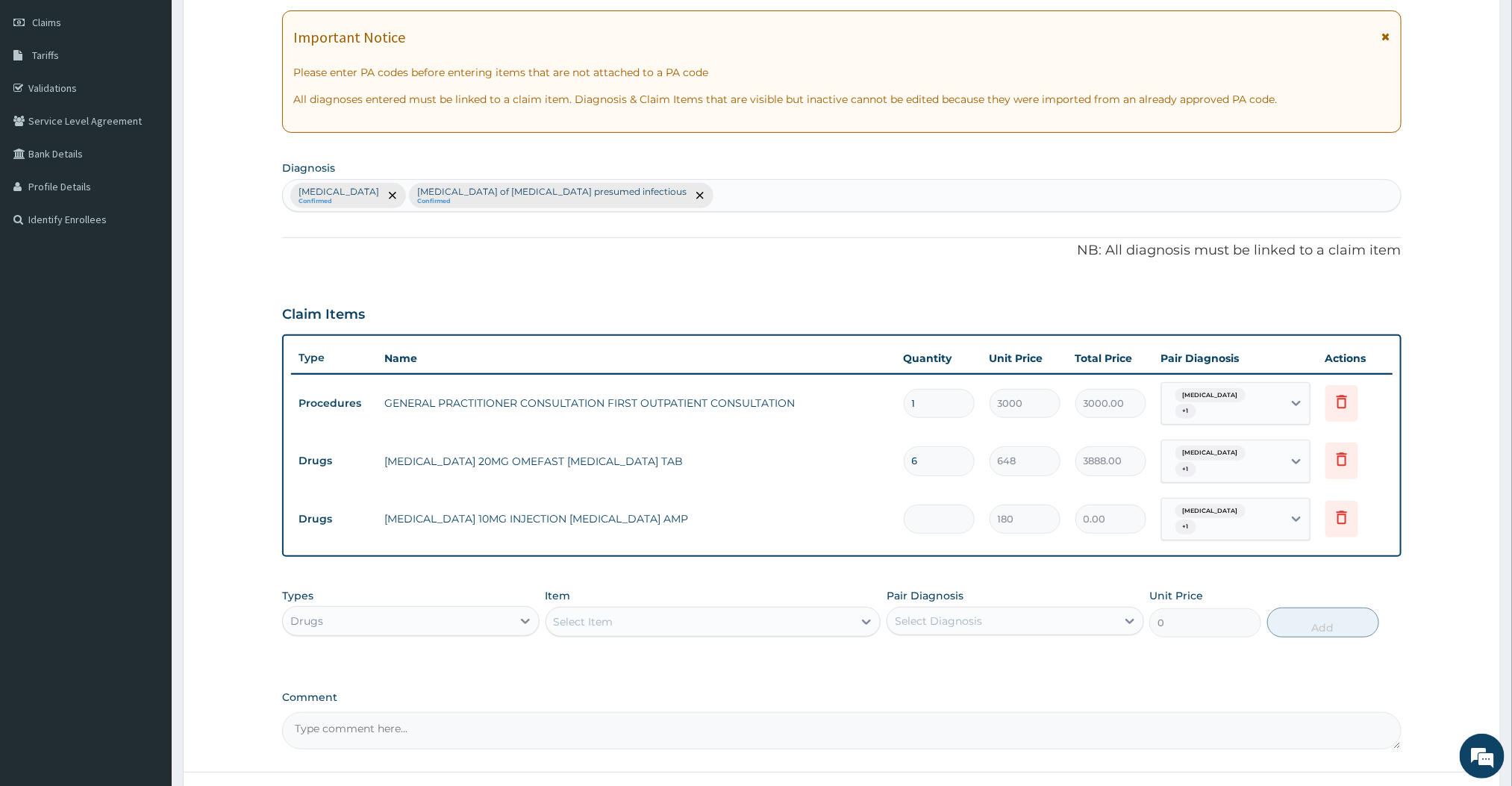
type input "1620.00"
type input "9"
click at [884, 542] on div "PA Code / Prescription Code Enter Code(Secondary Care Only) Encounter Date [DAT…" at bounding box center [841, 342] width 1119 height 813
click at [724, 610] on div "Select Item" at bounding box center [700, 622] width 307 height 24
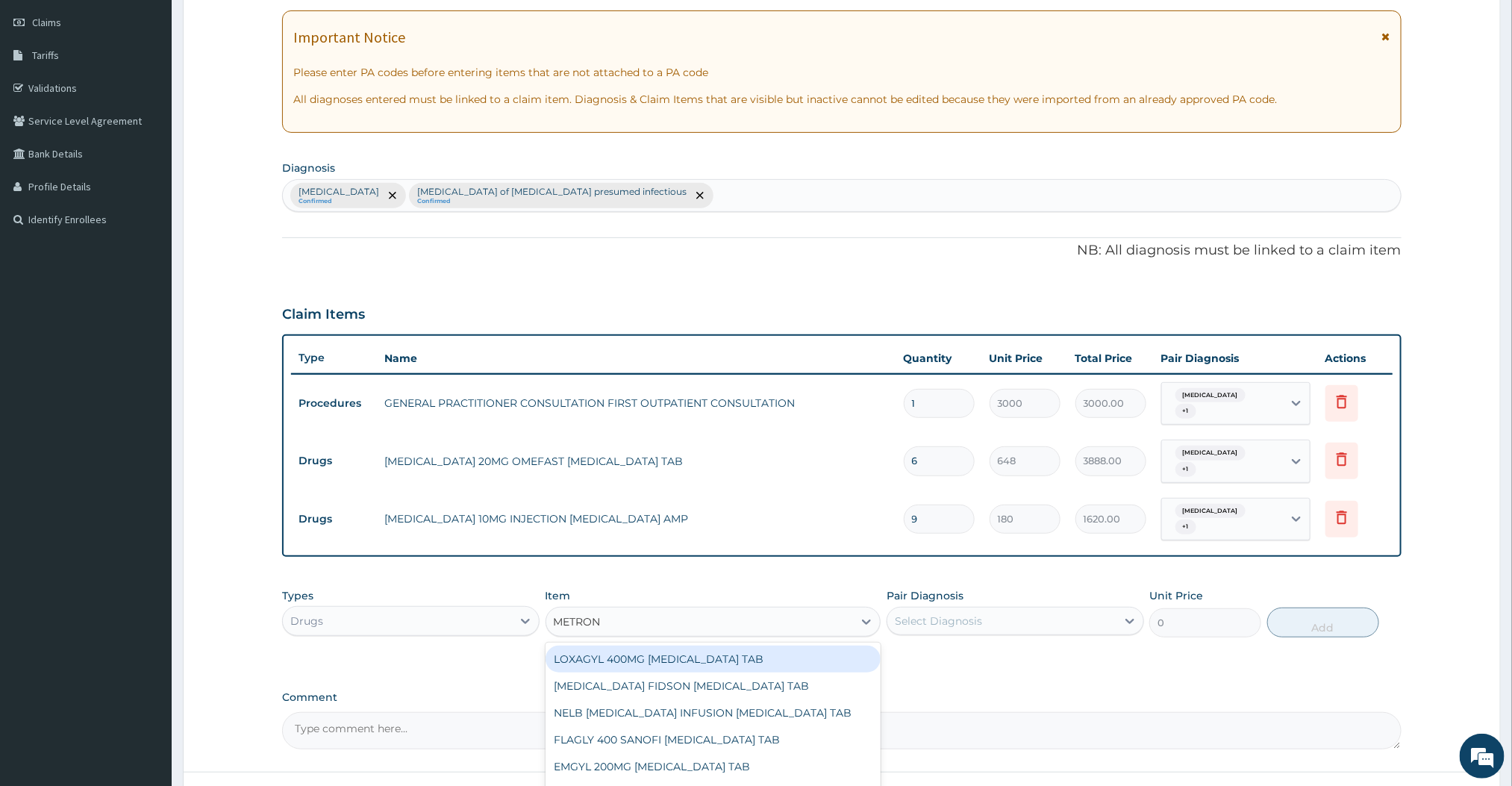
type input "[MEDICAL_DATA]"
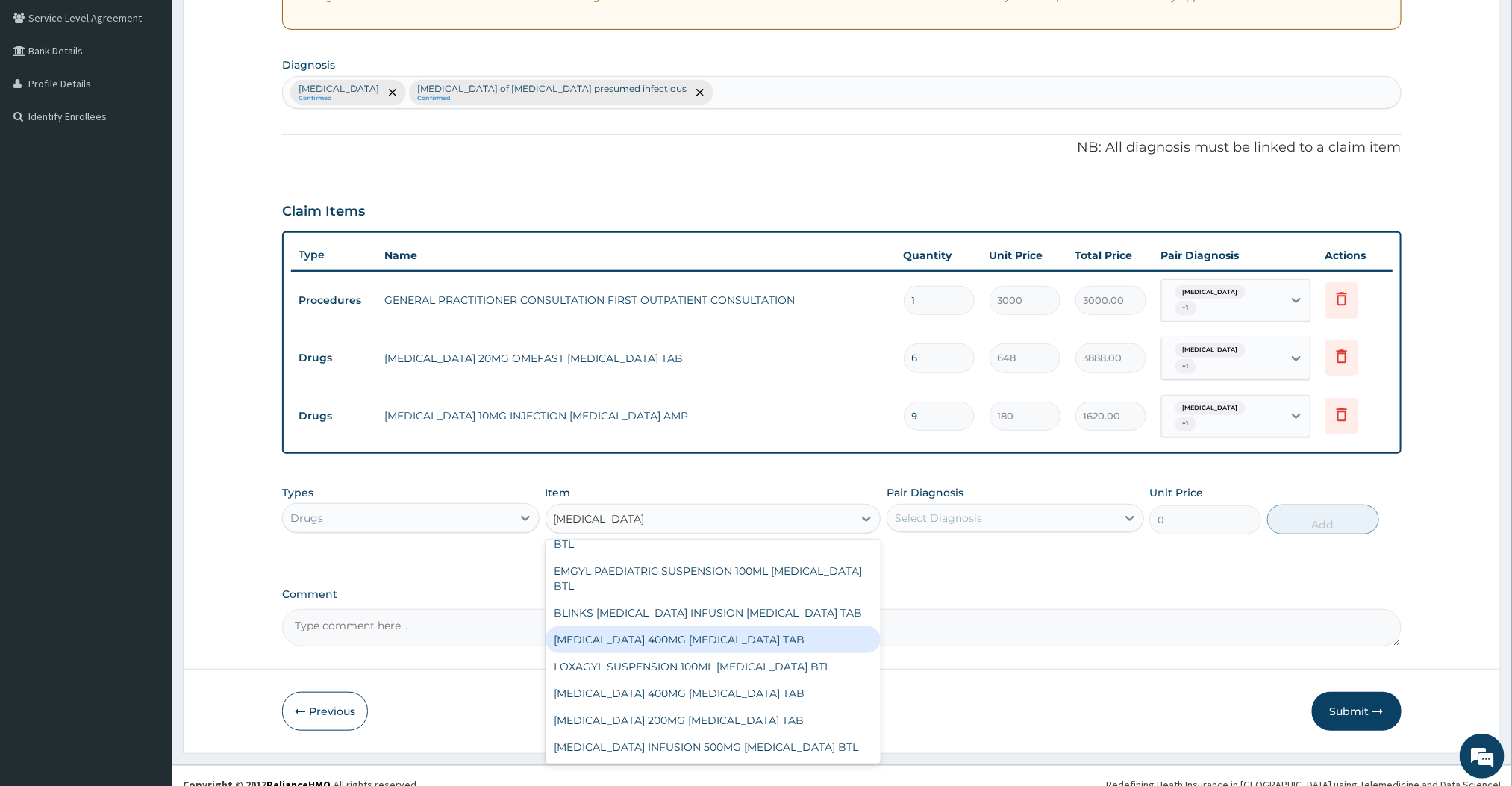
scroll to position [270, 0]
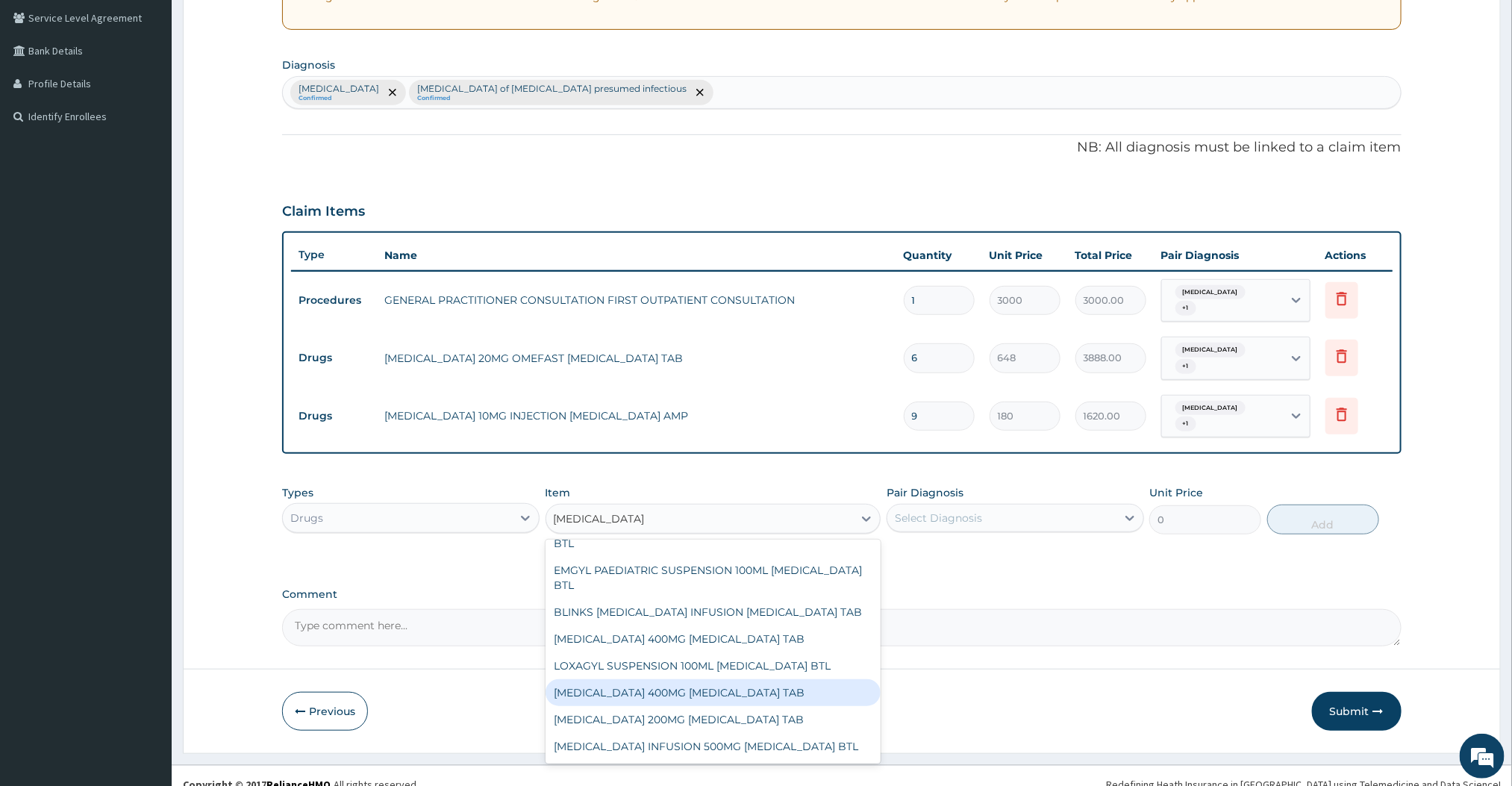
click at [612, 699] on div "[MEDICAL_DATA] 400MG [MEDICAL_DATA] TAB" at bounding box center [713, 693] width 336 height 27
type input "60"
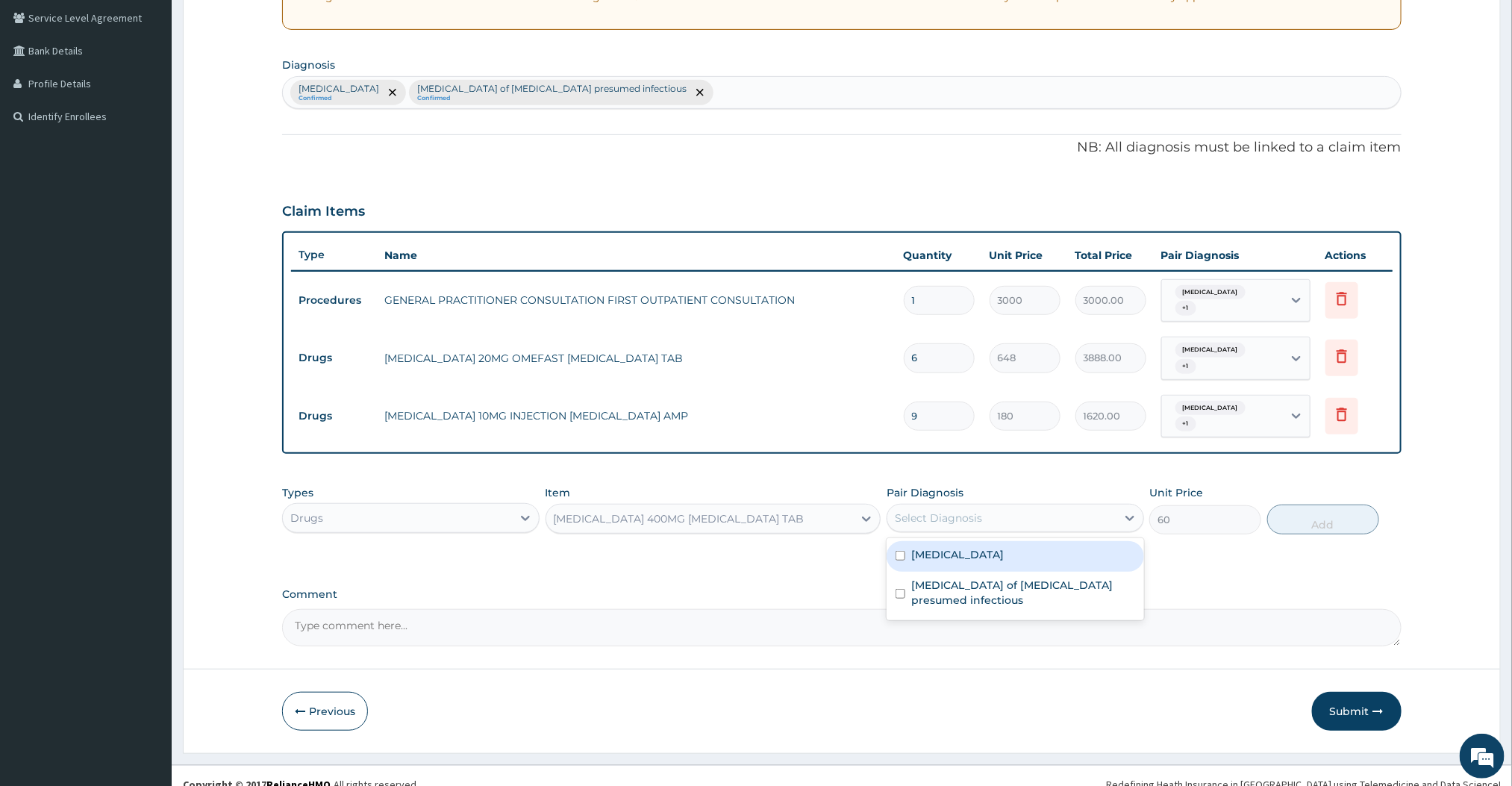
click at [1048, 507] on div "Select Diagnosis" at bounding box center [1002, 518] width 229 height 24
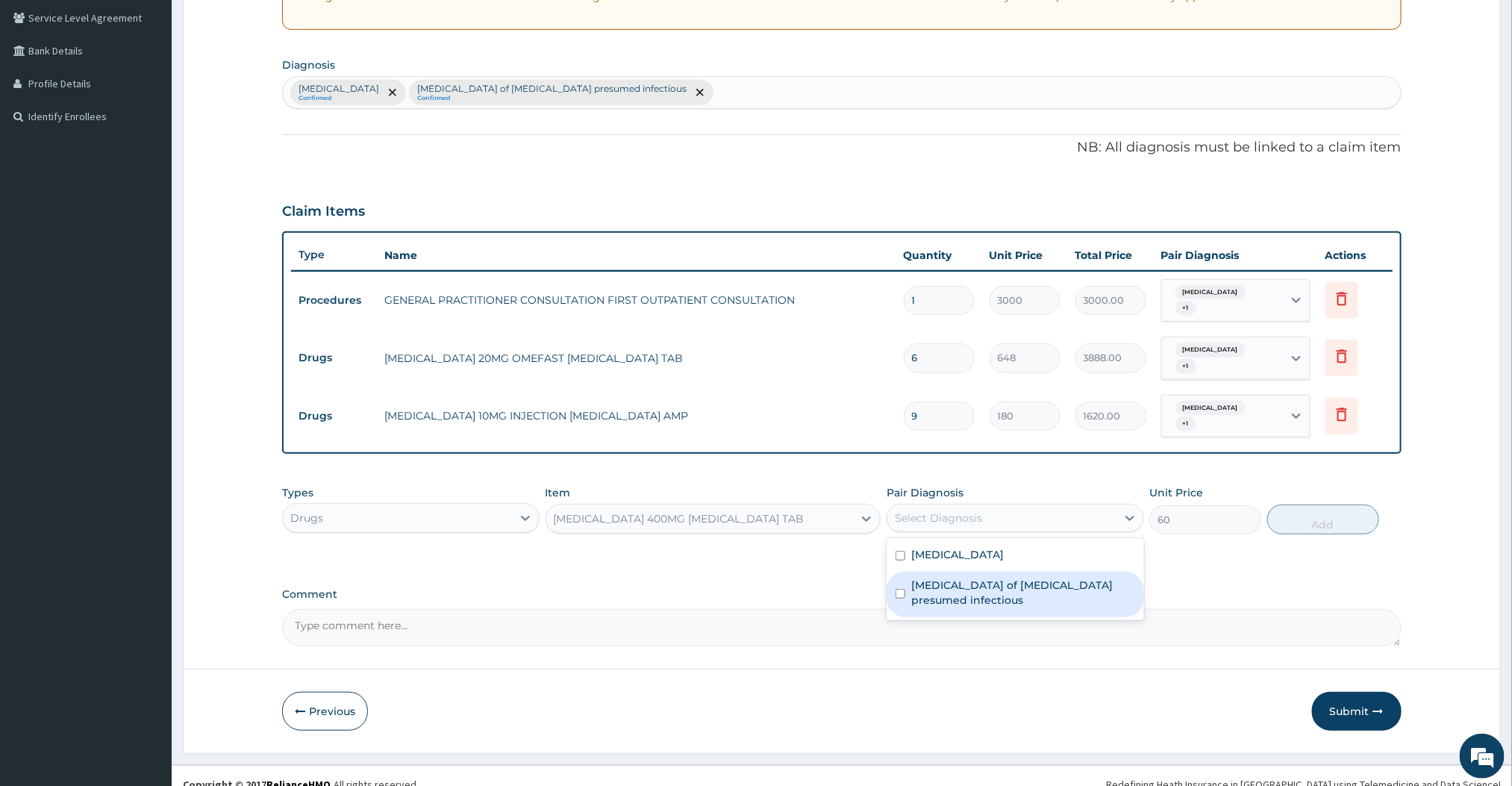
click at [963, 572] on div "[MEDICAL_DATA] of [MEDICAL_DATA] presumed infectious" at bounding box center [1016, 594] width 258 height 45
checkbox input "true"
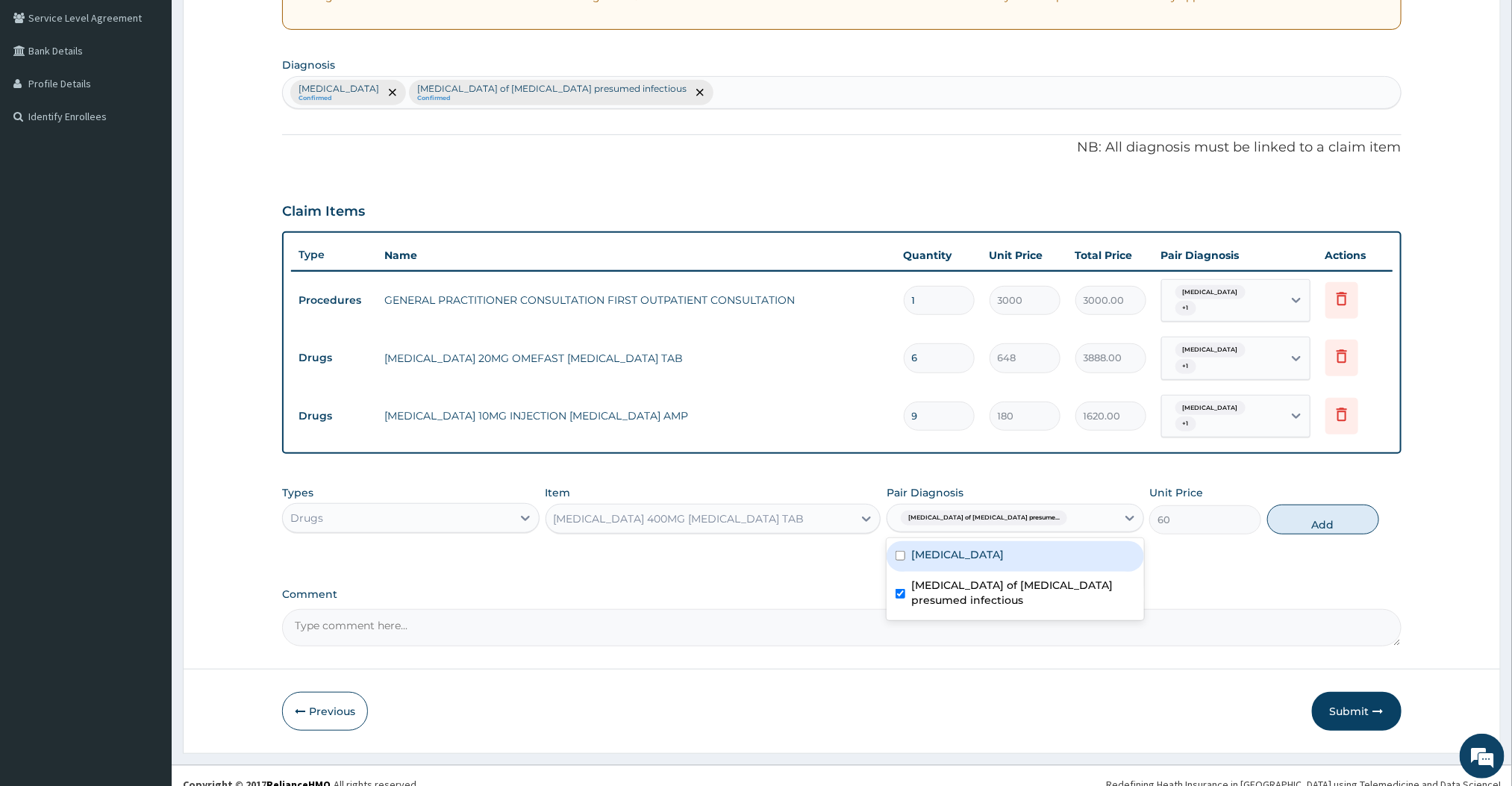
click at [941, 545] on div "Malaria" at bounding box center [1016, 557] width 258 height 31
checkbox input "true"
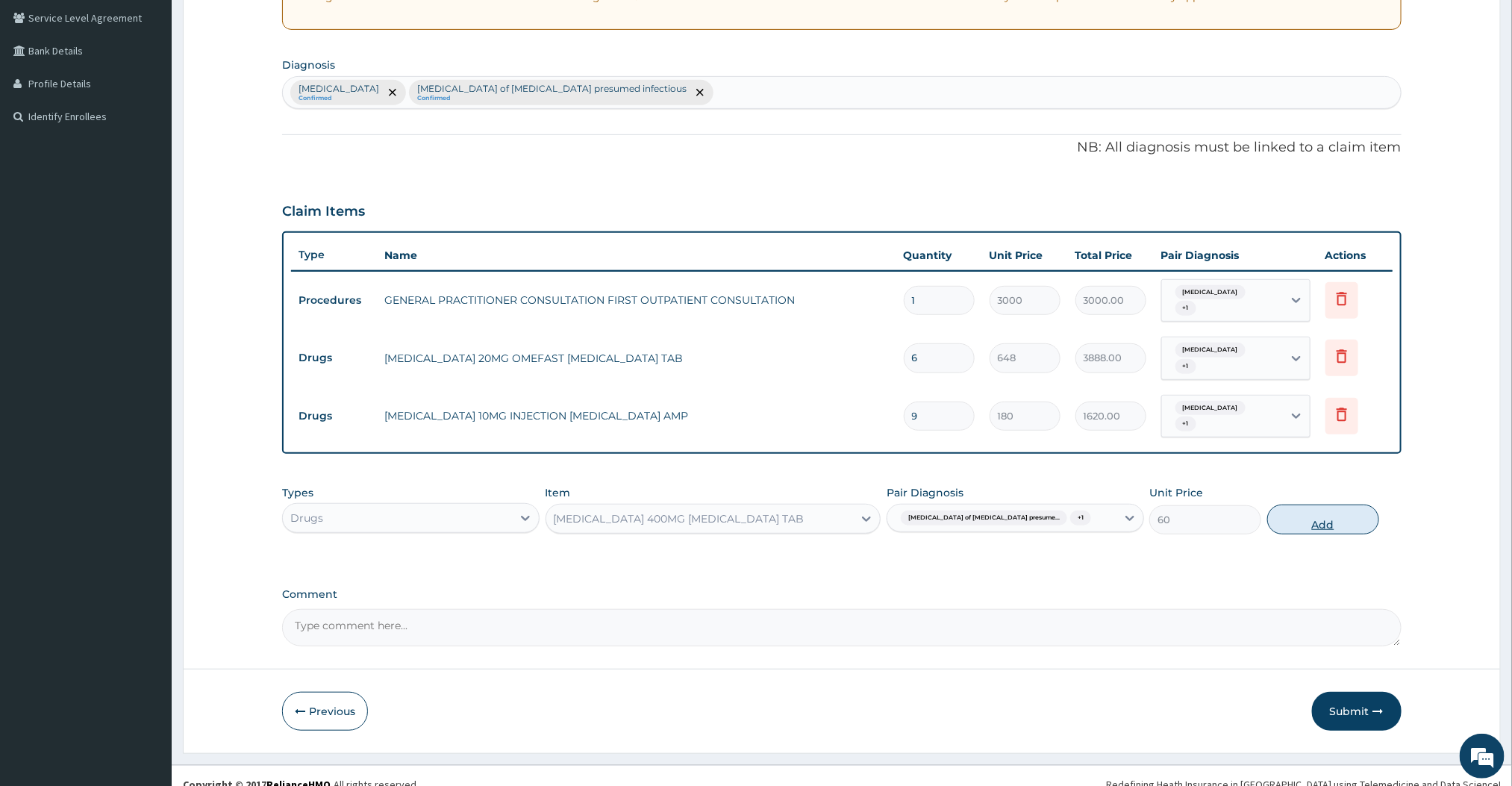
click at [1303, 508] on button "Add" at bounding box center [1324, 520] width 112 height 30
type input "0"
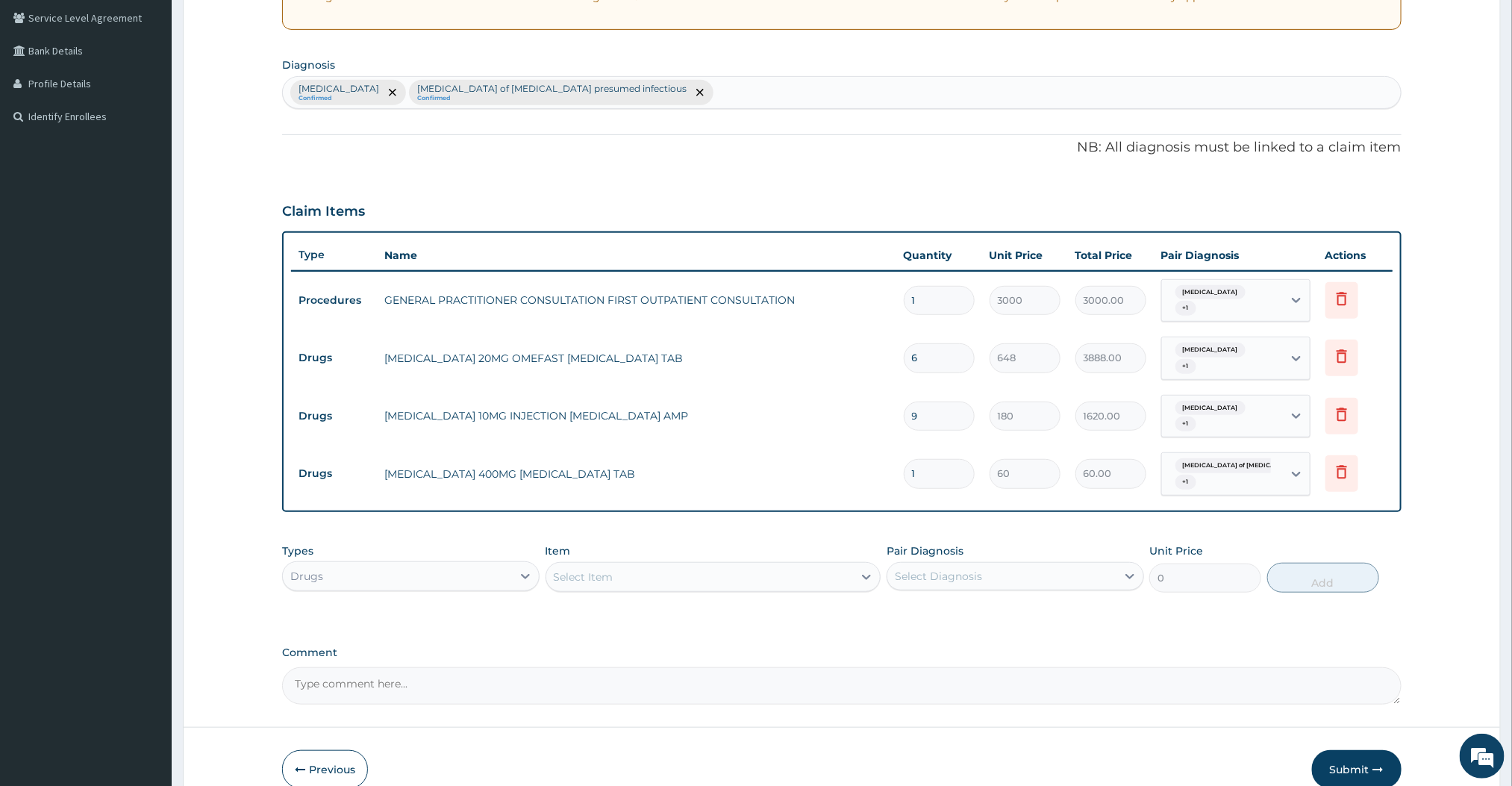
click at [936, 462] on input "1" at bounding box center [939, 474] width 71 height 29
type input "0.00"
type input "9"
type input "540.00"
type input "9"
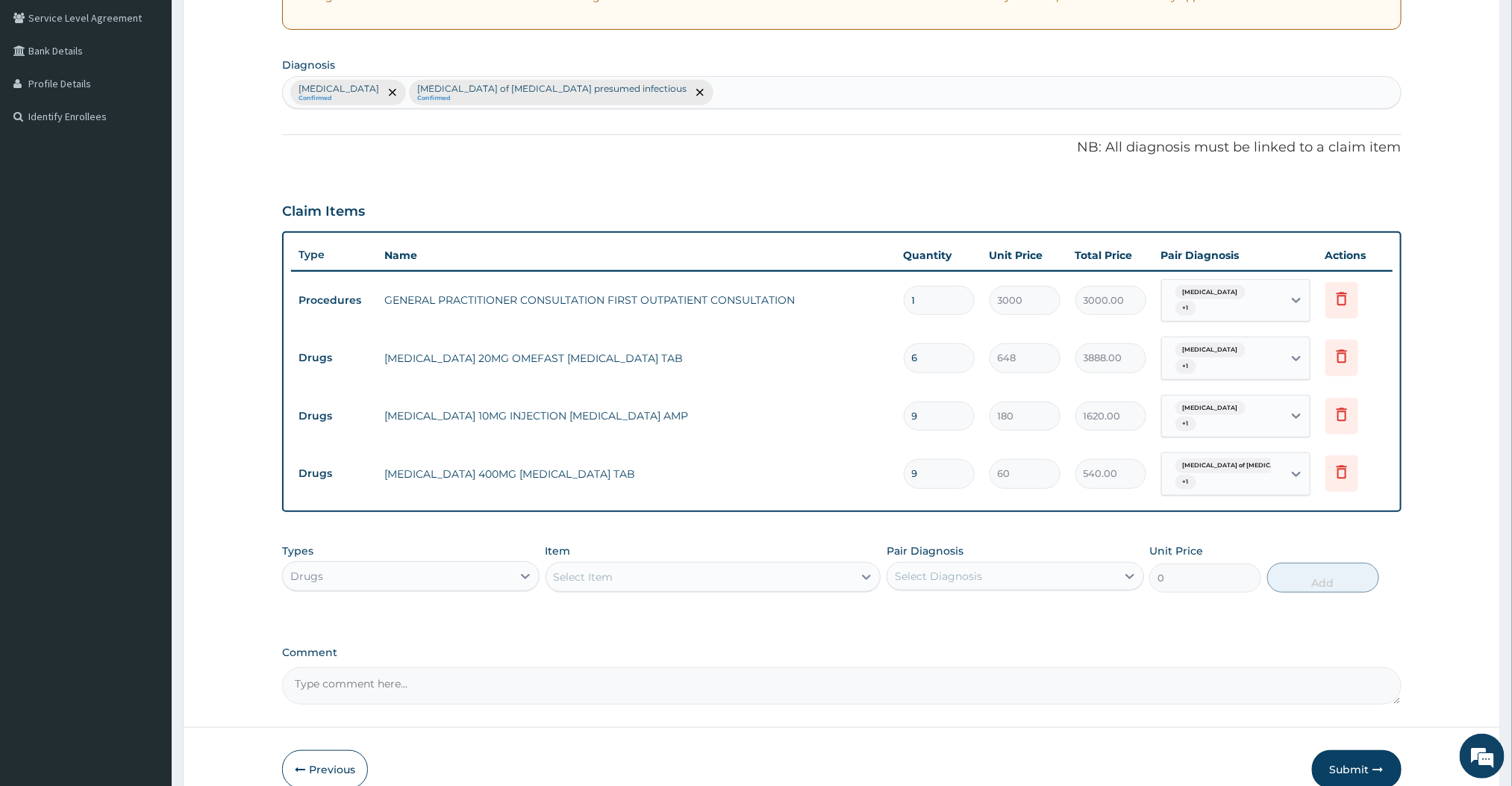
click at [898, 536] on div "Types Drugs Item Select Item Pair Diagnosis Select Diagnosis Unit Price 0 Add" at bounding box center [841, 568] width 1119 height 64
click at [797, 565] on div "Select Item" at bounding box center [700, 577] width 307 height 24
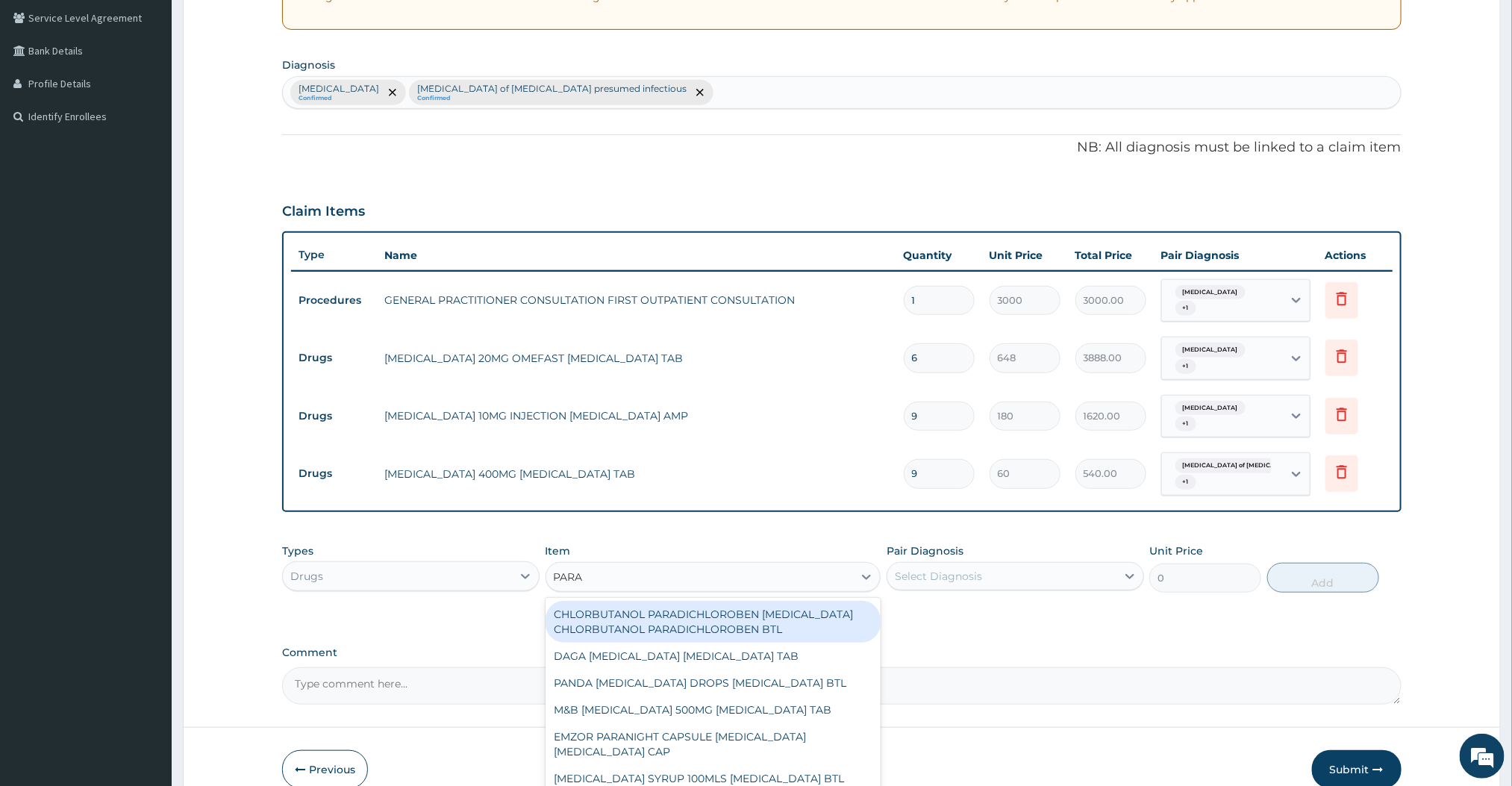
type input "PARACETAMOL"
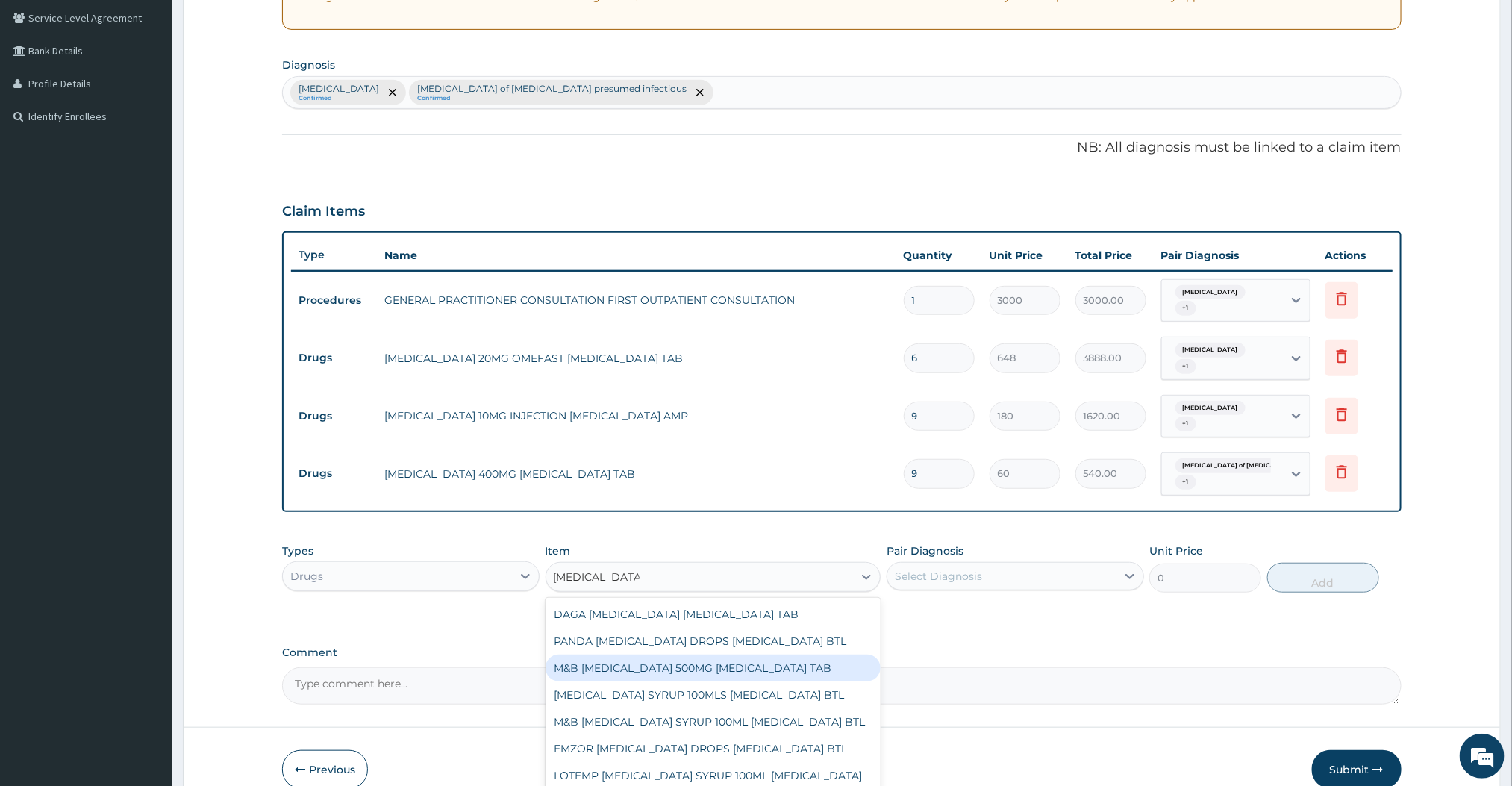
click at [610, 659] on div "M&B PARACETAMOL 500MG ACETAMINOPHEN TAB" at bounding box center [713, 668] width 336 height 27
type input "12"
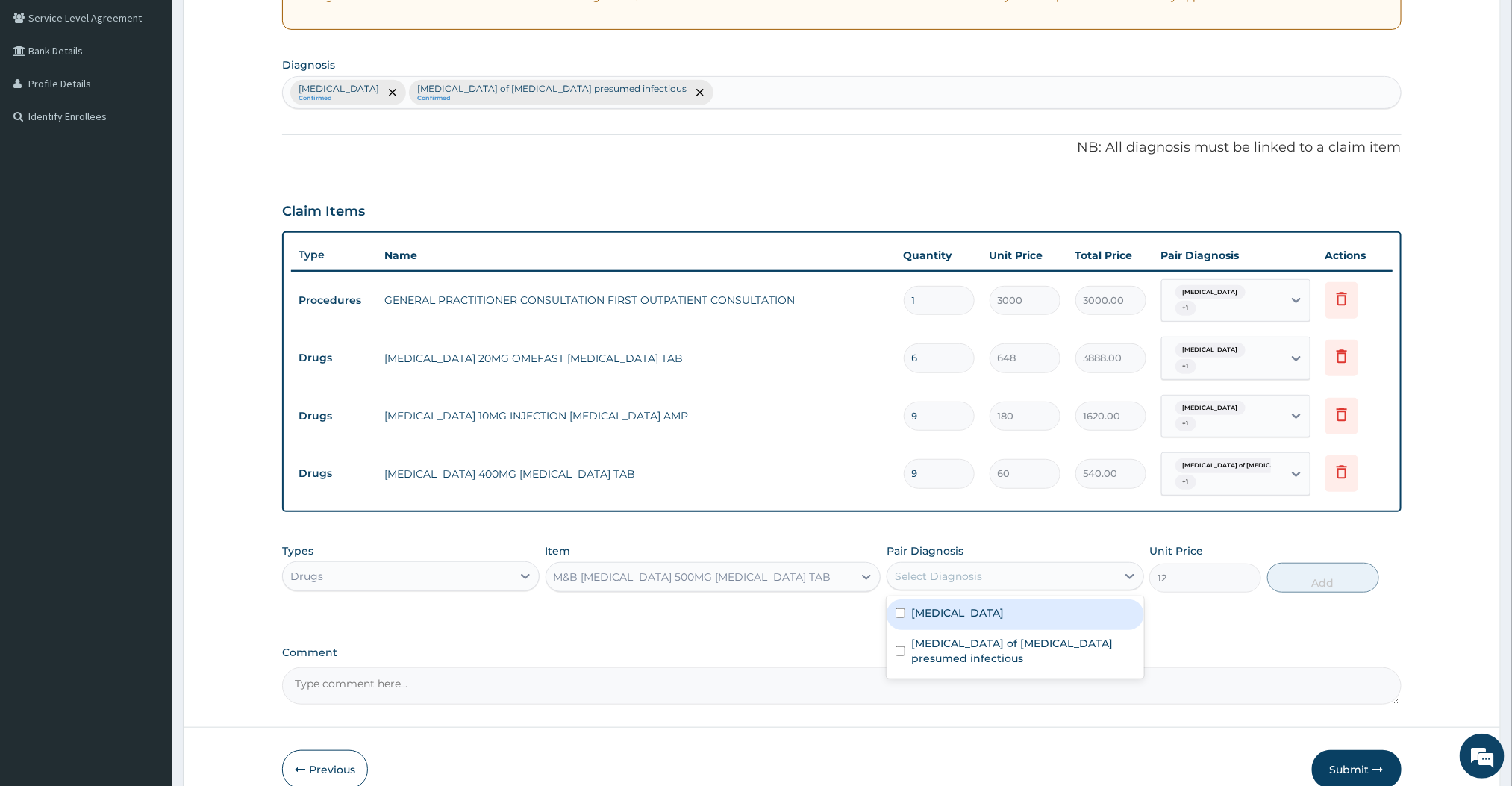
click at [966, 567] on div "Select Diagnosis" at bounding box center [1002, 576] width 229 height 24
click at [974, 603] on div "Malaria" at bounding box center [1016, 614] width 258 height 31
checkbox input "true"
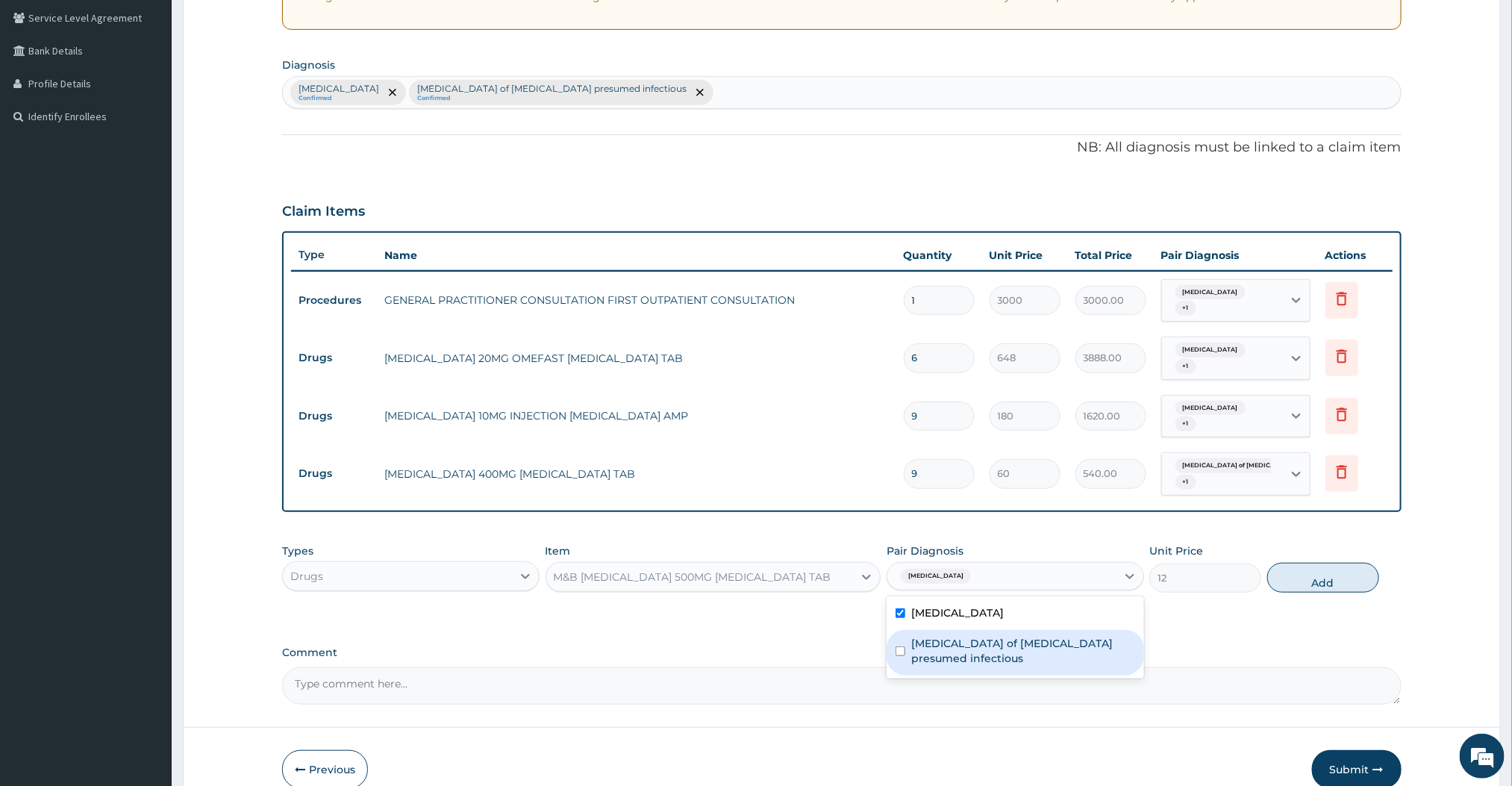
click at [930, 636] on label "Enteritis of intestine presumed infectious" at bounding box center [1023, 651] width 224 height 30
checkbox input "true"
click at [1277, 563] on button "Add" at bounding box center [1324, 578] width 112 height 30
type input "0"
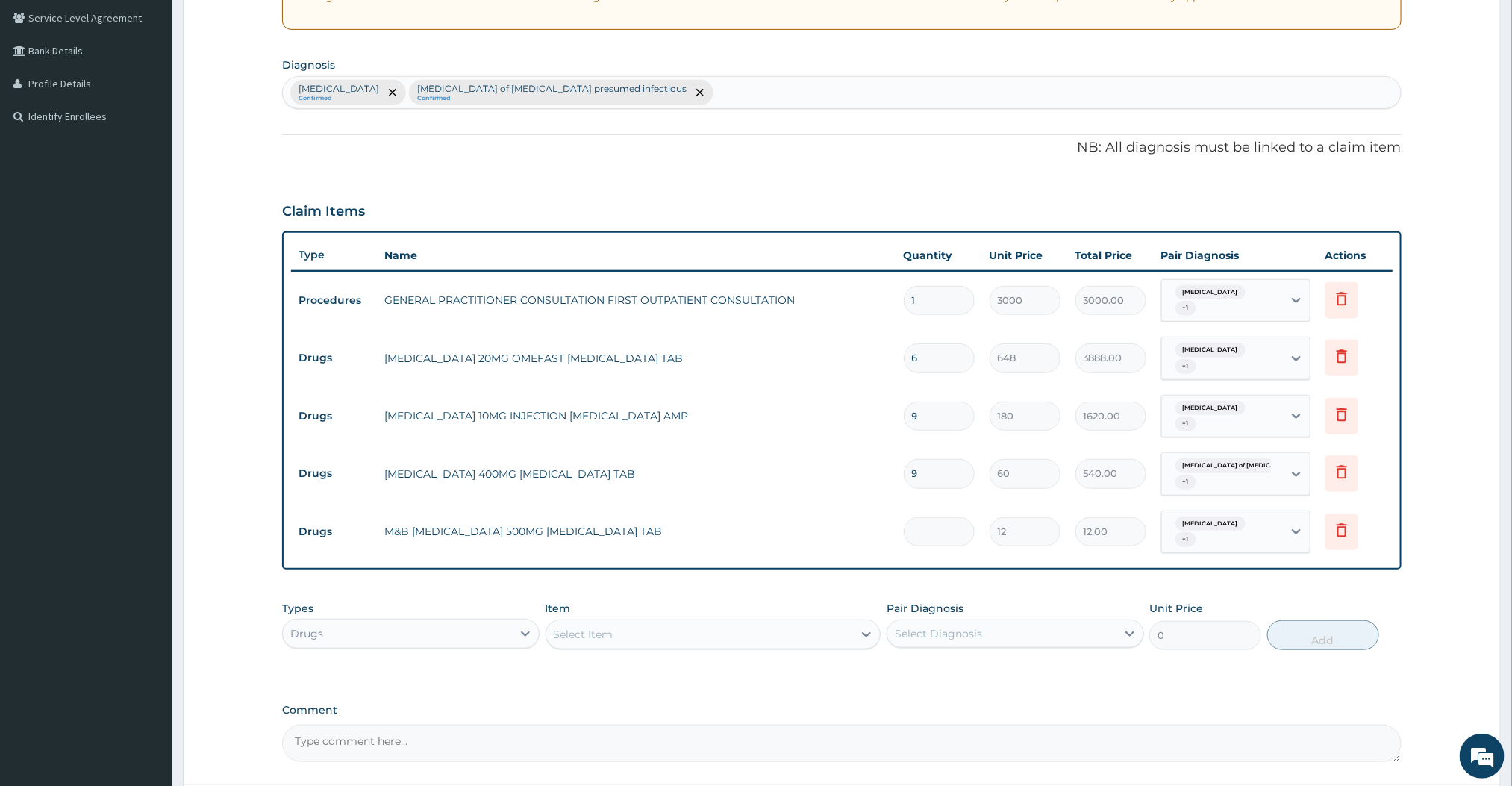
type input "0.00"
type input "9"
type input "108.00"
type input "9"
click at [941, 558] on div "PA Code / Prescription Code Enter Code(Secondary Care Only) Encounter Date 16-0…" at bounding box center [841, 298] width 1119 height 929
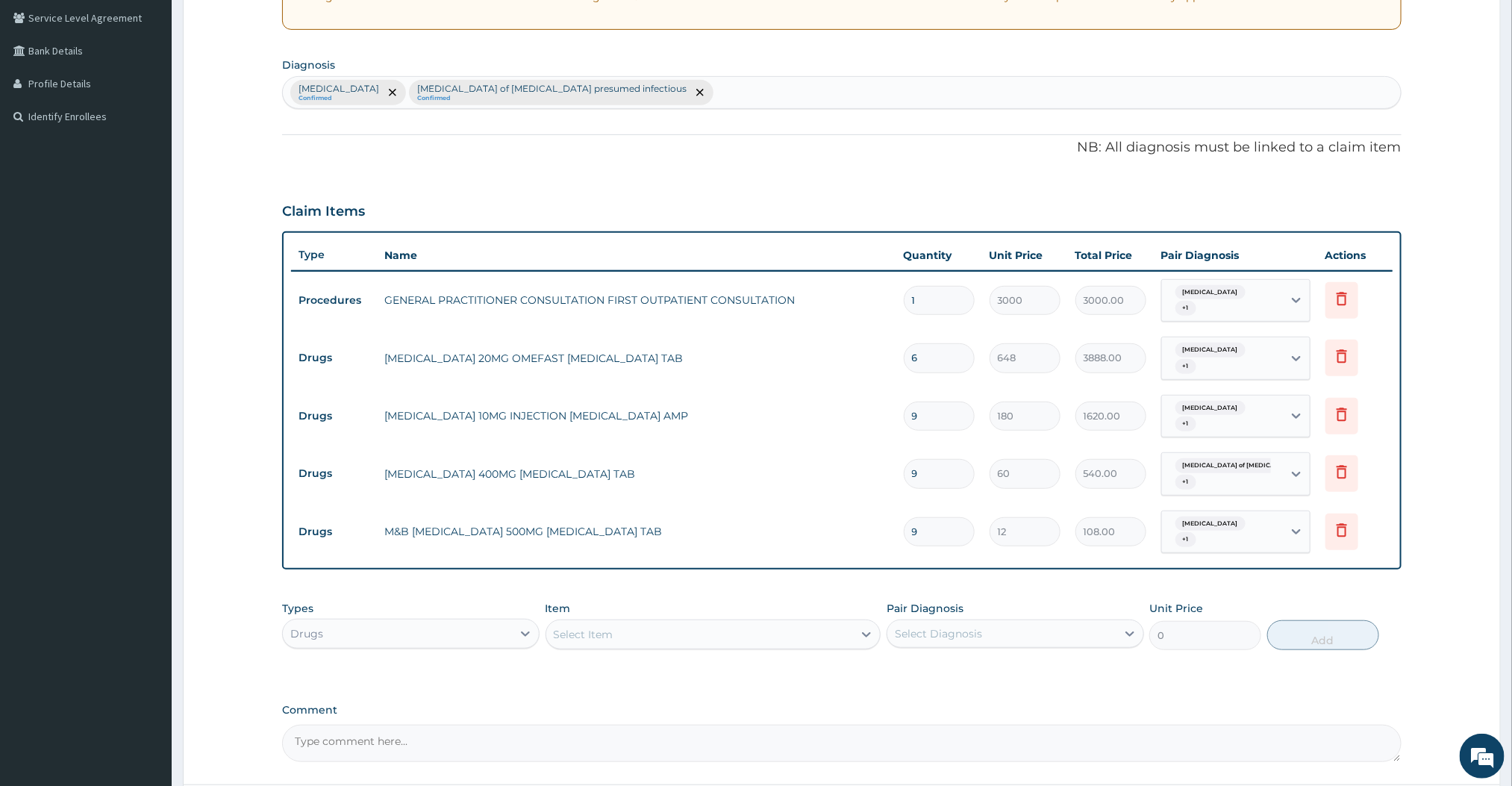
click at [798, 623] on div "Select Item" at bounding box center [700, 634] width 307 height 24
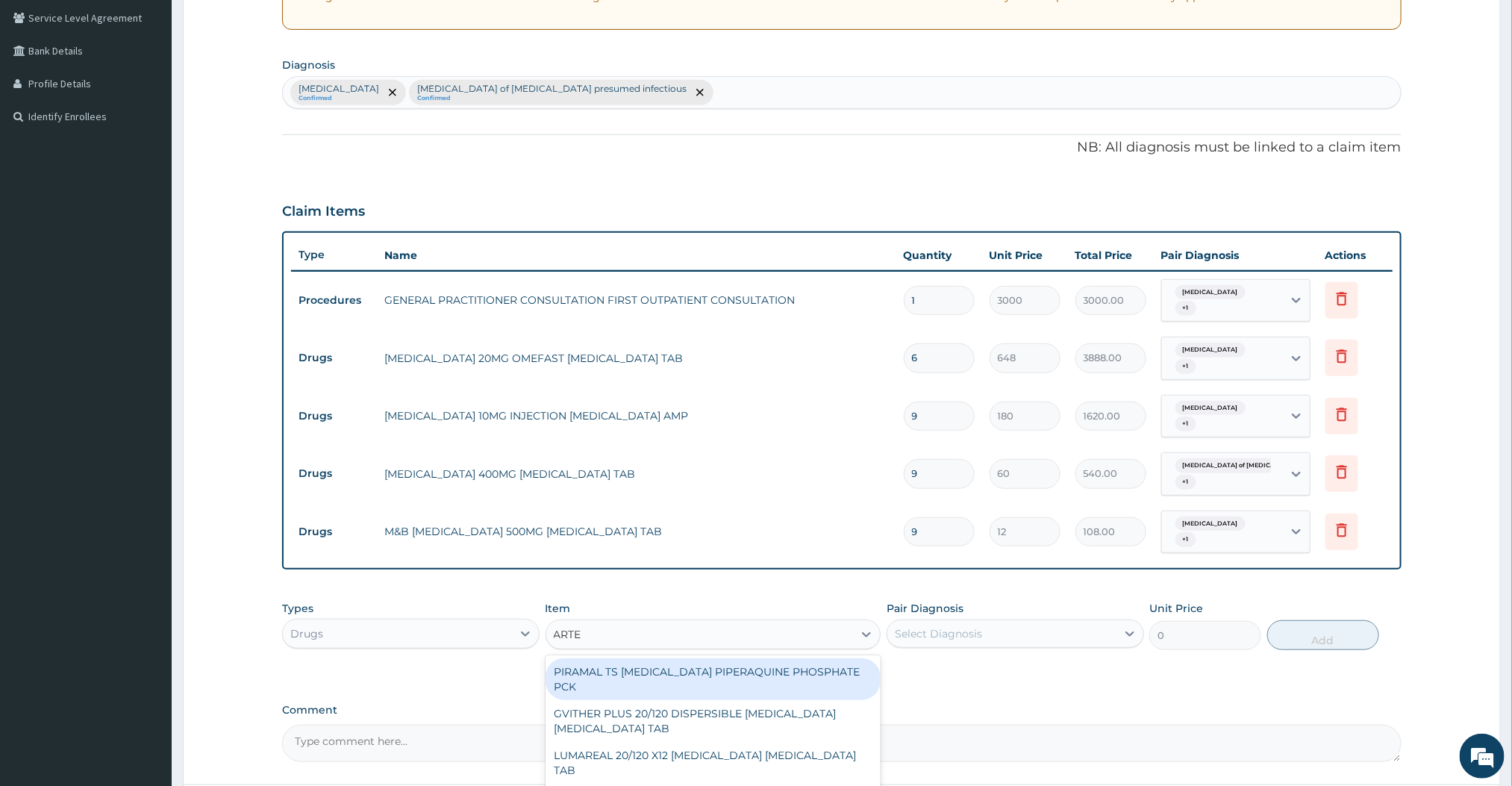
type input "ARTEMETHER"
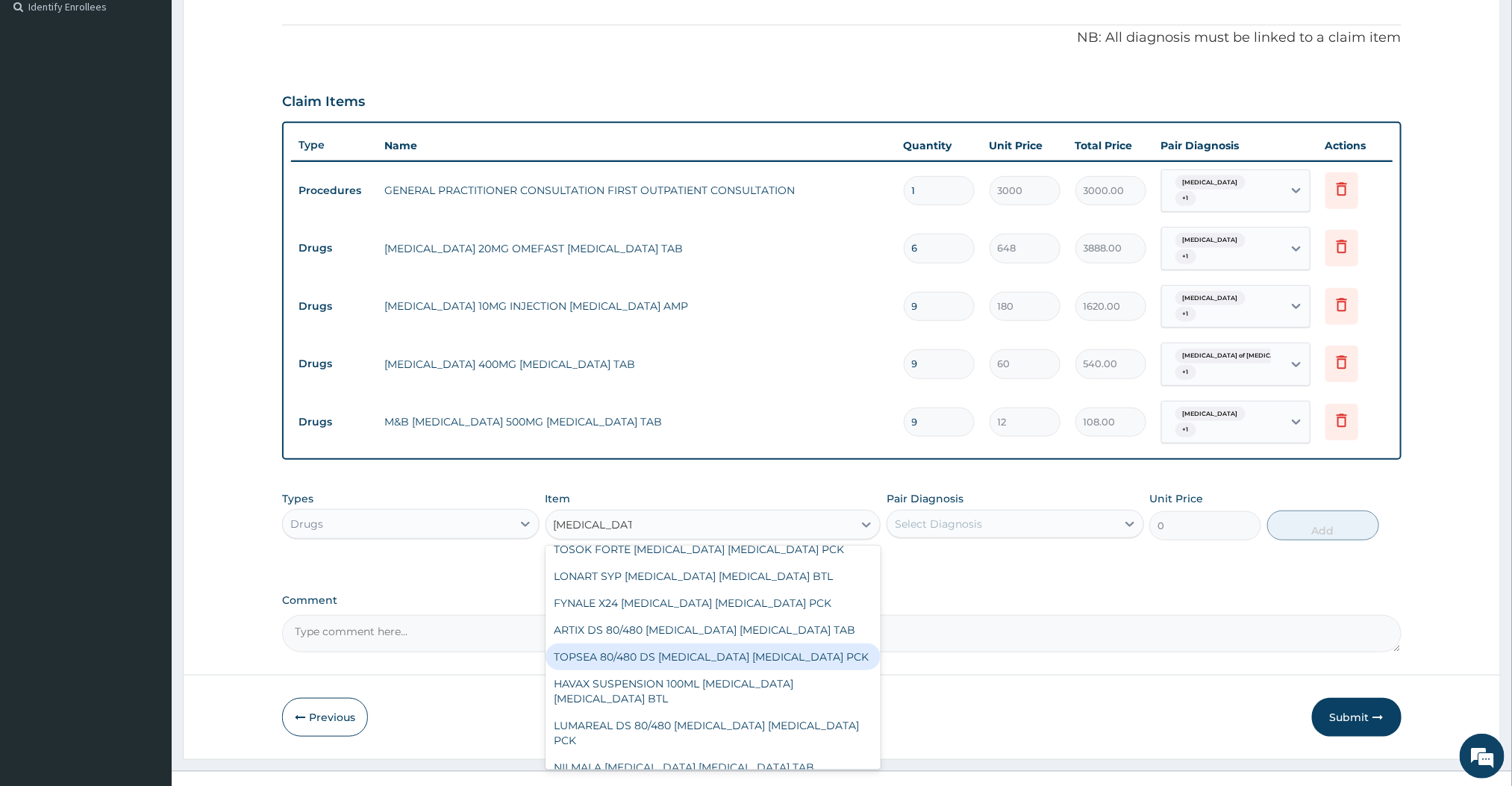
scroll to position [434, 0]
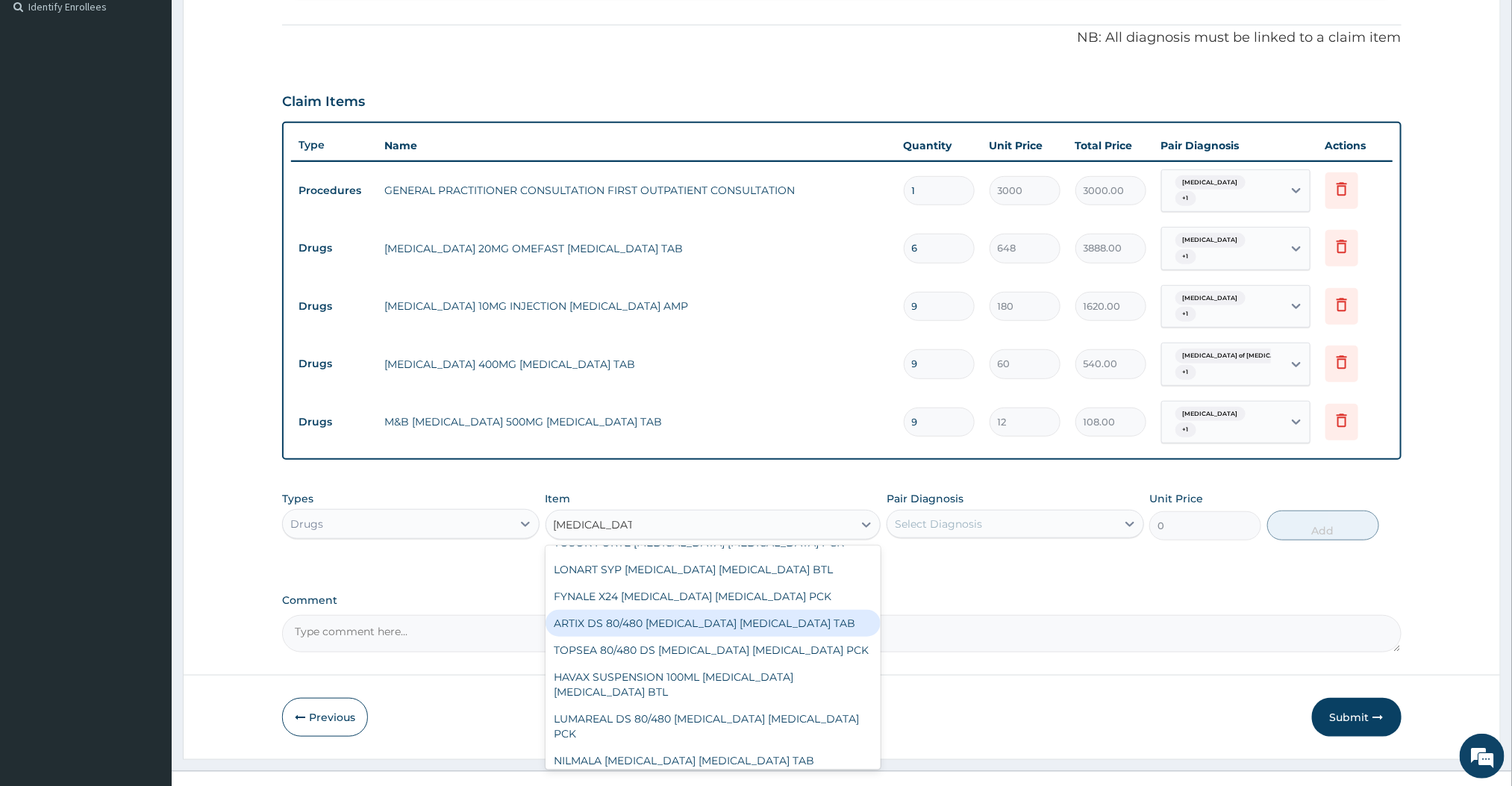
click at [653, 610] on div "ARTIX DS 80/480 [MEDICAL_DATA] [MEDICAL_DATA] TAB" at bounding box center [713, 624] width 336 height 27
type input "420"
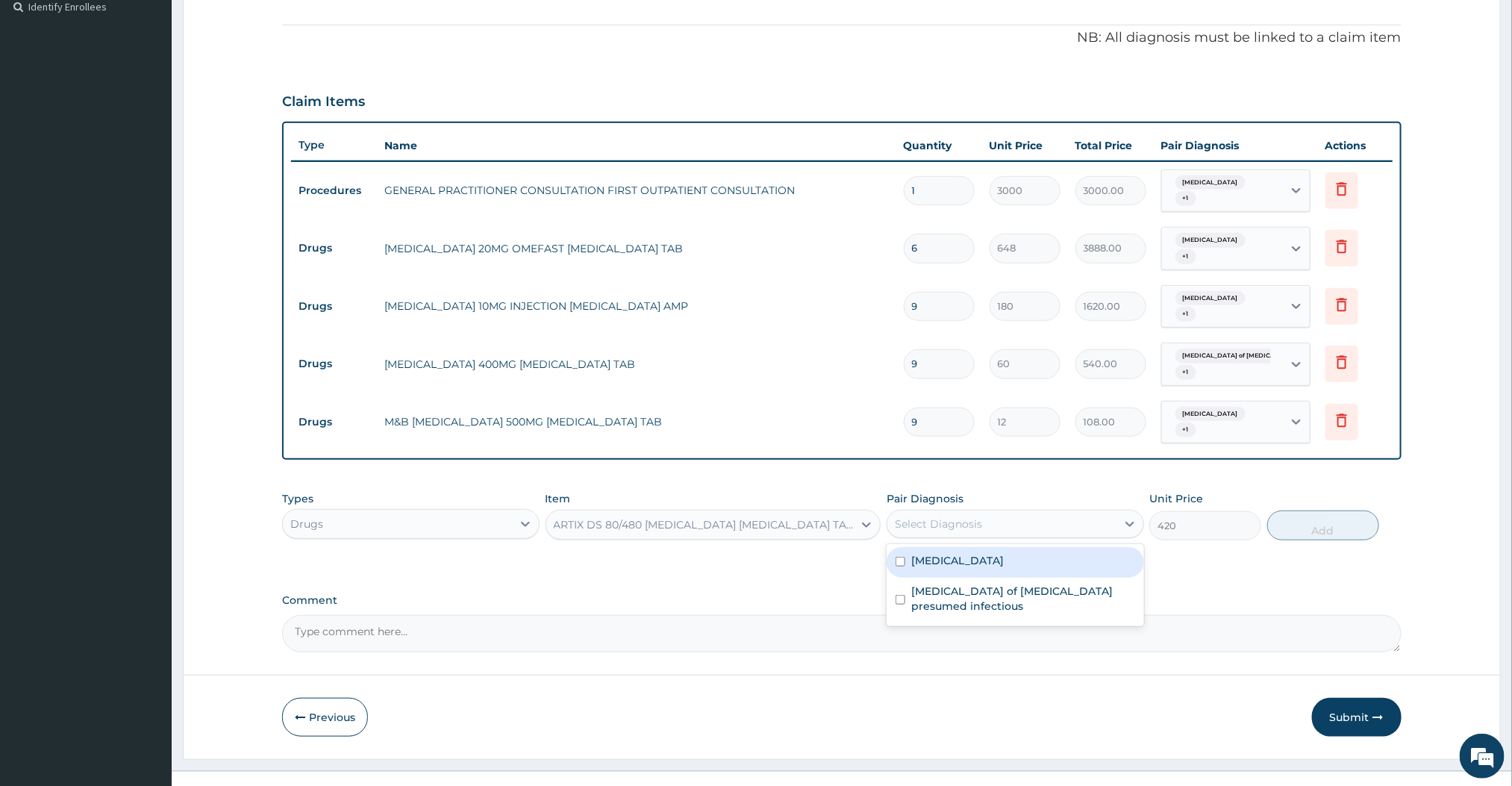
click at [992, 512] on div "Select Diagnosis" at bounding box center [1002, 524] width 229 height 24
click at [979, 547] on div "Malaria" at bounding box center [1016, 563] width 258 height 31
checkbox input "true"
click at [1281, 511] on button "Add" at bounding box center [1324, 526] width 112 height 30
type input "0"
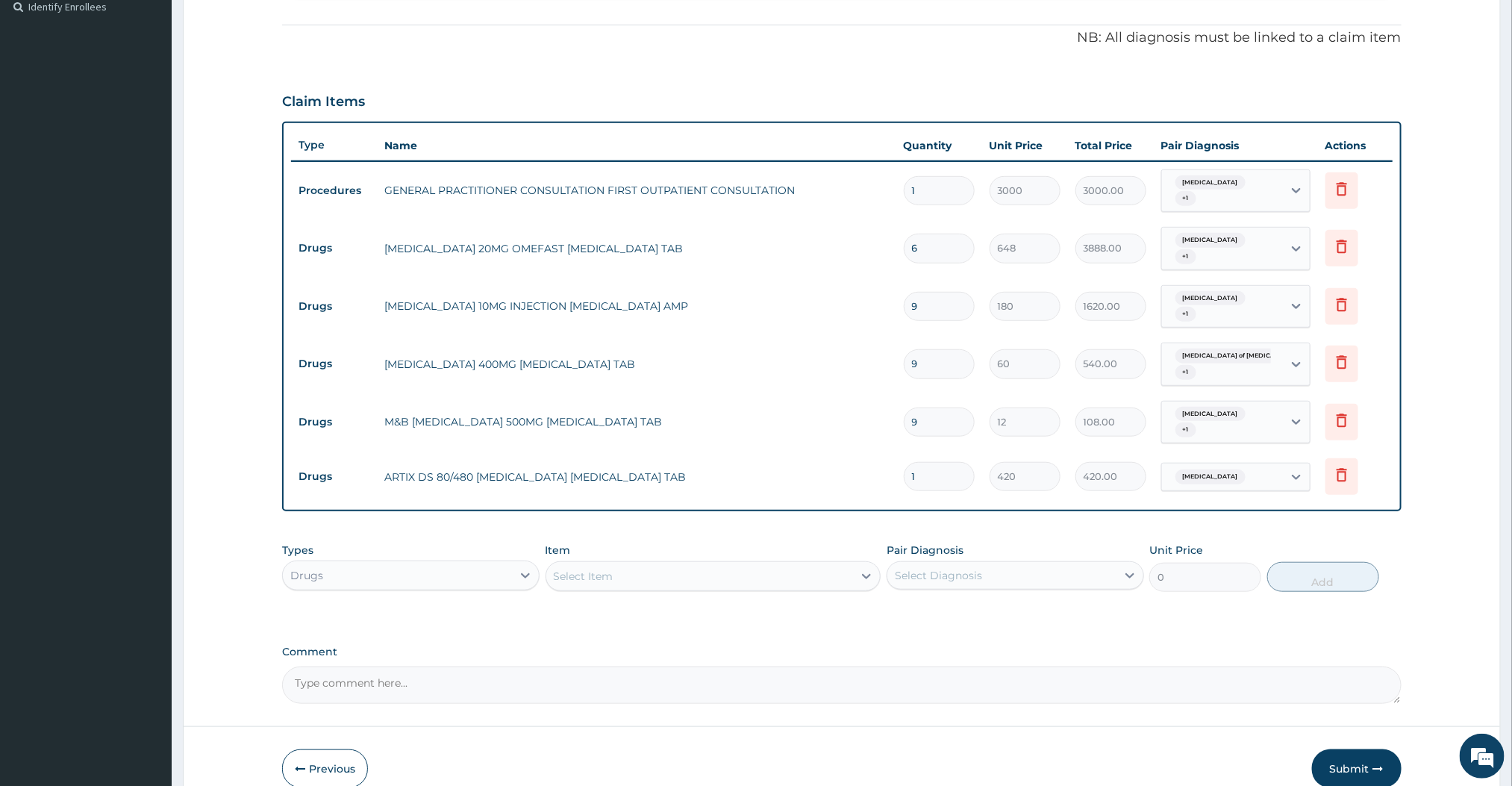
type input "0.00"
type input "6"
type input "2520.00"
type input "6"
click at [999, 498] on div "PA Code / Prescription Code Enter Code(Secondary Care Only) Encounter Date 16-0…" at bounding box center [841, 213] width 1119 height 980
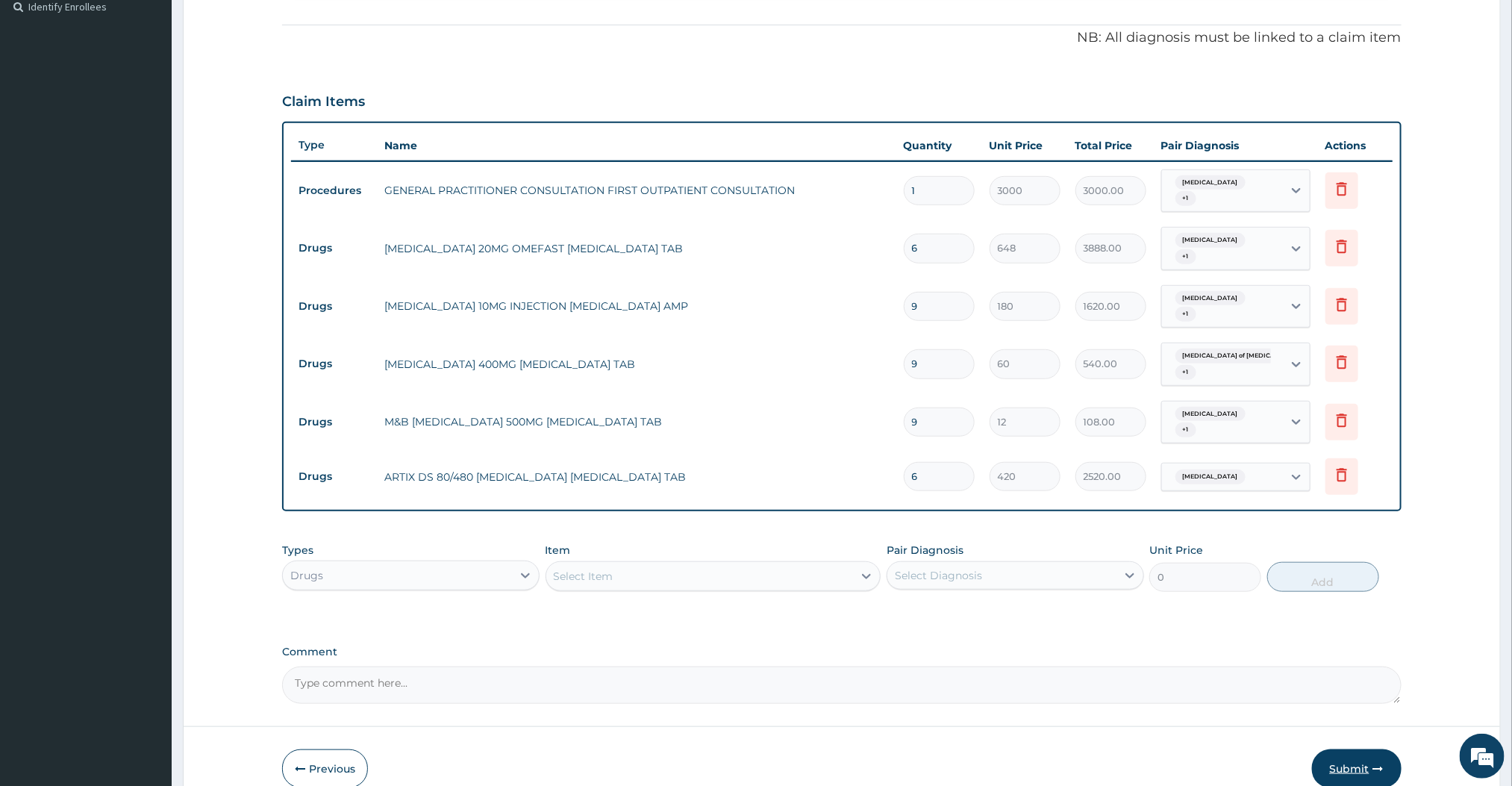
click at [1337, 750] on button "Submit" at bounding box center [1356, 769] width 90 height 39
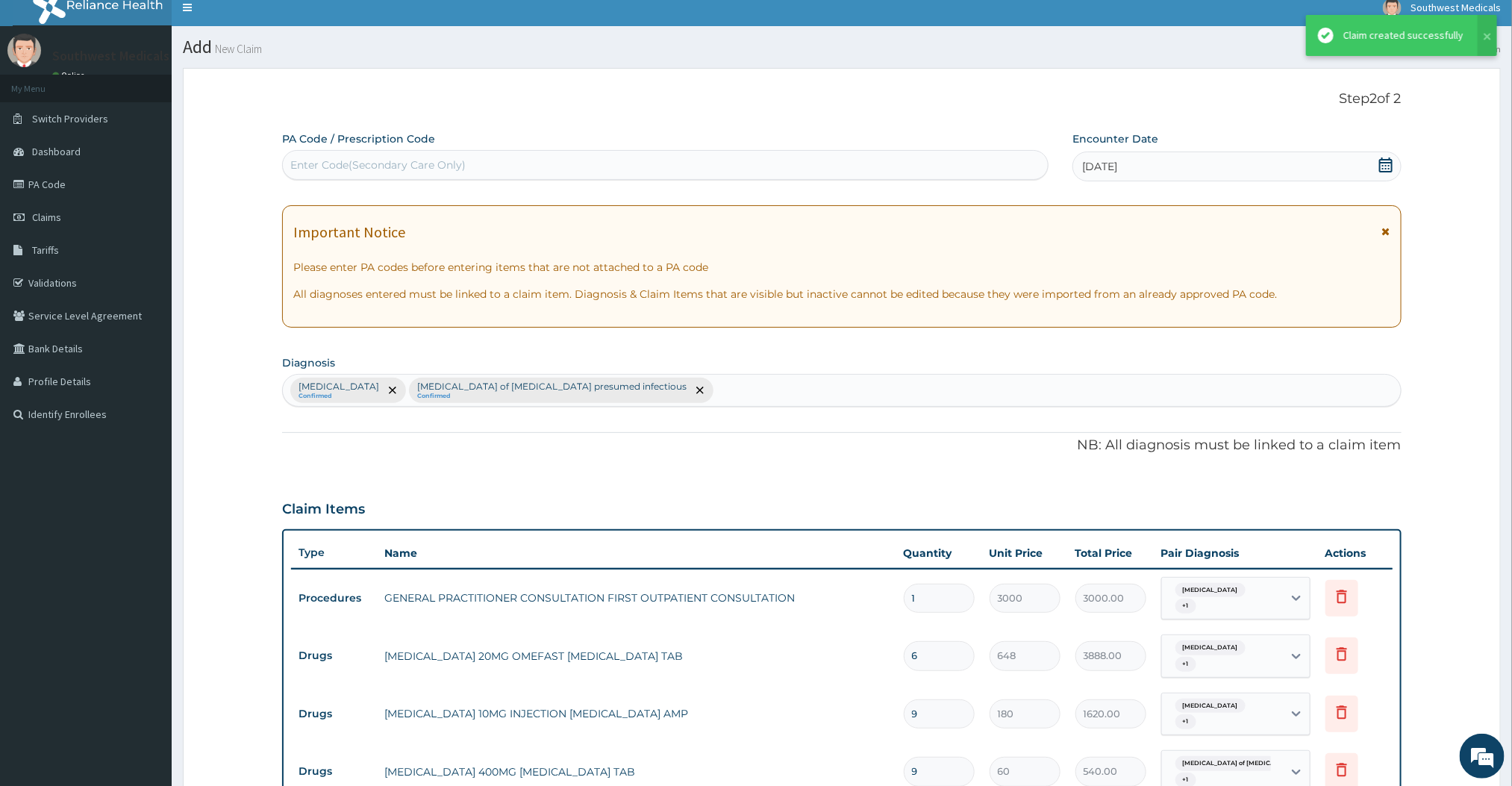
scroll to position [419, 0]
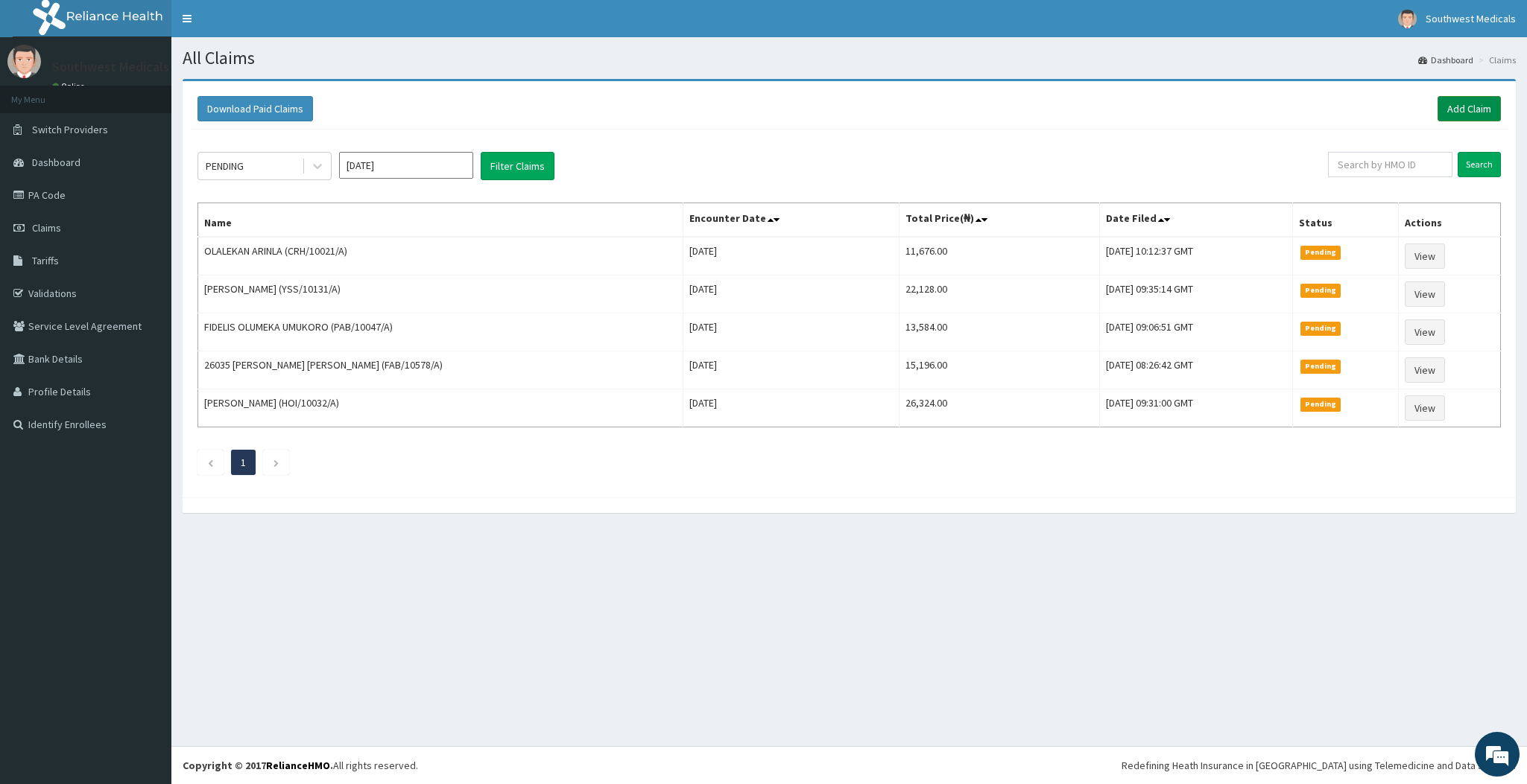
click at [1459, 107] on link "Add Claim" at bounding box center [1469, 109] width 63 height 25
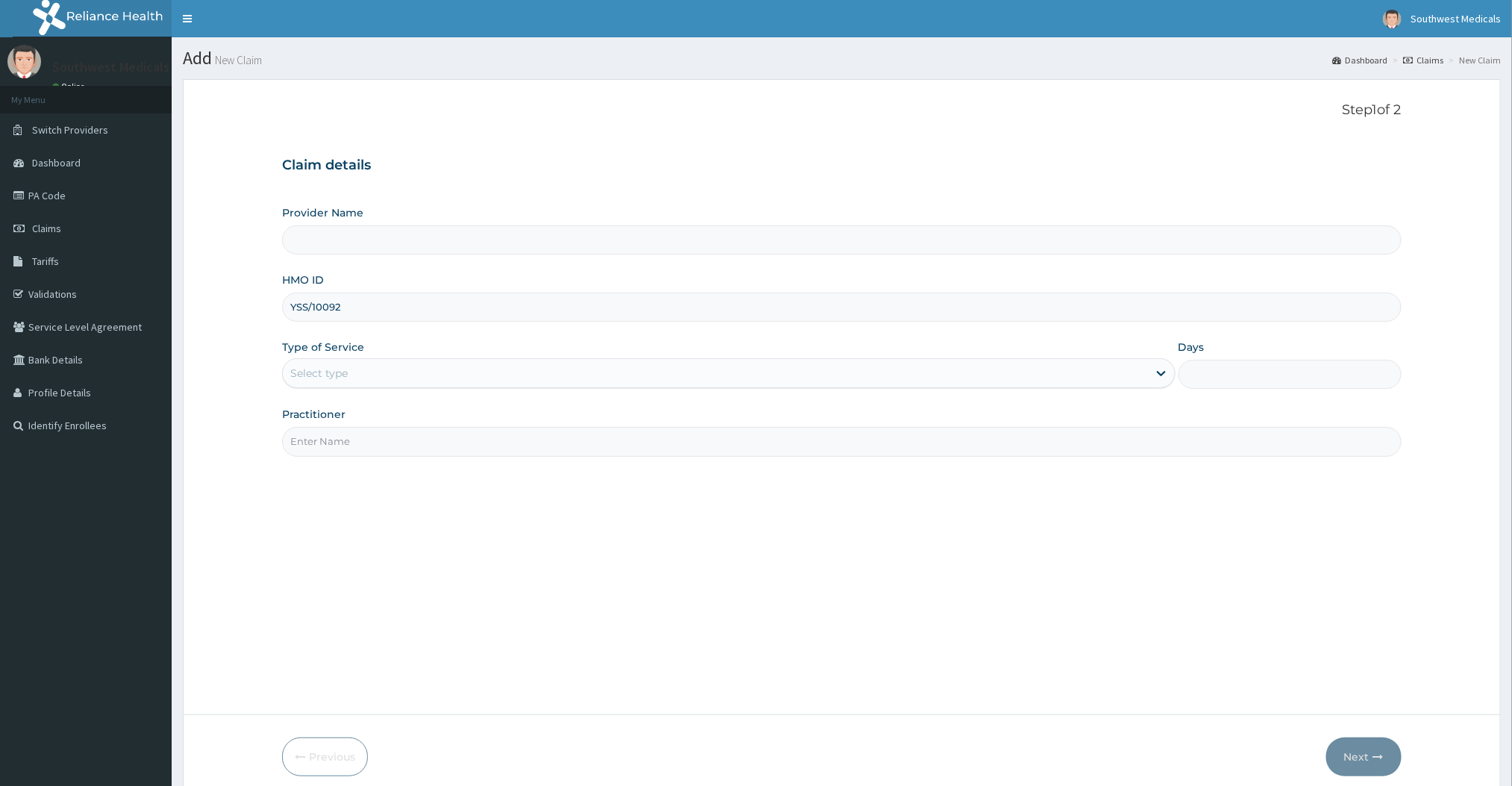
type input "YSS/10092/"
type input "Southwest Medicals"
type input "YSS/10092/A"
click at [341, 367] on div "Select type" at bounding box center [319, 373] width 58 height 15
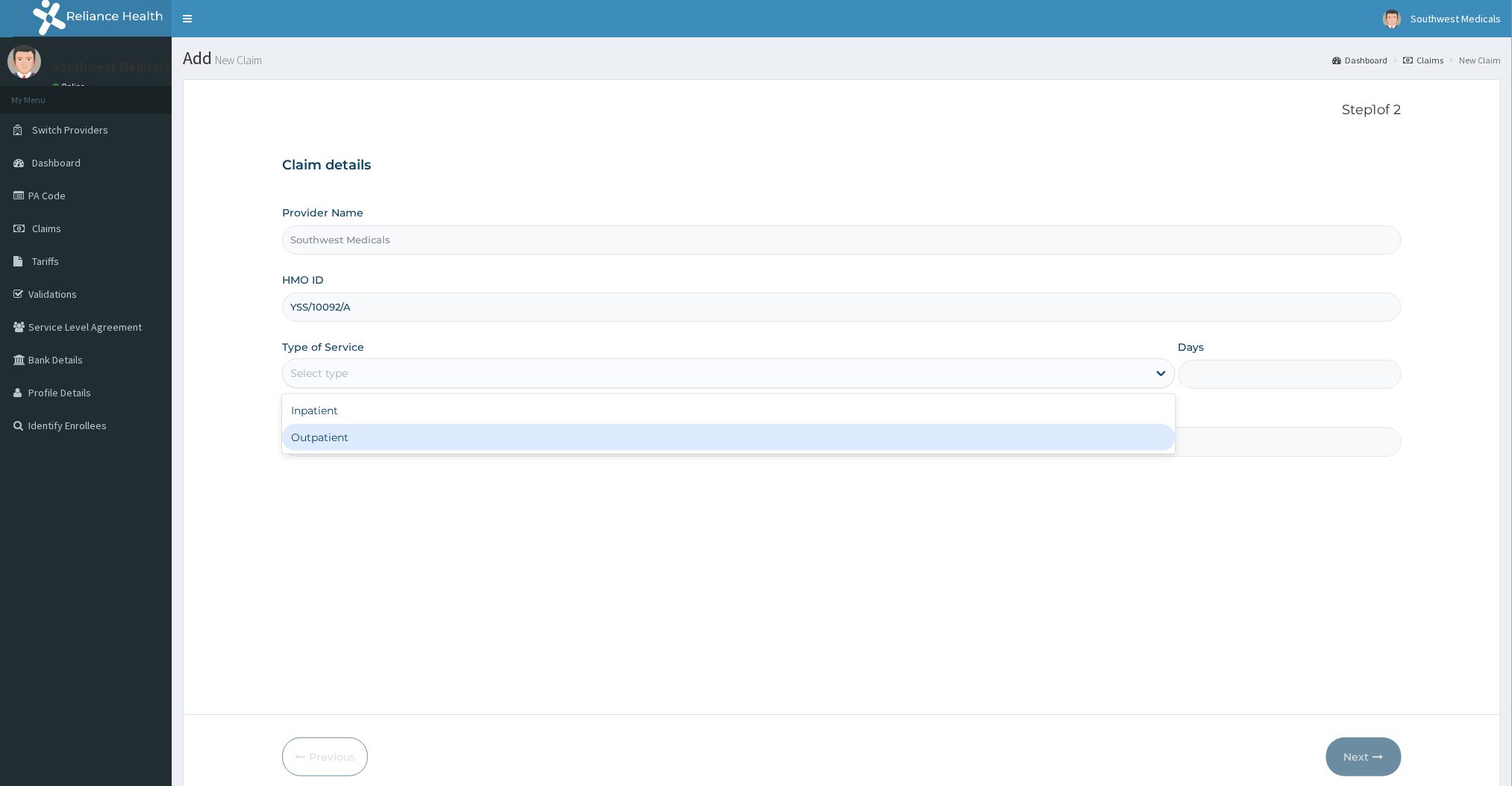
click at [327, 434] on div "Outpatient" at bounding box center [728, 438] width 893 height 27
type input "1"
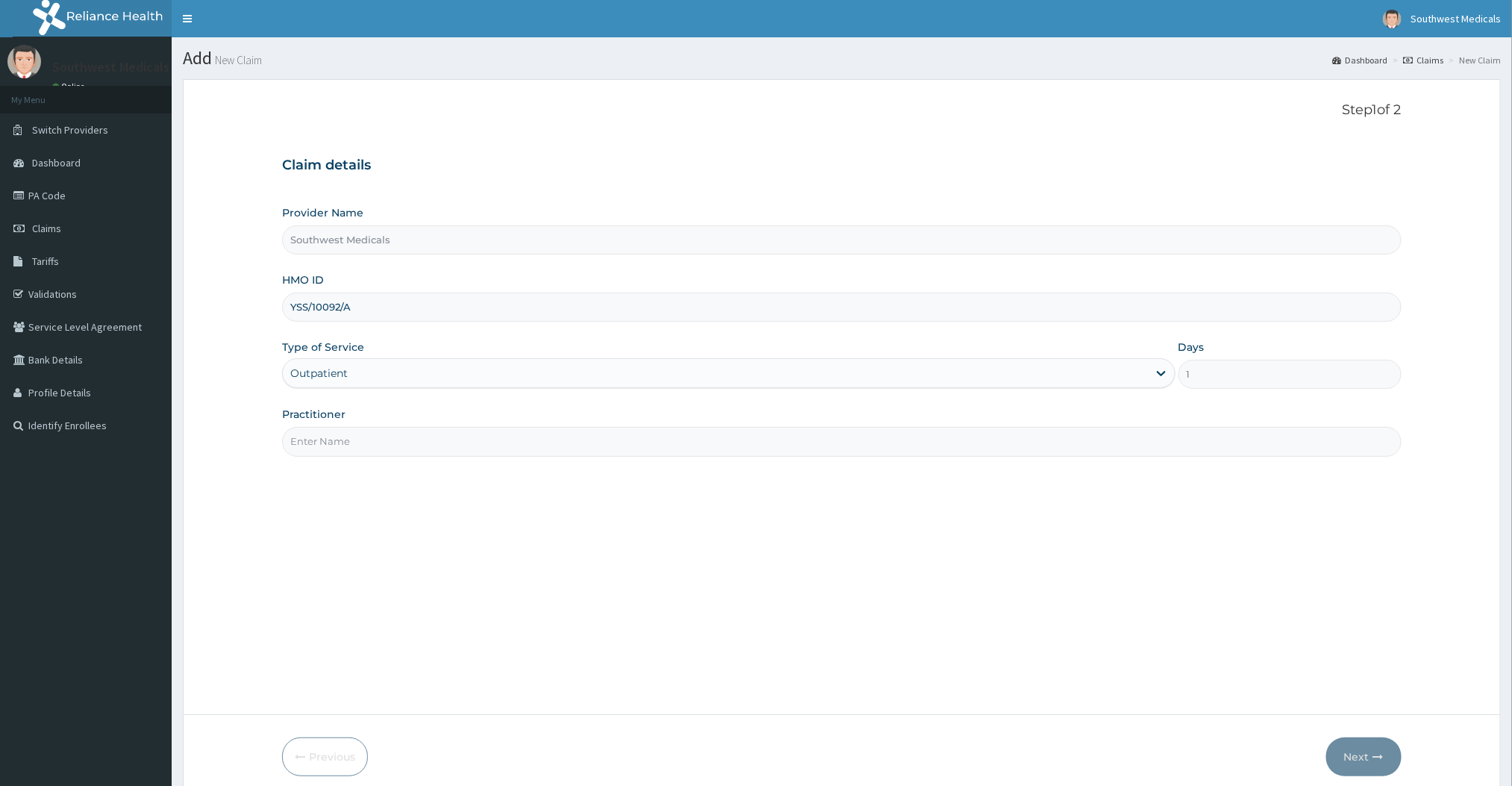
click at [325, 437] on input "Practitioner" at bounding box center [841, 441] width 1119 height 29
type input "DOCTOR MERCY"
click at [1358, 764] on button "Next" at bounding box center [1364, 757] width 75 height 39
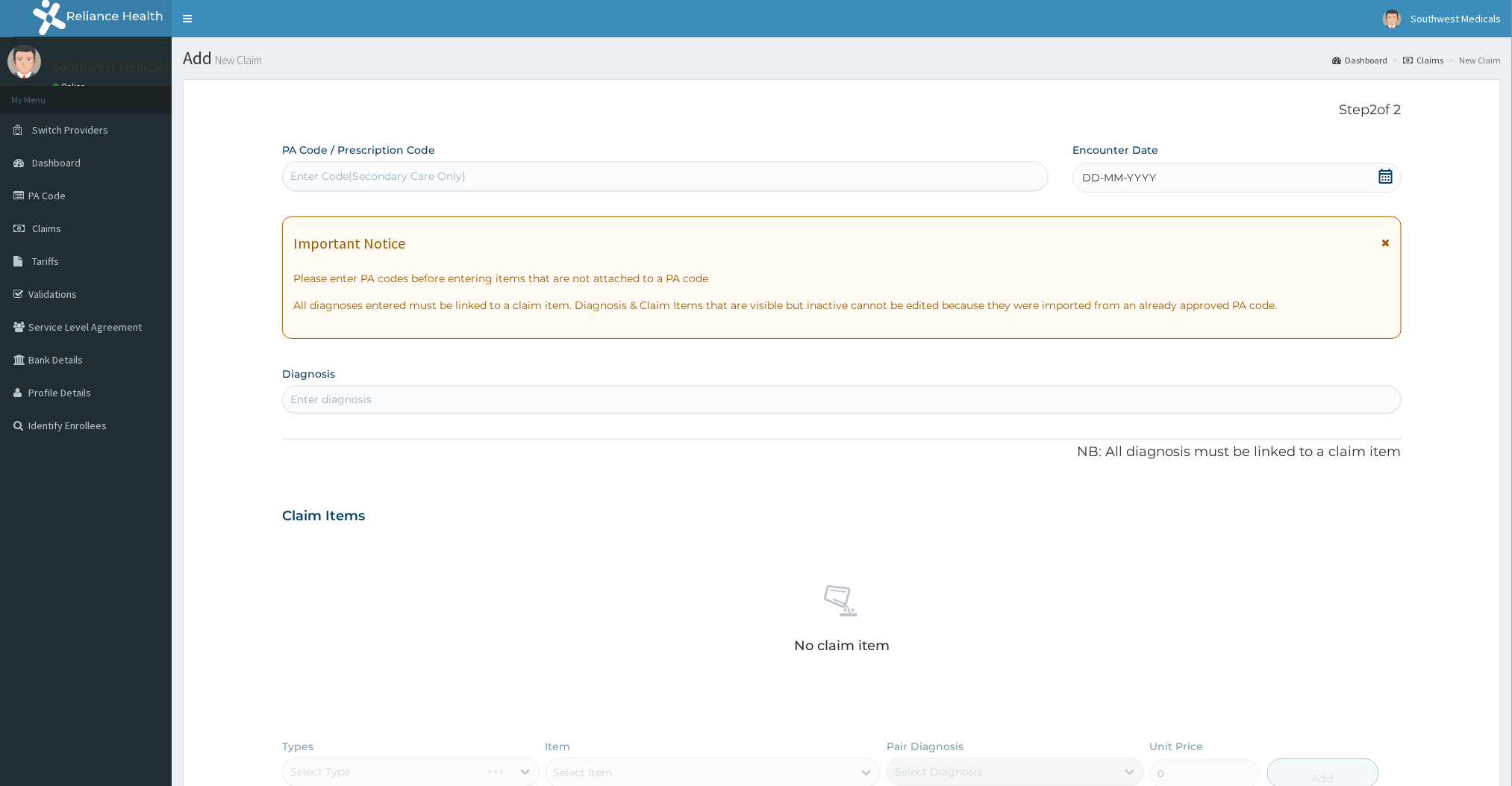
click at [1133, 175] on span "DD-MM-YYYY" at bounding box center [1119, 177] width 74 height 15
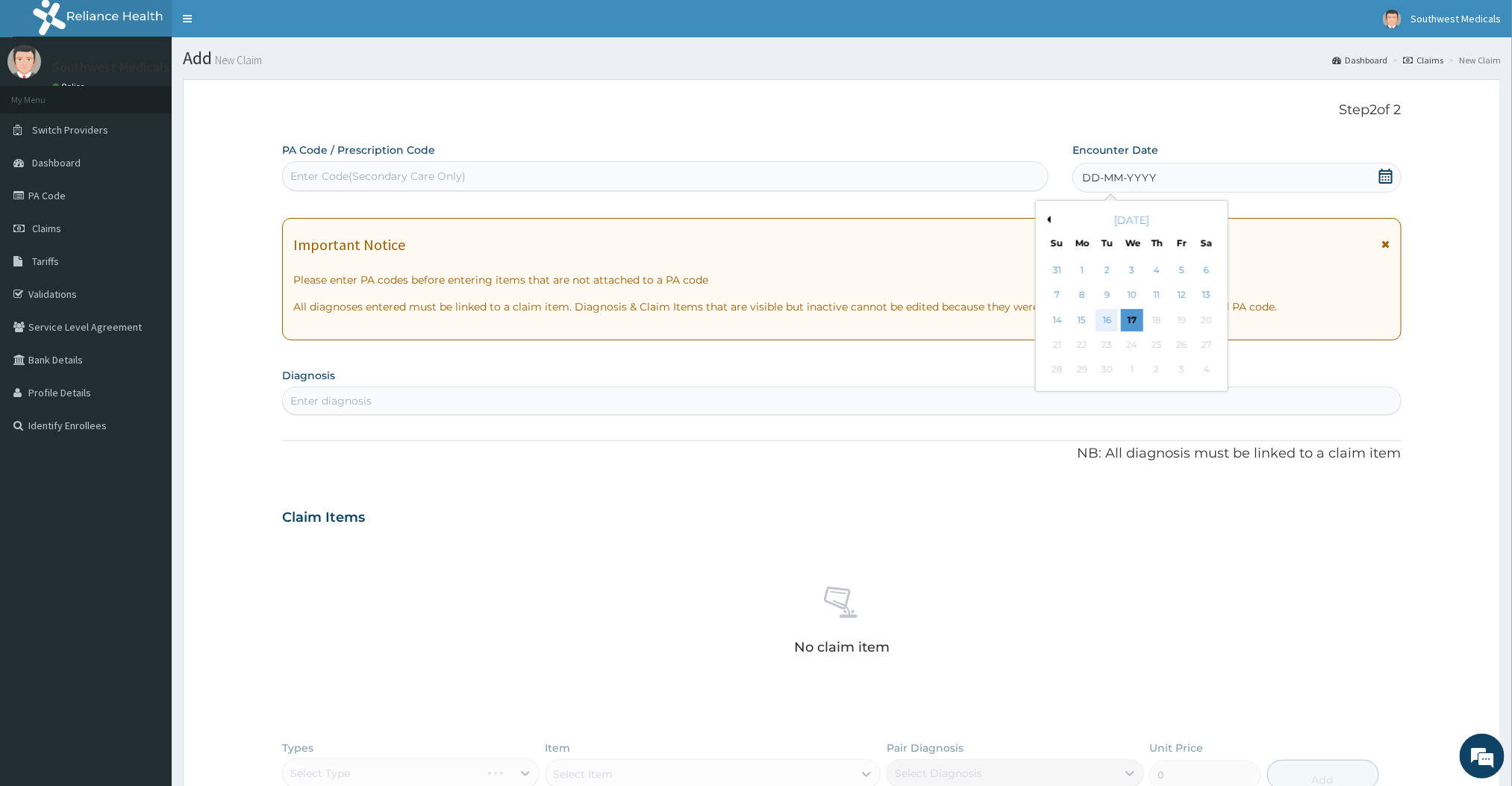
click at [1111, 325] on div "16" at bounding box center [1107, 320] width 23 height 23
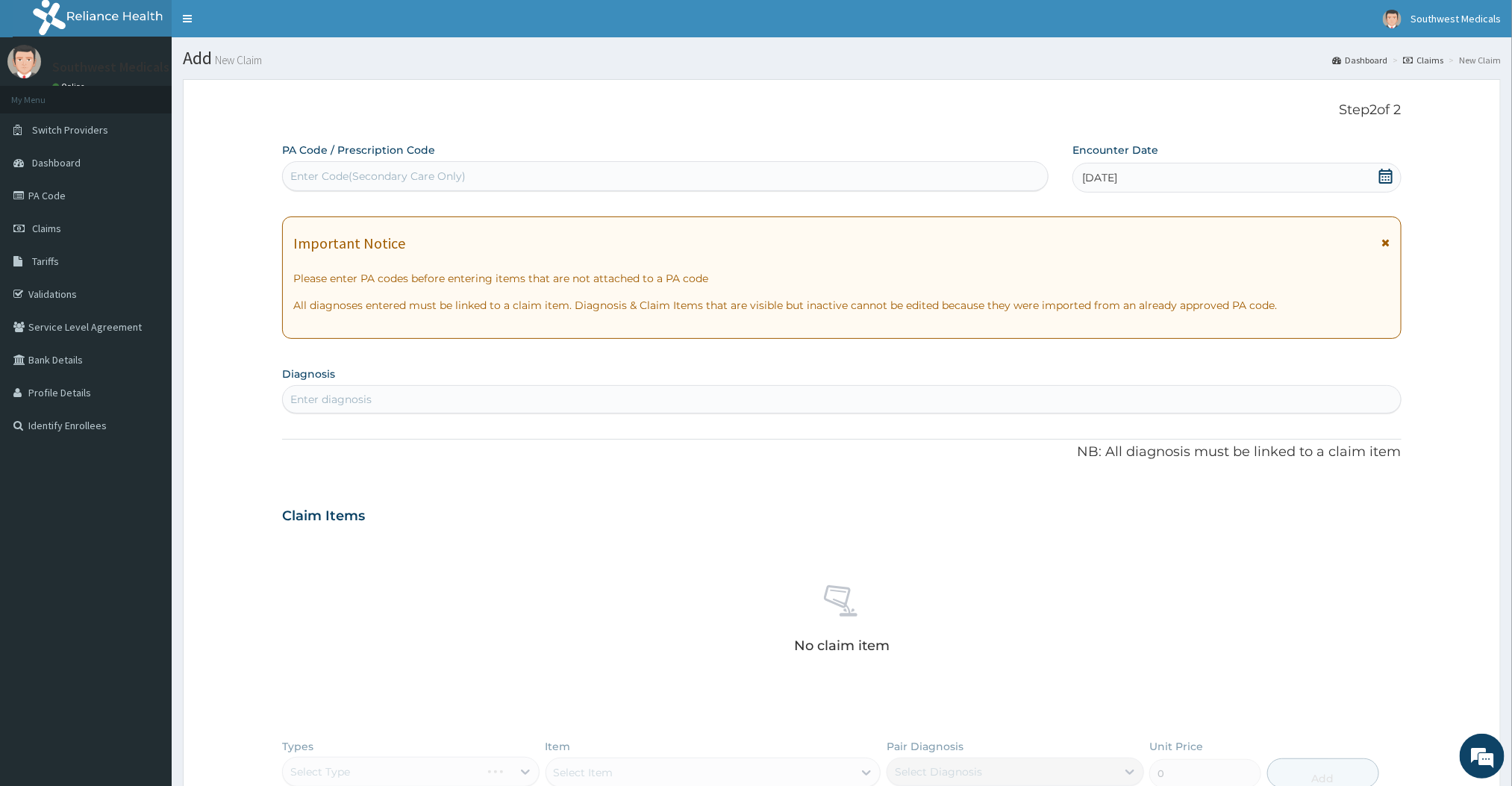
click at [694, 411] on div "Enter diagnosis" at bounding box center [841, 399] width 1117 height 24
type input "B"
click at [365, 403] on div "Enter diagnosis" at bounding box center [331, 399] width 81 height 15
type input "A"
type input "Body ache"
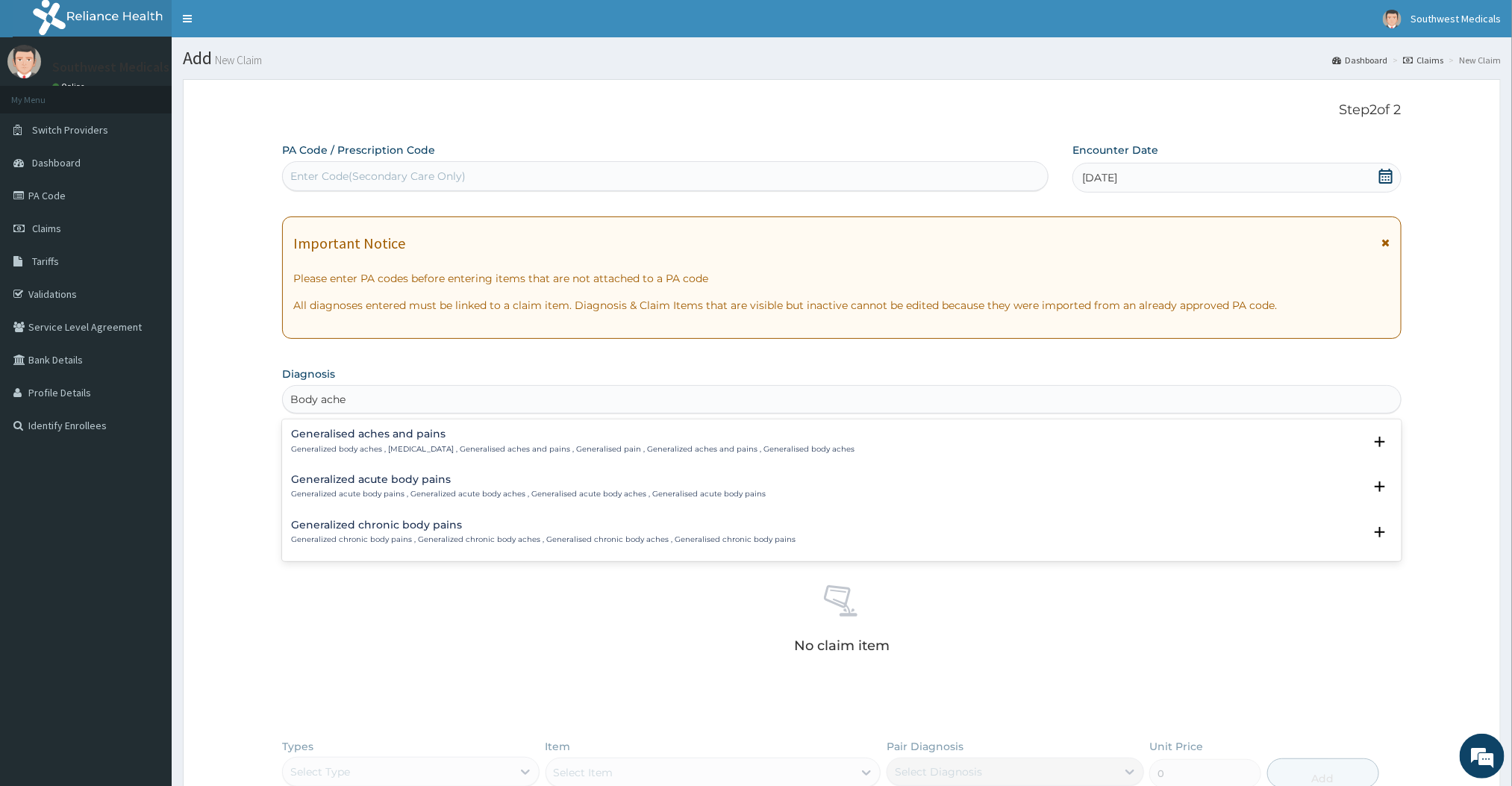
click at [377, 439] on h4 "Generalised aches and pains" at bounding box center [572, 434] width 563 height 11
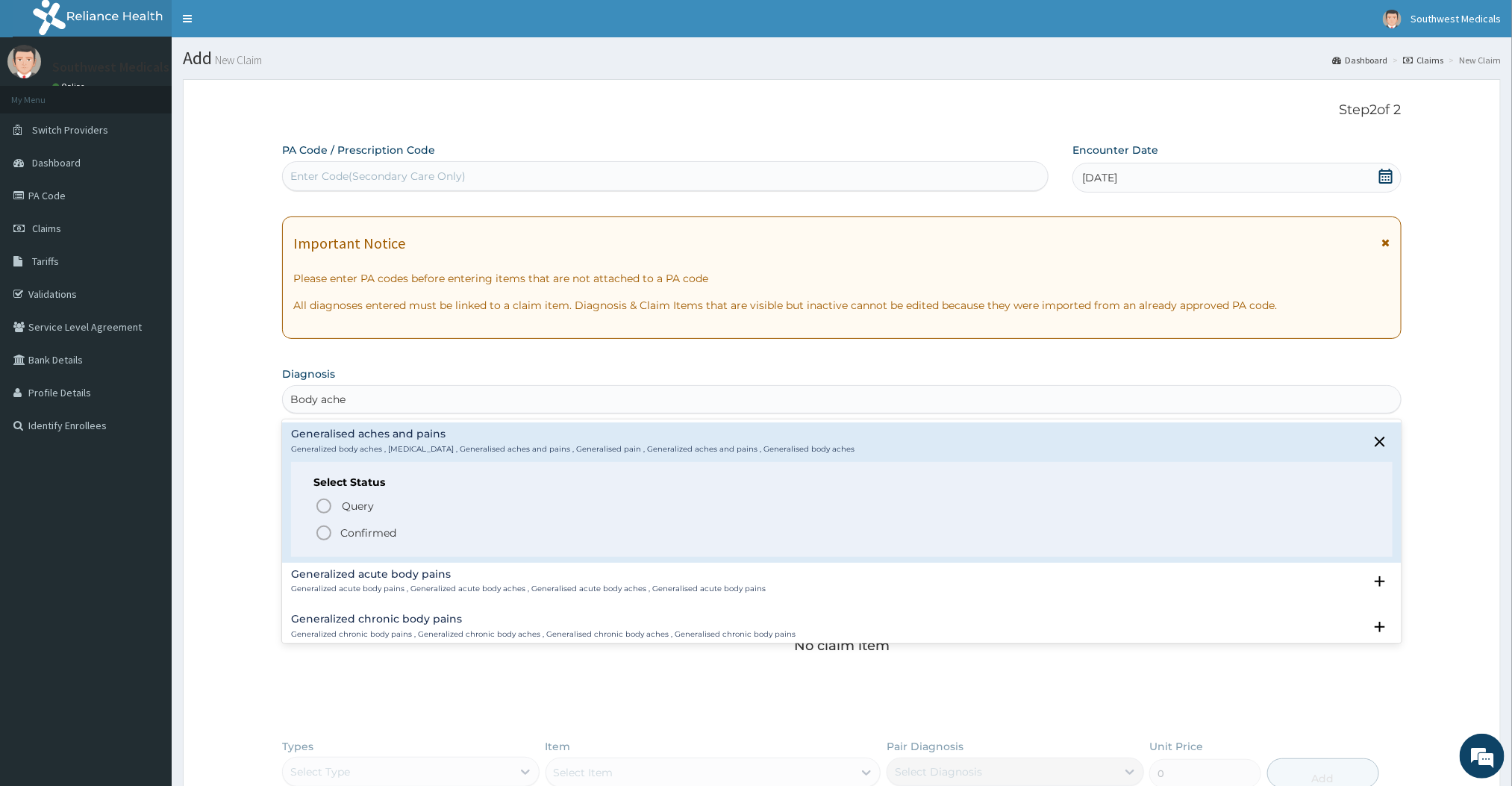
click at [330, 534] on icon "status option filled" at bounding box center [323, 532] width 18 height 18
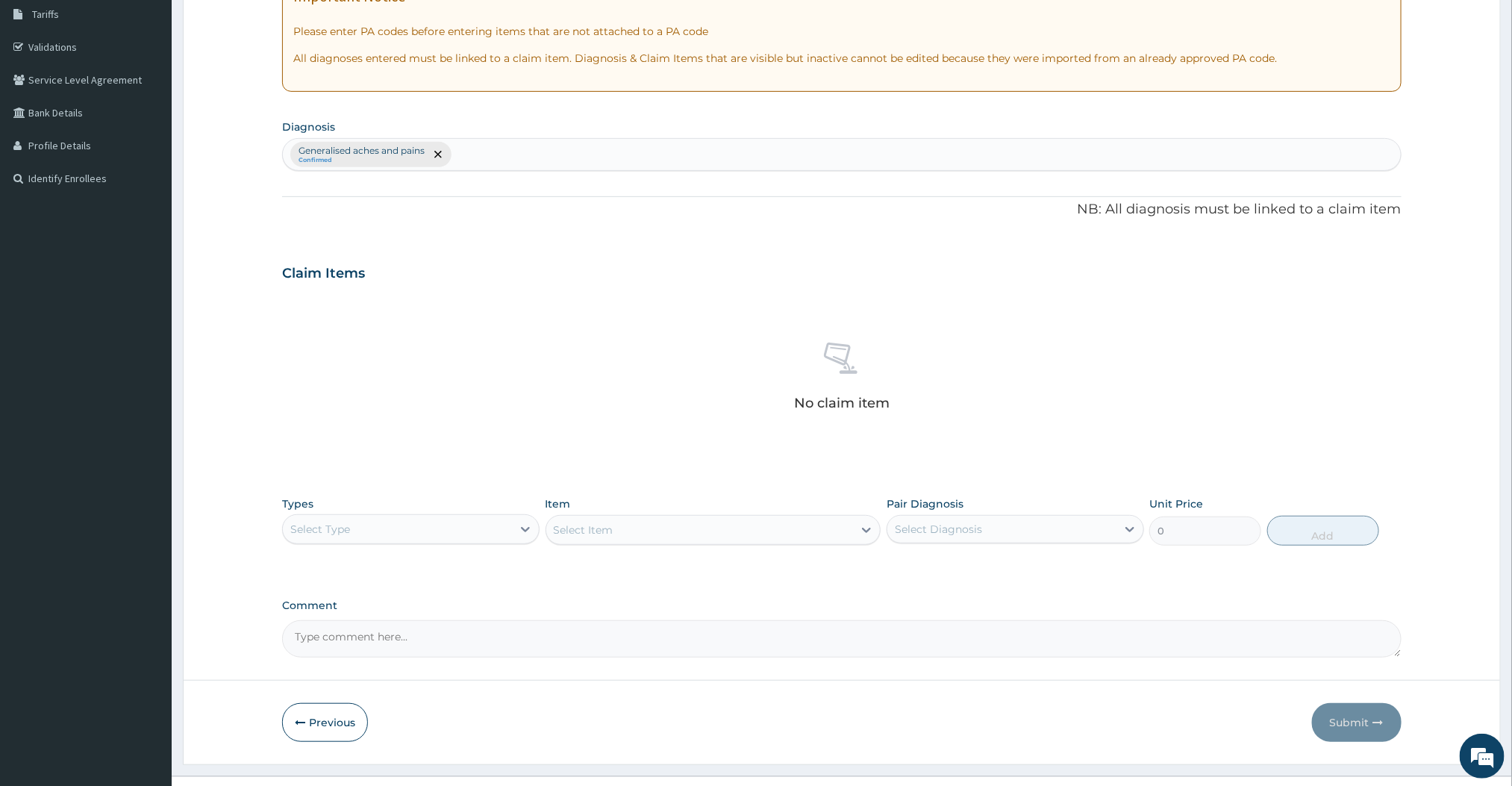
scroll to position [278, 0]
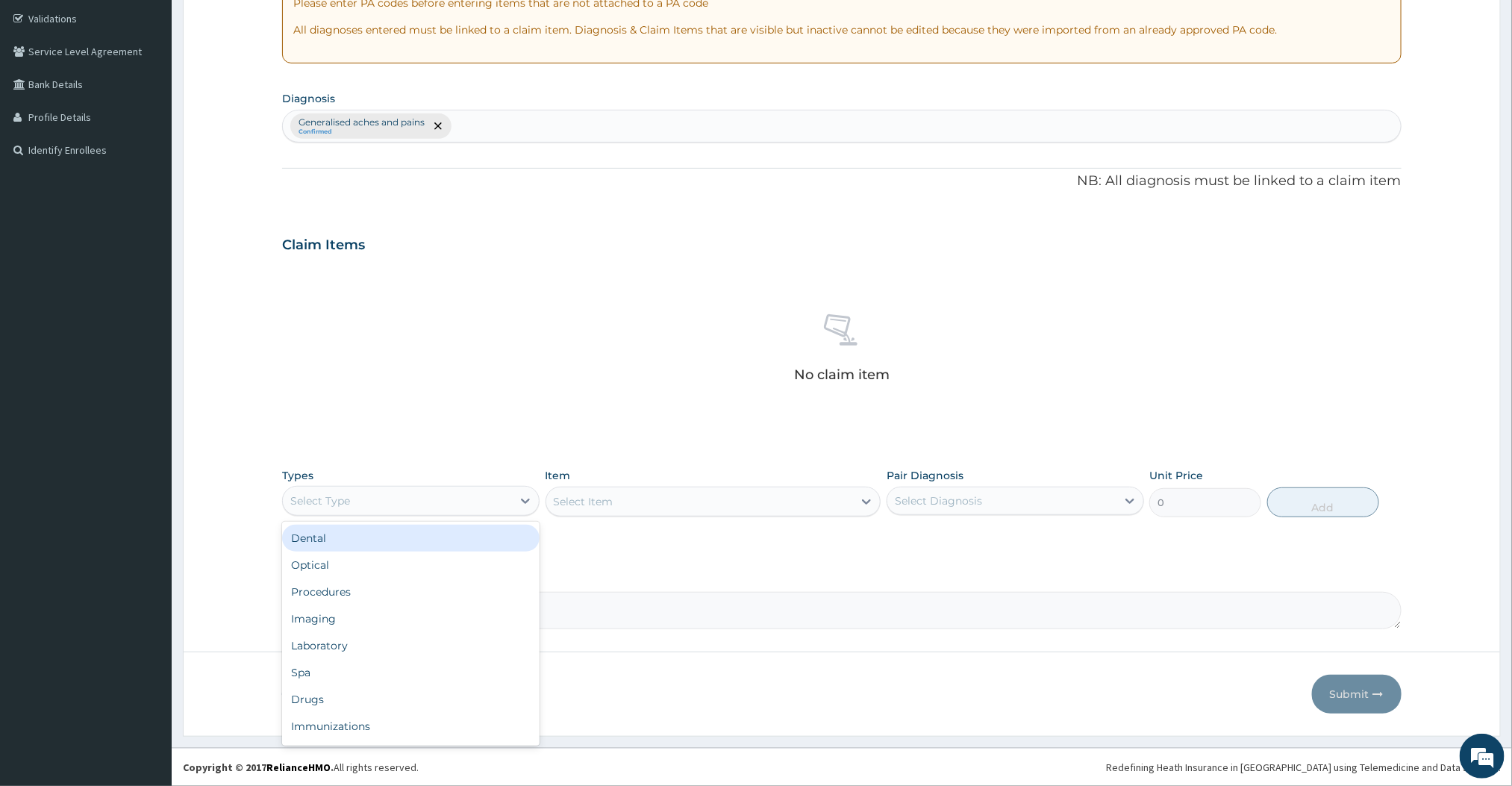
click at [403, 507] on div "Select Type" at bounding box center [397, 501] width 229 height 24
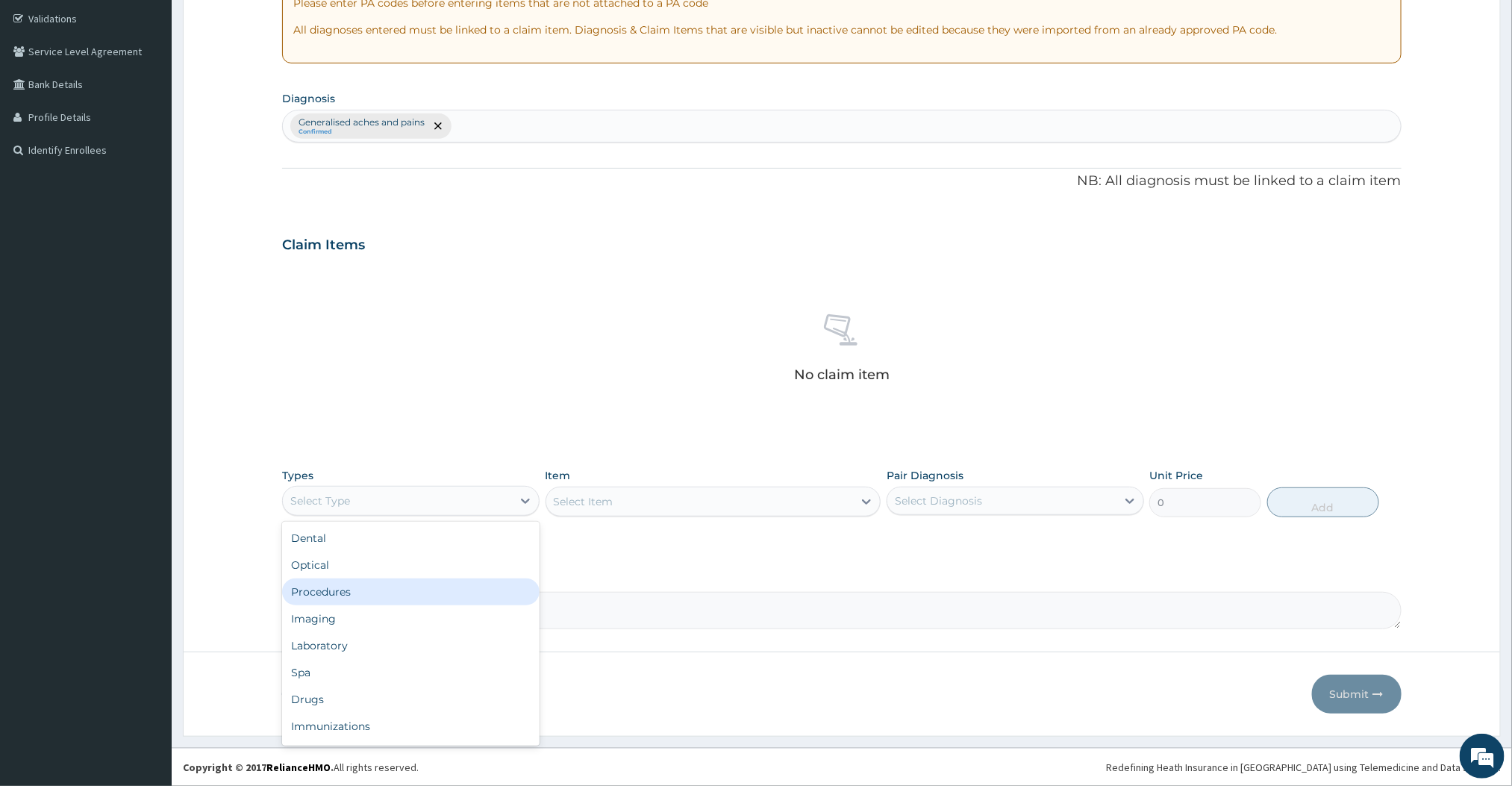
click at [350, 589] on div "Procedures" at bounding box center [411, 592] width 258 height 27
click at [724, 507] on div "Select Item" at bounding box center [713, 502] width 336 height 30
click at [723, 498] on div "Select Item" at bounding box center [713, 502] width 336 height 30
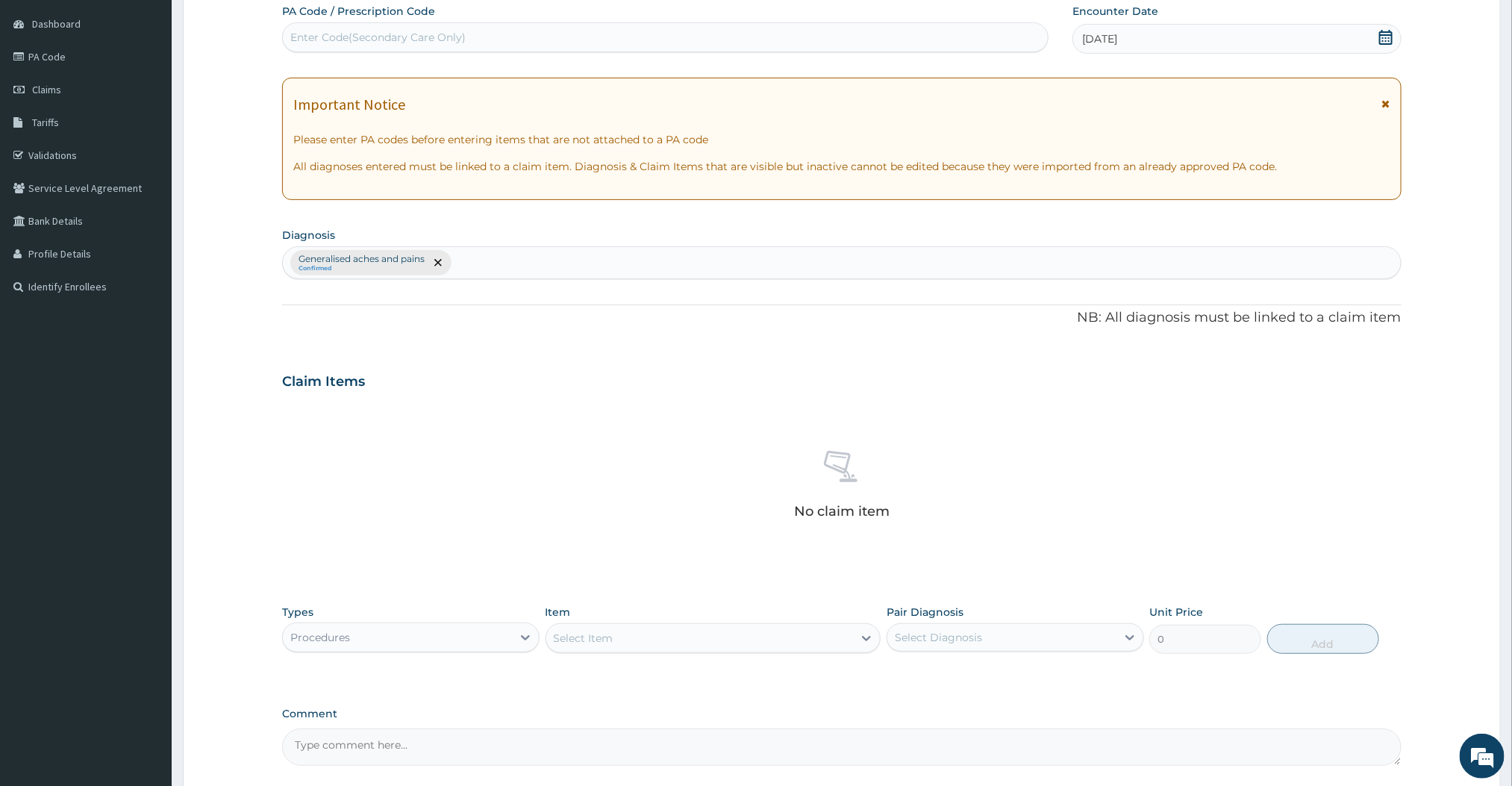
scroll to position [166, 0]
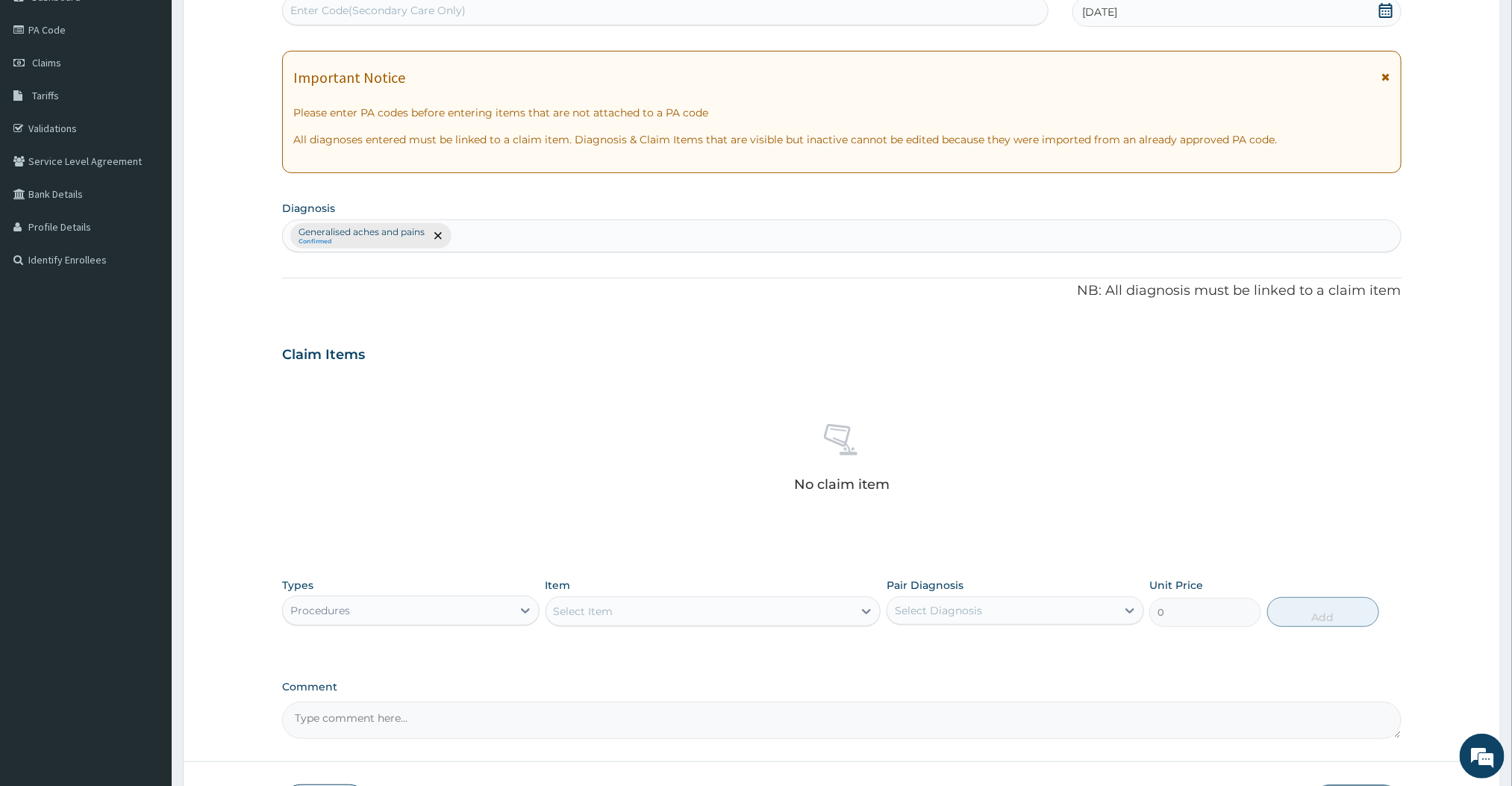
click at [792, 617] on div "Select Item" at bounding box center [700, 611] width 307 height 24
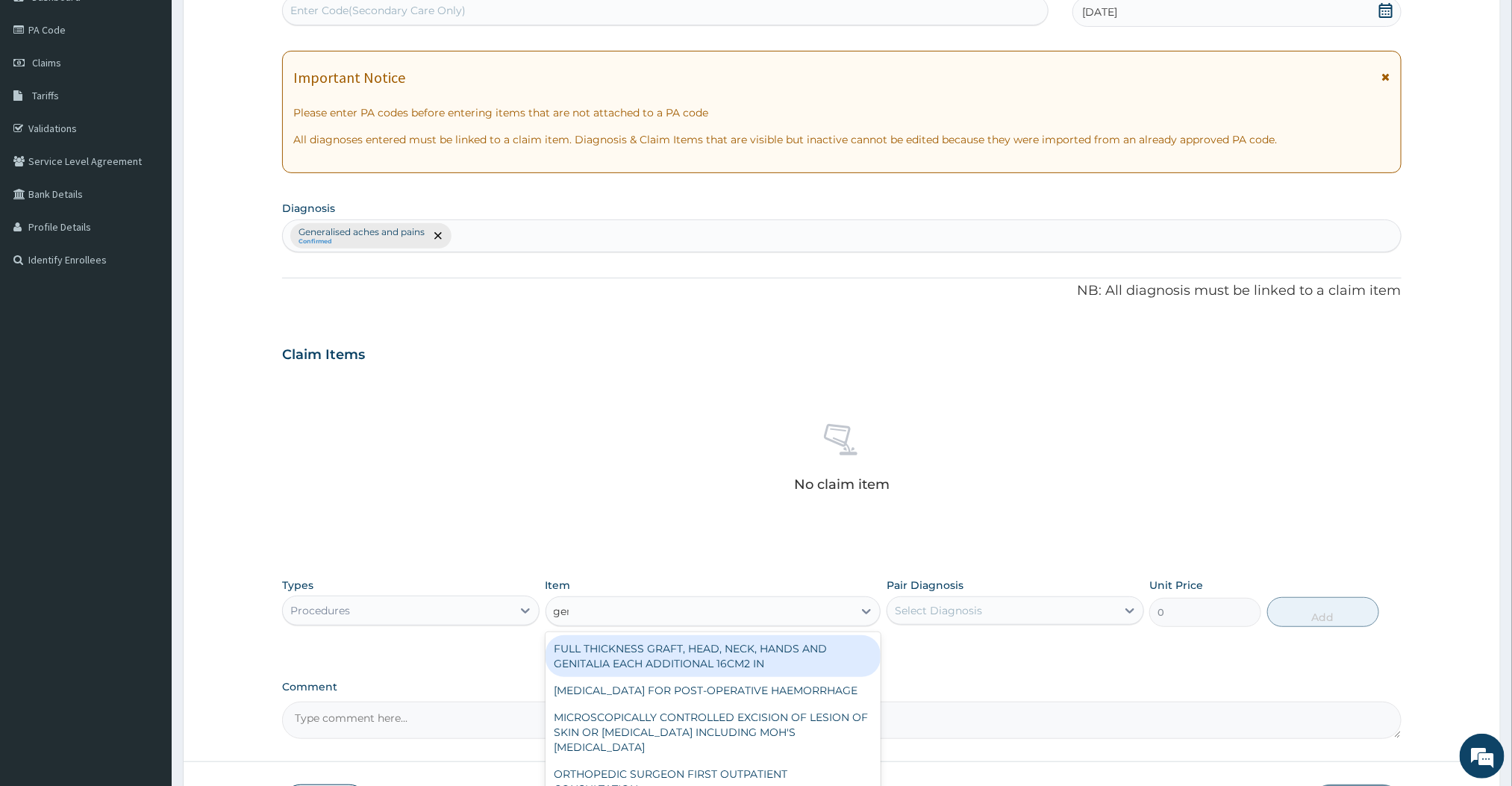
type input "gene"
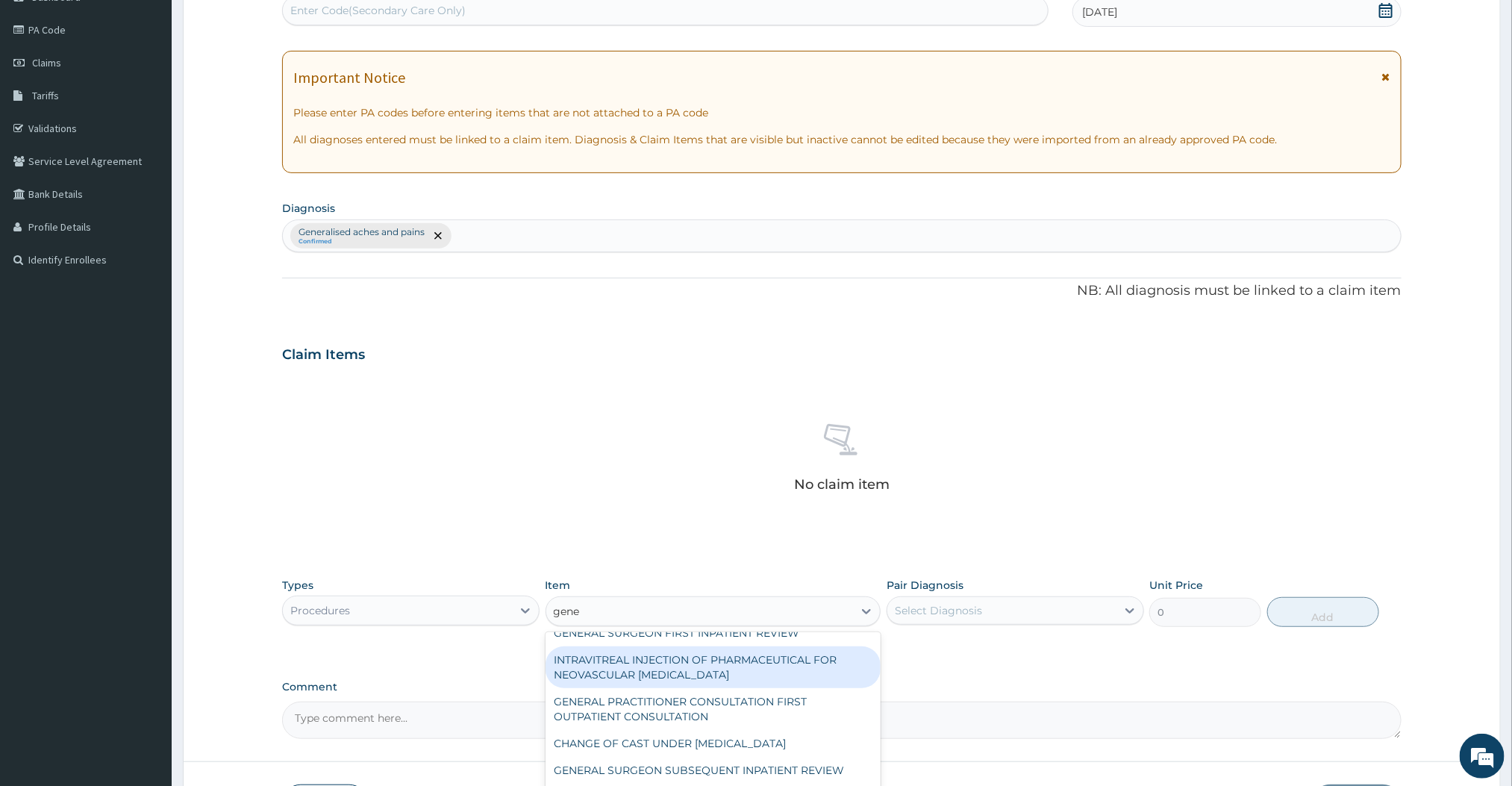
scroll to position [45, 0]
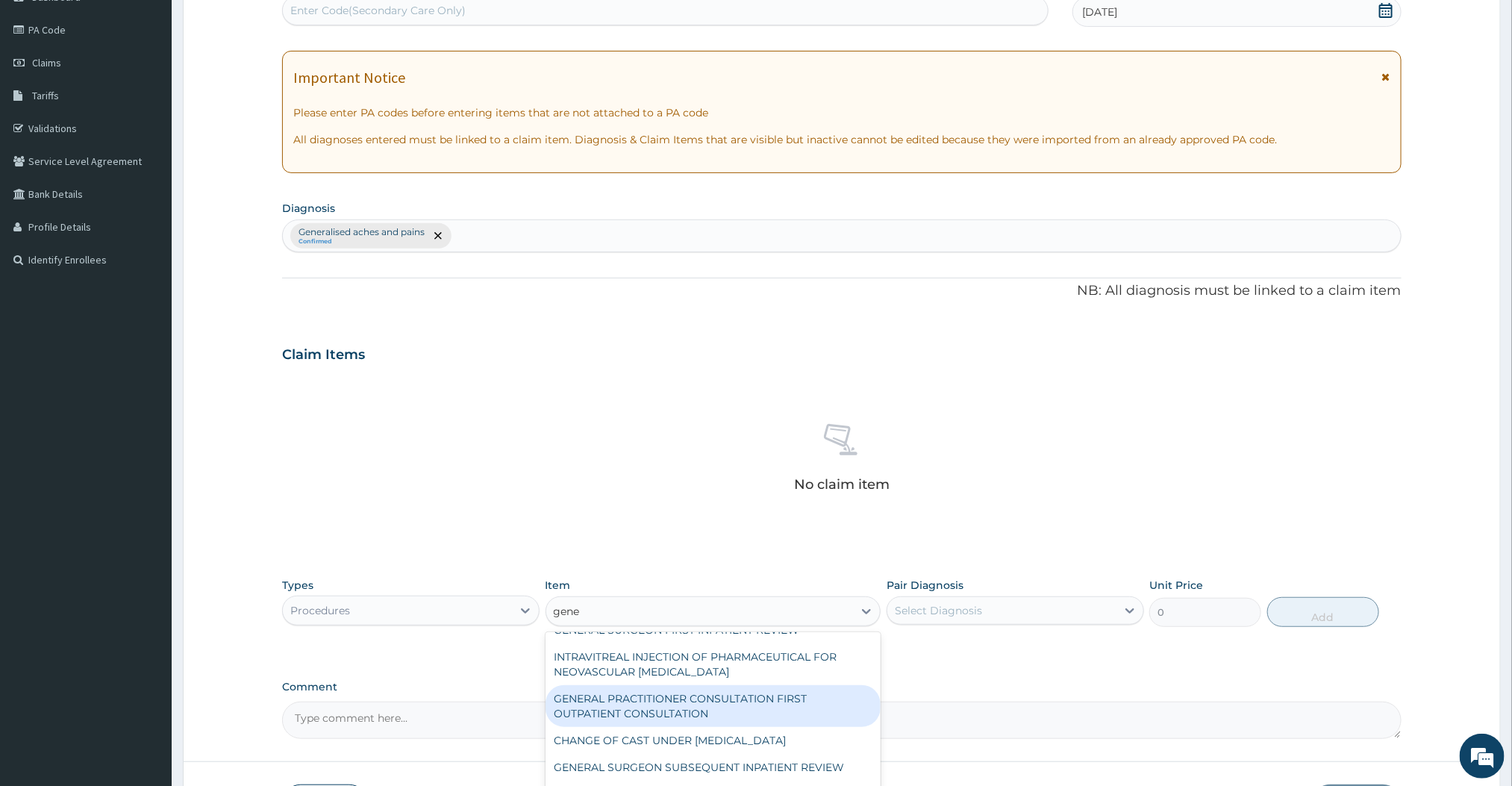
click at [685, 719] on div "GENERAL PRACTITIONER CONSULTATION FIRST OUTPATIENT CONSULTATION" at bounding box center [713, 706] width 336 height 42
type input "3000"
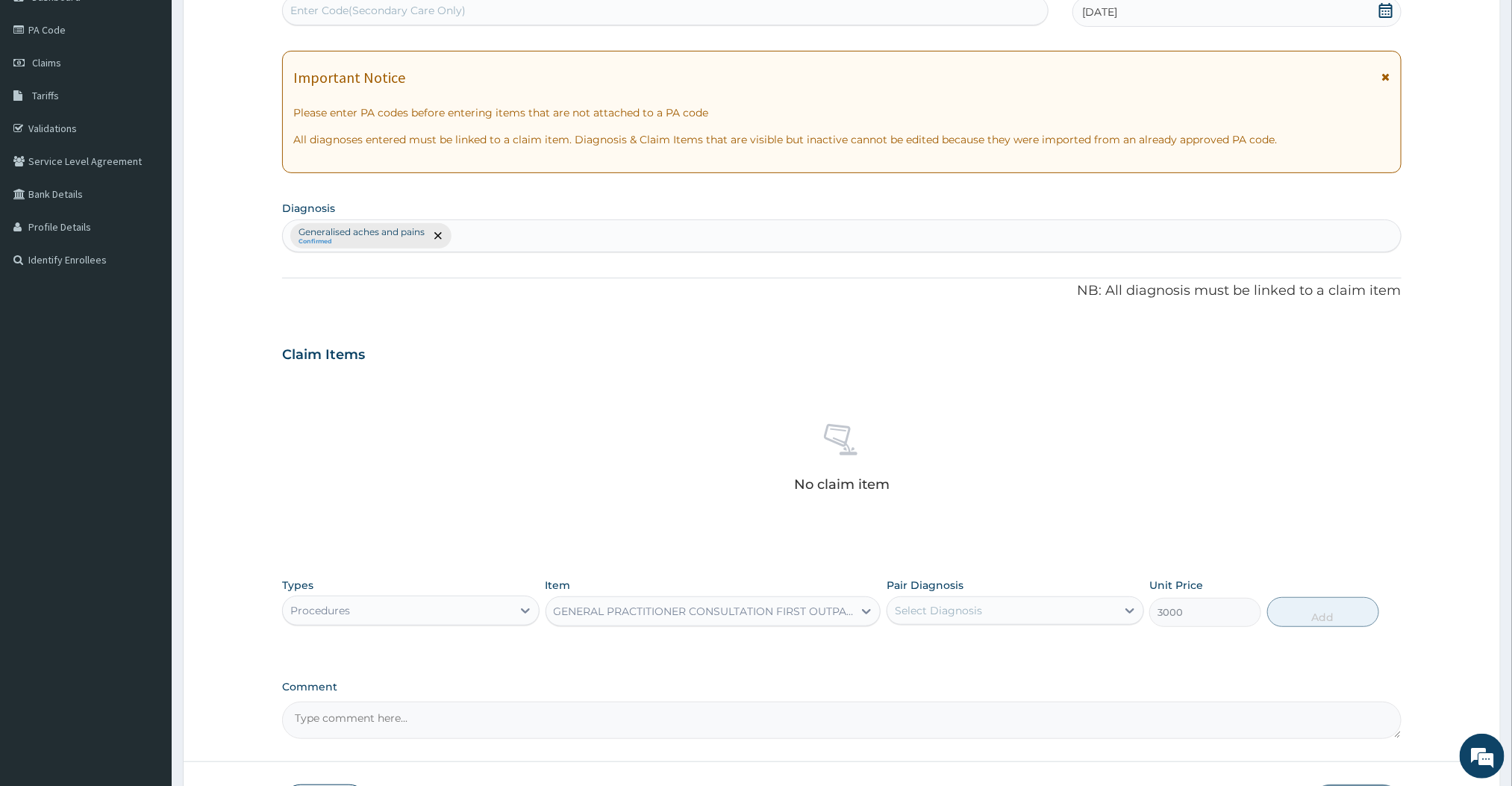
click at [959, 620] on div "Select Diagnosis" at bounding box center [1002, 610] width 229 height 24
click at [925, 653] on label "Generalised aches and pains" at bounding box center [988, 647] width 155 height 15
checkbox input "true"
click at [1322, 625] on button "Add" at bounding box center [1324, 613] width 112 height 30
type input "0"
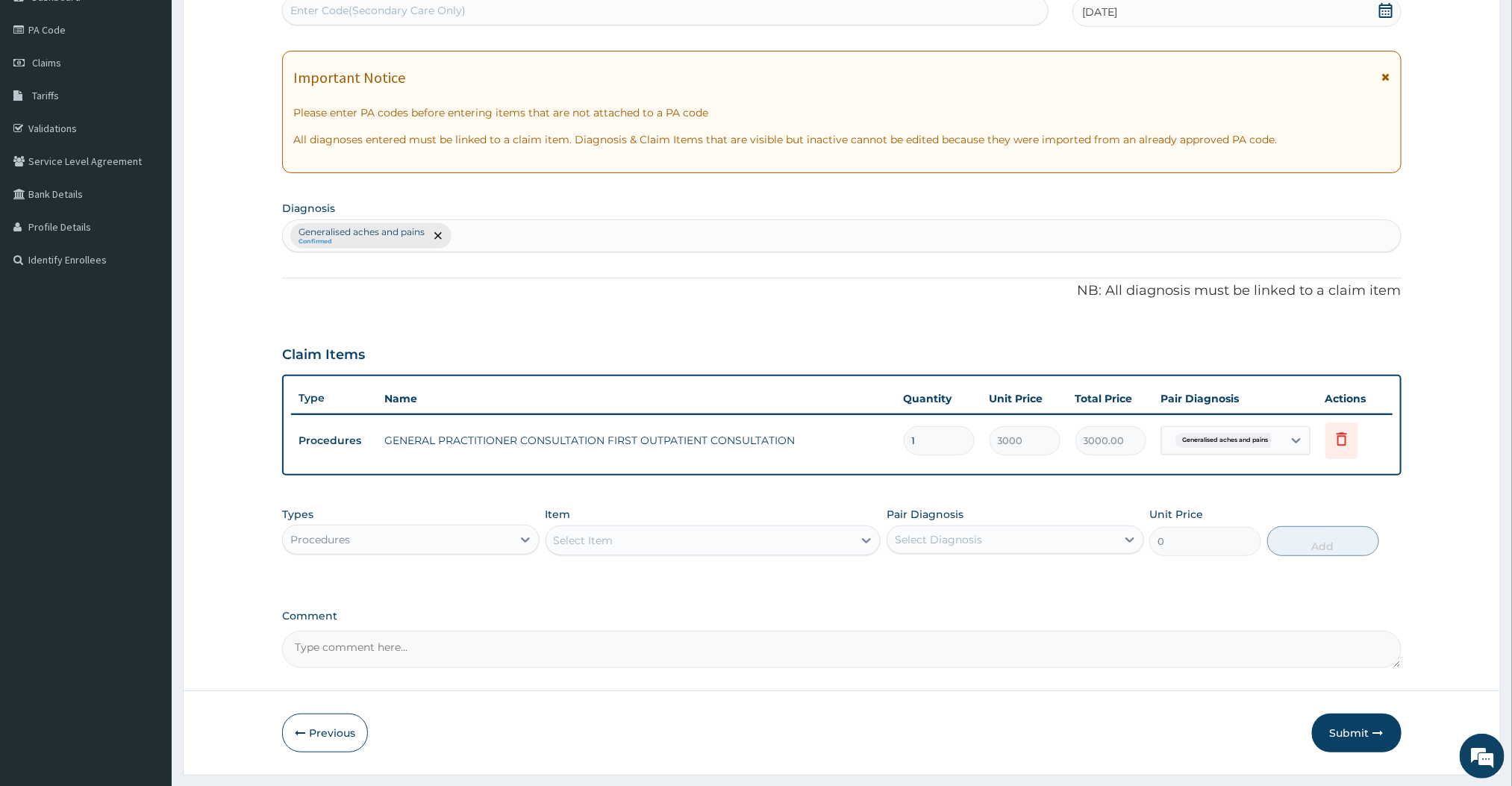
scroll to position [206, 0]
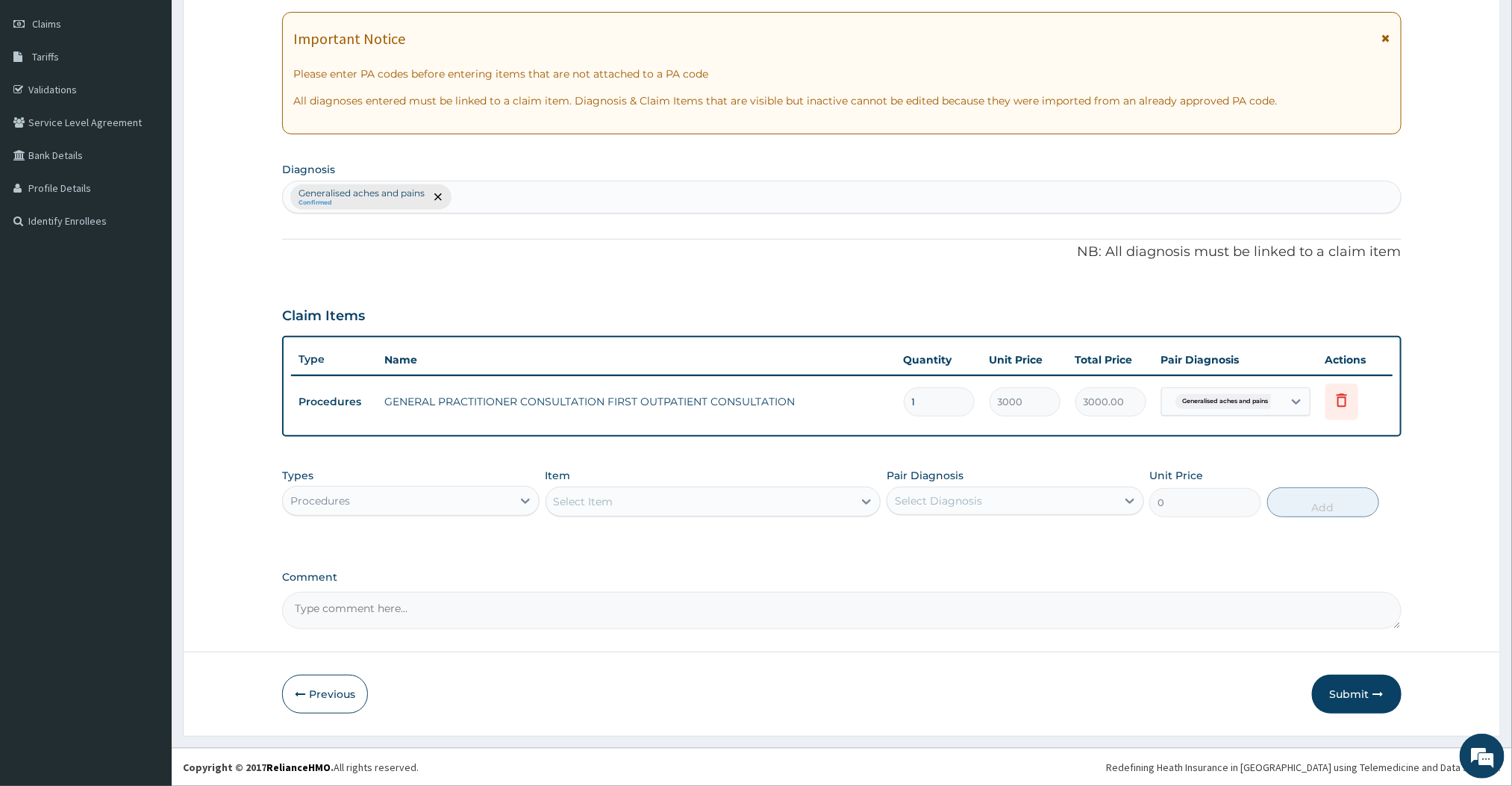
click at [484, 498] on div "Procedures" at bounding box center [397, 501] width 229 height 24
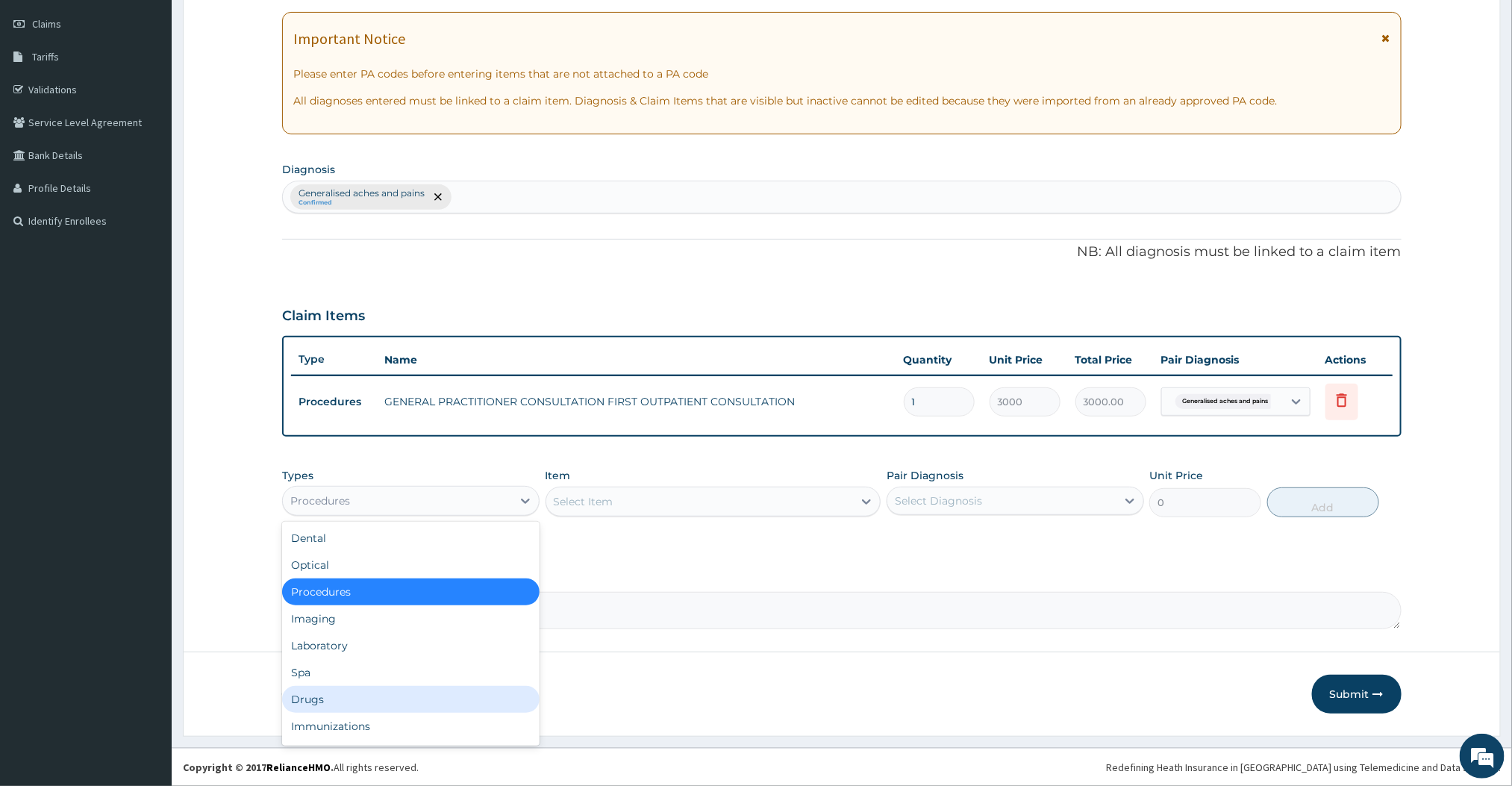
click at [322, 690] on div "Drugs" at bounding box center [411, 700] width 258 height 27
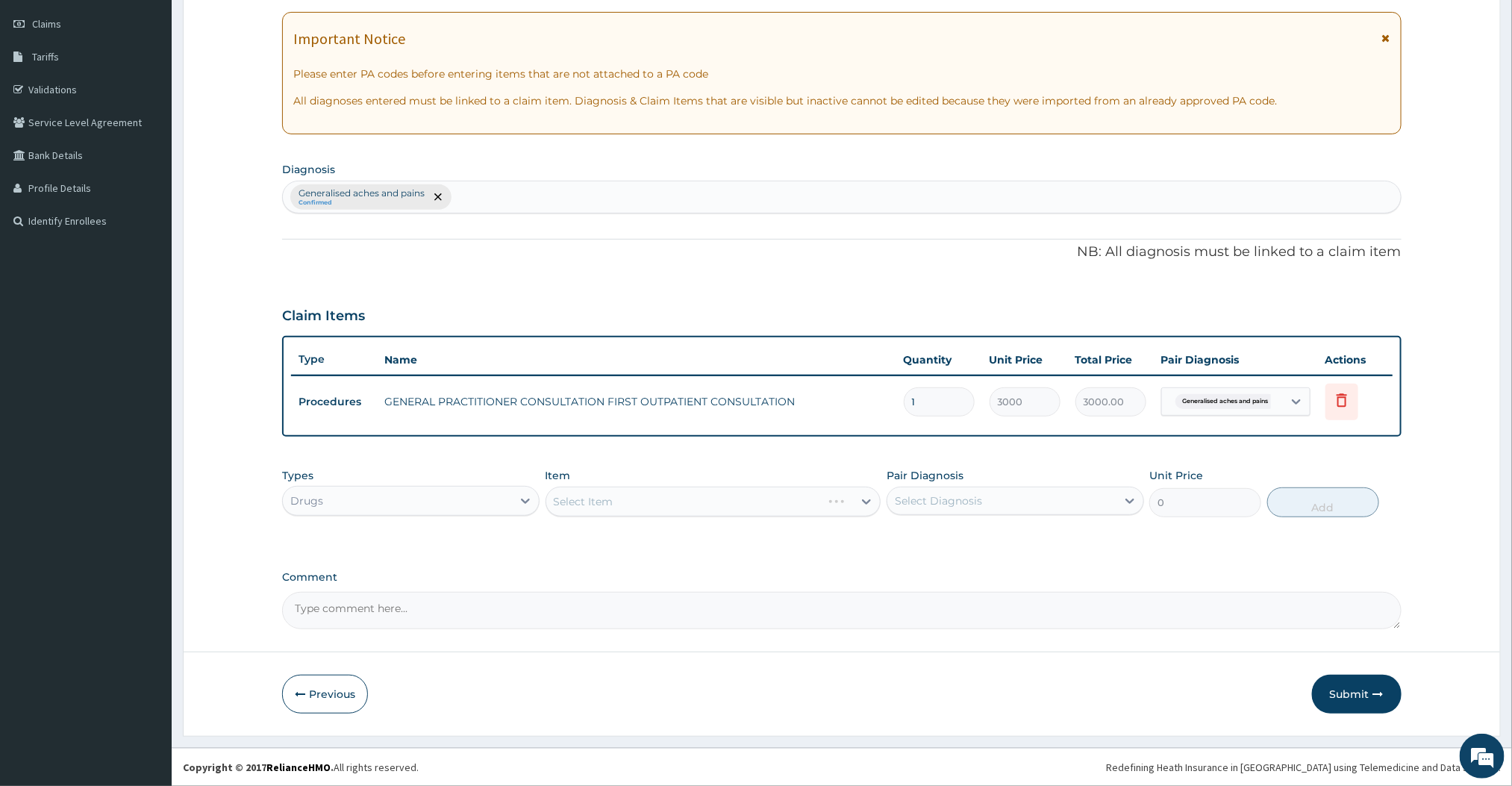
click at [802, 509] on div "Select Item" at bounding box center [713, 502] width 336 height 30
click at [802, 500] on div "Select Item" at bounding box center [713, 502] width 336 height 30
click at [799, 490] on div "Select Item" at bounding box center [700, 501] width 307 height 24
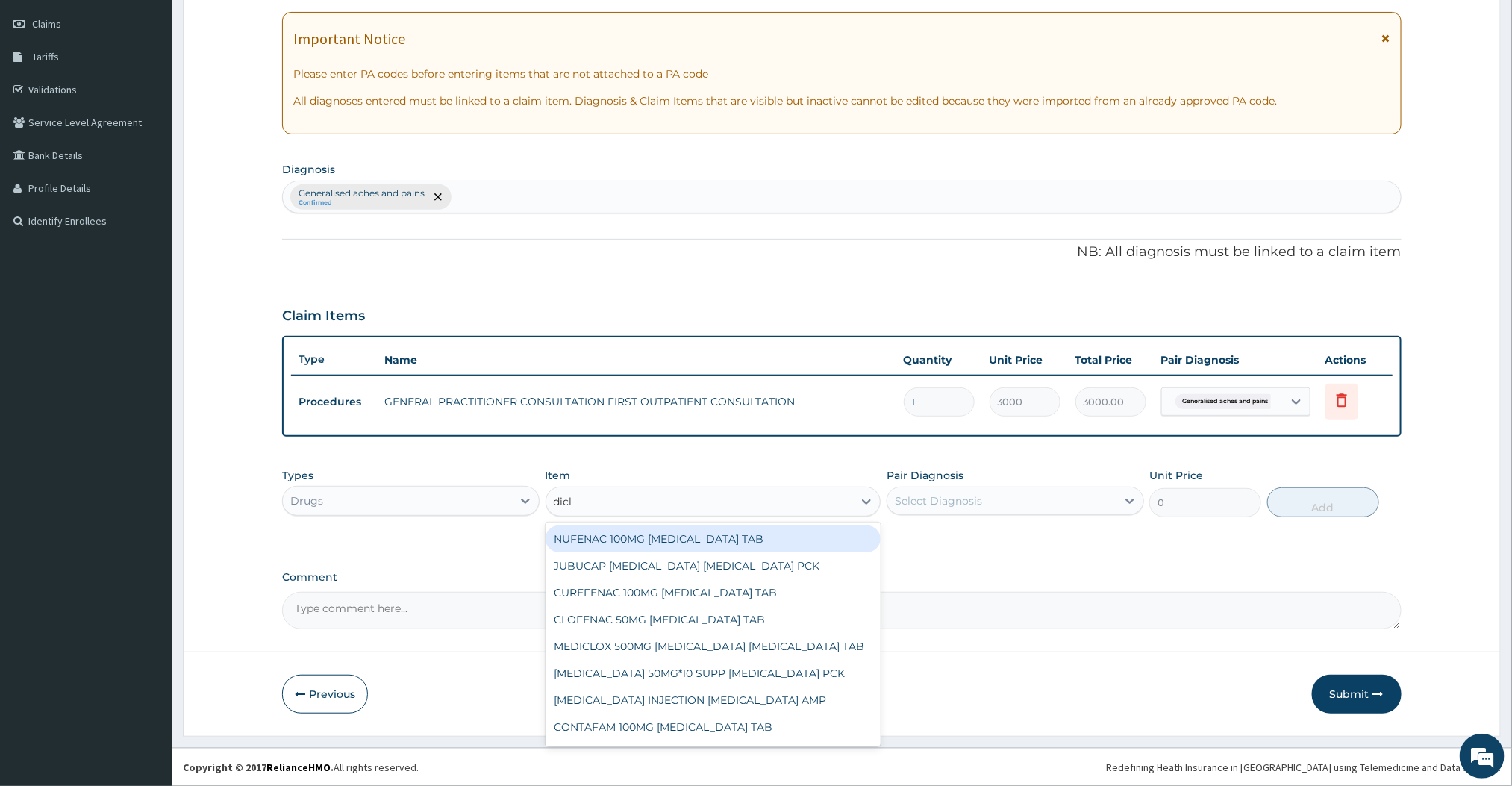
type input "diclo"
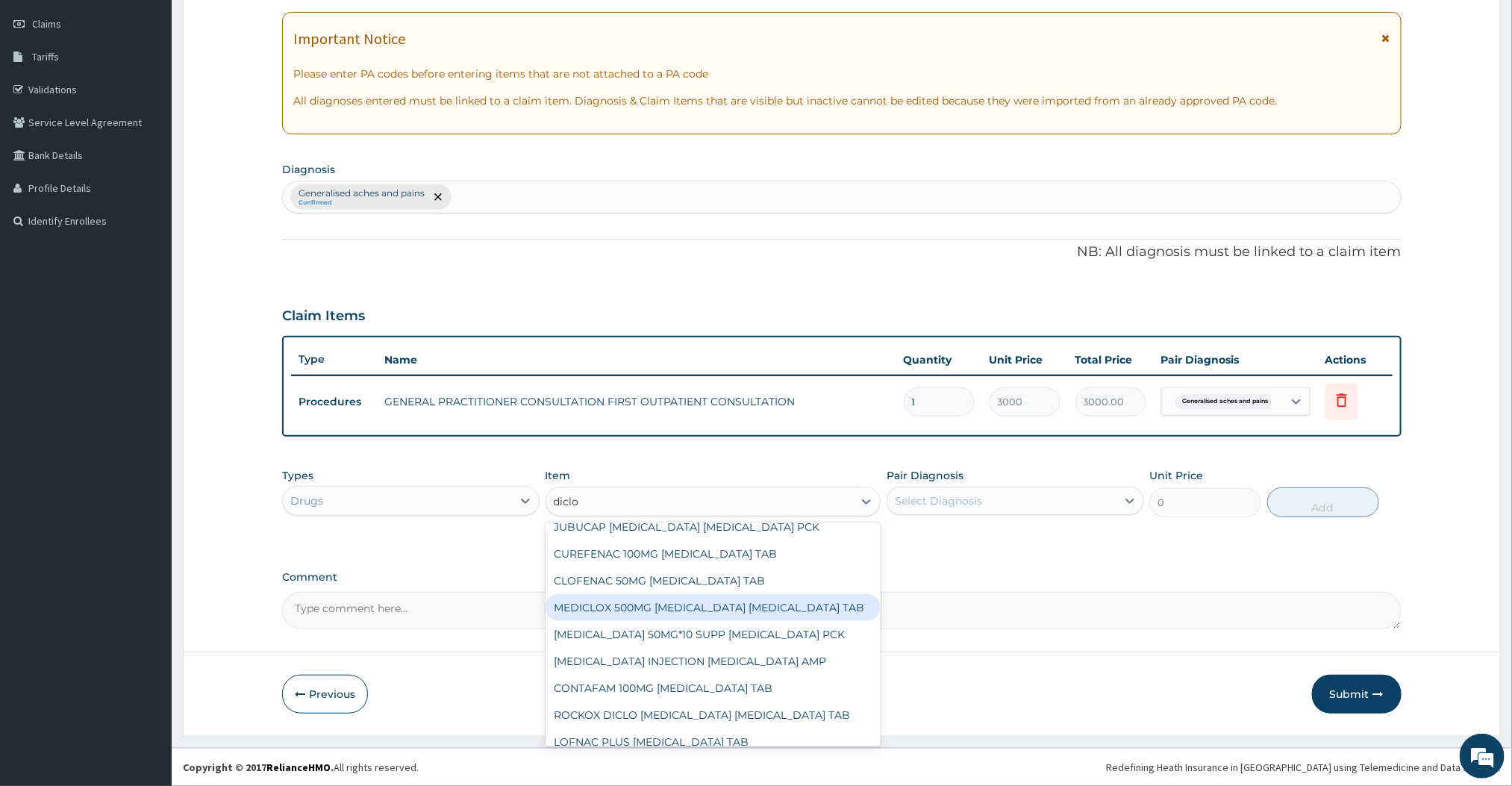
scroll to position [49, 0]
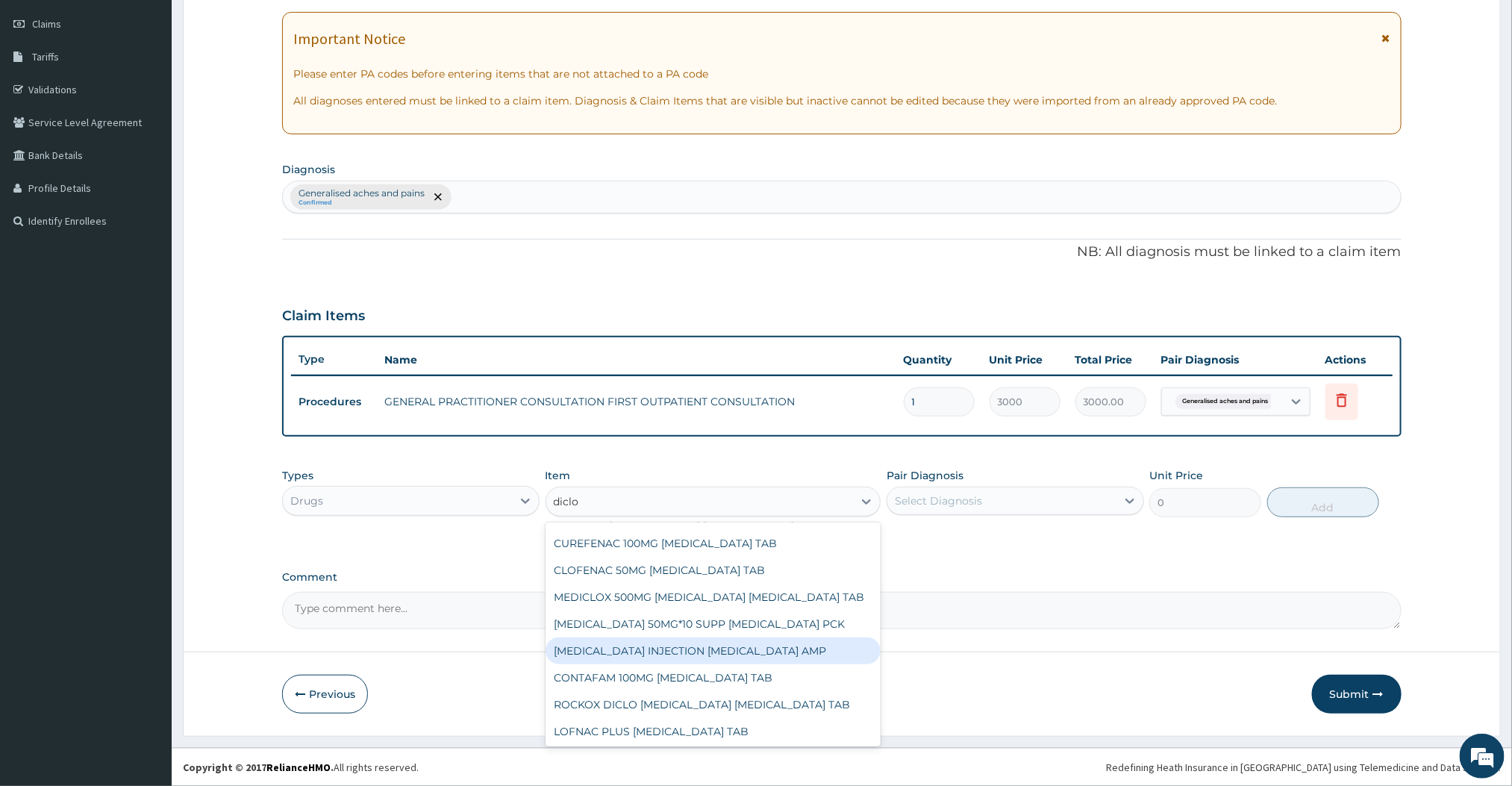
click at [621, 657] on div "DICLOFENAC SODIUM INJECTION DICLOFENAC AMP" at bounding box center [713, 651] width 336 height 27
type input "180"
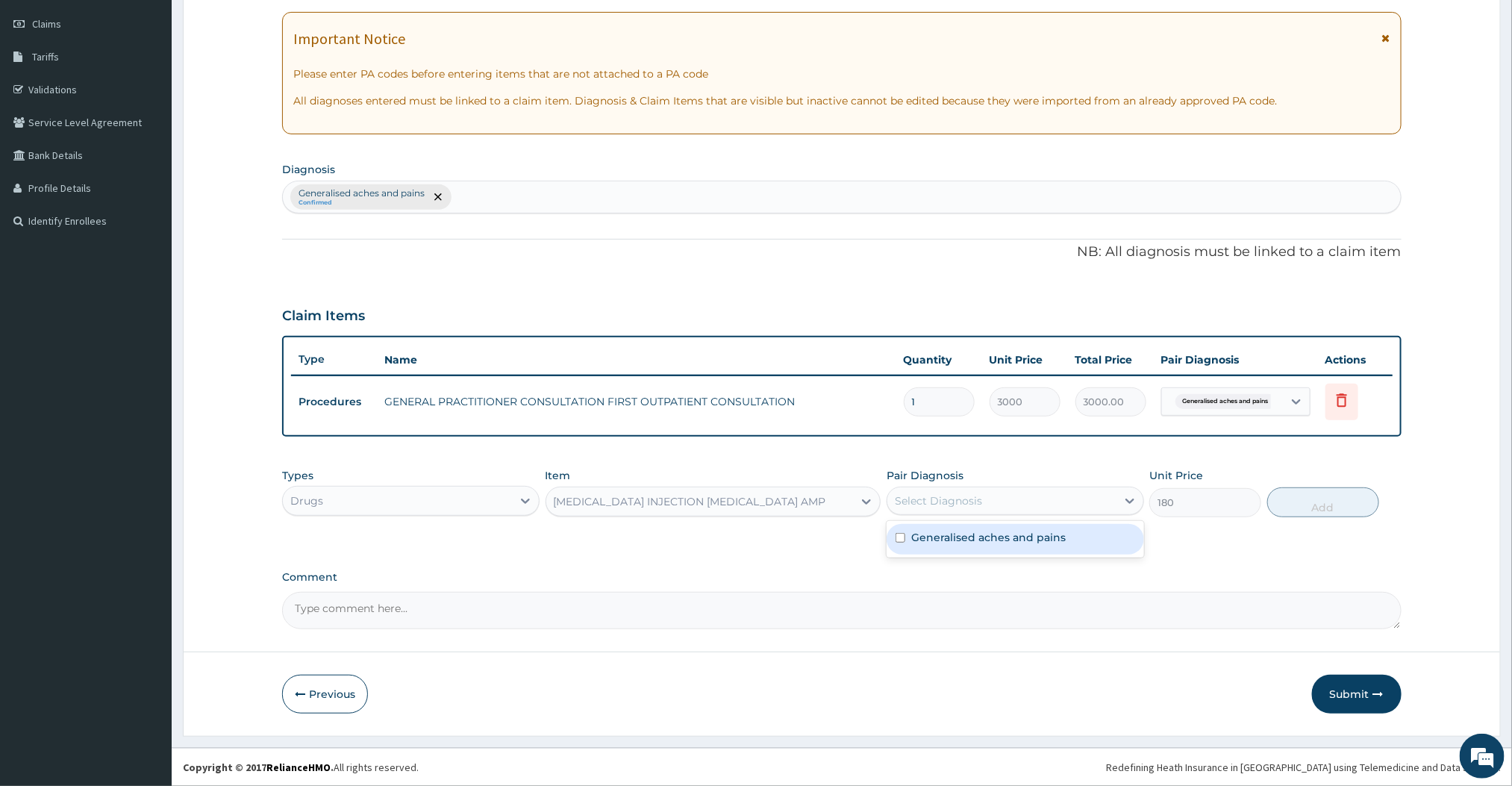
click at [991, 500] on div "Select Diagnosis" at bounding box center [1002, 501] width 229 height 24
click at [920, 545] on div "Generalised aches and pains" at bounding box center [1016, 539] width 258 height 31
checkbox input "true"
click at [1233, 542] on div "Types Drugs Item DICLOFENAC SODIUM INJECTION DICLOFENAC AMP Pair Diagnosis opti…" at bounding box center [841, 503] width 1119 height 86
click at [1301, 501] on button "Add" at bounding box center [1324, 502] width 112 height 30
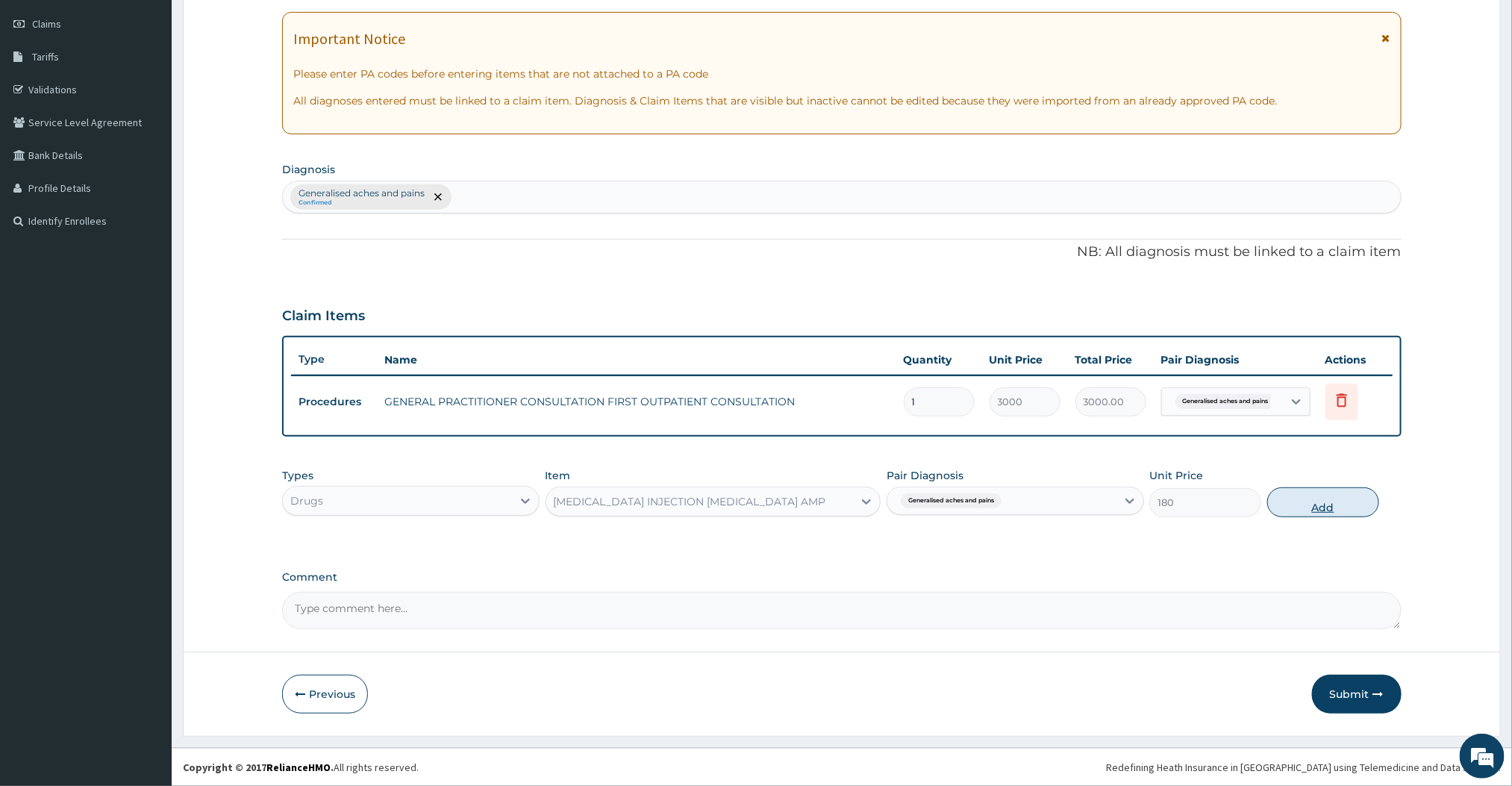
type input "0"
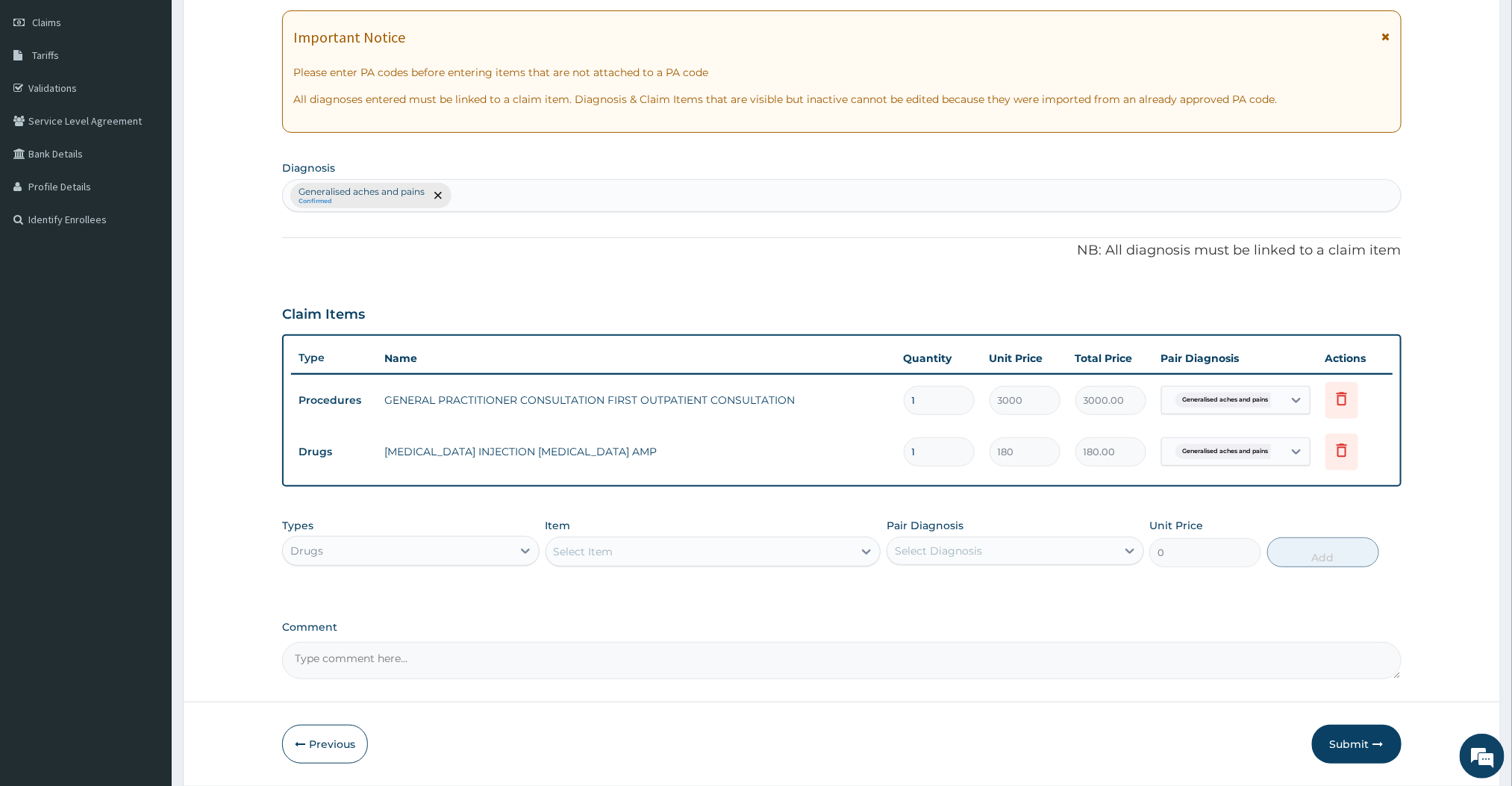
click at [715, 556] on div "Select Item" at bounding box center [700, 552] width 307 height 24
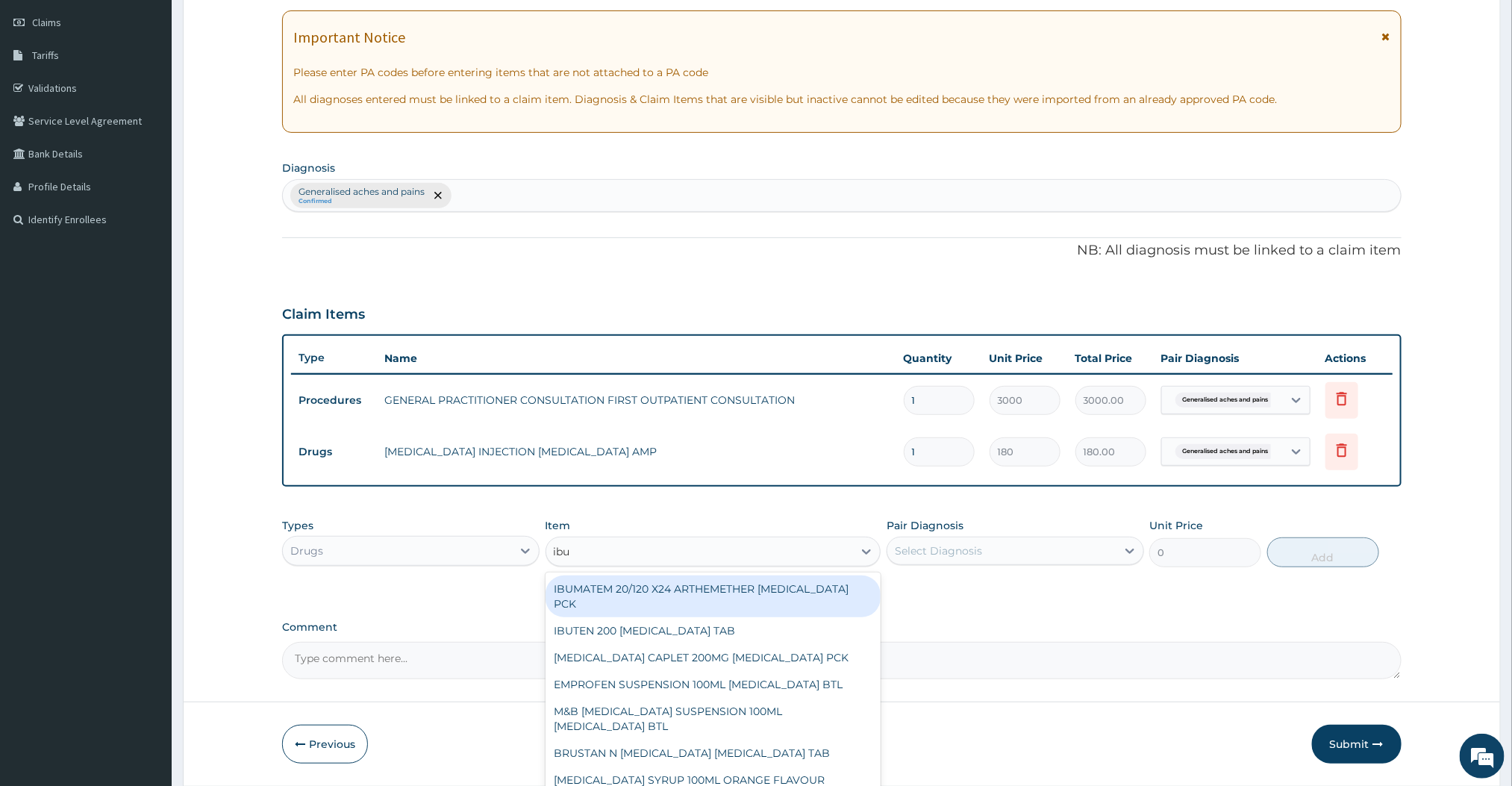
type input "IBUPROFEN"
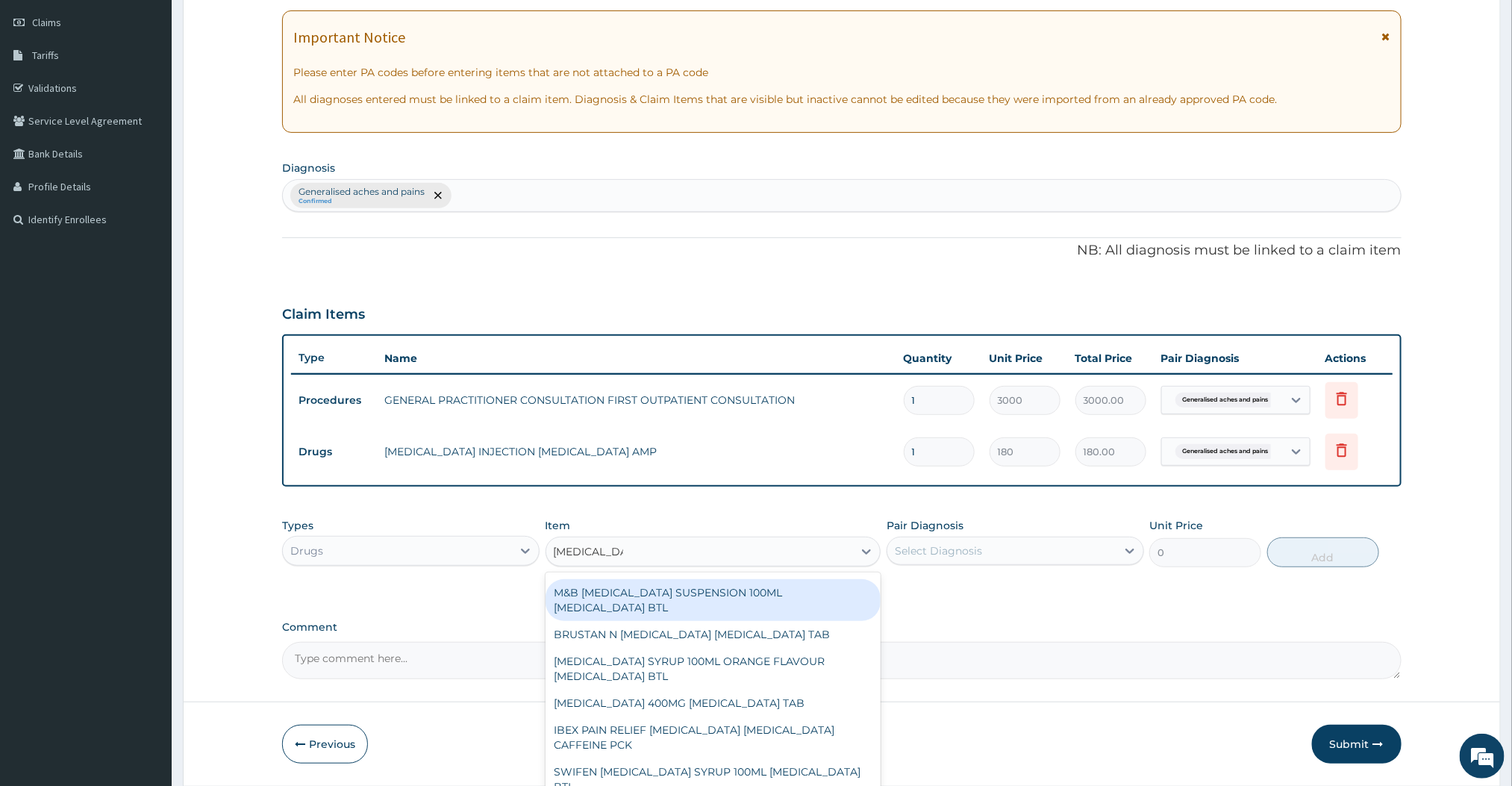
scroll to position [79, 0]
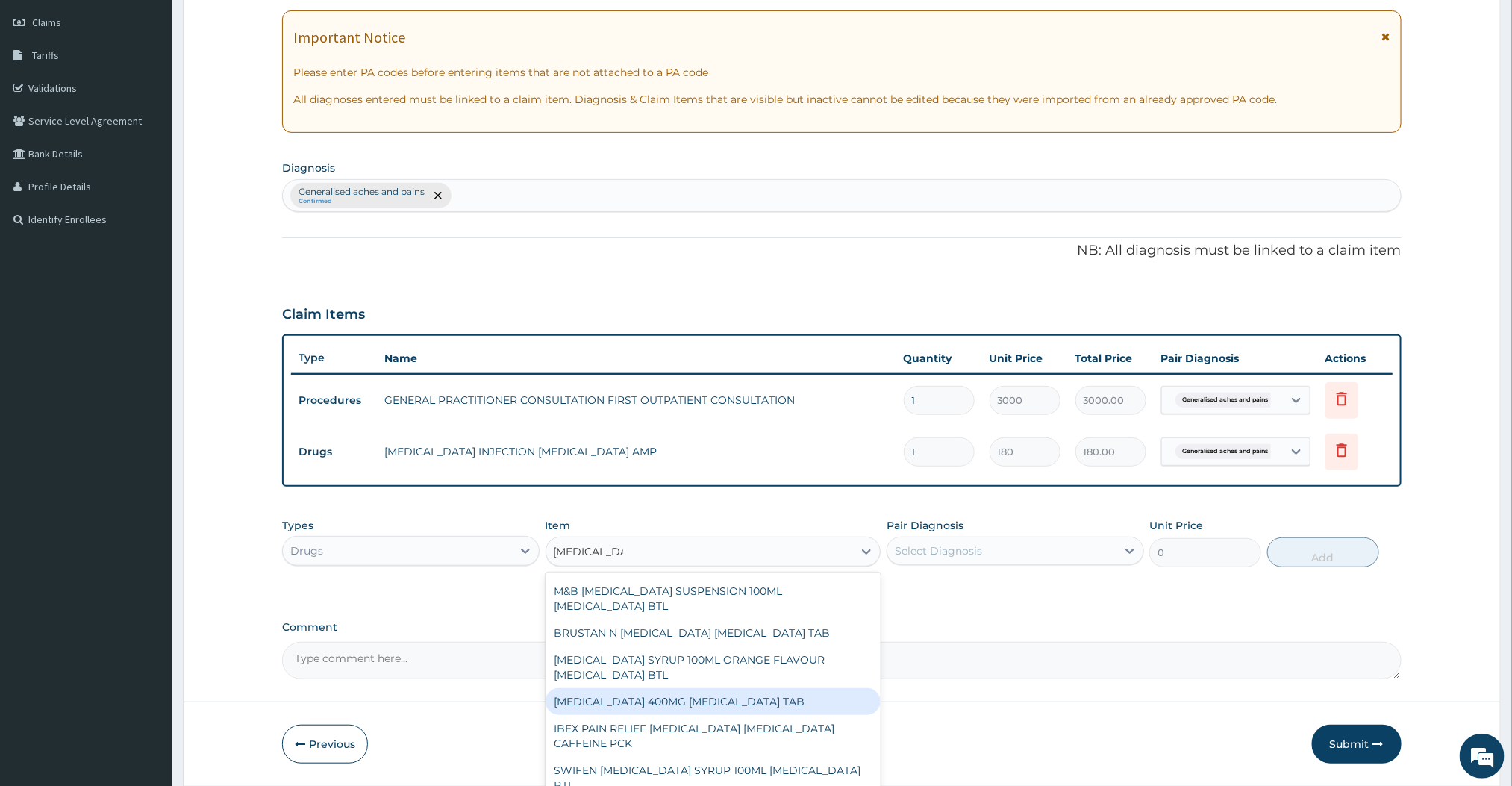
click at [652, 688] on div "IBUPROFEN 400MG IBUPROFEN TAB" at bounding box center [713, 701] width 336 height 27
type input "66"
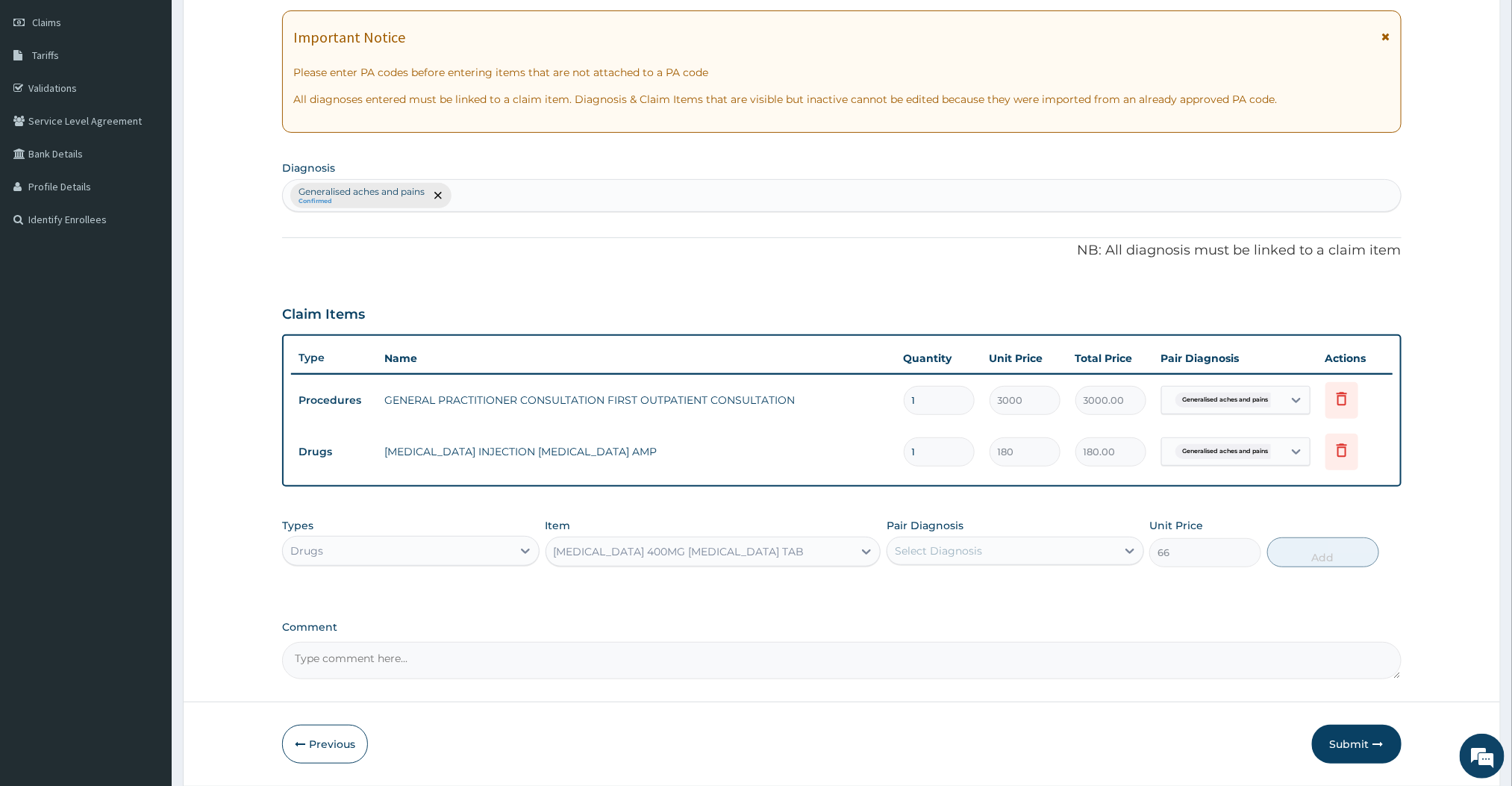
click at [946, 563] on div "Select Diagnosis" at bounding box center [1016, 551] width 258 height 28
click at [931, 587] on label "Generalised aches and pains" at bounding box center [988, 588] width 155 height 15
checkbox input "true"
click at [1302, 556] on button "Add" at bounding box center [1324, 552] width 112 height 30
type input "0"
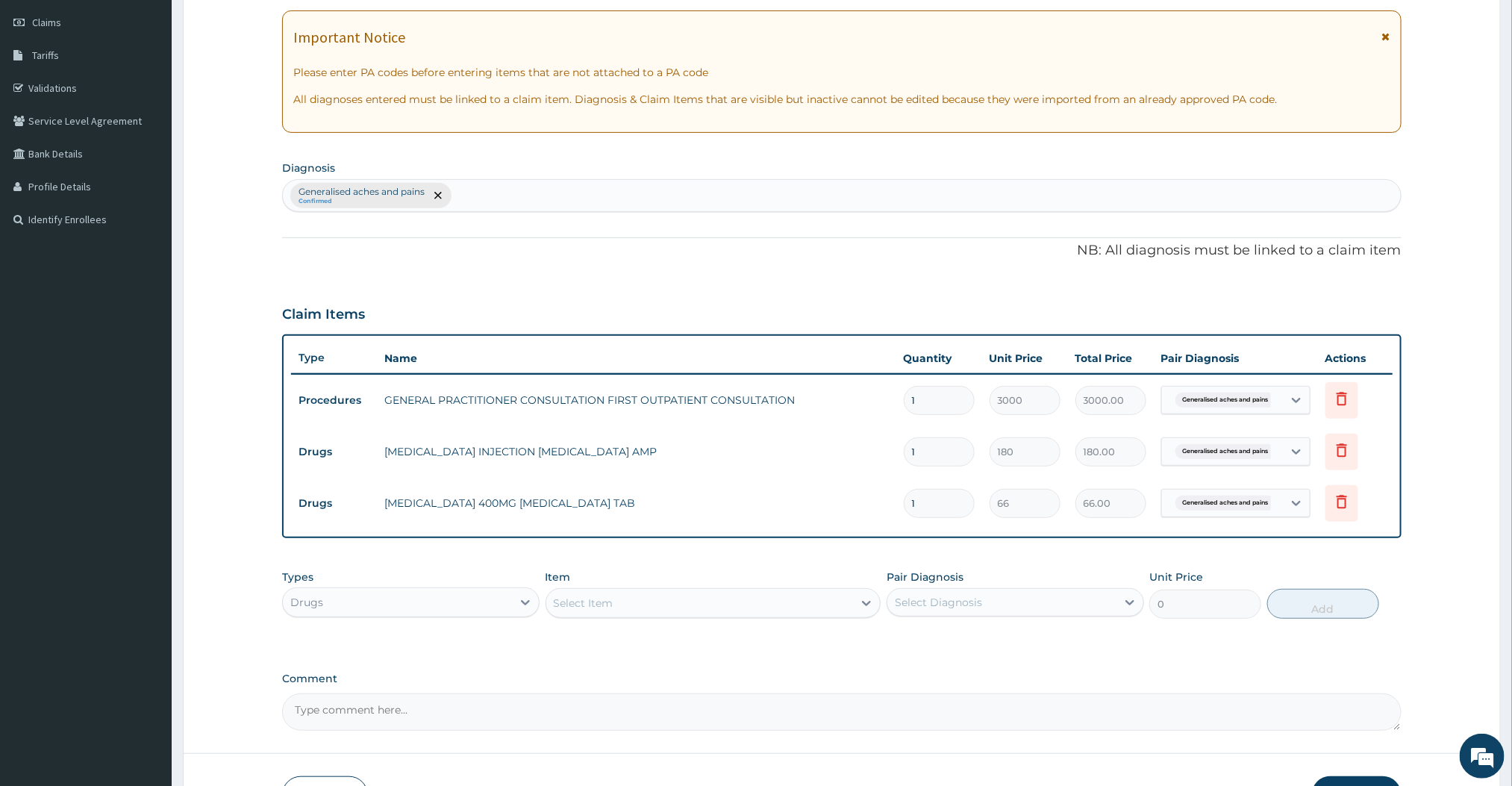
type input "0.00"
type input "9"
type input "594.00"
type input "9"
click at [898, 540] on div "PA Code / Prescription Code Enter Code(Secondary Care Only) Encounter Date 16-0…" at bounding box center [841, 333] width 1119 height 794
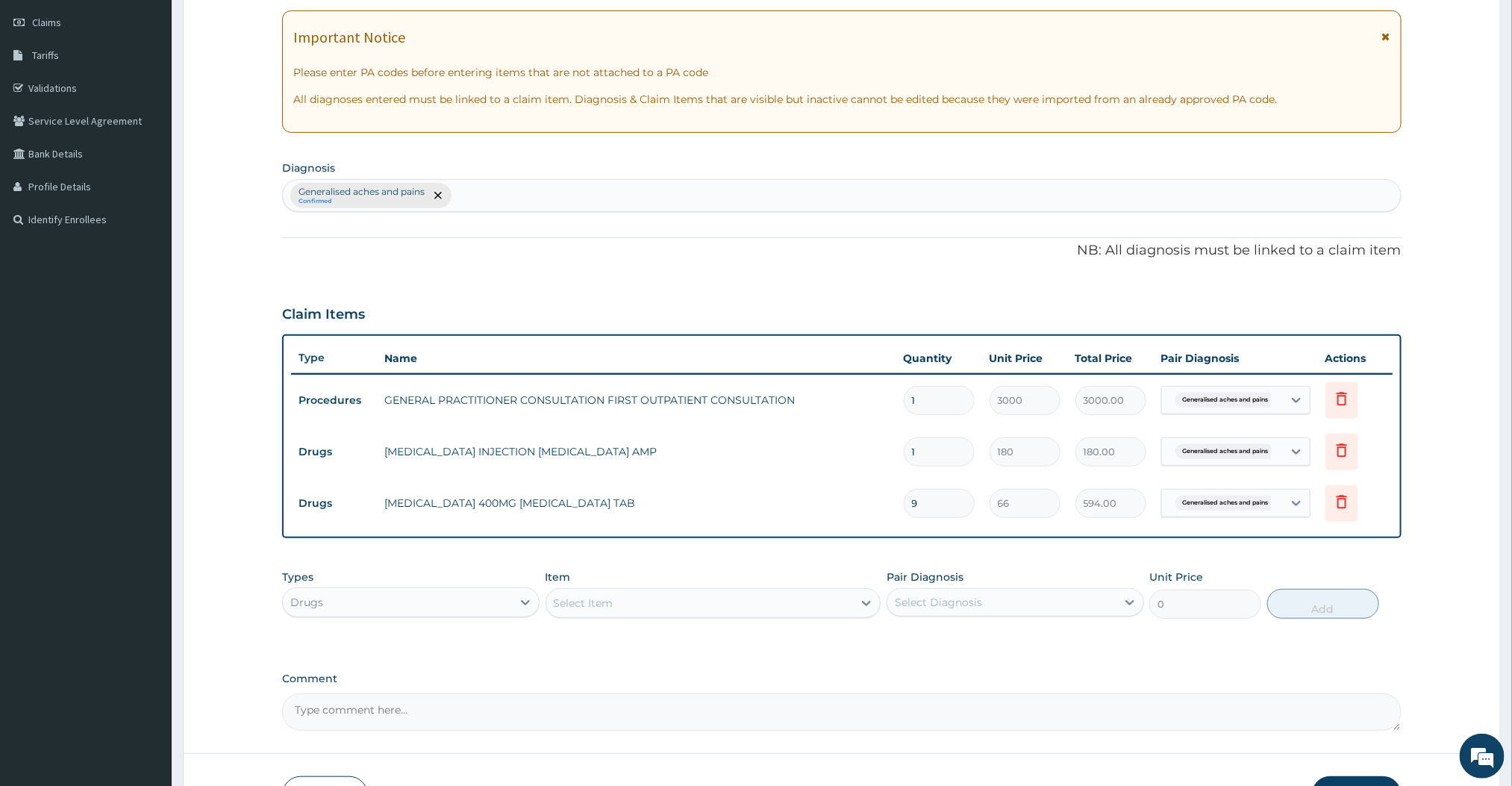
click at [788, 603] on div "Select Item" at bounding box center [700, 603] width 307 height 24
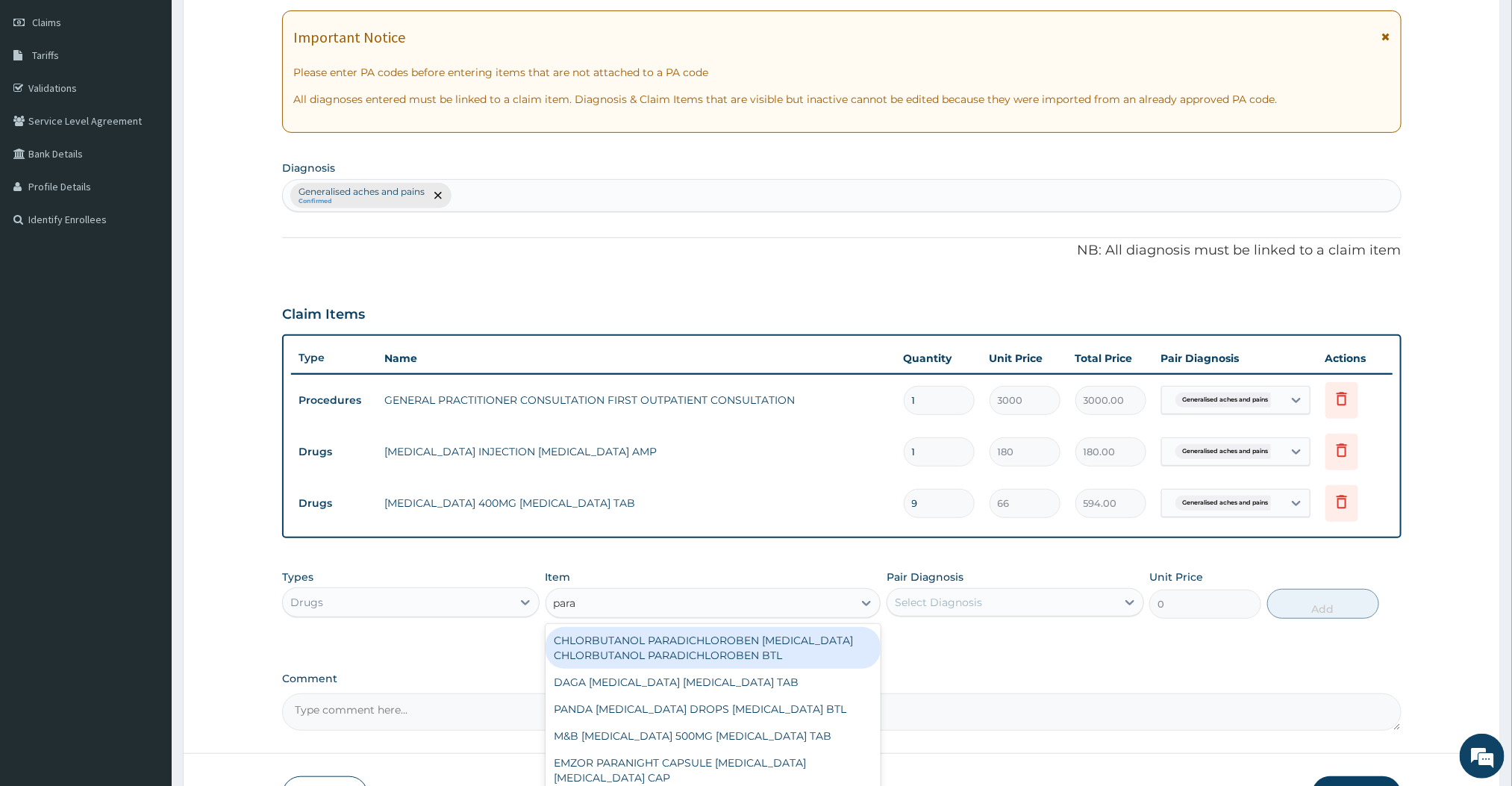
type input "paracetamol"
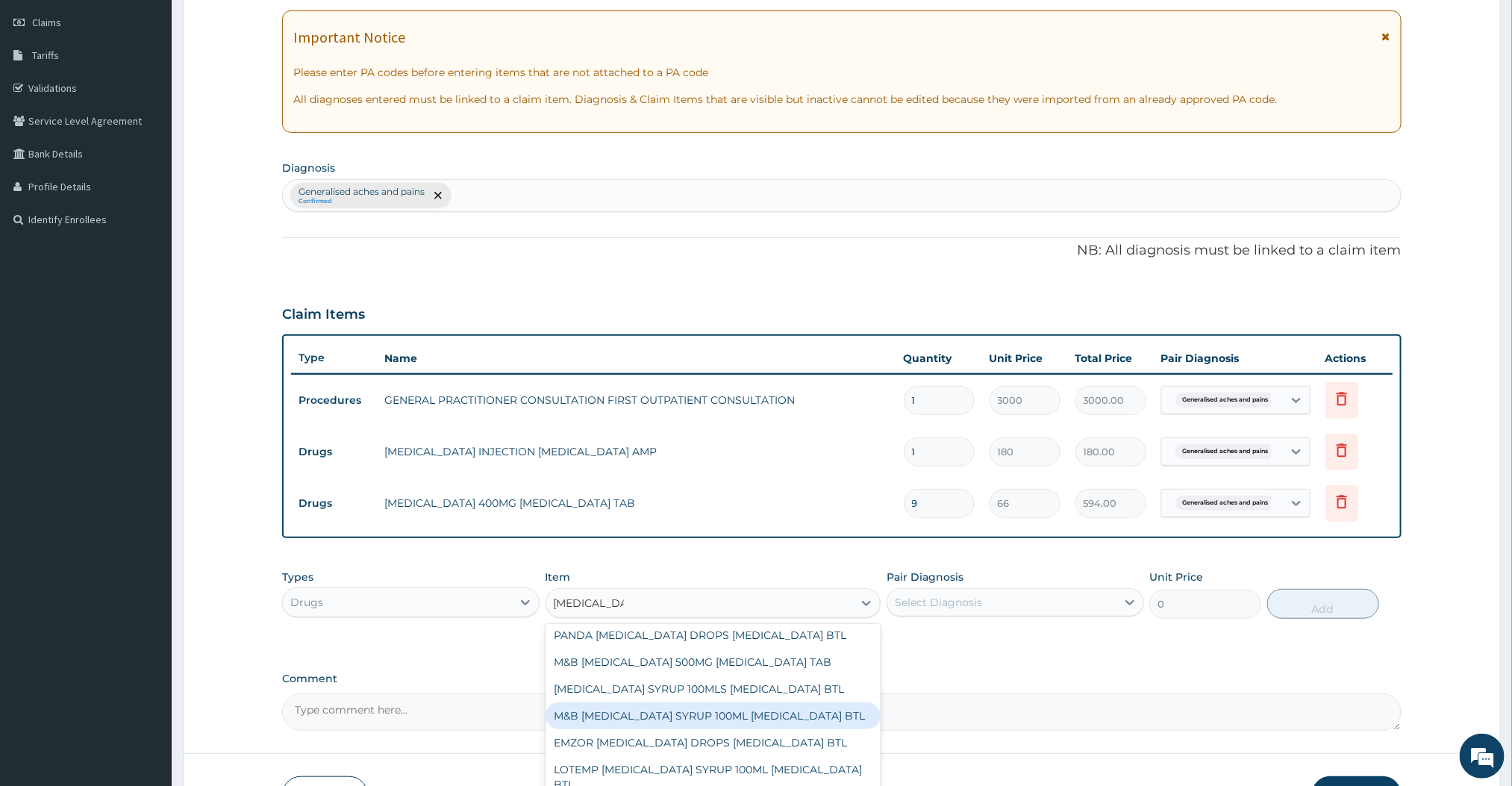
scroll to position [0, 0]
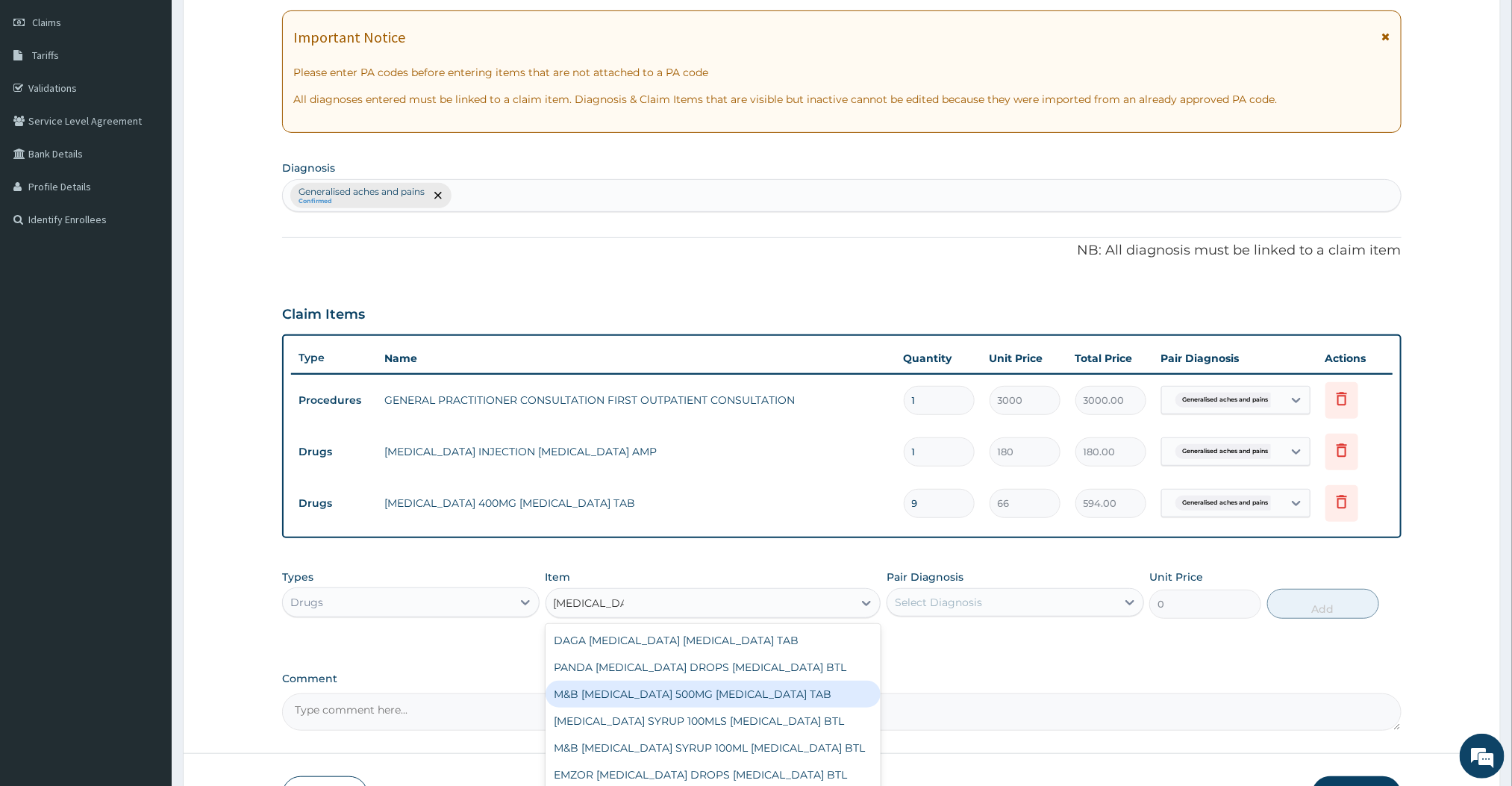
click at [696, 692] on div "M&B PARACETAMOL 500MG ACETAMINOPHEN TAB" at bounding box center [713, 694] width 336 height 27
type input "12"
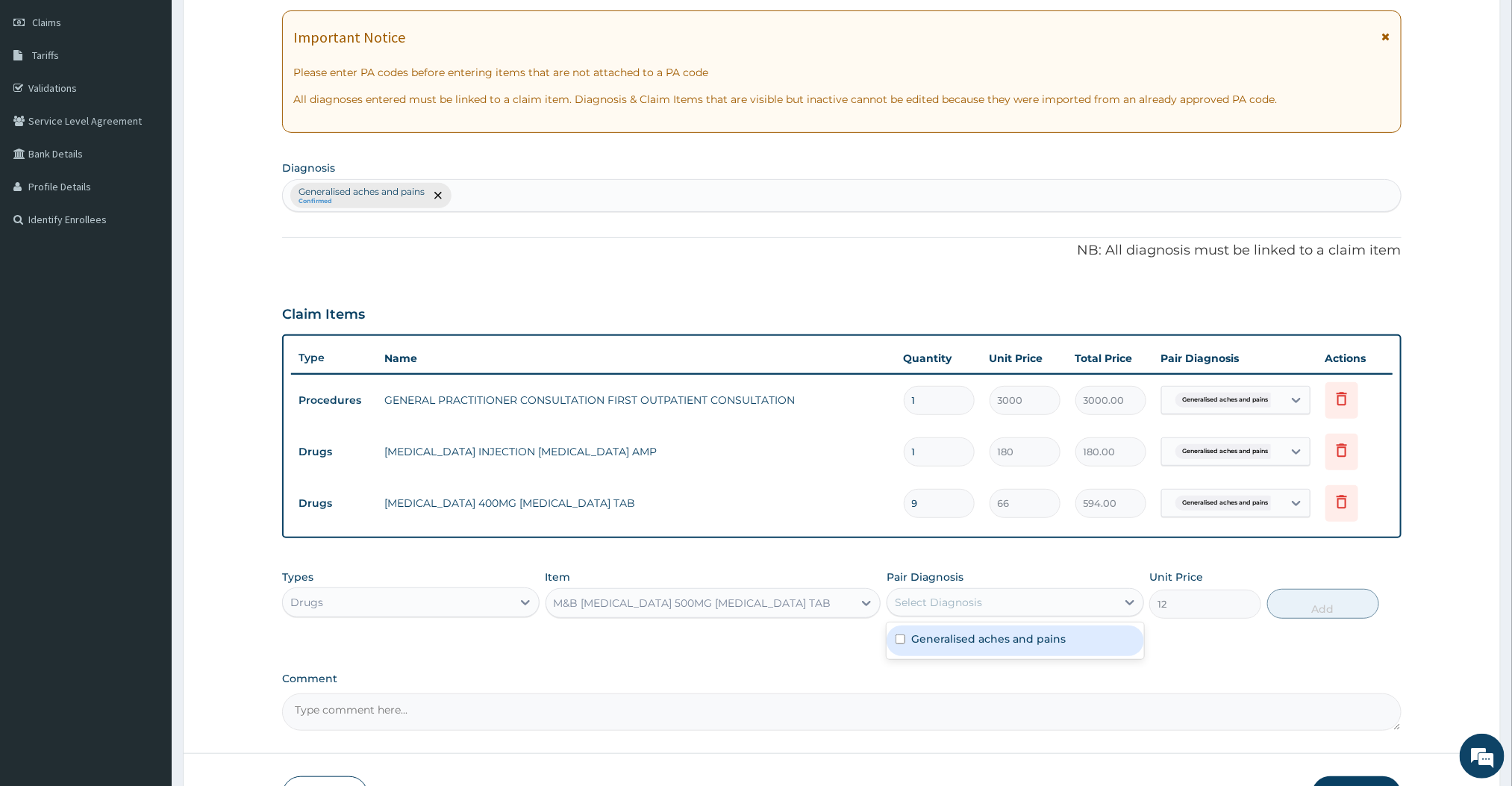
click at [957, 607] on div "Select Diagnosis" at bounding box center [938, 603] width 87 height 15
click at [923, 652] on div "Generalised aches and pains" at bounding box center [1016, 640] width 258 height 31
checkbox input "true"
click at [1319, 598] on button "Add" at bounding box center [1324, 604] width 112 height 30
type input "0"
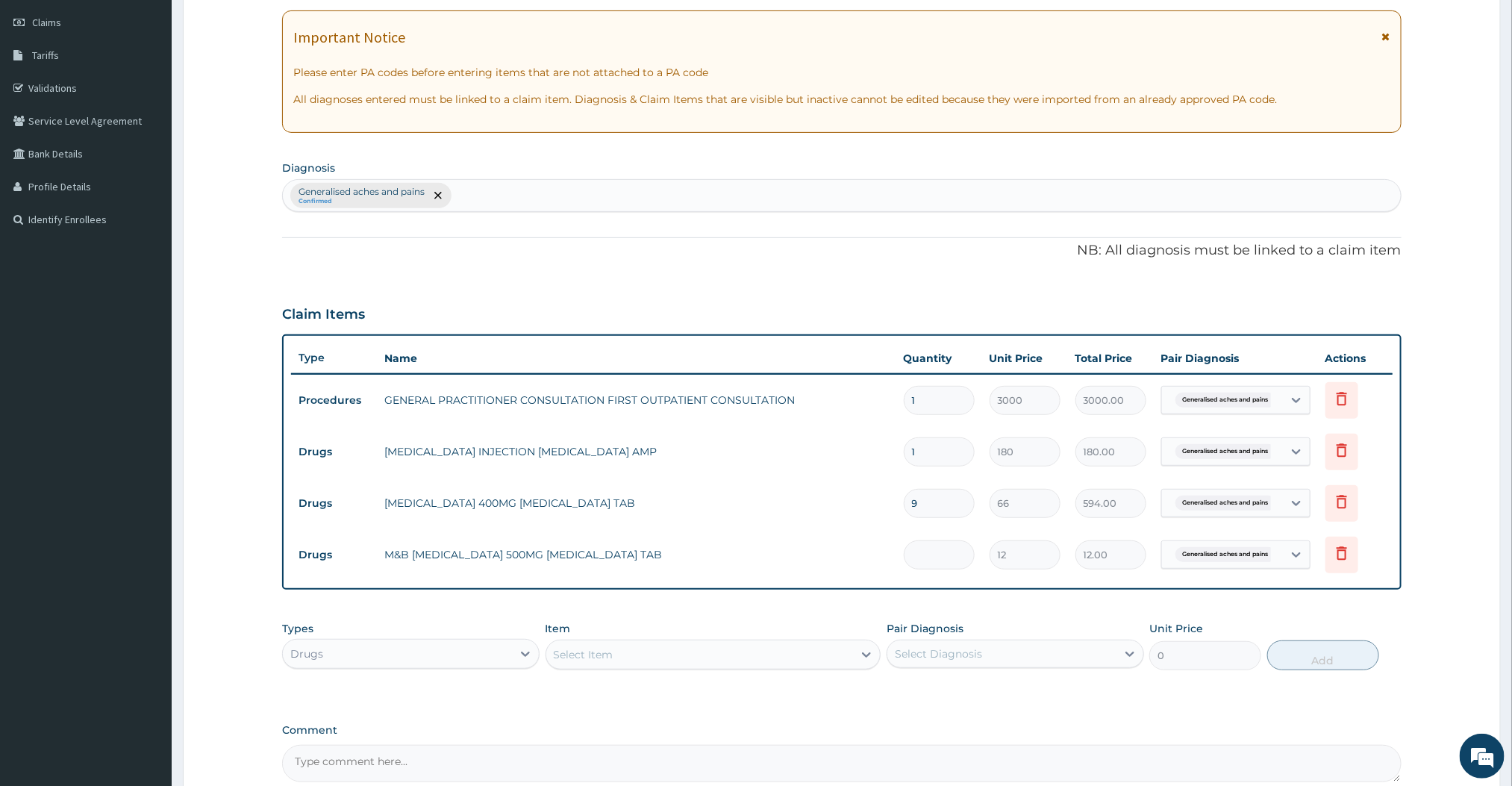
type input "0.00"
type input "9"
type input "108.00"
type input "9"
click at [939, 624] on label "Pair Diagnosis" at bounding box center [925, 629] width 77 height 15
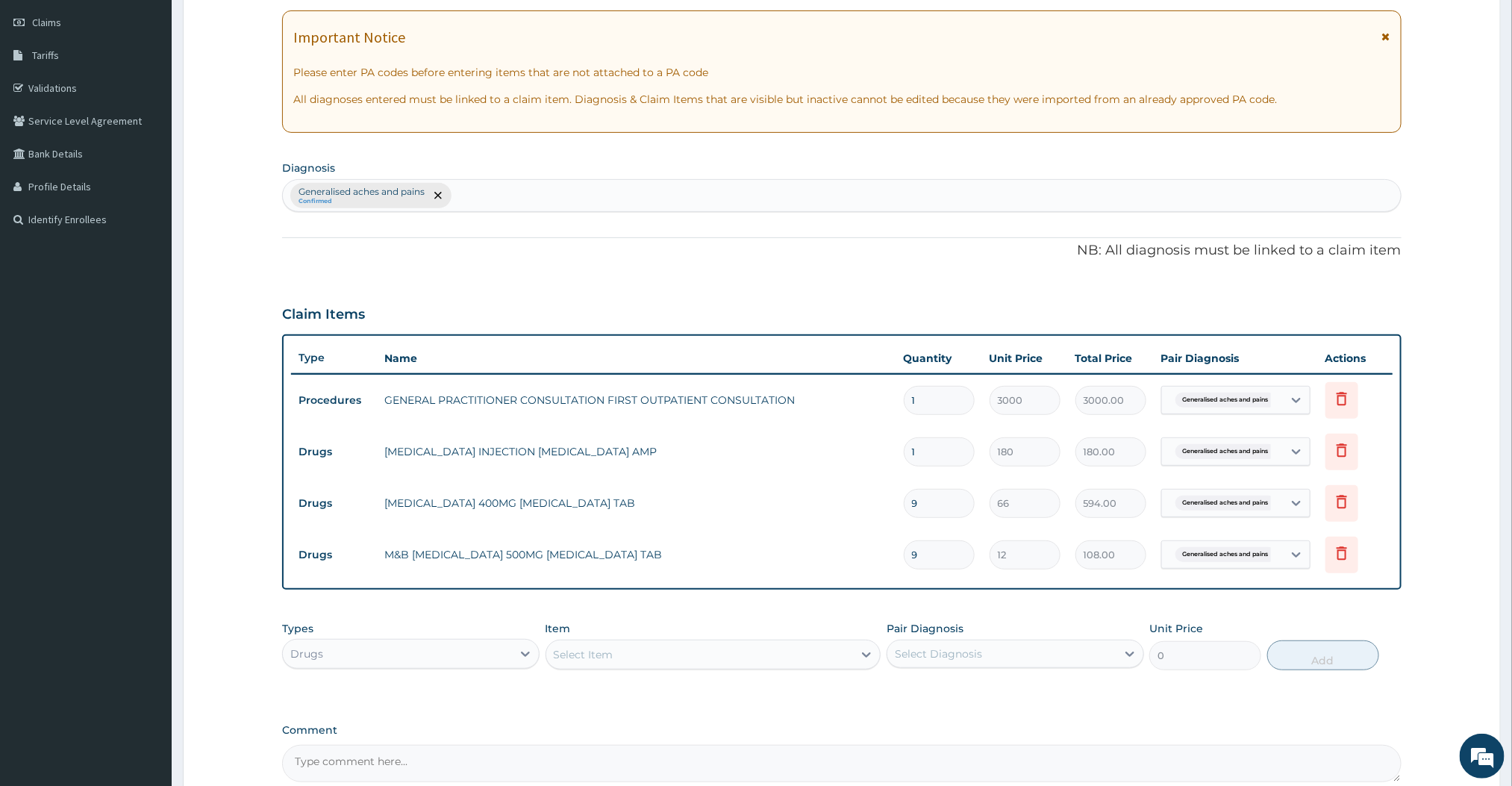
scroll to position [361, 0]
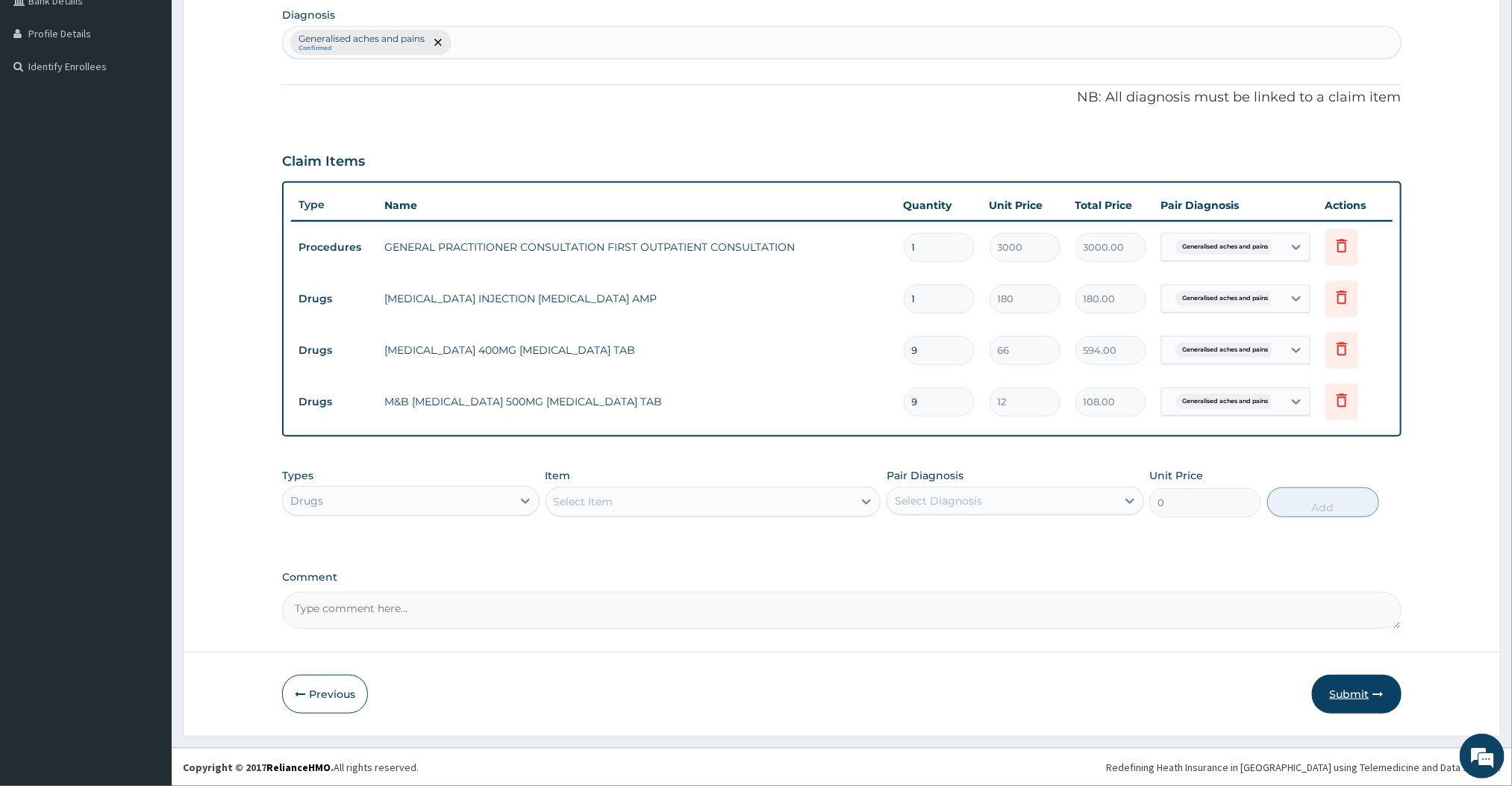
click at [1344, 693] on button "Submit" at bounding box center [1356, 694] width 90 height 39
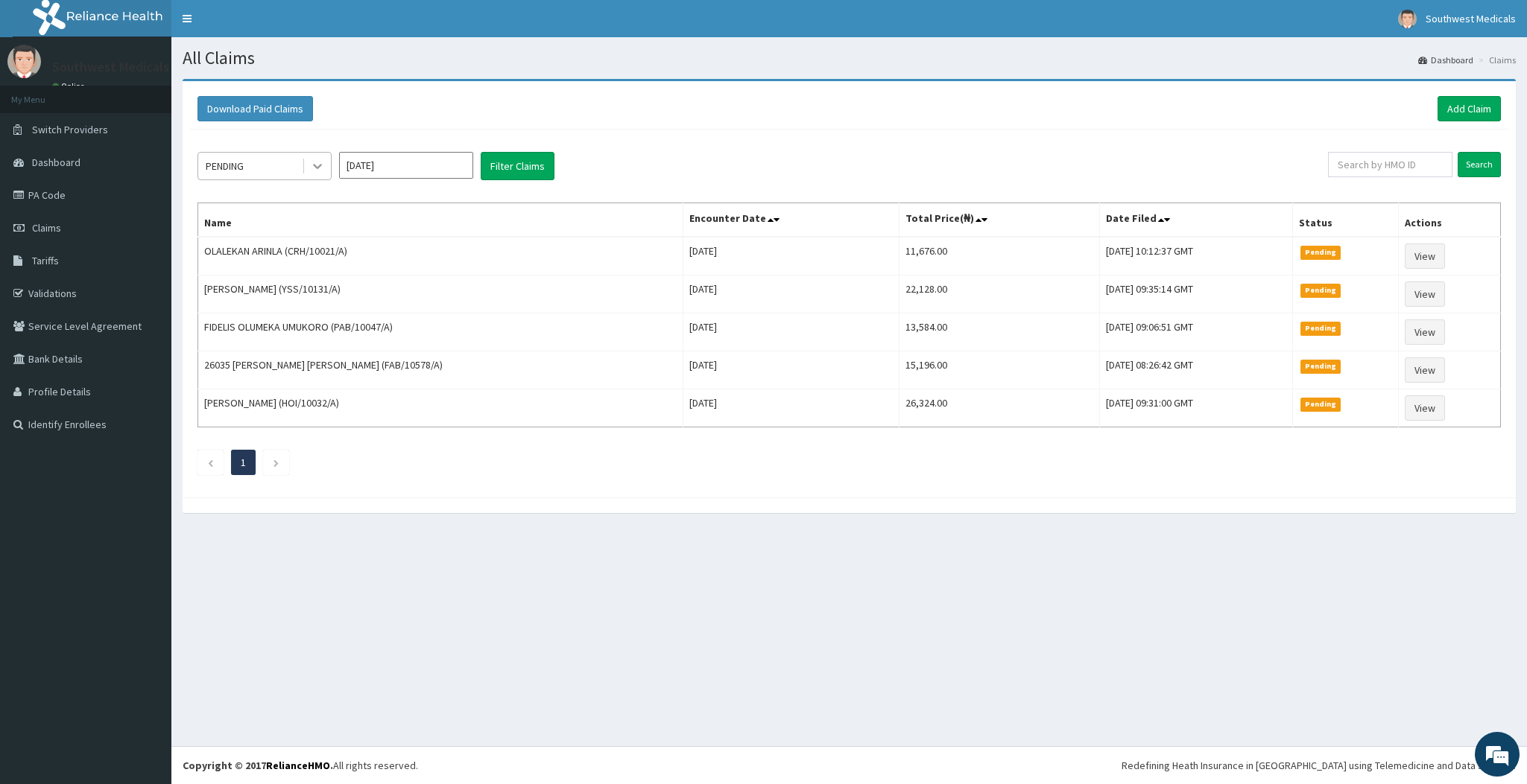
click at [327, 168] on div at bounding box center [317, 166] width 27 height 27
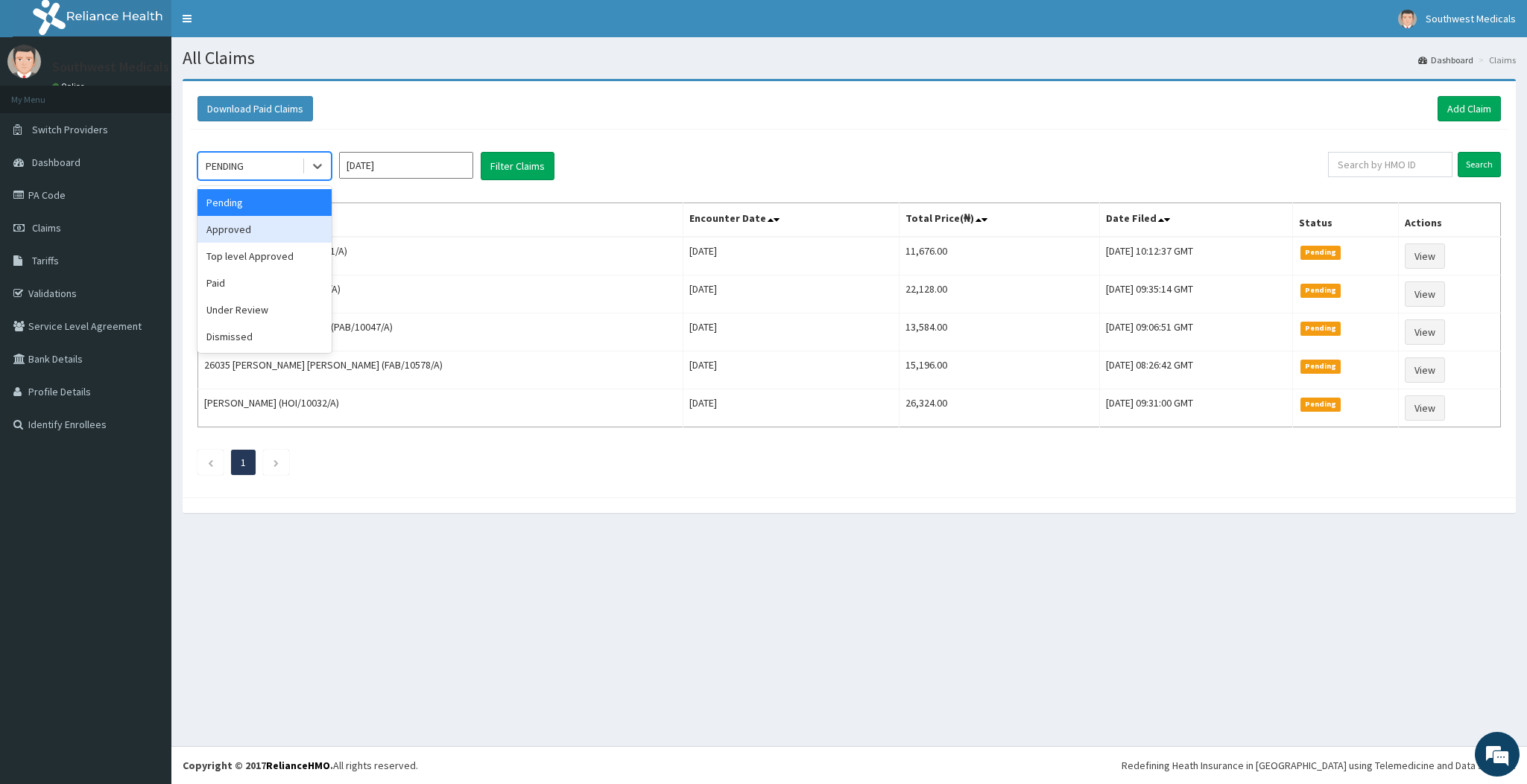
click at [235, 226] on div "Approved" at bounding box center [264, 230] width 134 height 27
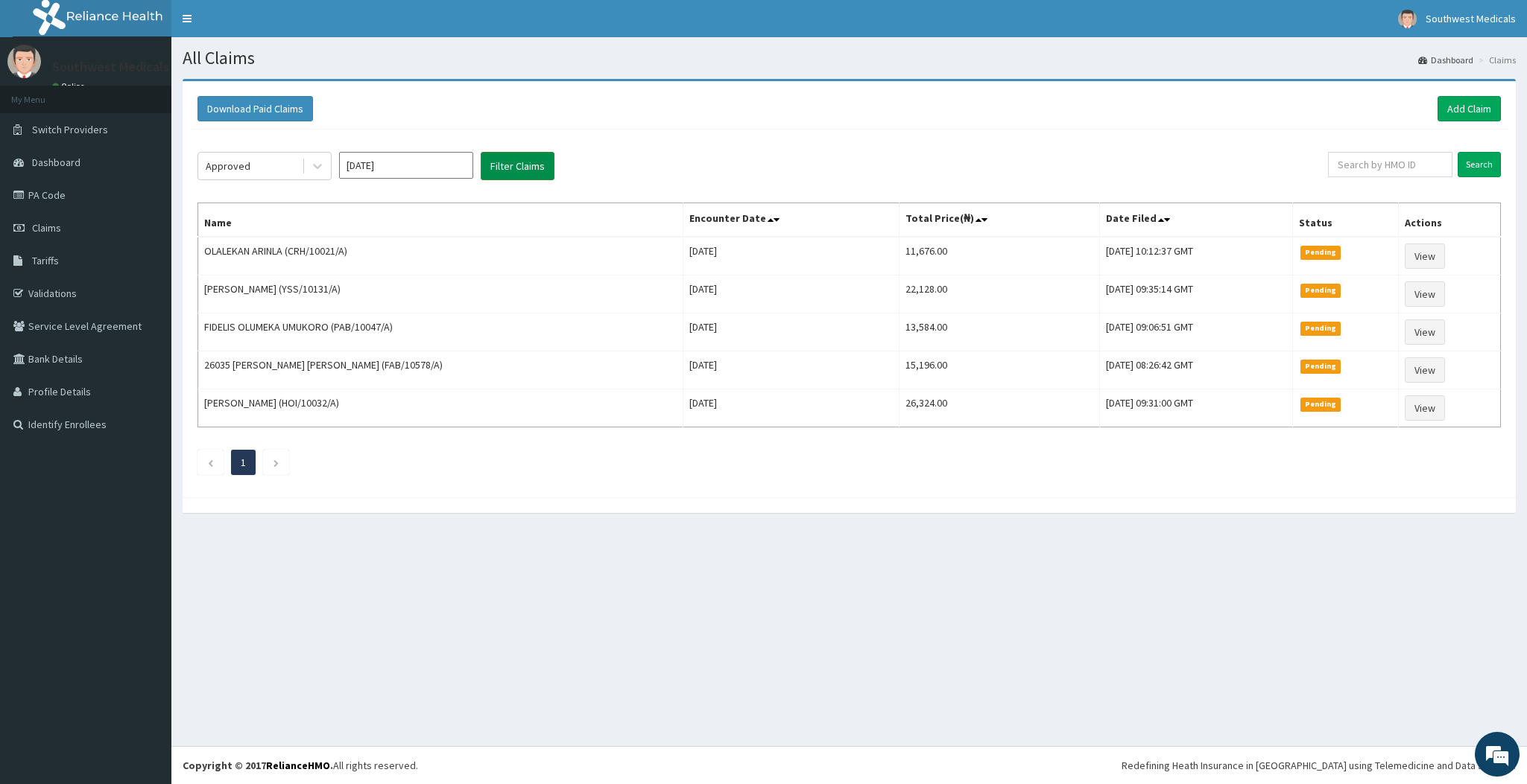
click at [510, 180] on button "Filter Claims" at bounding box center [517, 166] width 74 height 28
click at [520, 157] on button "Filter Claims" at bounding box center [517, 166] width 74 height 28
click at [512, 159] on button "Filter Claims" at bounding box center [517, 166] width 74 height 28
click at [307, 169] on div at bounding box center [317, 166] width 27 height 27
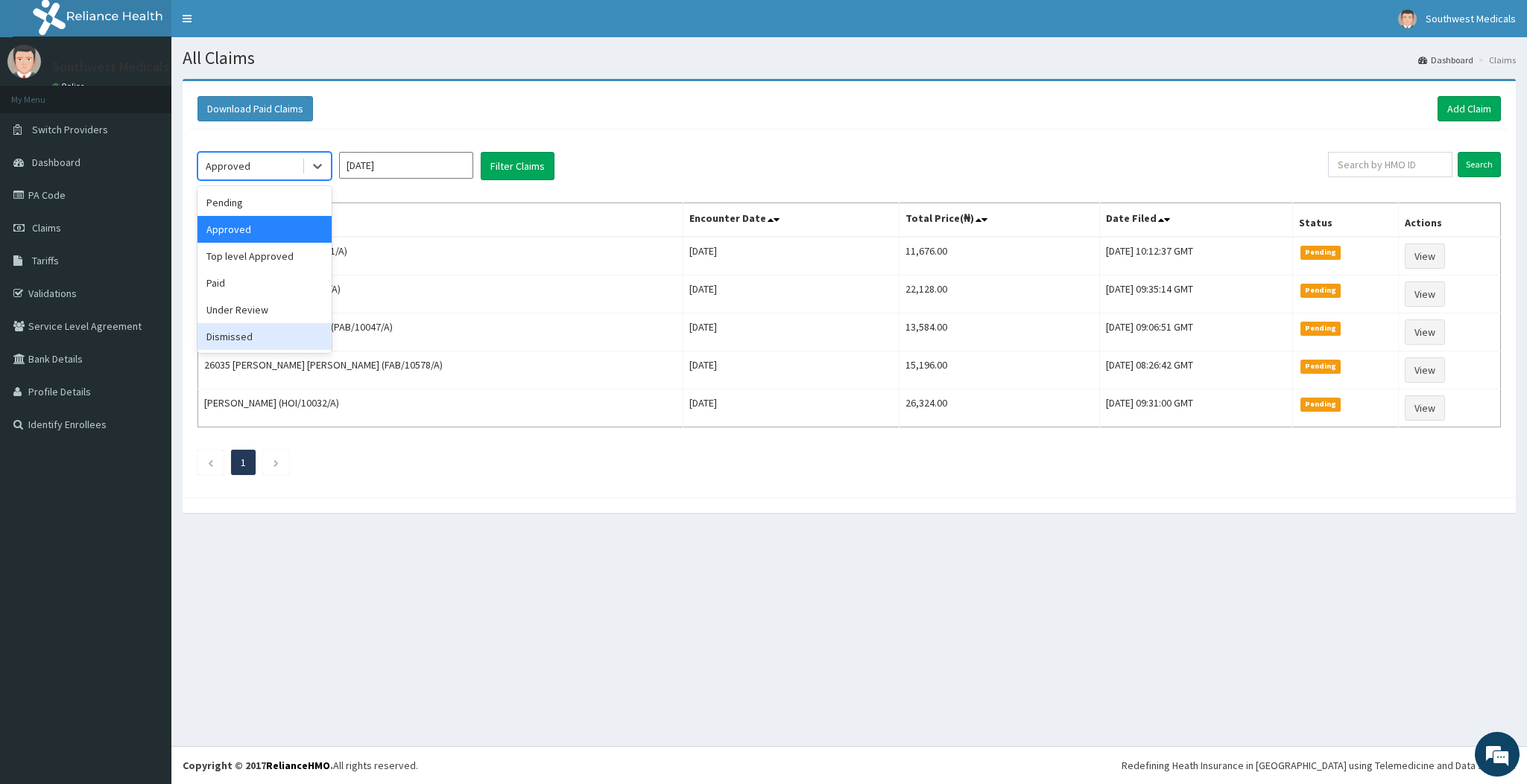
click at [231, 331] on div "Dismissed" at bounding box center [264, 336] width 134 height 27
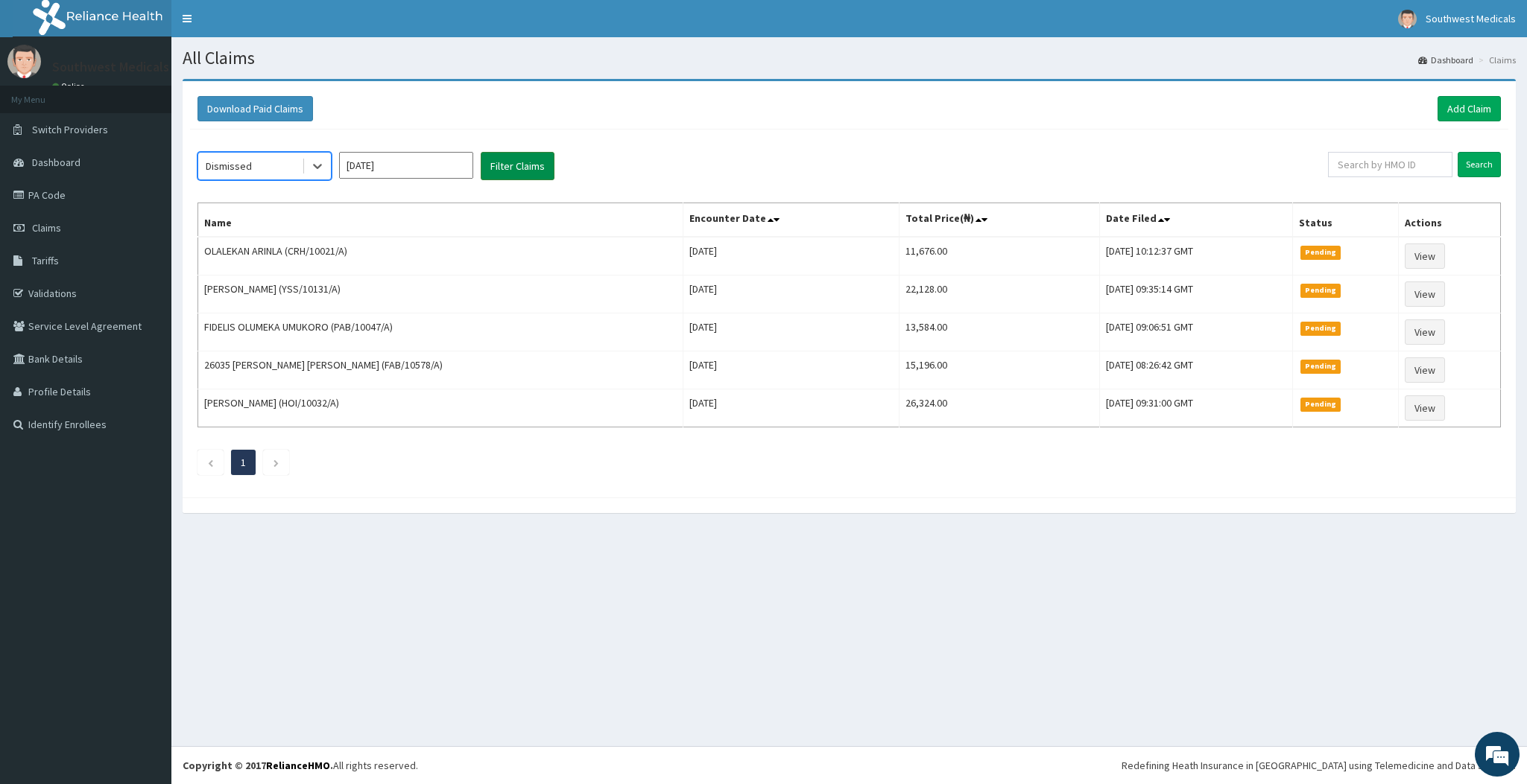
click at [520, 166] on button "Filter Claims" at bounding box center [517, 166] width 74 height 28
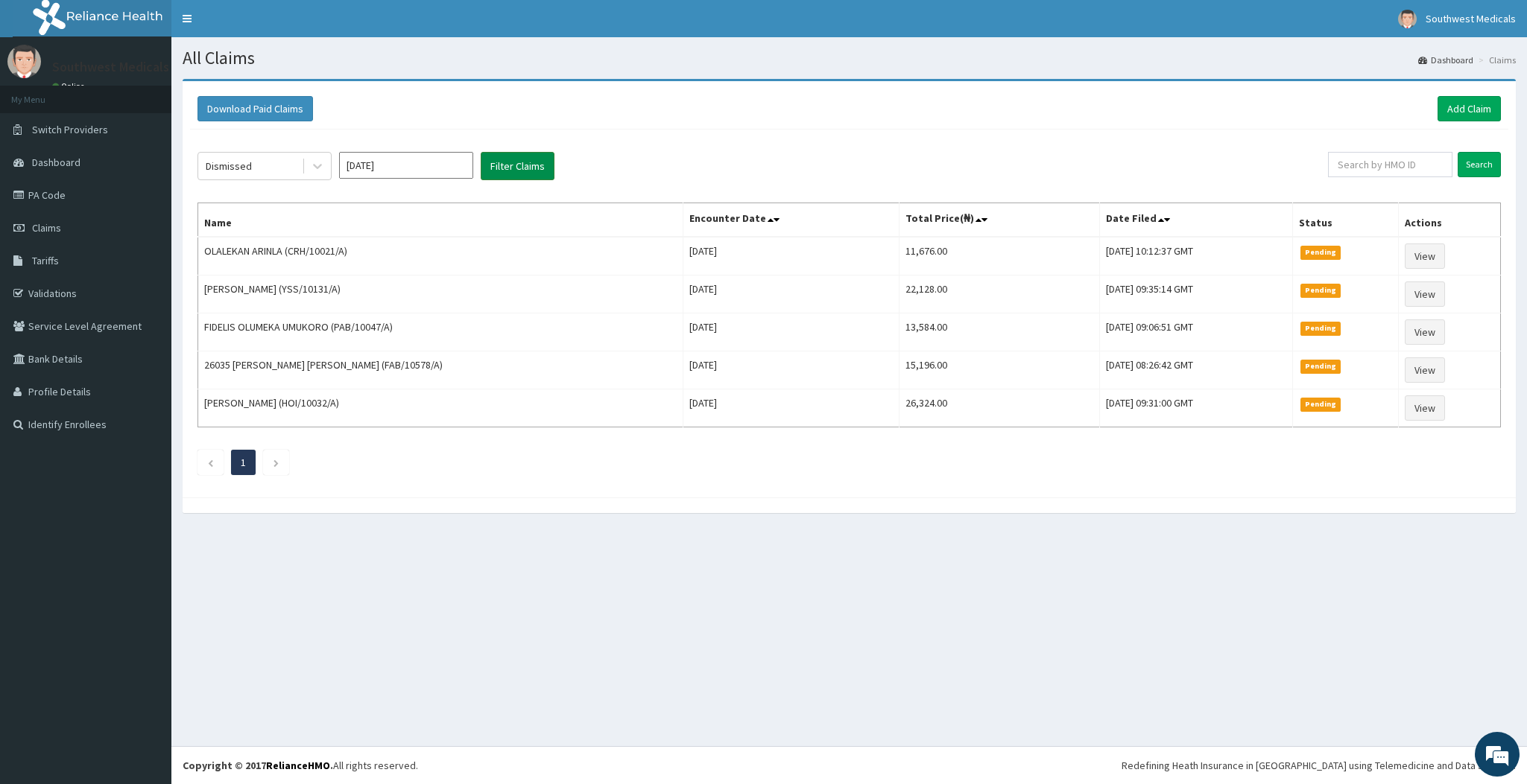
click at [520, 166] on button "Filter Claims" at bounding box center [517, 166] width 74 height 28
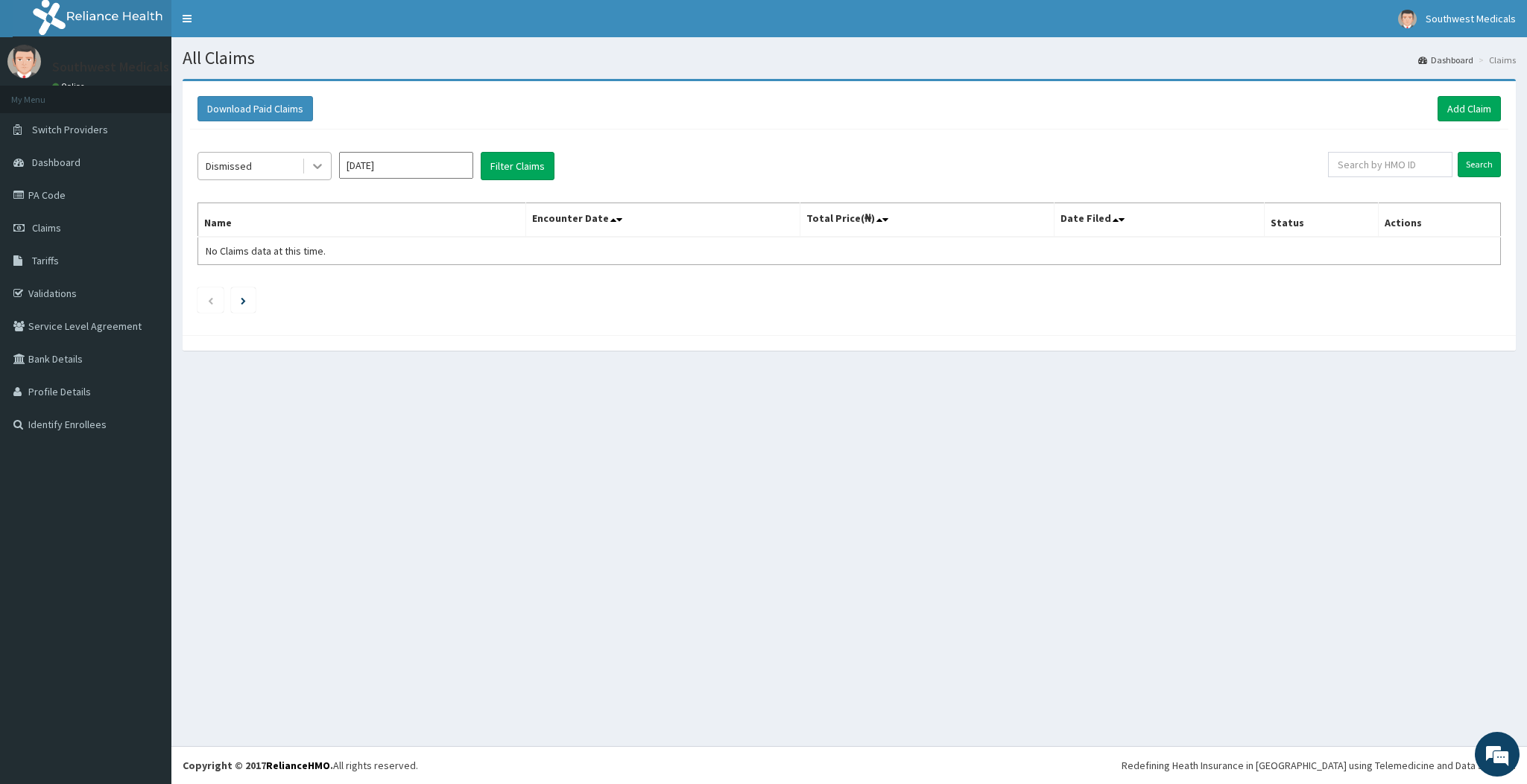
click at [322, 172] on icon at bounding box center [317, 166] width 15 height 15
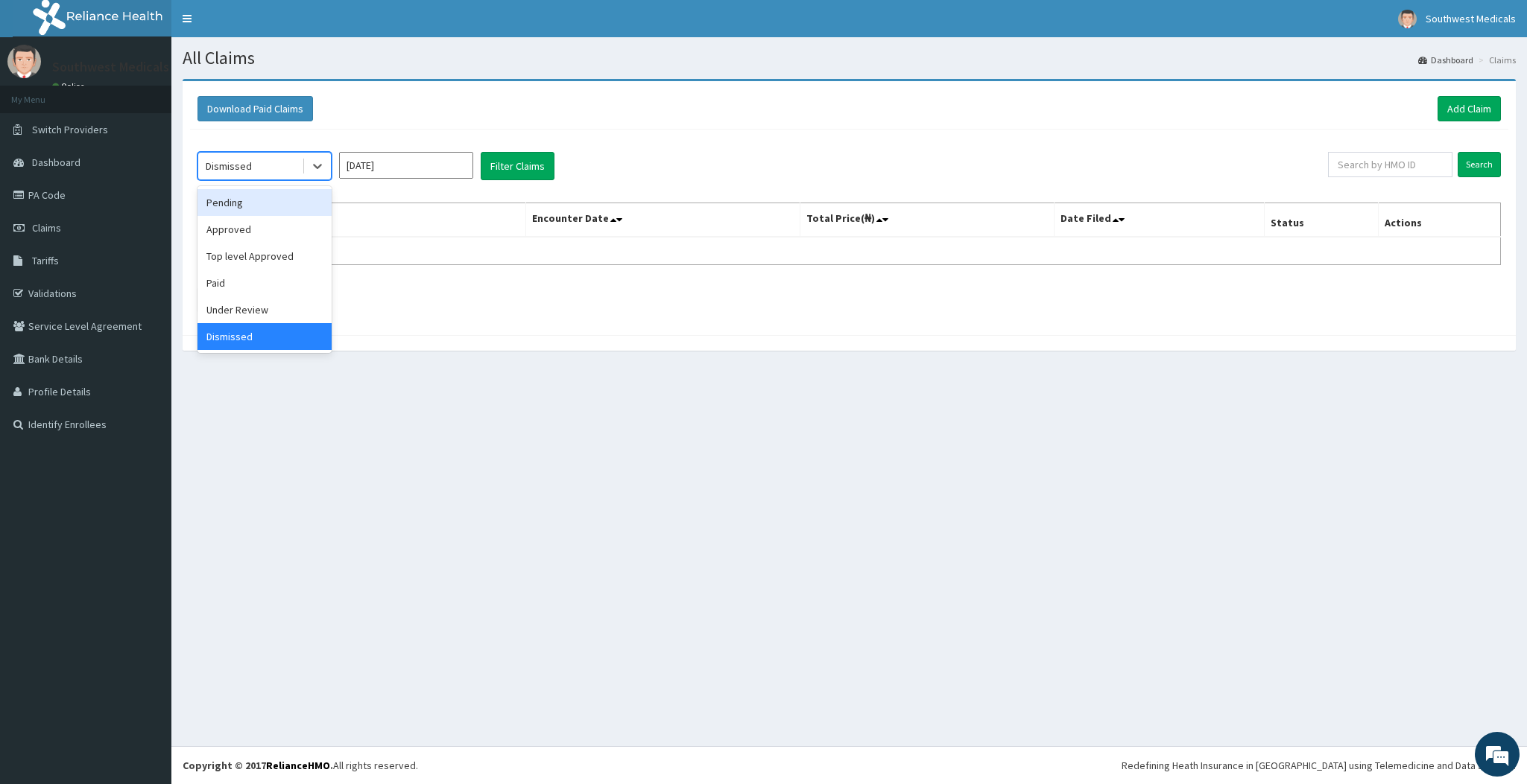
click at [221, 209] on div "Pending" at bounding box center [264, 203] width 134 height 27
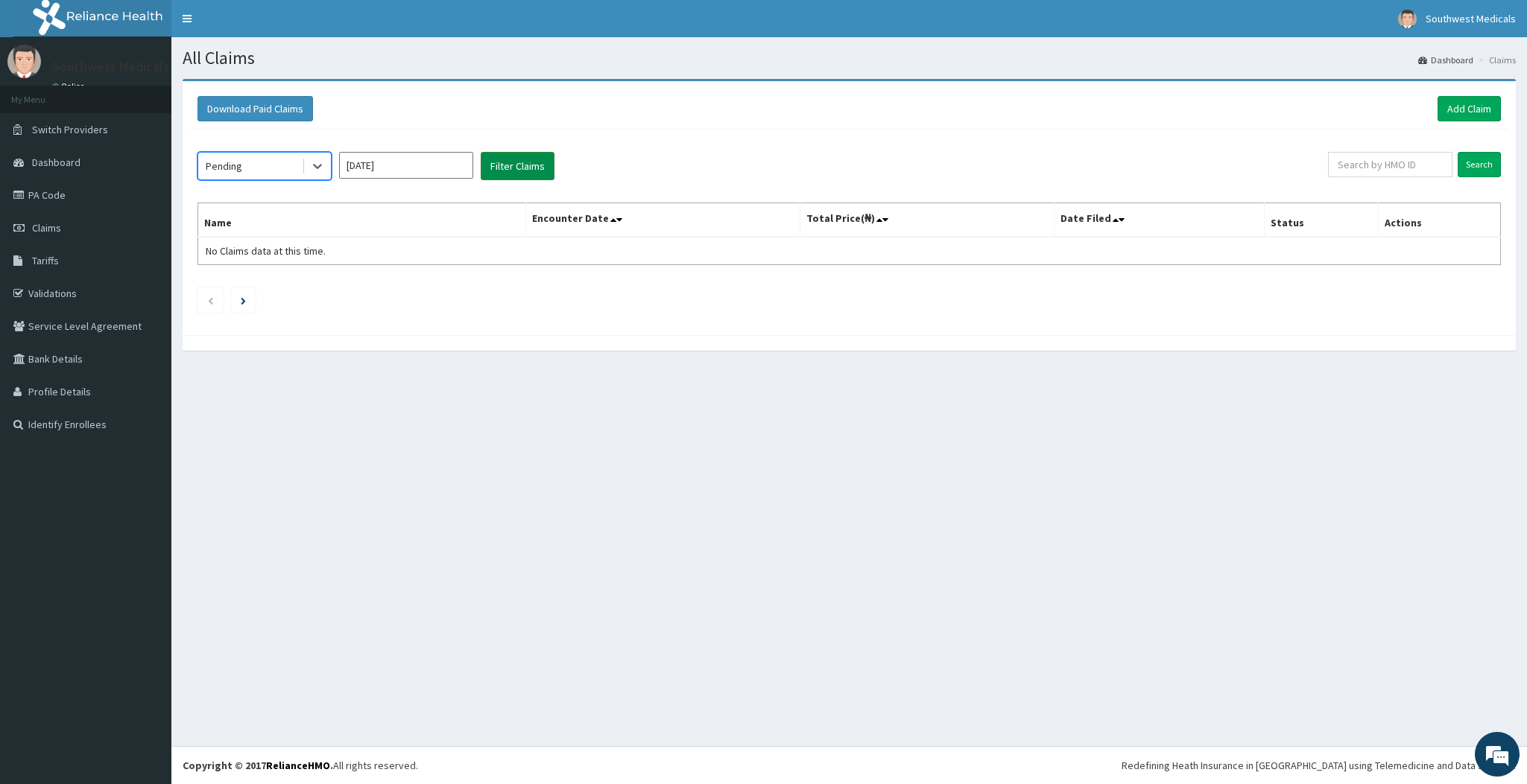
click at [545, 161] on button "Filter Claims" at bounding box center [517, 166] width 74 height 28
click at [524, 169] on button "Filter Claims" at bounding box center [517, 166] width 74 height 28
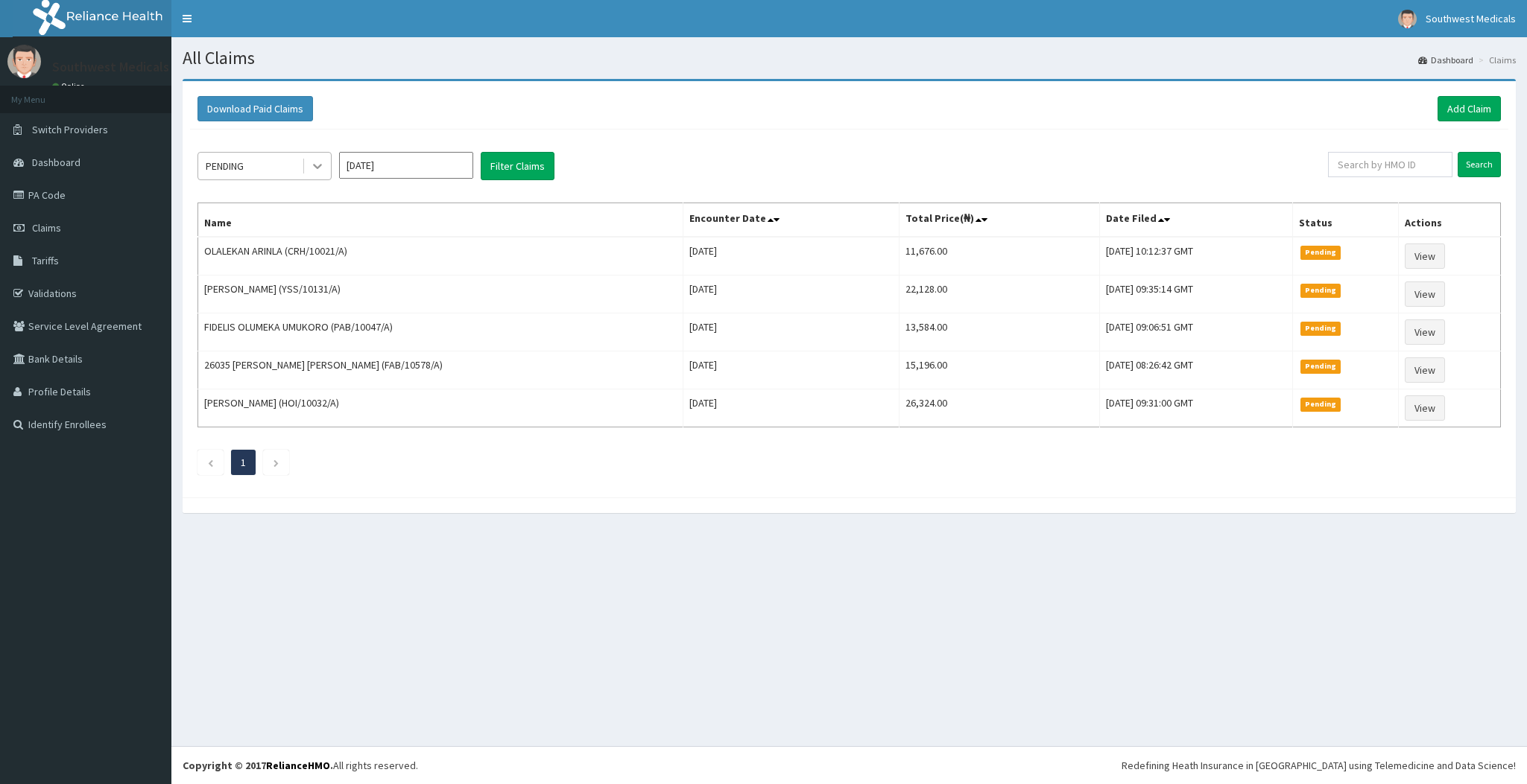
click at [324, 169] on icon at bounding box center [317, 166] width 15 height 15
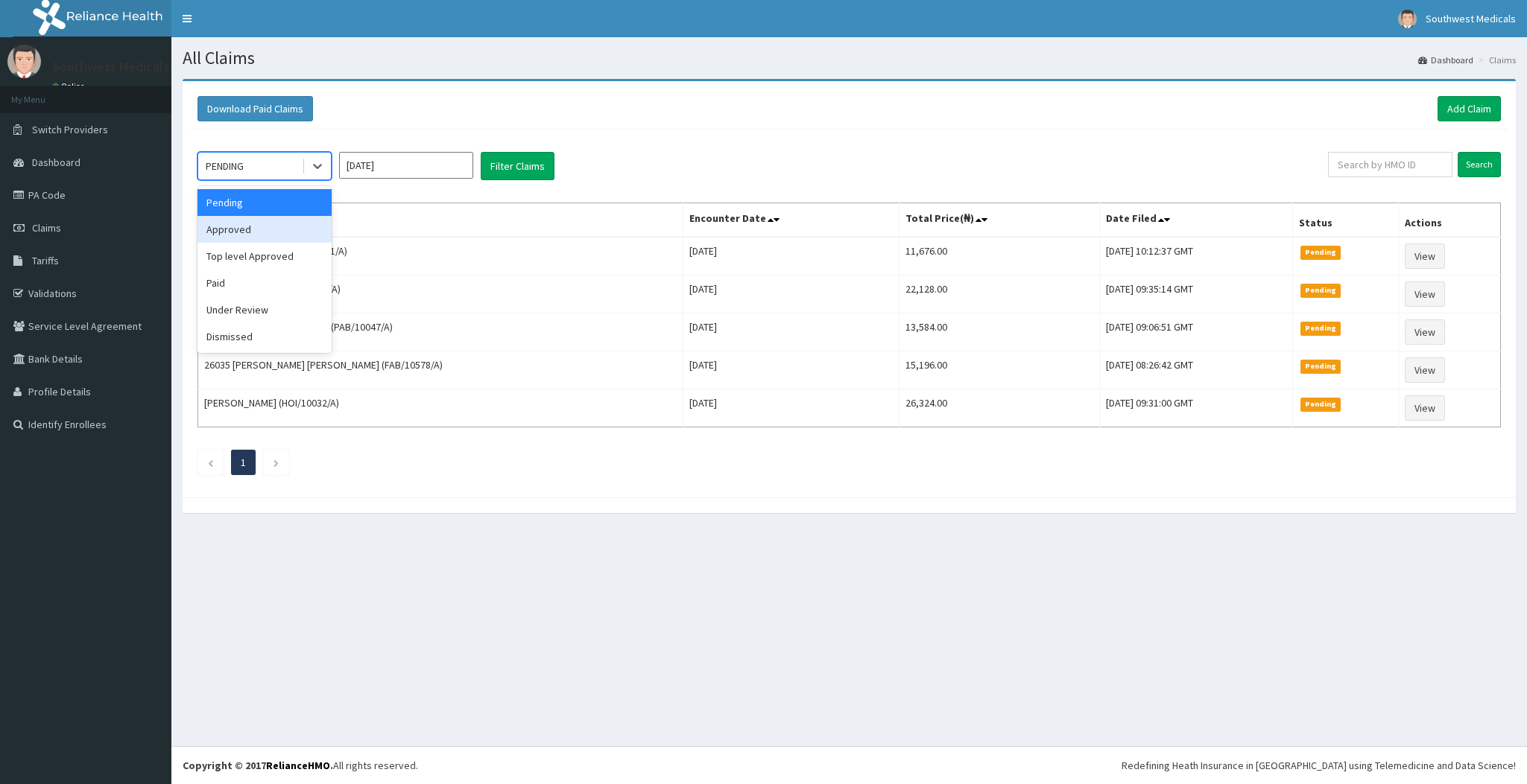
click at [275, 228] on div "Approved" at bounding box center [264, 230] width 134 height 27
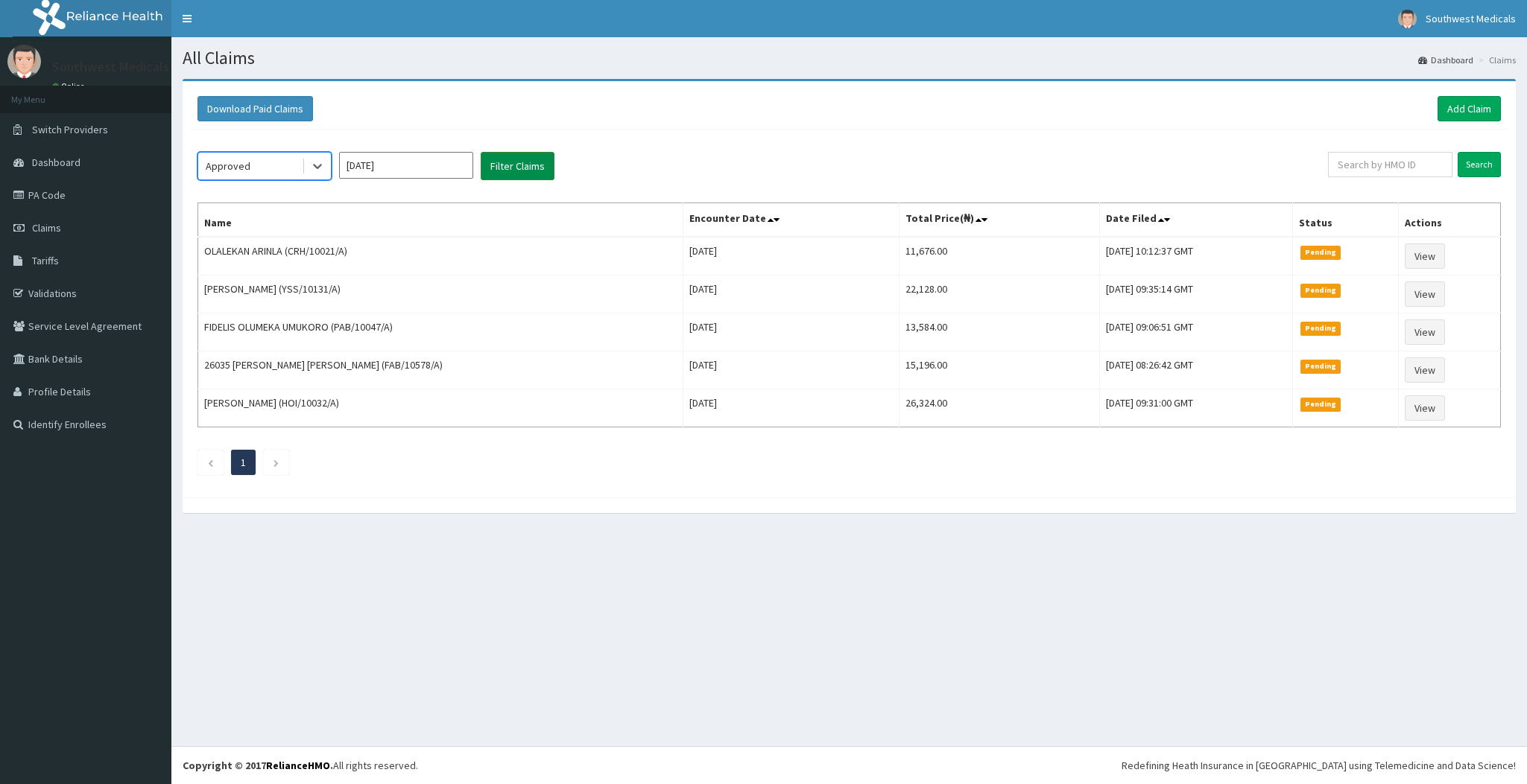
click at [533, 159] on button "Filter Claims" at bounding box center [517, 166] width 74 height 28
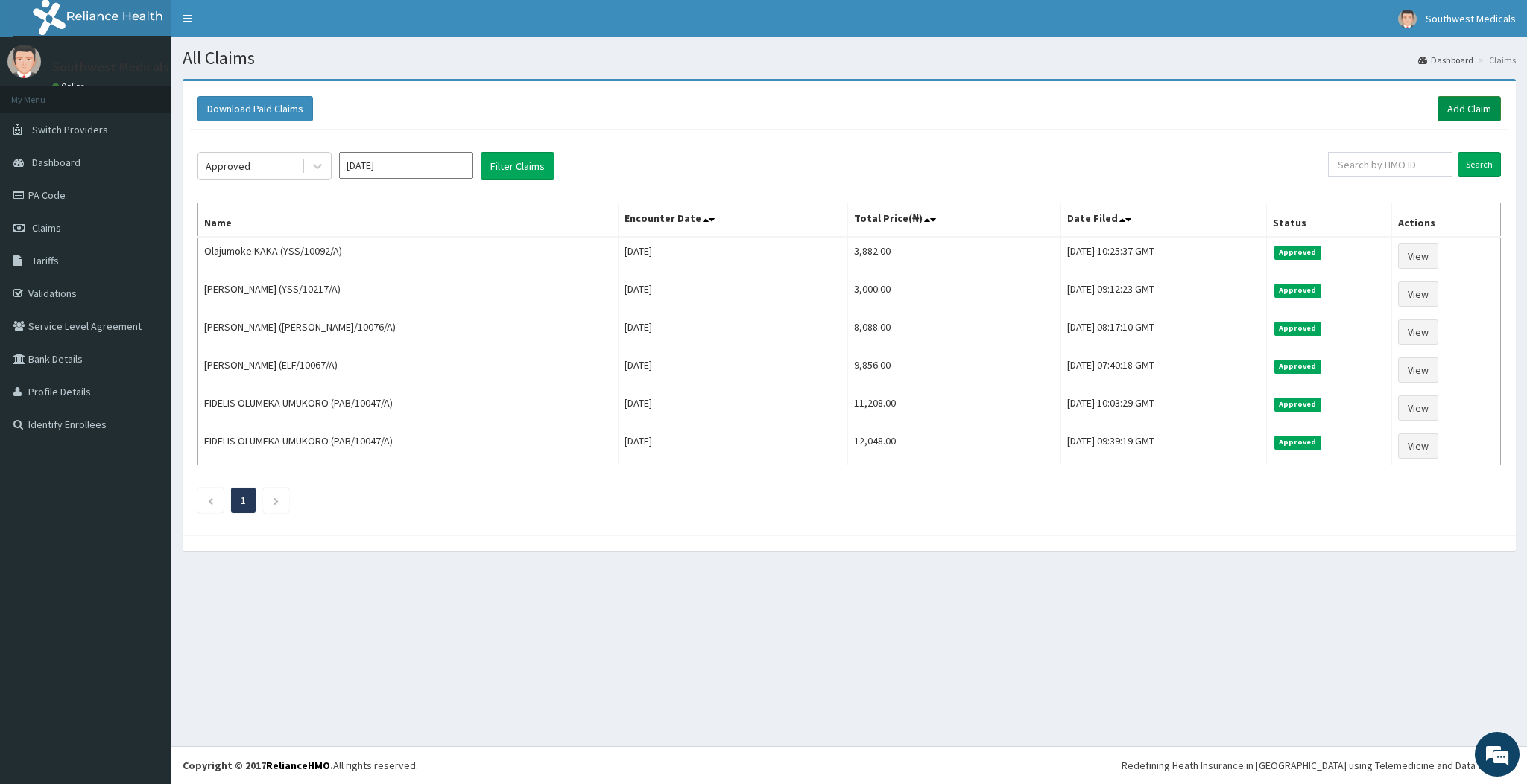
click at [1458, 100] on link "Add Claim" at bounding box center [1469, 109] width 63 height 25
